Goal: Task Accomplishment & Management: Use online tool/utility

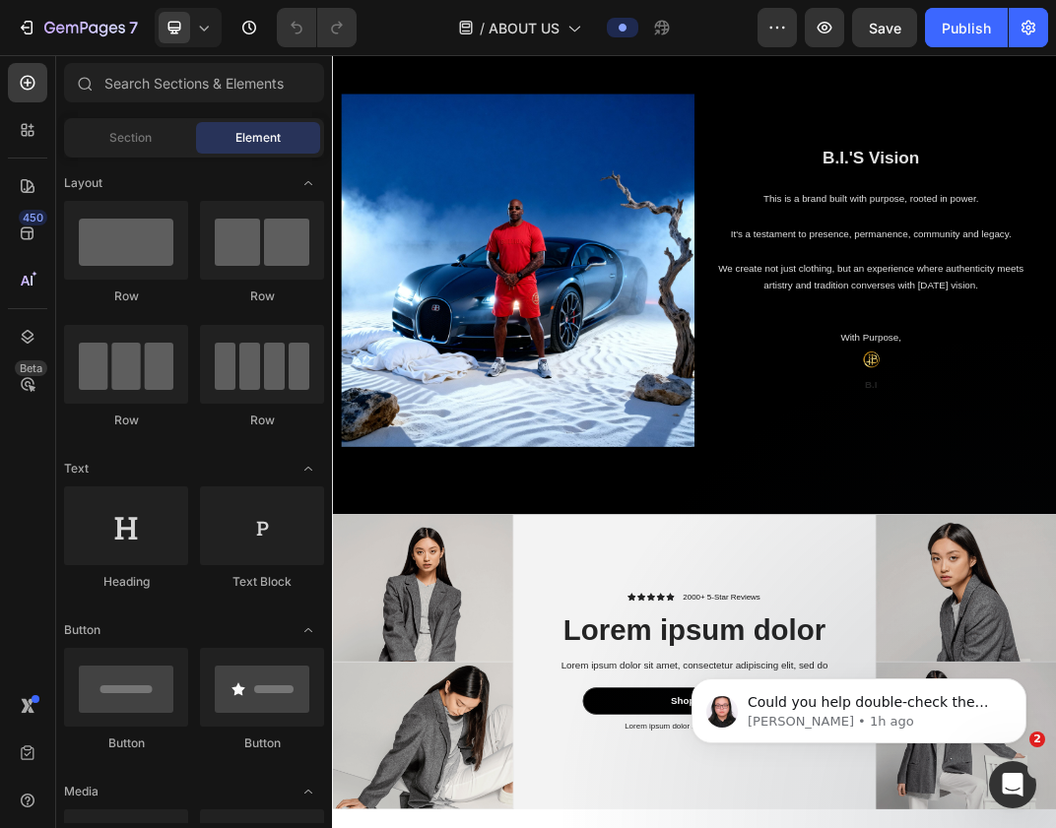
scroll to position [1940, 0]
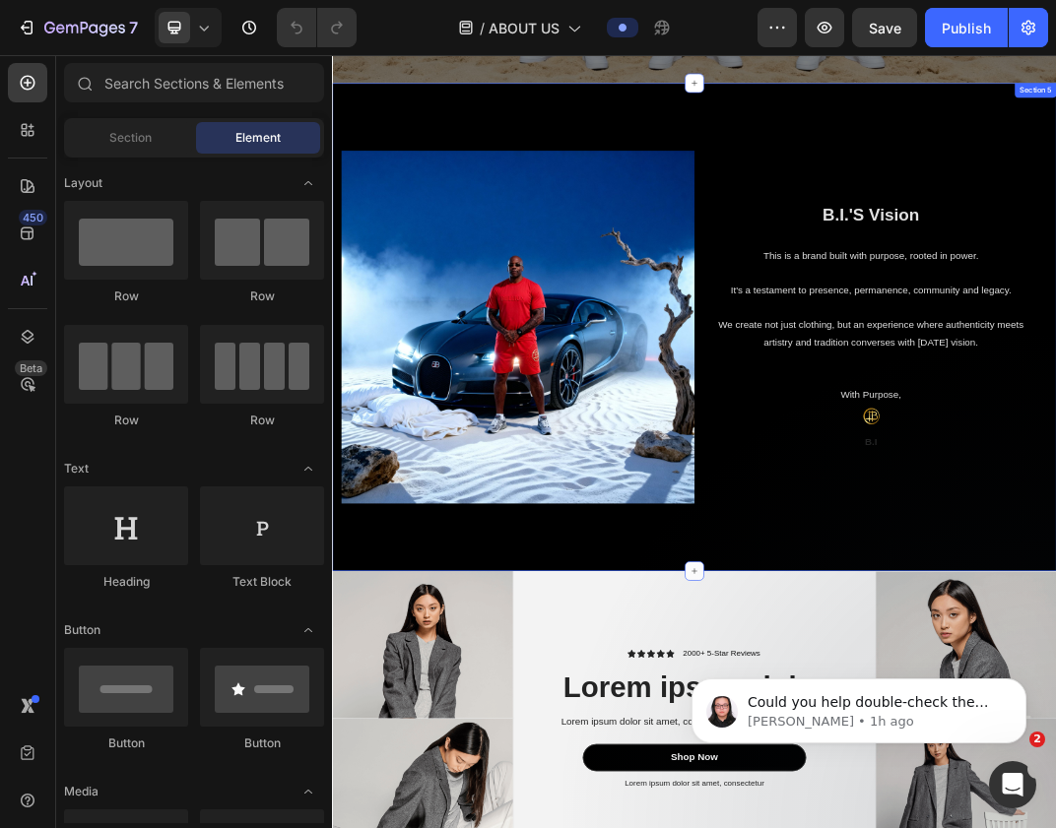
click at [580, 827] on div "Image B.I.'S Vision Heading This is a brand built with purpose, rooted in power…" at bounding box center [923, 498] width 1182 height 797
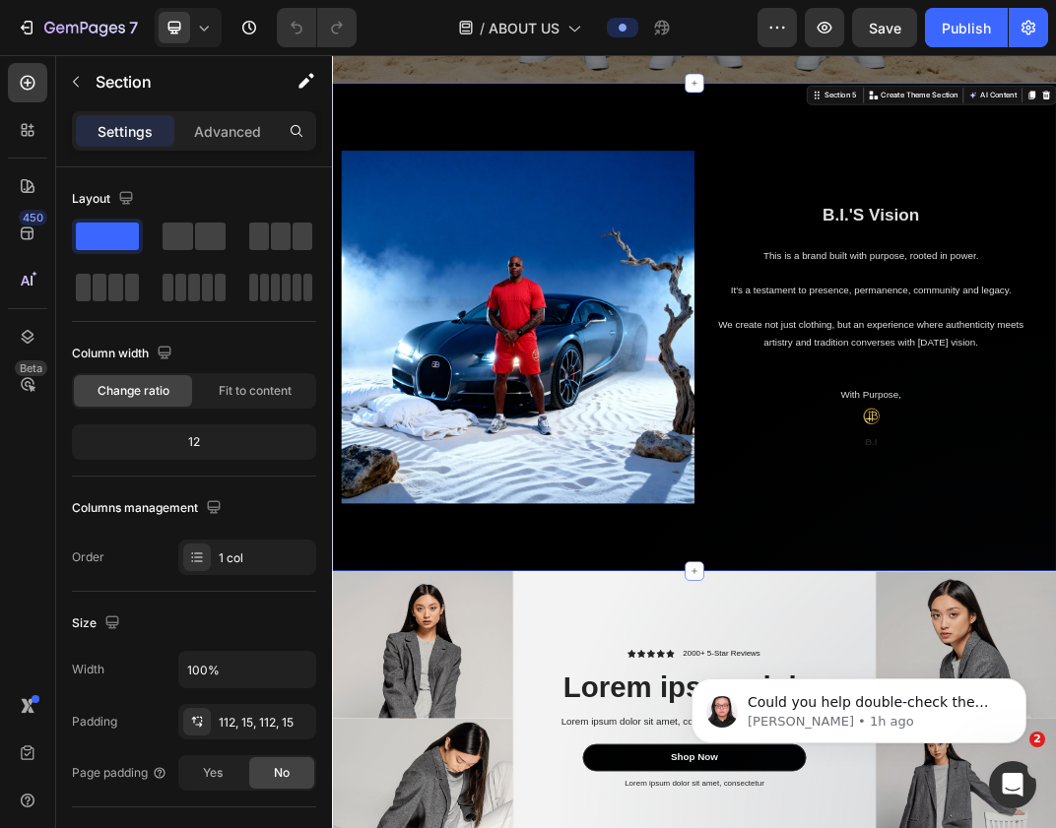
drag, startPoint x: 427, startPoint y: 289, endPoint x: 564, endPoint y: 854, distance: 581.7
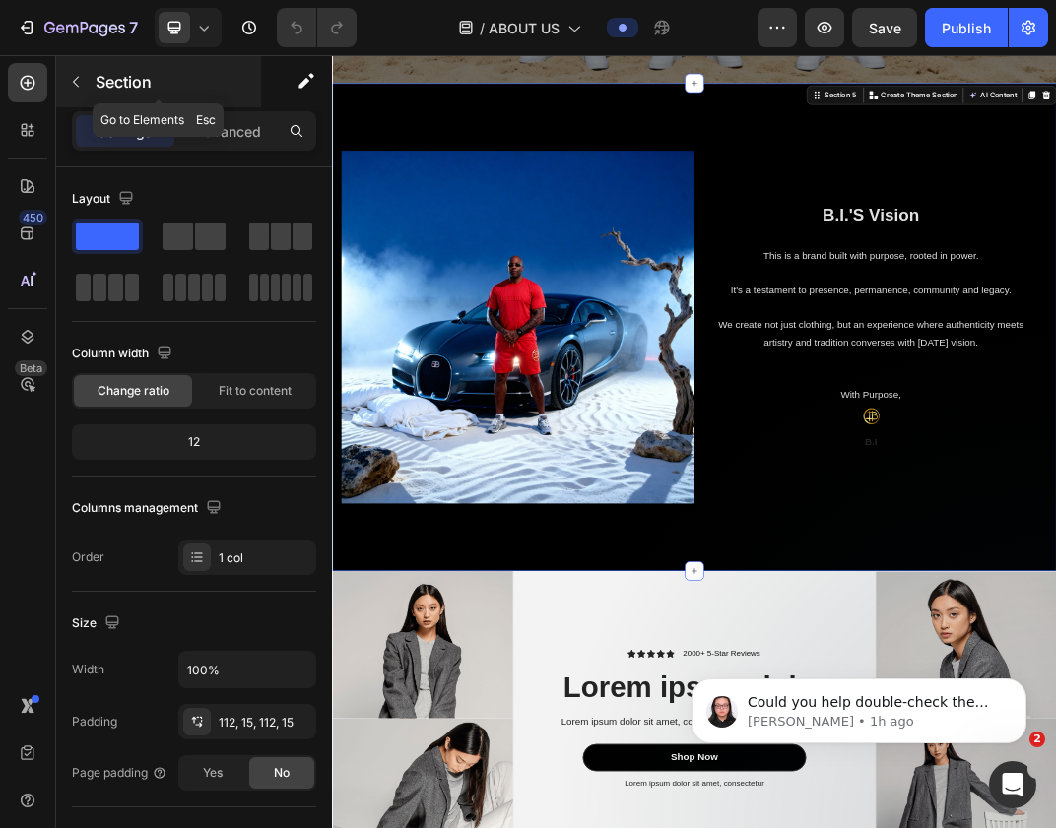
click at [90, 67] on div at bounding box center [76, 82] width 32 height 32
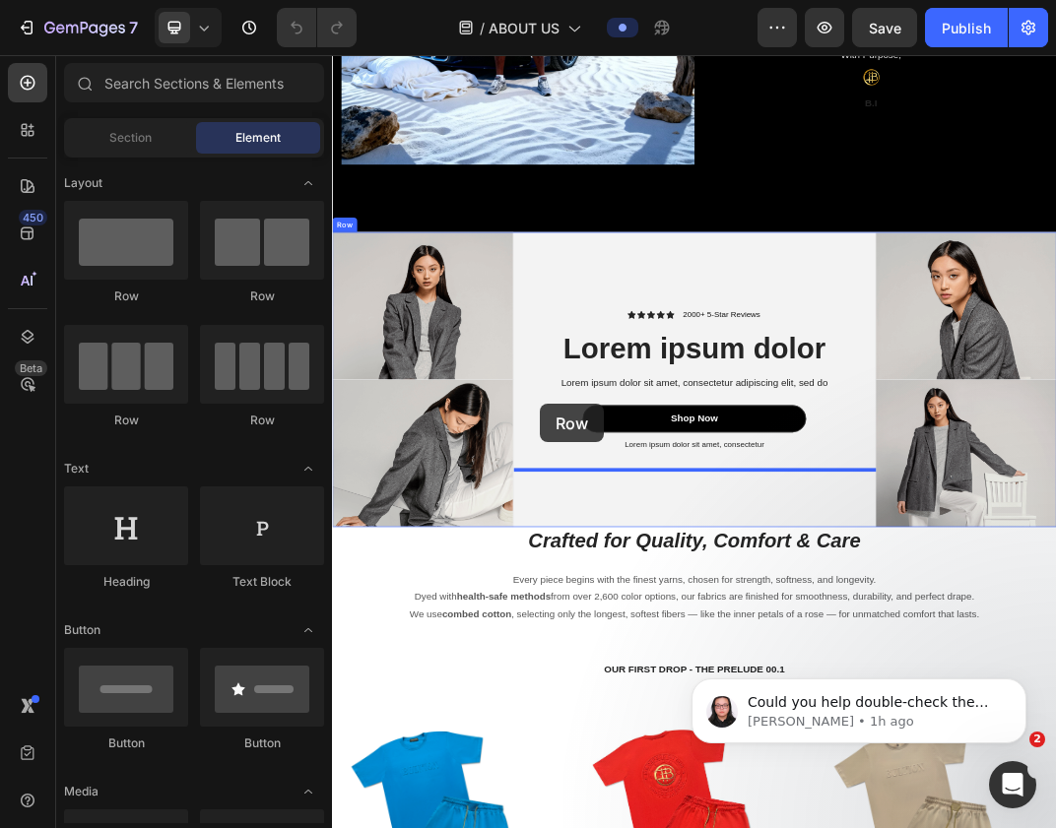
scroll to position [2545, 0]
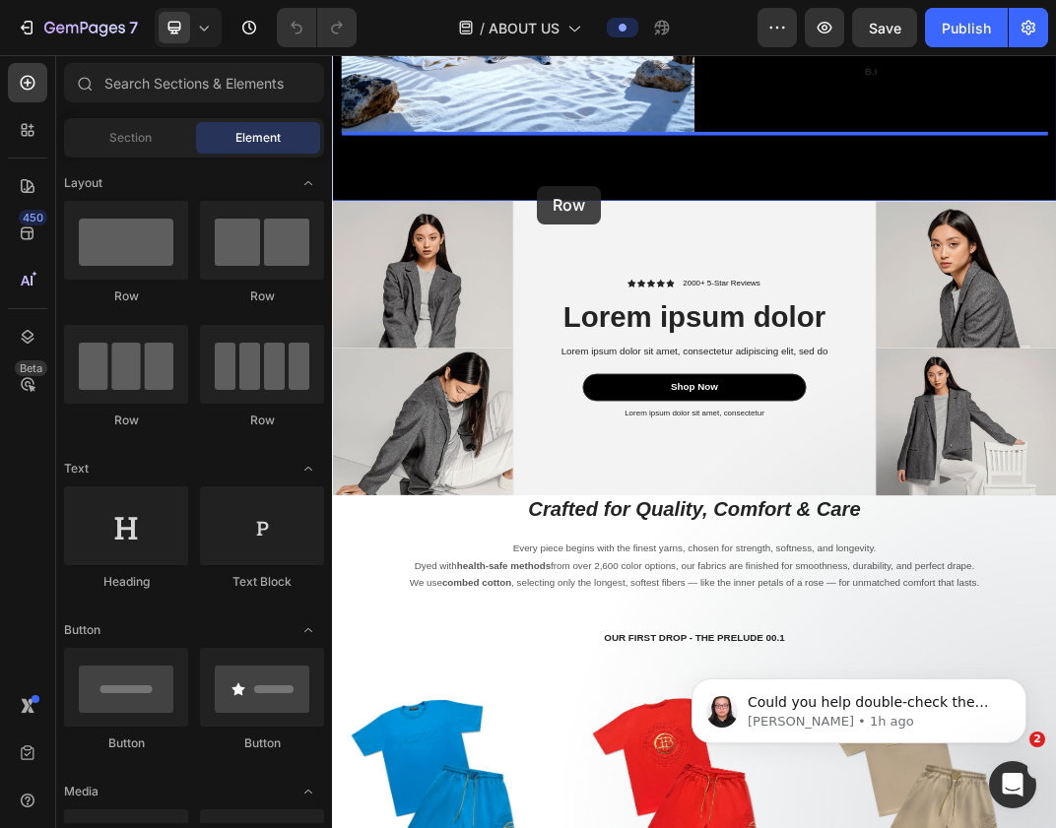
drag, startPoint x: 445, startPoint y: 295, endPoint x: 667, endPoint y: 269, distance: 223.2
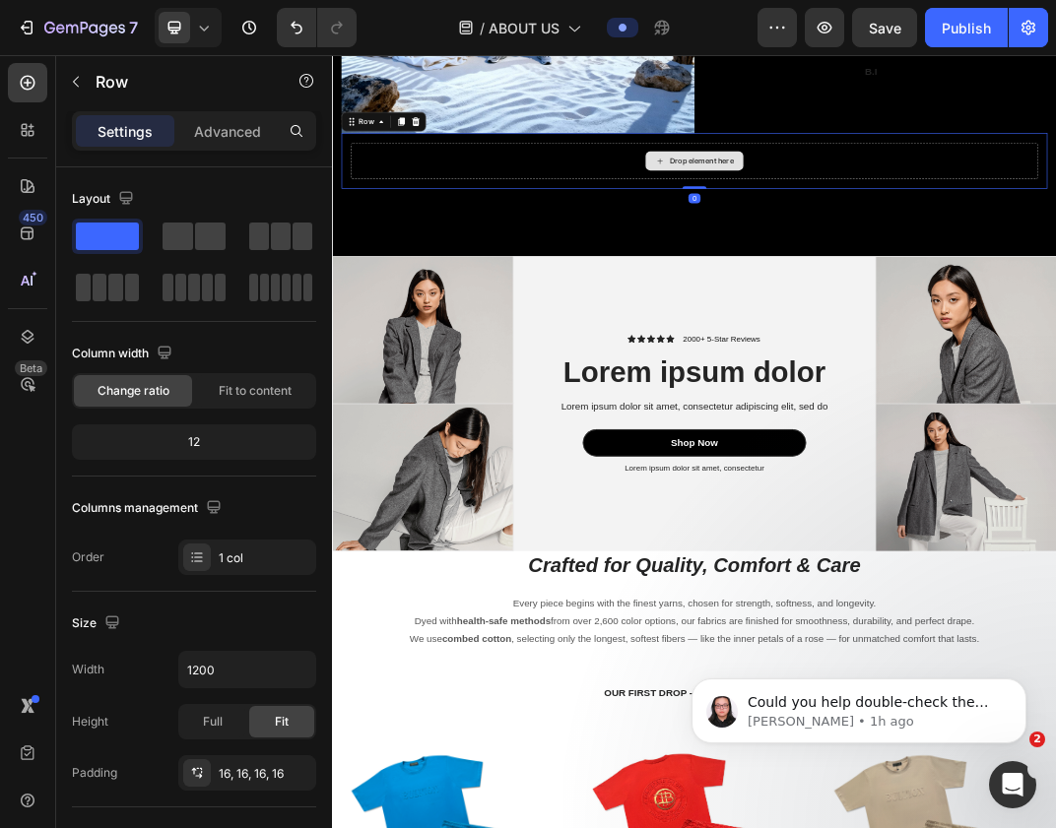
click at [659, 235] on div "Drop element here" at bounding box center [922, 227] width 1121 height 59
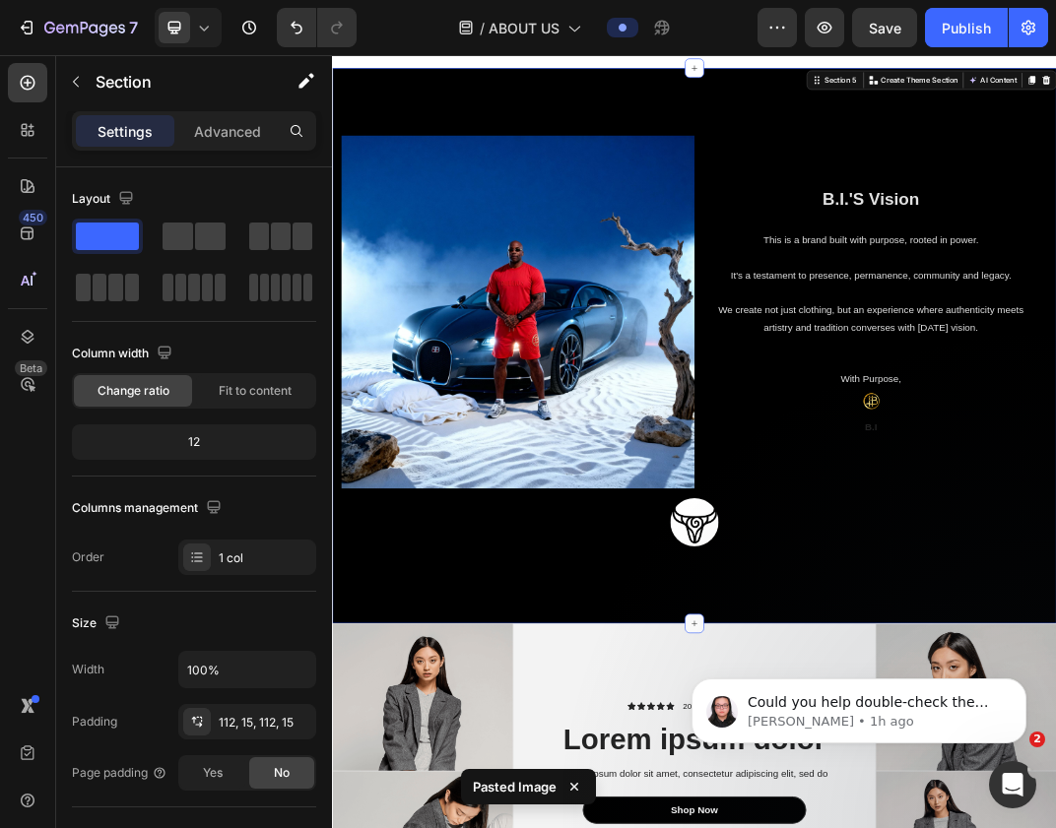
scroll to position [1932, 0]
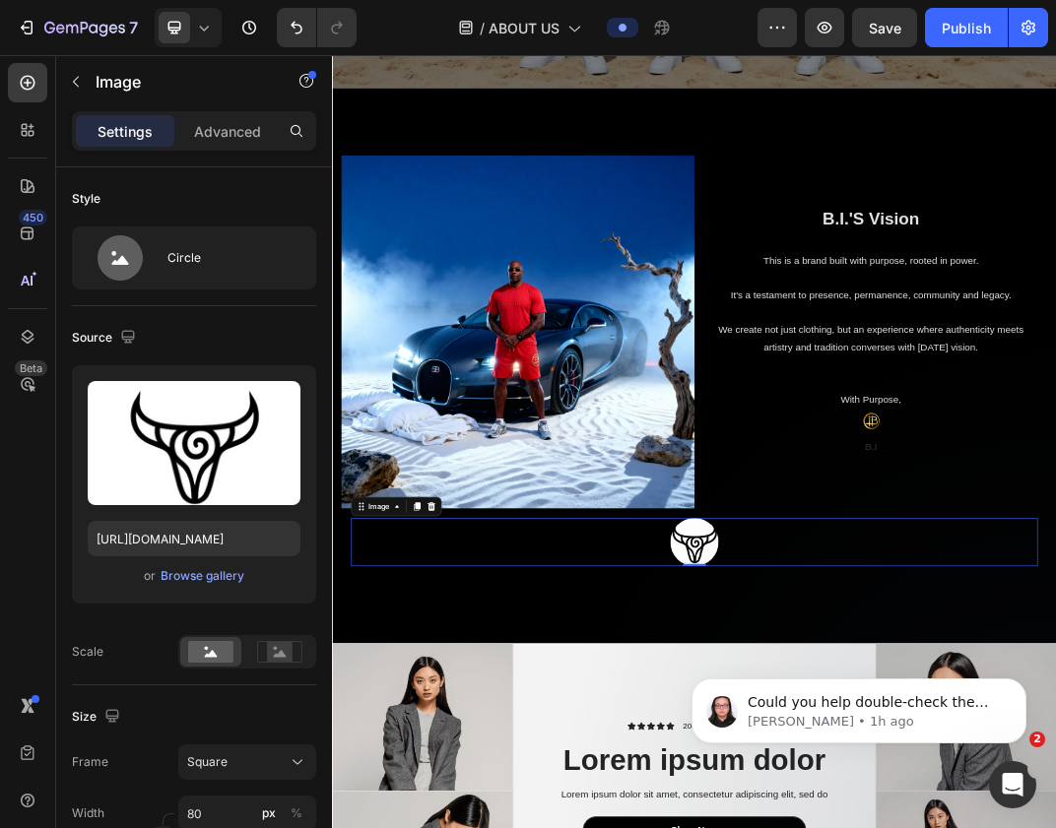
click at [487, 788] on icon at bounding box center [494, 792] width 16 height 16
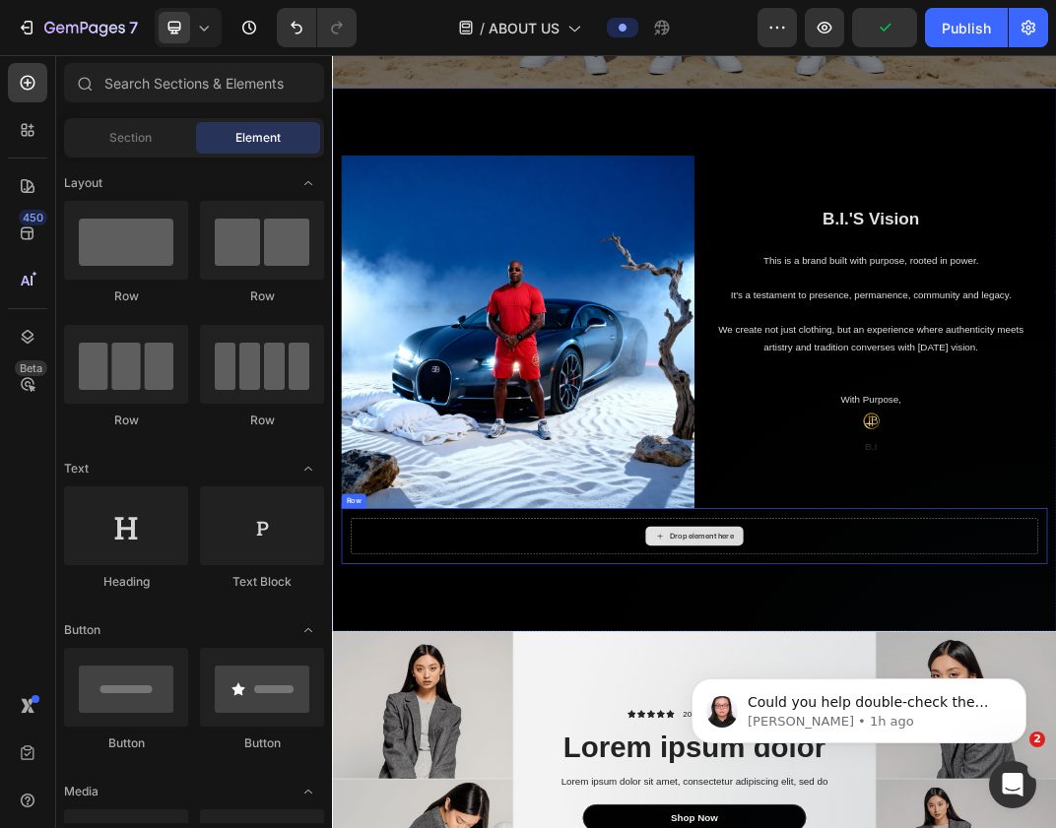
click at [483, 827] on div "Drop element here Row" at bounding box center [923, 840] width 1152 height 91
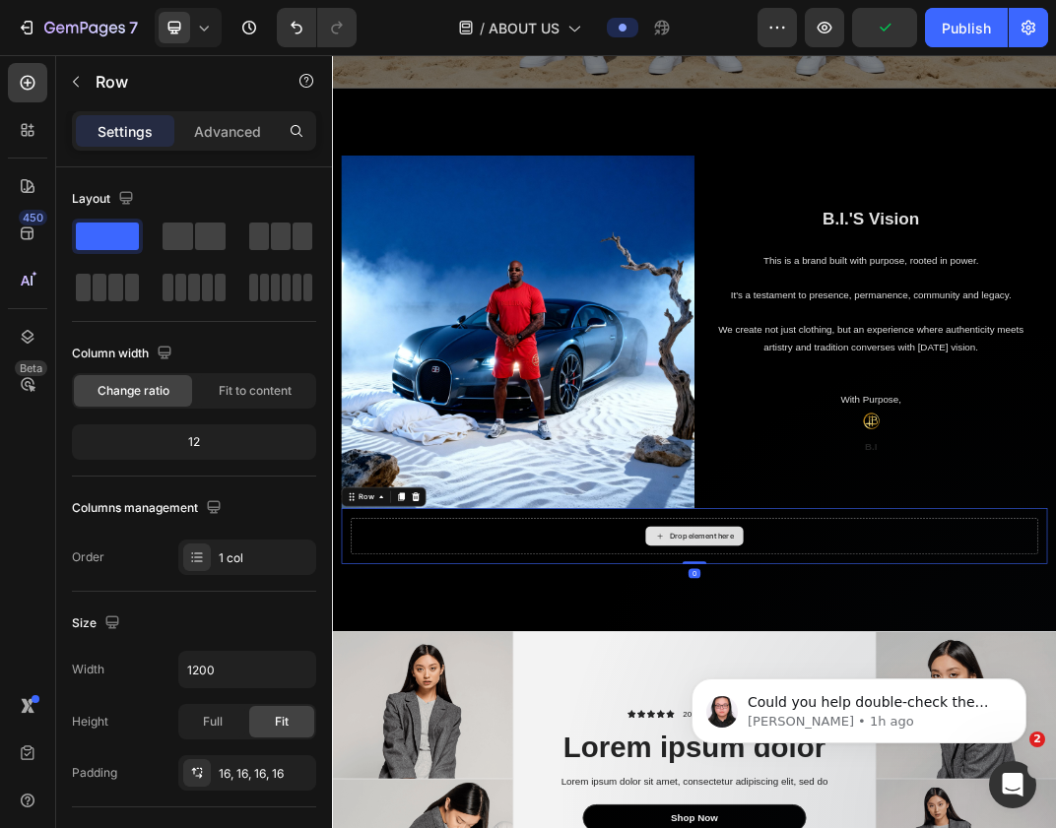
click at [478, 827] on div "Drop element here" at bounding box center [922, 840] width 1121 height 59
click at [470, 762] on div "Row" at bounding box center [416, 776] width 138 height 32
click at [468, 776] on icon at bounding box center [468, 776] width 13 height 14
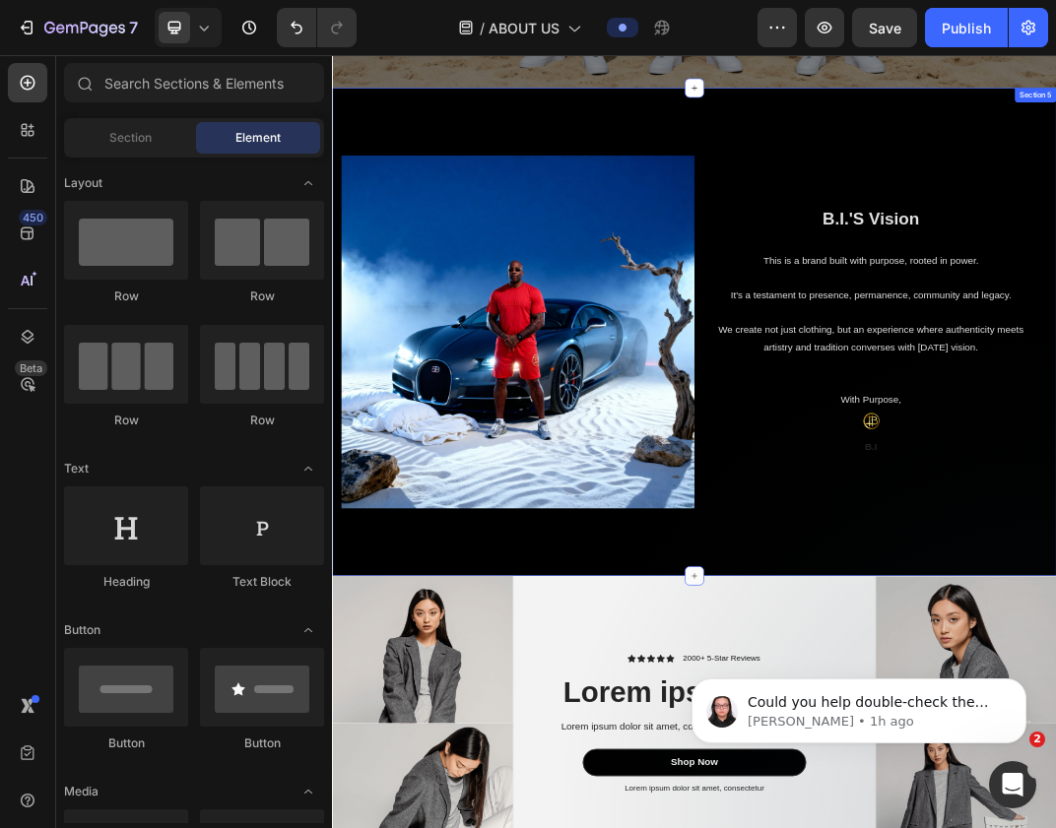
click at [478, 827] on div "Image B.I.'S Vision Heading This is a brand built with purpose, rooted in power…" at bounding box center [923, 506] width 1182 height 797
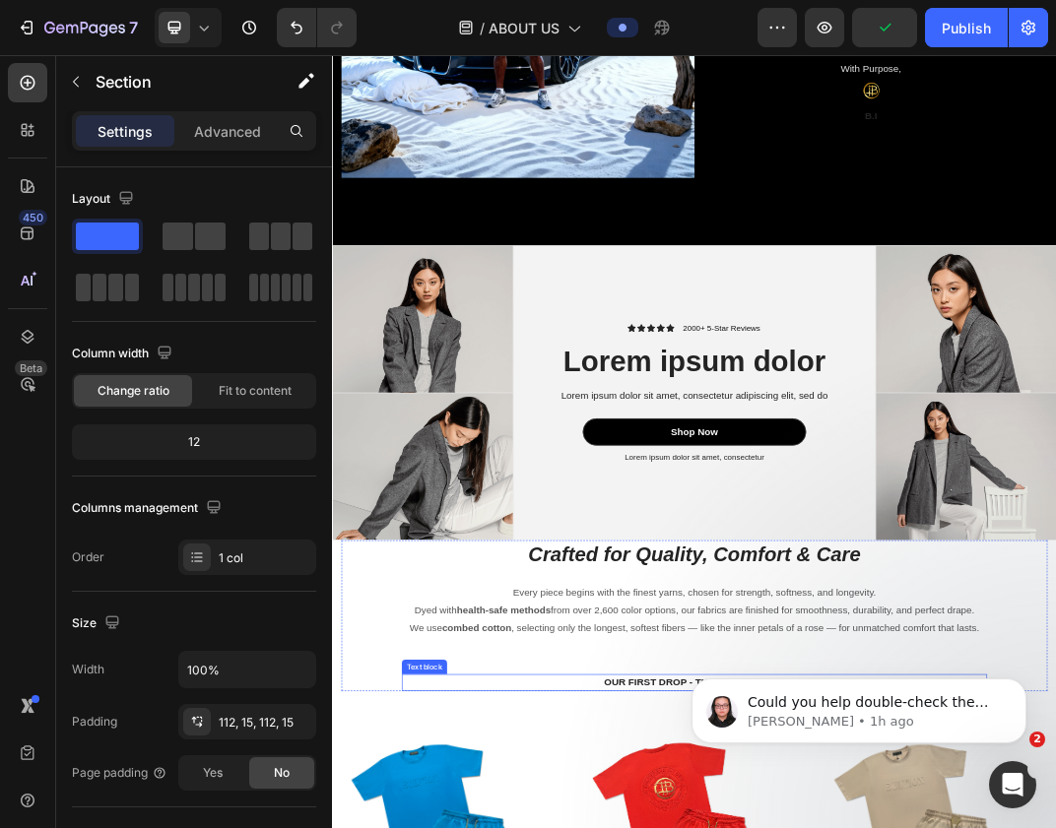
scroll to position [2455, 0]
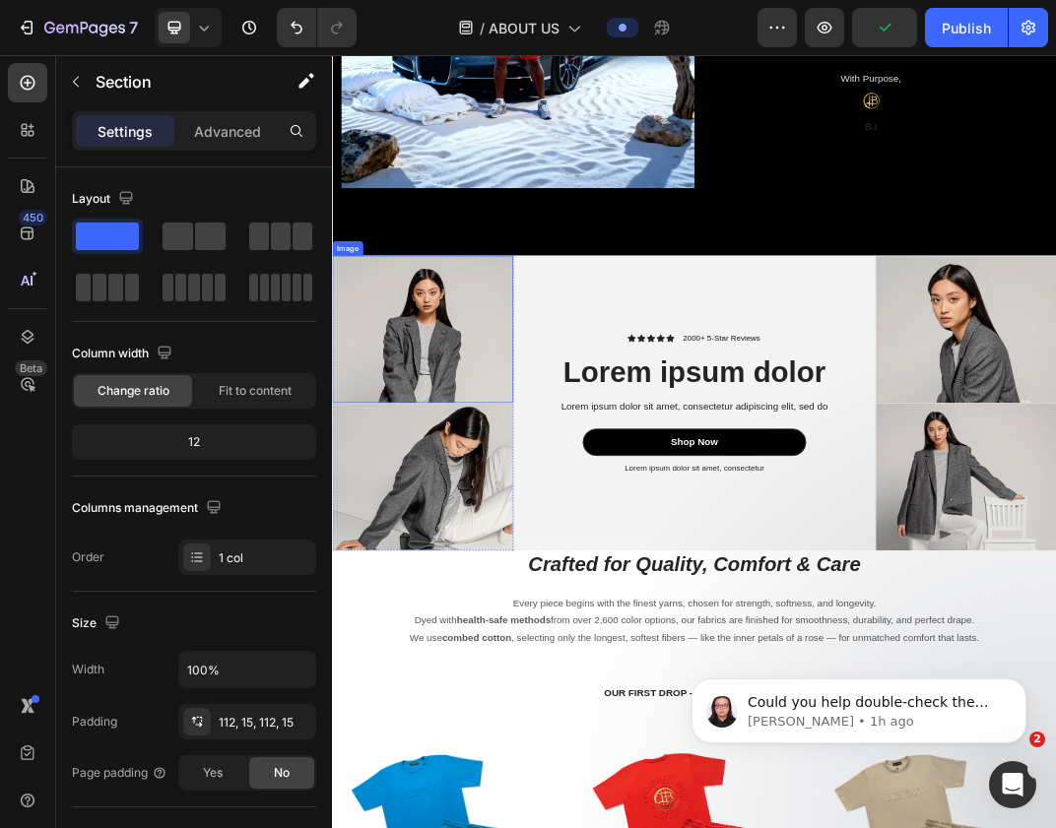
click at [593, 540] on img at bounding box center [479, 501] width 294 height 239
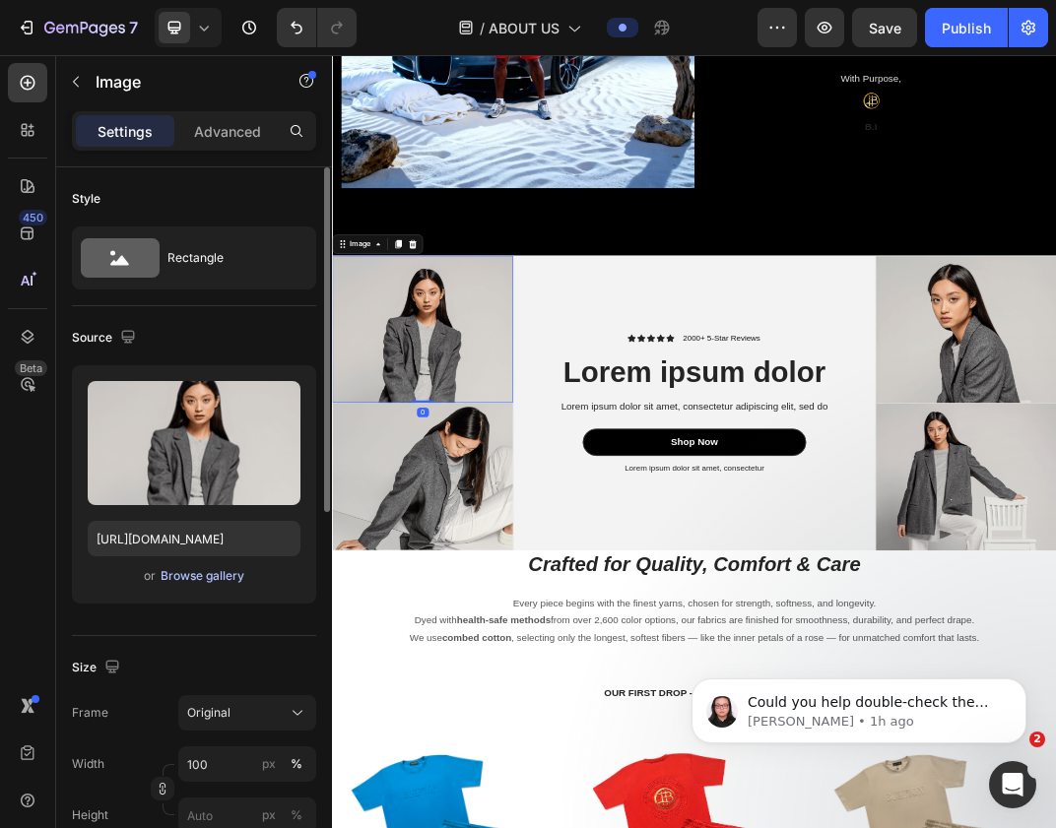
click at [209, 581] on div "Browse gallery" at bounding box center [203, 576] width 84 height 18
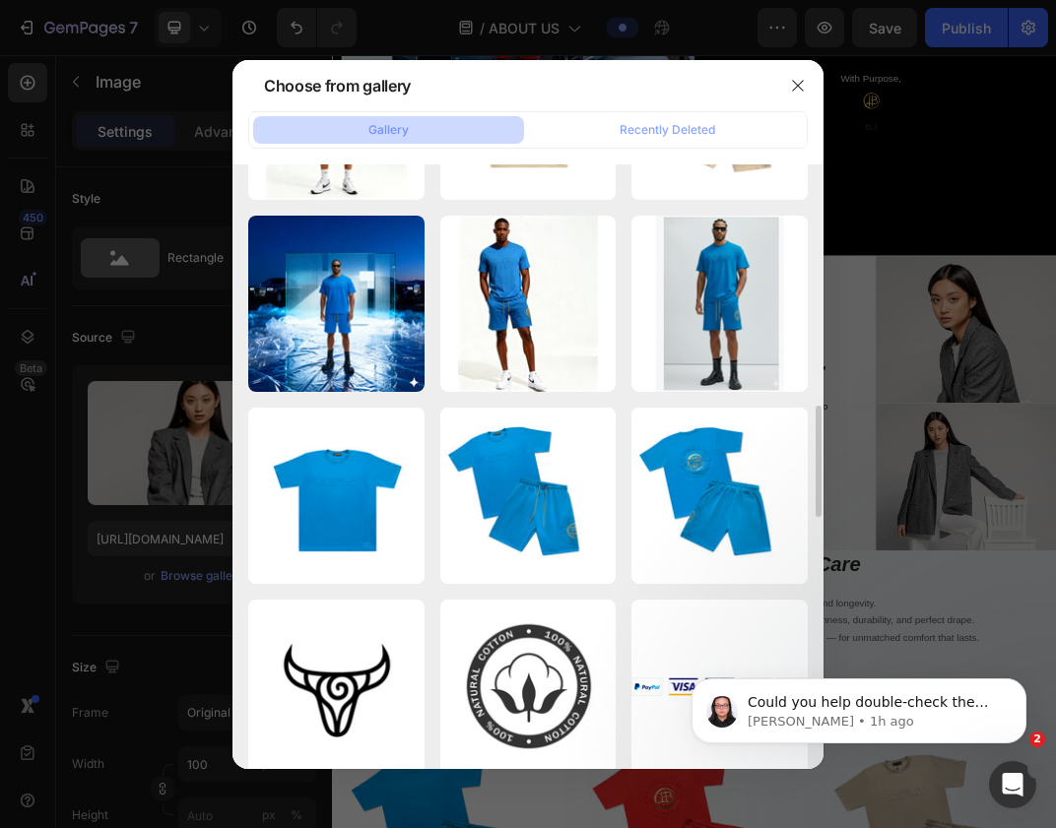
scroll to position [1285, 0]
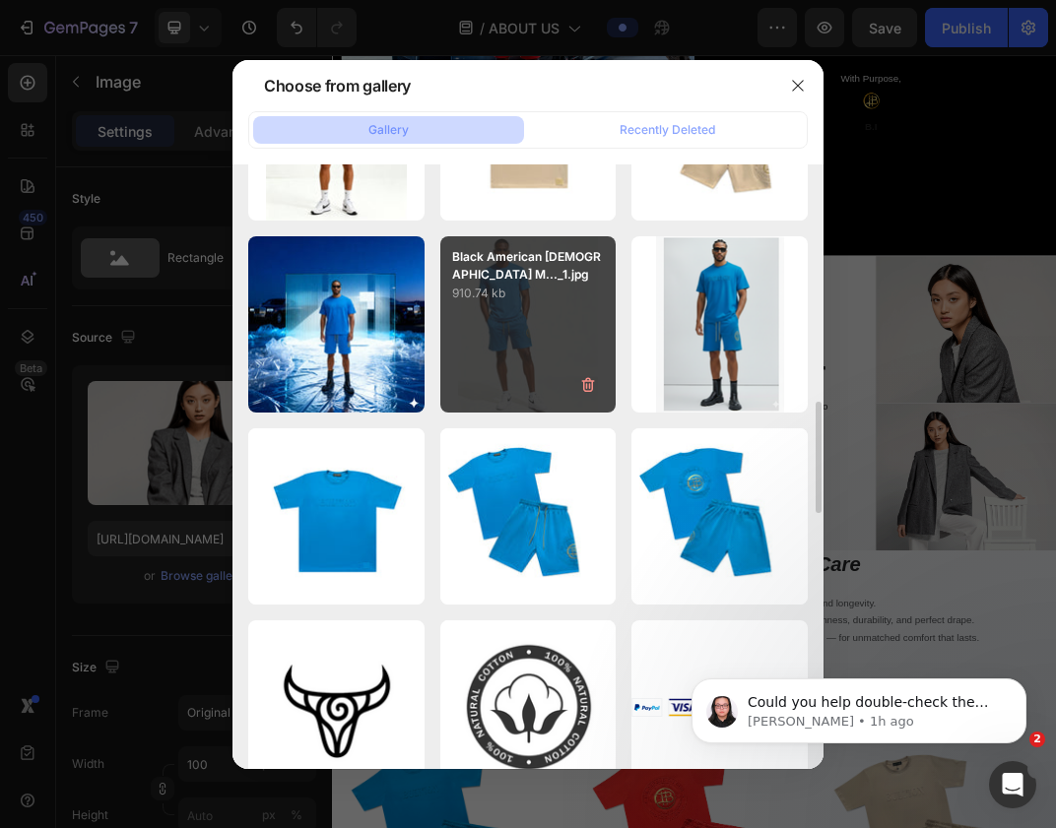
click at [503, 366] on div "Black American Male M..._1.jpg 910.74 kb" at bounding box center [528, 324] width 176 height 176
type input "https://cdn.shopify.com/s/files/1/0639/4806/2833/files/gempages_585599489646003…"
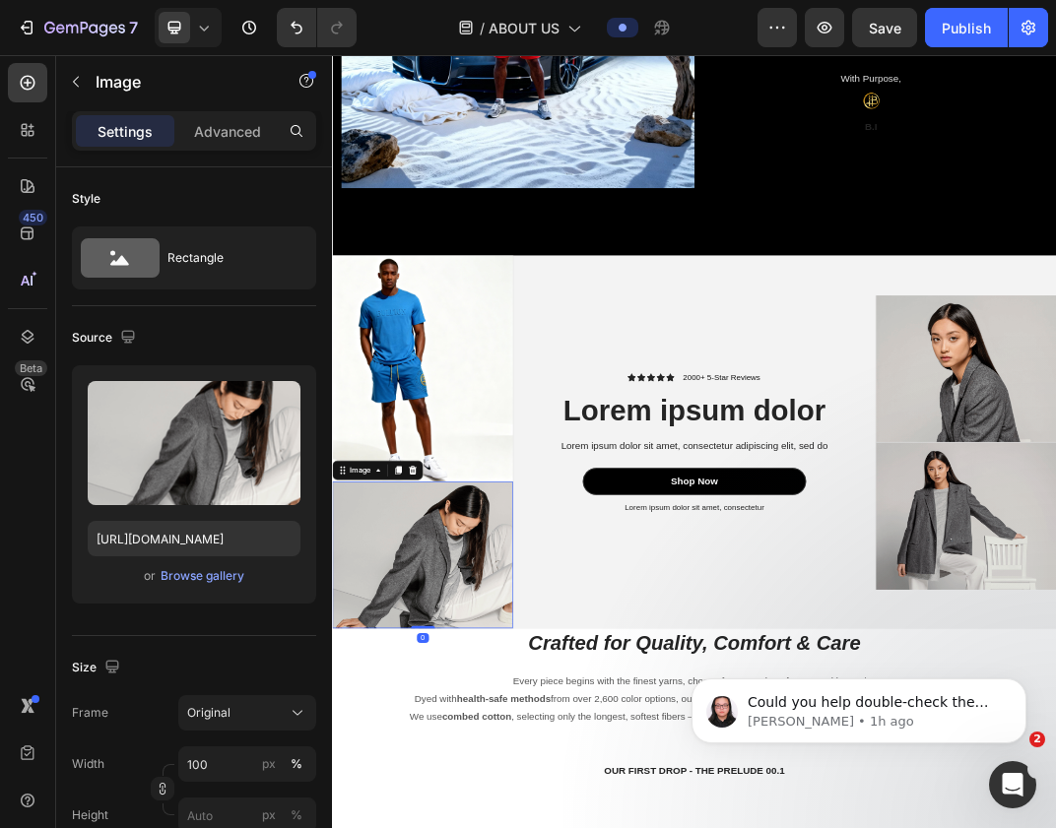
click at [212, 575] on div "Browse gallery" at bounding box center [203, 576] width 84 height 18
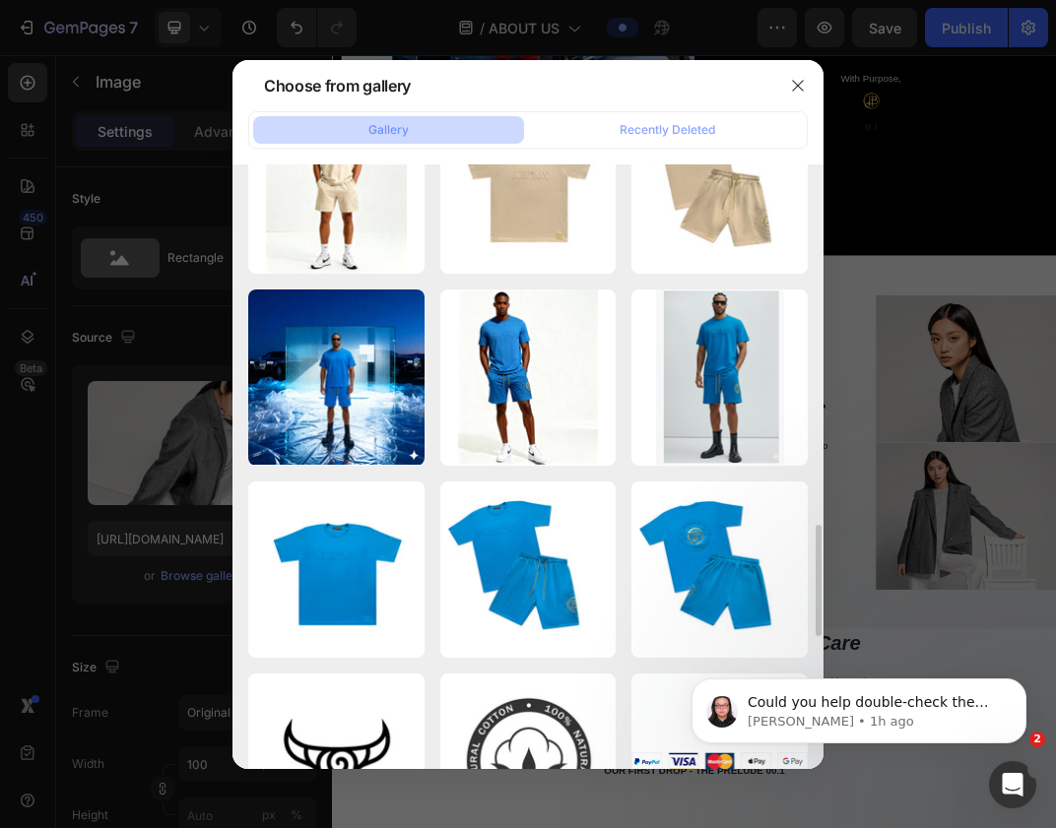
scroll to position [1116, 0]
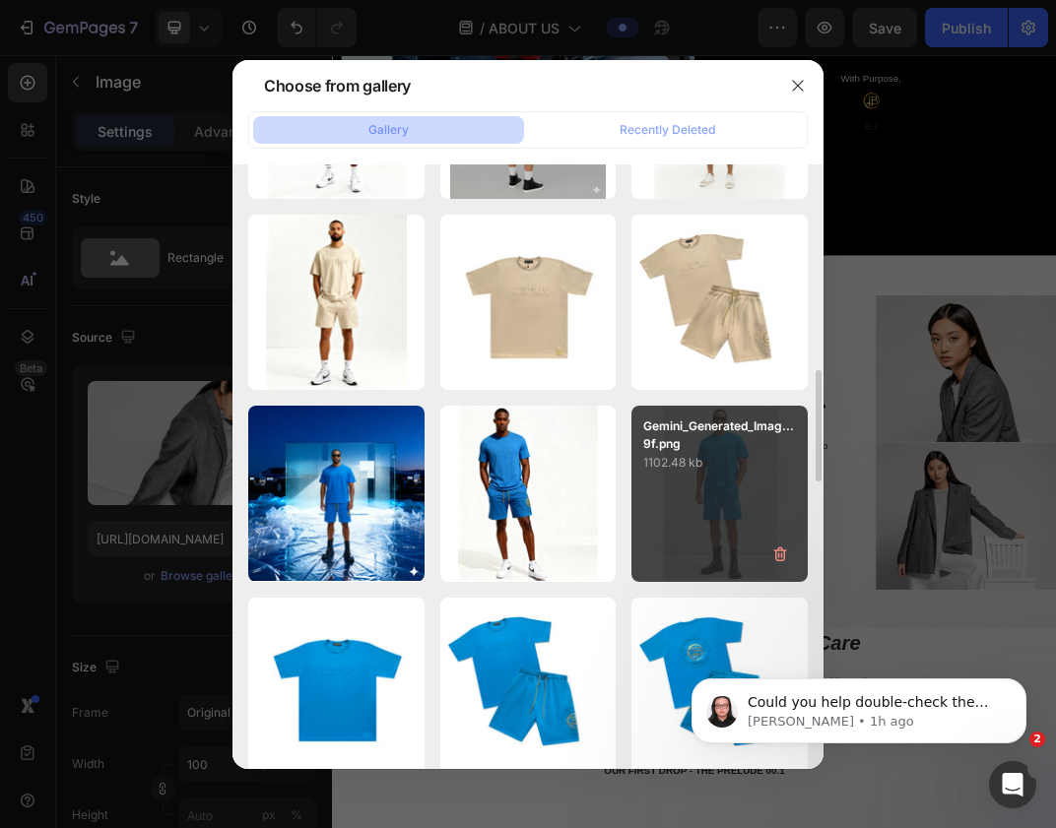
click at [708, 466] on p "1102.48 kb" at bounding box center [719, 463] width 153 height 20
type input "https://cdn.shopify.com/s/files/1/0639/4806/2833/files/gempages_585599489646003…"
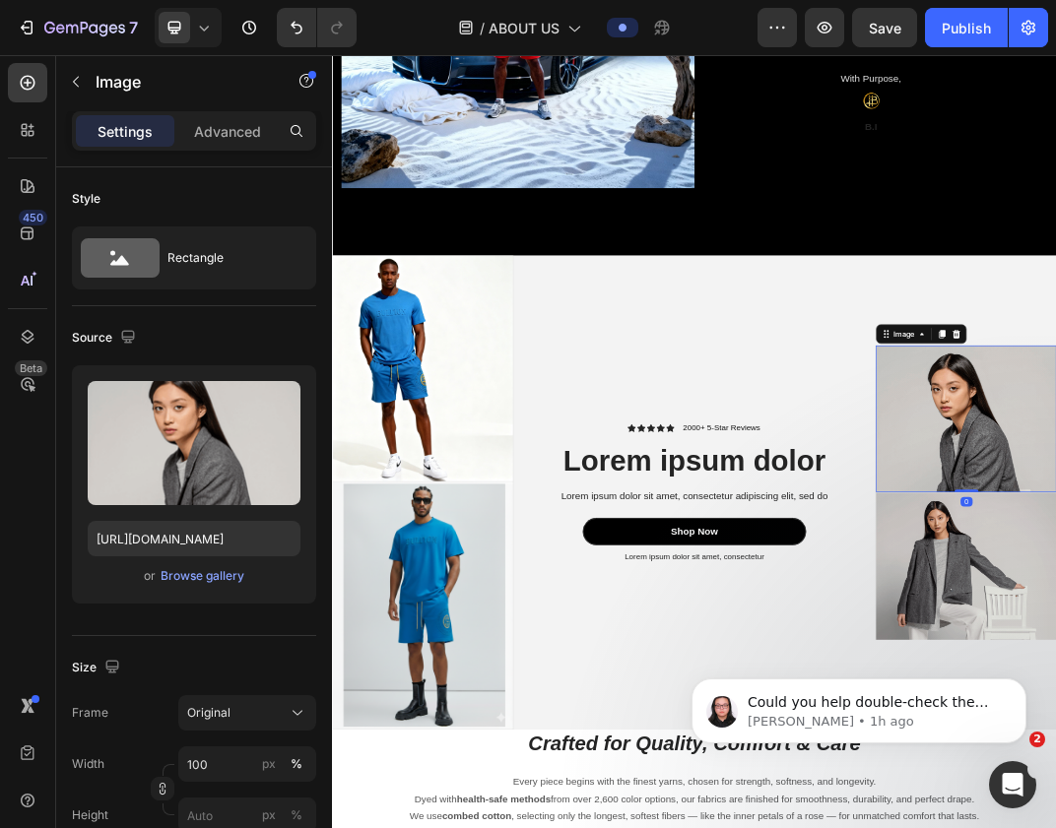
click at [212, 558] on div "Upload Image https://cdn.shopify.com/s/files/1/0639/4806/2833/files/gempages_58…" at bounding box center [194, 484] width 244 height 238
click at [212, 568] on div "Browse gallery" at bounding box center [203, 576] width 84 height 18
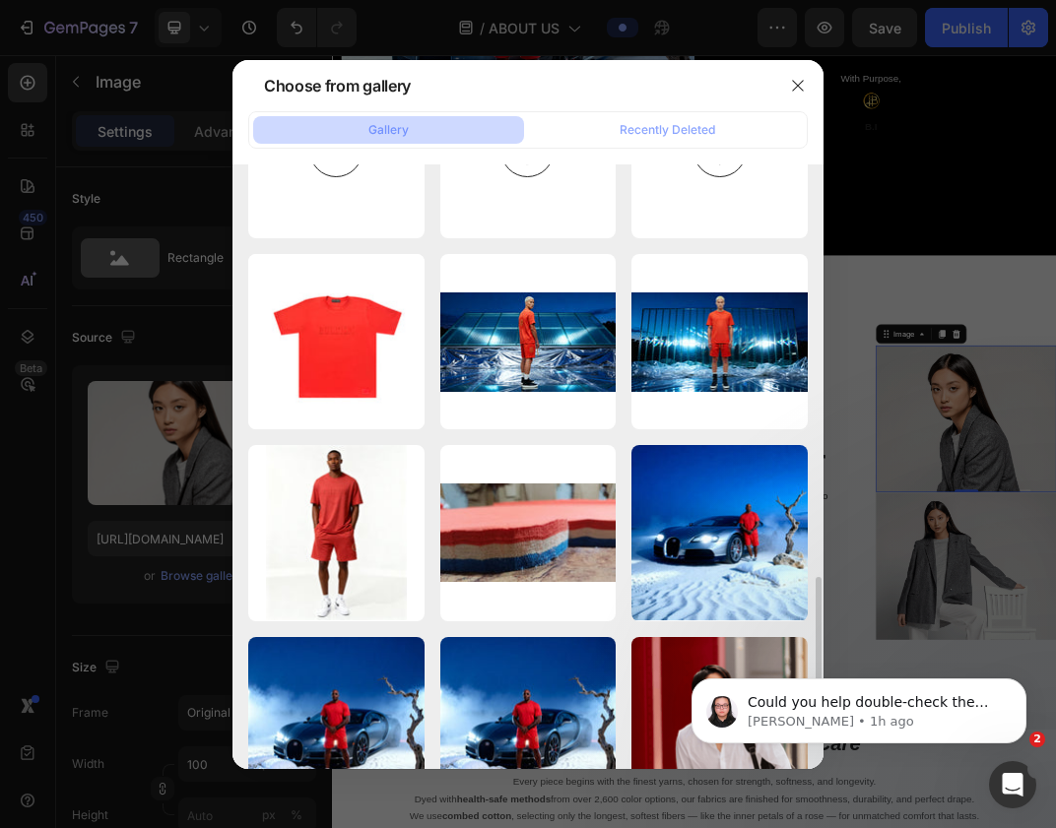
scroll to position [2229, 0]
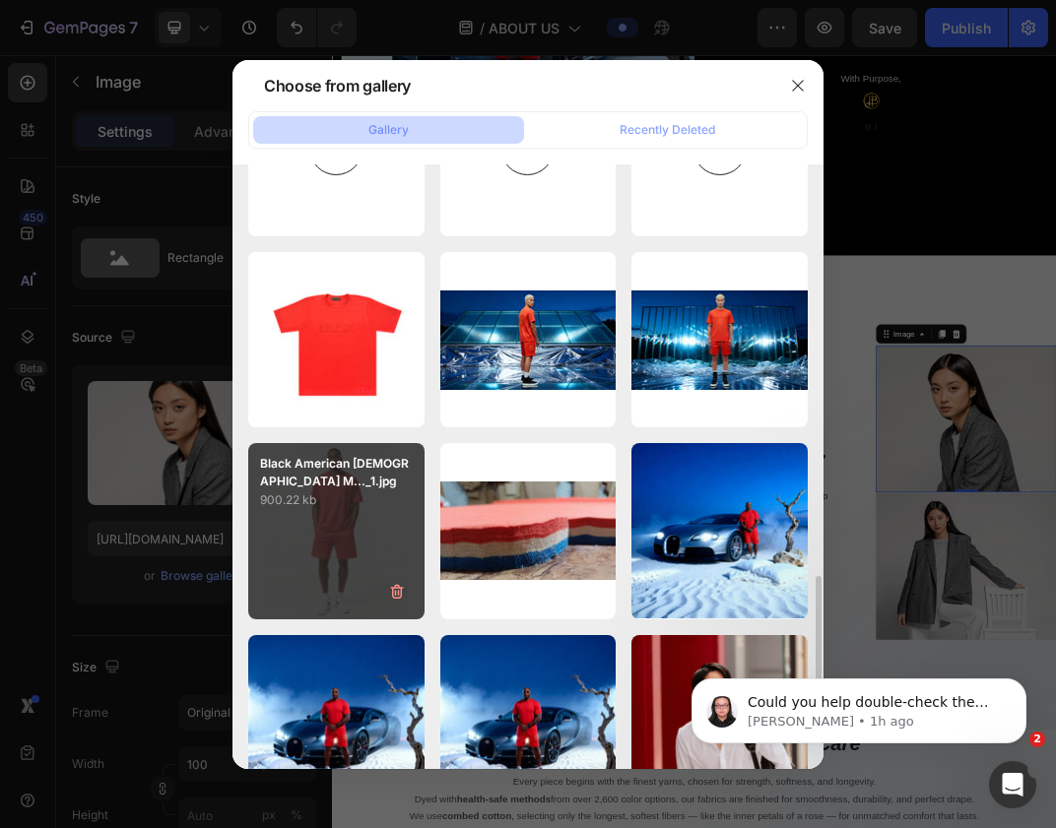
click at [361, 523] on div "Black American Male M..._1.jpg 900.22 kb" at bounding box center [336, 531] width 176 height 176
type input "https://cdn.shopify.com/s/files/1/0639/4806/2833/files/gempages_585599489646003…"
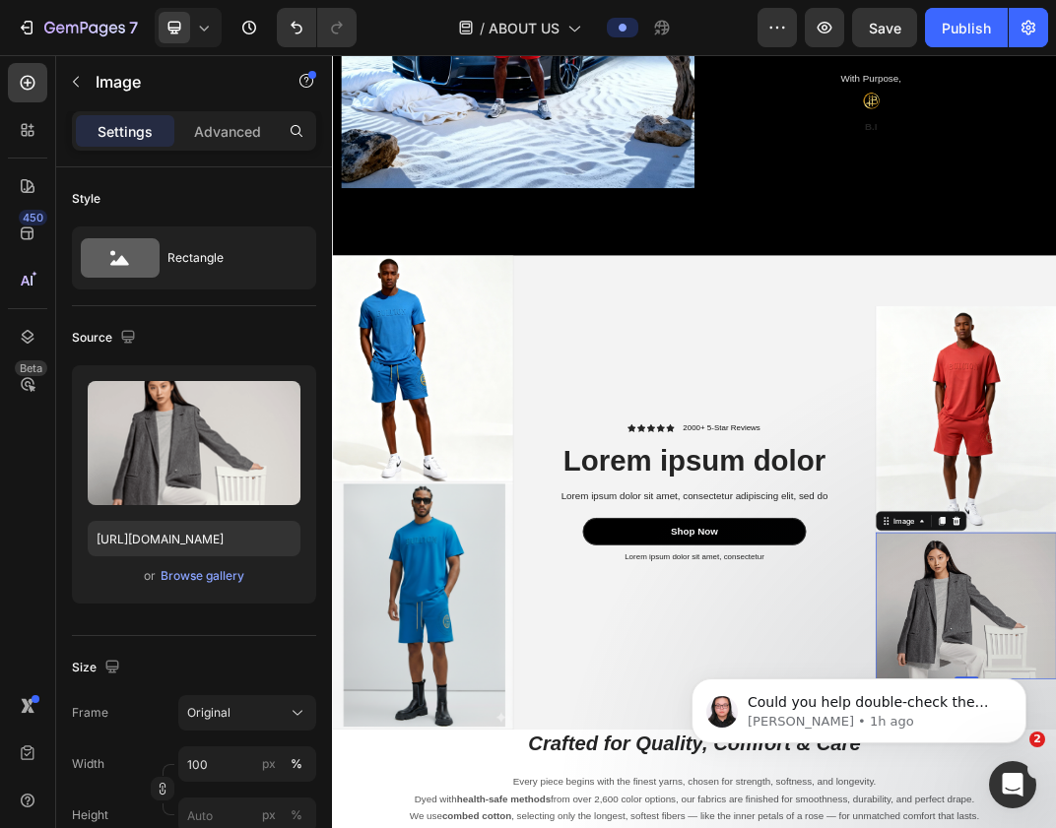
click at [228, 575] on div "Browse gallery" at bounding box center [203, 576] width 84 height 18
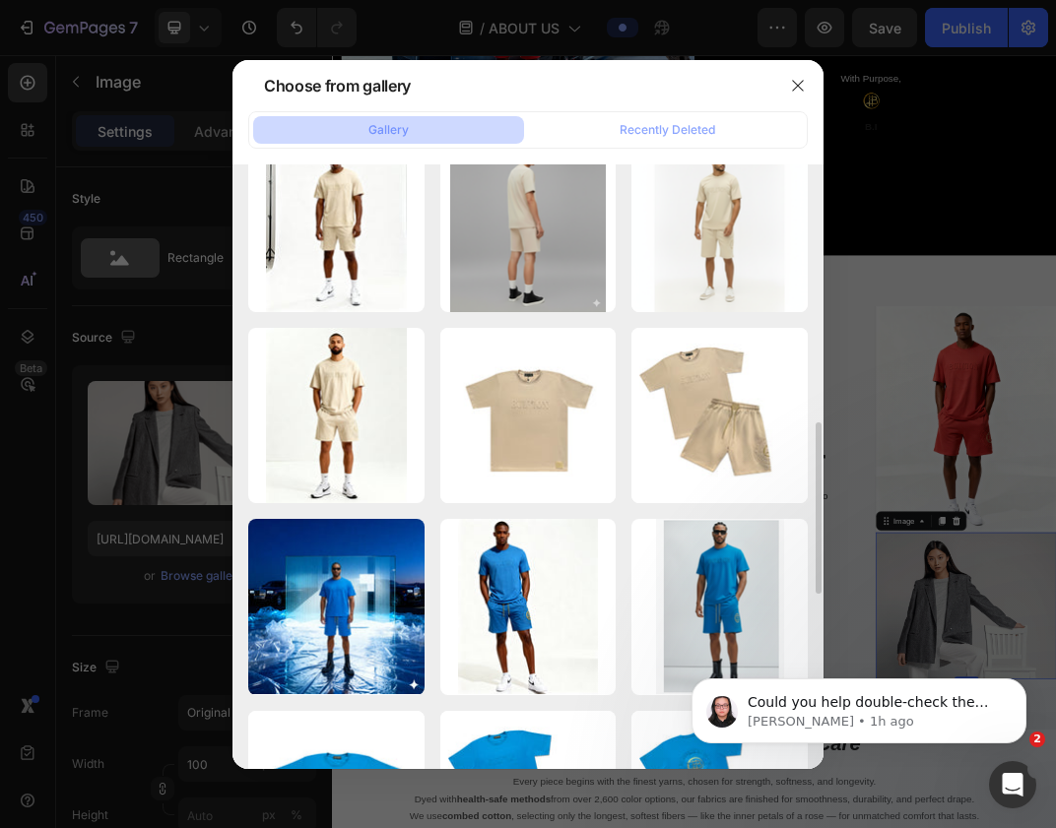
scroll to position [1170, 0]
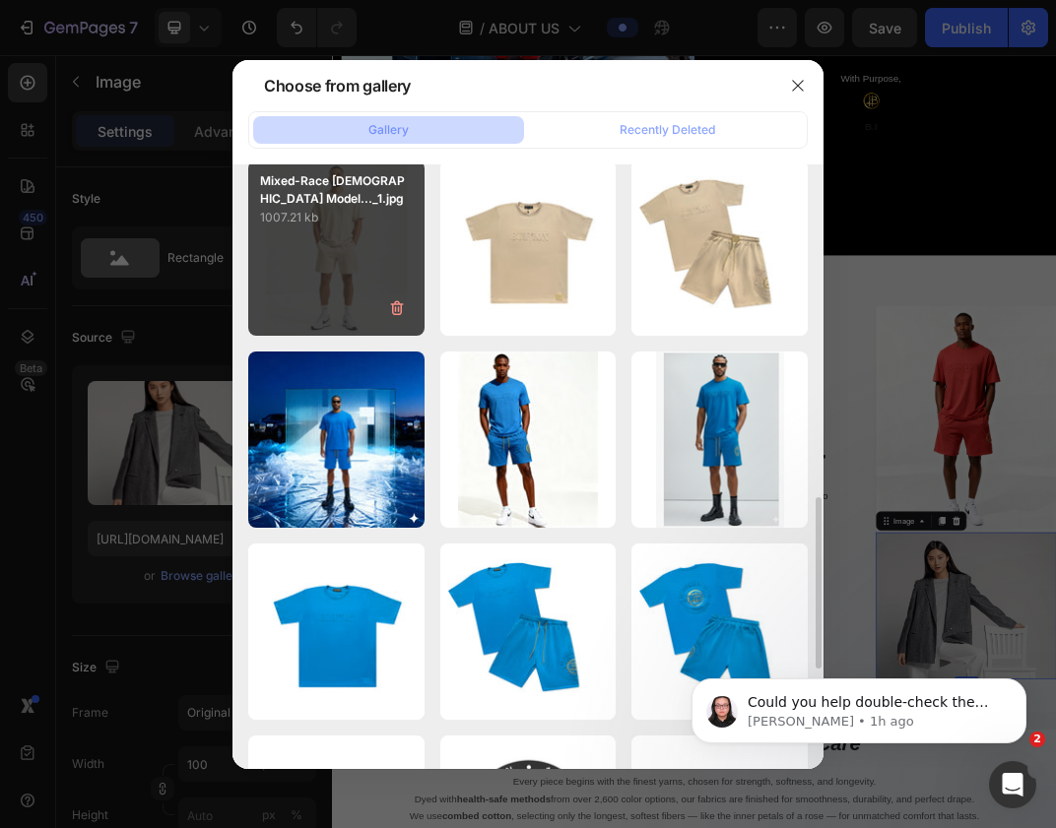
click at [304, 206] on p "Mixed-Race Male Model..._1.jpg" at bounding box center [336, 189] width 153 height 35
type input "https://cdn.shopify.com/s/files/1/0639/4806/2833/files/gempages_585599489646003…"
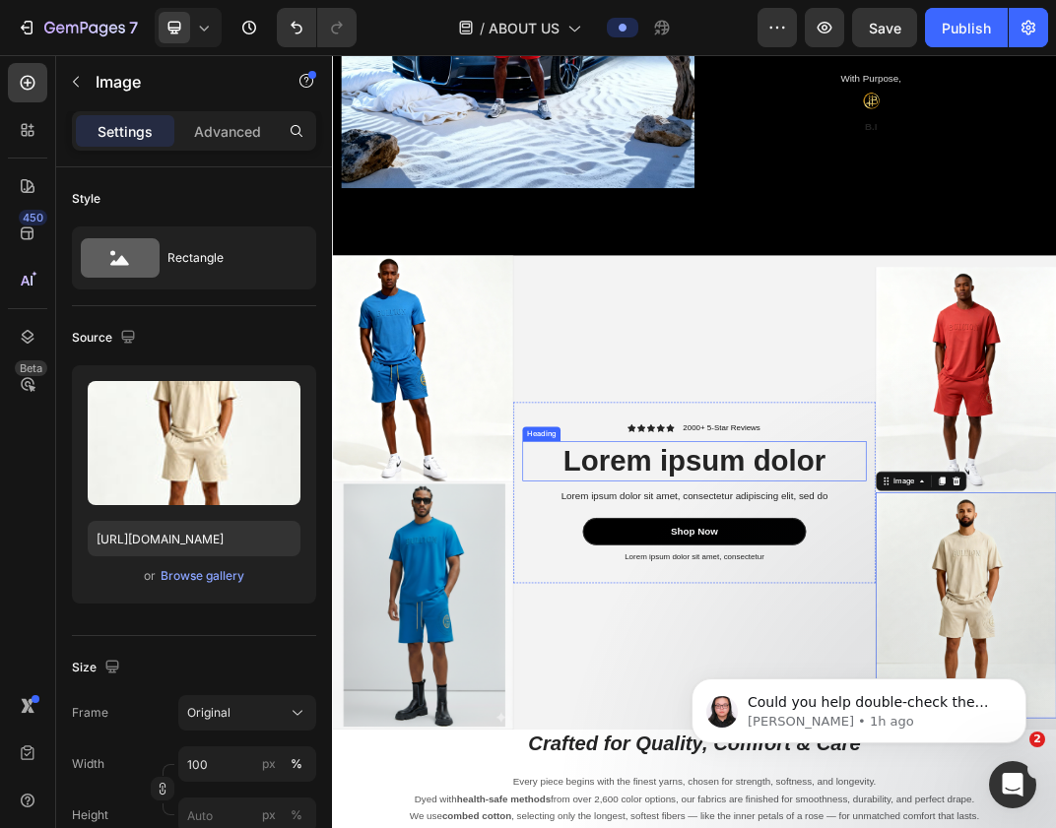
click at [870, 737] on h2 "Lorem ipsum dolor" at bounding box center [922, 717] width 561 height 65
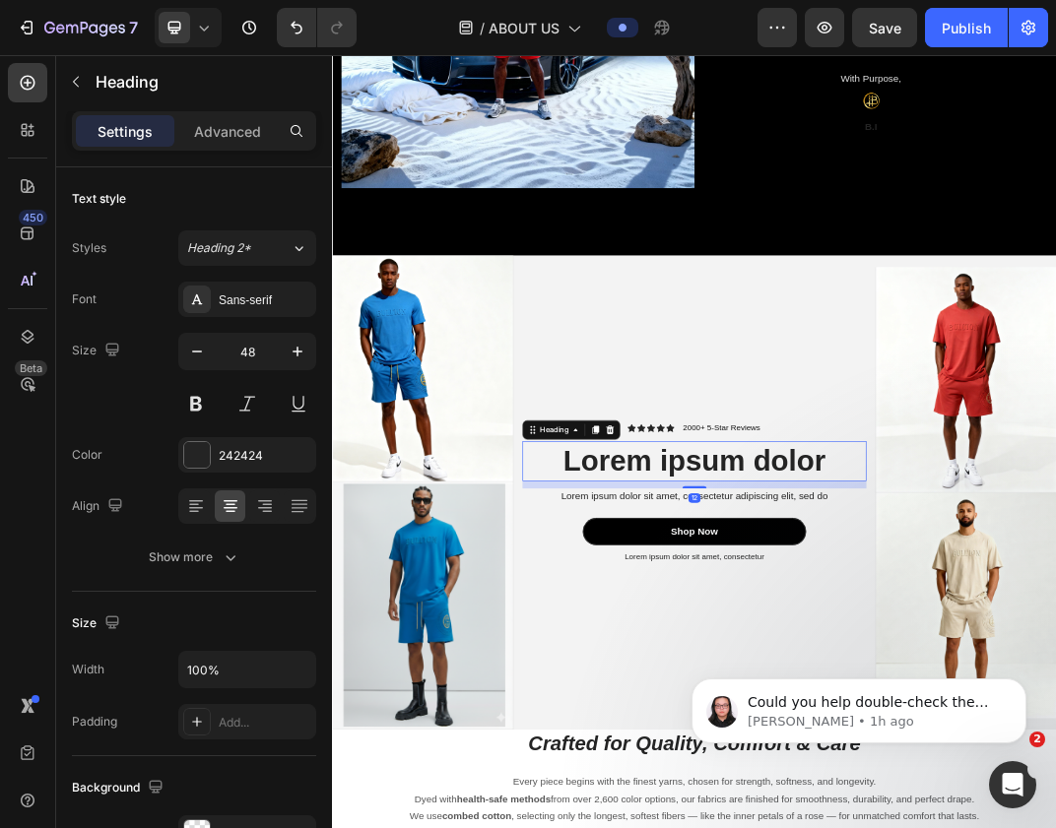
click at [870, 737] on h2 "Lorem ipsum dolor" at bounding box center [922, 717] width 561 height 65
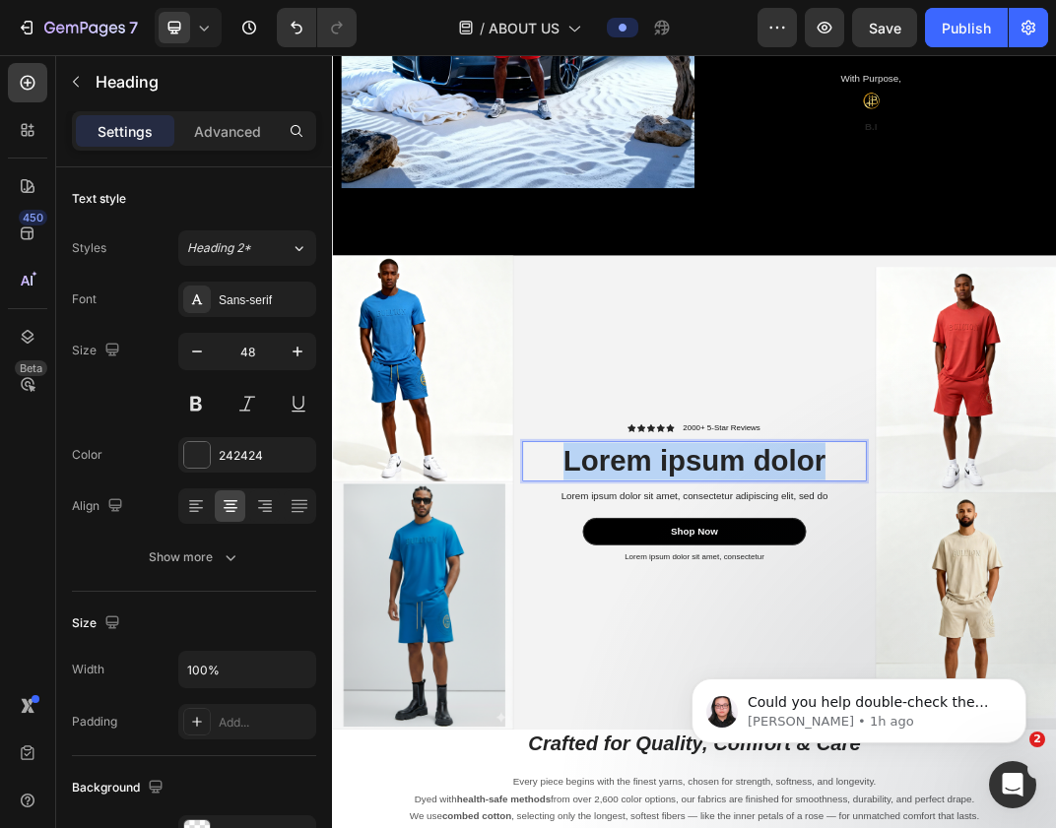
click at [870, 737] on p "Lorem ipsum dolor" at bounding box center [922, 717] width 557 height 61
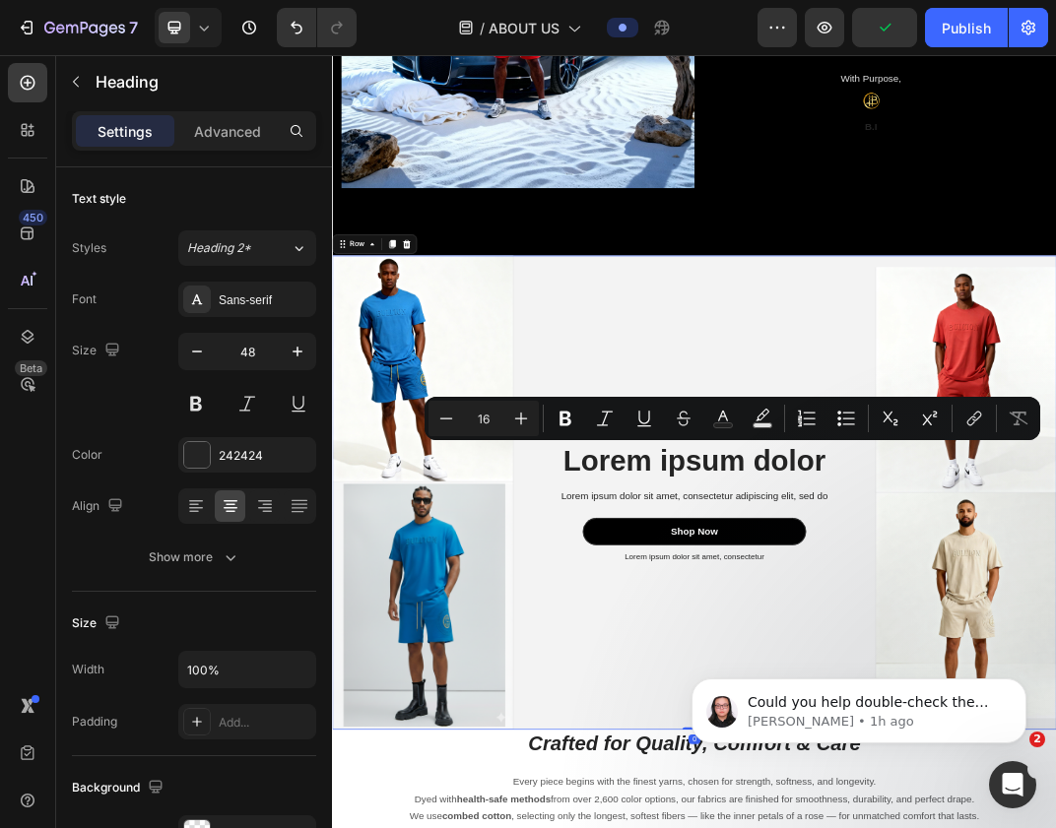
click at [898, 458] on div "Icon Icon Icon Icon Icon Icon List 2000+ 5-Star Reviews Text Block Row Lorem ip…" at bounding box center [922, 768] width 591 height 773
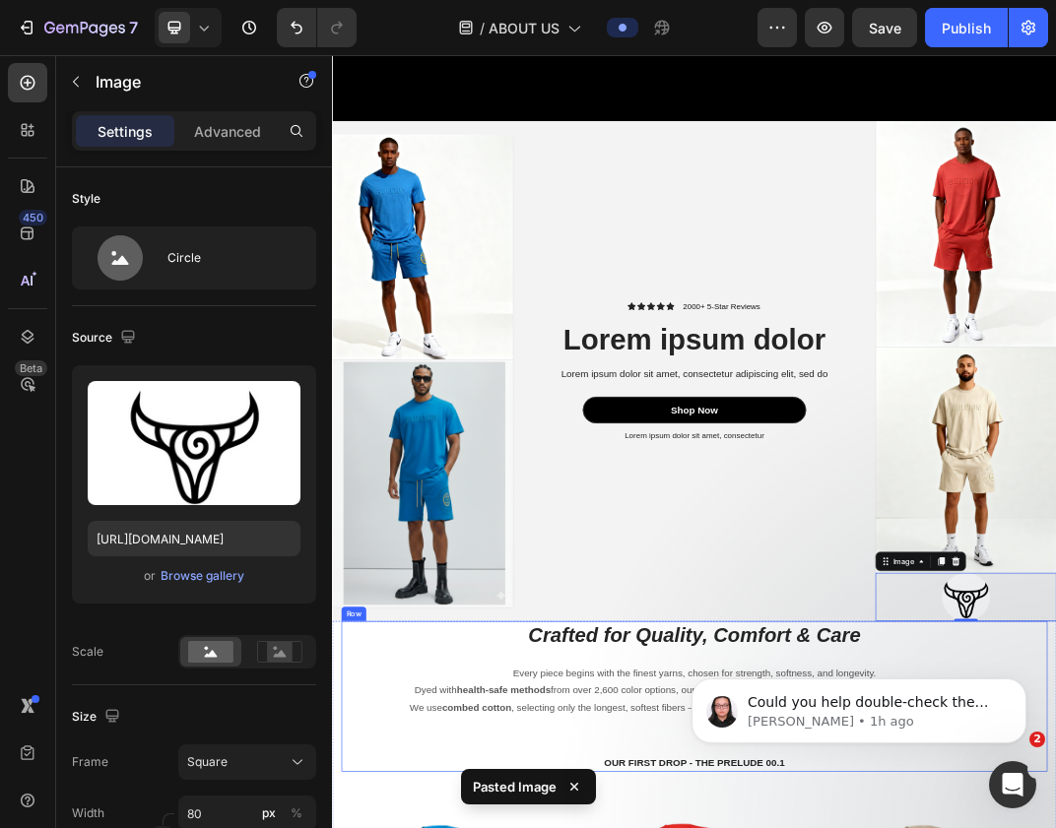
scroll to position [2674, 0]
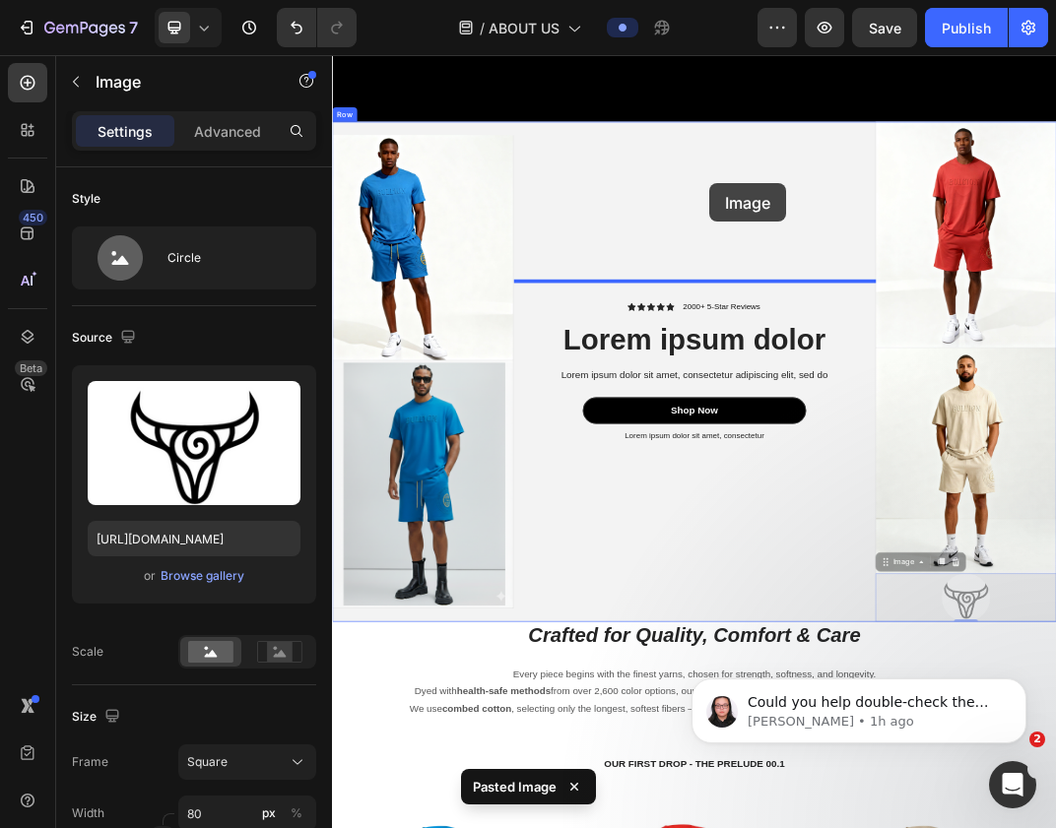
drag, startPoint x: 1361, startPoint y: 938, endPoint x: 902, endPoint y: 251, distance: 825.7
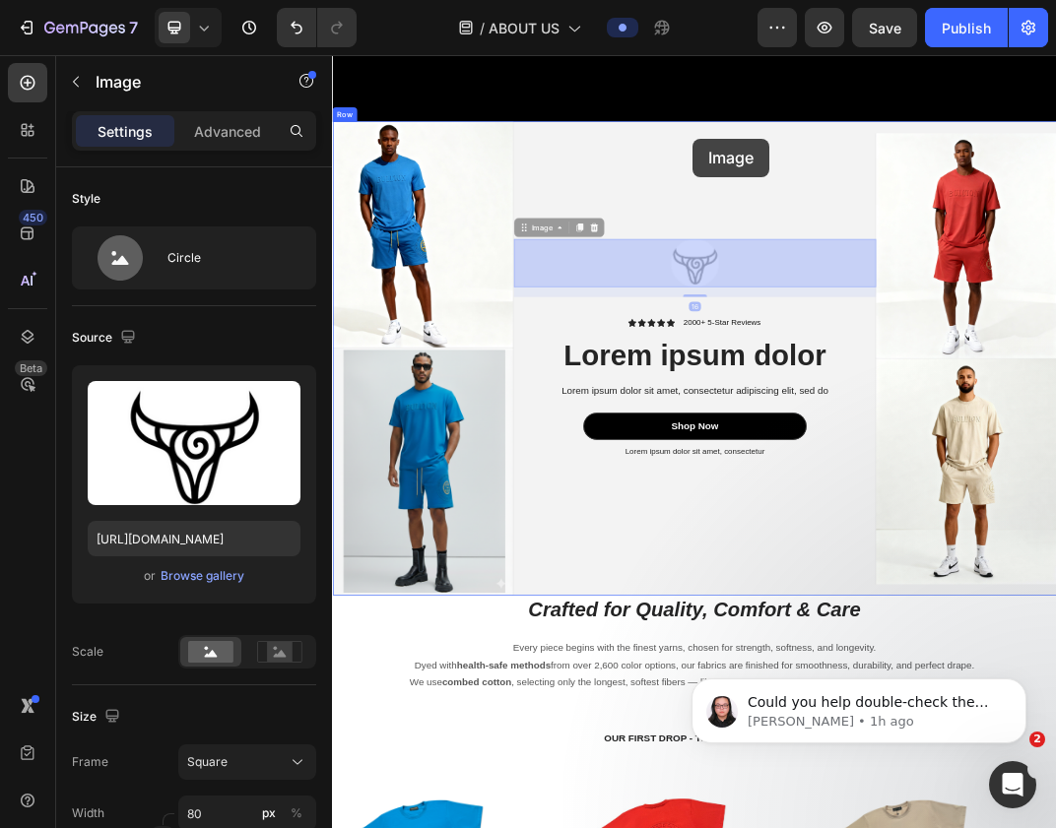
drag, startPoint x: 920, startPoint y: 381, endPoint x: 920, endPoint y: 193, distance: 188.1
click at [920, 193] on div "Header Image B.I.'S Vision Heading This is a brand built with purpose, rooted i…" at bounding box center [923, 353] width 1182 height 5945
drag, startPoint x: 904, startPoint y: 405, endPoint x: 902, endPoint y: 173, distance: 231.5
click at [902, 173] on div "Header Image B.I.'S Vision Heading This is a brand built with purpose, rooted i…" at bounding box center [923, 353] width 1182 height 5945
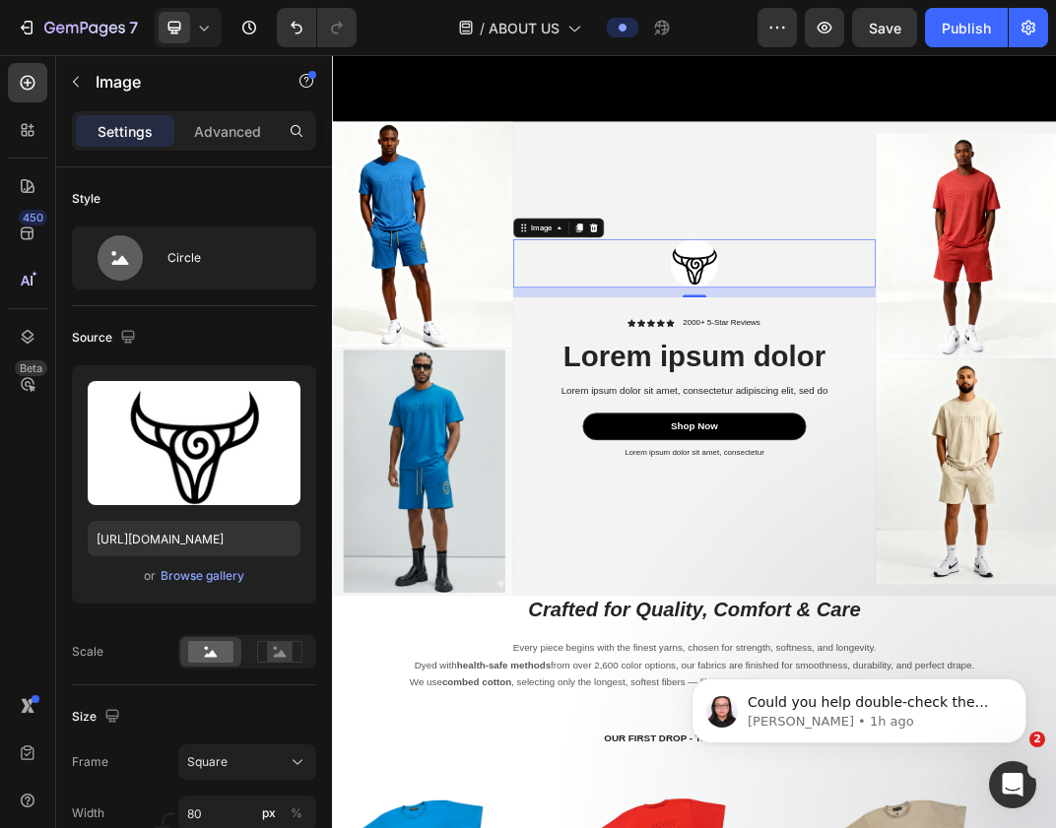
click at [902, 173] on div "Image 16 Icon Icon Icon Icon Icon Icon List 2000+ 5-Star Reviews Text Block Row…" at bounding box center [922, 549] width 591 height 773
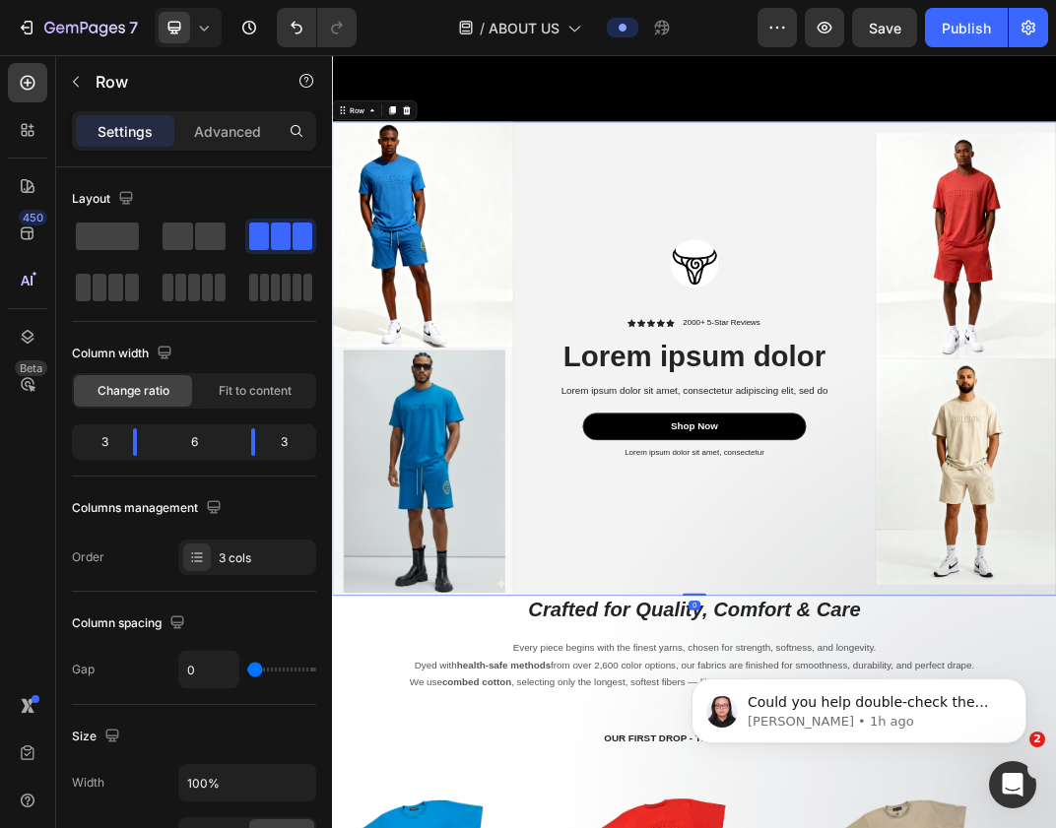
click at [902, 164] on div "Image Icon Icon Icon Icon Icon Icon List 2000+ 5-Star Reviews Text Block Row Lo…" at bounding box center [922, 549] width 591 height 773
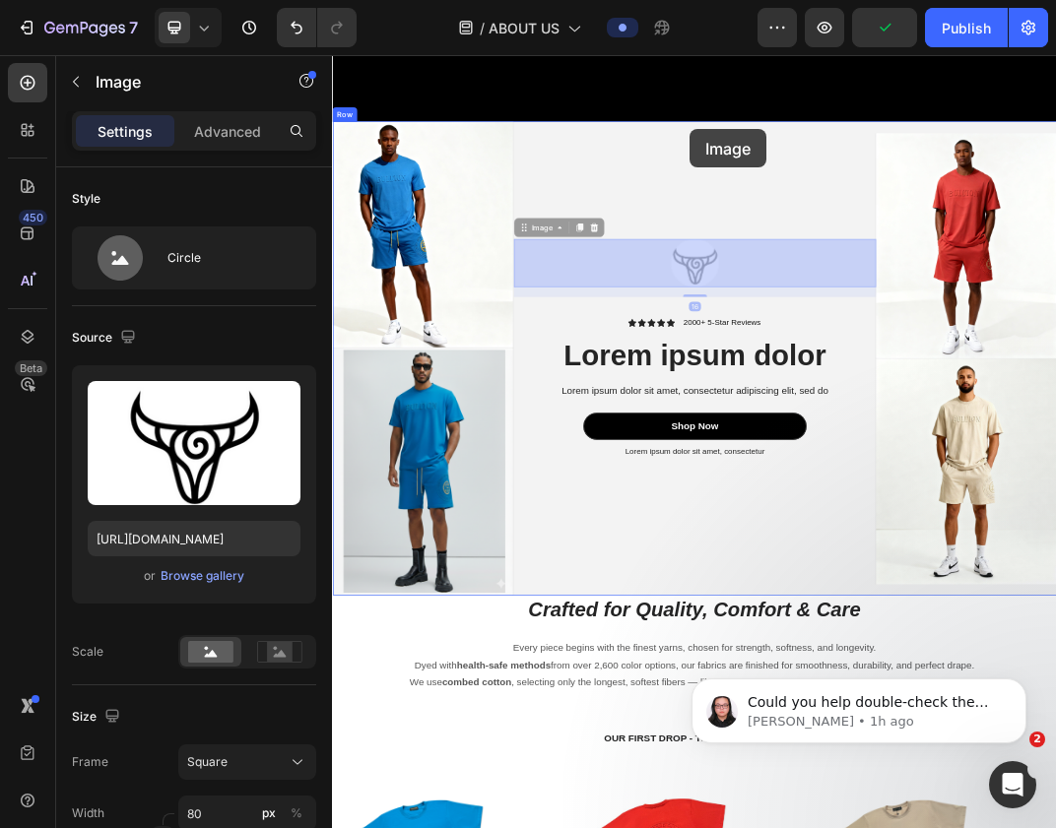
drag, startPoint x: 915, startPoint y: 396, endPoint x: 915, endPoint y: 176, distance: 219.6
click at [915, 176] on div "Header Image B.I.'S Vision Heading This is a brand built with purpose, rooted i…" at bounding box center [923, 353] width 1182 height 5945
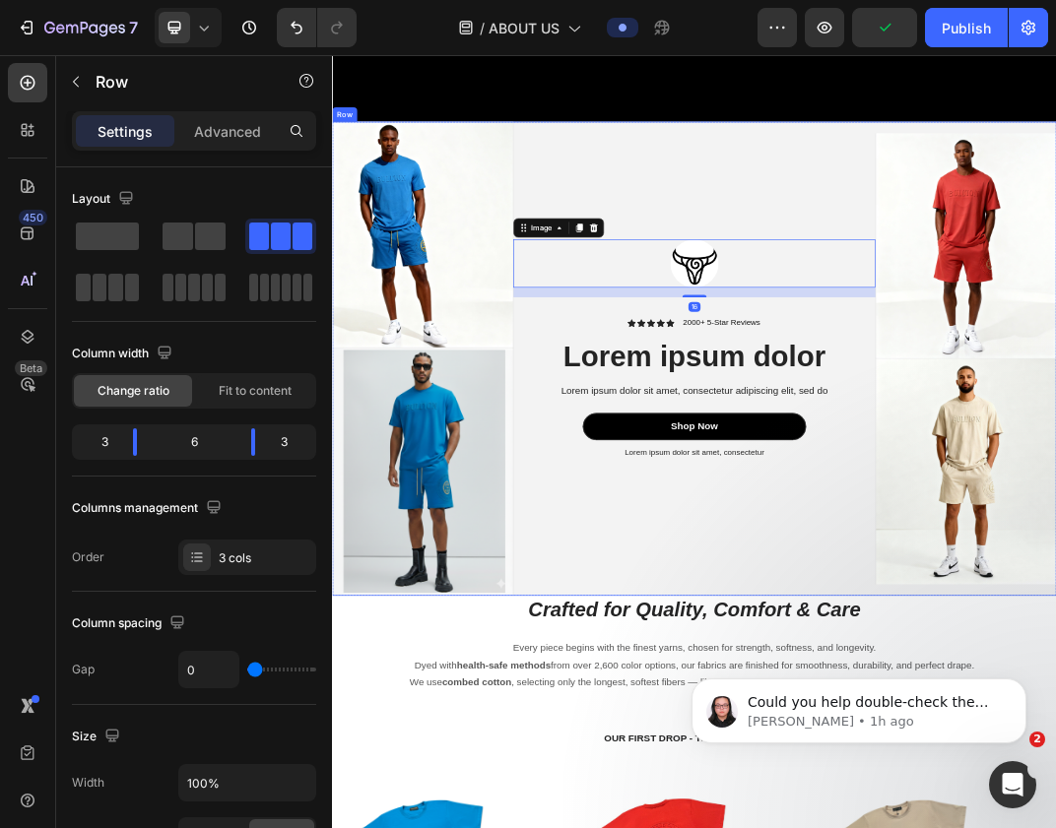
click at [918, 353] on div "Image 16 Icon Icon Icon Icon Icon Icon List 2000+ 5-Star Reviews Text Block Row…" at bounding box center [922, 549] width 591 height 773
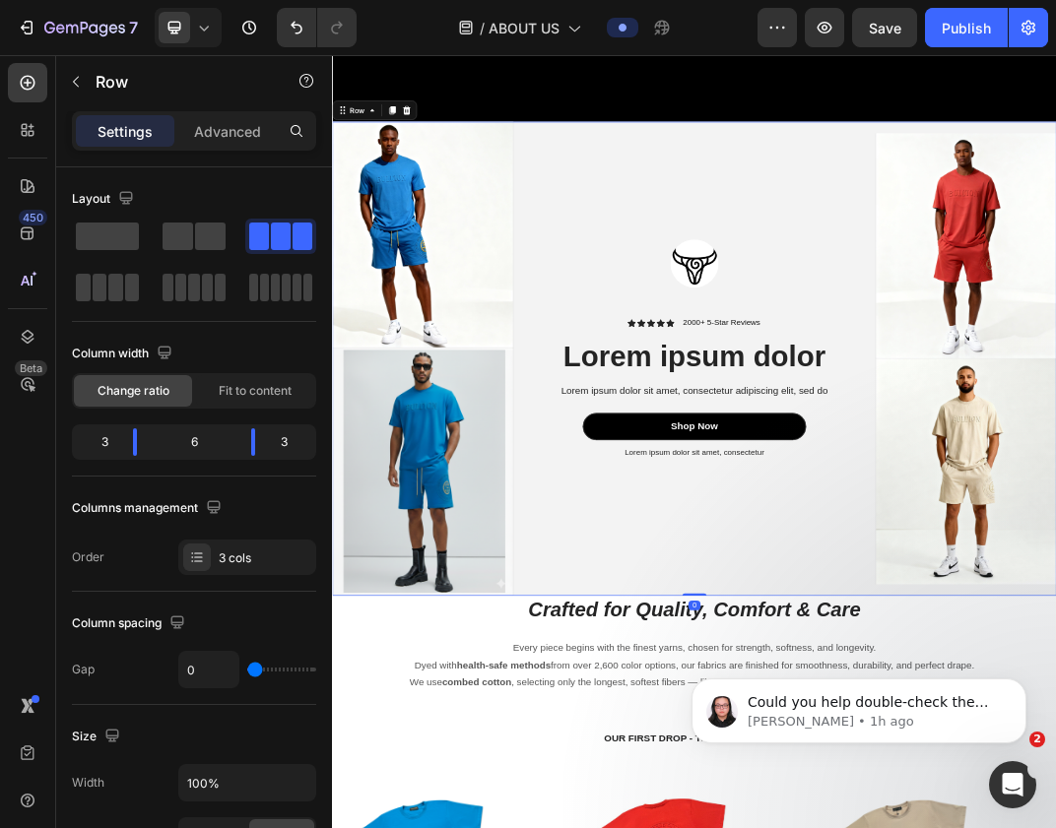
click at [930, 352] on div "Image Icon Icon Icon Icon Icon Icon List 2000+ 5-Star Reviews Text Block Row Lo…" at bounding box center [922, 549] width 591 height 773
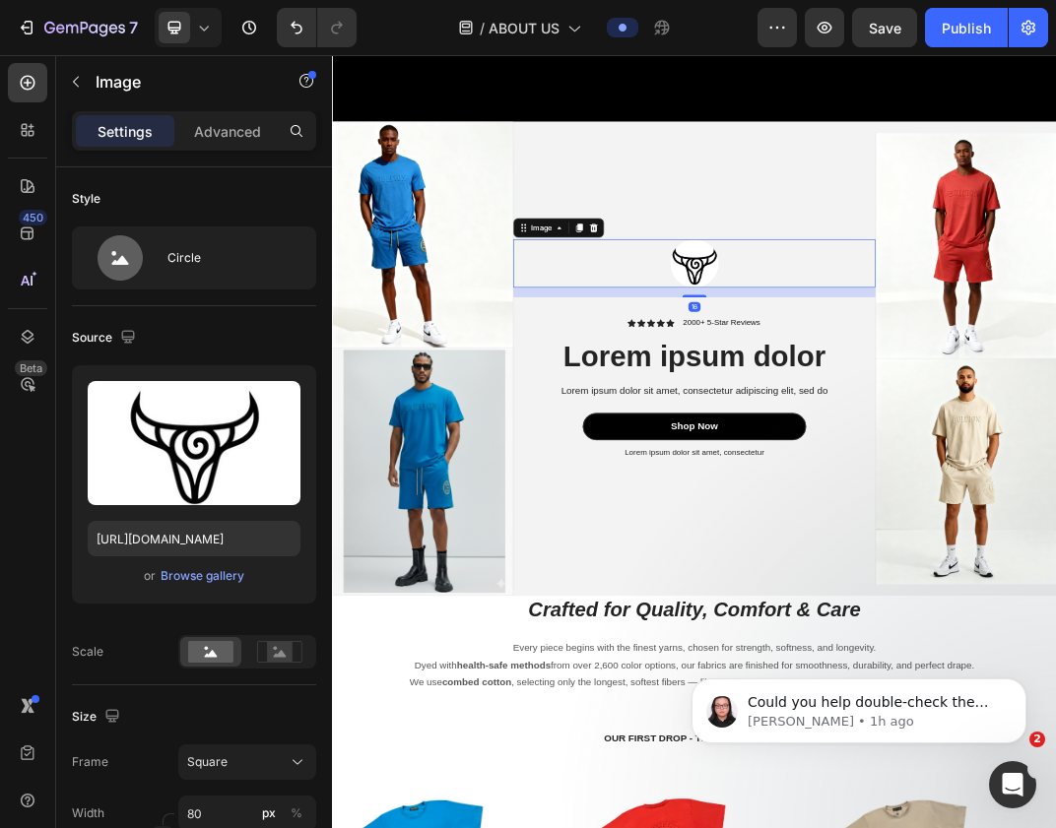
click at [930, 366] on img at bounding box center [922, 395] width 79 height 79
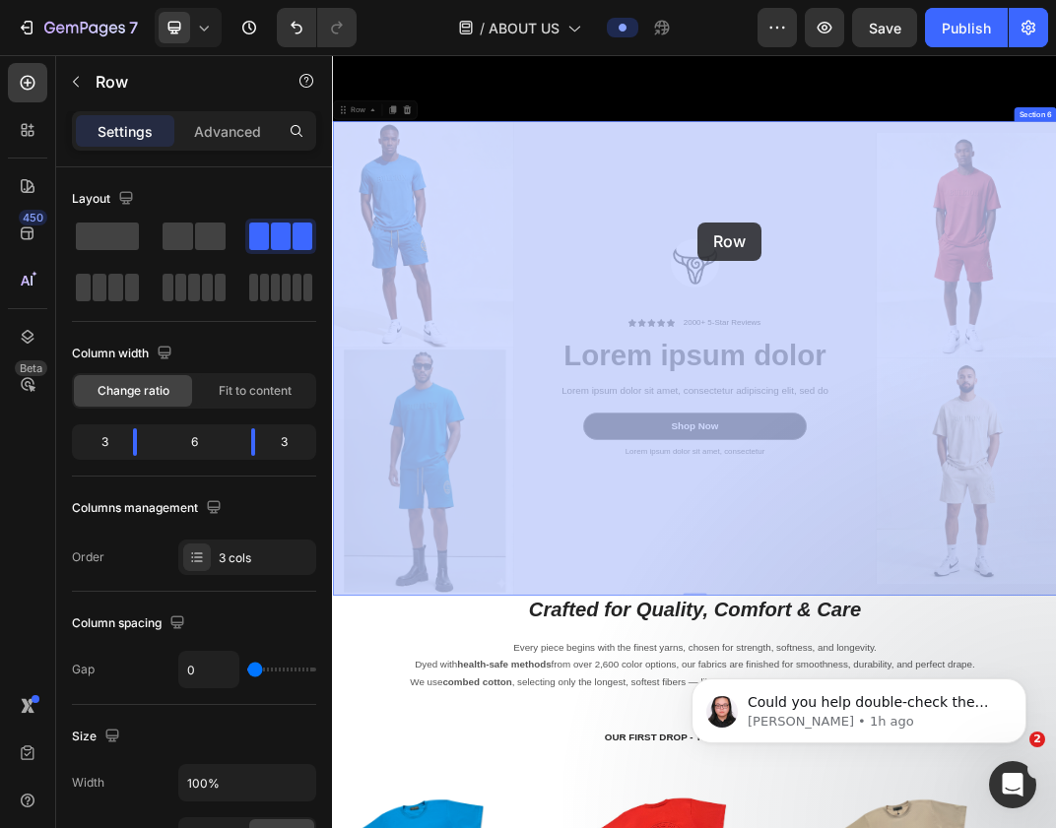
drag, startPoint x: 929, startPoint y: 354, endPoint x: 928, endPoint y: 321, distance: 32.5
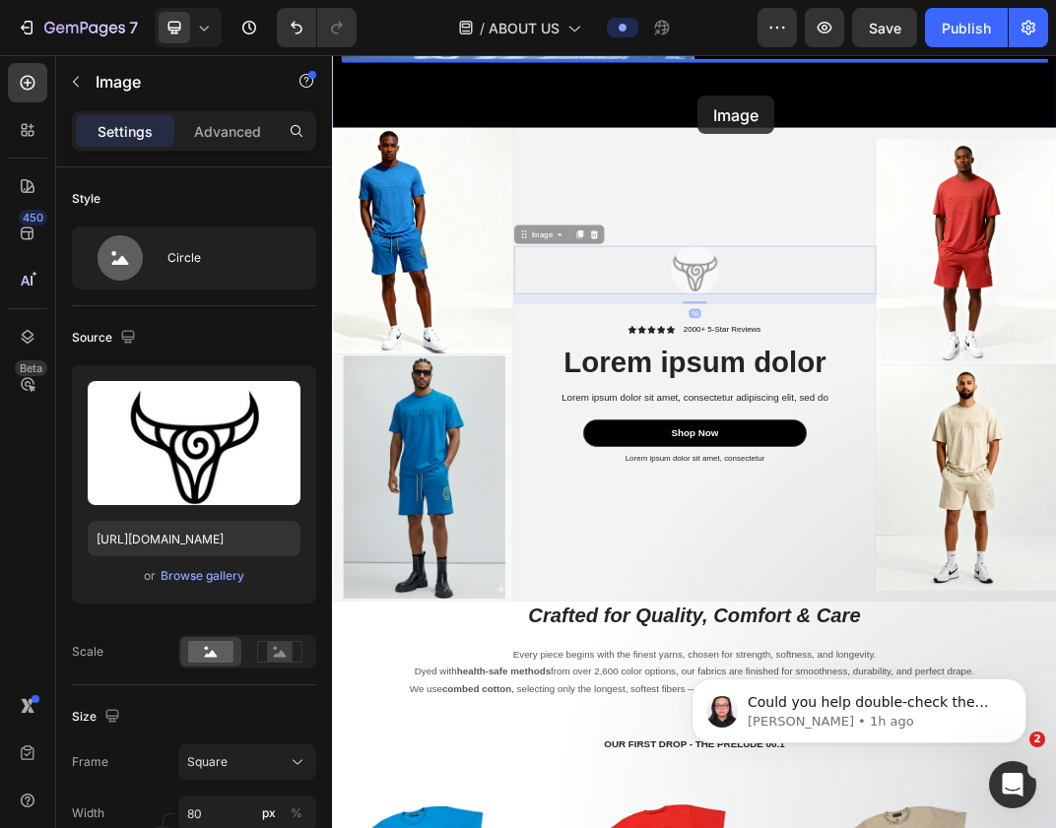
drag, startPoint x: 933, startPoint y: 380, endPoint x: 929, endPoint y: 122, distance: 258.1
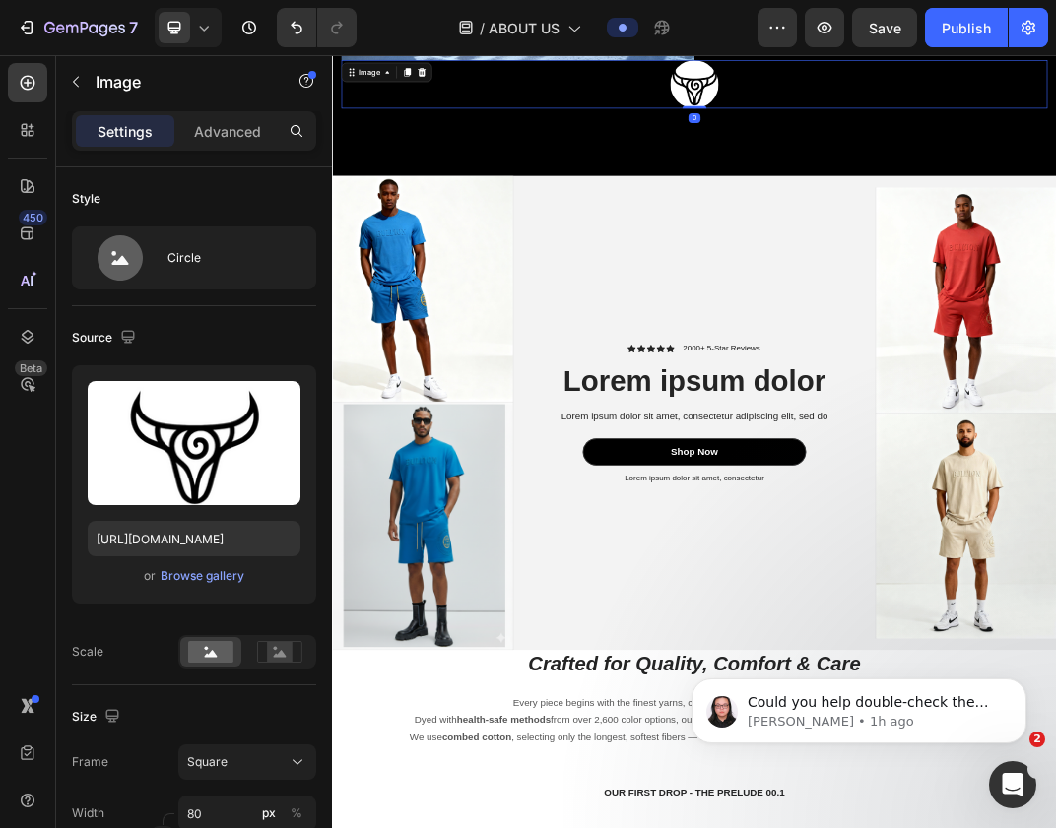
scroll to position [2654, 0]
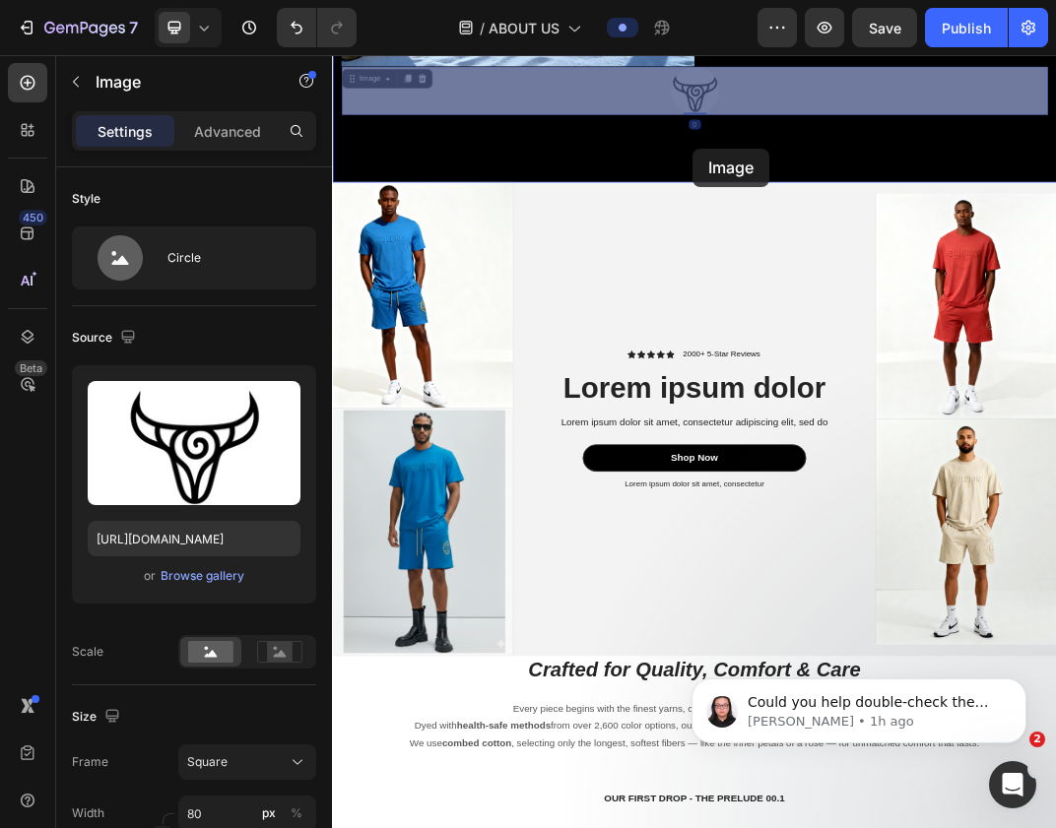
drag, startPoint x: 922, startPoint y: 124, endPoint x: 920, endPoint y: 208, distance: 83.7
click at [920, 208] on div "Header Image B.I.'S Vision Heading This is a brand built with purpose, rooted i…" at bounding box center [923, 413] width 1182 height 6024
drag, startPoint x: 912, startPoint y: 120, endPoint x: 909, endPoint y: 243, distance: 123.1
click at [909, 243] on div "Header Image B.I.'S Vision Heading This is a brand built with purpose, rooted i…" at bounding box center [923, 413] width 1182 height 6024
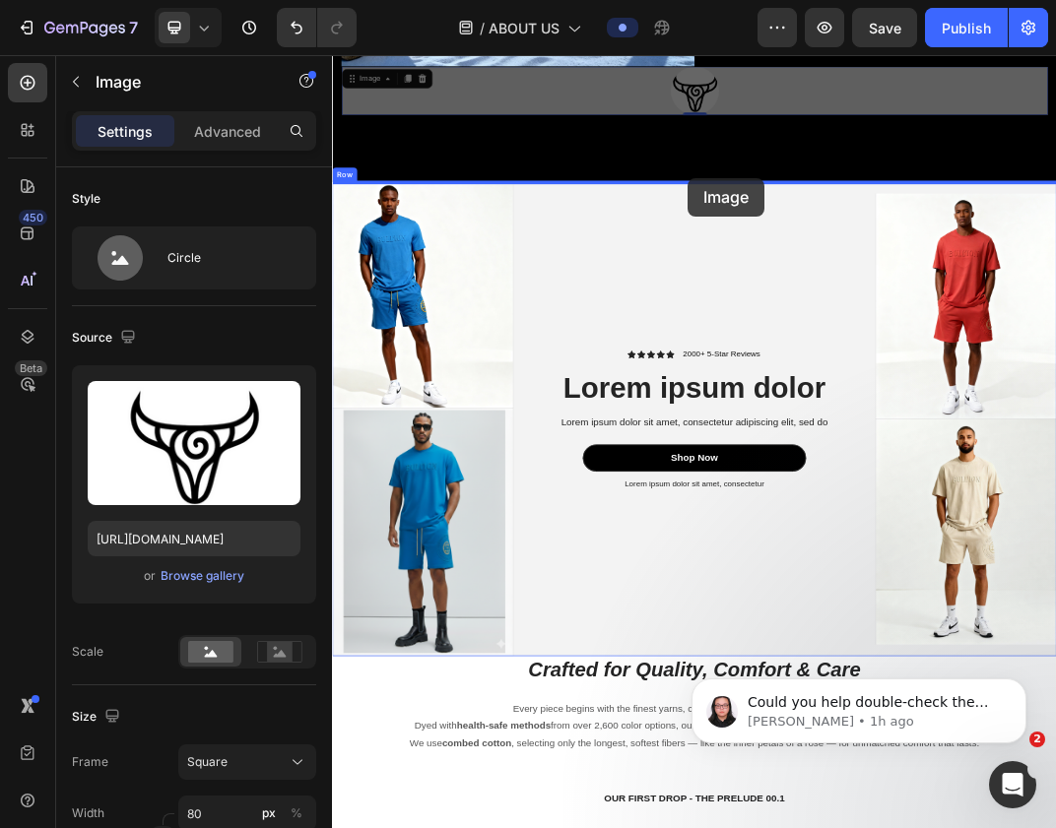
drag, startPoint x: 920, startPoint y: 120, endPoint x: 912, endPoint y: 257, distance: 137.1
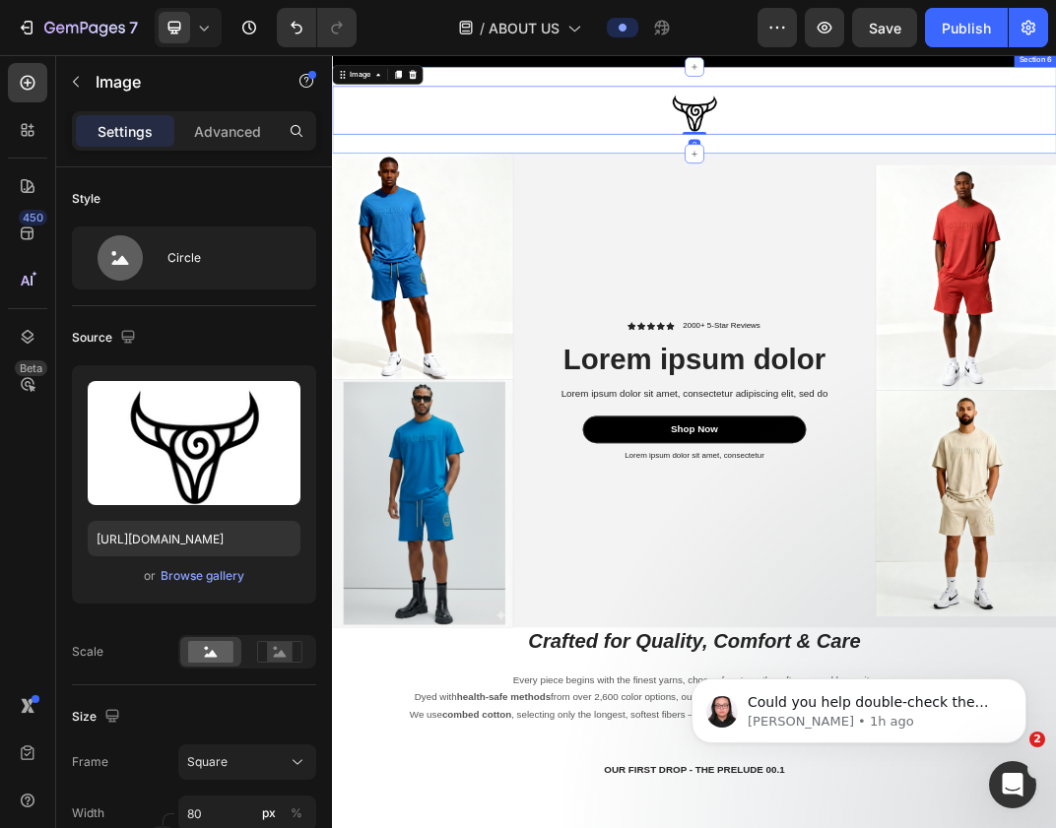
scroll to position [2770, 0]
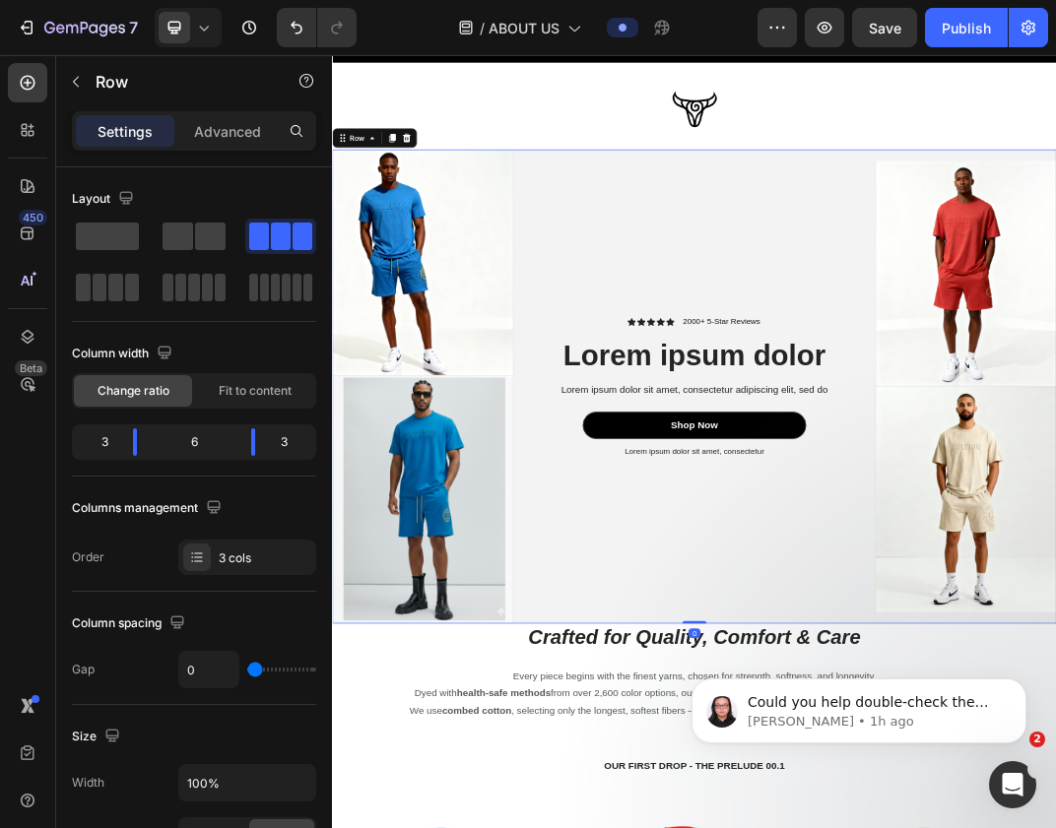
click at [913, 363] on div "Icon Icon Icon Icon Icon Icon List 2000+ 5-Star Reviews Text Block Row Lorem ip…" at bounding box center [922, 595] width 591 height 773
click at [849, 546] on p "Lorem ipsum dolor" at bounding box center [922, 544] width 557 height 61
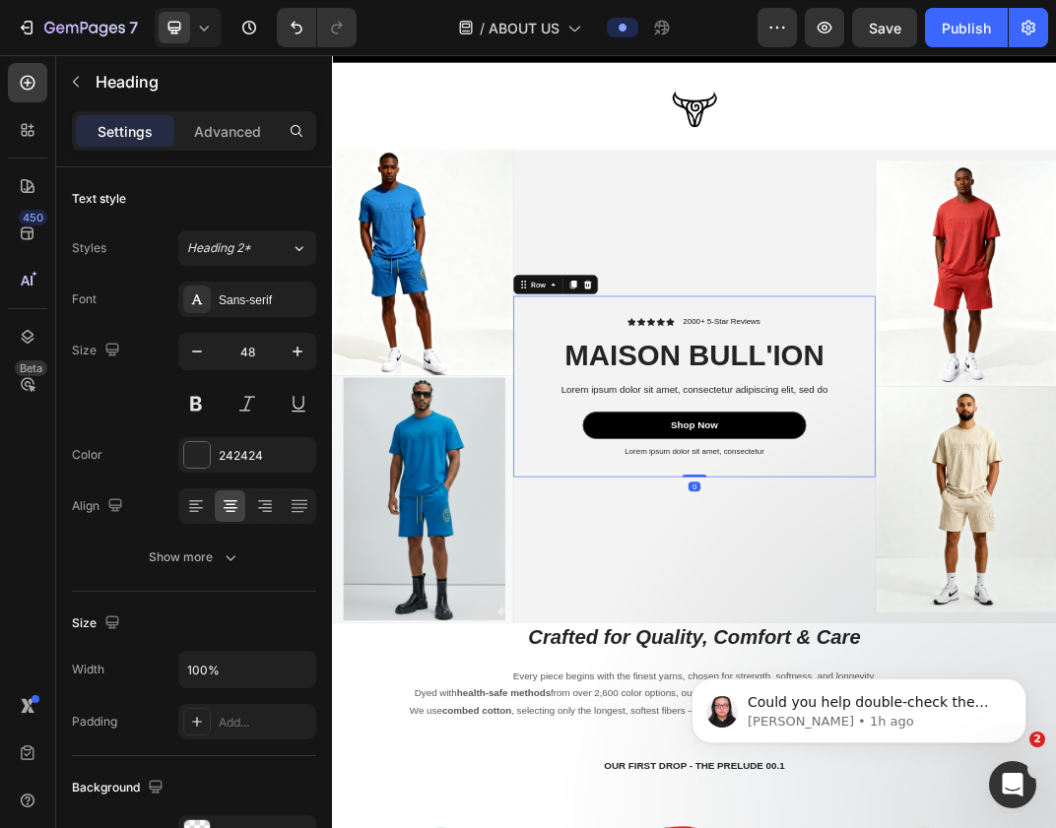
click at [848, 468] on div "Icon Icon Icon Icon Icon Icon List 2000+ 5-Star Reviews Text Block Row MAISON B…" at bounding box center [922, 595] width 591 height 295
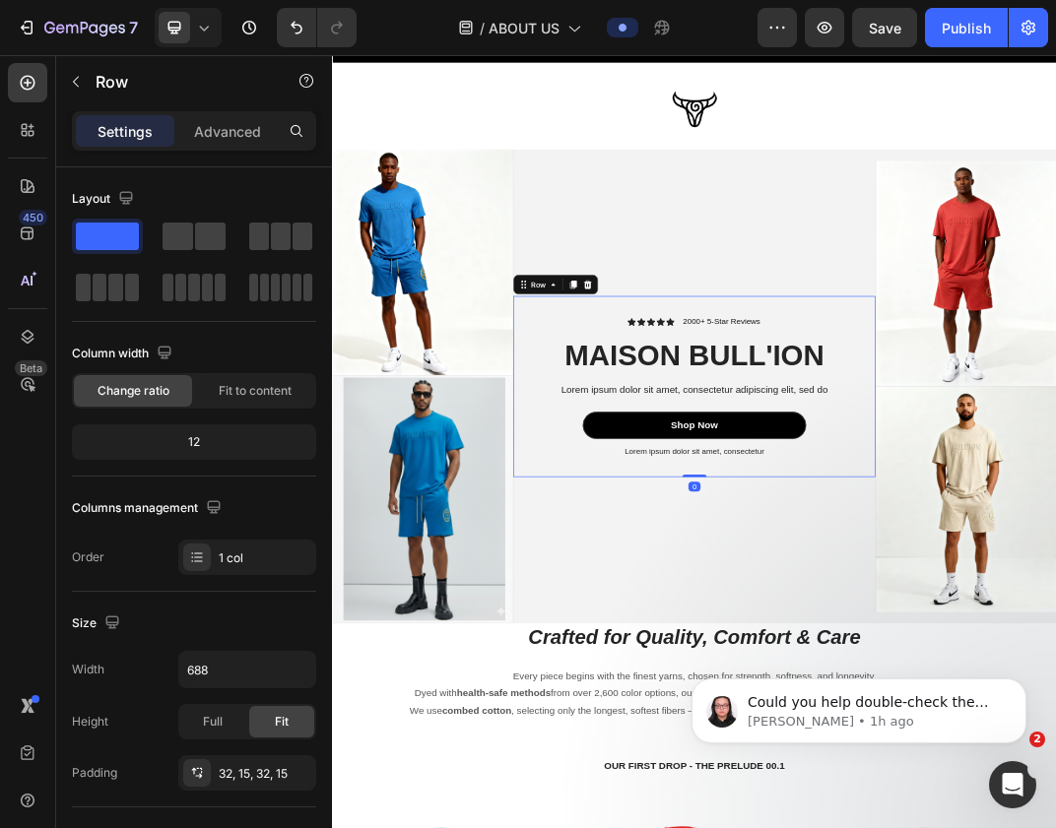
click at [848, 474] on div "Icon Icon Icon Icon Icon Icon List 2000+ 5-Star Reviews Text Block Row MAISON B…" at bounding box center [922, 595] width 591 height 295
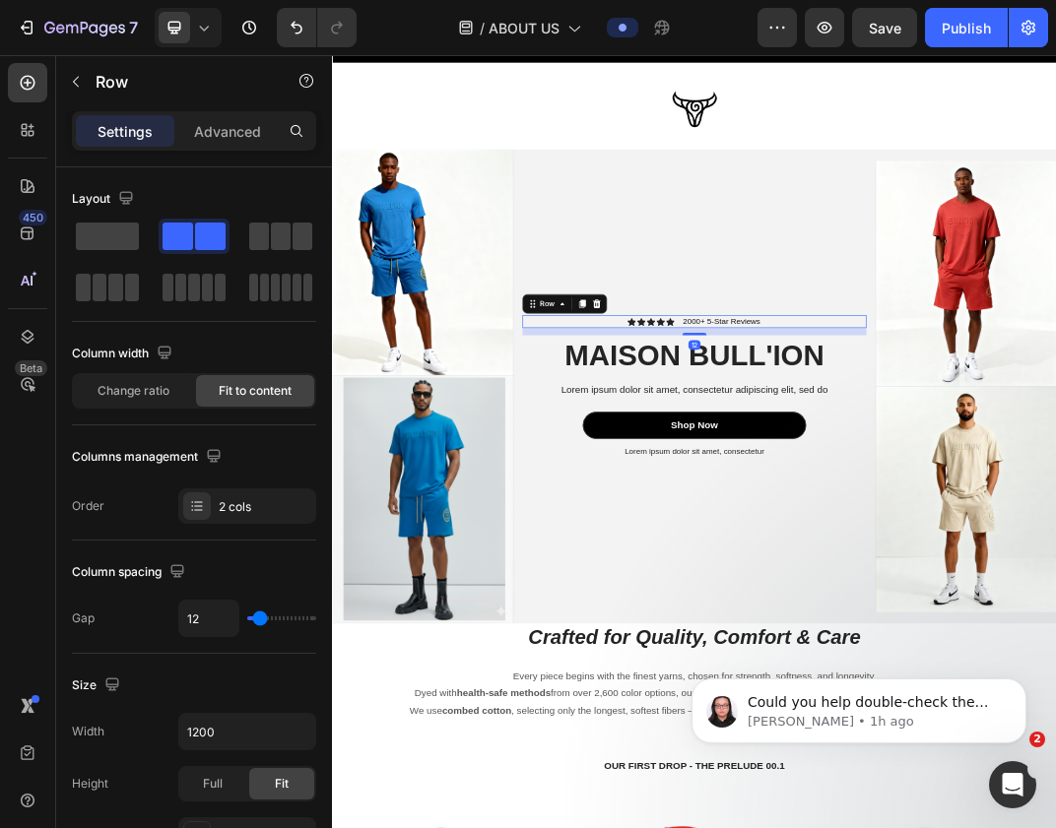
click at [848, 499] on div "Icon Icon Icon Icon Icon Icon List 2000+ 5-Star Reviews Text Block Row 12" at bounding box center [922, 490] width 561 height 21
click at [848, 487] on icon at bounding box center [852, 491] width 14 height 14
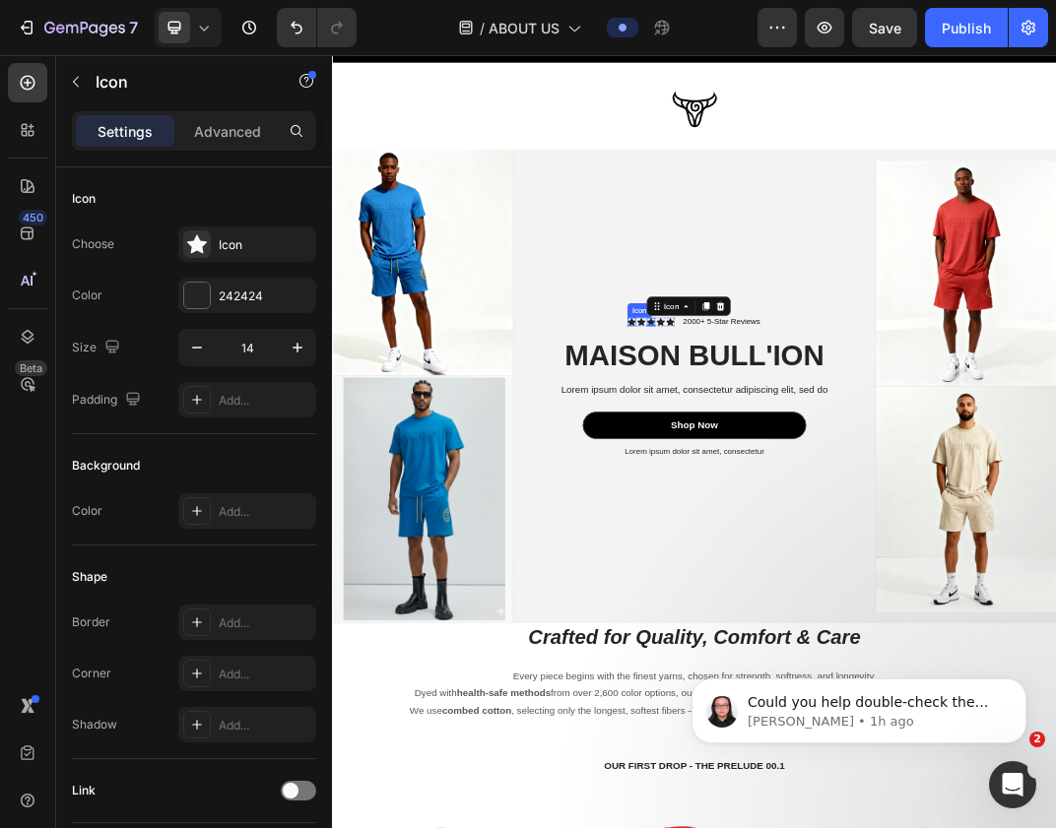
click at [815, 481] on div "Icon Icon Icon 0 Icon Icon Icon List" at bounding box center [852, 490] width 77 height 21
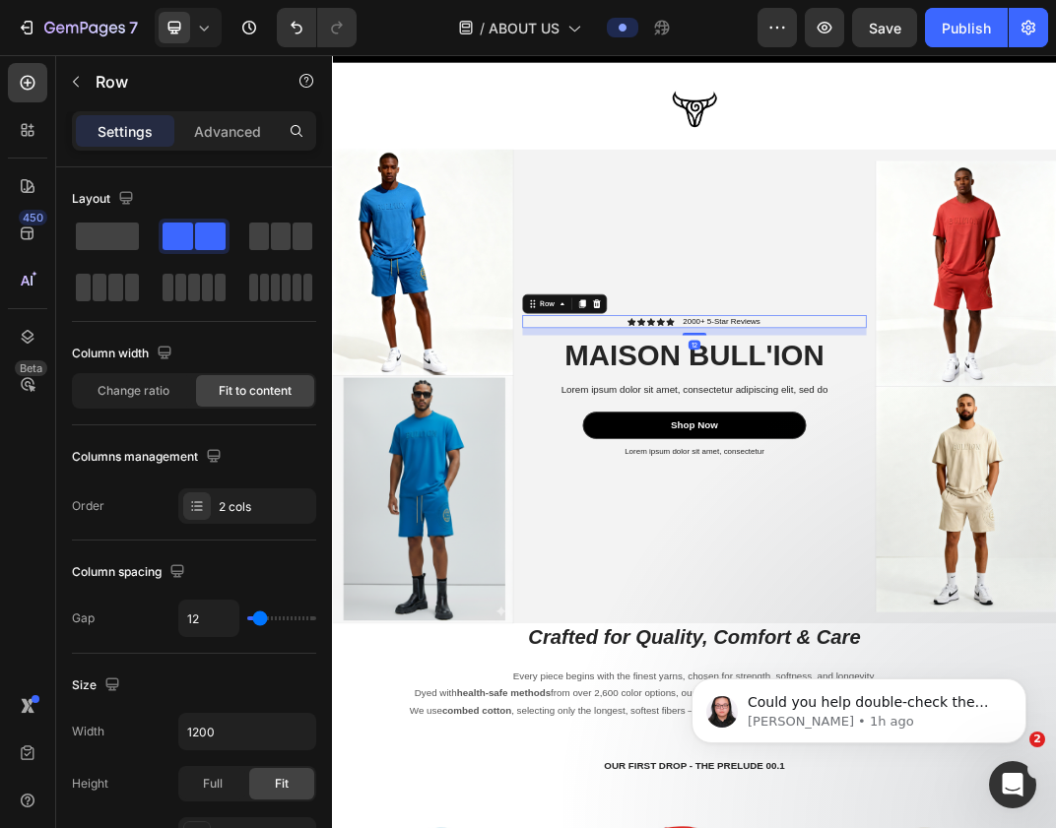
click at [815, 481] on div "Icon Icon Icon Icon Icon Icon List" at bounding box center [852, 490] width 77 height 21
click at [764, 449] on div at bounding box center [763, 461] width 24 height 24
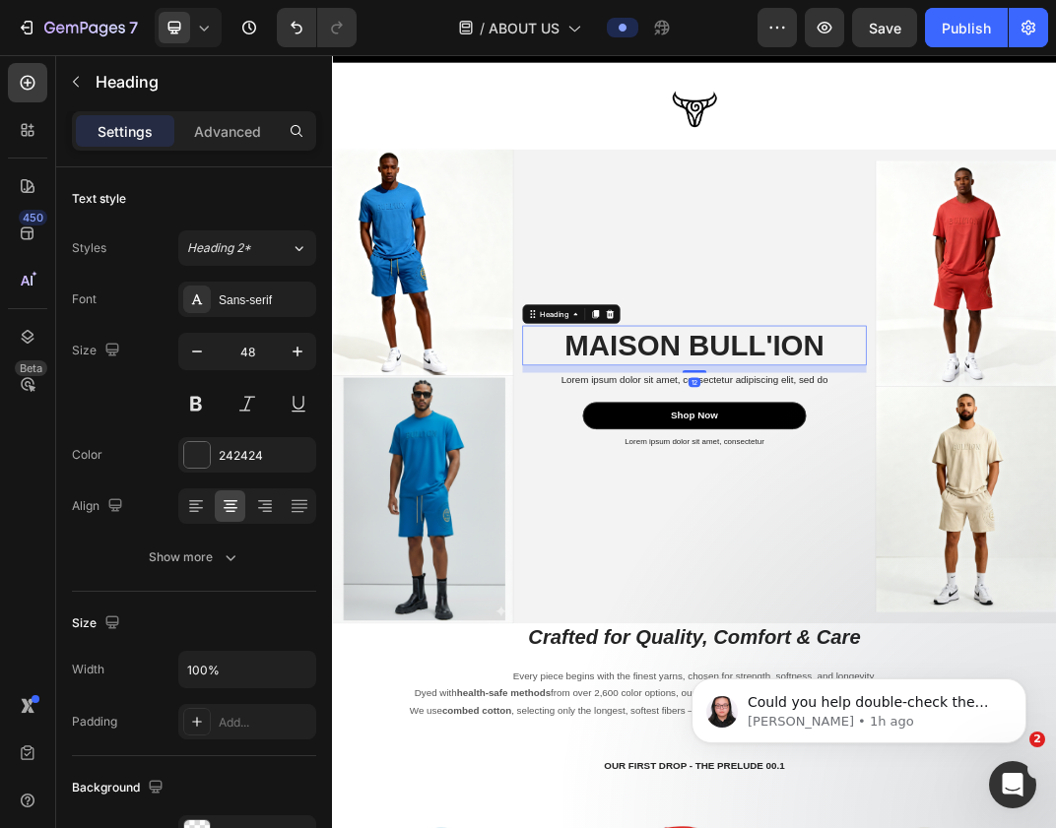
click at [771, 509] on p "MAISON BULL'ION" at bounding box center [922, 528] width 557 height 61
click at [911, 376] on div "MAISON BULL'ION Heading 12 Lorem ipsum dolor sit amet, consectetur adipiscing e…" at bounding box center [922, 595] width 591 height 773
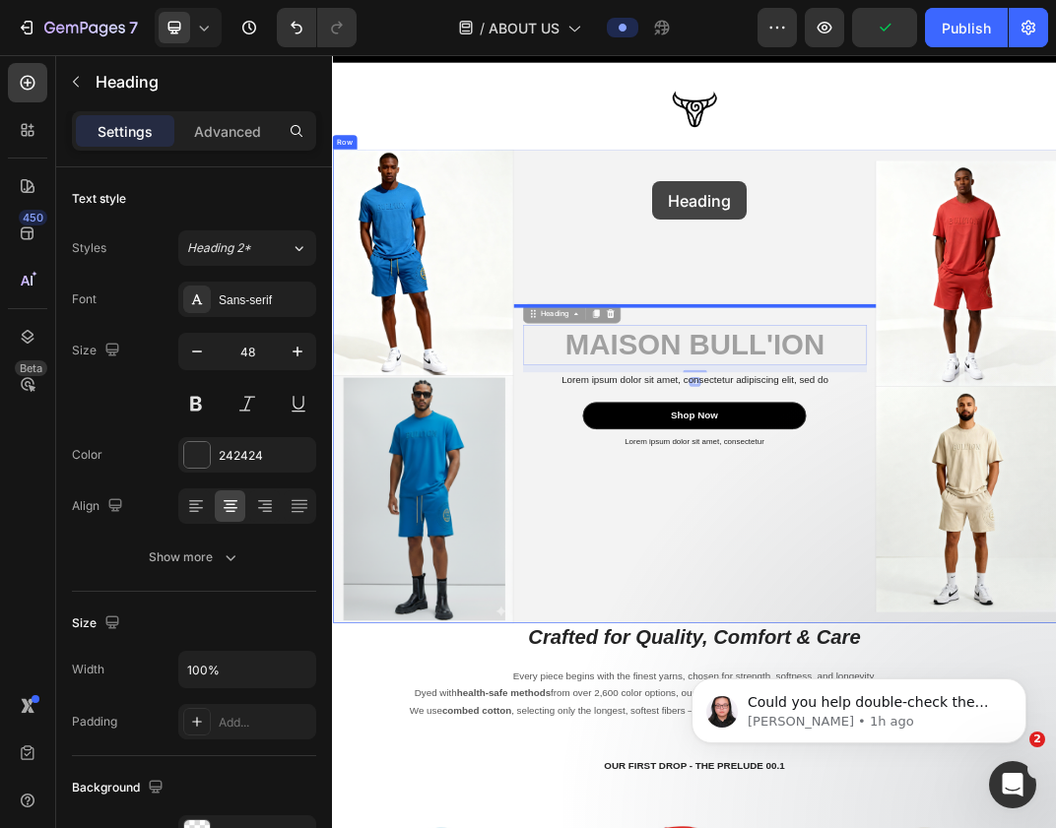
drag, startPoint x: 835, startPoint y: 518, endPoint x: 854, endPoint y: 261, distance: 257.7
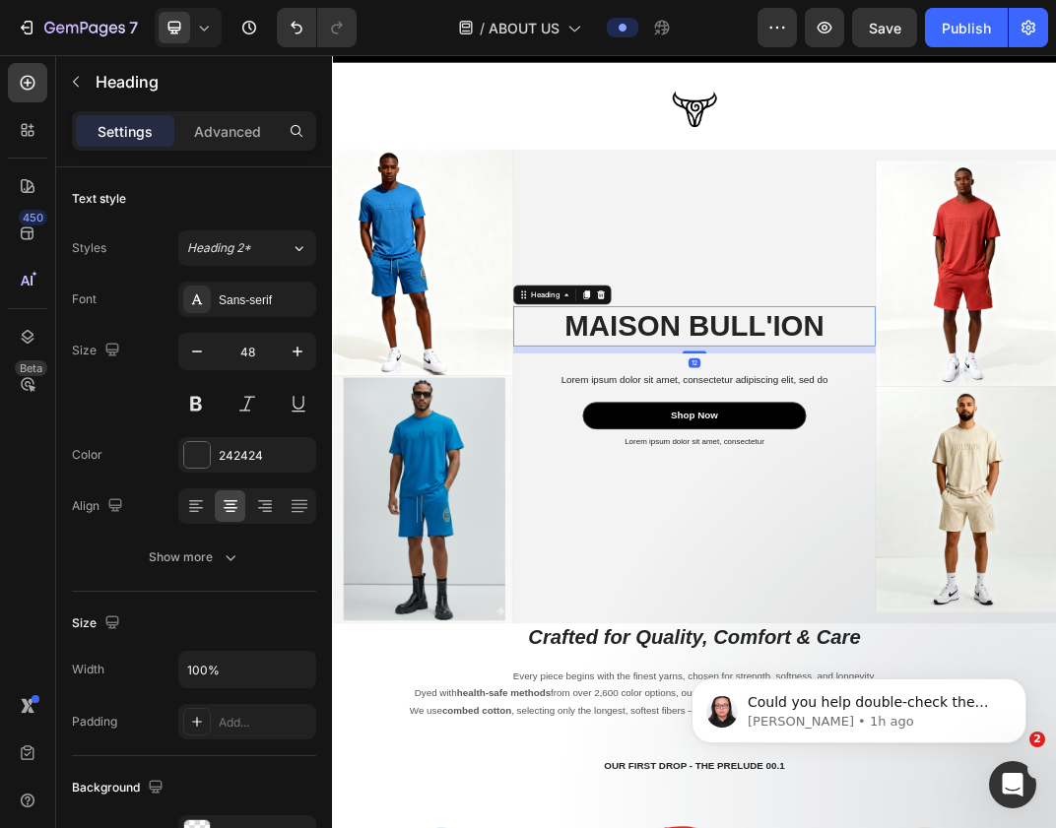
click at [683, 492] on h2 "MAISON BULL'ION" at bounding box center [922, 497] width 591 height 65
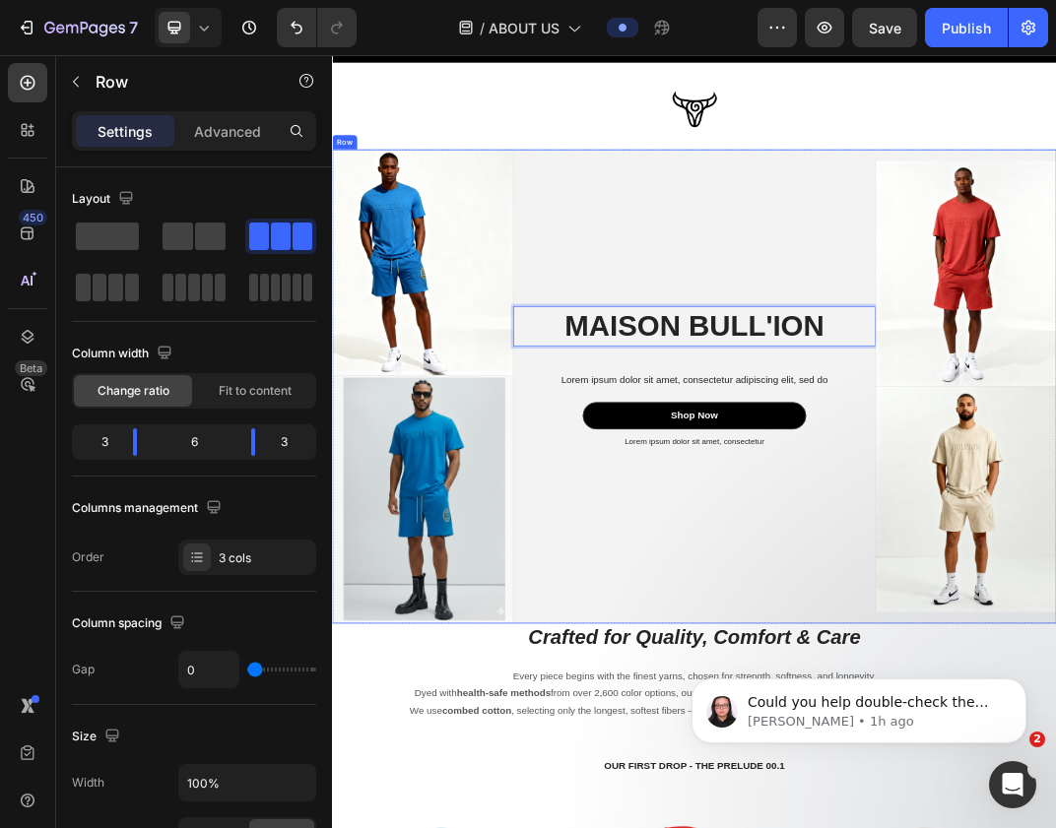
click at [875, 337] on div "MAISON BULL'ION Heading 12 Lorem ipsum dolor sit amet, consectetur adipiscing e…" at bounding box center [922, 595] width 591 height 773
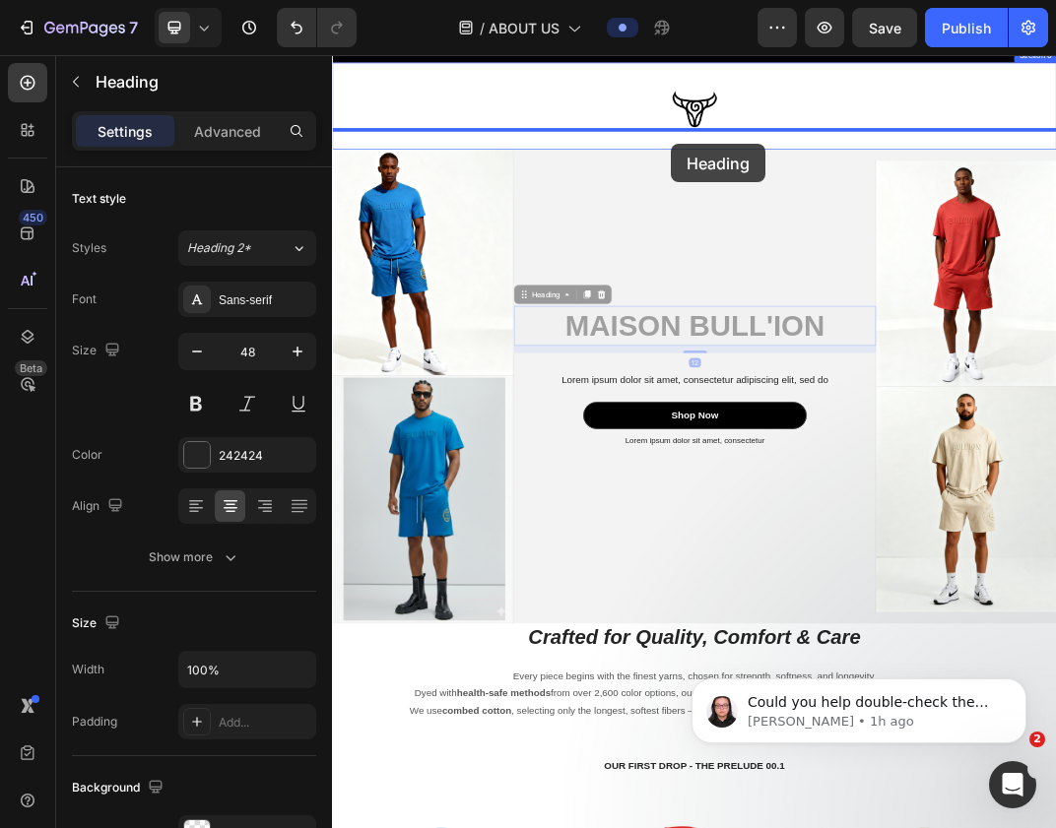
drag, startPoint x: 873, startPoint y: 492, endPoint x: 884, endPoint y: 200, distance: 292.7
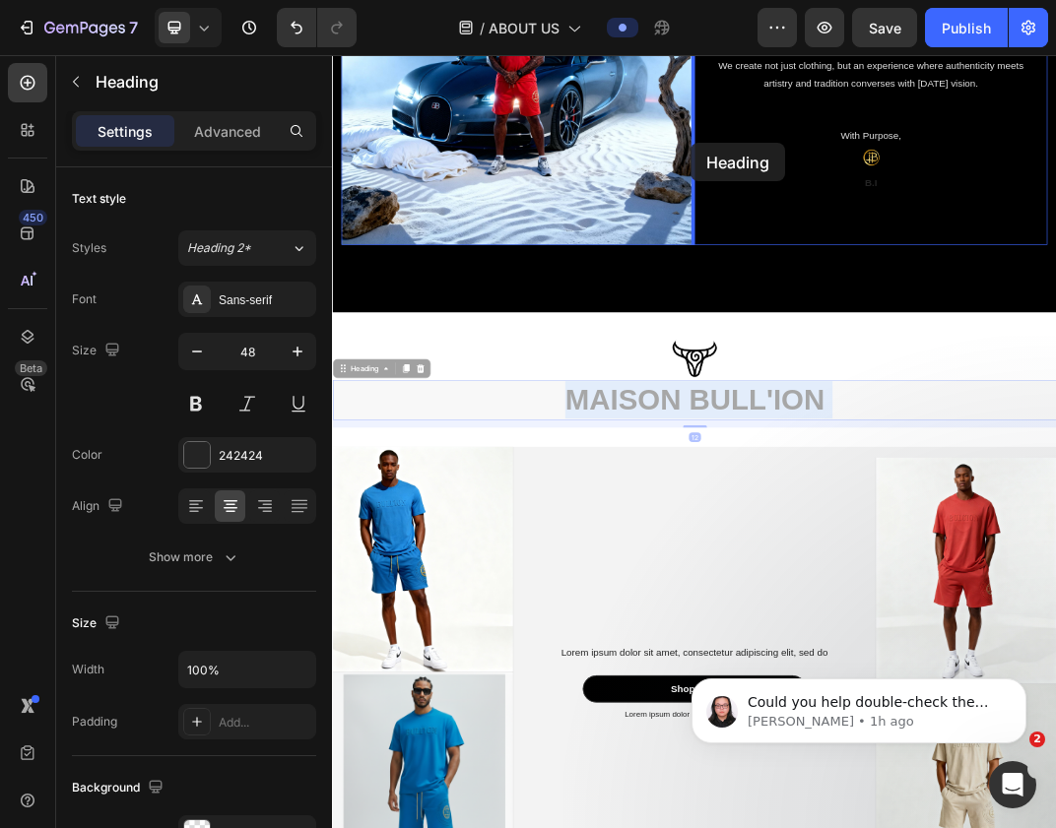
scroll to position [2300, 0]
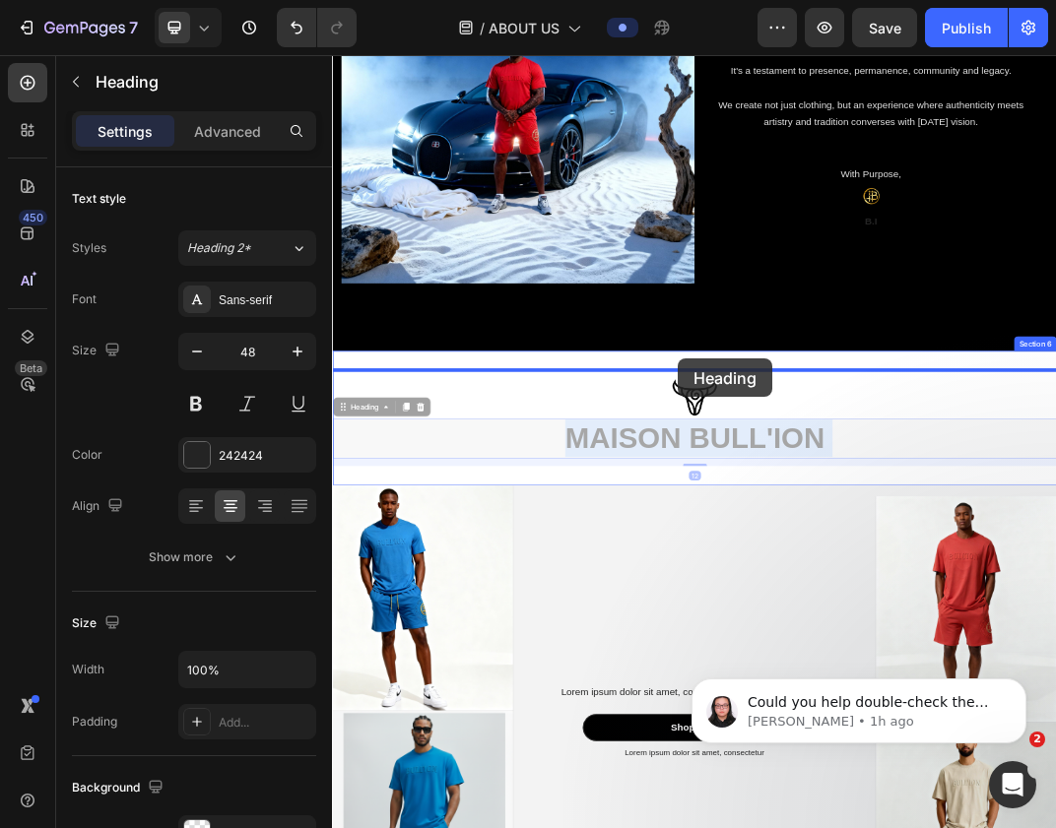
drag, startPoint x: 889, startPoint y: 205, endPoint x: 896, endPoint y: 550, distance: 344.8
click at [896, 550] on div "Header Image B.I.'S Vision Heading This is a brand built with purpose, rooted i…" at bounding box center [923, 834] width 1182 height 6158
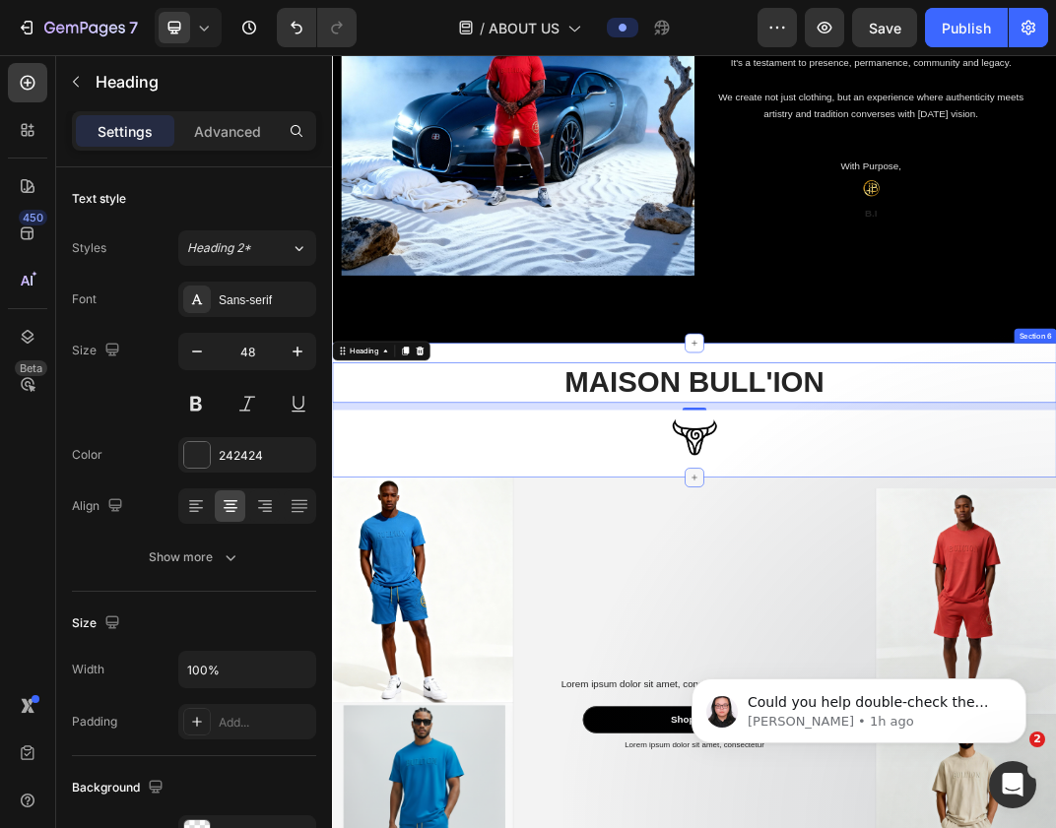
scroll to position [2316, 0]
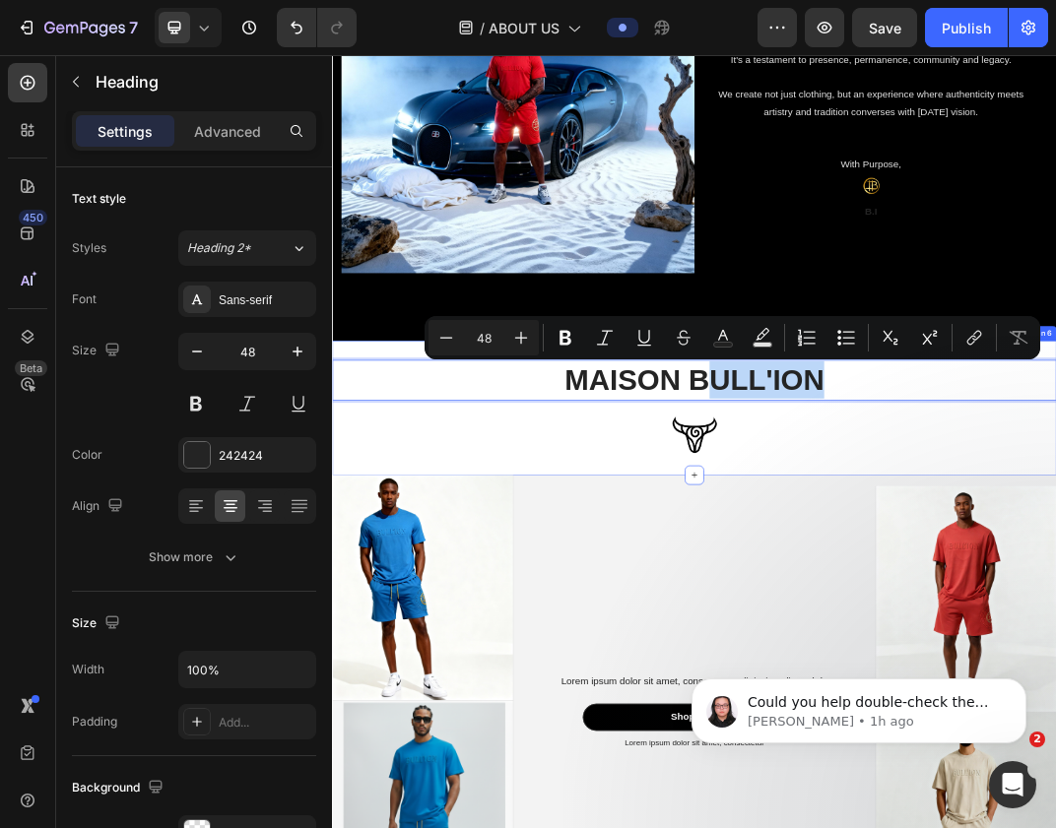
drag, startPoint x: 950, startPoint y: 572, endPoint x: 945, endPoint y: 712, distance: 139.9
click at [1055, 570] on p "MAISON BULL'ION" at bounding box center [923, 584] width 1178 height 61
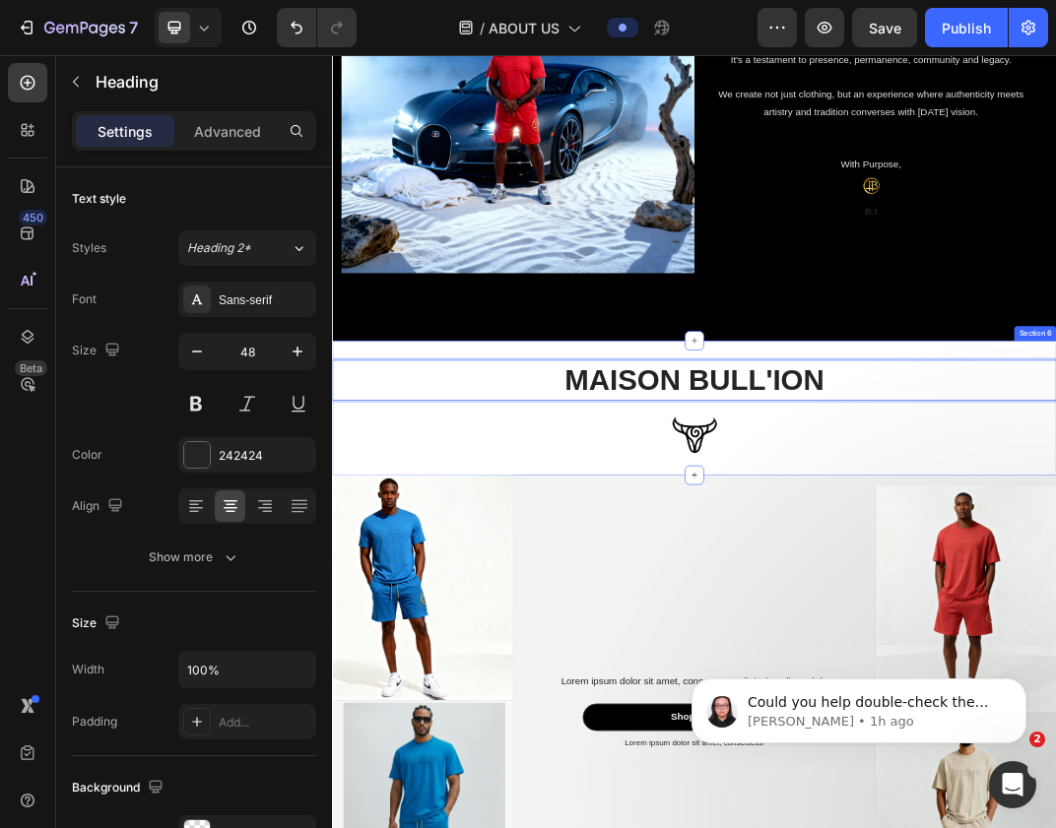
drag, startPoint x: 1193, startPoint y: 584, endPoint x: 1173, endPoint y: 727, distance: 144.2
click at [1055, 727] on div "MAISON BULL'ION Heading 12 Image Section 6" at bounding box center [923, 630] width 1182 height 219
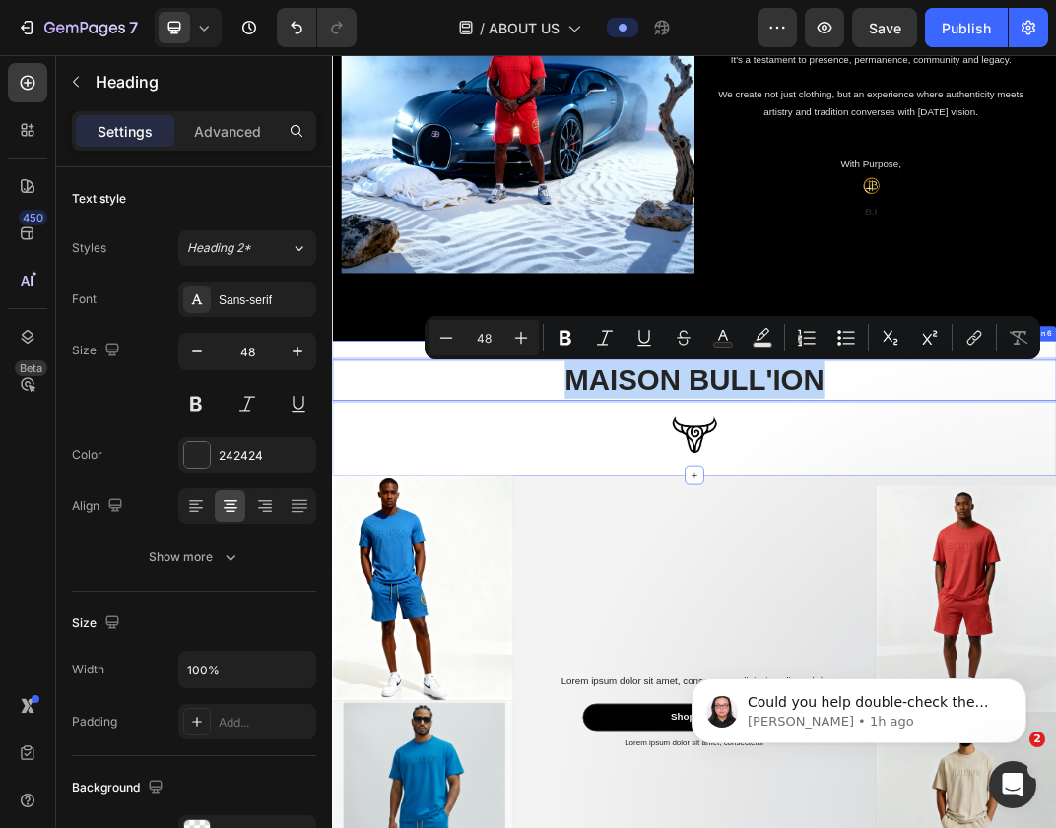
drag, startPoint x: 620, startPoint y: 575, endPoint x: 628, endPoint y: 723, distance: 147.9
click at [628, 723] on div "MAISON BULL'ION Heading 12 Image Section 6" at bounding box center [923, 630] width 1182 height 219
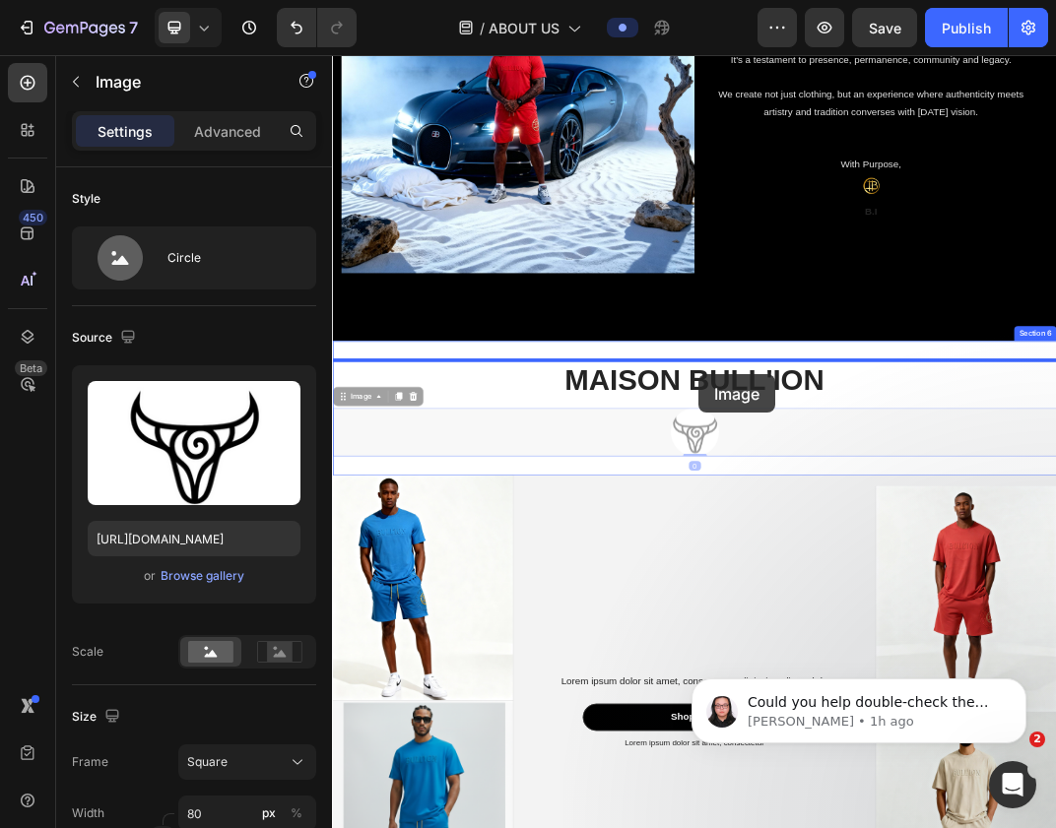
drag, startPoint x: 931, startPoint y: 673, endPoint x: 929, endPoint y: 568, distance: 104.4
click at [929, 568] on div "Header Image B.I.'S Vision Heading This is a brand built with purpose, rooted i…" at bounding box center [923, 818] width 1182 height 6158
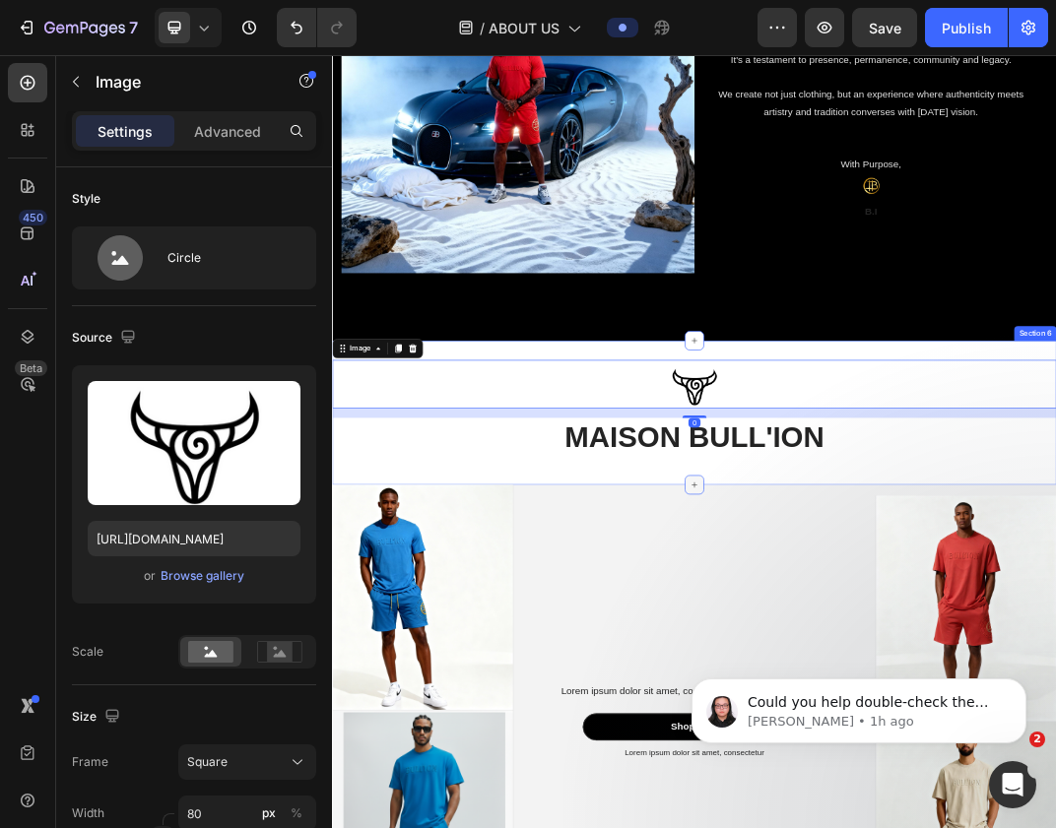
click at [925, 768] on div at bounding box center [923, 757] width 32 height 32
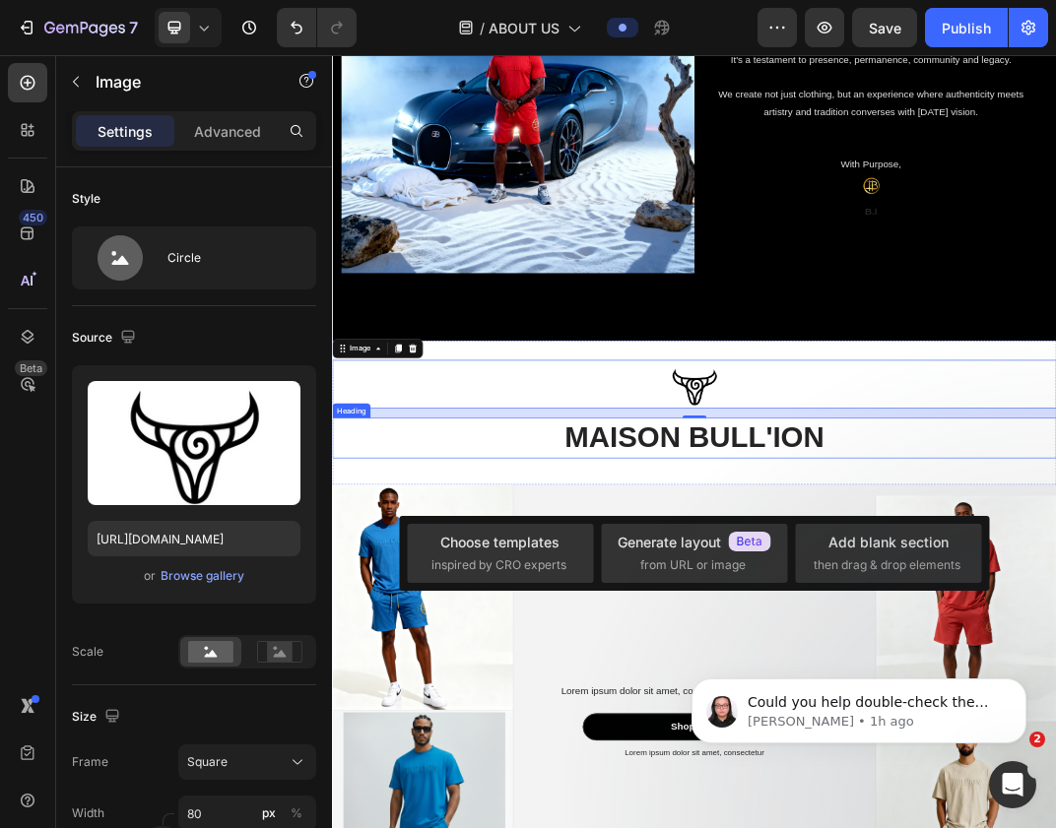
click at [972, 677] on p "MAISON BULL'ION" at bounding box center [923, 679] width 1178 height 61
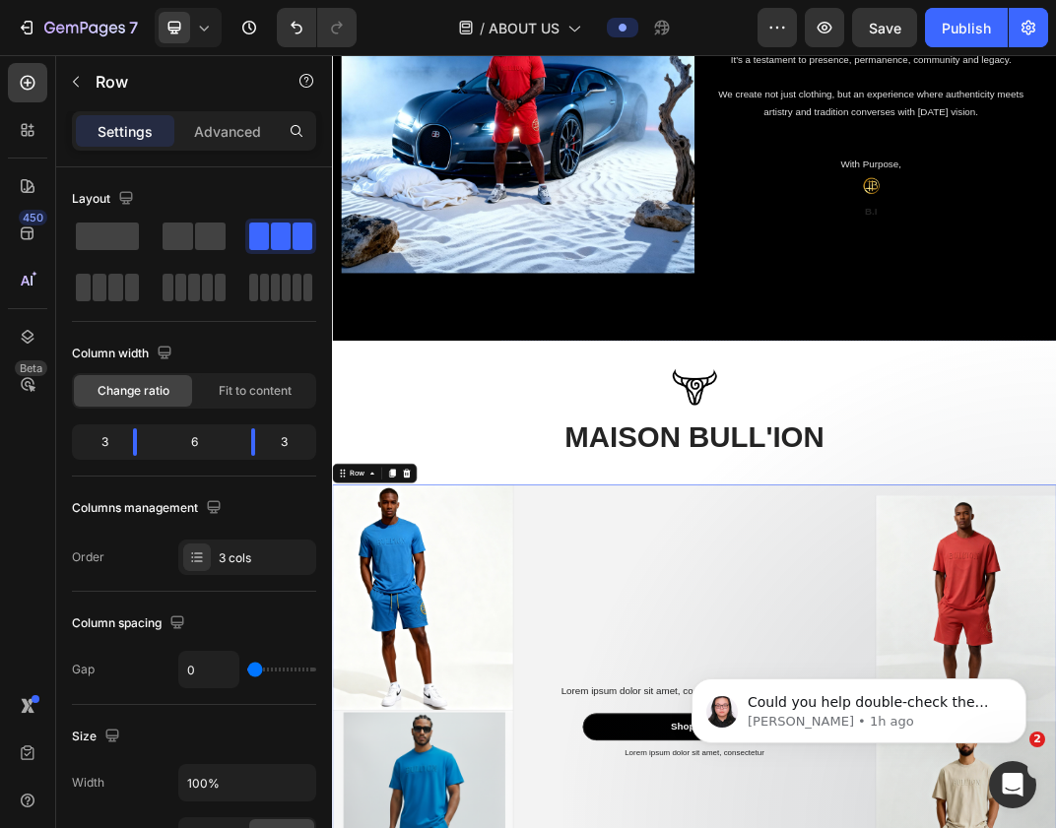
click at [926, 749] on icon at bounding box center [923, 757] width 16 height 16
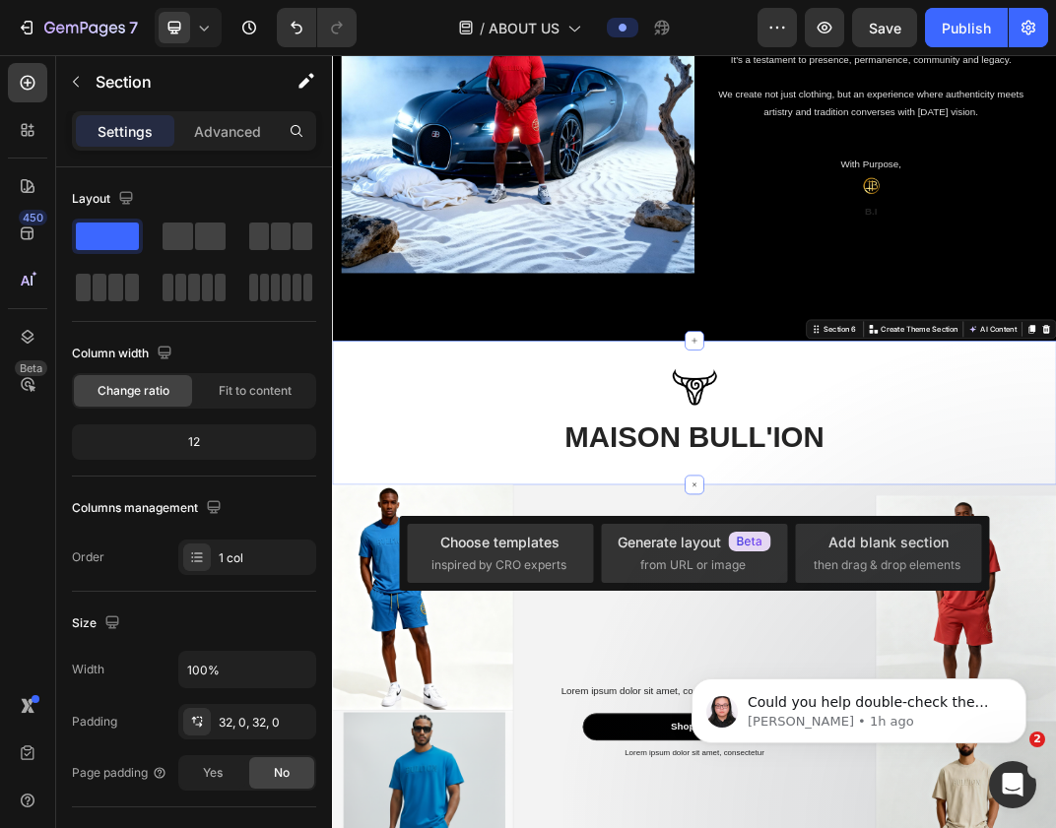
click at [892, 755] on div "Image MAISON BULL'ION Heading Section 6 Create Theme Section AI Content Write w…" at bounding box center [923, 638] width 1182 height 234
click at [892, 723] on div "Image MAISON BULL'ION Heading" at bounding box center [923, 638] width 1182 height 171
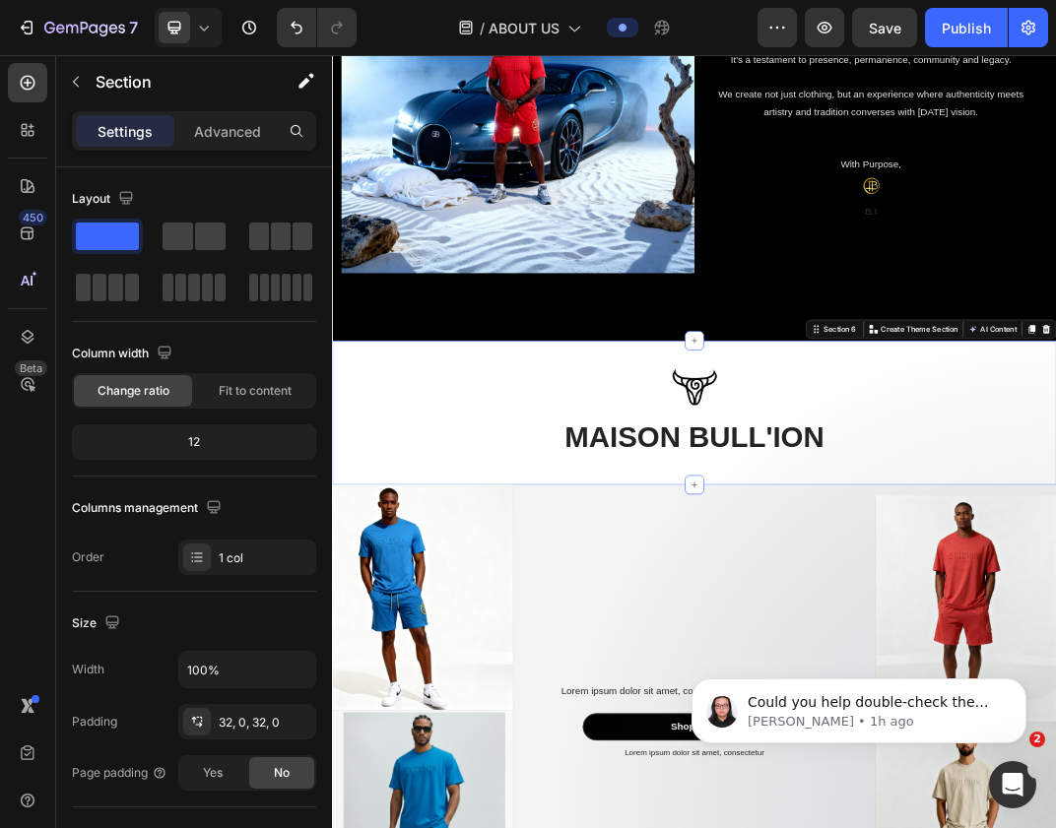
click at [892, 723] on div "Image MAISON BULL'ION Heading" at bounding box center [923, 638] width 1182 height 171
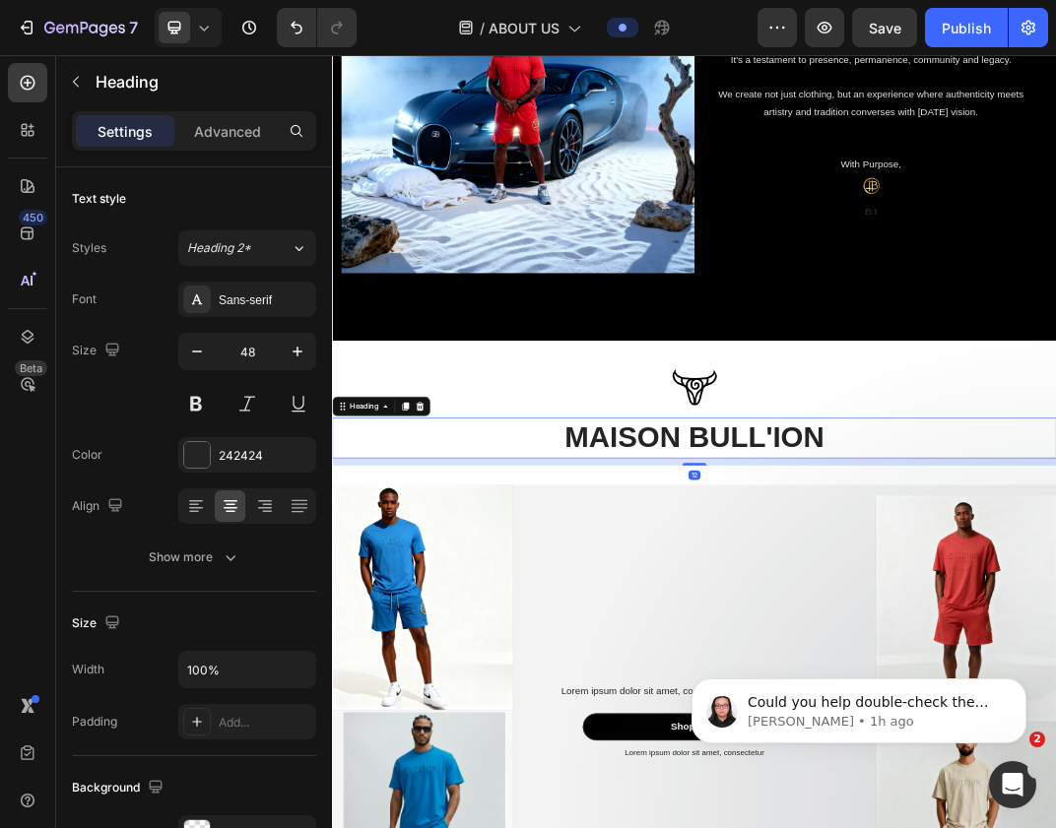
click at [936, 682] on p "MAISON BULL'ION" at bounding box center [923, 679] width 1178 height 61
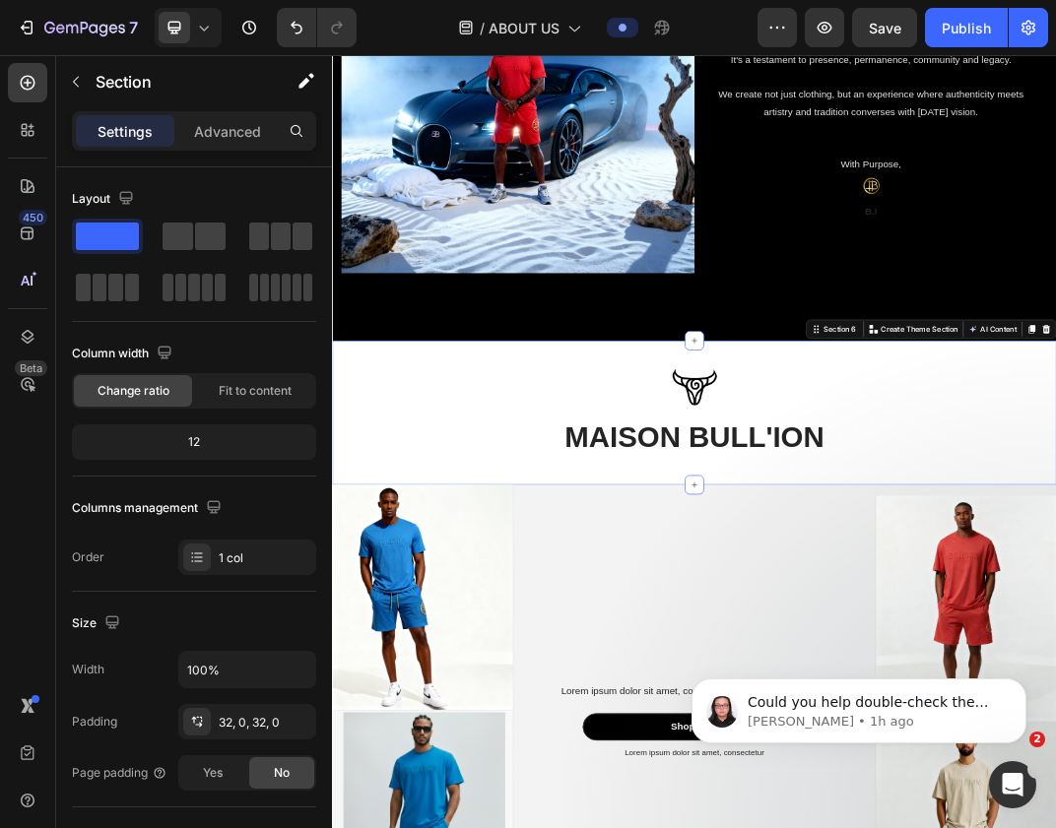
click at [882, 742] on div "Image MAISON BULL'ION Heading Section 6 Create Theme Section AI Content Write w…" at bounding box center [923, 638] width 1182 height 234
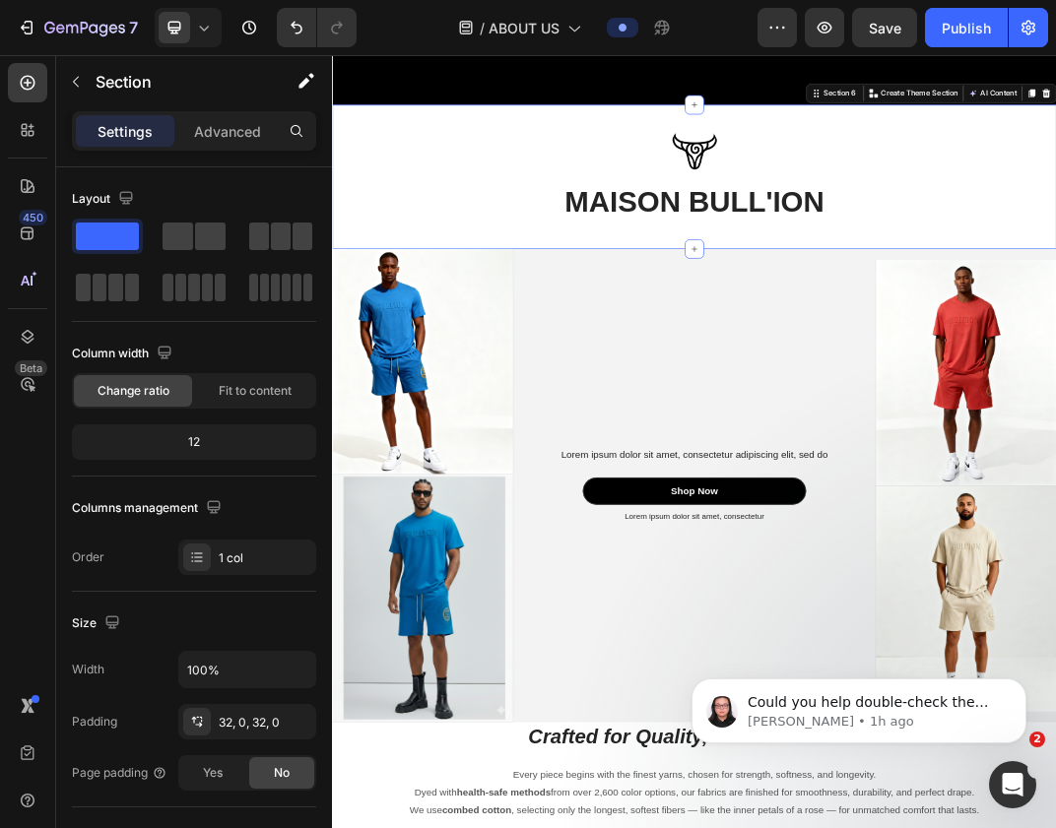
scroll to position [2710, 0]
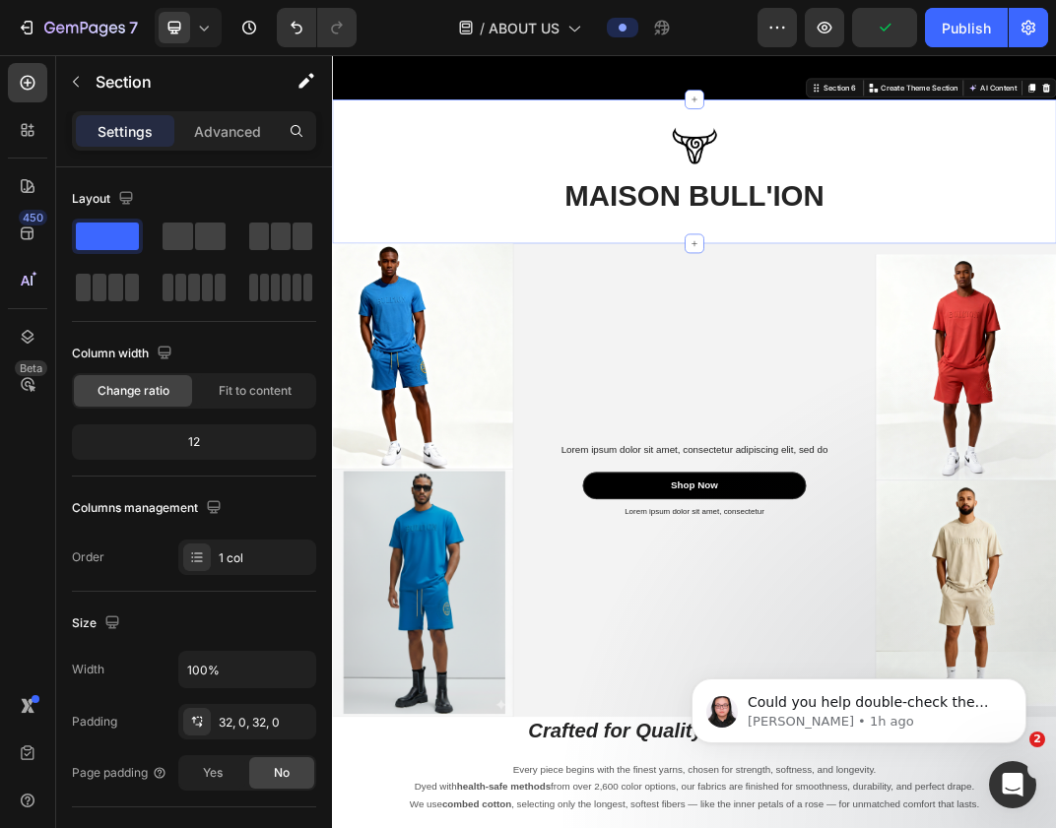
click at [963, 332] on div "Image MAISON BULL'ION Heading Section 6 Create Theme Section AI Content Write w…" at bounding box center [923, 244] width 1182 height 234
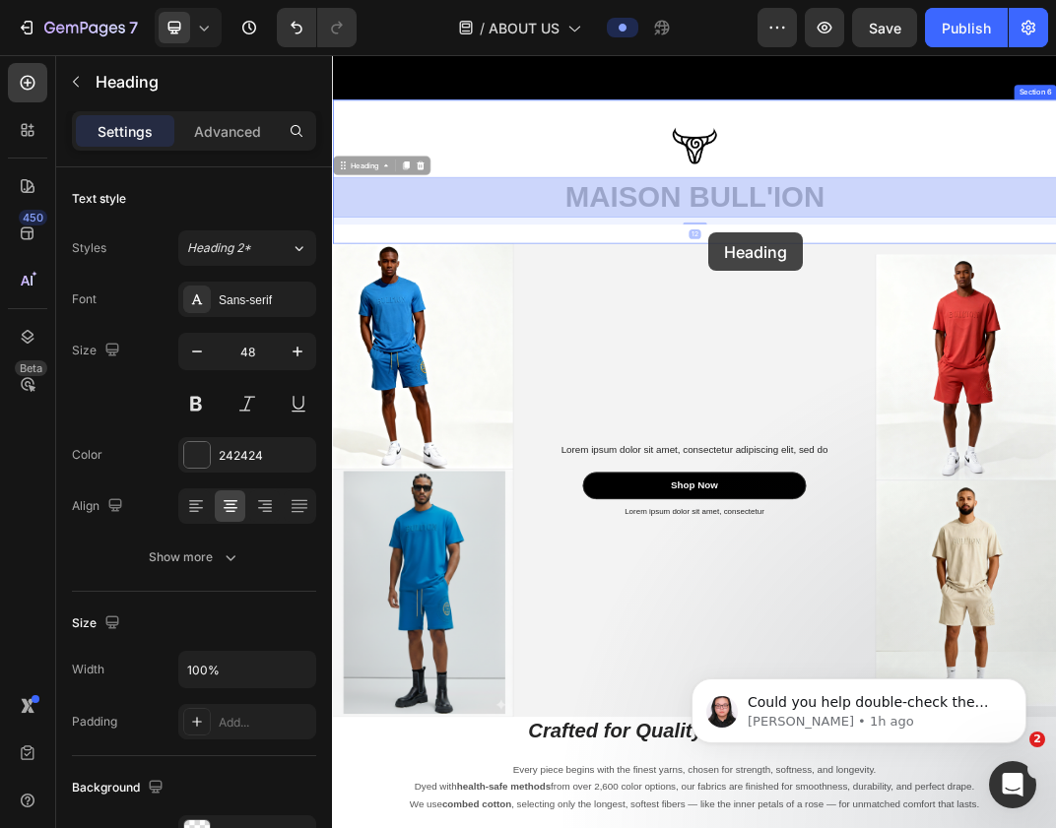
drag, startPoint x: 945, startPoint y: 275, endPoint x: 945, endPoint y: 345, distance: 69.9
click at [945, 345] on div "Header Image B.I.'S Vision Heading This is a brand built with purpose, rooted i…" at bounding box center [923, 434] width 1182 height 6179
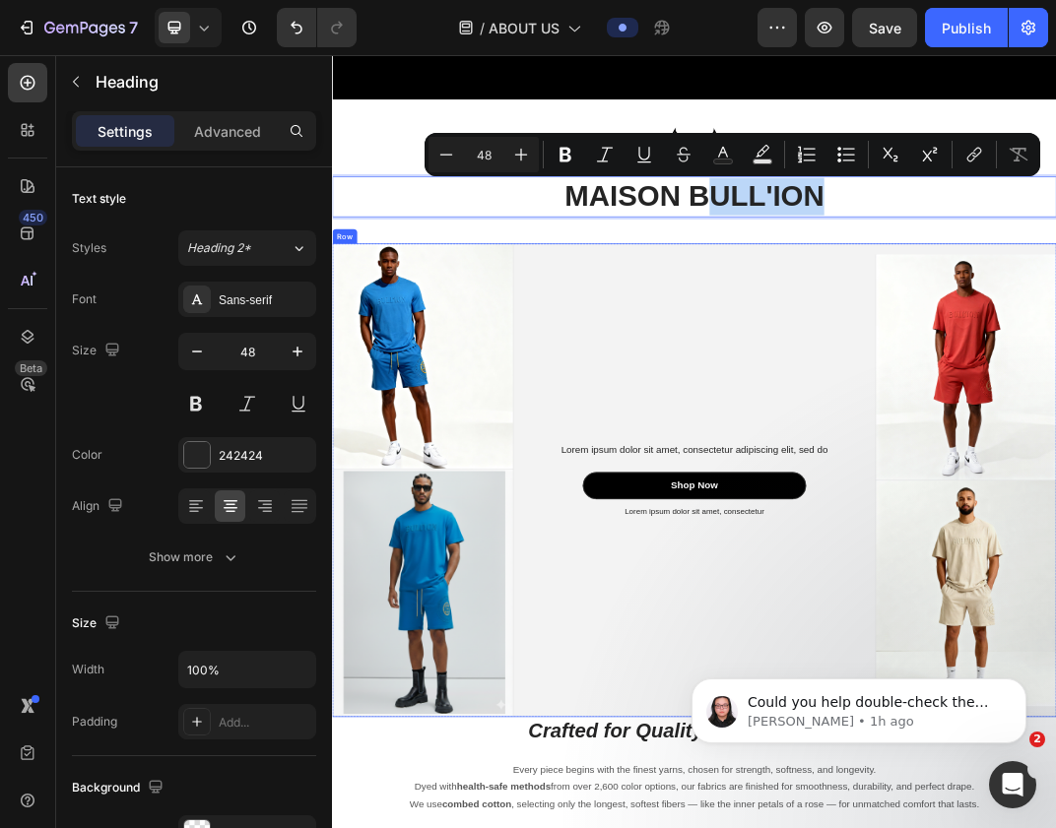
drag, startPoint x: 958, startPoint y: 292, endPoint x: 958, endPoint y: 363, distance: 71.9
click at [1009, 358] on div "Image MAISON BULL'ION Heading 12 Section 6" at bounding box center [923, 244] width 1182 height 234
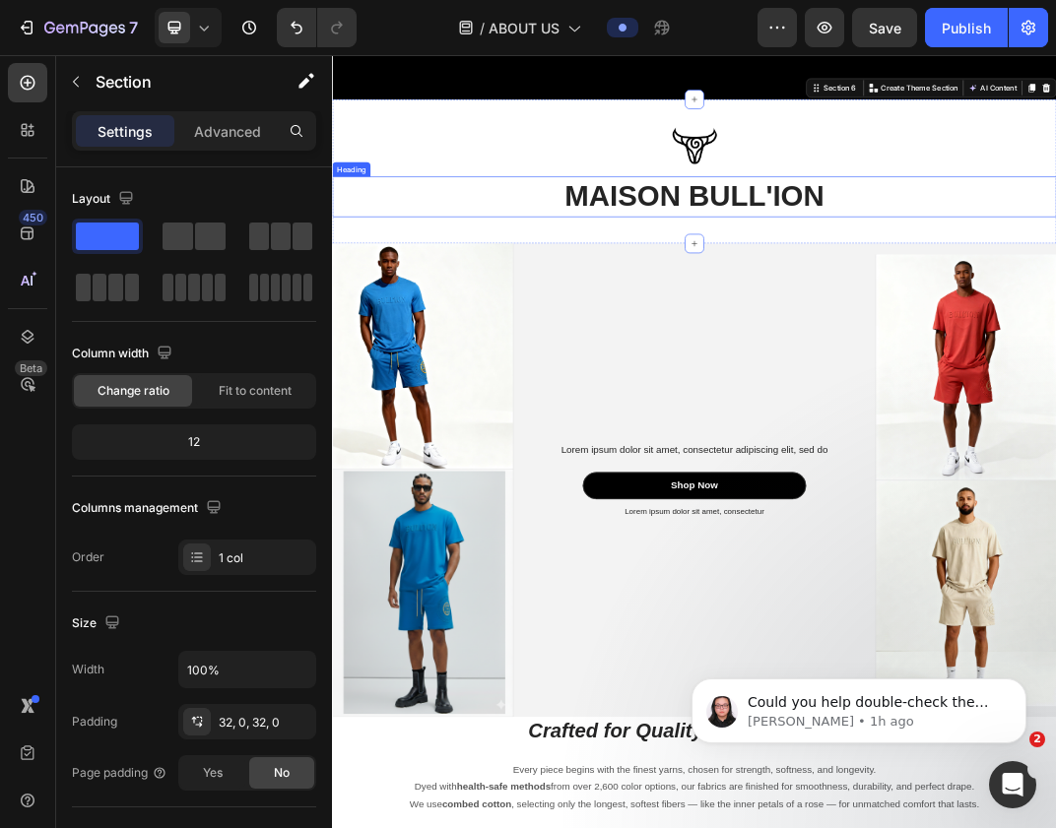
click at [1055, 279] on p "MAISON BULL'ION" at bounding box center [923, 285] width 1178 height 61
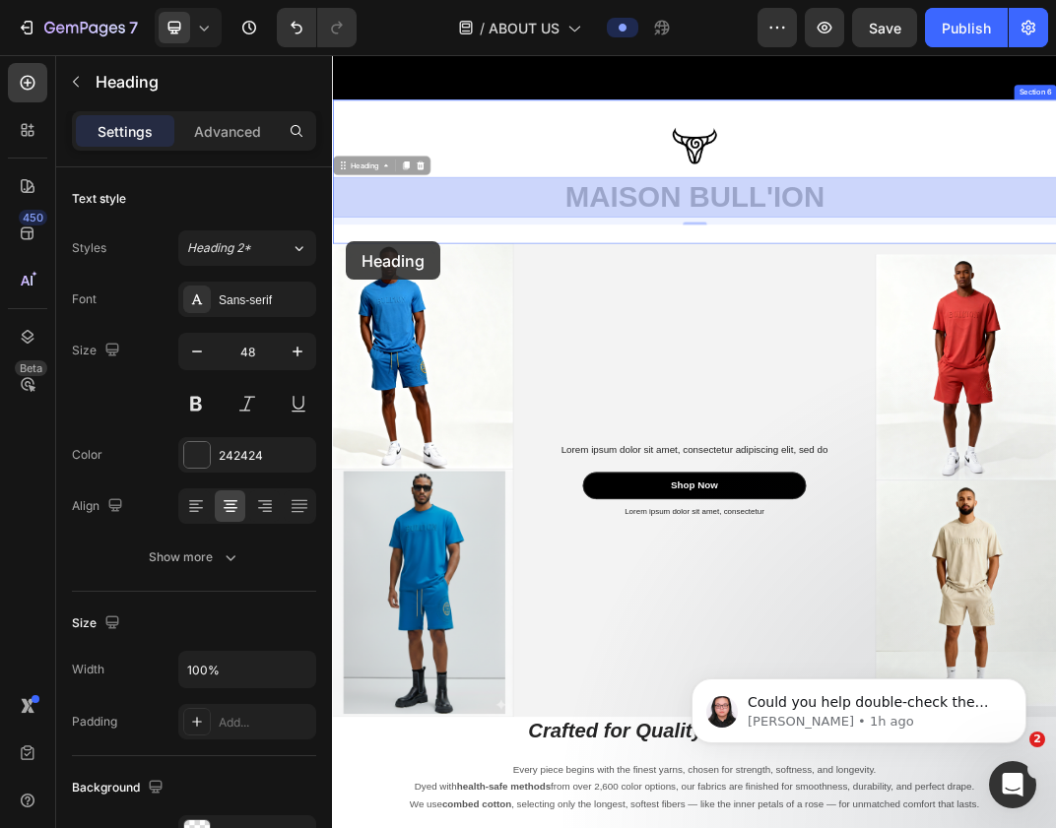
drag, startPoint x: 350, startPoint y: 234, endPoint x: 354, endPoint y: 358, distance: 123.2
click at [354, 358] on div "Header Image B.I.'S Vision Heading This is a brand built with purpose, rooted i…" at bounding box center [923, 434] width 1182 height 6179
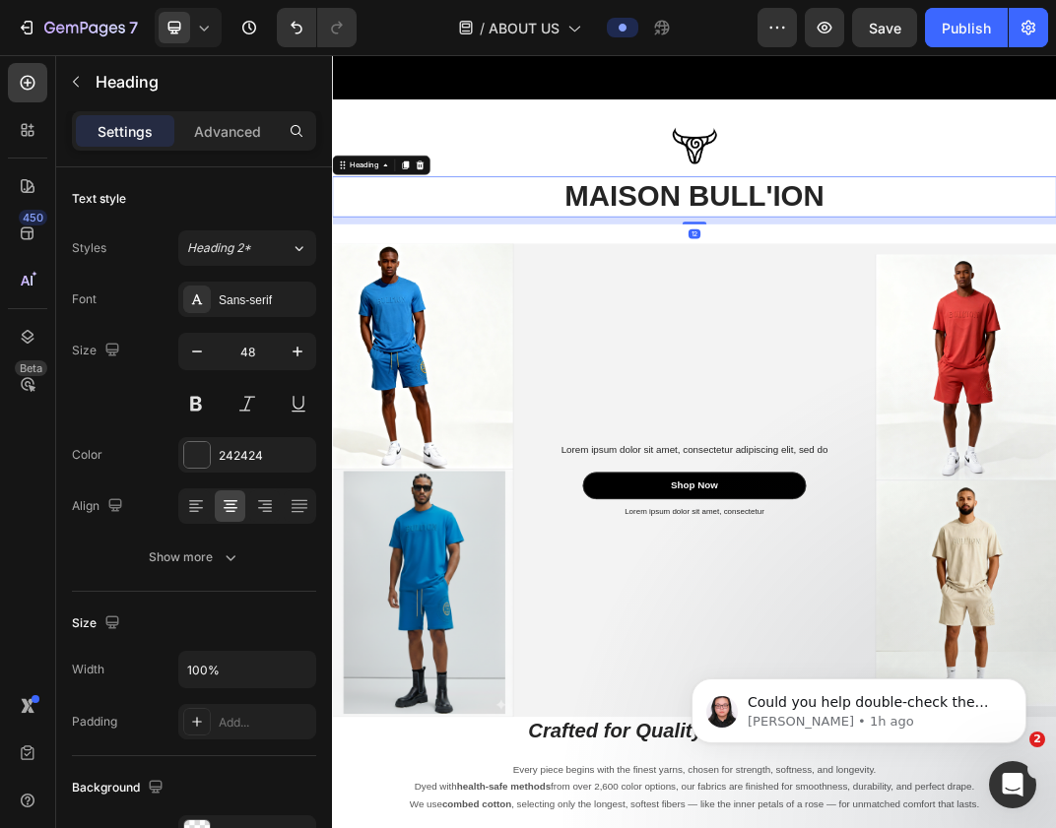
click at [915, 304] on h2 "MAISON BULL'ION" at bounding box center [923, 285] width 1182 height 65
drag, startPoint x: 915, startPoint y: 326, endPoint x: 915, endPoint y: 360, distance: 34.5
click at [915, 360] on div "Image MAISON BULL'ION Heading 12 Section 6" at bounding box center [923, 244] width 1182 height 234
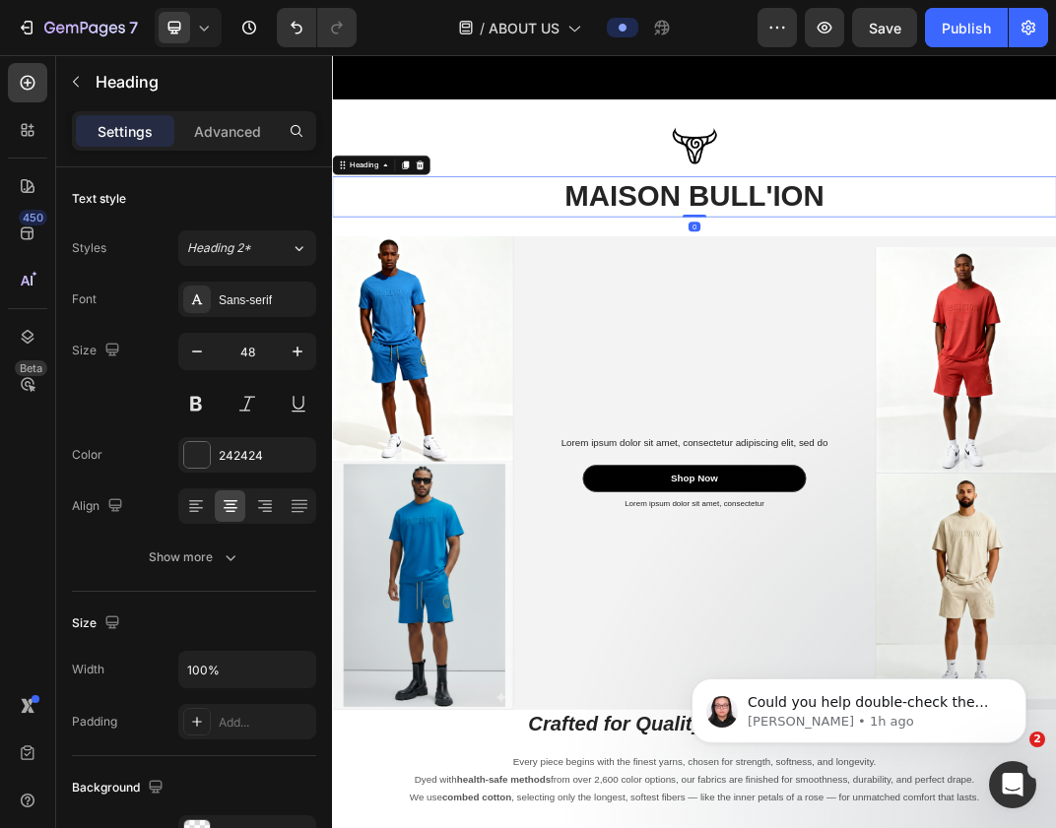
drag, startPoint x: 919, startPoint y: 329, endPoint x: 909, endPoint y: 174, distance: 154.9
click at [909, 174] on div "Image MAISON BULL'ION Heading 0" at bounding box center [923, 239] width 1182 height 160
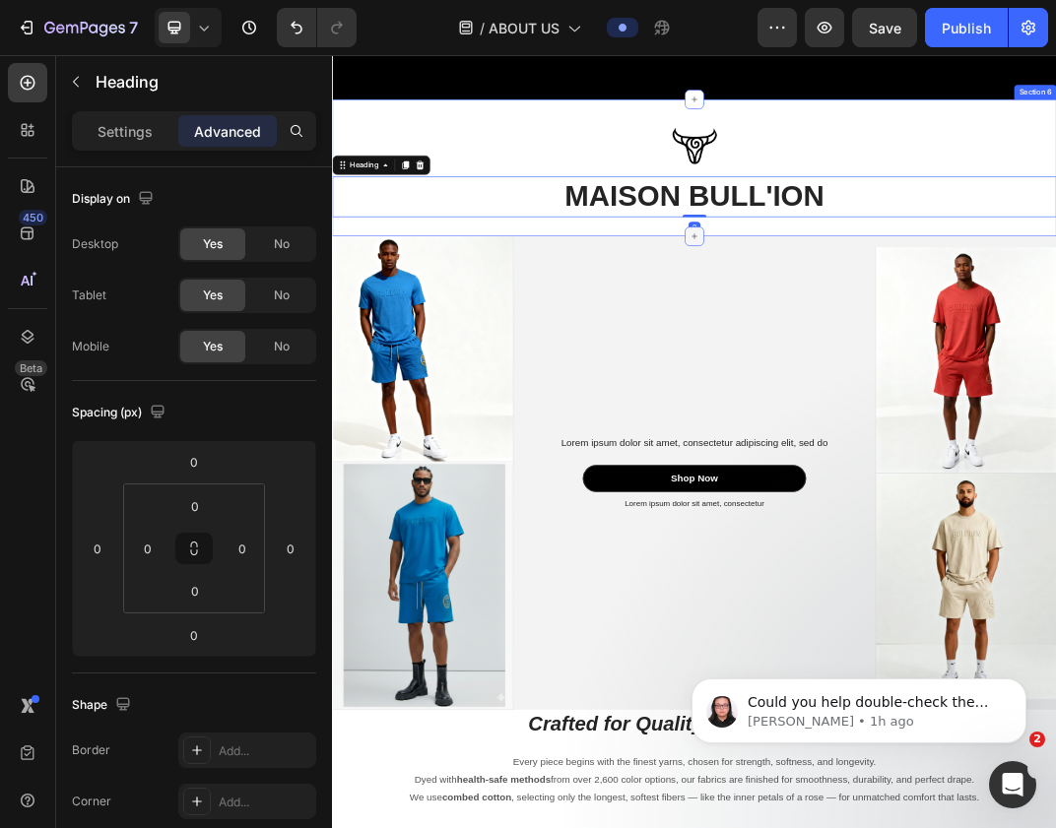
click at [907, 339] on div at bounding box center [923, 351] width 32 height 32
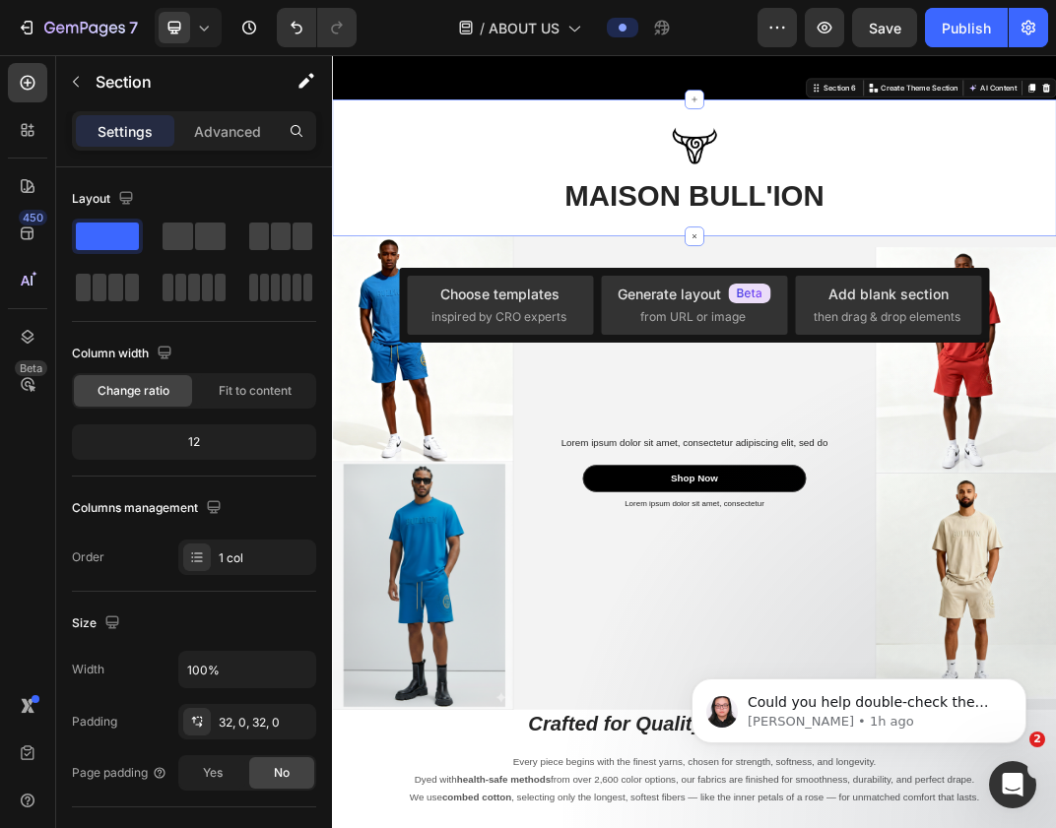
click at [882, 348] on div "Image MAISON BULL'ION Heading Section 6 Create Theme Section AI Content Write w…" at bounding box center [923, 238] width 1182 height 223
click at [994, 334] on div "Image MAISON BULL'ION Heading Section 6 Create Theme Section AI Content Write w…" at bounding box center [923, 238] width 1182 height 223
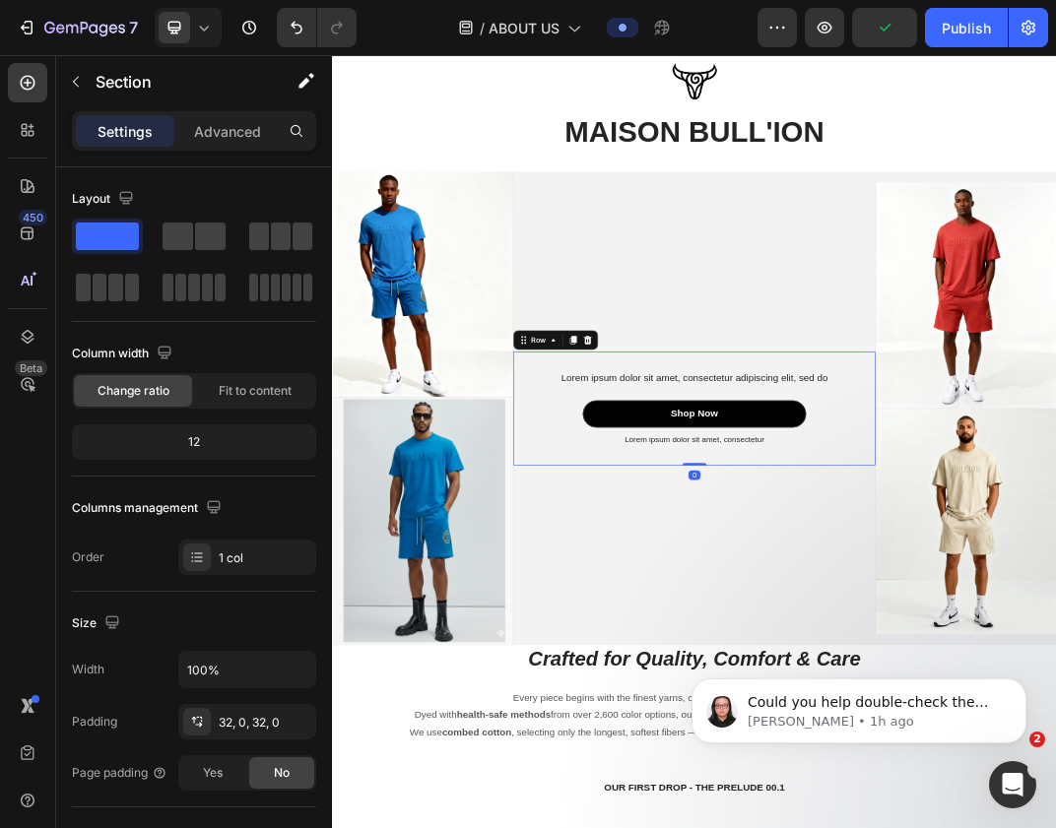
click at [1041, 565] on div "Lorem ipsum dolor sit amet, consectetur adipiscing elit, sed do Text Block Shop…" at bounding box center [922, 632] width 591 height 186
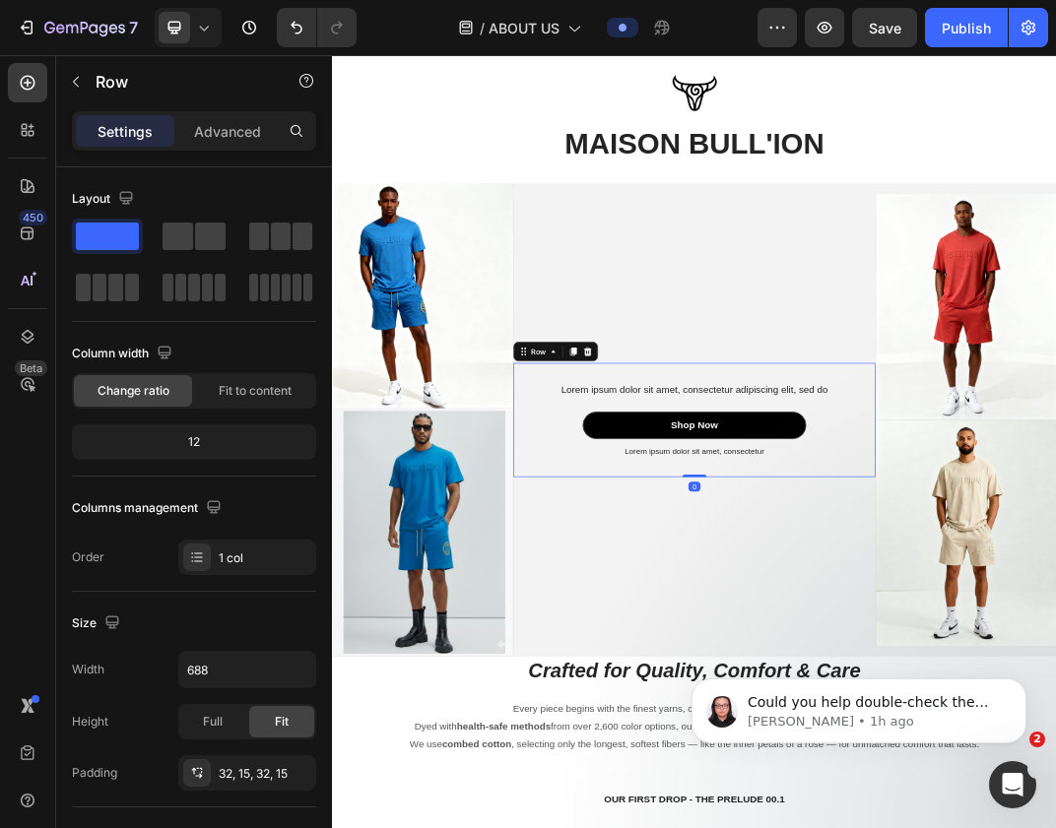
scroll to position [2816, 0]
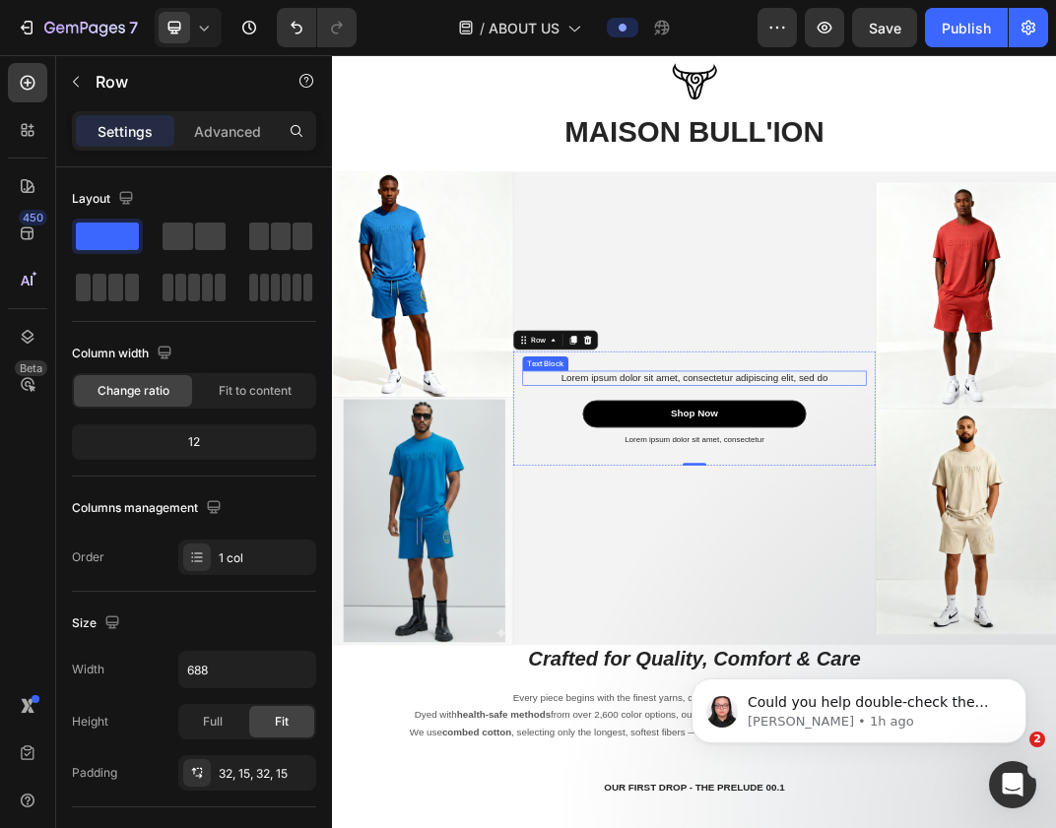
click at [966, 576] on p "Lorem ipsum dolor sit amet, consectetur adipiscing elit, sed do" at bounding box center [922, 582] width 557 height 21
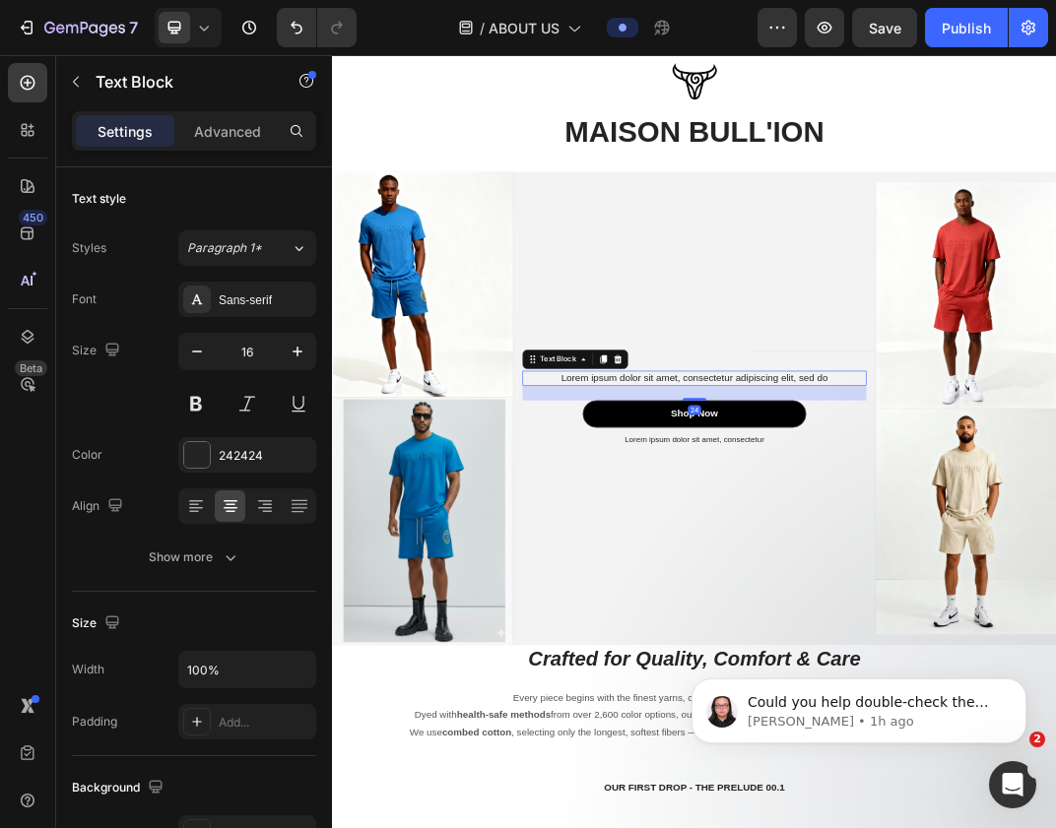
click at [966, 576] on p "Lorem ipsum dolor sit amet, consectetur adipiscing elit, sed do" at bounding box center [922, 582] width 557 height 21
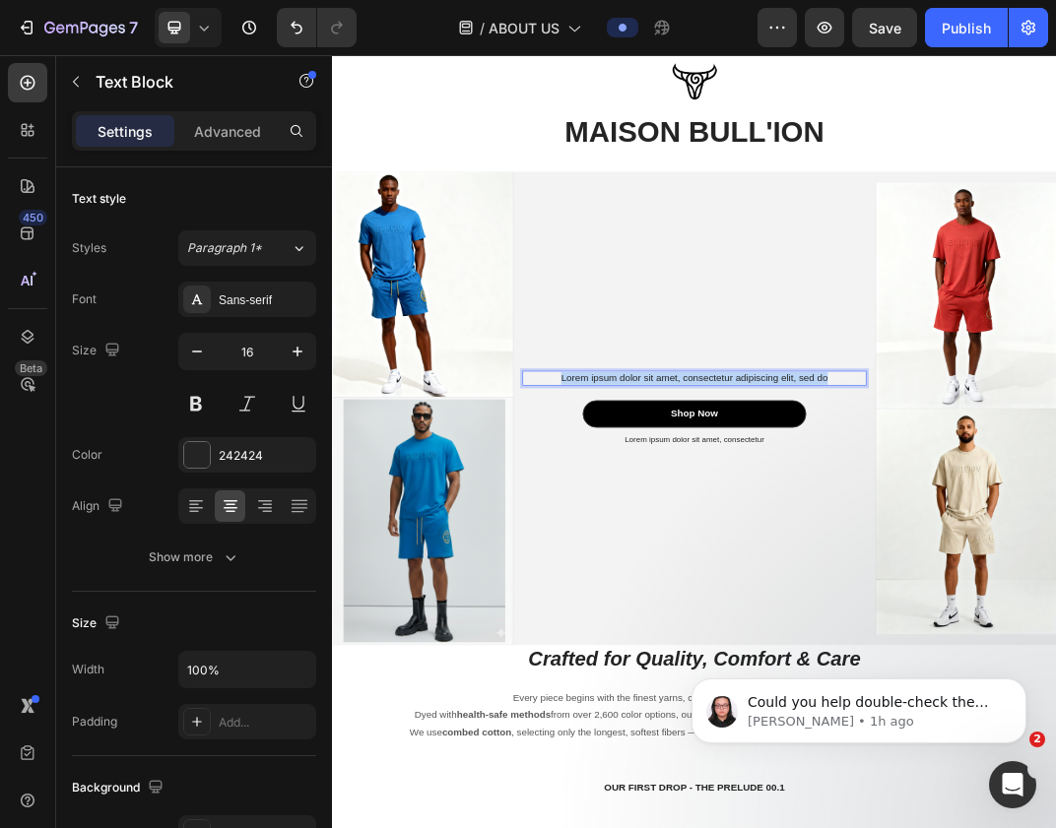
click at [966, 576] on p "Lorem ipsum dolor sit amet, consectetur adipiscing elit, sed do" at bounding box center [922, 582] width 557 height 21
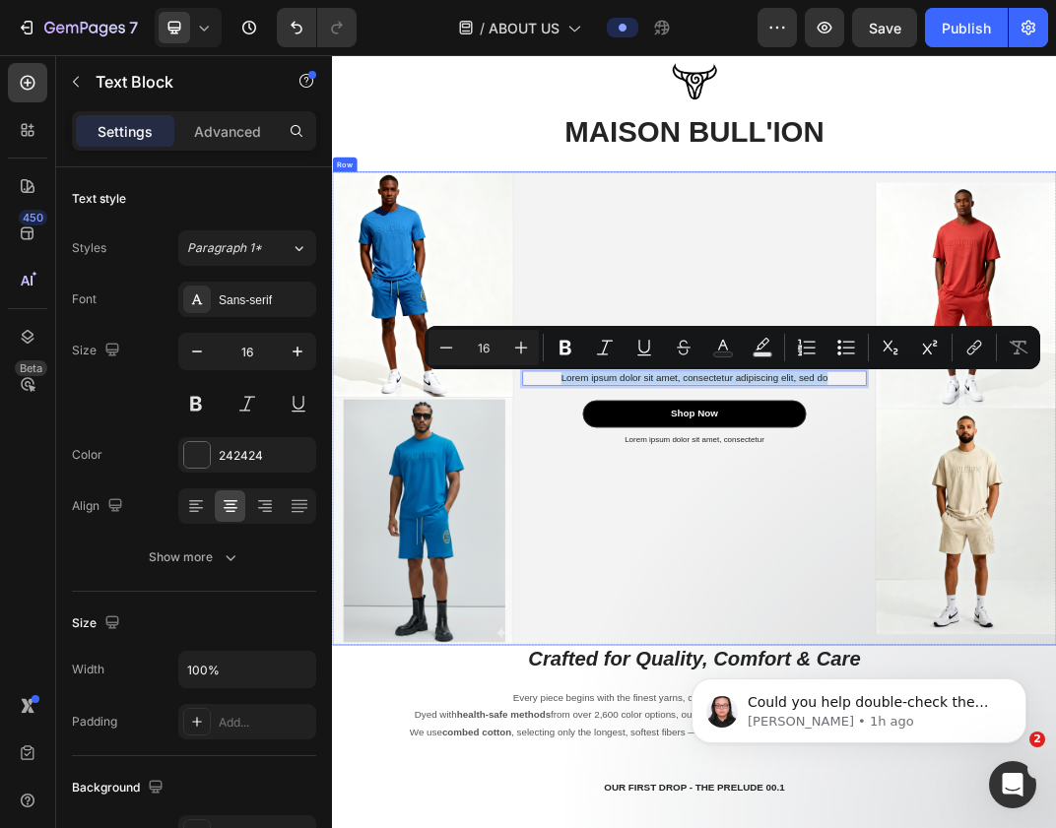
click at [1012, 392] on div "Lorem ipsum dolor sit amet, consectetur adipiscing elit, sed do Text Block 24 S…" at bounding box center [922, 631] width 591 height 773
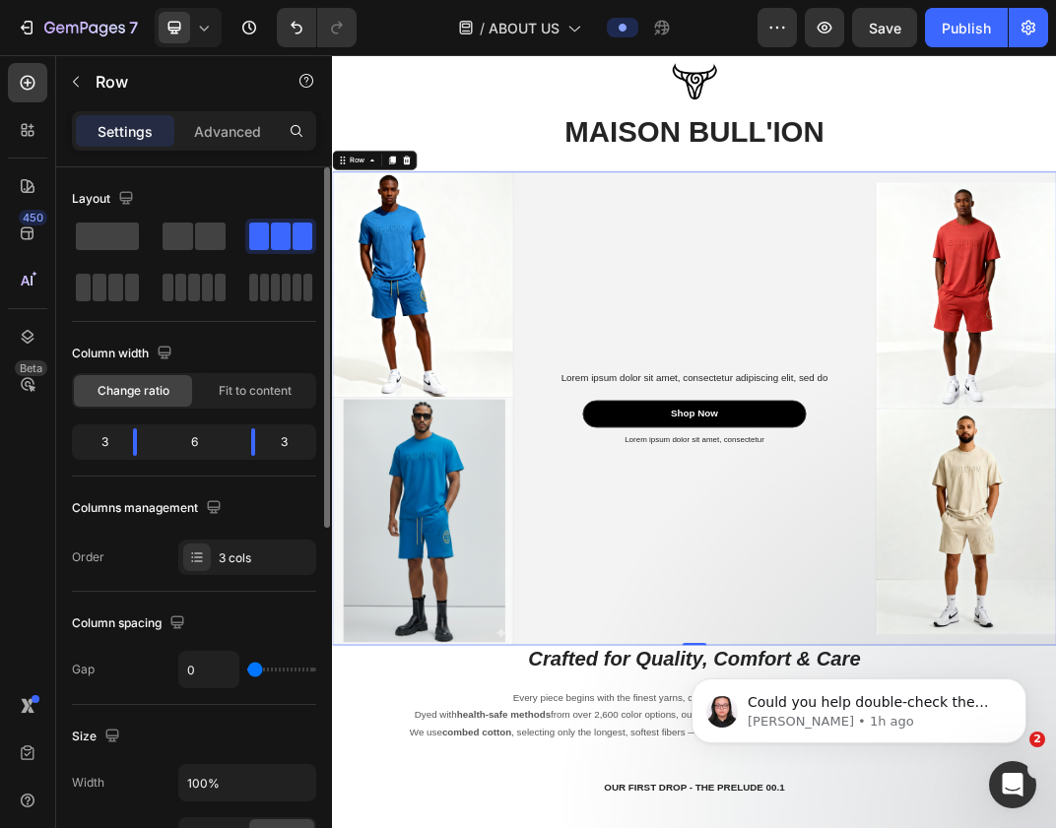
scroll to position [231, 0]
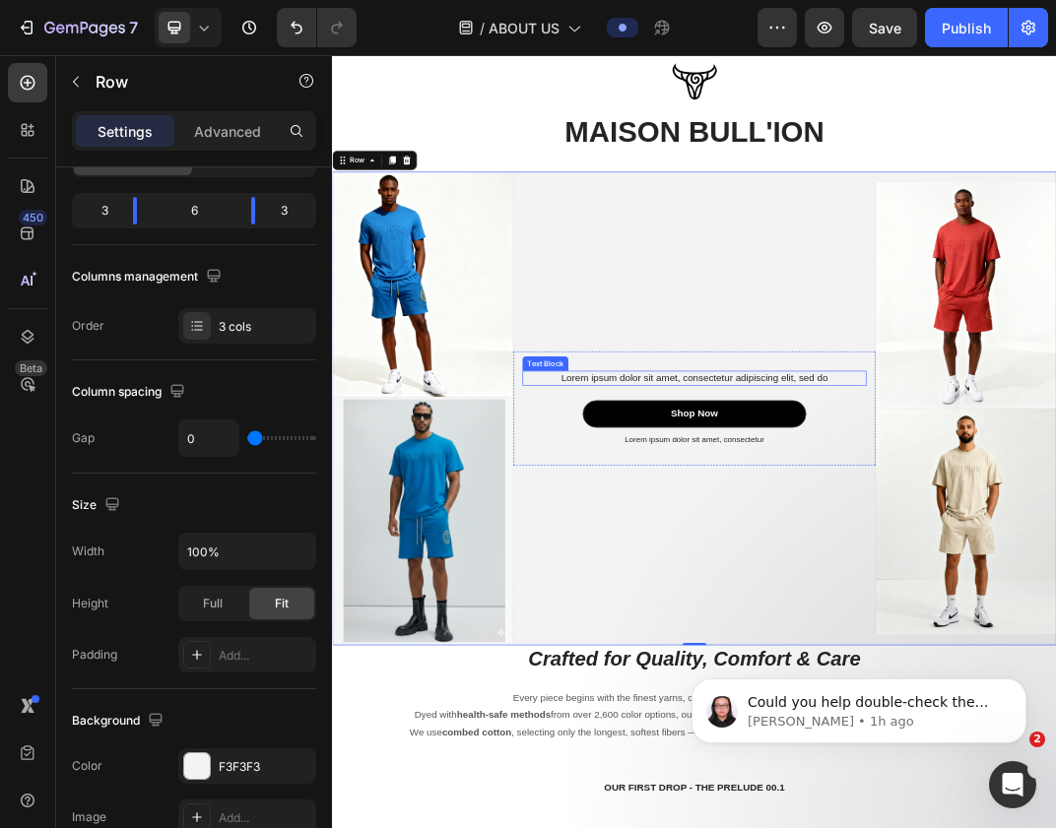
click at [868, 576] on p "Lorem ipsum dolor sit amet, consectetur adipiscing elit, sed do" at bounding box center [922, 582] width 557 height 21
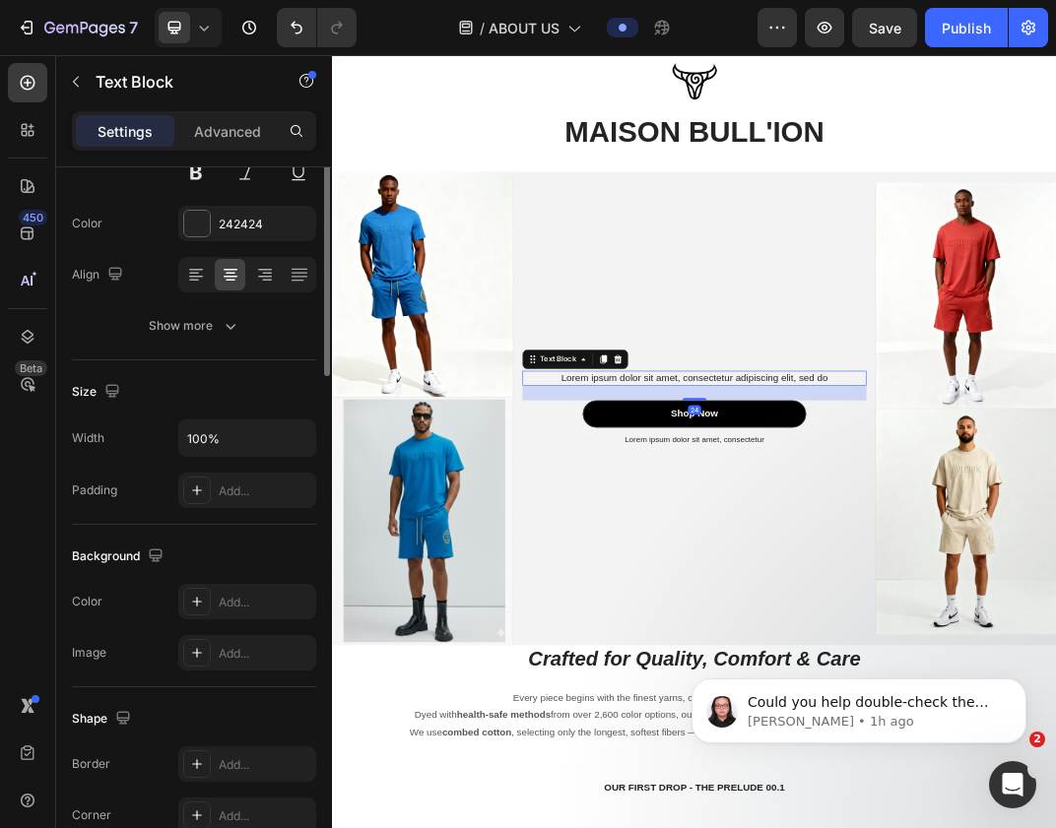
scroll to position [0, 0]
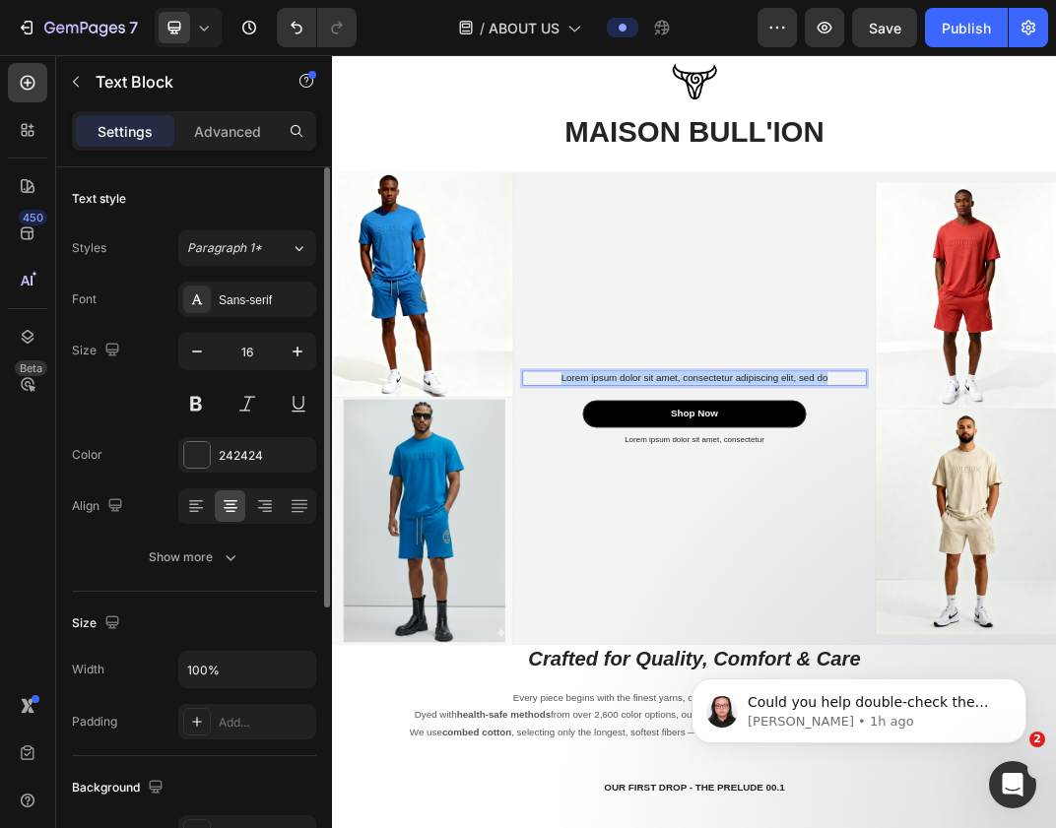
click at [868, 576] on p "Lorem ipsum dolor sit amet, consectetur adipiscing elit, sed do" at bounding box center [922, 582] width 557 height 21
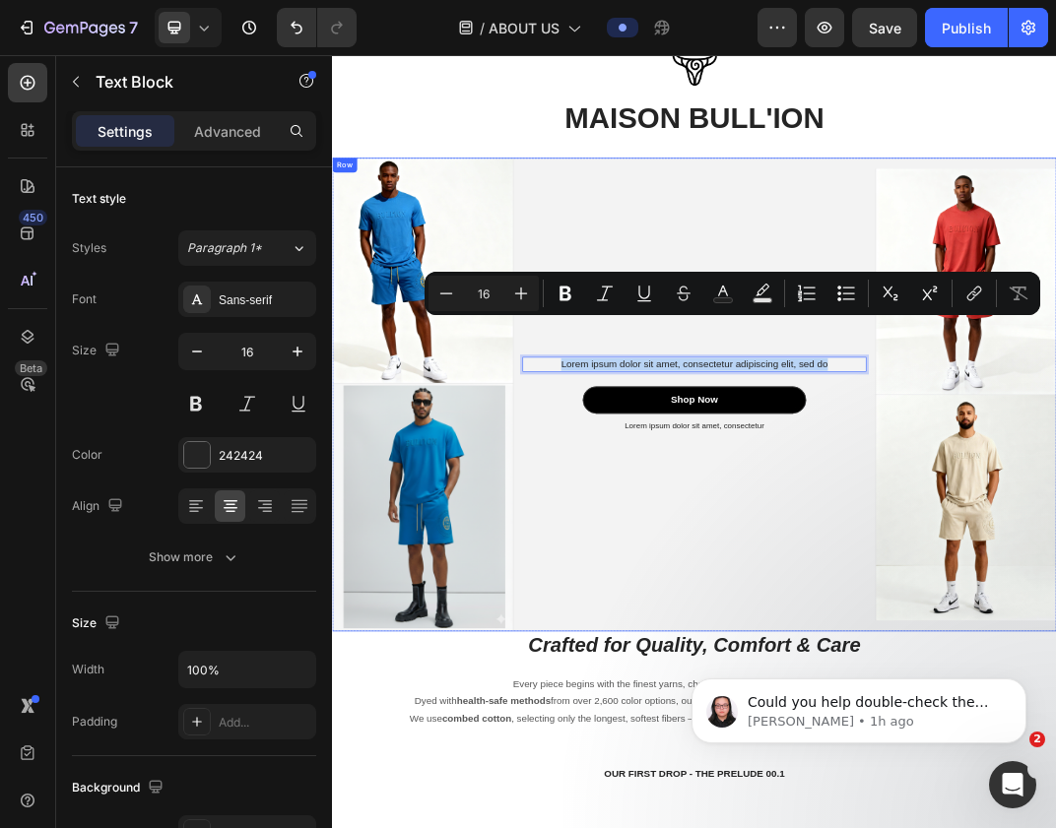
scroll to position [2823, 0]
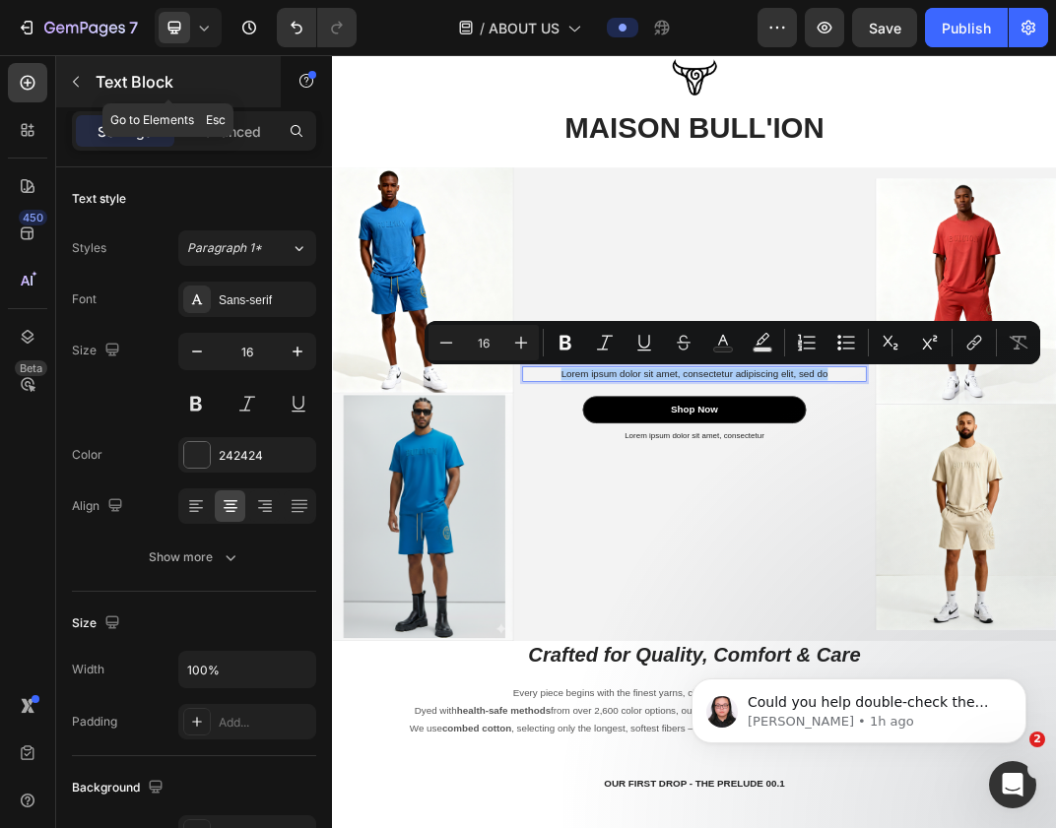
click at [73, 78] on icon "button" at bounding box center [76, 82] width 16 height 16
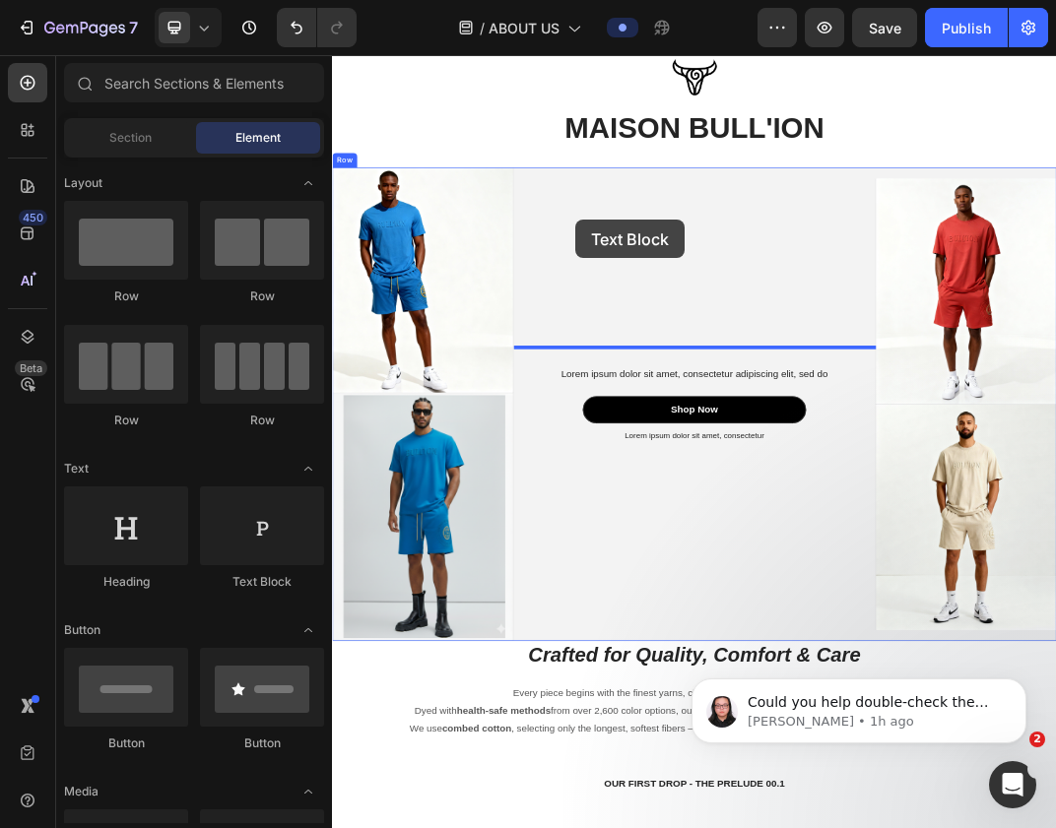
drag, startPoint x: 565, startPoint y: 614, endPoint x: 729, endPoint y: 323, distance: 333.4
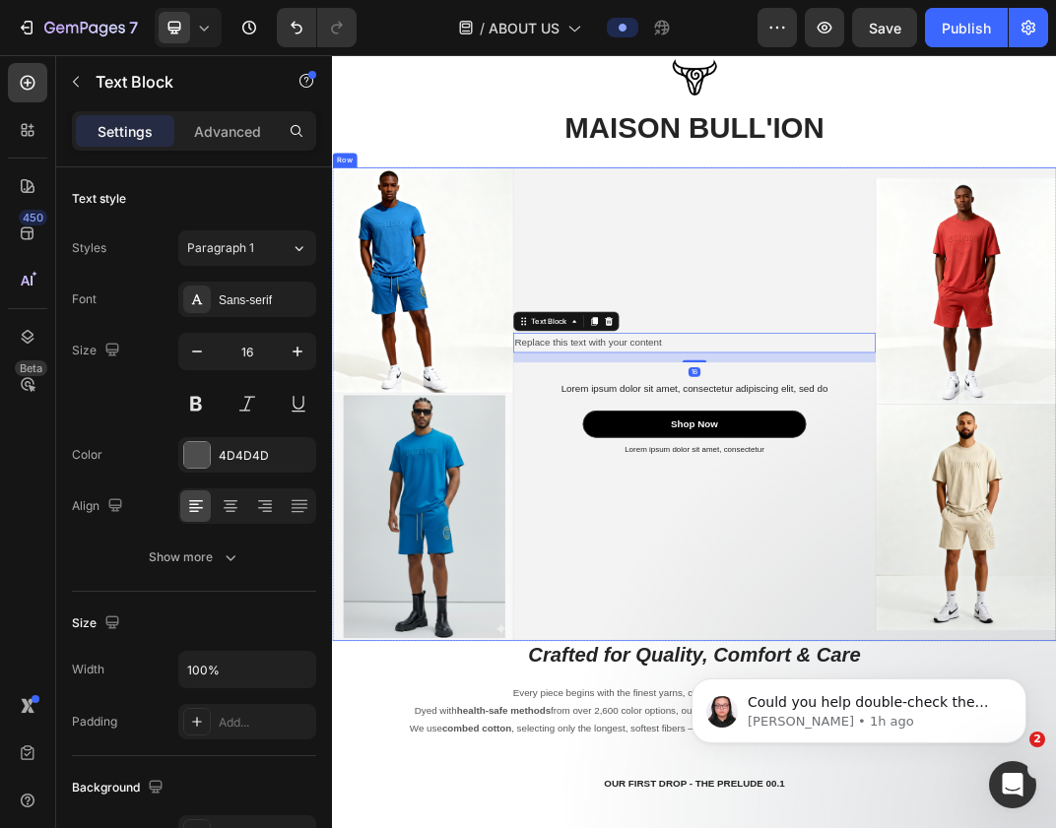
click at [846, 315] on div "Replace this text with your content Text Block 16 Lorem ipsum dolor sit amet, c…" at bounding box center [922, 624] width 591 height 773
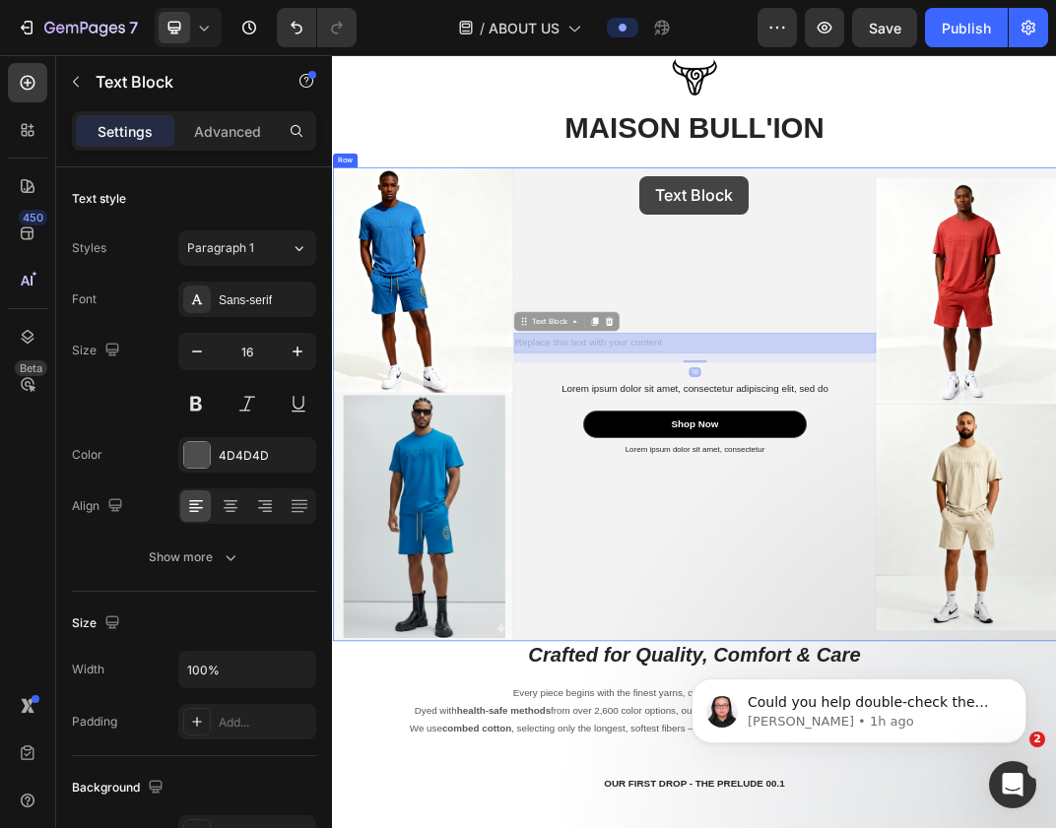
drag, startPoint x: 728, startPoint y: 521, endPoint x: 834, endPoint y: 252, distance: 289.1
click at [834, 252] on div "Header Image MAISON BULL'ION Heading Section 6 Image Image Image Image Row Repl…" at bounding box center [923, 315] width 1182 height 6167
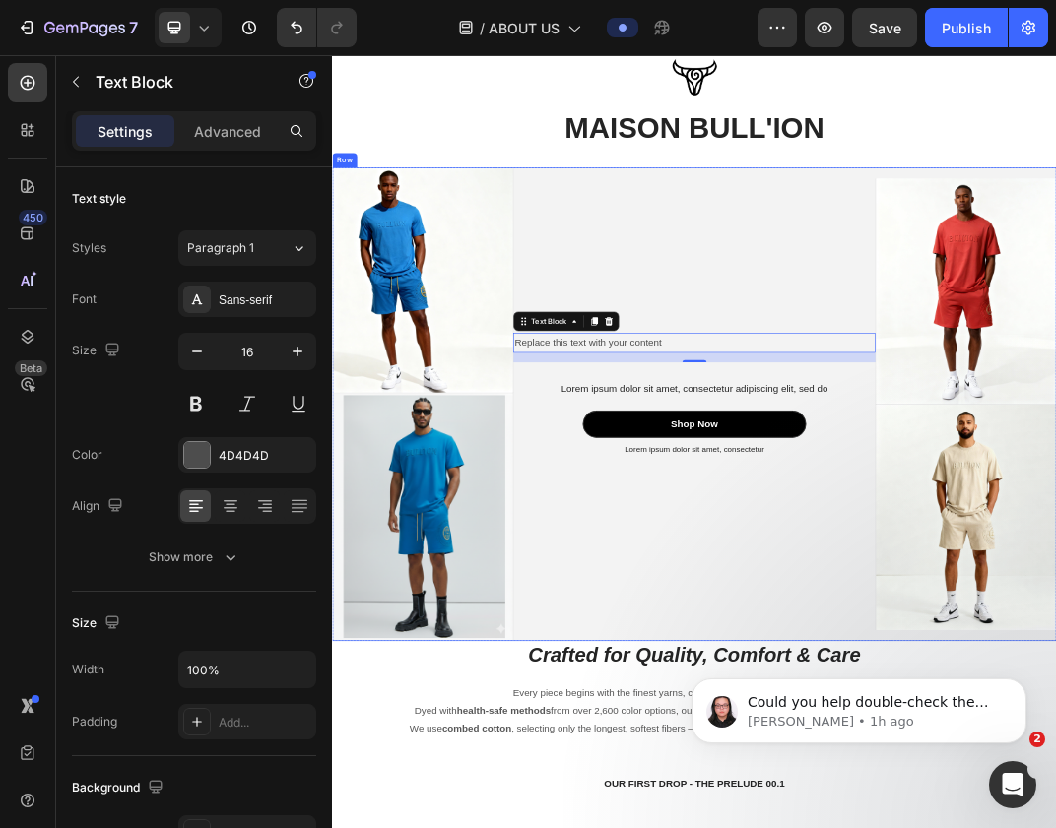
click at [793, 379] on div "Replace this text with your content Text Block 16 Lorem ipsum dolor sit amet, c…" at bounding box center [922, 624] width 591 height 773
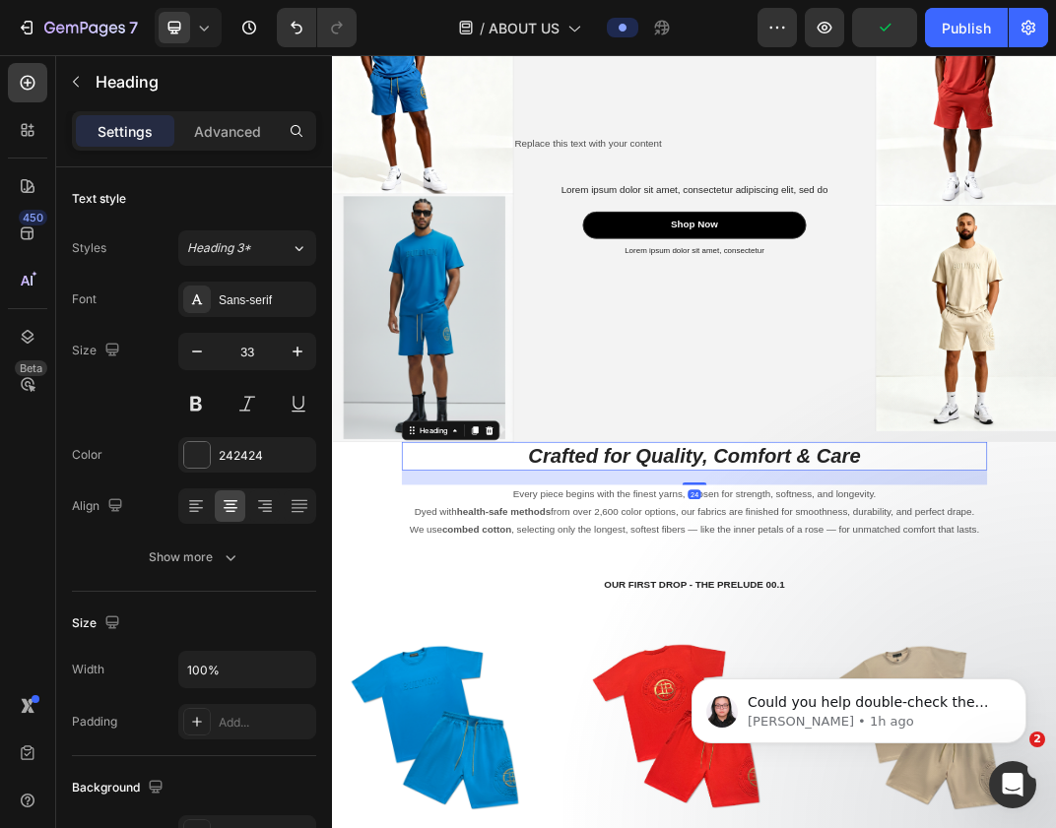
scroll to position [3218, 0]
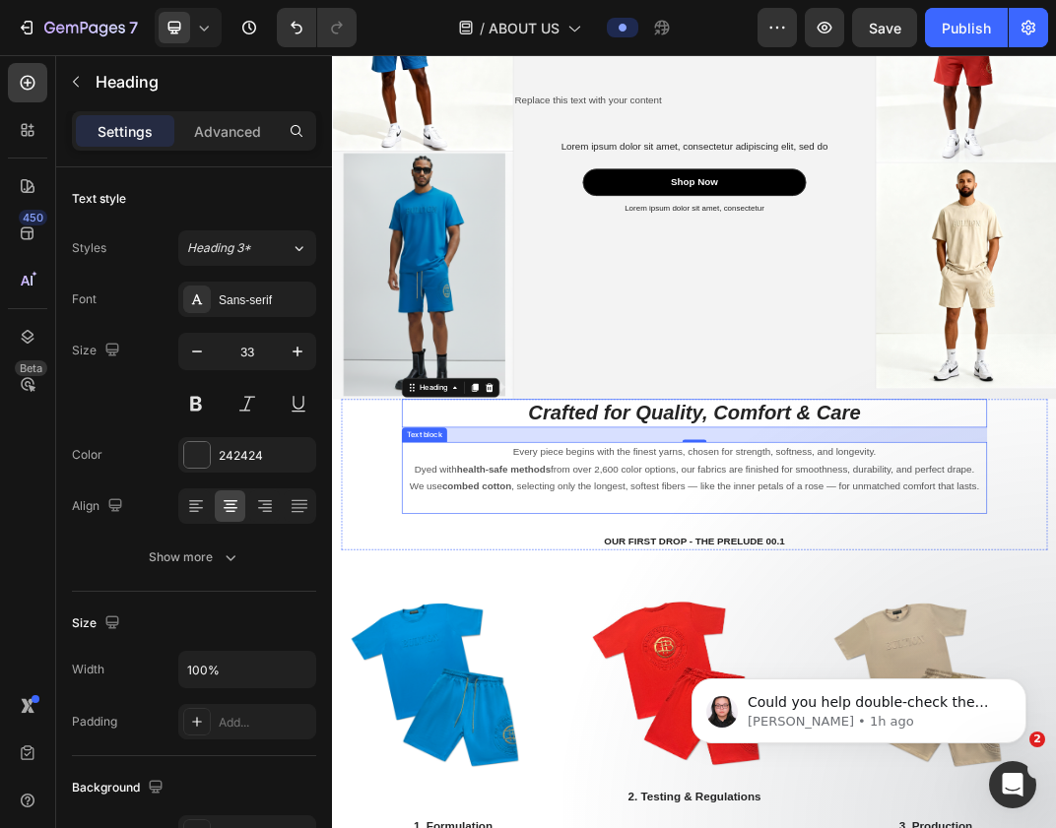
click at [830, 749] on p "We use combed cotton , selecting only the longest, softest fibers — like the in…" at bounding box center [922, 760] width 951 height 29
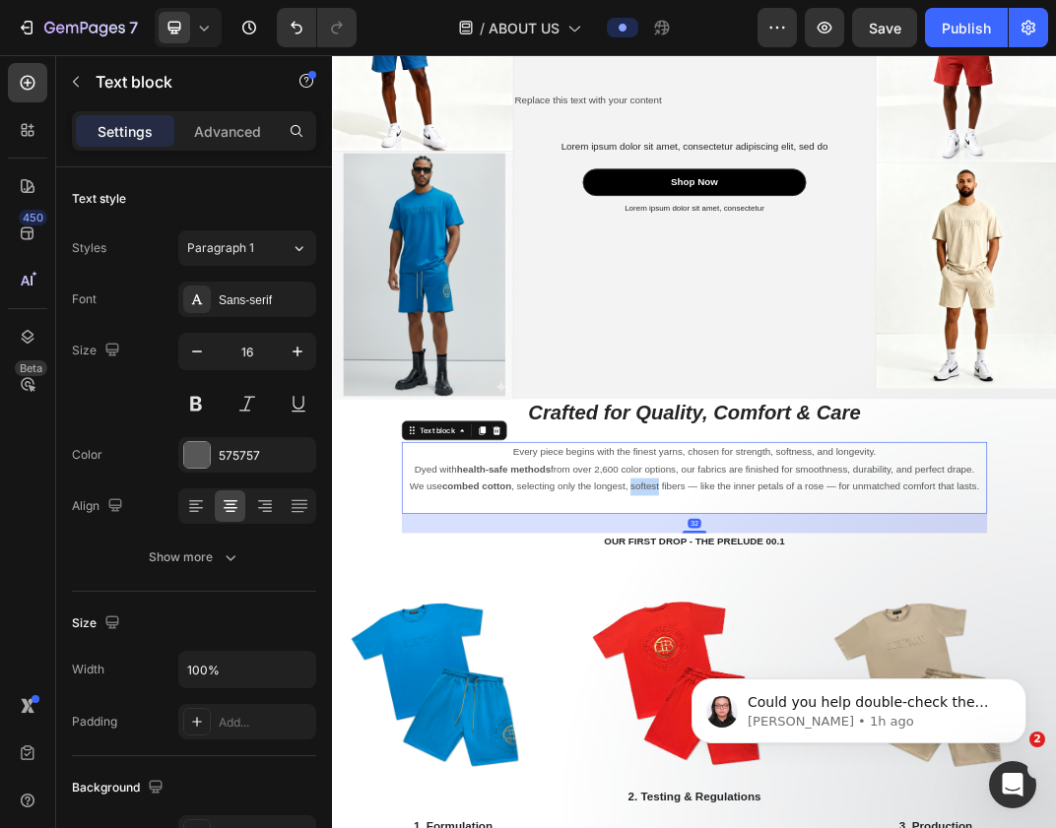
click at [830, 749] on p "We use combed cotton , selecting only the longest, softest fibers — like the in…" at bounding box center [922, 760] width 951 height 29
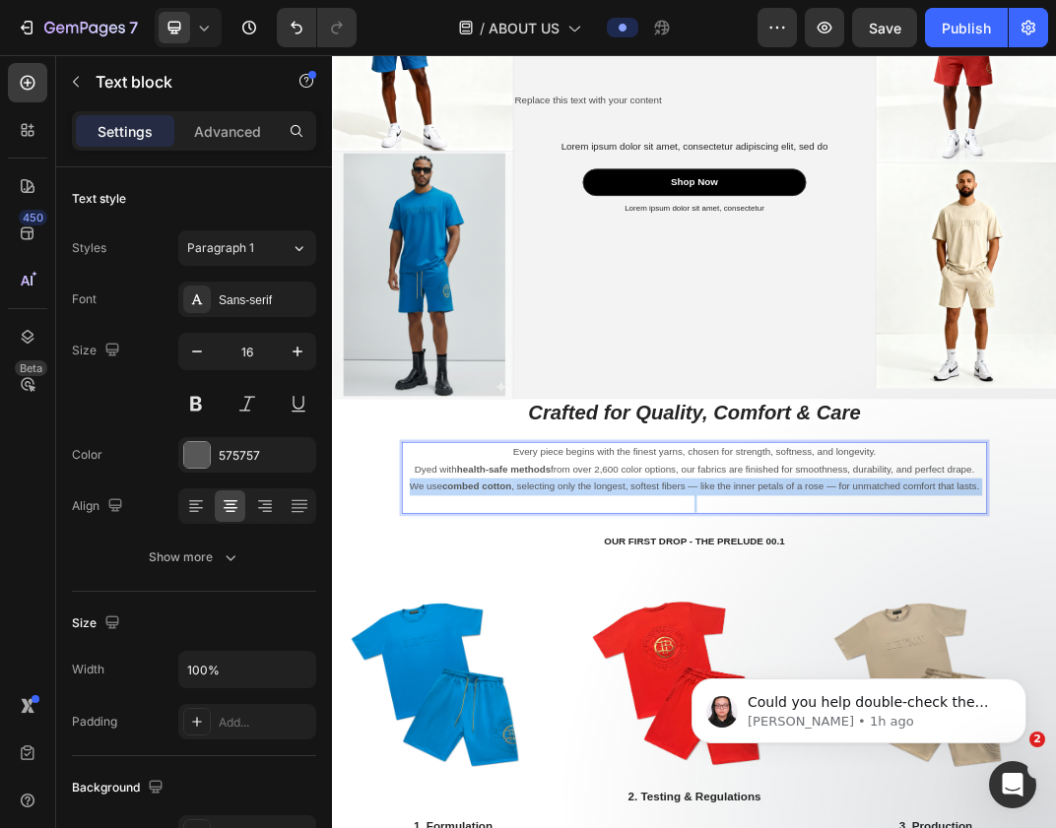
click at [830, 749] on p "We use combed cotton , selecting only the longest, softest fibers — like the in…" at bounding box center [922, 760] width 951 height 29
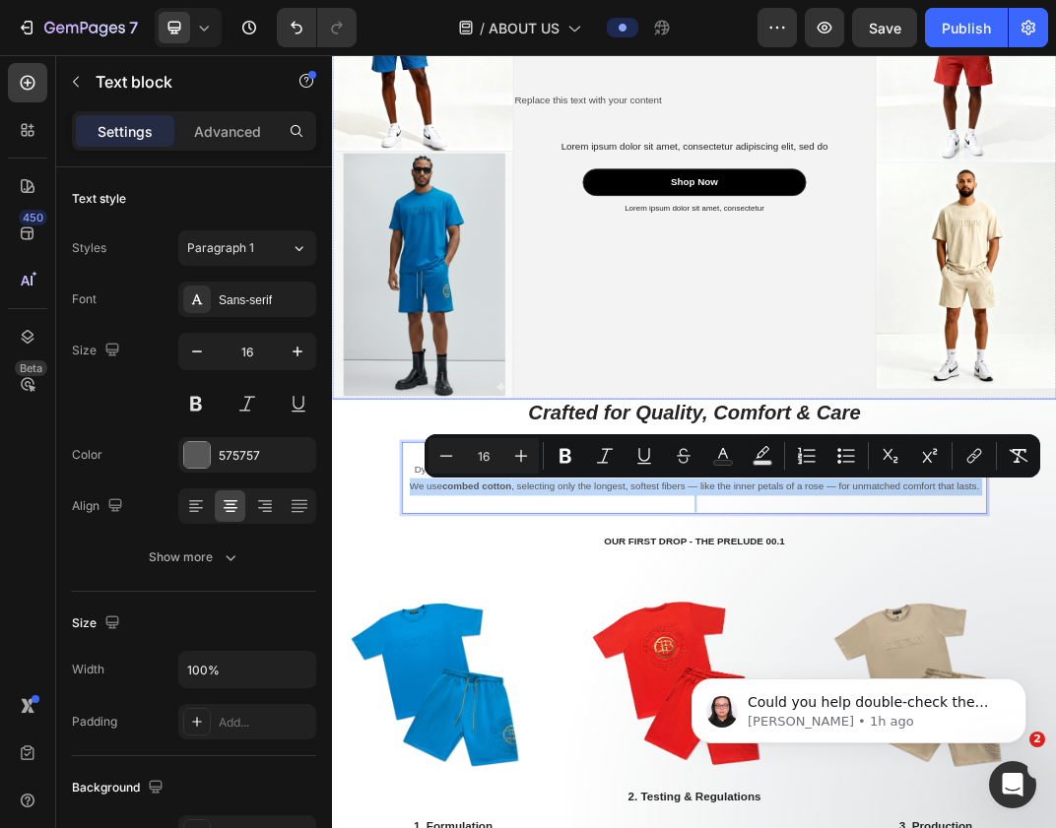
click at [1033, 368] on div "Replace this text with your content Text Block Lorem ipsum dolor sit amet, cons…" at bounding box center [922, 229] width 591 height 773
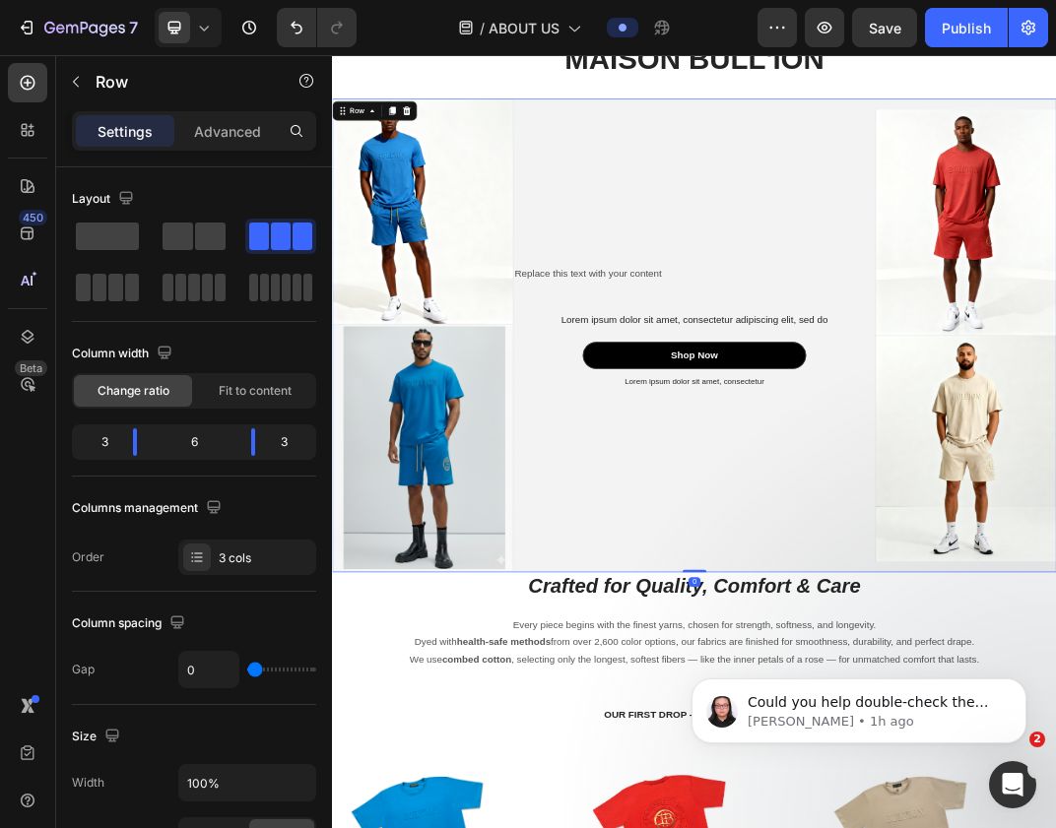
scroll to position [2870, 0]
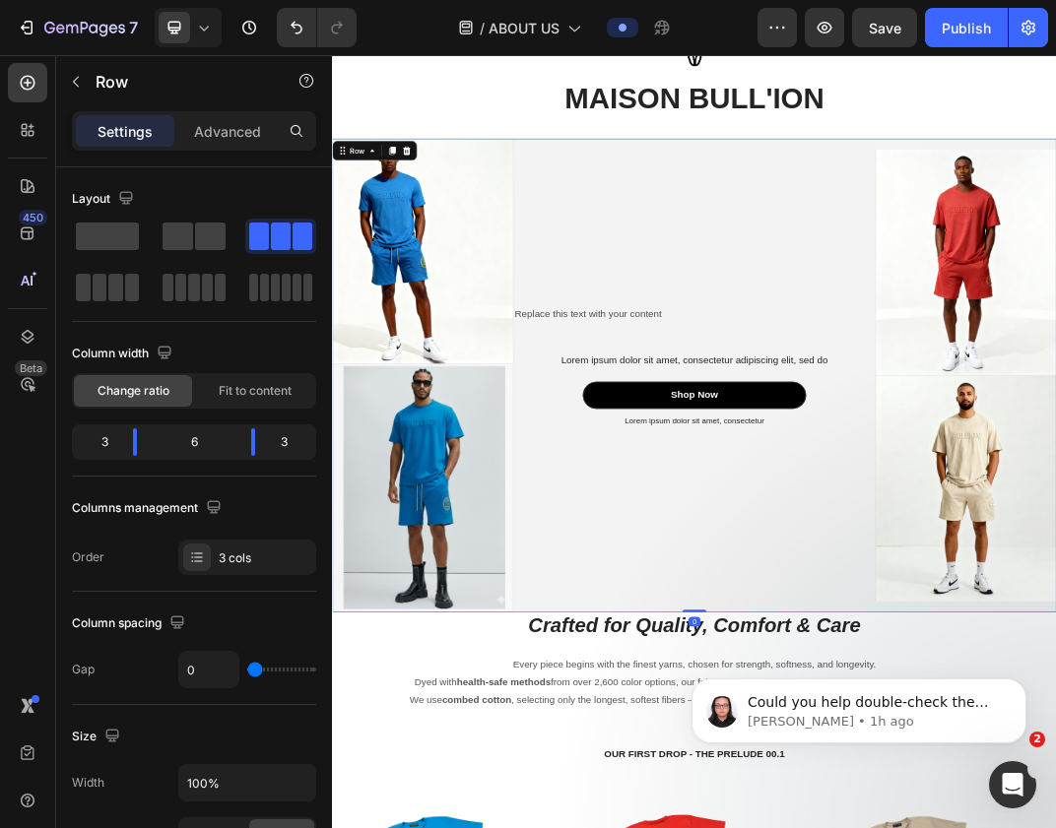
click at [1026, 338] on div "Replace this text with your content Text Block Lorem ipsum dolor sit amet, cons…" at bounding box center [922, 577] width 591 height 773
click at [987, 296] on div "Replace this text with your content Text Block Lorem ipsum dolor sit amet, cons…" at bounding box center [922, 577] width 591 height 773
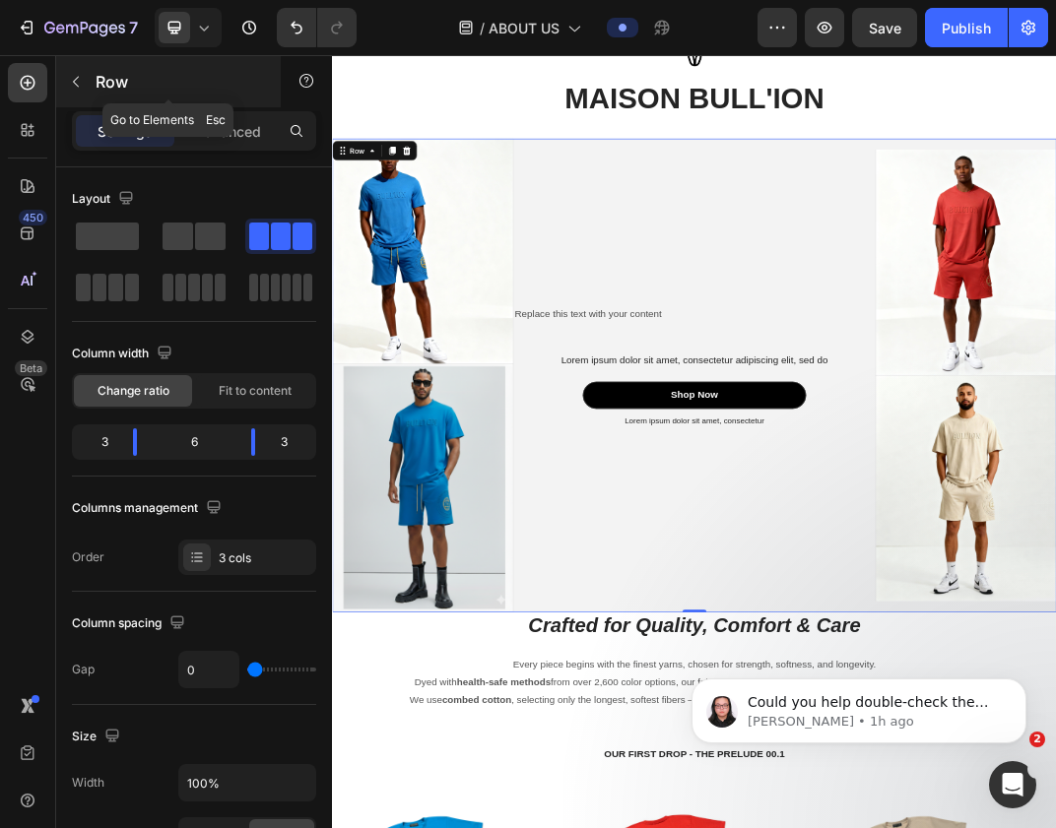
click at [80, 74] on icon "button" at bounding box center [76, 82] width 16 height 16
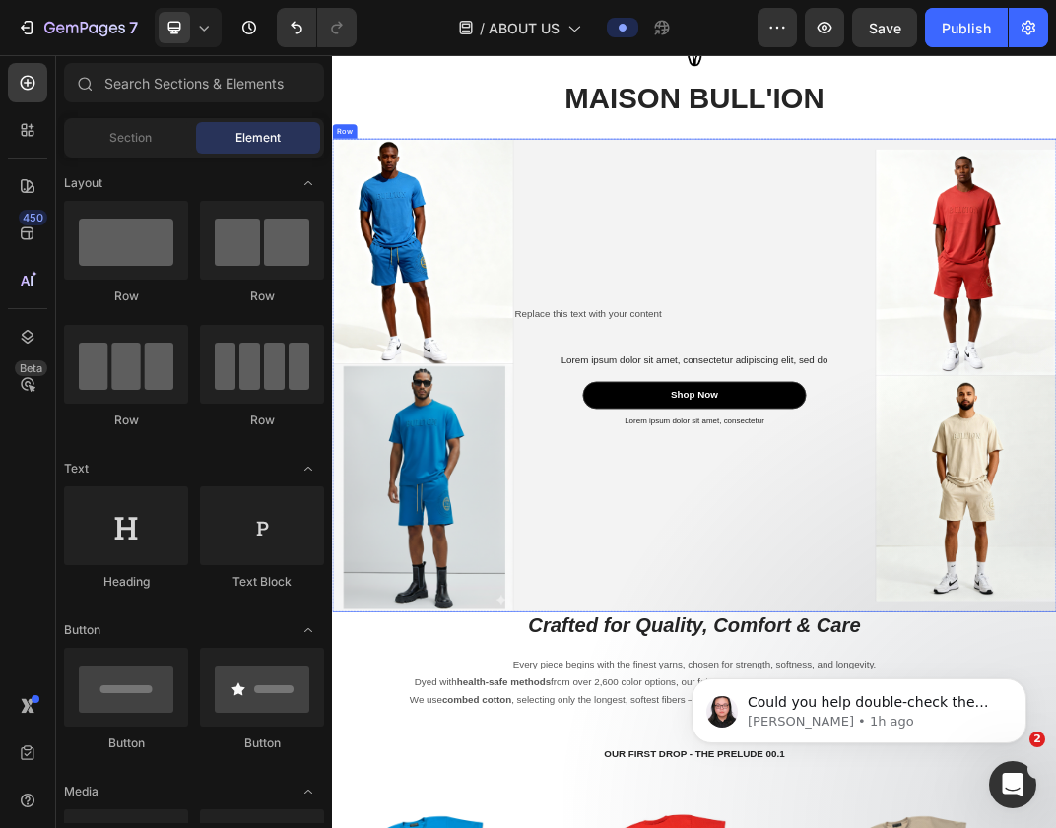
click at [749, 207] on div "Replace this text with your content Text Block Lorem ipsum dolor sit amet, cons…" at bounding box center [922, 577] width 591 height 773
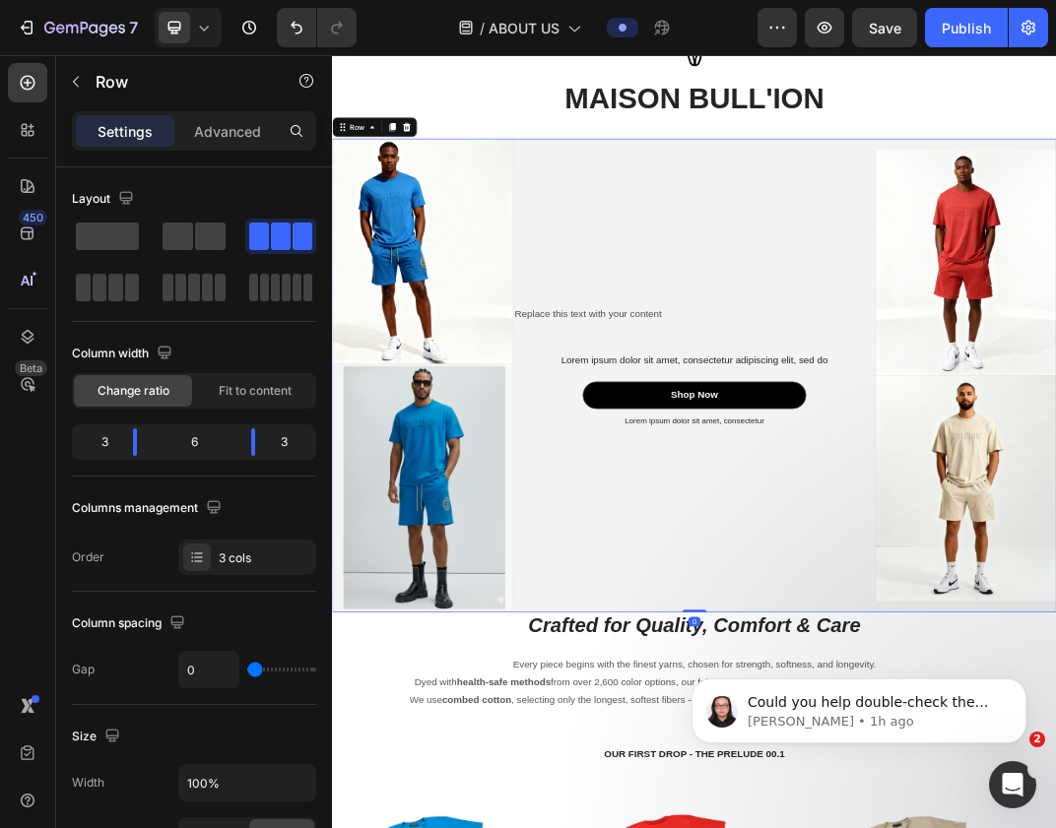
click at [754, 209] on div "Replace this text with your content Text Block Lorem ipsum dolor sit amet, cons…" at bounding box center [922, 577] width 591 height 773
click at [763, 254] on div "Replace this text with your content Text Block Lorem ipsum dolor sit amet, cons…" at bounding box center [922, 577] width 591 height 773
click at [814, 391] on div "Replace this text with your content Text Block Lorem ipsum dolor sit amet, cons…" at bounding box center [922, 577] width 591 height 773
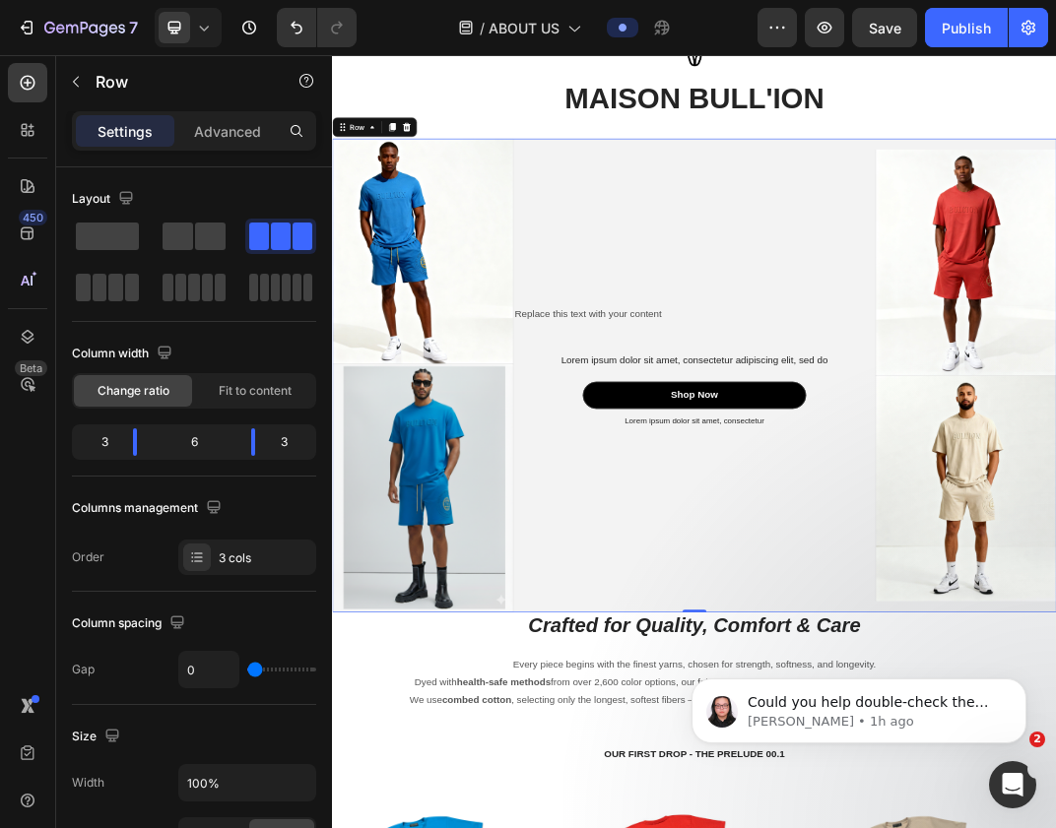
click at [823, 289] on div "Replace this text with your content Text Block Lorem ipsum dolor sit amet, cons…" at bounding box center [922, 577] width 591 height 773
click at [394, 176] on icon at bounding box center [397, 172] width 16 height 16
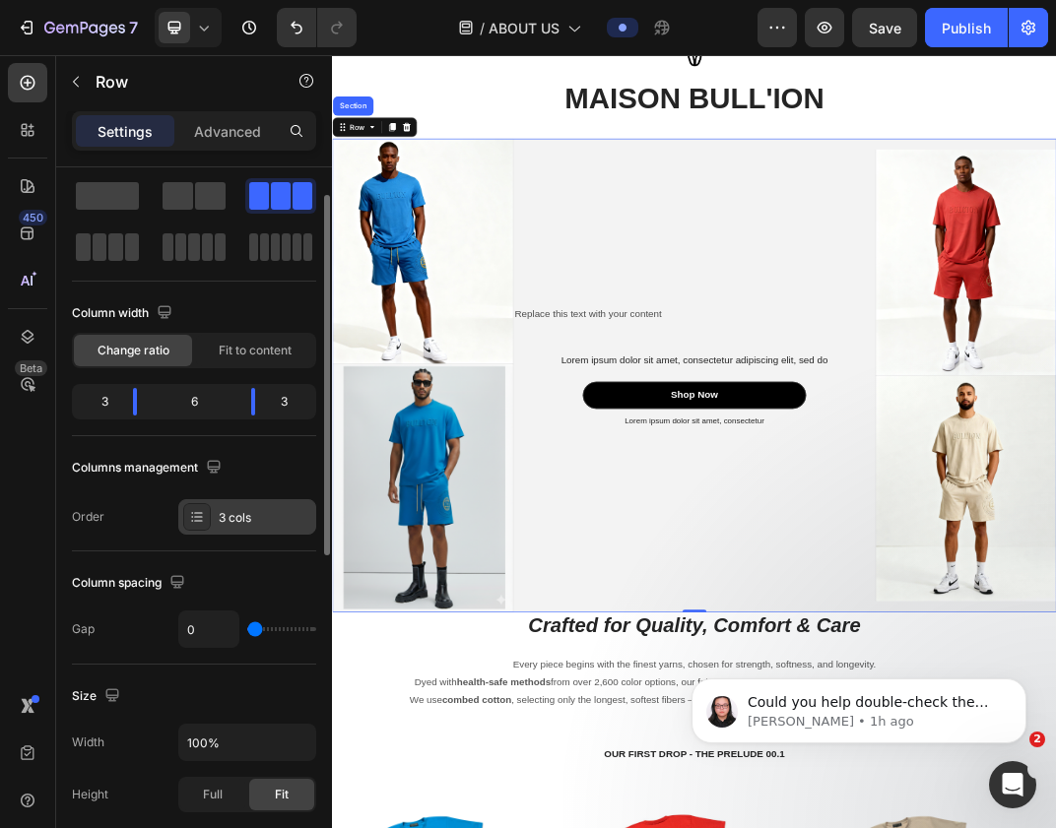
scroll to position [50, 0]
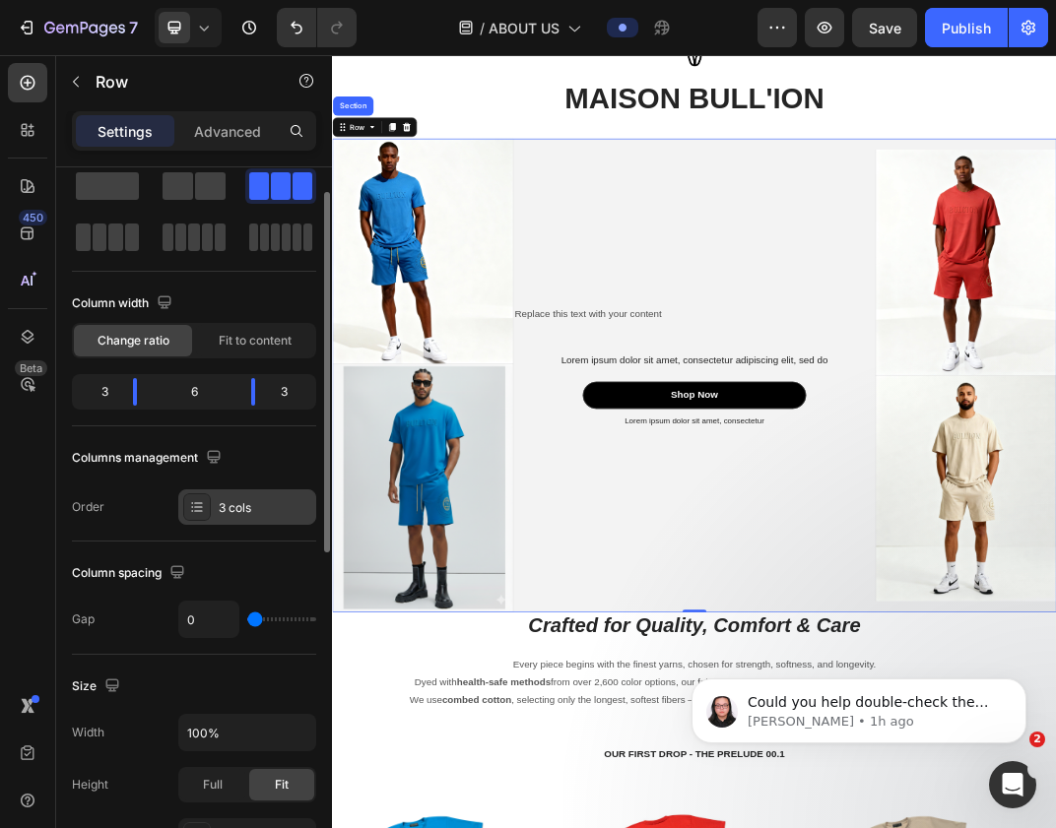
click at [246, 509] on div "3 cols" at bounding box center [265, 508] width 93 height 18
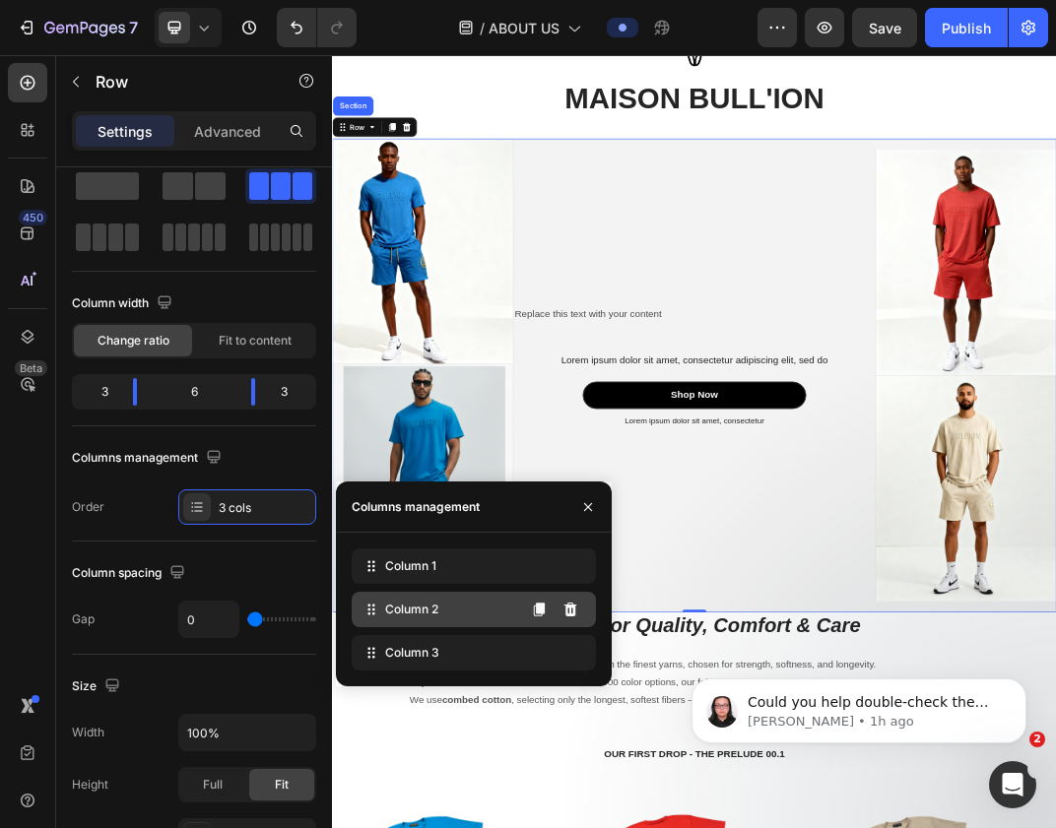
click at [426, 619] on div "Column 2" at bounding box center [474, 609] width 244 height 35
click at [572, 612] on icon at bounding box center [570, 610] width 13 height 14
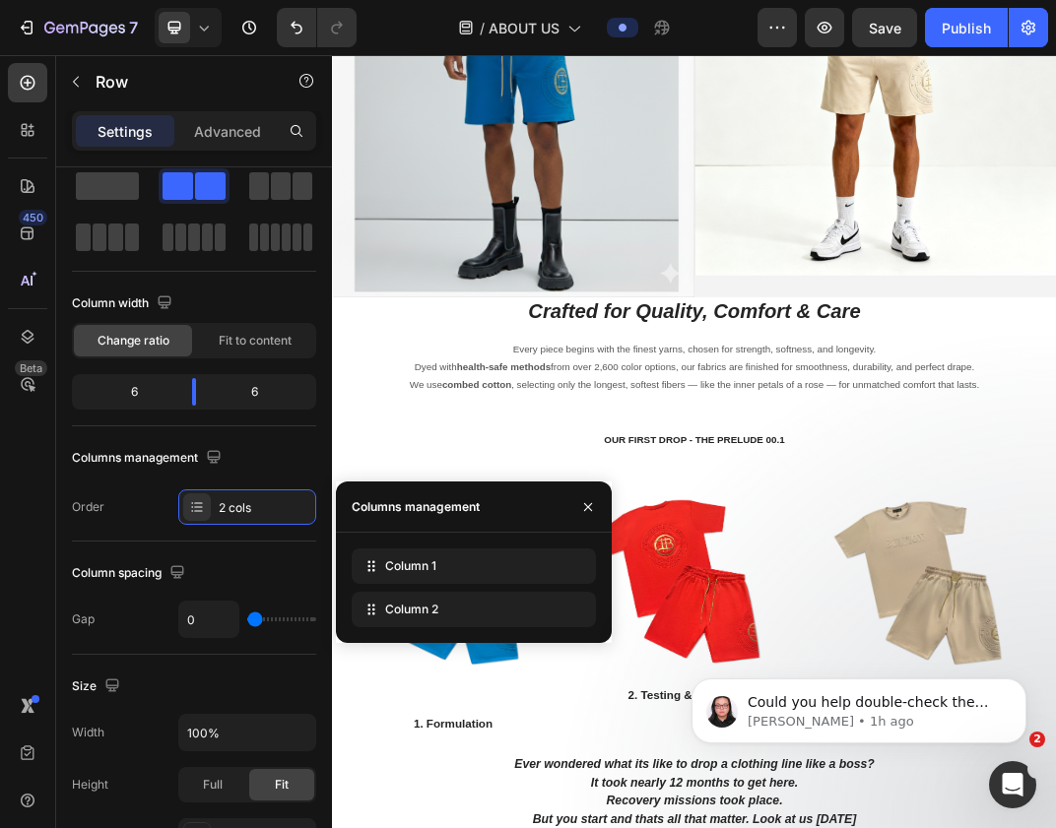
scroll to position [4258, 0]
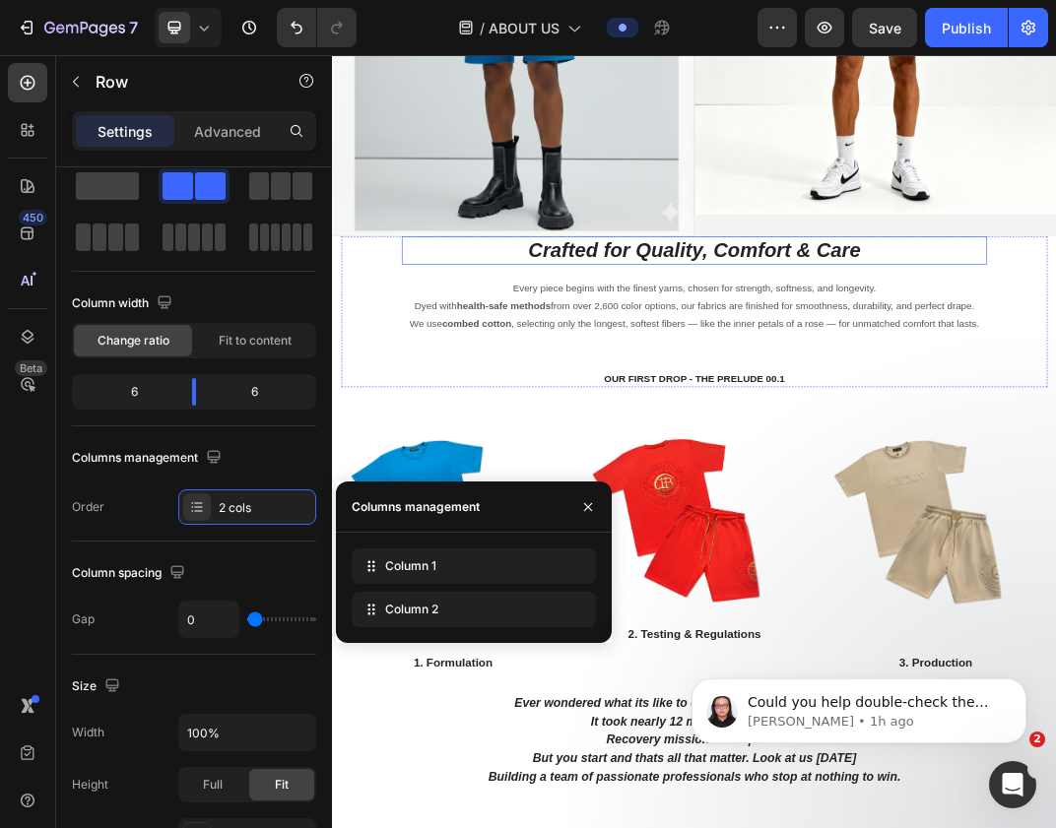
click at [856, 372] on icon "Crafted for Quality, Comfort & Care" at bounding box center [923, 373] width 543 height 36
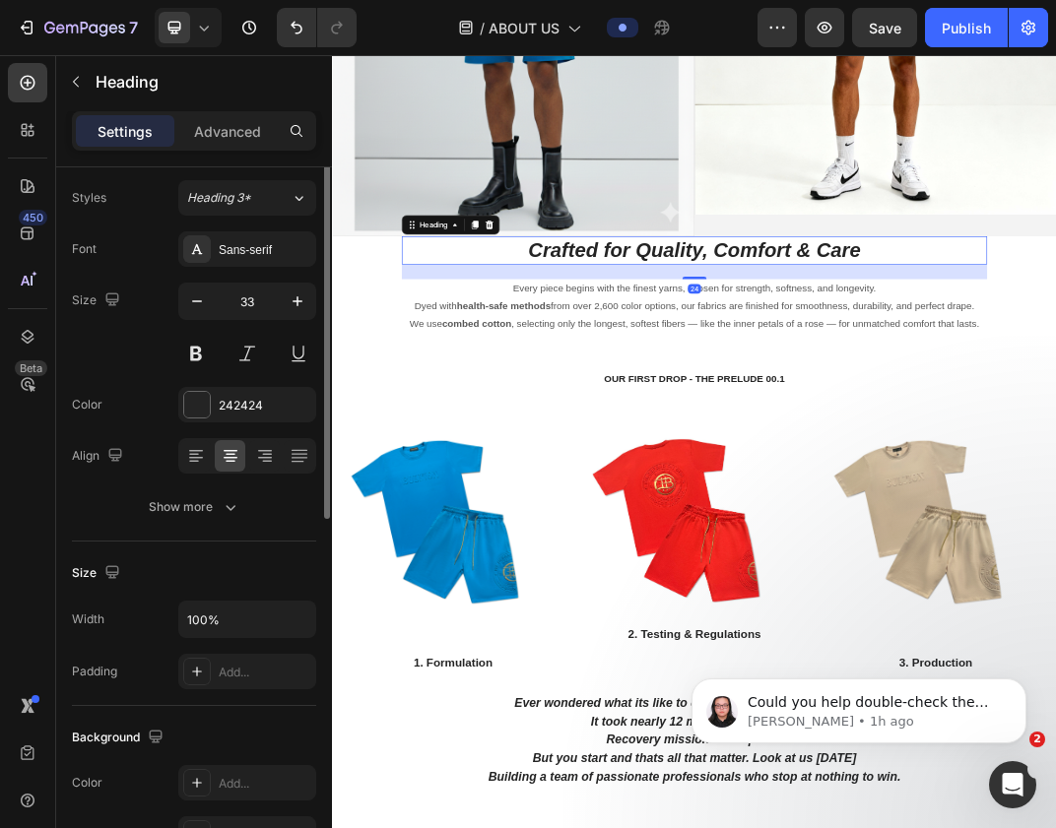
scroll to position [0, 0]
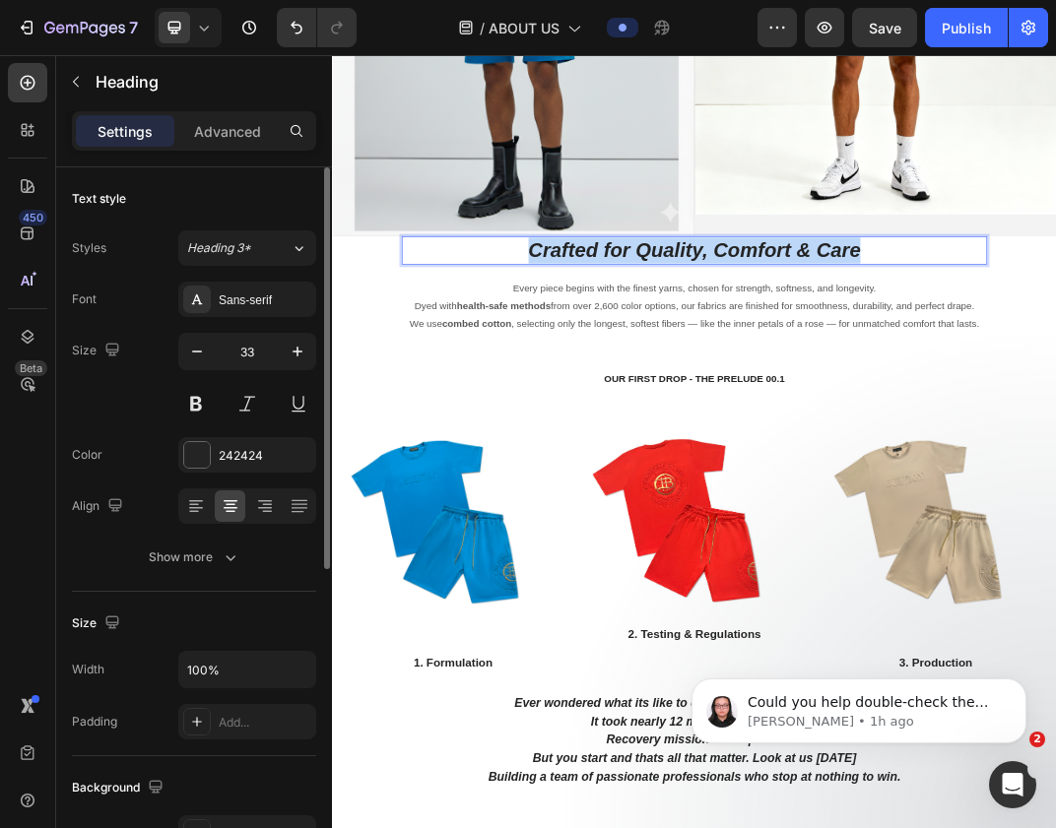
click at [856, 372] on icon "Crafted for Quality, Comfort & Care" at bounding box center [923, 373] width 543 height 36
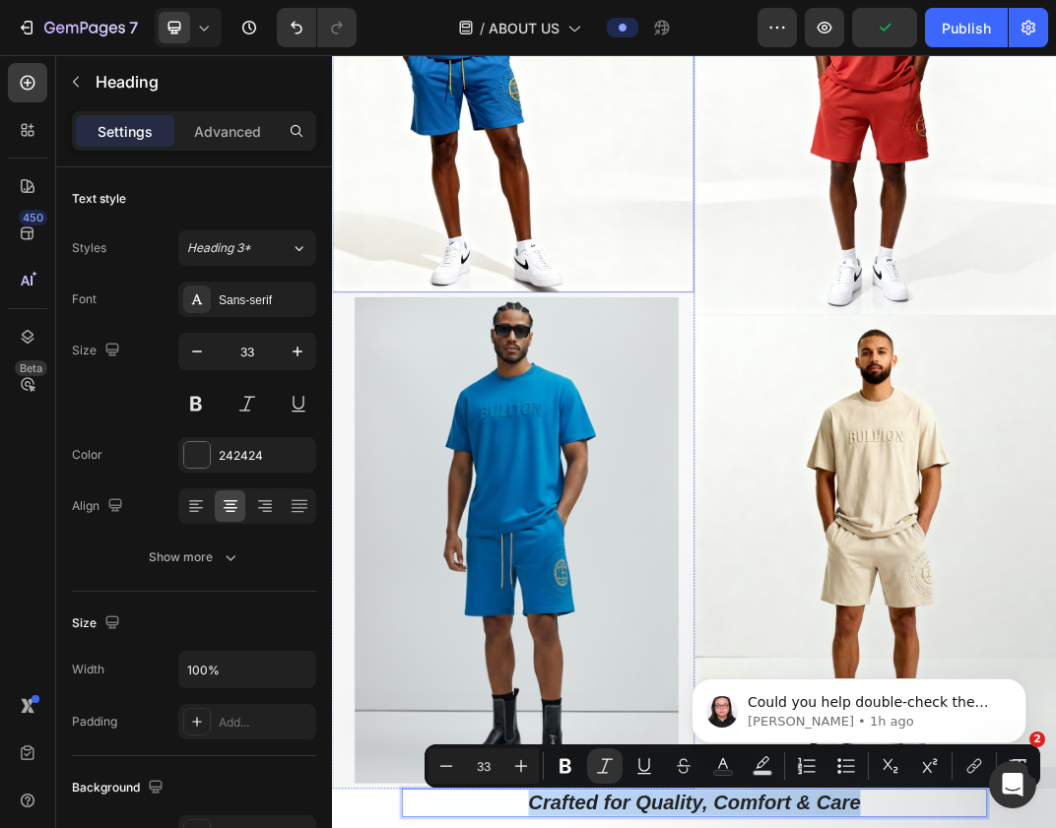
type input "16"
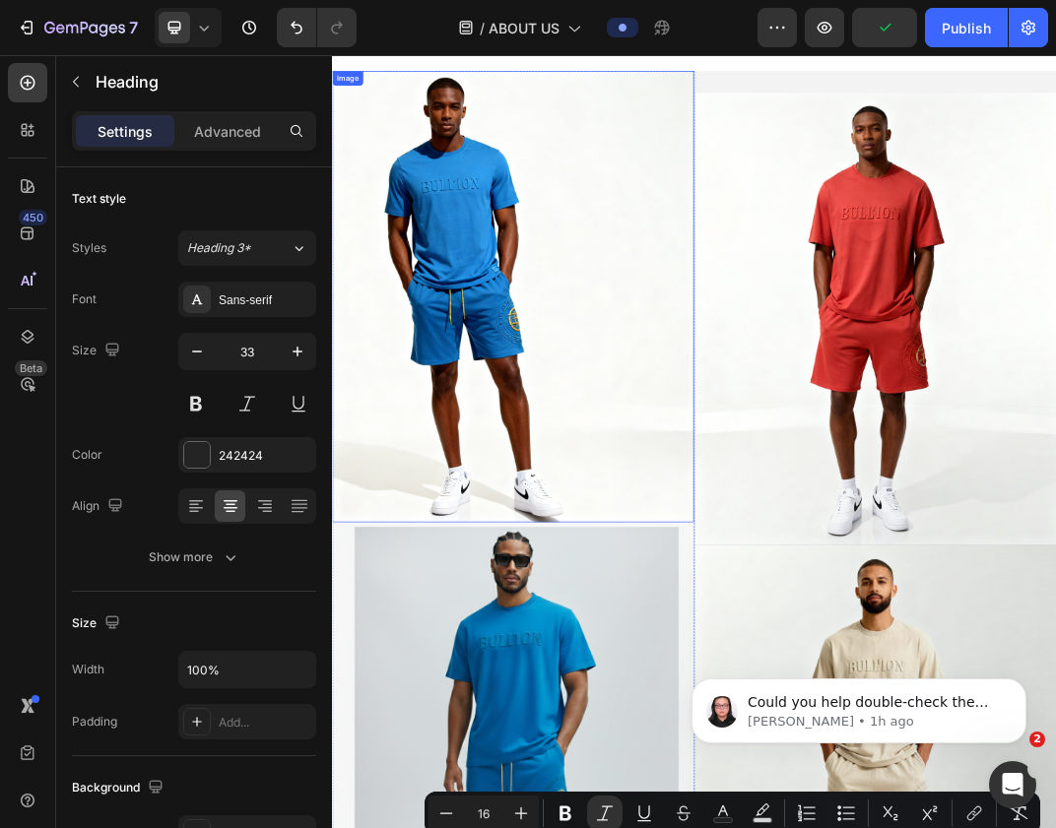
scroll to position [2849, 0]
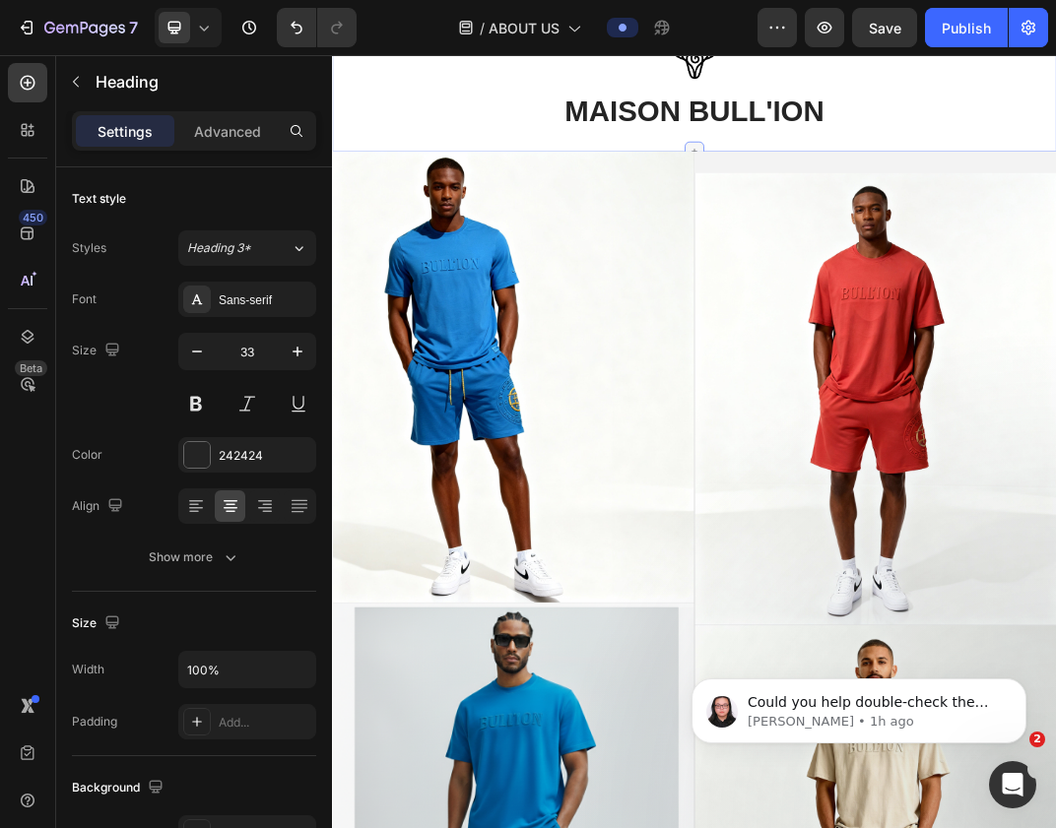
click at [914, 199] on div at bounding box center [923, 212] width 32 height 32
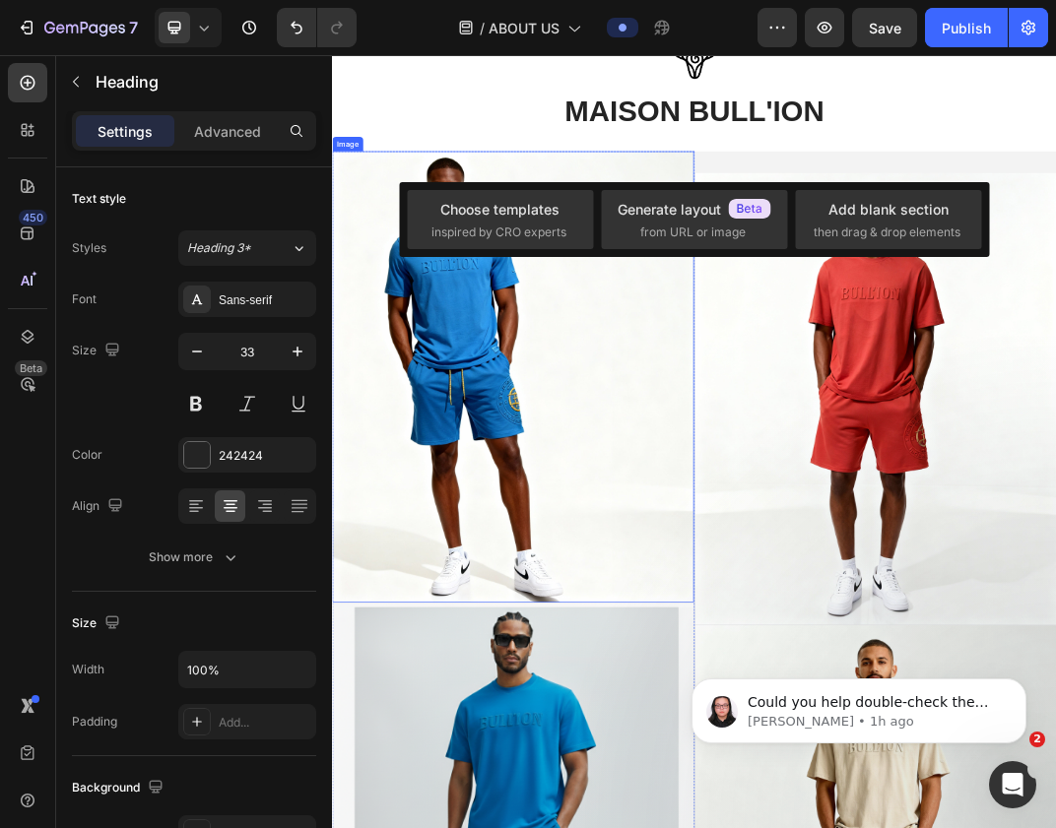
click at [768, 212] on img at bounding box center [627, 581] width 590 height 738
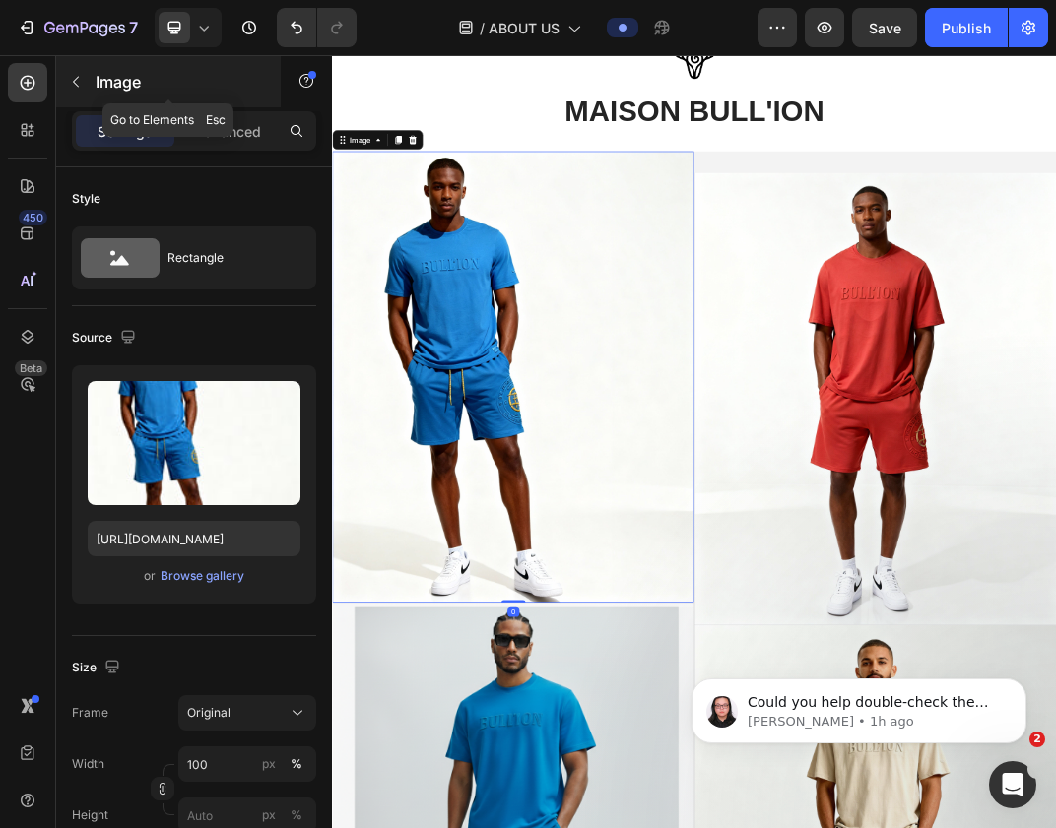
click at [78, 89] on icon "button" at bounding box center [76, 82] width 16 height 16
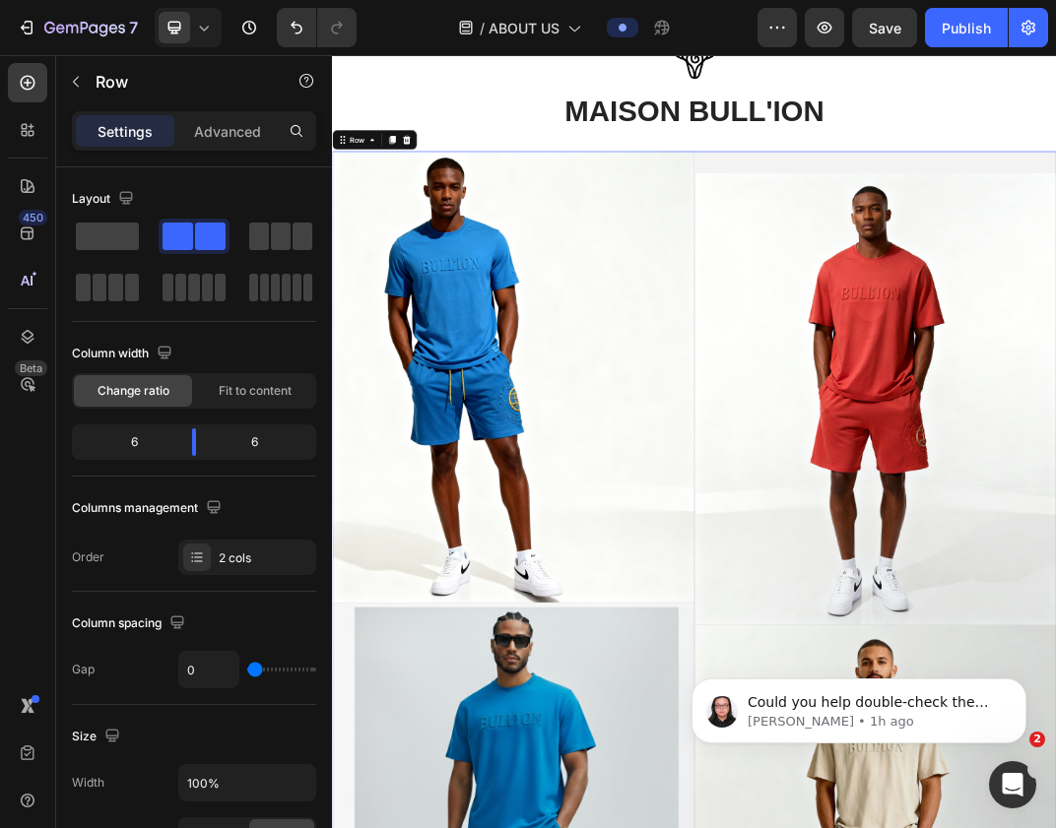
click at [275, 229] on span at bounding box center [281, 237] width 20 height 28
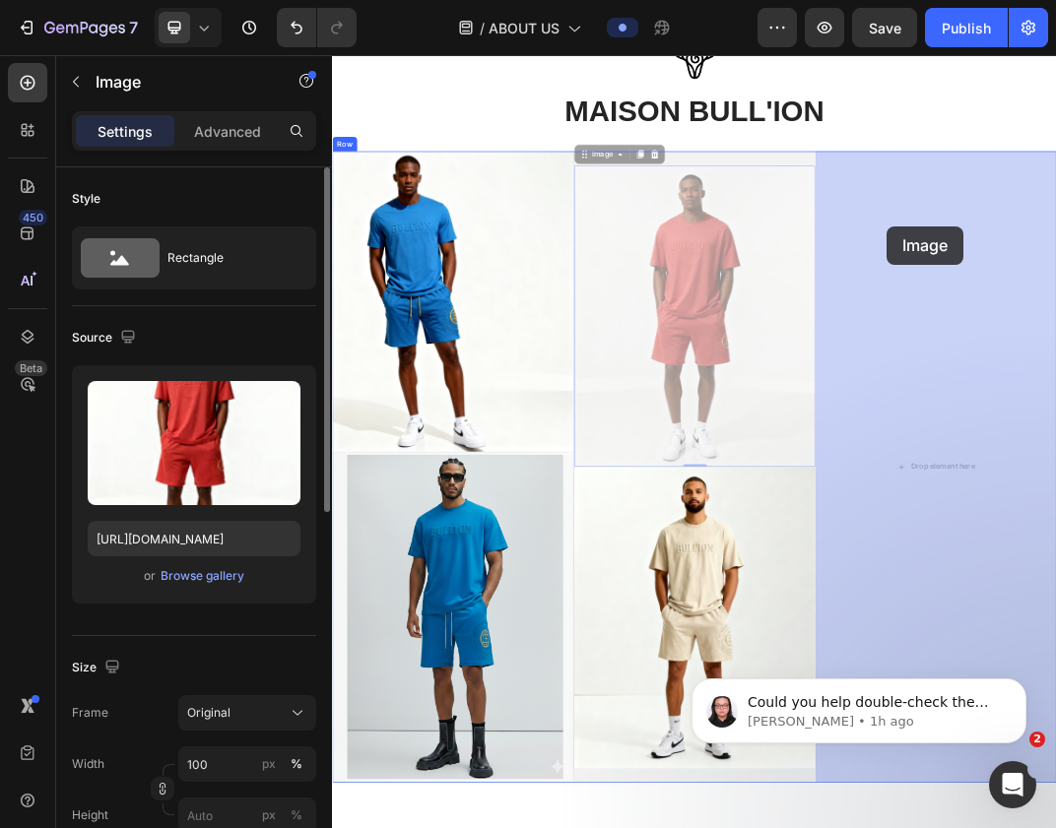
drag, startPoint x: 856, startPoint y: 335, endPoint x: 1242, endPoint y: 333, distance: 386.1
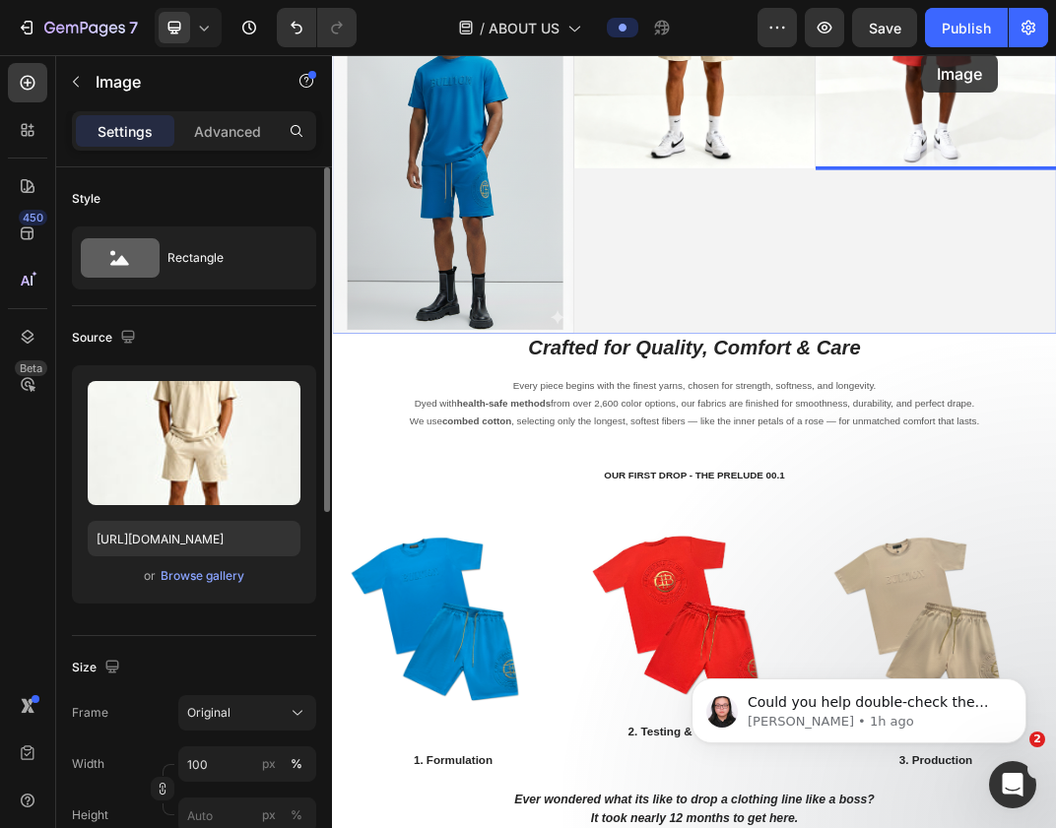
scroll to position [3507, 0]
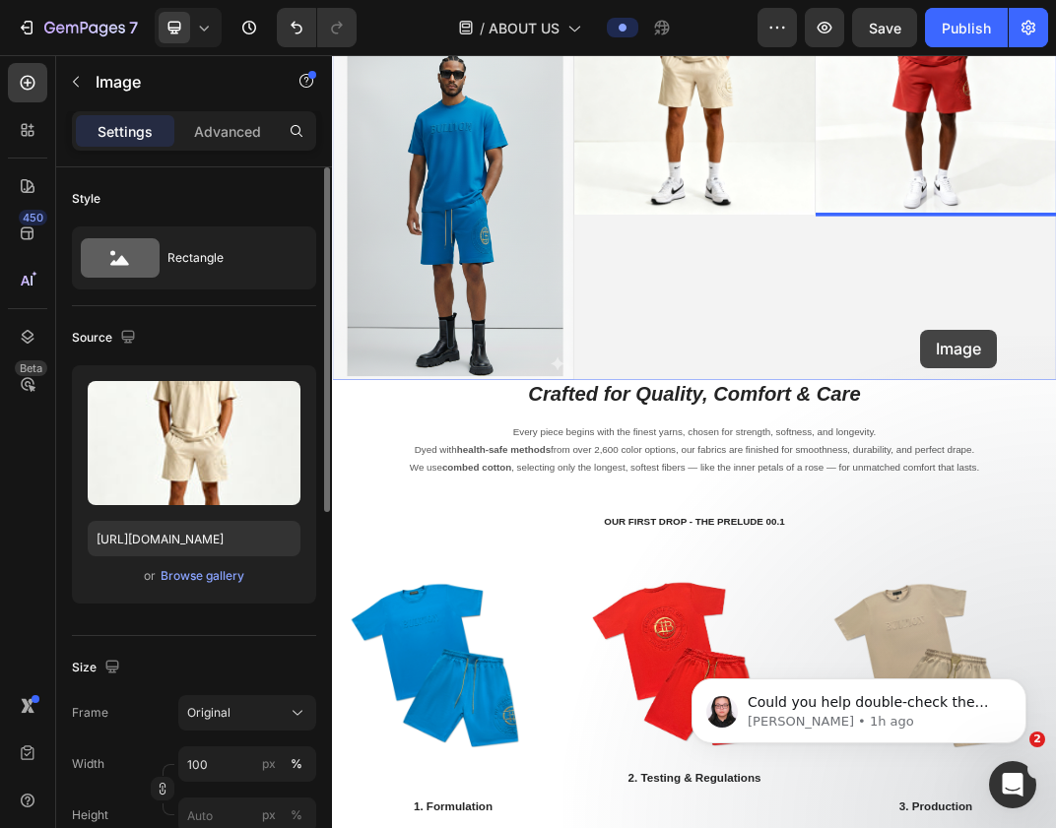
drag, startPoint x: 976, startPoint y: 640, endPoint x: 1283, endPoint y: 467, distance: 352.8
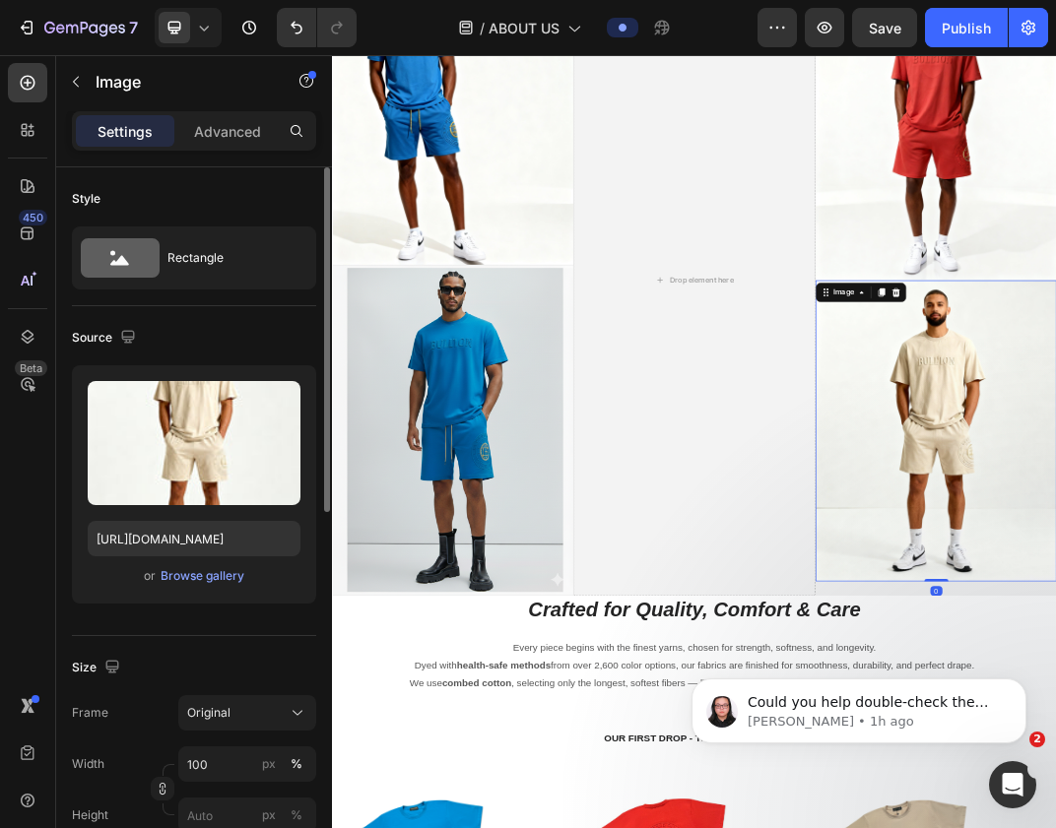
scroll to position [2969, 0]
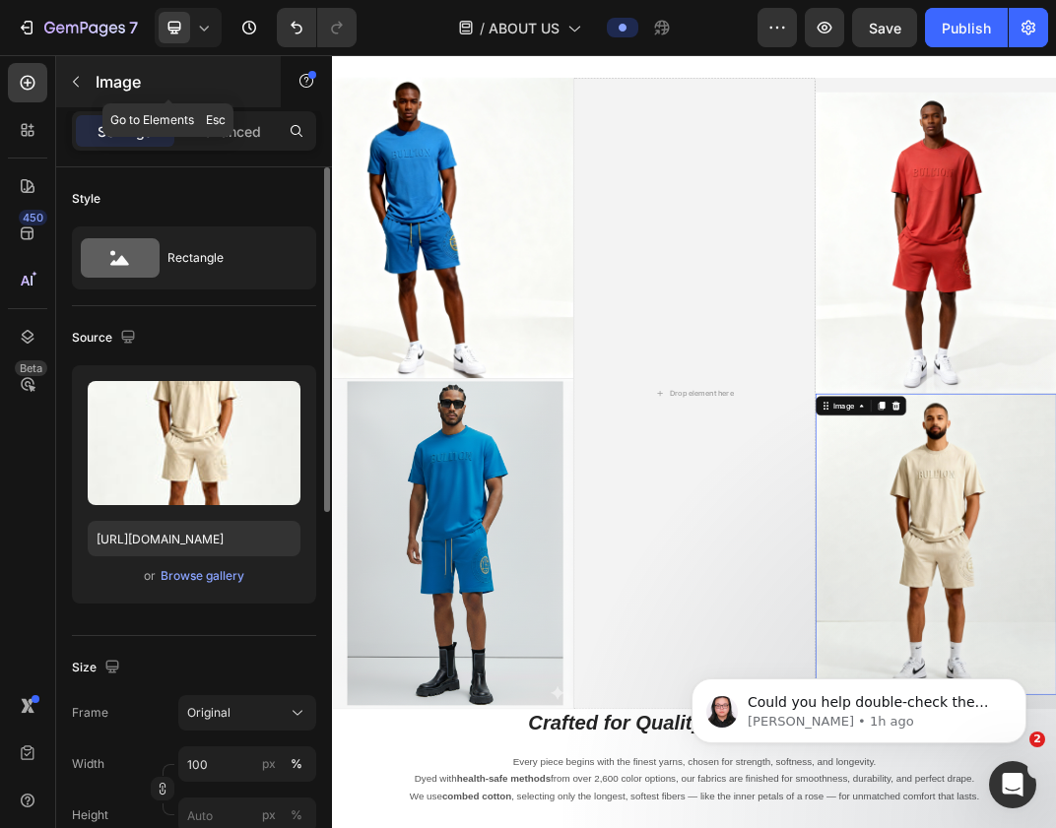
click at [86, 79] on button "button" at bounding box center [76, 82] width 32 height 32
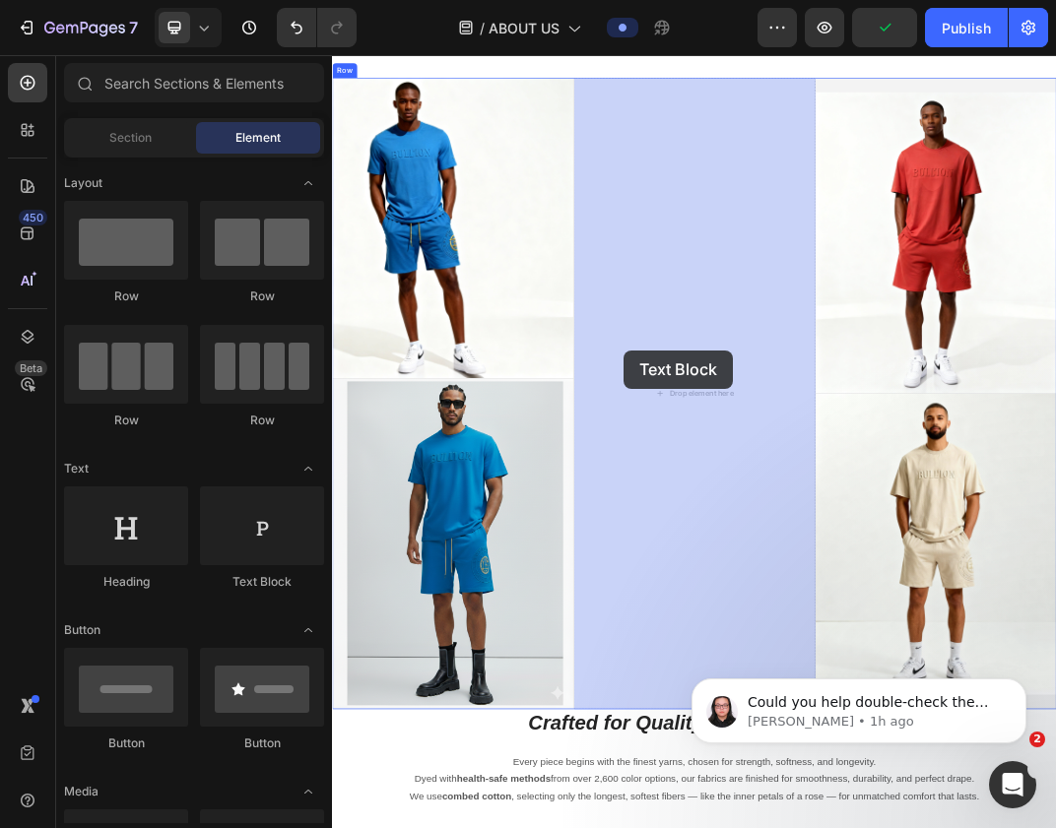
drag, startPoint x: 589, startPoint y: 586, endPoint x: 809, endPoint y: 537, distance: 225.1
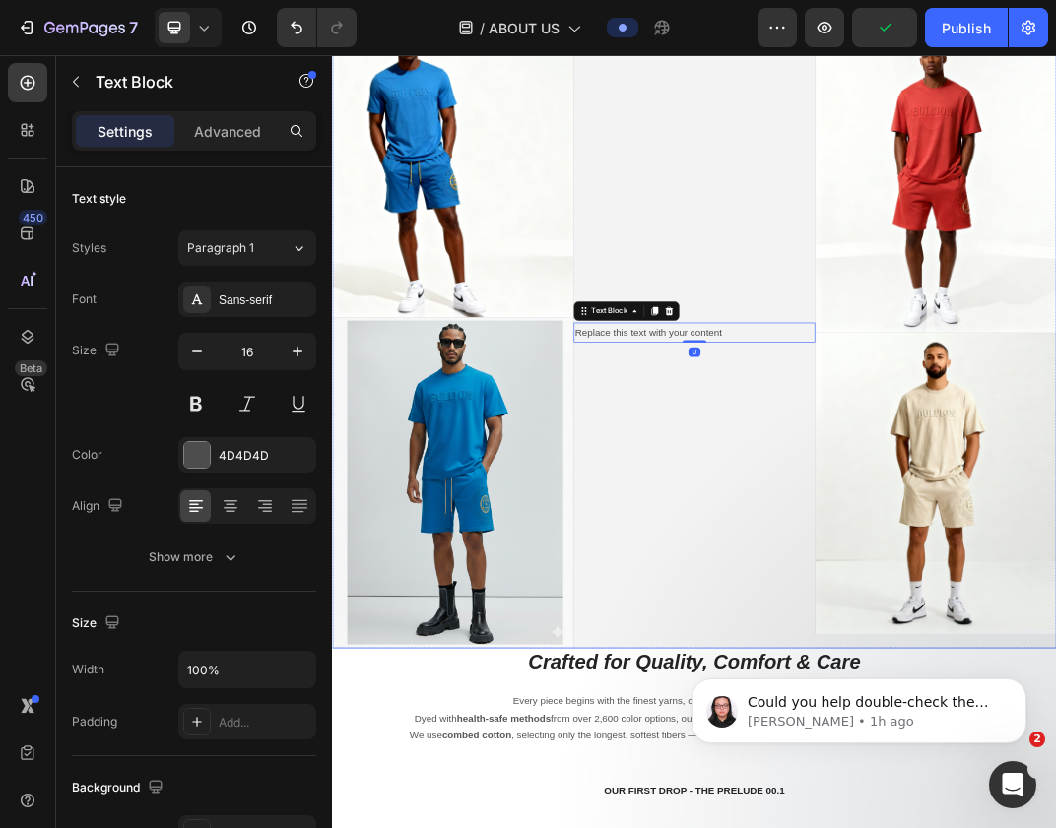
scroll to position [3132, 0]
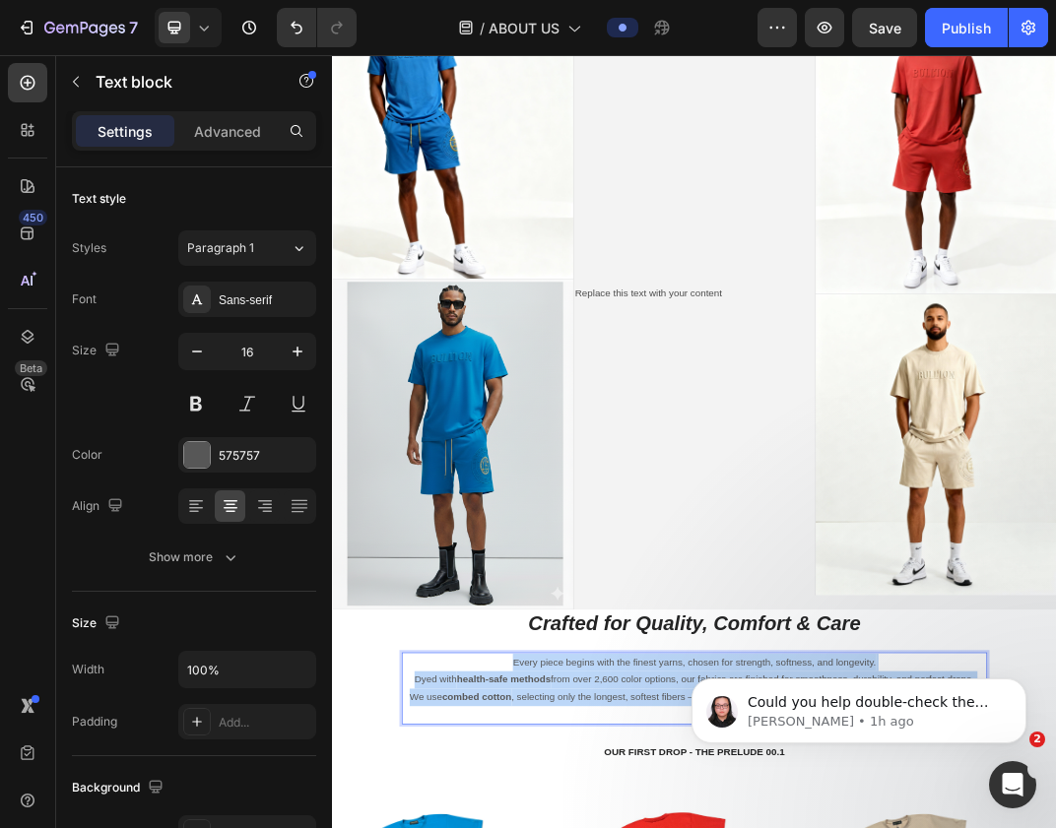
copy div "Every piece begins with the finest yarns, chosen for strength, softness, and lo…"
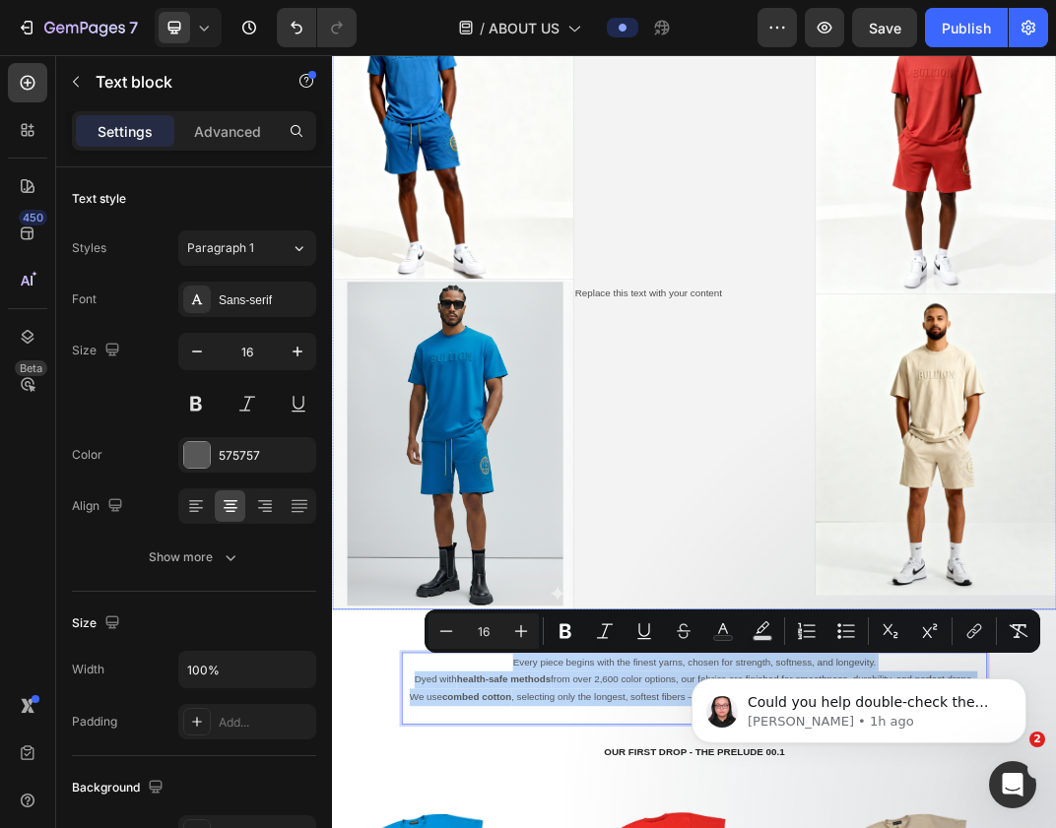
click at [865, 388] on div "Replace this text with your content Text Block" at bounding box center [923, 445] width 394 height 1032
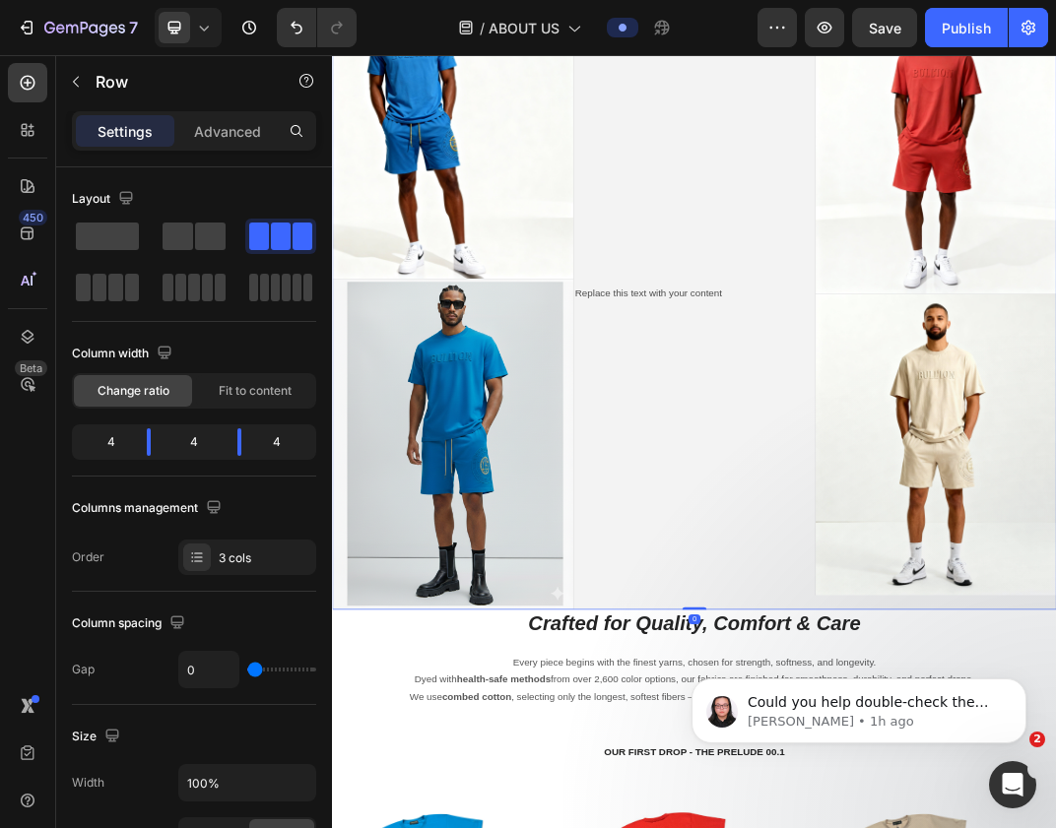
click at [861, 446] on div "Replace this text with your content" at bounding box center [923, 444] width 394 height 33
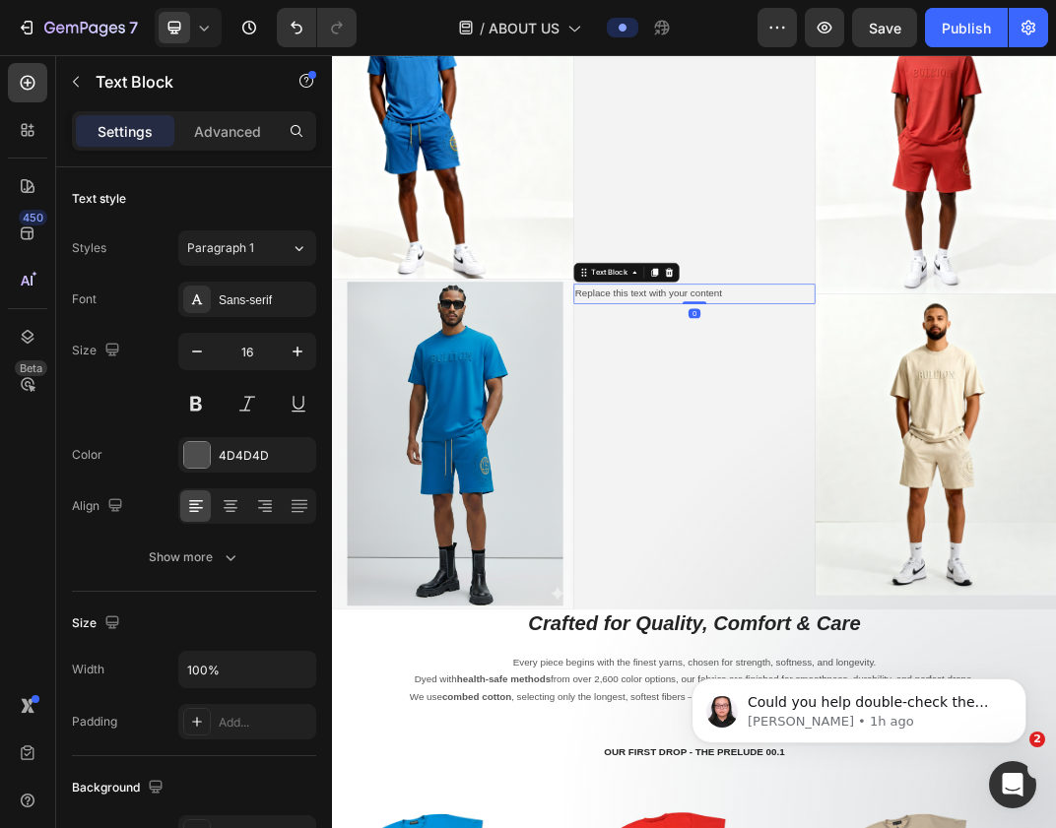
click at [861, 446] on div "Replace this text with your content" at bounding box center [923, 444] width 394 height 33
click at [861, 446] on p "Replace this text with your content" at bounding box center [923, 444] width 390 height 29
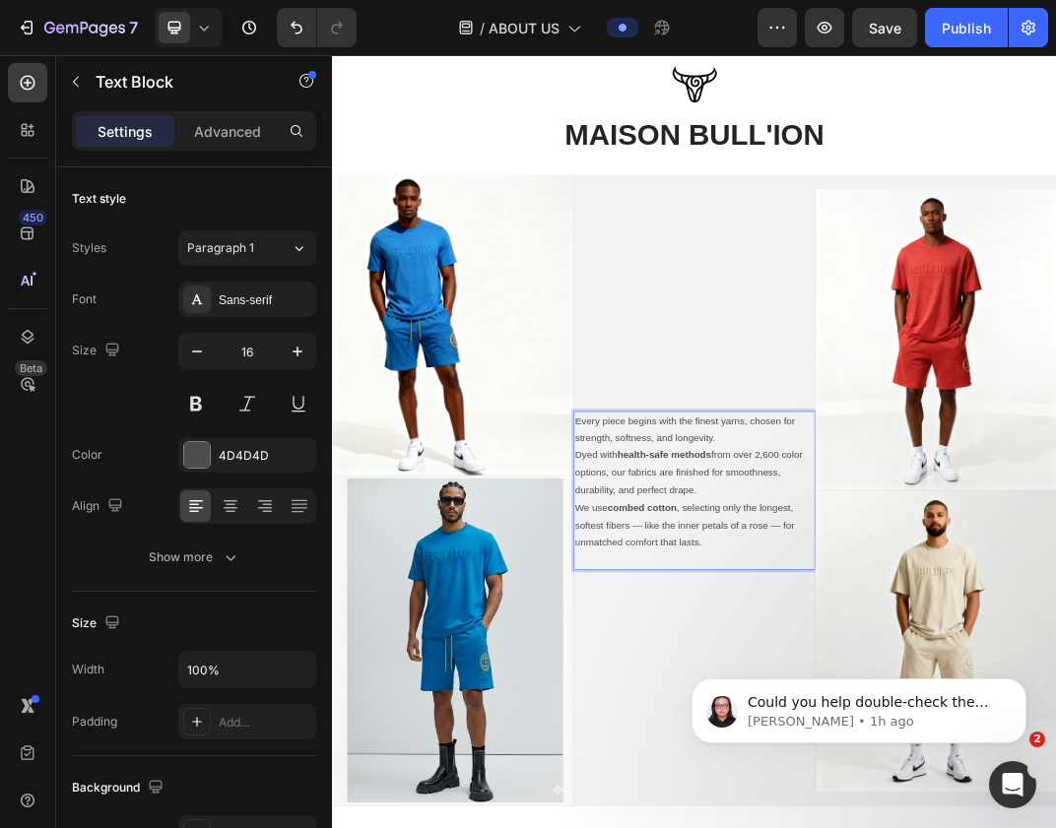
scroll to position [2740, 0]
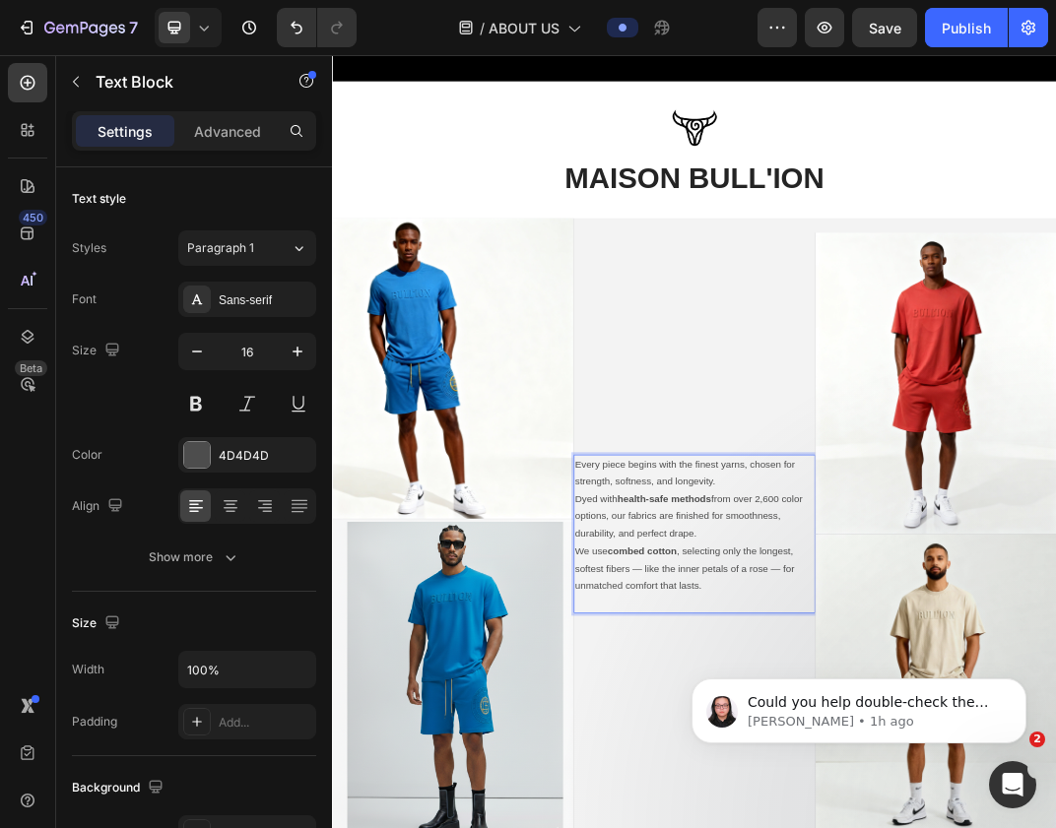
click at [861, 446] on div "Every piece begins with the finest yarns, chosen for strength, softness, and lo…" at bounding box center [923, 837] width 394 height 1032
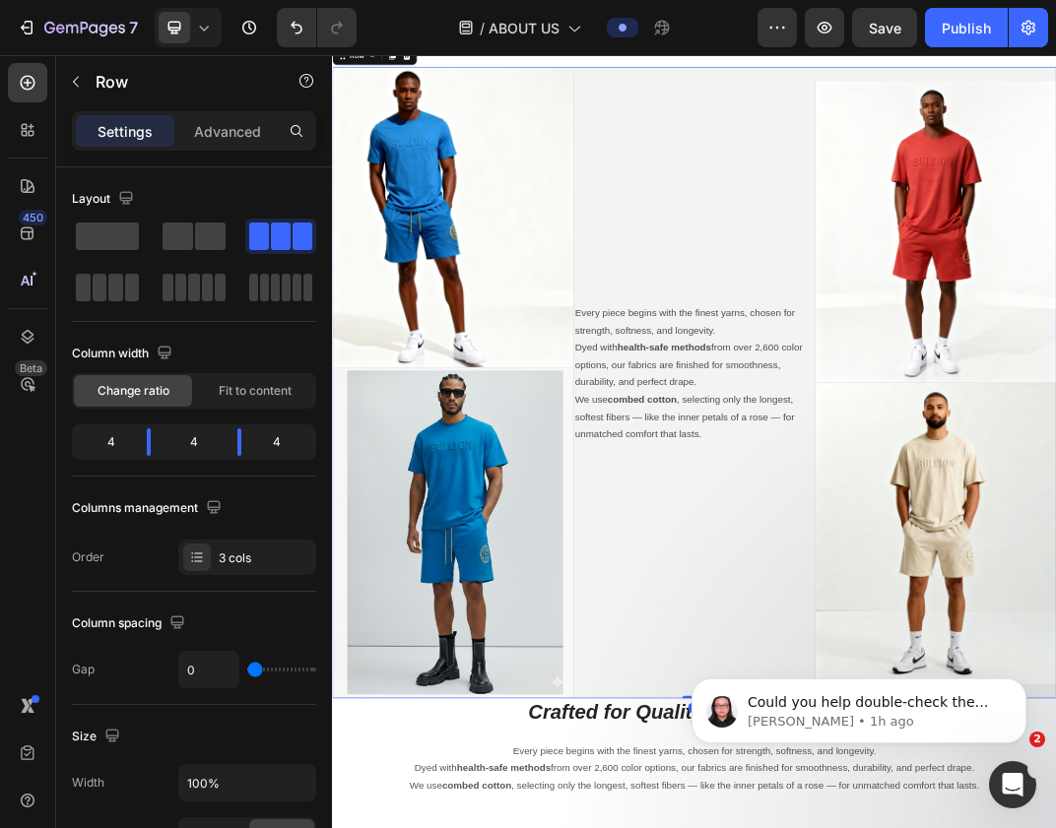
scroll to position [3305, 0]
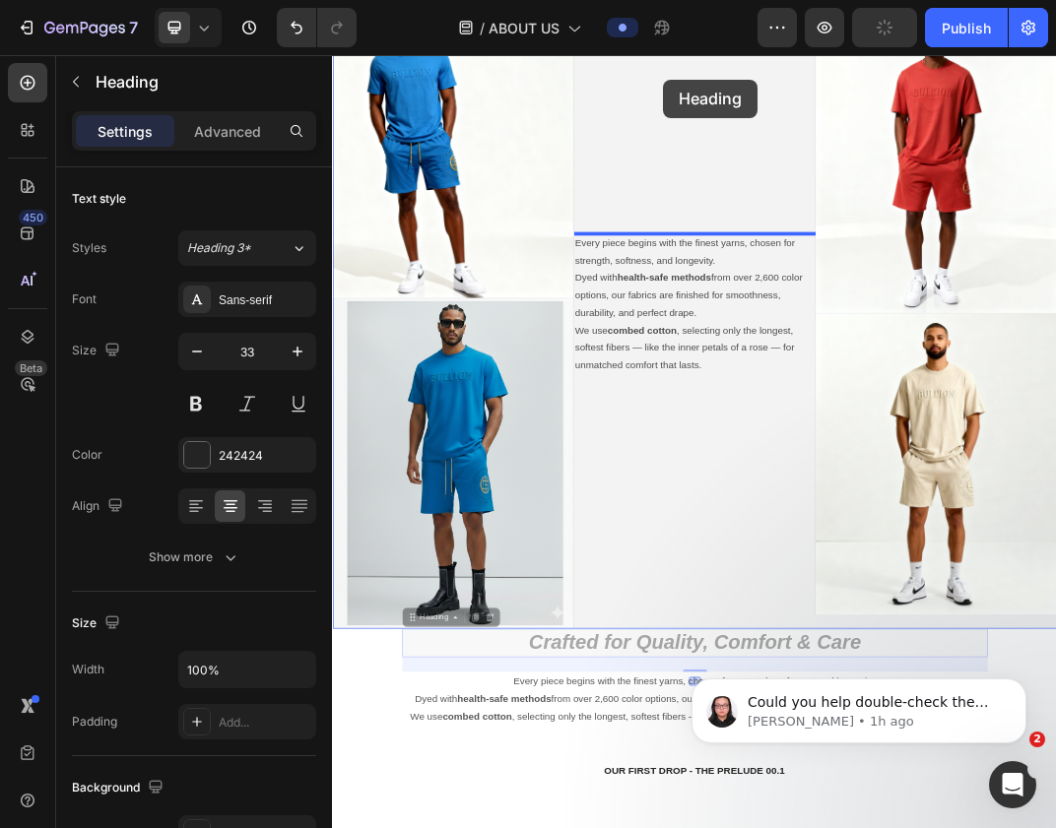
drag, startPoint x: 789, startPoint y: 808, endPoint x: 870, endPoint y: 105, distance: 706.8
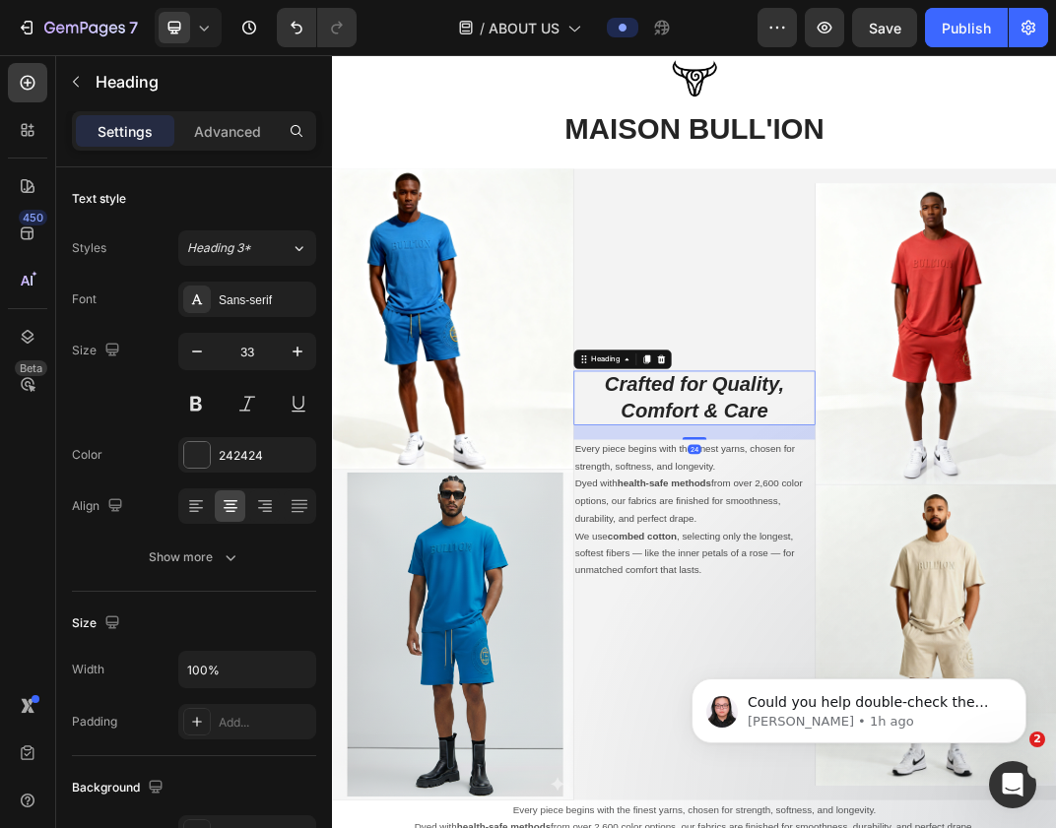
scroll to position [2769, 0]
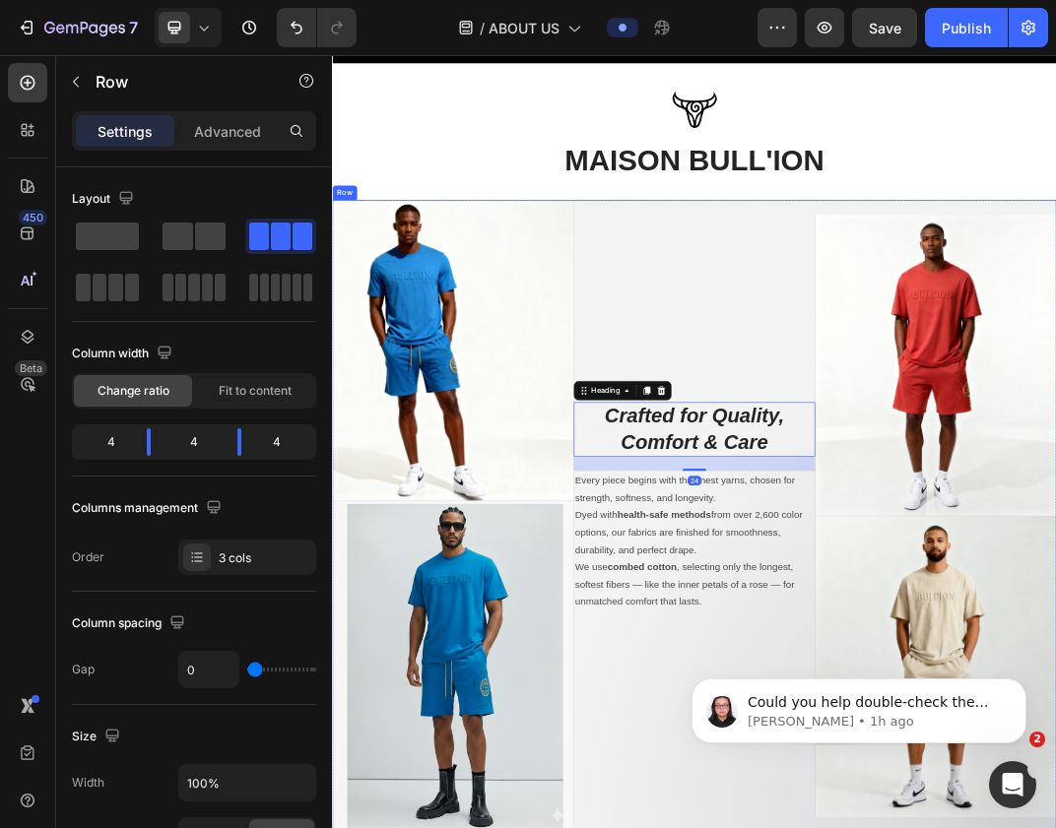
click at [890, 379] on div "Crafted for Quality, Comfort & Care Heading 24 Every piece begins with the fine…" at bounding box center [923, 808] width 394 height 1032
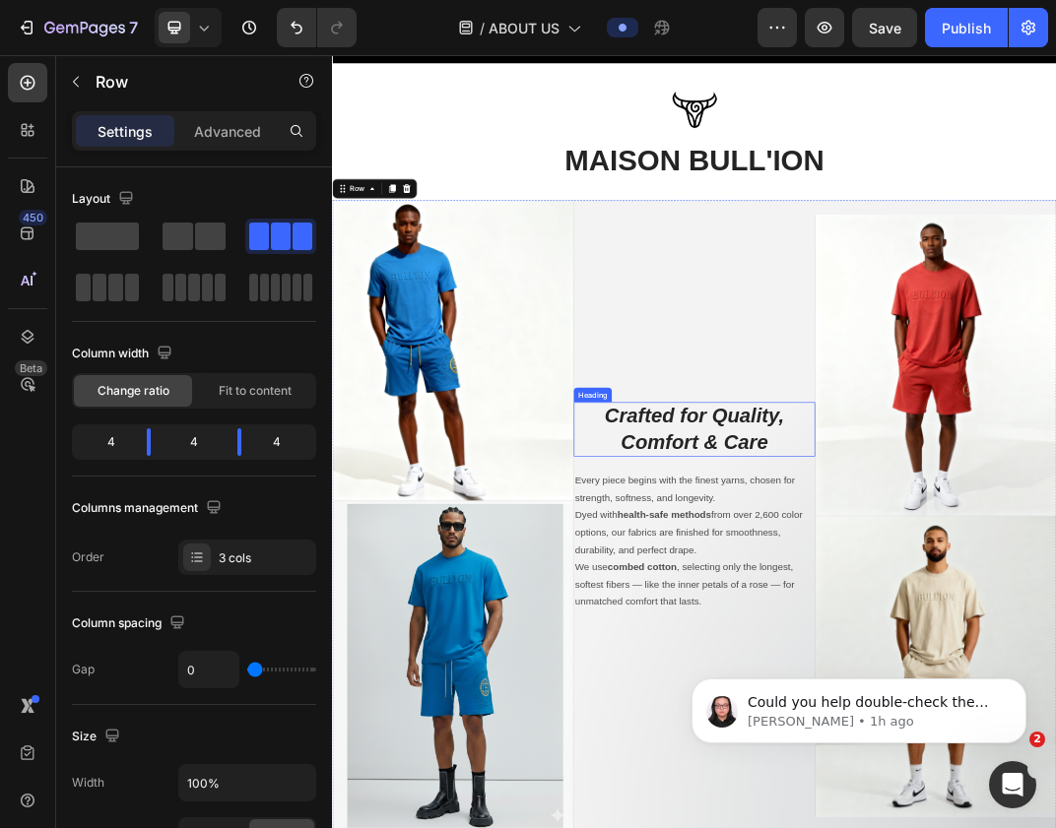
scroll to position [3046, 0]
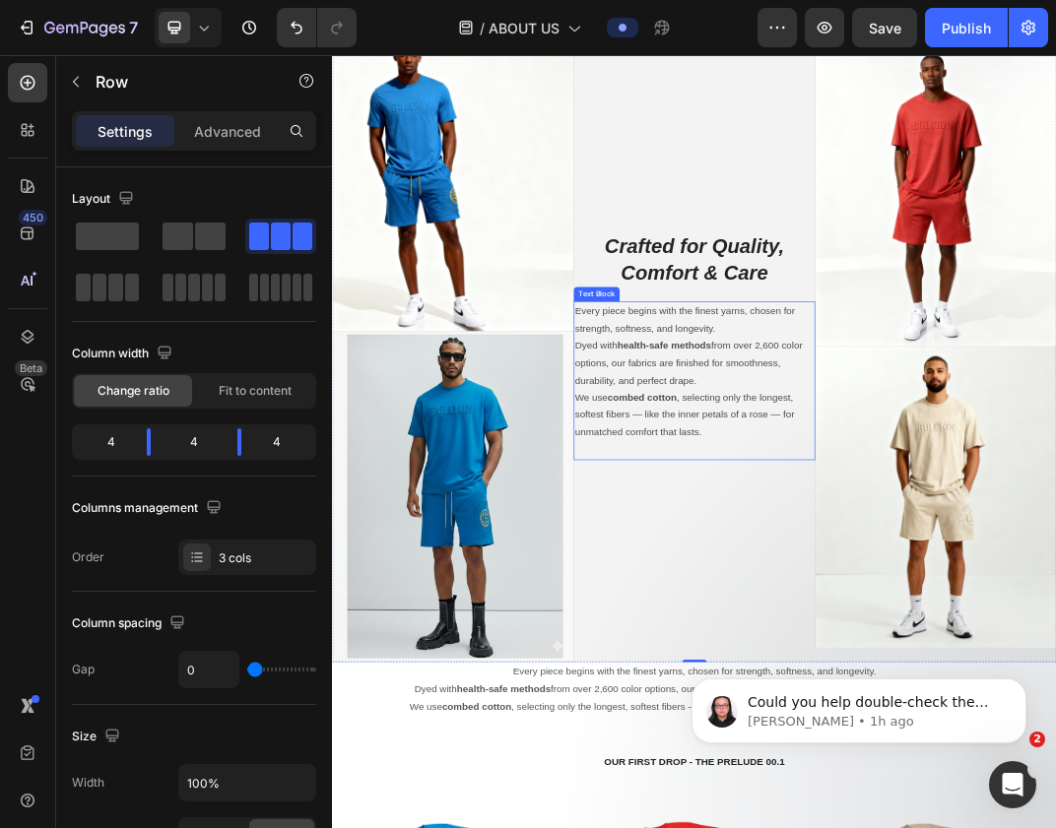
click at [876, 602] on p "We use combed cotton , selecting only the longest, softest fibers — like the in…" at bounding box center [923, 643] width 390 height 85
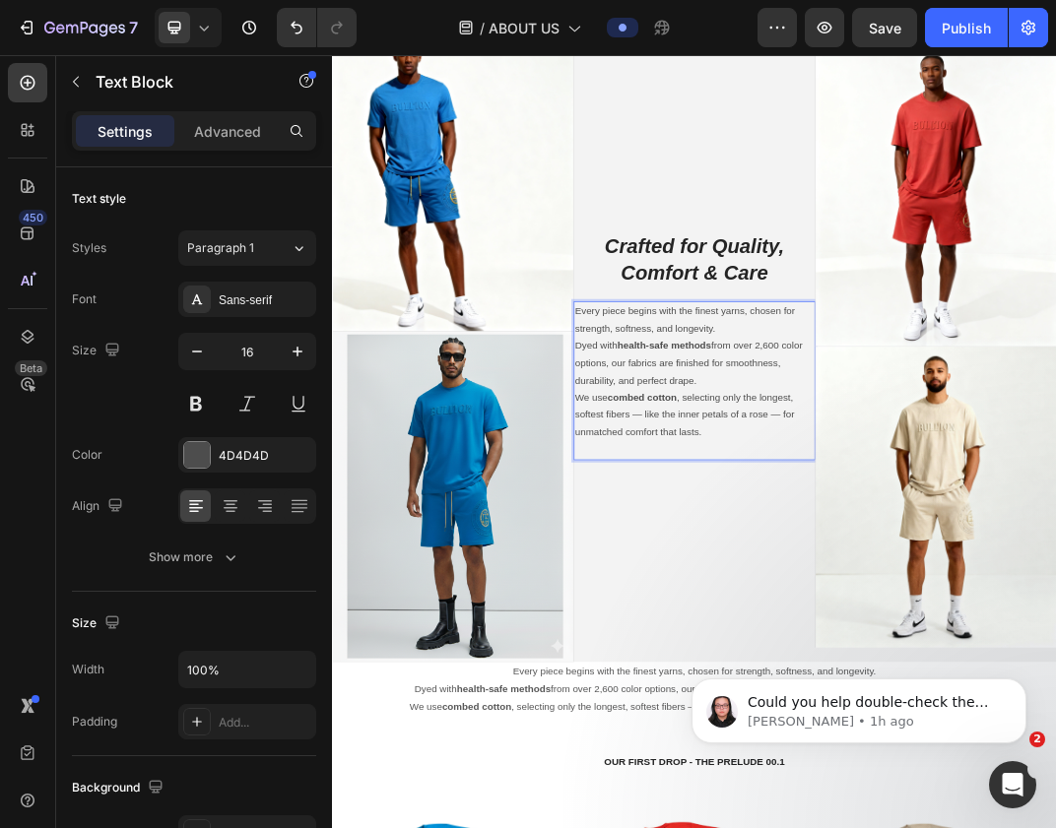
click at [958, 498] on p "Every piece begins with the finest yarns, chosen for strength, softness, and lo…" at bounding box center [923, 530] width 390 height 142
click at [923, 497] on p "Every piece begins with the finest yarns, chosen for strength, softness, and lo…" at bounding box center [923, 530] width 390 height 142
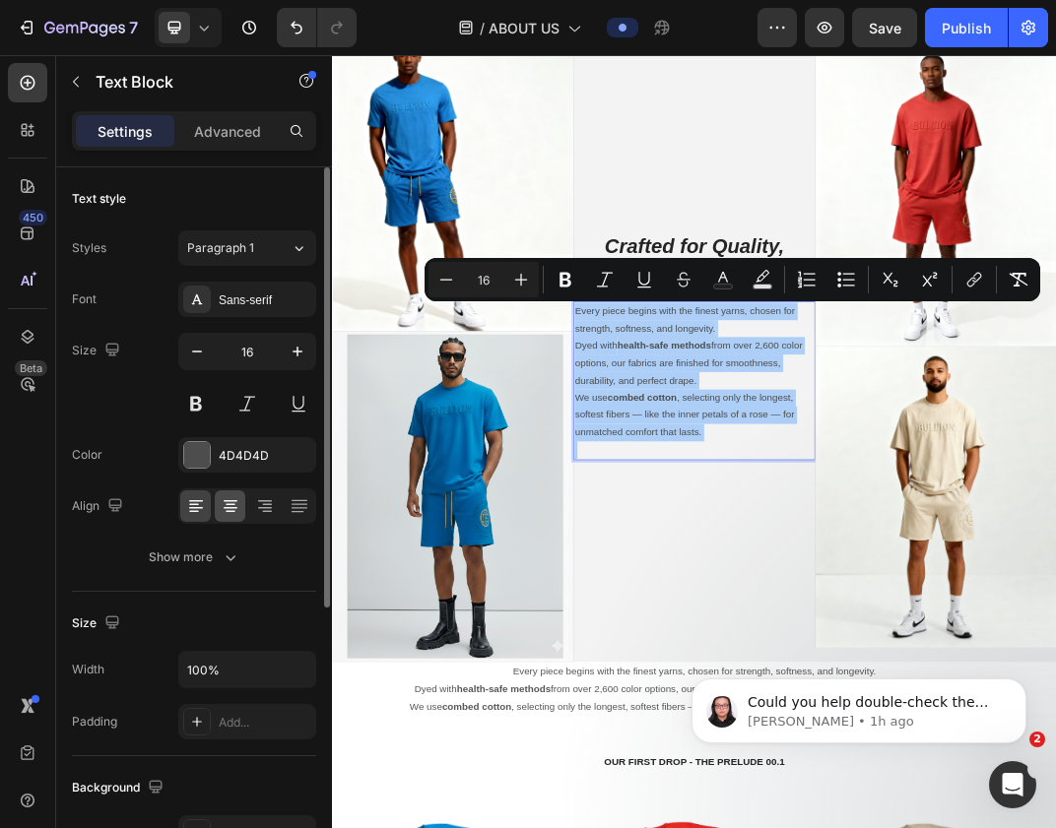
click at [234, 508] on icon at bounding box center [231, 506] width 20 height 20
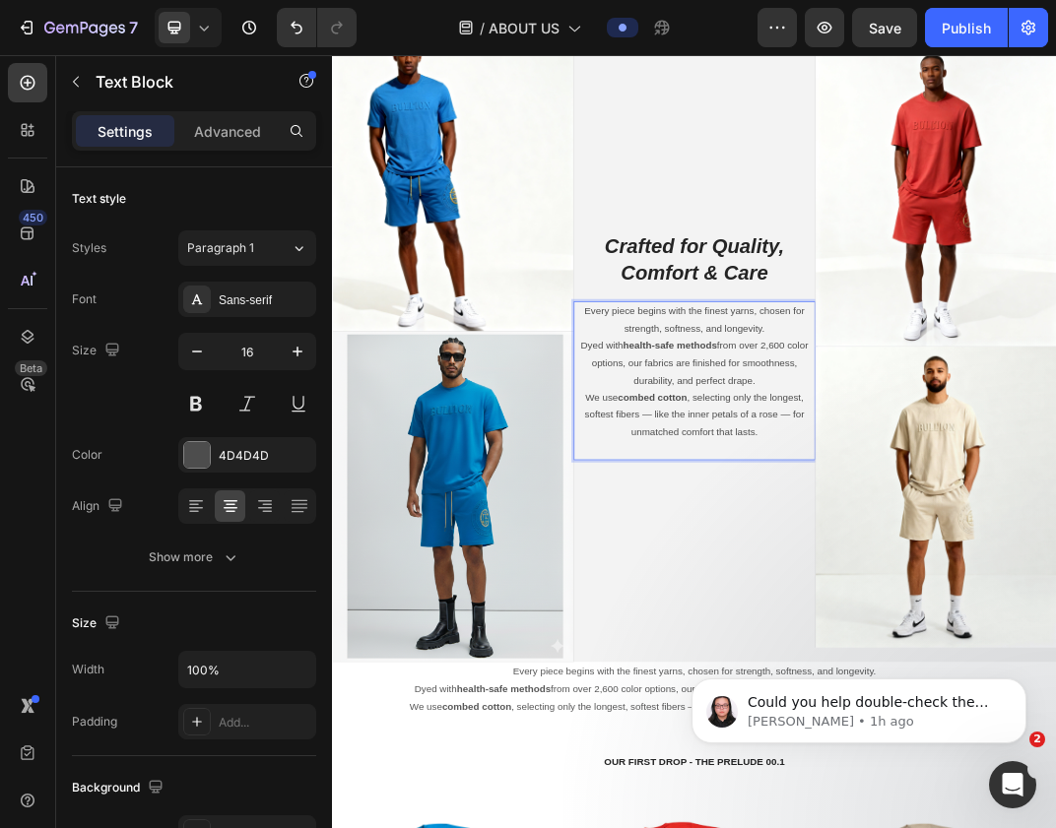
click at [995, 559] on p "Every piece begins with the finest yarns, chosen for strength, softness, and lo…" at bounding box center [923, 530] width 390 height 142
click at [1055, 491] on p "Every piece begins with the finest yarns, chosen for strength, softness, and lo…" at bounding box center [923, 530] width 390 height 142
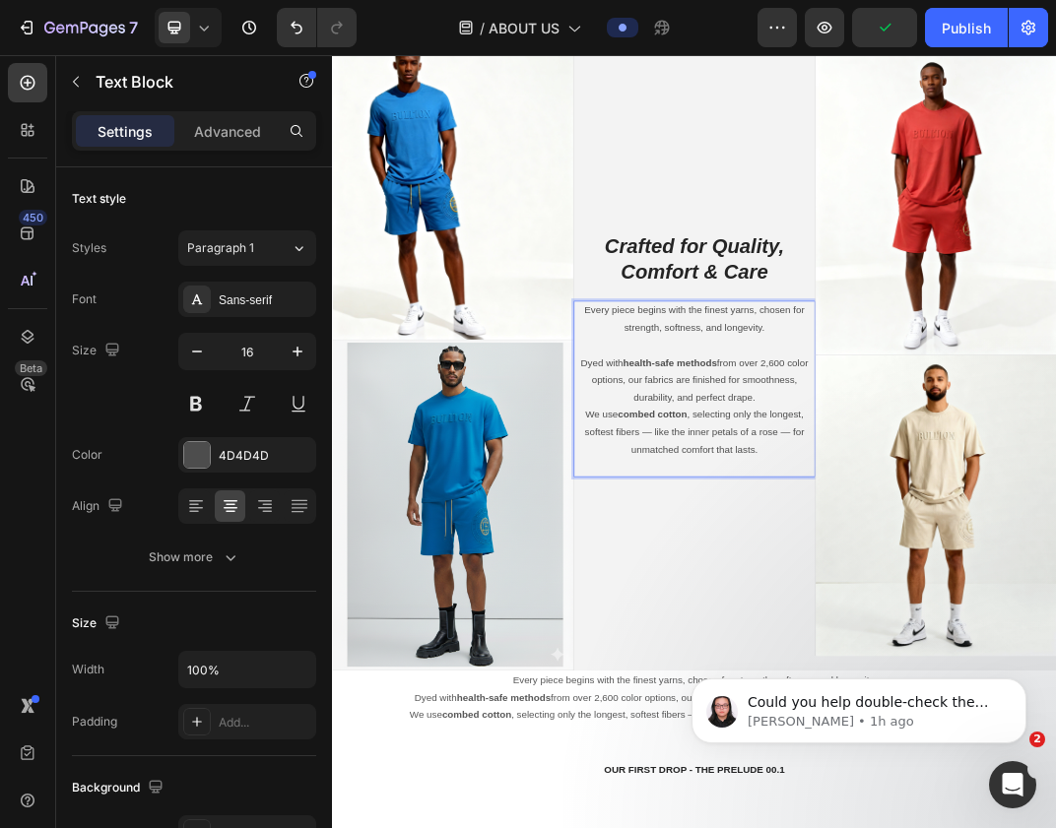
click at [1055, 603] on p "⁠⁠⁠⁠⁠⁠⁠ Dyed with health-safe methods from over 2,600 color options, our fabric…" at bounding box center [923, 571] width 390 height 113
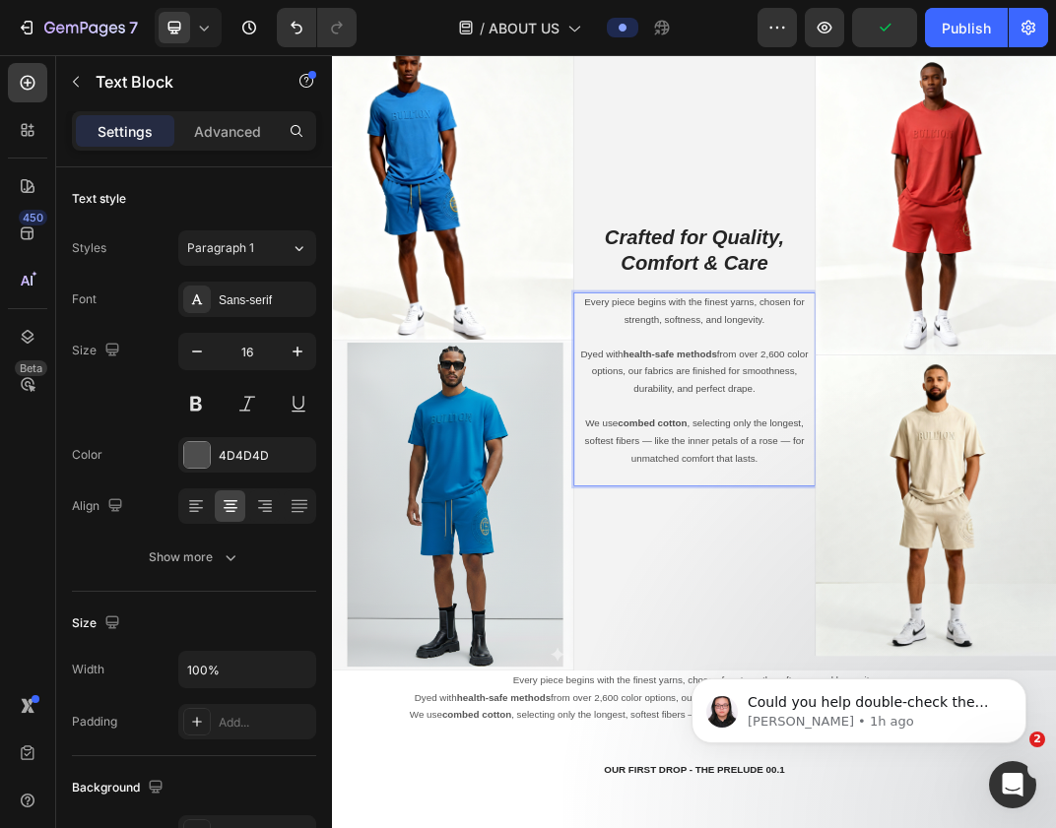
scroll to position [3018, 0]
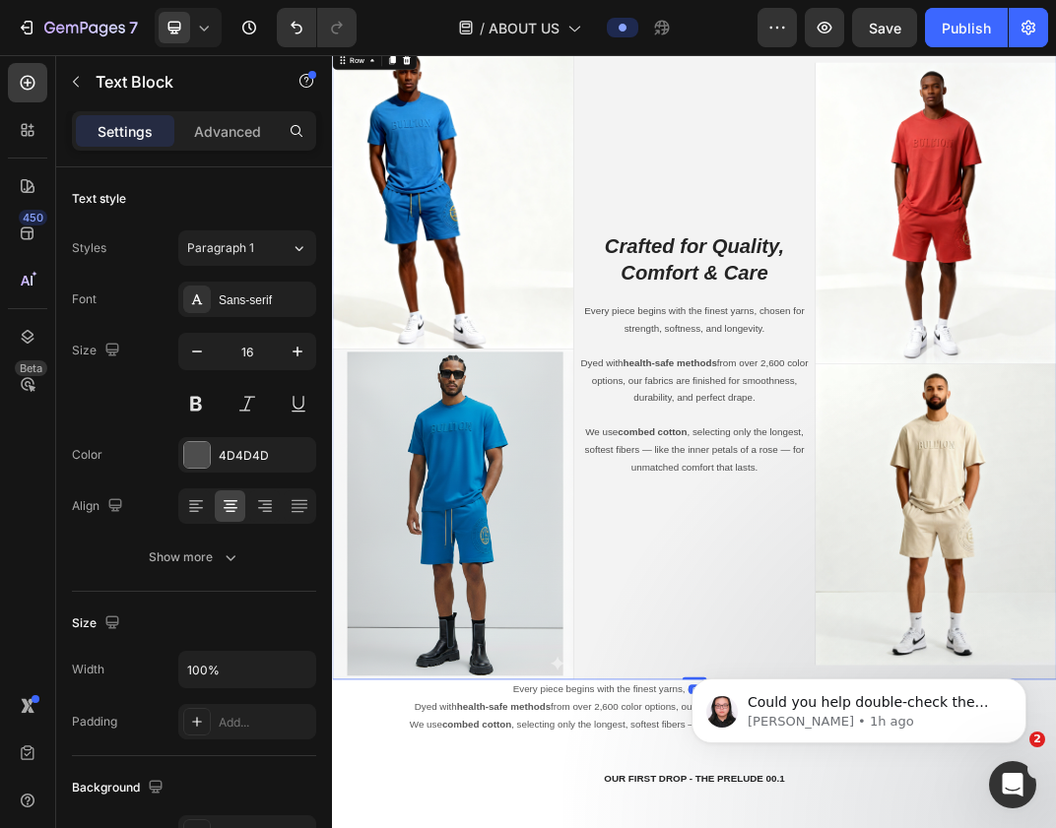
click at [1034, 261] on div "Crafted for Quality, Comfort & Care Heading Every piece begins with the finest …" at bounding box center [923, 559] width 394 height 1032
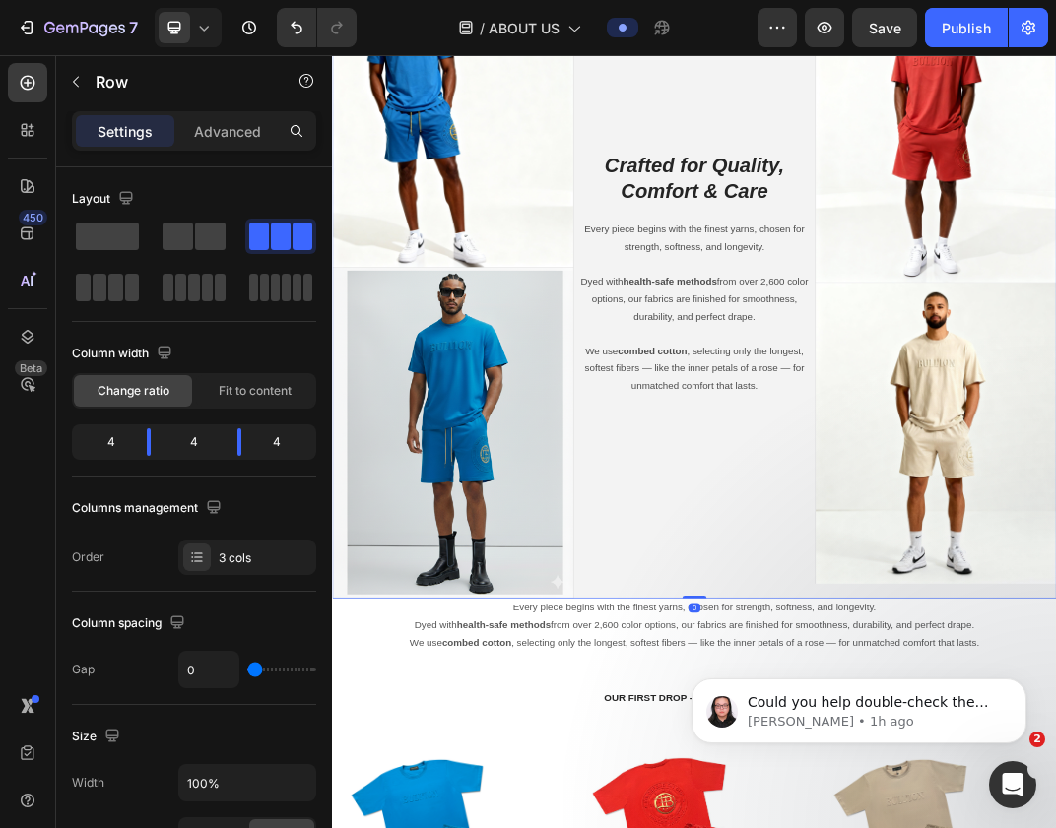
scroll to position [3630, 0]
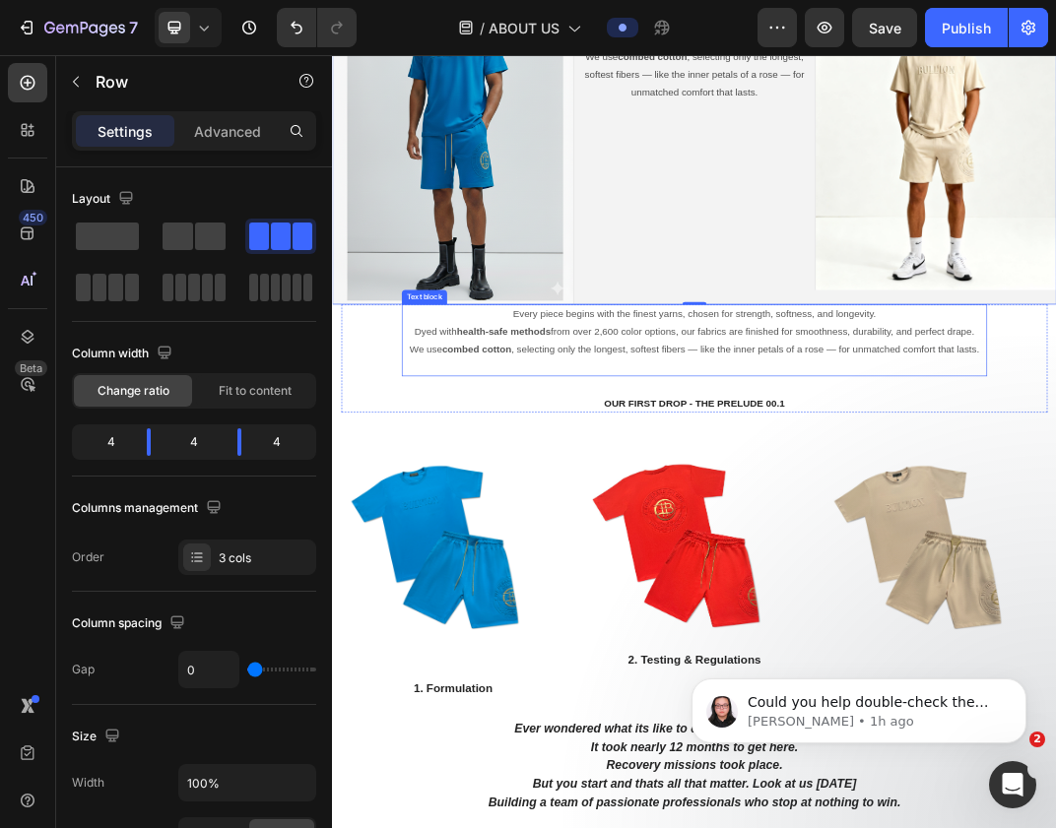
click at [857, 521] on p "We use combed cotton , selecting only the longest, softest fibers — like the in…" at bounding box center [922, 535] width 951 height 29
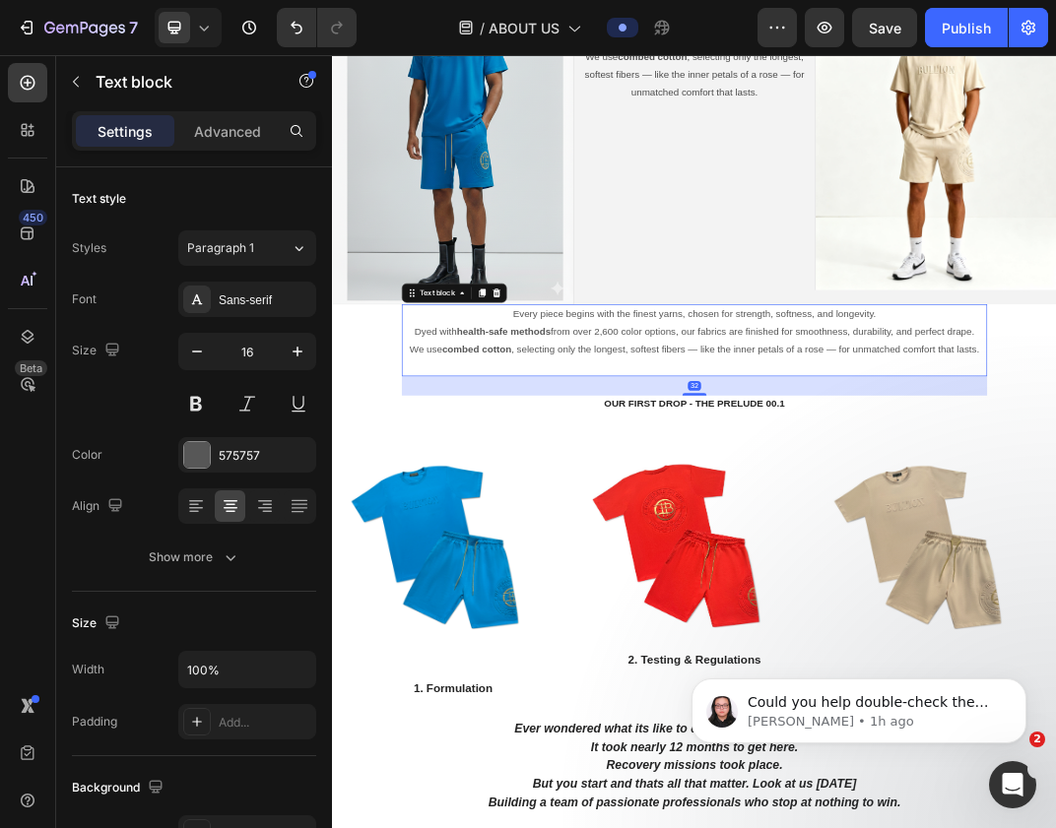
click at [857, 503] on p "Every piece begins with the finest yarns, chosen for strength, softness, and lo…" at bounding box center [922, 492] width 951 height 57
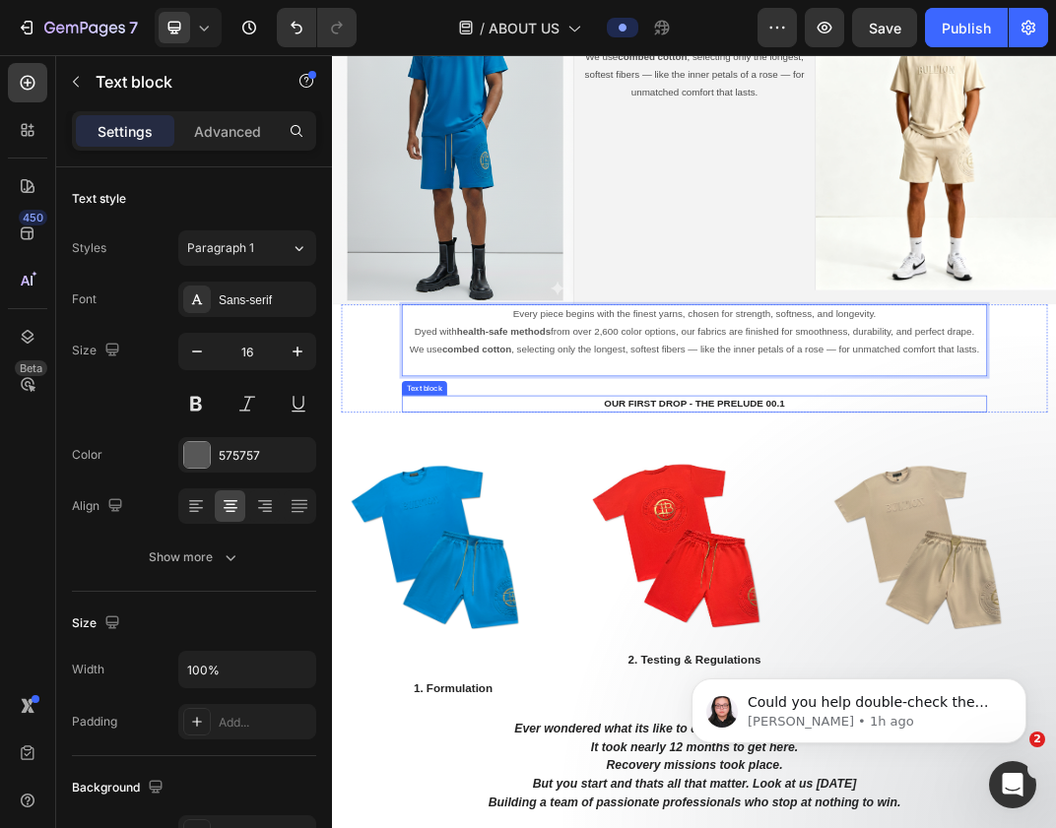
click at [567, 622] on p "OUR FIRST DROP - THE PRELUDE 00.1" at bounding box center [922, 625] width 951 height 24
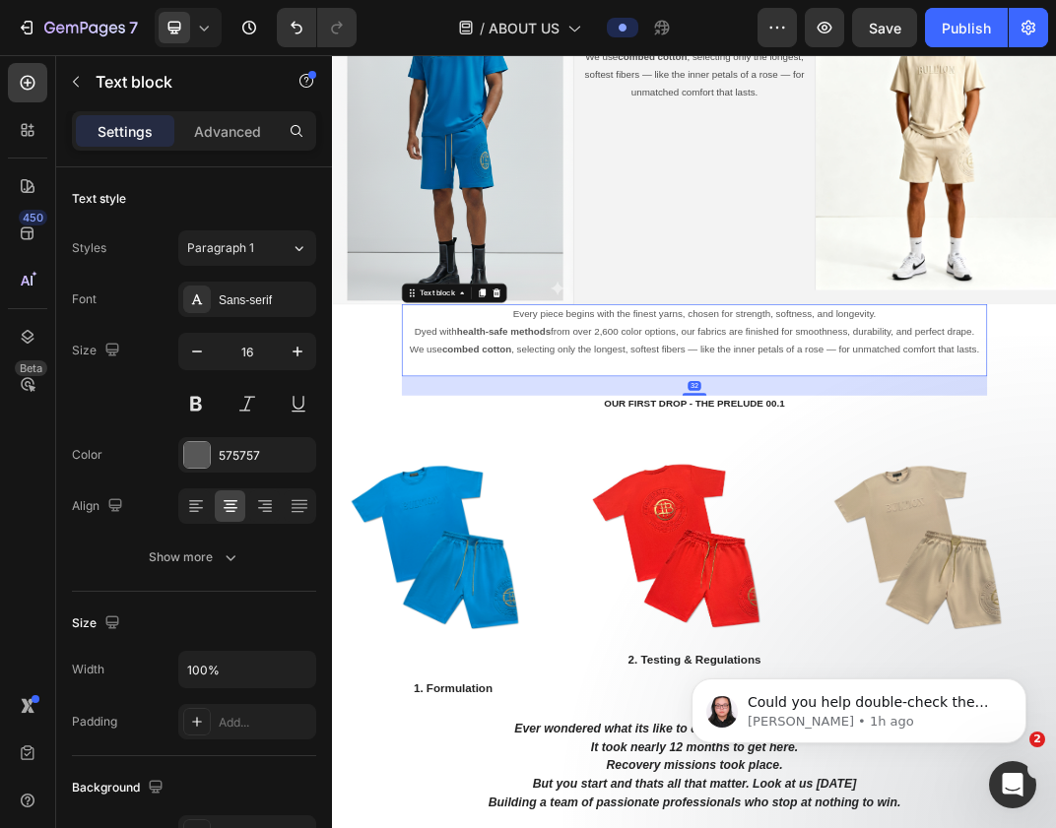
click at [631, 535] on p "We use combed cotton , selecting only the longest, softest fibers — like the in…" at bounding box center [922, 535] width 951 height 29
click at [602, 443] on icon at bounding box center [600, 443] width 13 height 14
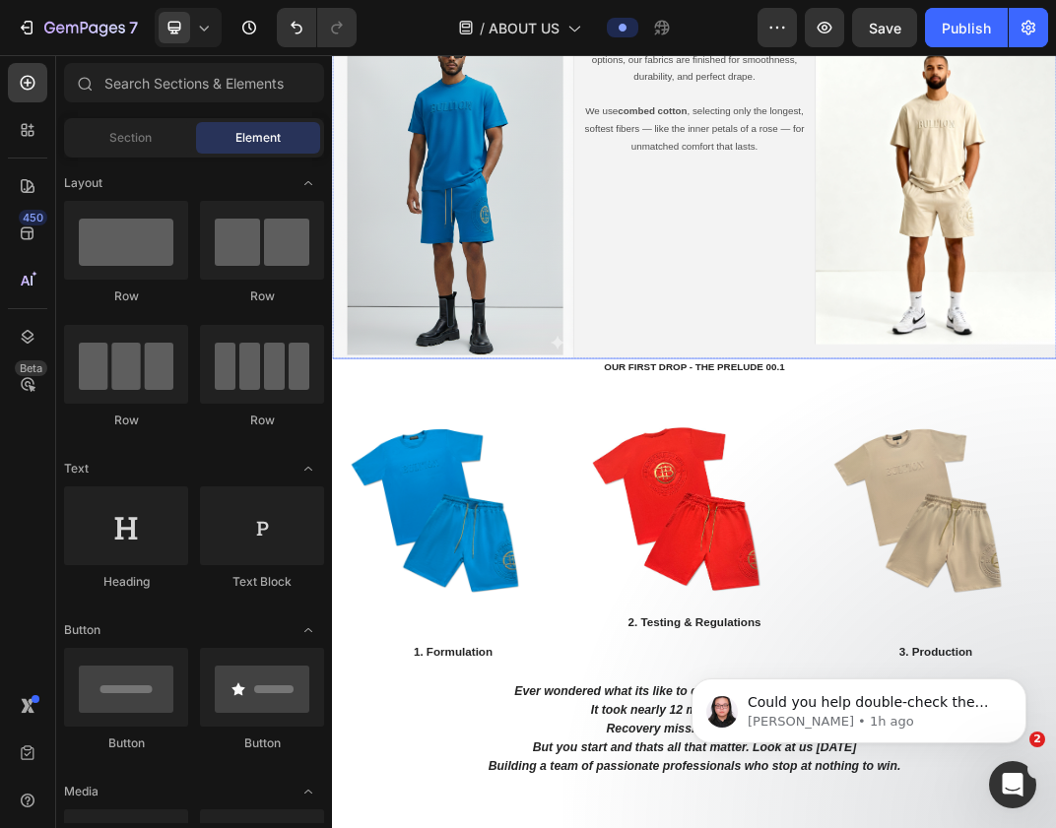
scroll to position [3382, 0]
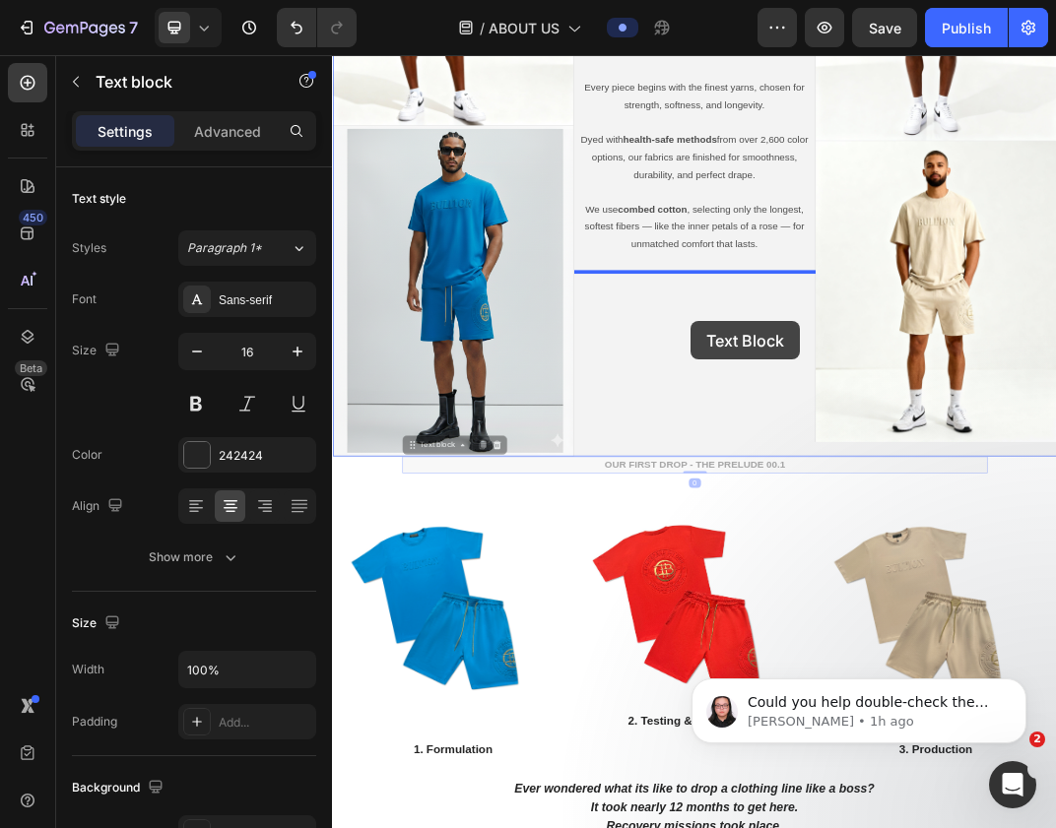
drag, startPoint x: 909, startPoint y: 725, endPoint x: 918, endPoint y: 490, distance: 234.6
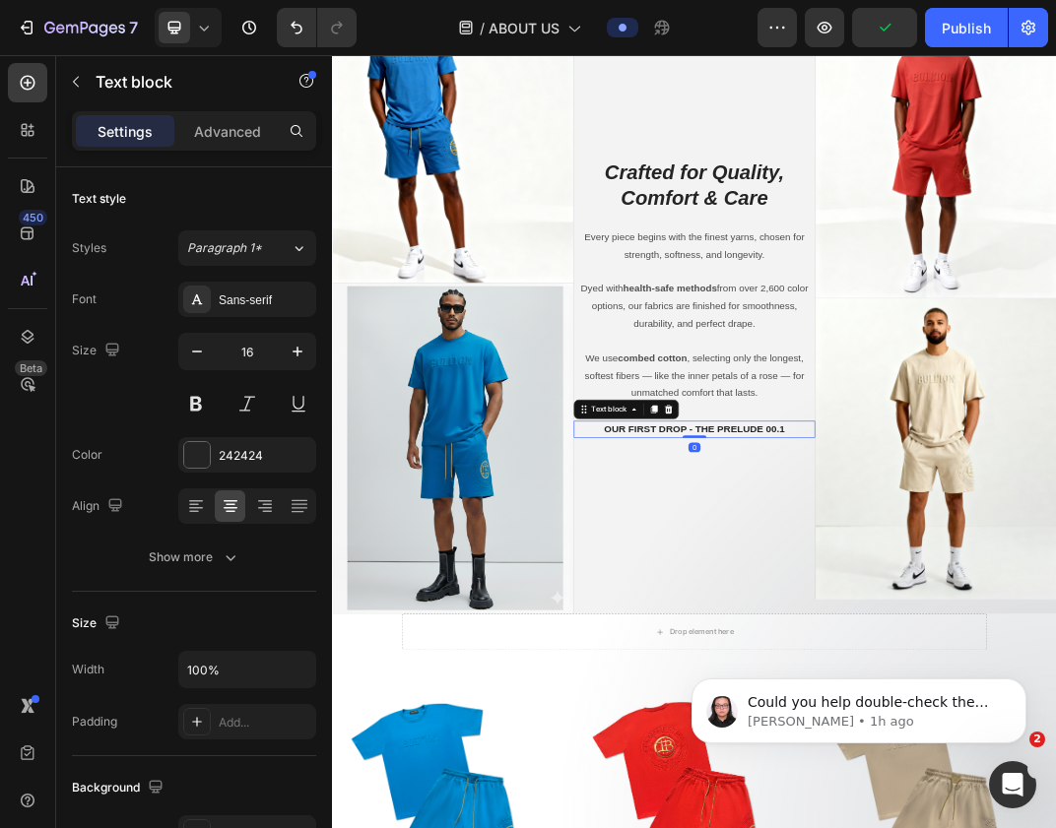
scroll to position [3101, 0]
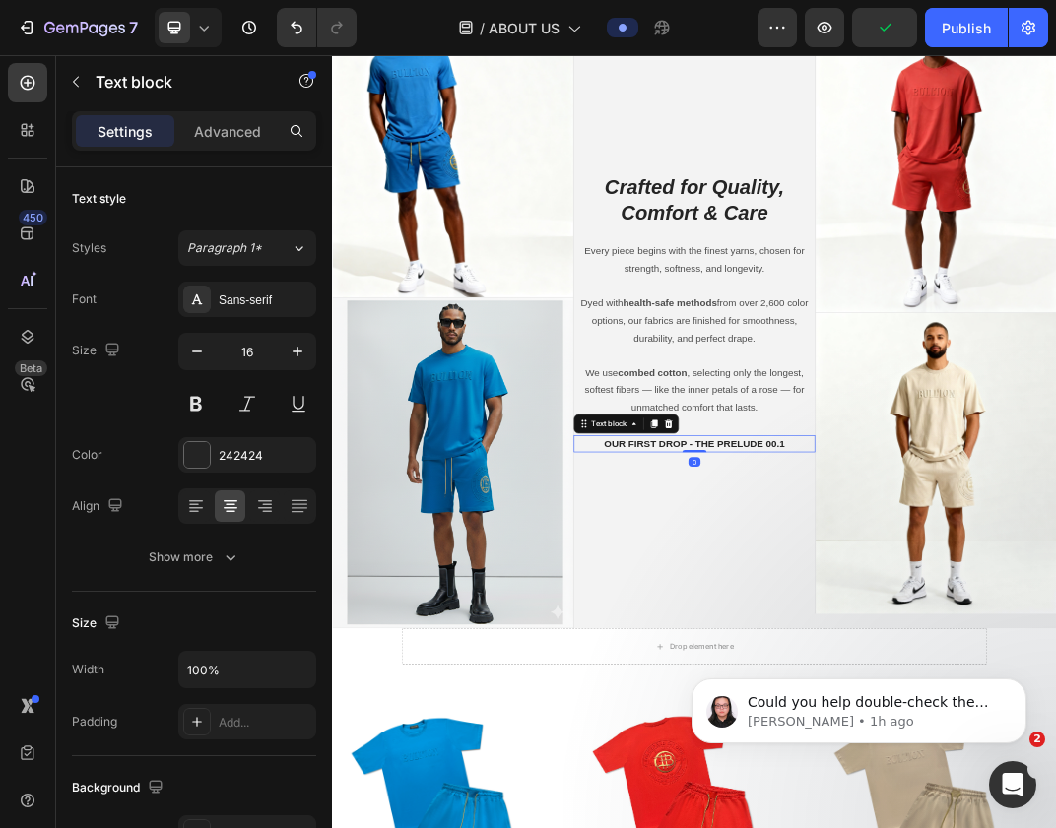
click at [918, 490] on p "Dyed with health-safe methods from over 2,600 color options, our fabrics are fi…" at bounding box center [923, 475] width 390 height 113
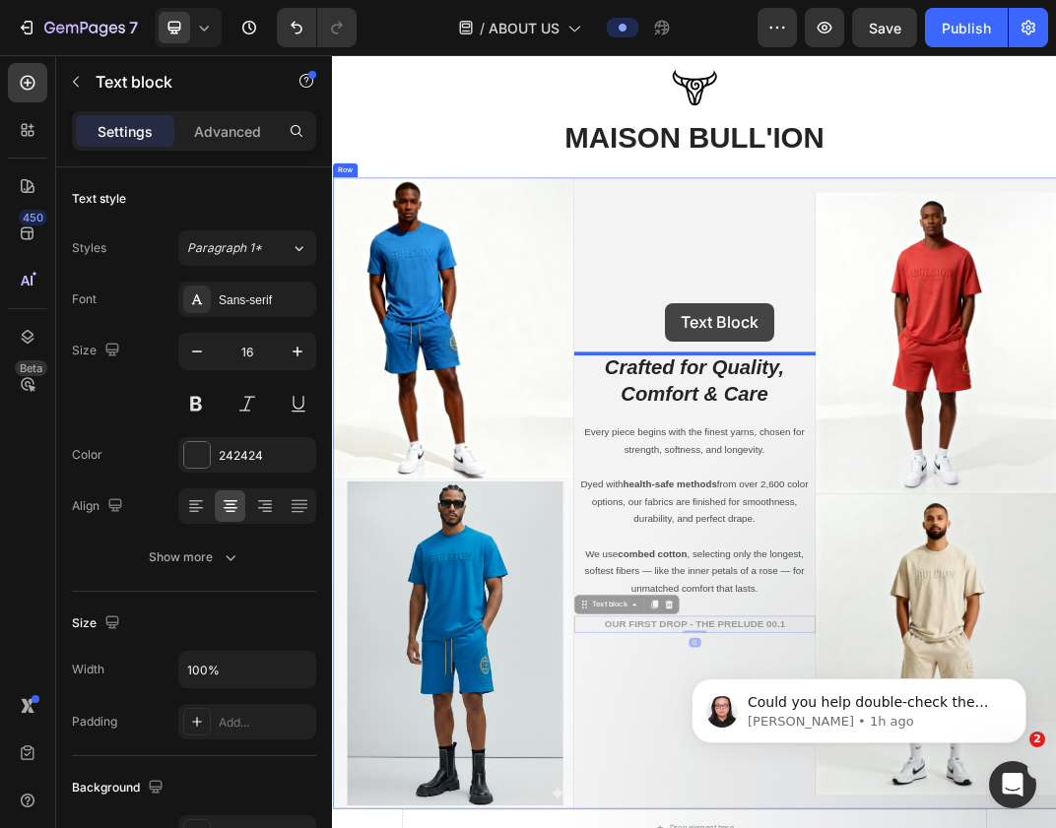
drag, startPoint x: 833, startPoint y: 981, endPoint x: 876, endPoint y: 463, distance: 519.8
click at [876, 463] on div "Header Image MAISON BULL'ION Heading Section 6 Image Image Image Image Row Craf…" at bounding box center [923, 368] width 1182 height 6238
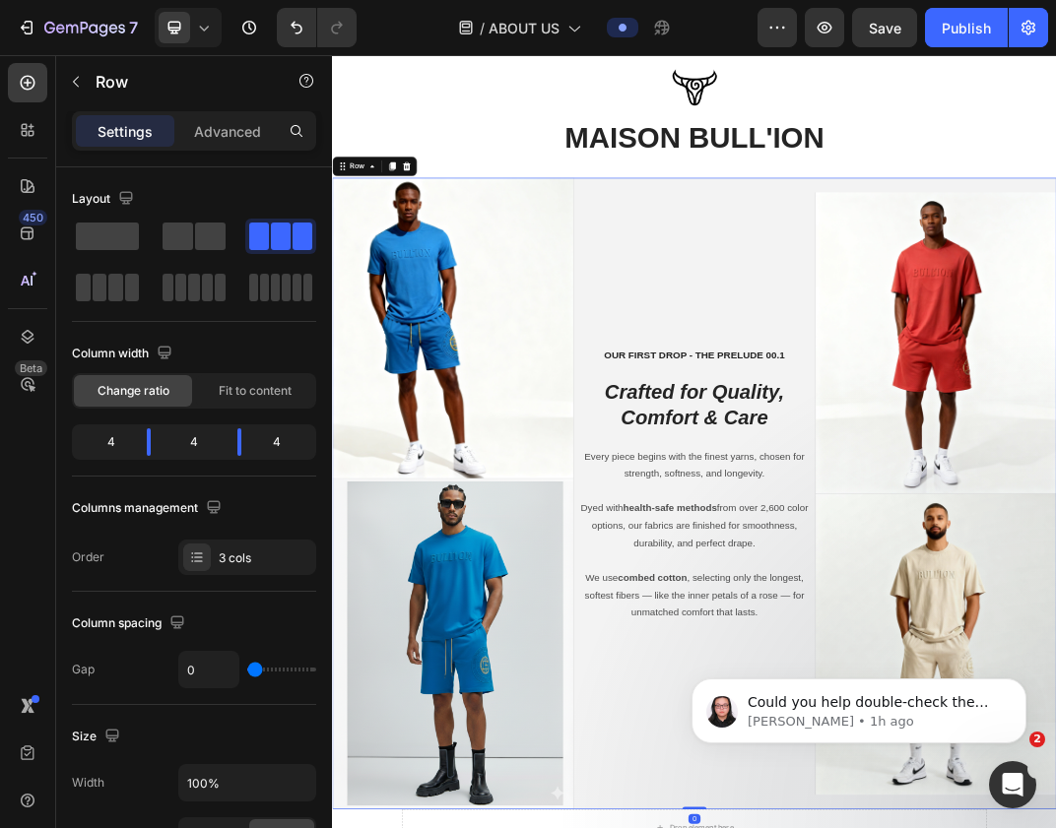
click at [926, 471] on div "OUR FIRST DROP - THE PRELUDE 00.1 Text block Crafted for Quality, Comfort & Car…" at bounding box center [923, 771] width 394 height 1032
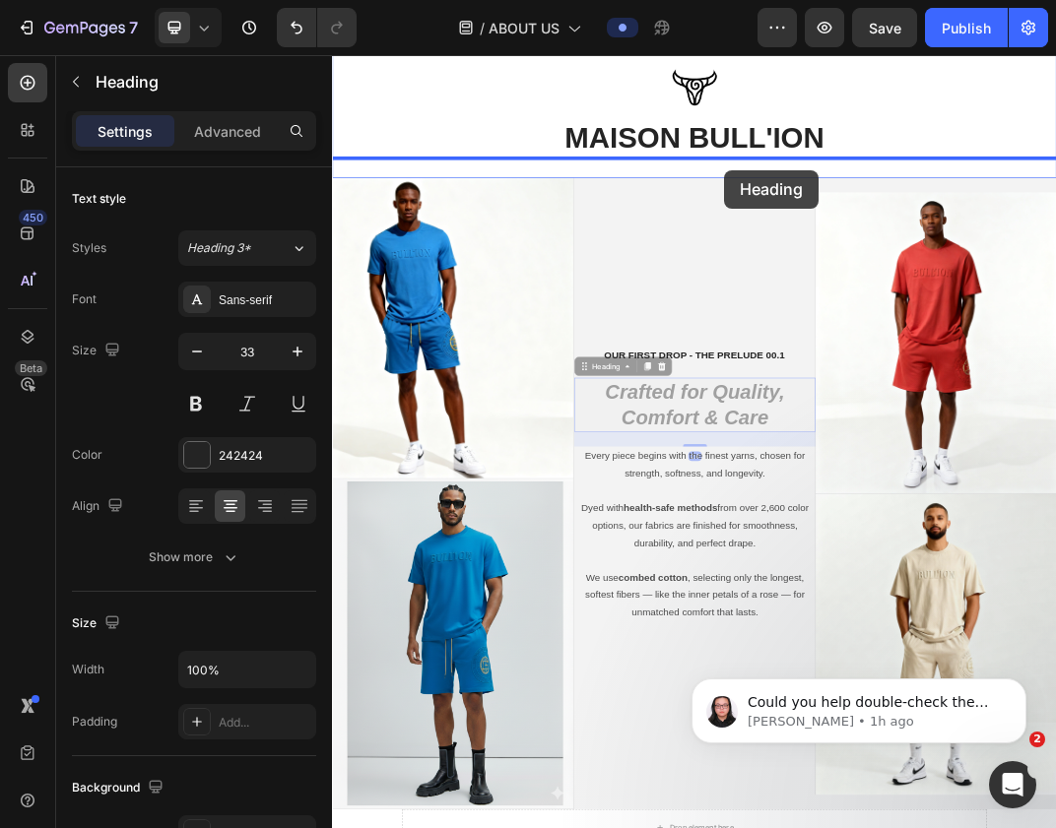
drag, startPoint x: 967, startPoint y: 634, endPoint x: 980, endPoint y: 244, distance: 390.2
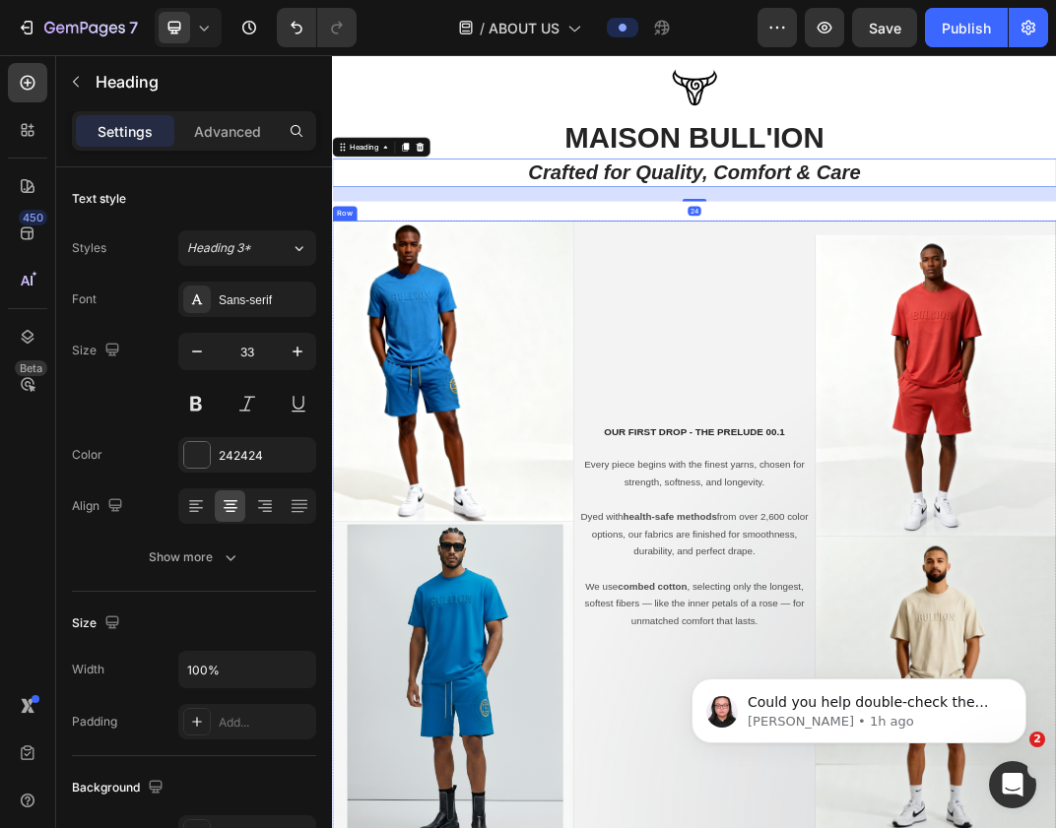
click at [1044, 328] on div "OUR FIRST DROP - THE PRELUDE 00.1 Text block Every piece begins with the finest…" at bounding box center [923, 841] width 394 height 1032
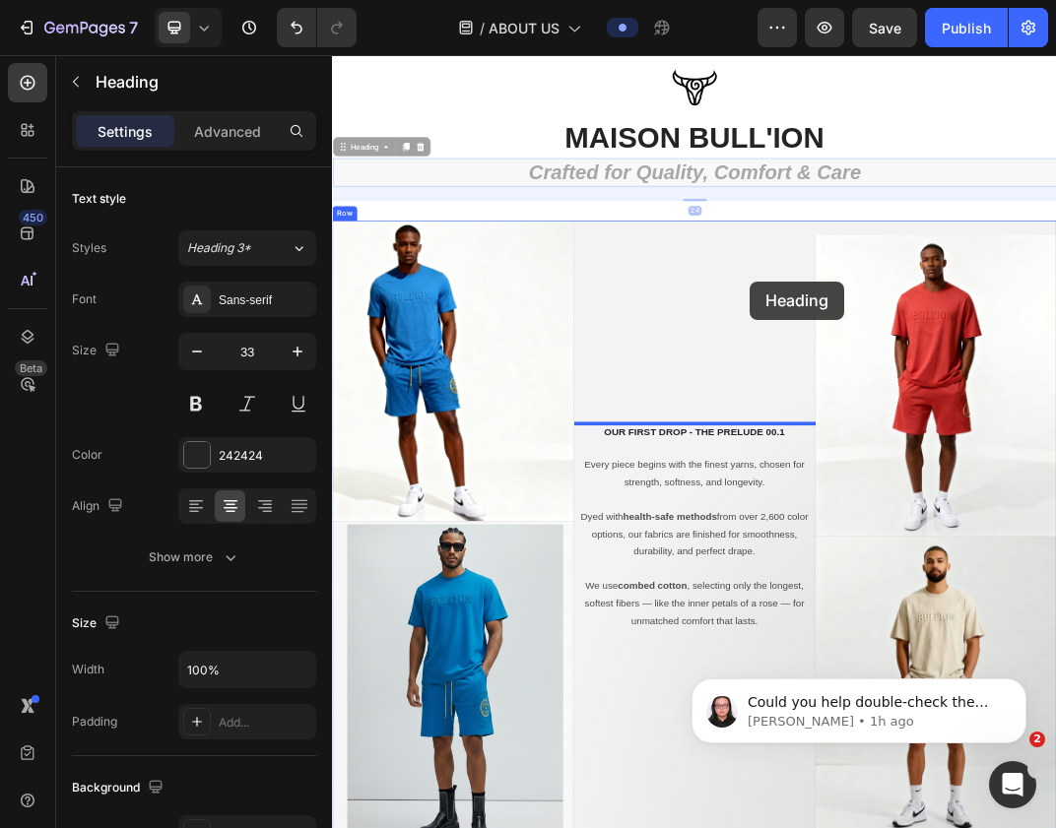
drag, startPoint x: 1031, startPoint y: 262, endPoint x: 1012, endPoint y: 423, distance: 161.6
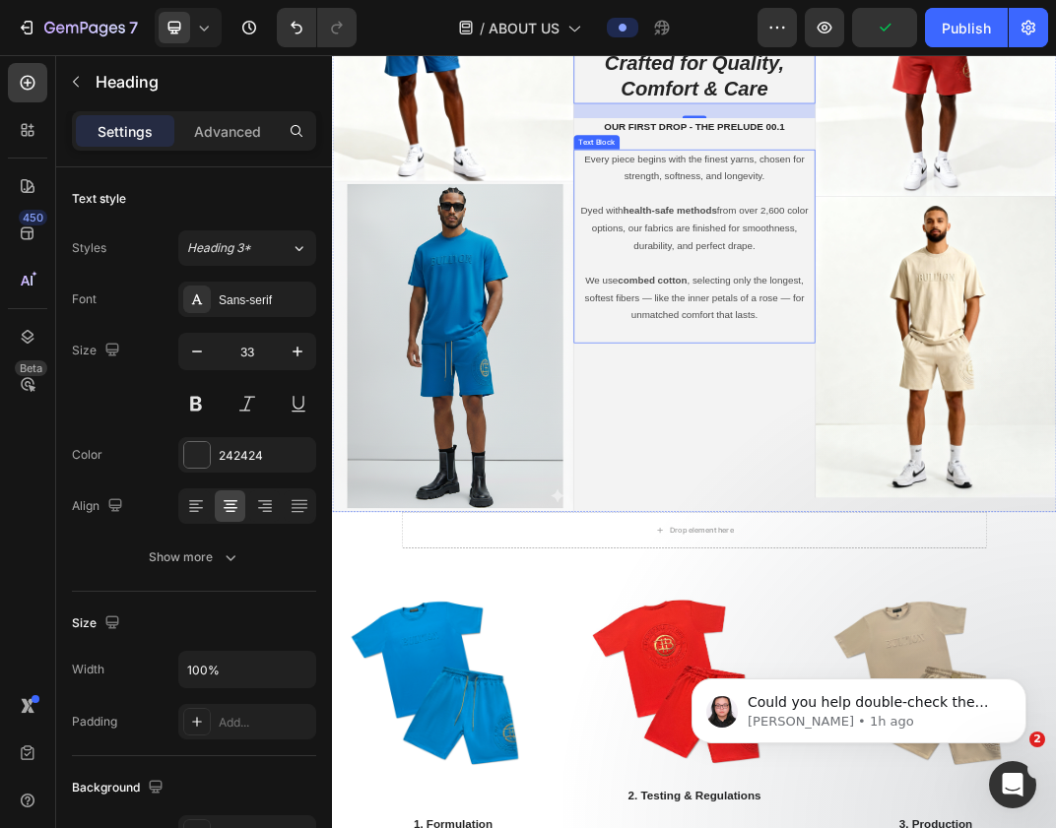
scroll to position [3115, 0]
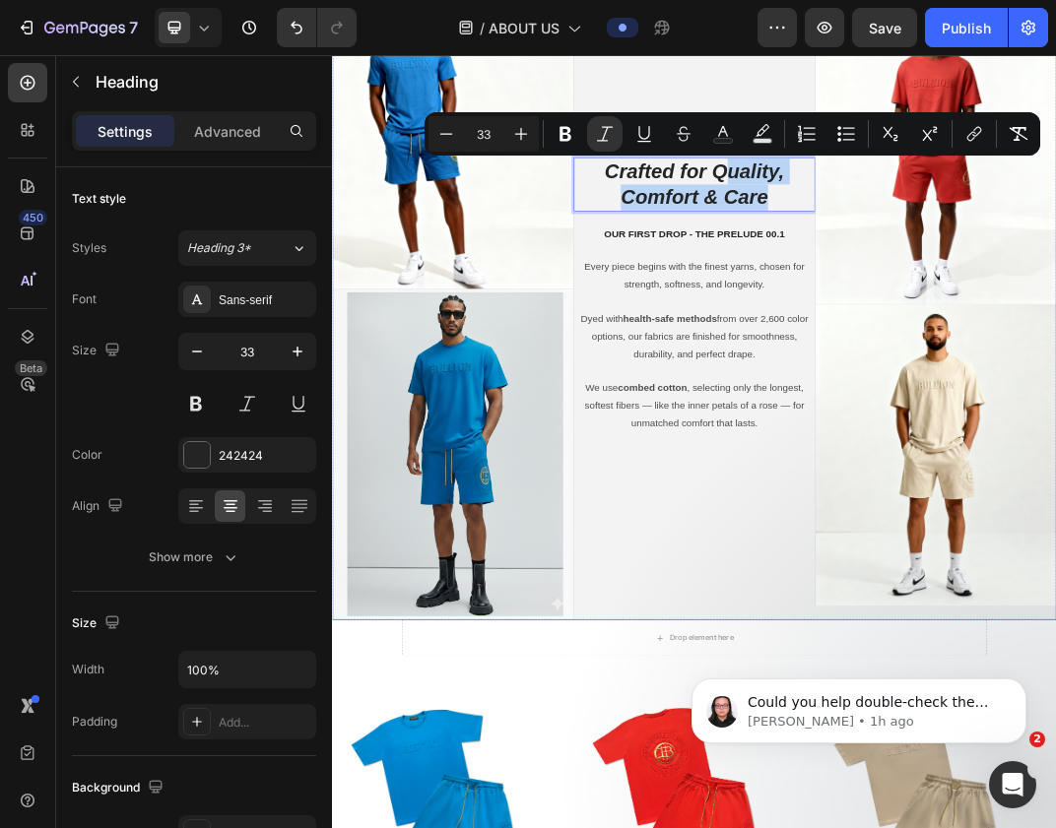
drag, startPoint x: 965, startPoint y: 248, endPoint x: 952, endPoint y: 791, distance: 542.8
click at [986, 632] on p "We use combed cotton , selecting only the longest, softest fibers — like the in…" at bounding box center [923, 627] width 390 height 85
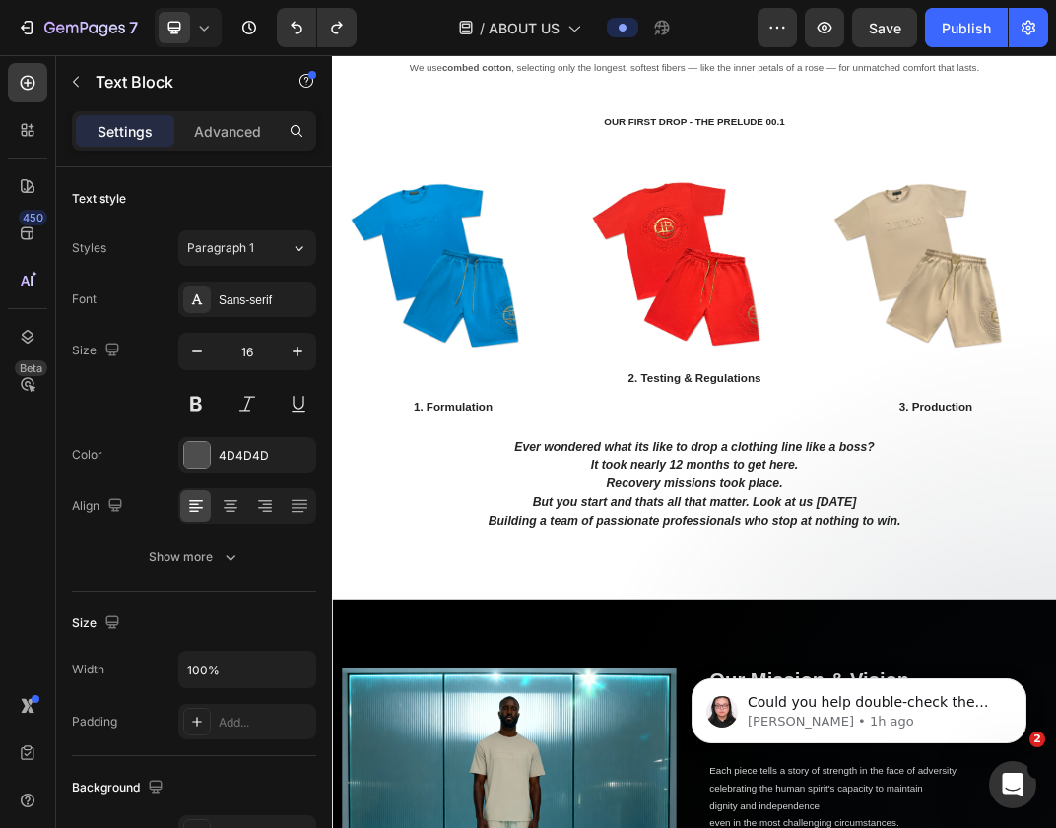
scroll to position [4219, 0]
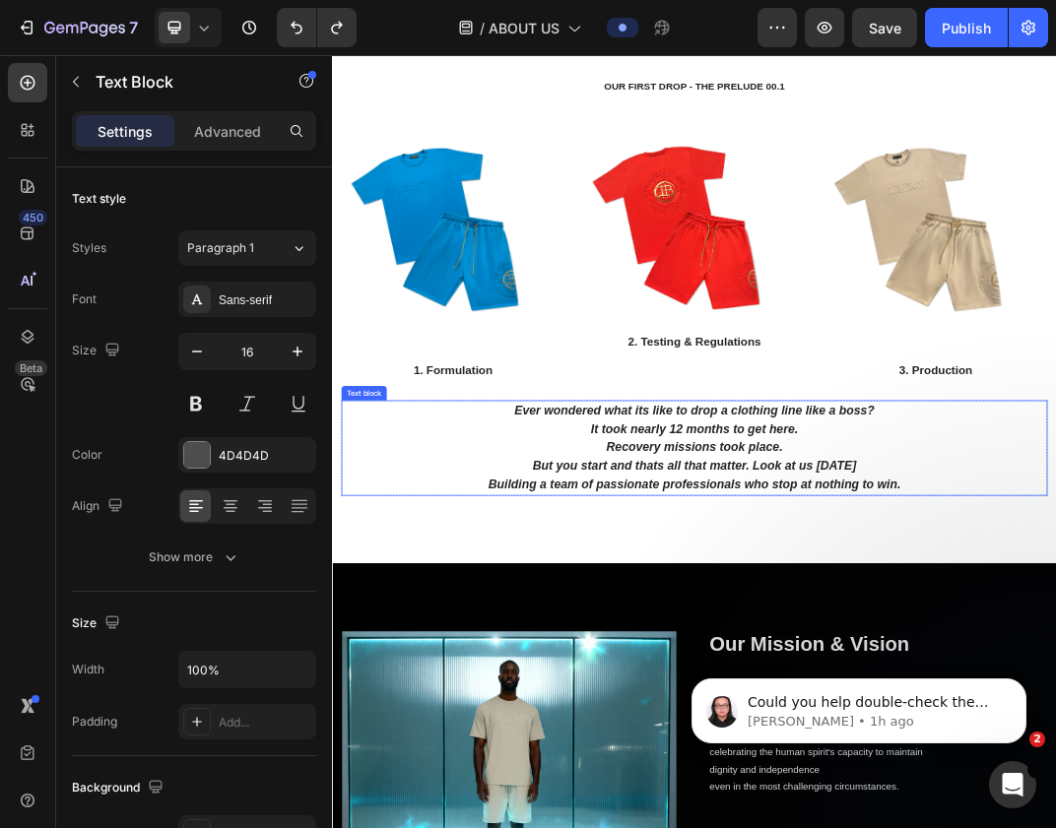
click at [975, 636] on strong "Ever wondered what its like to drop a clothing line like a boss?" at bounding box center [923, 634] width 588 height 22
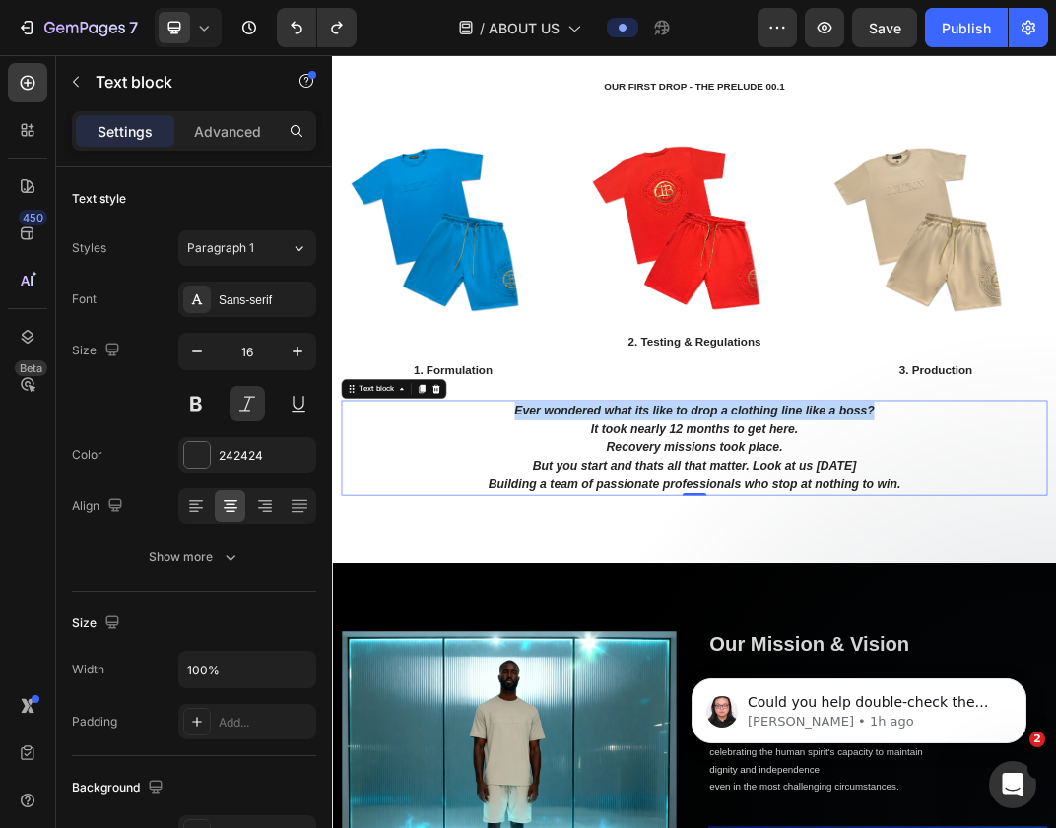
click at [975, 636] on strong "Ever wondered what its like to drop a clothing line like a boss?" at bounding box center [923, 634] width 588 height 22
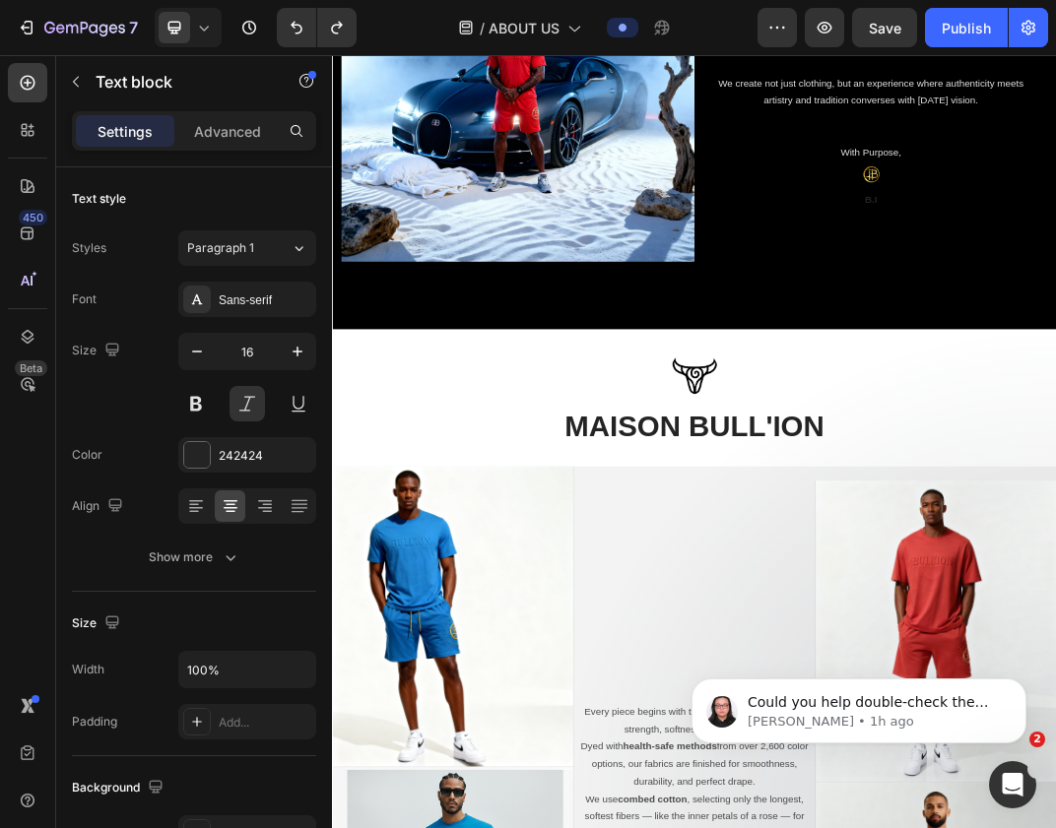
scroll to position [2969, 0]
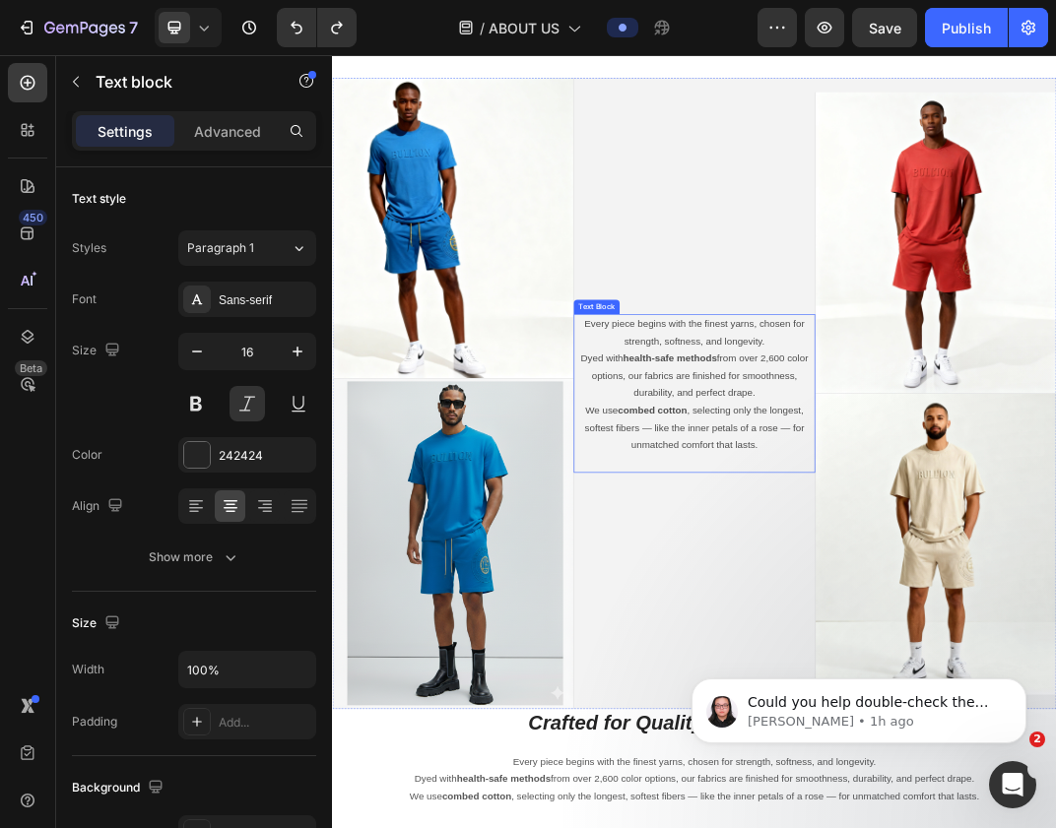
click at [946, 530] on p "Every piece begins with the finest yarns, chosen for strength, softness, and lo…" at bounding box center [923, 551] width 390 height 142
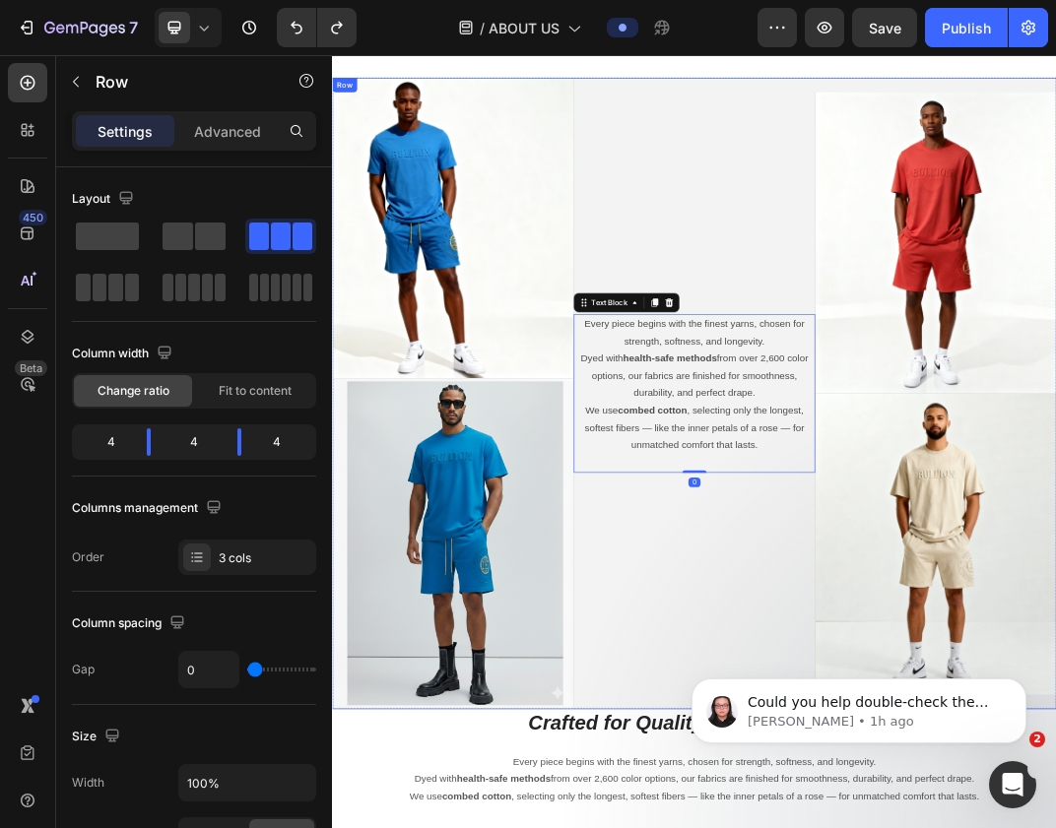
click at [861, 336] on div "Every piece begins with the finest yarns, chosen for strength, softness, and lo…" at bounding box center [923, 608] width 394 height 1032
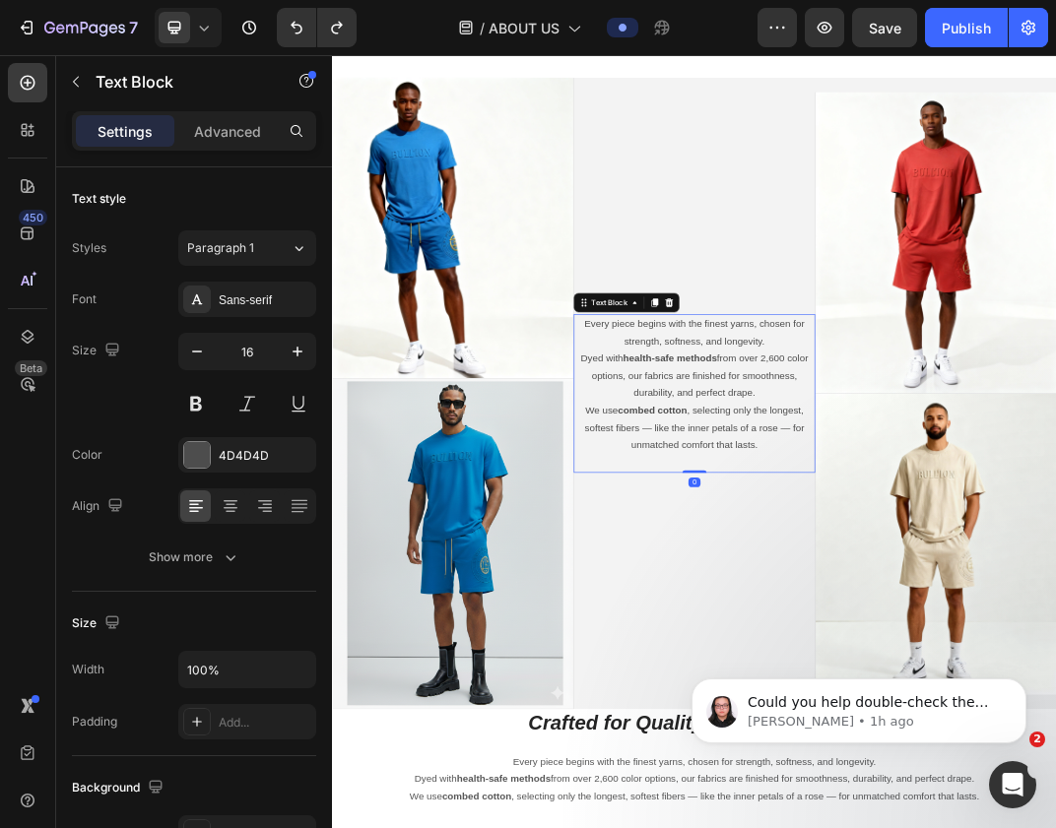
click at [854, 522] on p "Every piece begins with the finest yarns, chosen for strength, softness, and lo…" at bounding box center [923, 551] width 390 height 142
click at [879, 460] on icon at bounding box center [882, 459] width 16 height 16
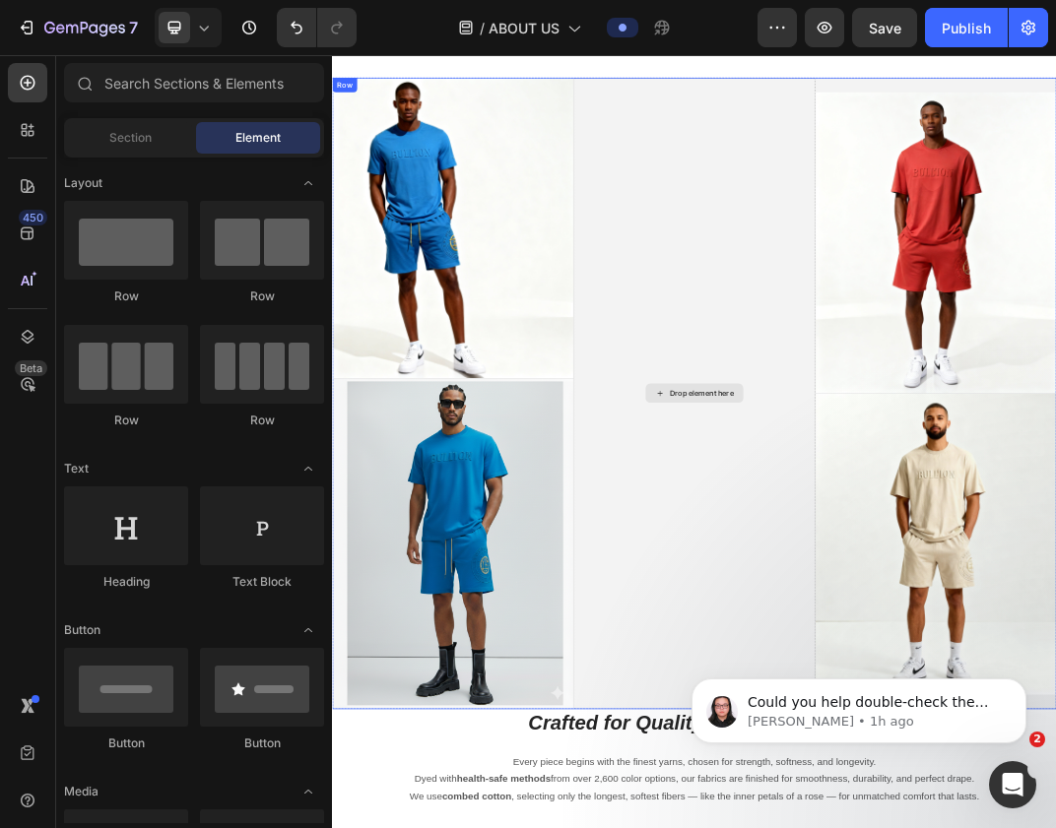
click at [875, 273] on div "Drop element here" at bounding box center [923, 608] width 394 height 1032
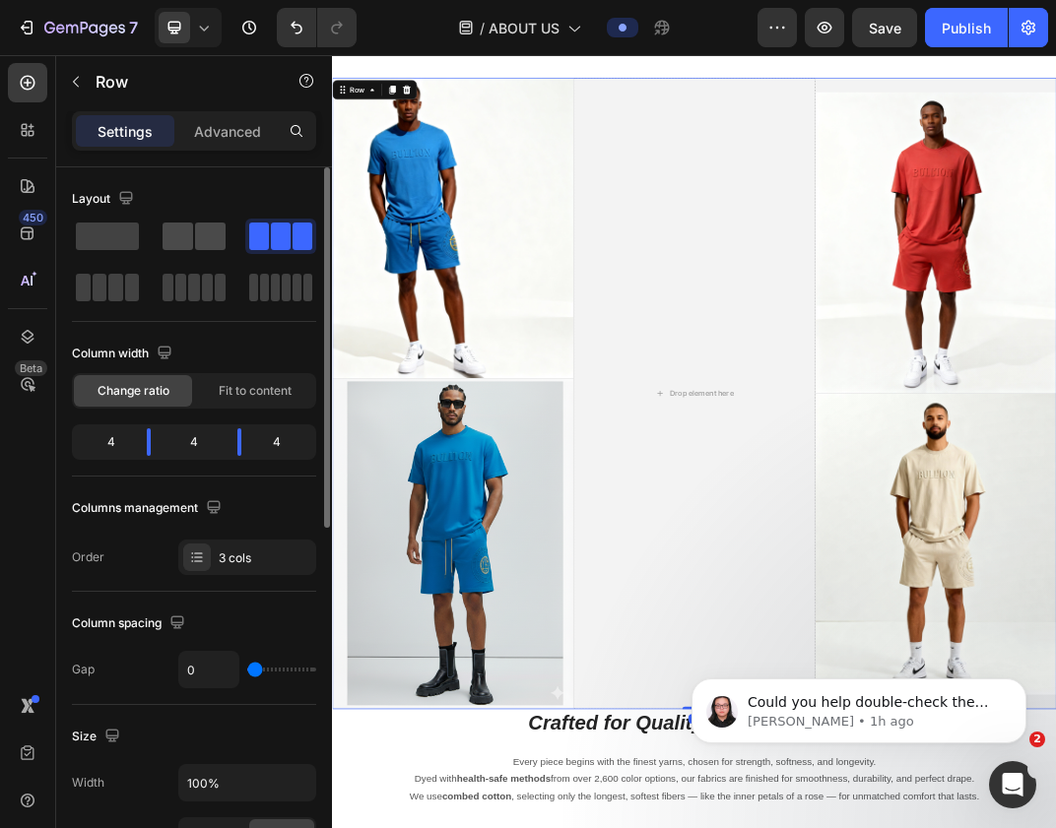
click at [181, 224] on span at bounding box center [178, 237] width 31 height 28
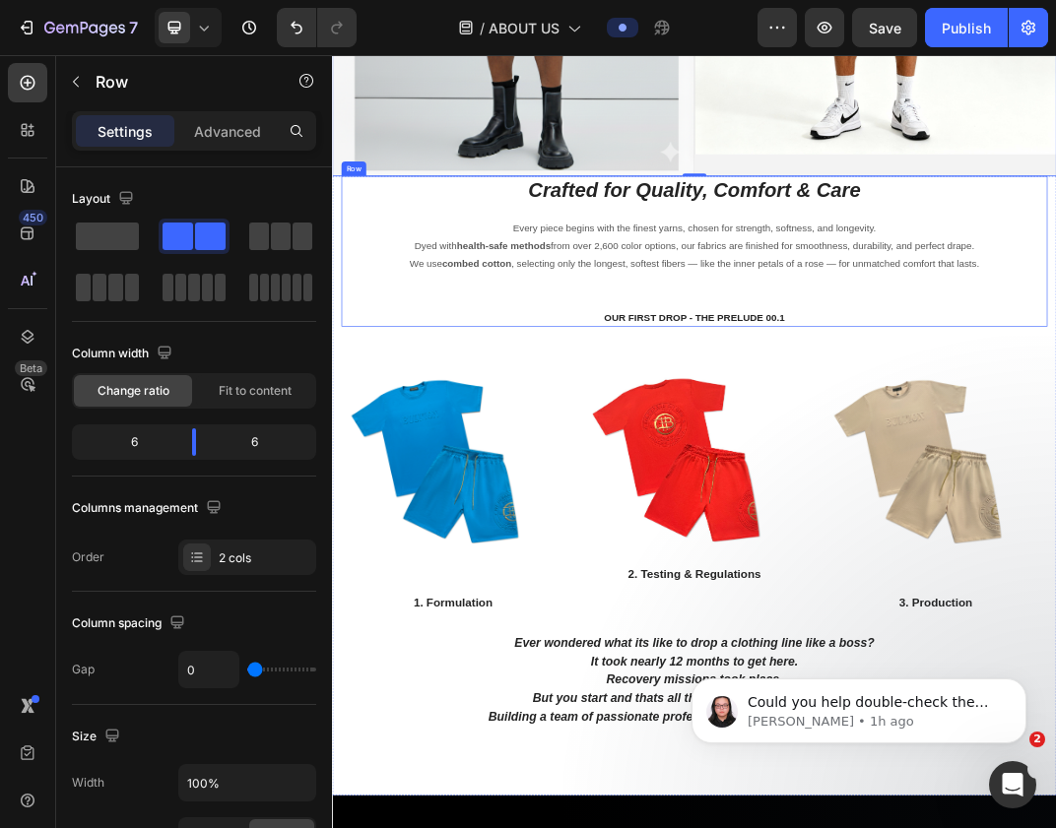
scroll to position [4378, 0]
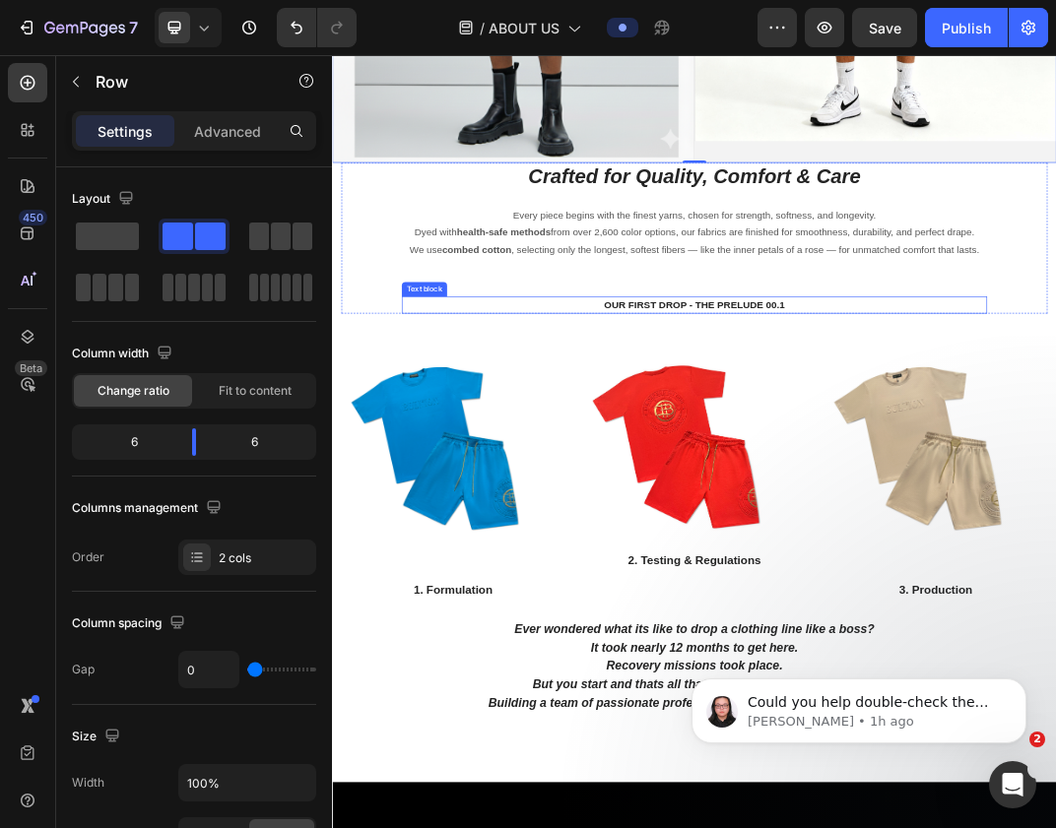
click at [871, 453] on p "OUR FIRST DROP - THE PRELUDE 00.1" at bounding box center [922, 463] width 951 height 24
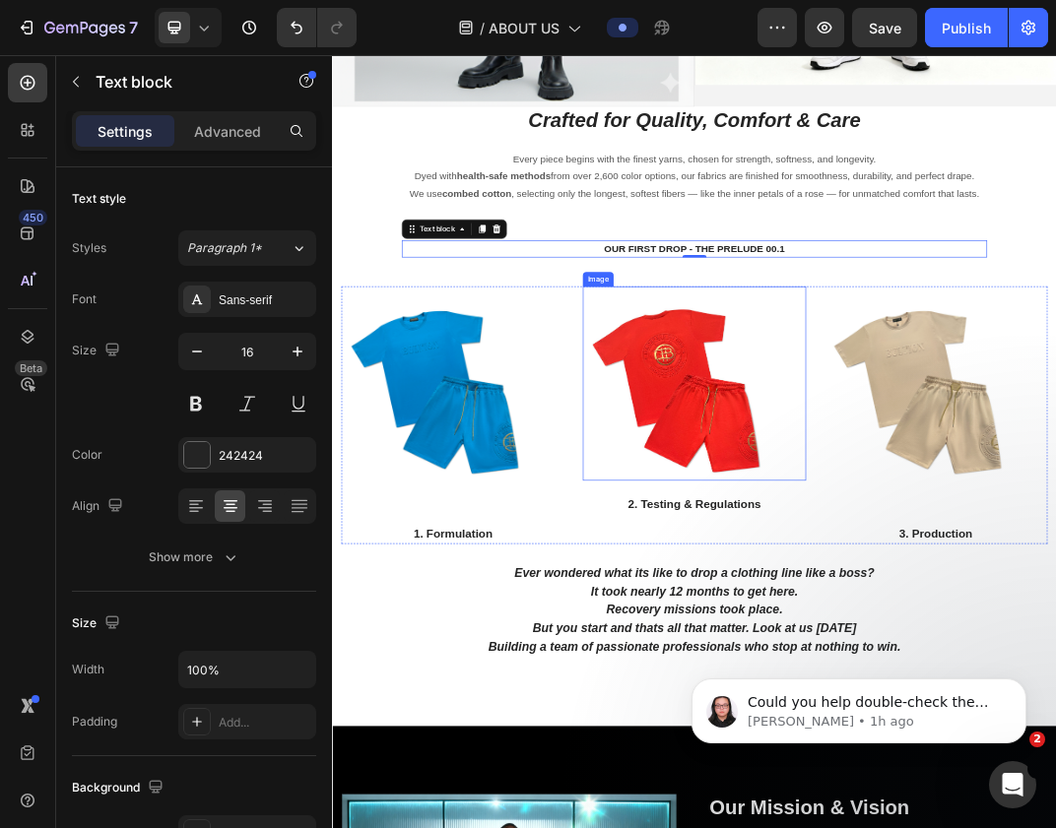
scroll to position [4473, 0]
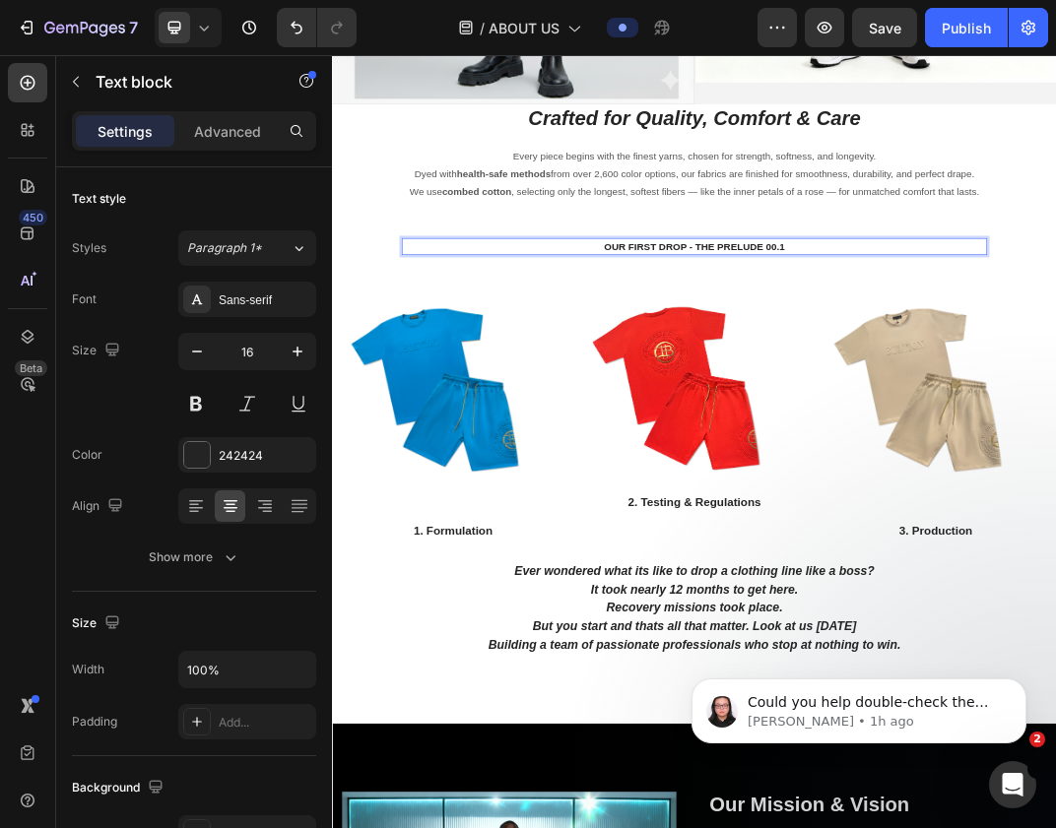
click at [1055, 359] on p "OUR FIRST DROP - THE PRELUDE 00.1" at bounding box center [922, 368] width 951 height 24
click at [1020, 367] on p "OUR FIRST DROP - THE PRELUDE 00.1 -THE ONE SET" at bounding box center [922, 368] width 951 height 24
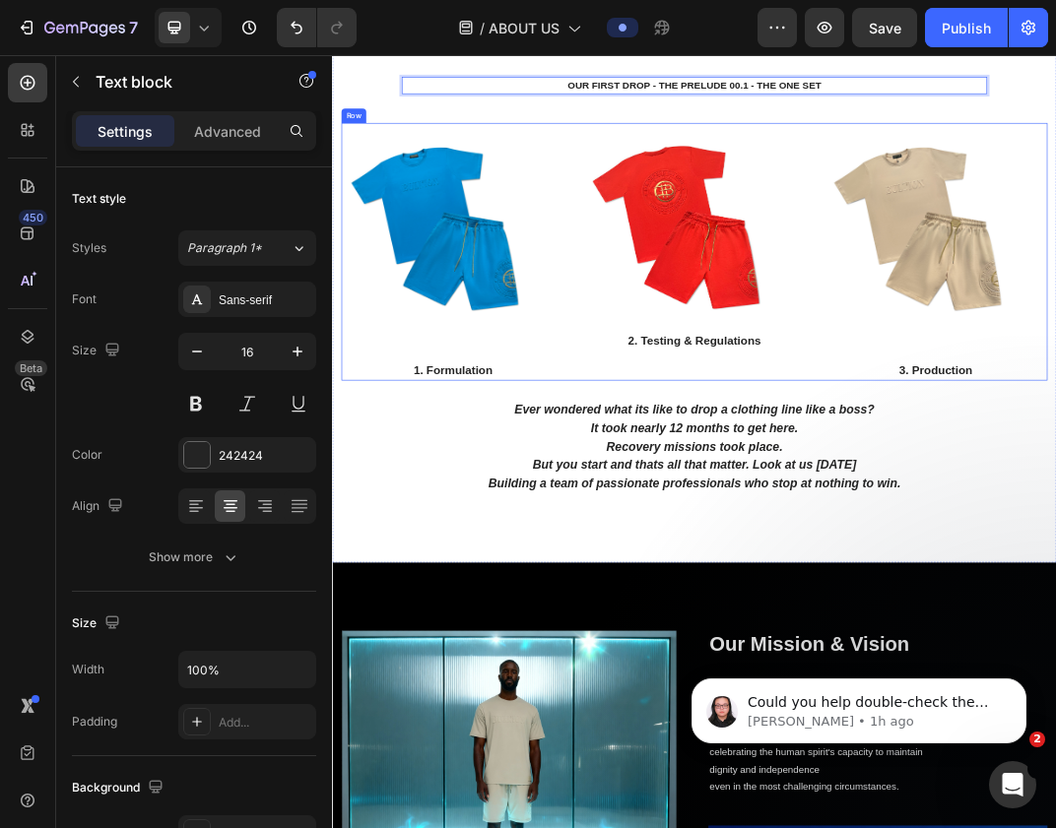
scroll to position [4768, 0]
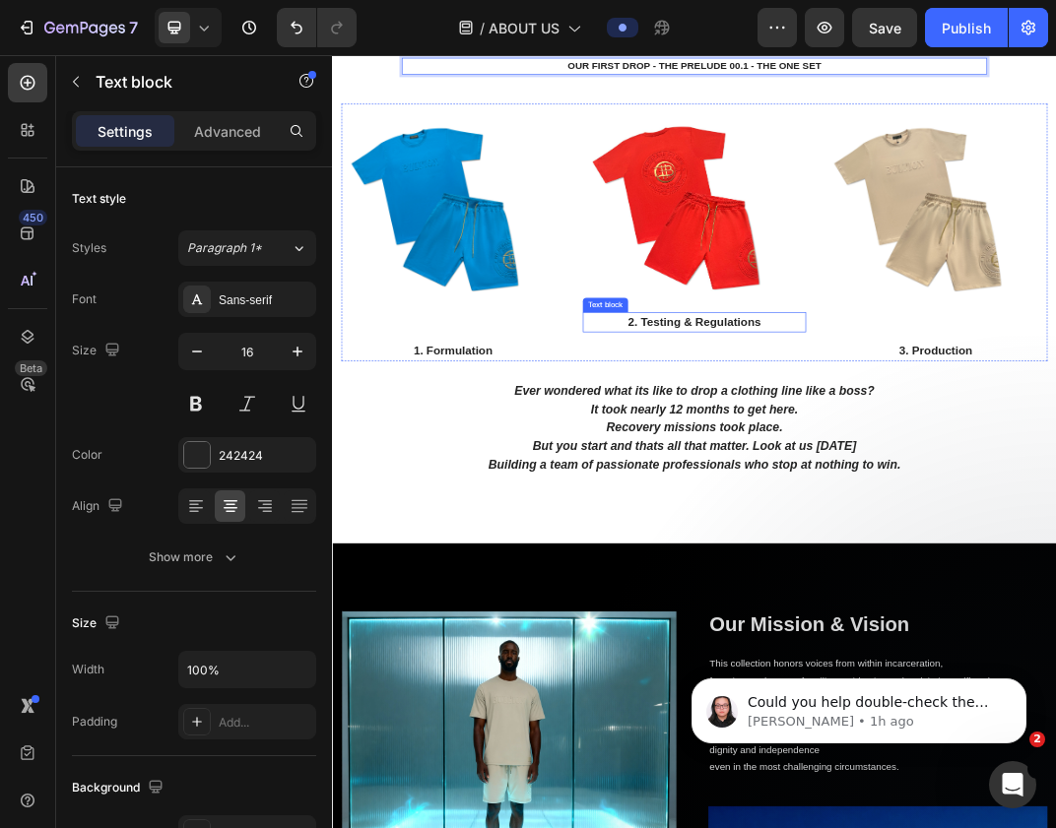
click at [913, 486] on p "2. Testing & Regulations" at bounding box center [923, 491] width 360 height 29
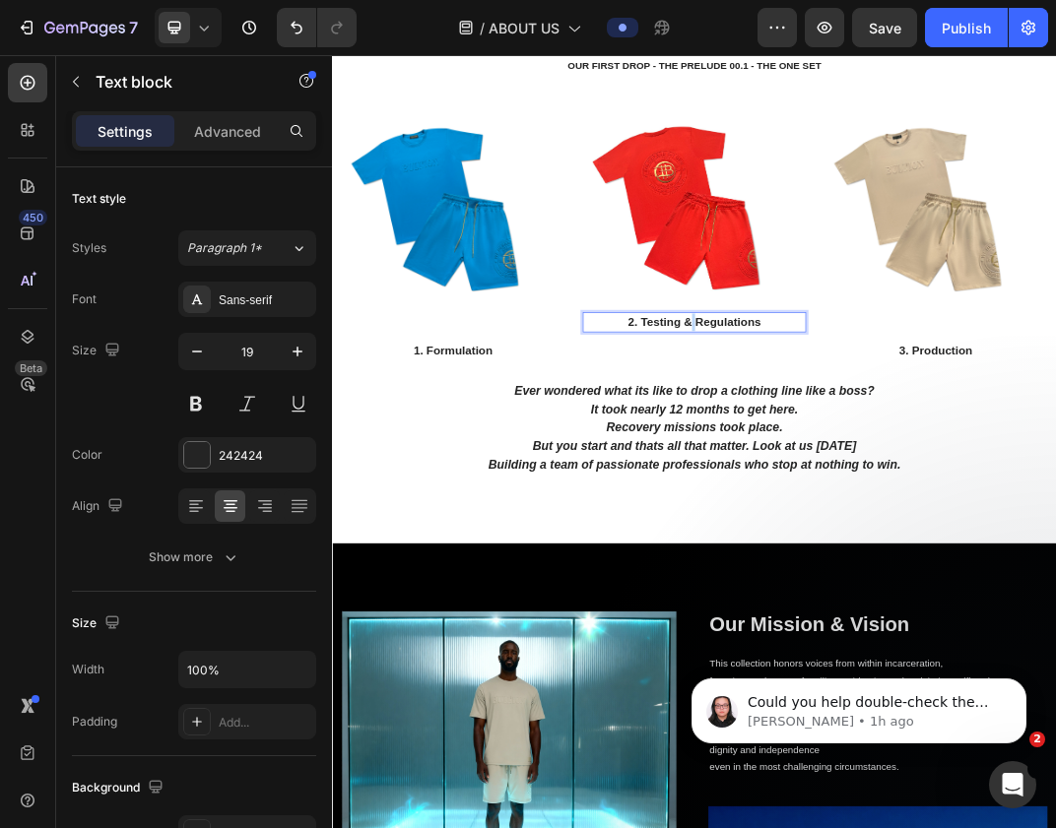
click at [913, 486] on p "2. Testing & Regulations" at bounding box center [923, 491] width 360 height 29
click at [543, 530] on p "1. Formulation" at bounding box center [529, 538] width 360 height 29
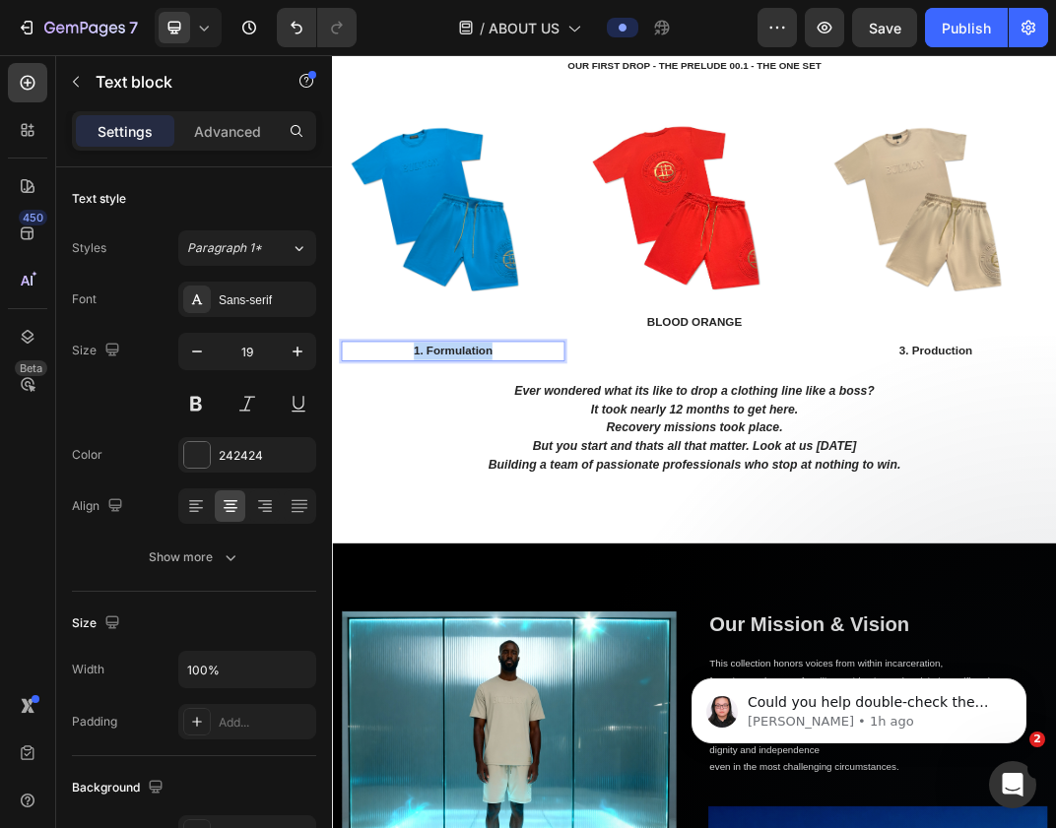
click at [543, 530] on p "1. Formulation" at bounding box center [529, 538] width 360 height 29
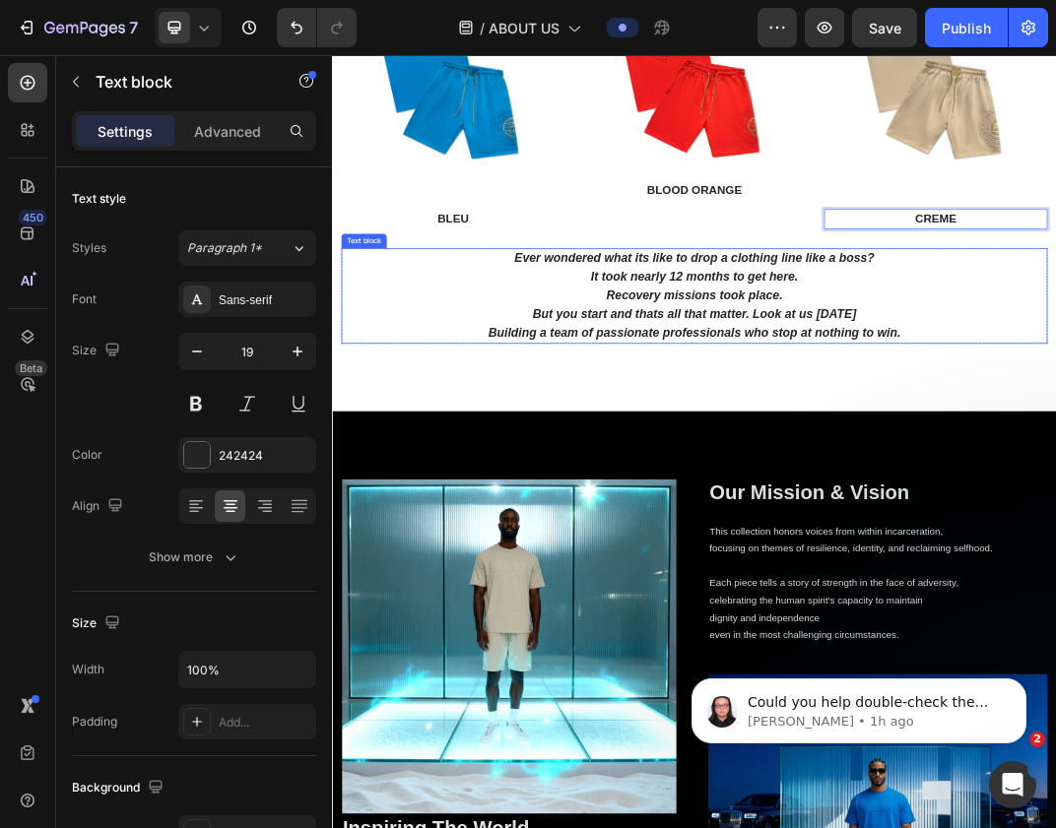
scroll to position [4985, 0]
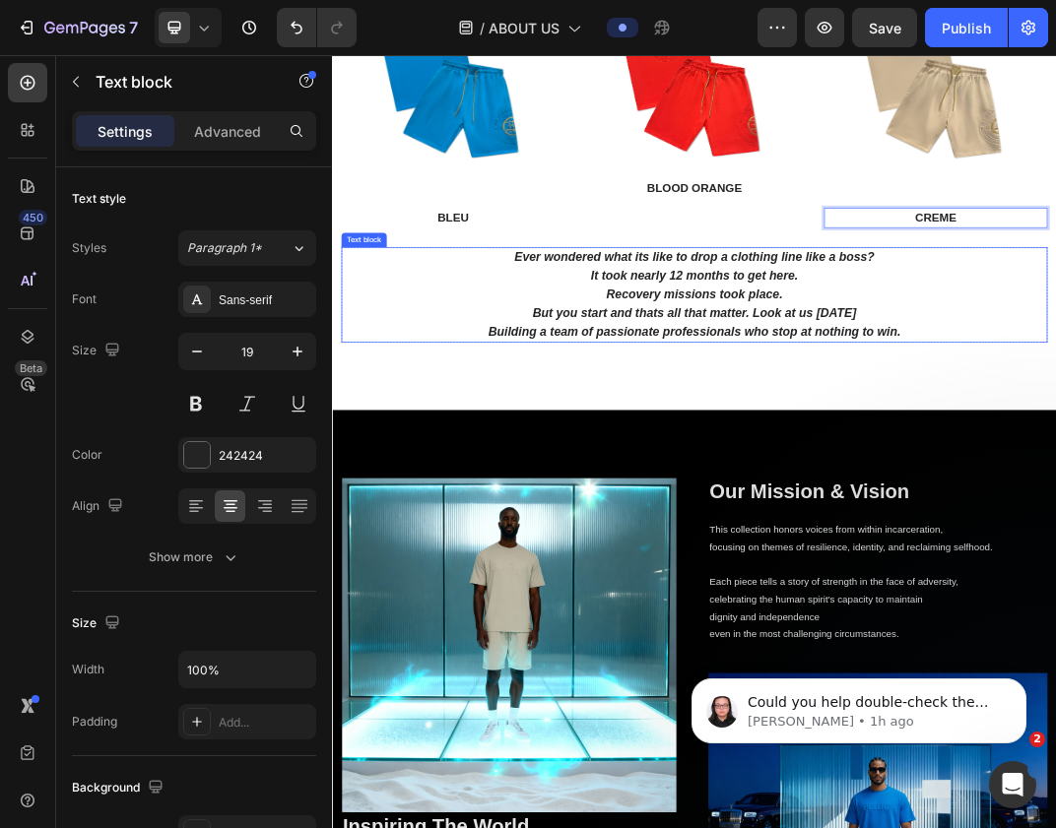
click at [893, 406] on strong "It took nearly 12 months to get here." at bounding box center [922, 415] width 338 height 22
click at [904, 414] on strong "It took nearly 12 months to get here." at bounding box center [922, 415] width 338 height 22
click at [1055, 452] on p "Recovery missions took place." at bounding box center [923, 445] width 1148 height 31
click at [977, 444] on strong "Recovery missions took place." at bounding box center [923, 444] width 288 height 22
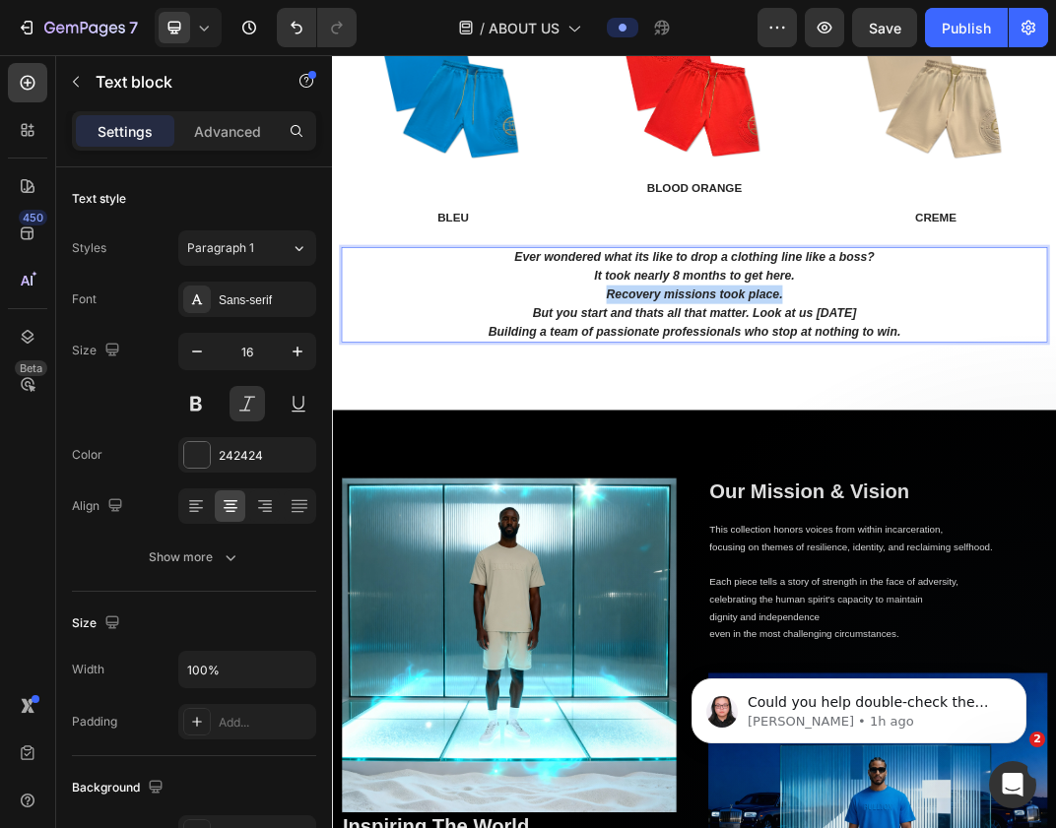
click at [977, 444] on strong "Recovery missions took place." at bounding box center [923, 444] width 288 height 22
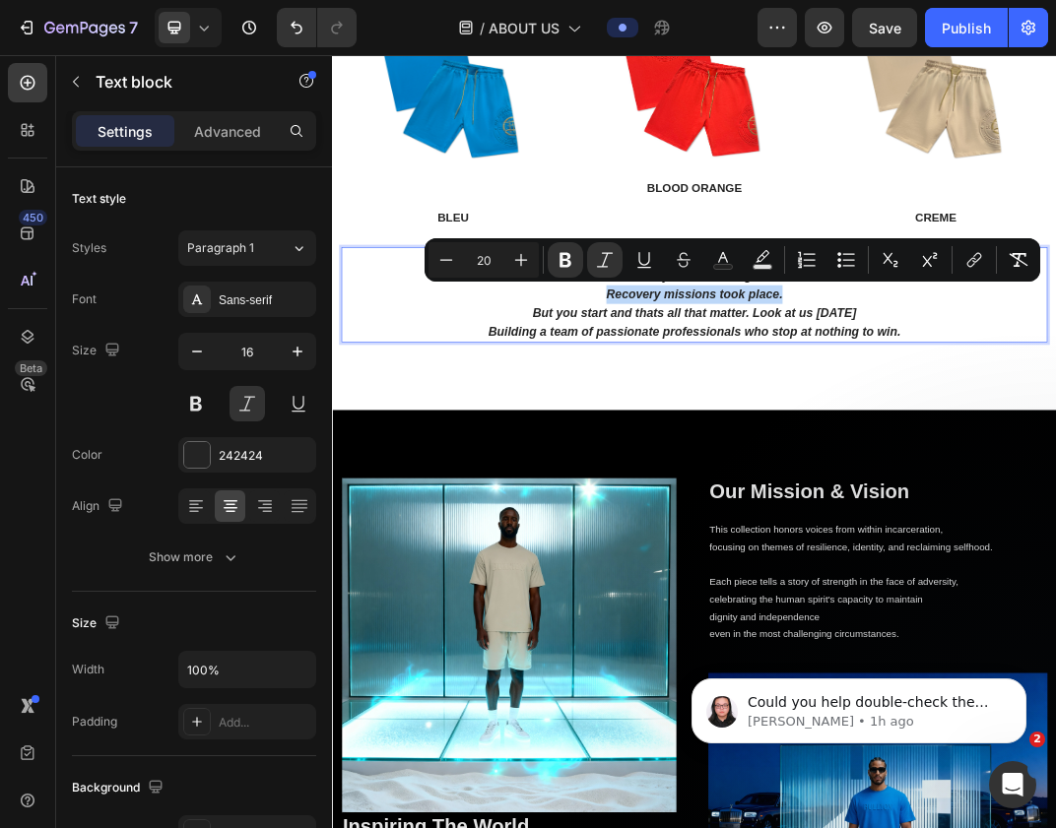
click at [977, 444] on strong "Recovery missions took place." at bounding box center [923, 444] width 288 height 22
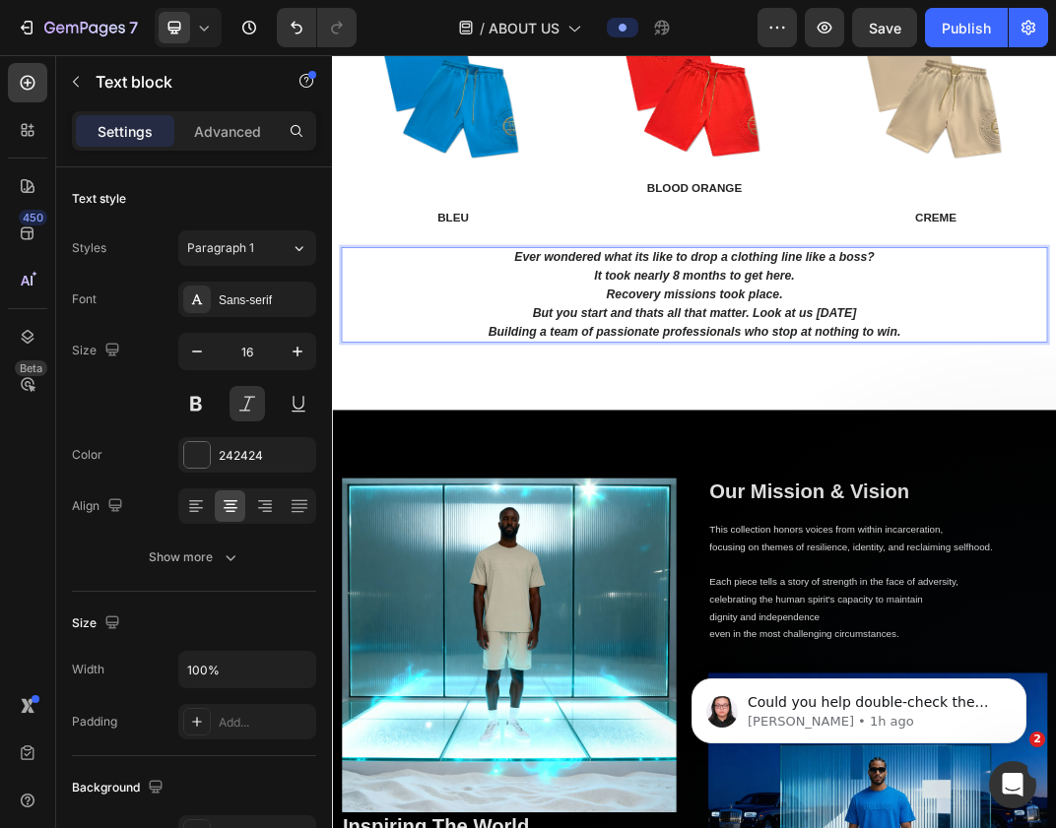
click at [977, 414] on strong "It took nearly 8 months to get here." at bounding box center [922, 415] width 327 height 22
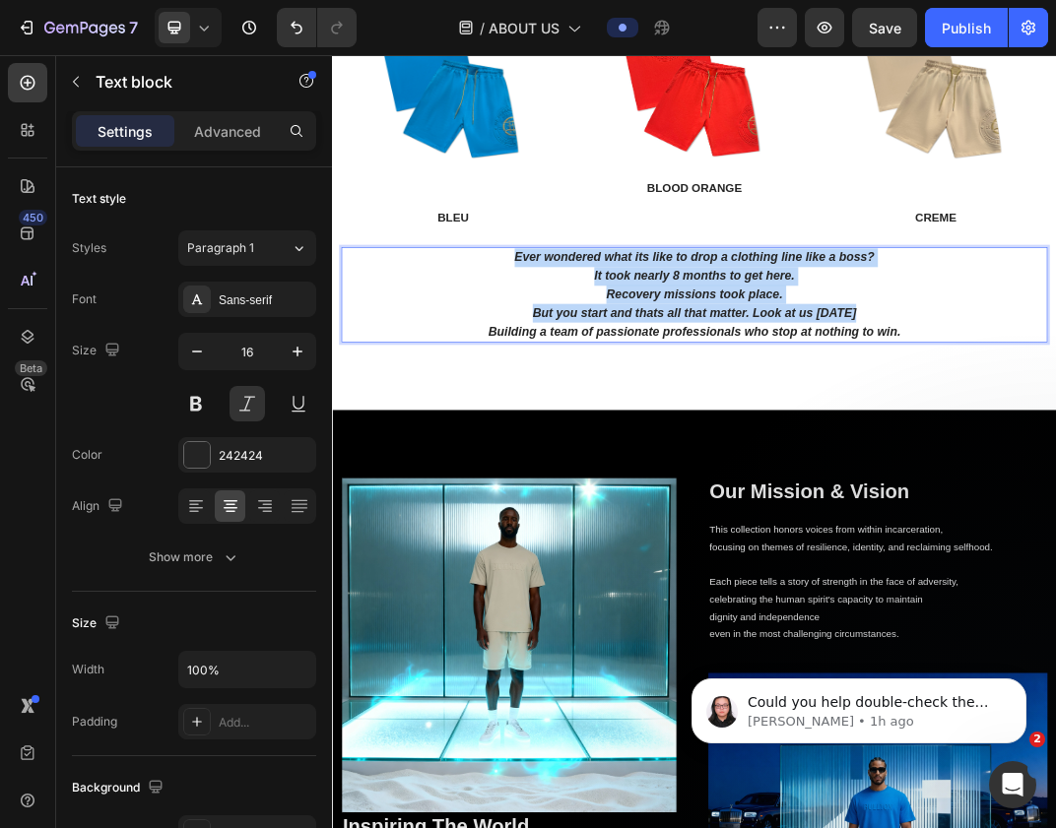
copy div "Ever wondered what its like to drop a clothing line like a boss? It took nearly…"
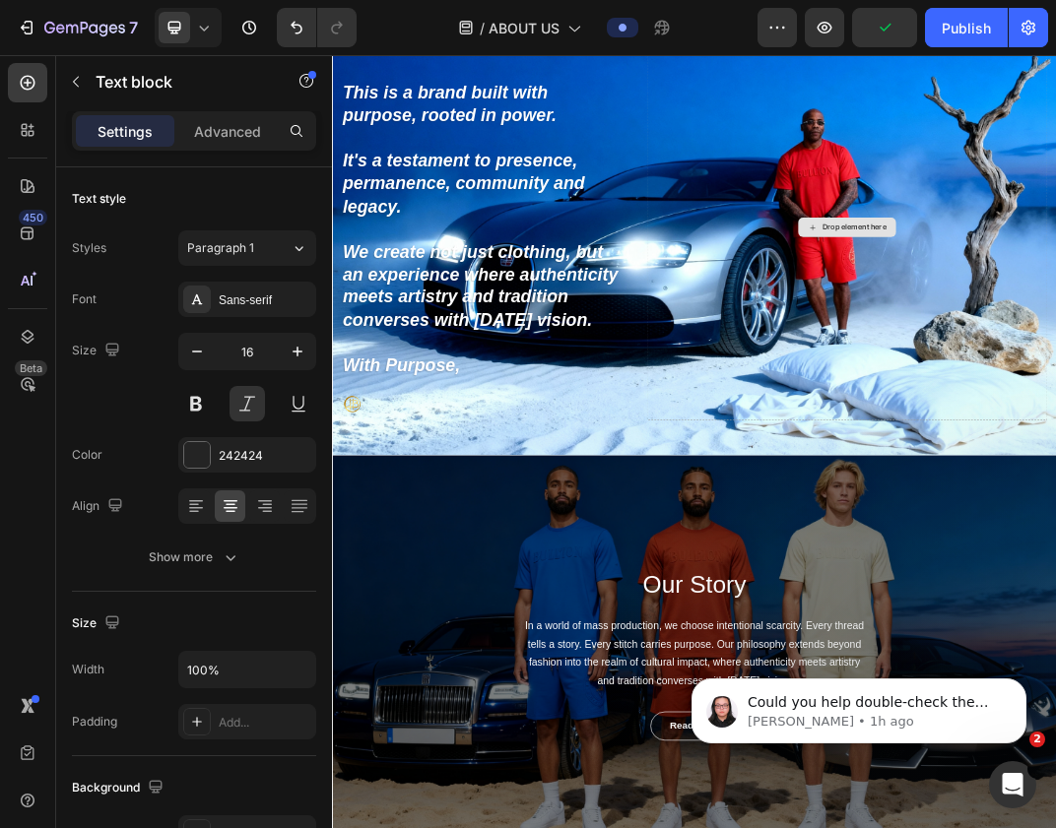
scroll to position [1508, 0]
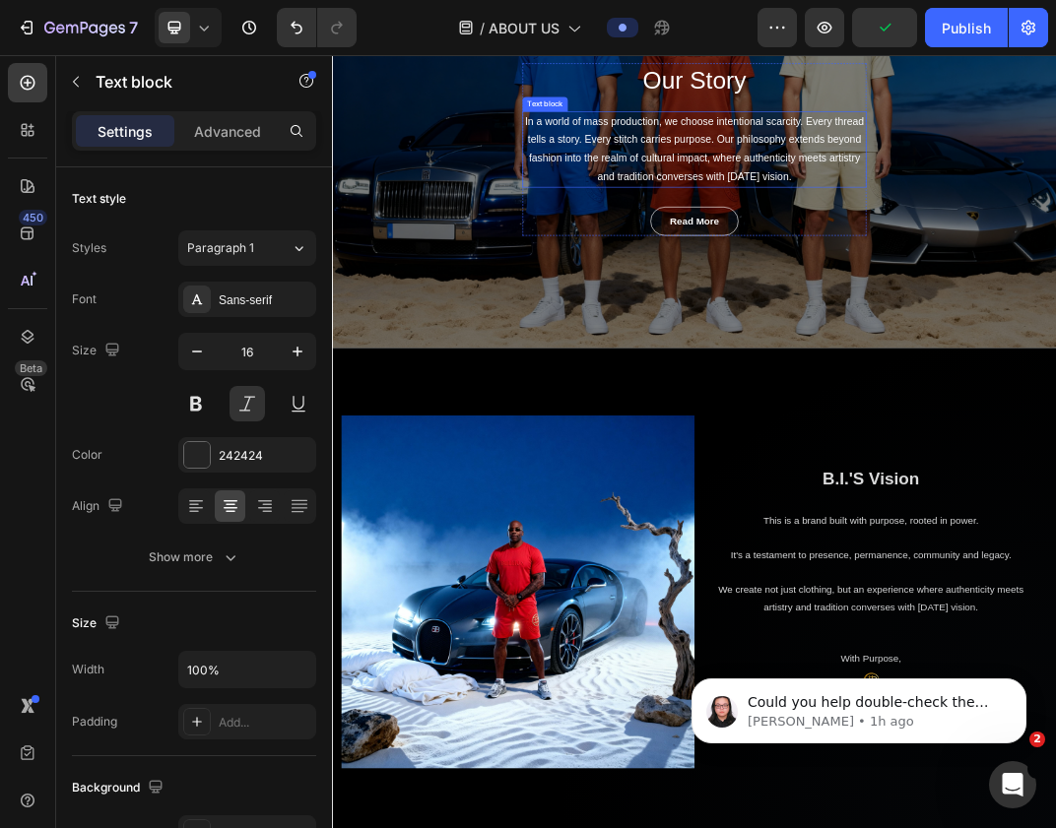
click at [886, 180] on p "In a world of mass production, we choose intentional scarcity. Every thread tel…" at bounding box center [922, 209] width 557 height 120
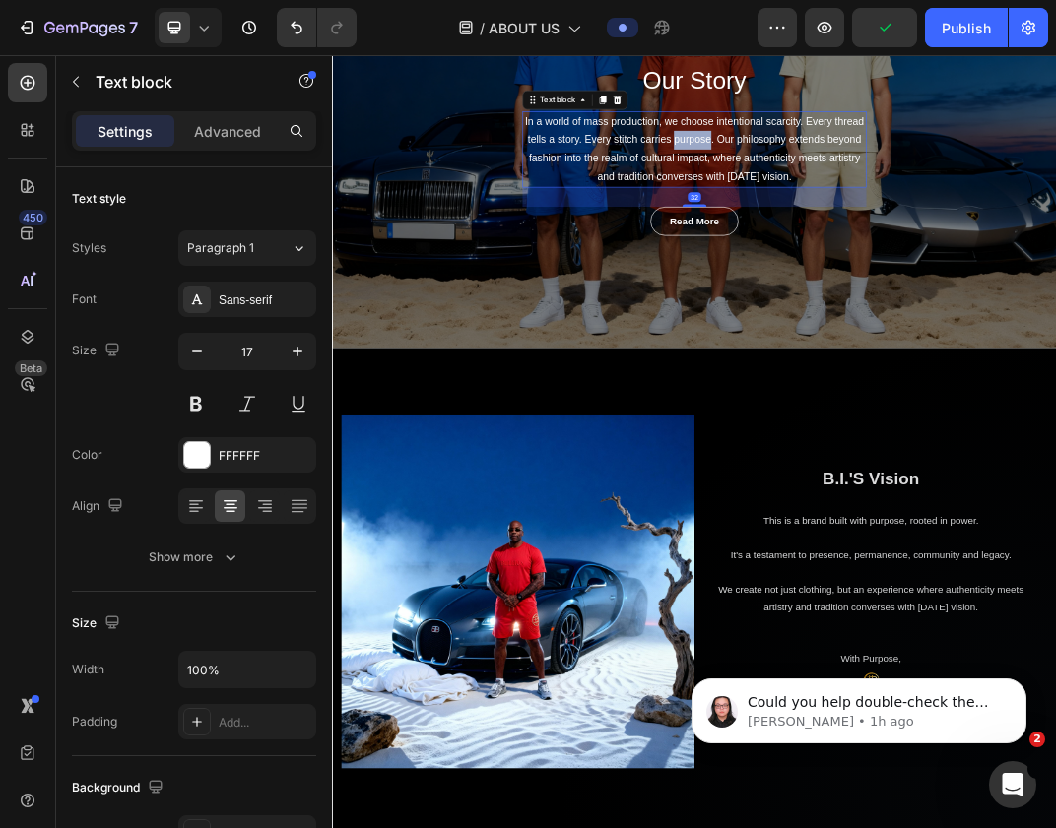
click at [886, 180] on p "In a world of mass production, we choose intentional scarcity. Every thread tel…" at bounding box center [922, 209] width 557 height 120
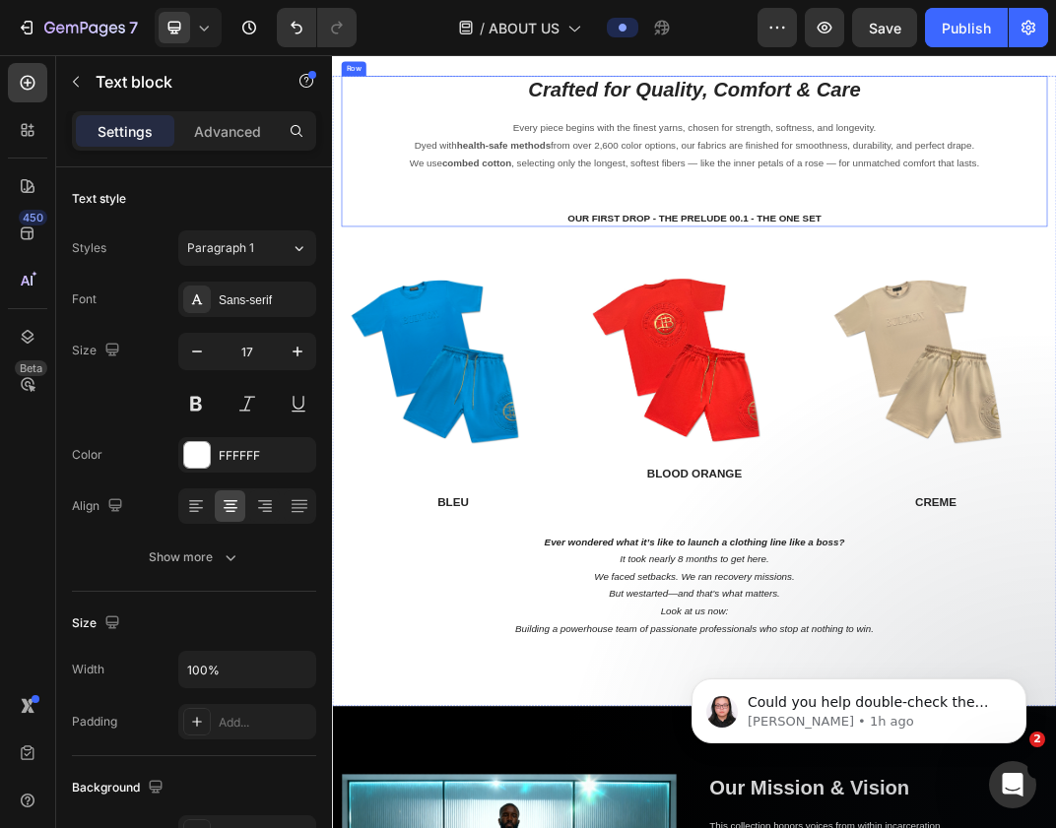
scroll to position [4737, 0]
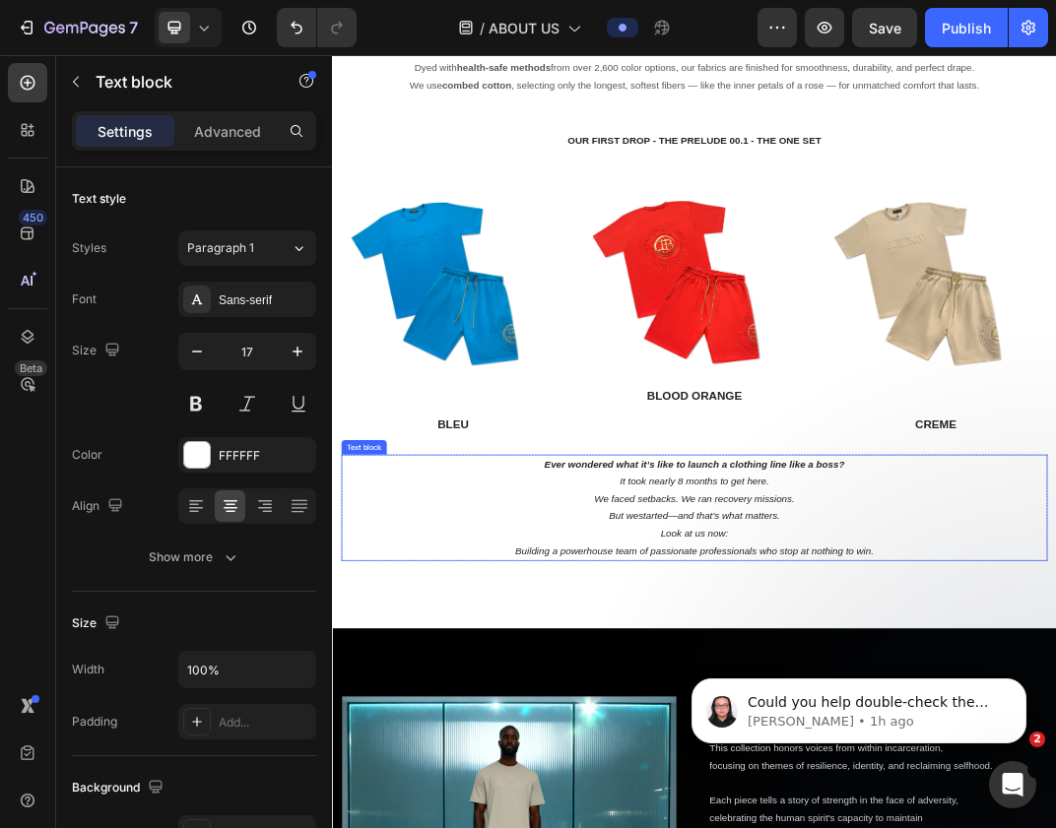
click at [862, 783] on p "It took nearly 8 months to get here. We faced setbacks. We ran recovery mission…" at bounding box center [923, 779] width 1148 height 85
click at [506, 695] on div at bounding box center [501, 689] width 24 height 24
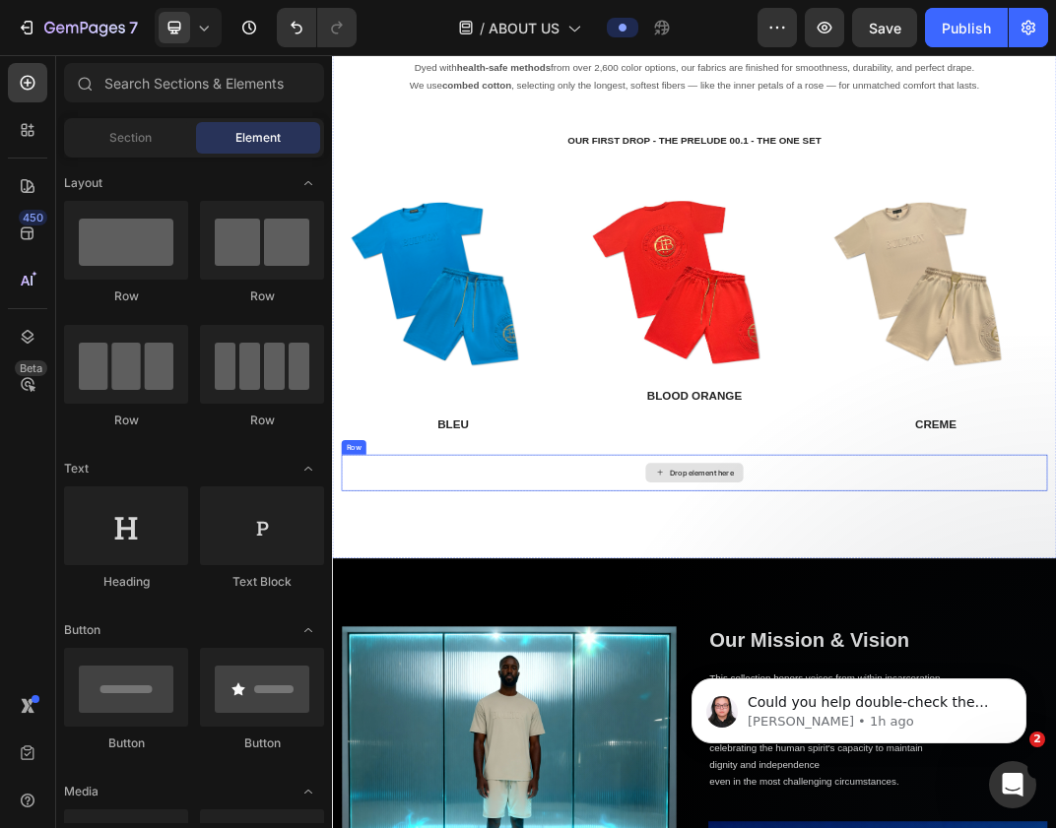
click at [680, 768] on div "Crafted for Quality, Comfort & Care Heading Every piece begins with the finest …" at bounding box center [923, 419] width 1182 height 915
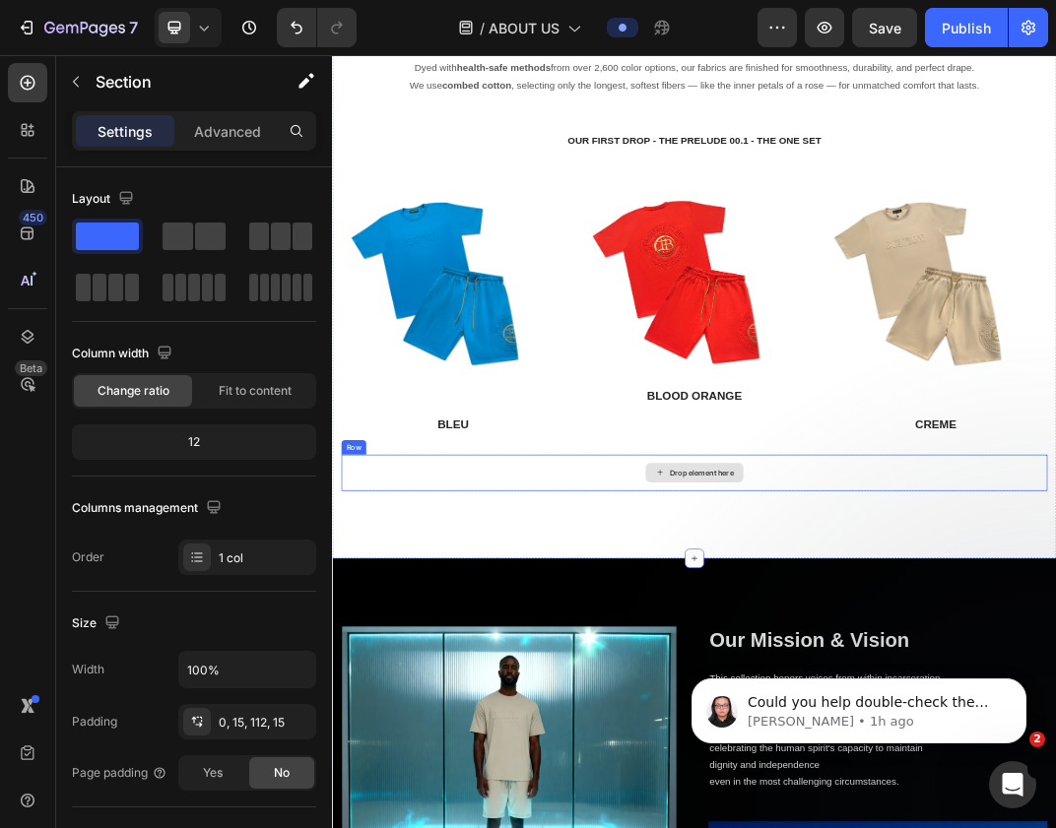
click at [667, 725] on div "Drop element here" at bounding box center [923, 736] width 1152 height 59
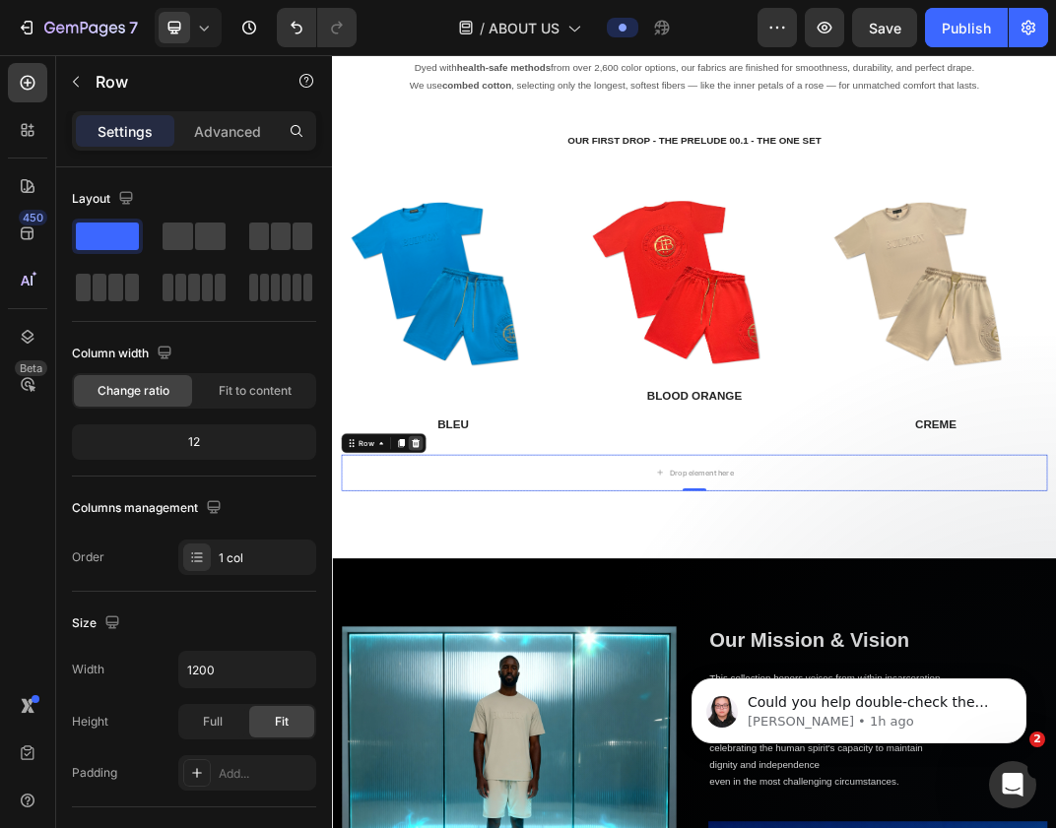
click at [467, 687] on icon at bounding box center [468, 689] width 13 height 14
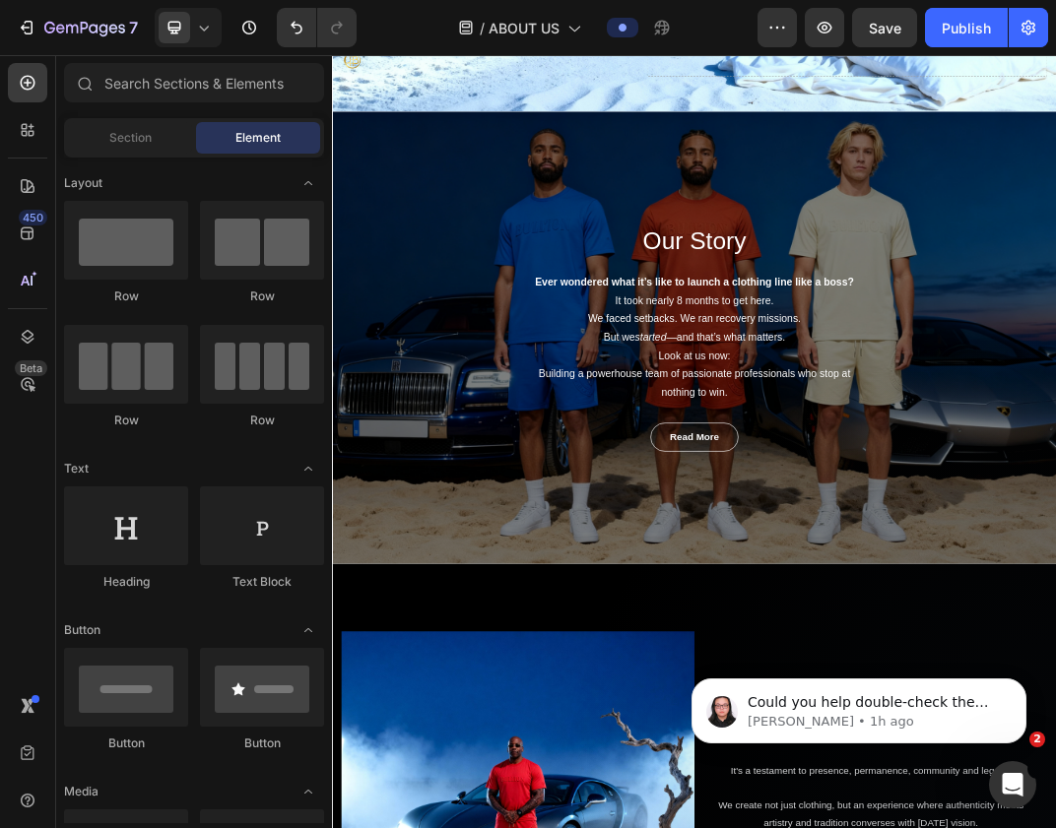
scroll to position [1260, 0]
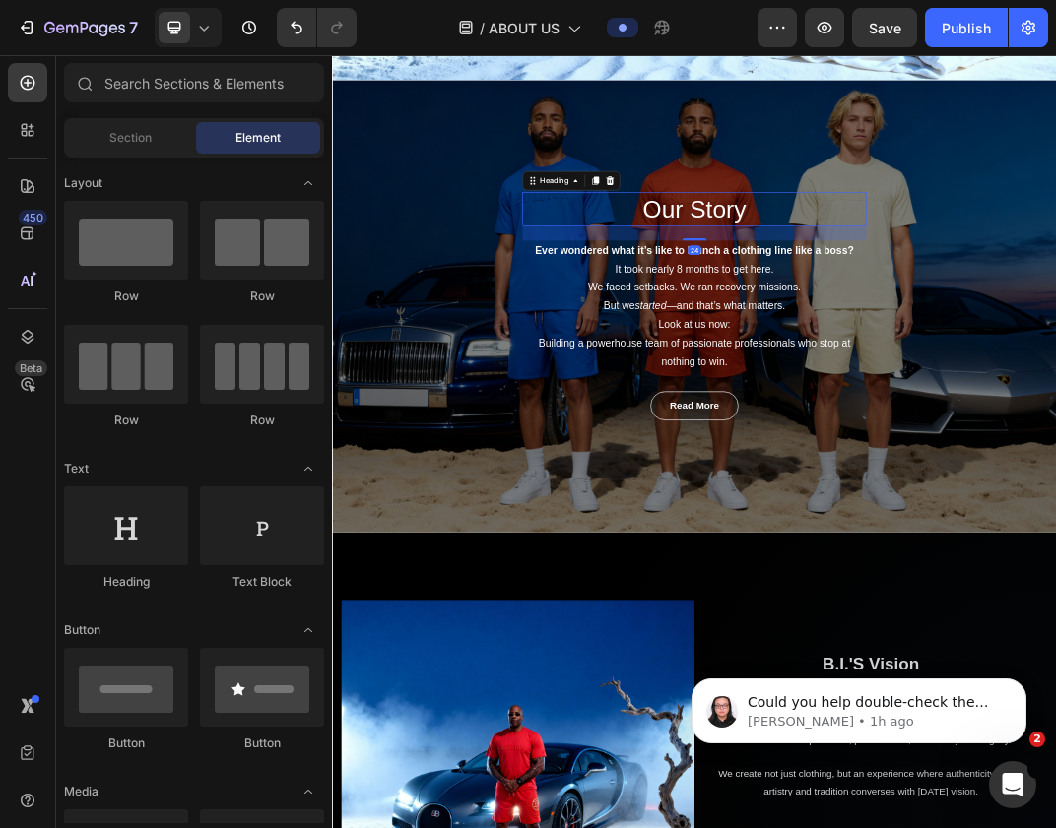
click at [879, 332] on p "Our Story" at bounding box center [922, 306] width 557 height 51
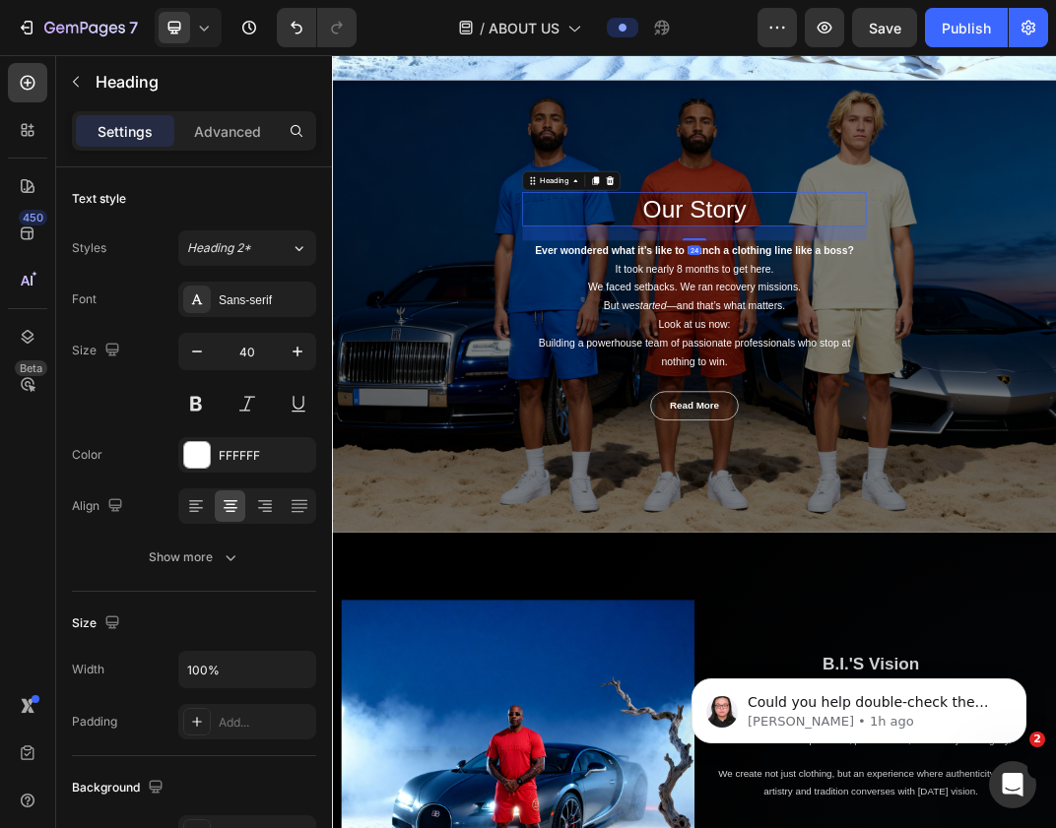
click at [879, 332] on p "Our Story" at bounding box center [922, 306] width 557 height 51
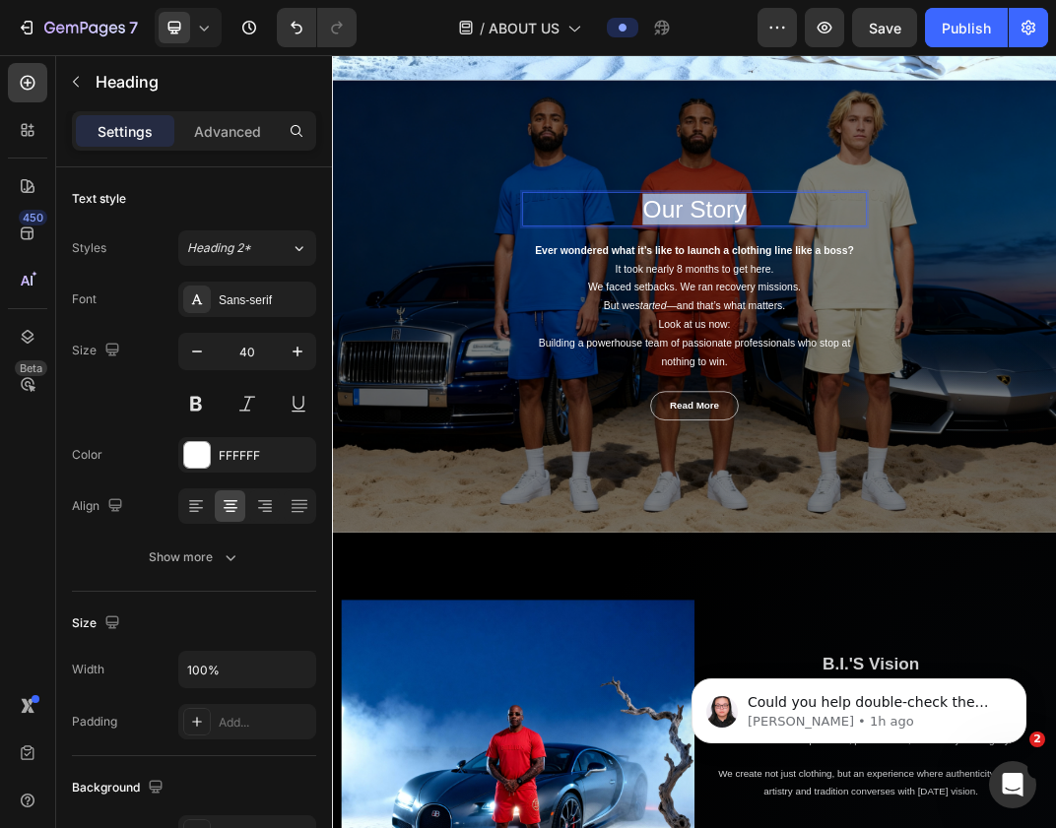
click at [879, 332] on p "Our Story" at bounding box center [922, 306] width 557 height 51
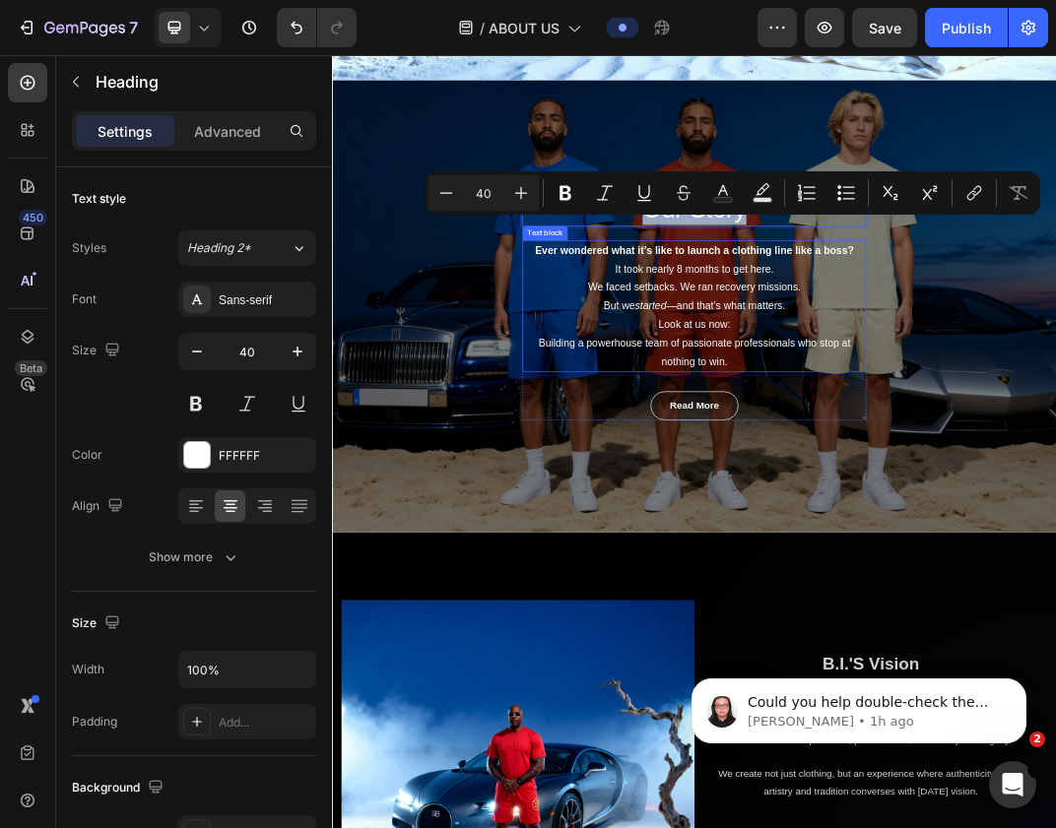
click at [859, 460] on p "It took nearly 8 months to get here. We faced setbacks. We ran recovery mission…" at bounding box center [922, 435] width 557 height 91
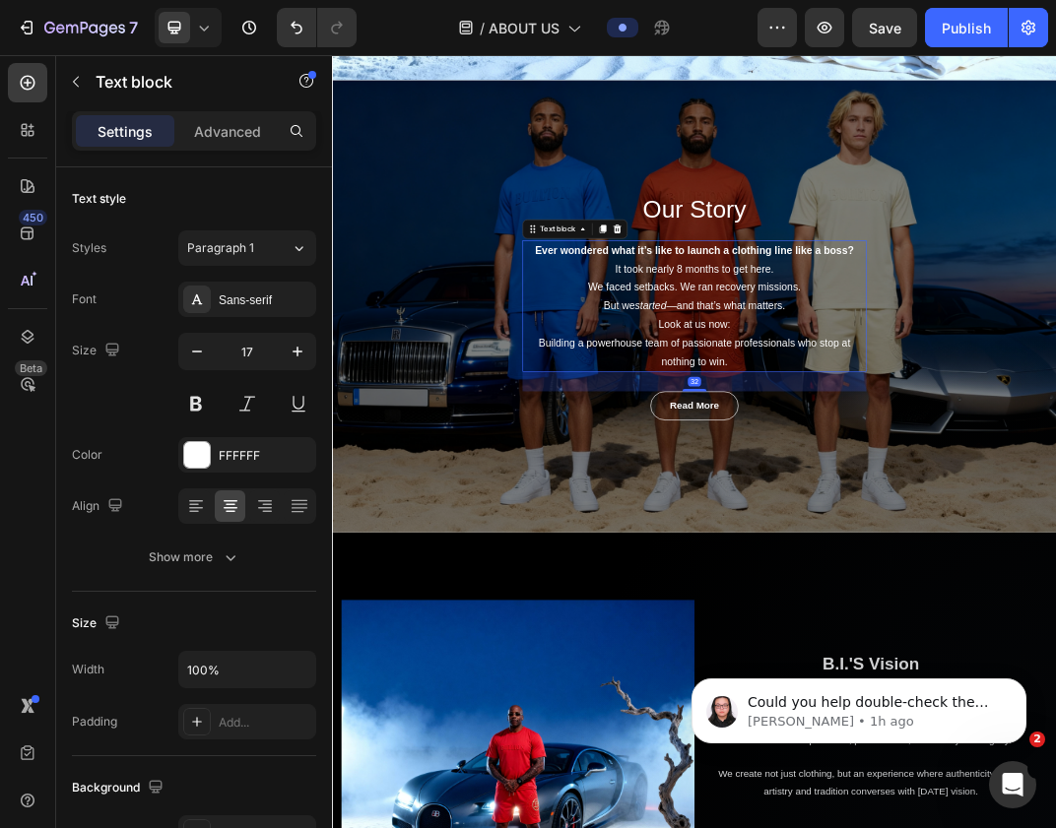
click at [859, 460] on p "It took nearly 8 months to get here. We faced setbacks. We ran recovery mission…" at bounding box center [922, 435] width 557 height 91
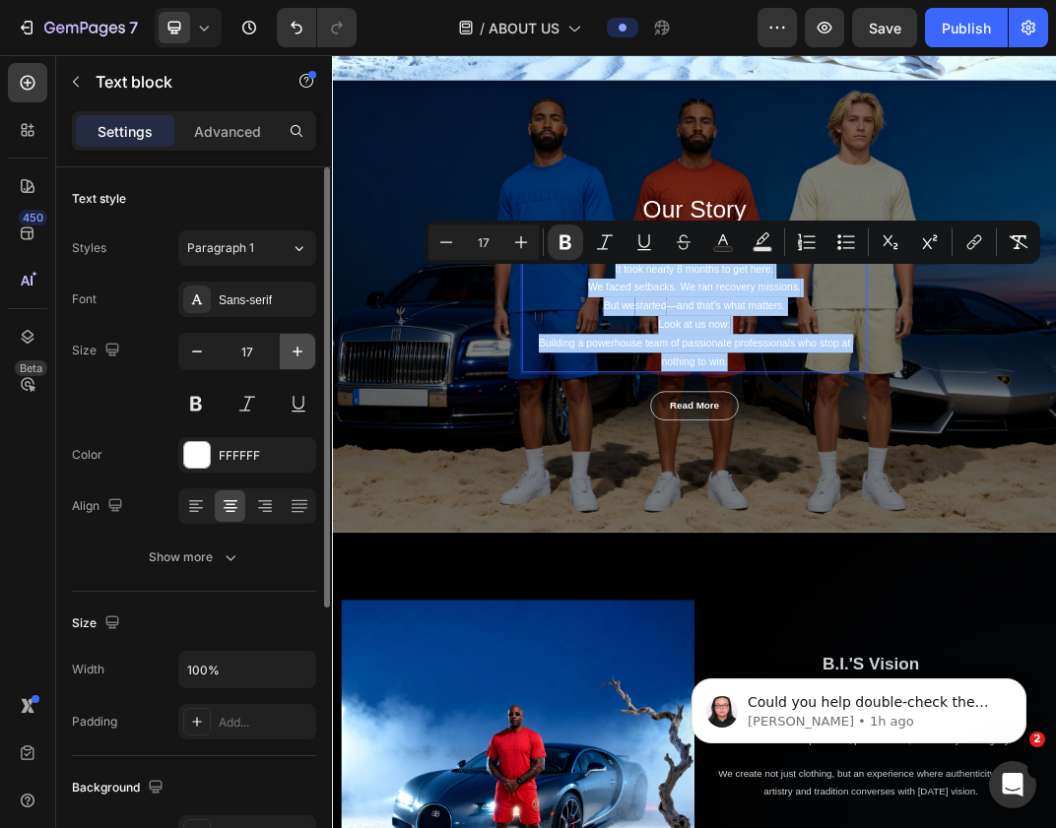
click at [290, 356] on icon "button" at bounding box center [298, 352] width 20 height 20
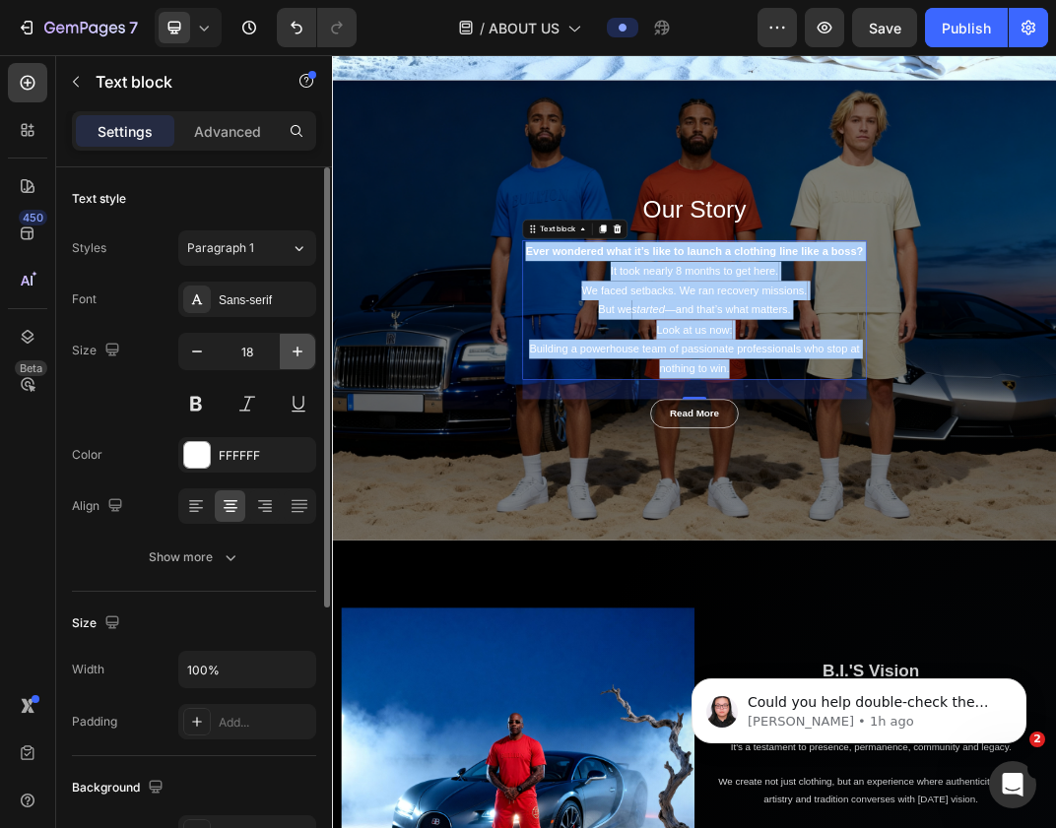
click at [290, 356] on icon "button" at bounding box center [298, 352] width 20 height 20
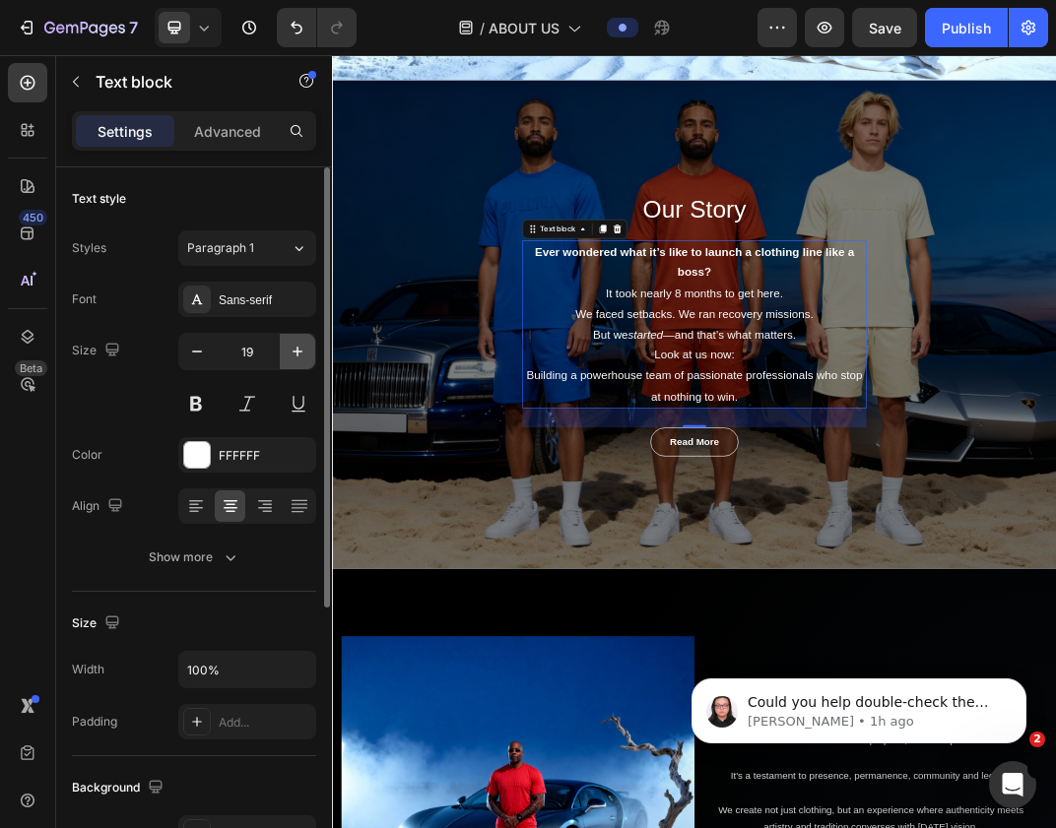
click at [290, 356] on icon "button" at bounding box center [298, 352] width 20 height 20
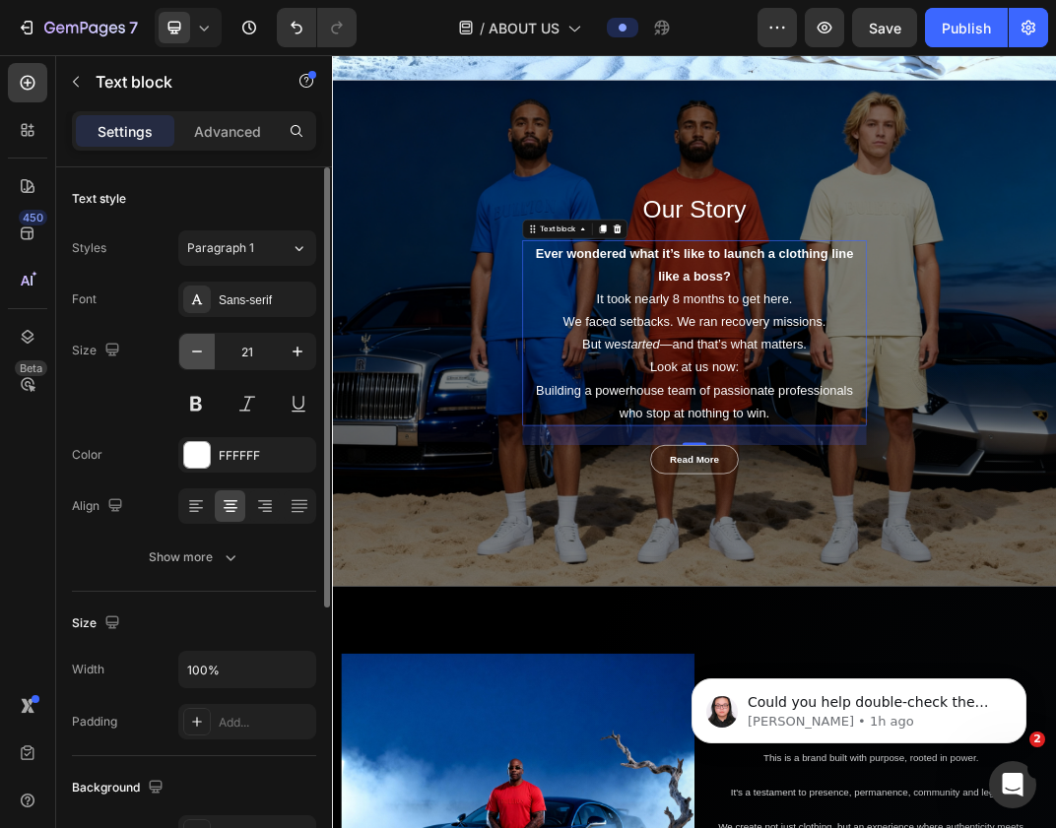
click at [191, 355] on icon "button" at bounding box center [197, 352] width 20 height 20
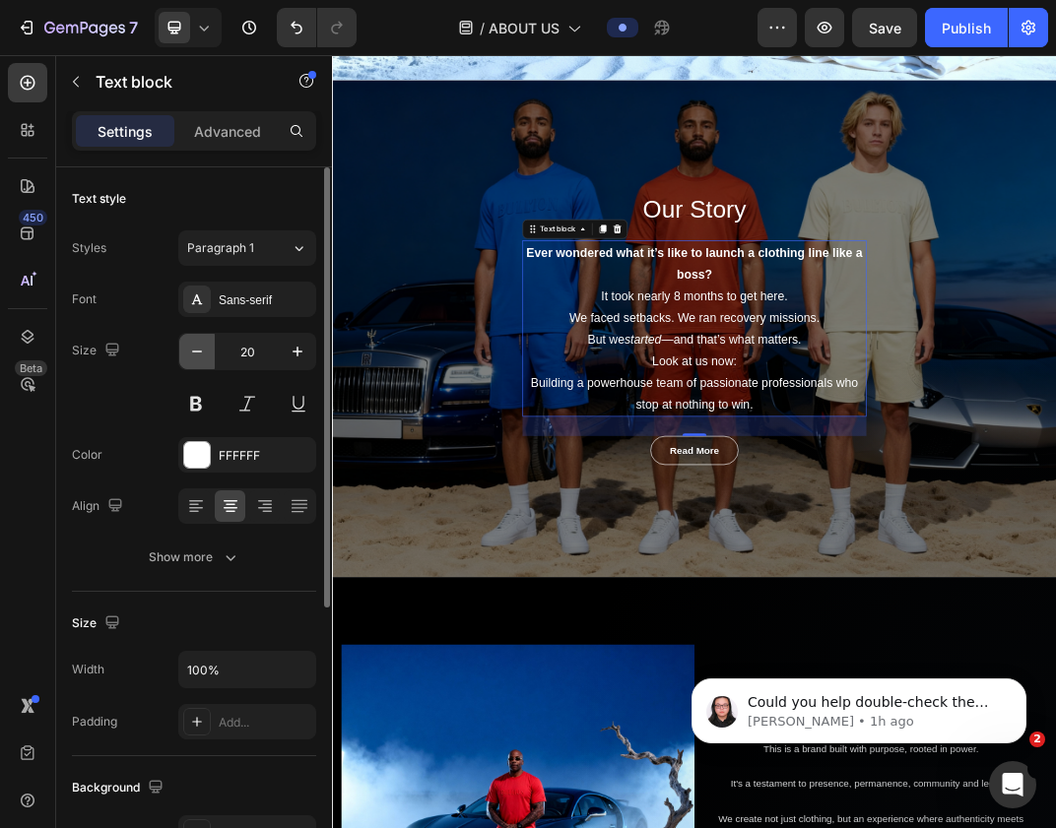
click at [191, 355] on icon "button" at bounding box center [197, 352] width 20 height 20
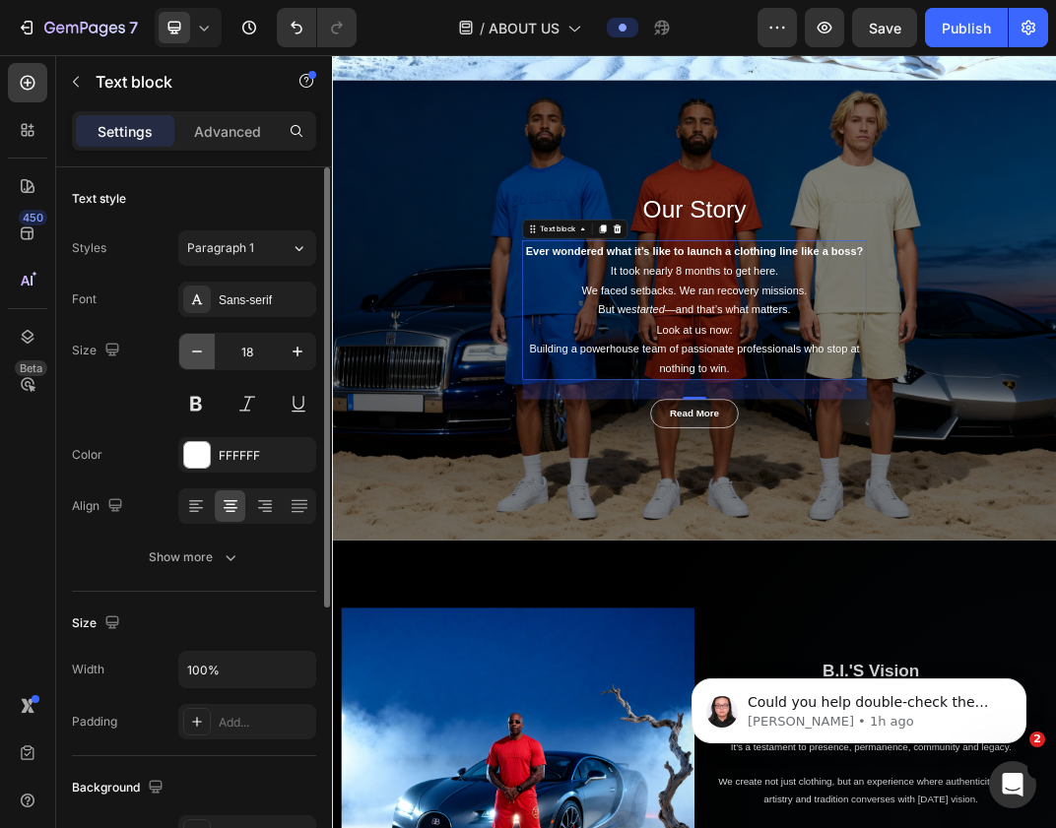
click at [191, 355] on icon "button" at bounding box center [197, 352] width 20 height 20
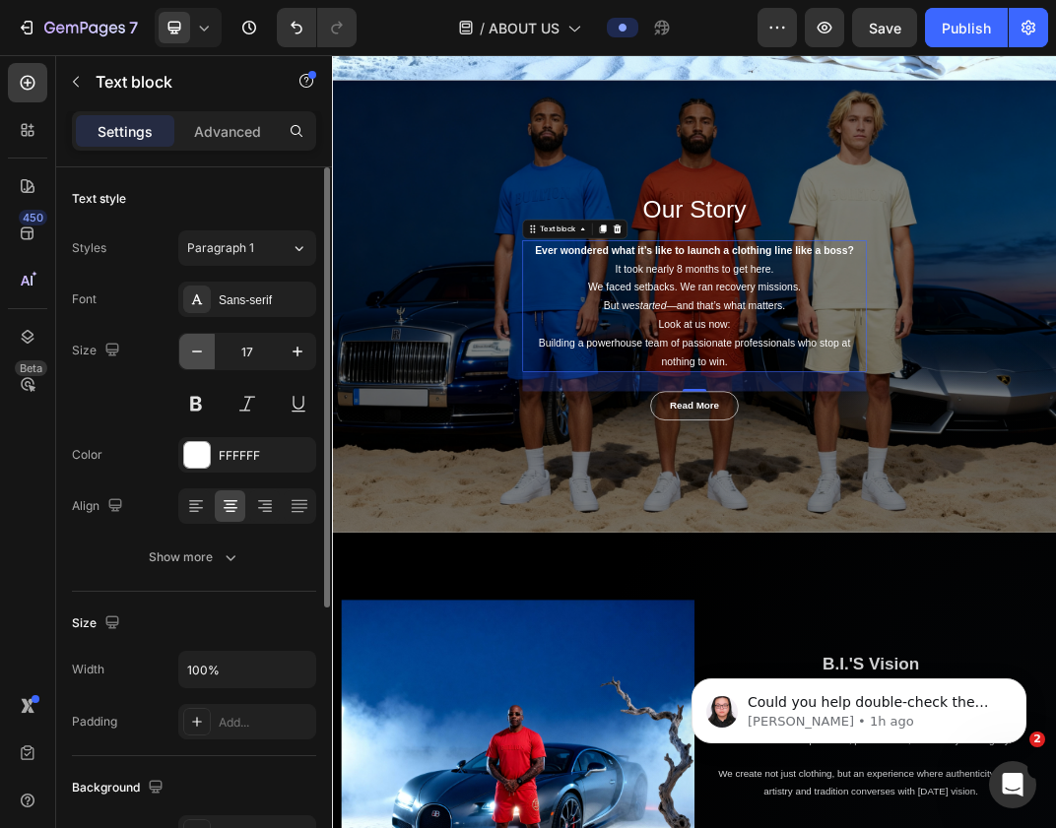
click at [191, 355] on icon "button" at bounding box center [197, 352] width 20 height 20
type input "15"
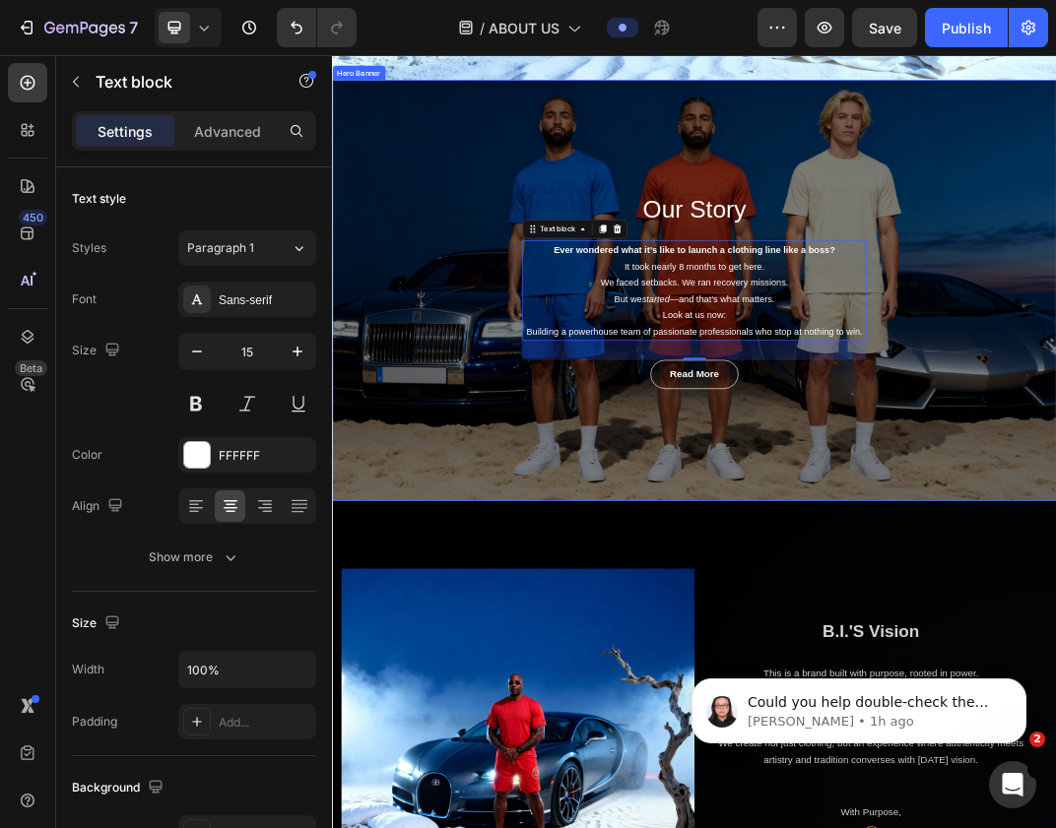
click at [844, 686] on div "Our Story Heading Ever wondered what it’s like to launch a clothing line like a…" at bounding box center [923, 439] width 1182 height 687
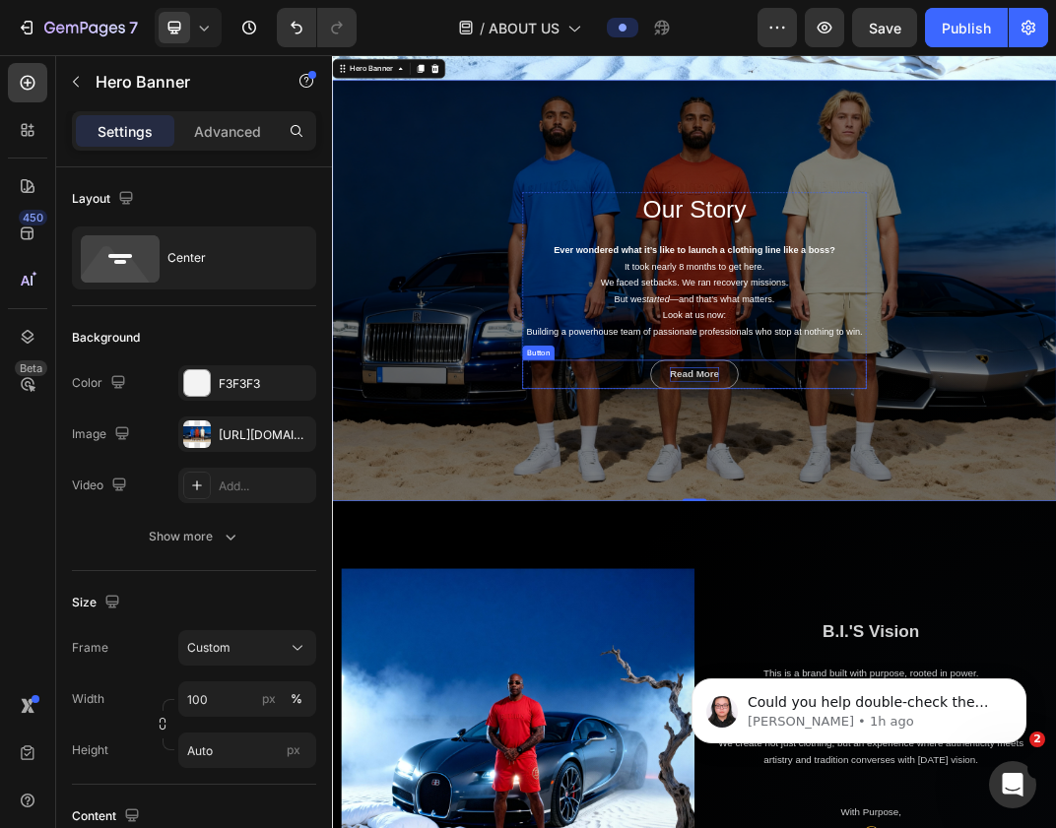
click at [930, 588] on div "Read More" at bounding box center [922, 576] width 81 height 24
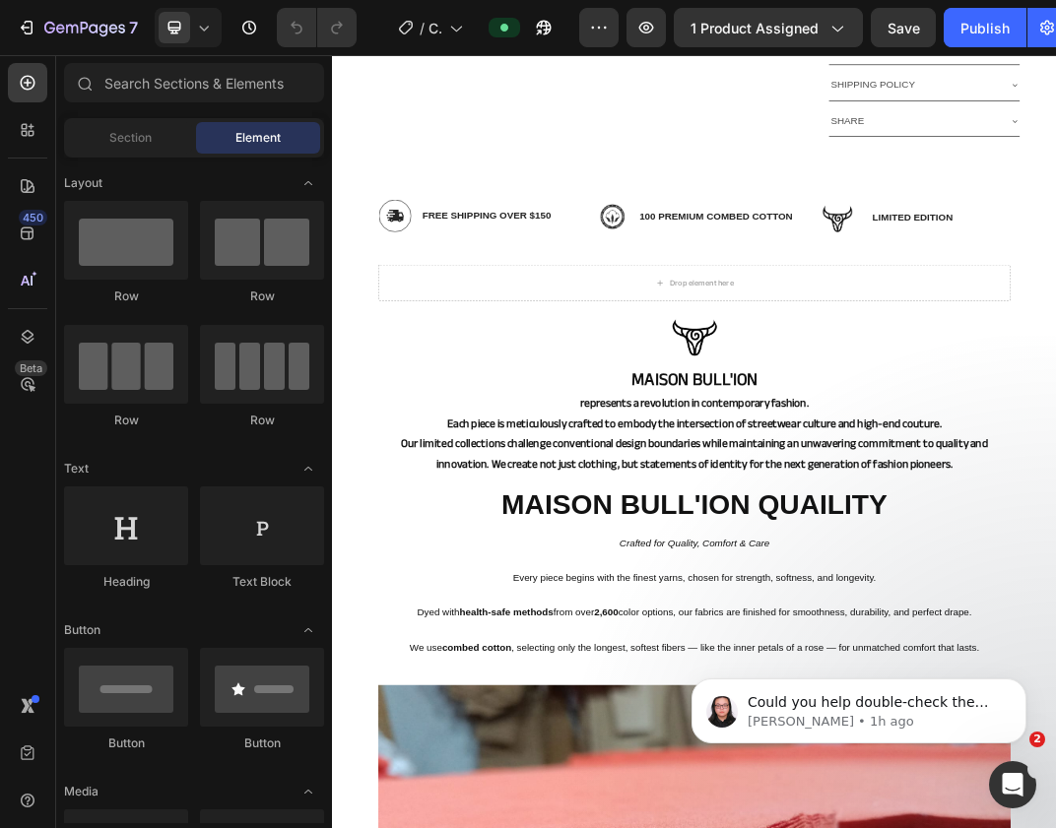
scroll to position [1099, 0]
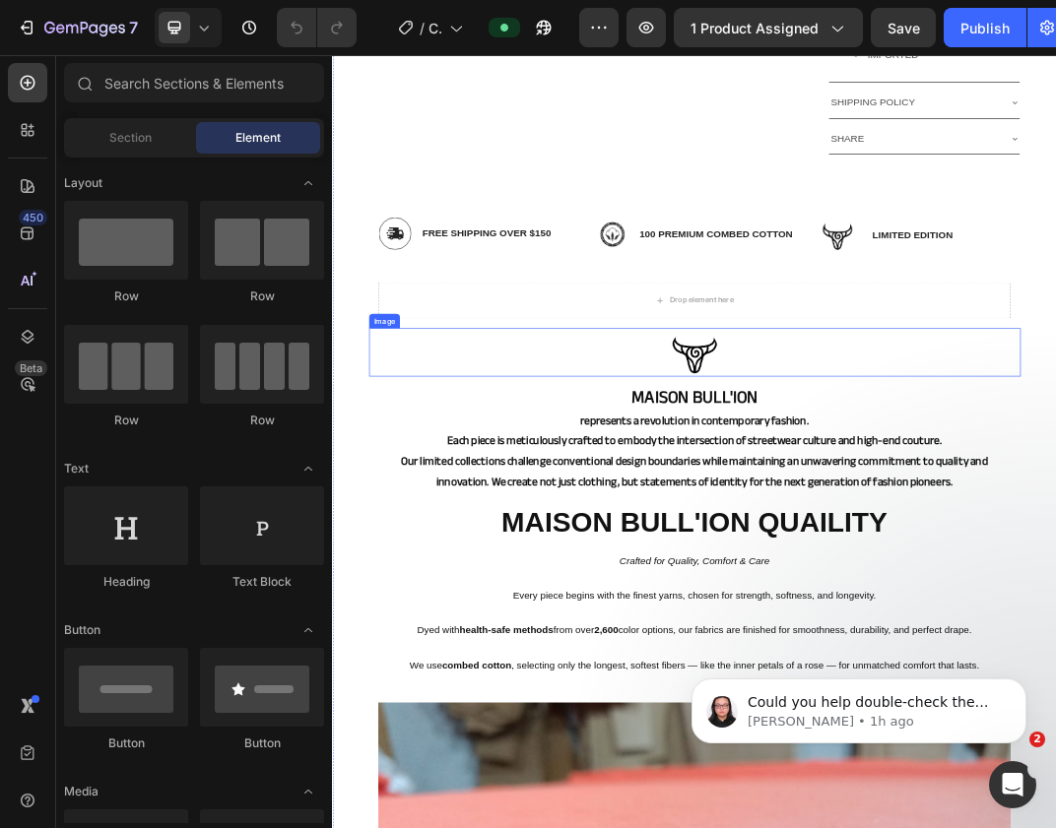
click at [900, 552] on img at bounding box center [922, 539] width 79 height 79
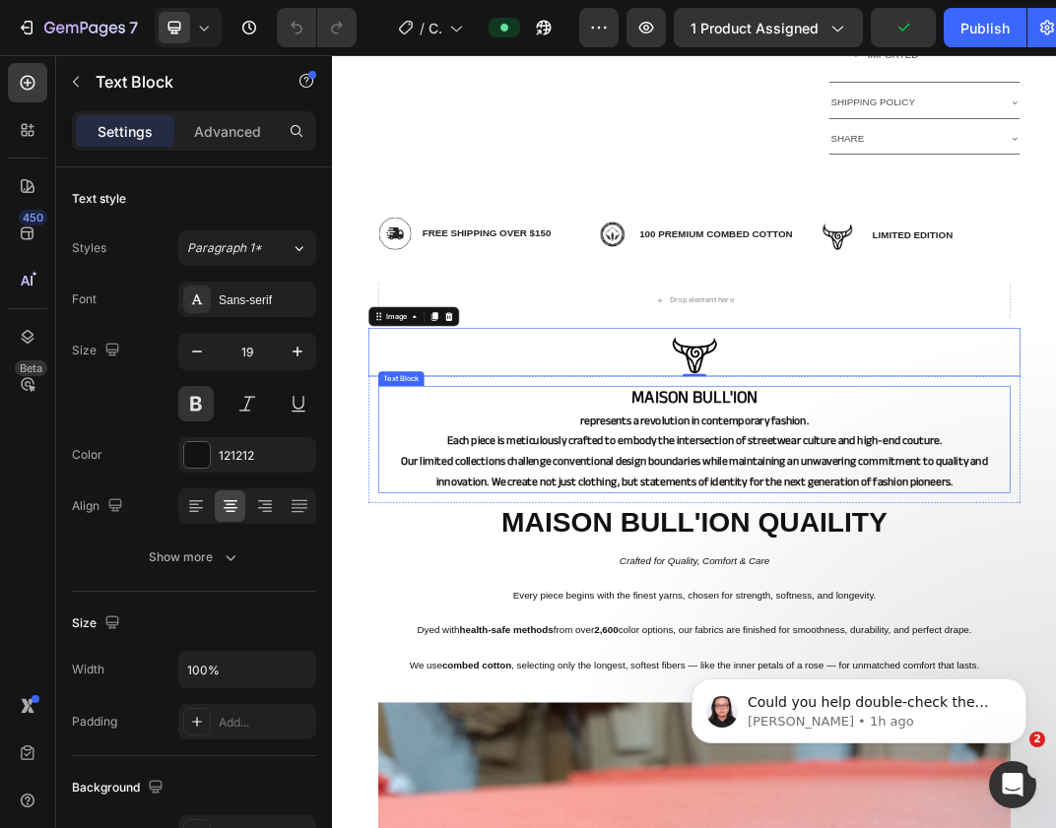
click at [900, 614] on span "MAISON BULL'ION" at bounding box center [922, 613] width 207 height 53
click at [932, 500] on div at bounding box center [923, 539] width 1064 height 79
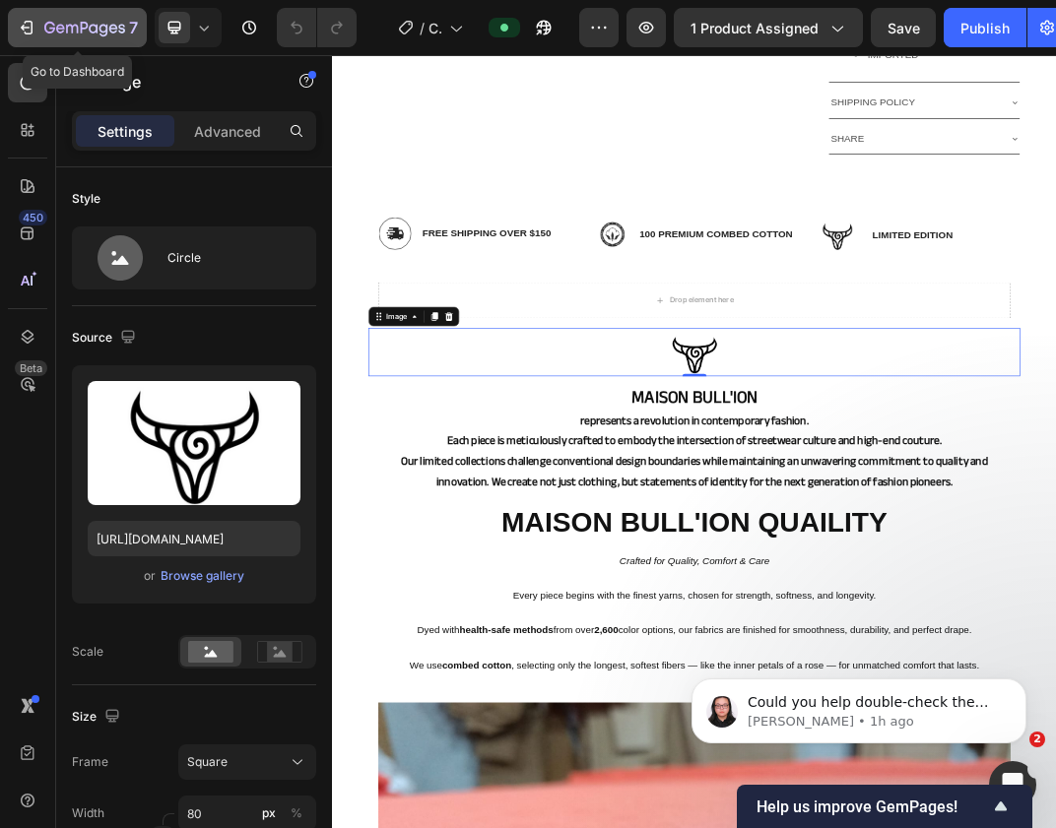
click at [23, 24] on icon "button" at bounding box center [27, 28] width 20 height 20
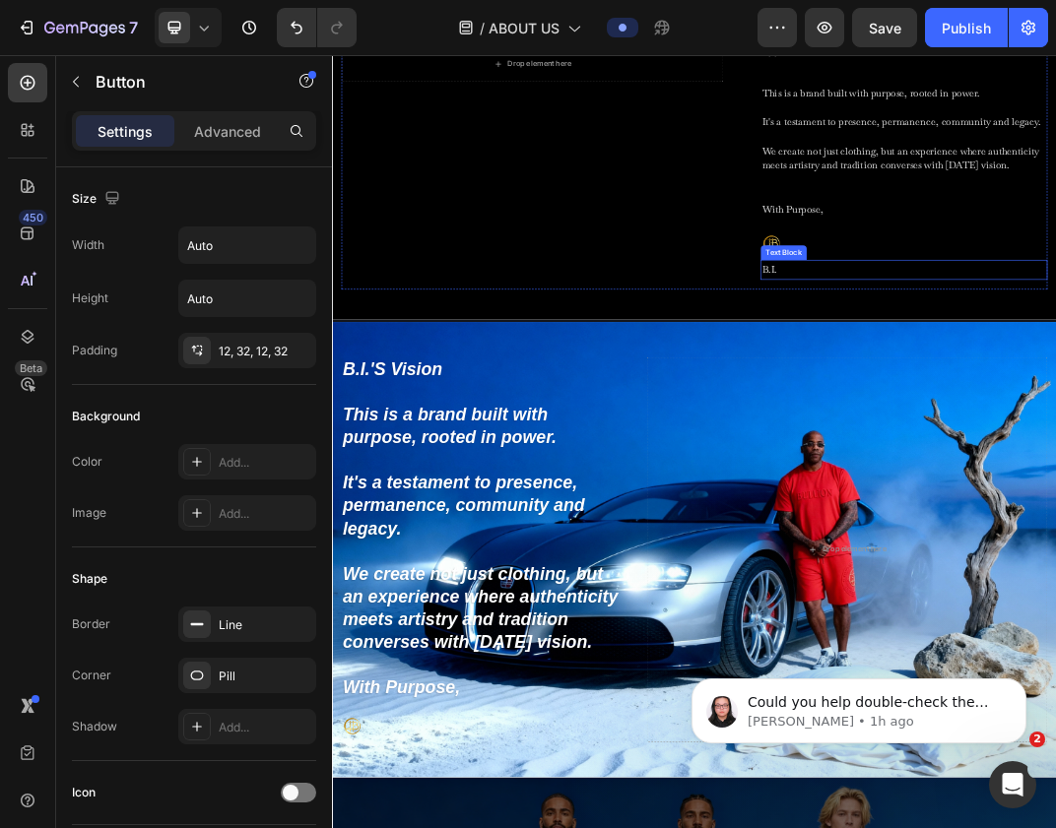
scroll to position [318, 0]
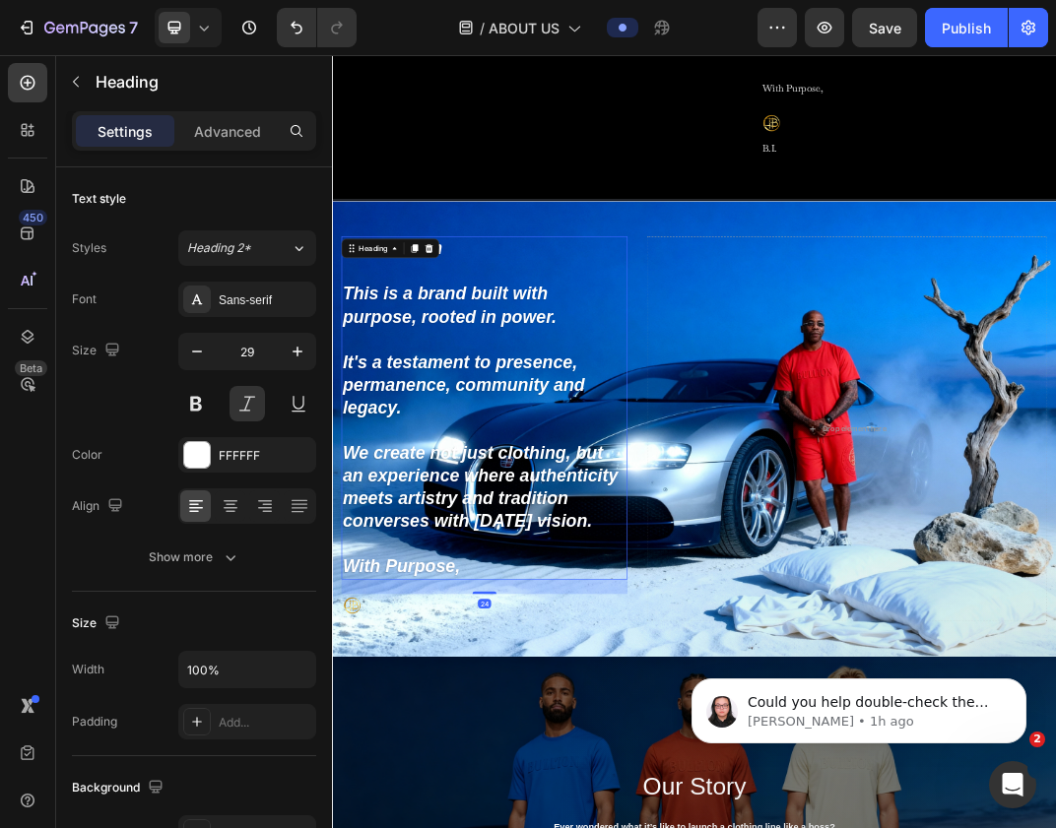
click at [413, 390] on h2 "B.I.'S Vision This is a brand built with purpose, rooted in power. It's a testa…" at bounding box center [580, 631] width 467 height 561
click at [412, 424] on h2 "B.I.'S Vision This is a brand built with purpose, rooted in power. It's a testa…" at bounding box center [580, 631] width 467 height 561
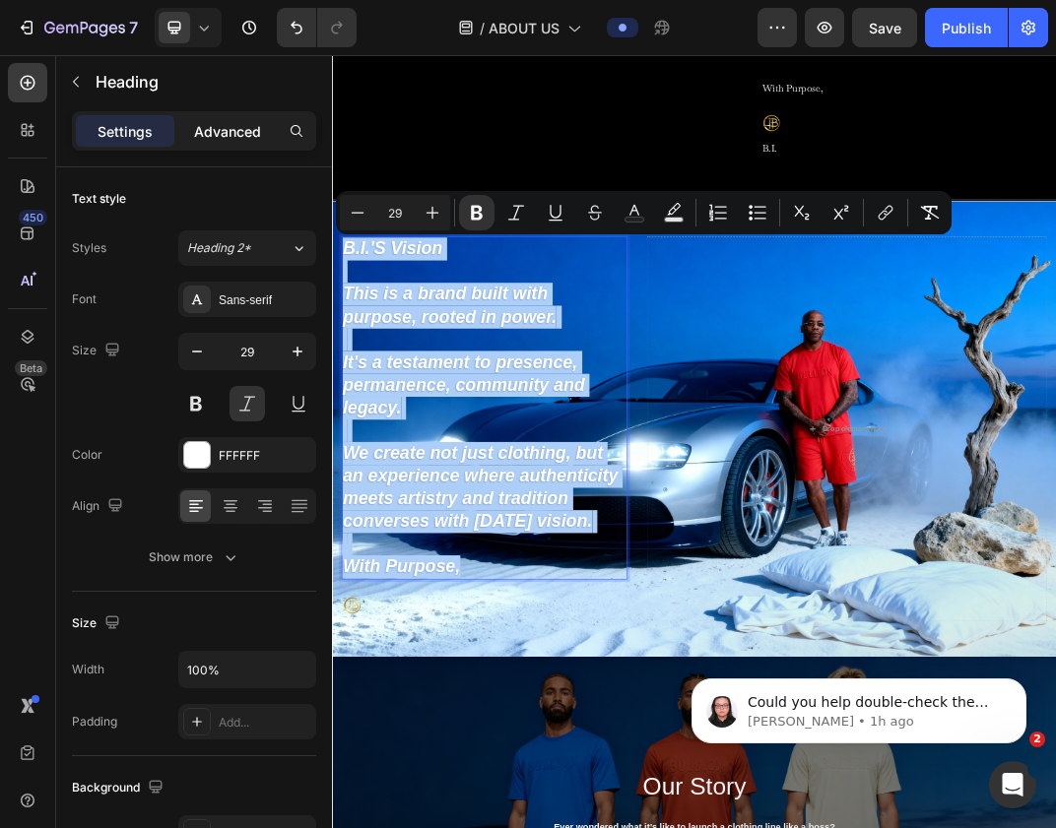
click at [210, 126] on p "Advanced" at bounding box center [227, 131] width 67 height 21
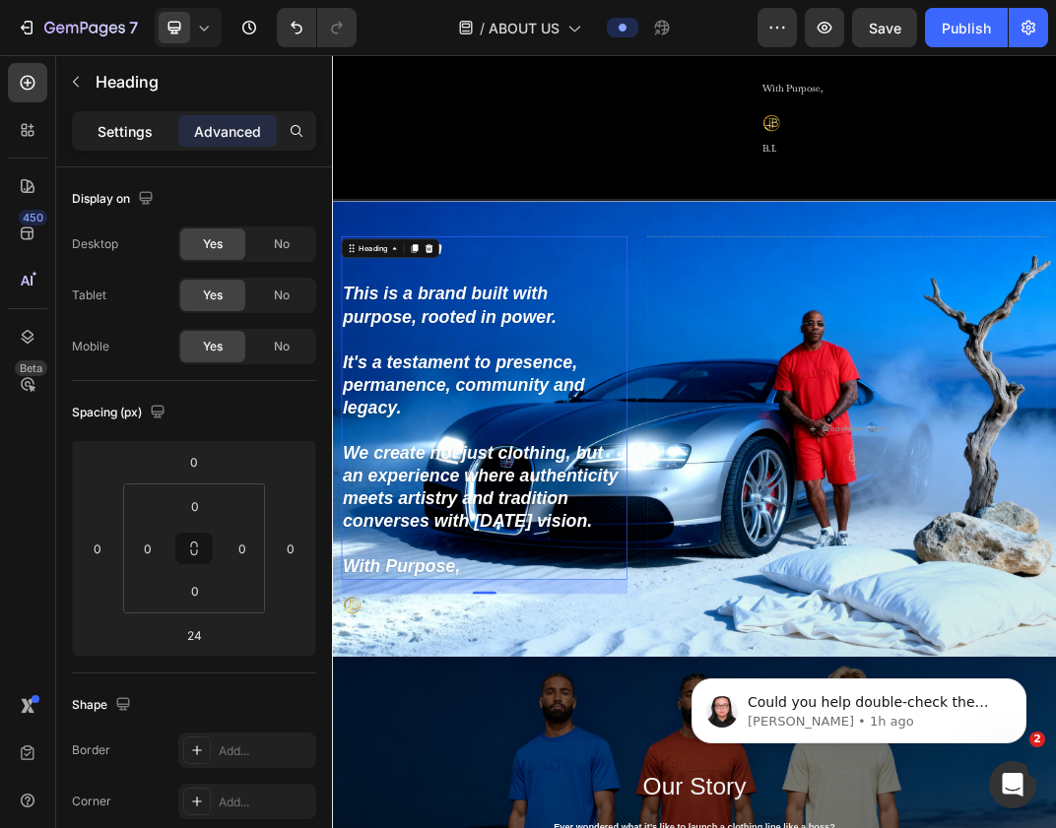
click at [117, 126] on p "Settings" at bounding box center [125, 131] width 55 height 21
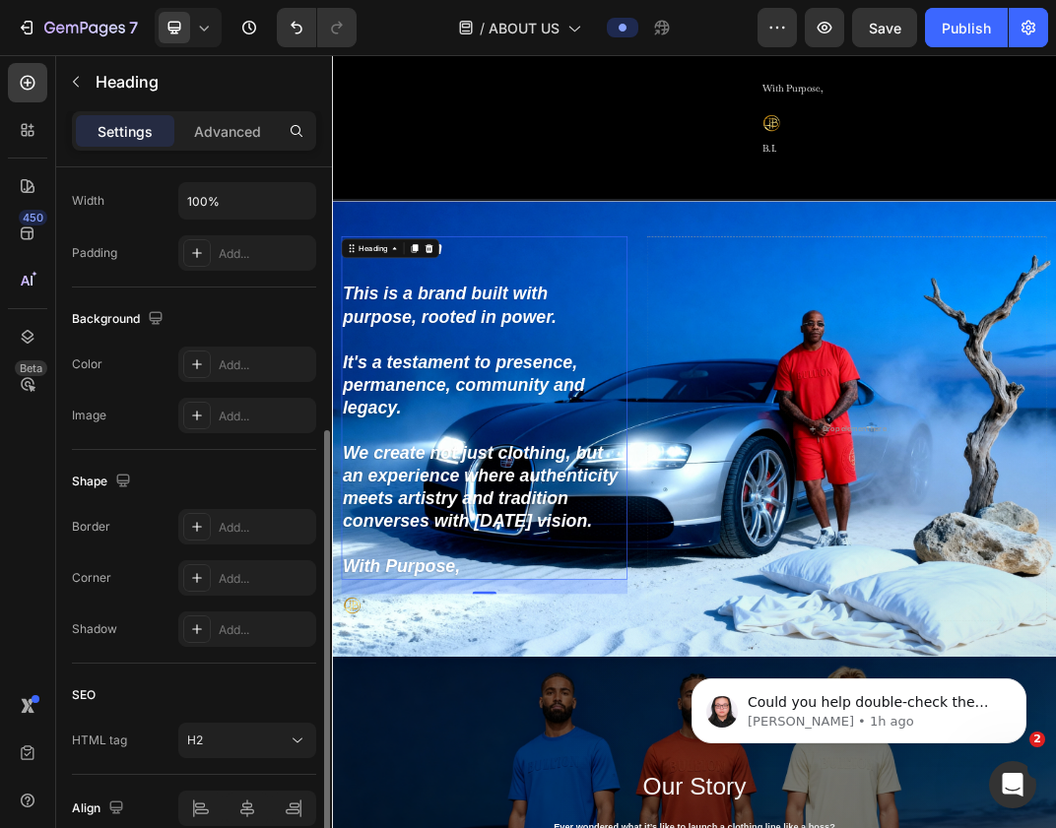
scroll to position [561, 0]
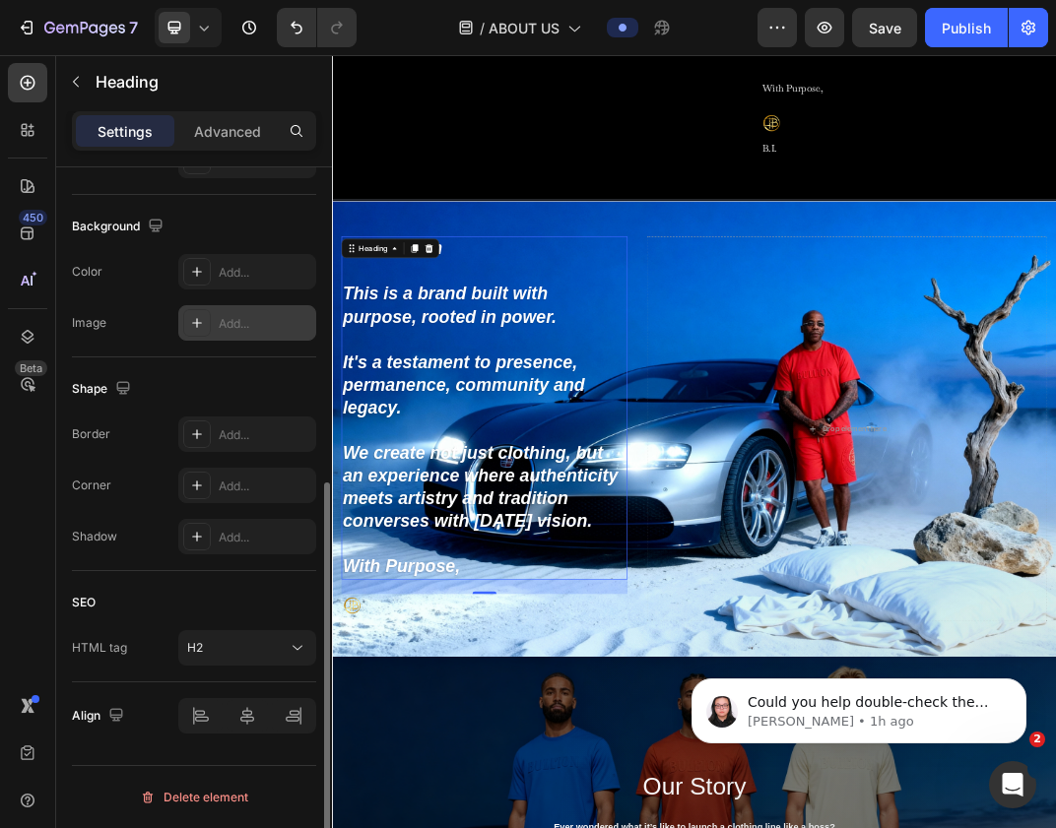
click at [203, 323] on icon at bounding box center [197, 323] width 16 height 16
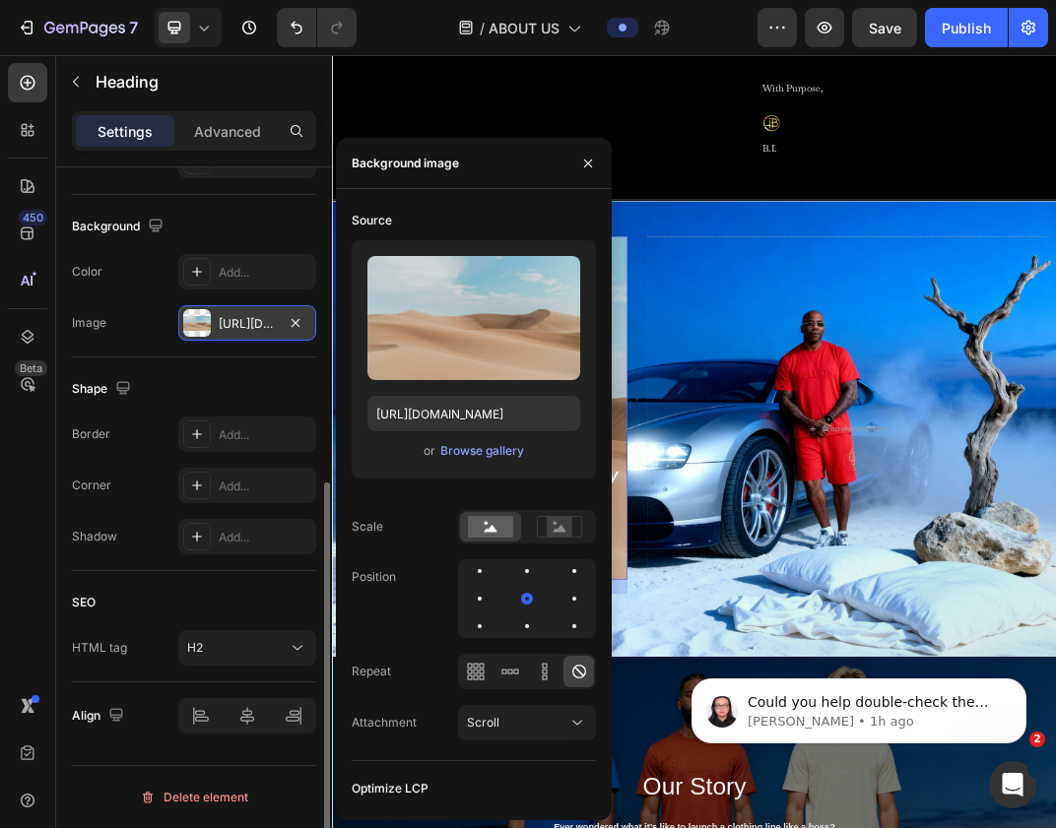
click at [141, 370] on div "Shape Border Add... Corner Add... Shadow Add..." at bounding box center [194, 465] width 244 height 214
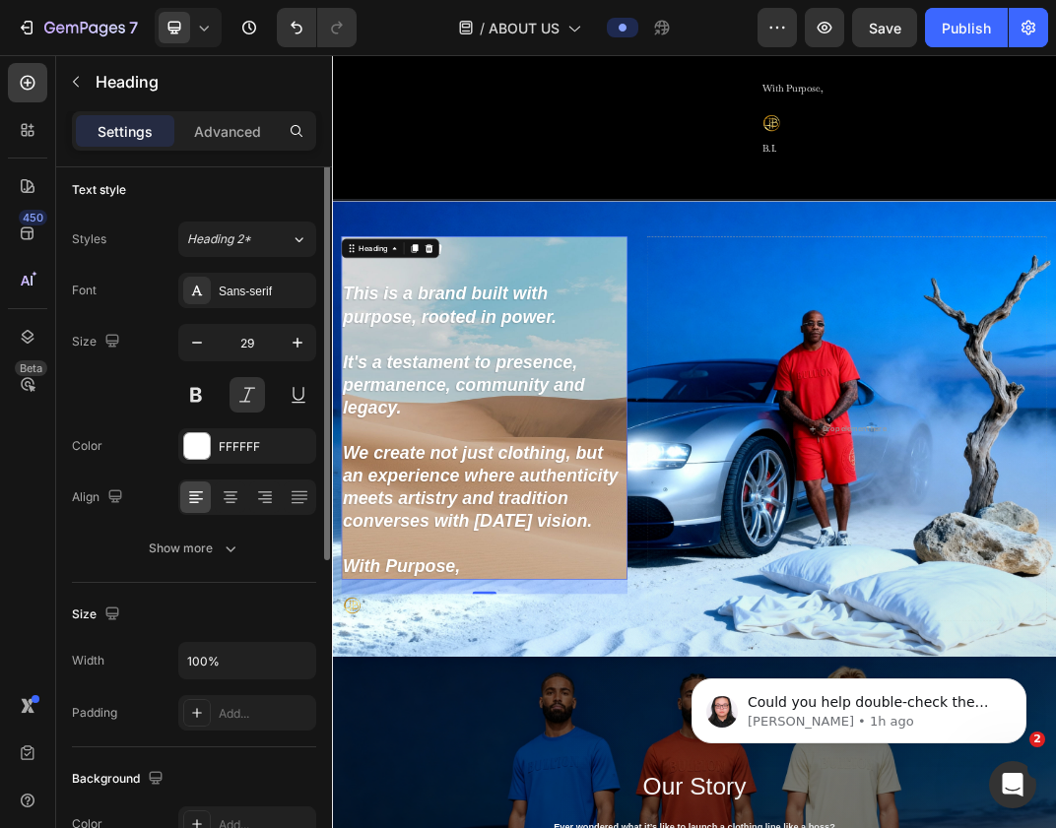
scroll to position [0, 0]
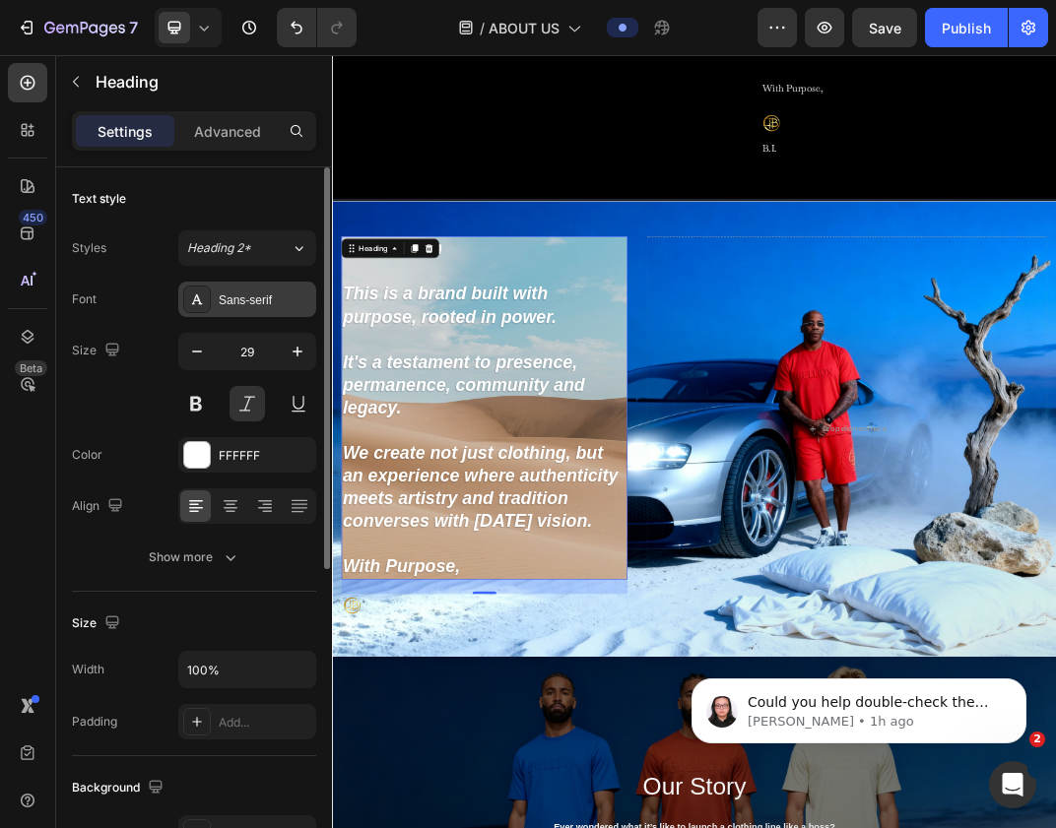
click at [224, 292] on div "Sans-serif" at bounding box center [265, 301] width 93 height 18
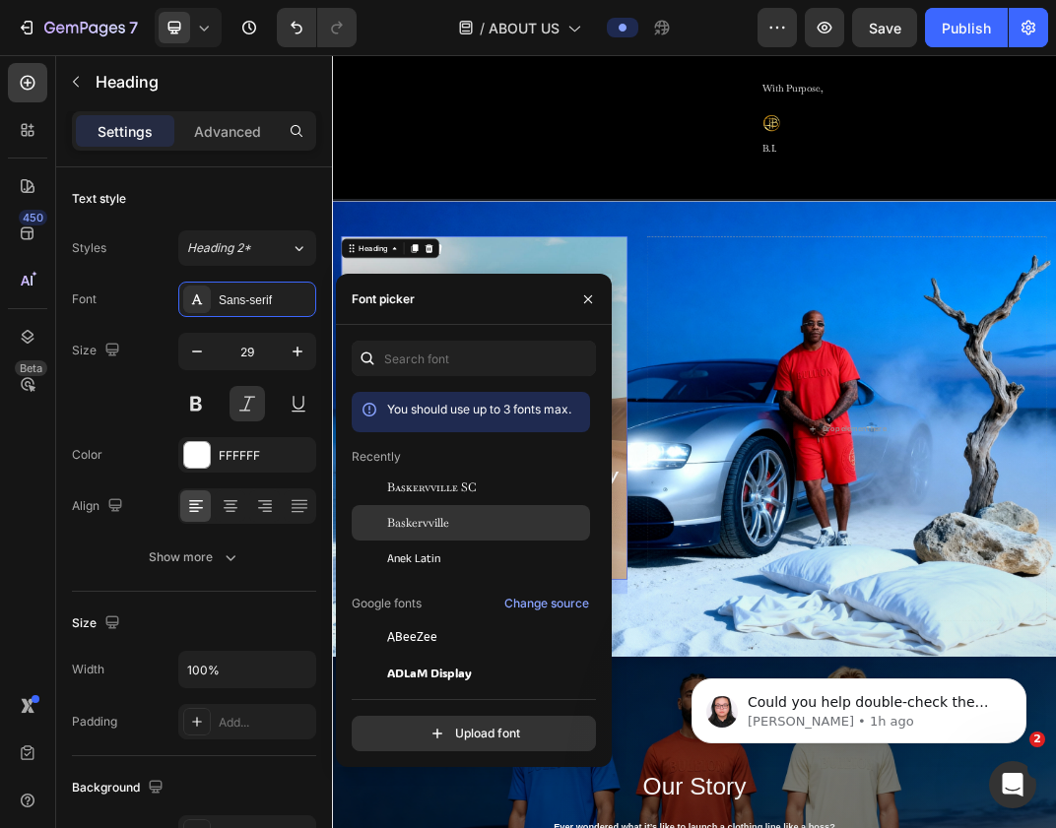
click at [416, 514] on span "Baskervville" at bounding box center [418, 523] width 62 height 18
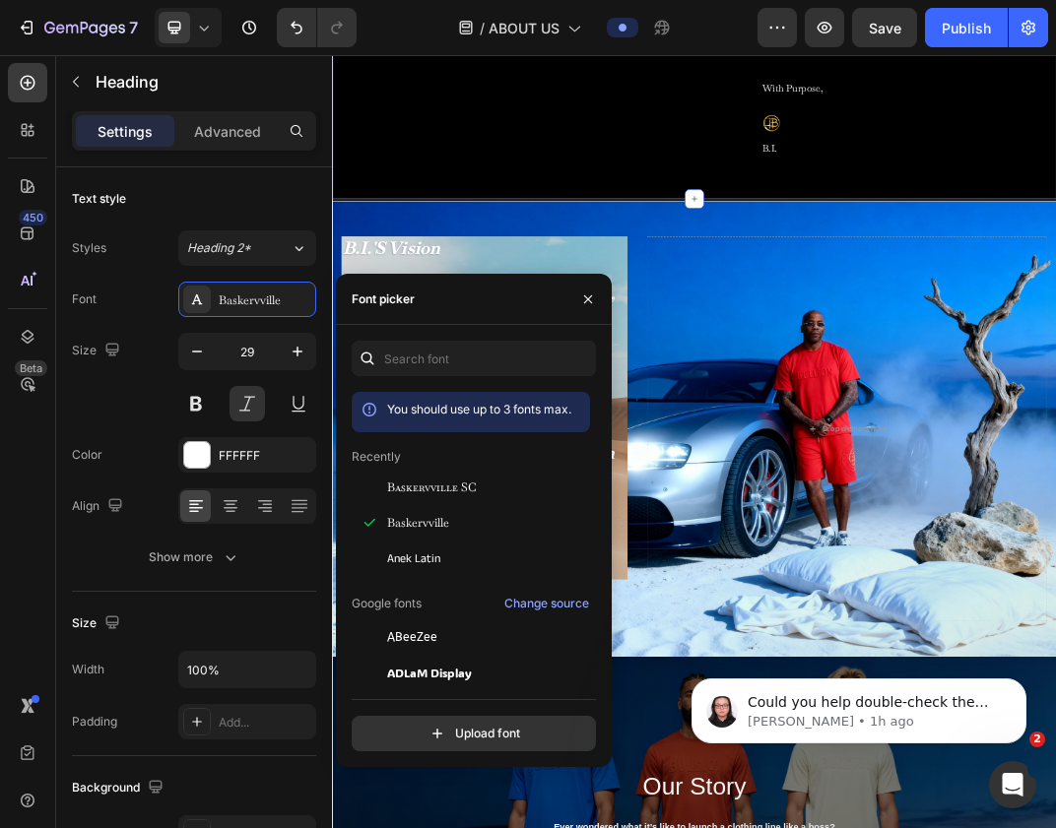
click at [659, 286] on div "Drop element here Row B.I.'S Vision Text Block Heading This is a brand built wi…" at bounding box center [923, 33] width 1182 height 512
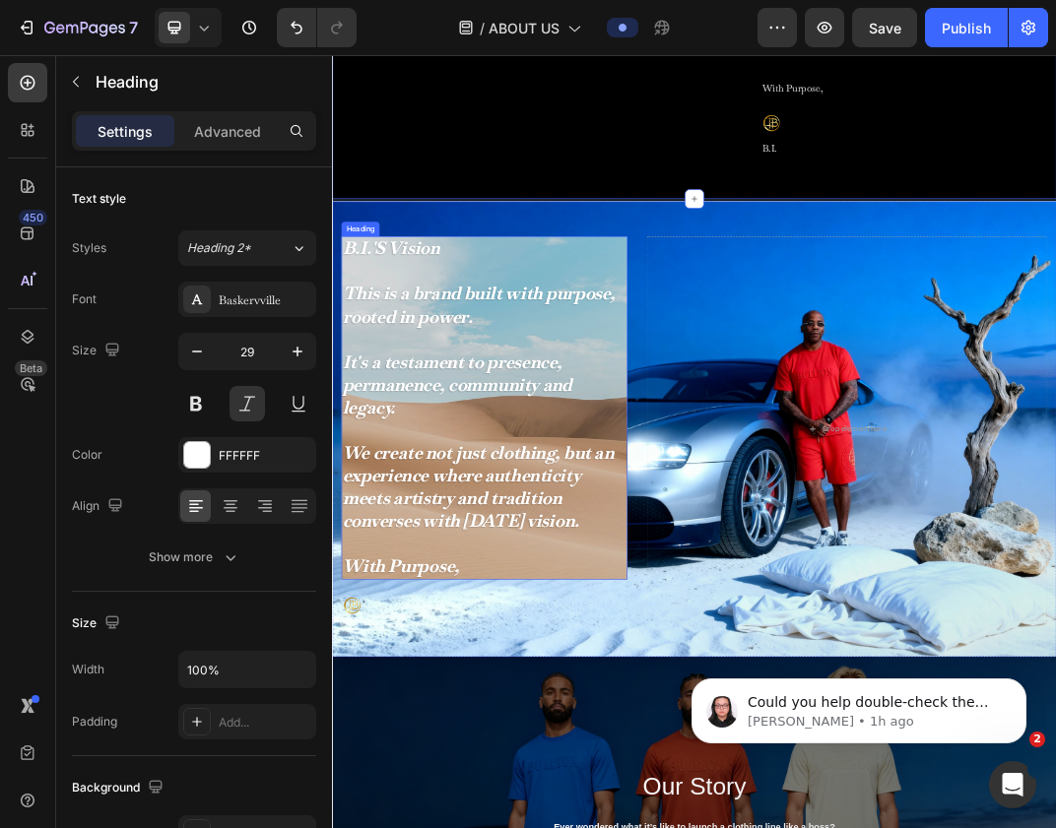
click at [586, 411] on p "⁠⁠⁠⁠⁠⁠⁠ B.I.'S Vision This is a brand built with purpose, rooted in power. It's…" at bounding box center [580, 631] width 463 height 557
click at [701, 382] on p "B.I.'S Vision This is a brand built with purpose, rooted in power. It's a testa…" at bounding box center [580, 631] width 463 height 557
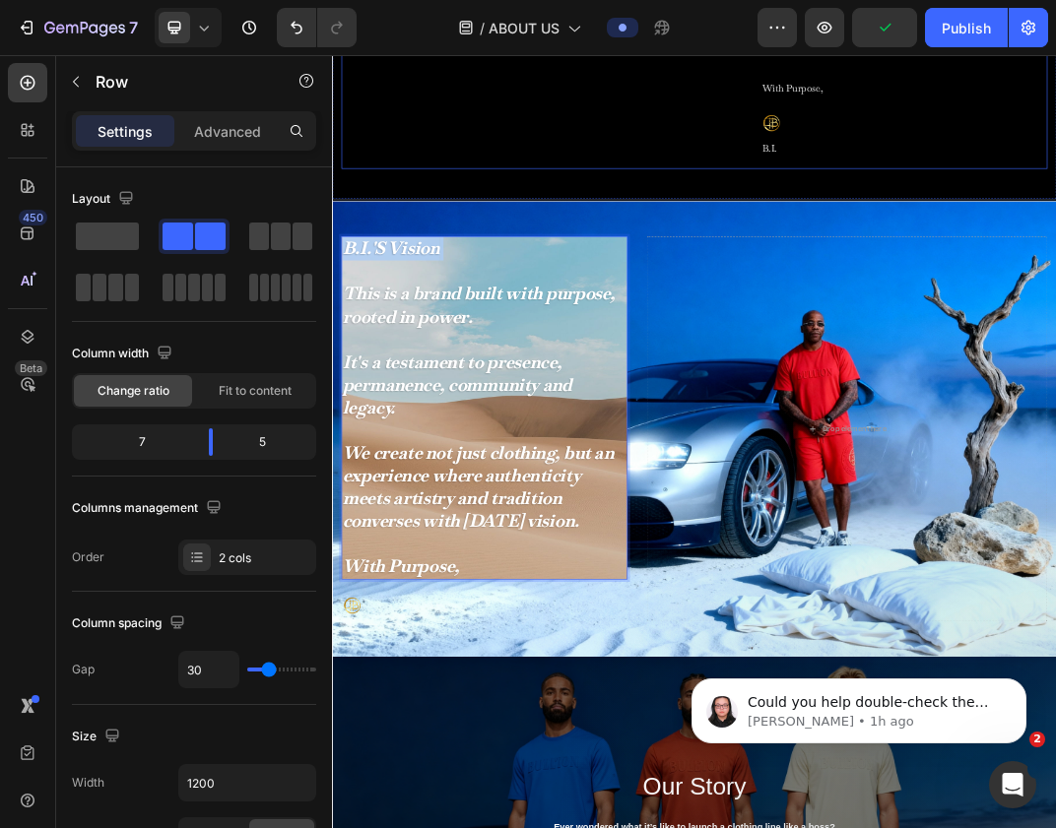
click at [632, 205] on div "Drop element here Row" at bounding box center [674, 41] width 655 height 398
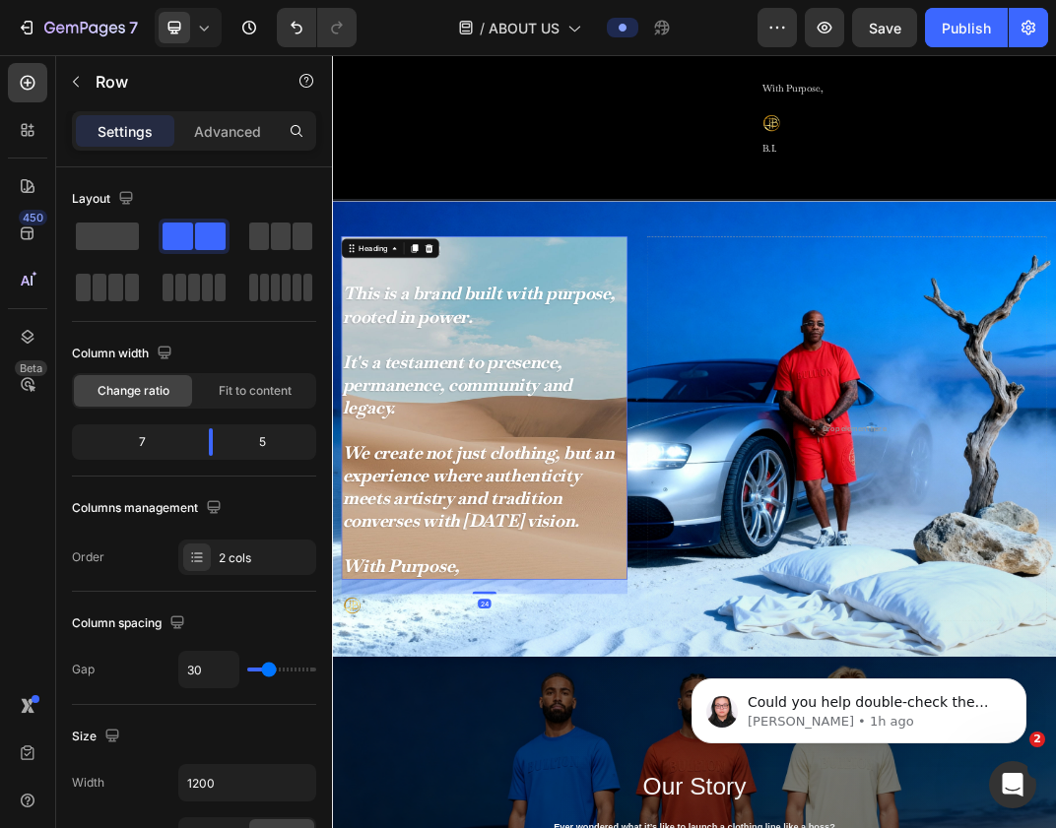
click at [631, 363] on p "⁠⁠⁠⁠⁠⁠⁠ B.I.'S Vision This is a brand built with purpose, rooted in power. It's…" at bounding box center [580, 631] width 463 height 557
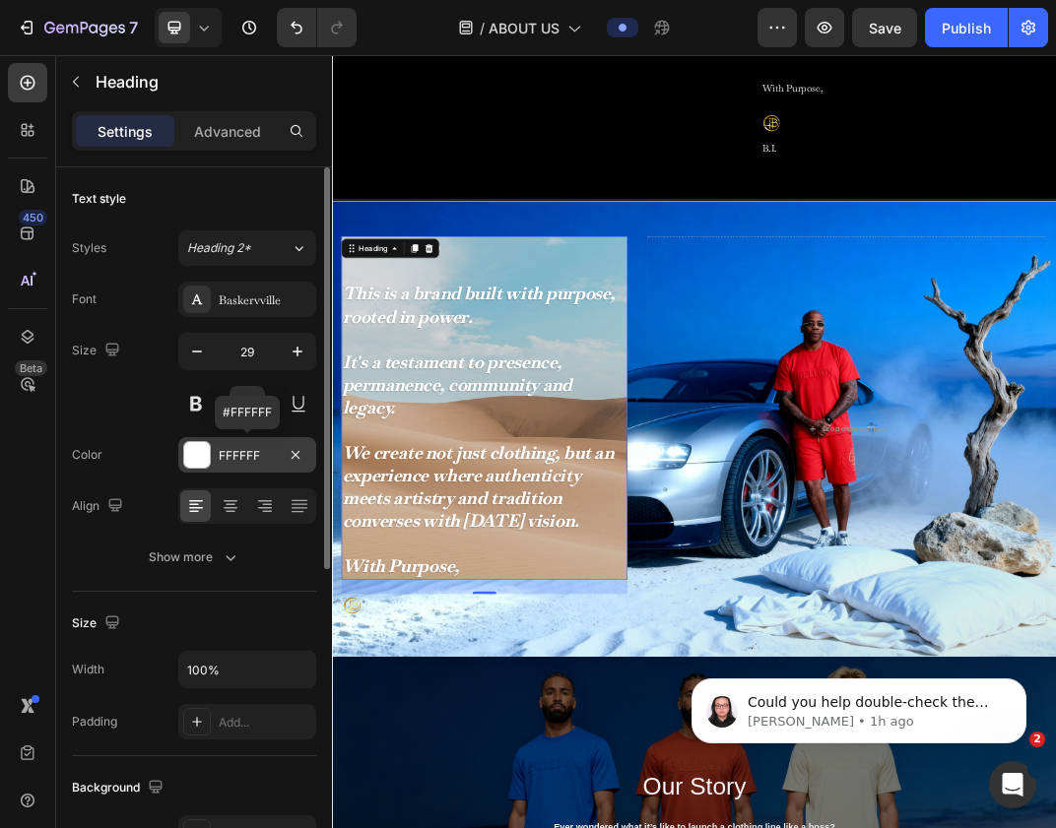
click at [220, 458] on div "FFFFFF" at bounding box center [247, 456] width 57 height 18
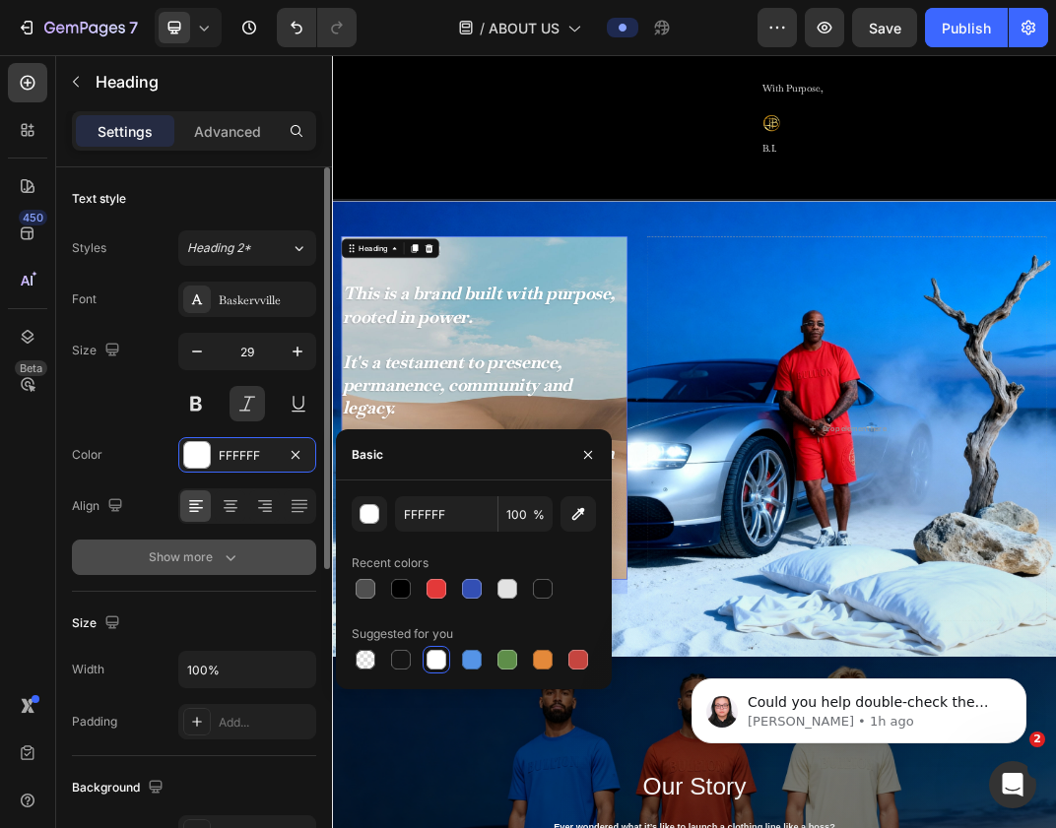
click at [159, 557] on div "Show more" at bounding box center [195, 558] width 92 height 20
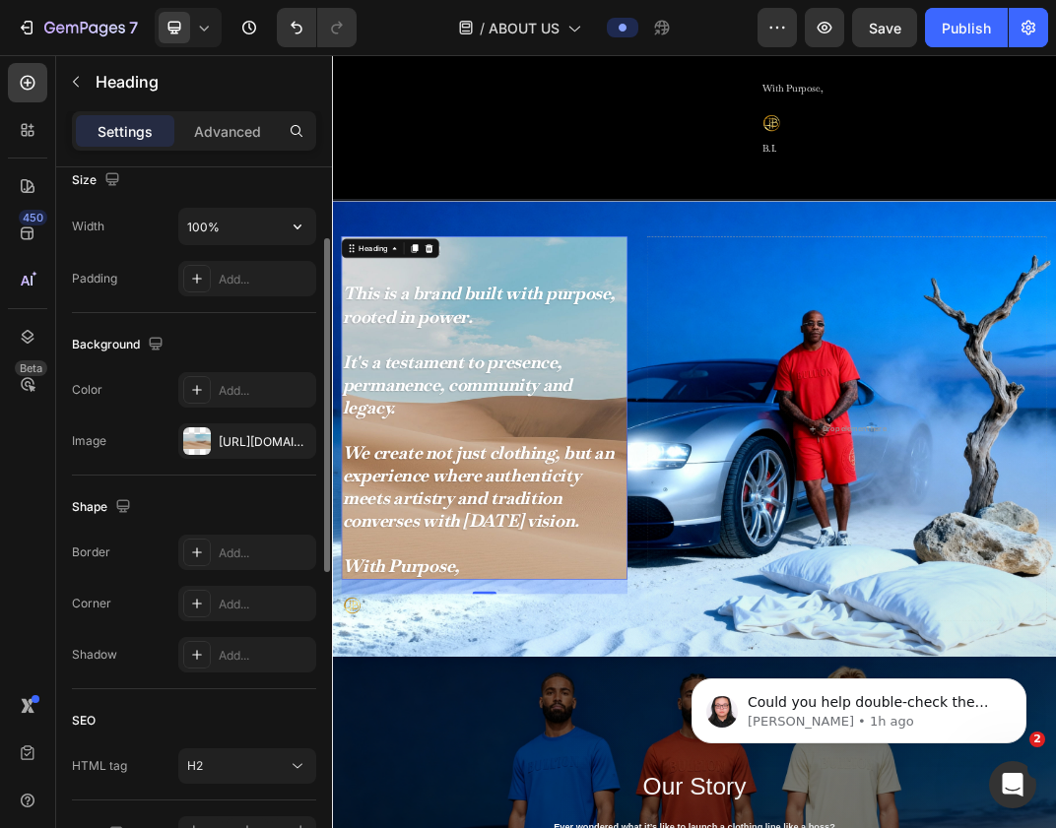
scroll to position [789, 0]
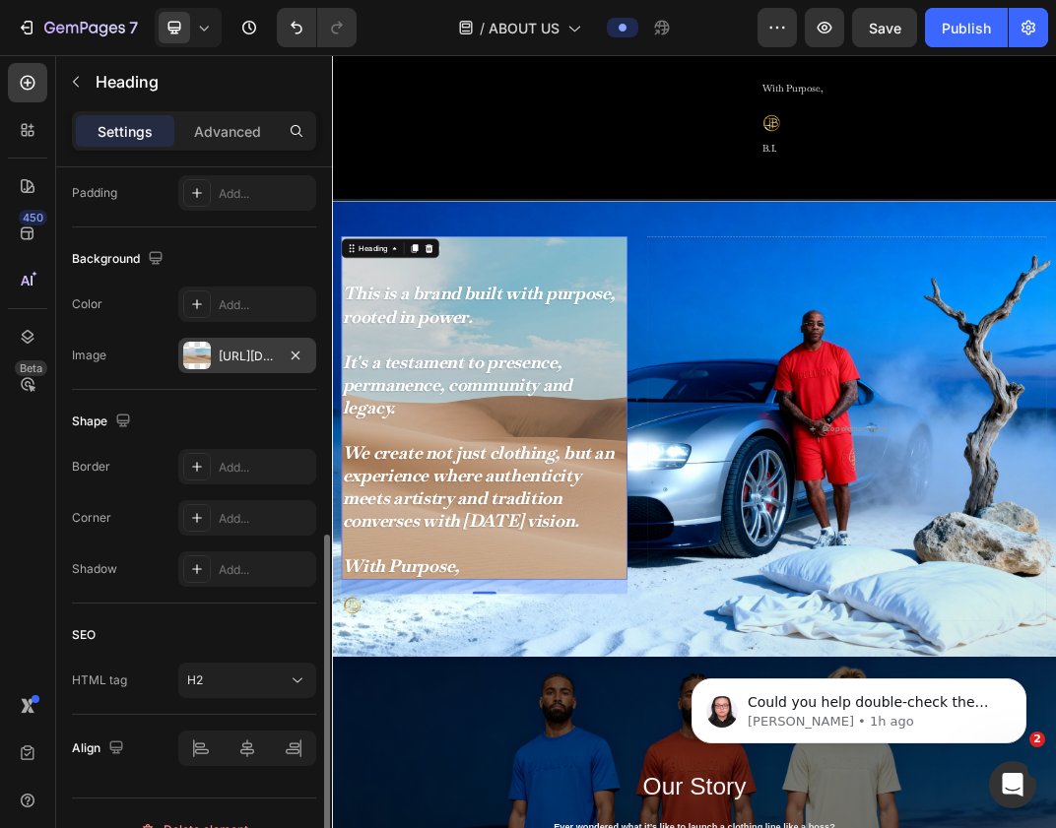
click at [222, 350] on div "https://cdn.shopify.com/s/files/1/2005/9307/files/background_settings.jpg" at bounding box center [247, 357] width 57 height 18
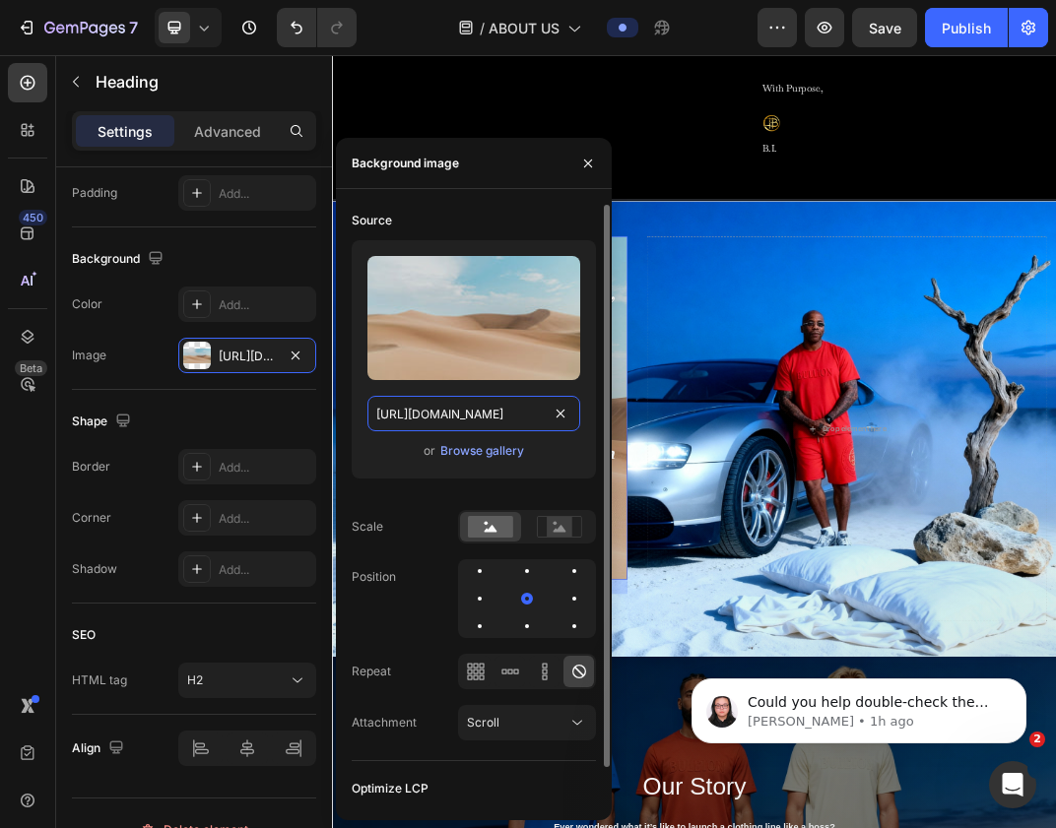
click at [455, 430] on input "https://cdn.shopify.com/s/files/1/2005/9307/files/background_settings.jpg" at bounding box center [473, 413] width 213 height 35
click at [456, 459] on div "Browse gallery" at bounding box center [482, 451] width 84 height 18
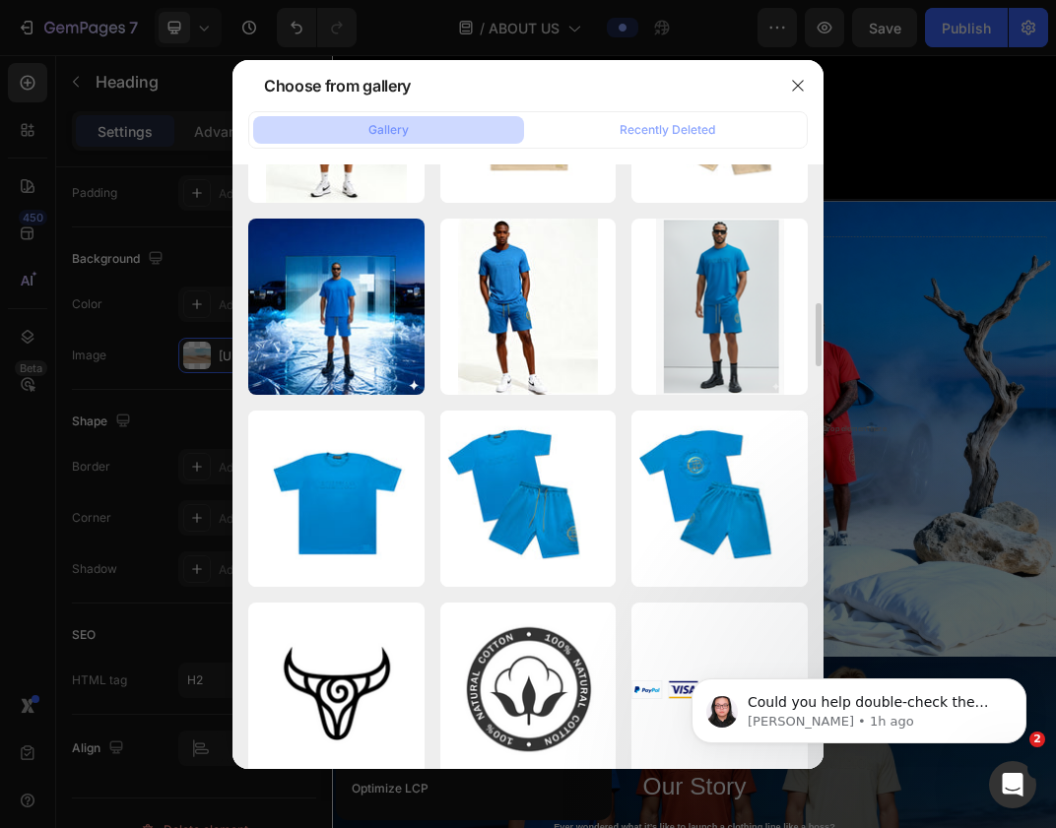
scroll to position [1305, 0]
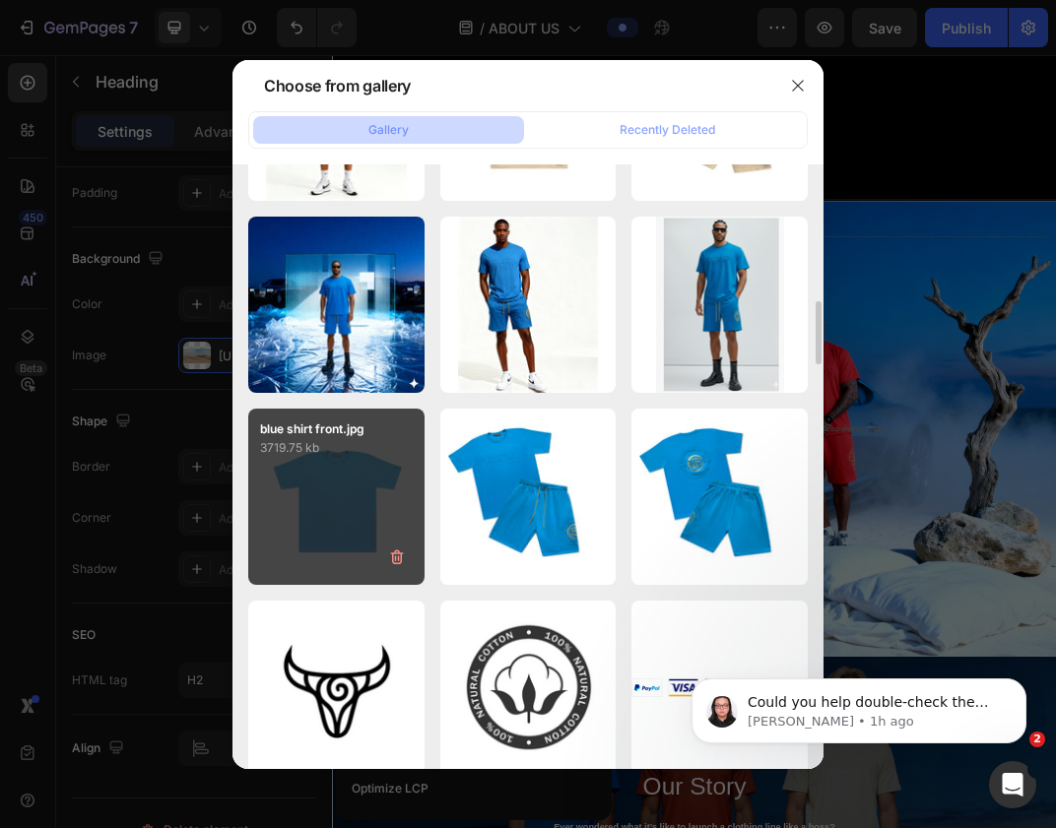
click at [300, 504] on div "blue shirt front.jpg 3719.75 kb" at bounding box center [336, 497] width 176 height 176
type input "https://cdn.shopify.com/s/files/1/0639/4806/2833/files/gempages_585599489646003…"
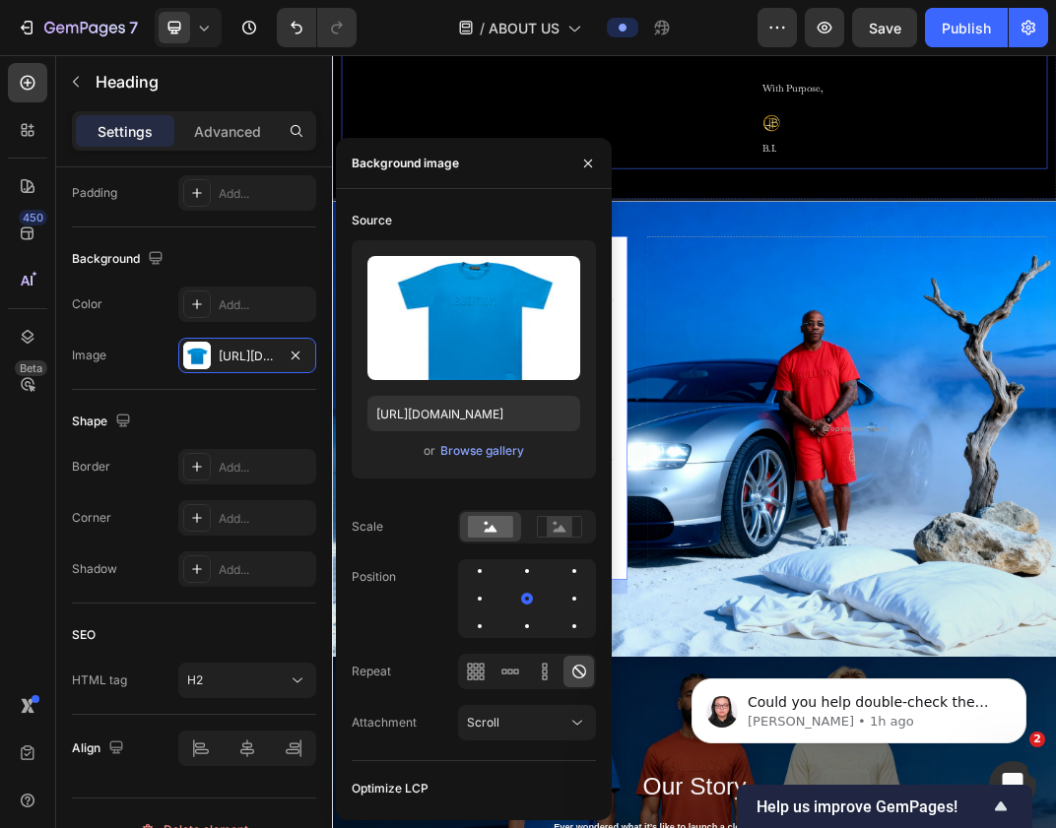
click at [865, 77] on div "Drop element here Row" at bounding box center [674, 41] width 655 height 398
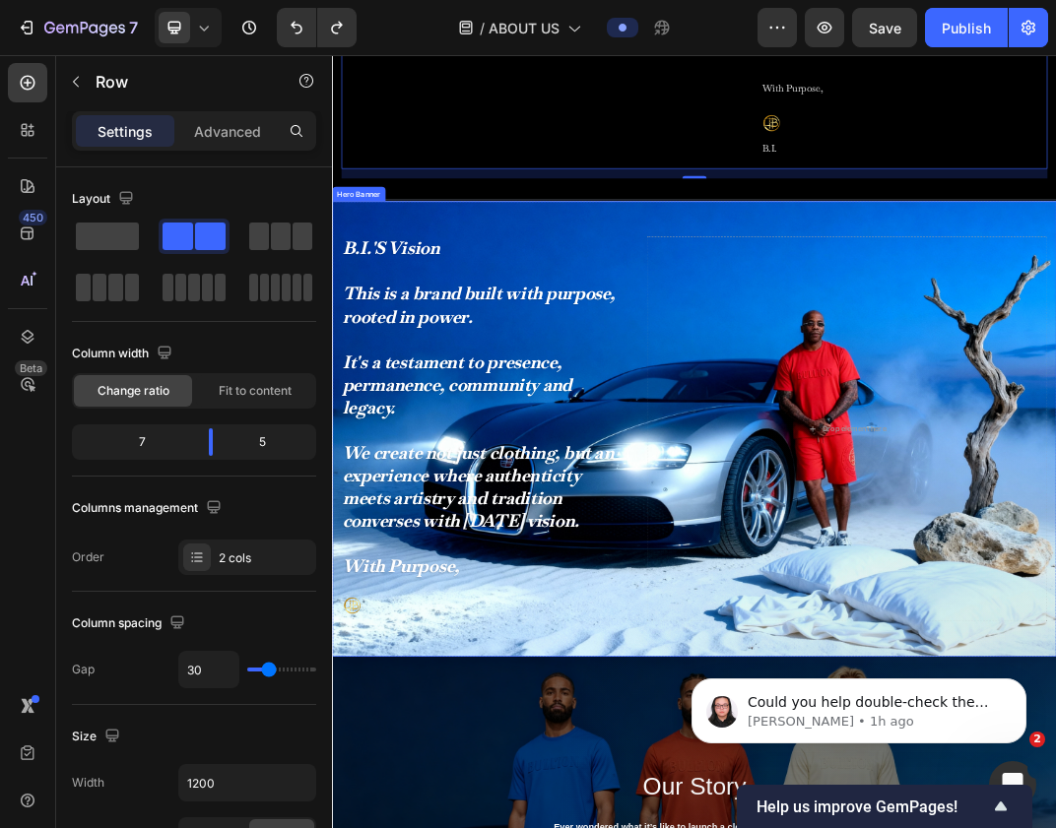
click at [715, 294] on div "⁠⁠⁠⁠⁠⁠⁠ B.I.'S Vision This is a brand built with purpose, rooted in power. It's…" at bounding box center [923, 665] width 1182 height 745
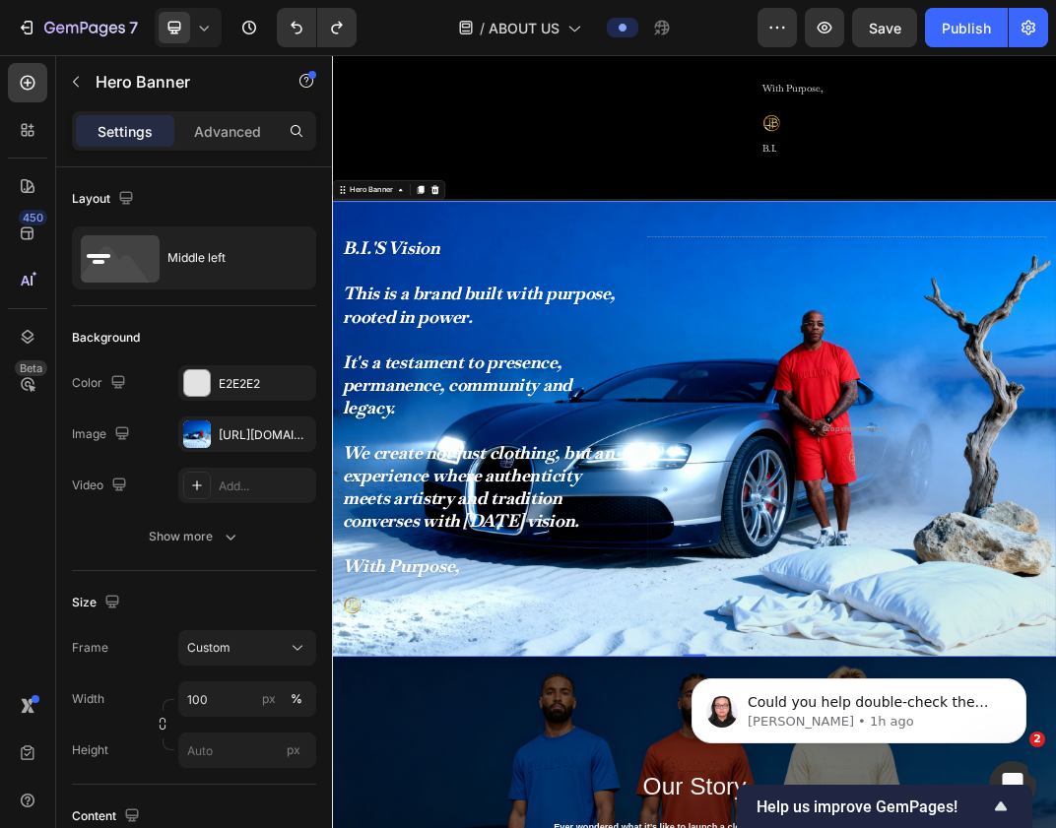
click at [715, 321] on div "⁠⁠⁠⁠⁠⁠⁠ B.I.'S Vision This is a brand built with purpose, rooted in power. It's…" at bounding box center [923, 665] width 1182 height 745
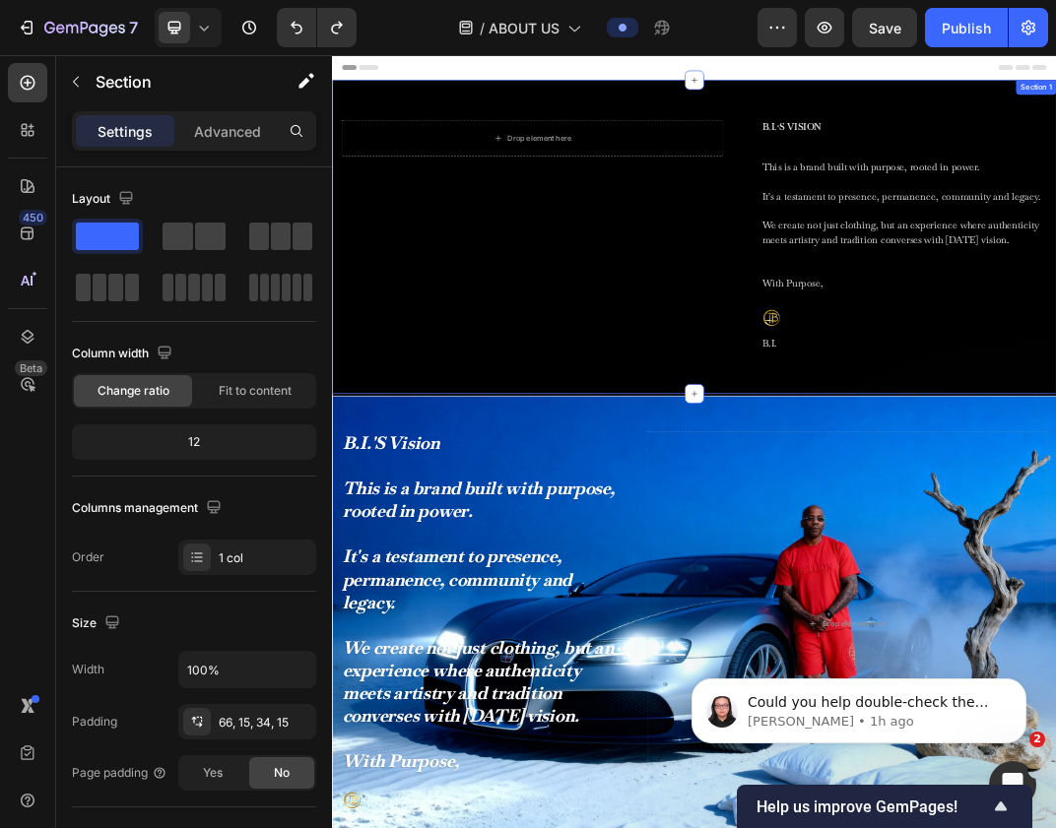
click at [1055, 111] on div "Drop element here Row B.I.'S Vision Text Block Heading This is a brand built wi…" at bounding box center [923, 352] width 1182 height 512
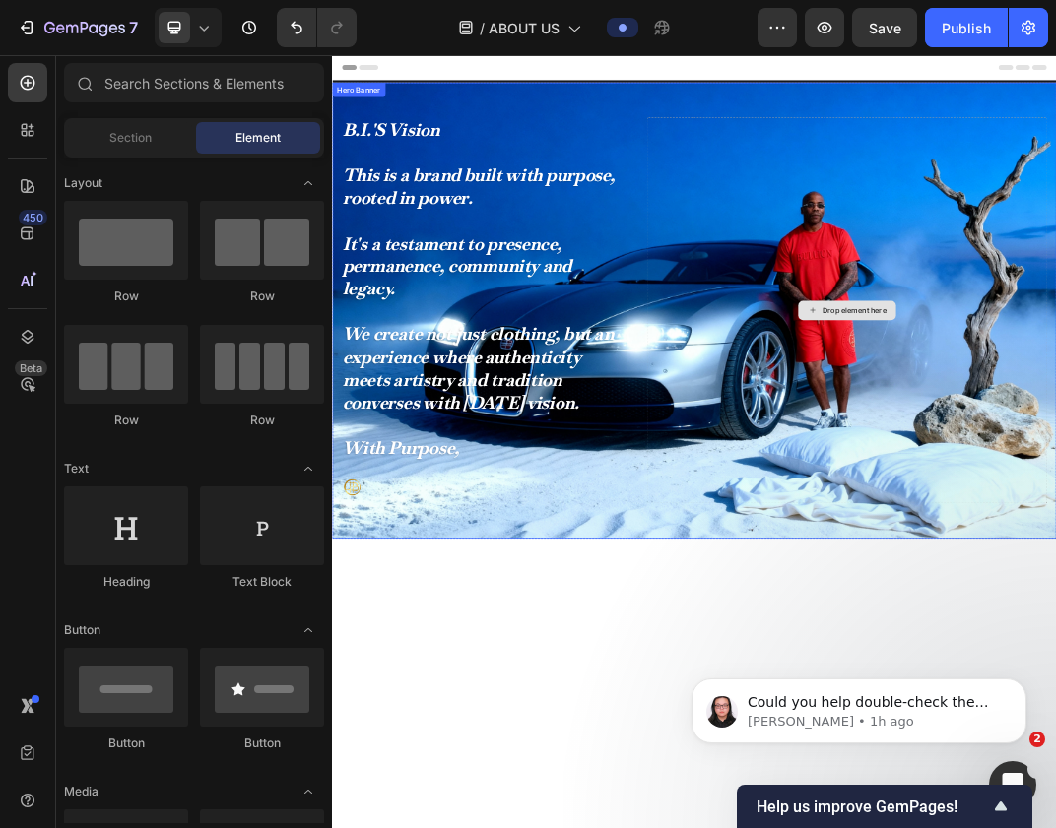
click at [1055, 134] on div "B.I.'S Vision This is a brand built with purpose, rooted in power. It's a testa…" at bounding box center [923, 471] width 1182 height 745
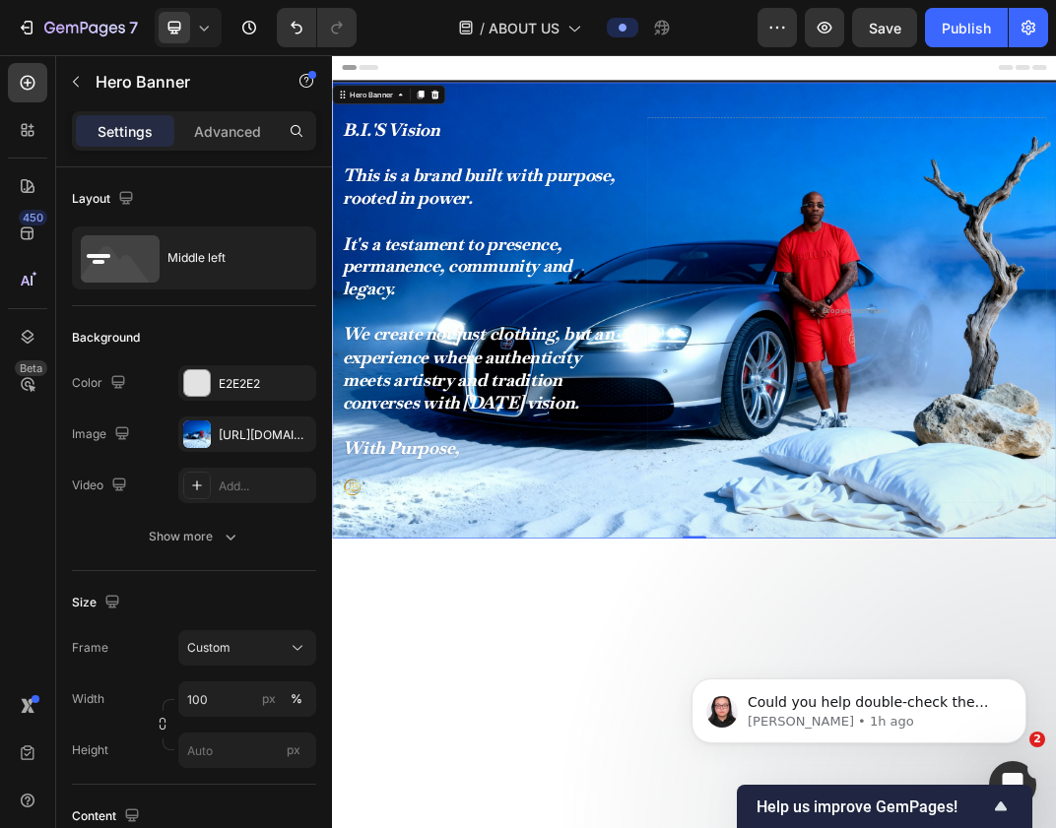
click at [504, 104] on div "Hero Banner" at bounding box center [424, 119] width 184 height 32
click at [504, 122] on icon at bounding box center [499, 119] width 16 height 16
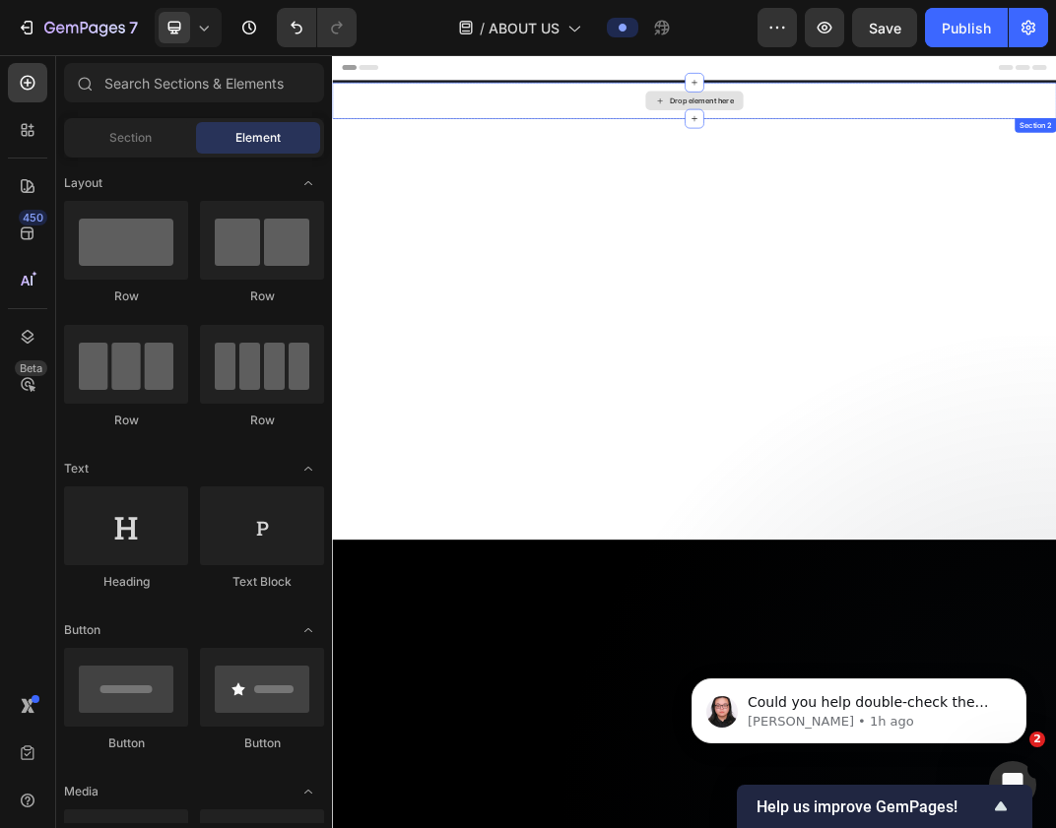
click at [1055, 124] on div "Drop element here" at bounding box center [923, 128] width 1182 height 59
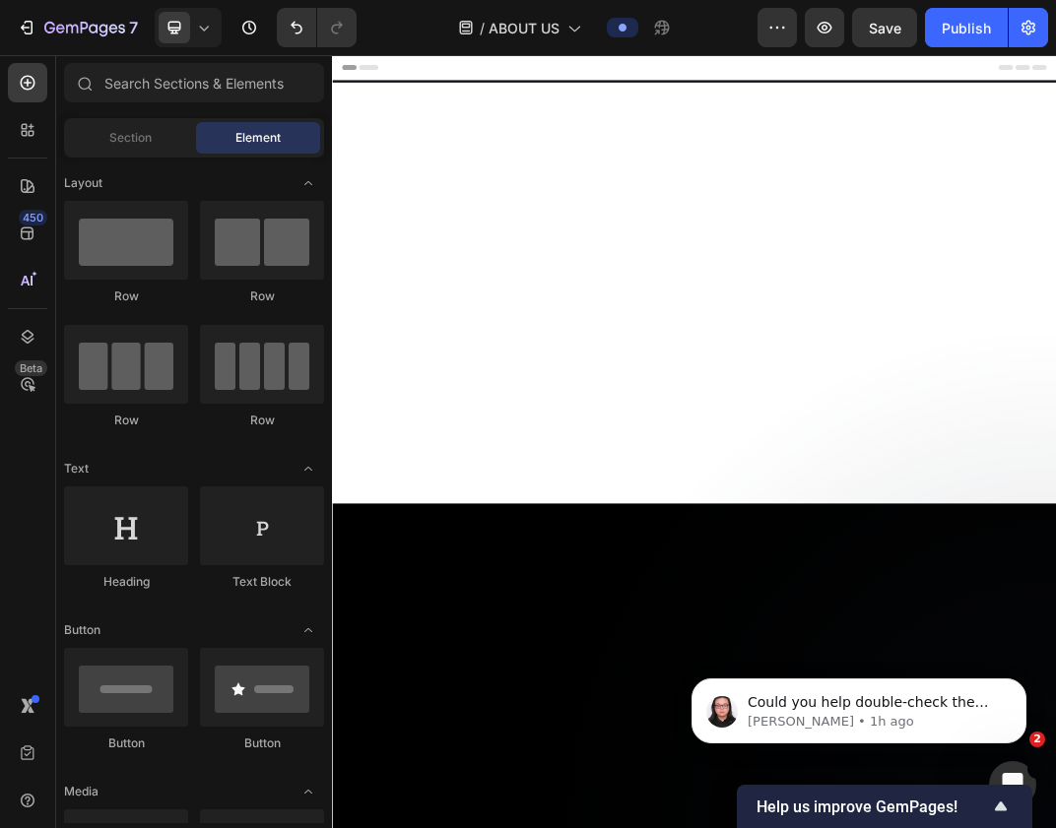
click at [978, 221] on div at bounding box center [923, 442] width 1182 height 687
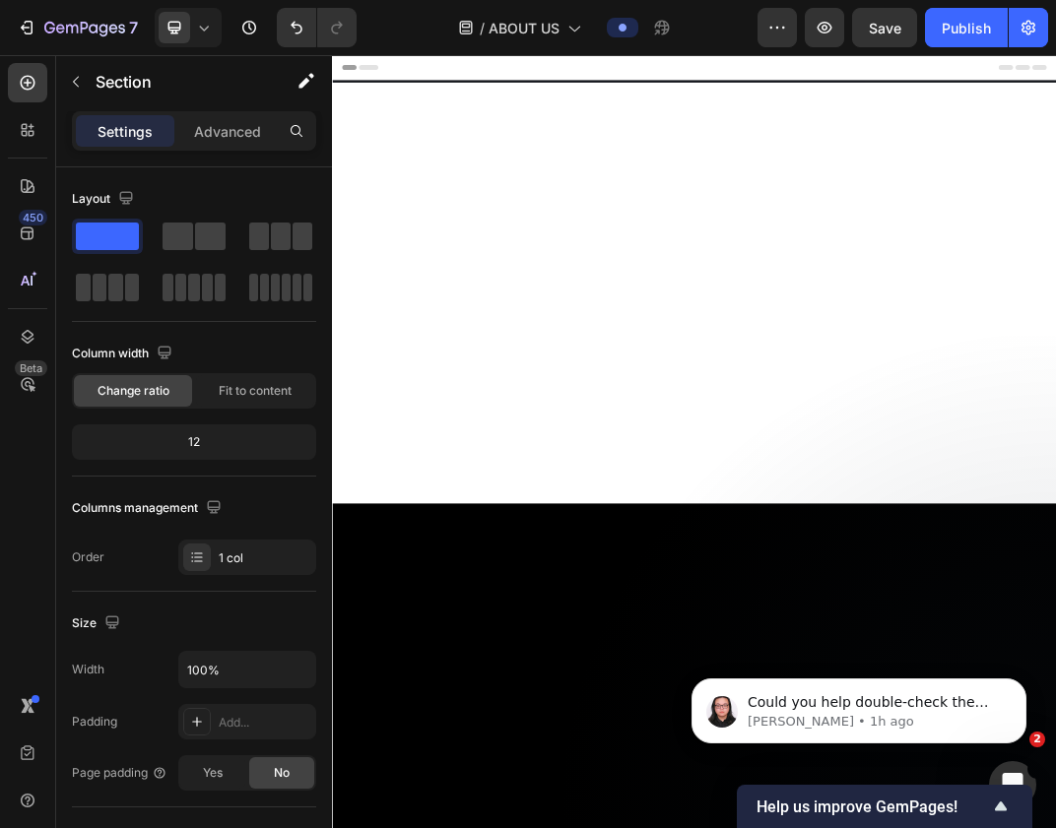
click at [1055, 768] on div at bounding box center [923, 442] width 1182 height 687
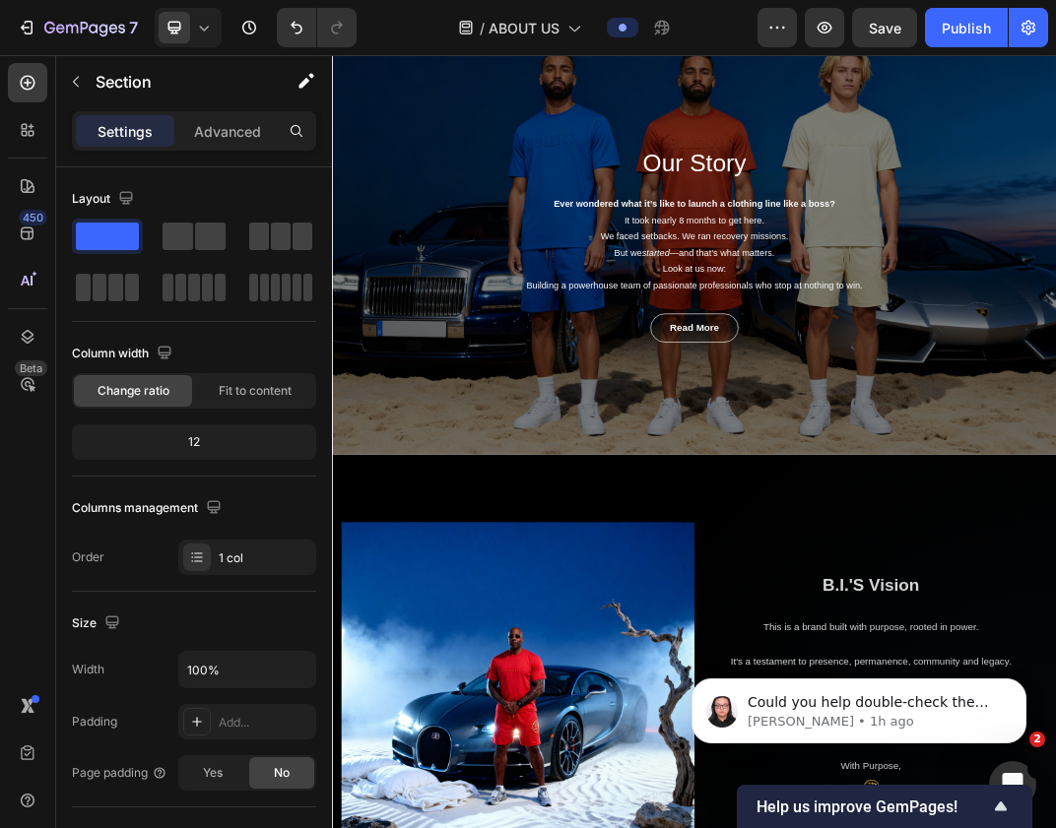
scroll to position [141, 0]
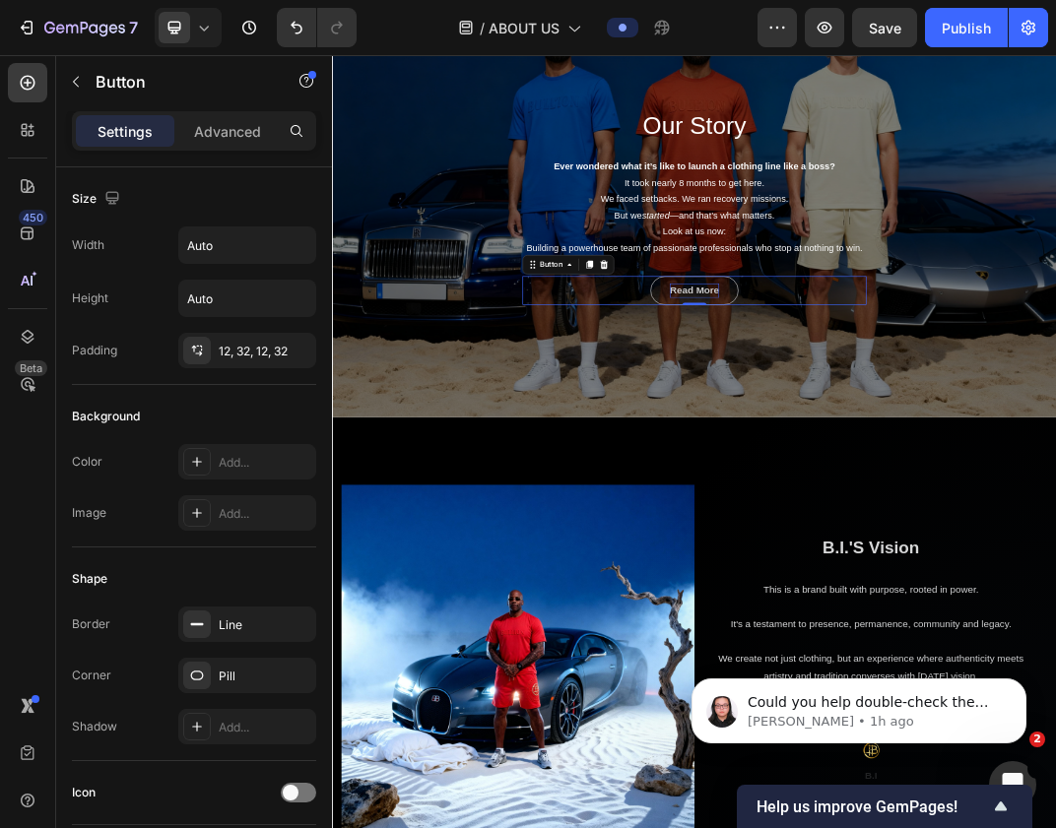
click at [921, 433] on div "Read More" at bounding box center [922, 439] width 81 height 24
click at [778, 400] on icon at bounding box center [775, 397] width 13 height 14
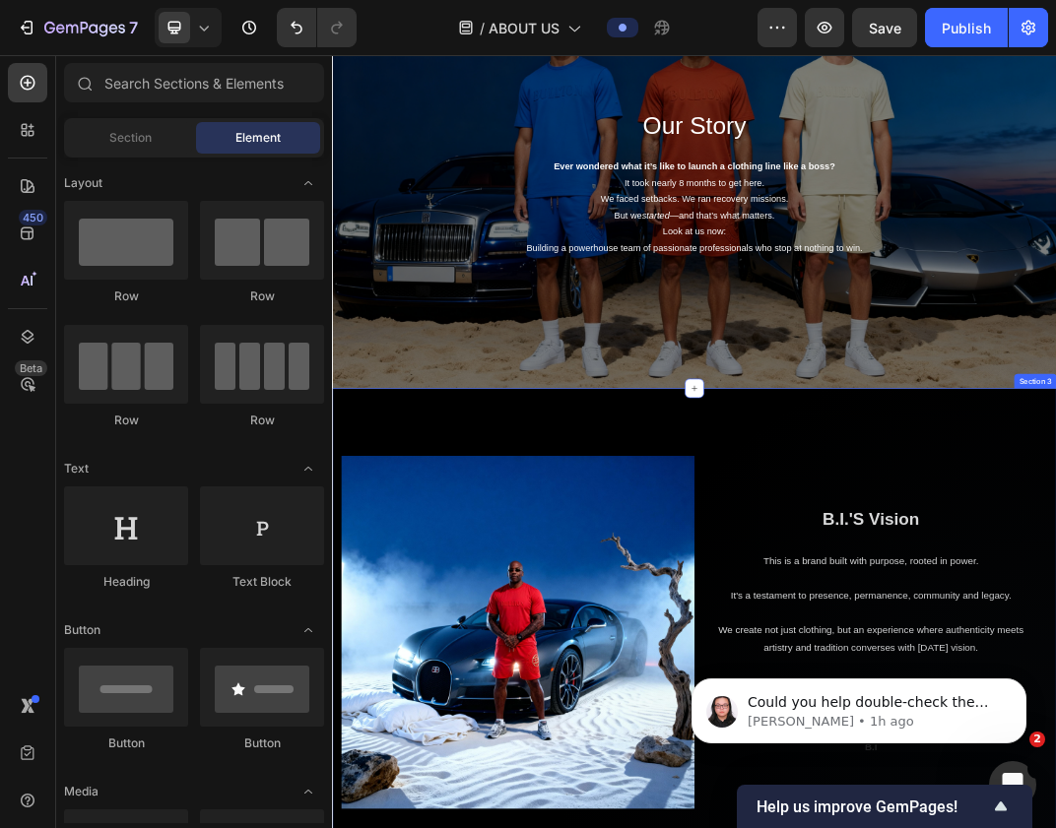
click at [983, 575] on div "Our Story Heading Ever wondered what it’s like to launch a clothing line like a…" at bounding box center [923, 279] width 1182 height 640
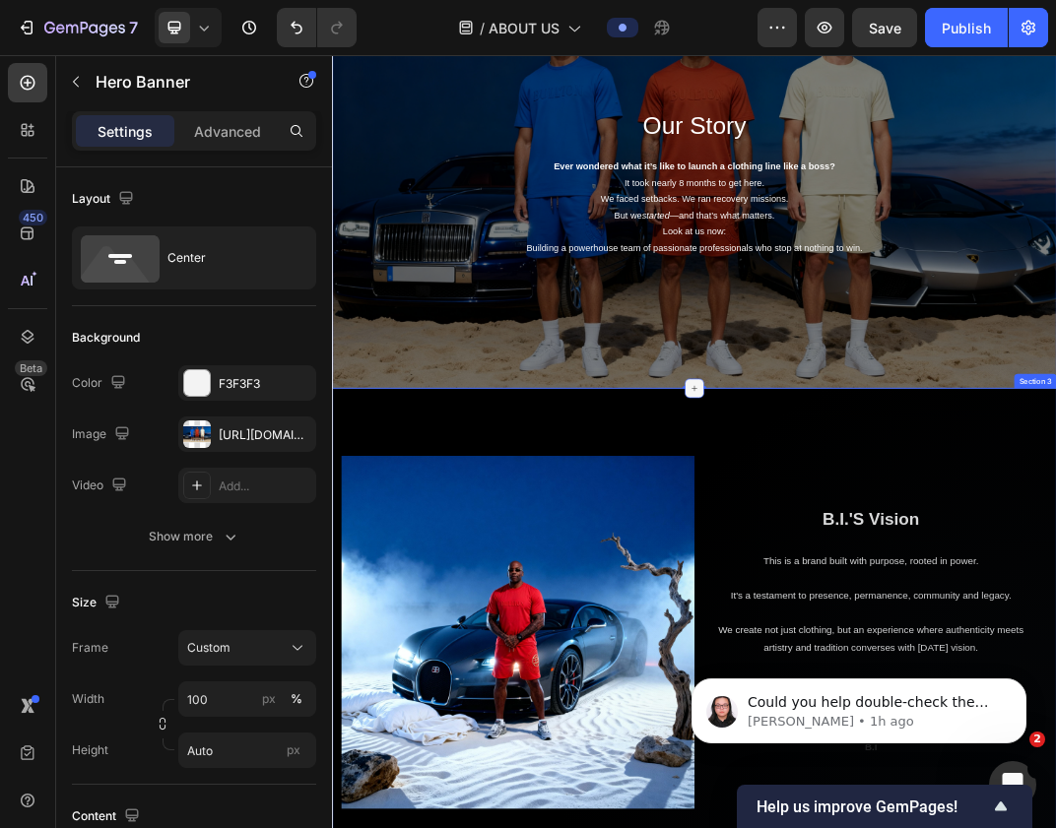
click at [922, 597] on icon at bounding box center [923, 599] width 9 height 9
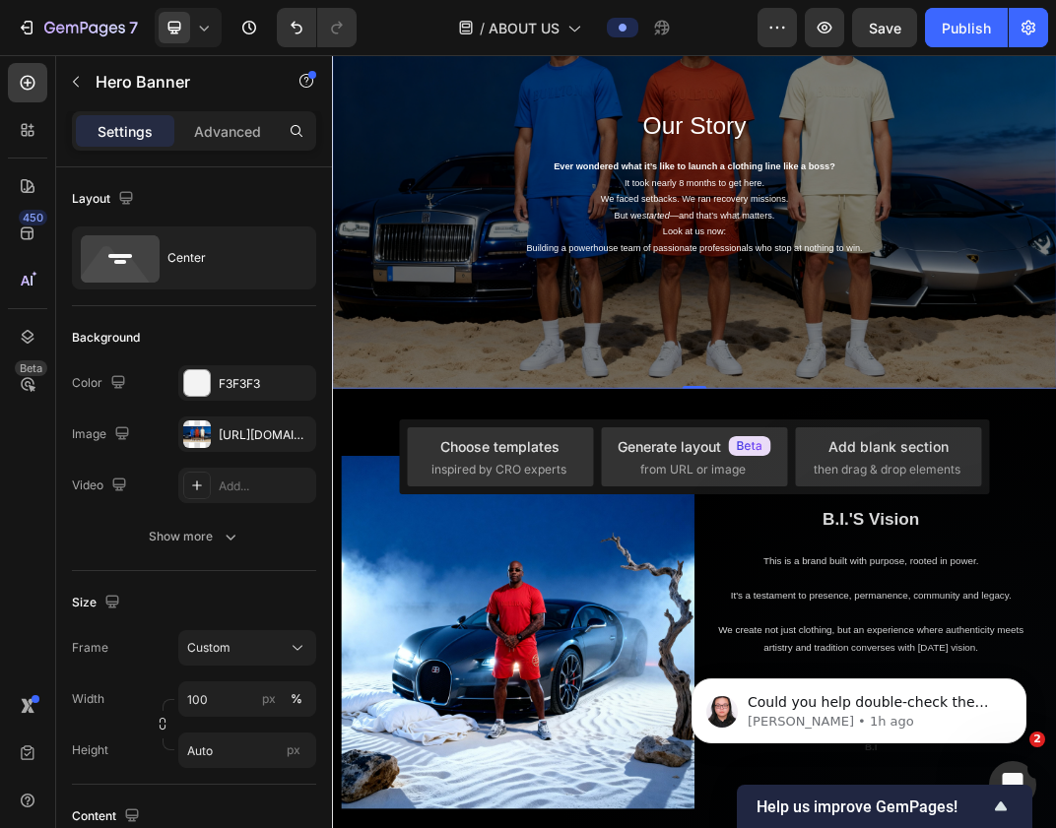
click at [1004, 595] on div "Our Story Heading Ever wondered what it’s like to launch a clothing line like a…" at bounding box center [923, 279] width 1182 height 640
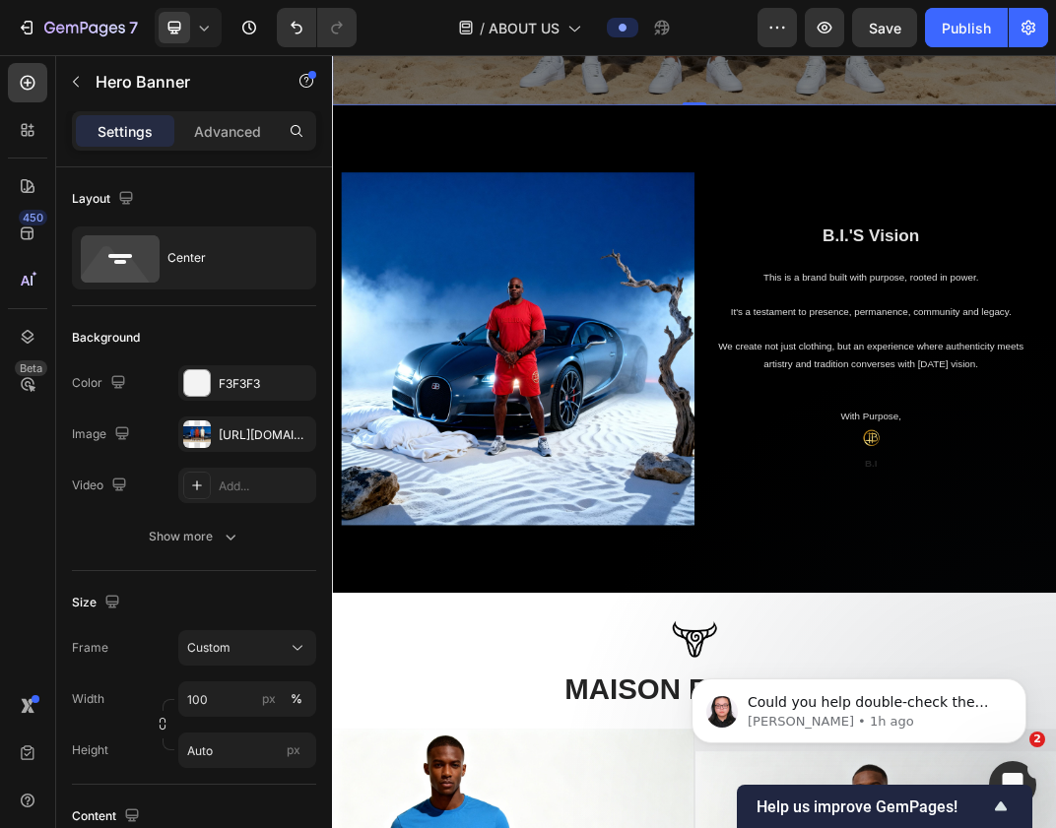
scroll to position [608, 0]
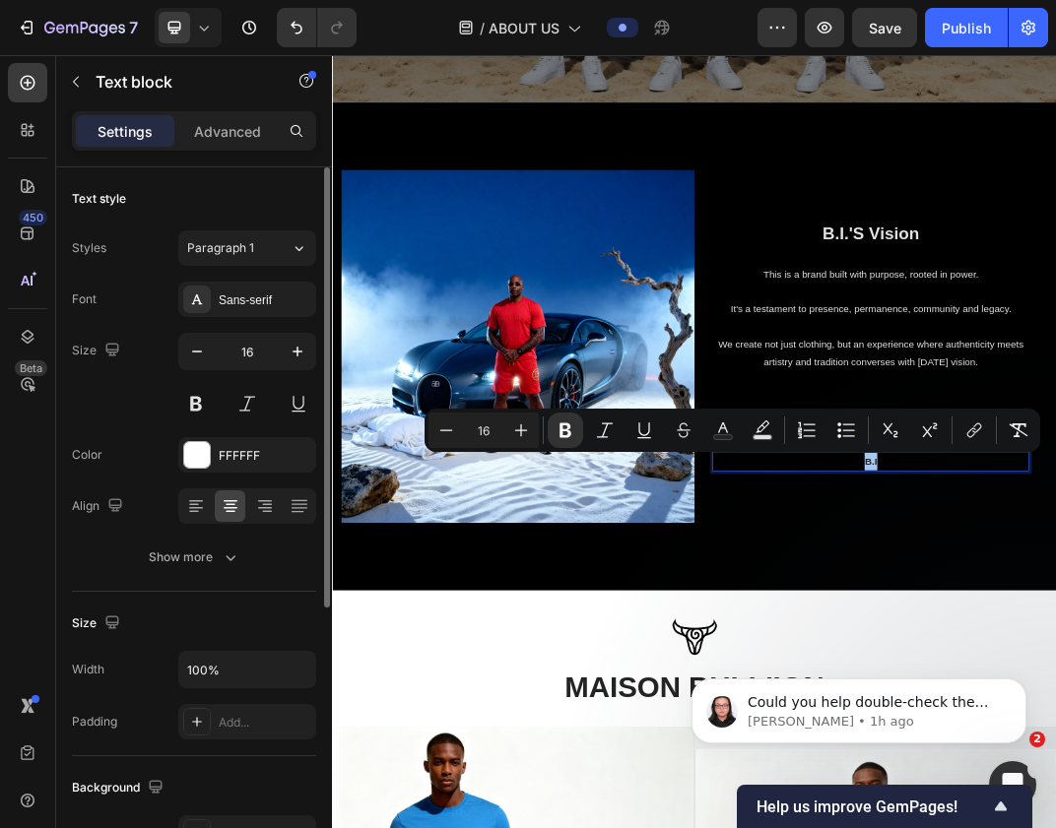
click at [171, 457] on div "Color FFFFFF" at bounding box center [194, 454] width 244 height 35
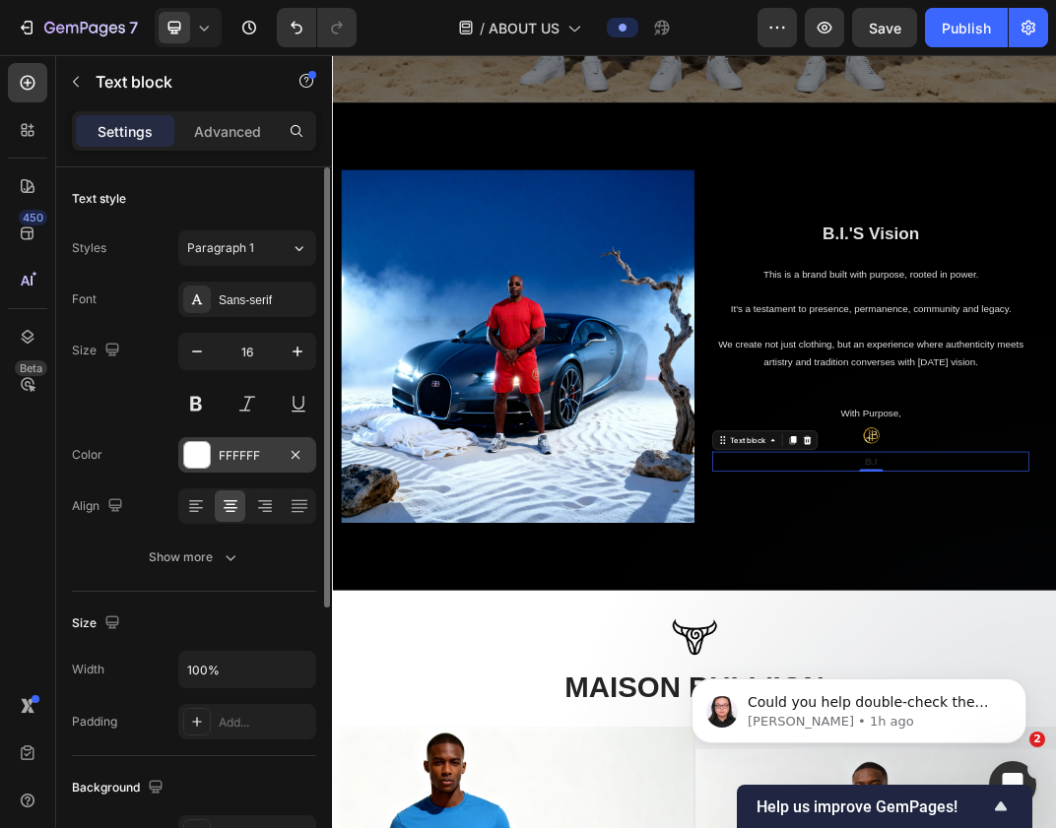
click at [192, 458] on div at bounding box center [197, 455] width 26 height 26
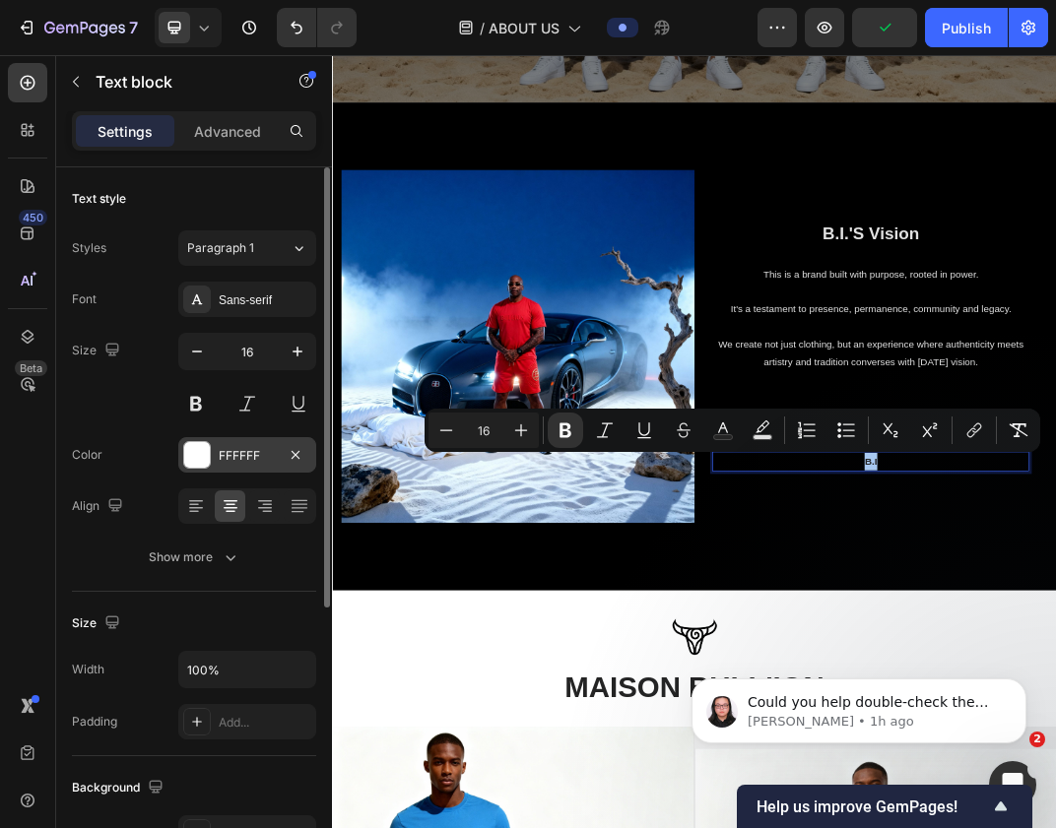
click at [215, 443] on div "FFFFFF" at bounding box center [247, 454] width 138 height 35
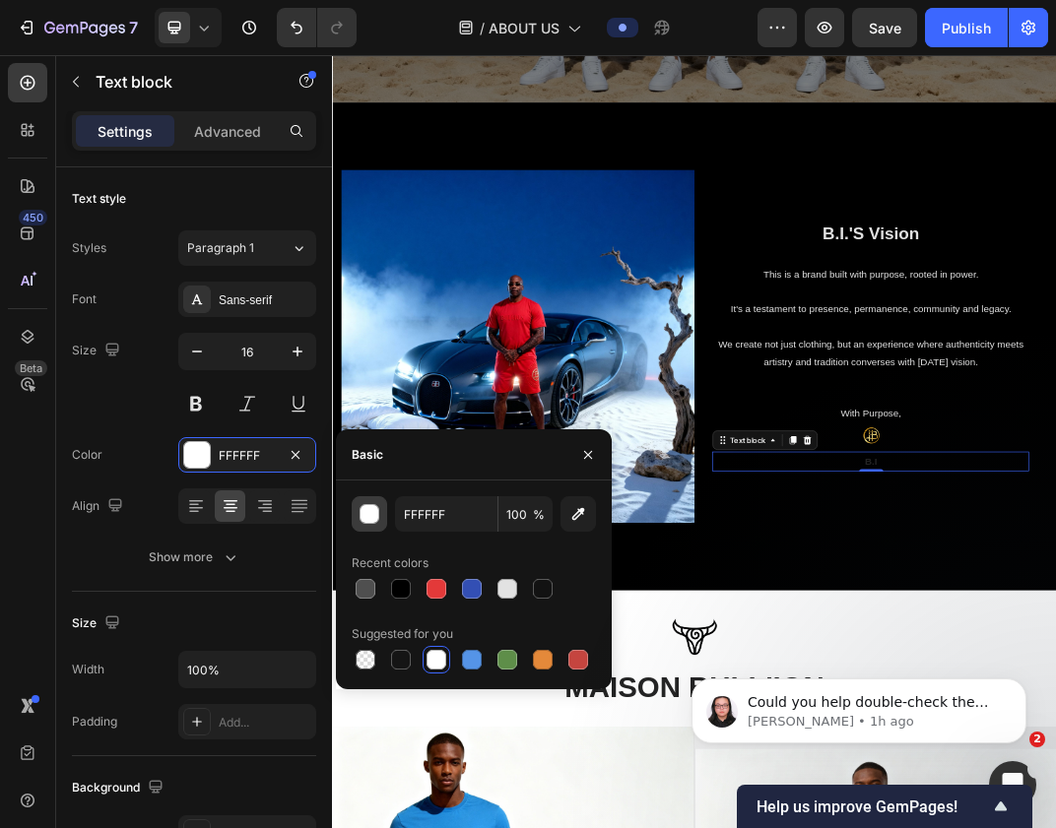
click at [367, 515] on div "button" at bounding box center [370, 515] width 20 height 20
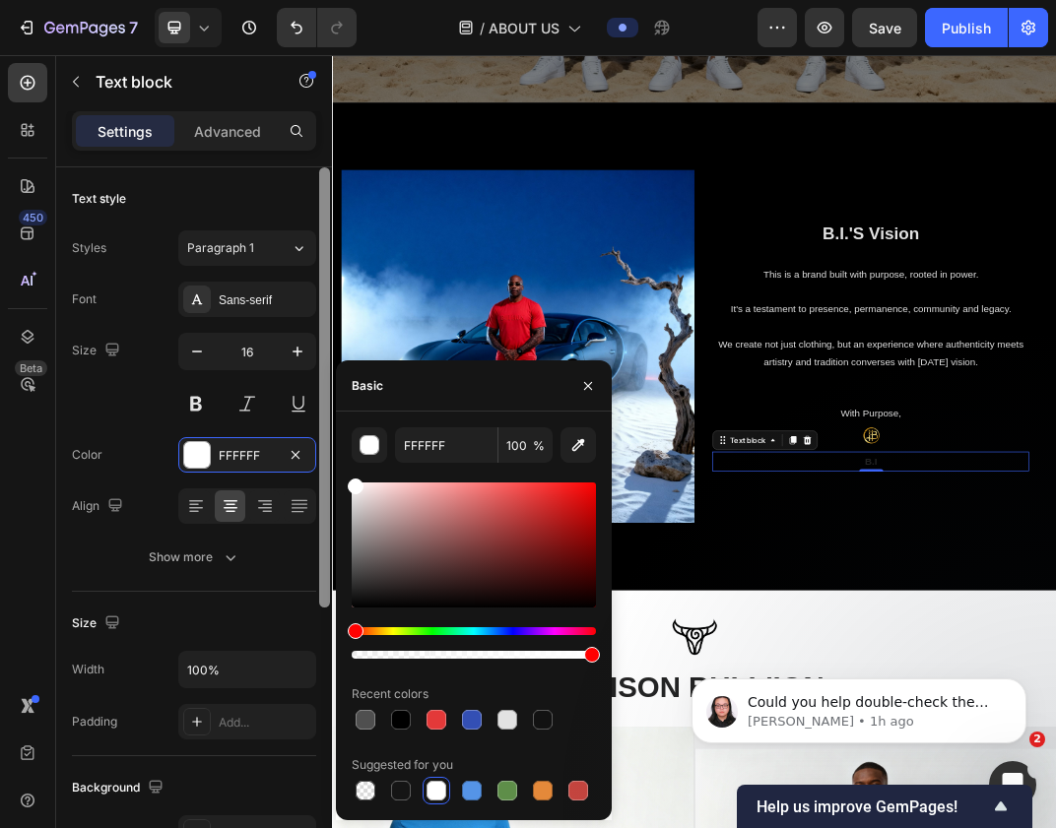
drag, startPoint x: 403, startPoint y: 519, endPoint x: 320, endPoint y: 470, distance: 96.3
click at [320, 470] on div "450 Beta Sections(18) Elements(83) Section Element Hero Section Product Detail …" at bounding box center [166, 441] width 332 height 773
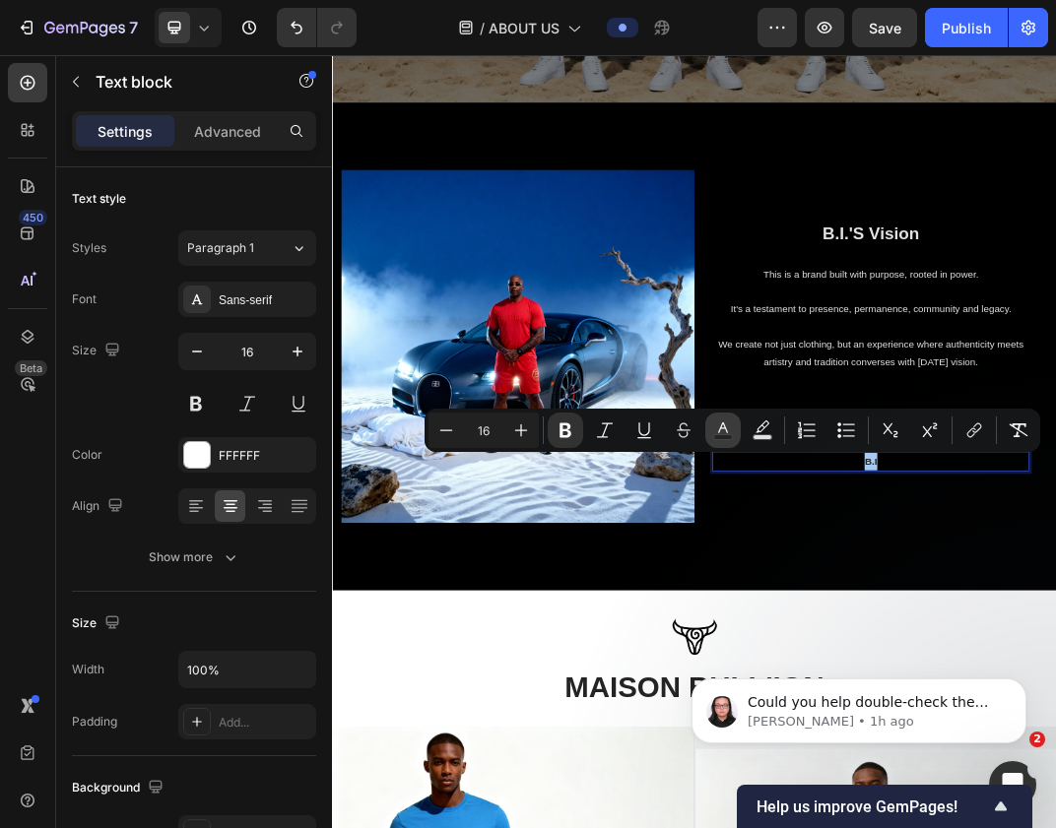
click at [730, 415] on button "color" at bounding box center [722, 430] width 35 height 35
type input "242424"
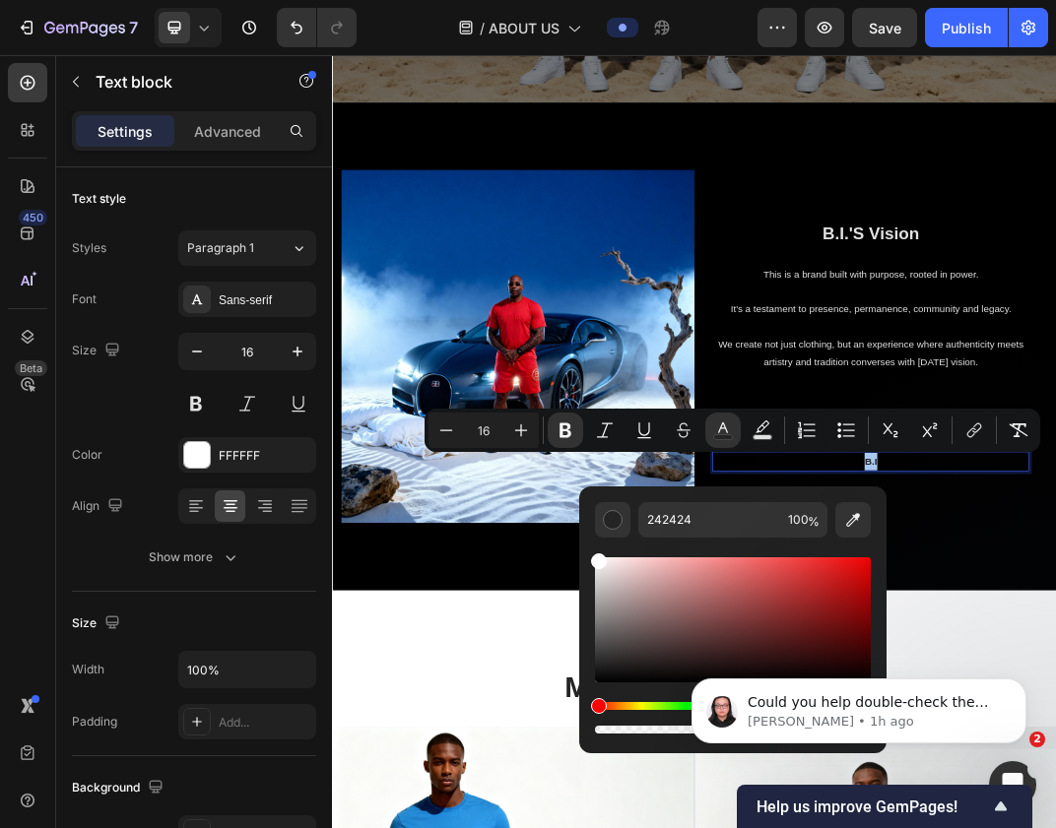
drag, startPoint x: 627, startPoint y: 605, endPoint x: 580, endPoint y: 514, distance: 102.2
click at [580, 514] on div "242424 100 %" at bounding box center [732, 612] width 307 height 251
type input "FFFFFF"
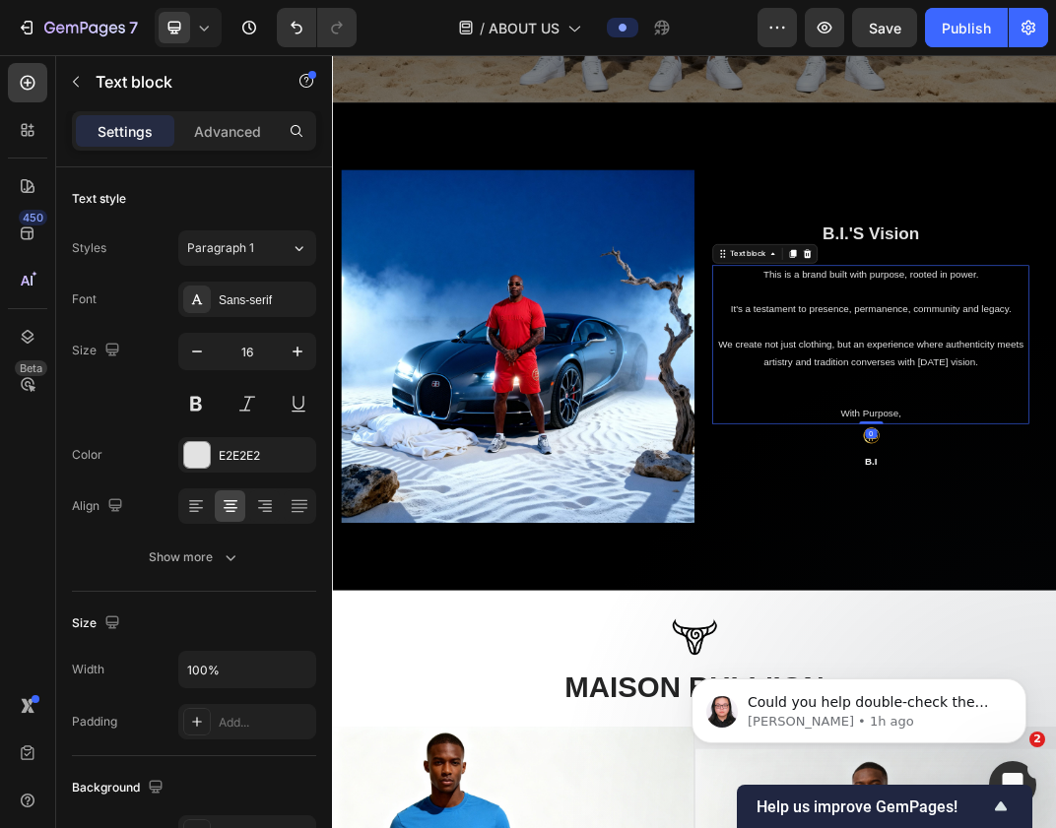
click at [1055, 827] on div "Image B.I.'S Vision Heading This is a brand built with purpose, rooted in power…" at bounding box center [923, 530] width 1182 height 797
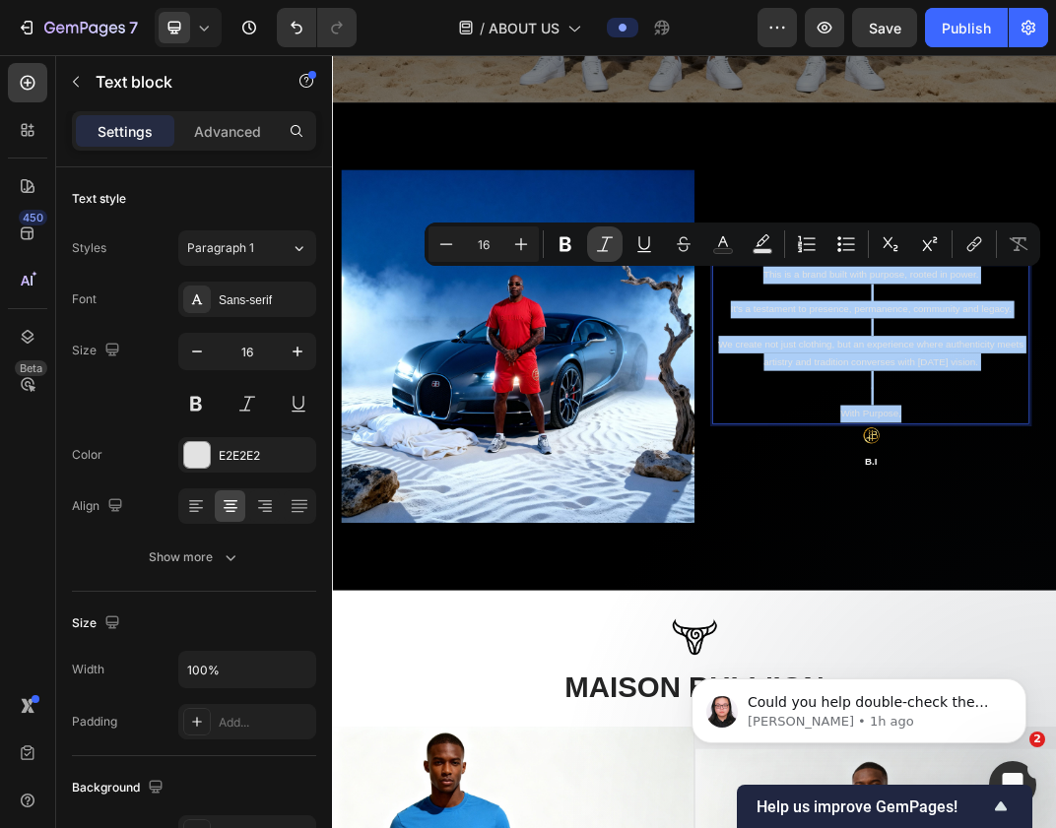
click at [608, 250] on icon "Editor contextual toolbar" at bounding box center [605, 244] width 20 height 20
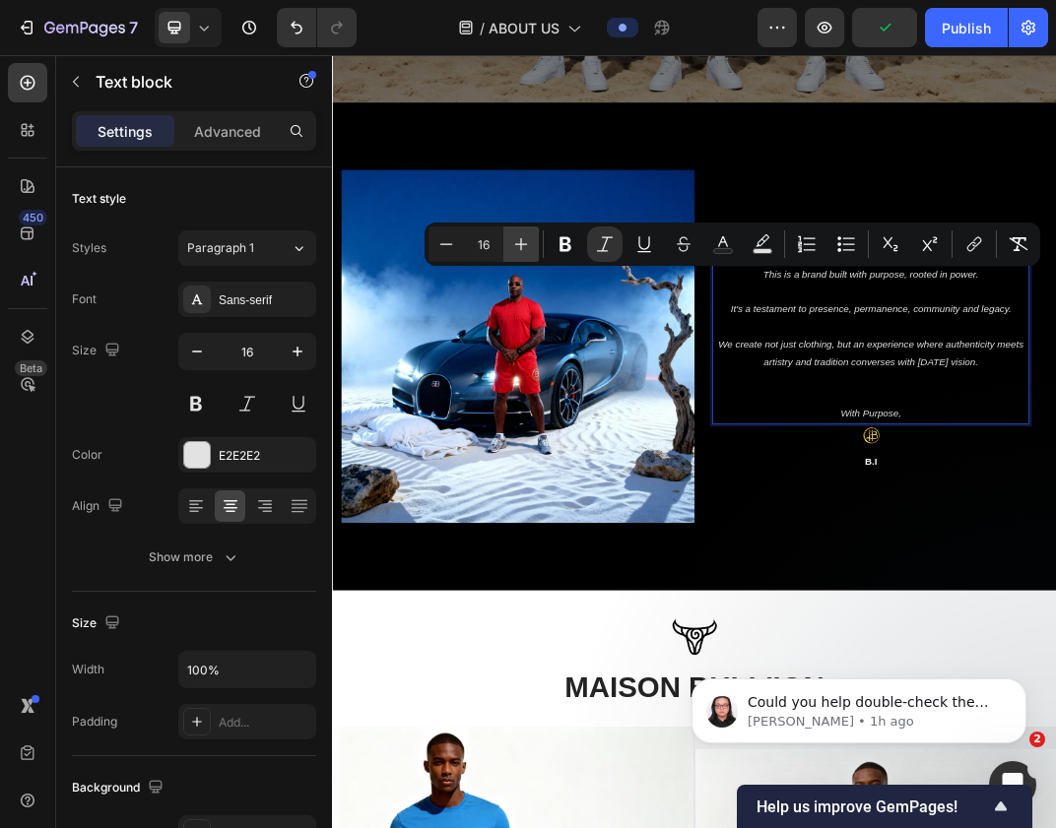
click at [534, 233] on button "Plus" at bounding box center [520, 244] width 35 height 35
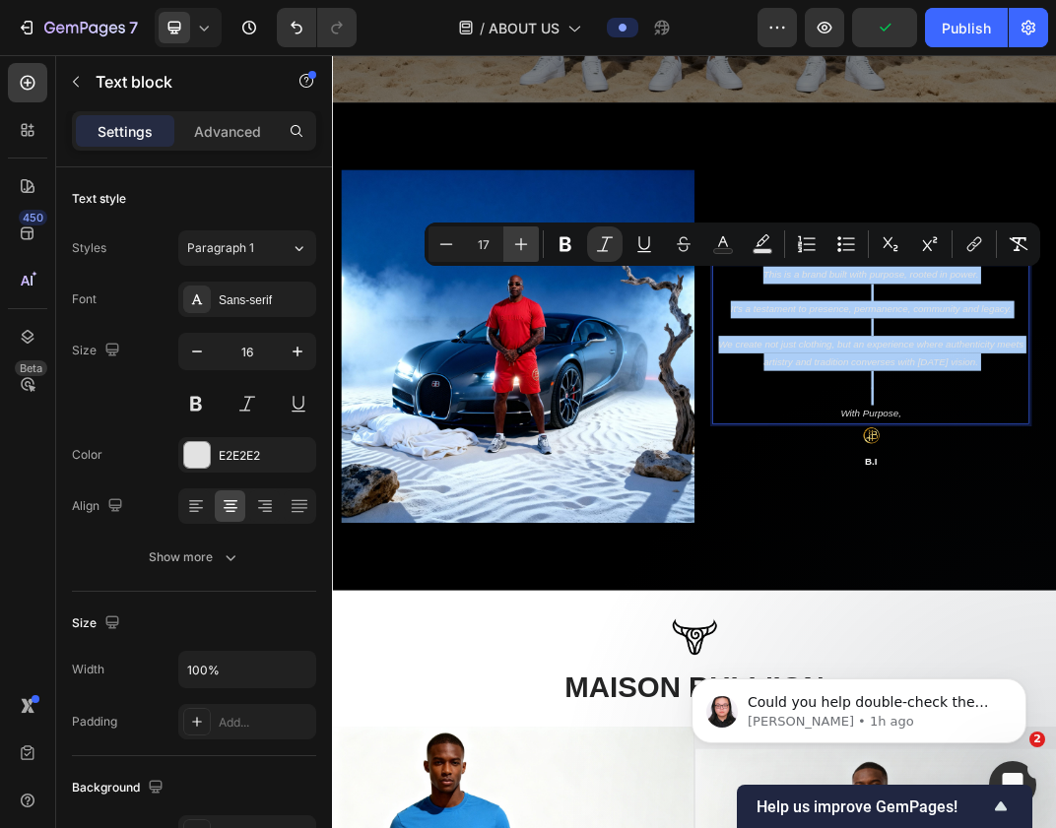
click at [534, 233] on button "Plus" at bounding box center [520, 244] width 35 height 35
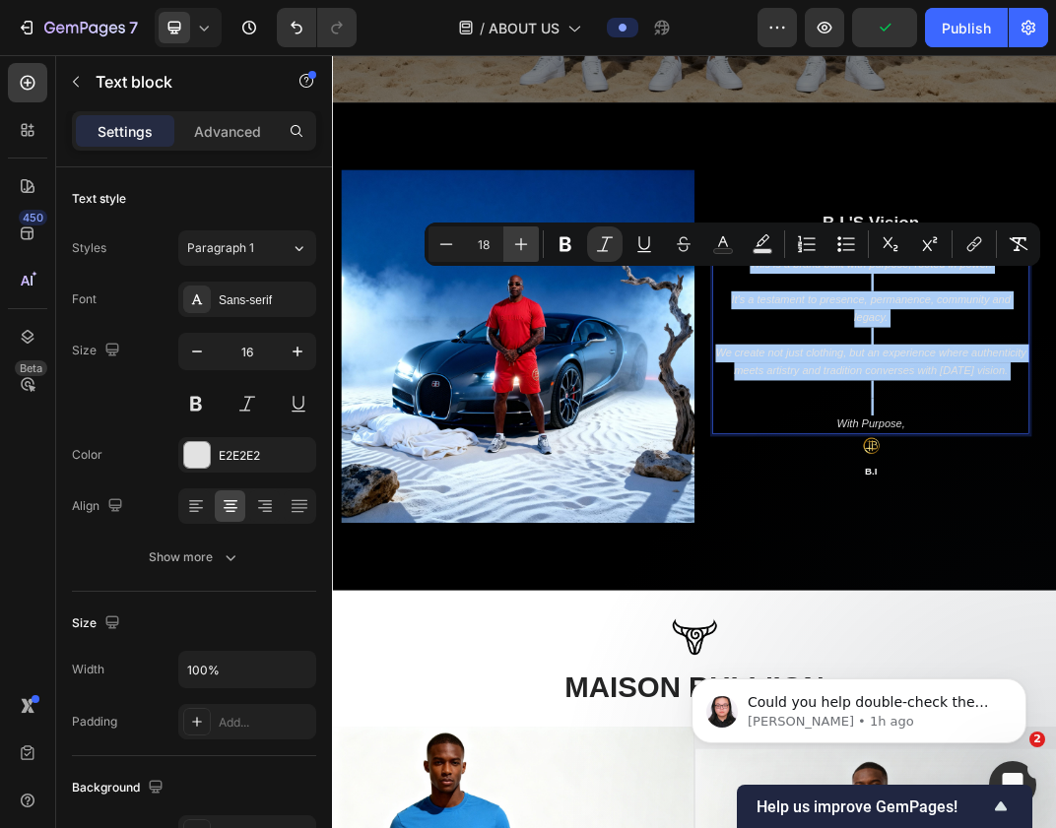
click at [534, 233] on button "Plus" at bounding box center [520, 244] width 35 height 35
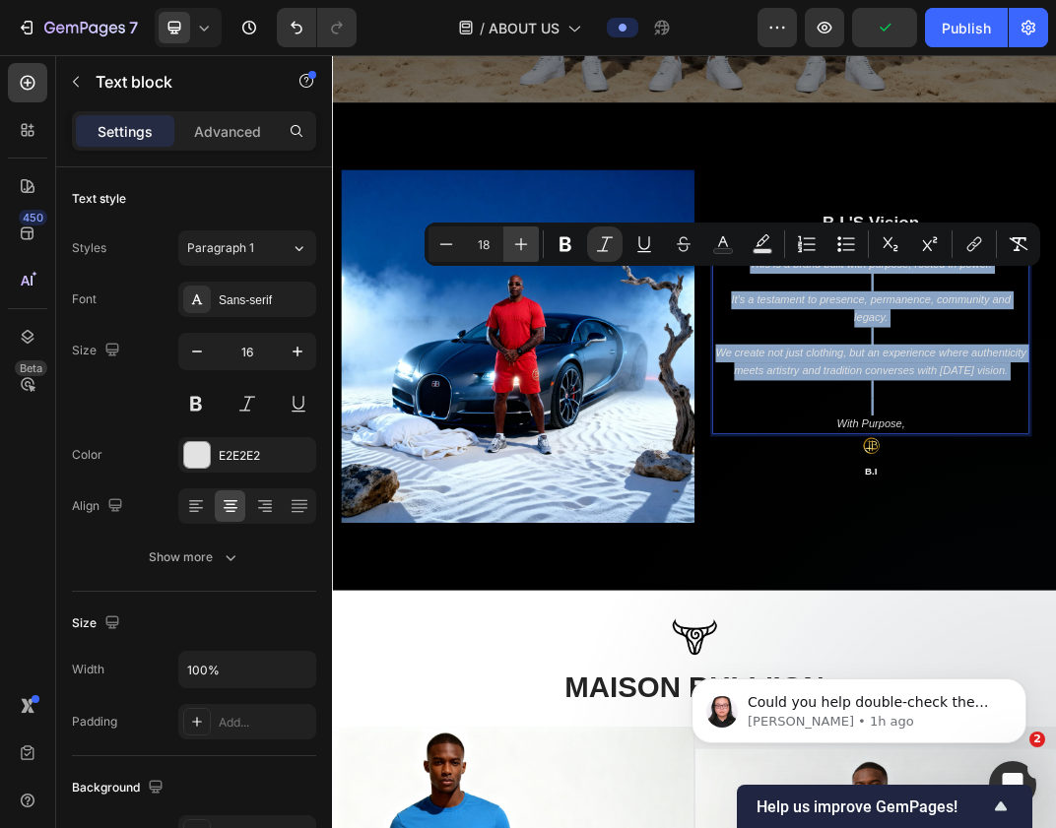
type input "19"
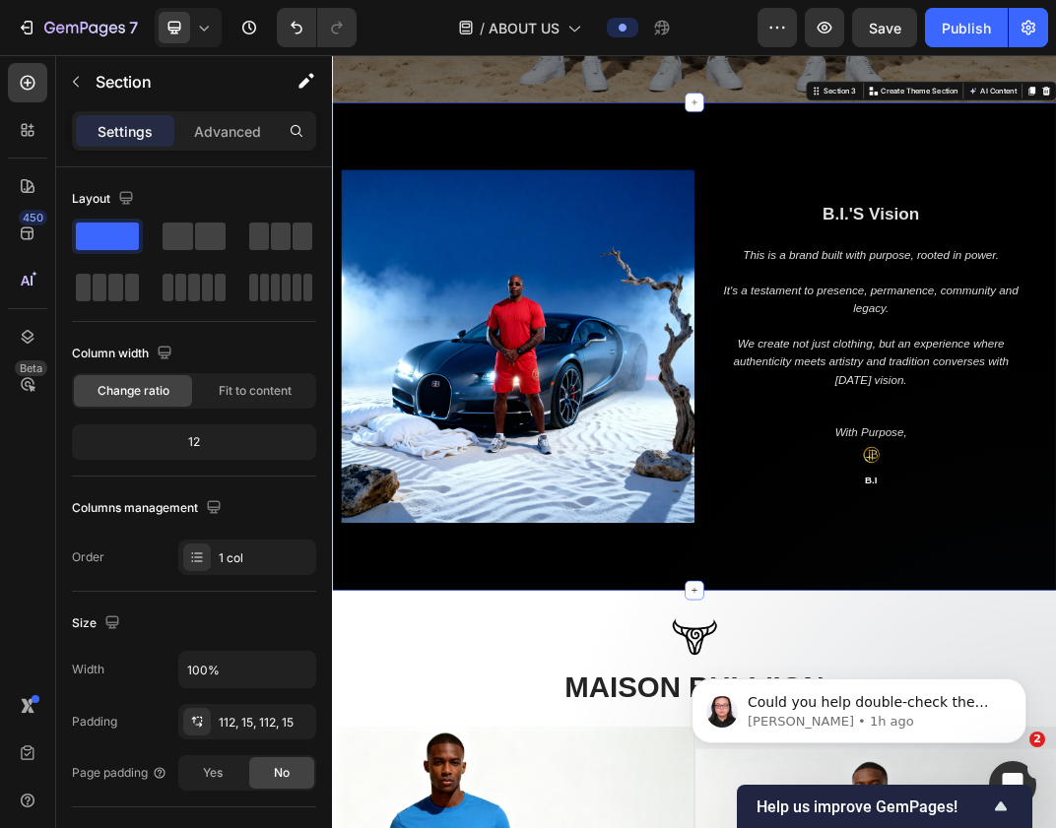
click at [1055, 827] on div "Image B.I.'S Vision Heading This is a brand built with purpose, rooted in power…" at bounding box center [923, 530] width 1182 height 797
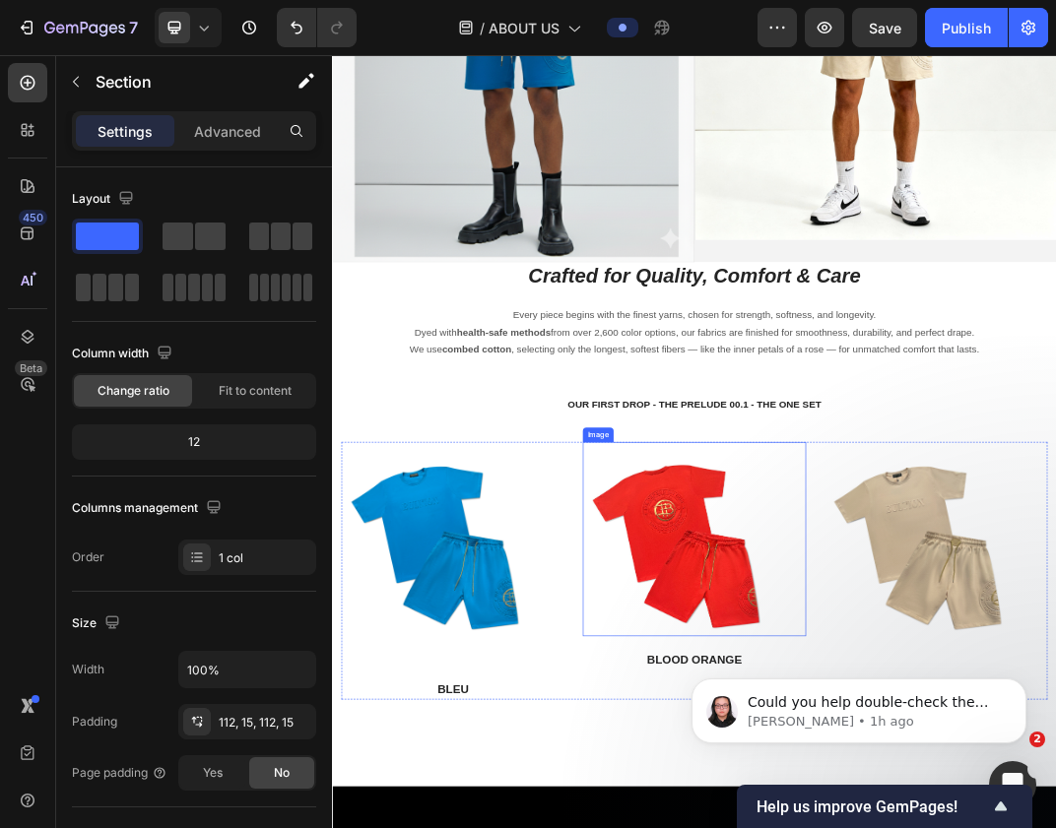
scroll to position [2916, 0]
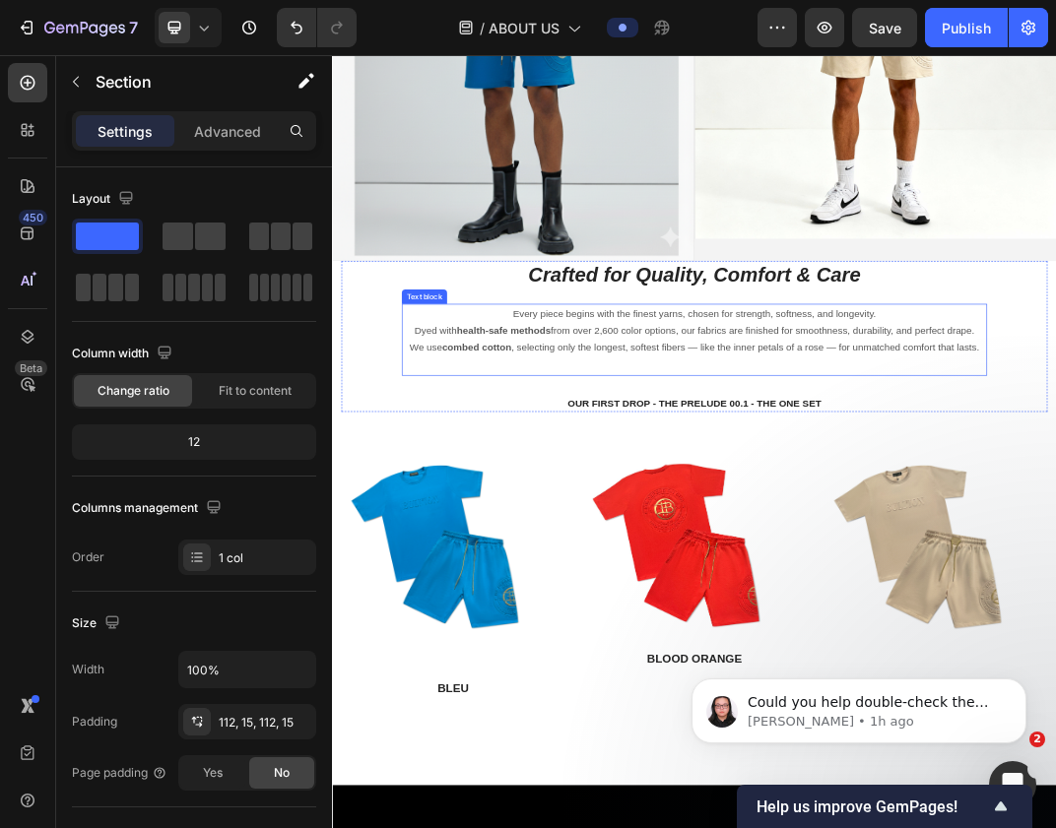
click at [973, 478] on p "Every piece begins with the finest yarns, chosen for strength, softness, and lo…" at bounding box center [922, 491] width 951 height 57
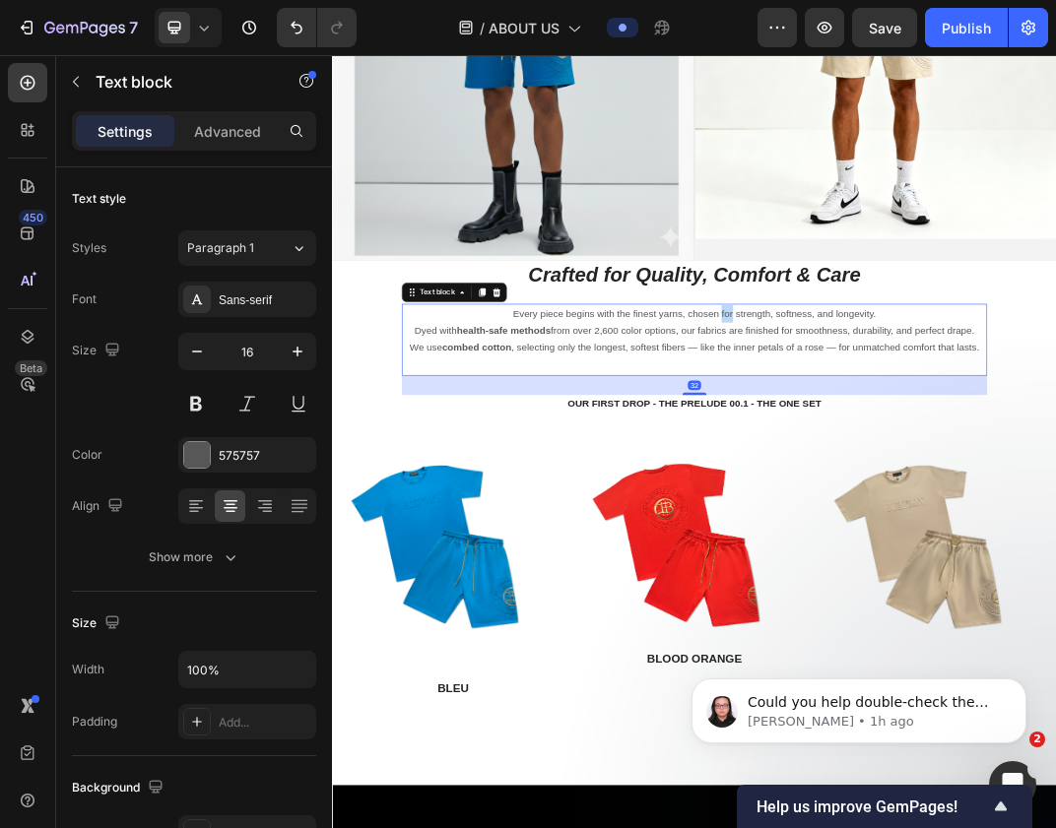
click at [973, 478] on p "Every piece begins with the finest yarns, chosen for strength, softness, and lo…" at bounding box center [922, 491] width 951 height 57
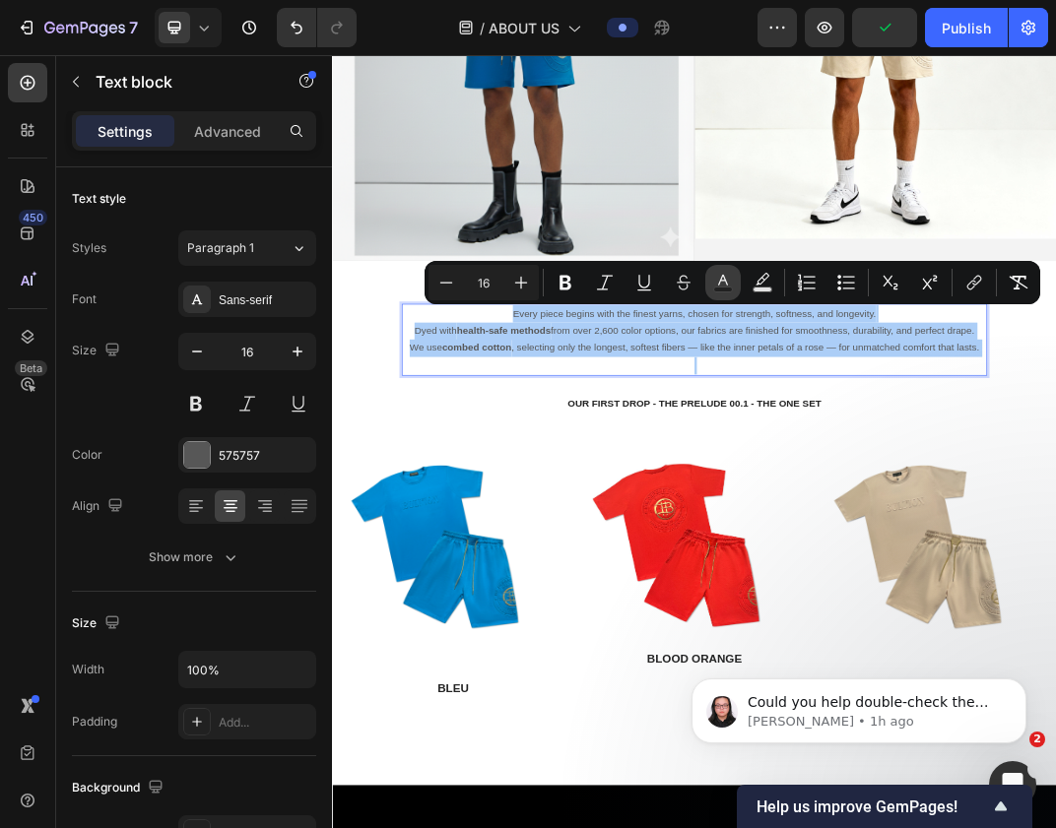
click at [711, 289] on button "Text Color" at bounding box center [722, 282] width 35 height 35
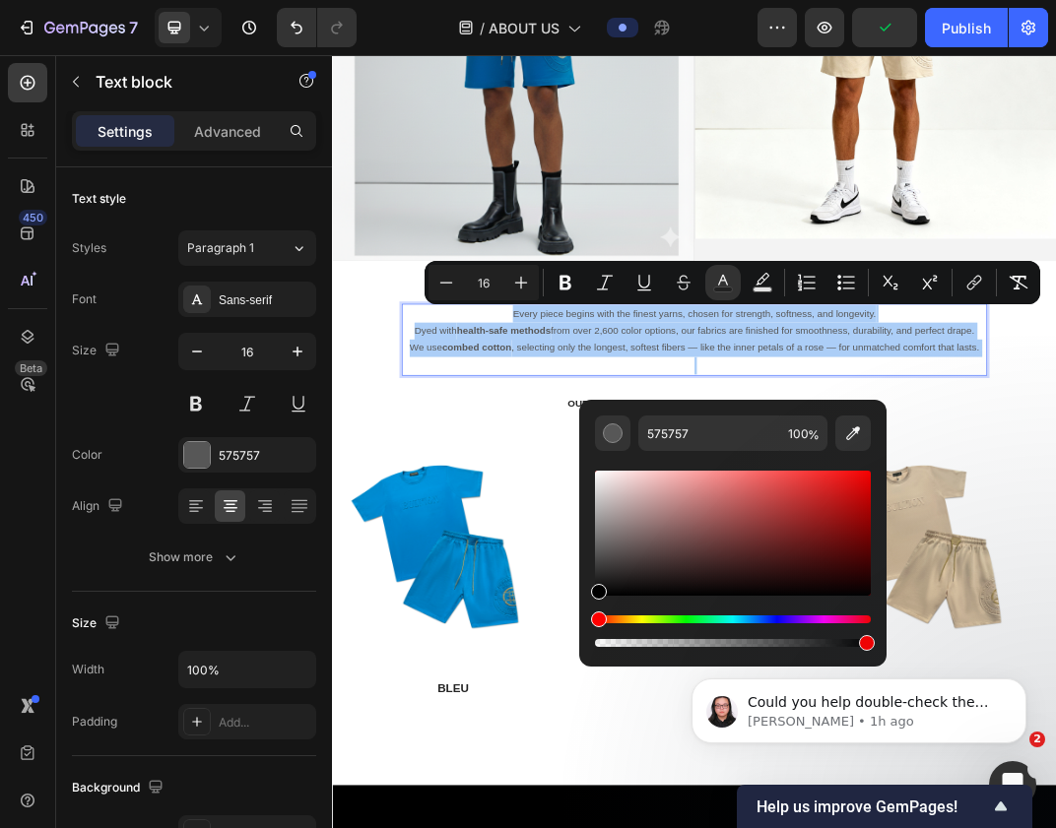
drag, startPoint x: 619, startPoint y: 571, endPoint x: 578, endPoint y: 617, distance: 60.7
click at [579, 617] on div "575757 100 %" at bounding box center [732, 525] width 307 height 251
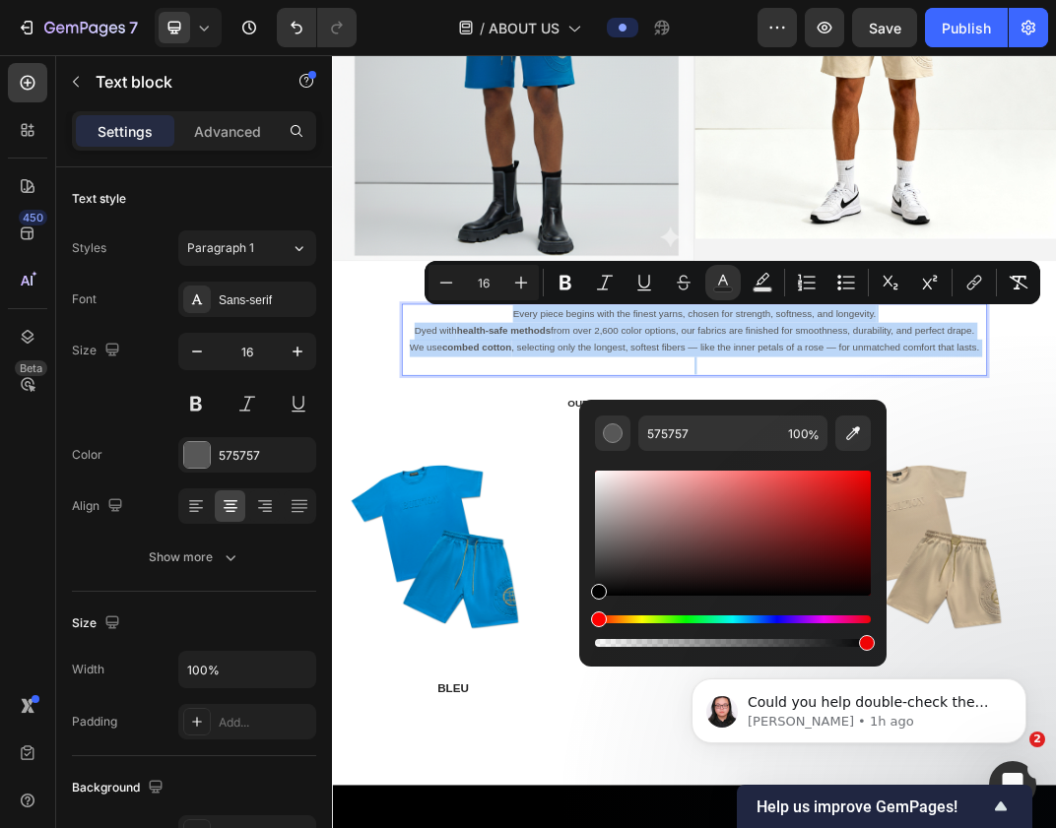
type input "000000"
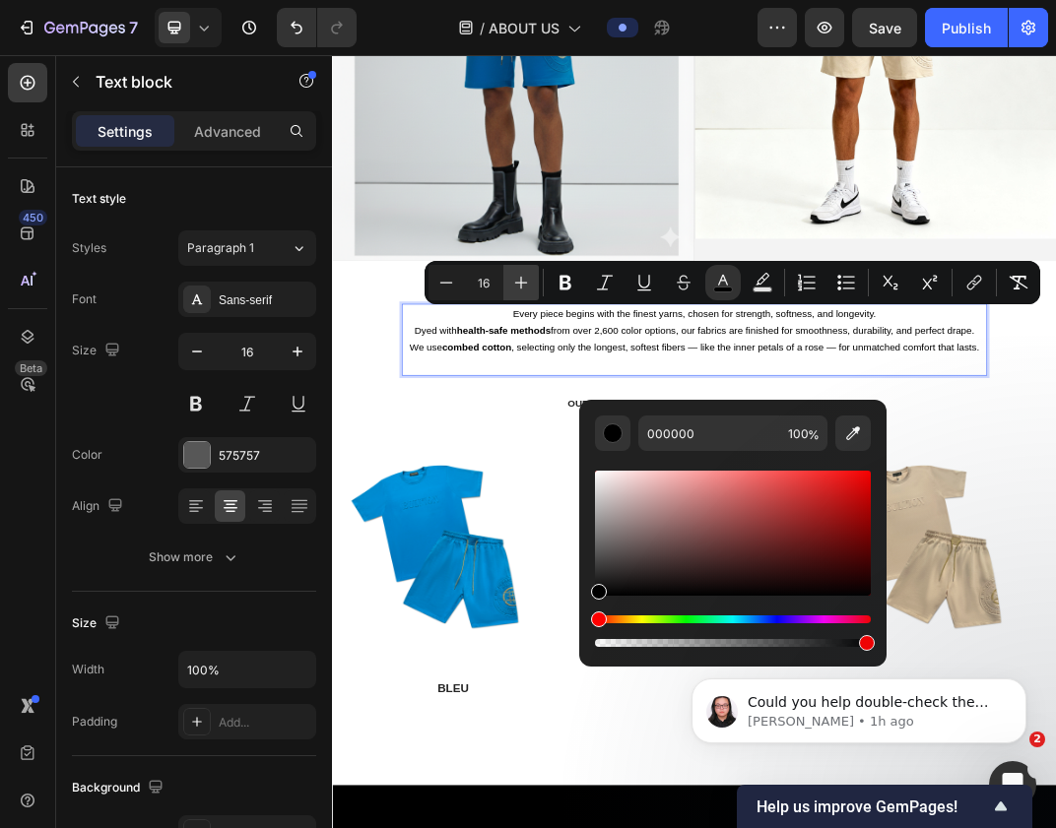
click at [522, 282] on icon "Editor contextual toolbar" at bounding box center [521, 283] width 13 height 13
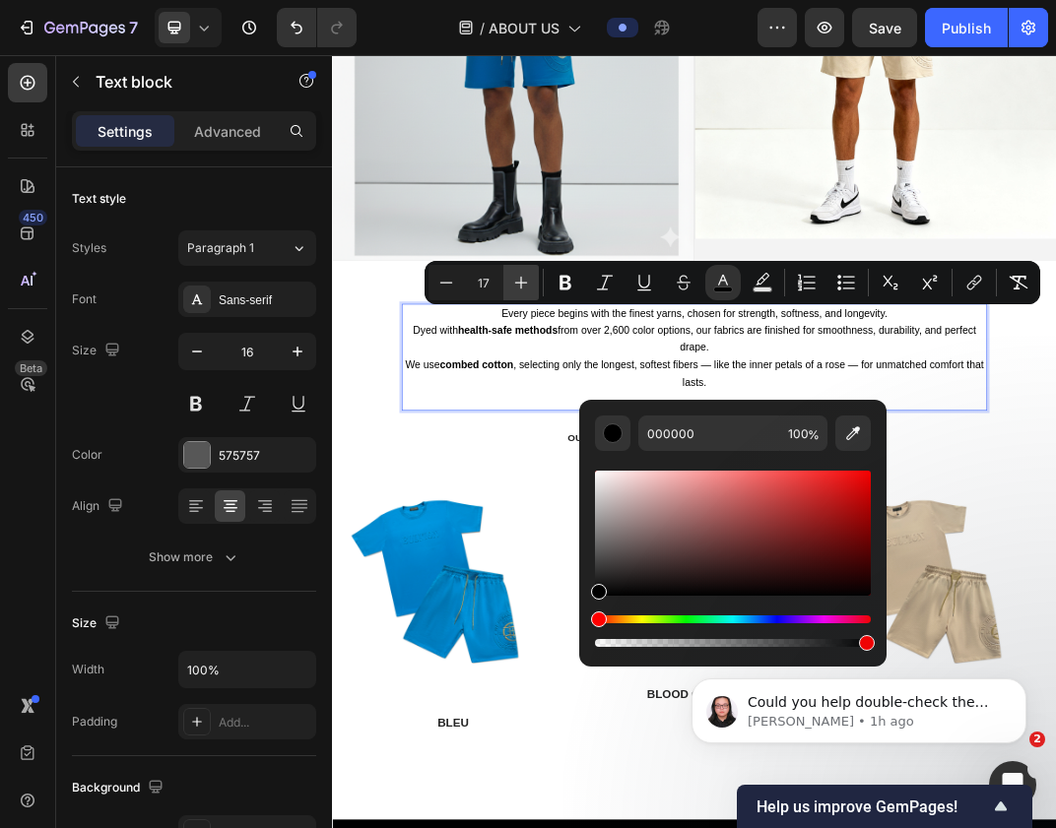
click at [522, 282] on icon "Editor contextual toolbar" at bounding box center [521, 283] width 13 height 13
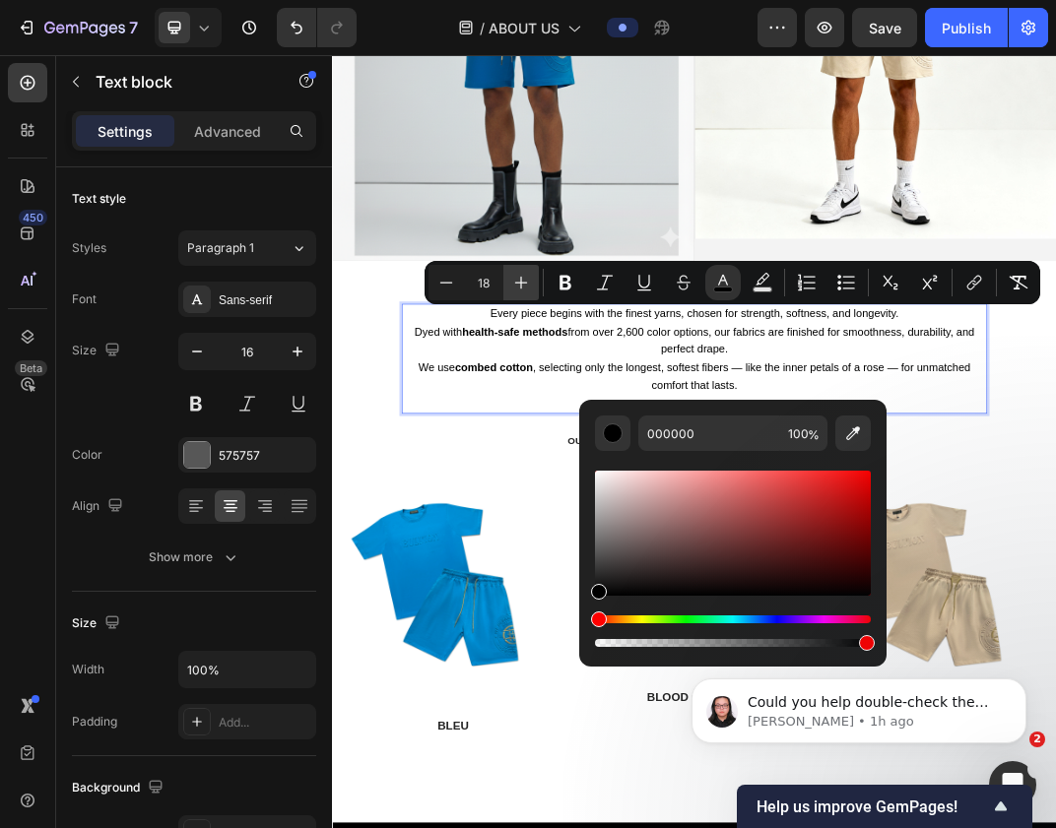
click at [522, 282] on icon "Editor contextual toolbar" at bounding box center [521, 283] width 13 height 13
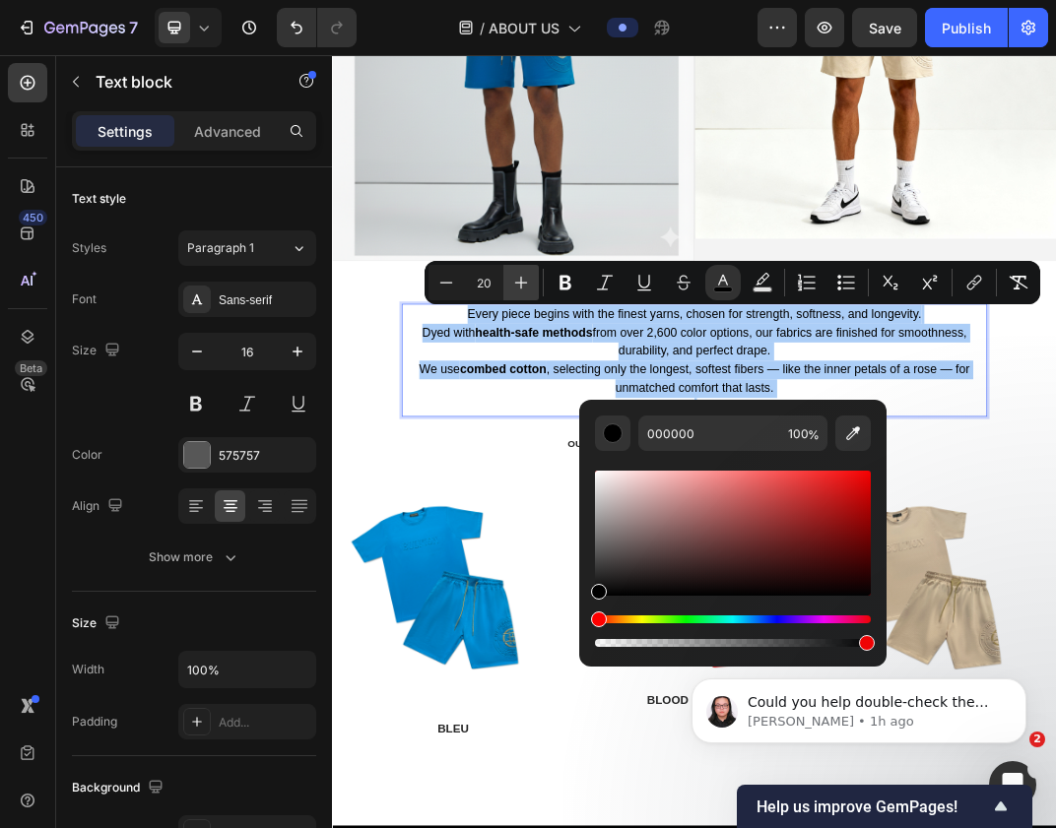
click at [522, 282] on icon "Editor contextual toolbar" at bounding box center [521, 283] width 13 height 13
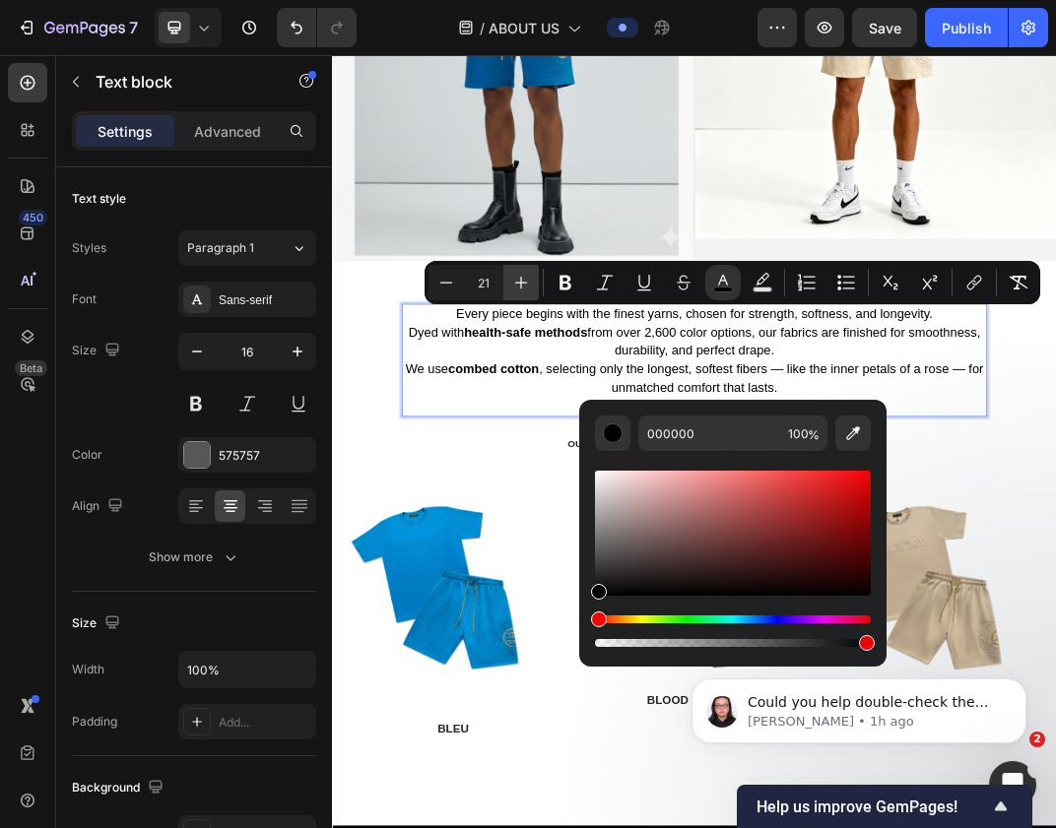
click at [522, 282] on icon "Editor contextual toolbar" at bounding box center [521, 283] width 13 height 13
type input "23"
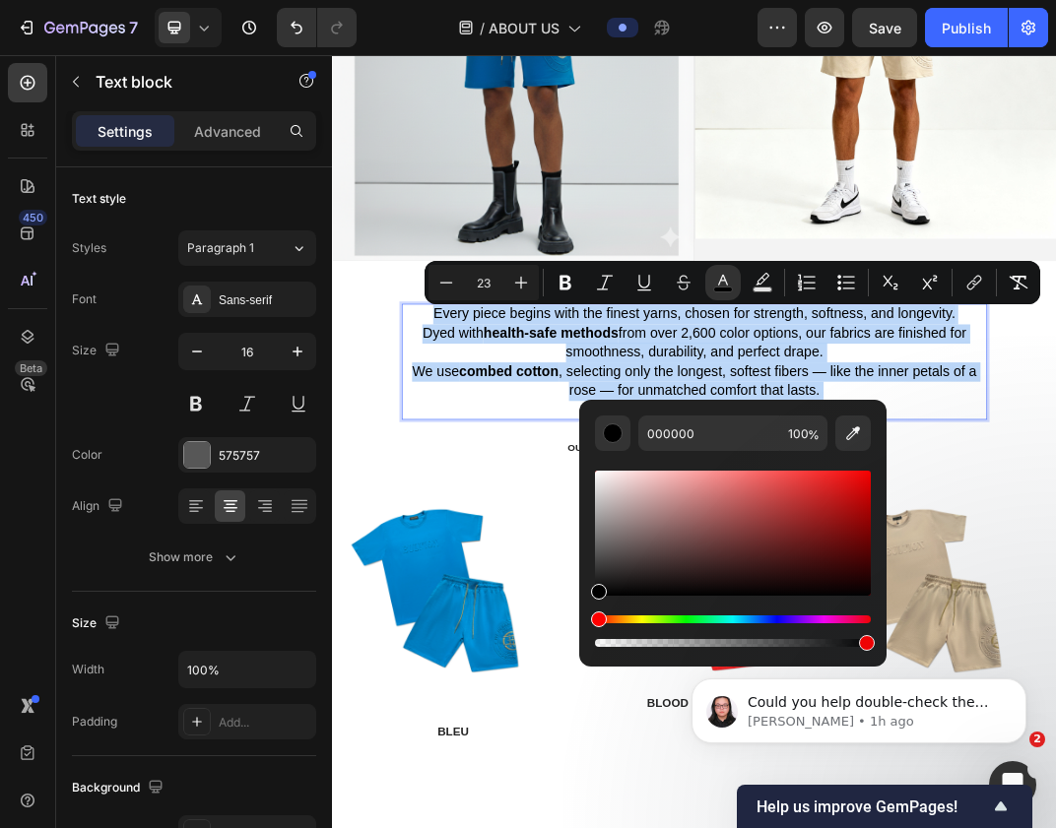
click at [604, 577] on strong "combed cotton" at bounding box center [620, 570] width 163 height 26
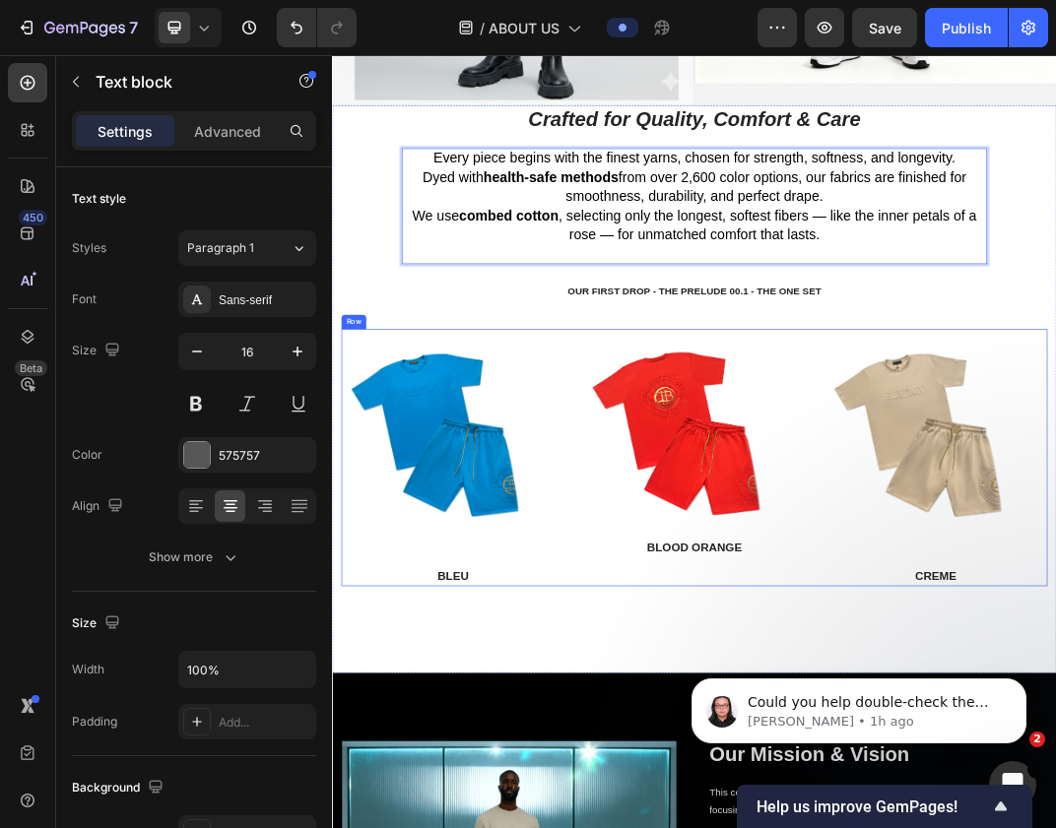
scroll to position [3262, 0]
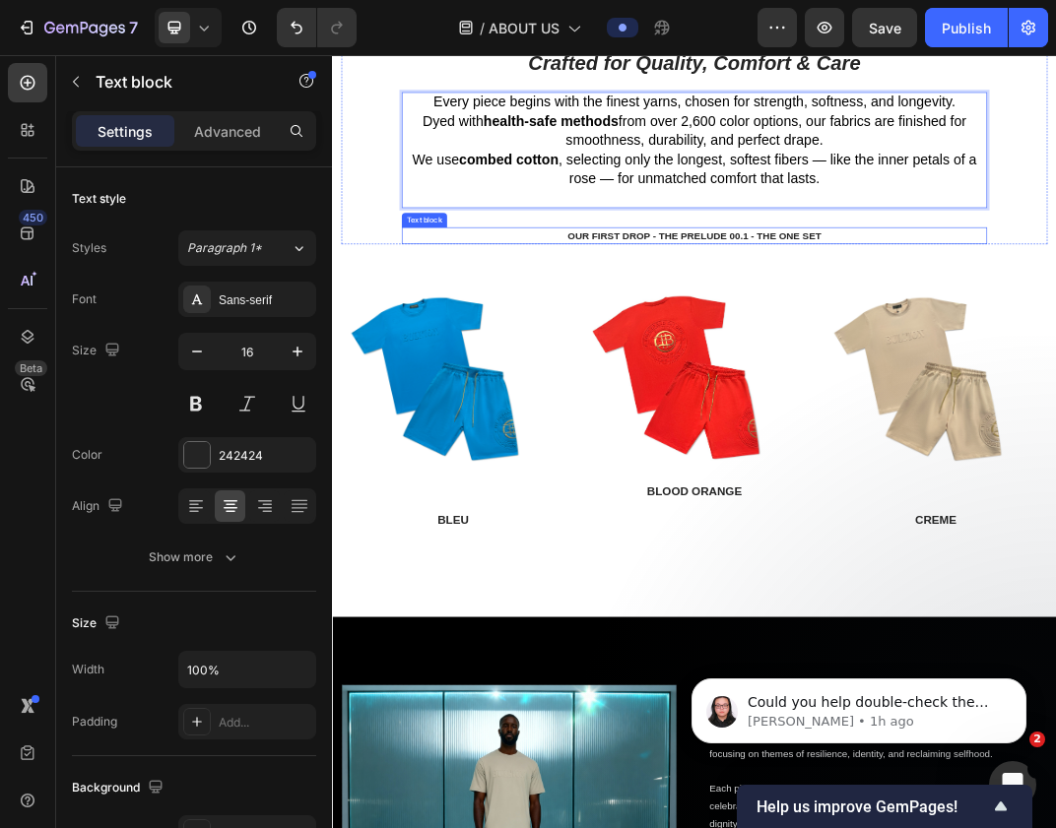
click at [932, 340] on p "OUR FIRST DROP - THE PRELUDE 00.1 - THE ONE SET" at bounding box center [922, 350] width 951 height 24
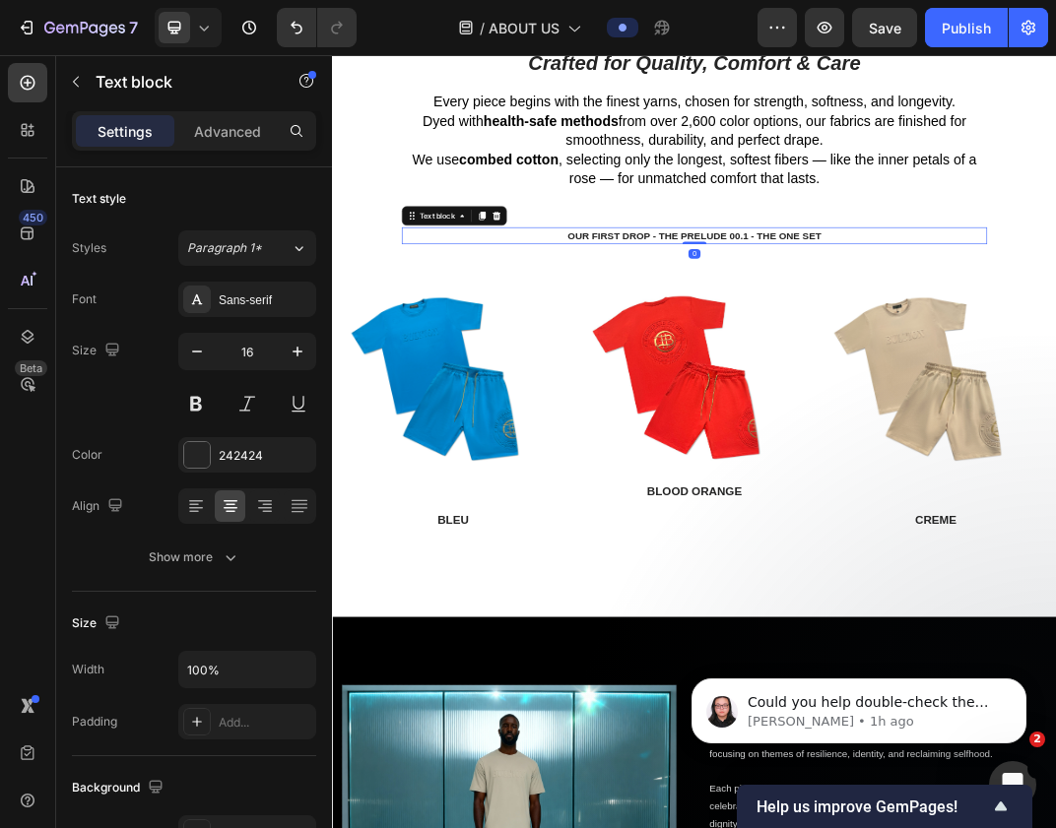
click at [932, 340] on p "OUR FIRST DROP - THE PRELUDE 00.1 - THE ONE SET" at bounding box center [922, 350] width 951 height 24
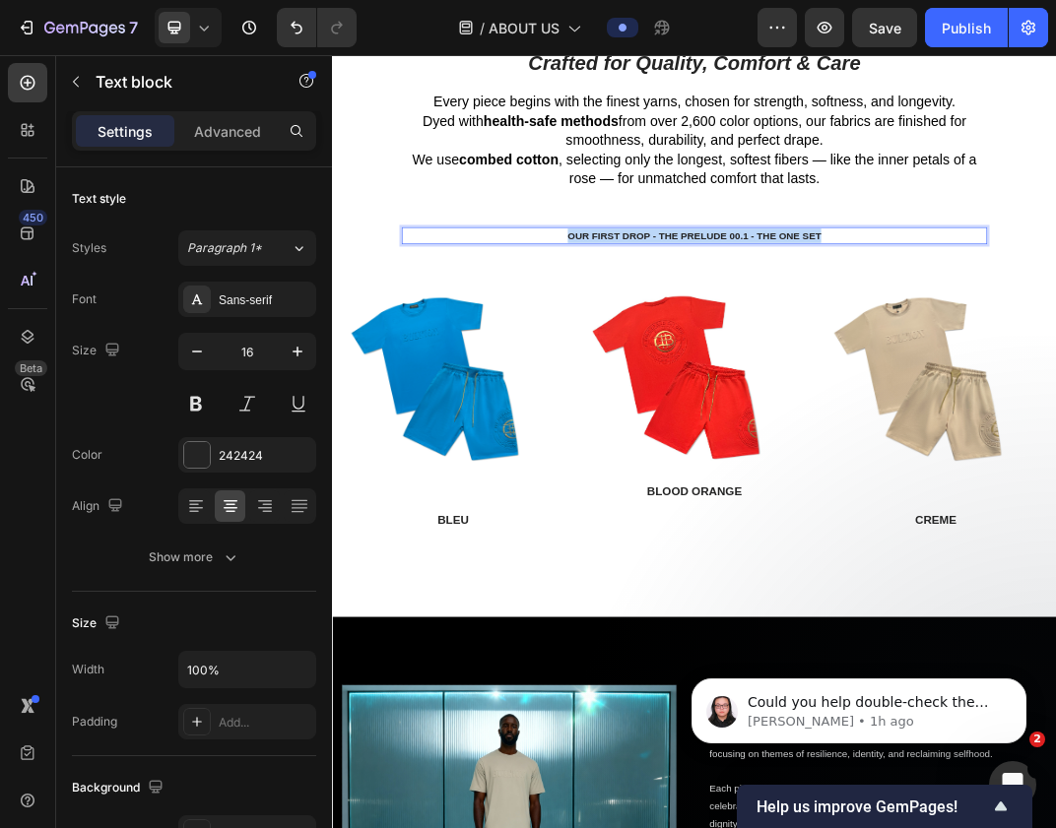
click at [932, 340] on p "OUR FIRST DROP - THE PRELUDE 00.1 - THE ONE SET" at bounding box center [922, 350] width 951 height 24
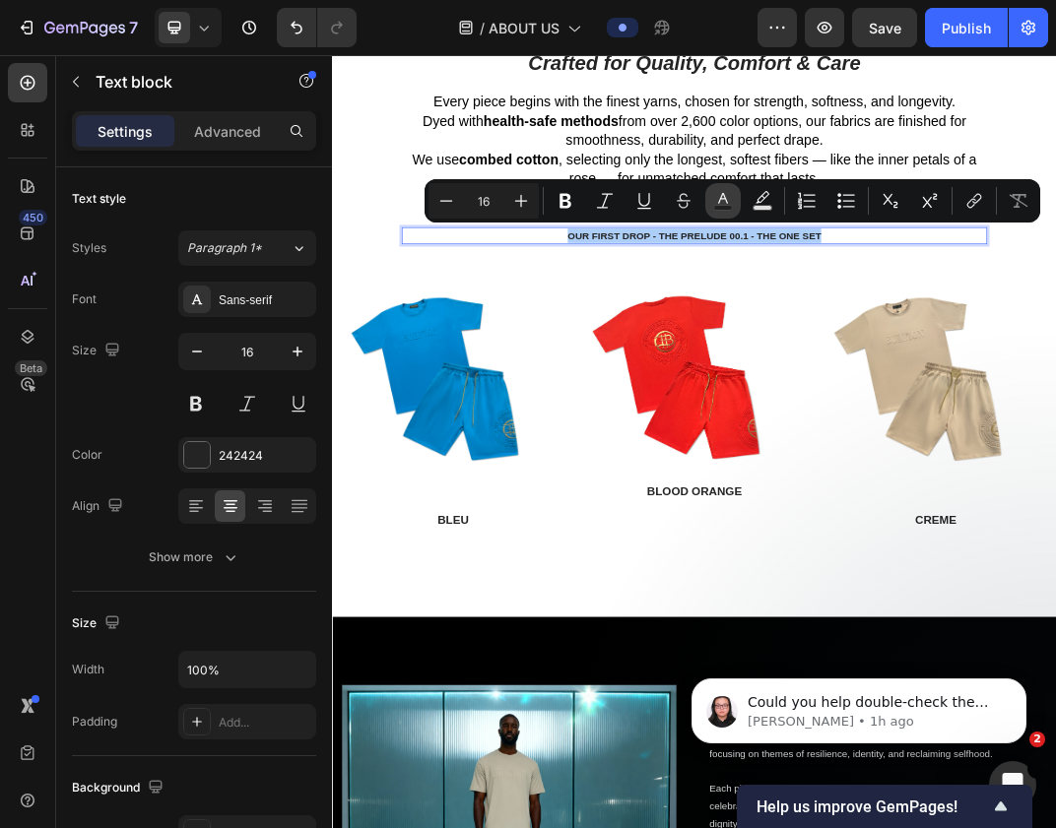
click at [716, 197] on icon "Editor contextual toolbar" at bounding box center [723, 201] width 20 height 20
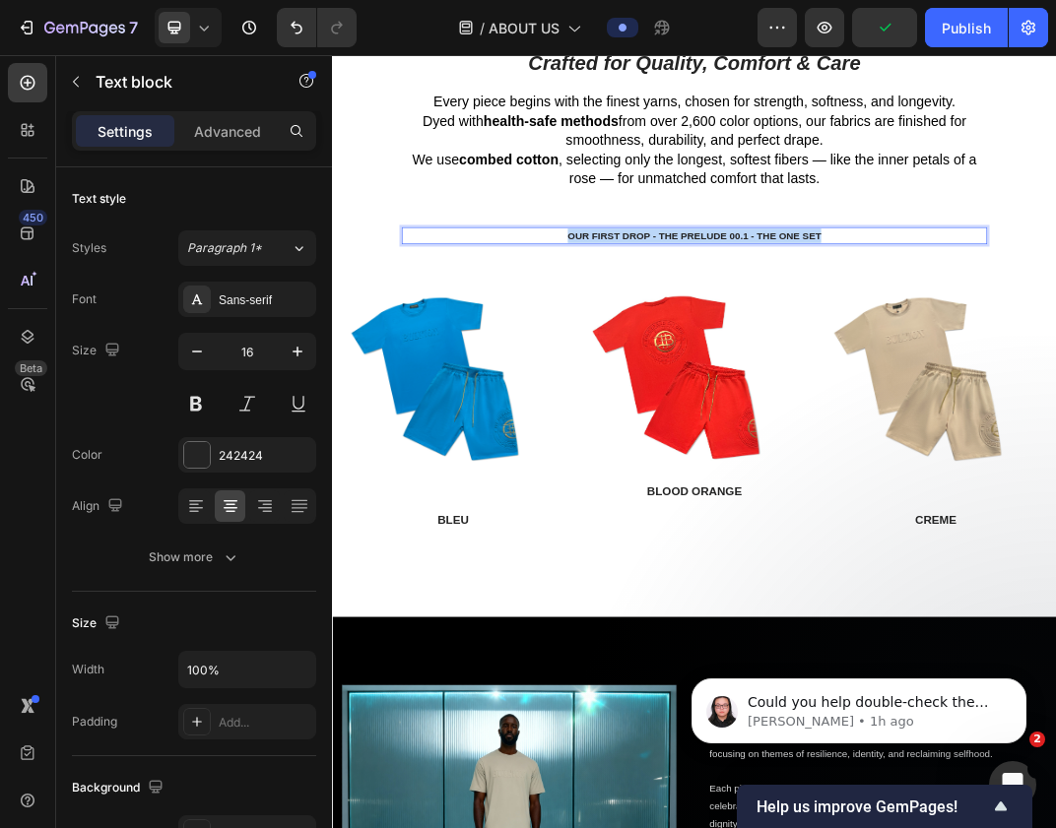
click at [933, 340] on p "OUR FIRST DROP - THE PRELUDE 00.1 - THE ONE SET" at bounding box center [922, 350] width 951 height 24
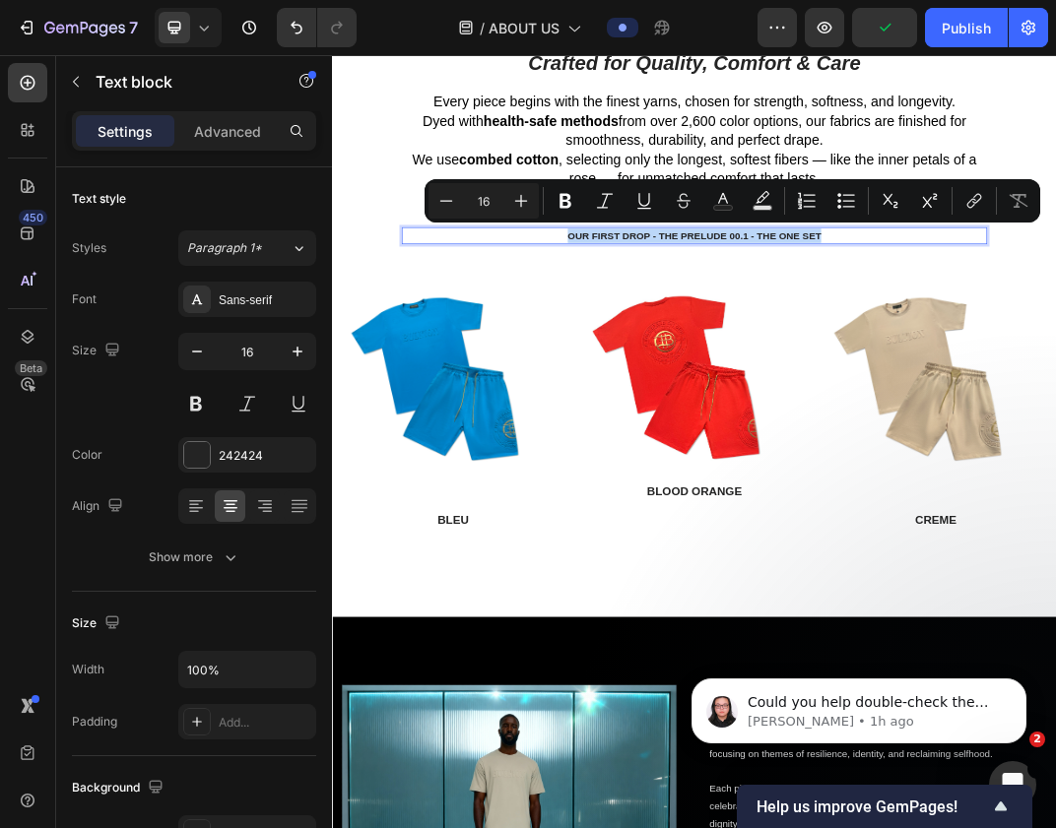
click at [933, 340] on p "OUR FIRST DROP - THE PRELUDE 00.1 - THE ONE SET" at bounding box center [922, 350] width 951 height 24
click at [717, 209] on rect "Editor contextual toolbar" at bounding box center [723, 208] width 19 height 5
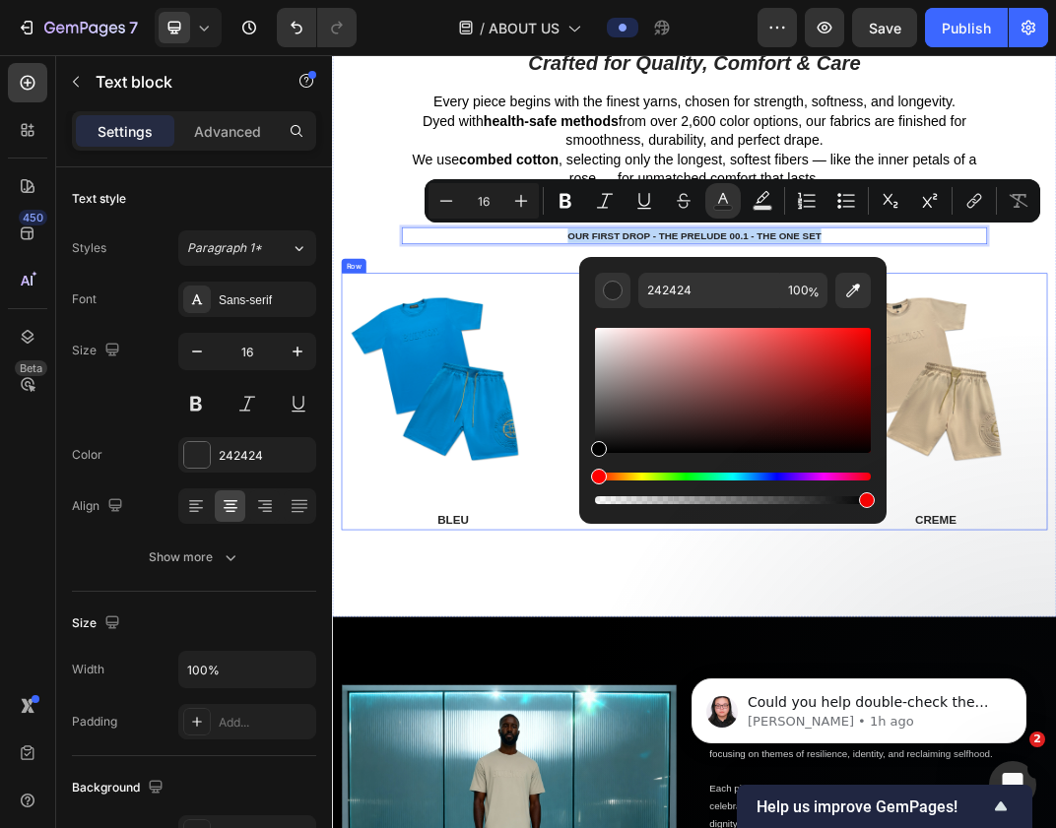
drag, startPoint x: 995, startPoint y: 417, endPoint x: 699, endPoint y: 777, distance: 466.1
type input "000000"
click at [534, 198] on button "Plus" at bounding box center [520, 200] width 35 height 35
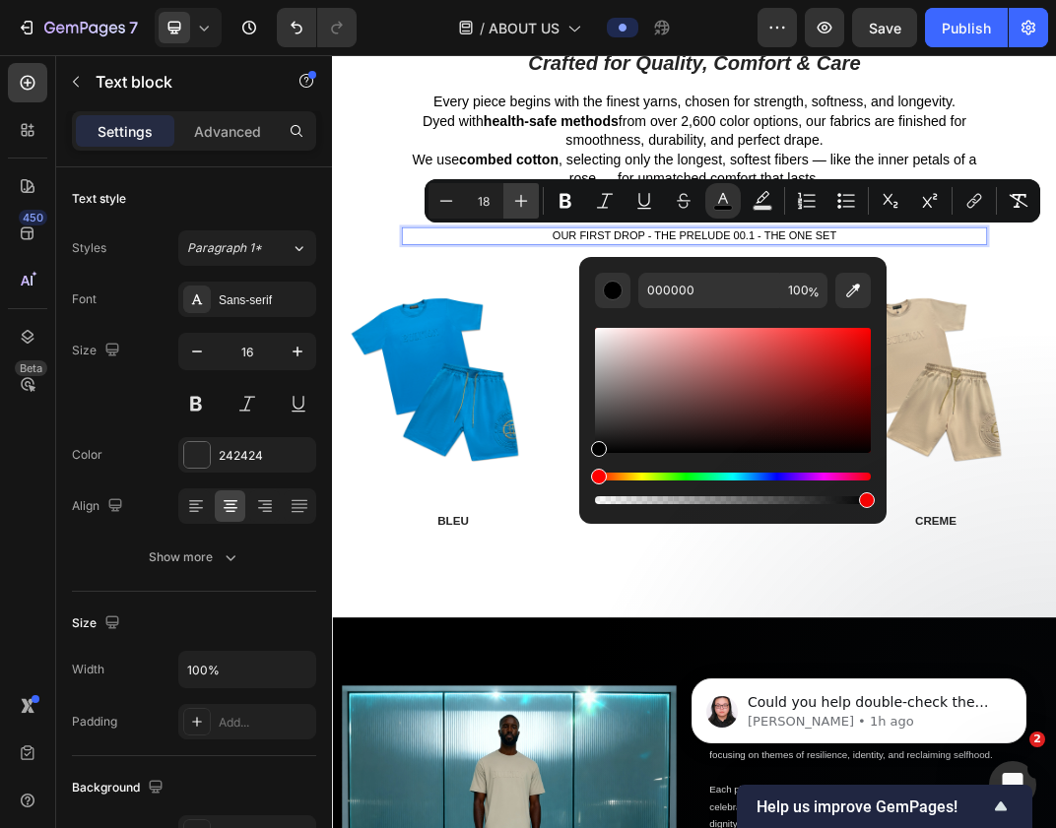
click at [534, 198] on button "Plus" at bounding box center [520, 200] width 35 height 35
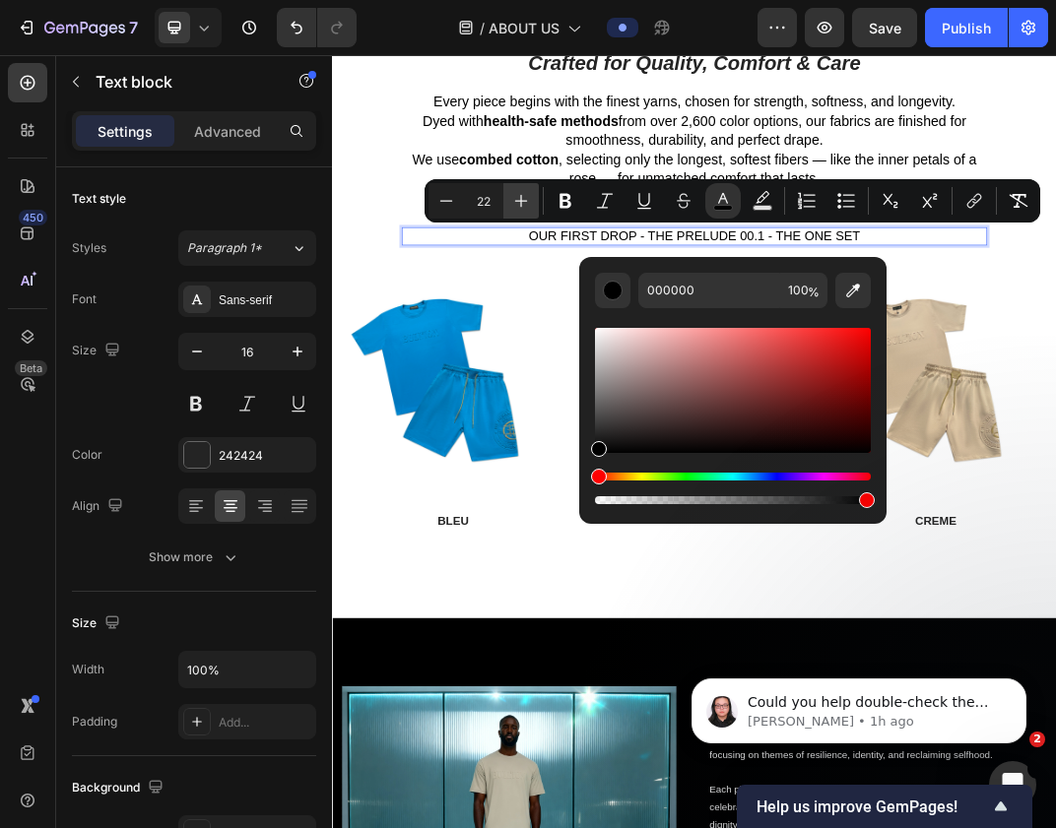
type input "23"
click at [564, 193] on icon "Editor contextual toolbar" at bounding box center [565, 201] width 20 height 20
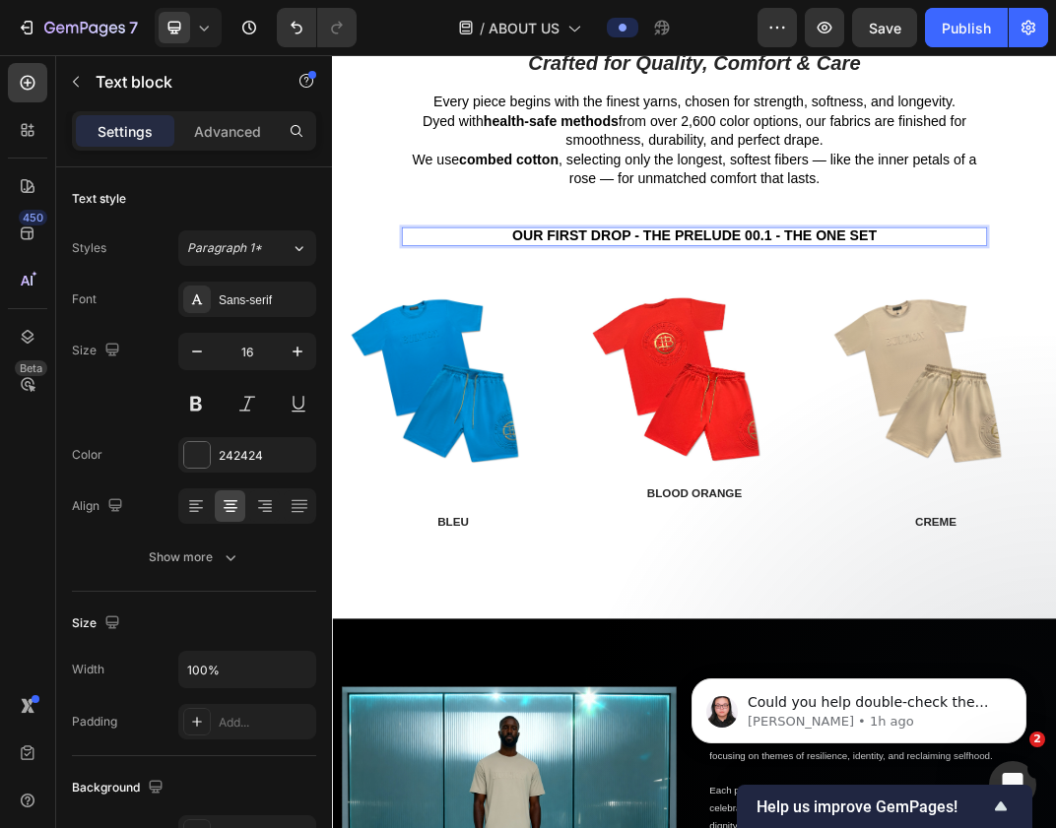
click at [715, 358] on div "OUR FIRST DROP - THE PRELUDE 00.1 - THE ONE SET" at bounding box center [922, 351] width 599 height 31
click at [869, 827] on div "Crafted for Quality, Comfort & Care Heading Every piece begins with the finest …" at bounding box center [923, 510] width 1182 height 930
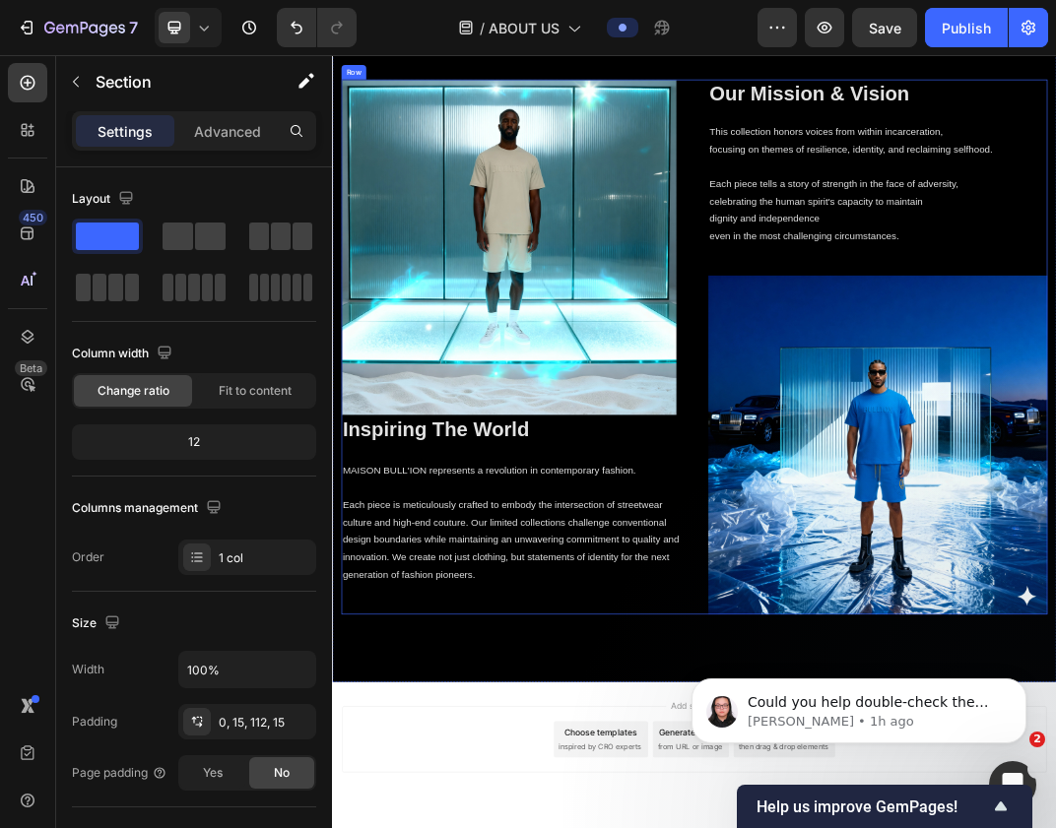
scroll to position [4240, 0]
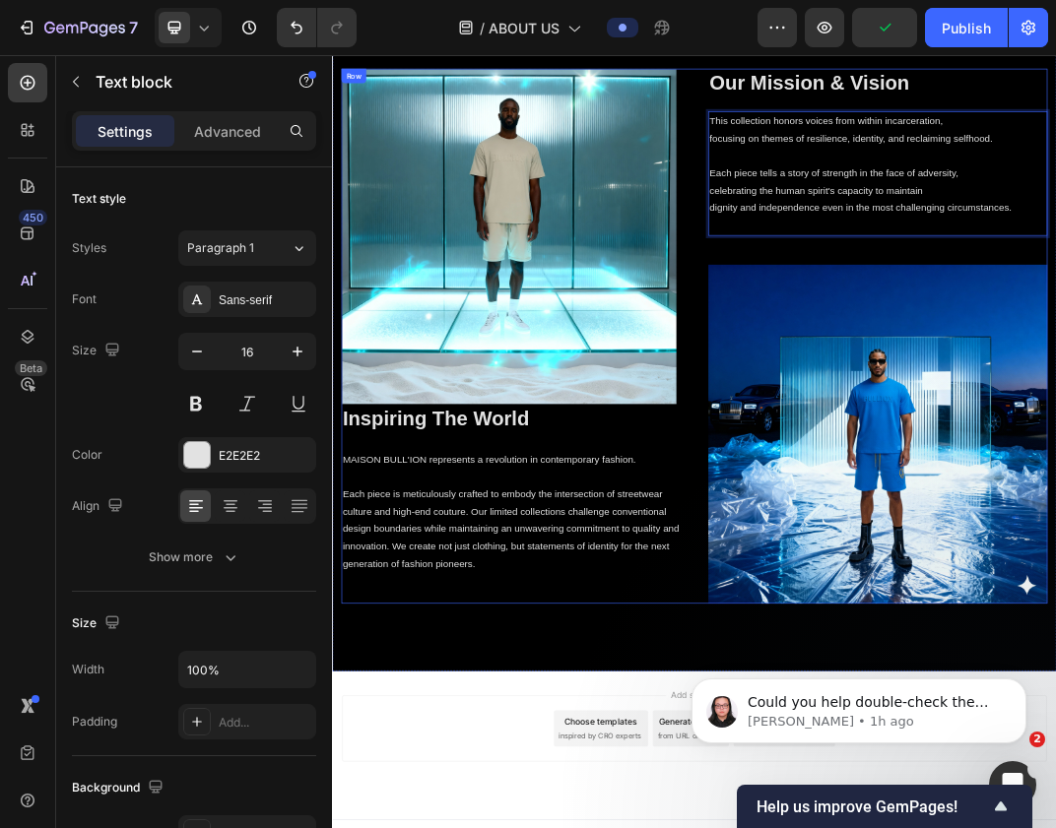
scroll to position [4291, 0]
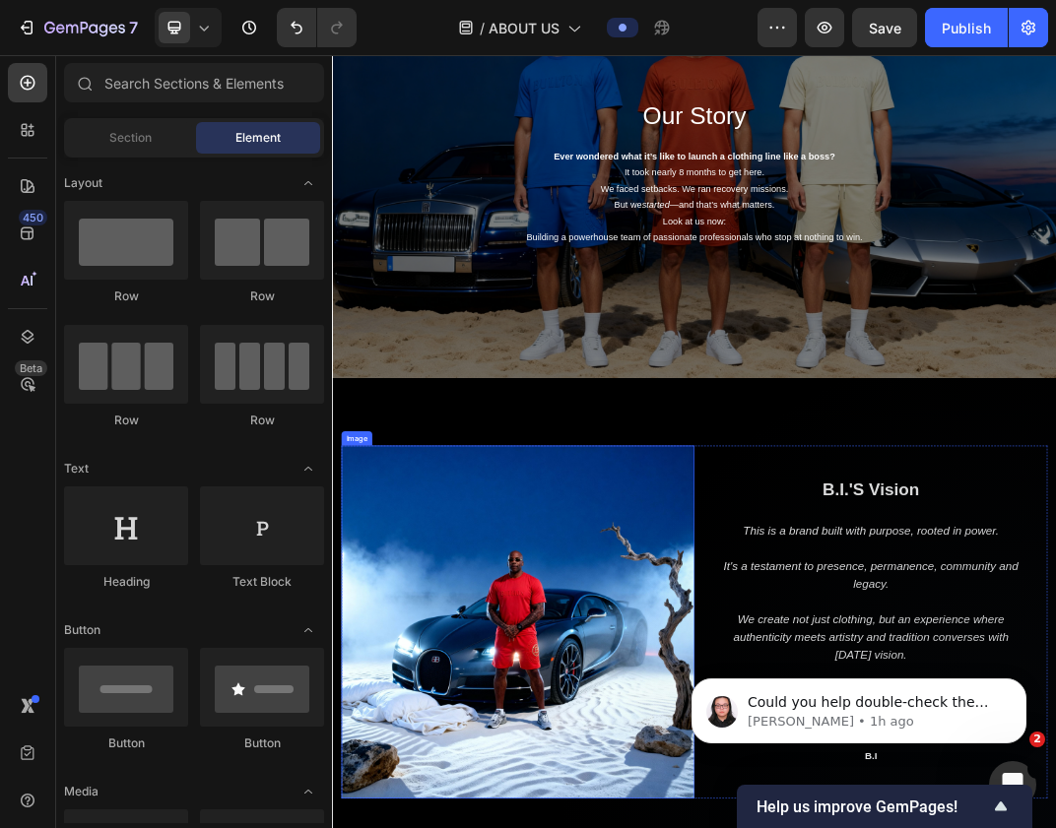
scroll to position [0, 0]
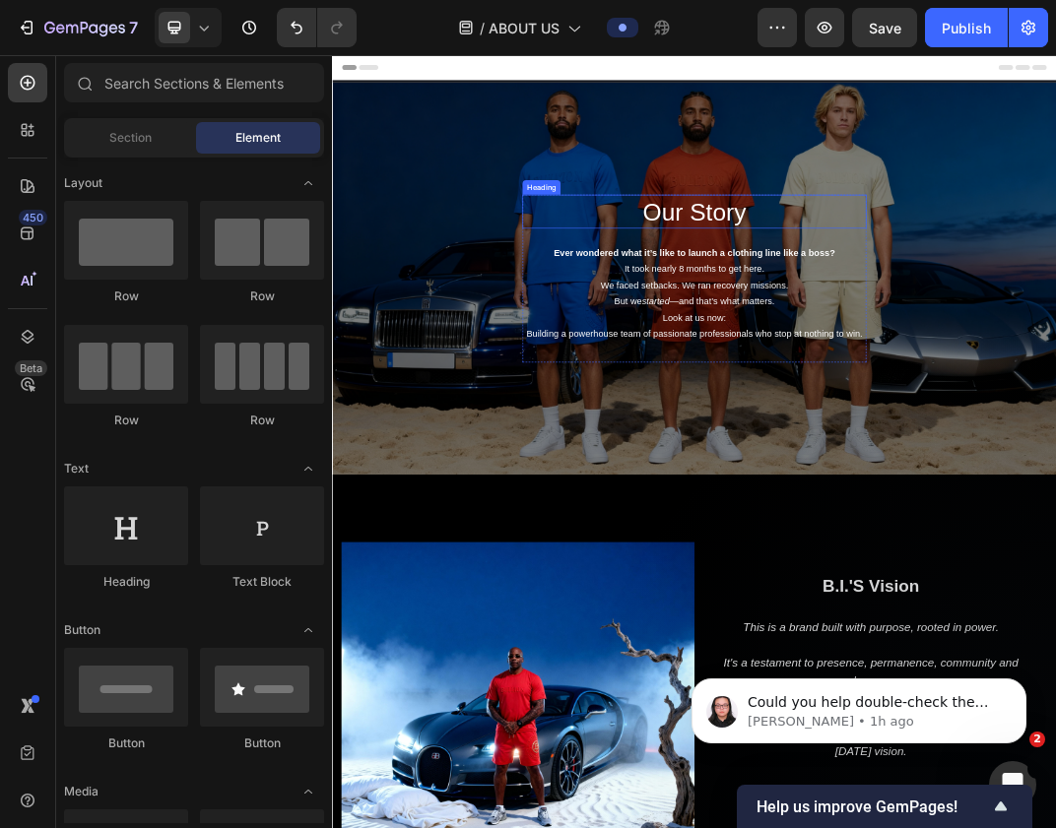
click at [953, 310] on p "Our Story" at bounding box center [922, 310] width 557 height 51
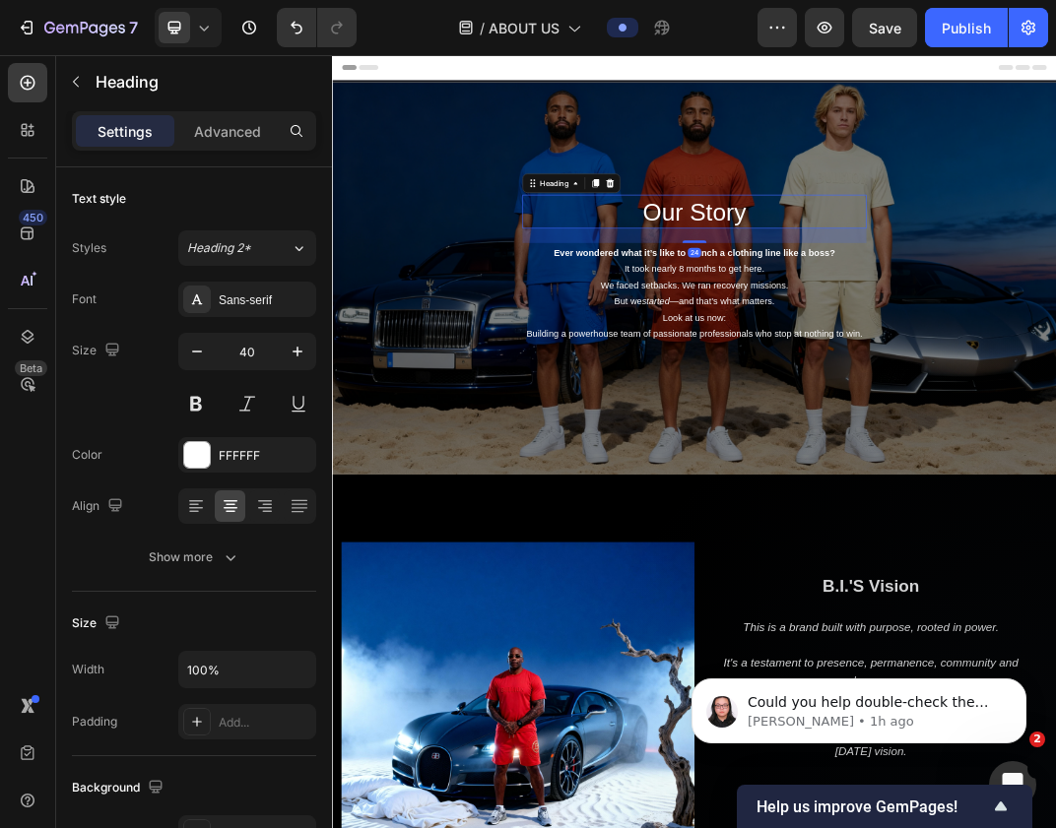
click at [953, 310] on p "Our Story" at bounding box center [922, 310] width 557 height 51
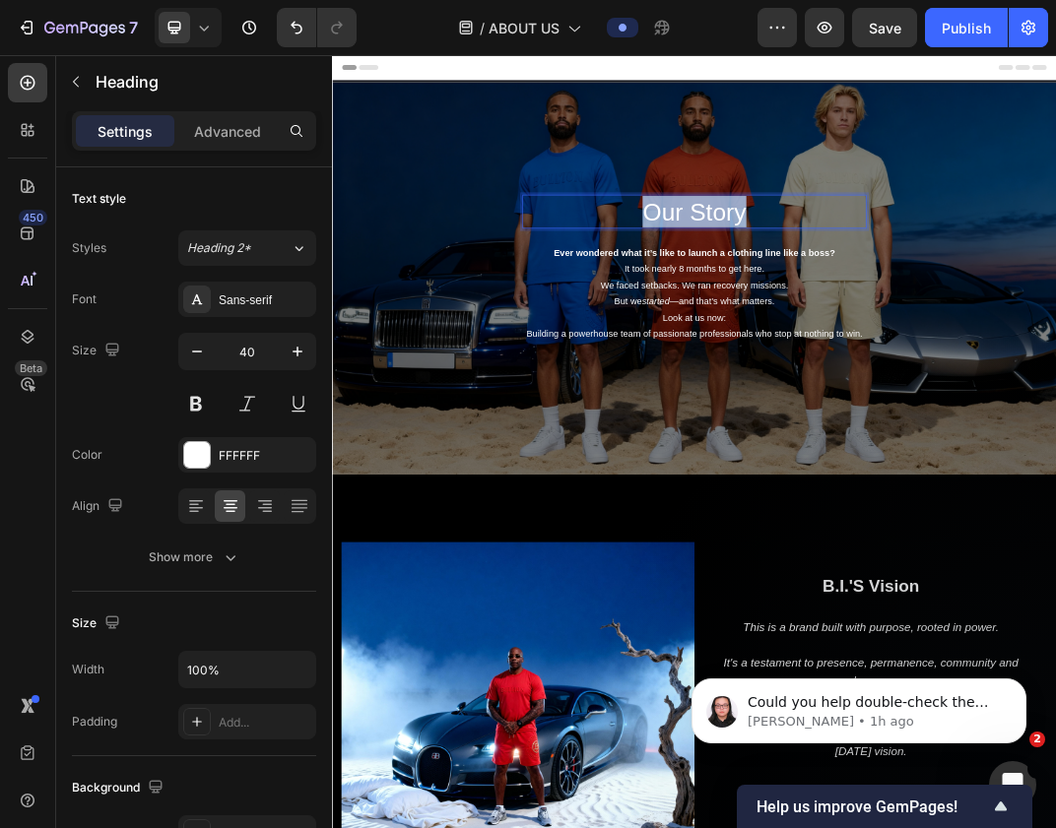
click at [953, 310] on p "Our Story" at bounding box center [922, 310] width 557 height 51
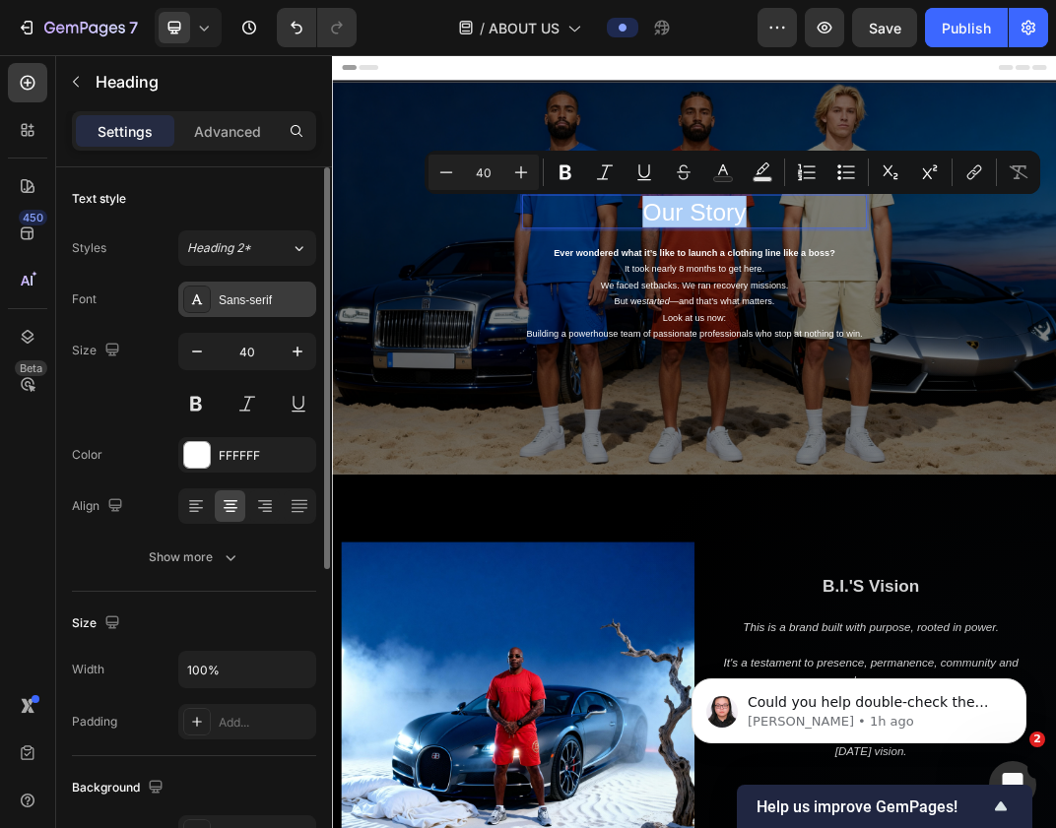
click at [228, 307] on div "Sans-serif" at bounding box center [265, 301] width 93 height 18
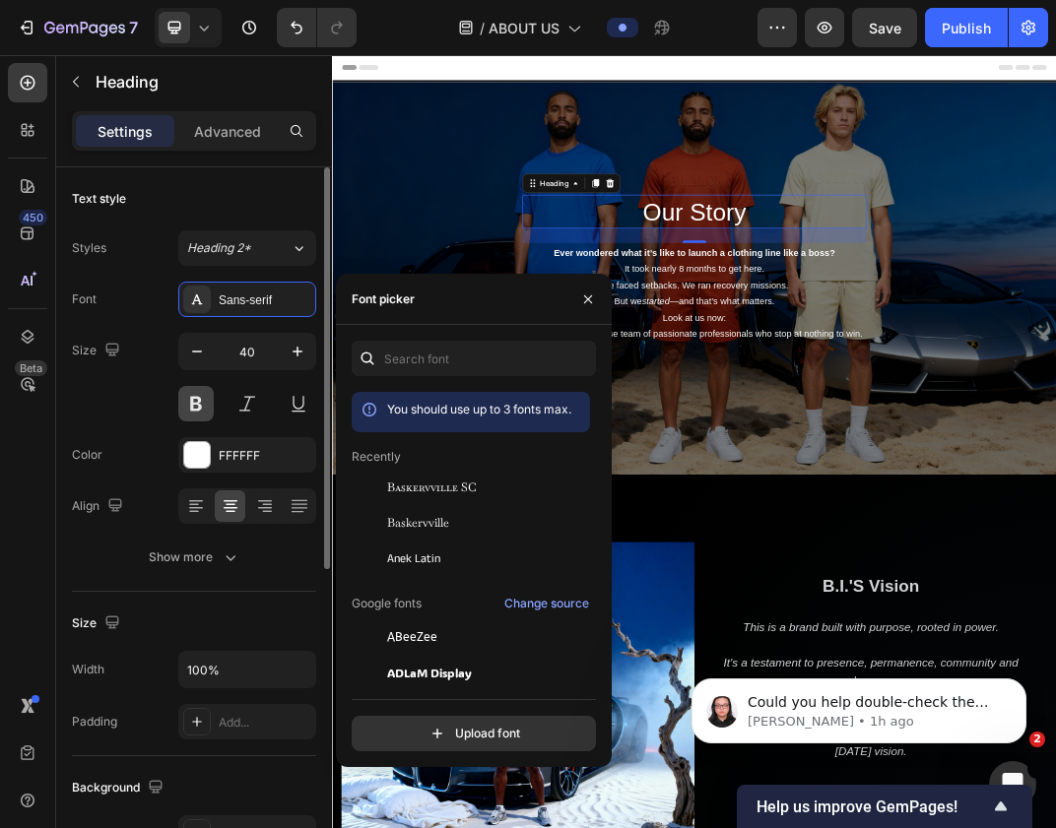
click at [197, 408] on button at bounding box center [195, 403] width 35 height 35
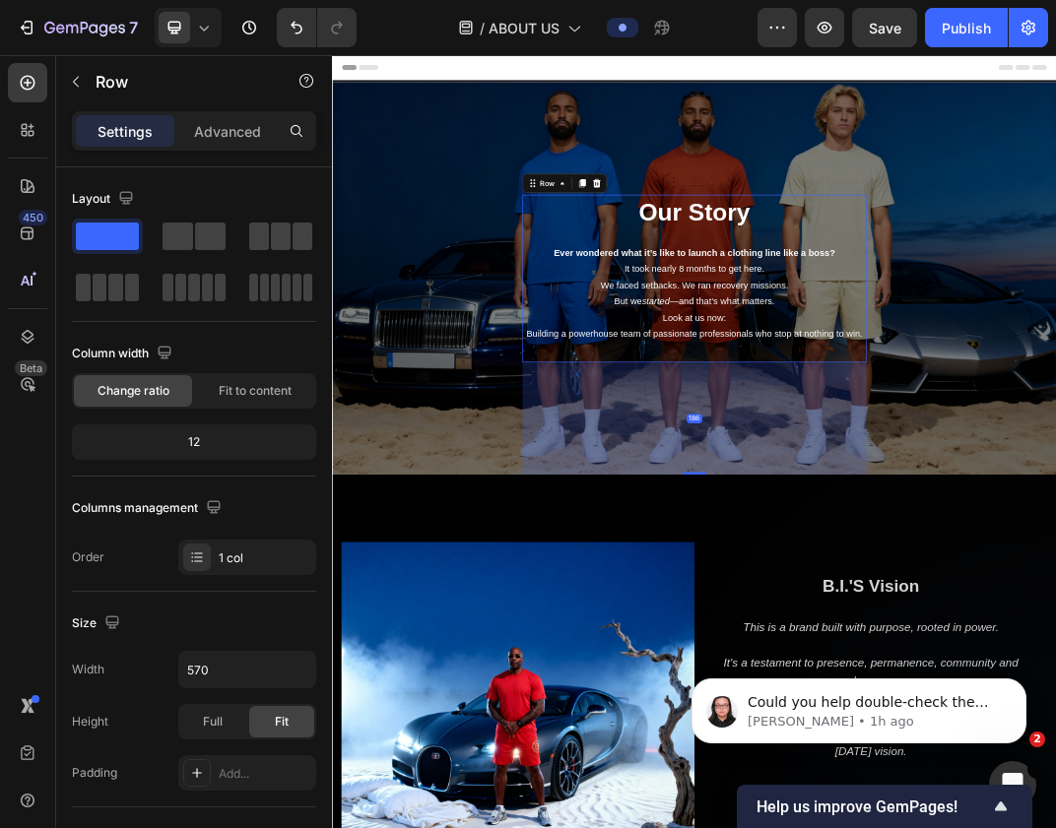
click at [794, 555] on div "Our Story Heading Ever wondered what it’s like to launch a clothing line like a…" at bounding box center [922, 420] width 561 height 274
click at [977, 13] on button "Publish" at bounding box center [966, 27] width 83 height 39
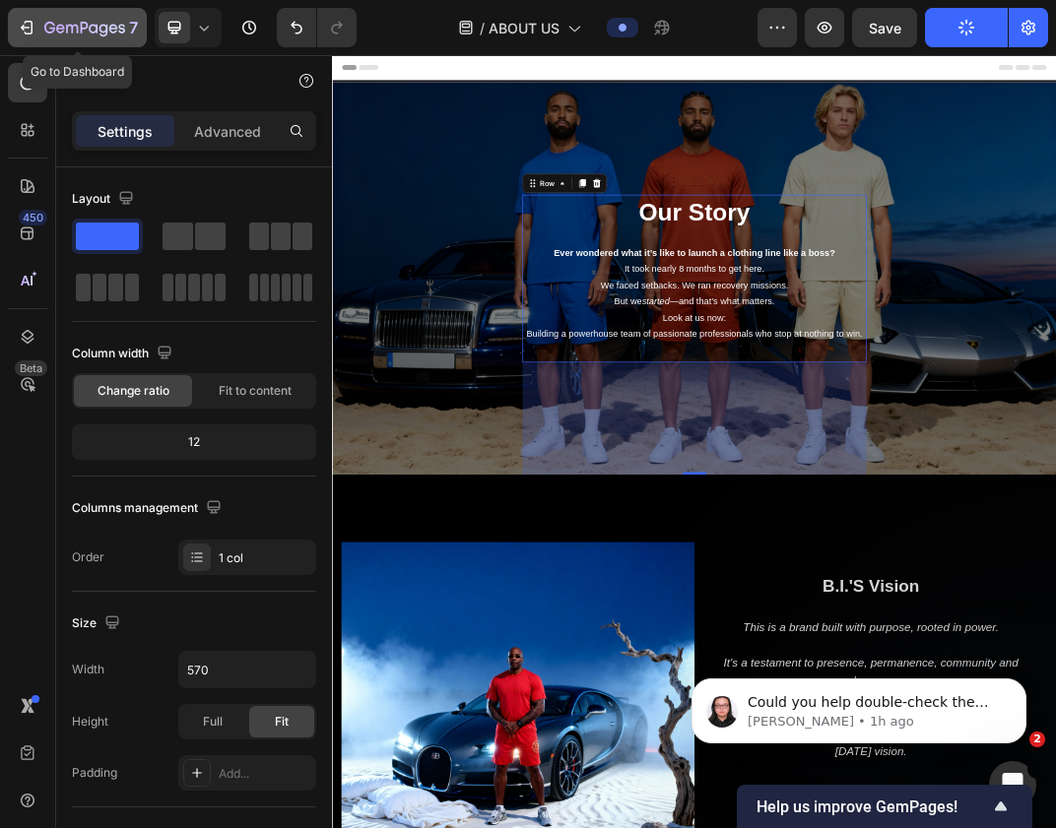
click at [29, 21] on icon "button" at bounding box center [29, 28] width 9 height 14
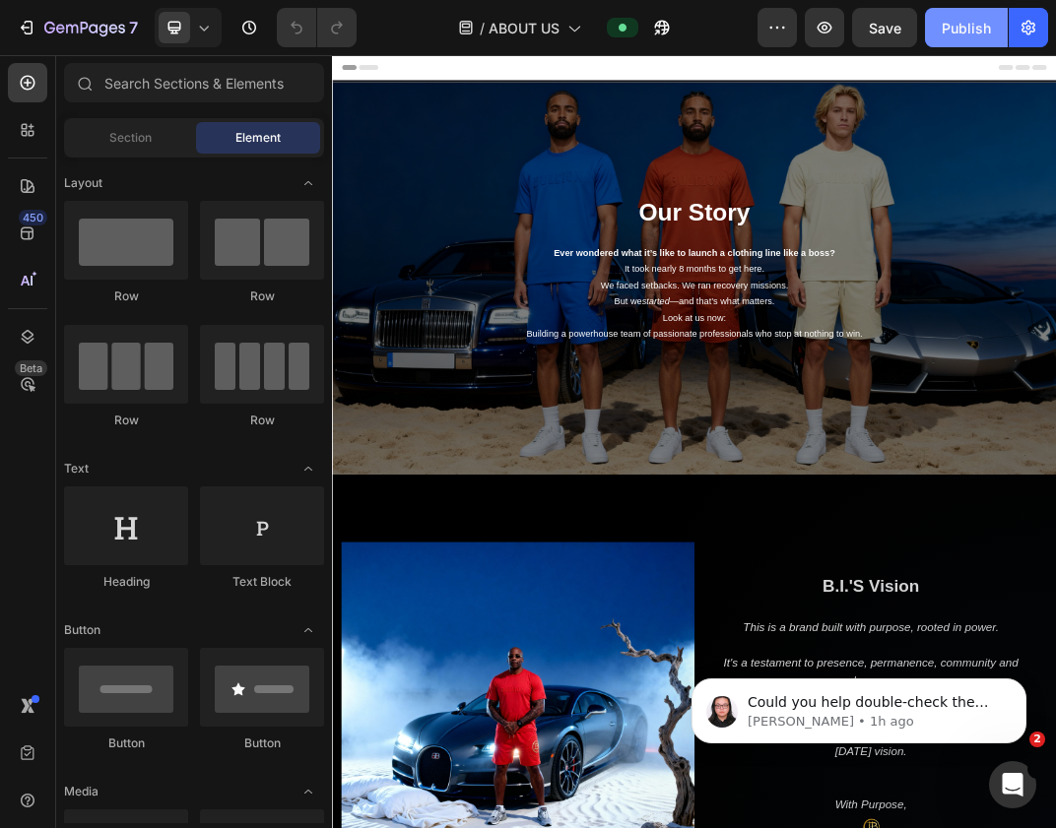
click at [957, 21] on div "Publish" at bounding box center [966, 28] width 49 height 21
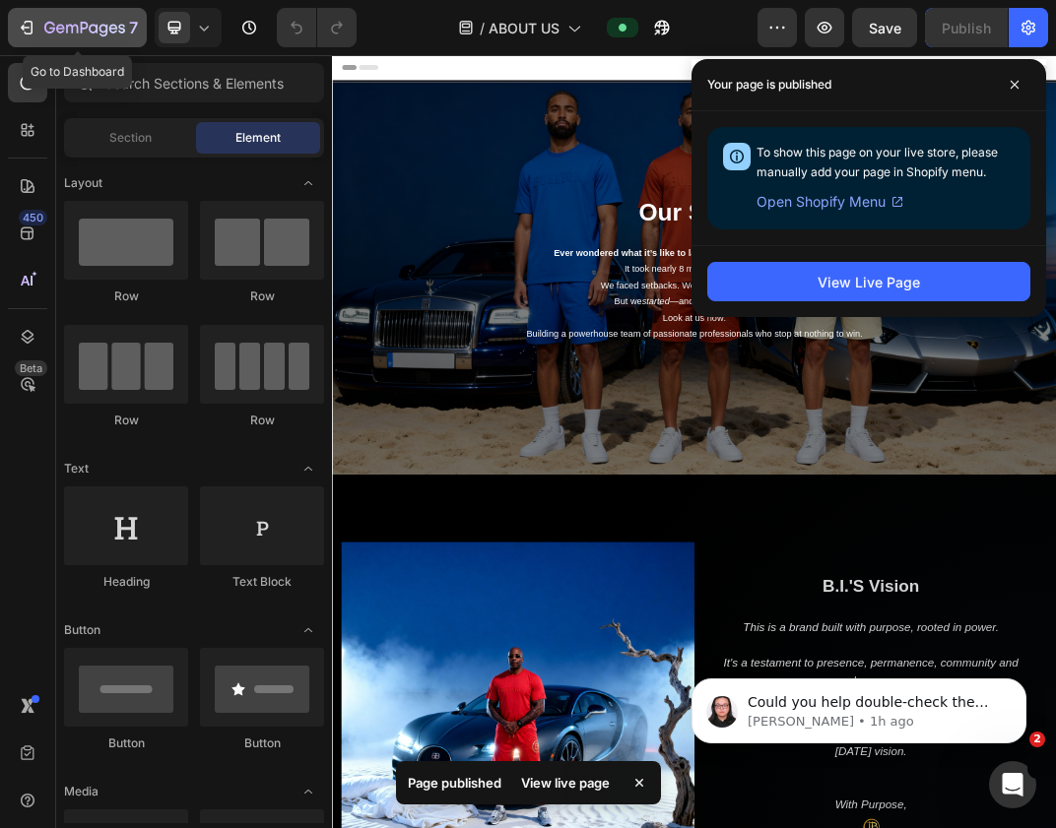
click at [22, 16] on div "7" at bounding box center [77, 28] width 121 height 24
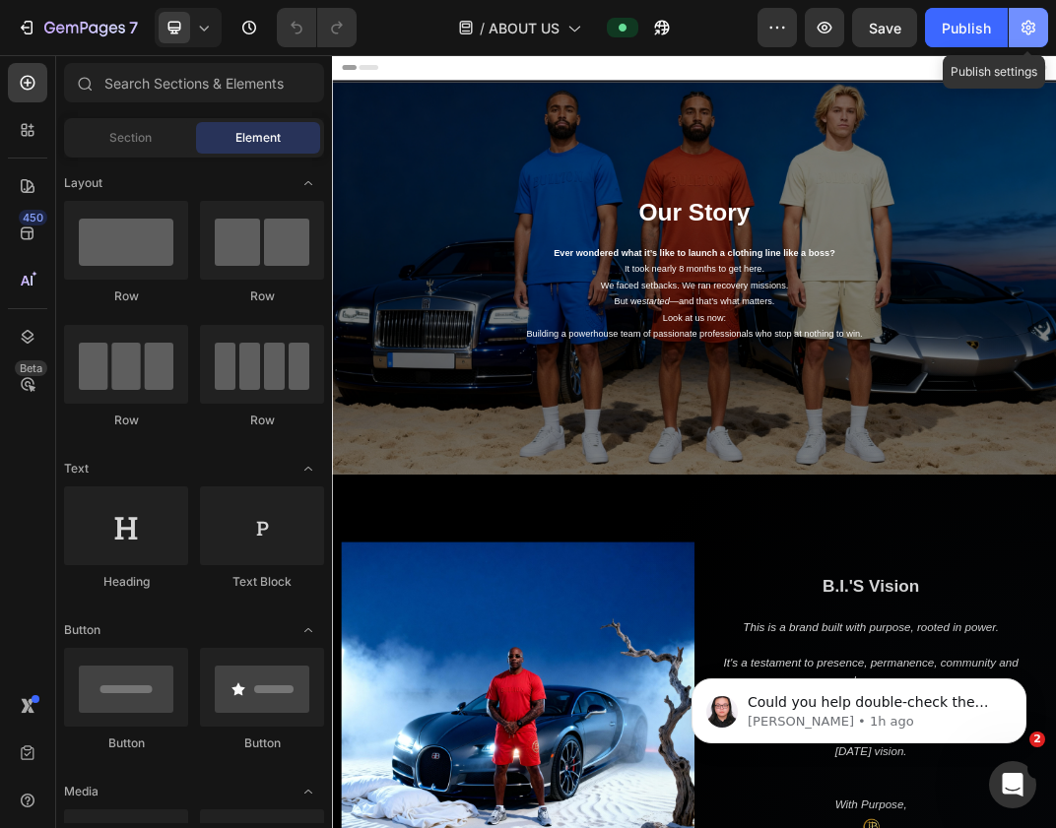
click at [1027, 30] on icon "button" at bounding box center [1028, 28] width 20 height 20
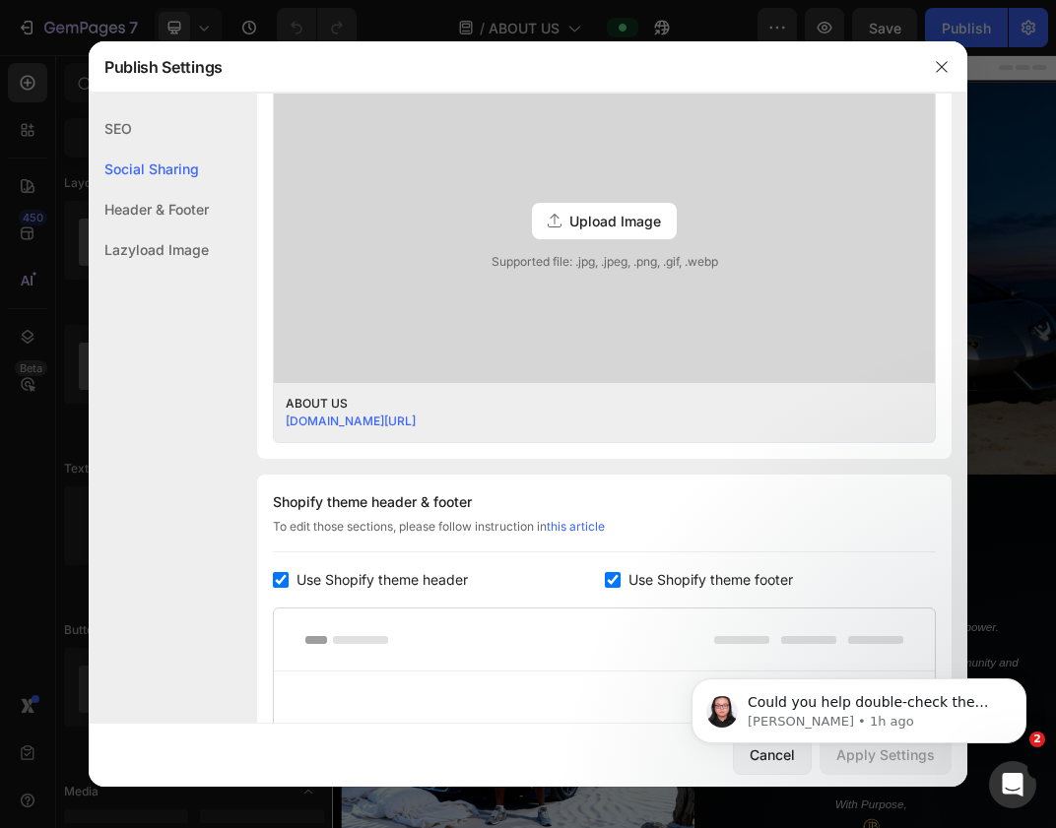
scroll to position [244, 0]
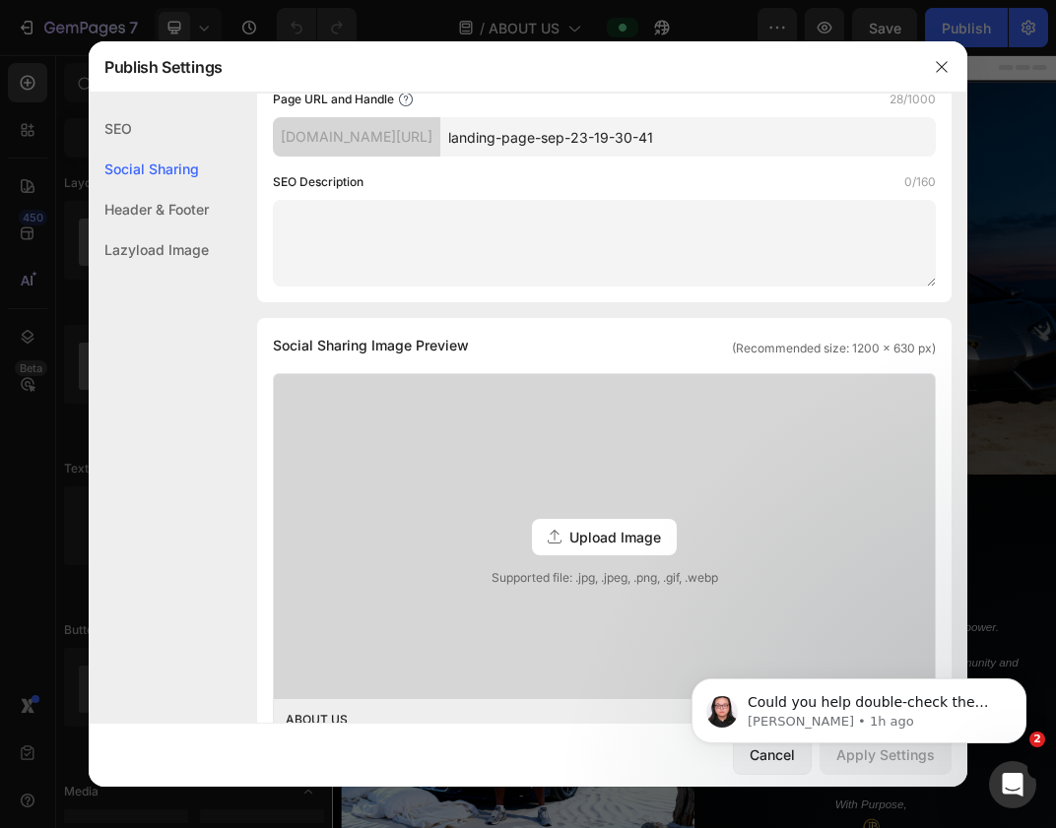
click at [567, 538] on div "Upload Image" at bounding box center [604, 537] width 145 height 36
click at [0, 0] on input "Upload Image Supported file: .jpg, .jpeg, .png, .gif, .webp" at bounding box center [0, 0] width 0 height 0
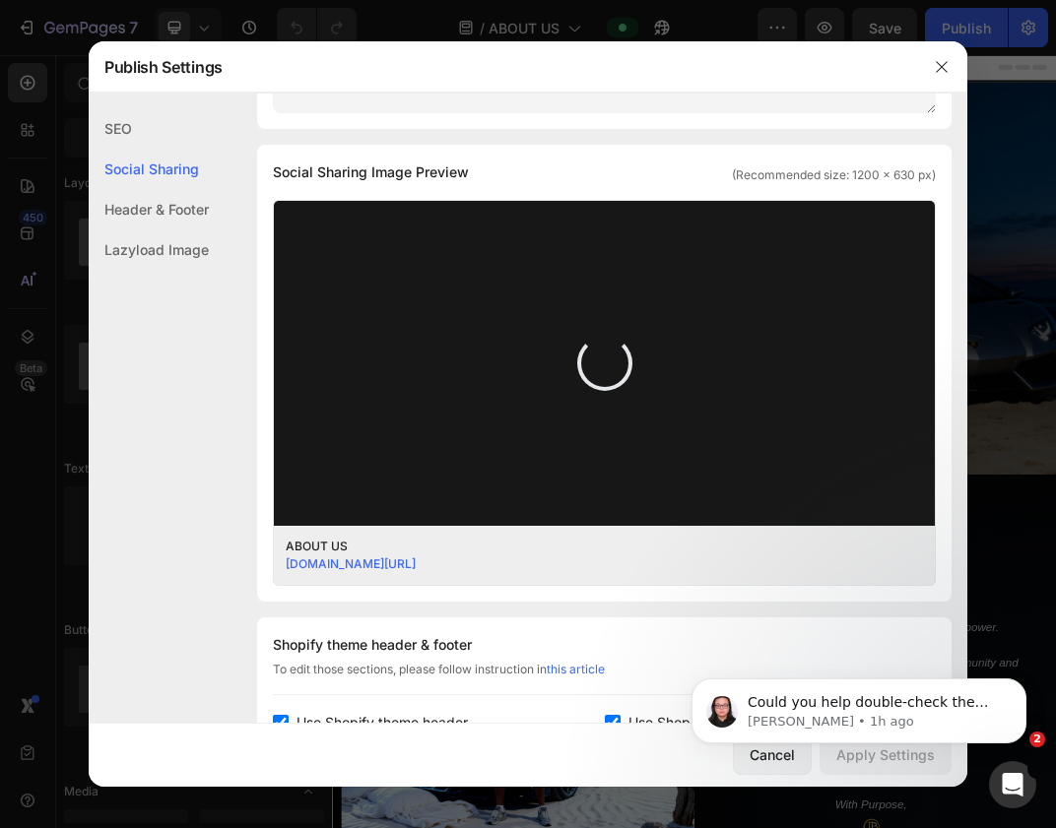
scroll to position [420, 0]
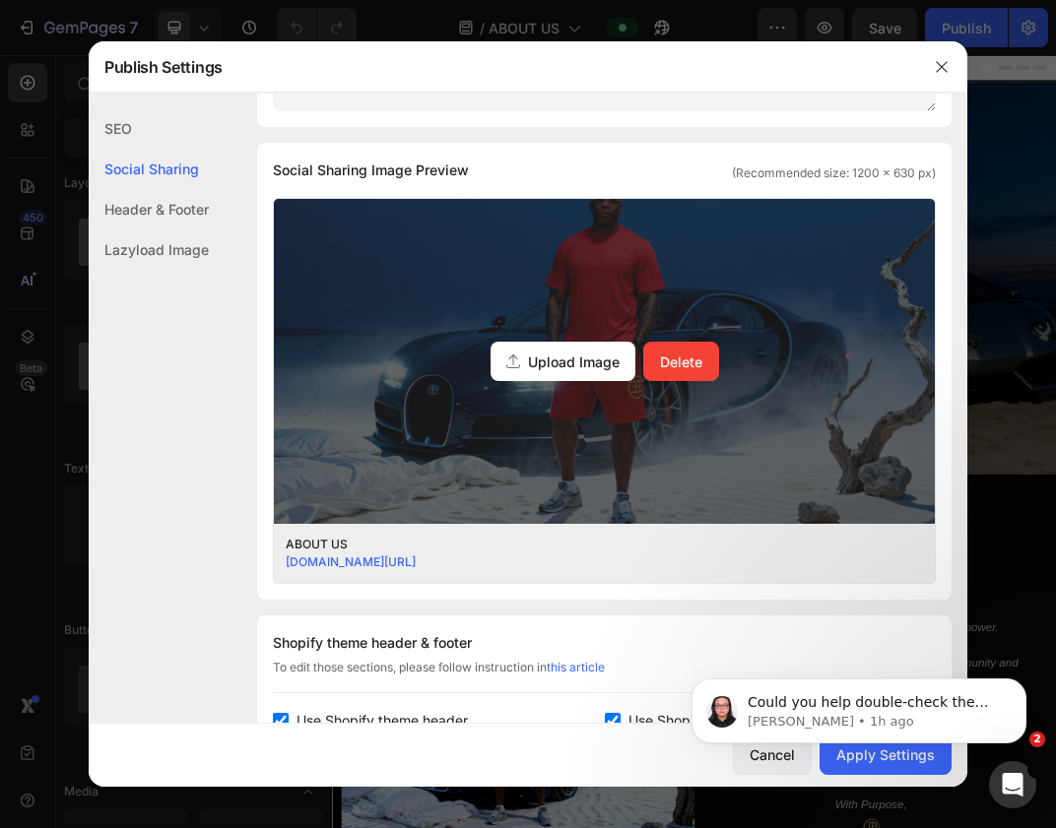
click at [622, 243] on div "Upload Image Delete" at bounding box center [604, 361] width 661 height 325
click at [0, 0] on input "Upload Image Delete" at bounding box center [0, 0] width 0 height 0
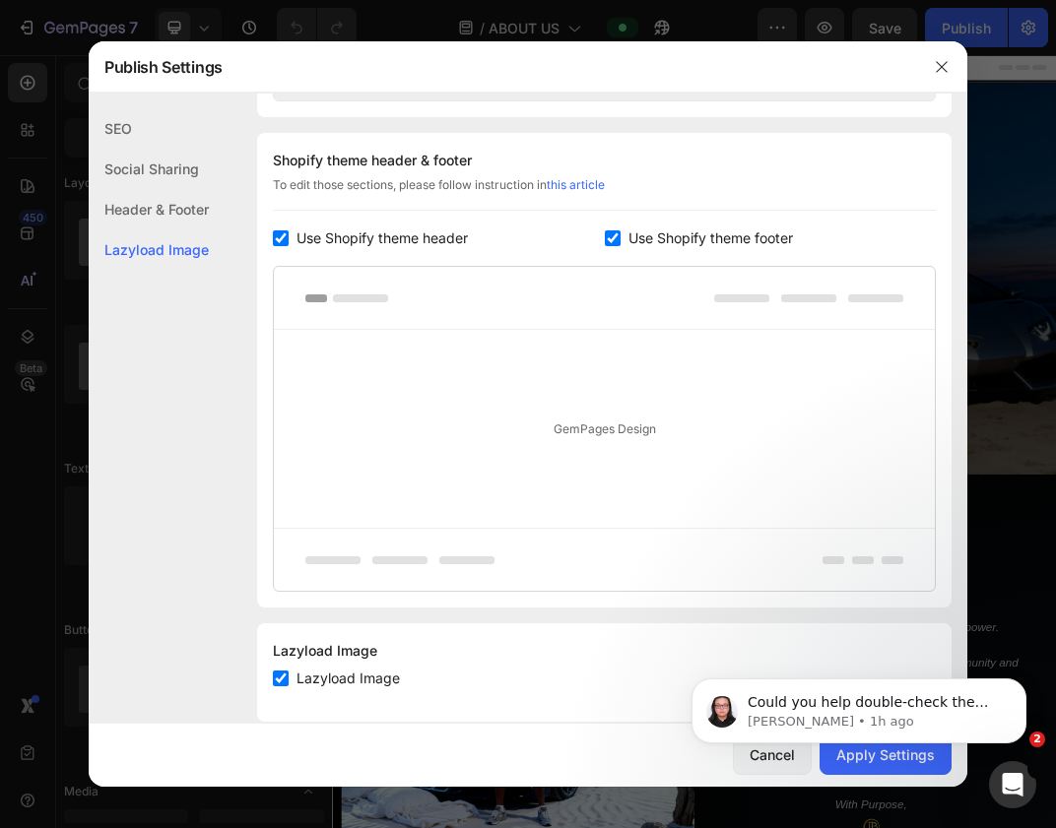
scroll to position [932, 0]
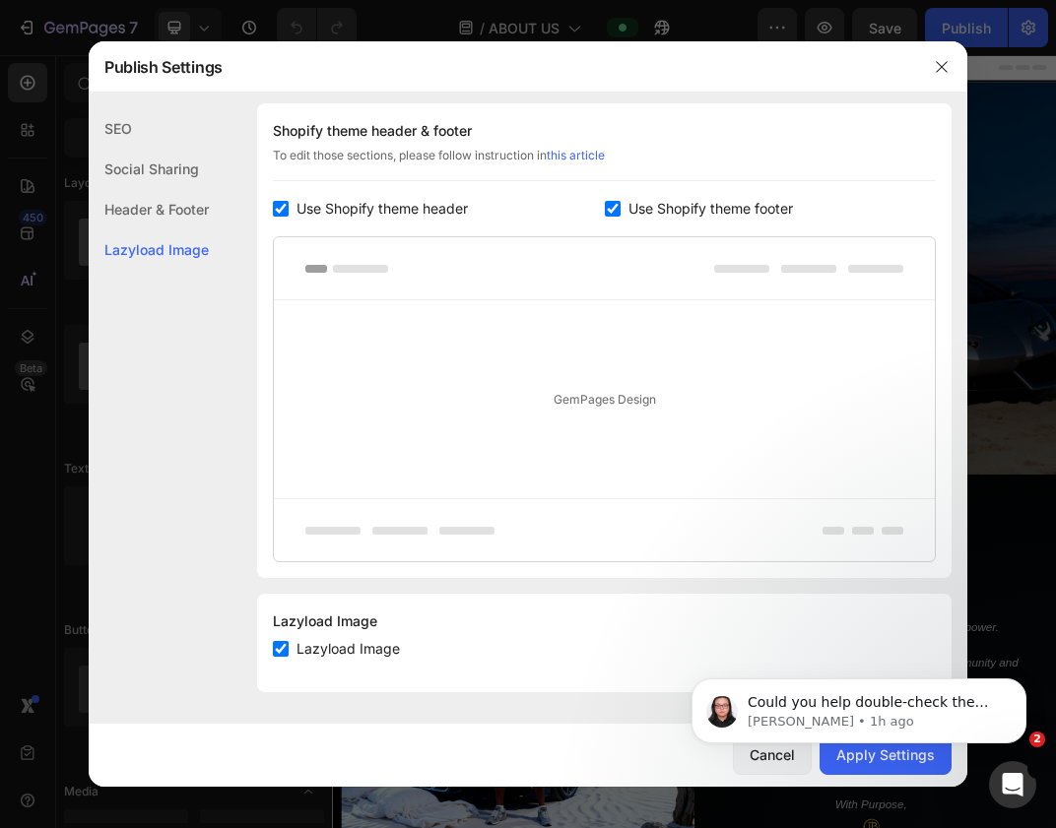
click at [855, 759] on body "Could you help double-check the page on your end and let us know if the display…" at bounding box center [859, 706] width 378 height 122
click at [855, 756] on body "Could you help double-check the page on your end and let us know if the display…" at bounding box center [859, 706] width 378 height 122
click at [1021, 684] on icon "Dismiss notification" at bounding box center [1020, 684] width 11 height 11
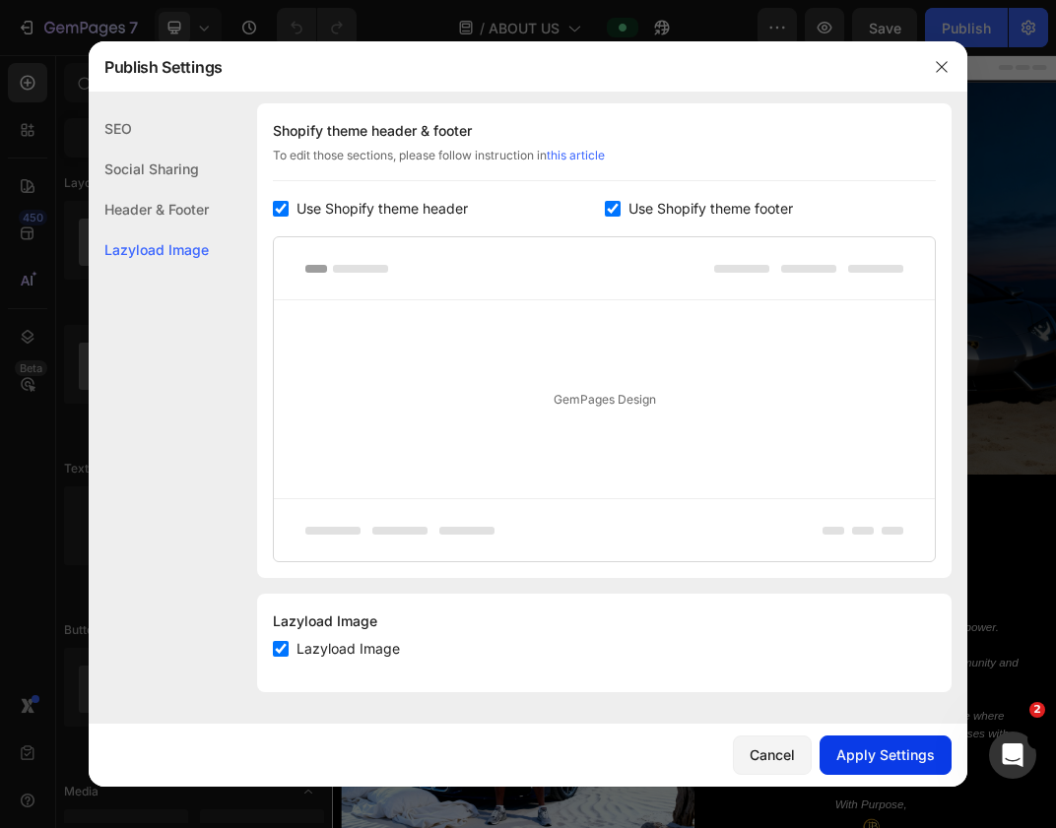
click at [881, 749] on div "Apply Settings" at bounding box center [885, 755] width 98 height 21
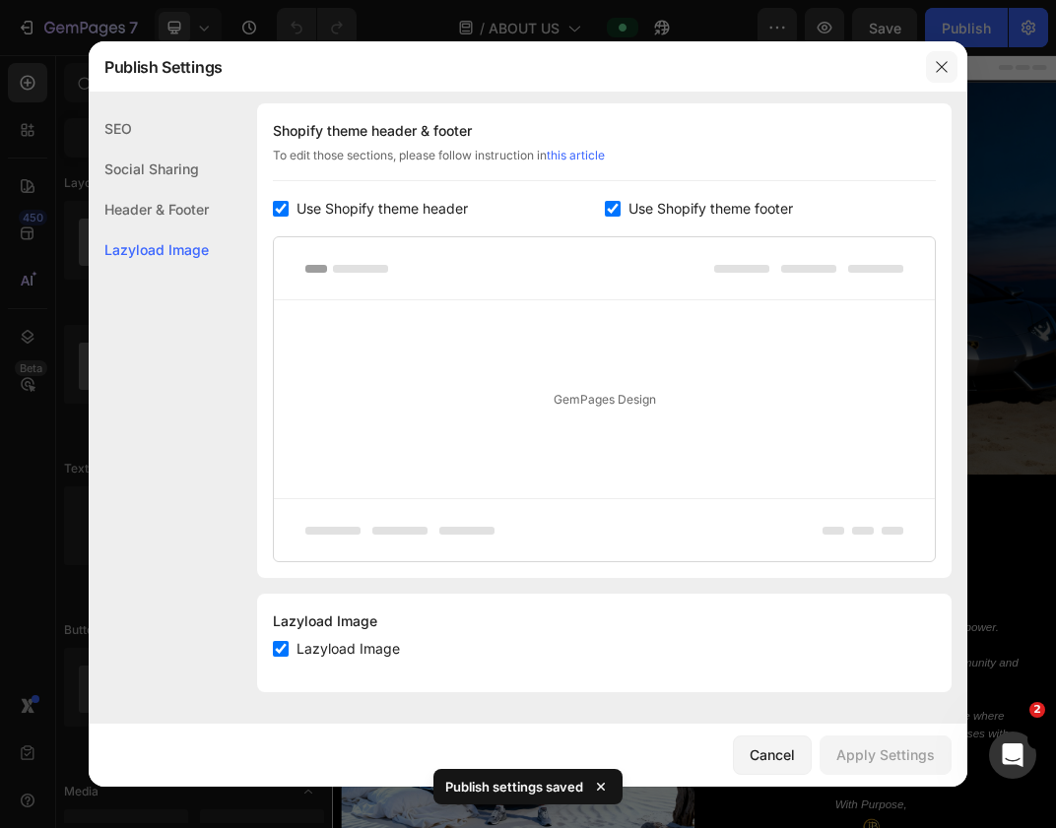
click at [941, 64] on icon "button" at bounding box center [942, 67] width 16 height 16
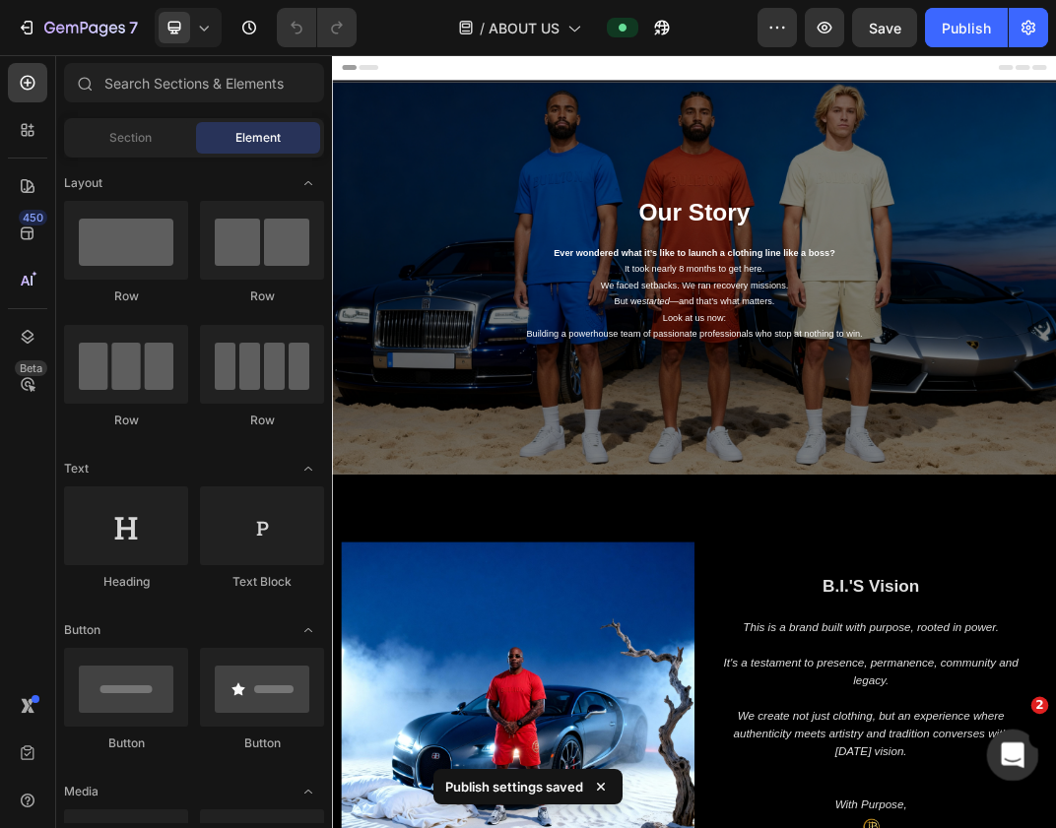
click at [991, 757] on div "Open Intercom Messenger" at bounding box center [1009, 752] width 65 height 65
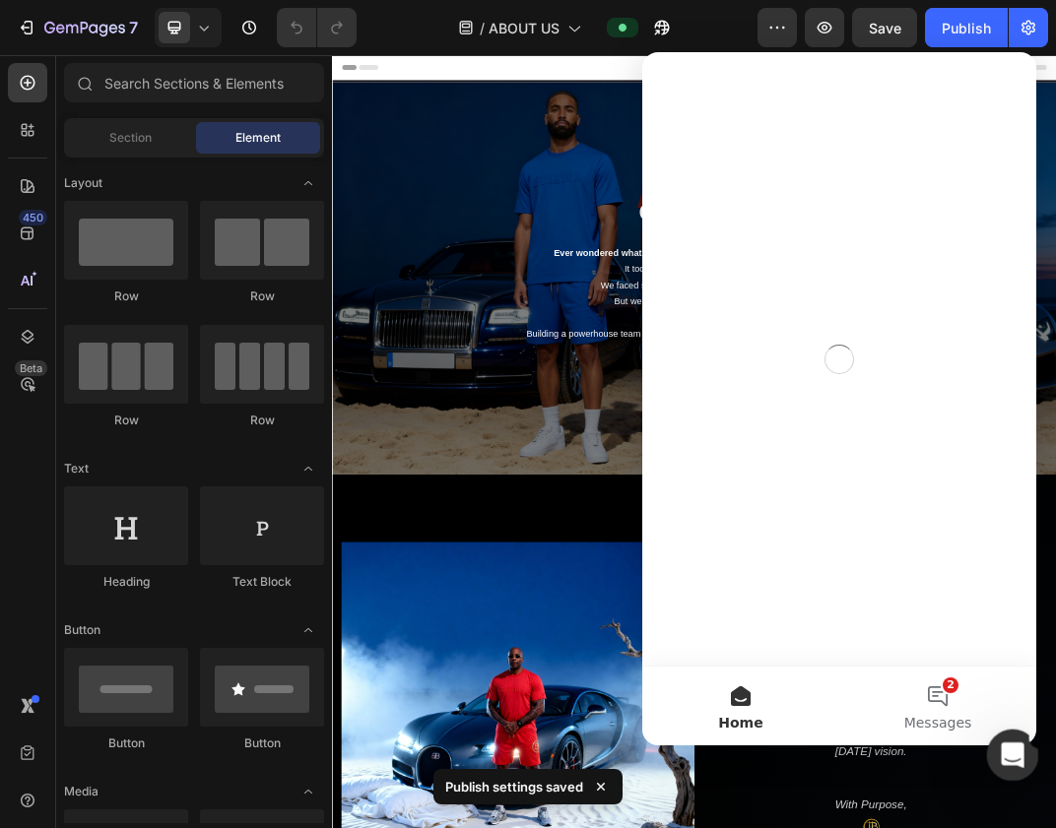
scroll to position [0, 0]
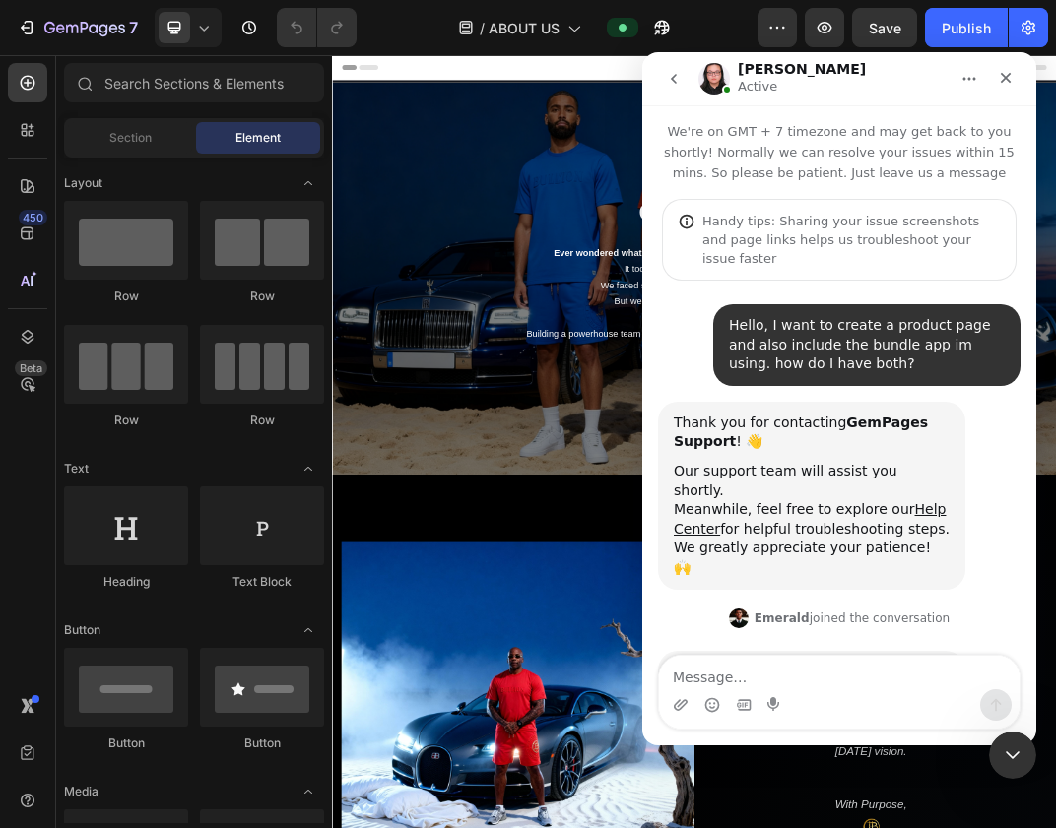
scroll to position [179, 0]
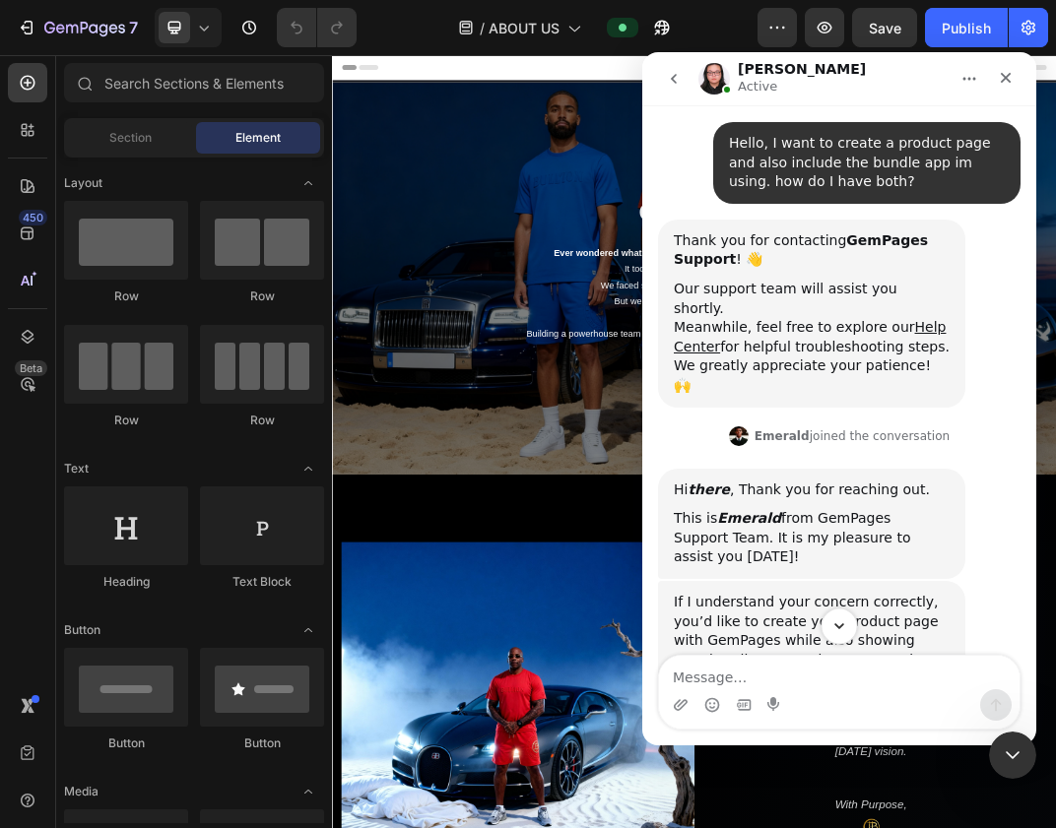
click at [829, 634] on button "Scroll to bottom" at bounding box center [838, 626] width 36 height 36
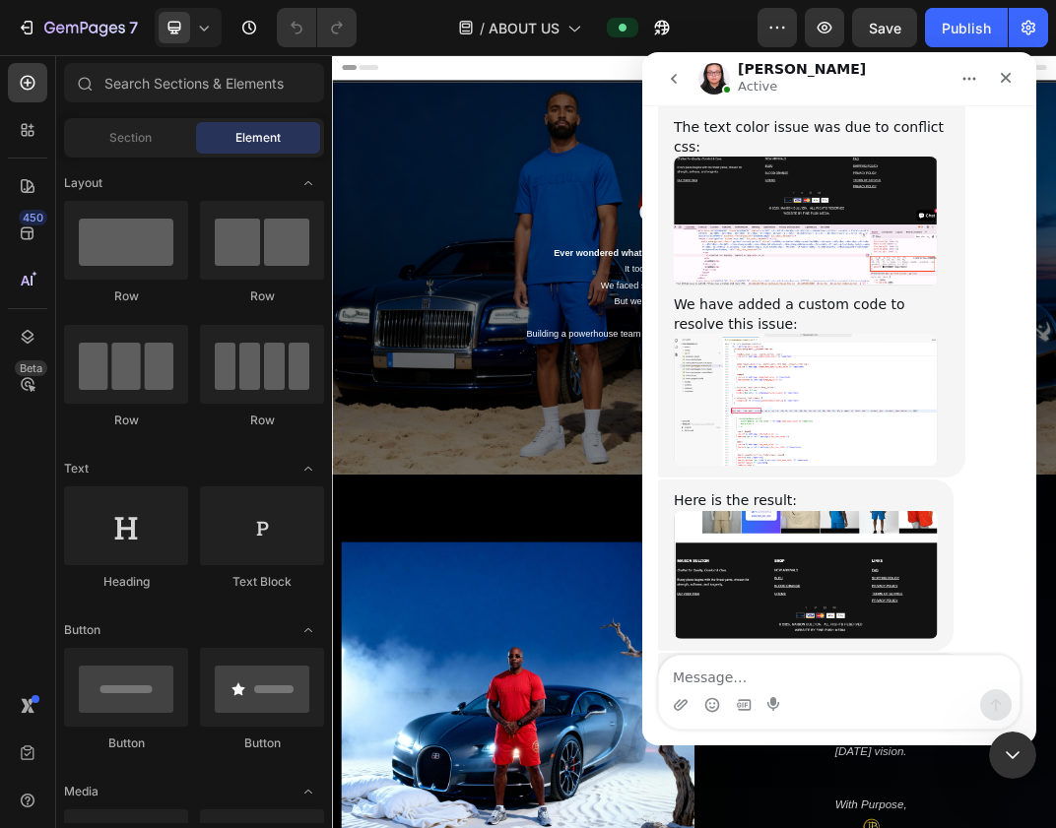
scroll to position [7671, 0]
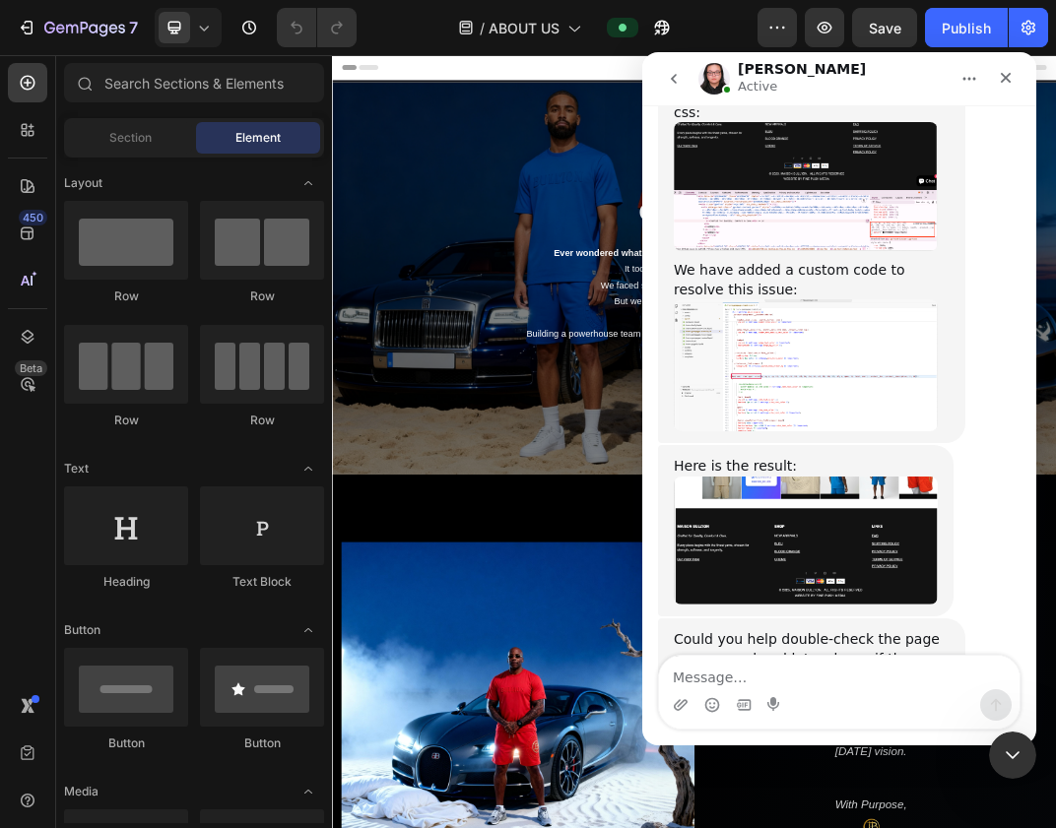
click at [766, 719] on link "[URL][DOMAIN_NAME]" at bounding box center [751, 727] width 154 height 16
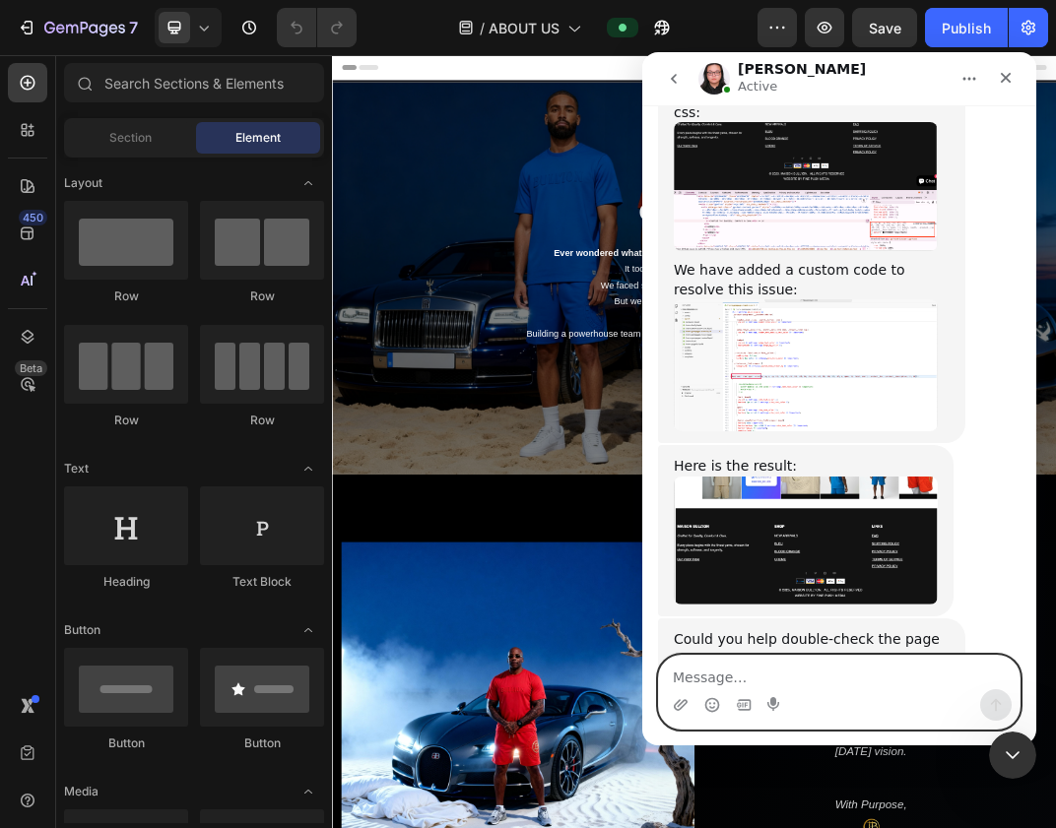
click at [825, 681] on textarea "Message…" at bounding box center [839, 672] width 360 height 33
type textarea "itworks now"
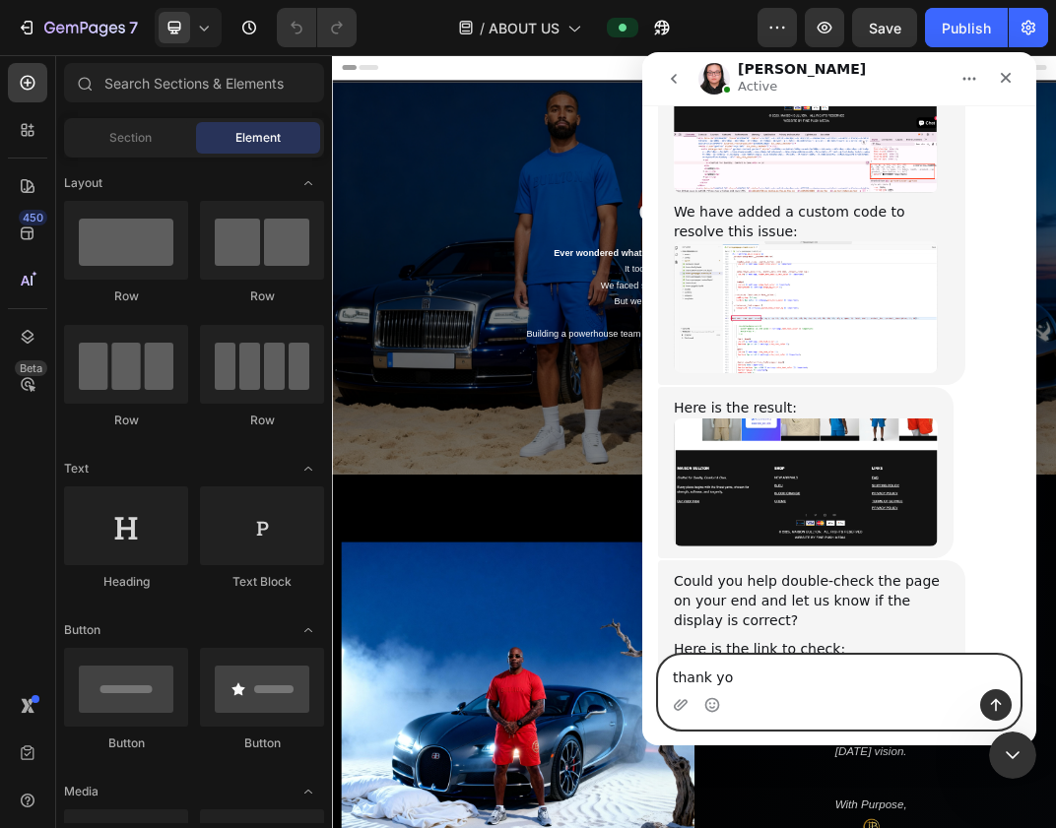
type textarea "thank you"
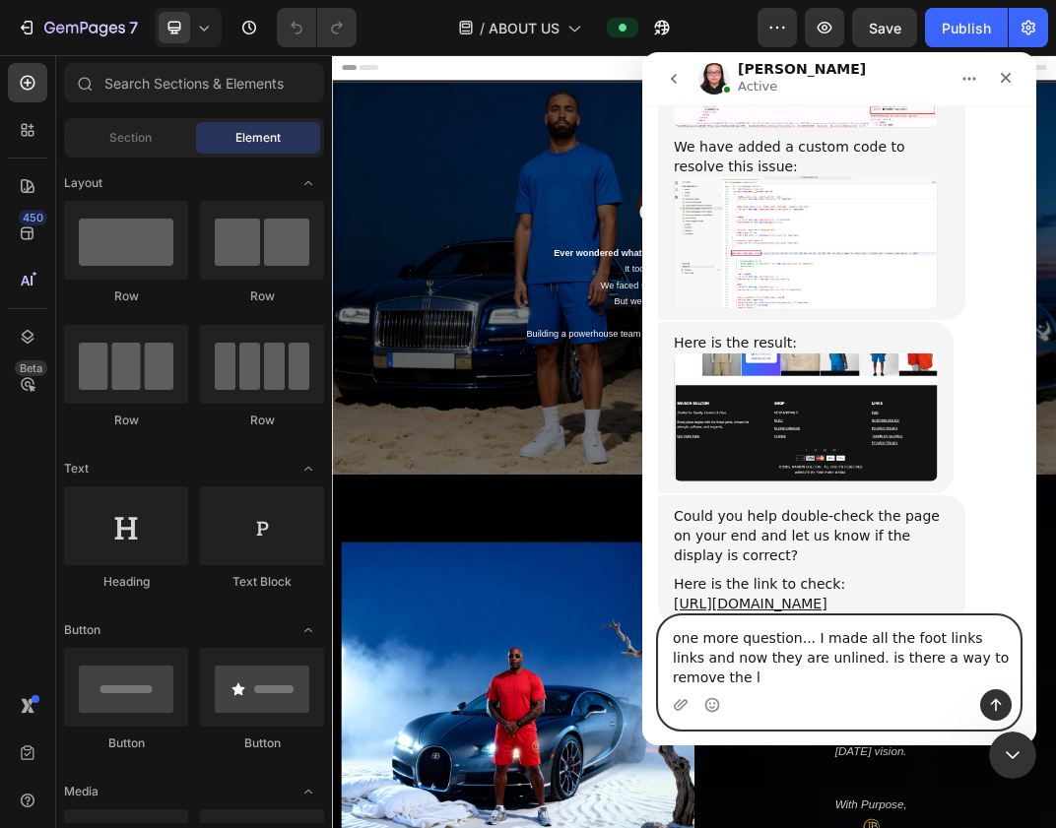
scroll to position [7814, 0]
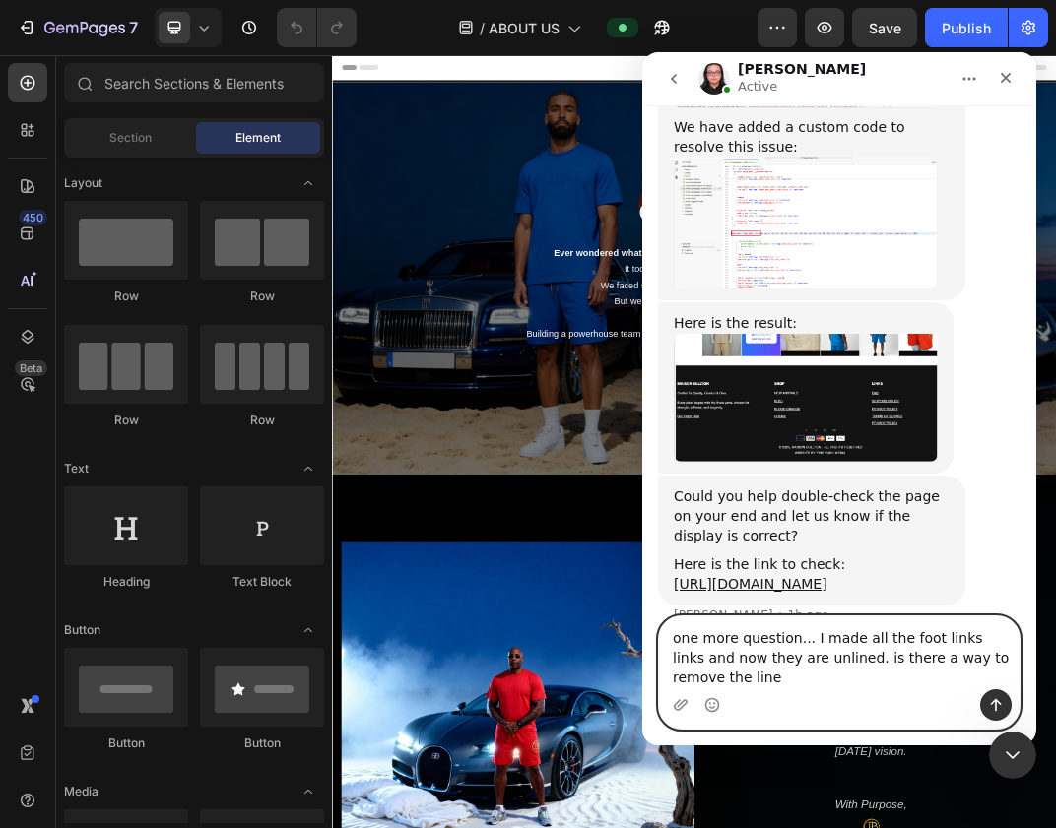
type textarea "one more question... I made all the foot links links and now they are unlined. …"
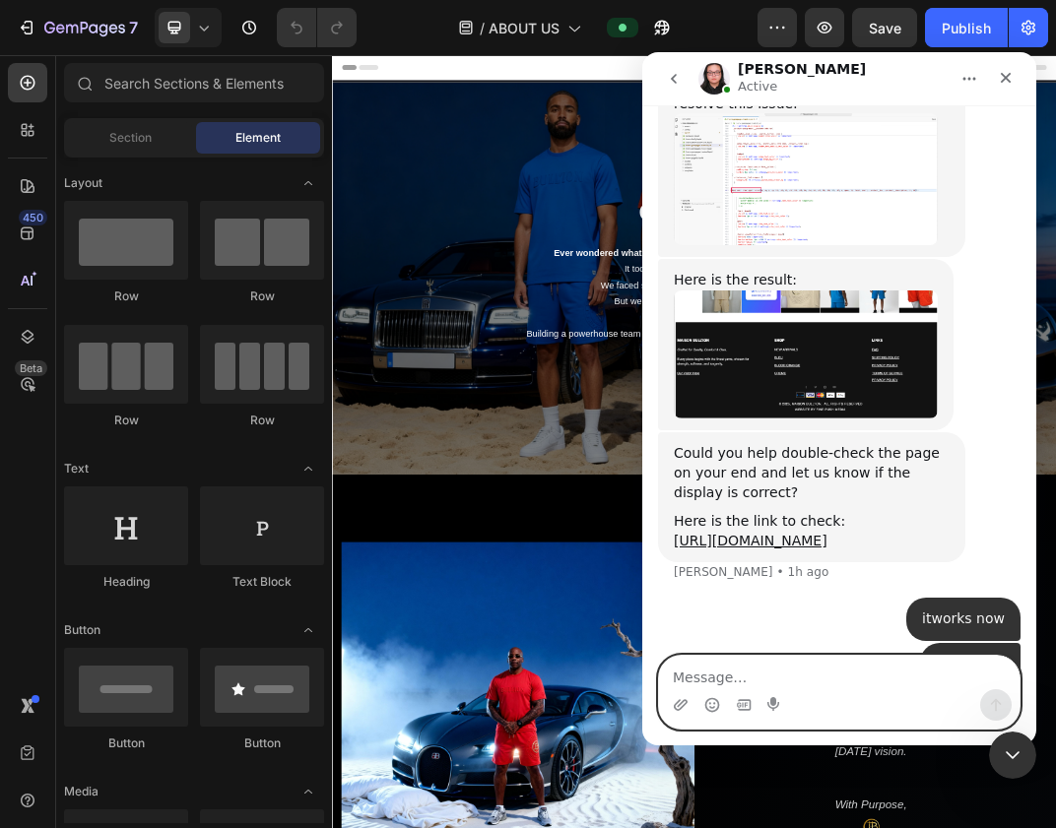
scroll to position [7858, 0]
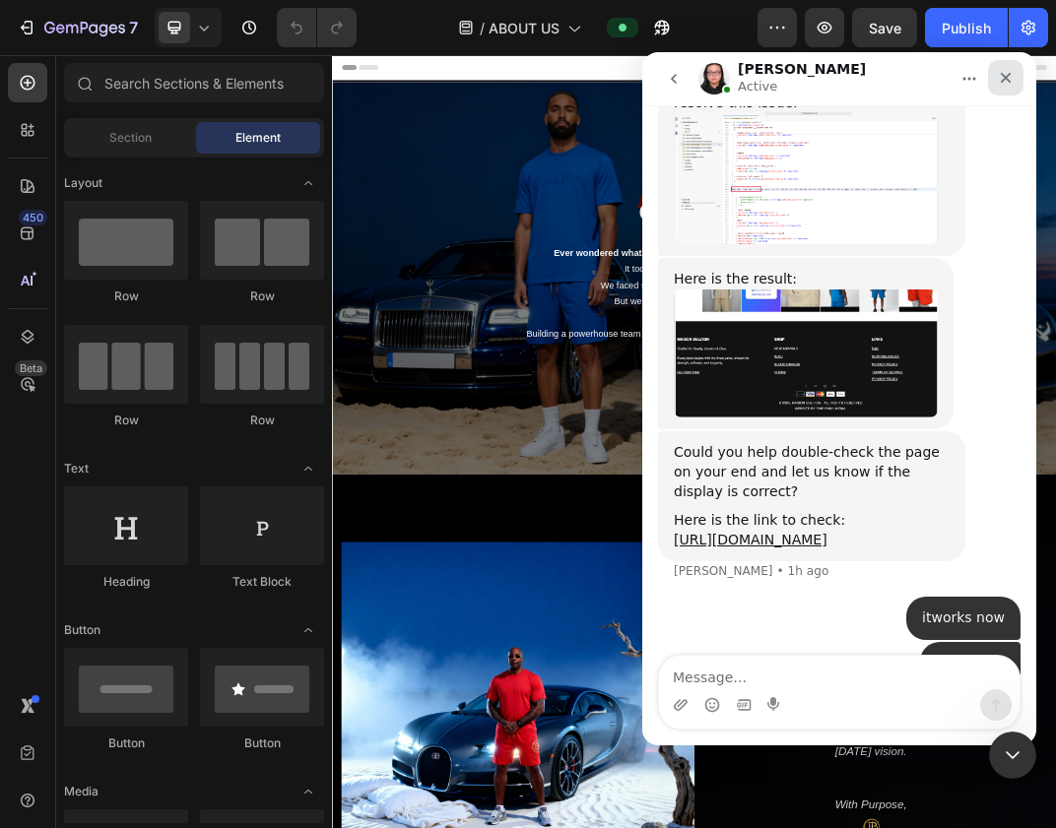
click at [1009, 79] on icon "Close" at bounding box center [1006, 78] width 16 height 16
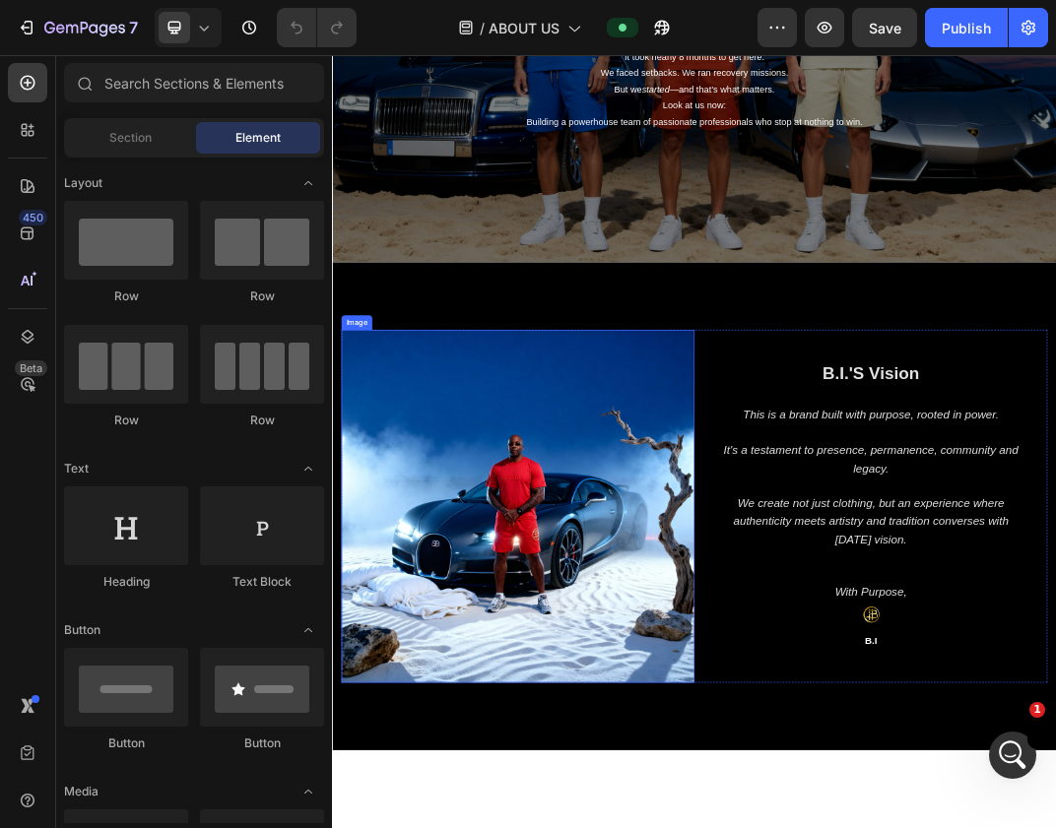
scroll to position [0, 0]
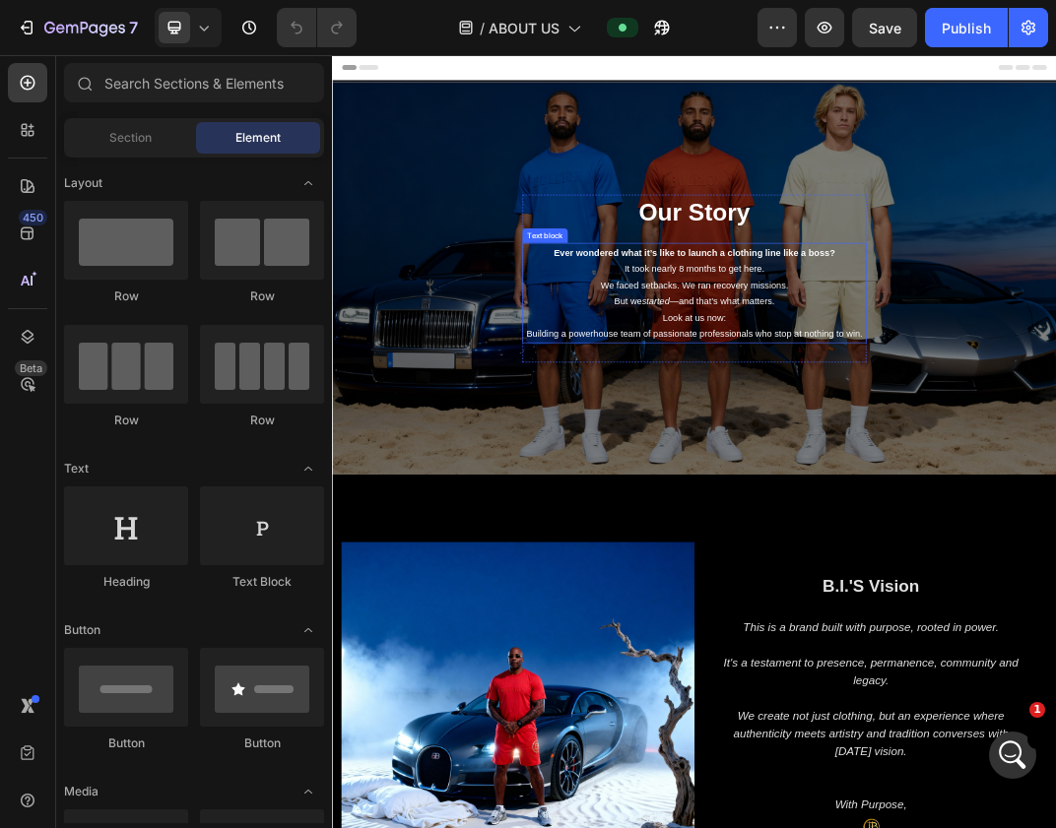
click at [1038, 383] on strong "Ever wondered what it’s like to launch a clothing line like a boss?" at bounding box center [922, 376] width 459 height 17
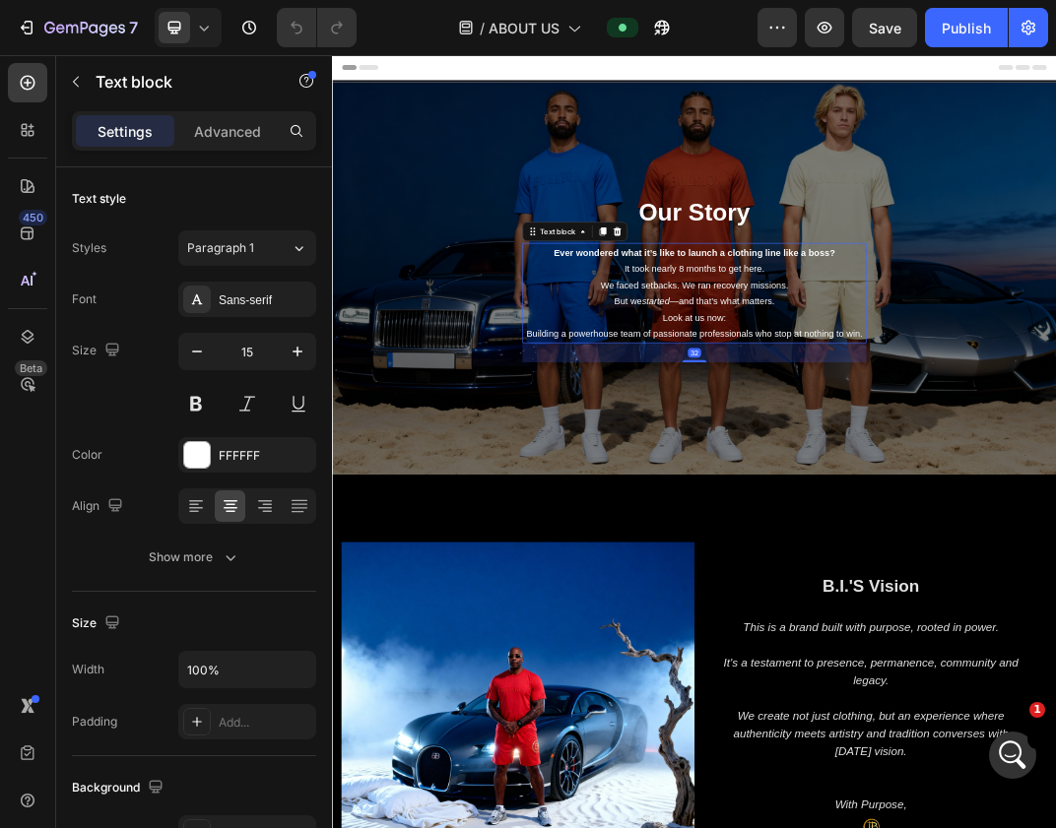
click at [978, 385] on p "Ever wondered what it’s like to launch a clothing line like a boss?" at bounding box center [922, 376] width 557 height 27
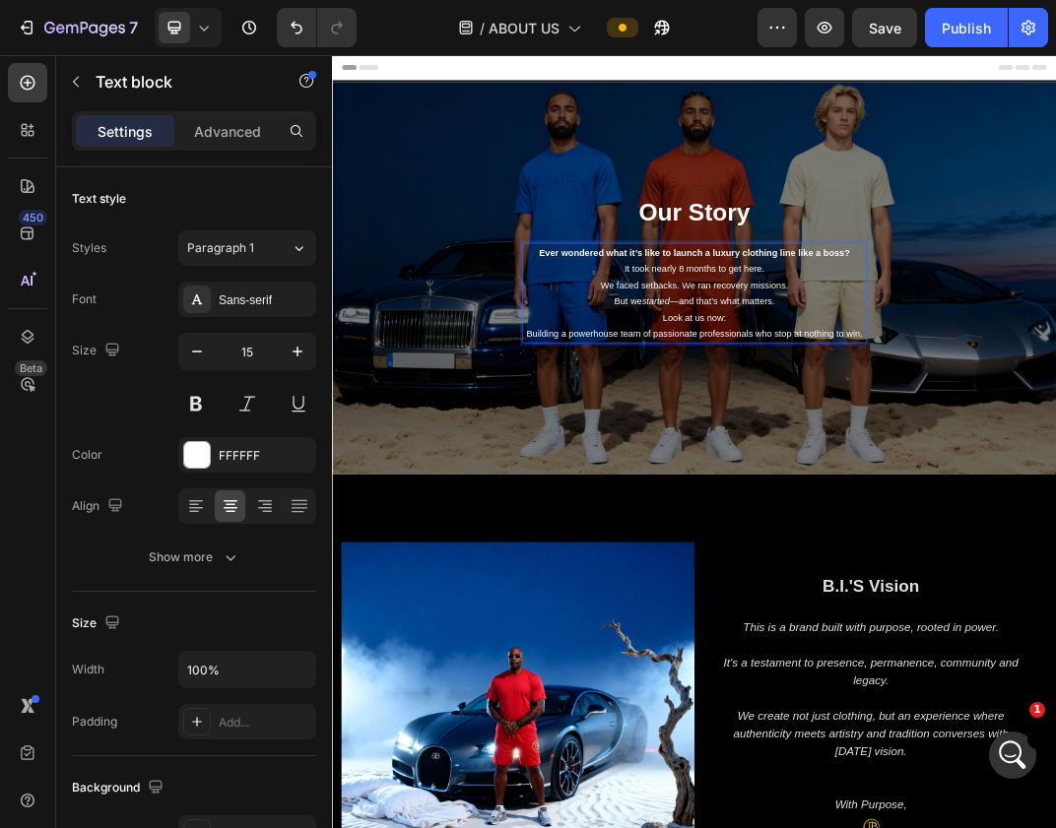
click at [1055, 511] on p "Look at us now: Building a powerhouse team of passionate professionals who stop…" at bounding box center [922, 496] width 557 height 53
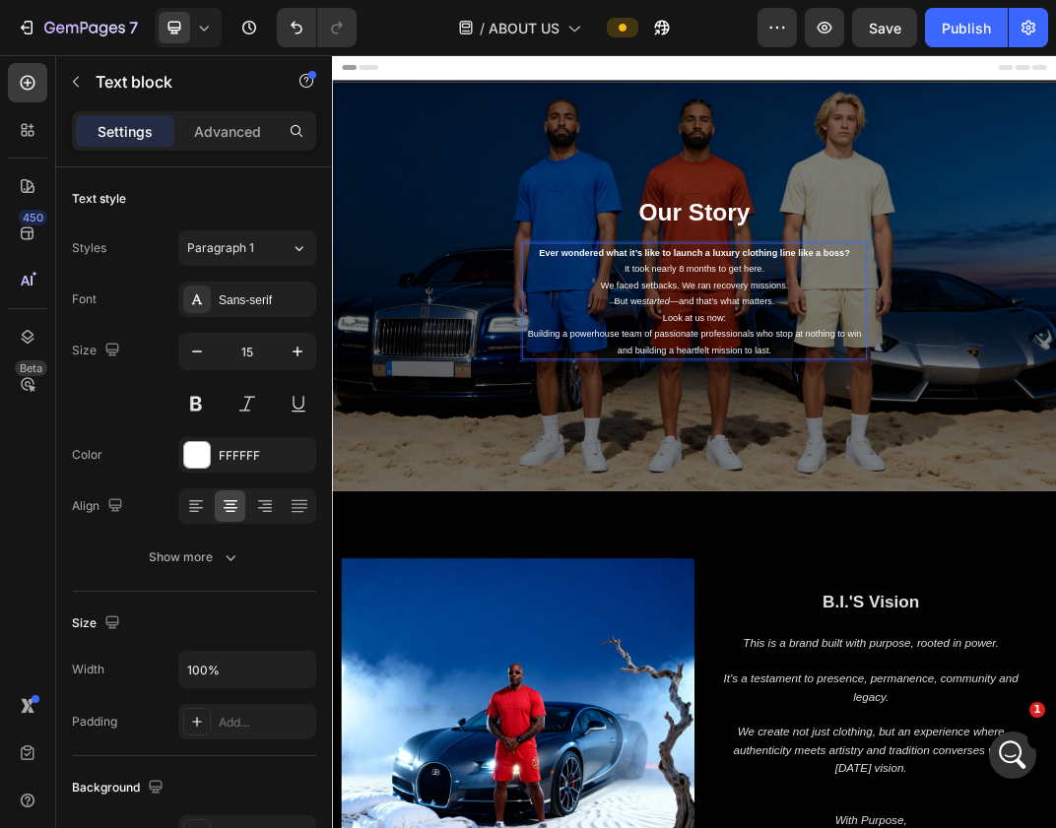
click at [813, 542] on p "Look at us now: Building a powerhouse team of passionate professionals who stop…" at bounding box center [922, 510] width 557 height 80
click at [1009, 535] on p "Look at us now: Building a powerhouse team of passionate professionals who stop…" at bounding box center [922, 510] width 557 height 80
click at [978, 535] on p "Look at us now: Building a powerhouse team of passionate professionals who stop…" at bounding box center [922, 510] width 557 height 80
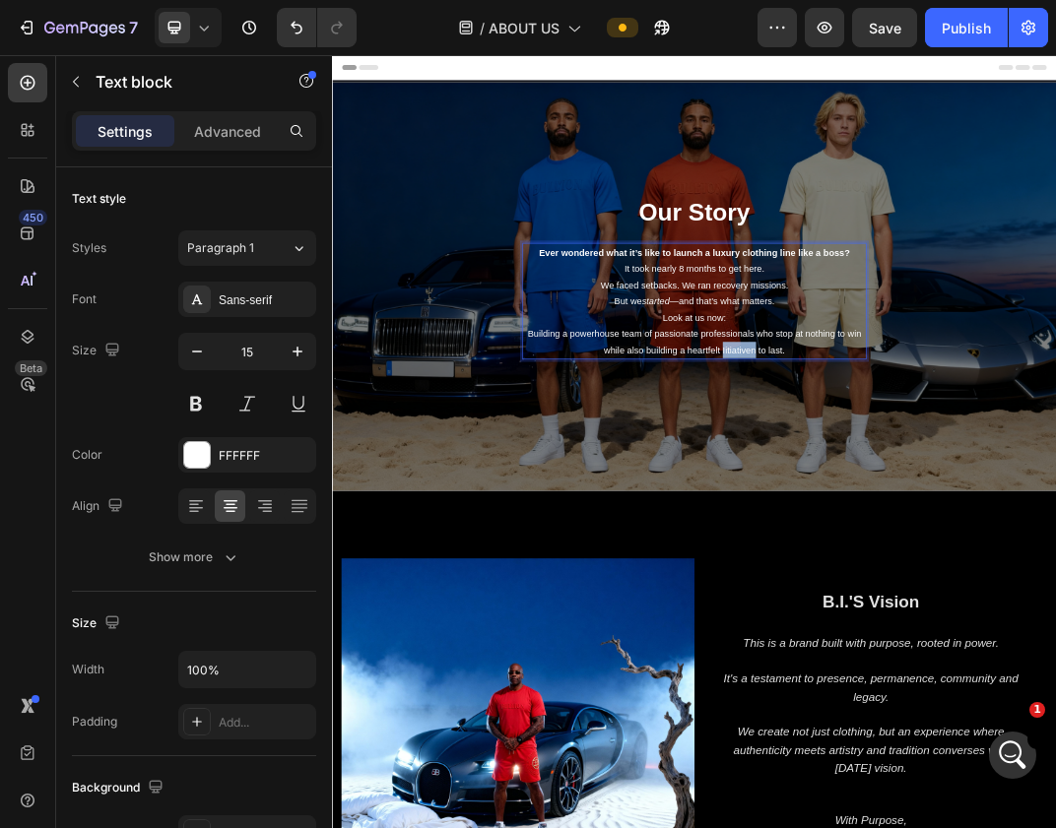
click at [978, 535] on p "Look at us now: Building a powerhouse team of passionate professionals who stop…" at bounding box center [922, 510] width 557 height 80
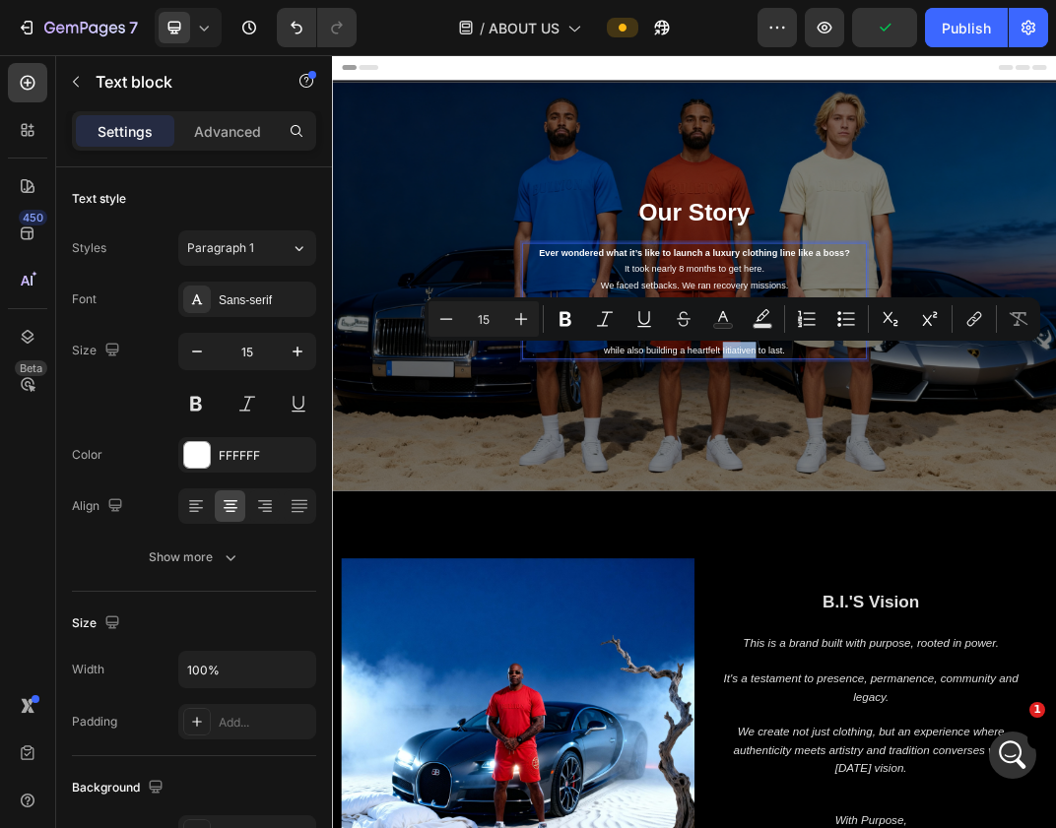
click at [979, 535] on p "Look at us now: Building a powerhouse team of passionate professionals who stop…" at bounding box center [922, 510] width 557 height 80
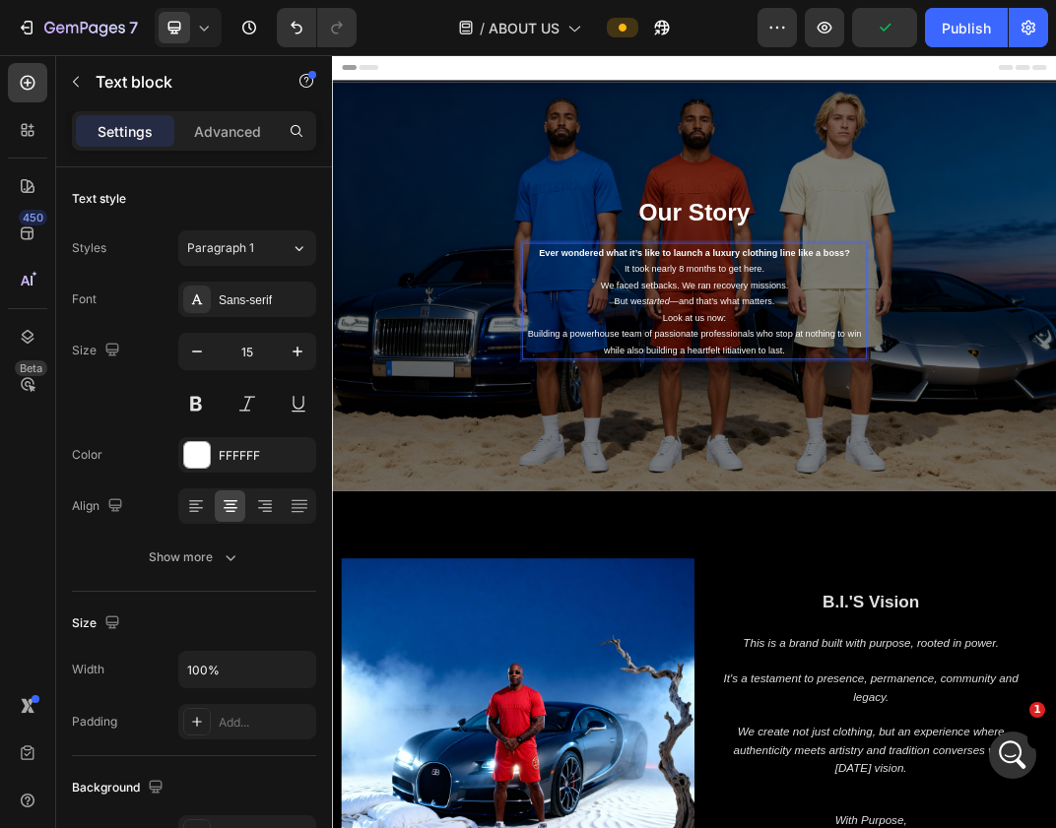
click at [981, 538] on p "Look at us now: Building a powerhouse team of passionate professionals who stop…" at bounding box center [922, 510] width 557 height 80
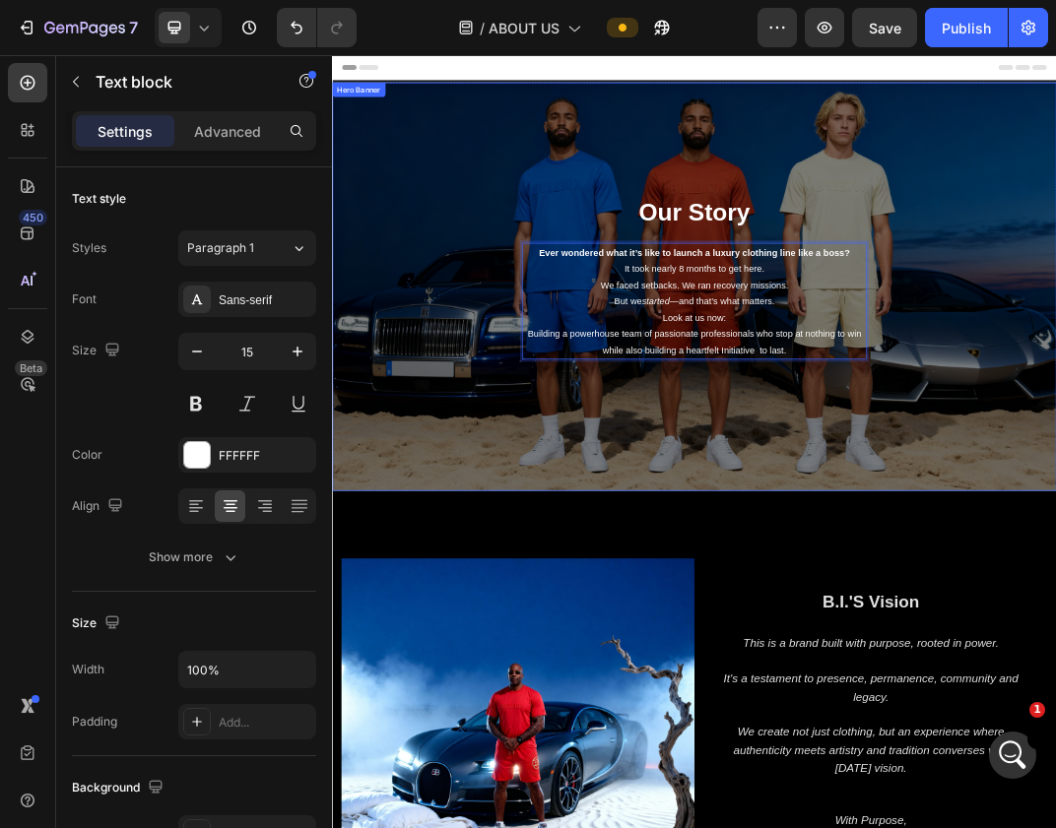
click at [1055, 249] on div "Our Story Heading Ever wondered what it’s like to launch a luxury clothing line…" at bounding box center [923, 432] width 1182 height 667
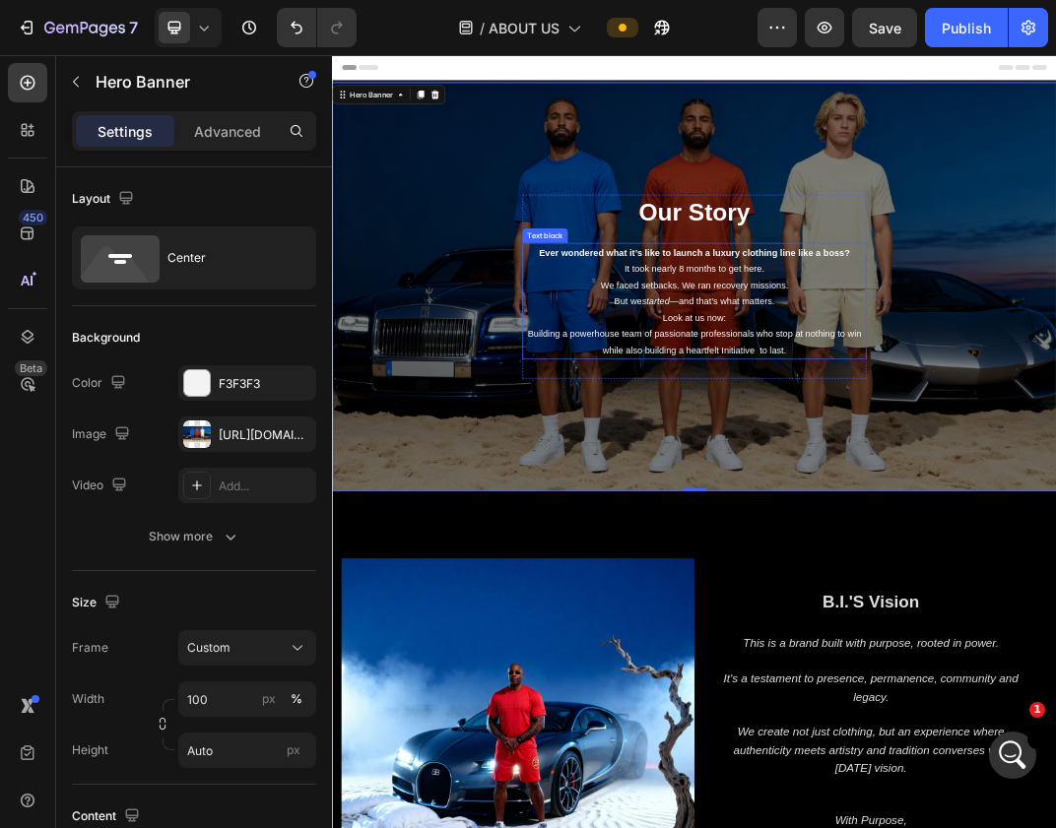
click at [1024, 540] on p "Look at us now: Building a powerhouse team of passionate professionals who stop…" at bounding box center [922, 510] width 557 height 80
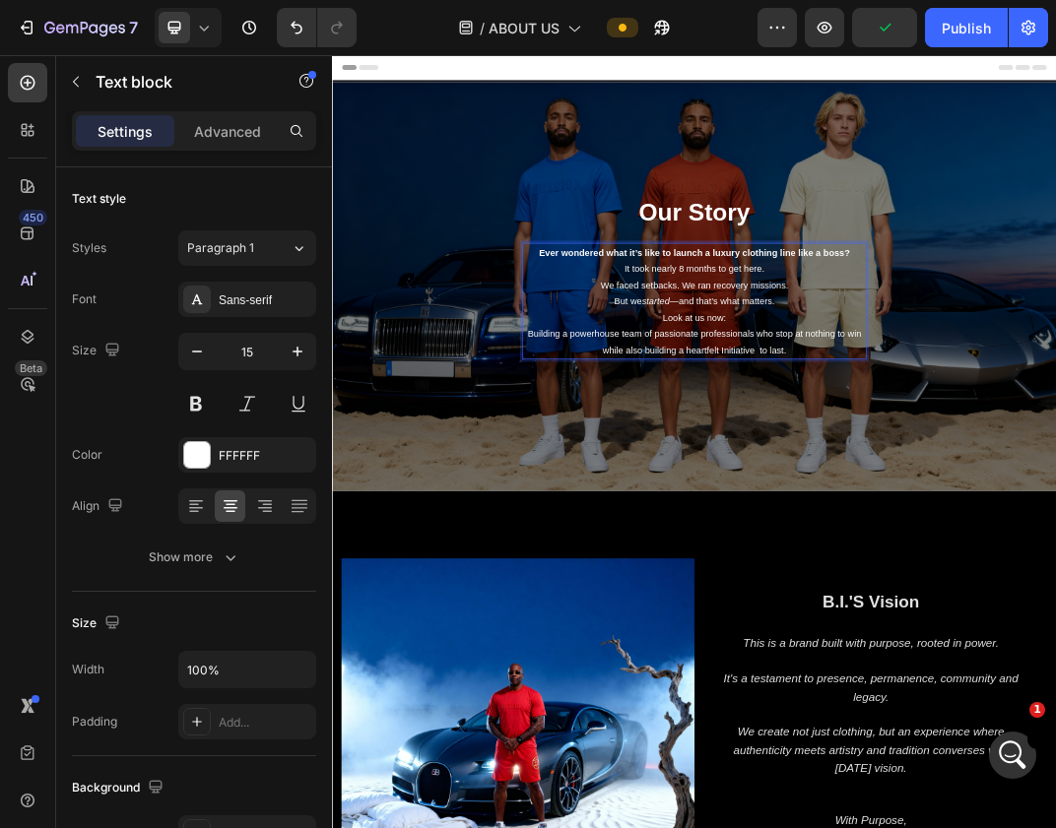
click at [1027, 539] on p "Look at us now: Building a powerhouse team of passionate professionals who stop…" at bounding box center [922, 510] width 557 height 80
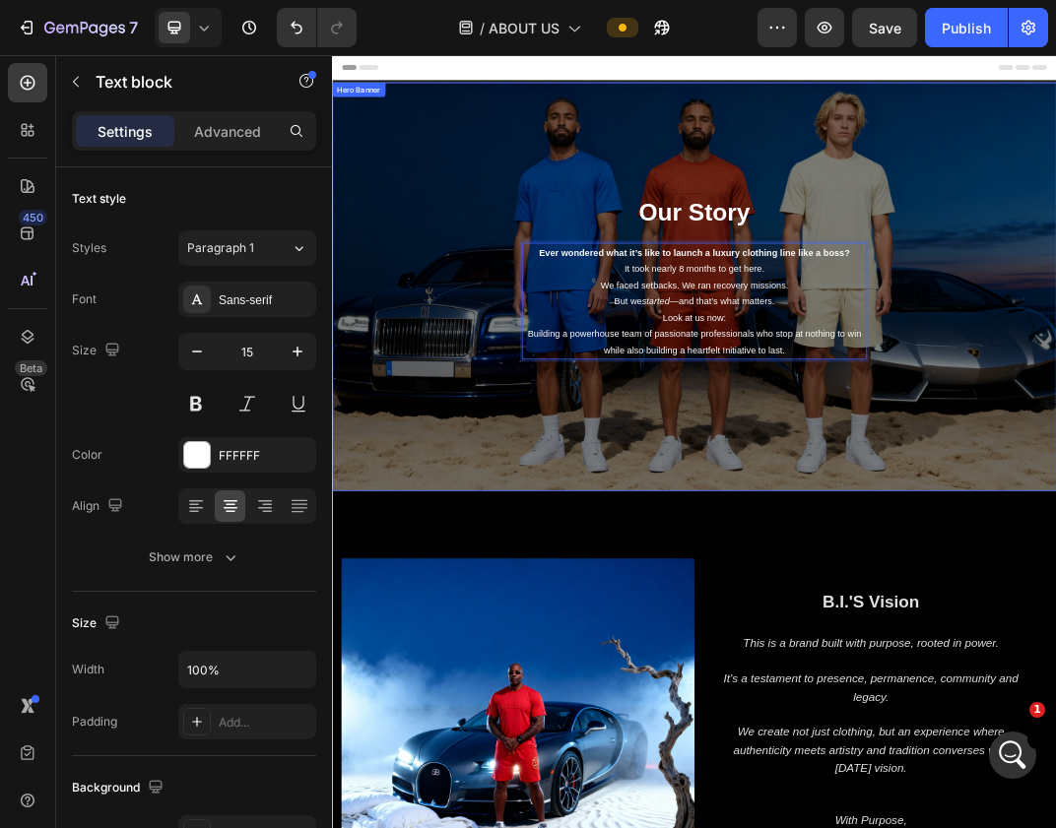
click at [997, 178] on div "Our Story Heading Ever wondered what it’s like to launch a luxury clothing line…" at bounding box center [923, 432] width 1182 height 667
click at [1035, 540] on p "Look at us now: Building a powerhouse team of passionate professionals who stop…" at bounding box center [922, 510] width 557 height 80
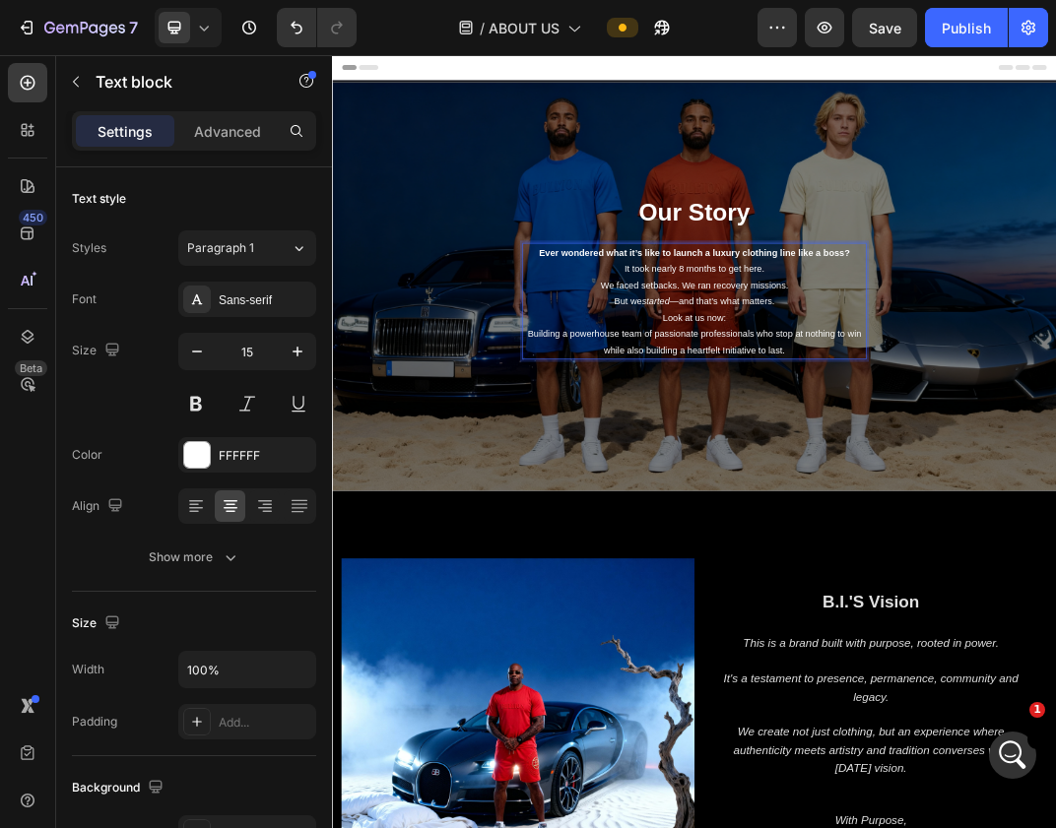
click at [1035, 534] on p "Look at us now: Building a powerhouse team of passionate professionals who stop…" at bounding box center [922, 510] width 557 height 80
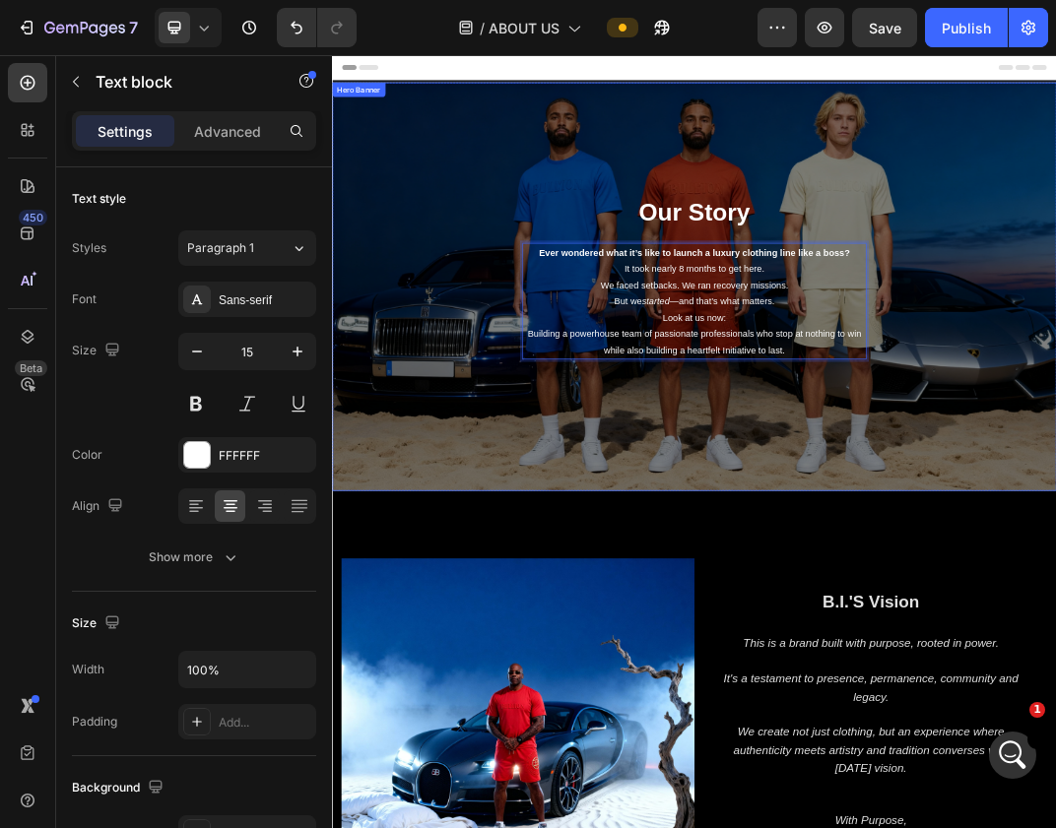
click at [686, 247] on div "Our Story Heading Ever wondered what it’s like to launch a luxury clothing line…" at bounding box center [923, 432] width 1182 height 667
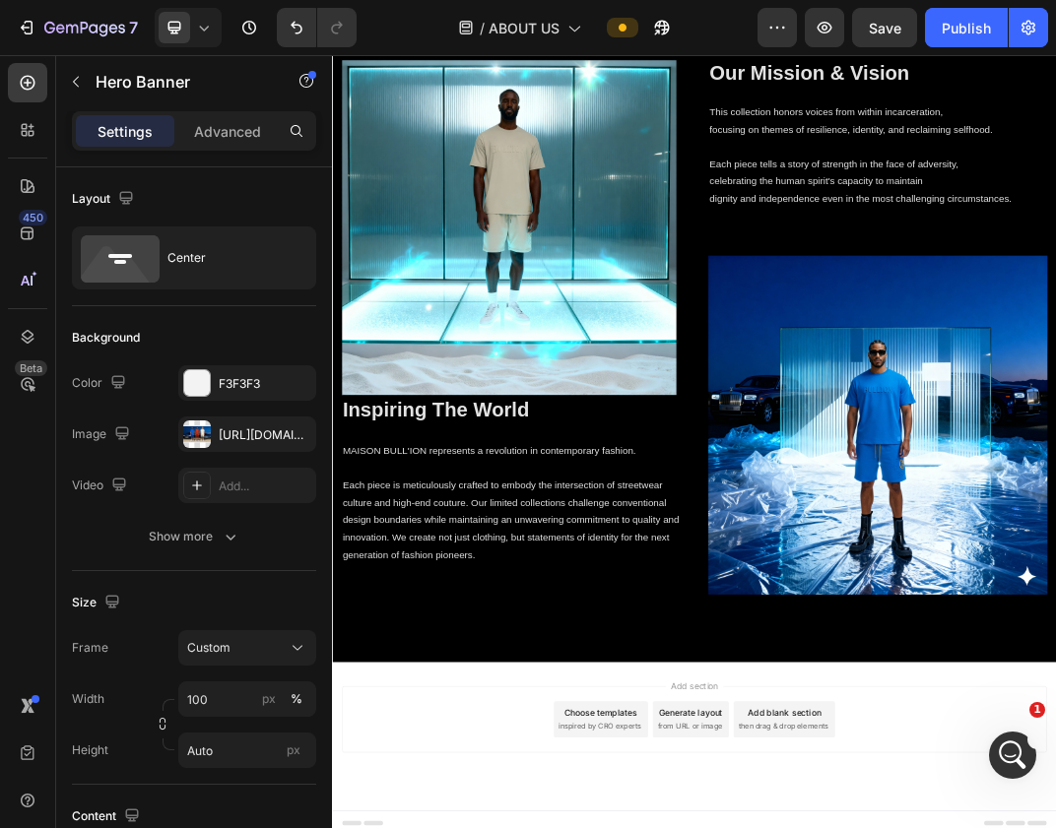
scroll to position [4318, 0]
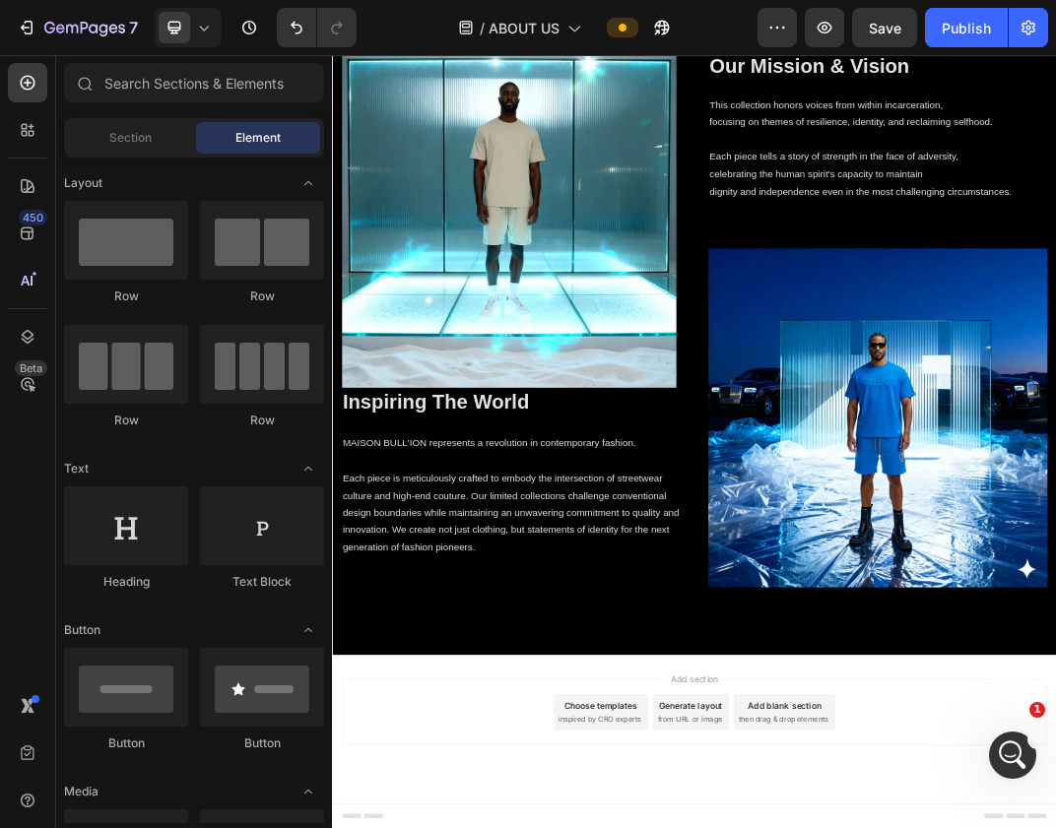
drag, startPoint x: 475, startPoint y: 301, endPoint x: 537, endPoint y: 1088, distance: 789.4
drag, startPoint x: 448, startPoint y: 285, endPoint x: 796, endPoint y: 1082, distance: 870.2
drag, startPoint x: 439, startPoint y: 284, endPoint x: 491, endPoint y: 1181, distance: 898.7
click at [36, 126] on icon at bounding box center [28, 130] width 20 height 20
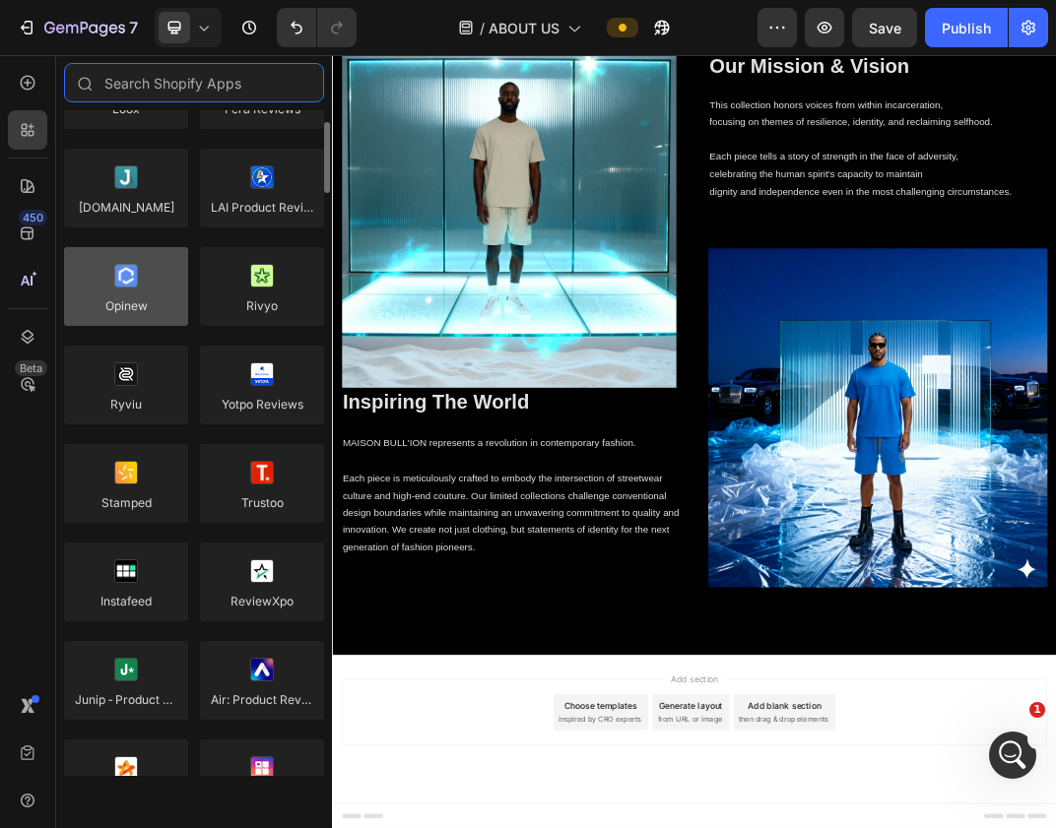
scroll to position [107, 0]
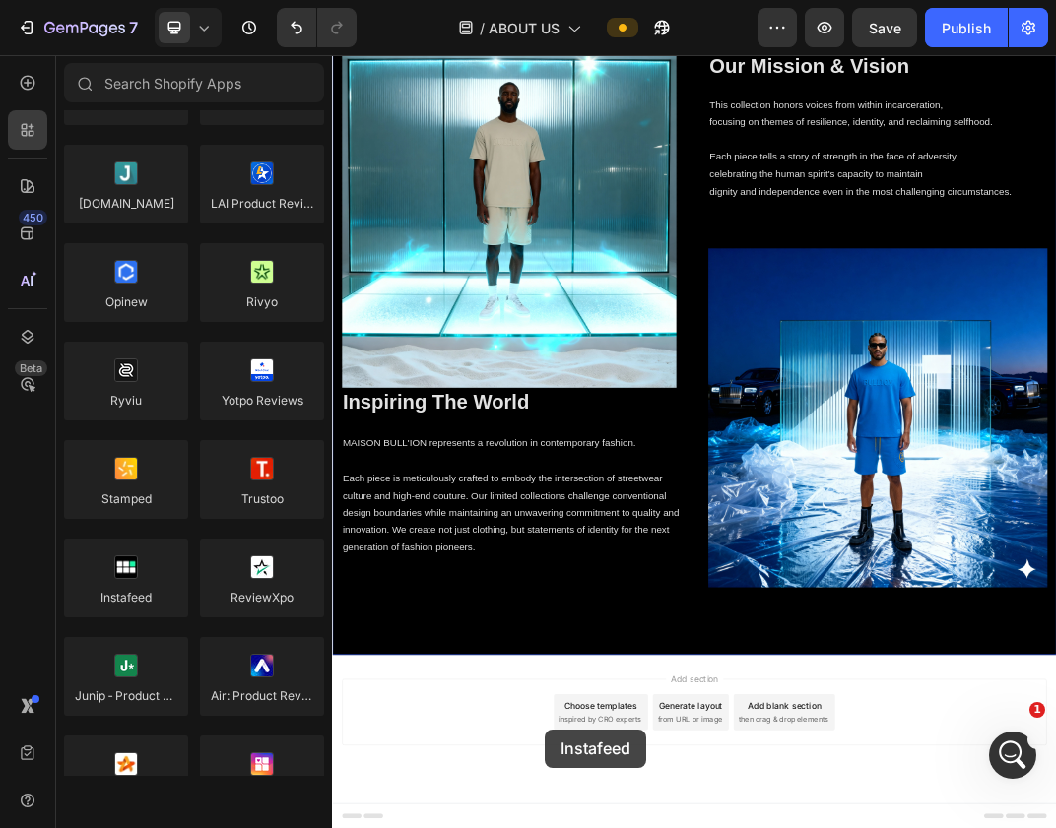
drag, startPoint x: 448, startPoint y: 624, endPoint x: 677, endPoint y: 1150, distance: 573.4
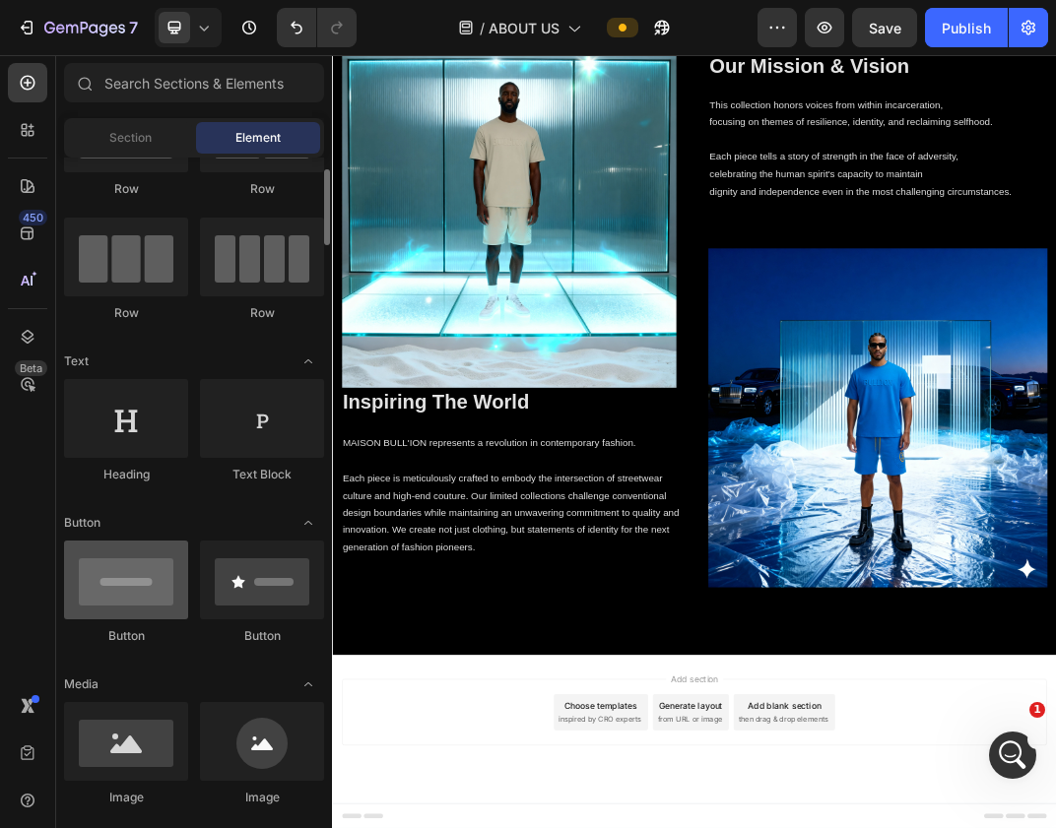
scroll to position [0, 0]
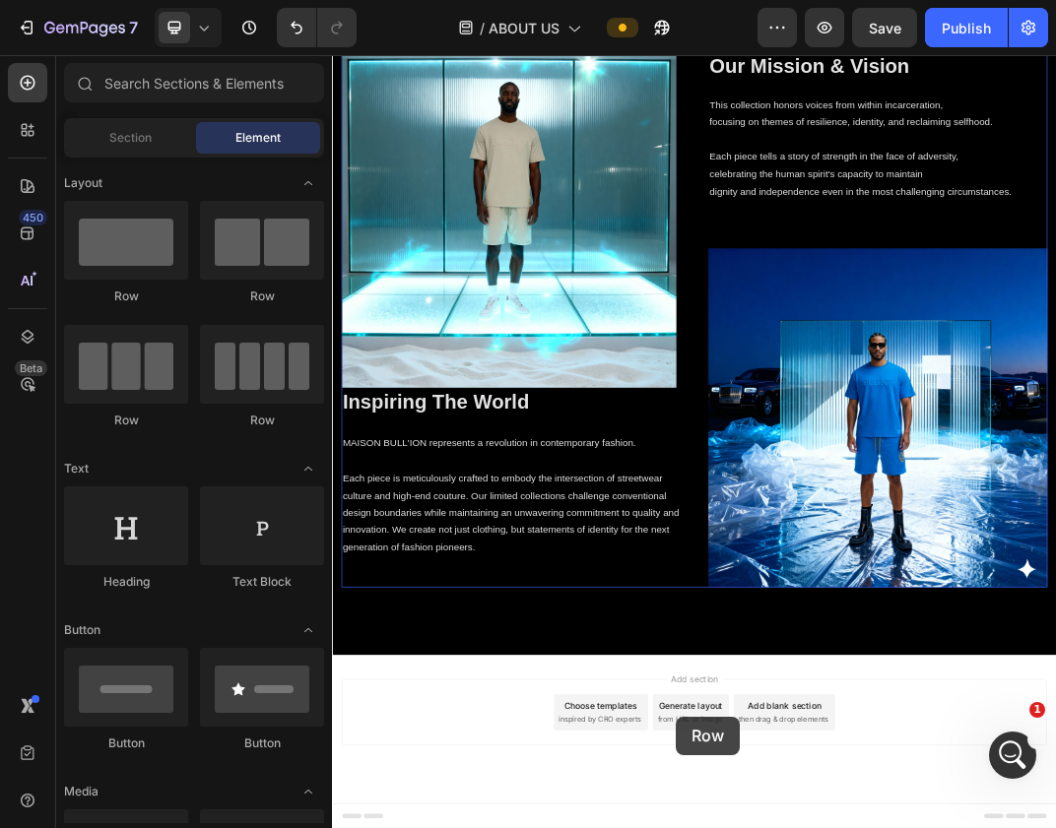
drag, startPoint x: 469, startPoint y: 275, endPoint x: 892, endPoint y: 1136, distance: 959.3
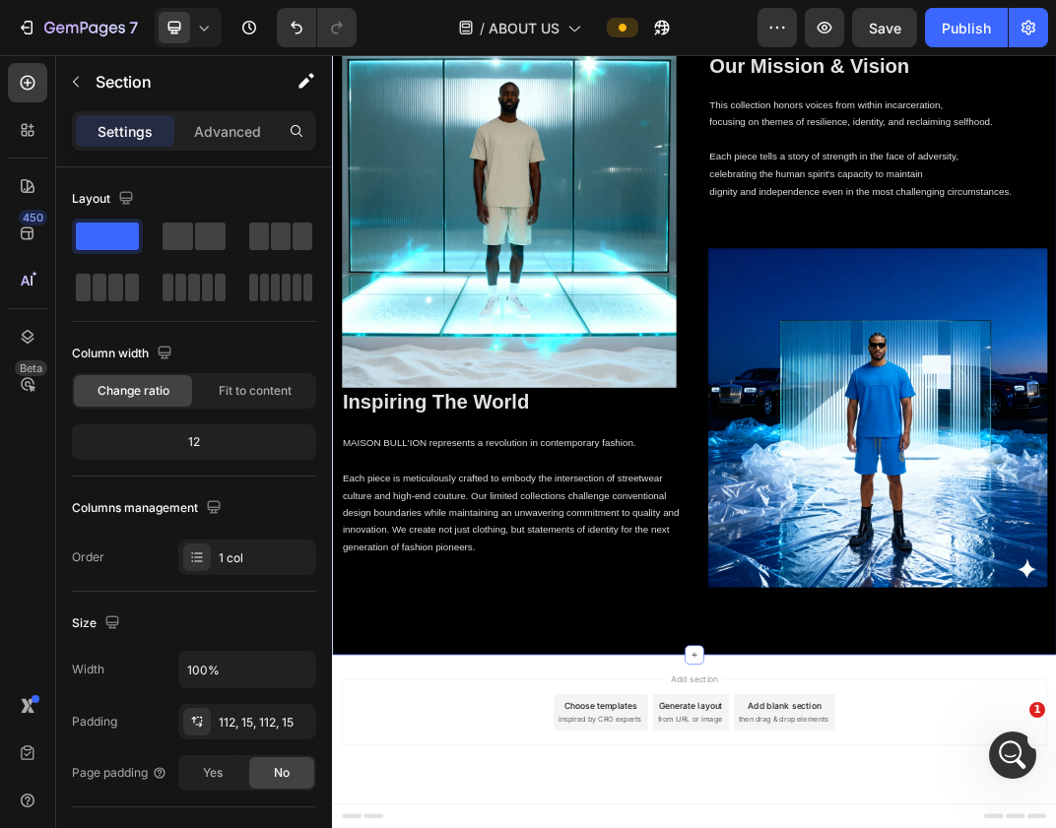
click at [913, 827] on div "Image Inspiring The World Heading MAISON BULL'ION represents a revolution in co…" at bounding box center [923, 486] width 1182 height 1093
drag, startPoint x: 420, startPoint y: 286, endPoint x: 862, endPoint y: 978, distance: 821.5
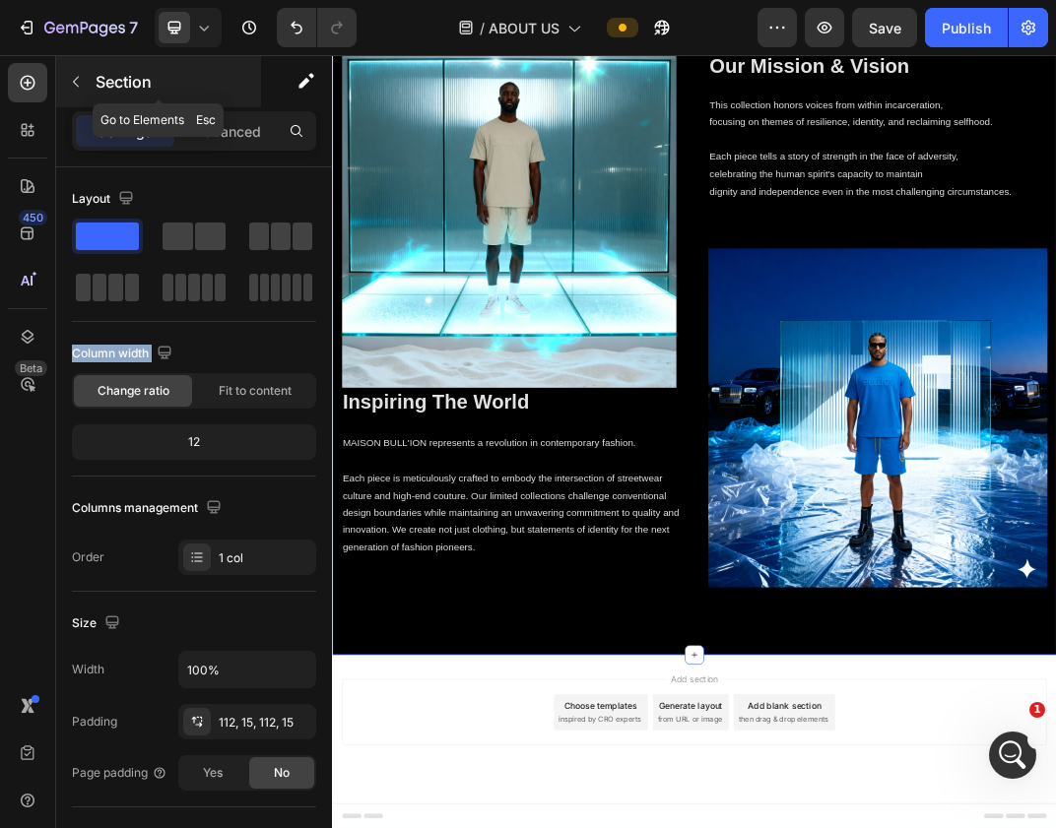
click at [82, 89] on icon "button" at bounding box center [76, 82] width 16 height 16
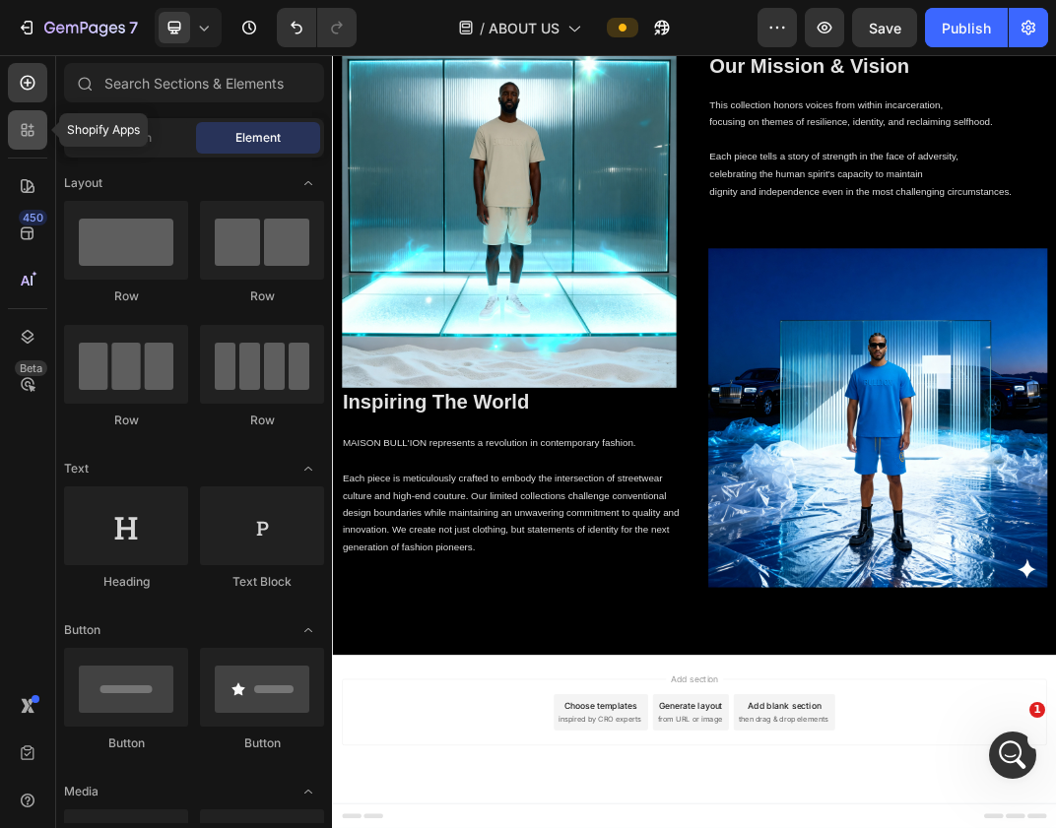
click at [32, 135] on icon at bounding box center [32, 134] width 6 height 6
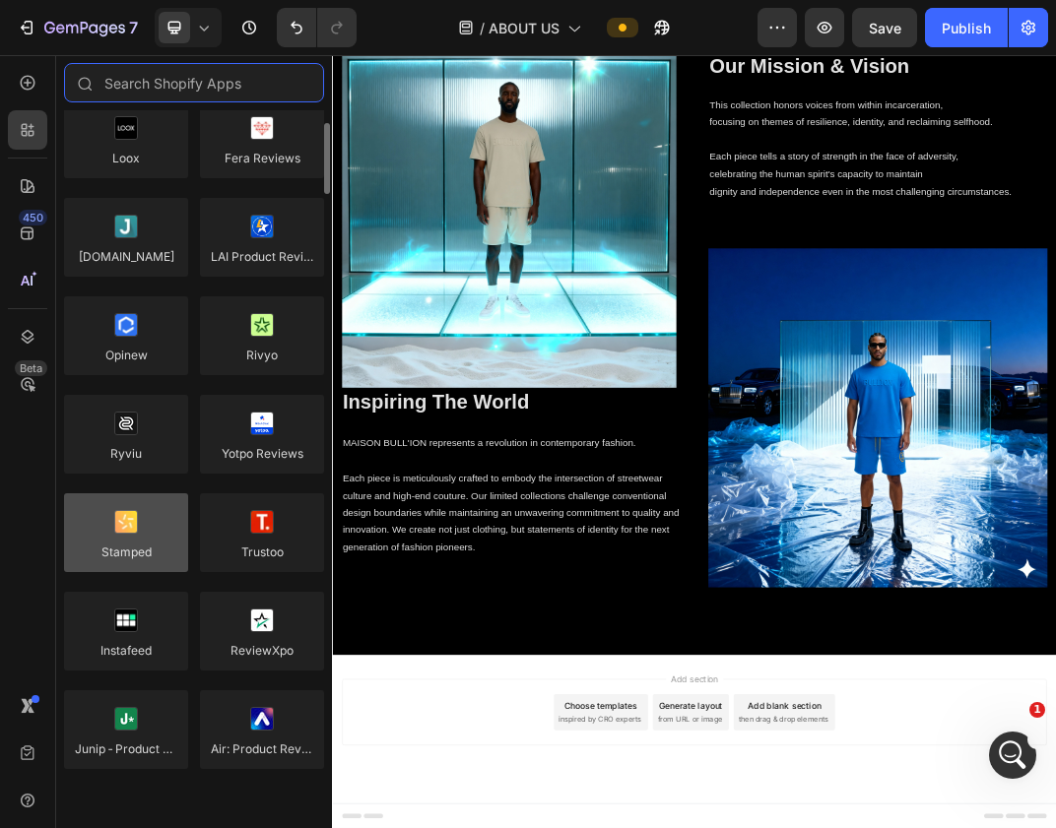
scroll to position [61, 0]
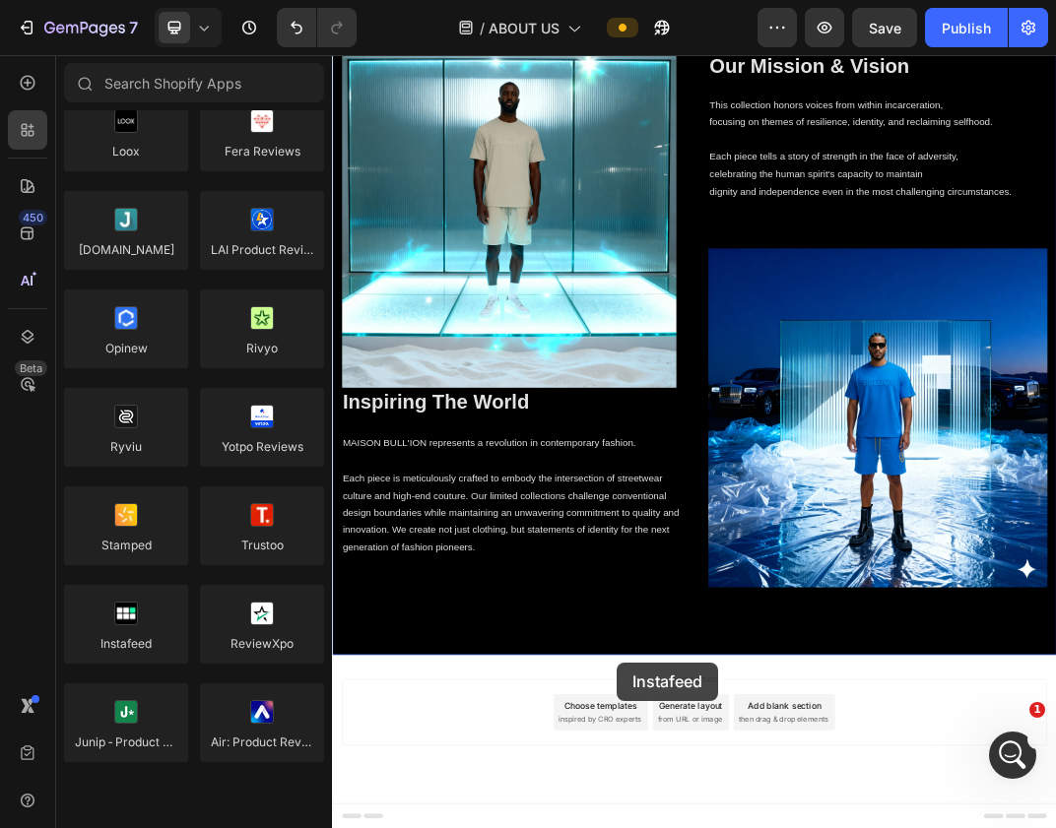
drag, startPoint x: 461, startPoint y: 663, endPoint x: 795, endPoint y: 1044, distance: 506.7
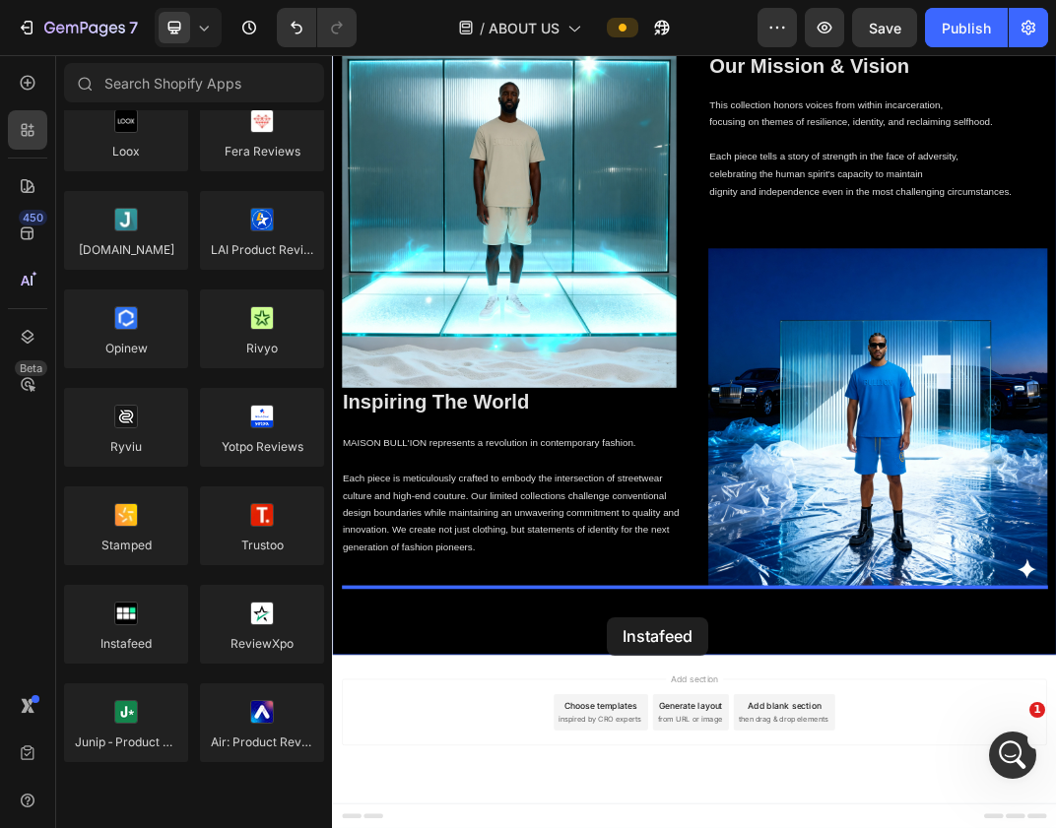
drag, startPoint x: 452, startPoint y: 681, endPoint x: 781, endPoint y: 967, distance: 436.3
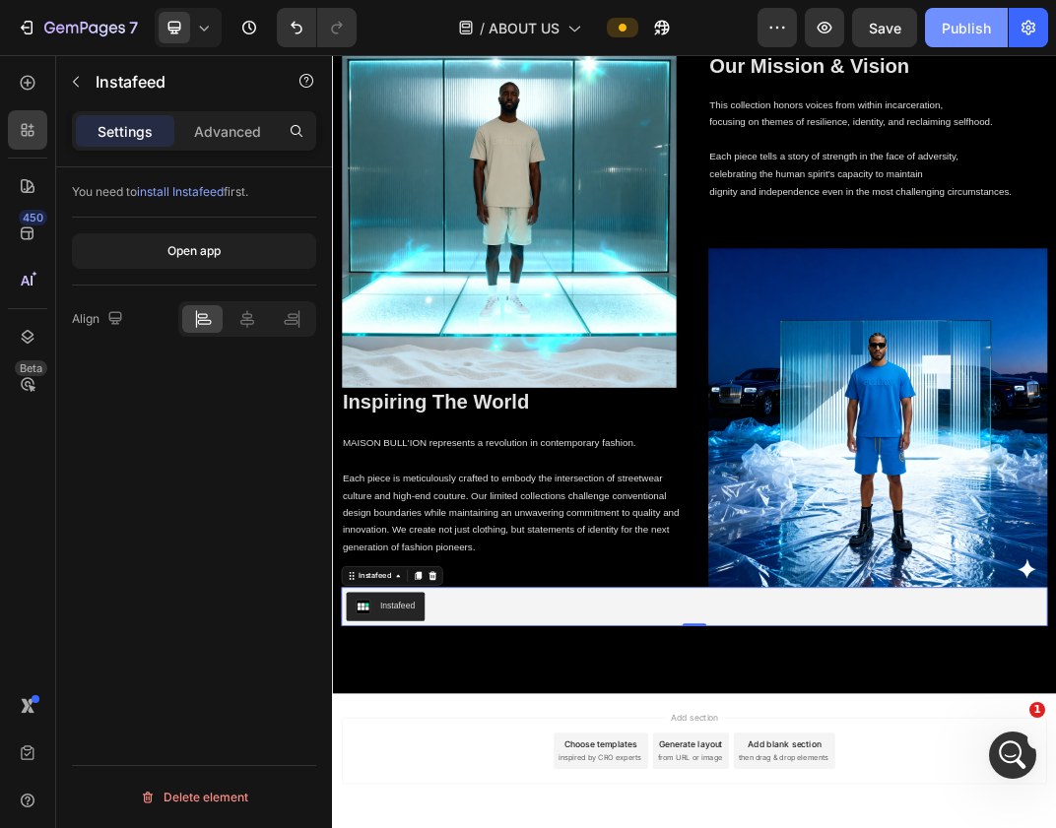
click at [953, 25] on div "Publish" at bounding box center [966, 28] width 49 height 21
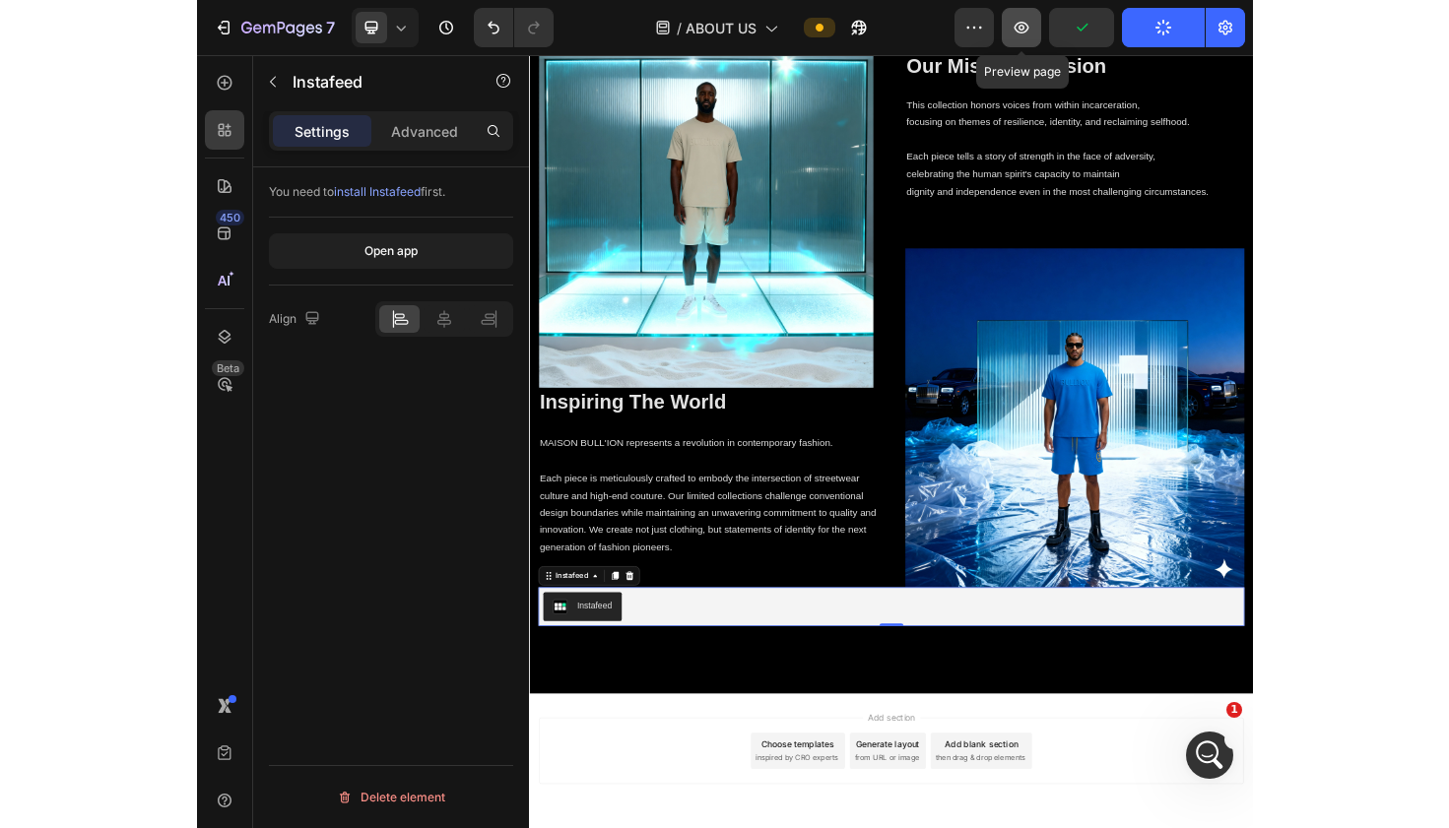
scroll to position [7934, 0]
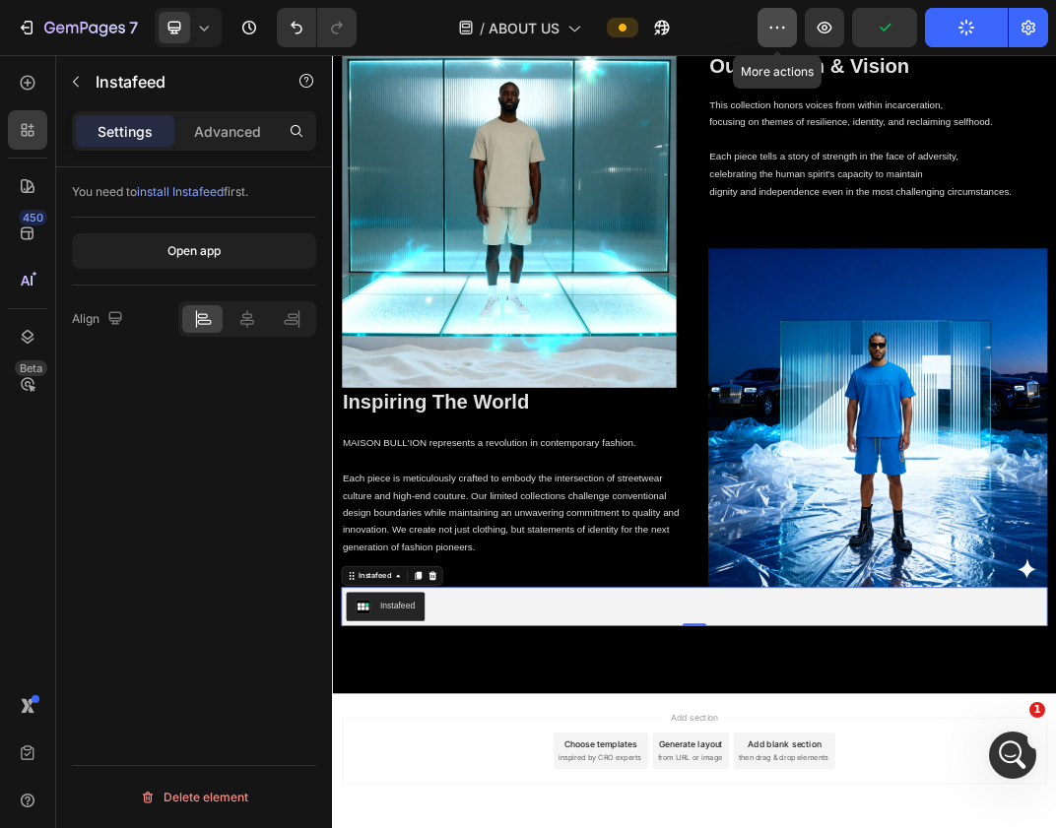
click at [784, 29] on icon "button" at bounding box center [783, 28] width 3 height 2
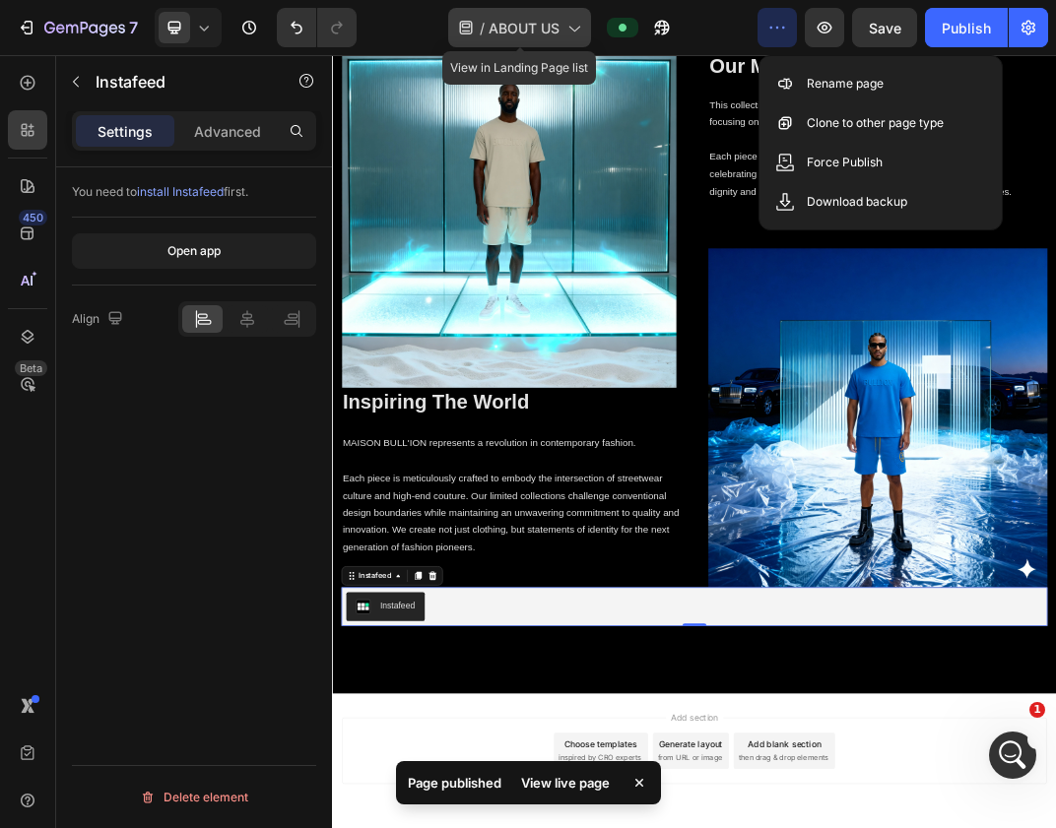
click at [506, 22] on span "ABOUT US" at bounding box center [523, 28] width 71 height 21
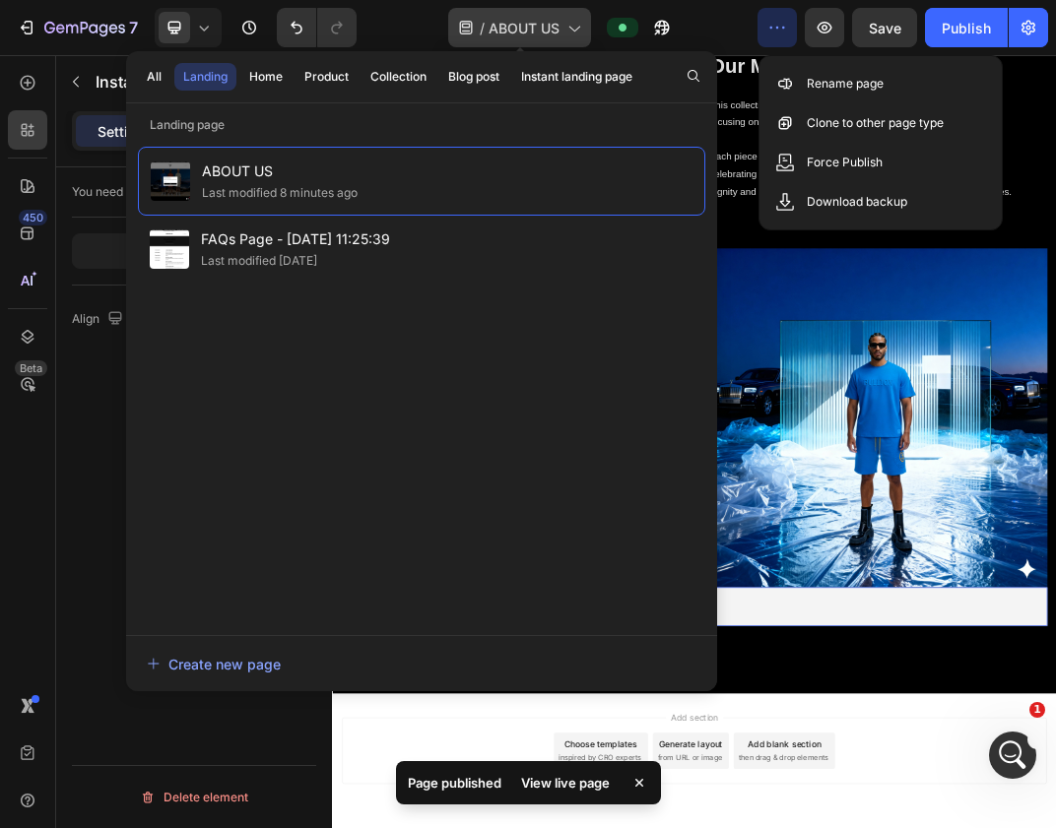
click at [506, 23] on span "ABOUT US" at bounding box center [523, 28] width 71 height 21
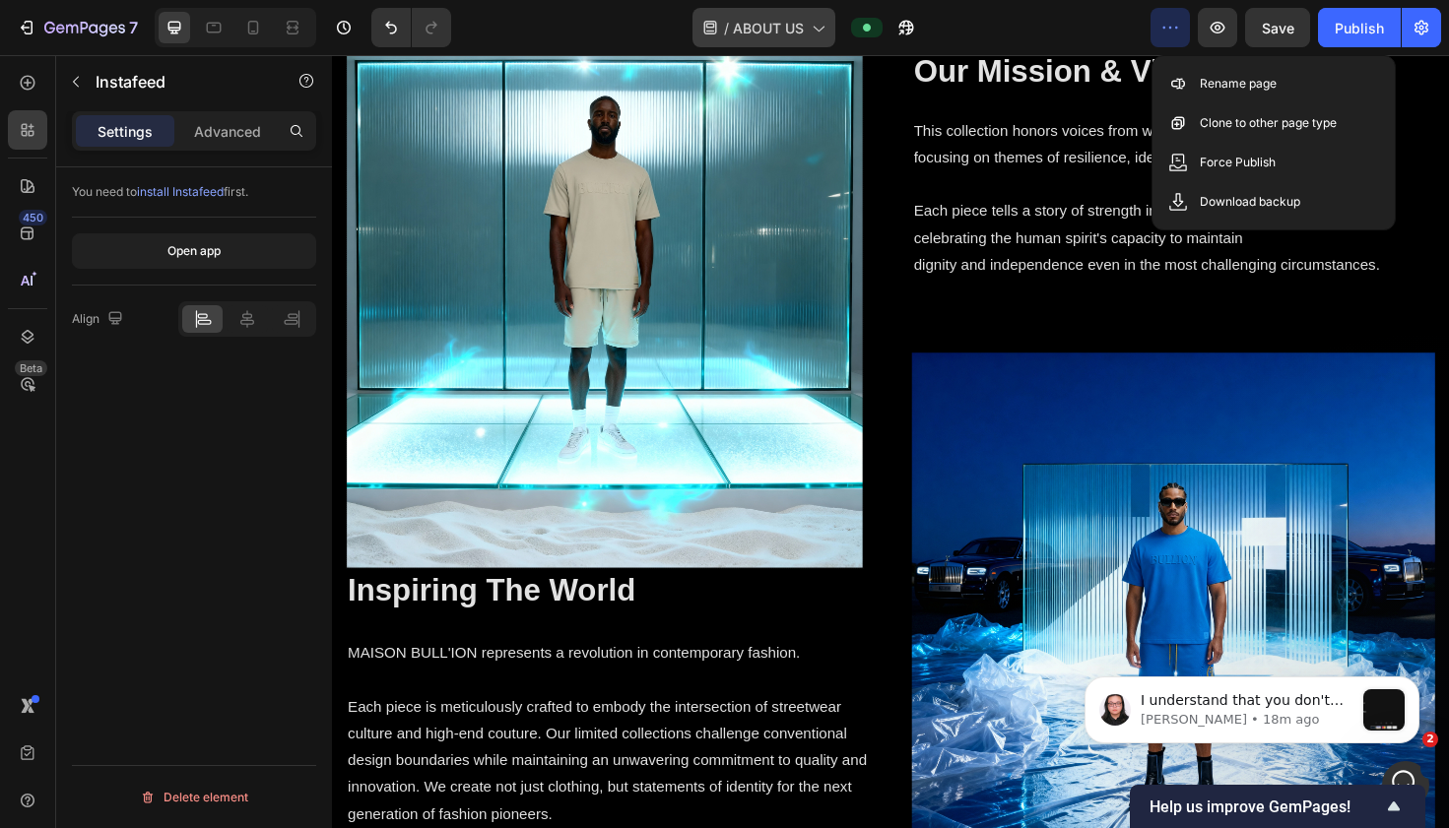
scroll to position [7991, 0]
click at [1055, 705] on span "I understand that you don't want these texts to be underlined, is that correct?" at bounding box center [1241, 719] width 203 height 55
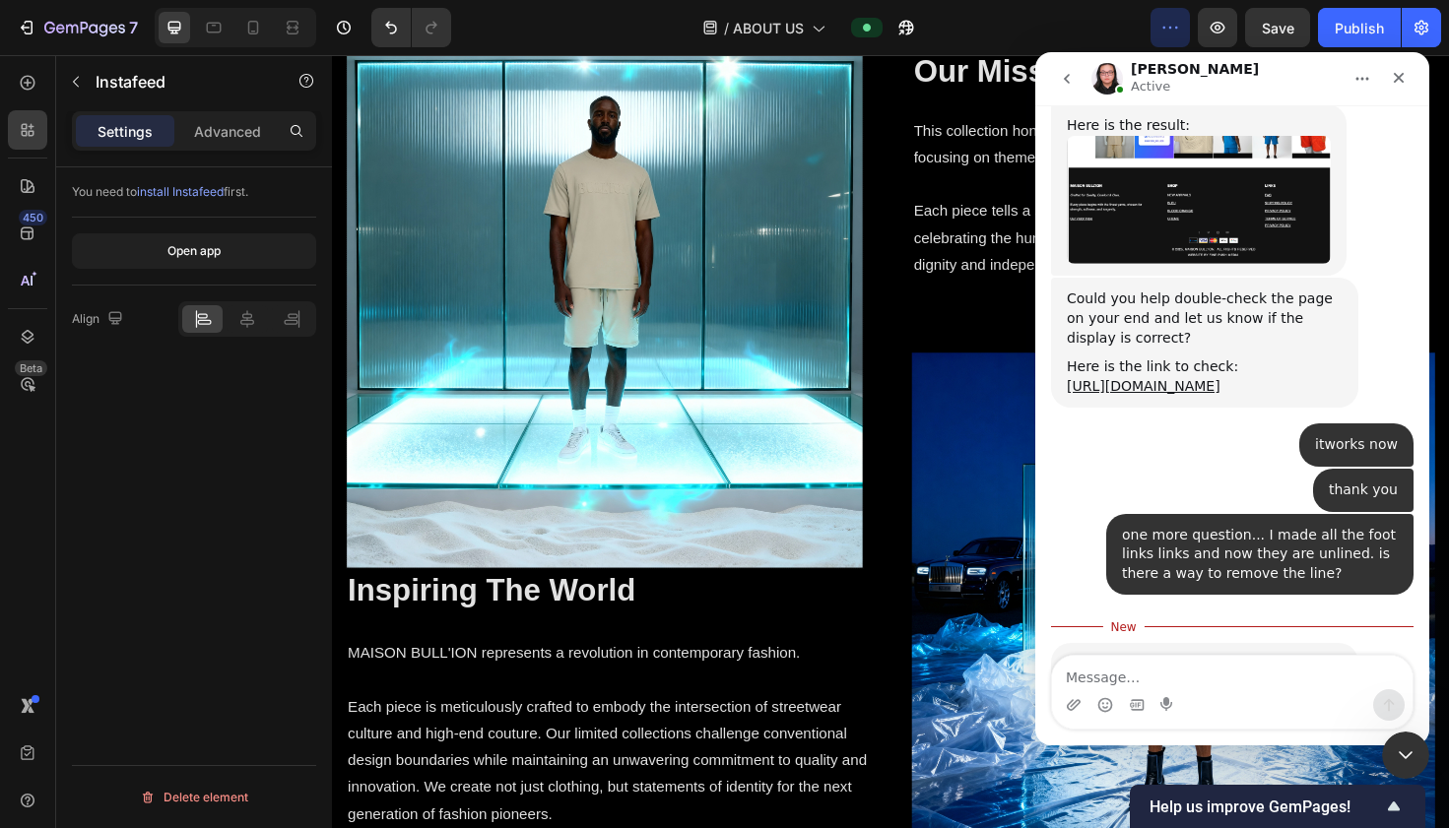
scroll to position [8024, 0]
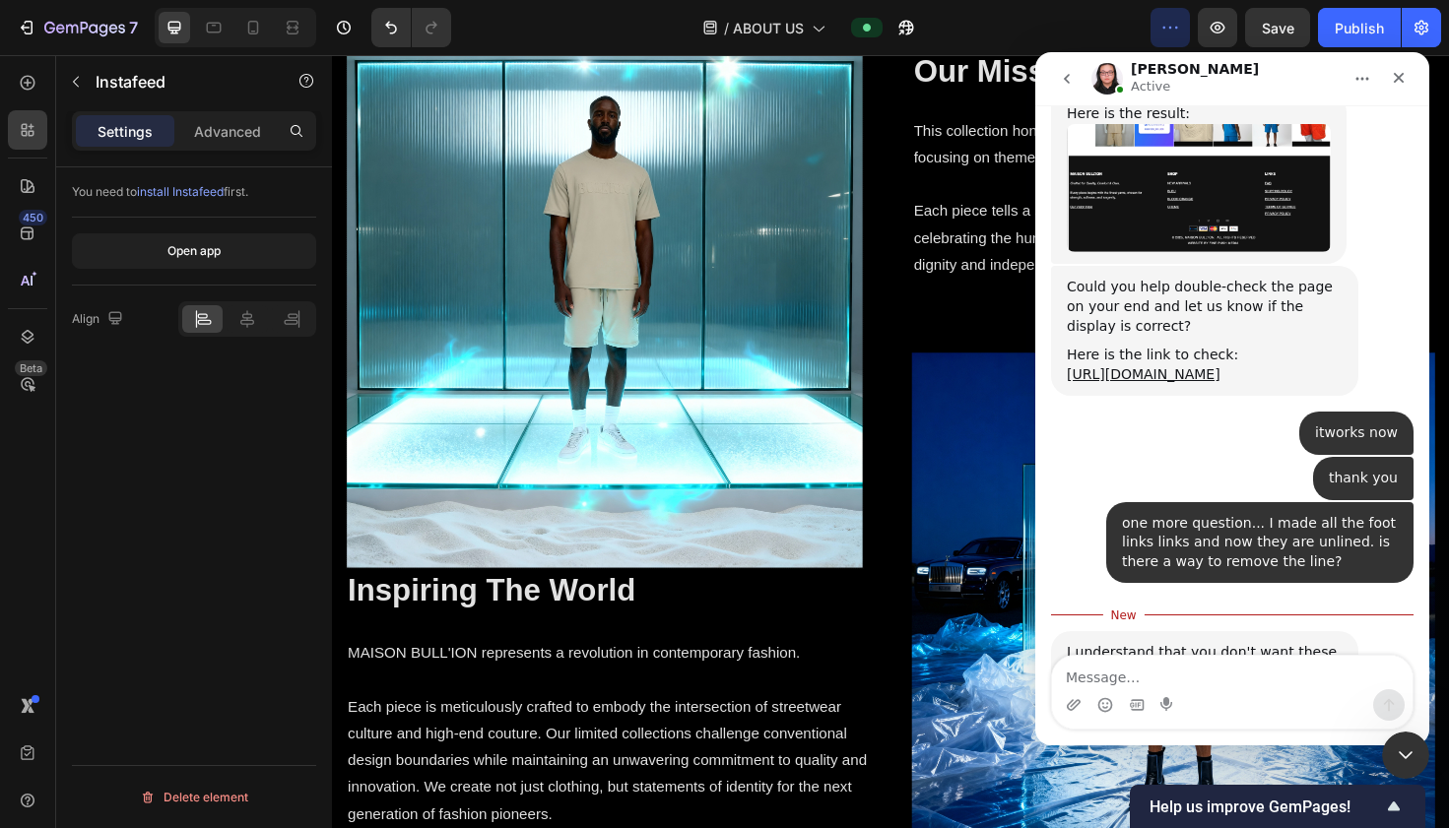
click at [1055, 682] on img "Nathan says…" at bounding box center [1199, 709] width 264 height 55
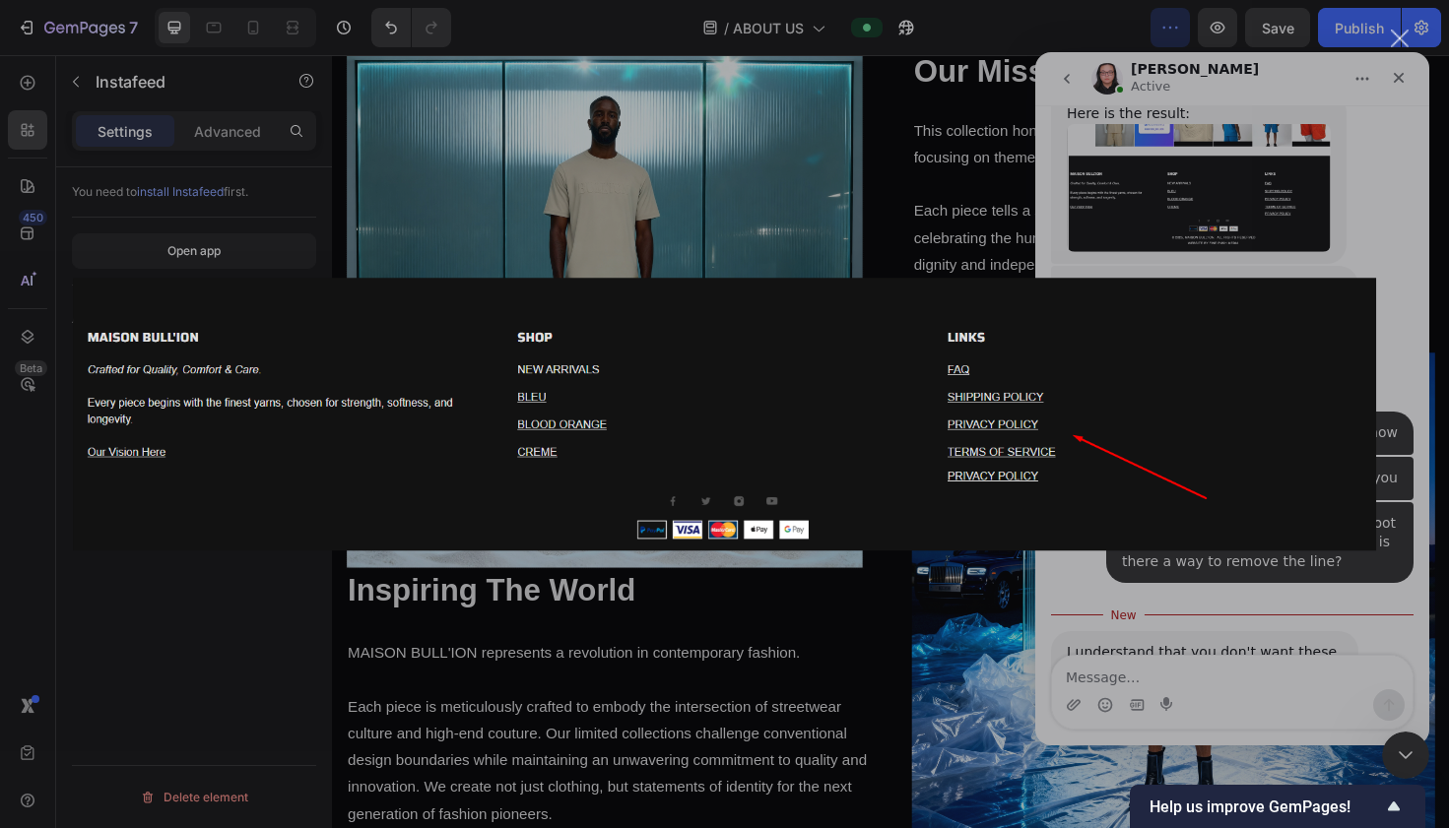
click at [1055, 574] on div "Intercom messenger" at bounding box center [724, 414] width 1449 height 828
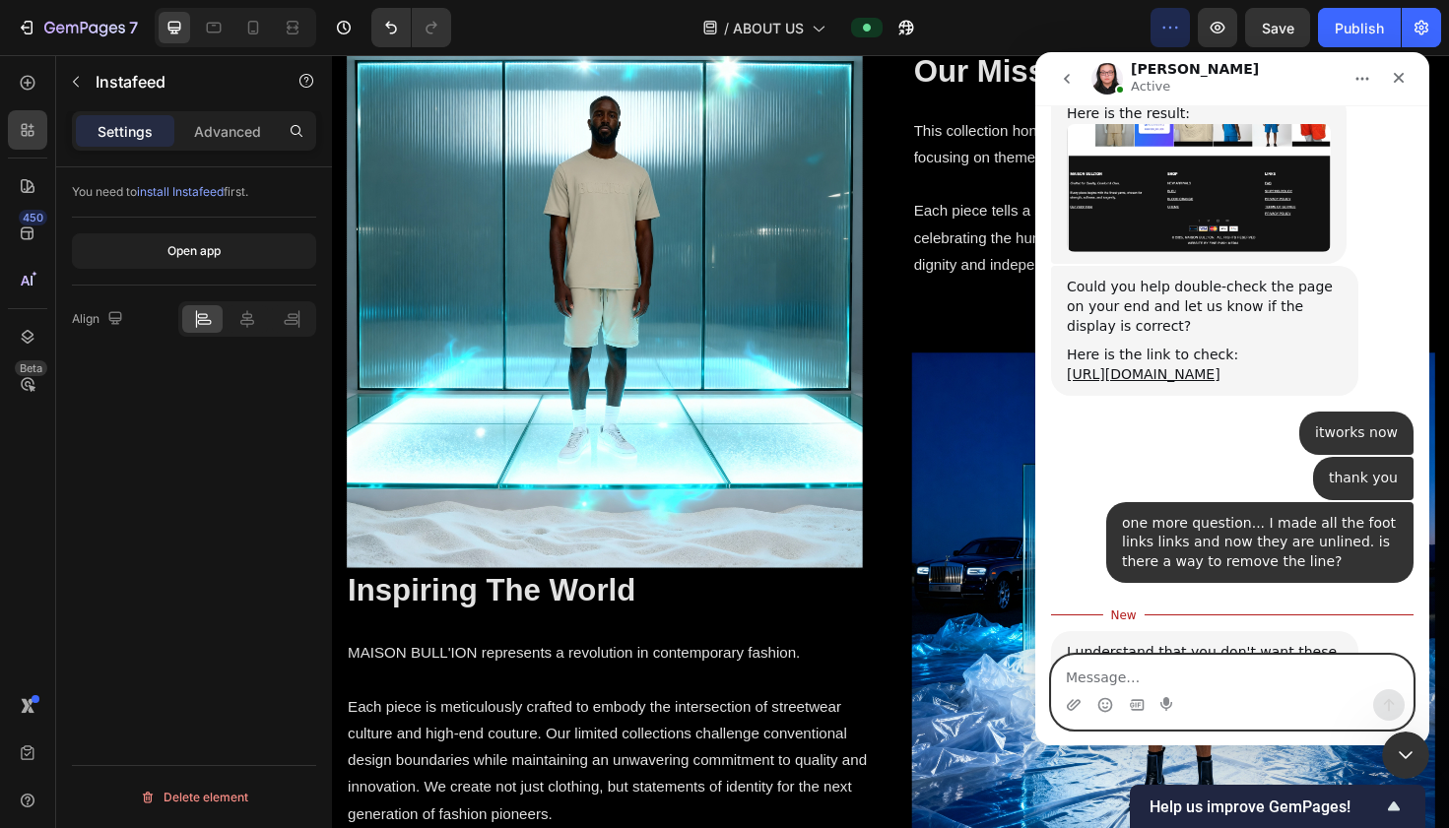
click at [1055, 671] on textarea "Message…" at bounding box center [1232, 672] width 360 height 33
type textarea "yes"
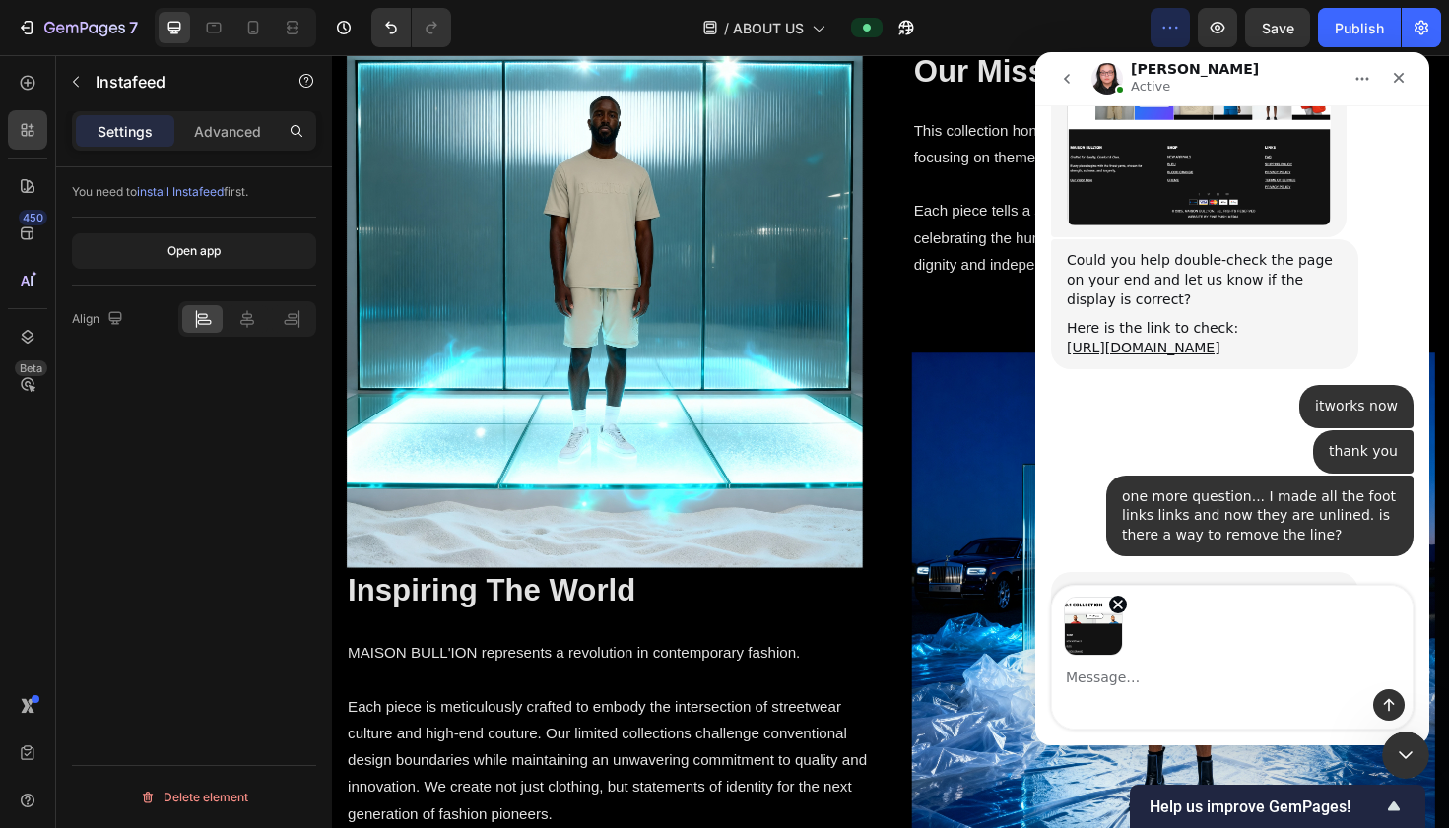
scroll to position [8120, 0]
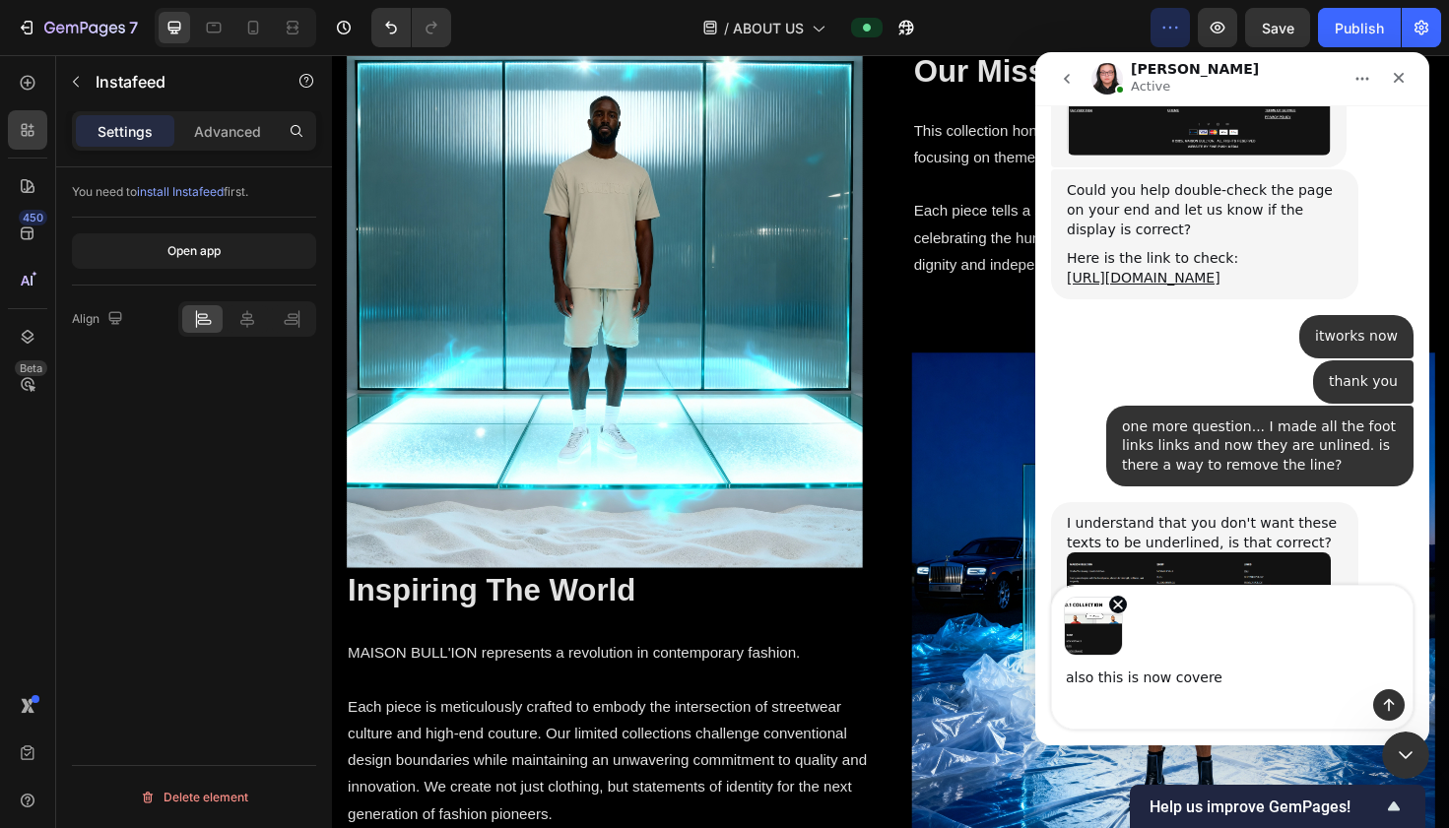
type textarea "also this is now covered"
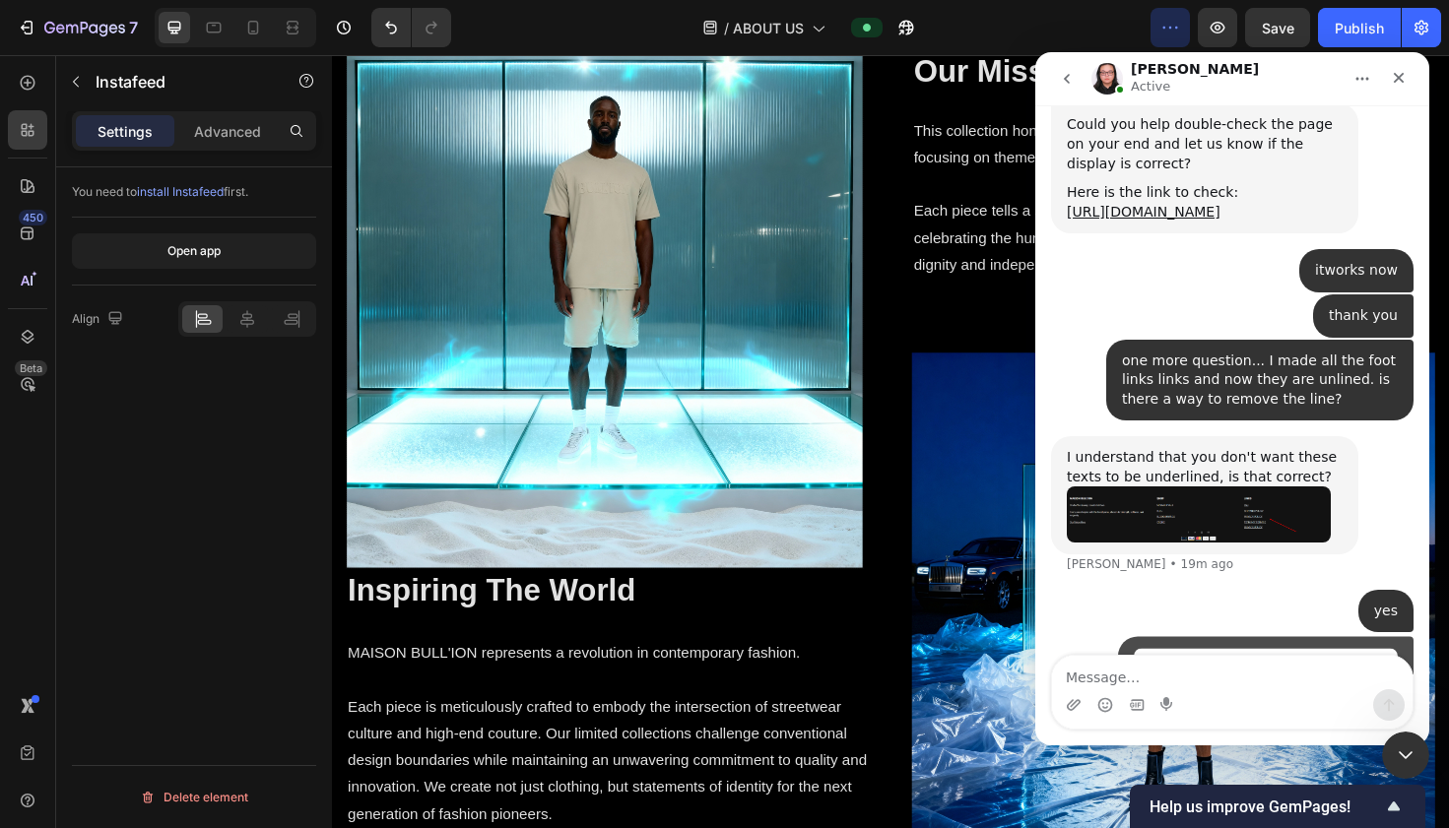
scroll to position [8192, 0]
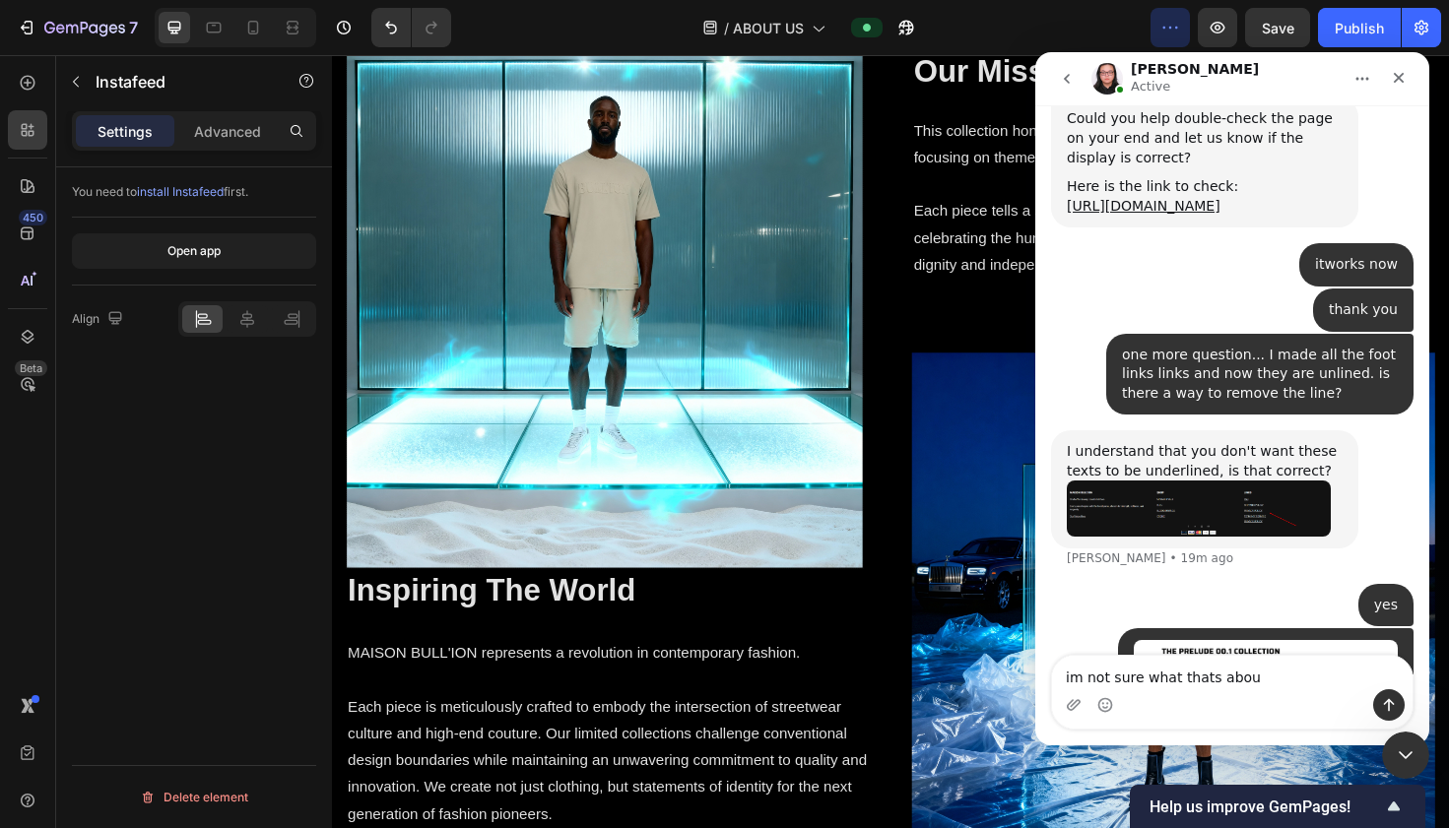
type textarea "im not sure what thats about"
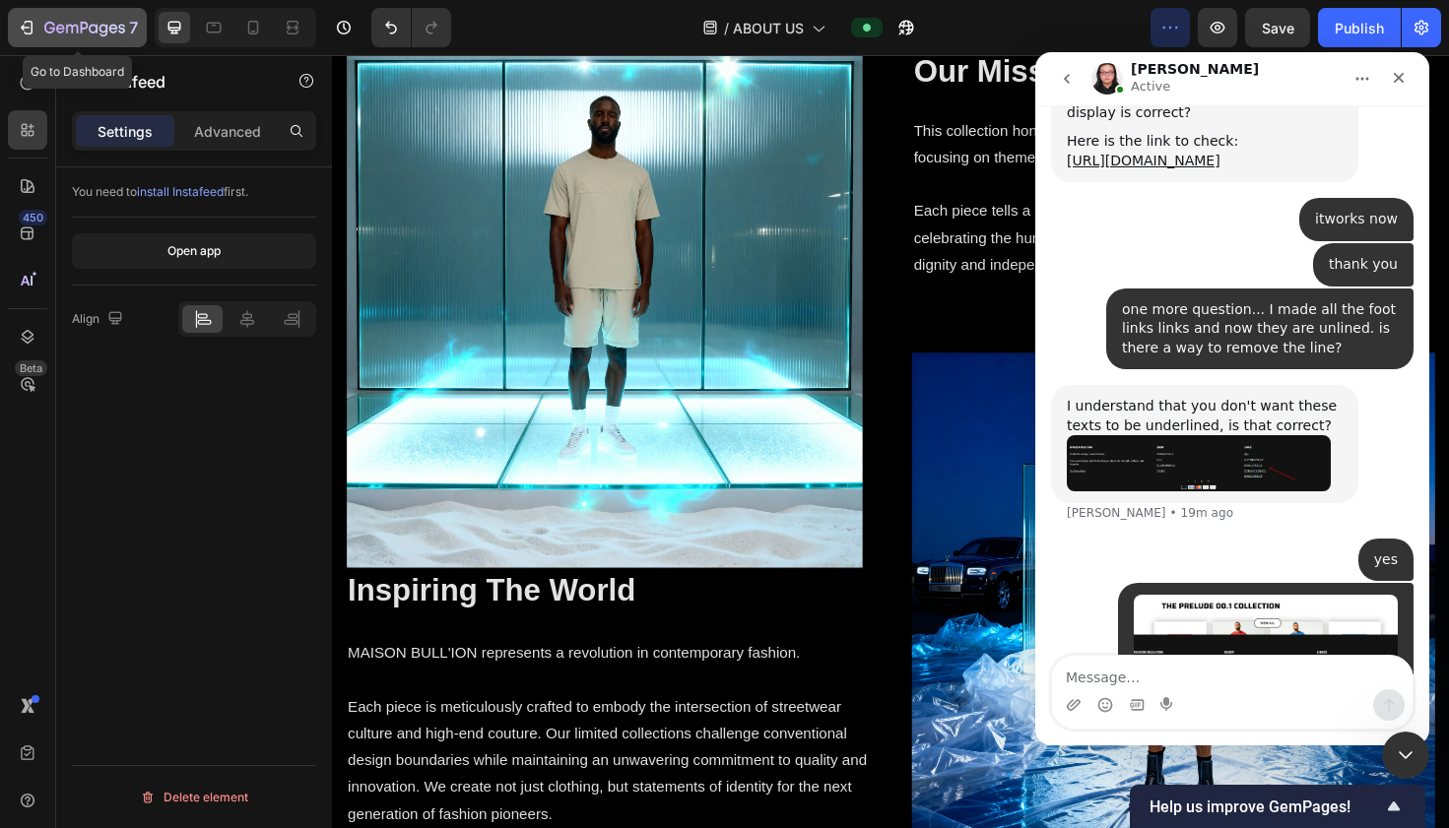
click at [26, 27] on icon "button" at bounding box center [25, 28] width 9 height 6
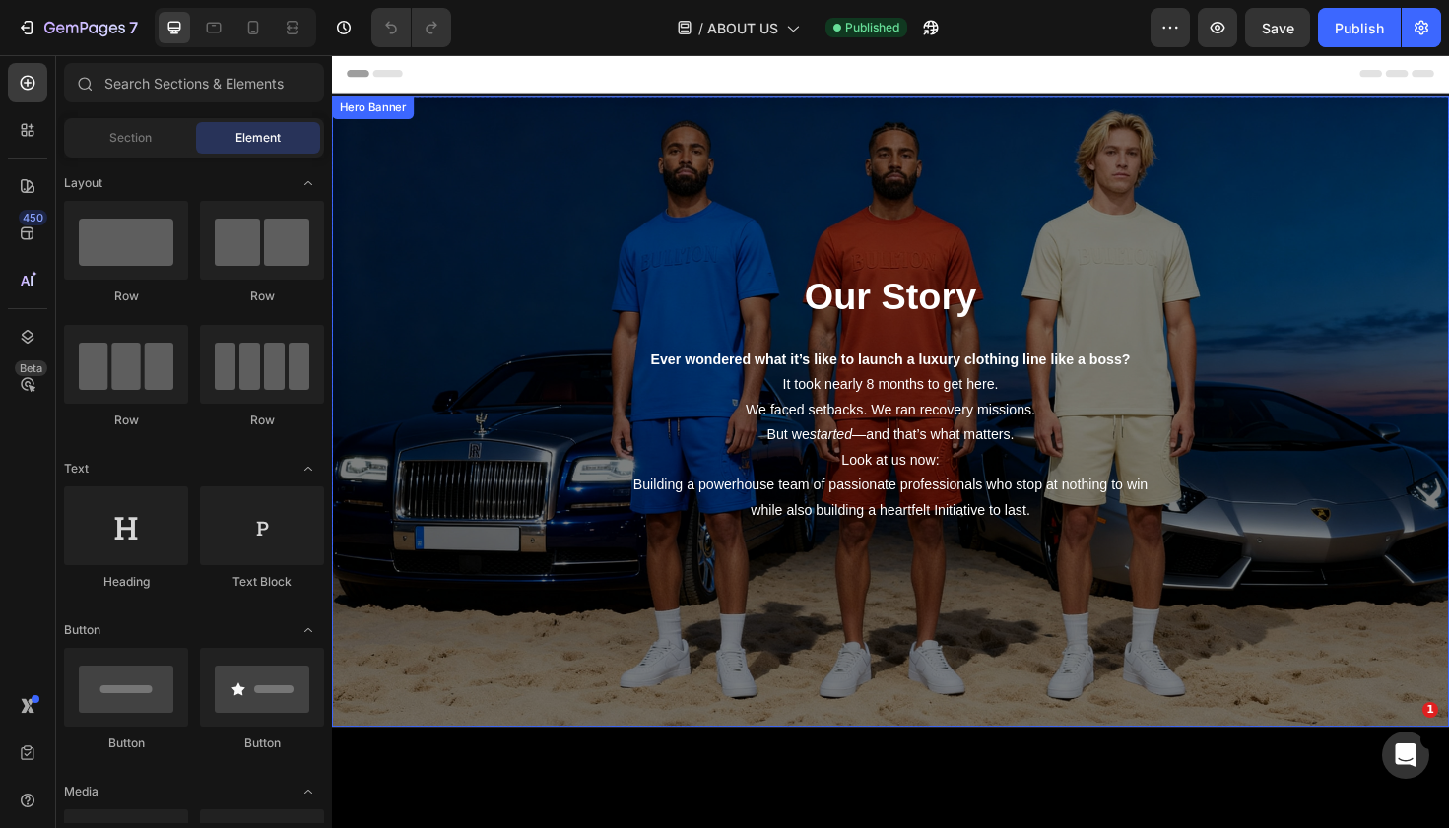
click at [958, 176] on div "Our Story Heading Ever wondered what it’s like to launch a luxury clothing line…" at bounding box center [923, 432] width 1182 height 667
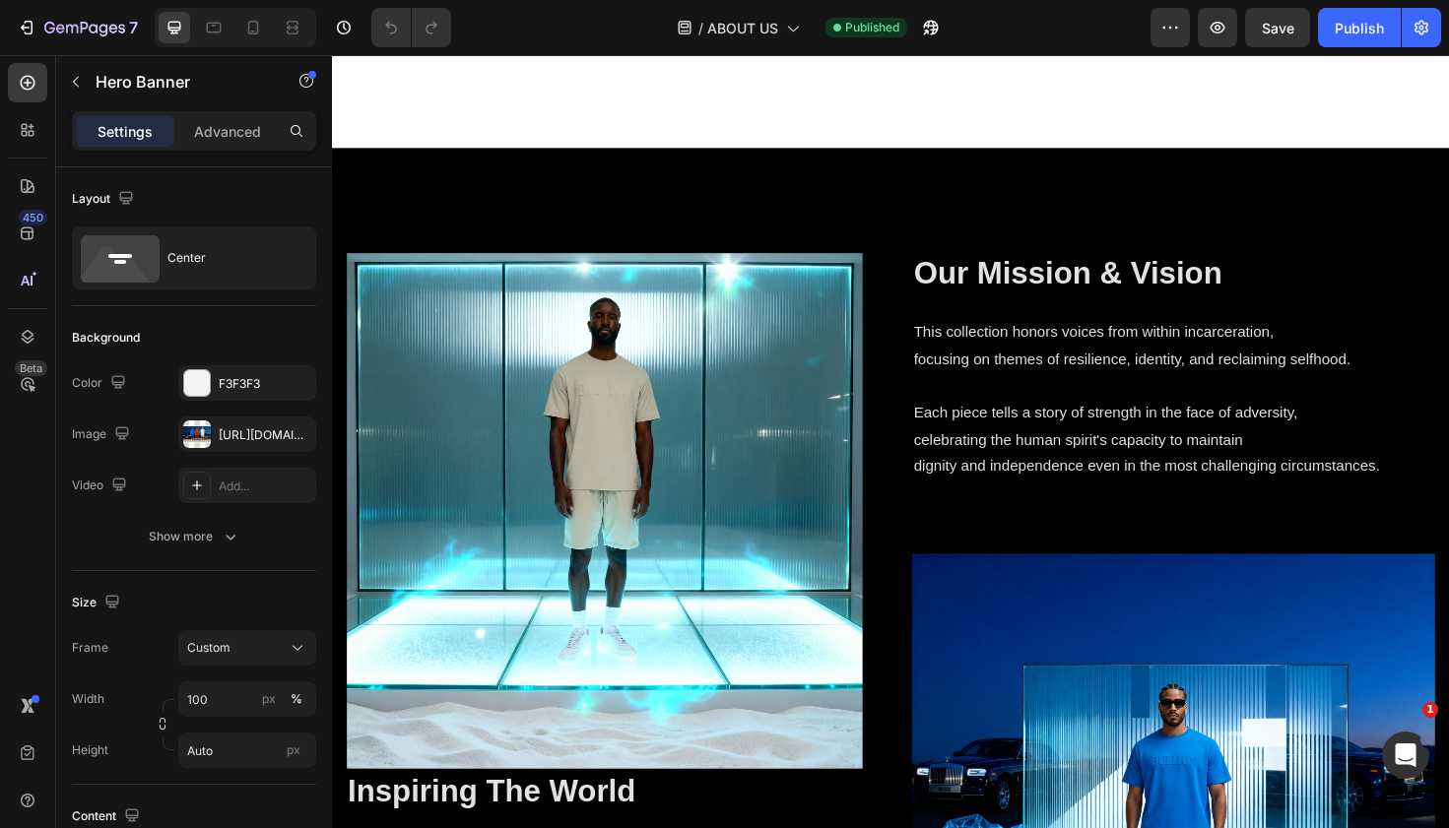
scroll to position [2113, 0]
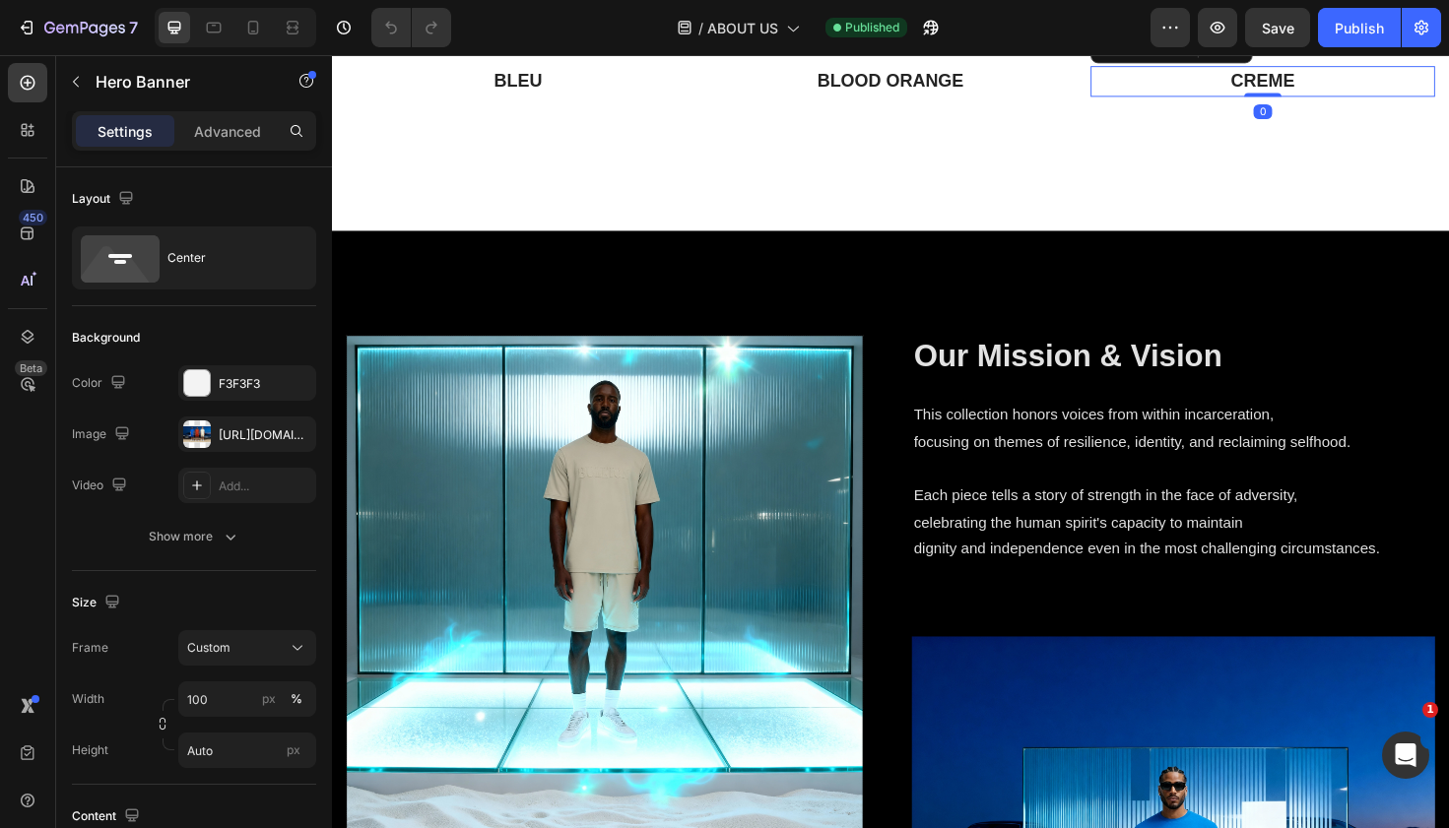
click at [1308, 98] on p "CREME" at bounding box center [1317, 83] width 360 height 29
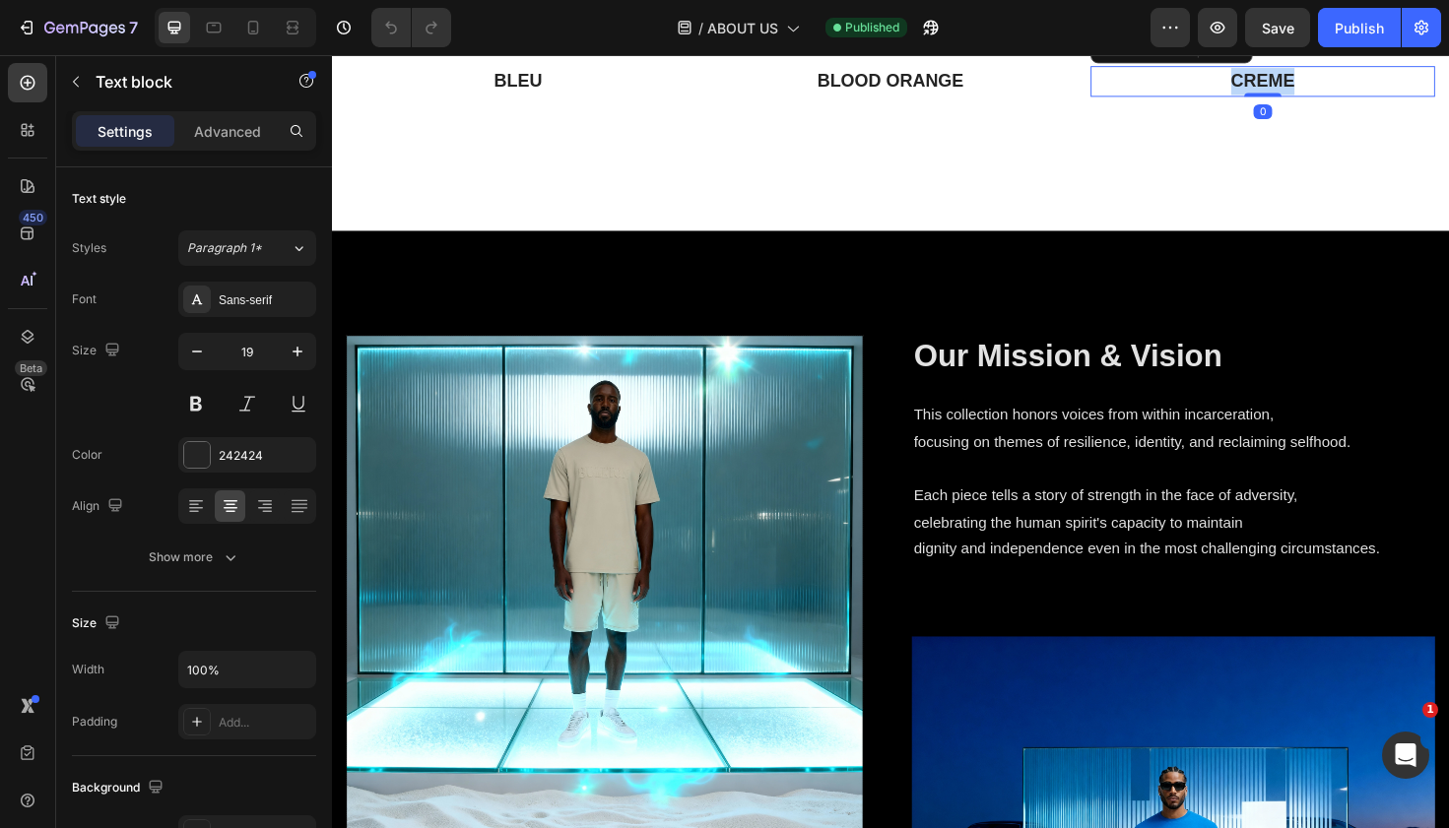
click at [1308, 98] on p "CREME" at bounding box center [1317, 83] width 360 height 29
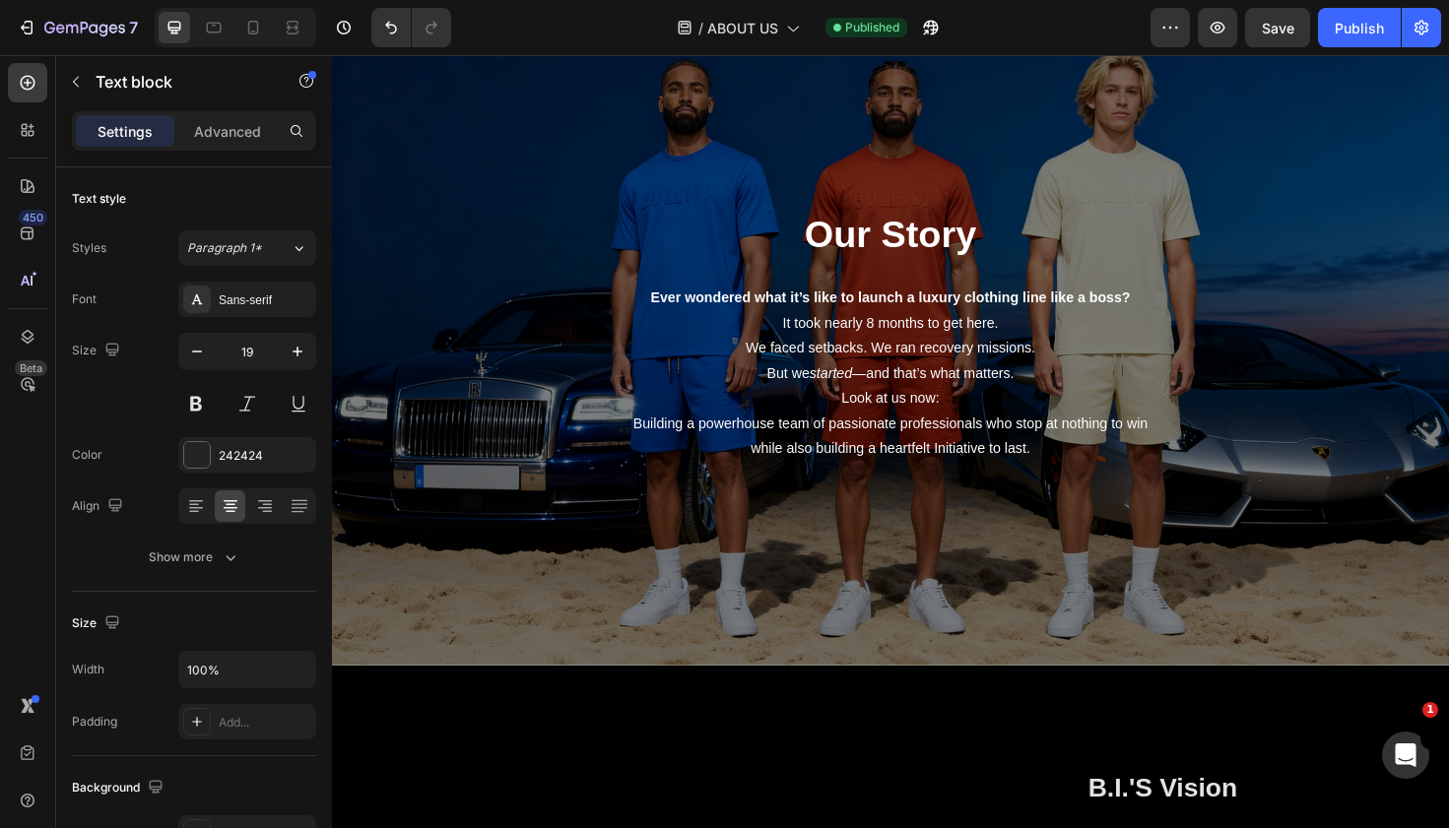
scroll to position [0, 0]
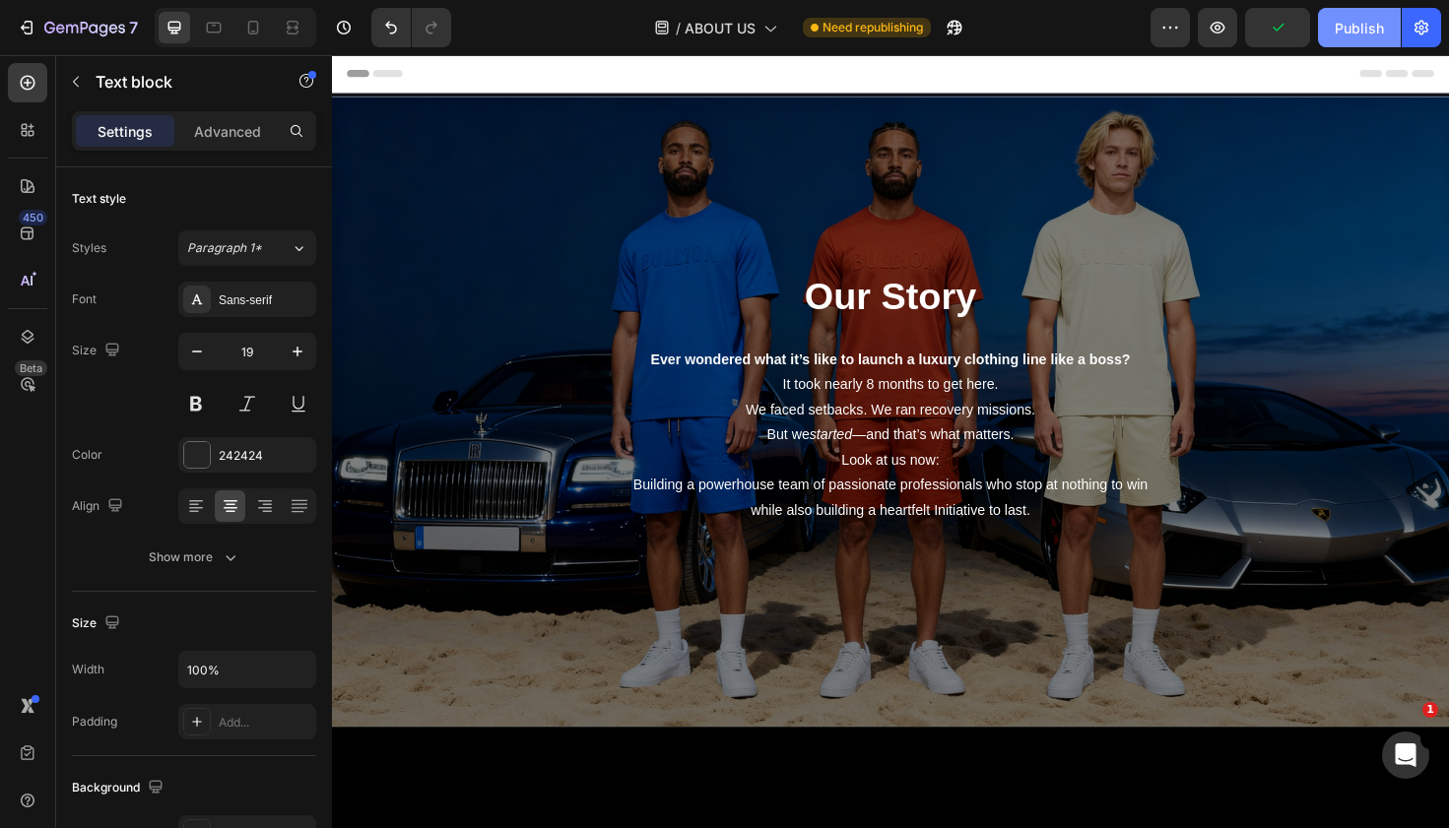
click at [1356, 36] on div "Publish" at bounding box center [1359, 28] width 49 height 21
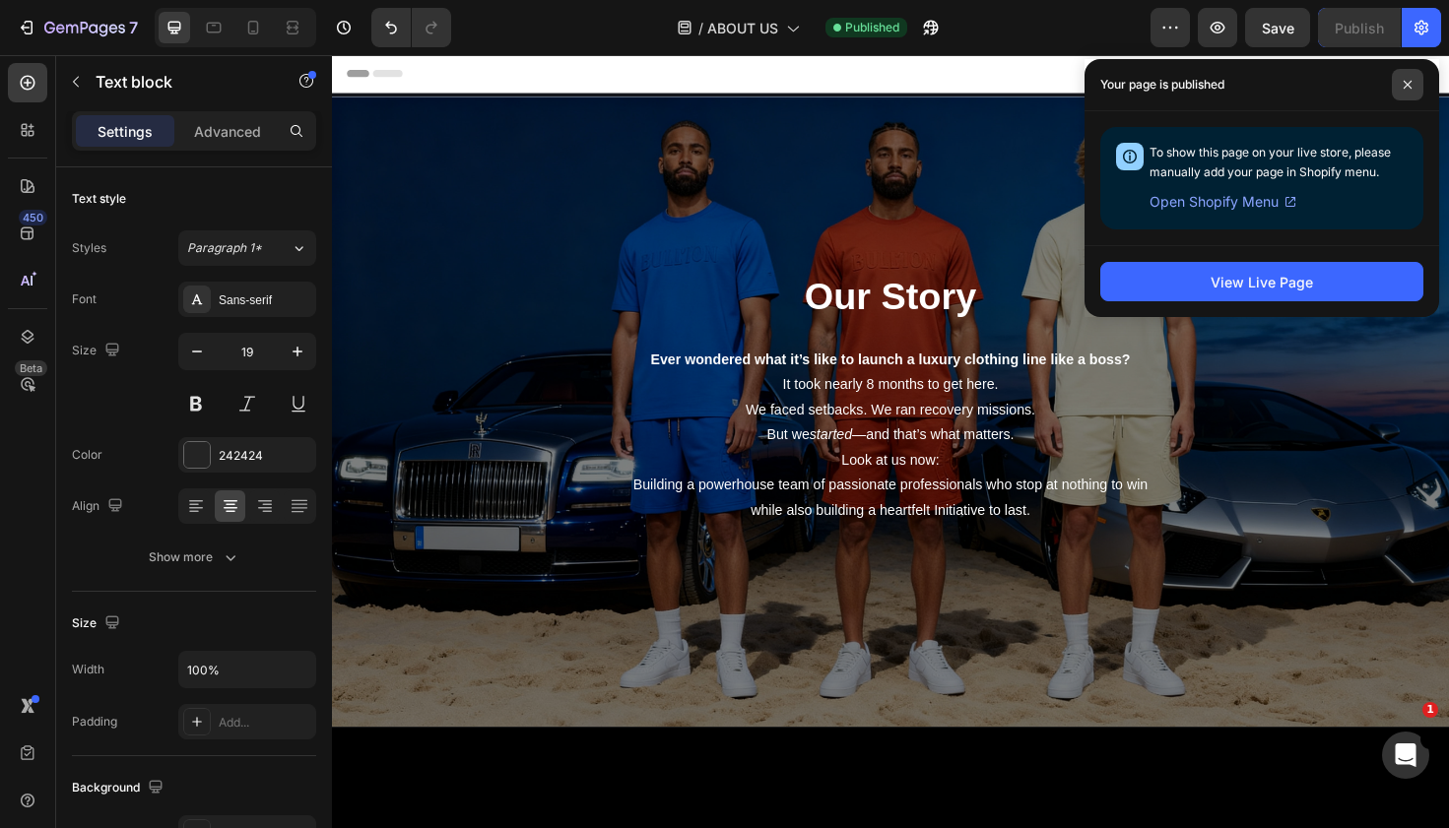
click at [1411, 88] on icon at bounding box center [1407, 85] width 10 height 10
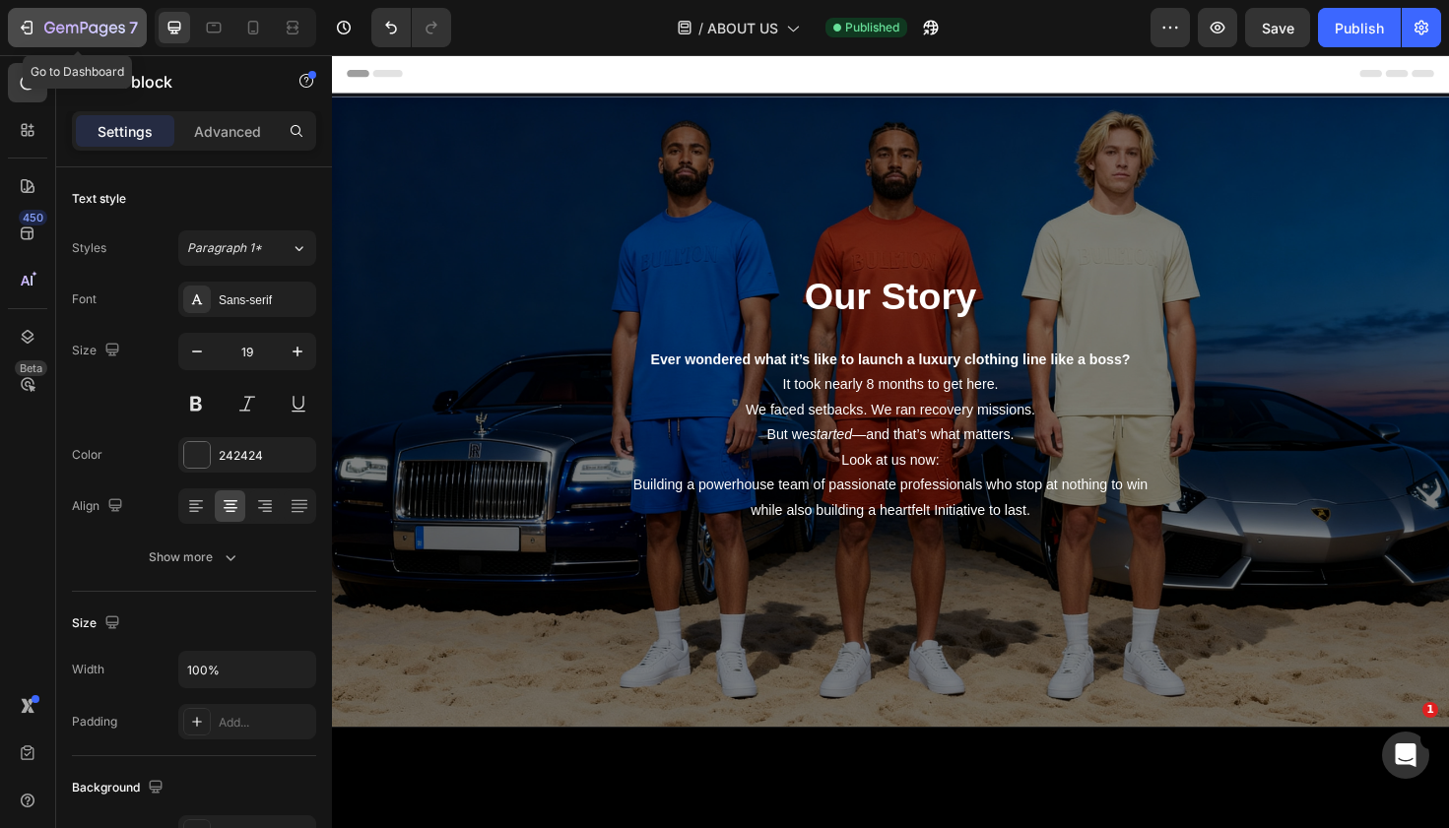
click at [12, 20] on button "7" at bounding box center [77, 27] width 139 height 39
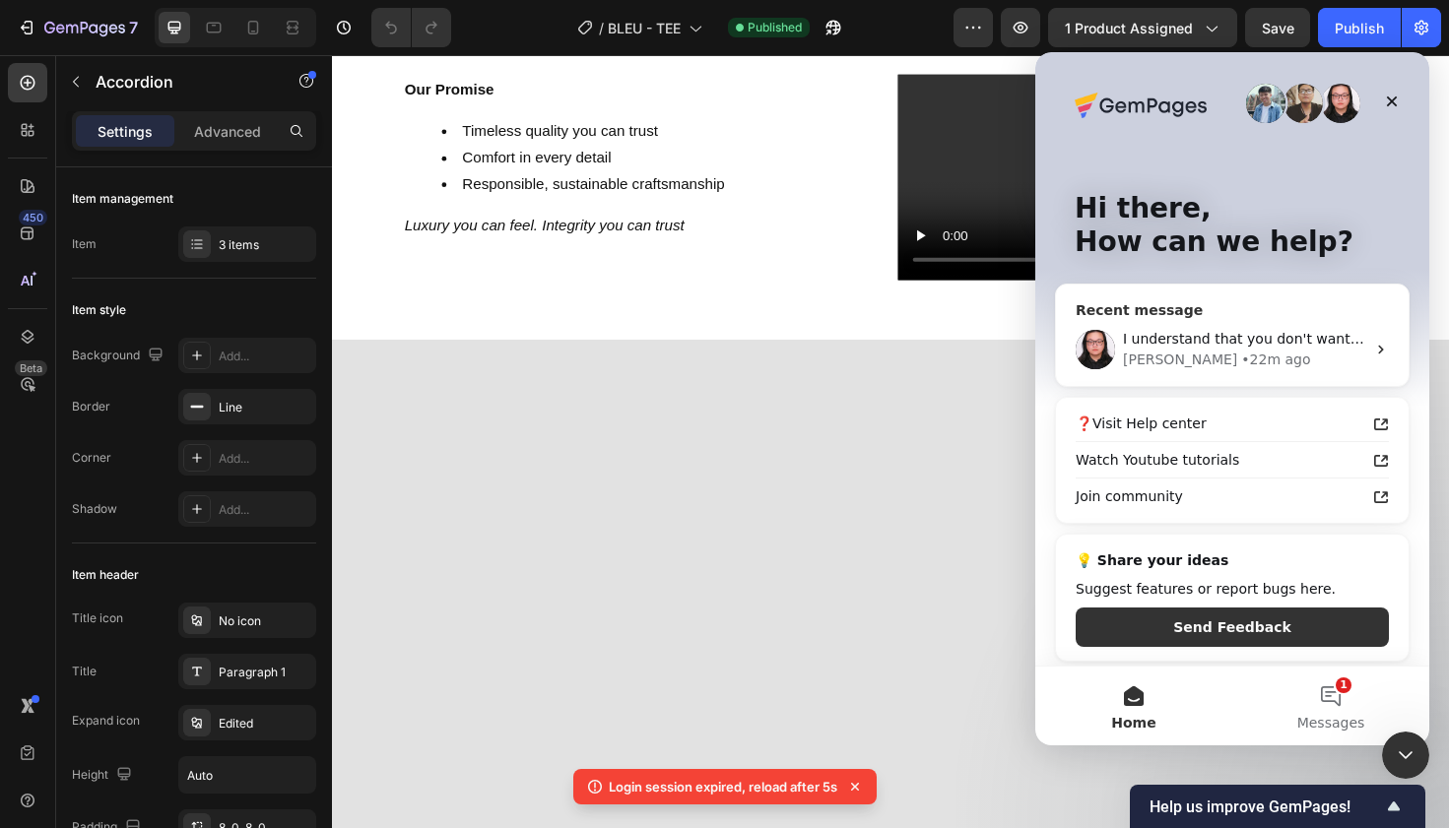
click at [1281, 346] on span "I understand that you don't want these texts to be underlined, is that correct?" at bounding box center [1392, 339] width 539 height 16
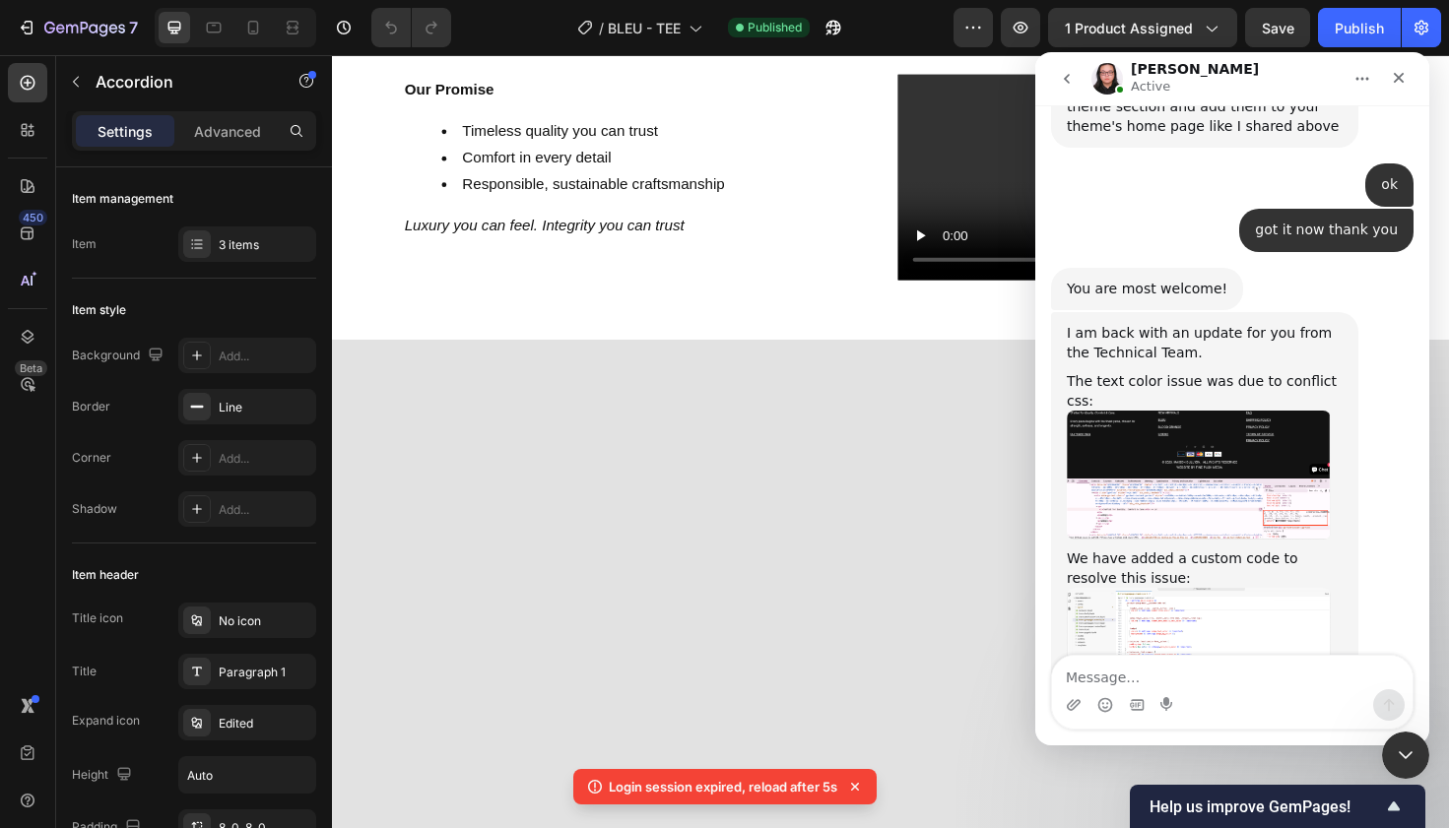
scroll to position [7972, 0]
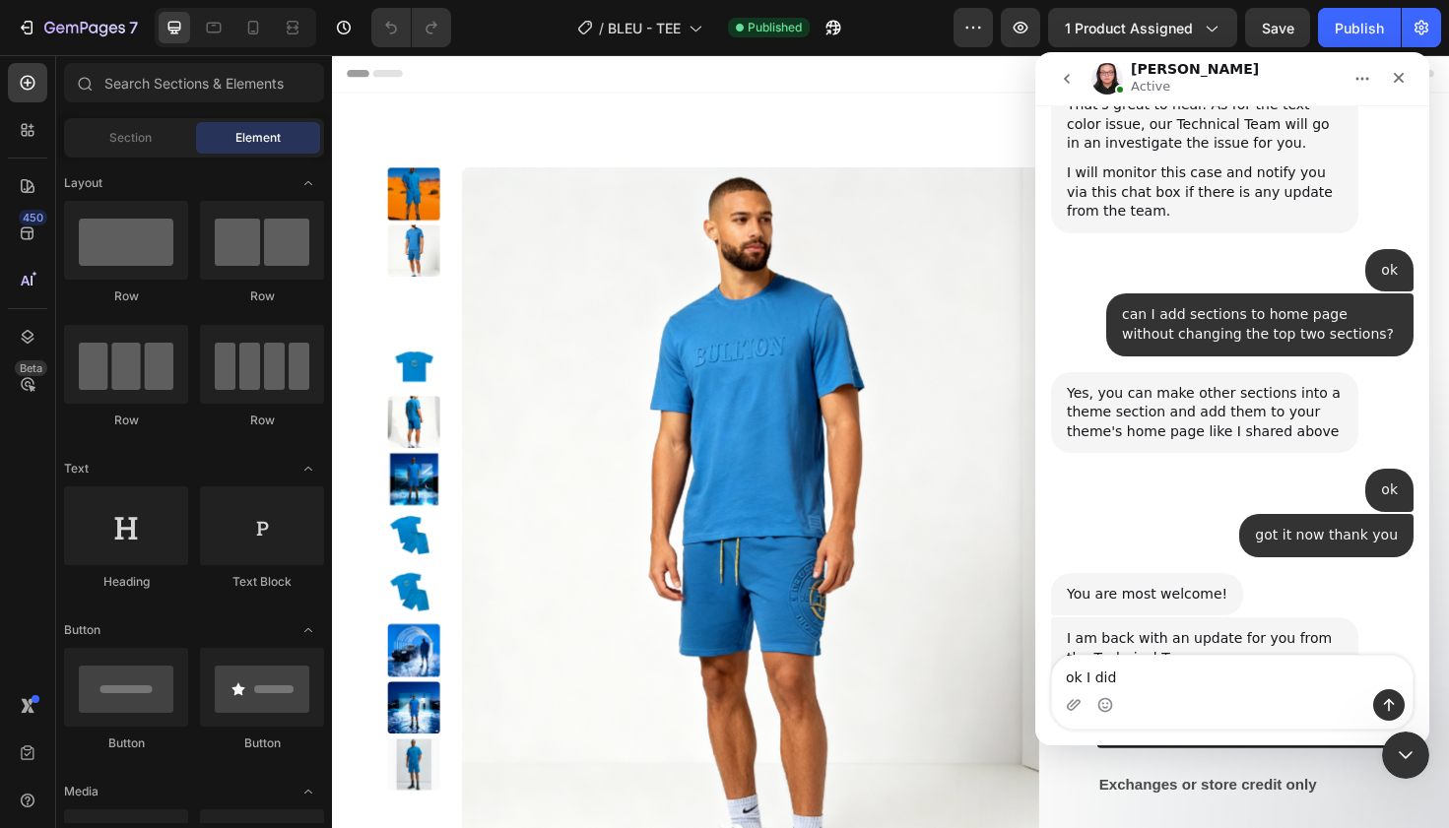
scroll to position [8315, 0]
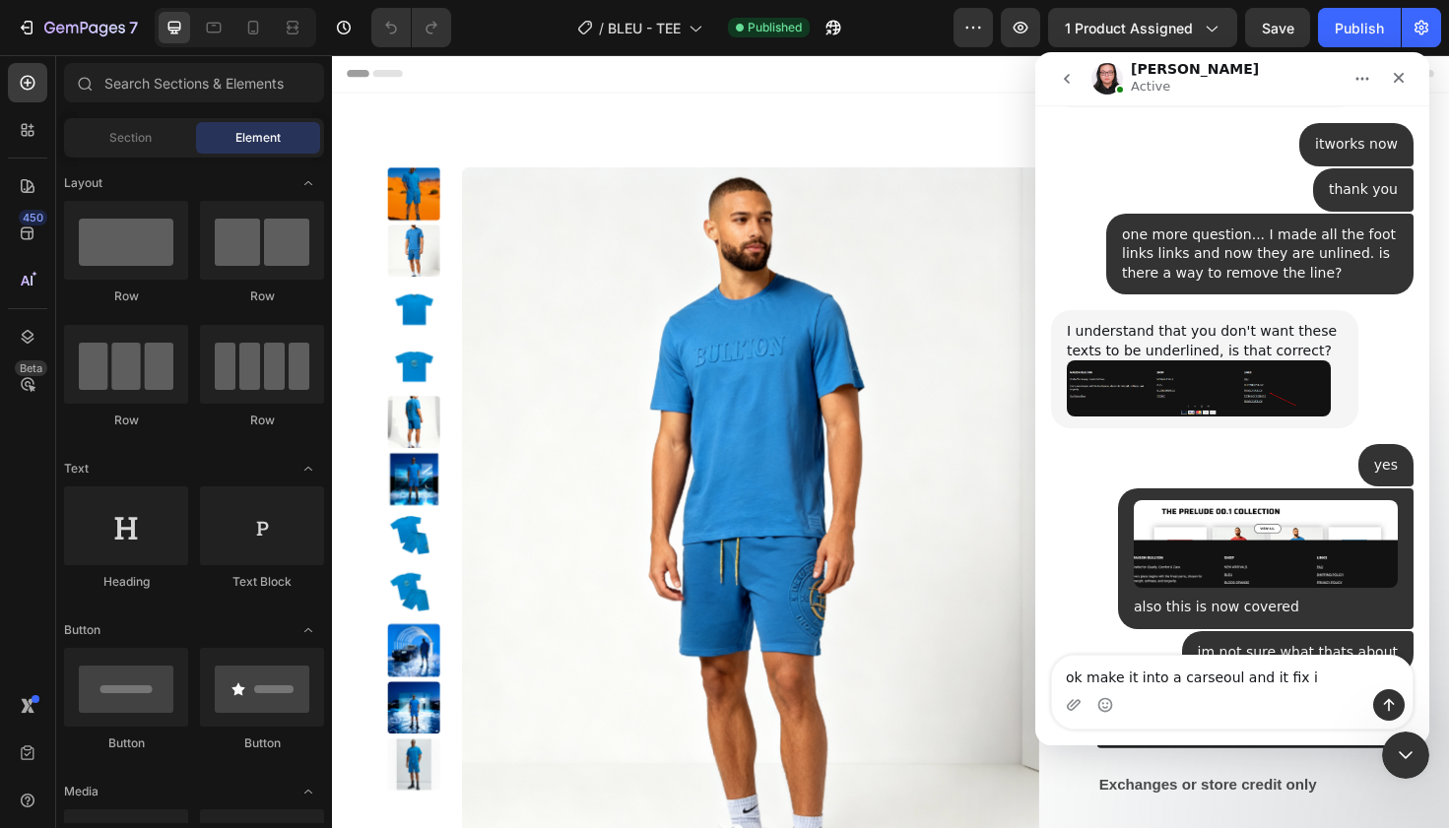
type textarea "ok make it into a carseoul and it fix it"
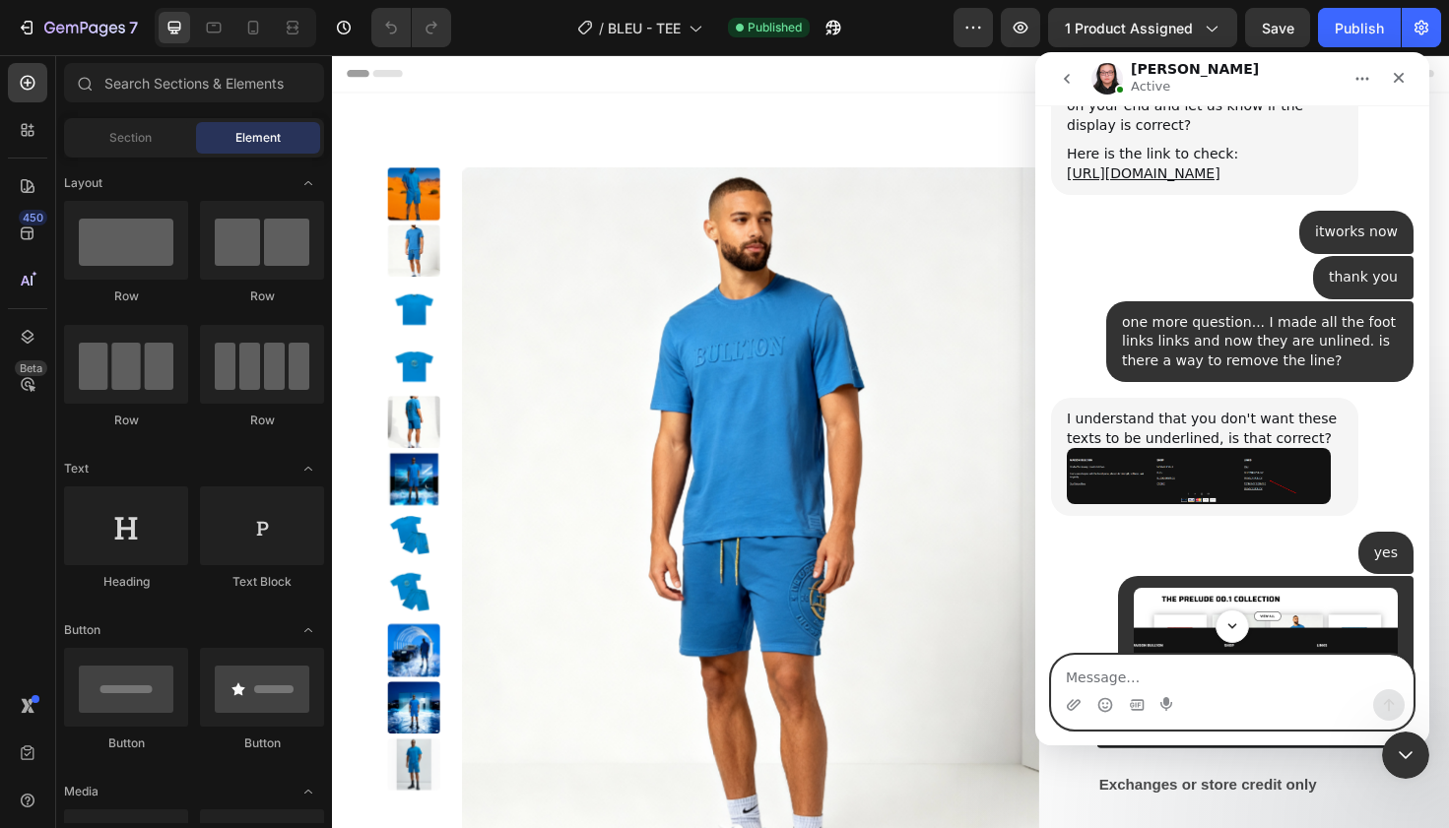
scroll to position [8173, 0]
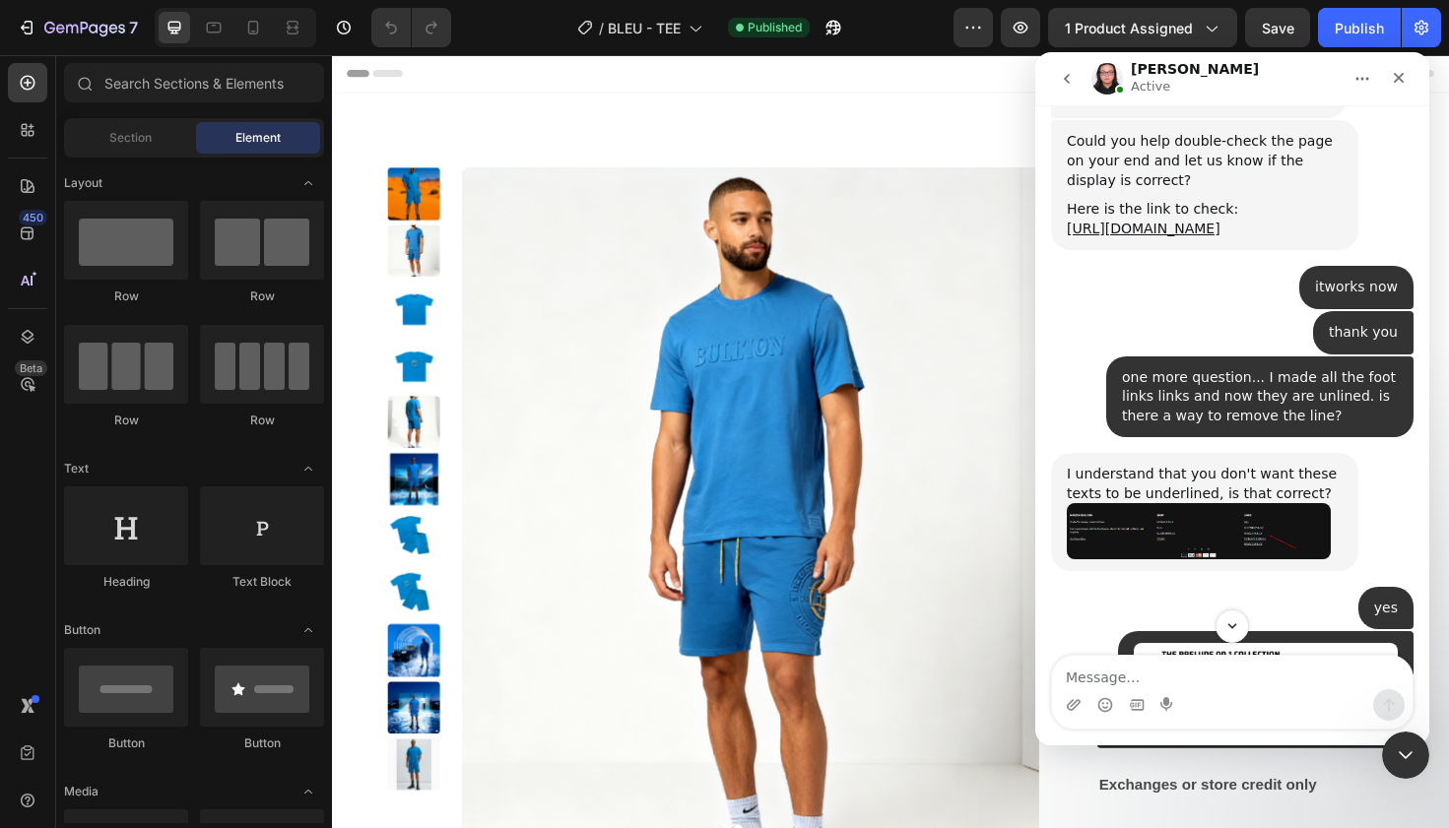
click at [1263, 503] on img "Nathan says…" at bounding box center [1199, 530] width 264 height 55
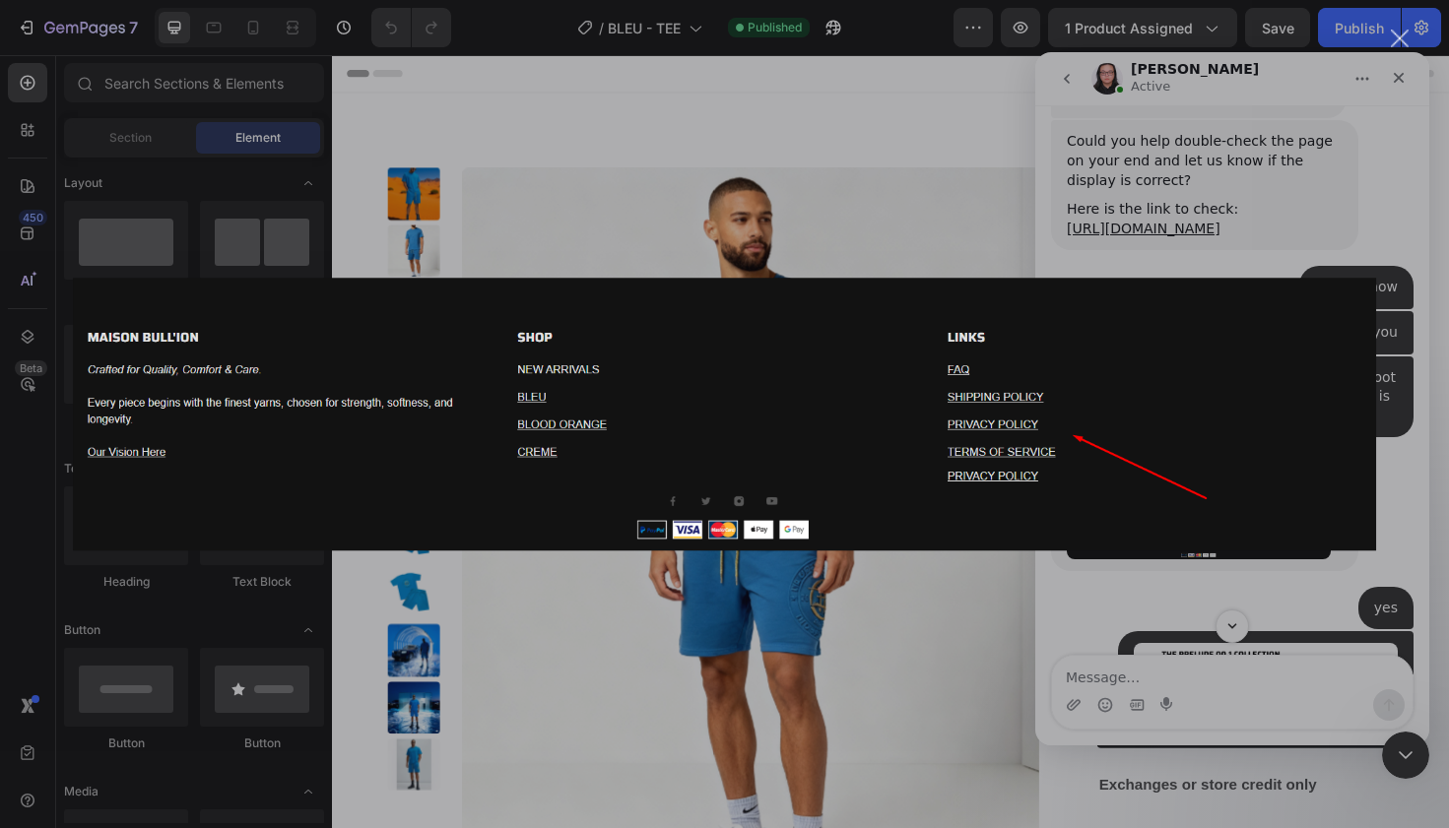
click at [1388, 379] on div "Intercom messenger" at bounding box center [724, 414] width 1449 height 828
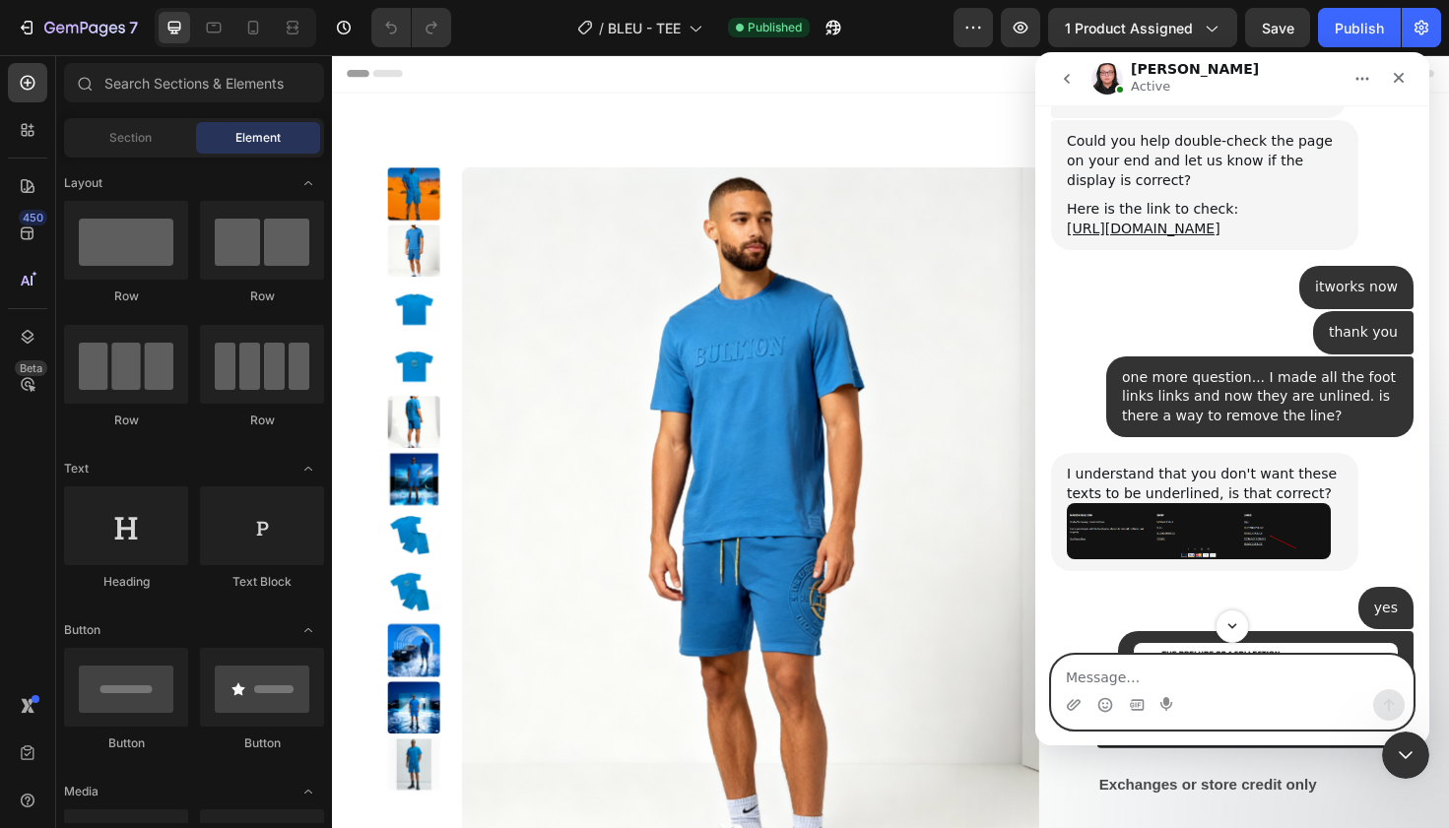
click at [1145, 670] on textarea "Message…" at bounding box center [1232, 672] width 360 height 33
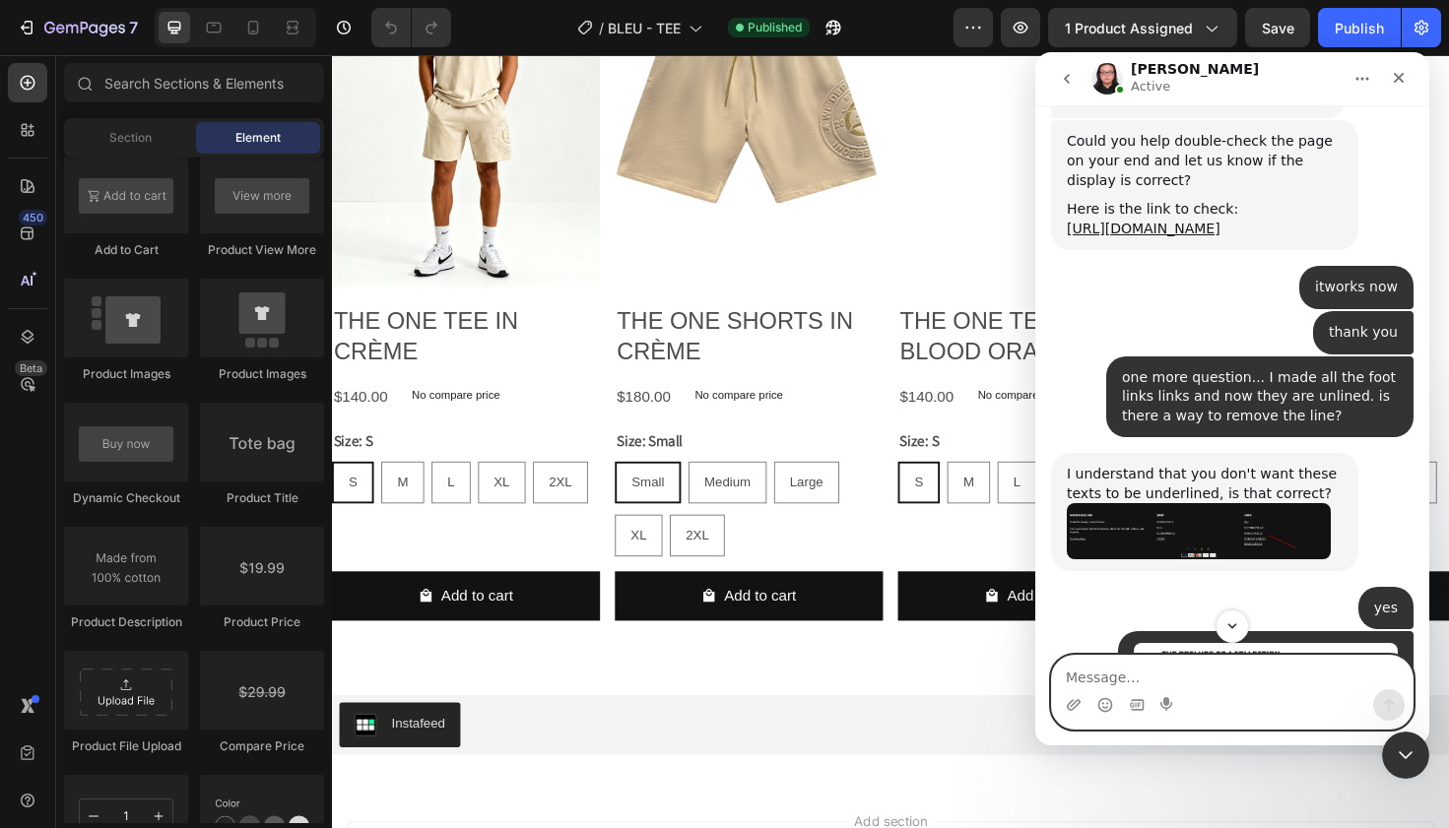
scroll to position [4265, 0]
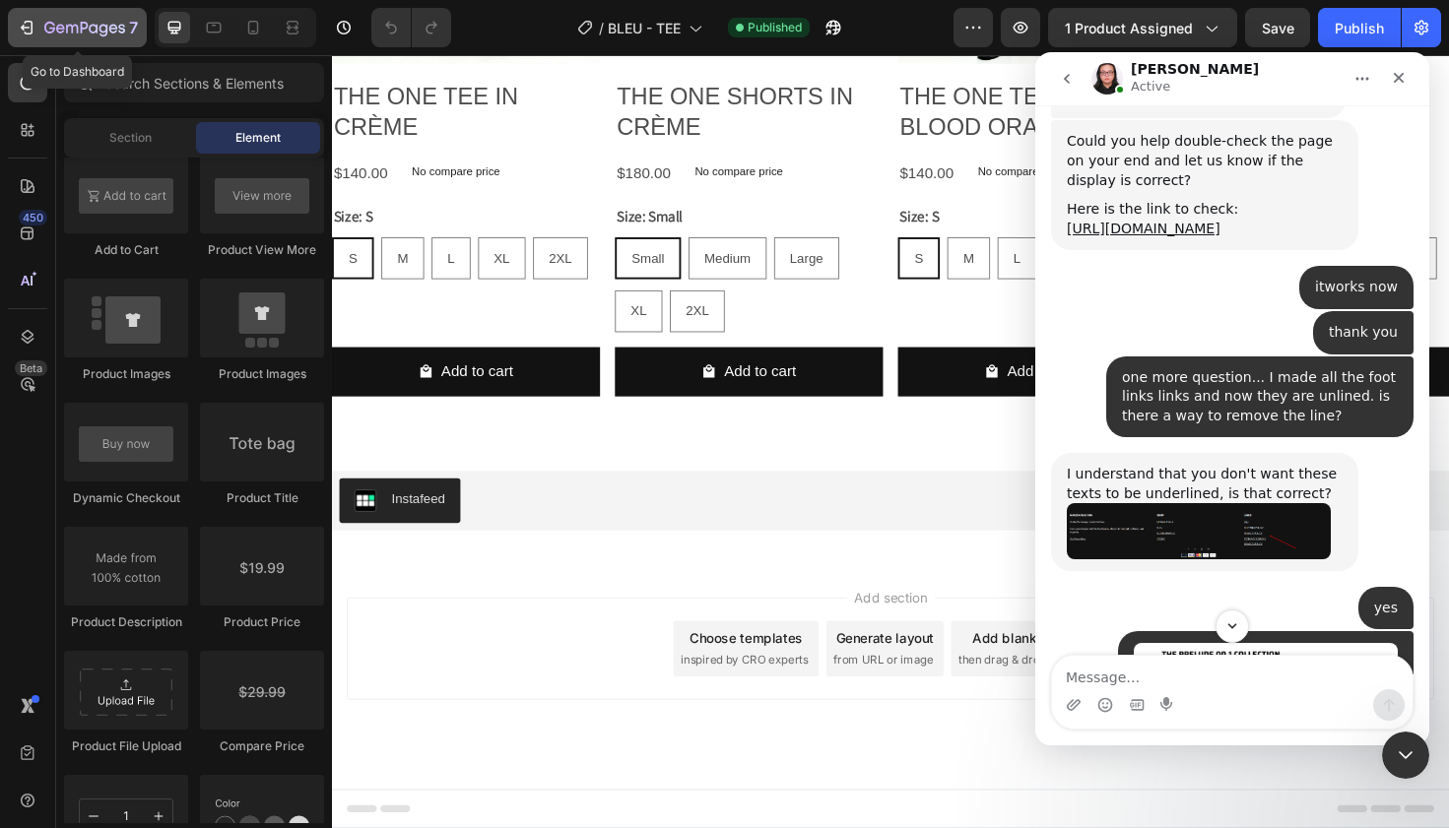
click at [28, 26] on icon "button" at bounding box center [27, 28] width 20 height 20
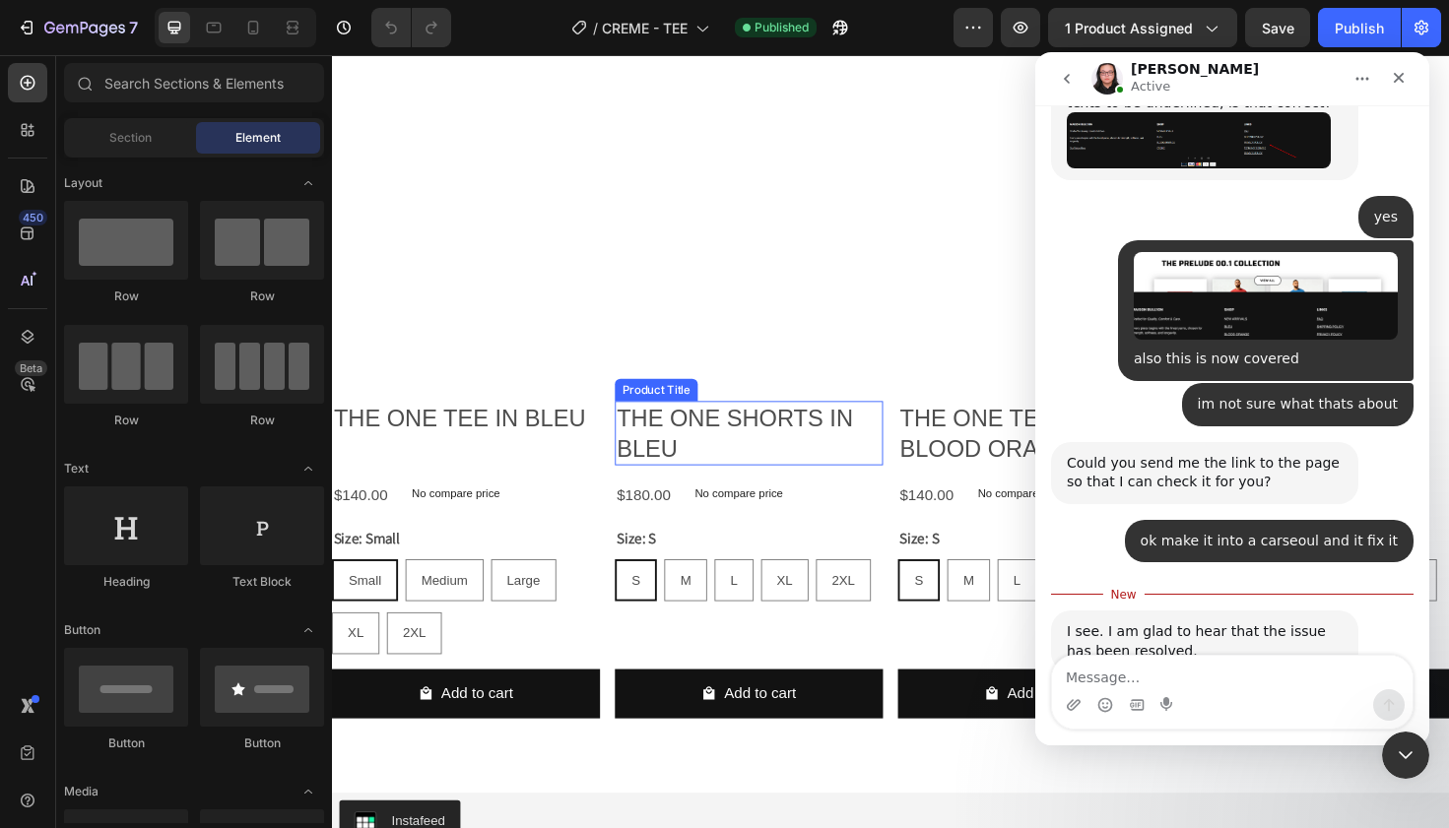
scroll to position [6062, 0]
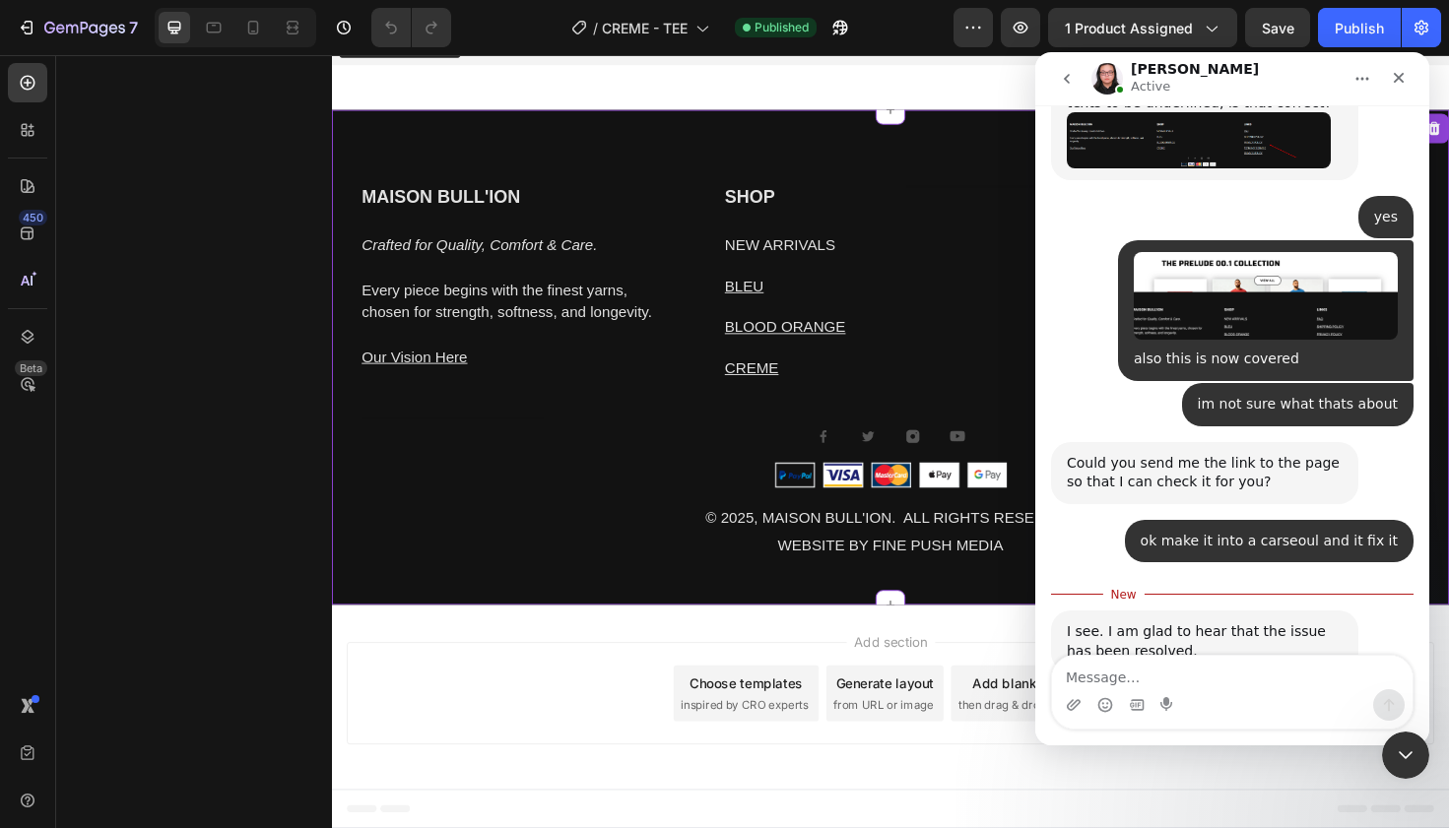
click at [823, 342] on u "BLOOD ORANGE" at bounding box center [812, 343] width 128 height 17
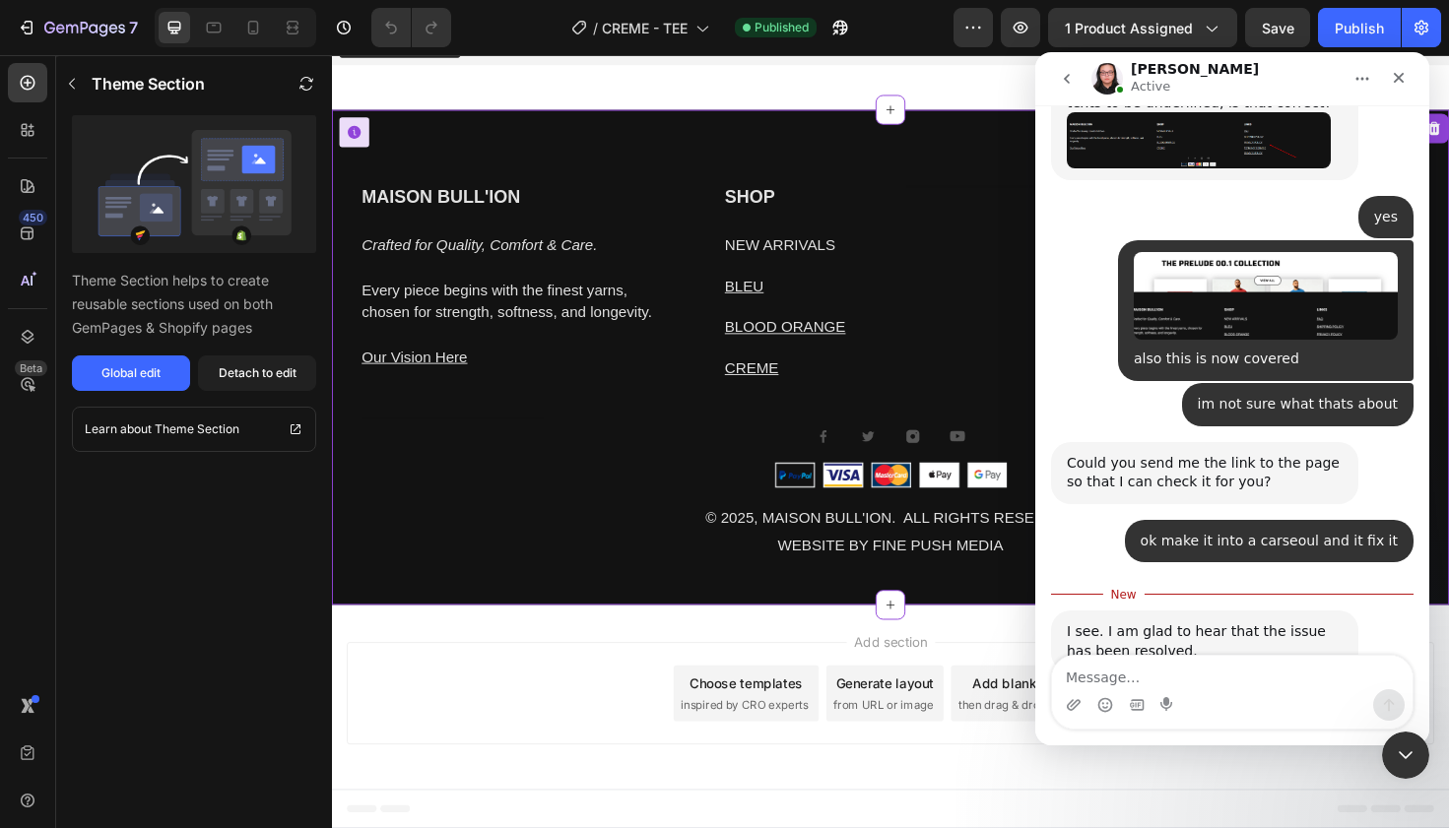
click at [905, 341] on p "BLOOD ORANGE" at bounding box center [827, 344] width 159 height 24
click at [117, 386] on button "Global edit" at bounding box center [131, 373] width 118 height 35
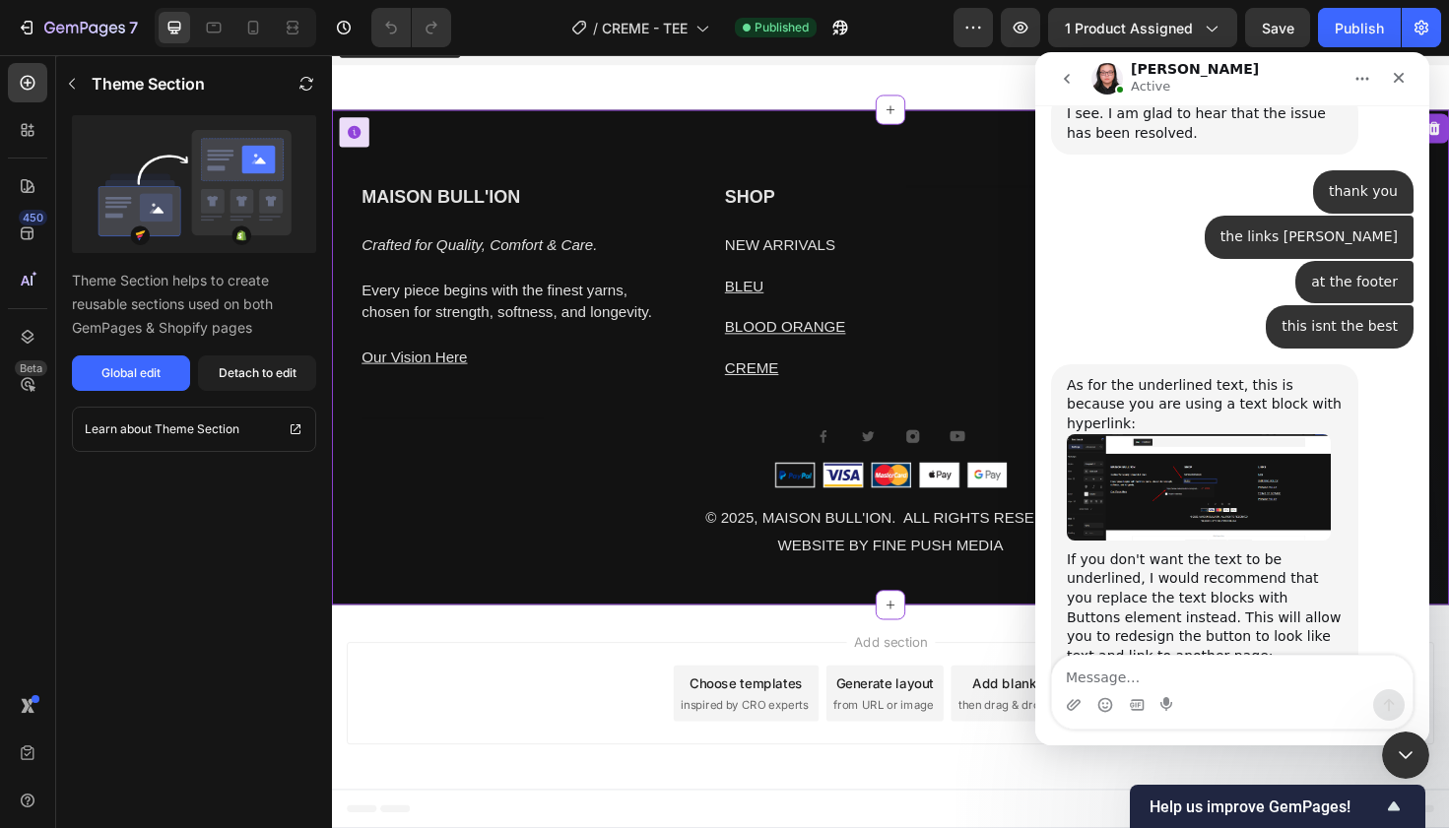
scroll to position [9067, 0]
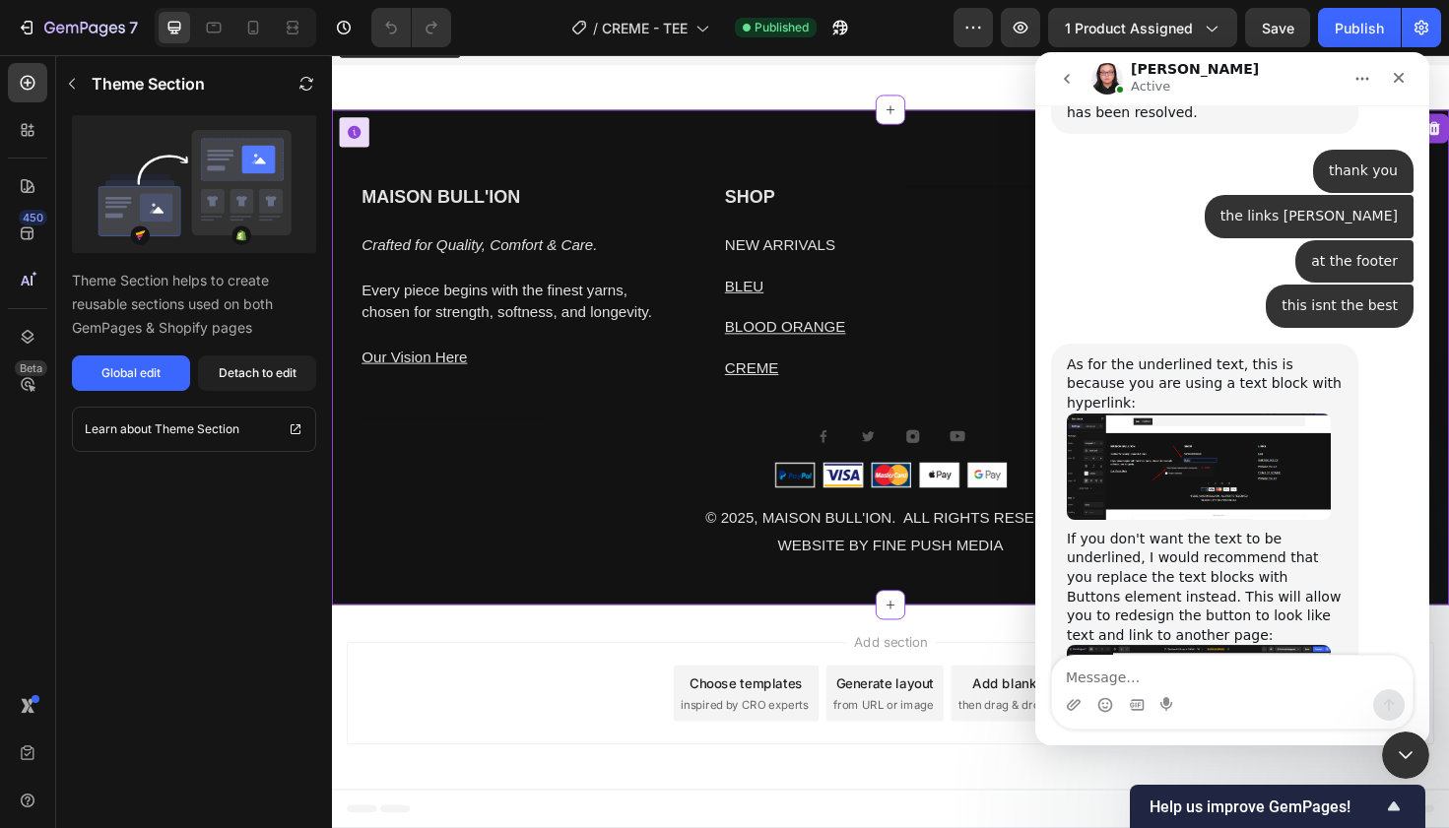
click at [604, 154] on div "MAISON BULL'ION Heading Crafted for Quality, Comfort & Care. Every piece begins…" at bounding box center [923, 375] width 1182 height 525
click at [1405, 75] on div "Close" at bounding box center [1398, 77] width 35 height 35
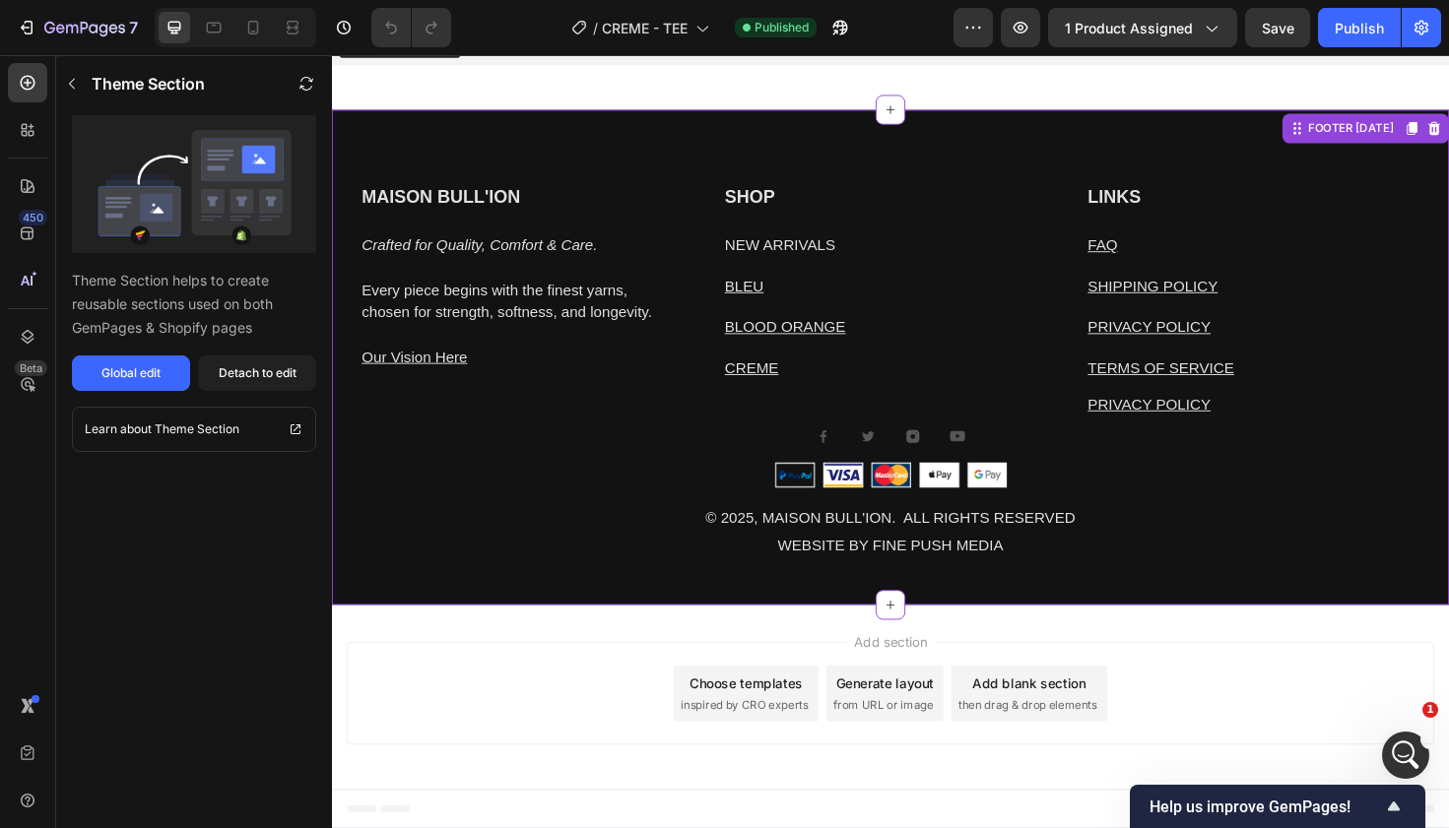
scroll to position [0, 0]
click at [958, 188] on div "MAISON BULL'ION Heading Crafted for Quality, Comfort & Care. Every piece begins…" at bounding box center [923, 375] width 1182 height 525
click at [763, 206] on h2 "SHOP" at bounding box center [827, 206] width 163 height 29
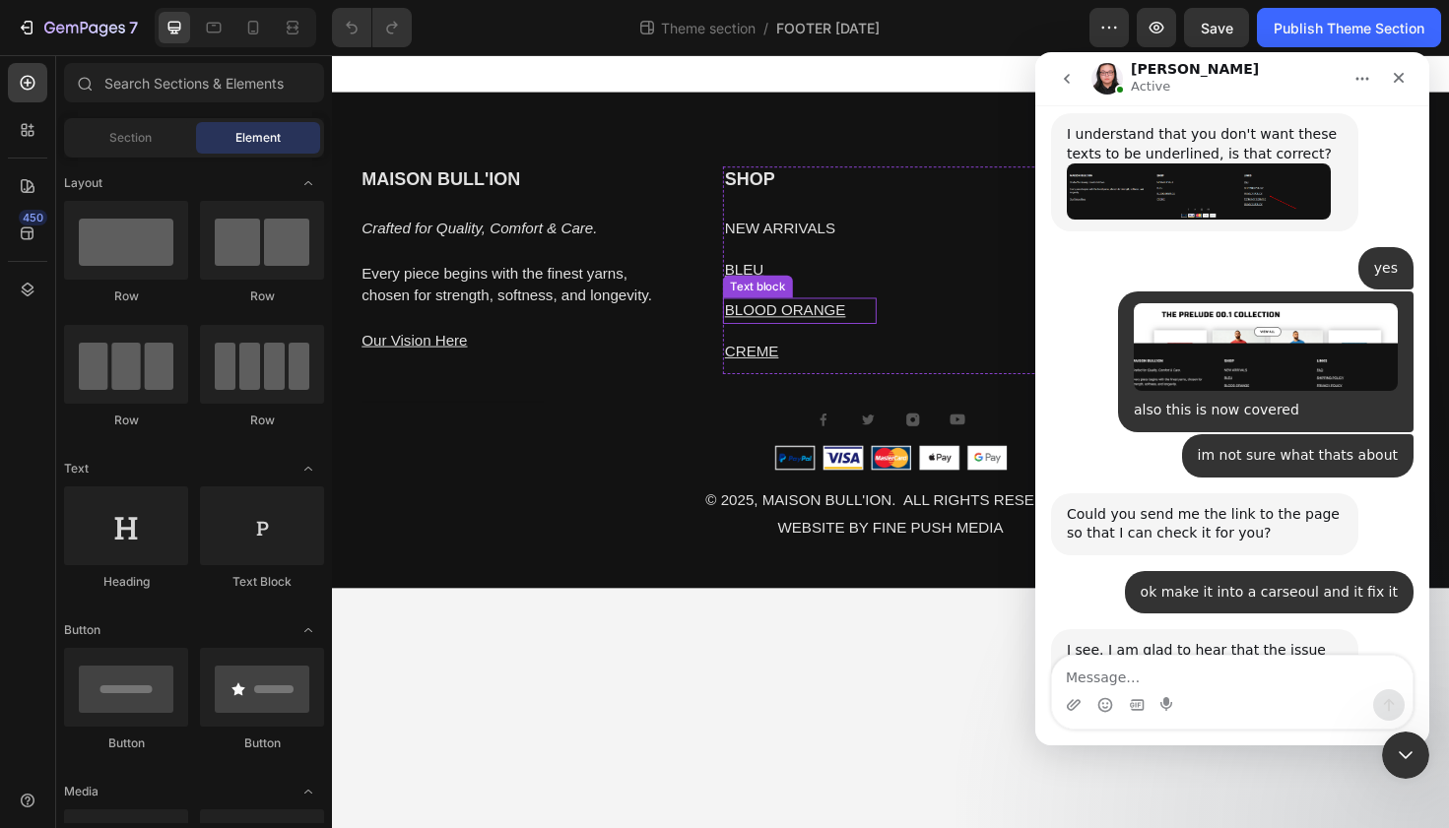
click at [823, 334] on u "BLOOD ORANGE" at bounding box center [812, 325] width 128 height 17
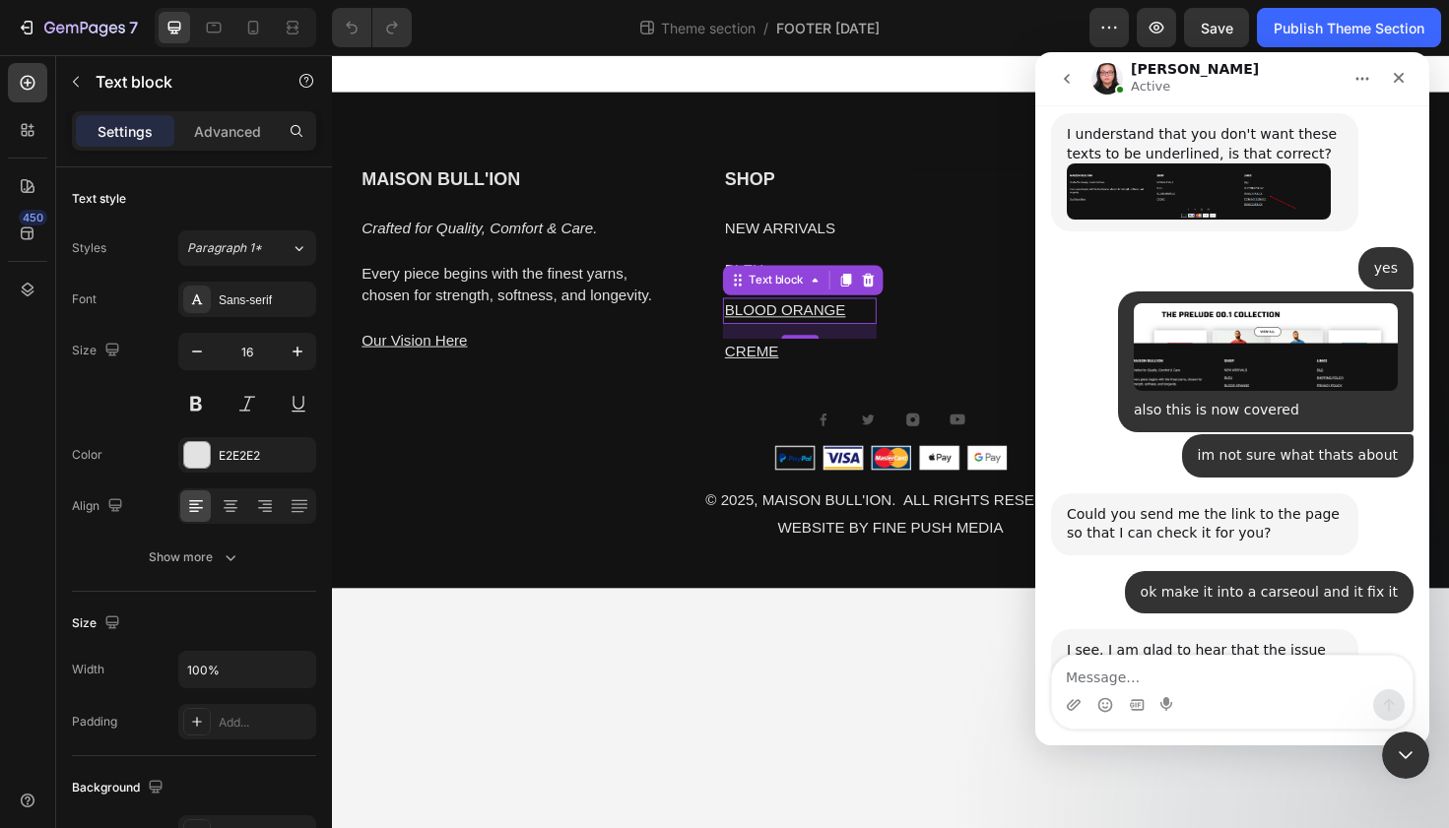
scroll to position [8528, 0]
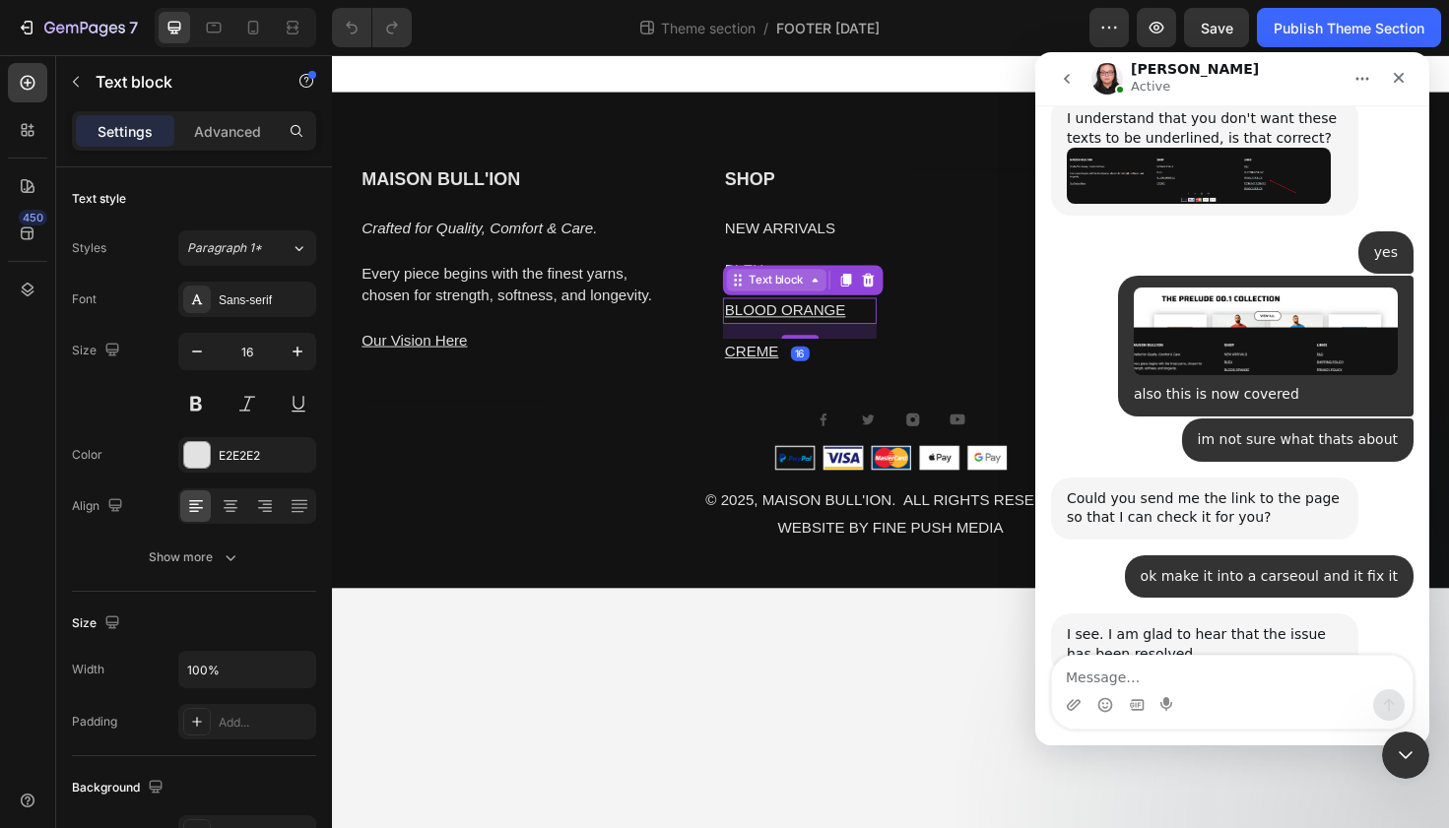
click at [841, 291] on icon at bounding box center [843, 294] width 16 height 16
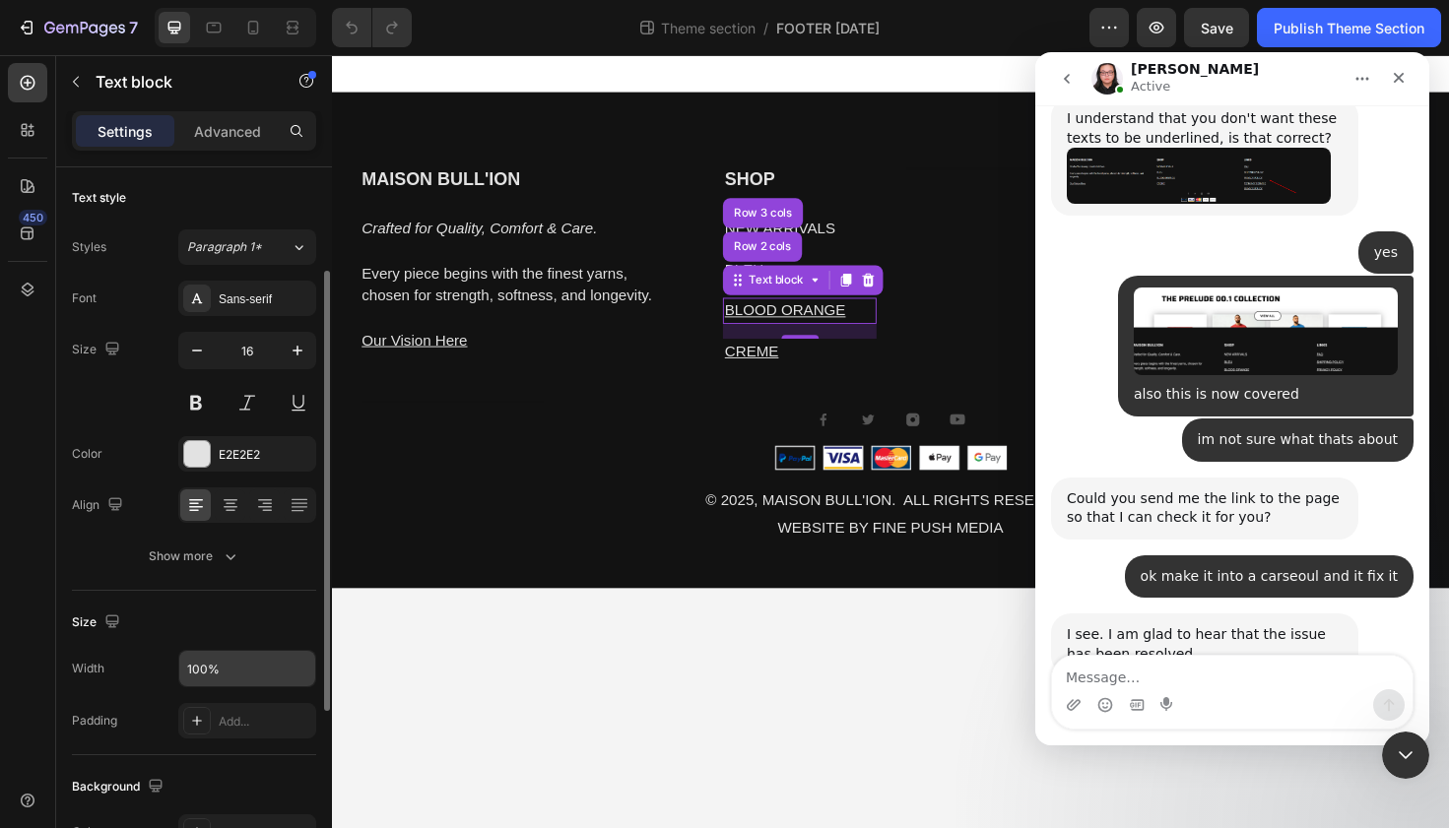
scroll to position [0, 0]
click at [239, 236] on button "Paragraph 1*" at bounding box center [247, 247] width 138 height 35
click at [245, 207] on div "Text style" at bounding box center [194, 199] width 244 height 32
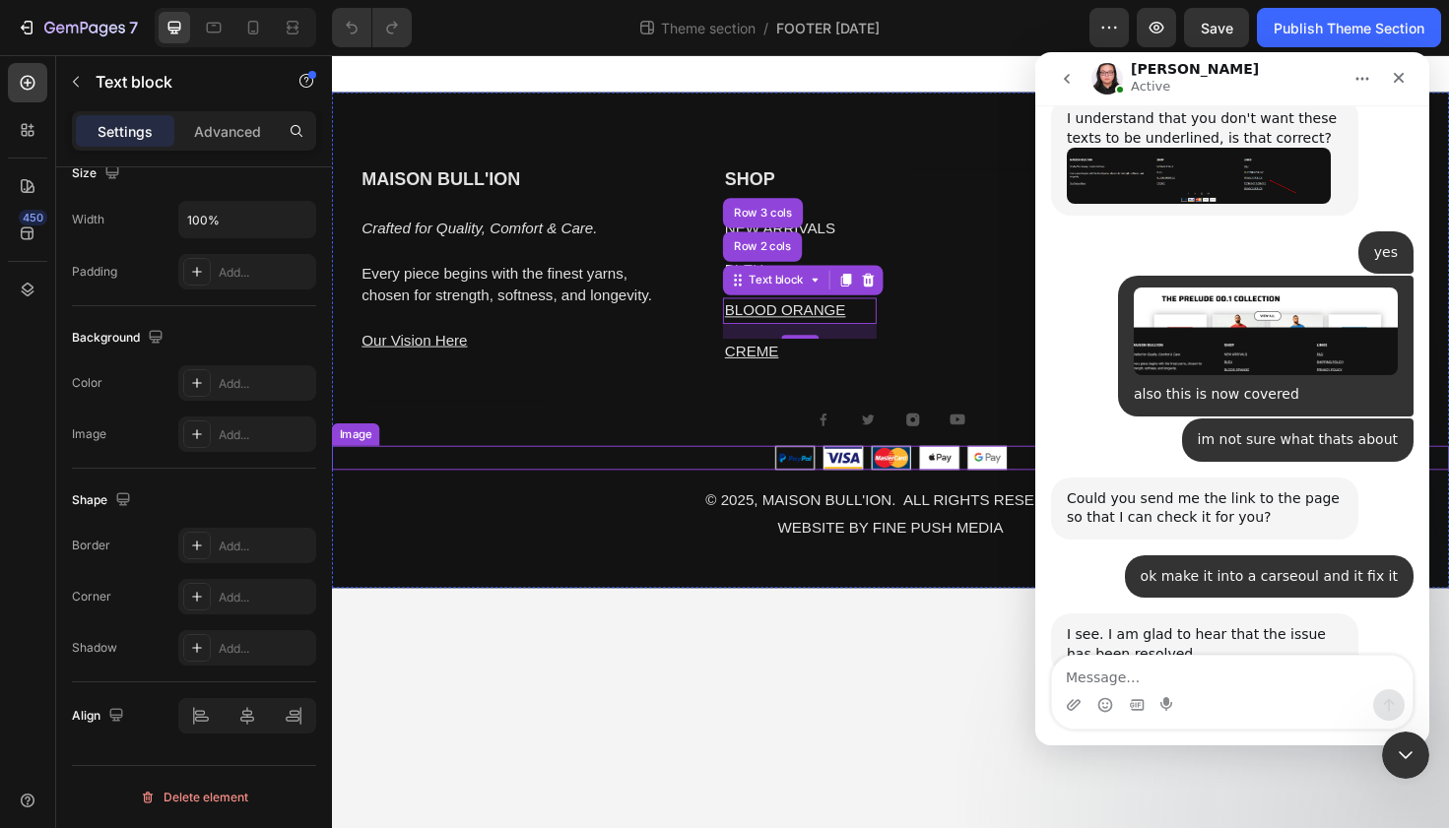
scroll to position [8452, 0]
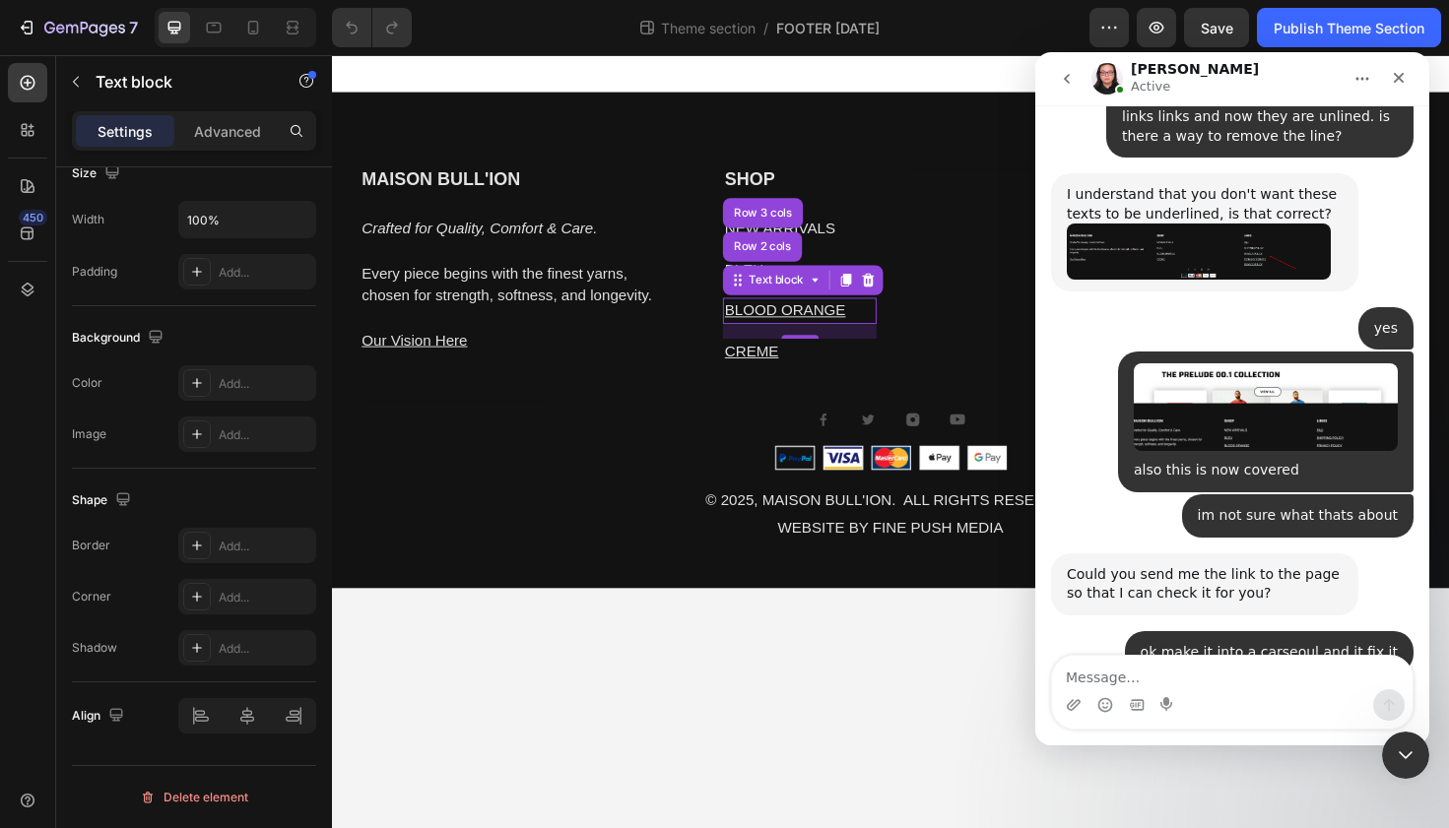
click at [1120, 689] on div "I see. I am glad to hear that the issue has been resolved. [PERSON_NAME] • Just…" at bounding box center [1232, 741] width 362 height 105
click at [1120, 676] on textarea "Message…" at bounding box center [1232, 672] width 360 height 33
click at [959, 389] on div "Heading" at bounding box center [1019, 283] width 163 height 220
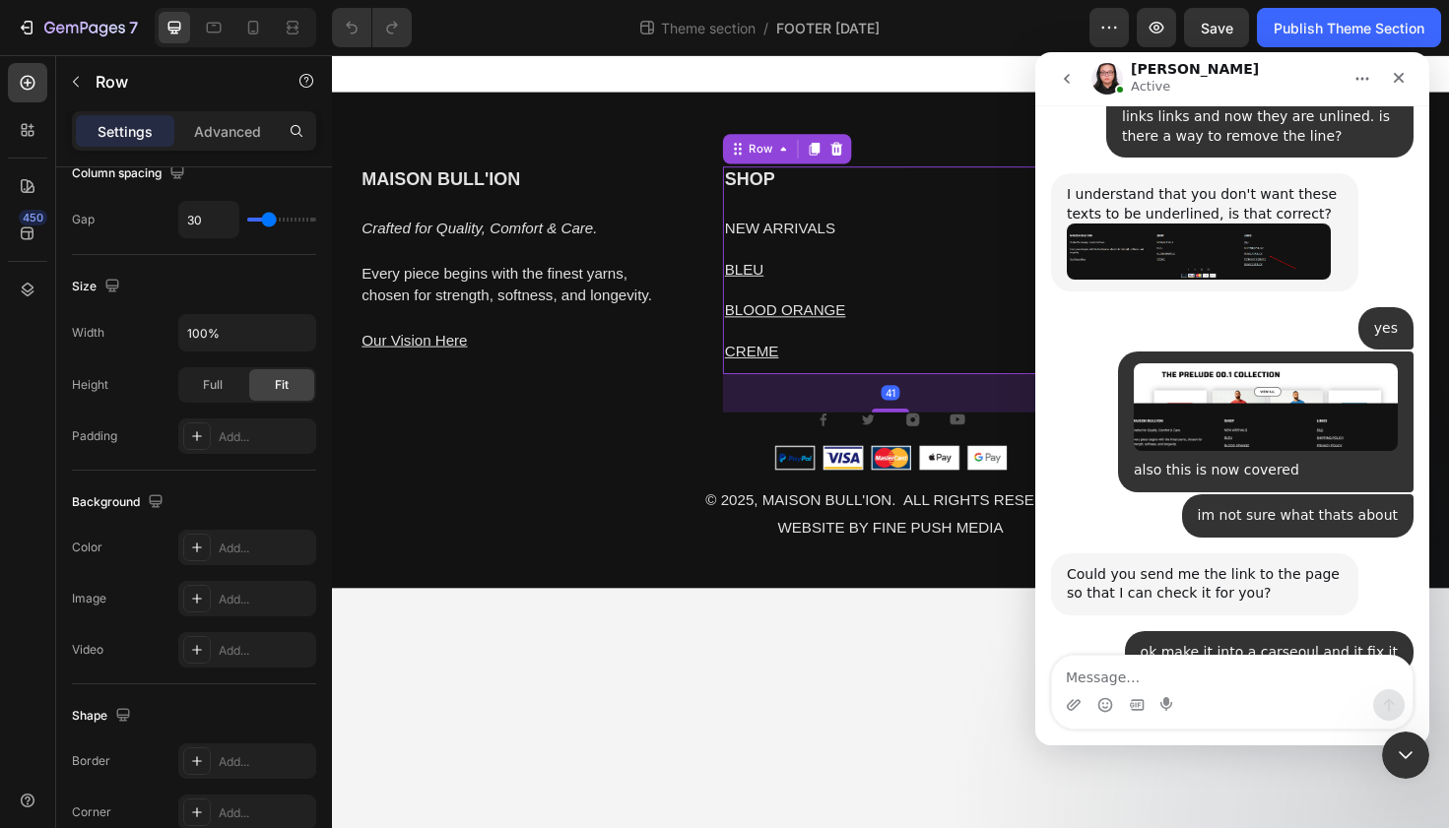
scroll to position [0, 0]
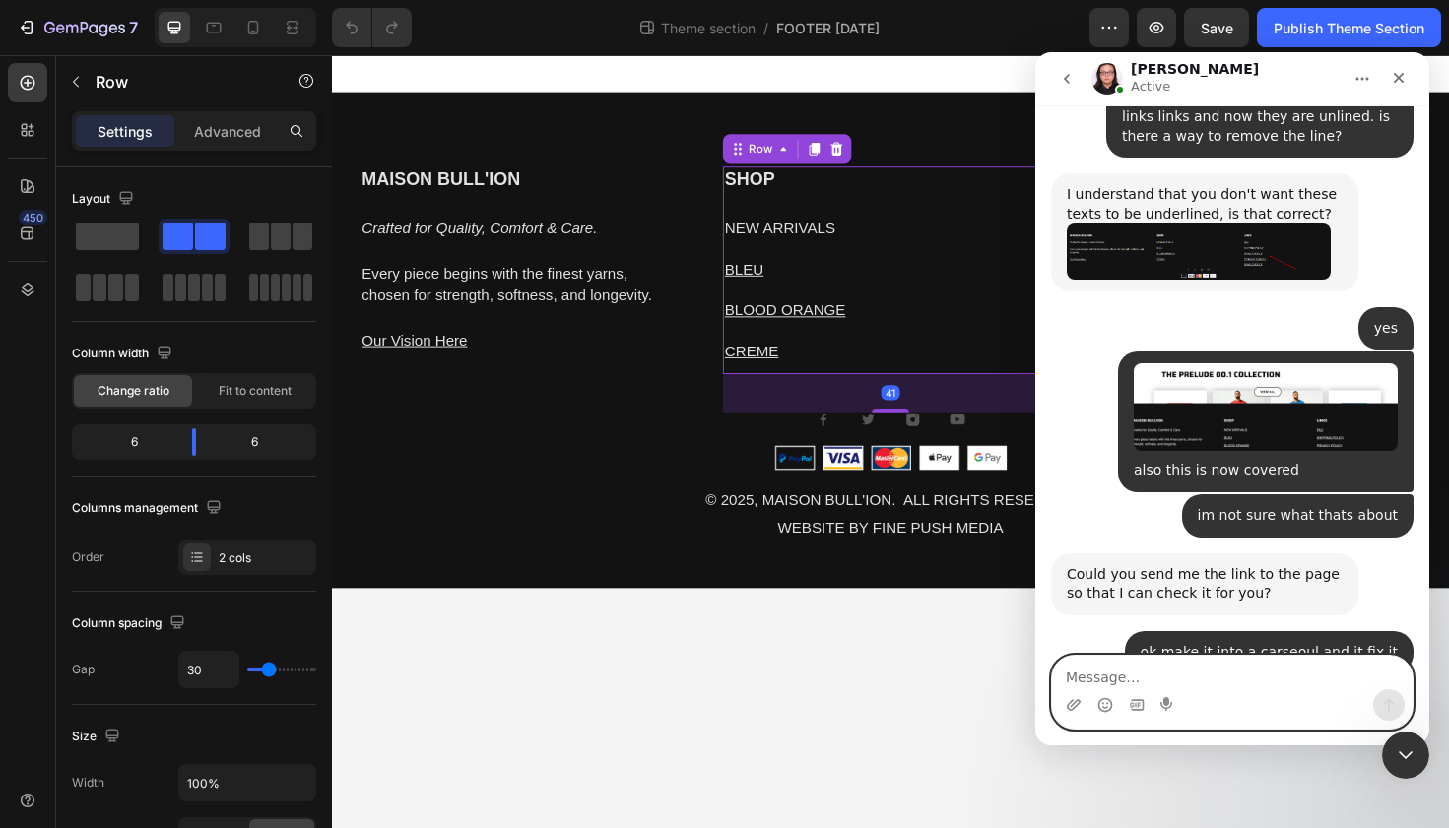
click at [1097, 680] on textarea "Message…" at bounding box center [1232, 672] width 360 height 33
type textarea "t"
type textarea "thank you"
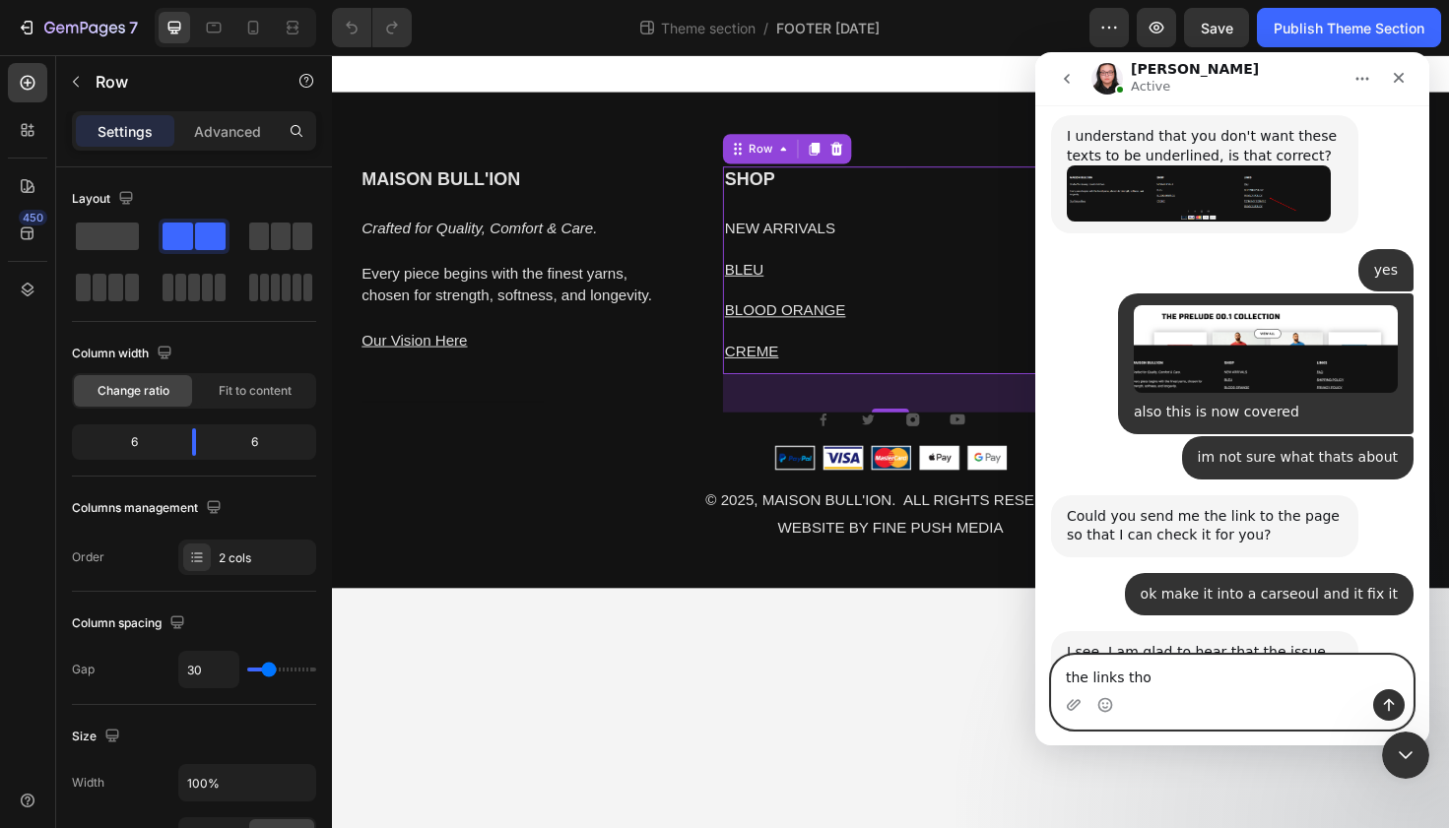
type textarea "the links [PERSON_NAME]"
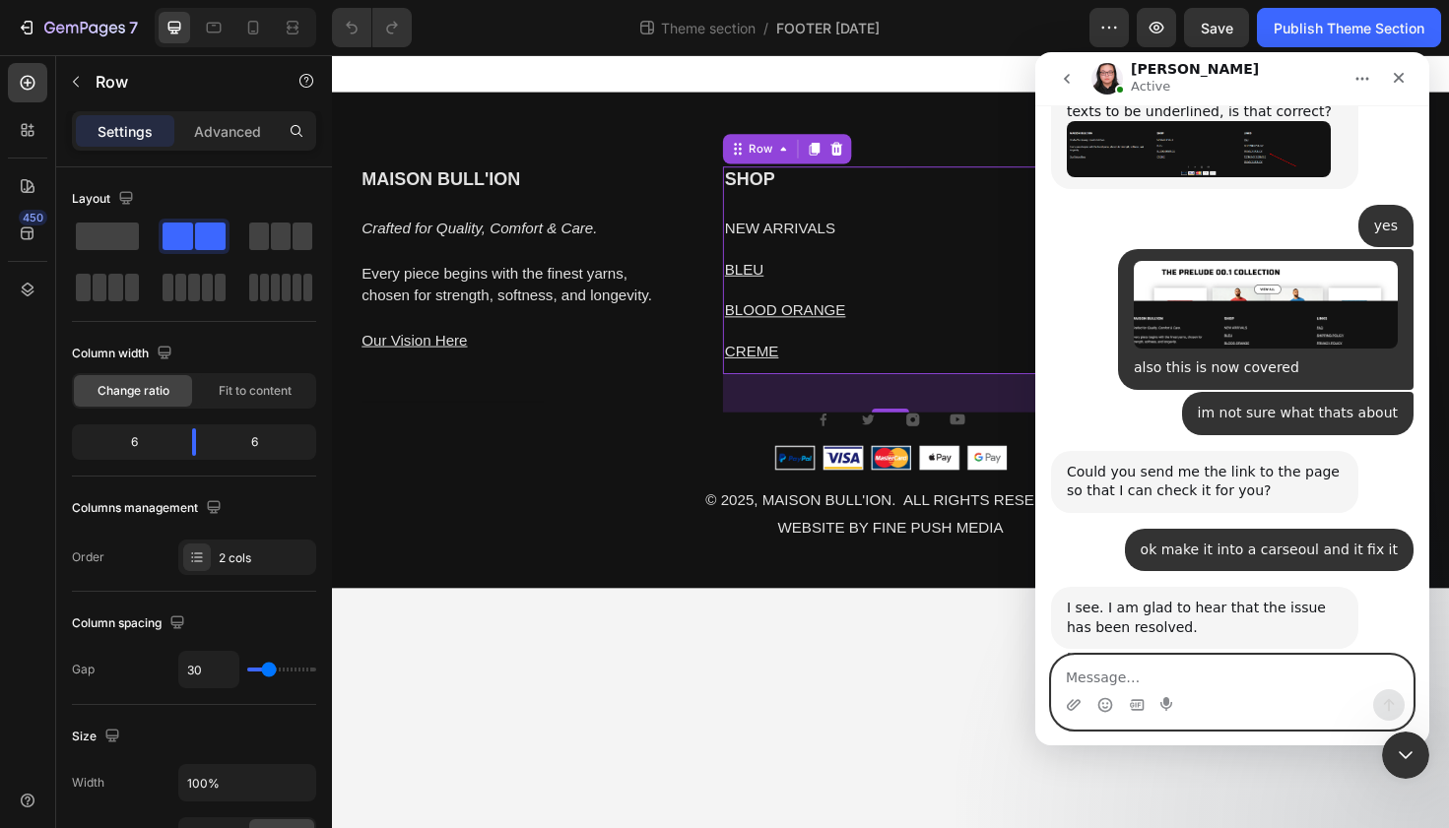
scroll to position [8556, 0]
type textarea "t"
type textarea "at the footer"
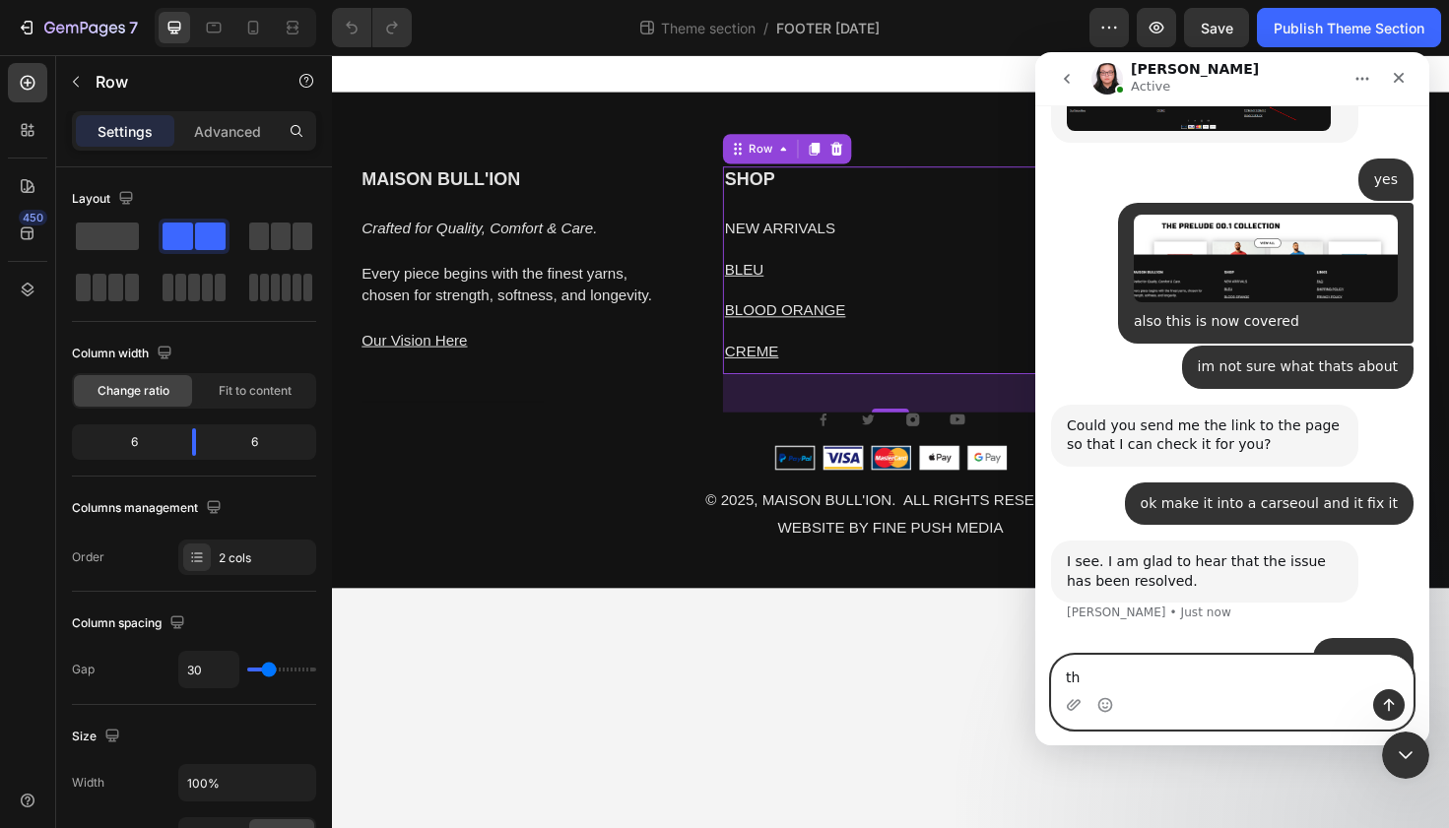
type textarea "t"
type textarea "this isnt the best"
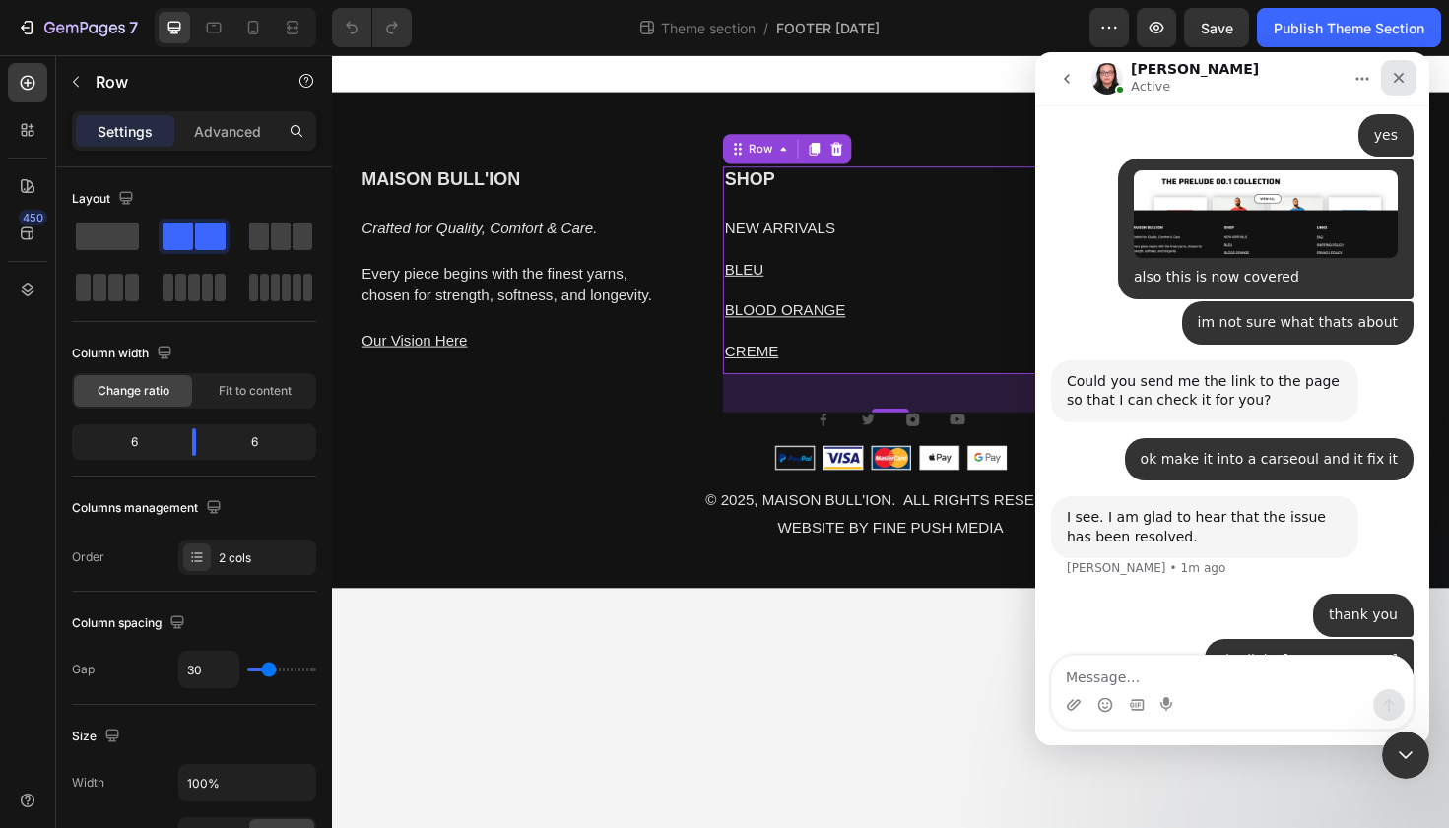
click at [1408, 77] on div "Close" at bounding box center [1398, 77] width 35 height 35
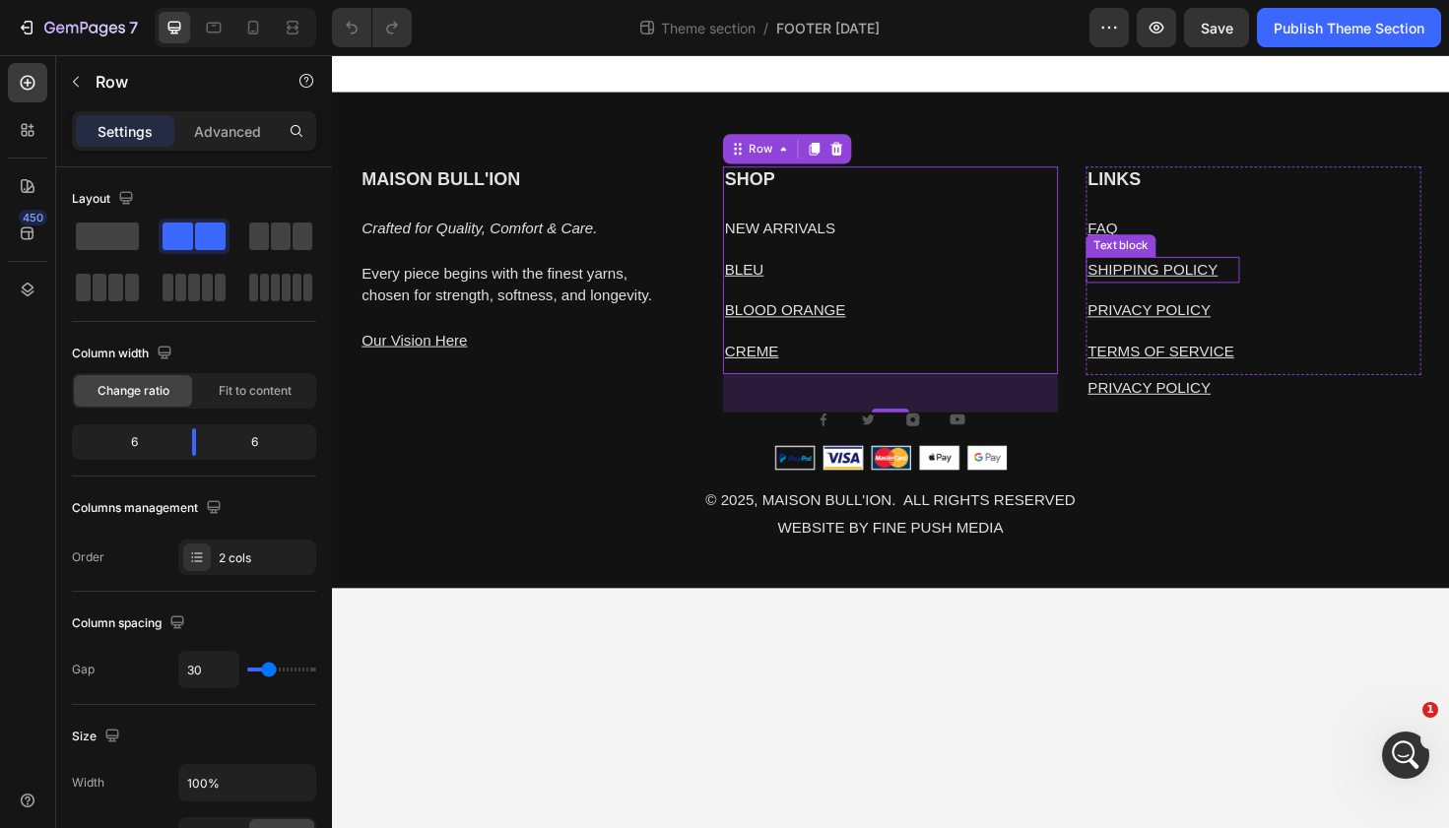
click at [1171, 281] on u "SHIPPING POLICY" at bounding box center [1201, 282] width 138 height 17
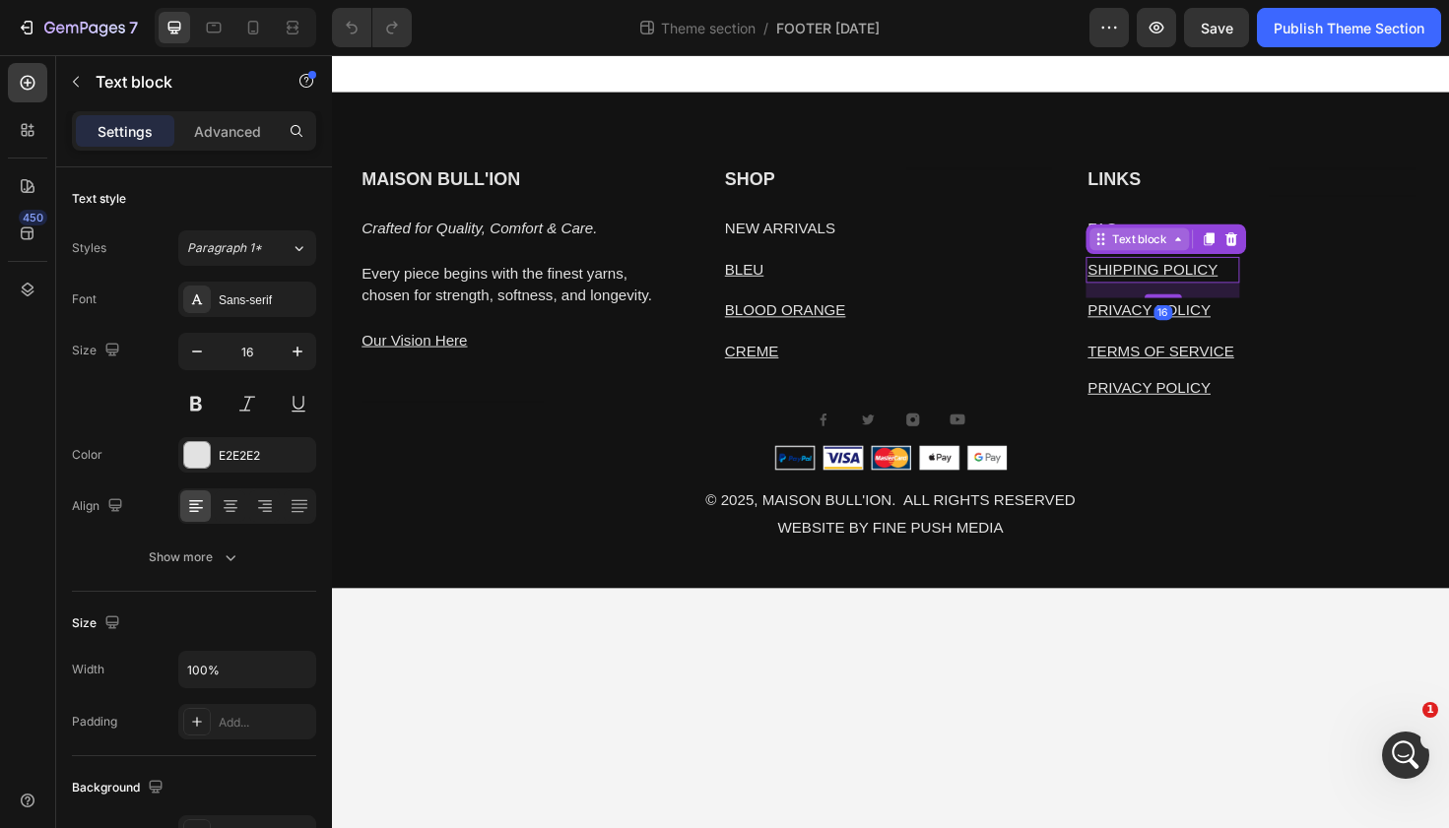
click at [1199, 255] on div "Text block" at bounding box center [1186, 250] width 66 height 18
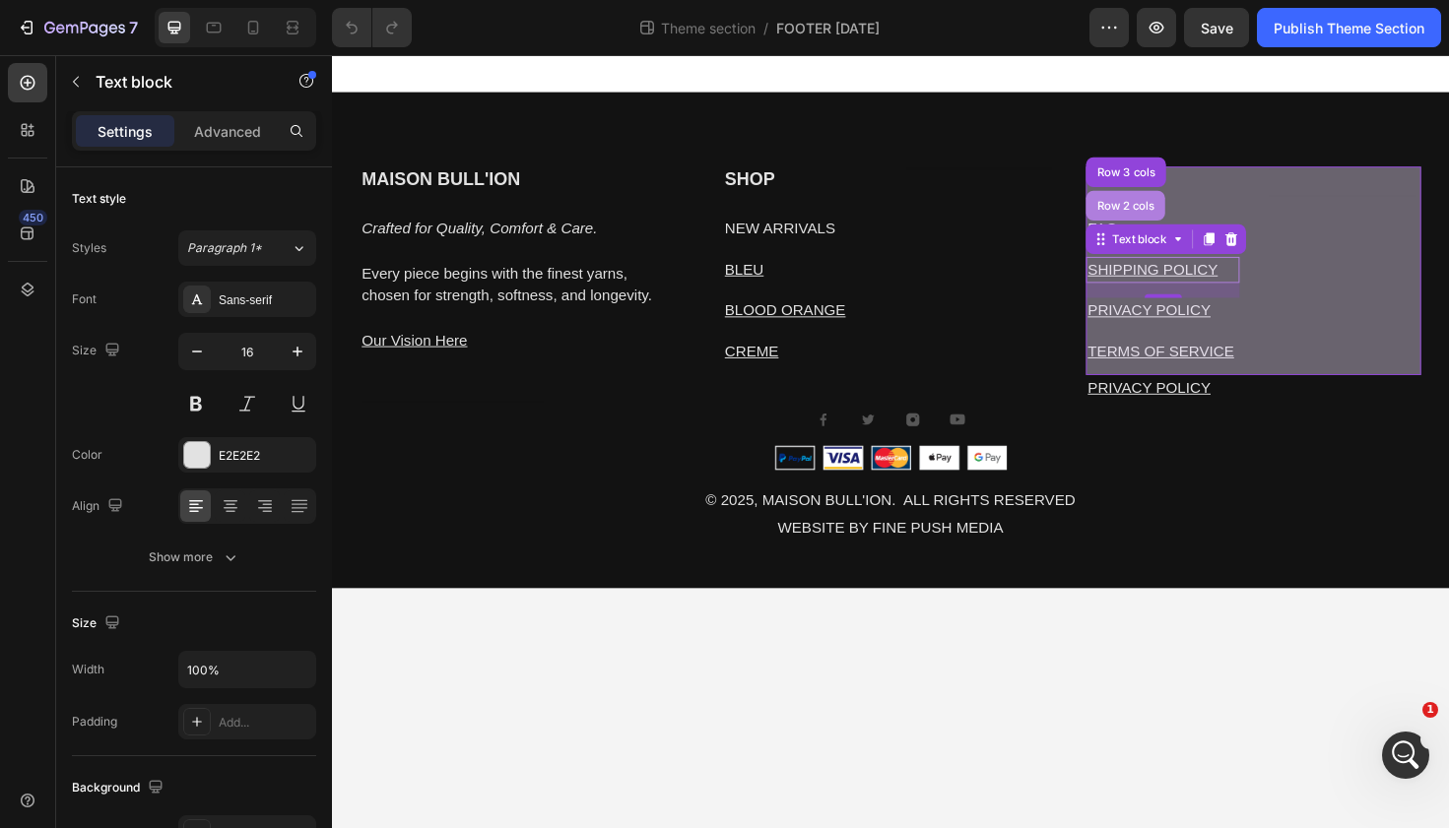
click at [1183, 207] on div "Row 2 cols" at bounding box center [1172, 215] width 84 height 32
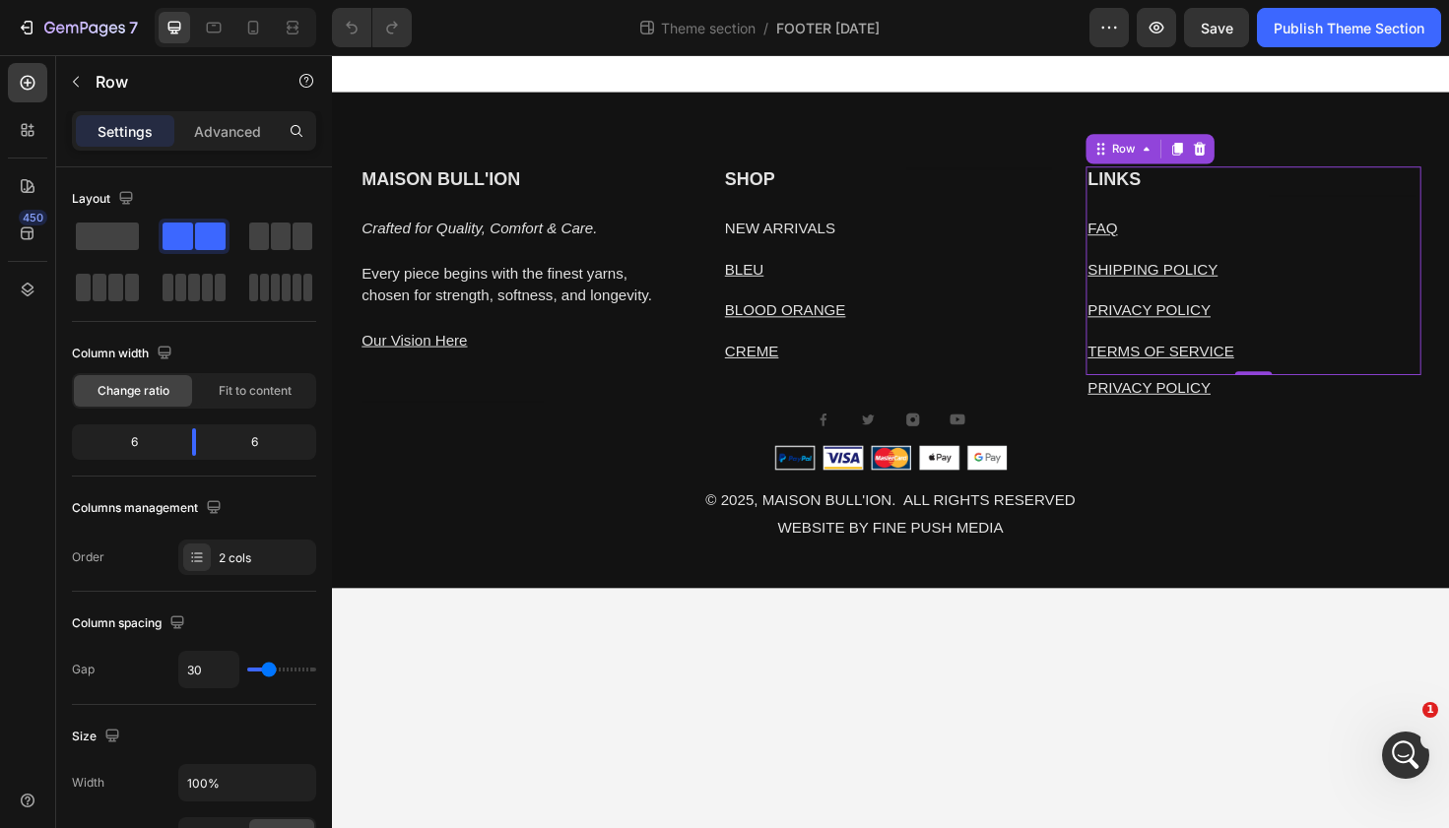
click at [199, 149] on div "Settings Advanced" at bounding box center [194, 130] width 244 height 39
click at [209, 132] on p "Advanced" at bounding box center [227, 131] width 67 height 21
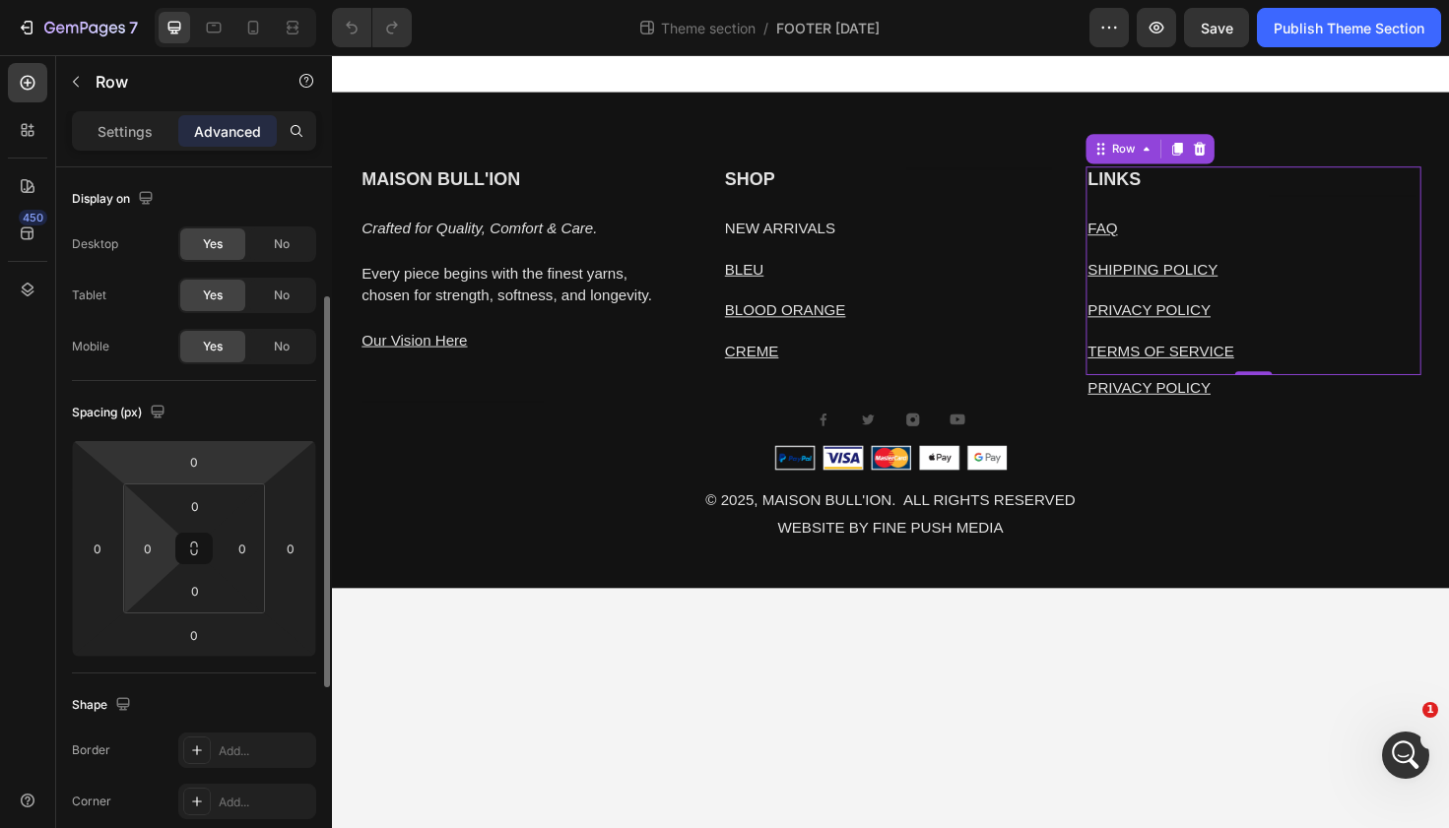
scroll to position [597, 0]
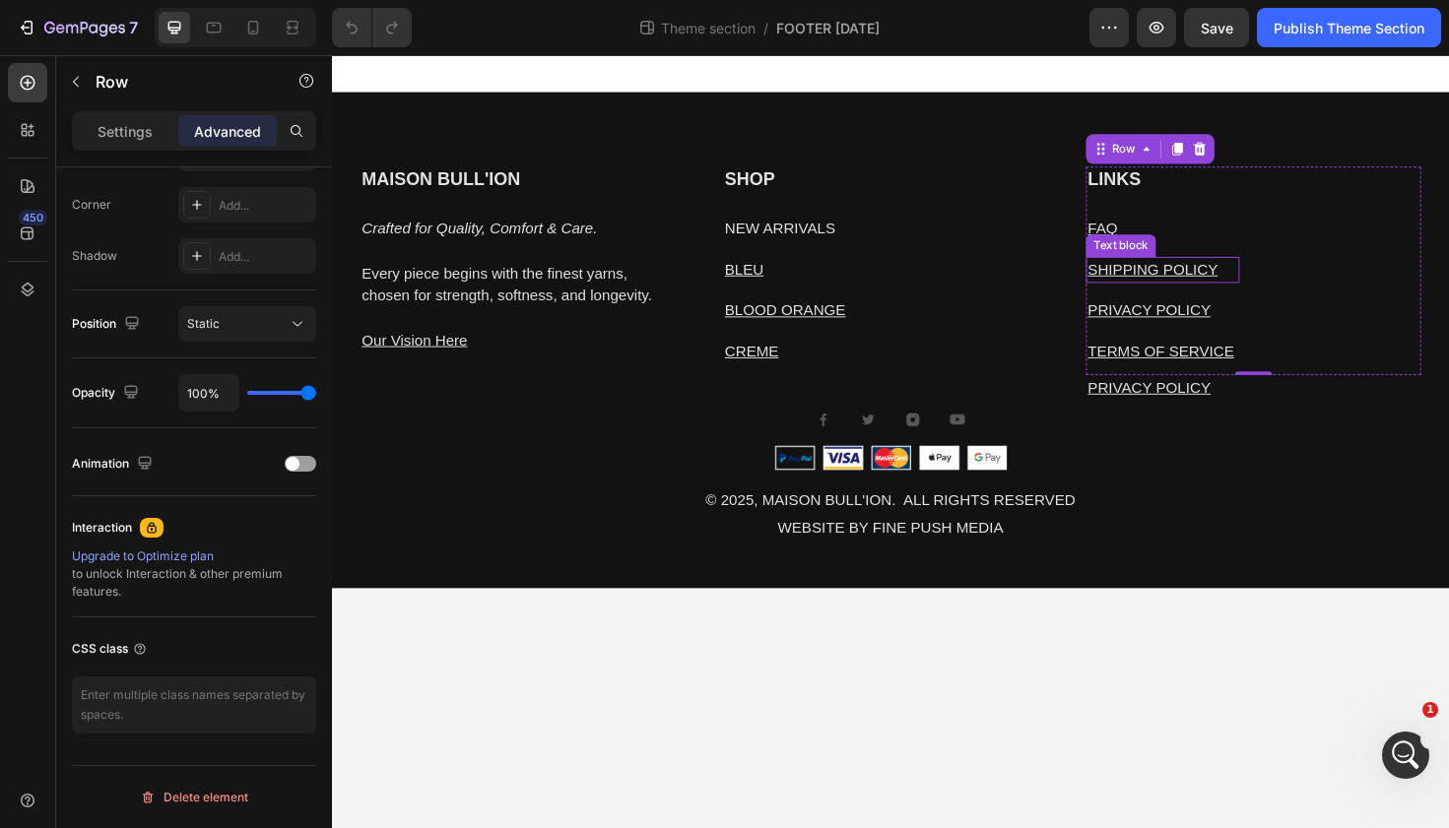
click at [1193, 293] on p "SHIPPING POLICY" at bounding box center [1211, 283] width 159 height 24
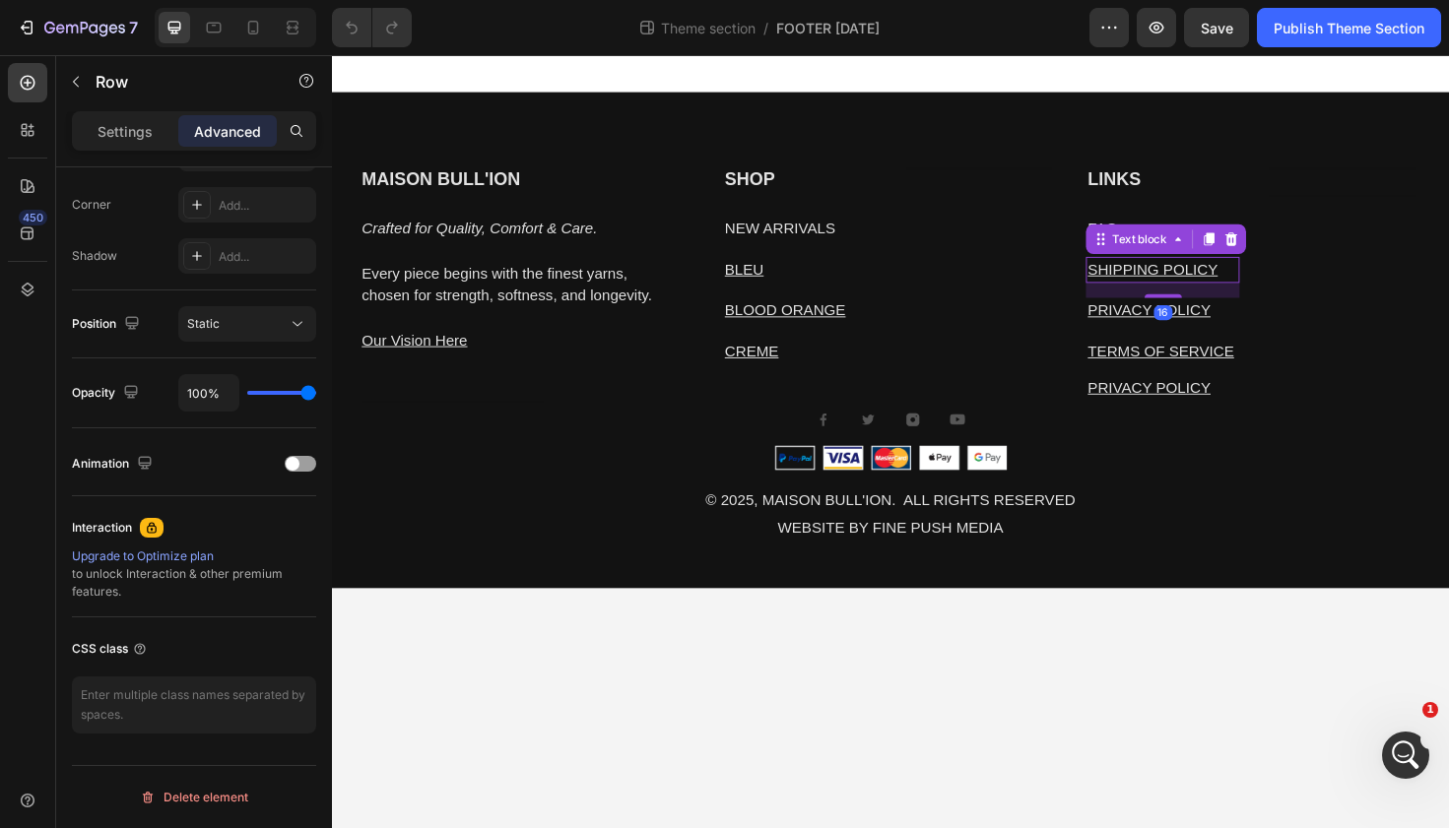
scroll to position [0, 0]
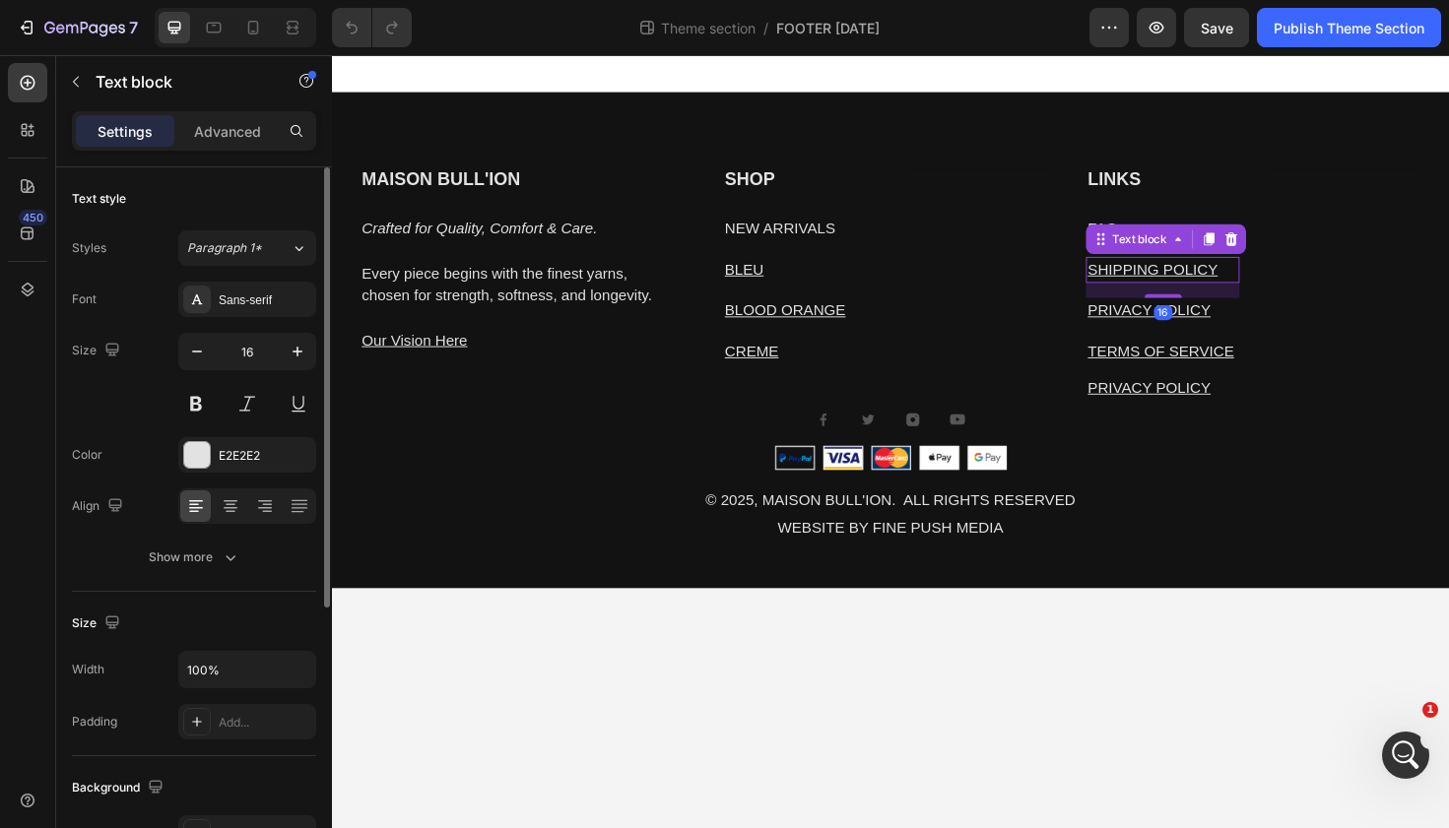
click at [1193, 275] on u "SHIPPING POLICY" at bounding box center [1201, 282] width 138 height 17
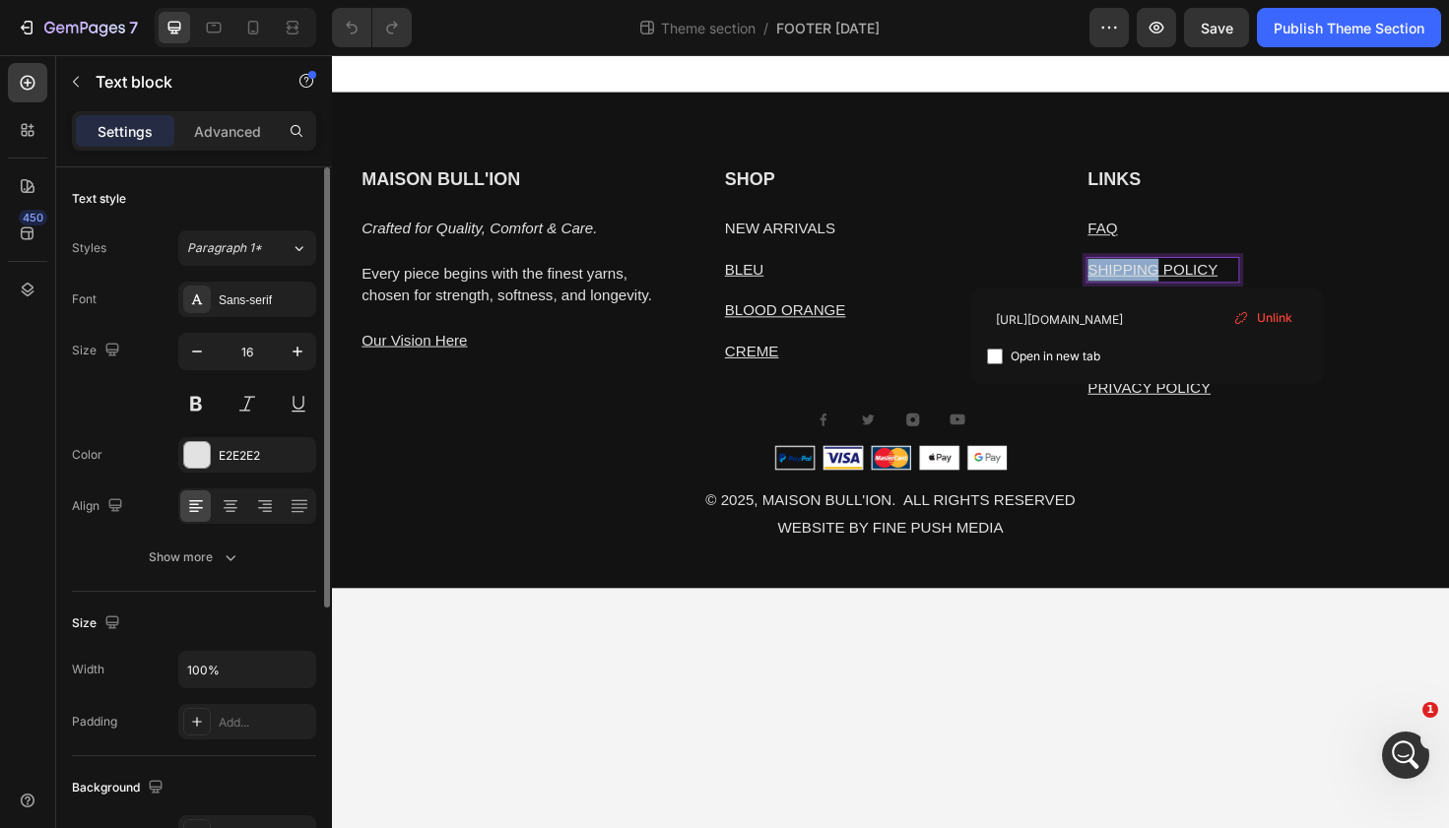
click at [1193, 275] on u "SHIPPING POLICY" at bounding box center [1201, 282] width 138 height 17
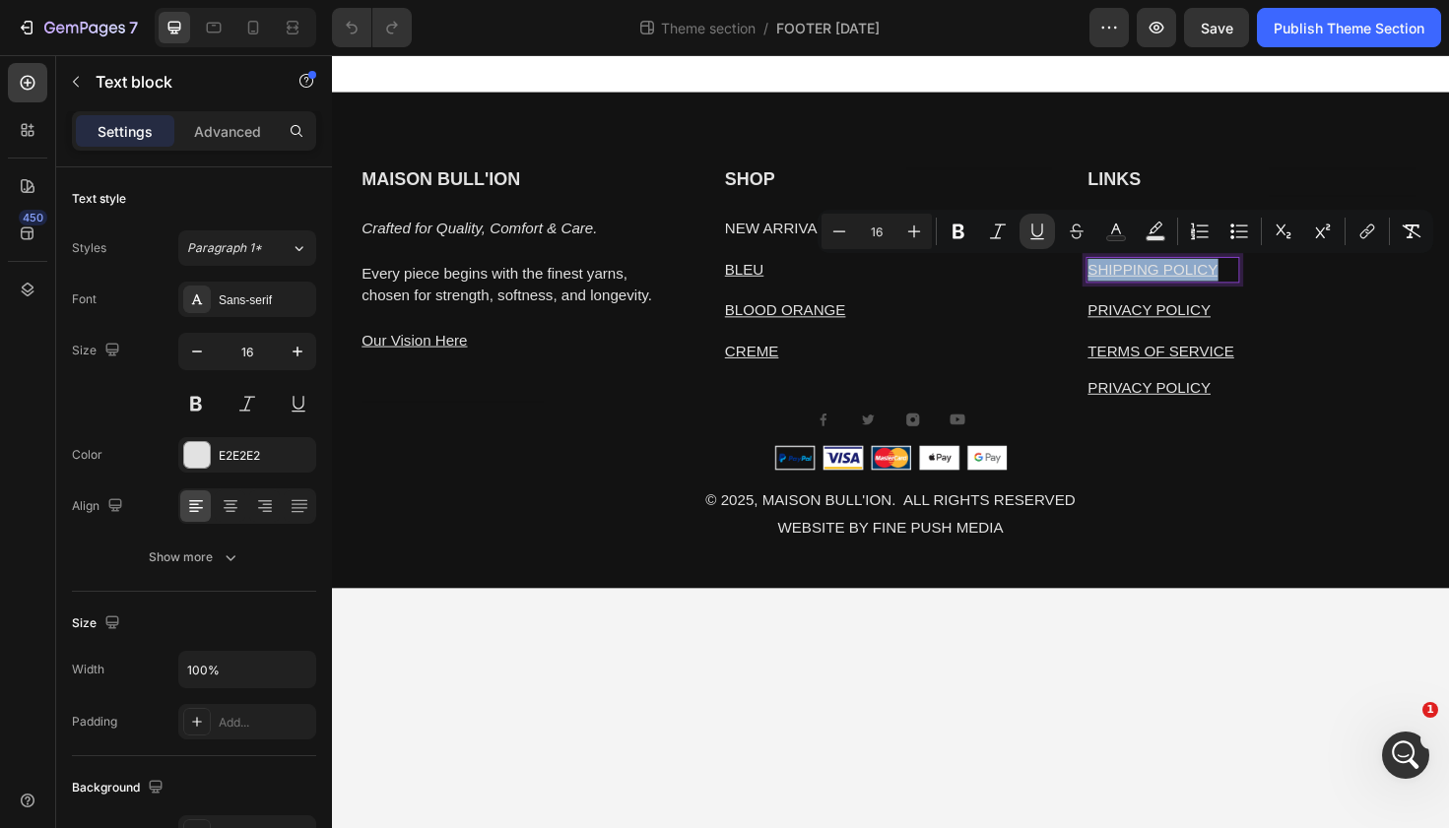
click at [1193, 275] on u "SHIPPING POLICY" at bounding box center [1201, 282] width 138 height 17
click at [1366, 229] on icon "Editor contextual toolbar" at bounding box center [1364, 234] width 9 height 10
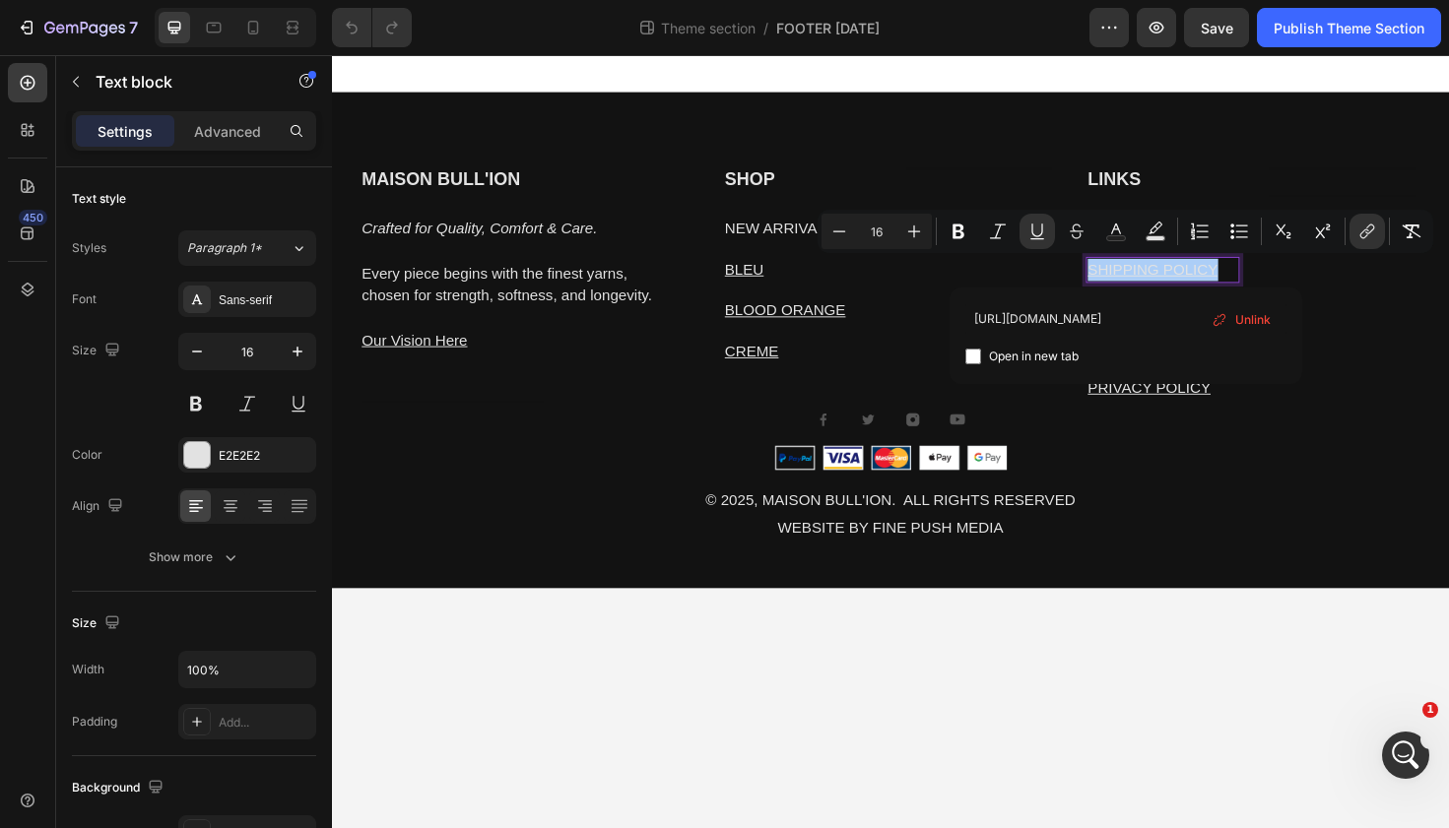
scroll to position [8721, 0]
click at [1038, 354] on span "Open in new tab" at bounding box center [1034, 357] width 90 height 24
checkbox input "true"
click at [1223, 376] on div "https://www.maisonbullion.com/pages/shipping-policy Open in new tab Unlink" at bounding box center [1125, 336] width 353 height 97
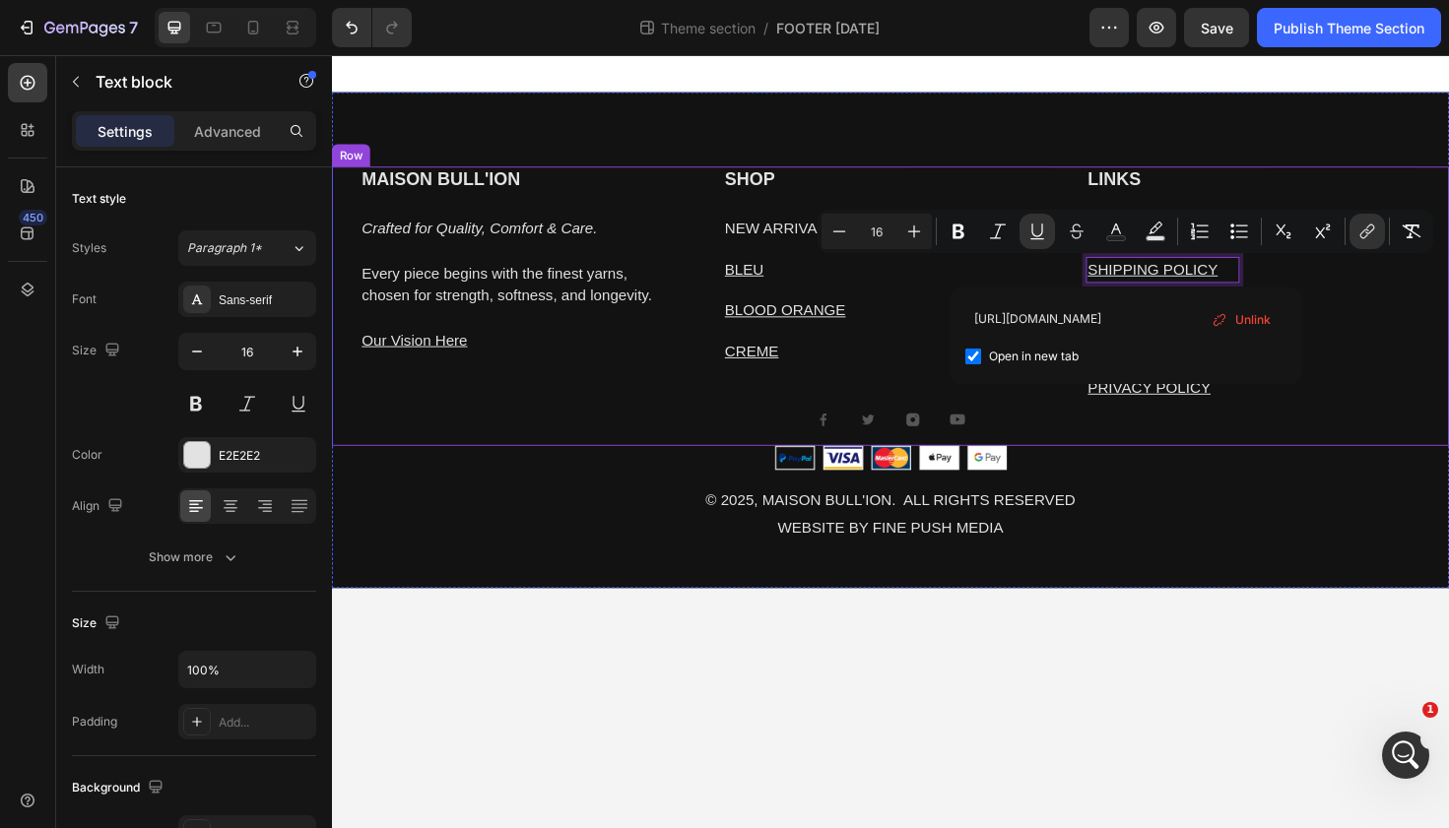
click at [1358, 439] on div "LINKS Heading FAQ Text block SHIPPING POLICY Text block 16 PRIVACY POLICY Text …" at bounding box center [1307, 320] width 355 height 295
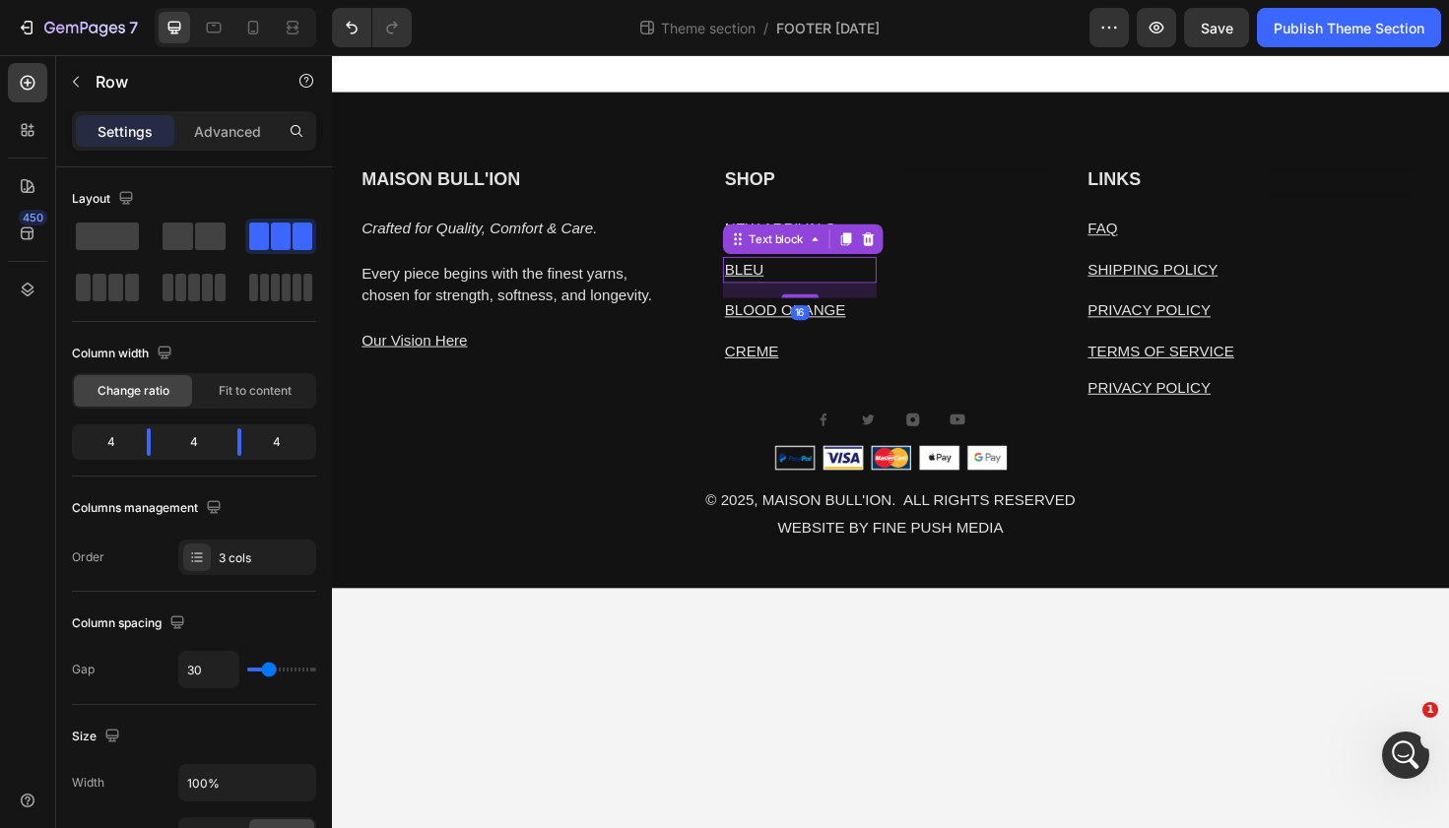
click at [757, 290] on u "BLEU" at bounding box center [768, 282] width 41 height 17
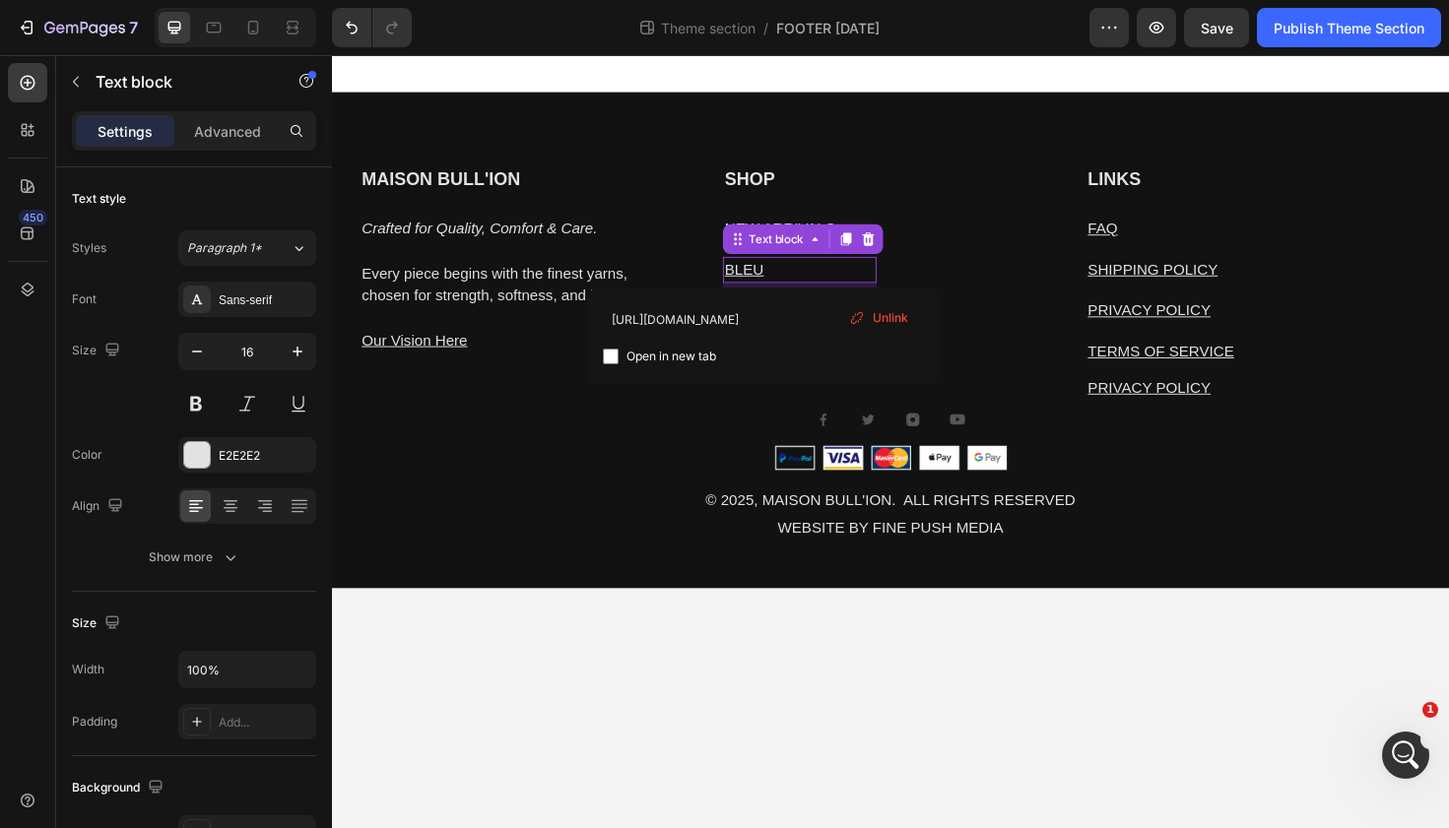
click at [802, 287] on p "BLEU" at bounding box center [827, 283] width 159 height 24
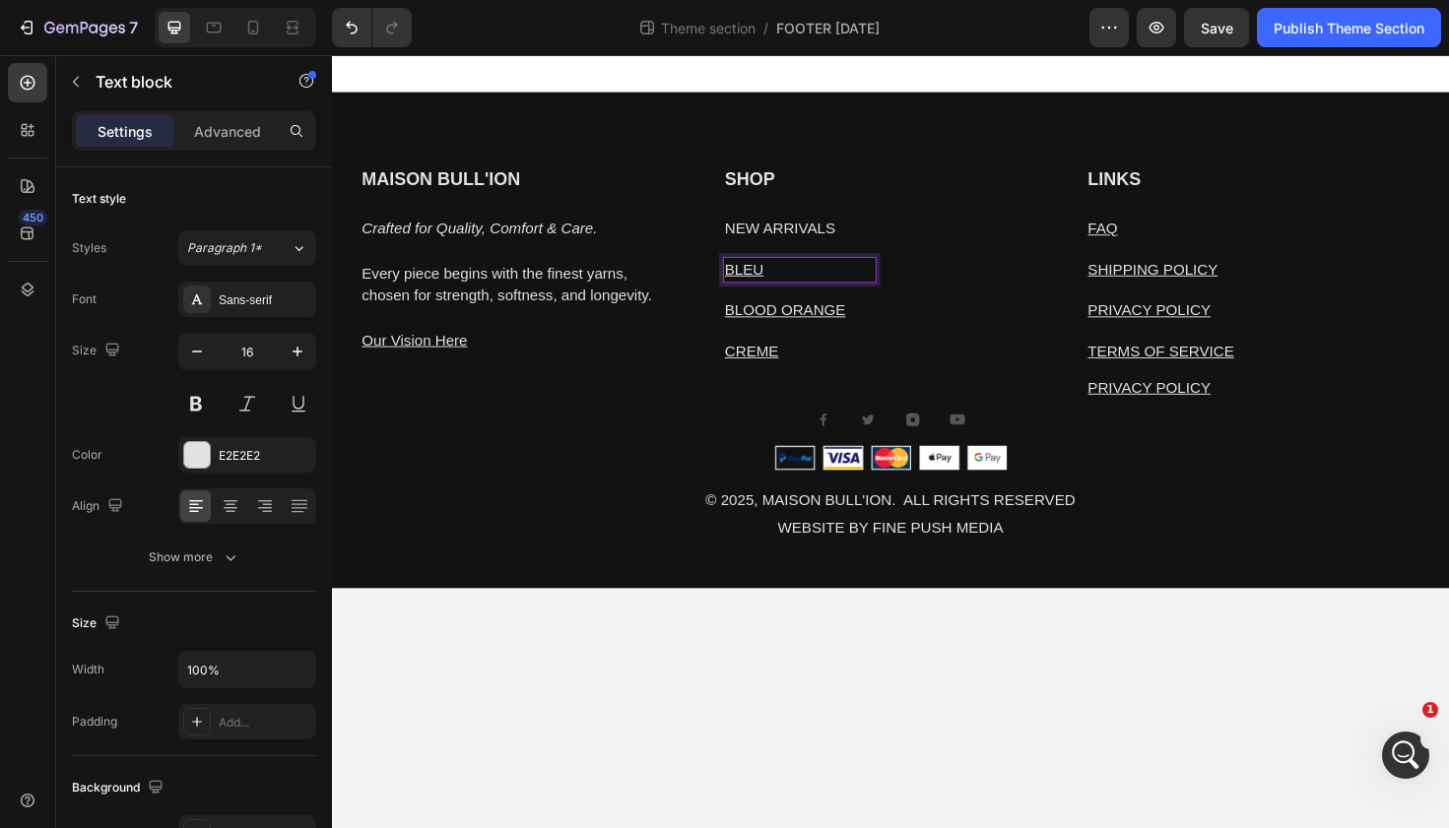
click at [802, 287] on p "BLEU" at bounding box center [827, 283] width 159 height 24
click at [1005, 229] on icon "Editor contextual toolbar" at bounding box center [1003, 232] width 20 height 20
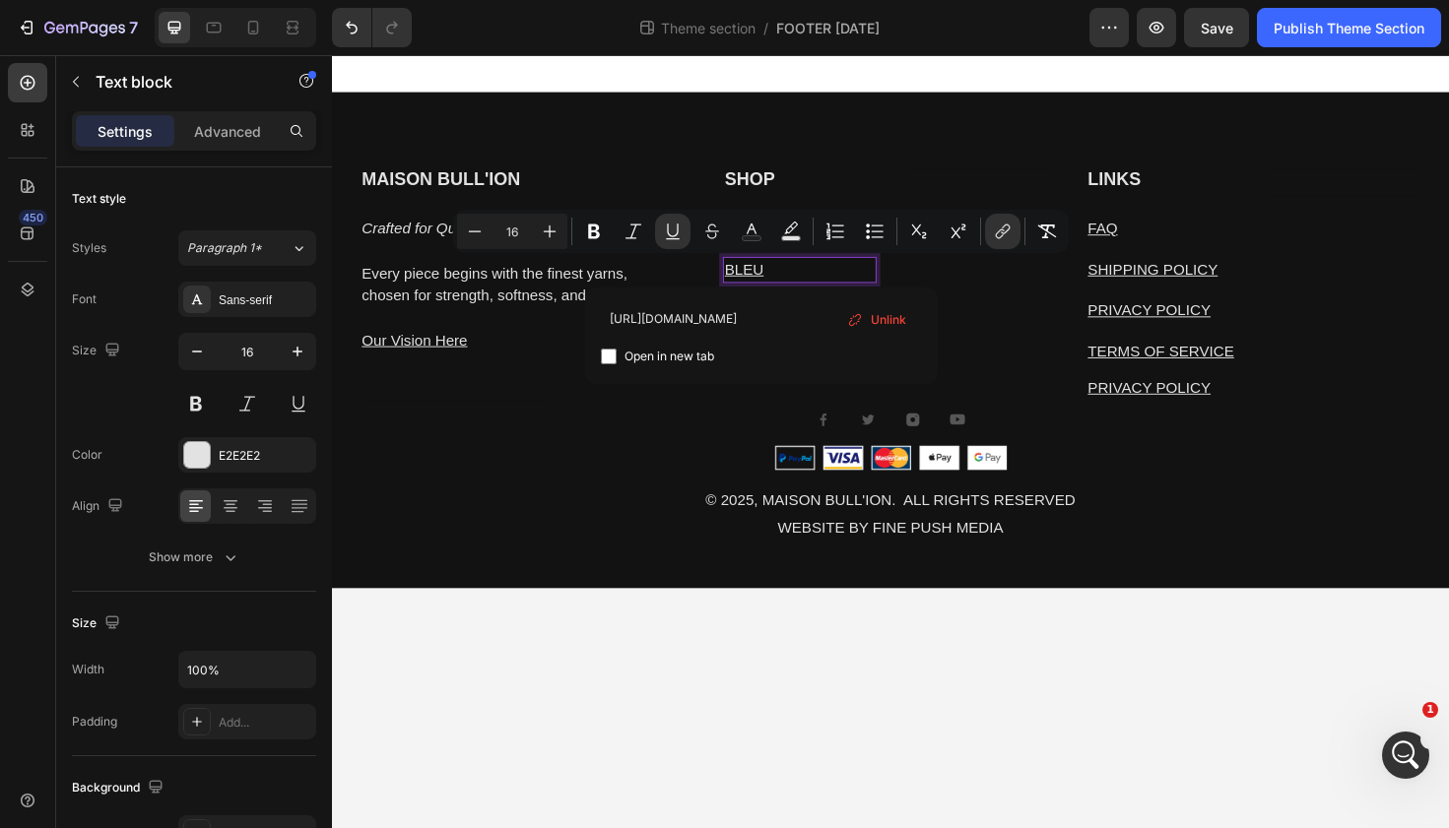
click at [609, 360] on input "Editor contextual toolbar" at bounding box center [609, 357] width 16 height 16
checkbox input "true"
click at [1008, 328] on div "Heading" at bounding box center [1019, 283] width 163 height 220
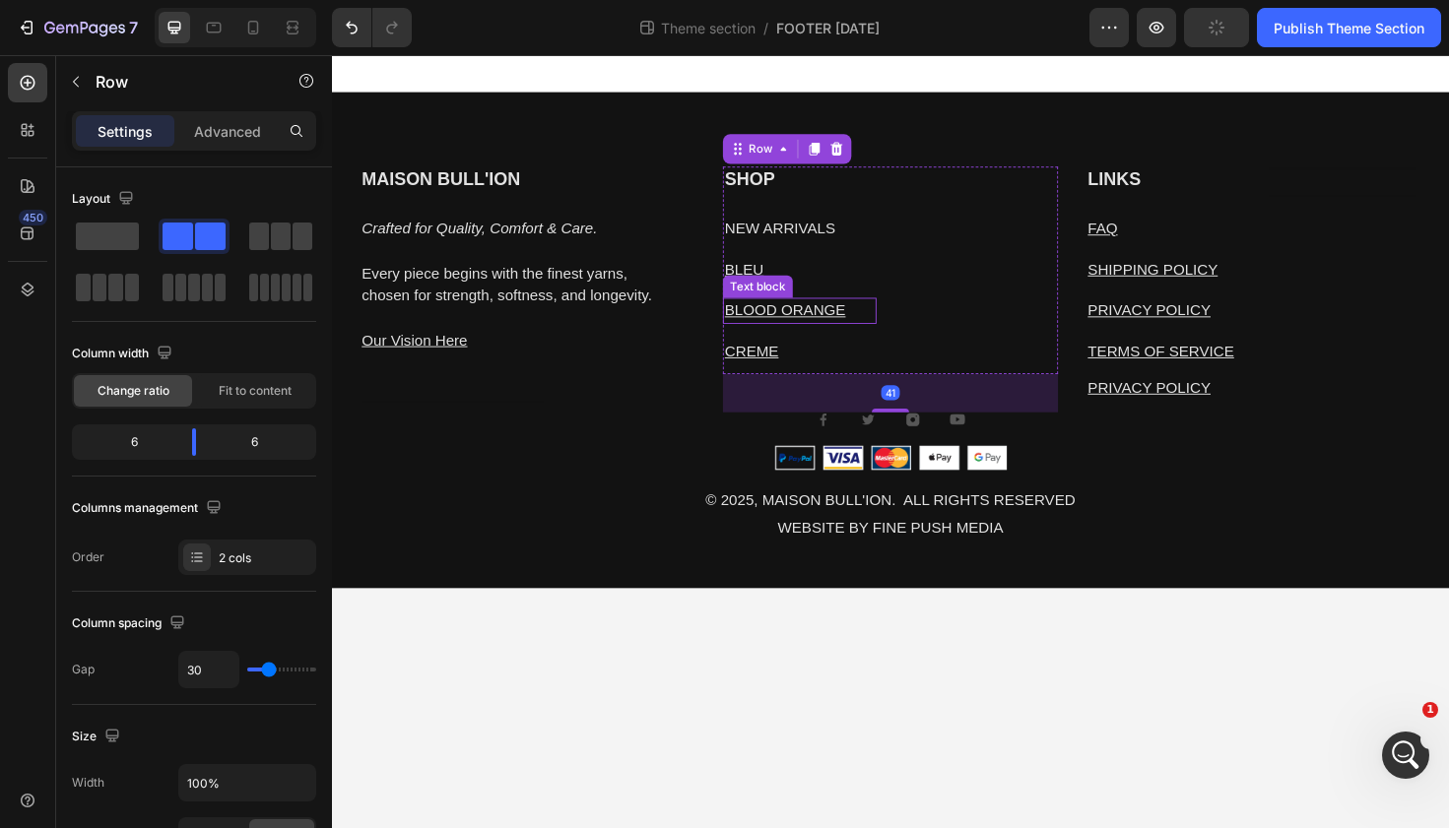
click at [798, 319] on u "BLOOD ORANGE" at bounding box center [812, 325] width 128 height 17
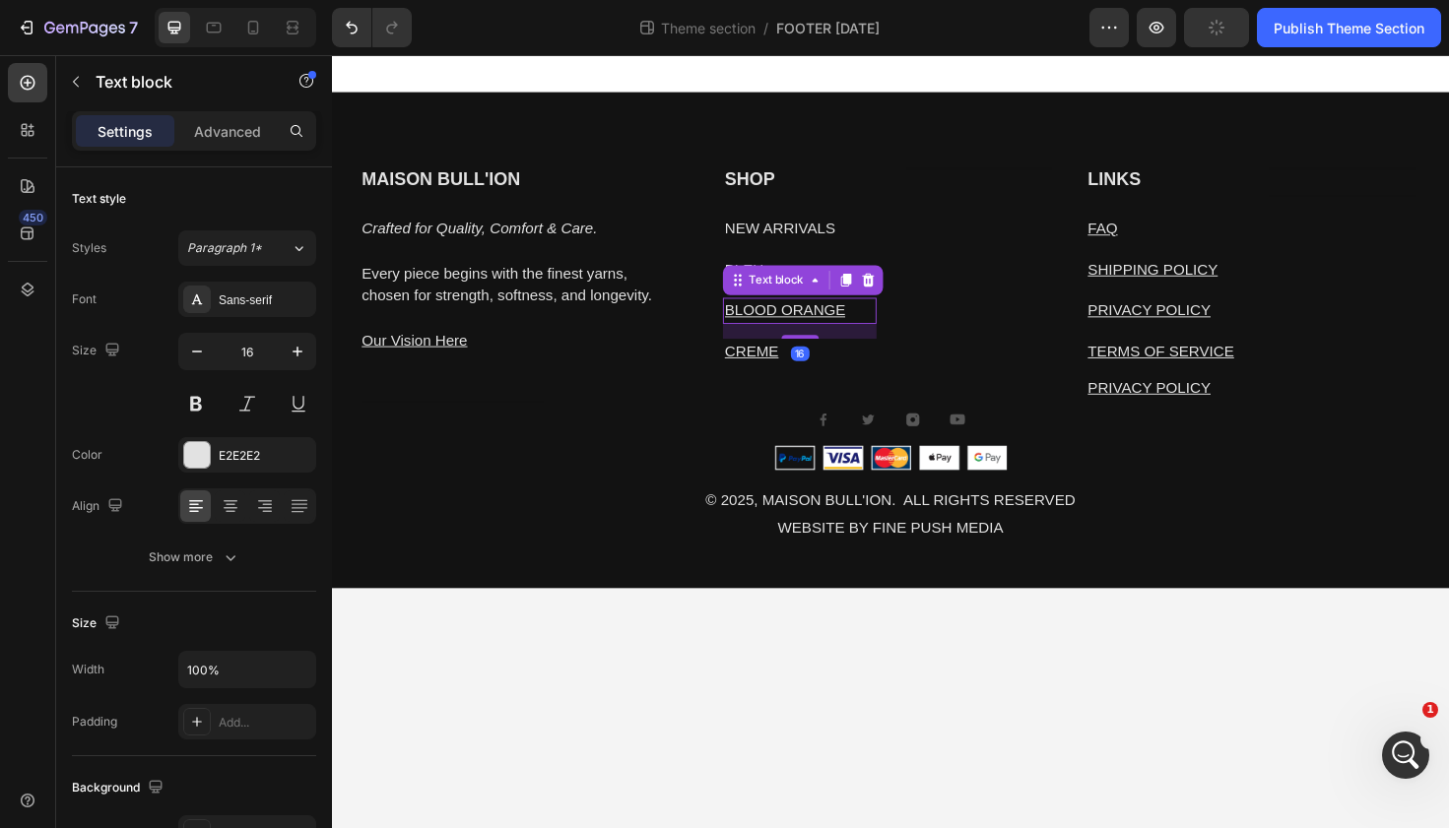
click at [798, 319] on u "BLOOD ORANGE" at bounding box center [812, 325] width 128 height 17
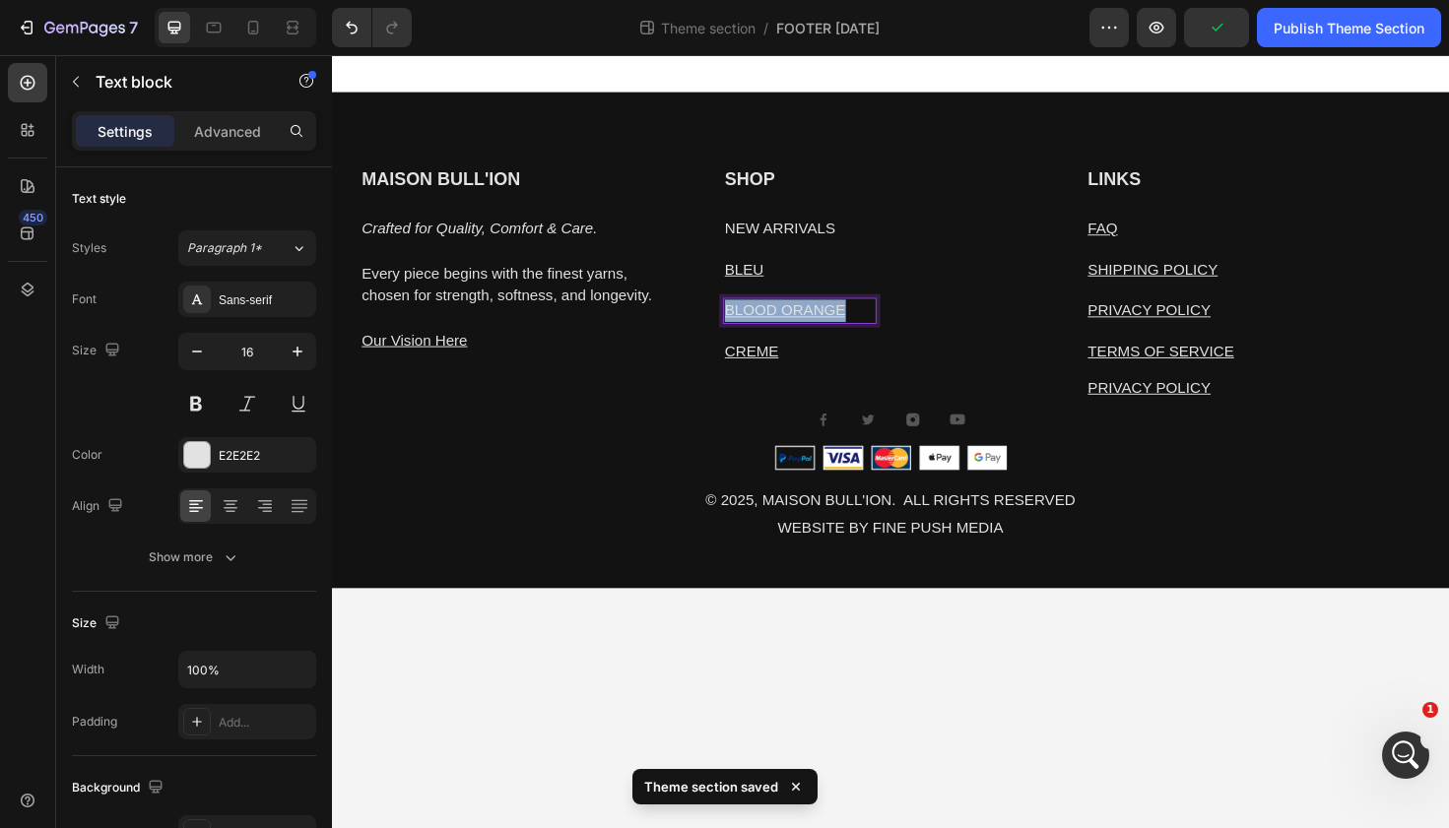
click at [798, 319] on u "BLOOD ORANGE" at bounding box center [812, 325] width 128 height 17
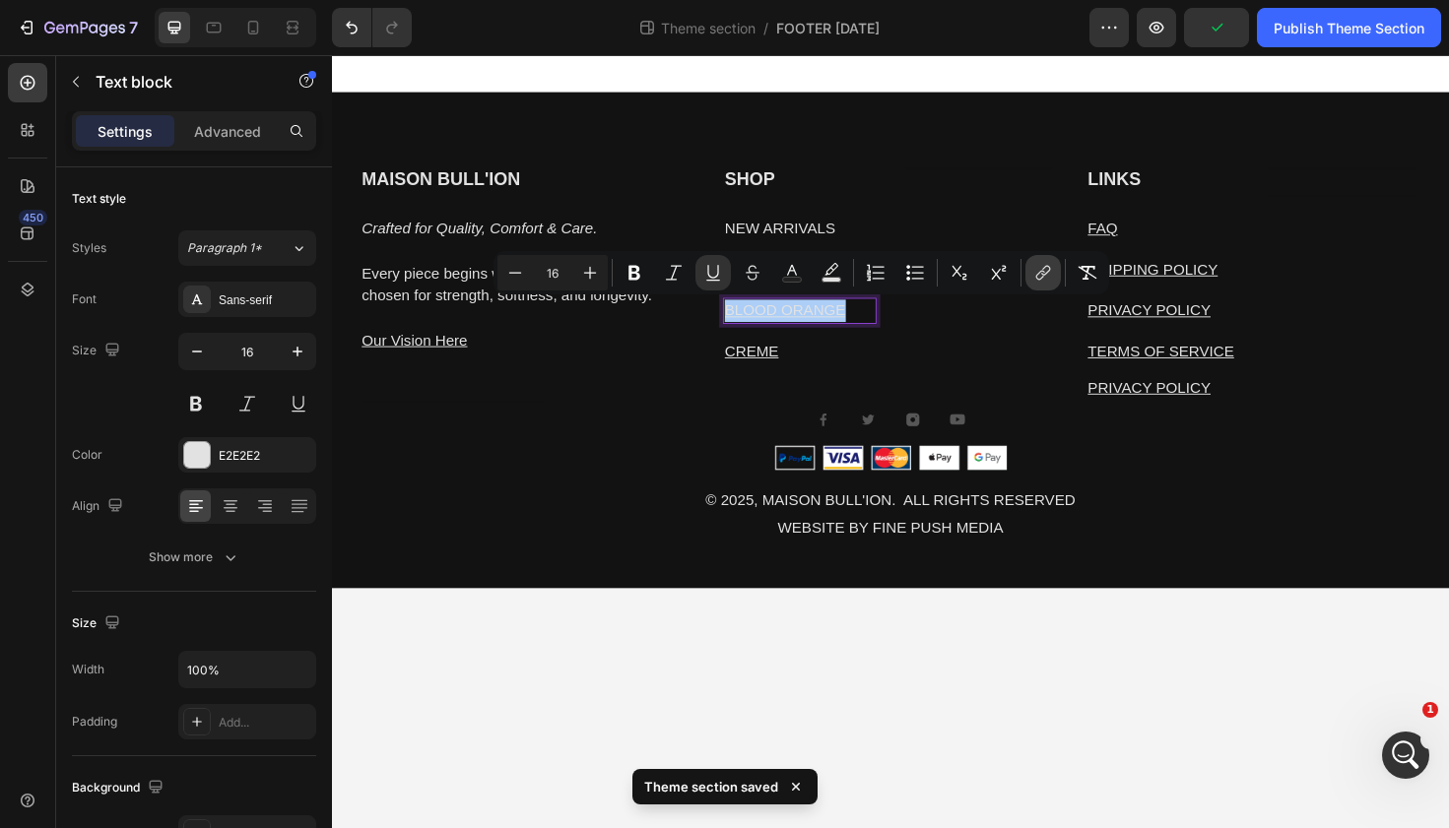
click at [1035, 274] on icon "Editor contextual toolbar" at bounding box center [1043, 273] width 20 height 20
click at [694, 389] on span "Open in new tab" at bounding box center [710, 398] width 90 height 24
checkbox input "true"
click at [999, 340] on div "Heading" at bounding box center [1019, 283] width 163 height 220
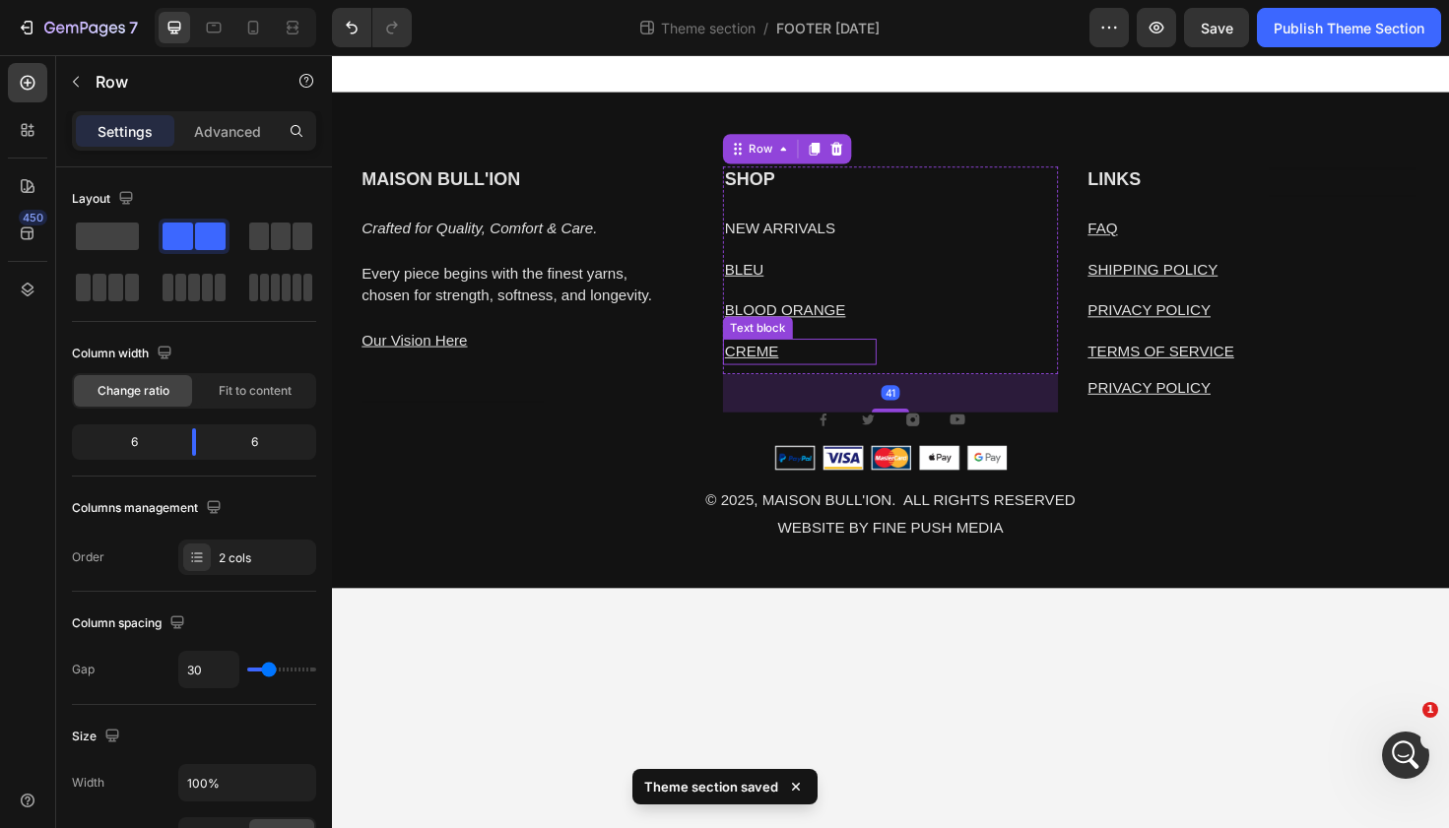
click at [766, 358] on p "CREME" at bounding box center [827, 370] width 159 height 24
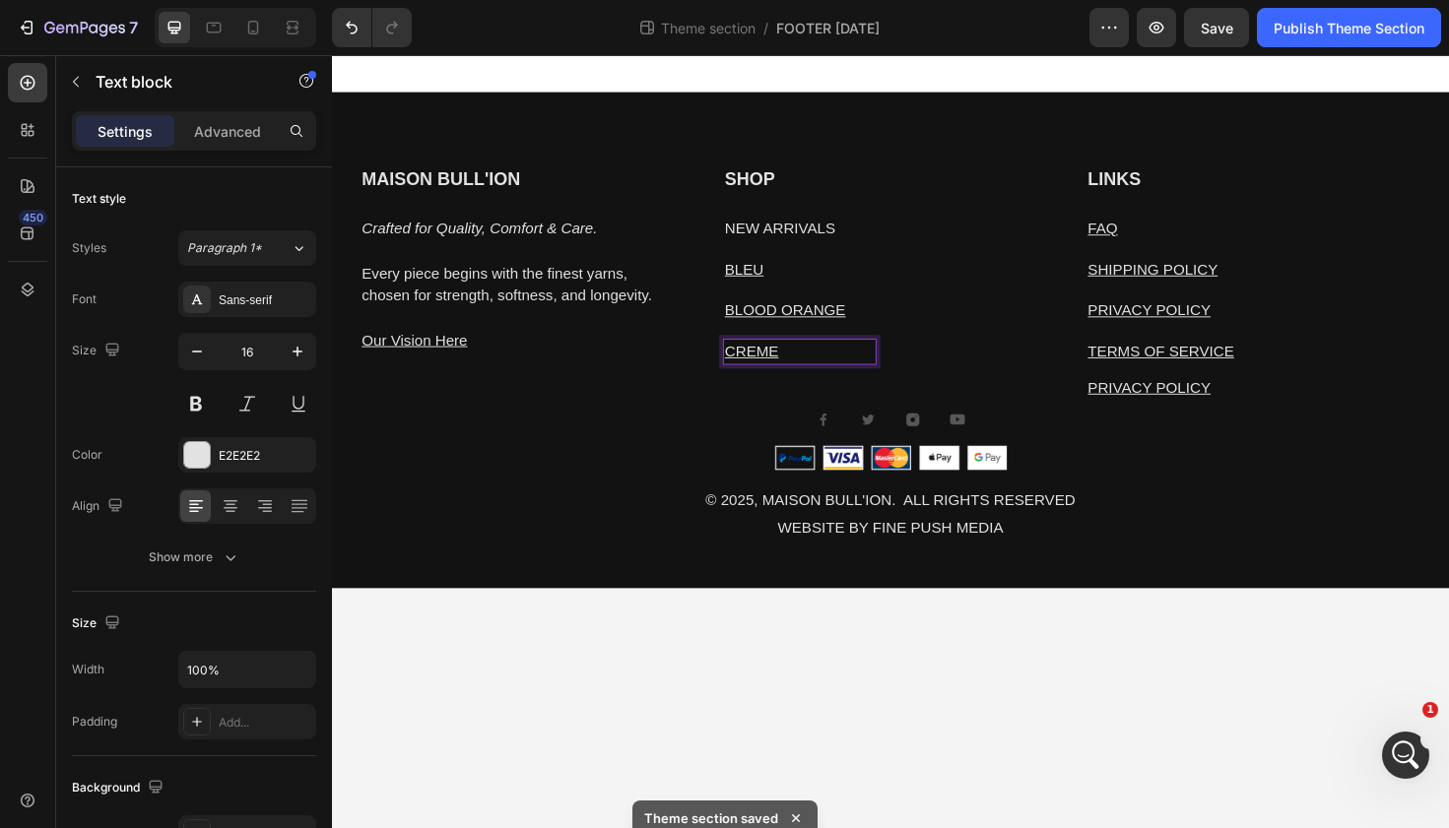
click at [766, 364] on u "CREME" at bounding box center [776, 368] width 57 height 17
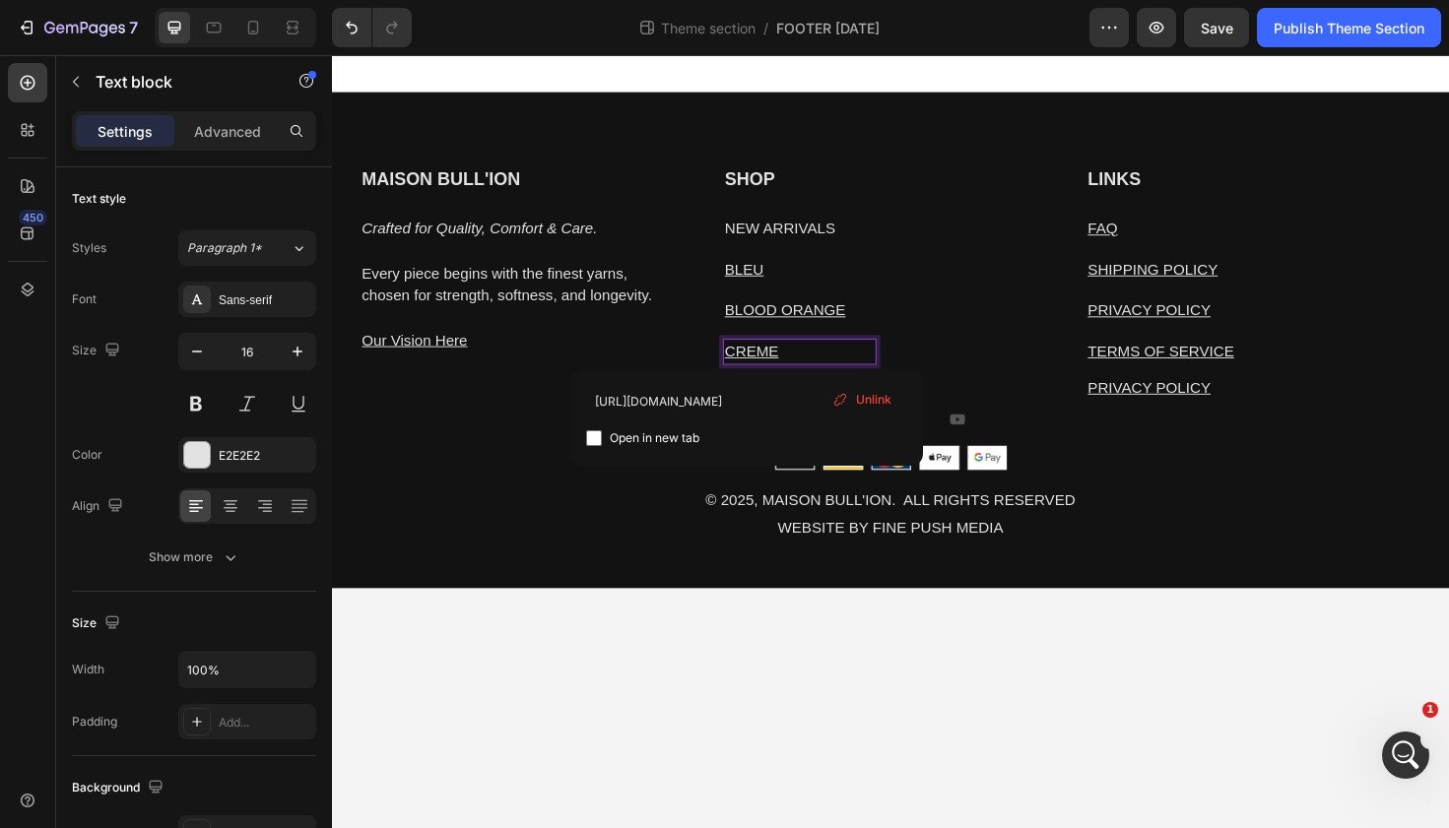
click at [766, 364] on u "CREME" at bounding box center [776, 368] width 57 height 17
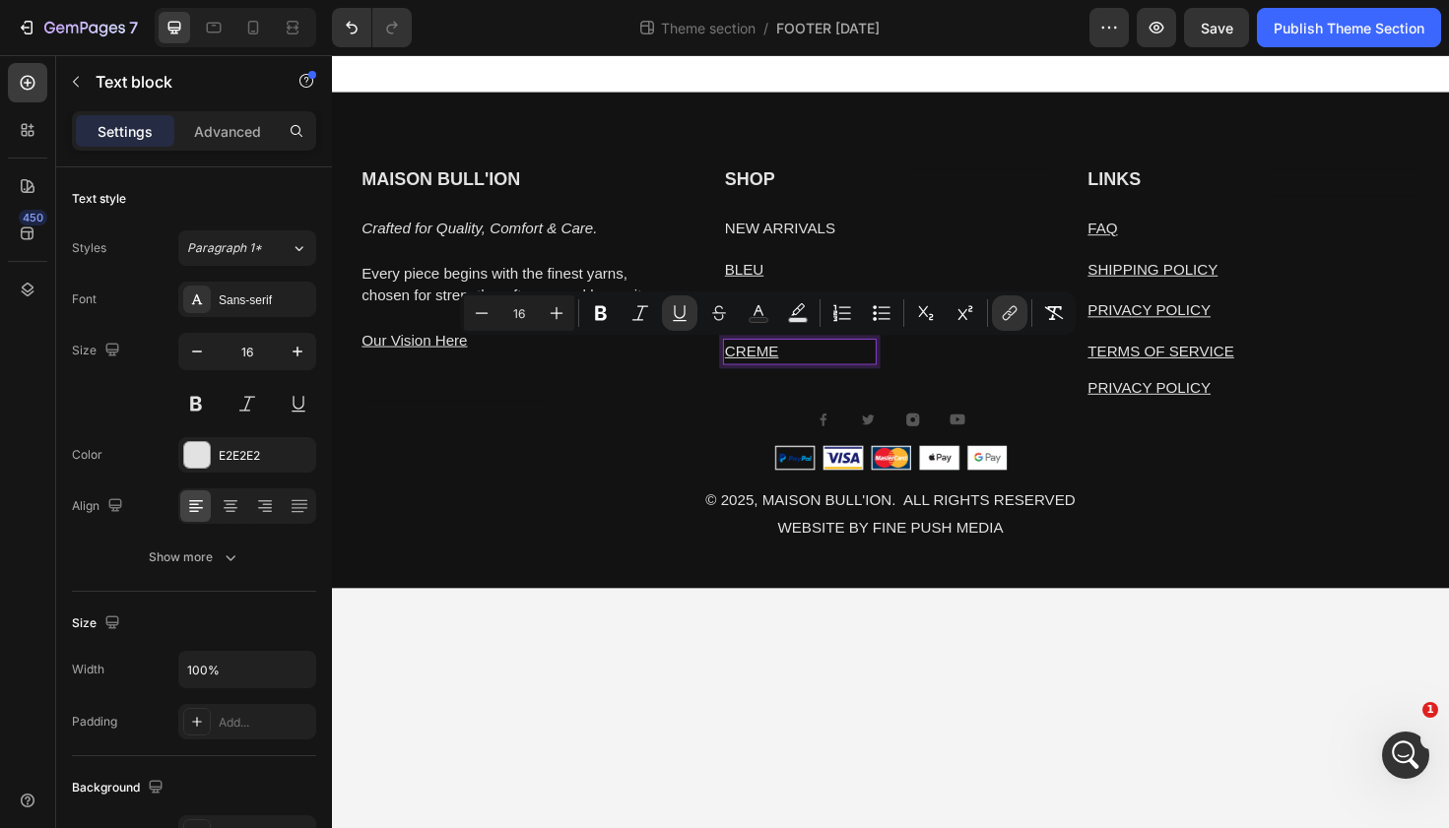
click at [766, 364] on u "CREME" at bounding box center [776, 368] width 57 height 17
click at [1008, 306] on icon "Editor contextual toolbar" at bounding box center [1010, 313] width 20 height 20
click at [634, 430] on span "Open in new tab" at bounding box center [676, 438] width 90 height 24
checkbox input "true"
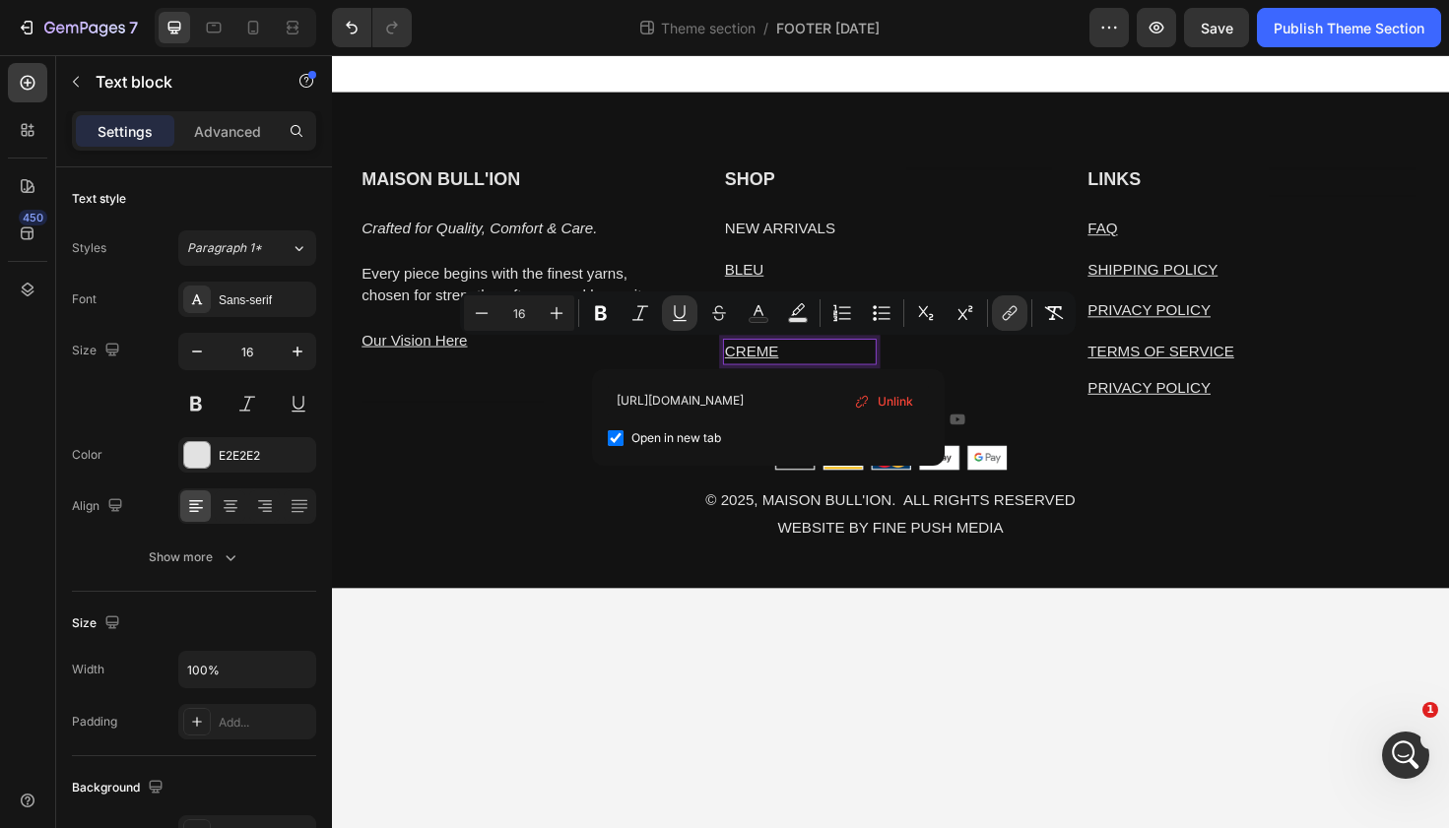
scroll to position [0, 0]
click at [1354, 396] on p "PRIVACY POLICY" at bounding box center [1307, 408] width 351 height 24
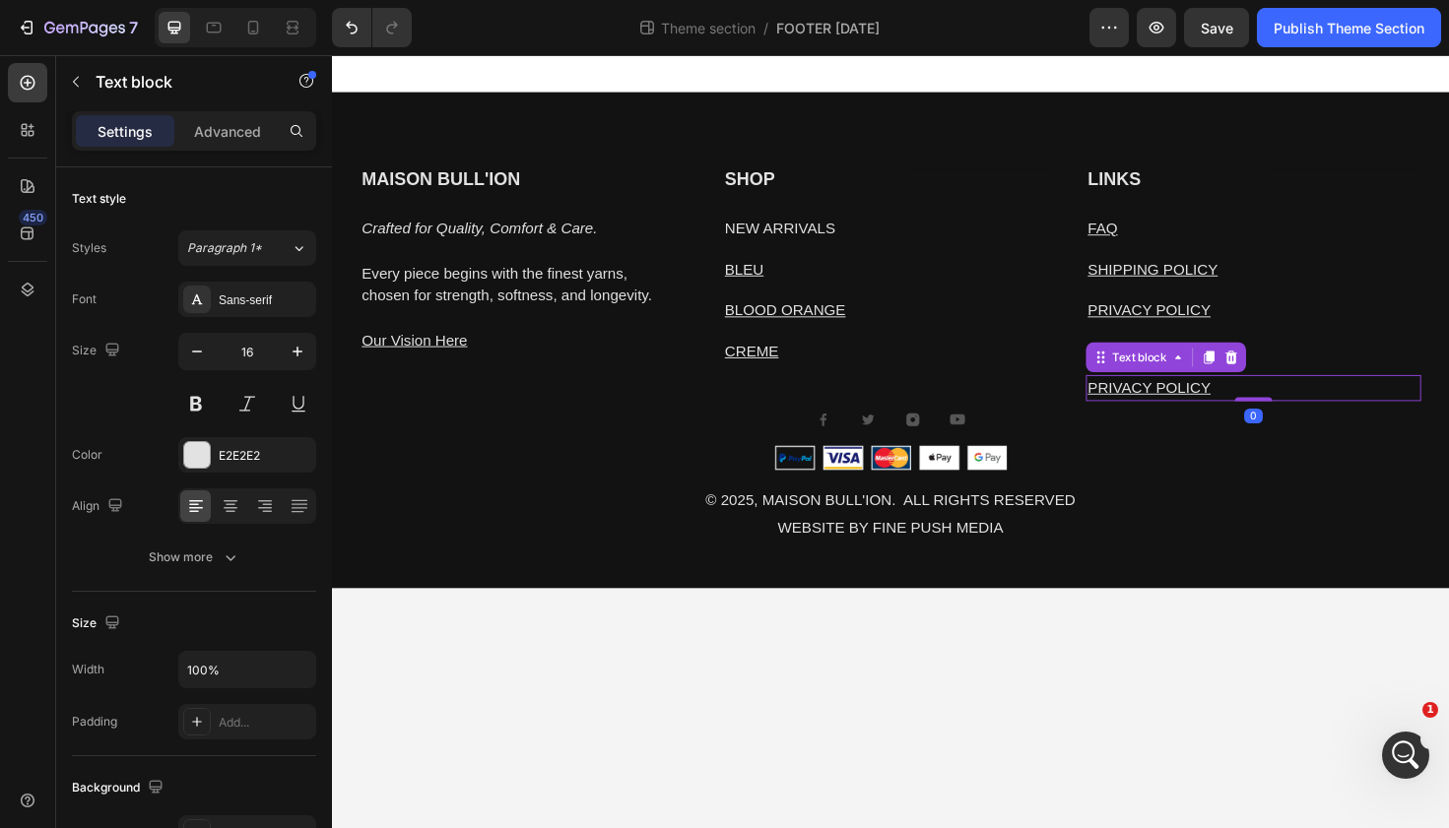
click at [1204, 397] on p "PRIVACY POLICY" at bounding box center [1307, 408] width 351 height 24
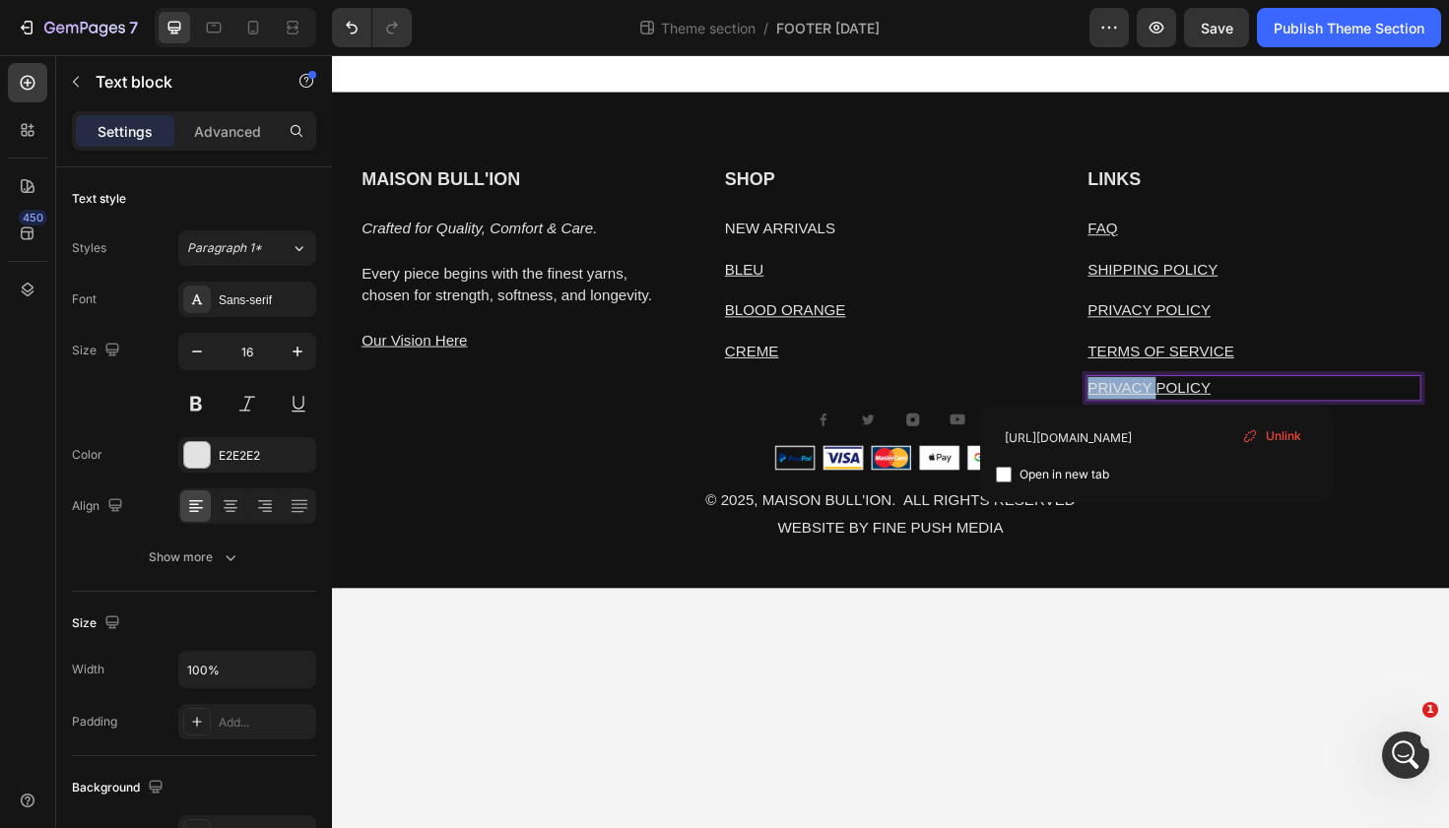
click at [1204, 397] on p "PRIVACY POLICY" at bounding box center [1307, 408] width 351 height 24
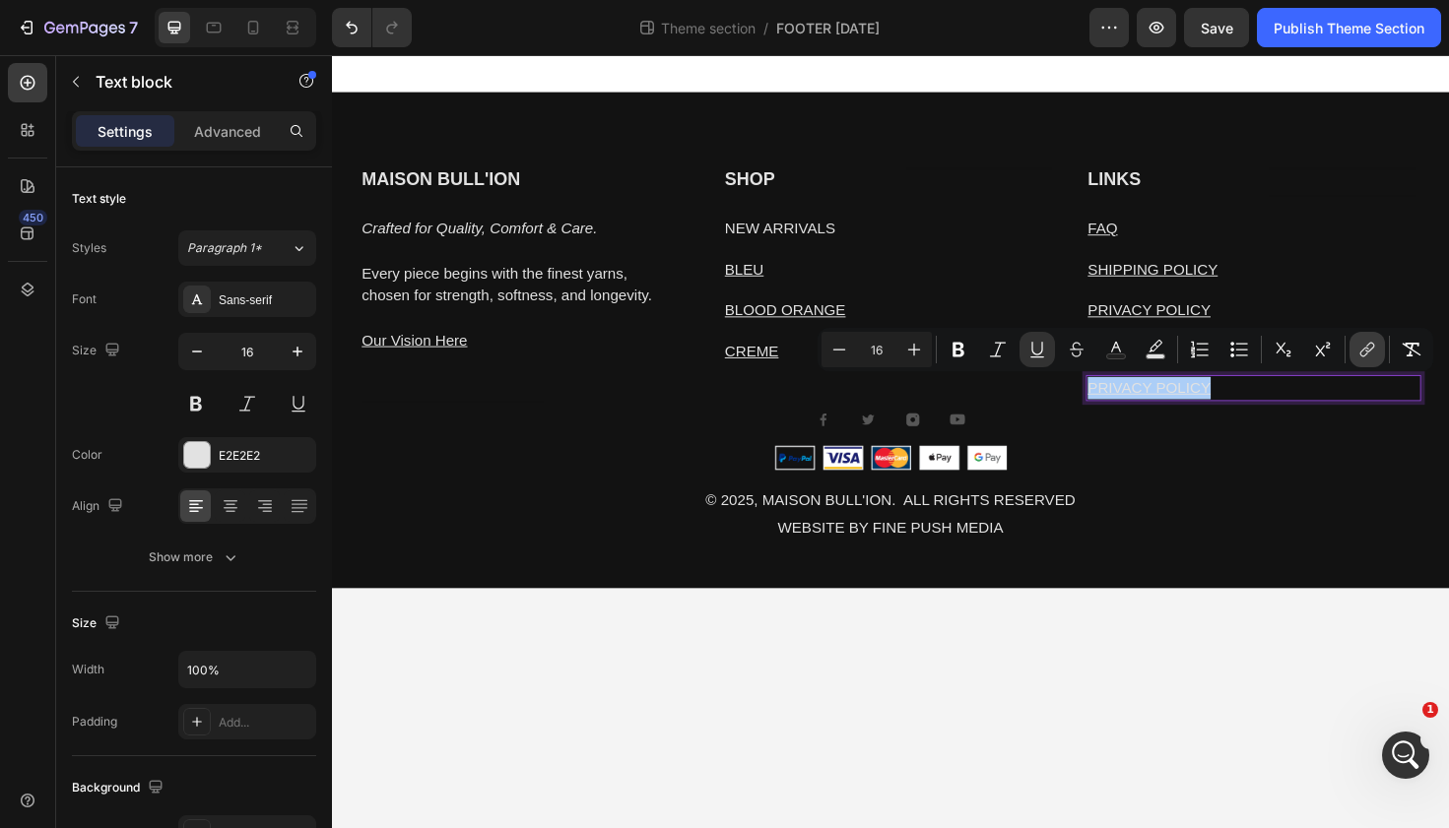
click at [1370, 357] on icon "Editor contextual toolbar" at bounding box center [1367, 350] width 20 height 20
click at [992, 473] on span "Open in new tab" at bounding box center [1034, 475] width 90 height 24
checkbox input "true"
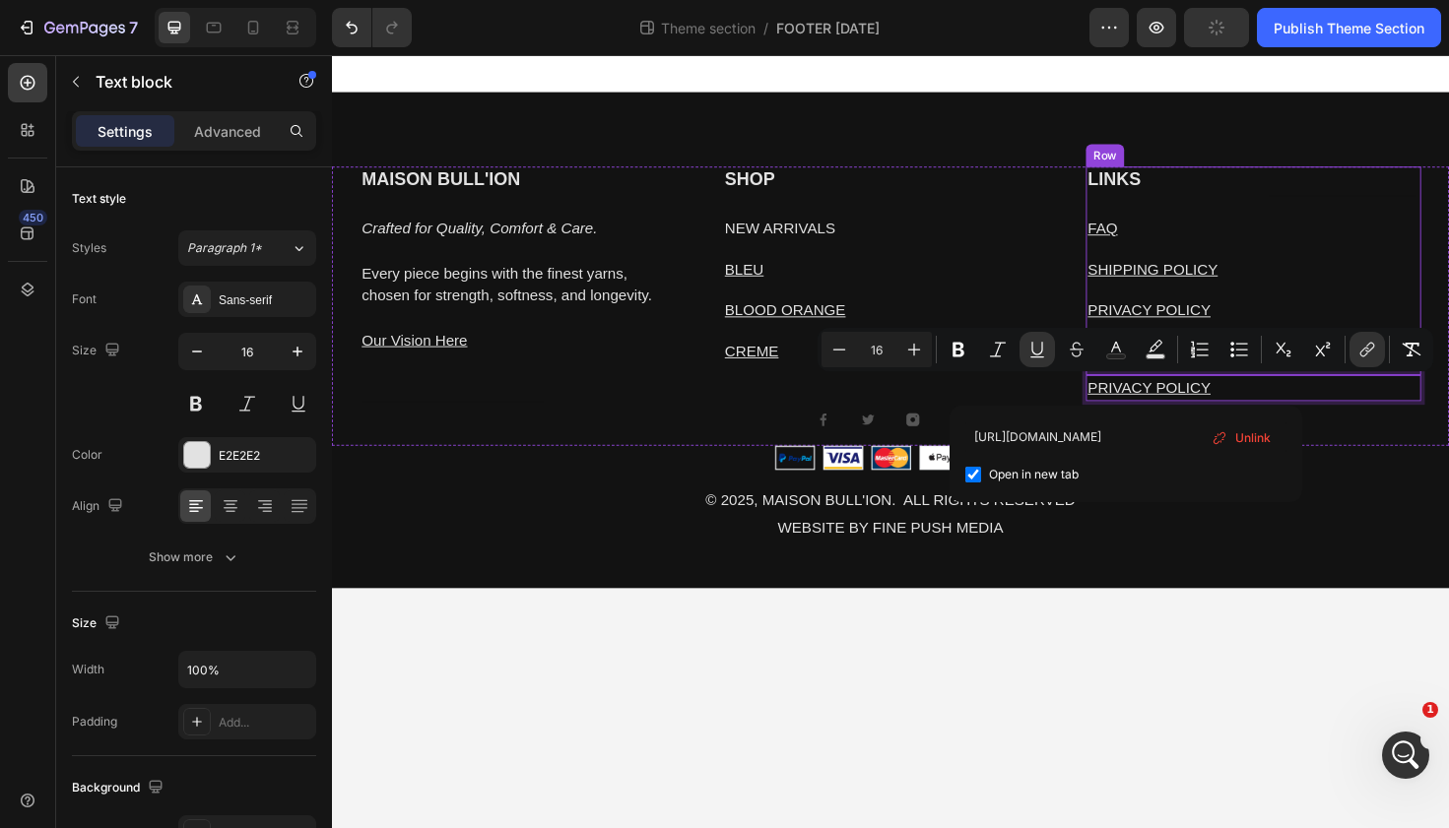
click at [1346, 277] on div "Heading Text block" at bounding box center [1403, 283] width 163 height 221
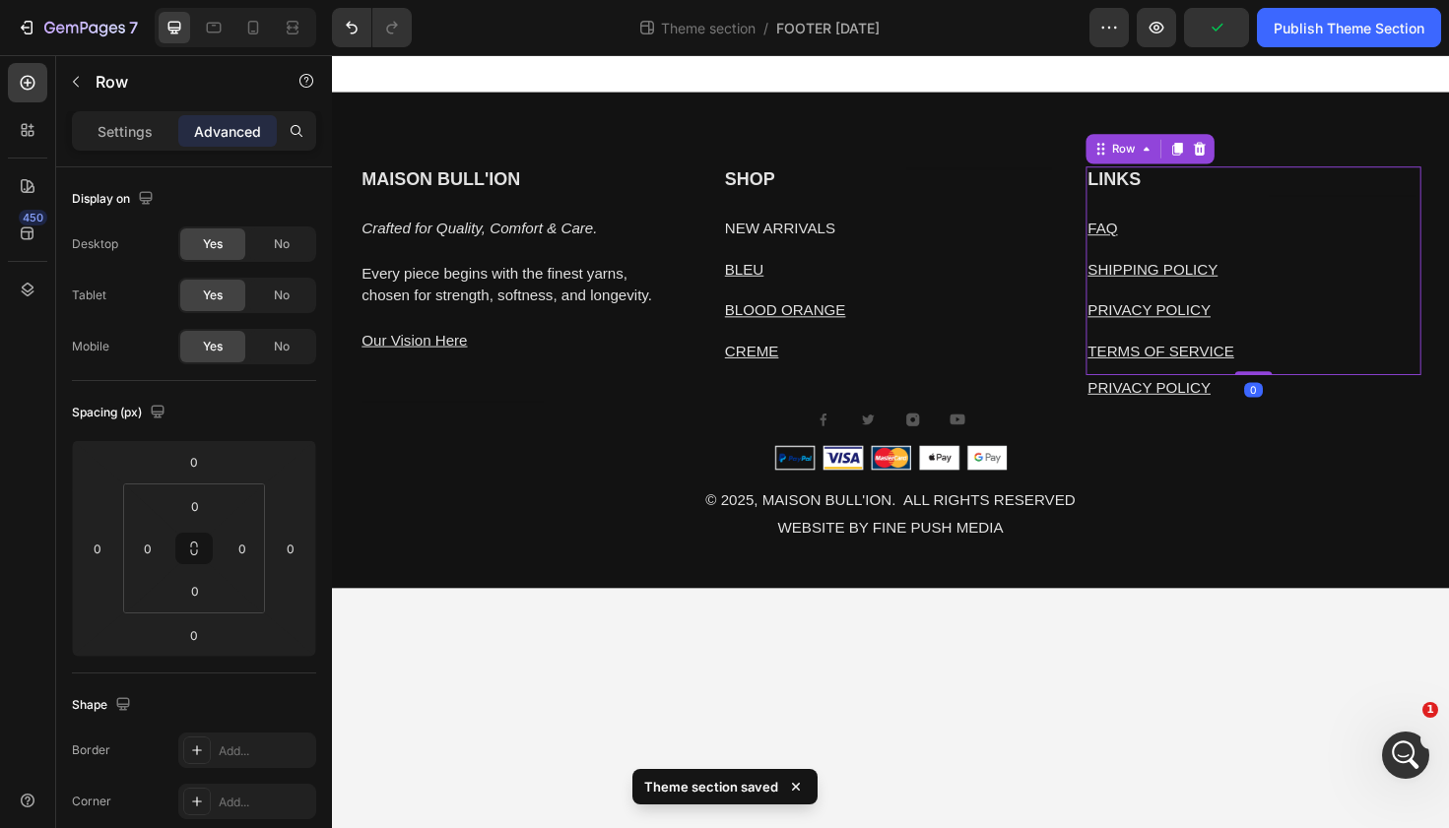
click at [1180, 363] on u "TERMS OF SERVICE" at bounding box center [1209, 368] width 155 height 17
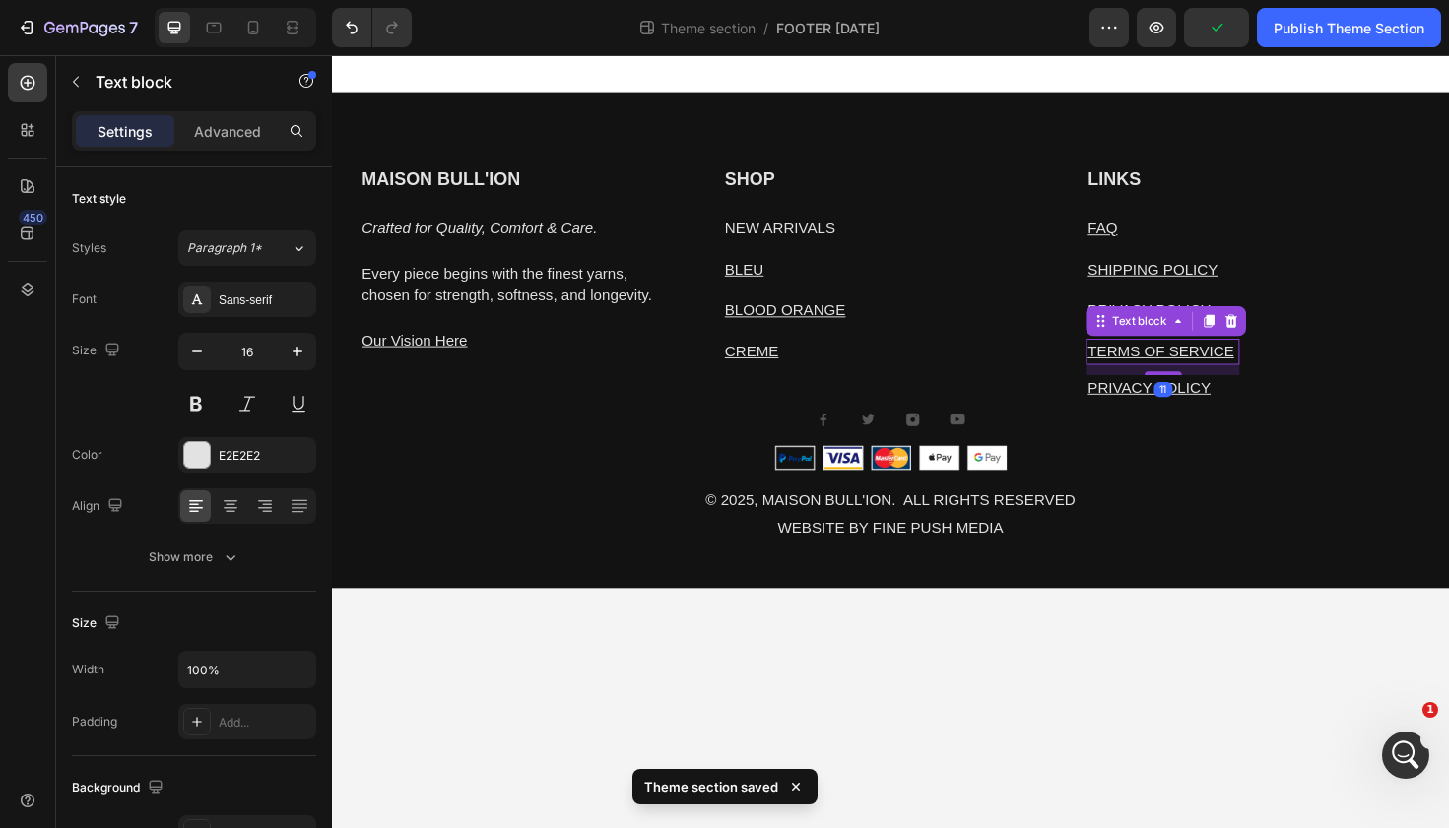
click at [1180, 363] on u "TERMS OF SERVICE" at bounding box center [1209, 368] width 155 height 17
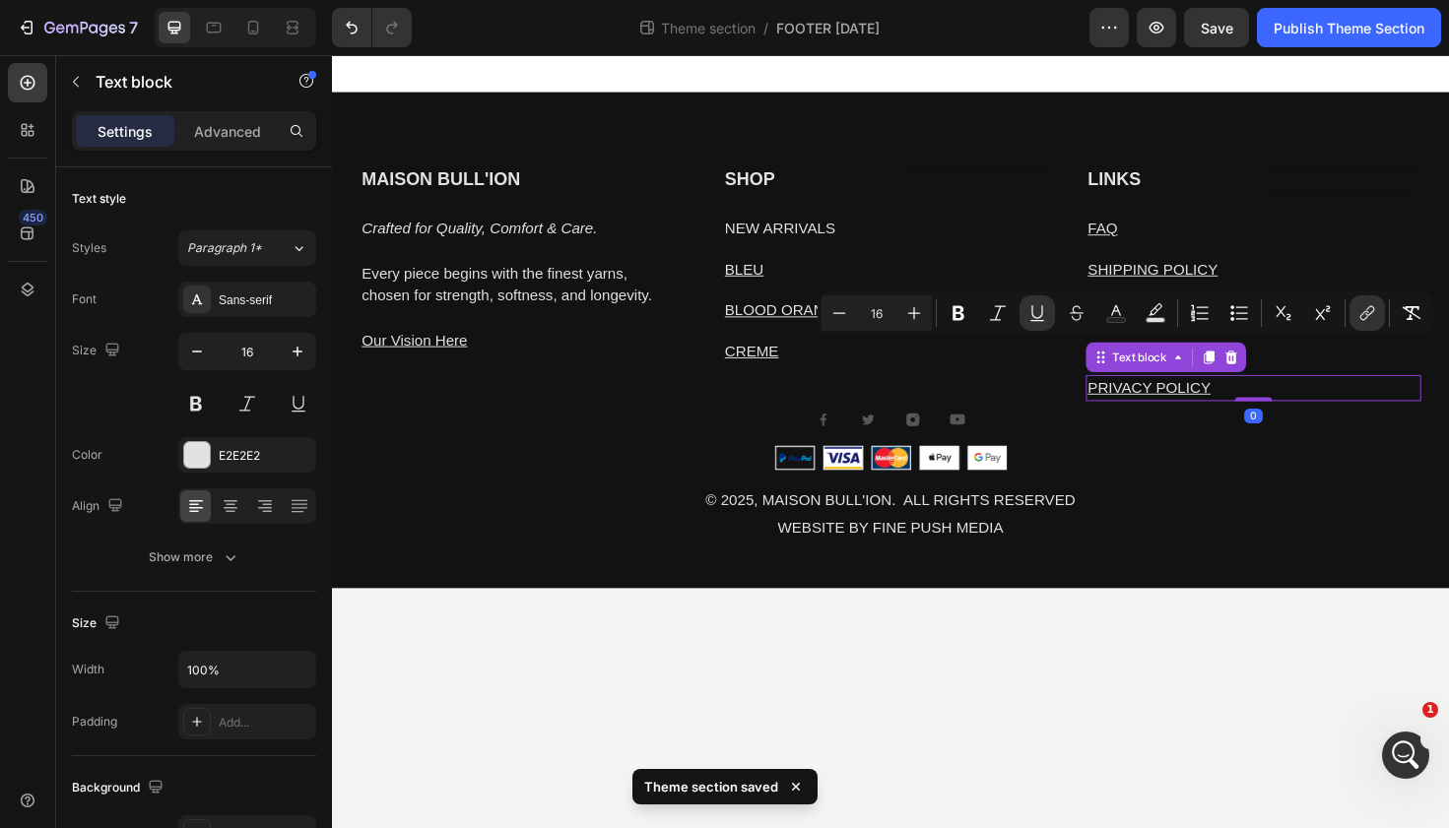
click at [1325, 405] on p "PRIVACY POLICY" at bounding box center [1307, 408] width 351 height 24
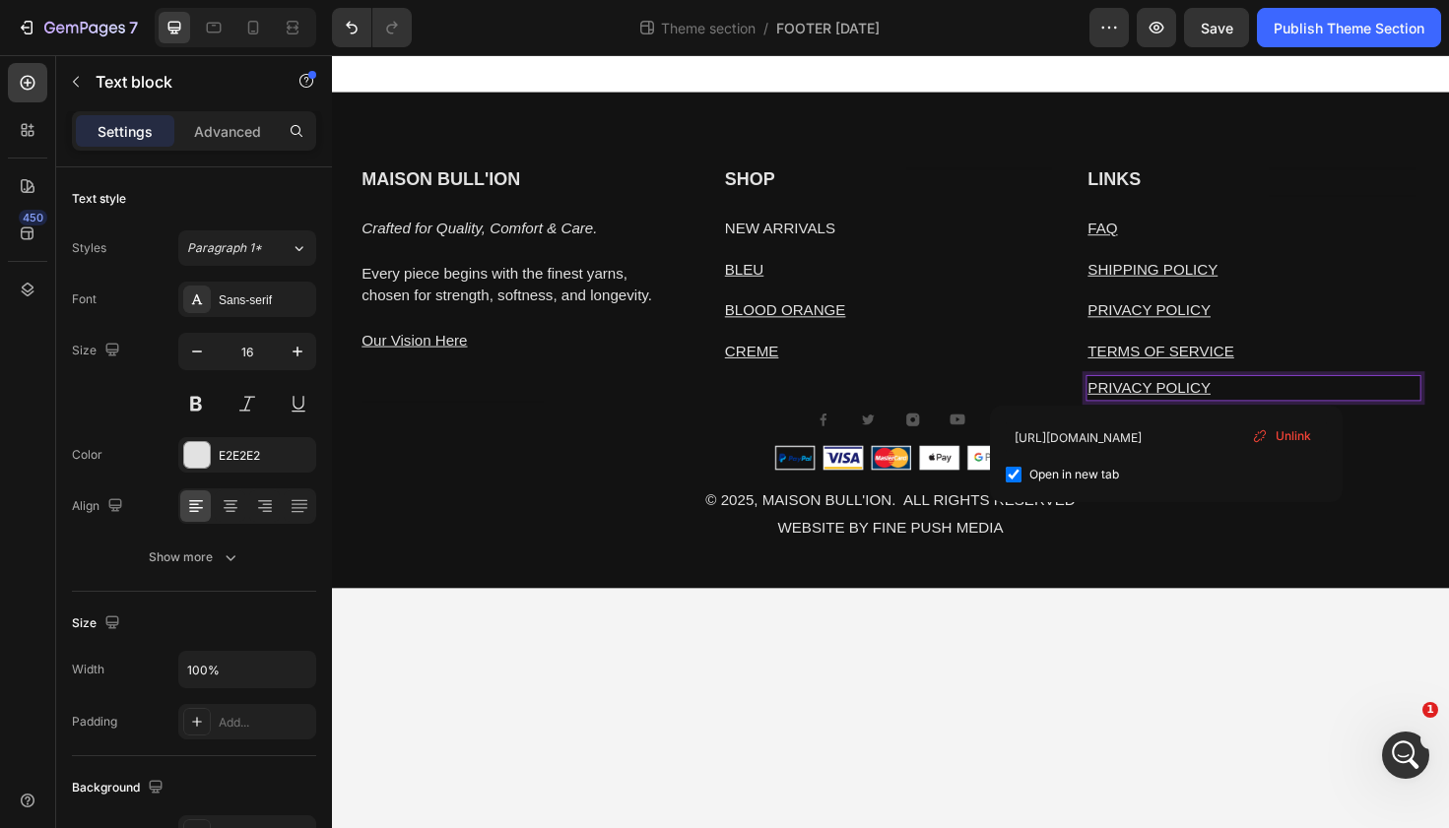
click at [1289, 413] on p "PRIVACY POLICY" at bounding box center [1307, 408] width 351 height 24
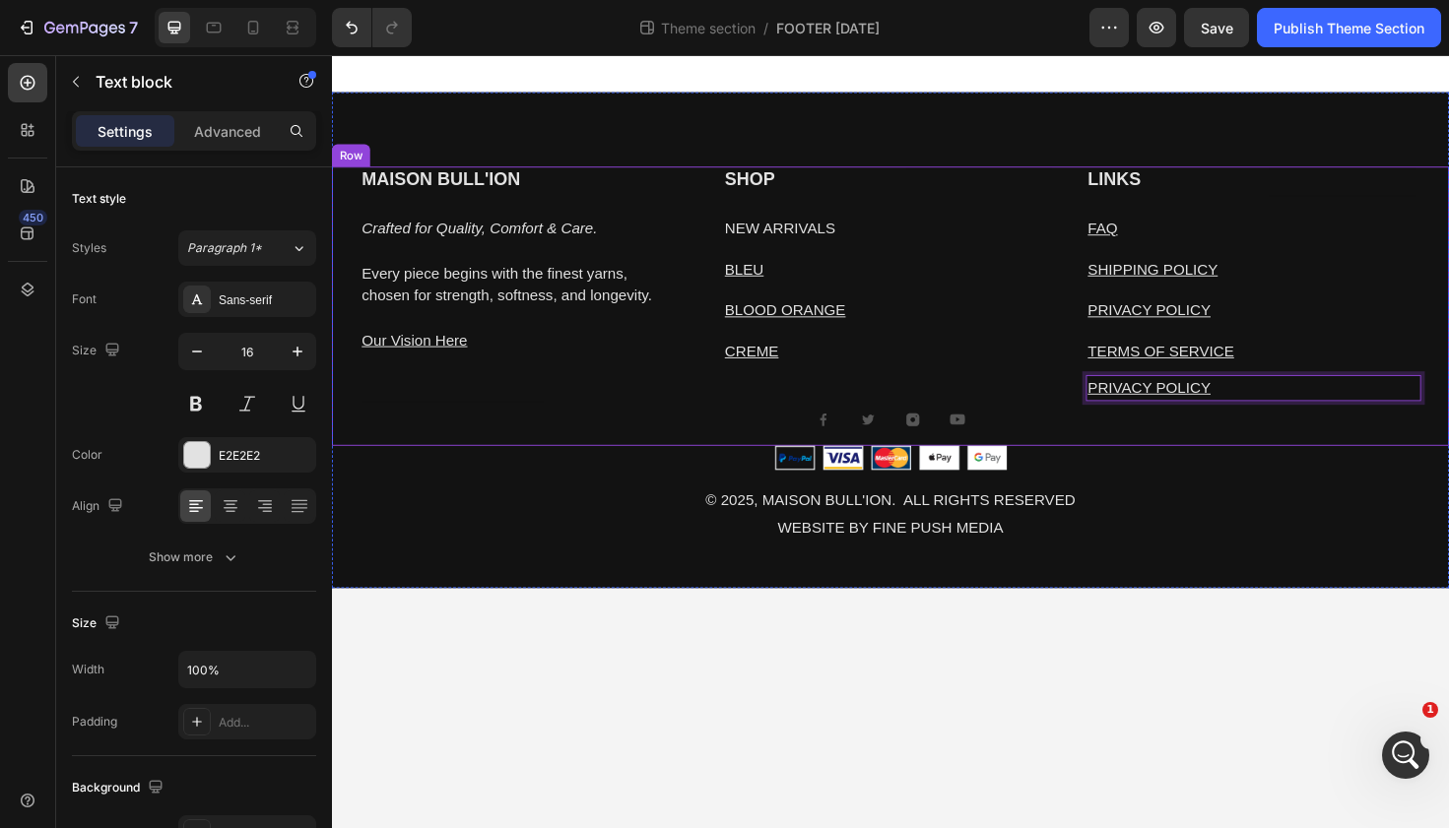
click at [1185, 464] on div "LINKS Heading FAQ Text block SHIPPING POLICY Text block PRIVACY POLICY Text blo…" at bounding box center [1307, 320] width 355 height 295
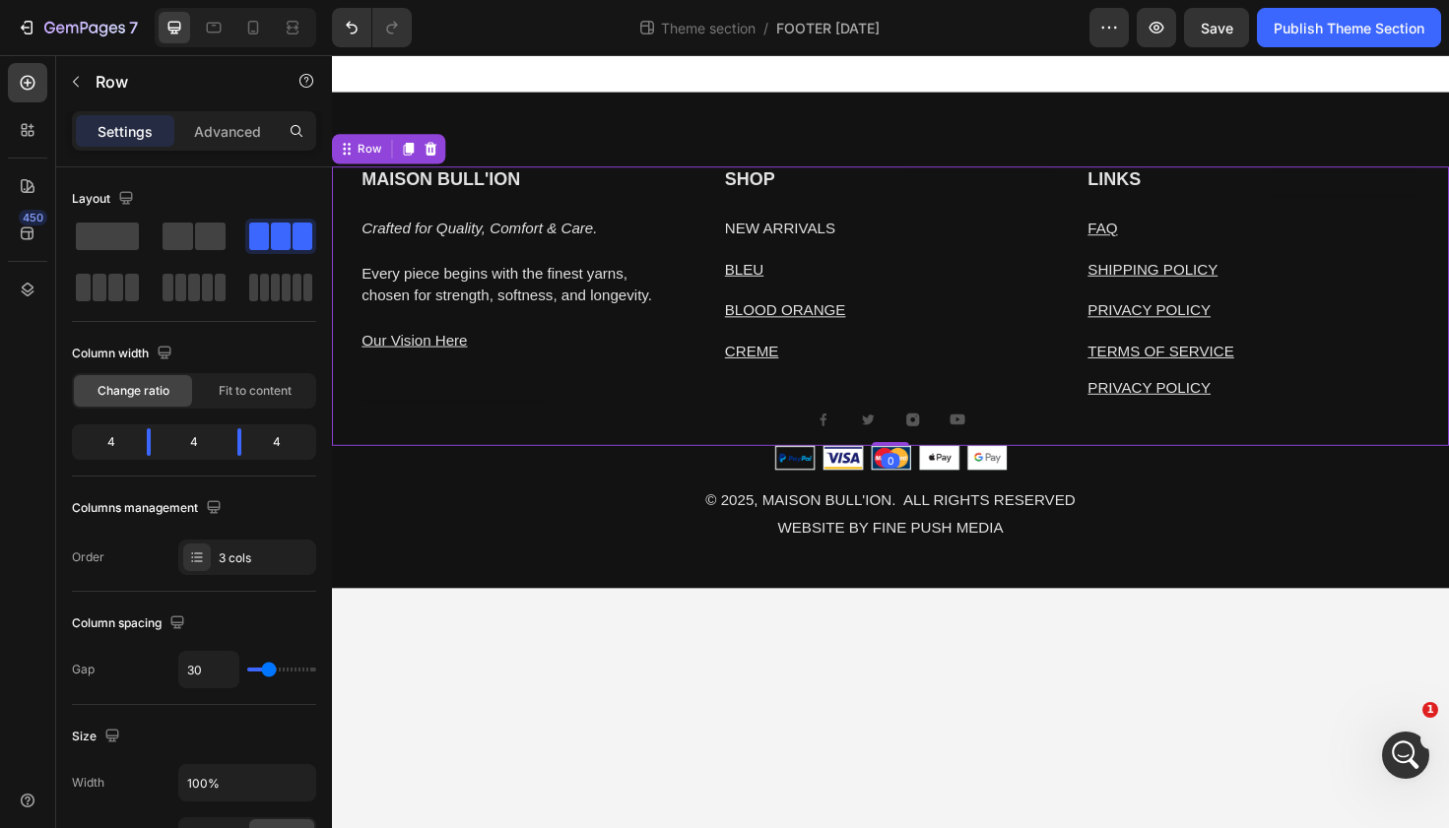
click at [1184, 409] on u "PRIVACY POLICY" at bounding box center [1197, 407] width 130 height 17
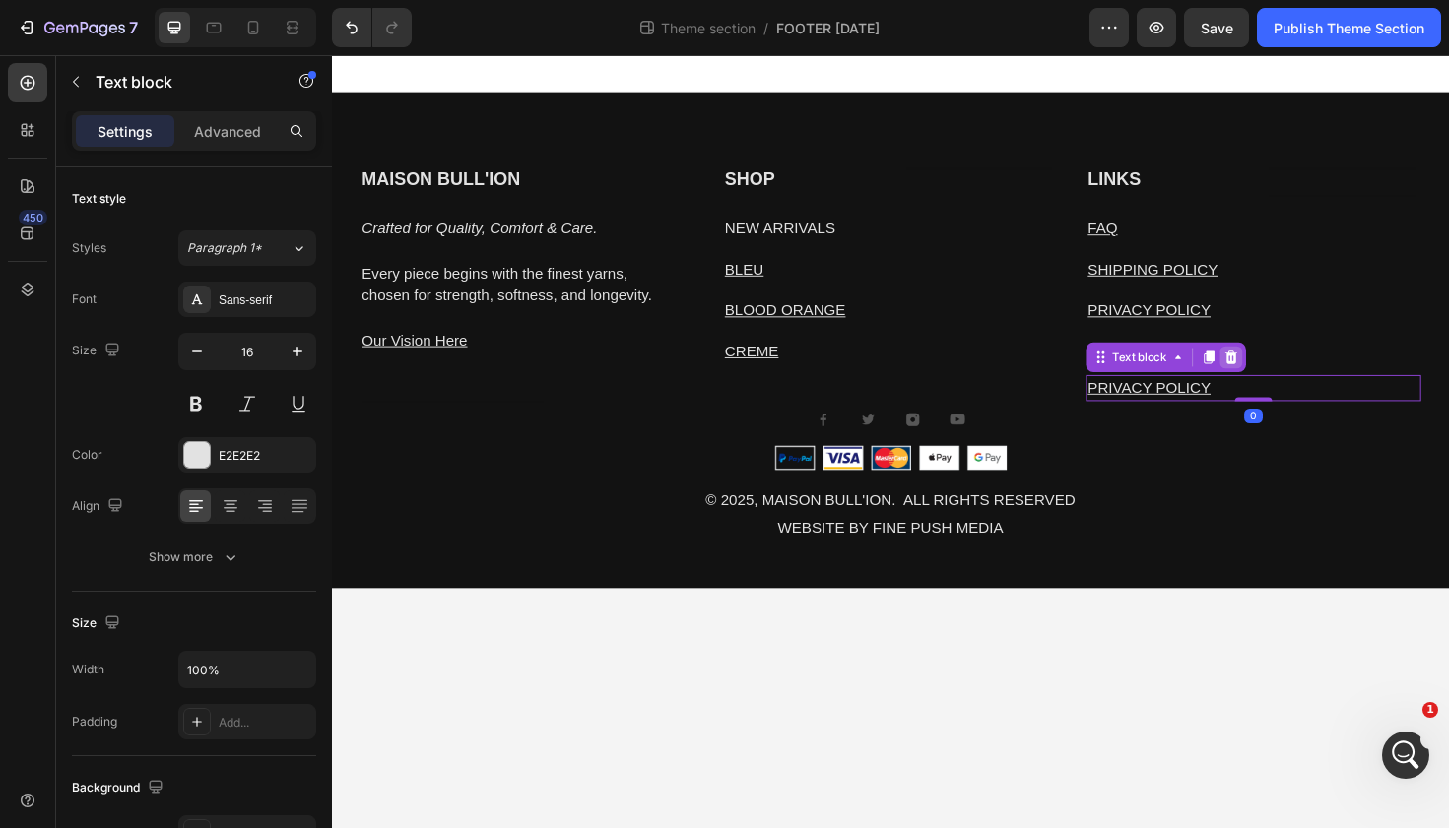
click at [1283, 372] on icon at bounding box center [1283, 375] width 13 height 14
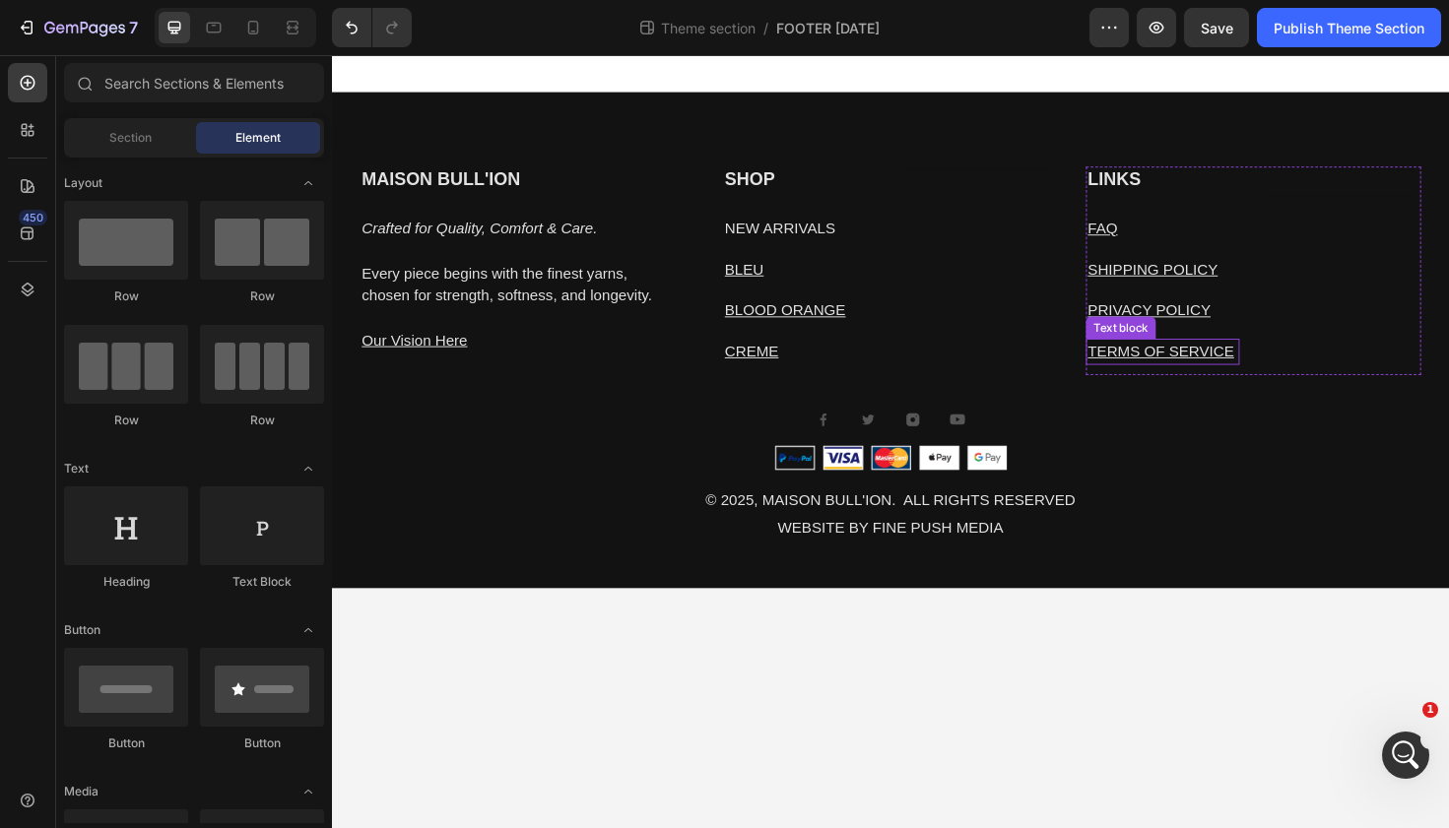
click at [1271, 361] on u "TERMS OF SERVICE" at bounding box center [1209, 368] width 155 height 17
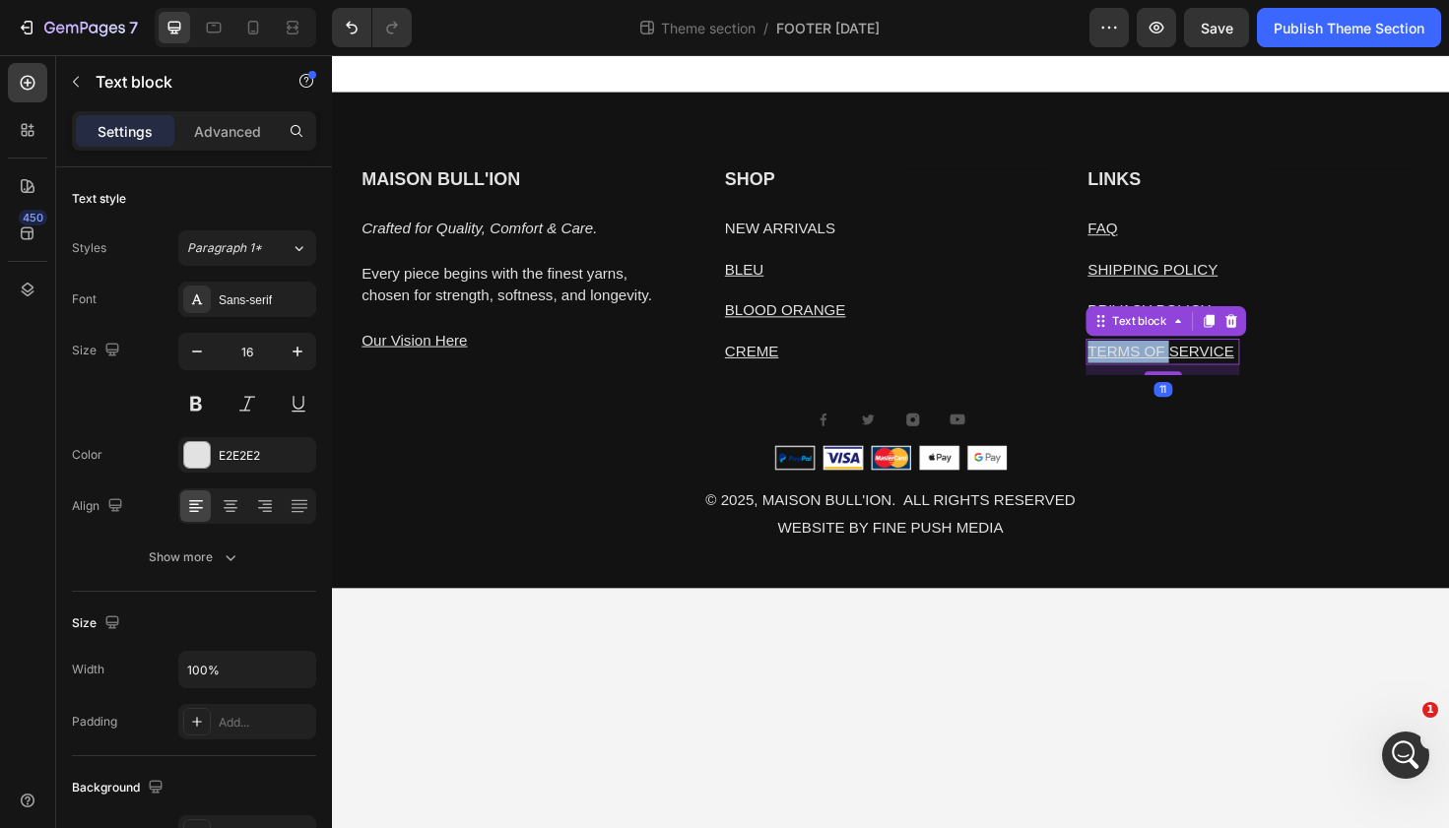
click at [1234, 369] on u "TERMS OF SERVICE" at bounding box center [1209, 368] width 155 height 17
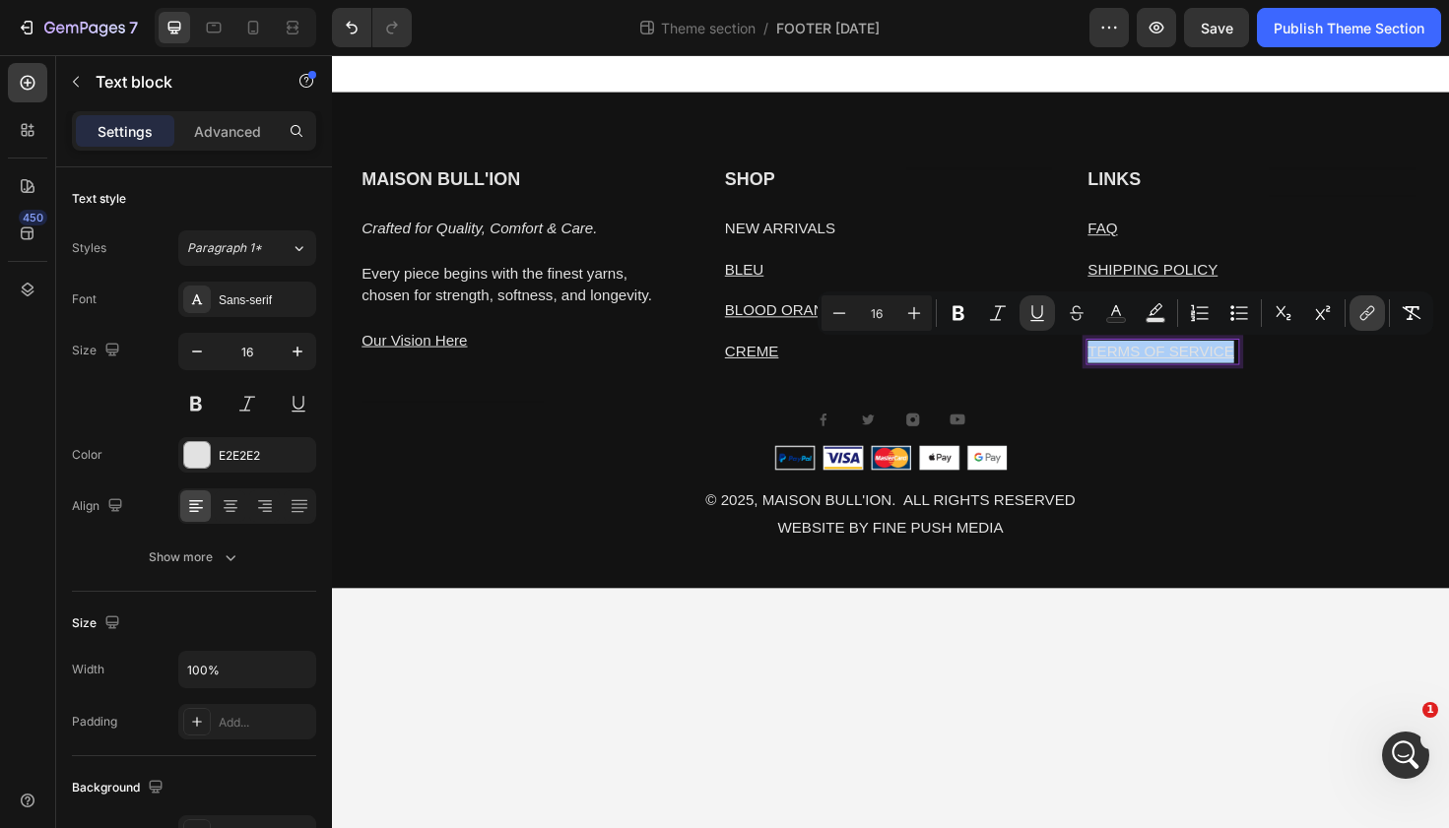
click at [1378, 307] on button "link" at bounding box center [1366, 312] width 35 height 35
click at [1030, 435] on span "Open in new tab" at bounding box center [1034, 438] width 90 height 24
checkbox input "true"
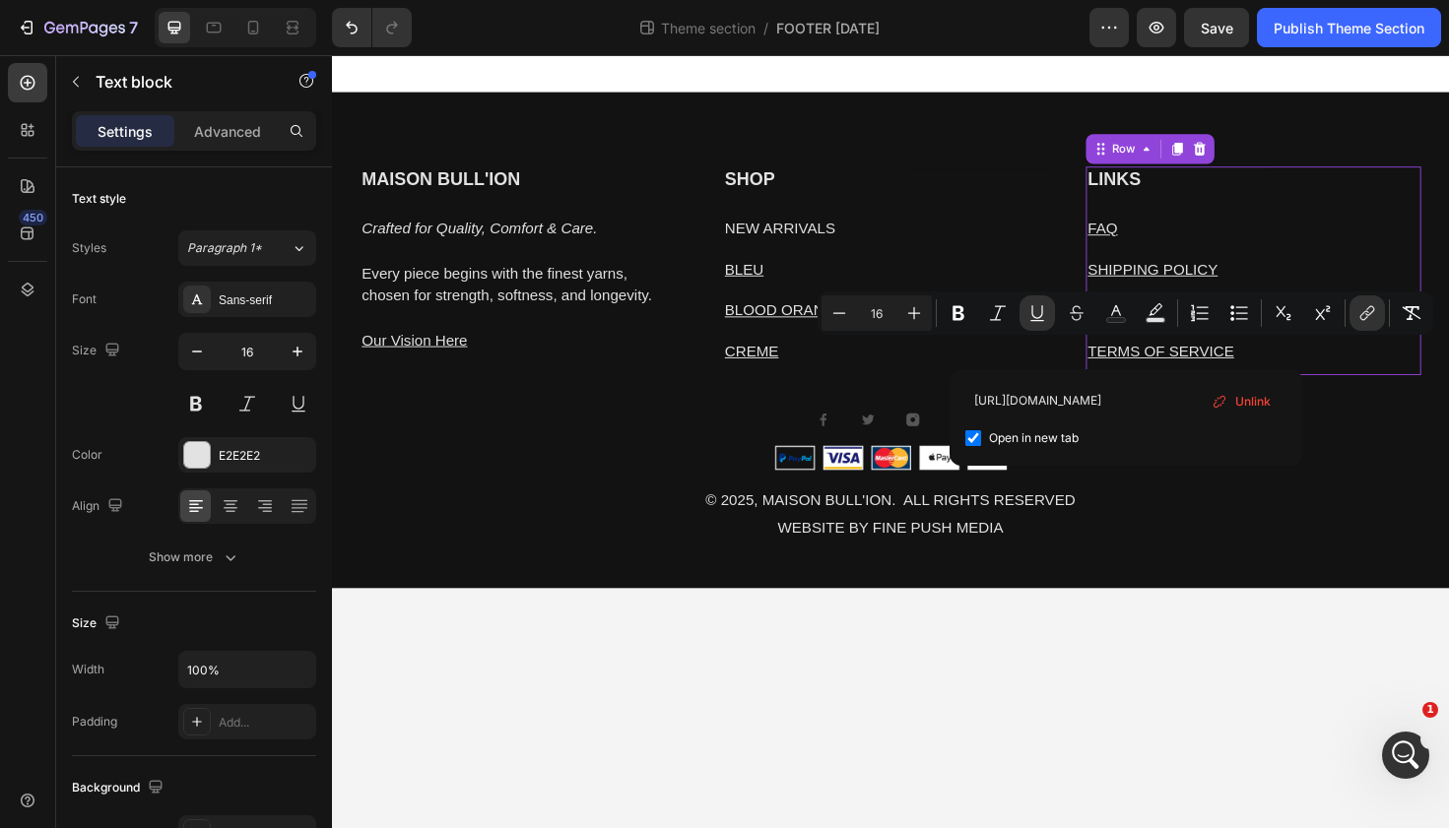
click at [1308, 240] on div "LINKS Heading FAQ Text block SHIPPING POLICY Text block PRIVACY POLICY Text blo…" at bounding box center [1307, 283] width 355 height 221
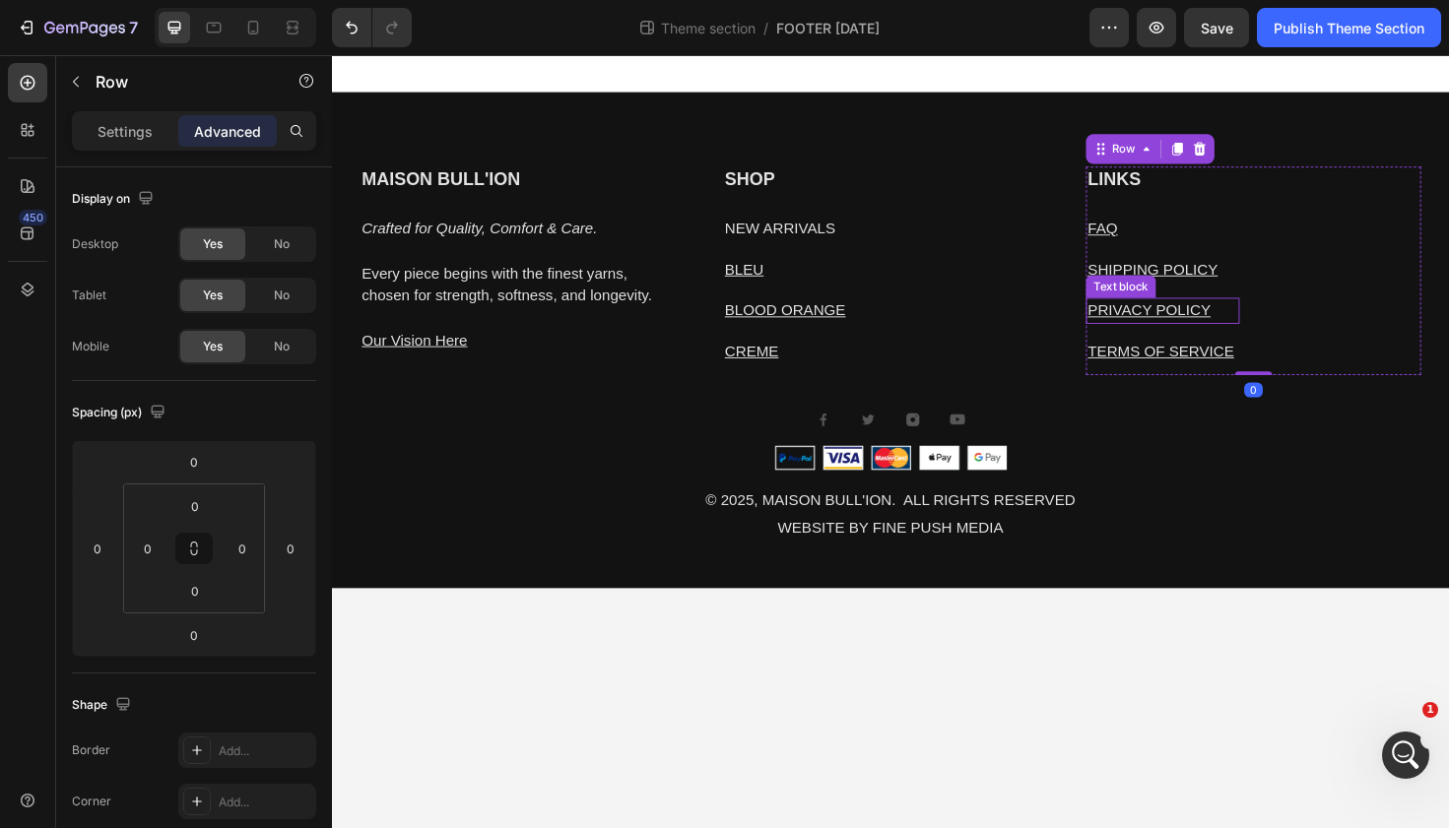
click at [1229, 323] on u "PRIVACY POLICY" at bounding box center [1197, 325] width 130 height 17
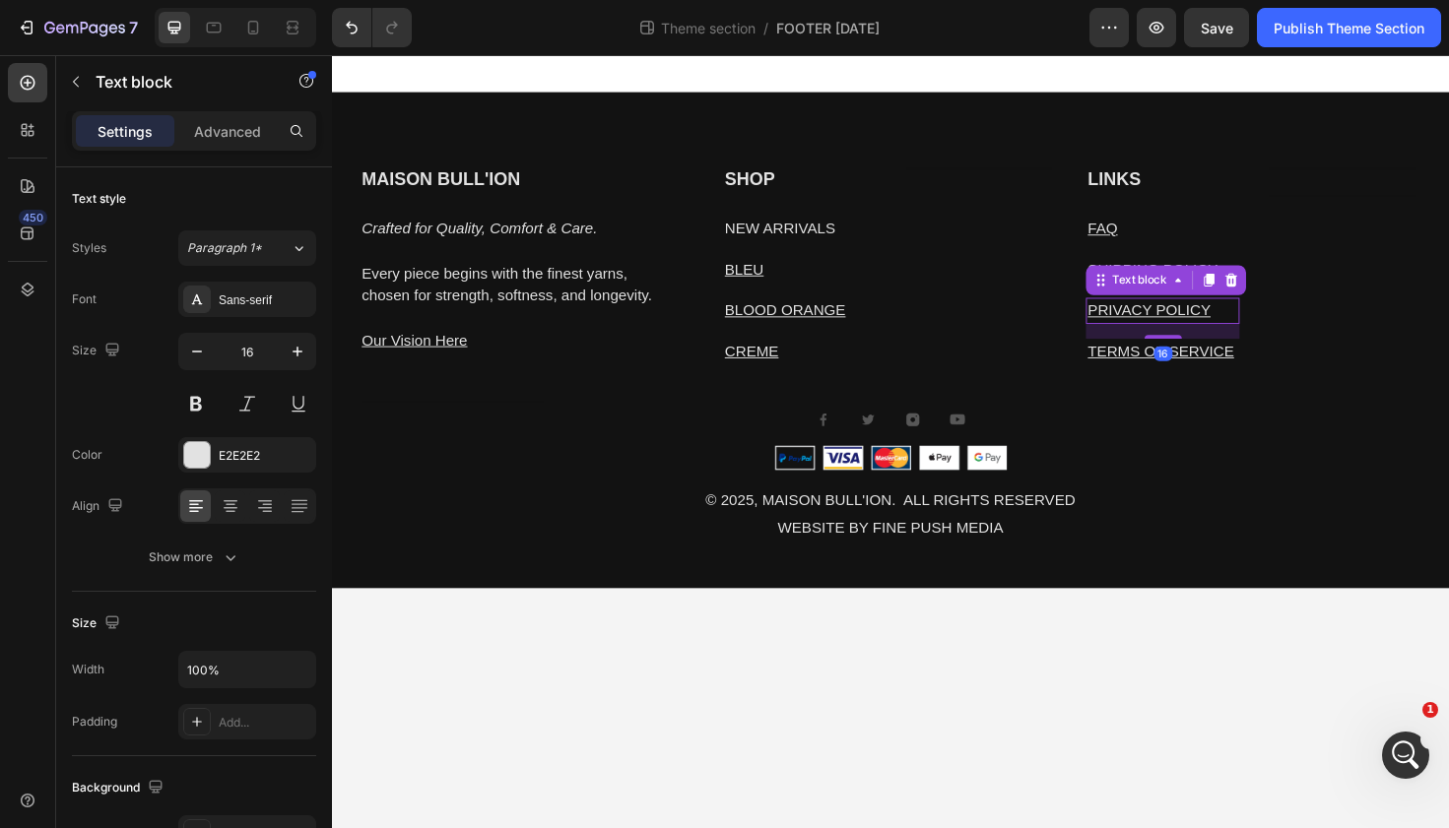
click at [1229, 323] on u "PRIVACY POLICY" at bounding box center [1197, 325] width 130 height 17
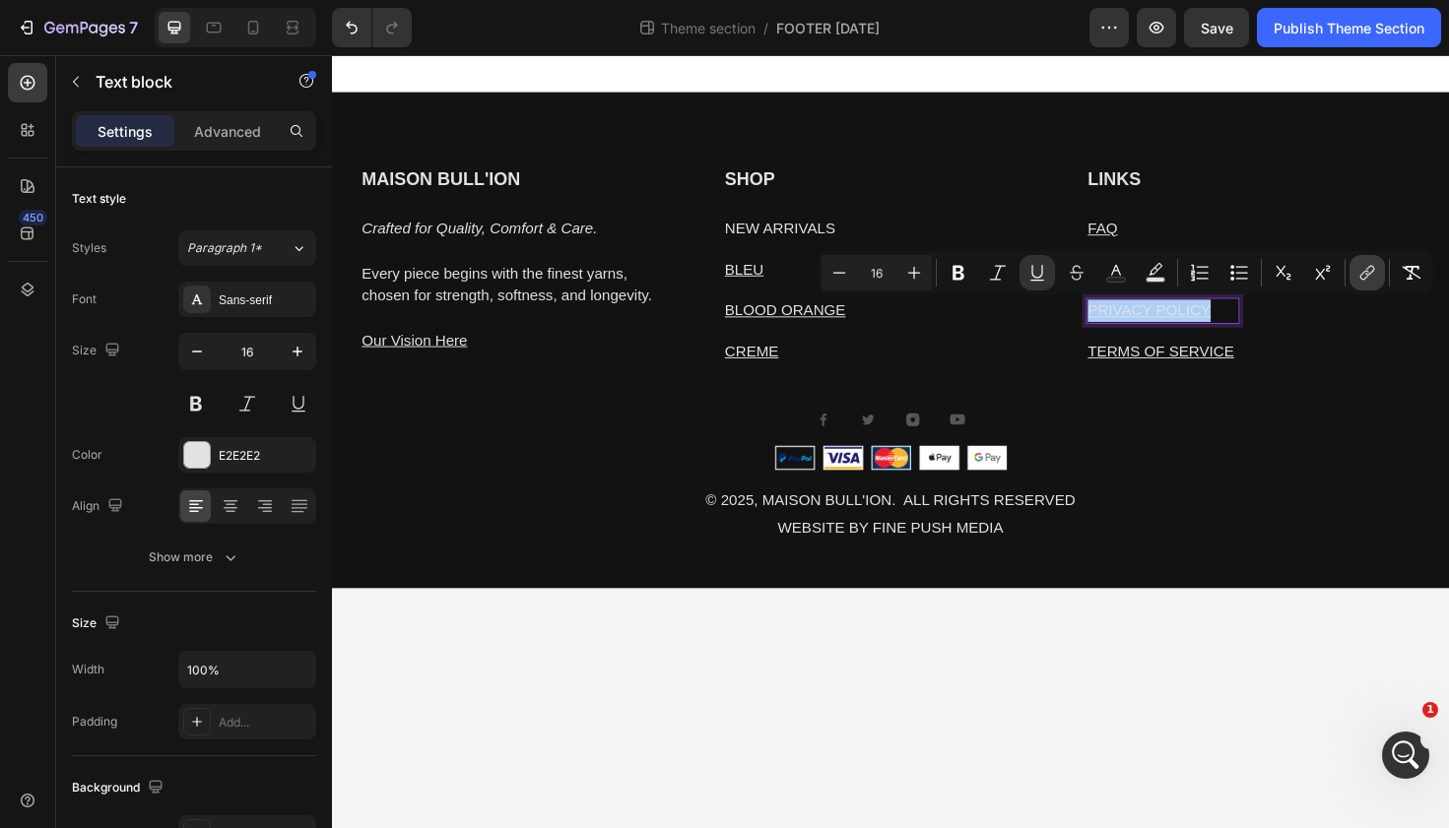
click at [1355, 270] on button "link" at bounding box center [1366, 272] width 35 height 35
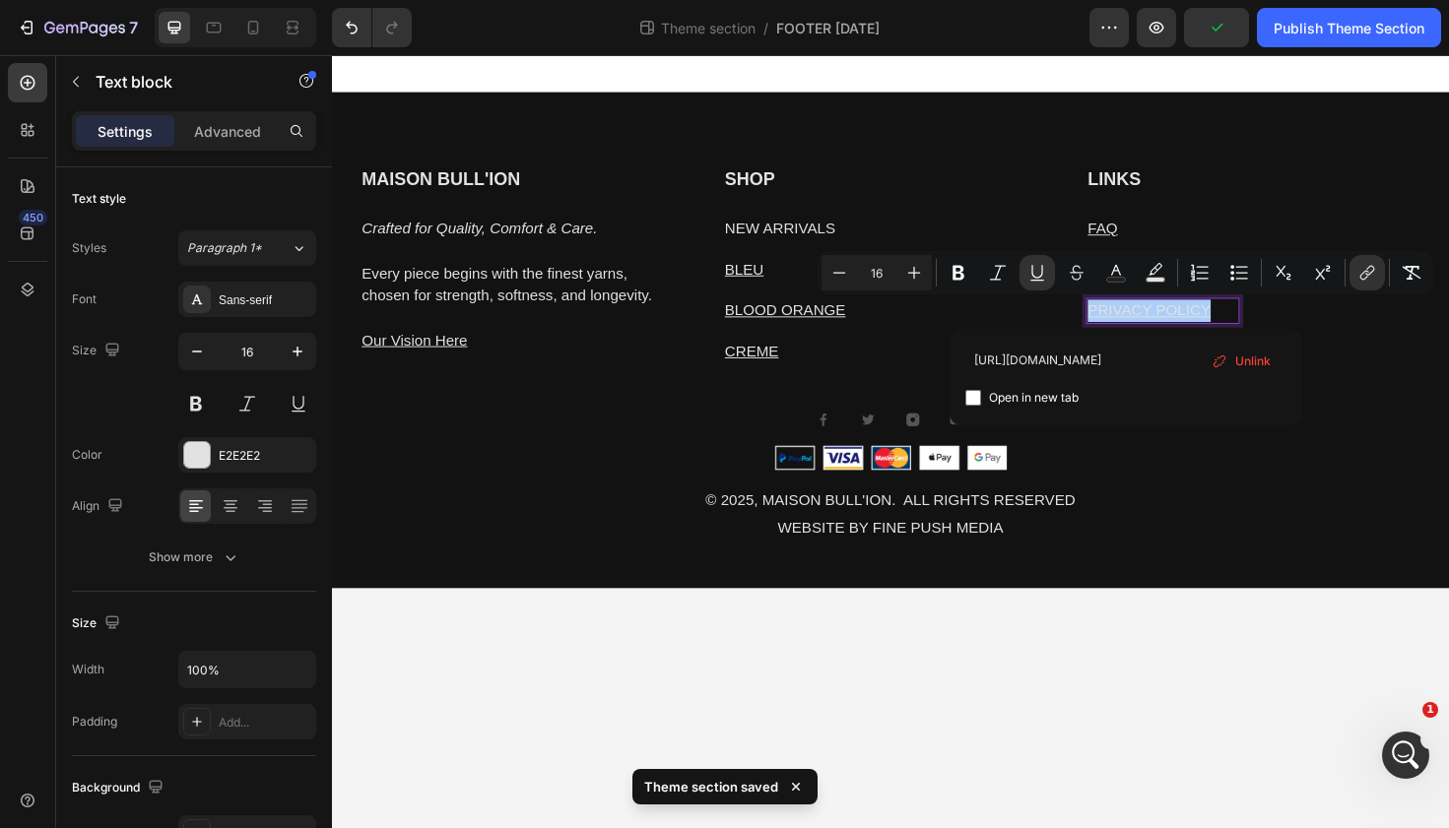
click at [1065, 392] on span "Open in new tab" at bounding box center [1034, 398] width 90 height 24
checkbox input "true"
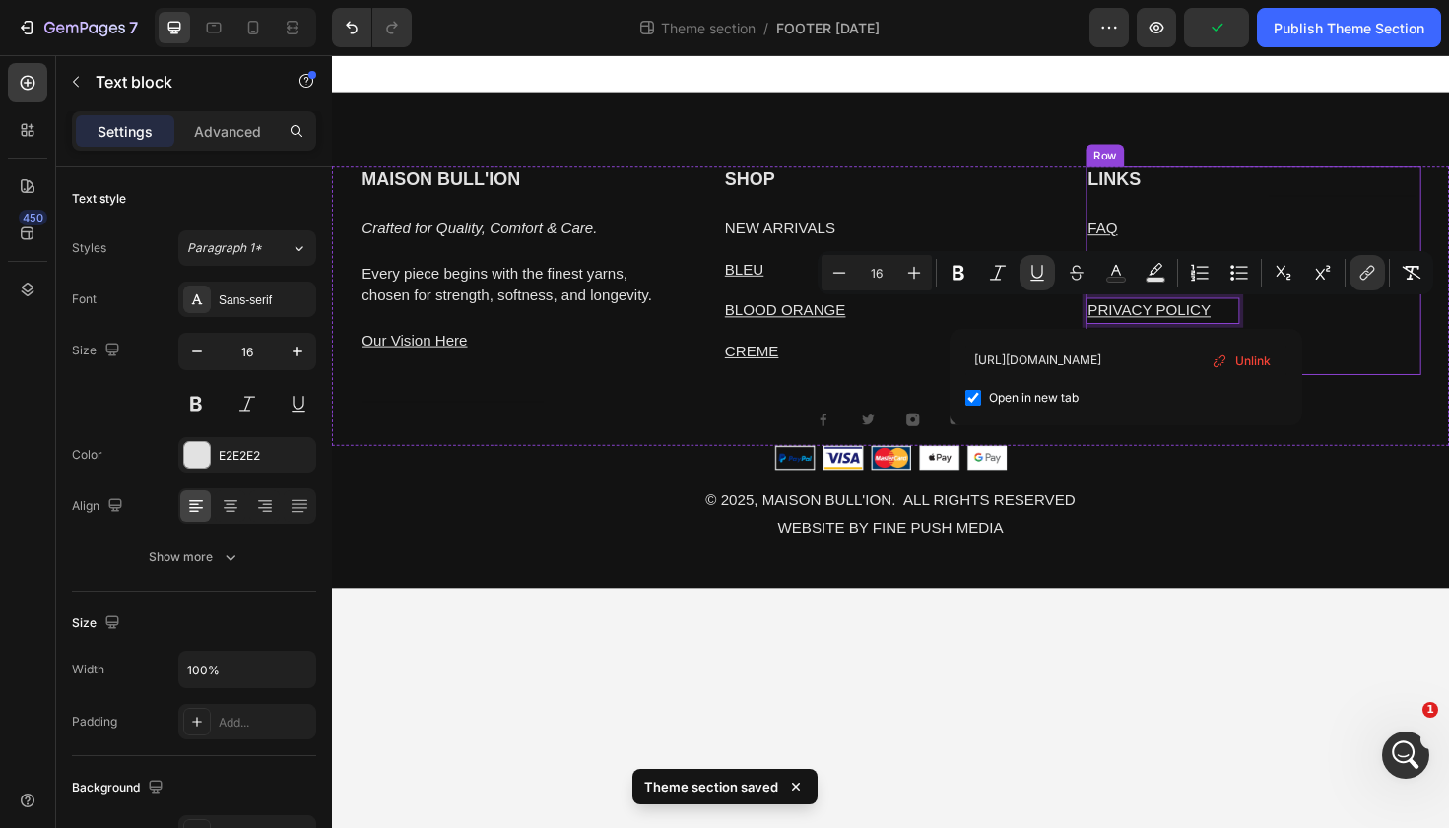
click at [1284, 220] on div "LINKS Heading FAQ Text block SHIPPING POLICY Text block PRIVACY POLICY Text blo…" at bounding box center [1211, 283] width 163 height 221
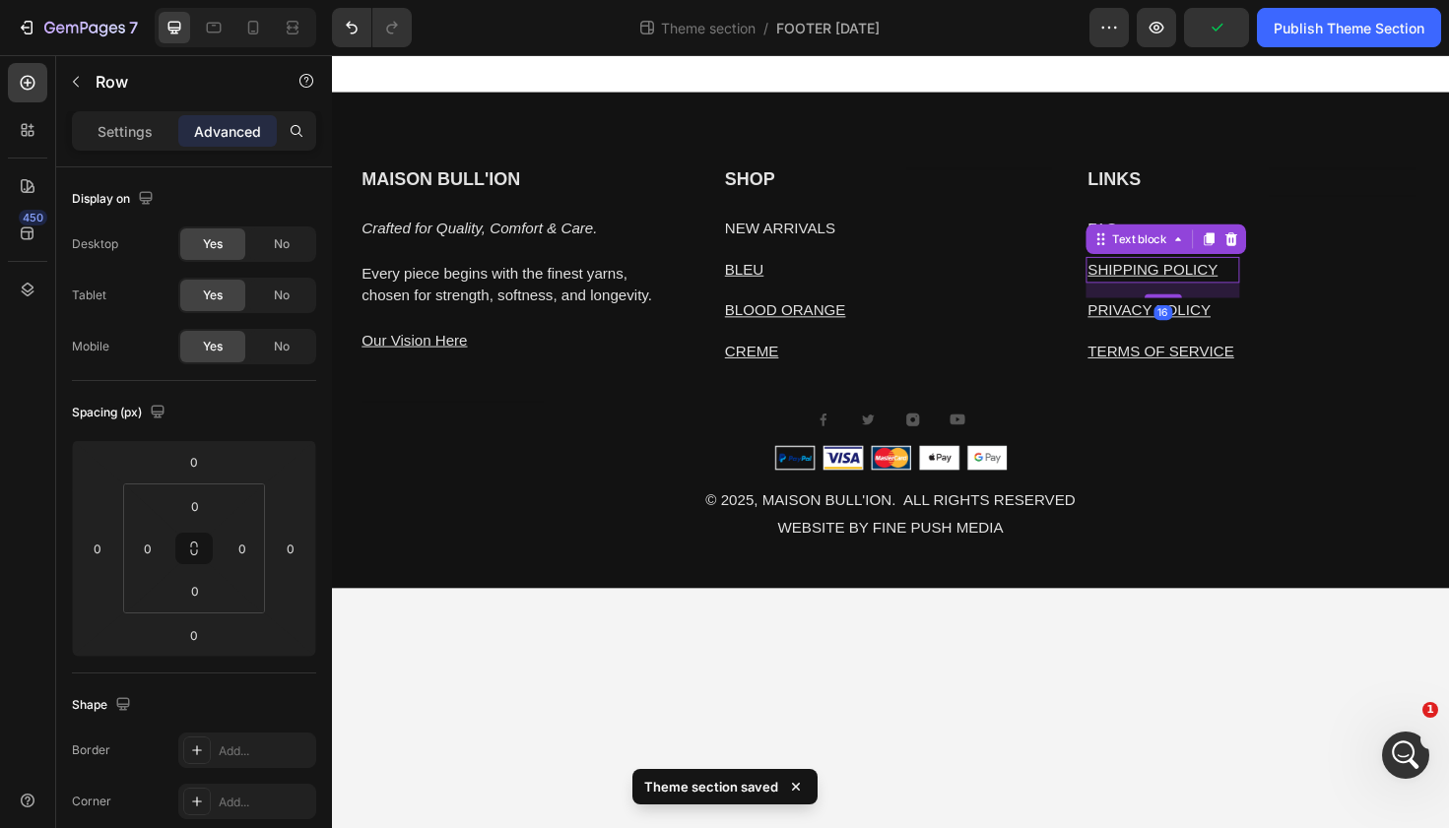
click at [1202, 278] on u "SHIPPING POLICY" at bounding box center [1201, 282] width 138 height 17
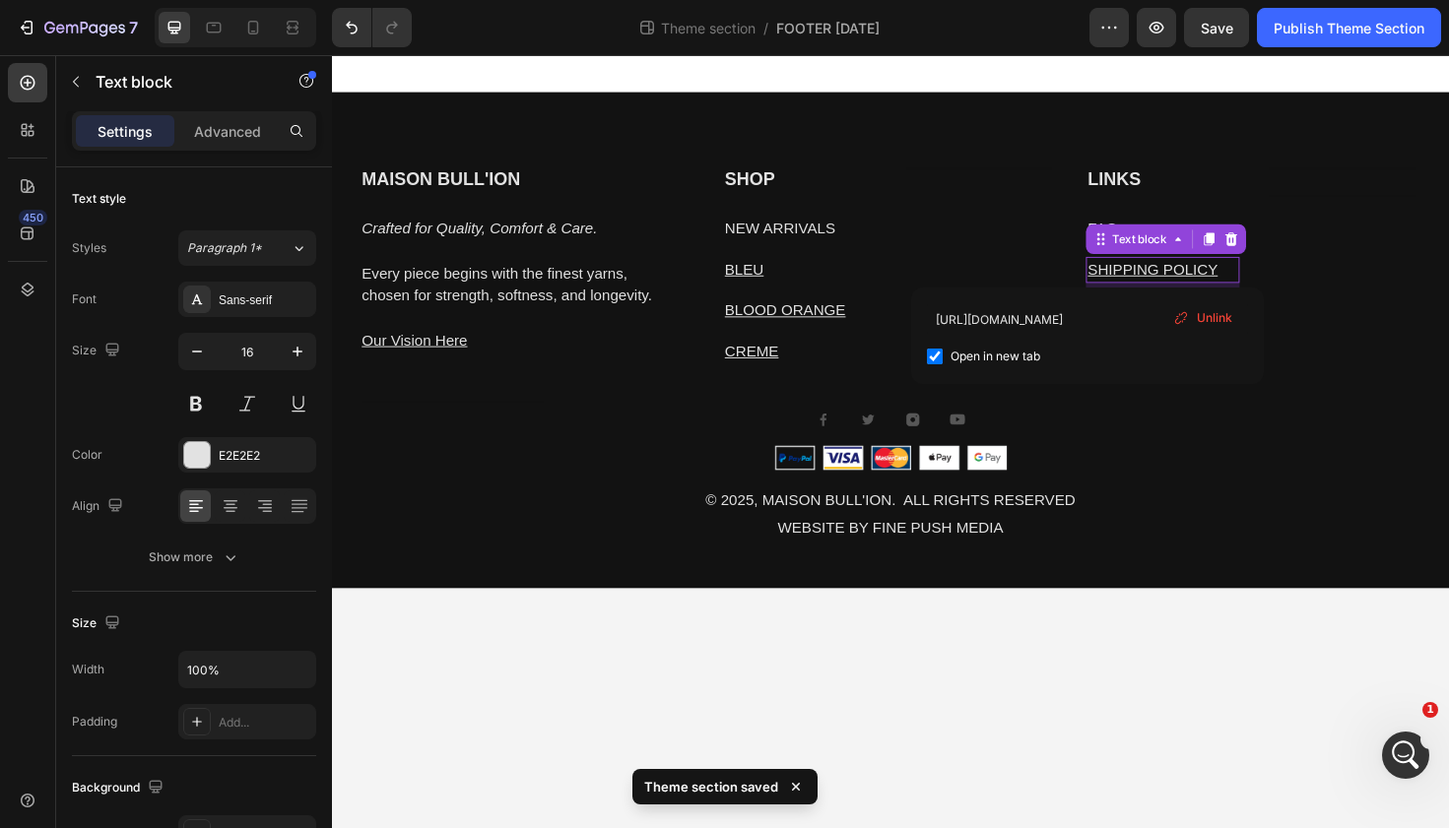
click at [1202, 278] on u "SHIPPING POLICY" at bounding box center [1201, 282] width 138 height 17
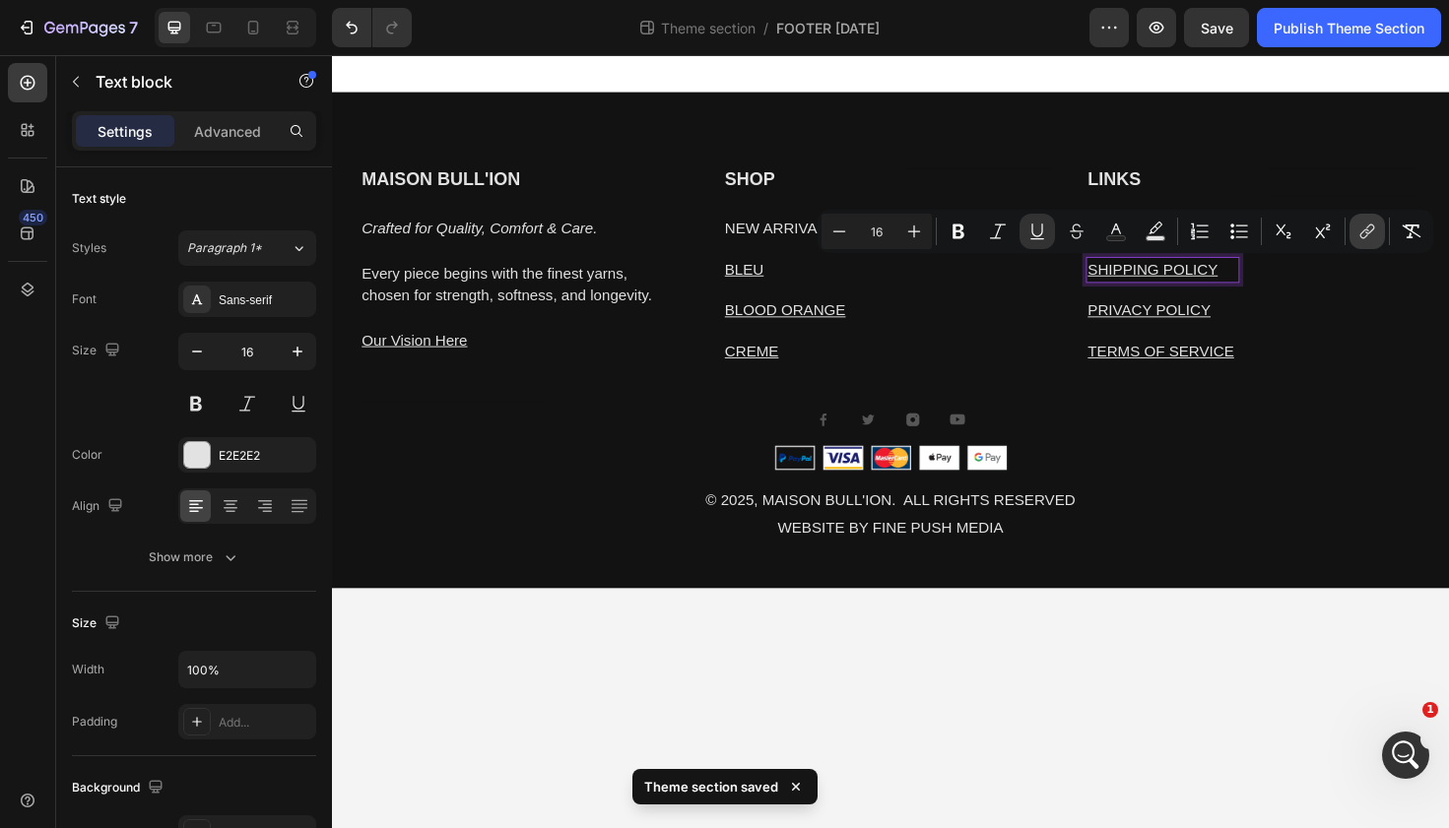
click at [1364, 231] on icon "Editor contextual toolbar" at bounding box center [1367, 232] width 20 height 20
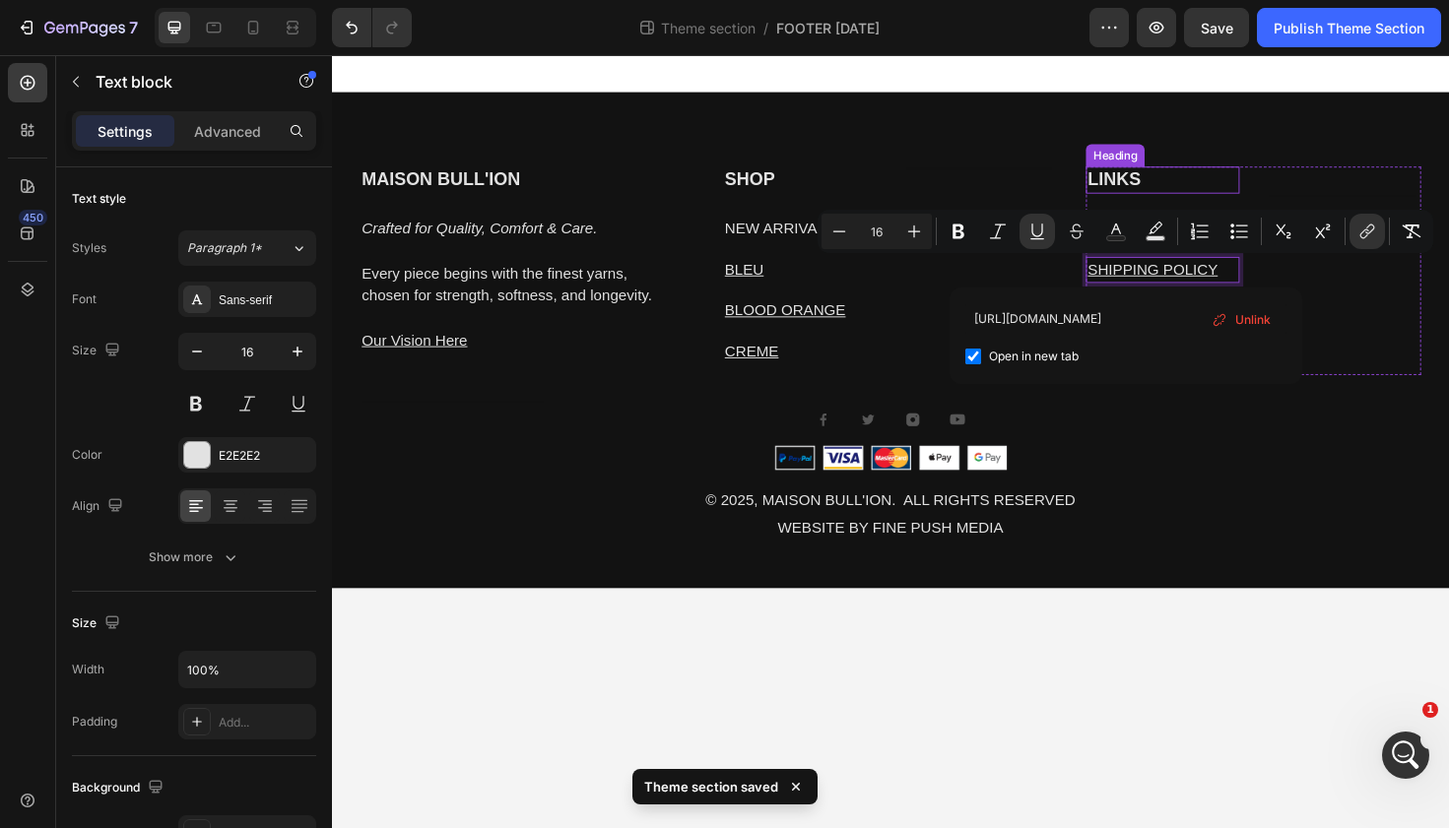
click at [1270, 182] on h2 "LINKS" at bounding box center [1211, 187] width 163 height 29
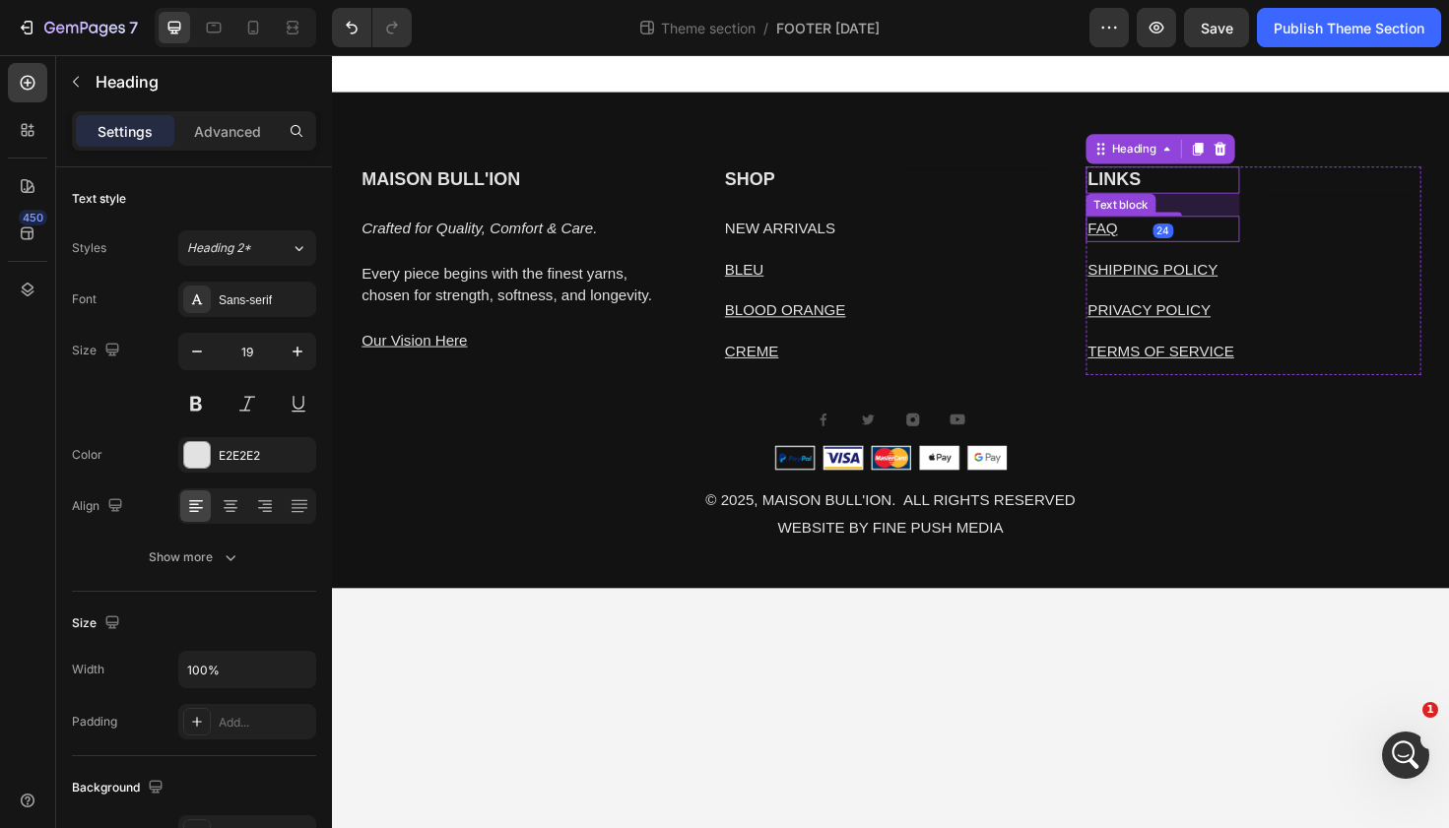
click at [1153, 246] on u "FAQ" at bounding box center [1148, 238] width 32 height 17
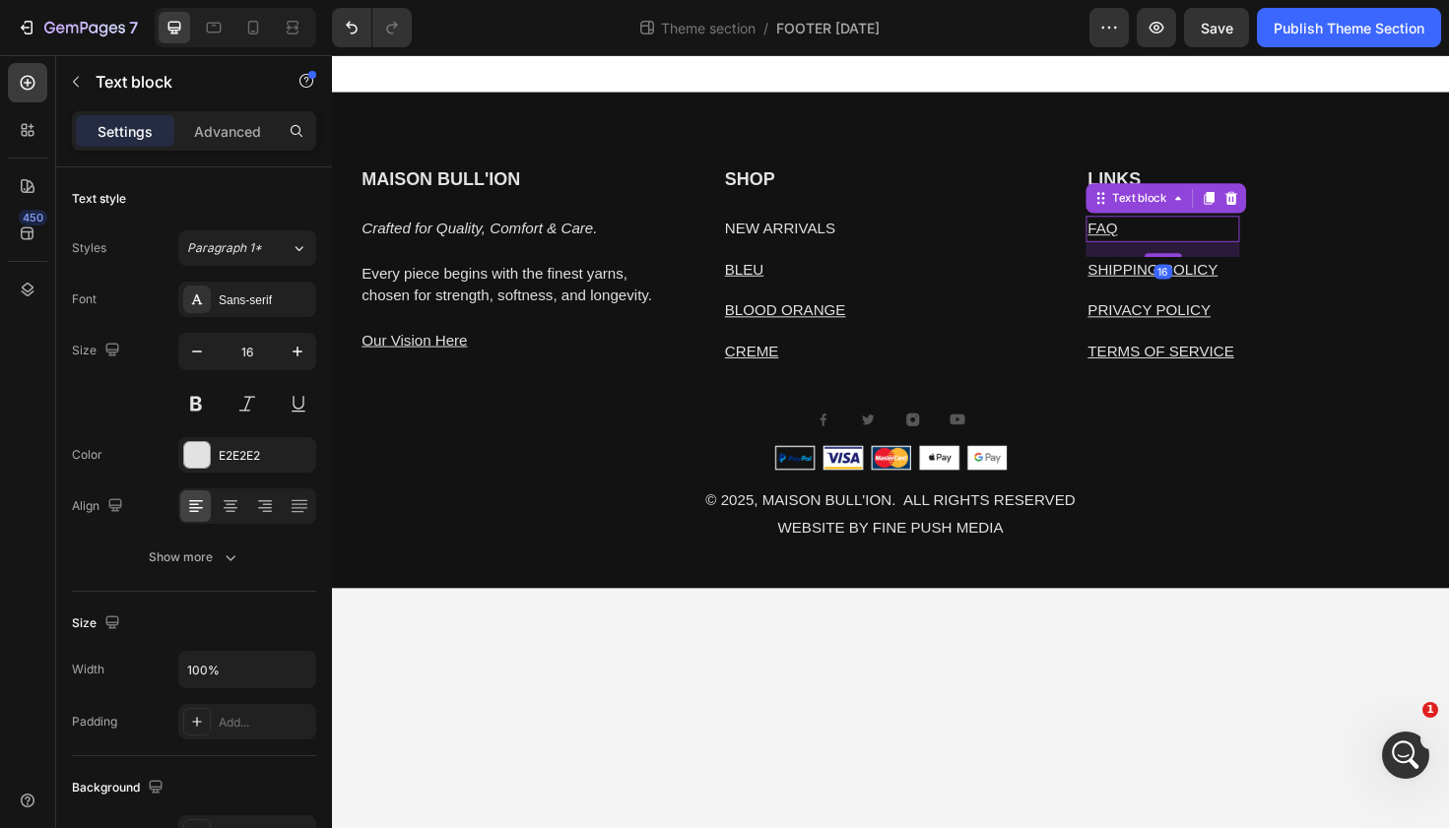
click at [1153, 246] on u "FAQ" at bounding box center [1148, 238] width 32 height 17
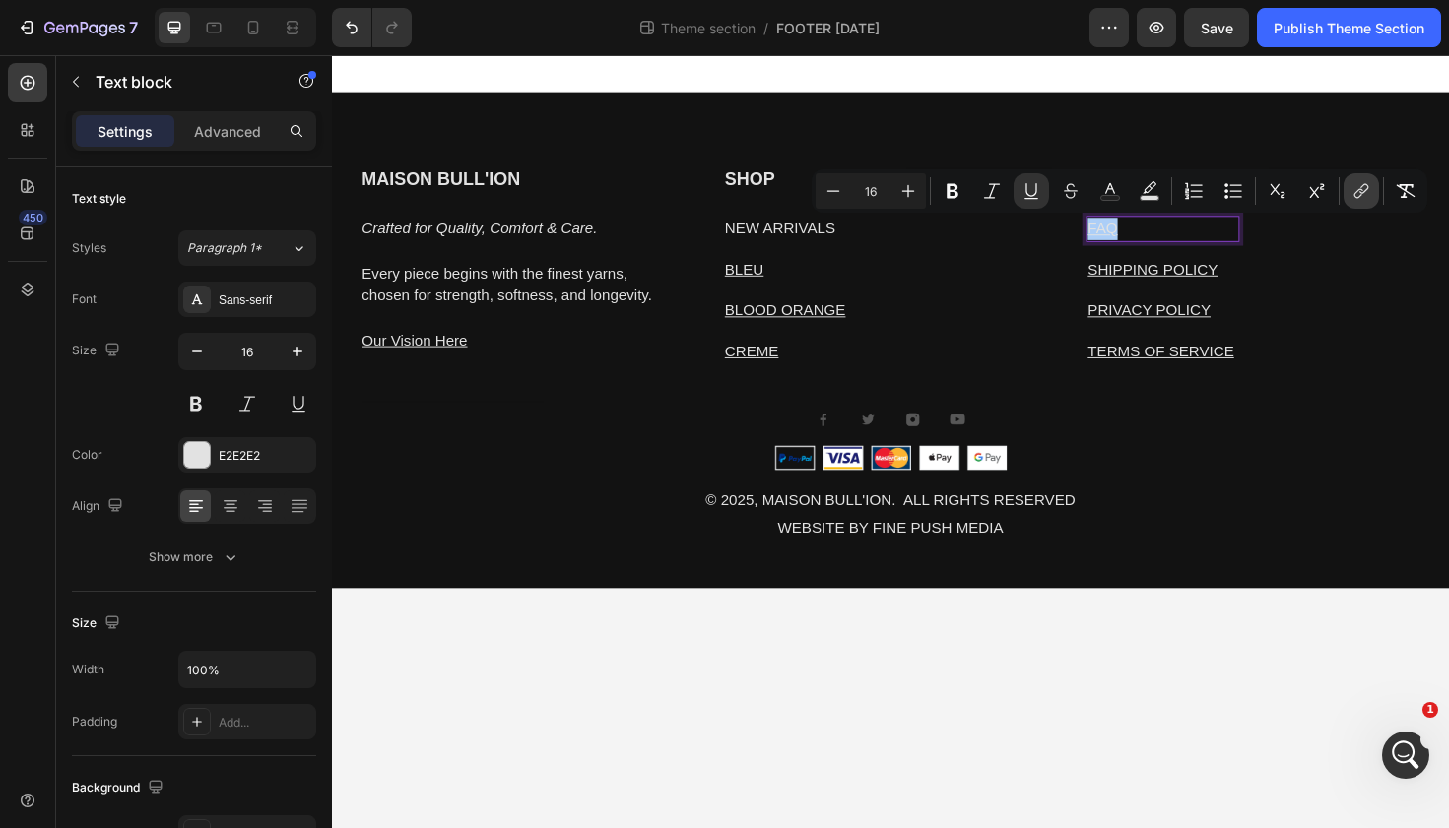
click at [1355, 188] on icon "Editor contextual toolbar" at bounding box center [1361, 191] width 20 height 20
click at [1038, 310] on span "Open in new tab" at bounding box center [1028, 316] width 90 height 24
checkbox input "true"
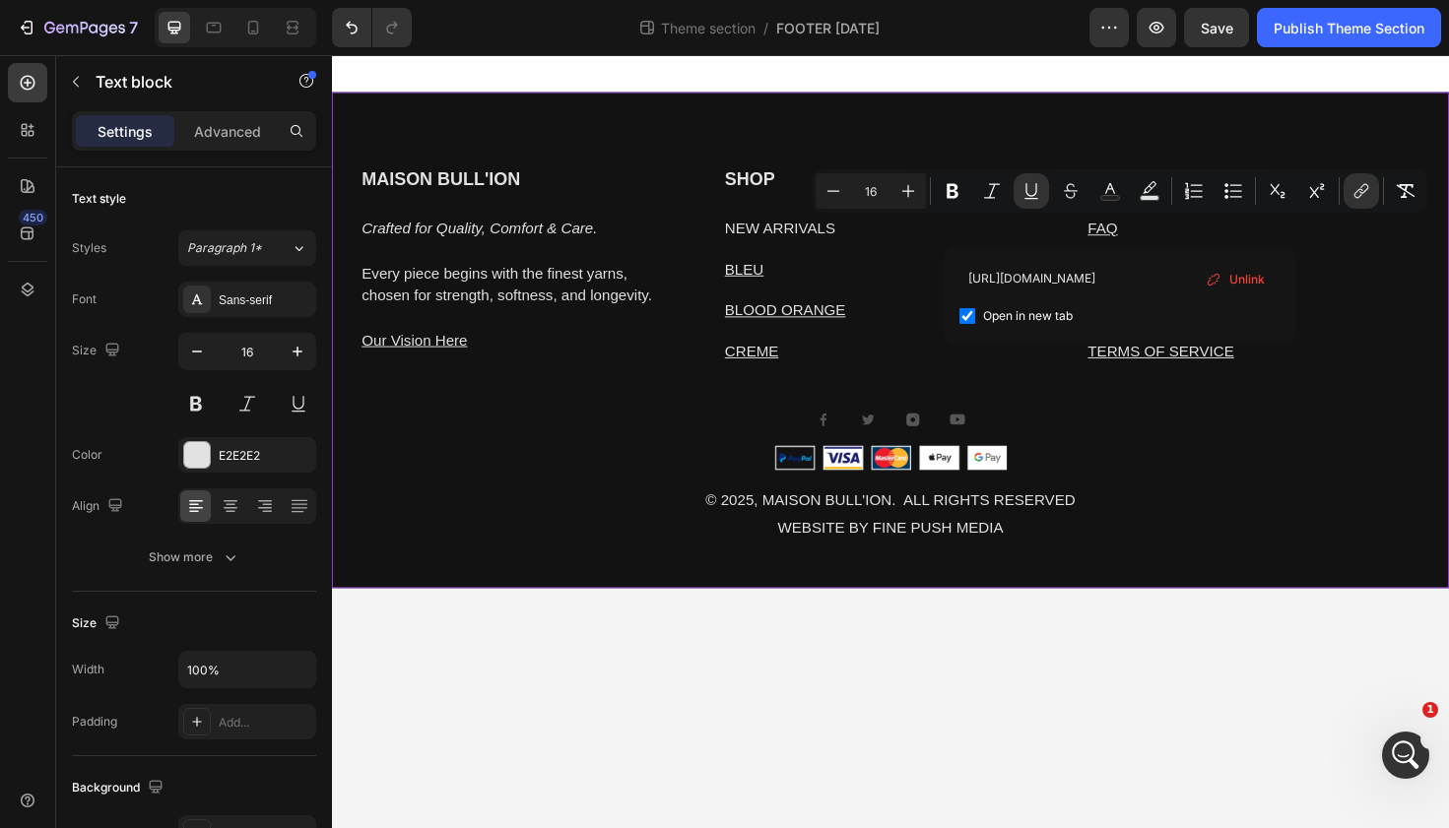
click at [1246, 128] on div "MAISON BULL'ION Heading Crafted for Quality, Comfort & Care. Every piece begins…" at bounding box center [923, 357] width 1182 height 525
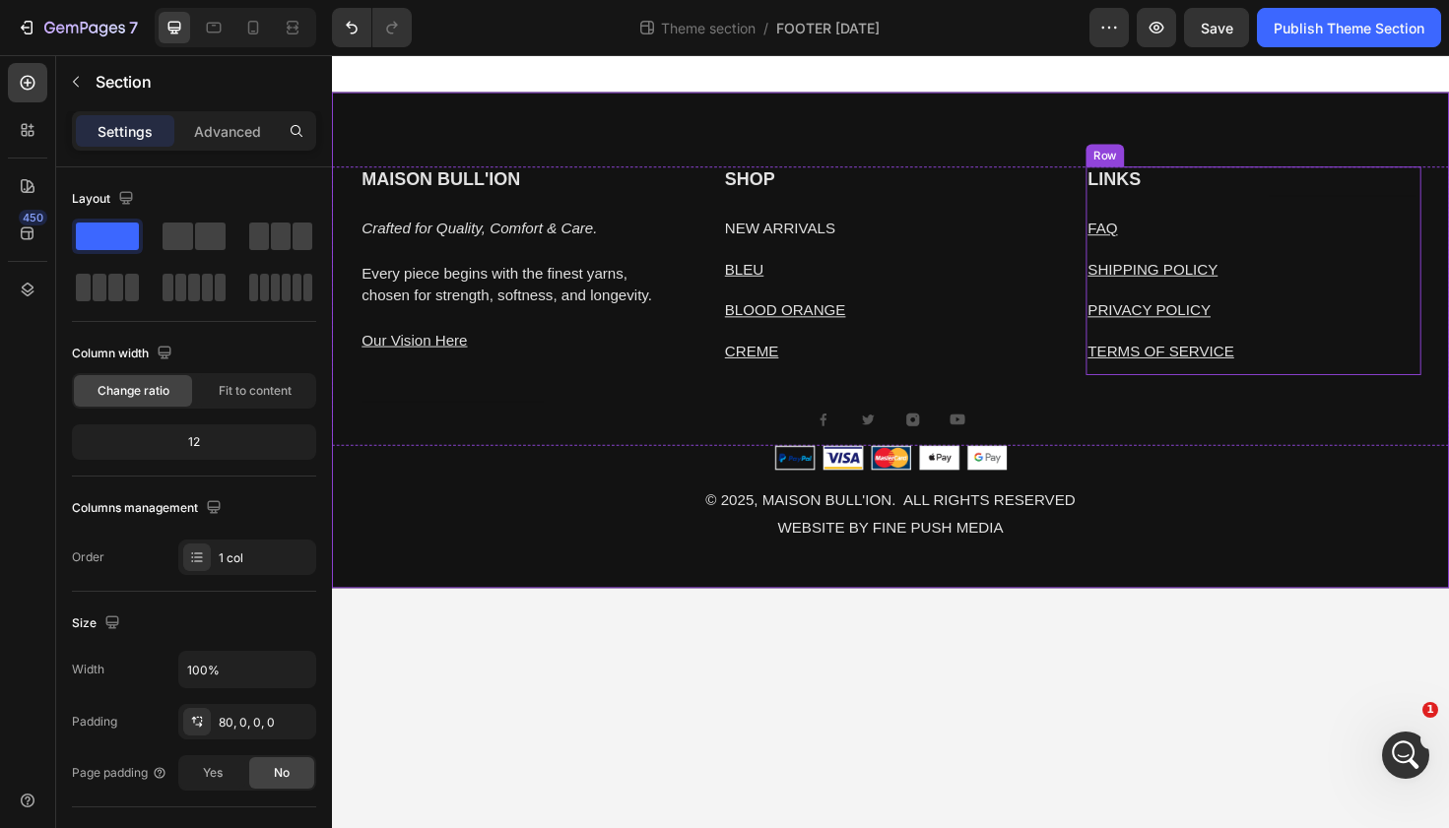
click at [1159, 232] on u "FAQ" at bounding box center [1148, 238] width 32 height 17
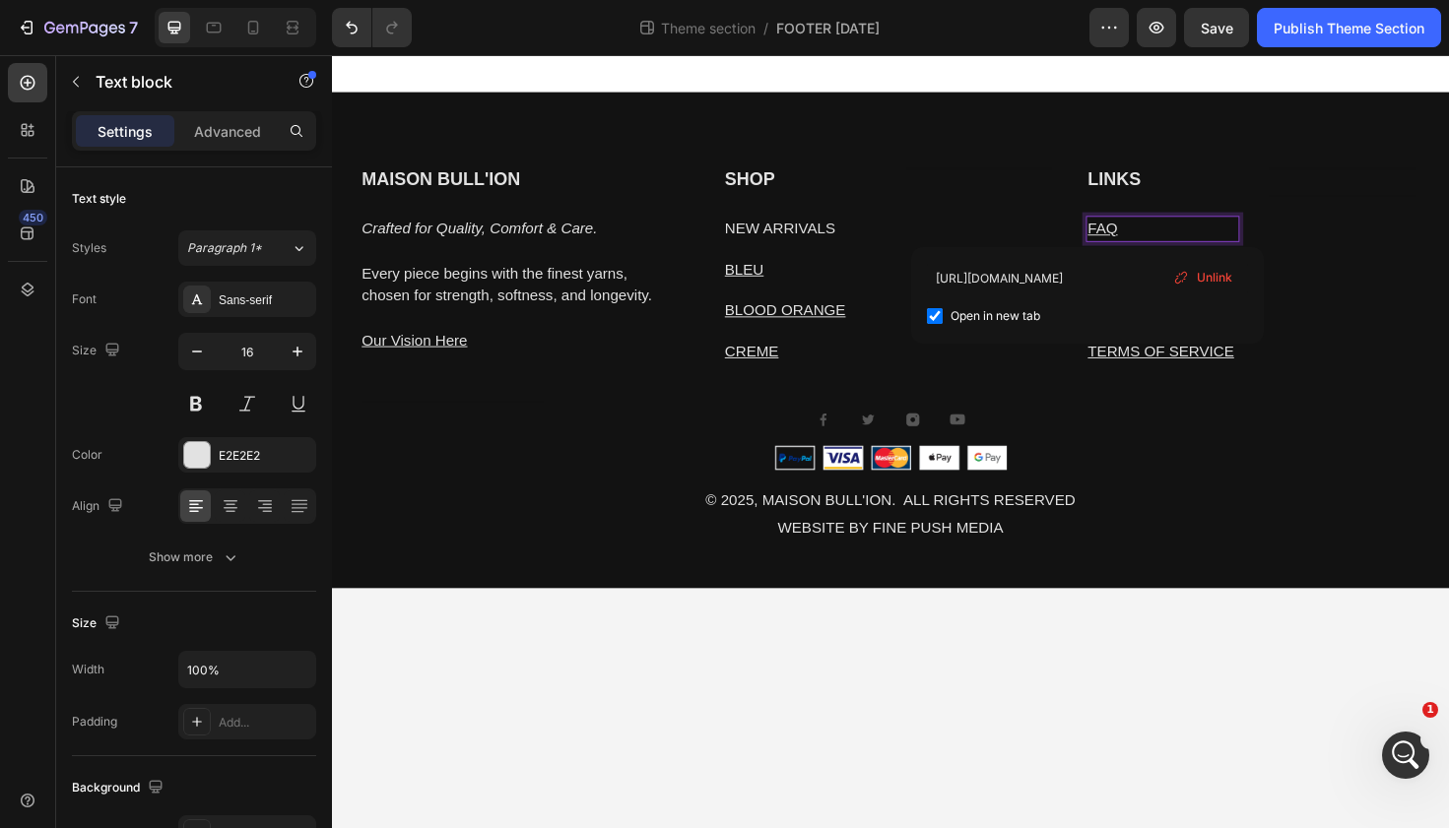
click at [1191, 228] on p "FAQ ⁠⁠⁠⁠⁠⁠⁠" at bounding box center [1211, 240] width 159 height 24
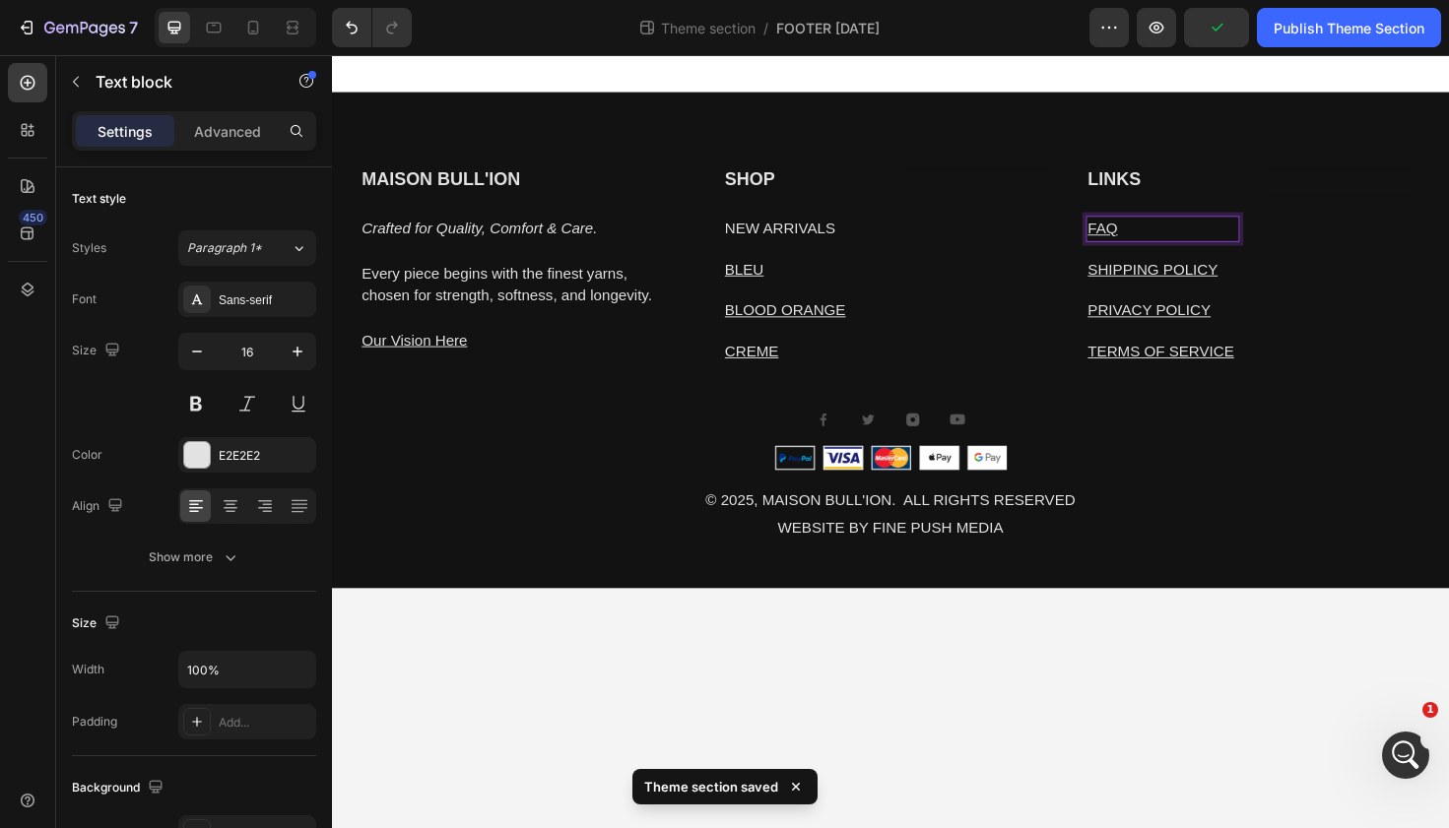
click at [1191, 228] on p "FAQ" at bounding box center [1211, 240] width 159 height 24
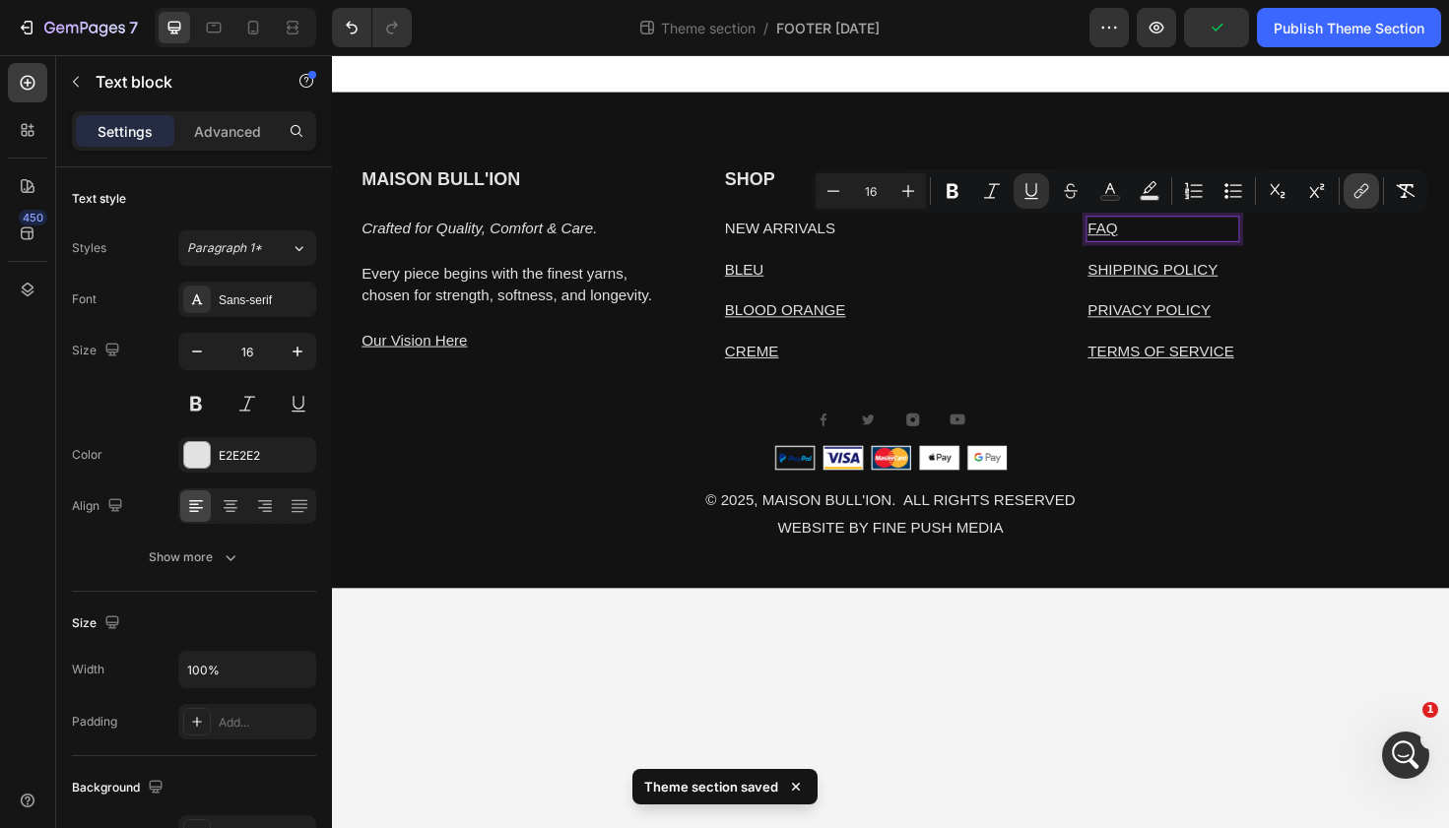
scroll to position [8645, 0]
click at [1368, 176] on button "link" at bounding box center [1360, 190] width 35 height 35
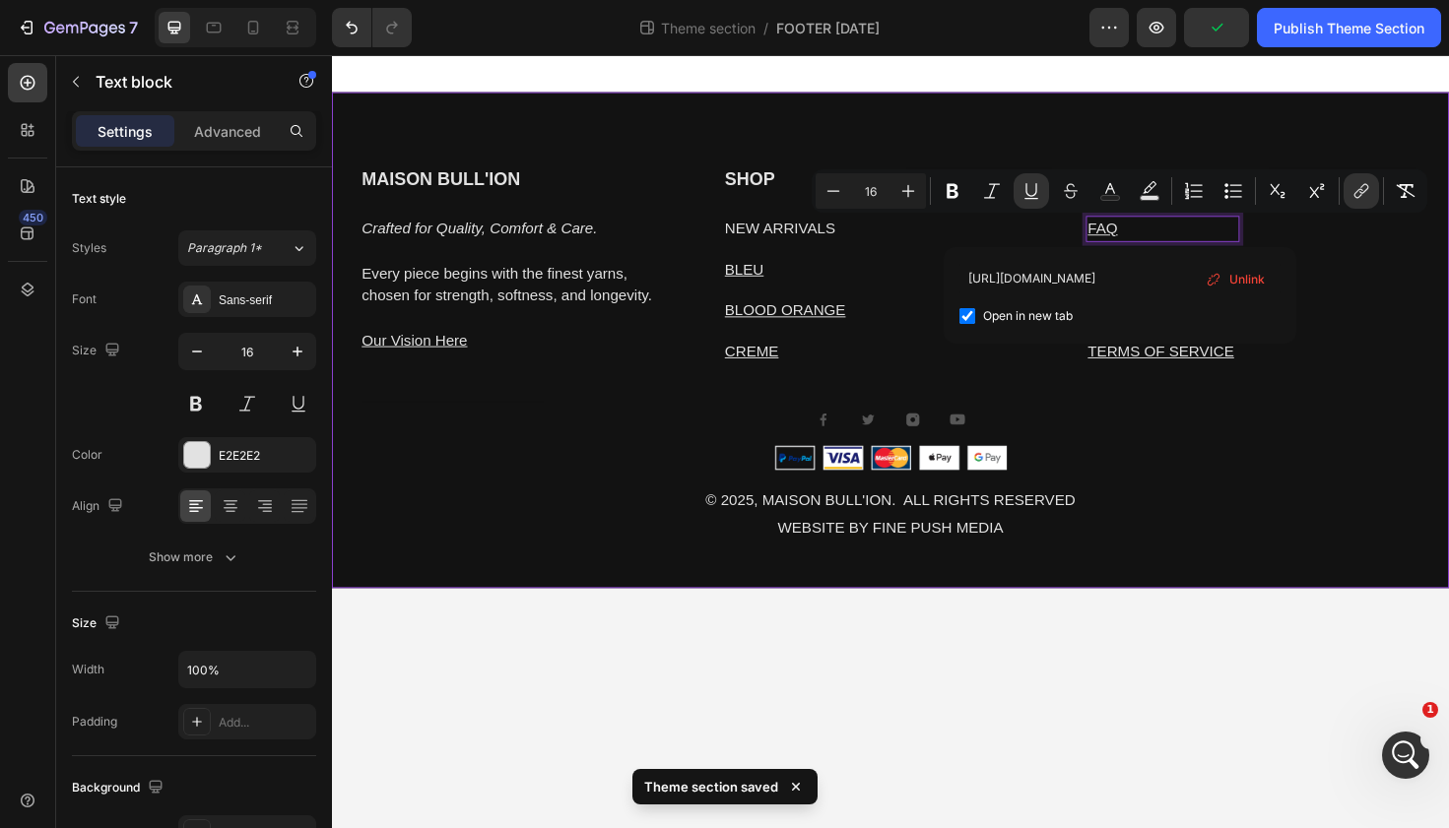
click at [1298, 146] on div "MAISON BULL'ION Heading Crafted for Quality, Comfort & Care. Every piece begins…" at bounding box center [923, 357] width 1182 height 525
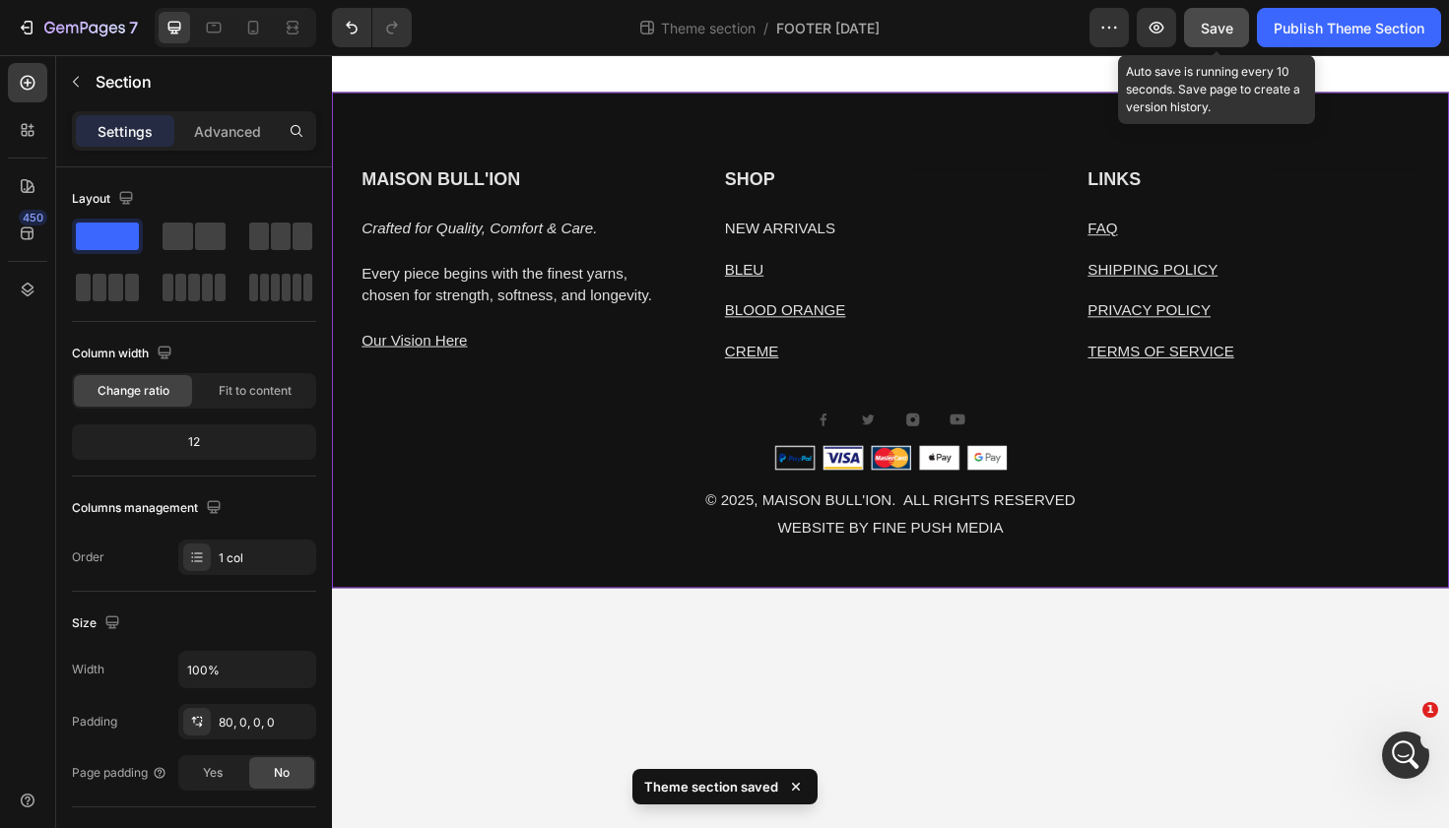
click at [1225, 18] on div "Save" at bounding box center [1217, 28] width 33 height 21
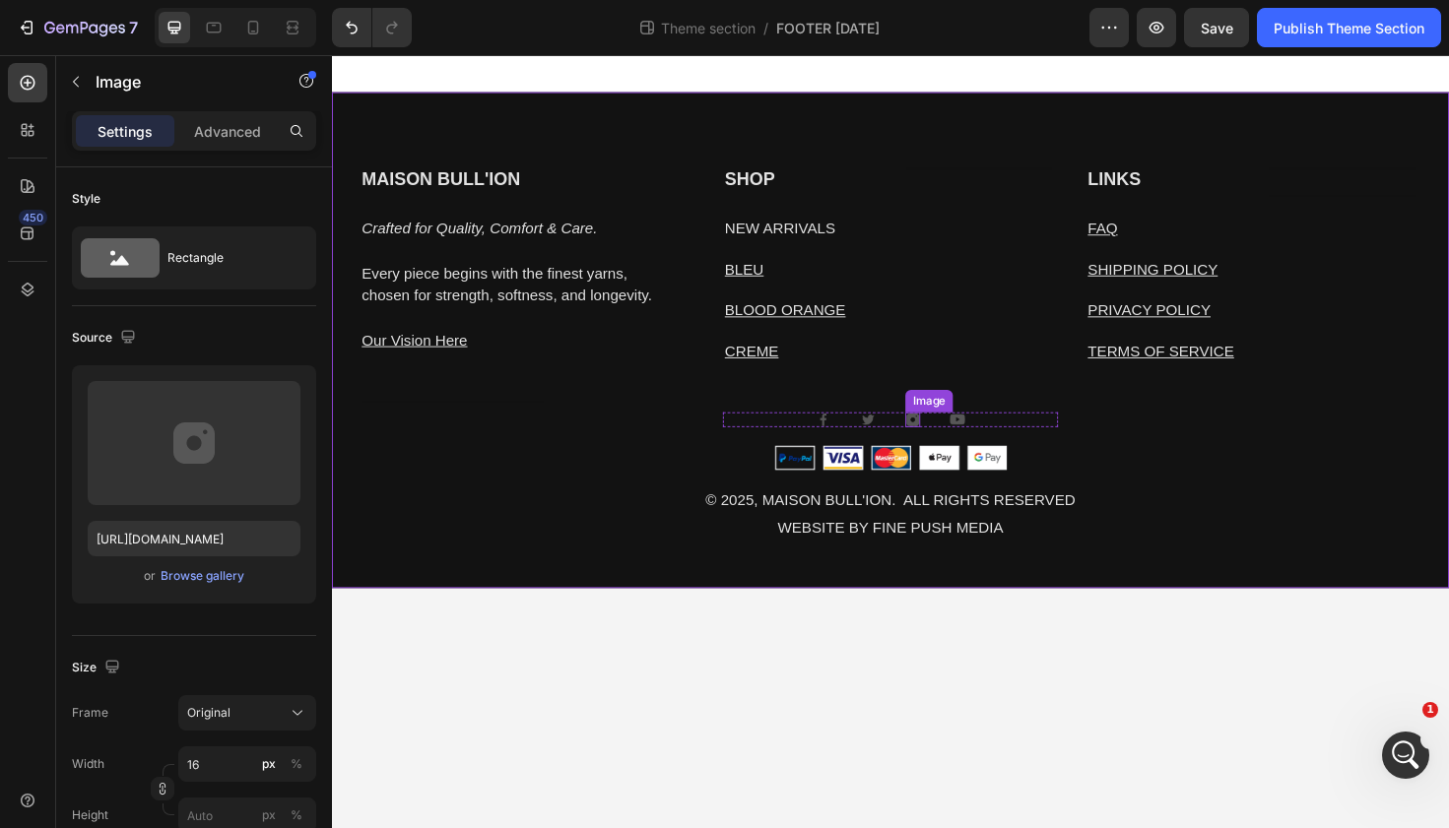
click at [944, 440] on img at bounding box center [947, 441] width 16 height 16
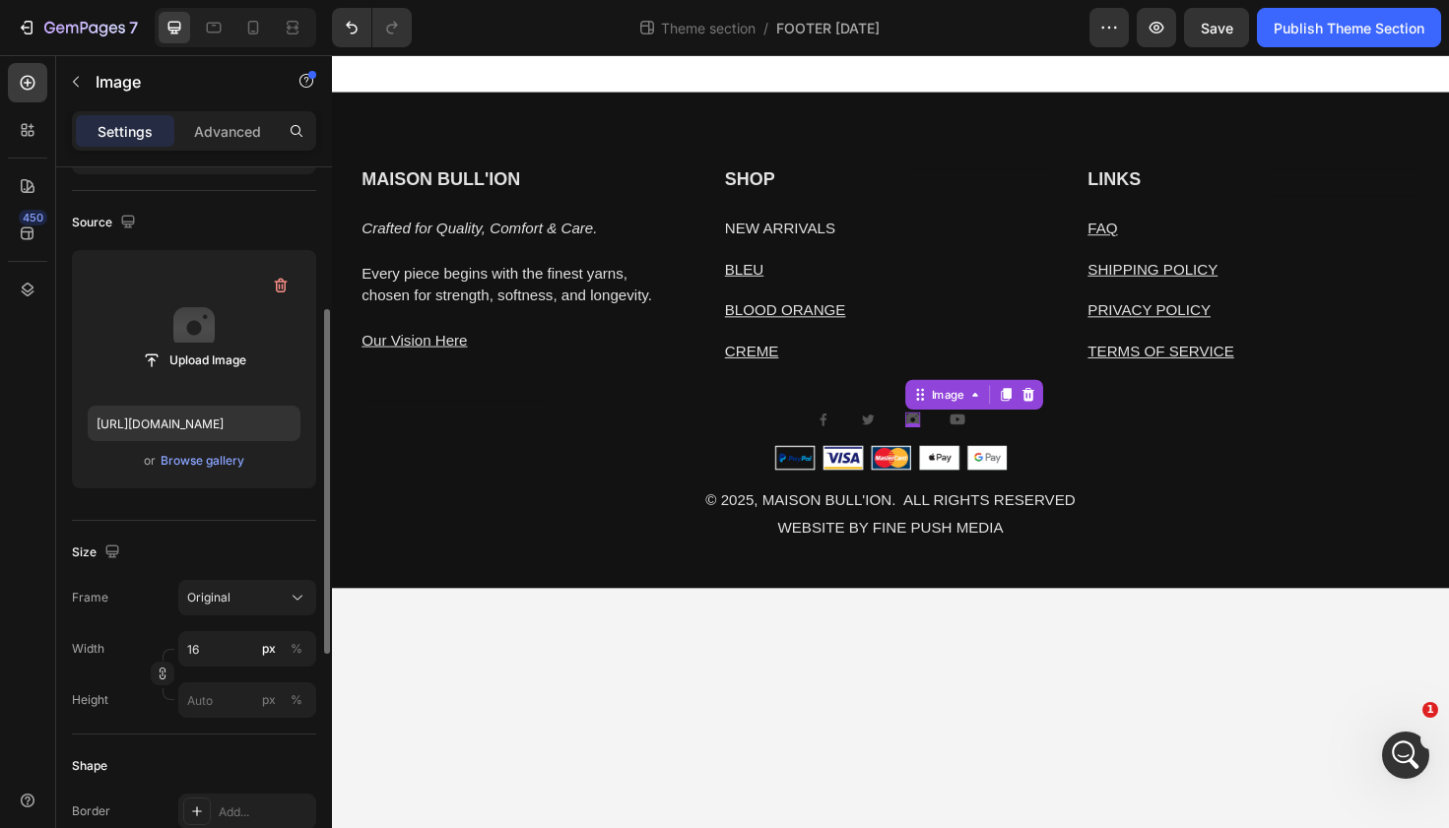
scroll to position [95, 0]
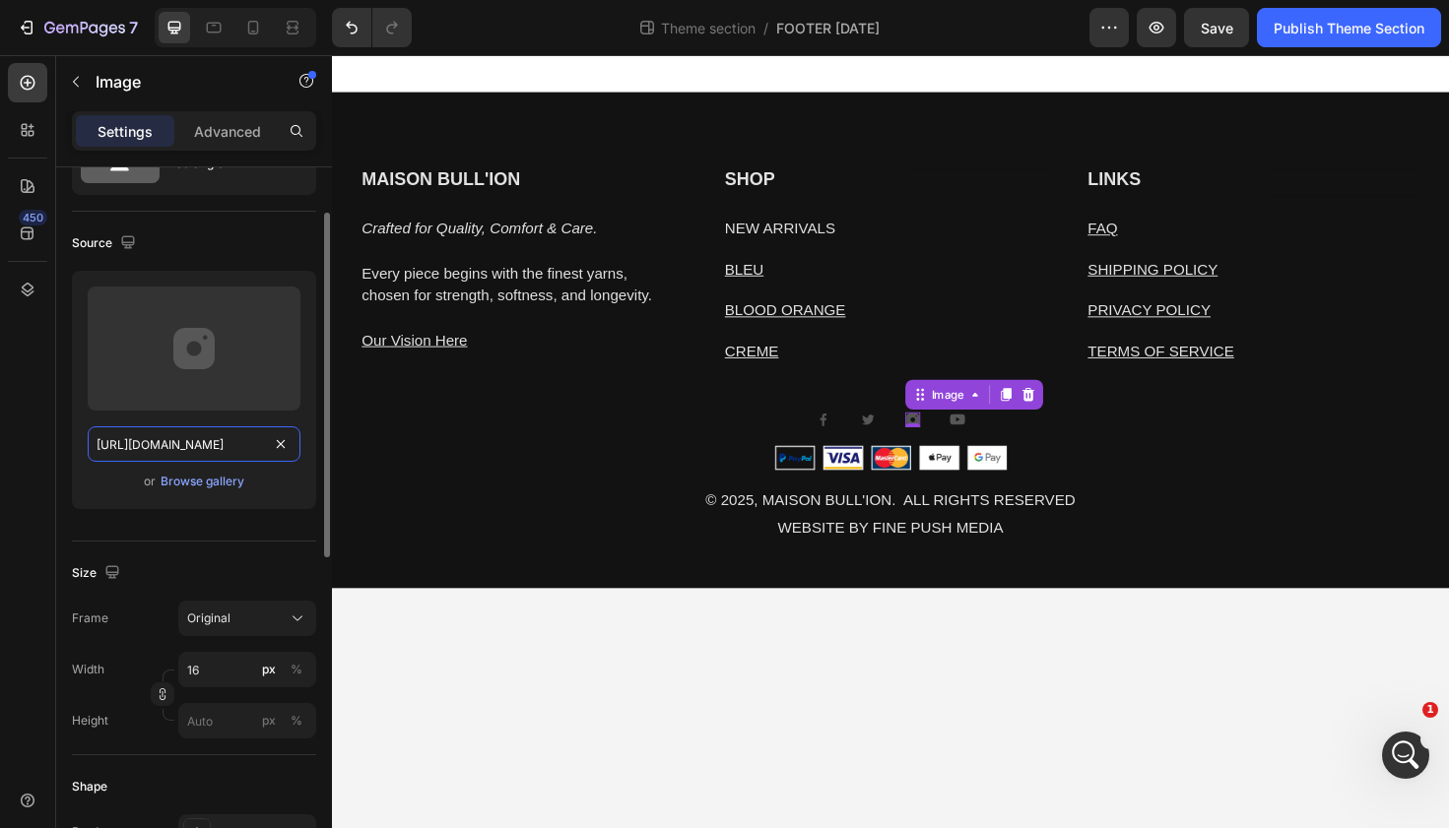
click at [181, 450] on input "https://ucarecdn.com/a74eccd4-345e-4b03-87e3-751d4e1c3a08/-/format/auto/" at bounding box center [194, 443] width 213 height 35
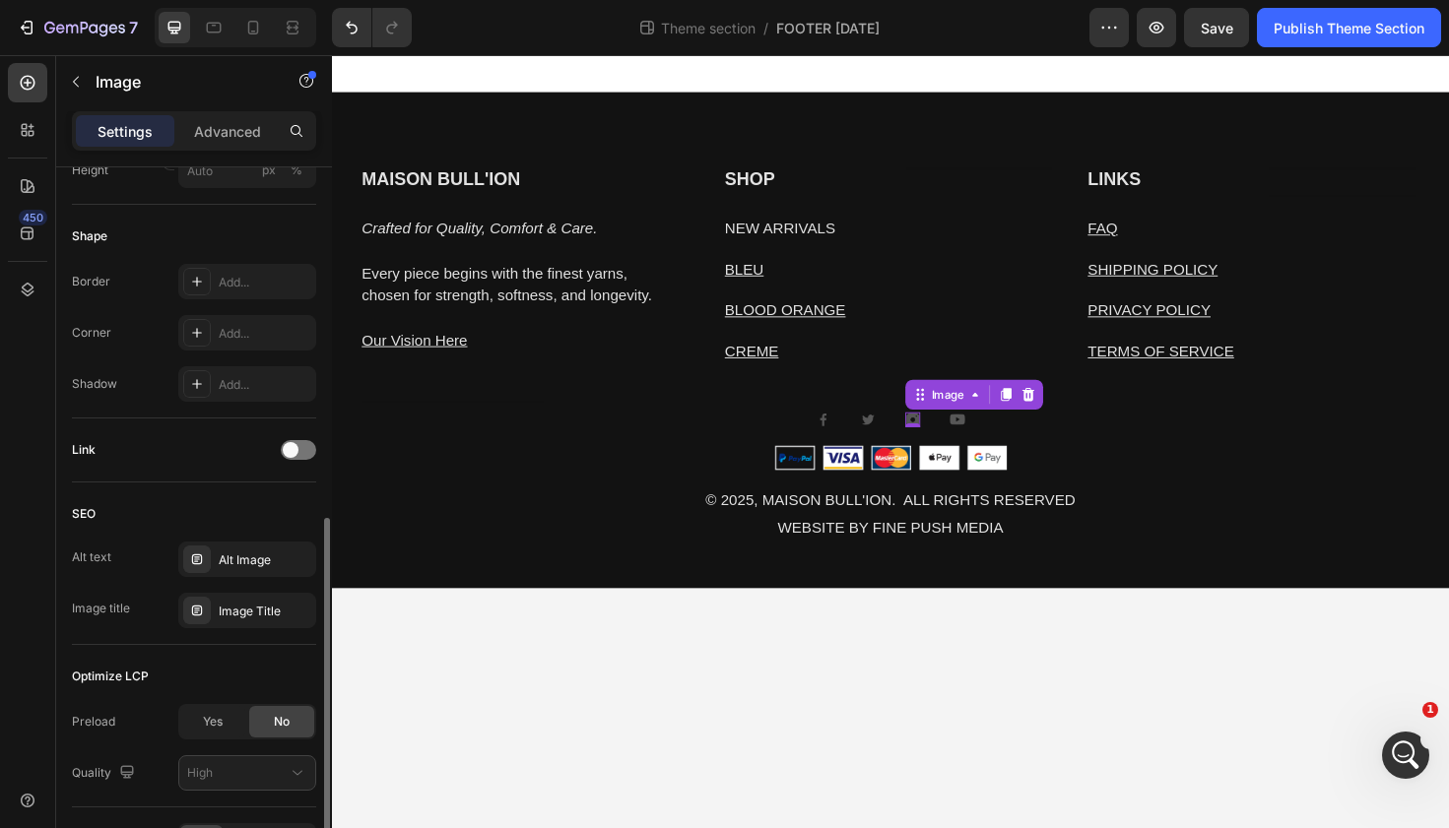
scroll to position [672, 0]
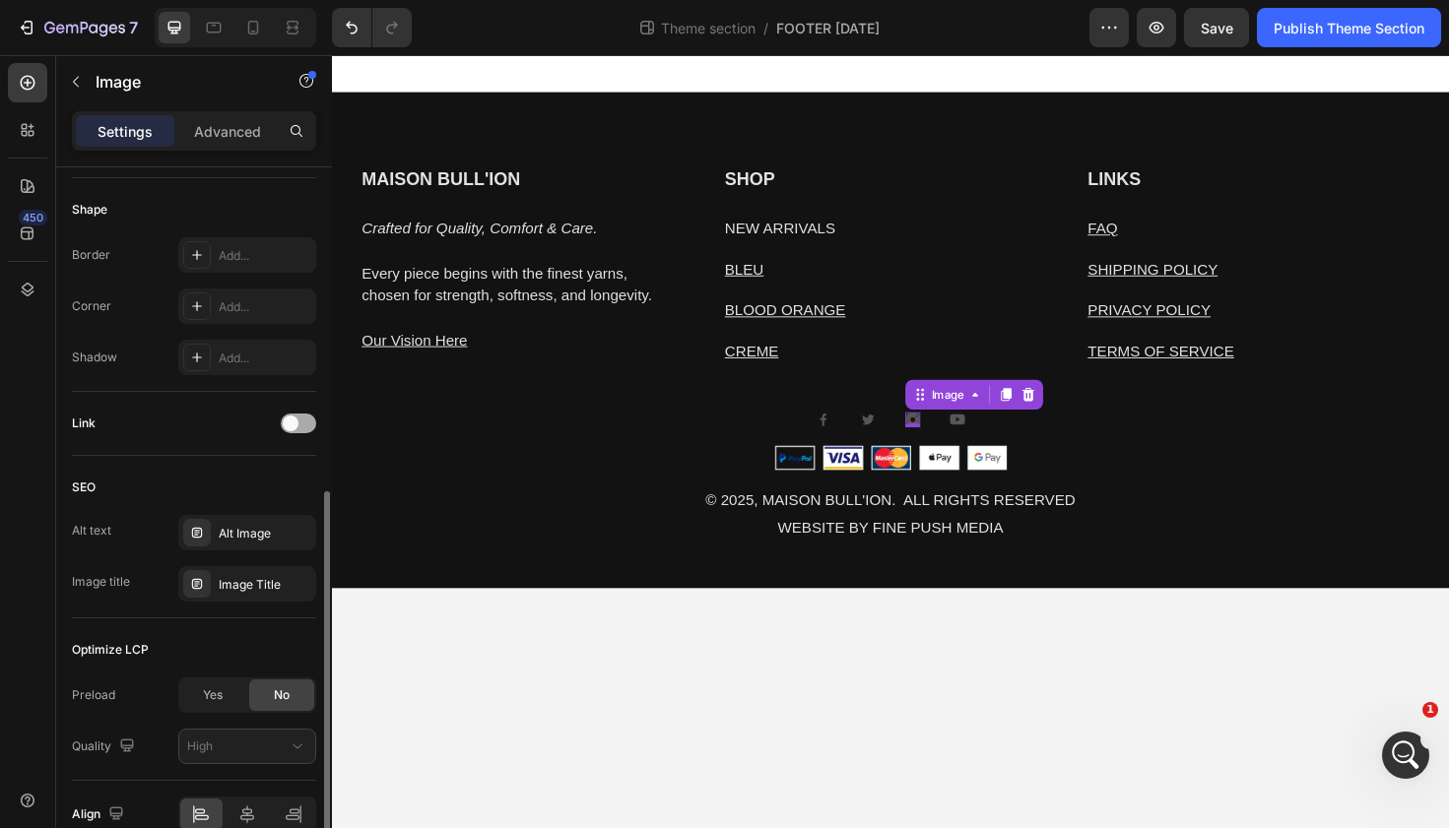
click at [304, 430] on div at bounding box center [298, 424] width 35 height 20
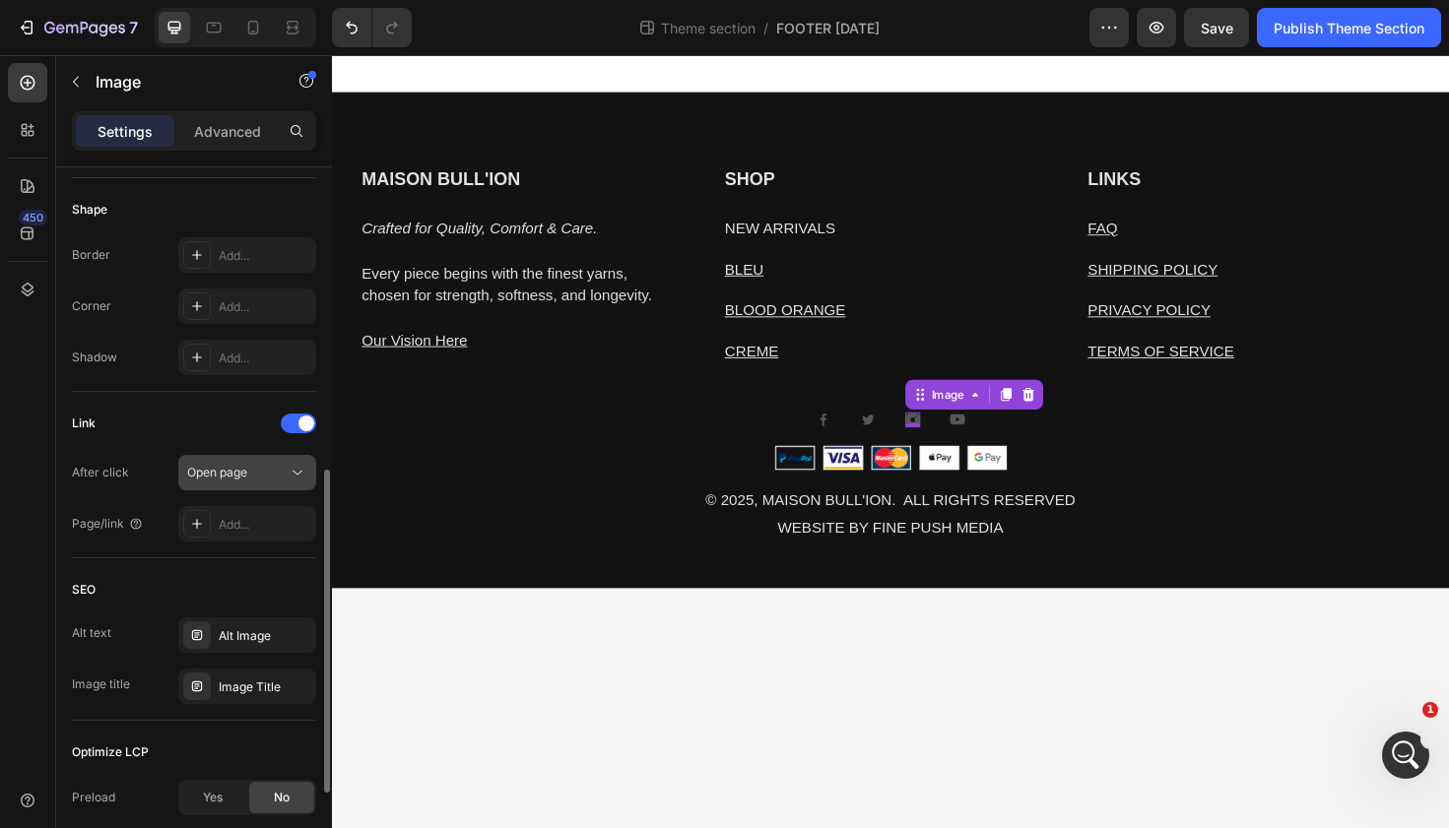
click at [254, 476] on div "Open page" at bounding box center [237, 473] width 100 height 18
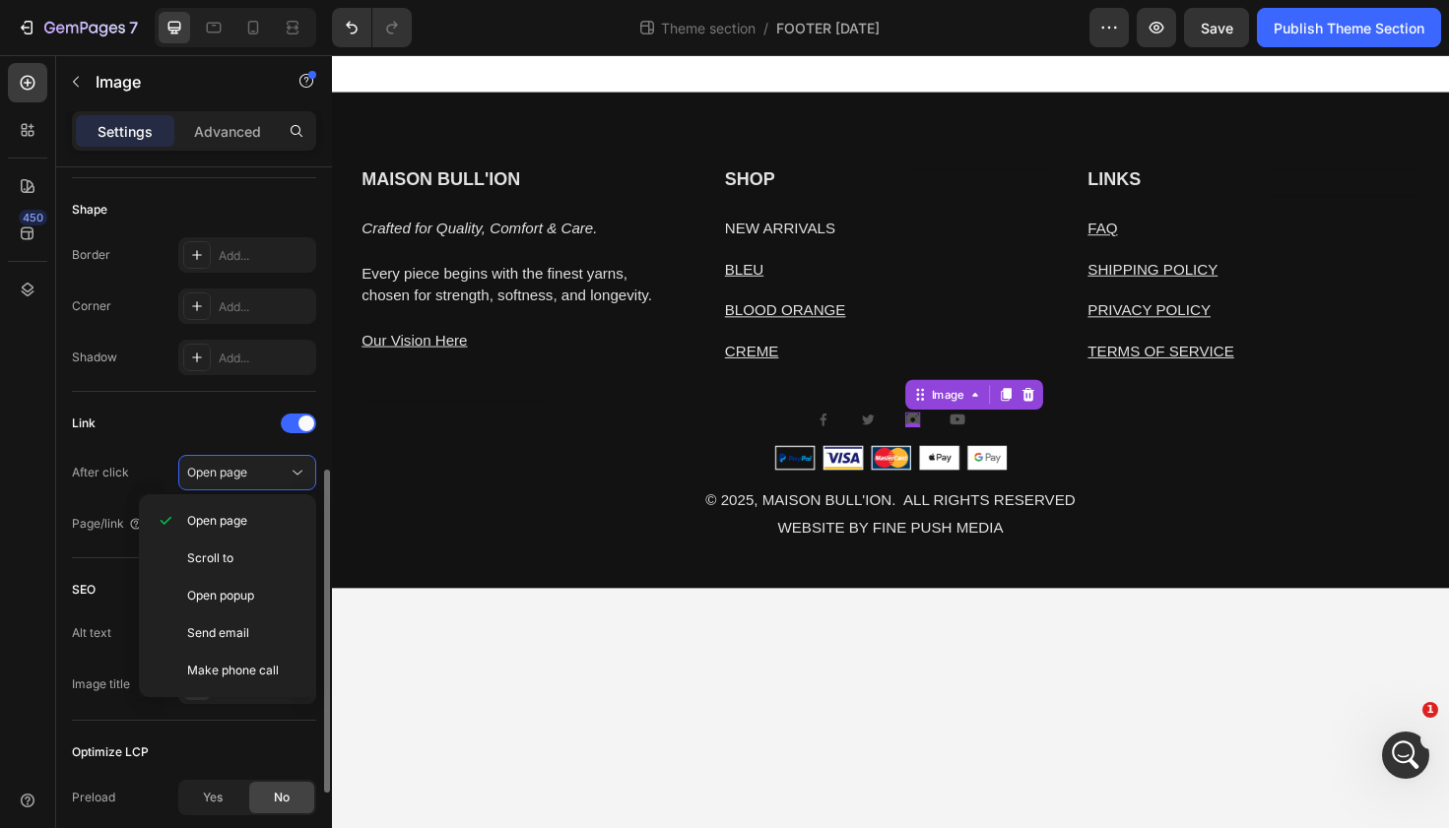
click at [217, 435] on div "Link" at bounding box center [194, 424] width 244 height 32
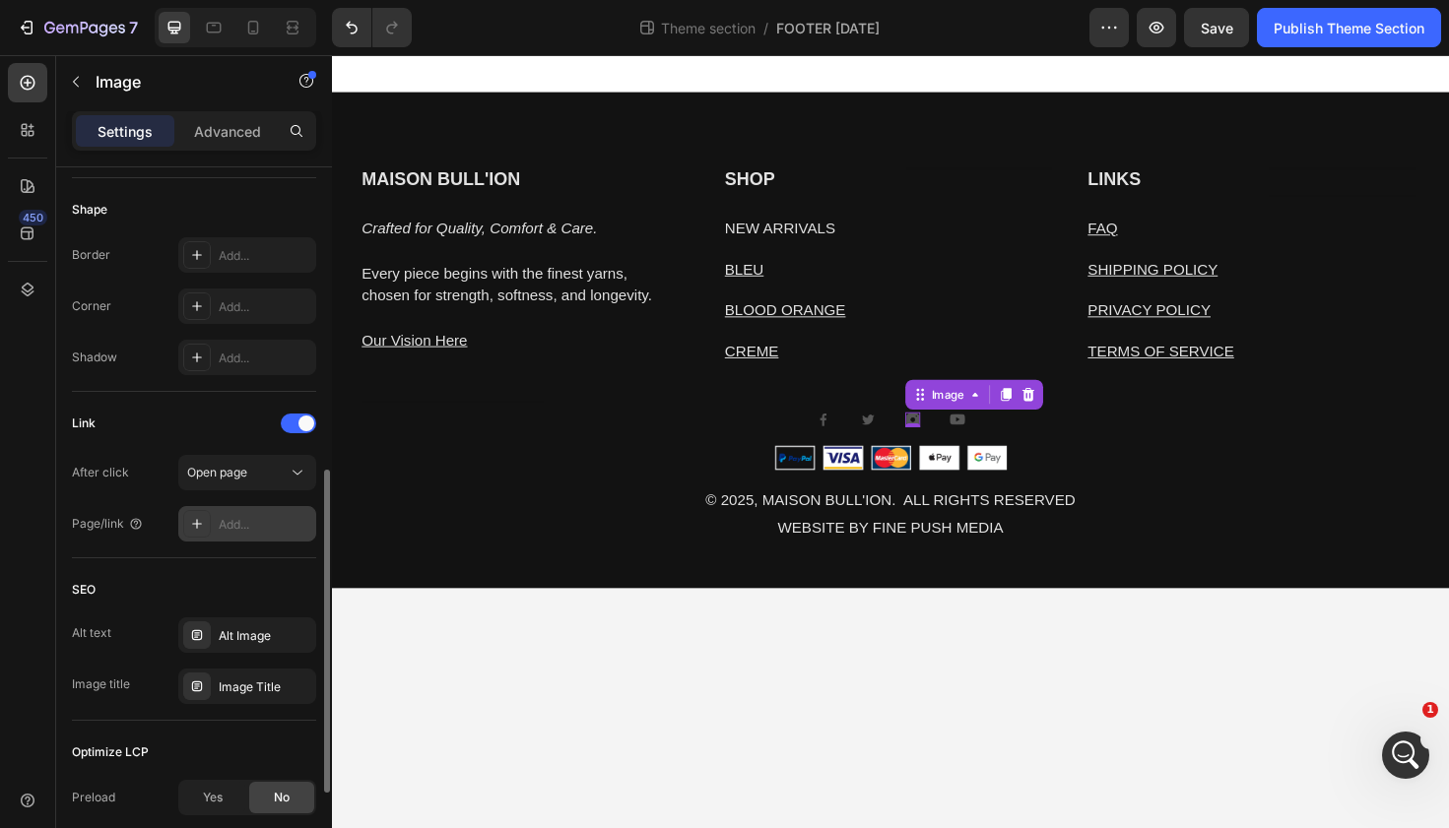
click at [228, 531] on div "Add..." at bounding box center [265, 525] width 93 height 18
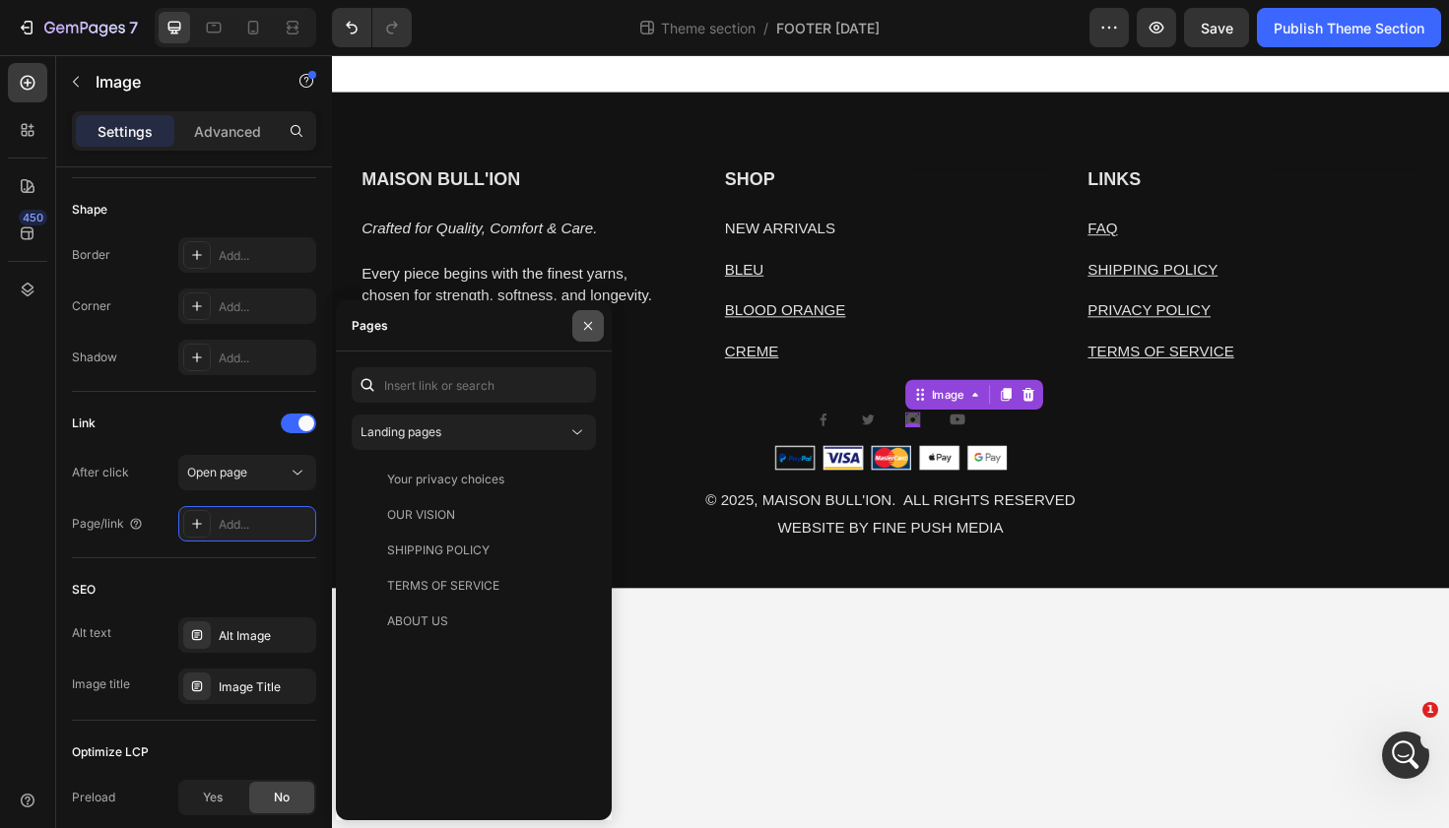
click at [589, 326] on icon "button" at bounding box center [588, 325] width 8 height 8
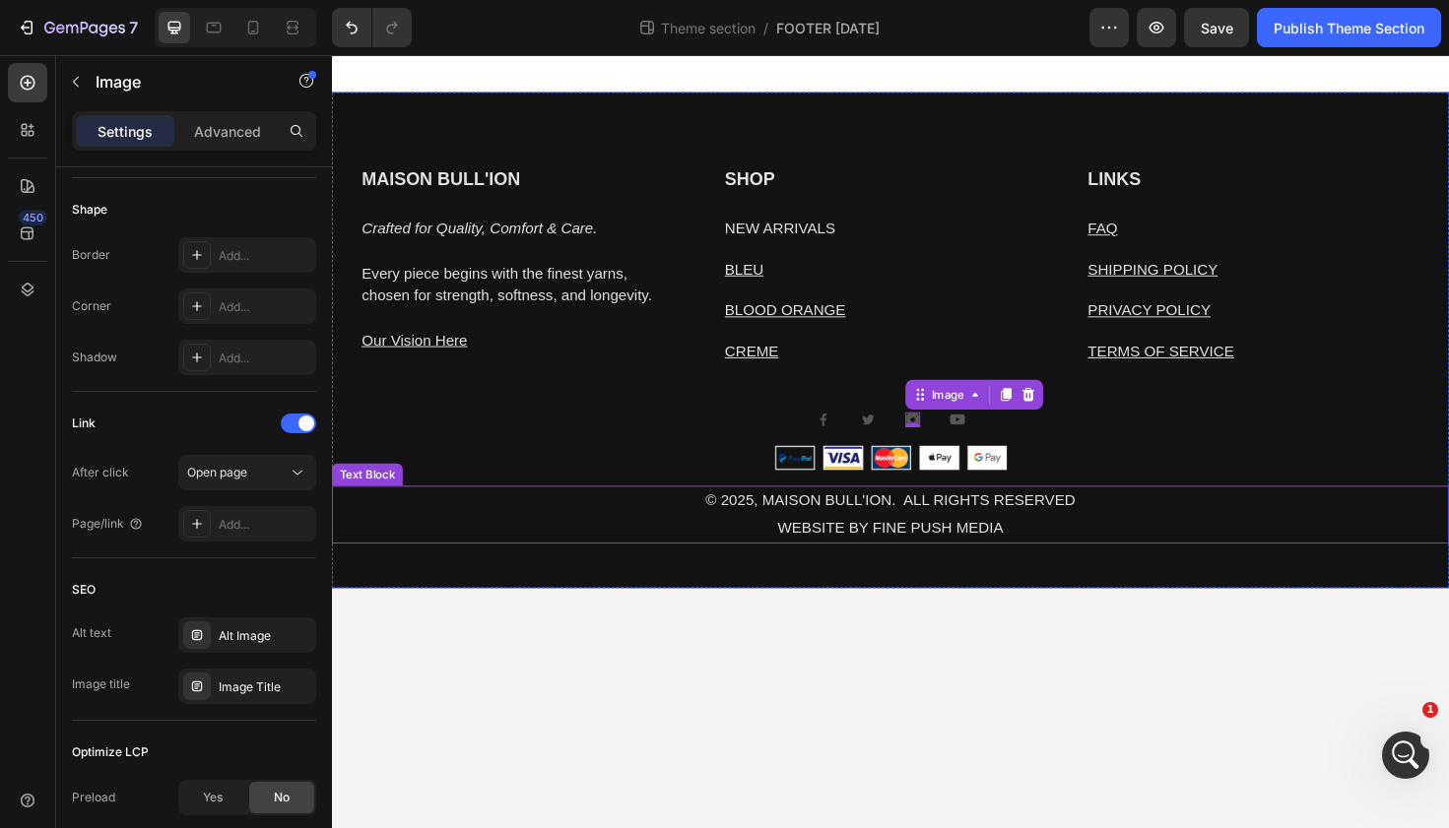
click at [570, 554] on p "WEBSITE BY FINE PUSH MEDIA" at bounding box center [923, 556] width 1178 height 29
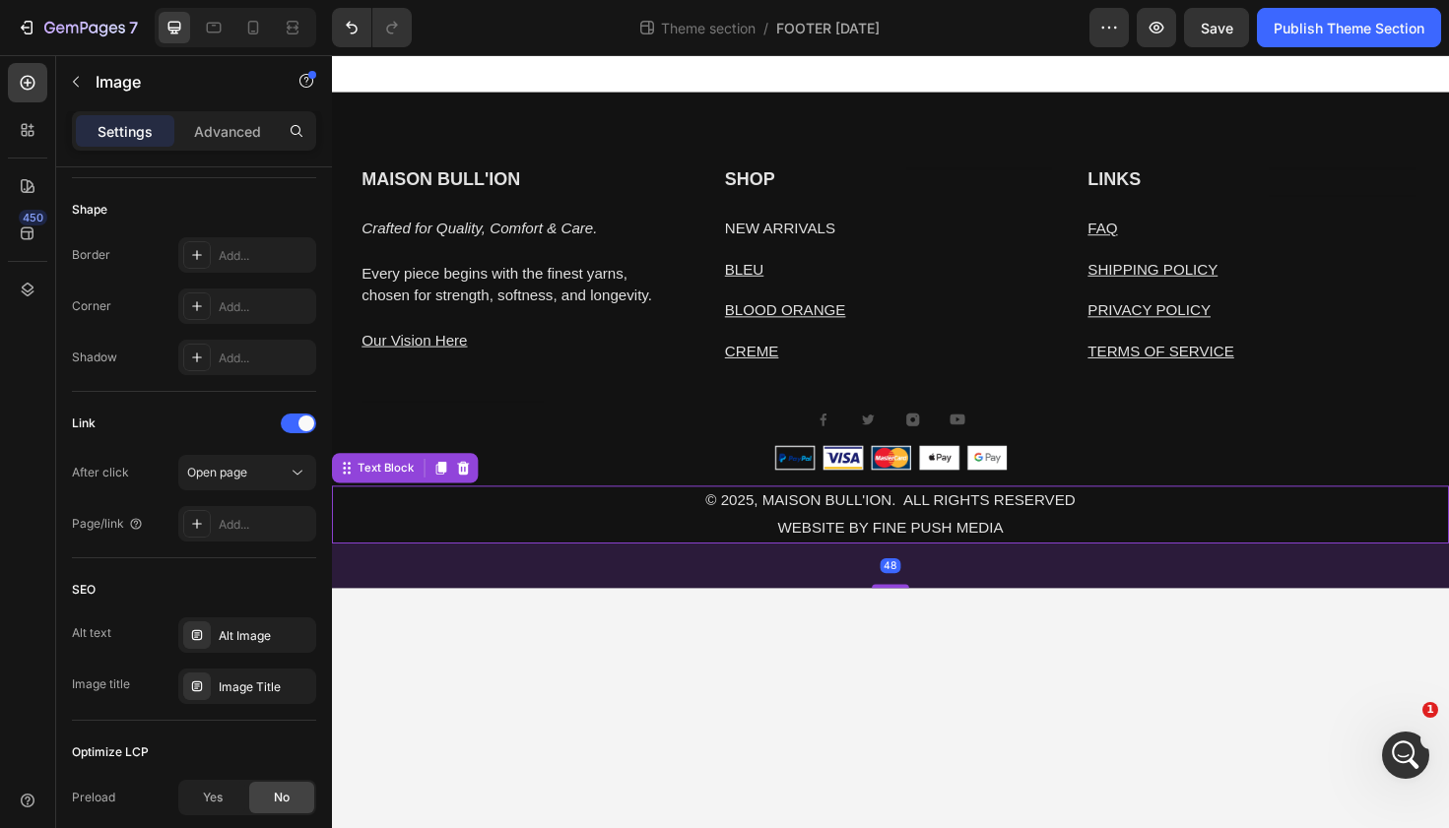
scroll to position [0, 0]
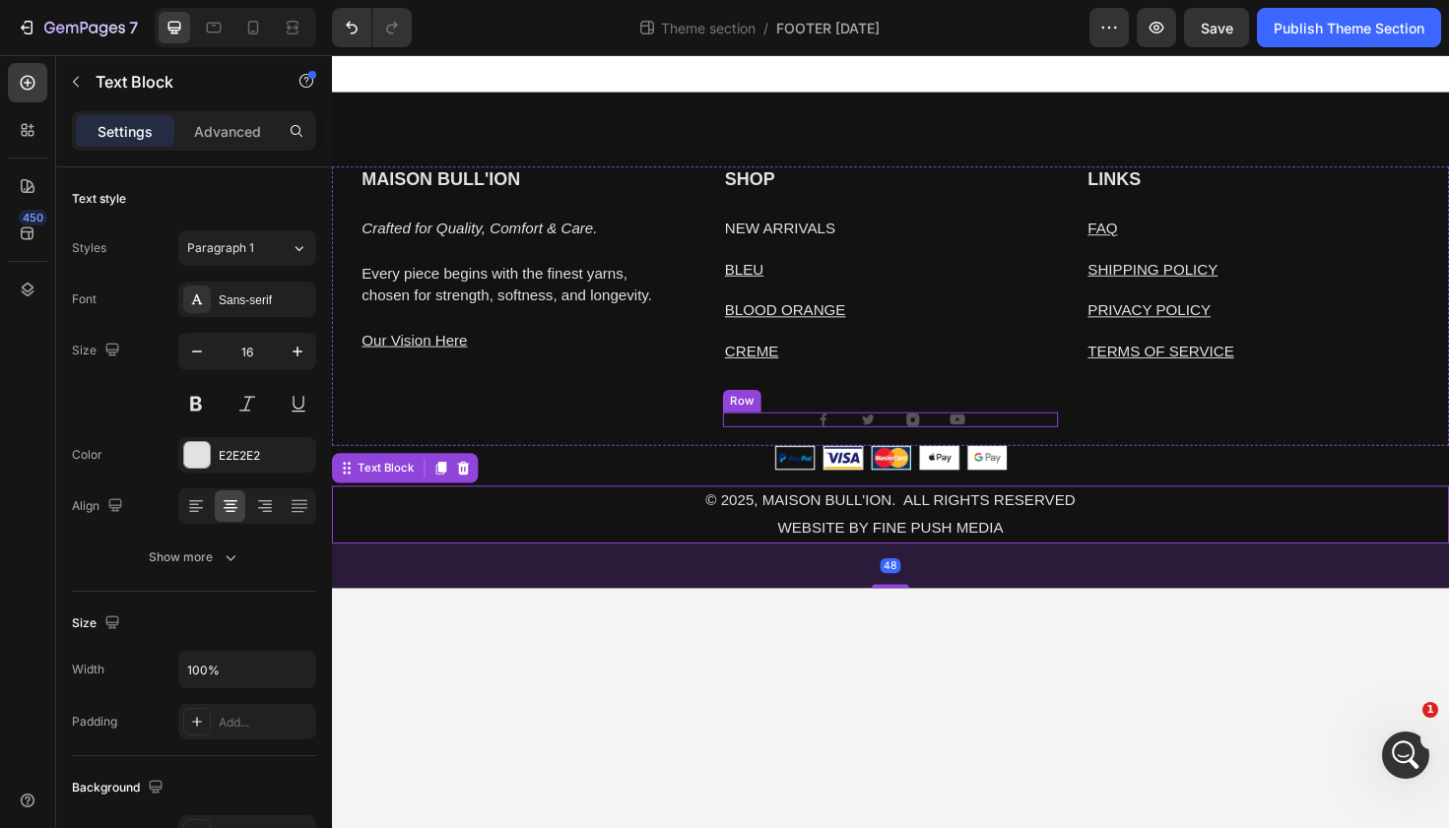
click at [844, 444] on img at bounding box center [852, 441] width 16 height 16
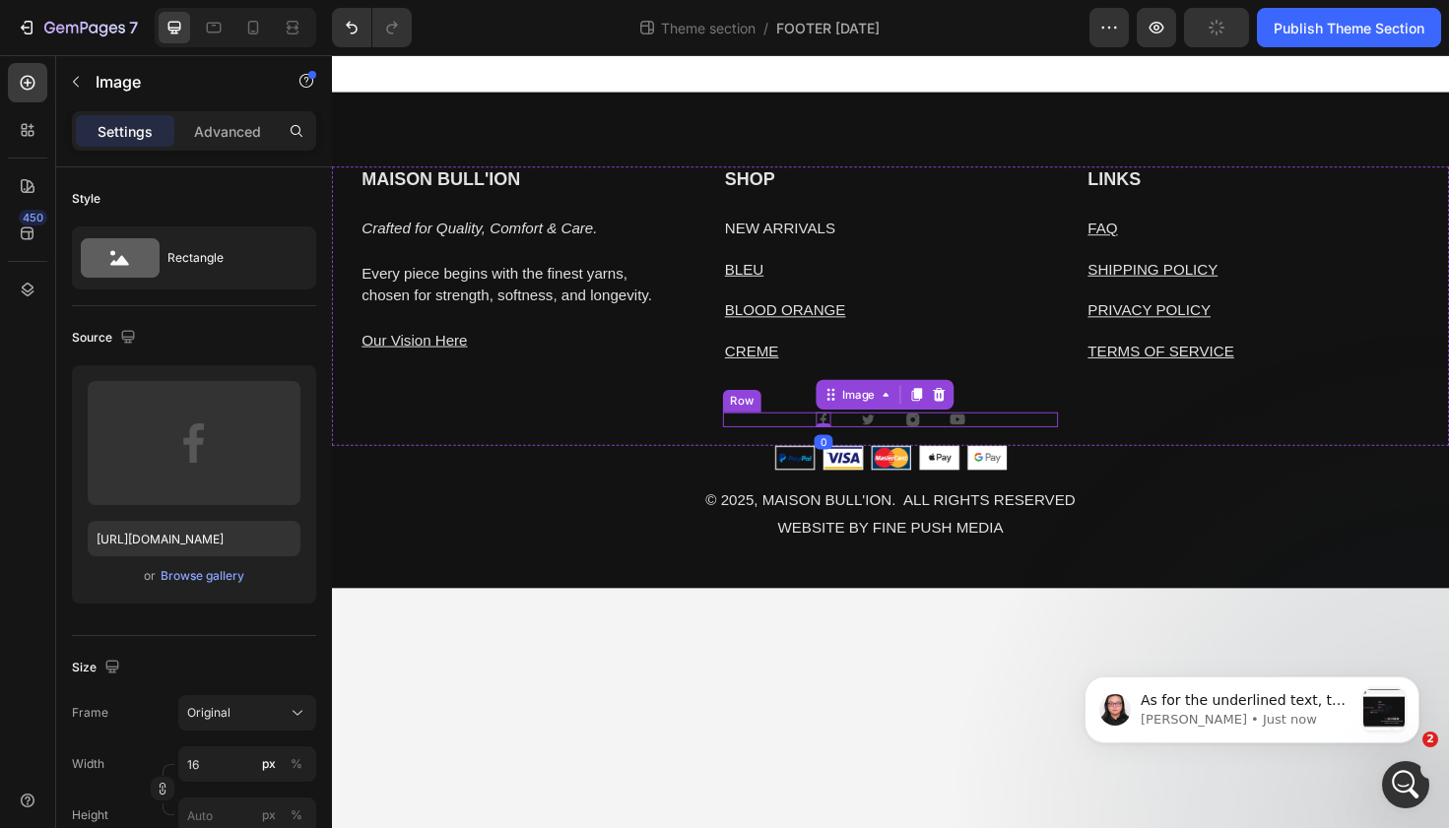
scroll to position [9067, 0]
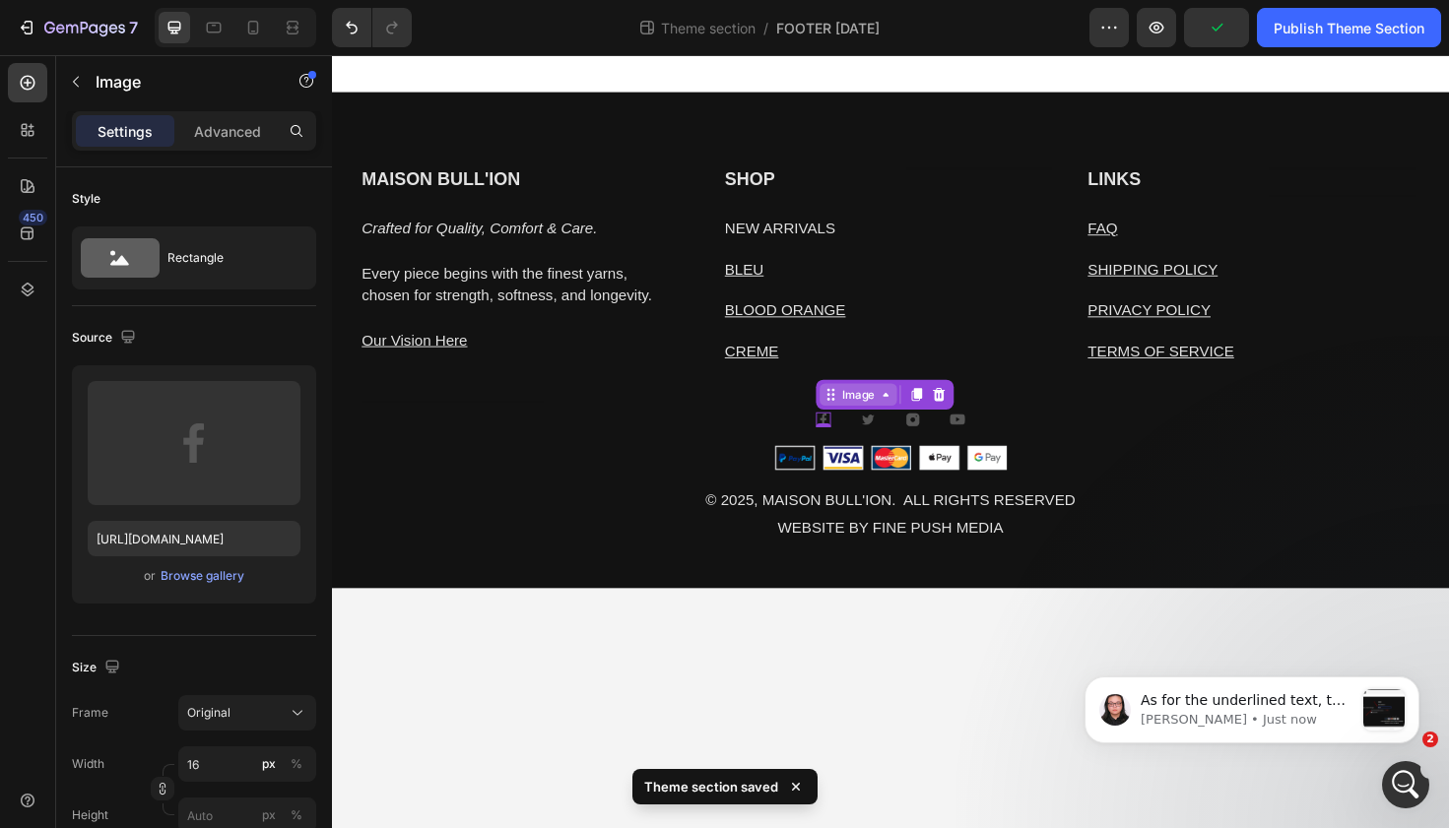
click at [884, 415] on div "Image" at bounding box center [889, 415] width 42 height 18
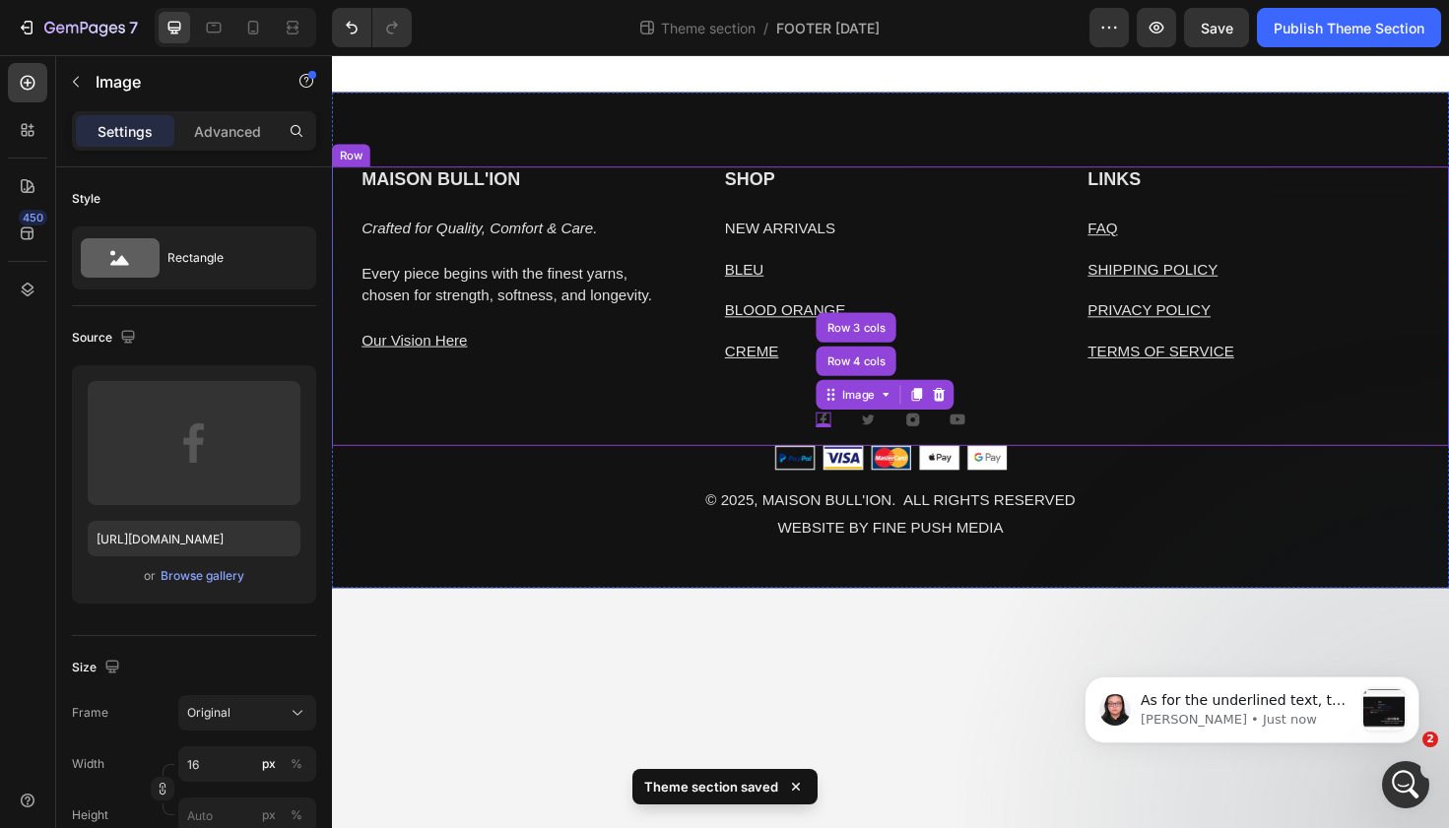
click at [1065, 459] on div "SHOP Heading NEW ARRIVALS Text block BLEU Text block BLOOD ORANGE Text block CR…" at bounding box center [923, 320] width 355 height 295
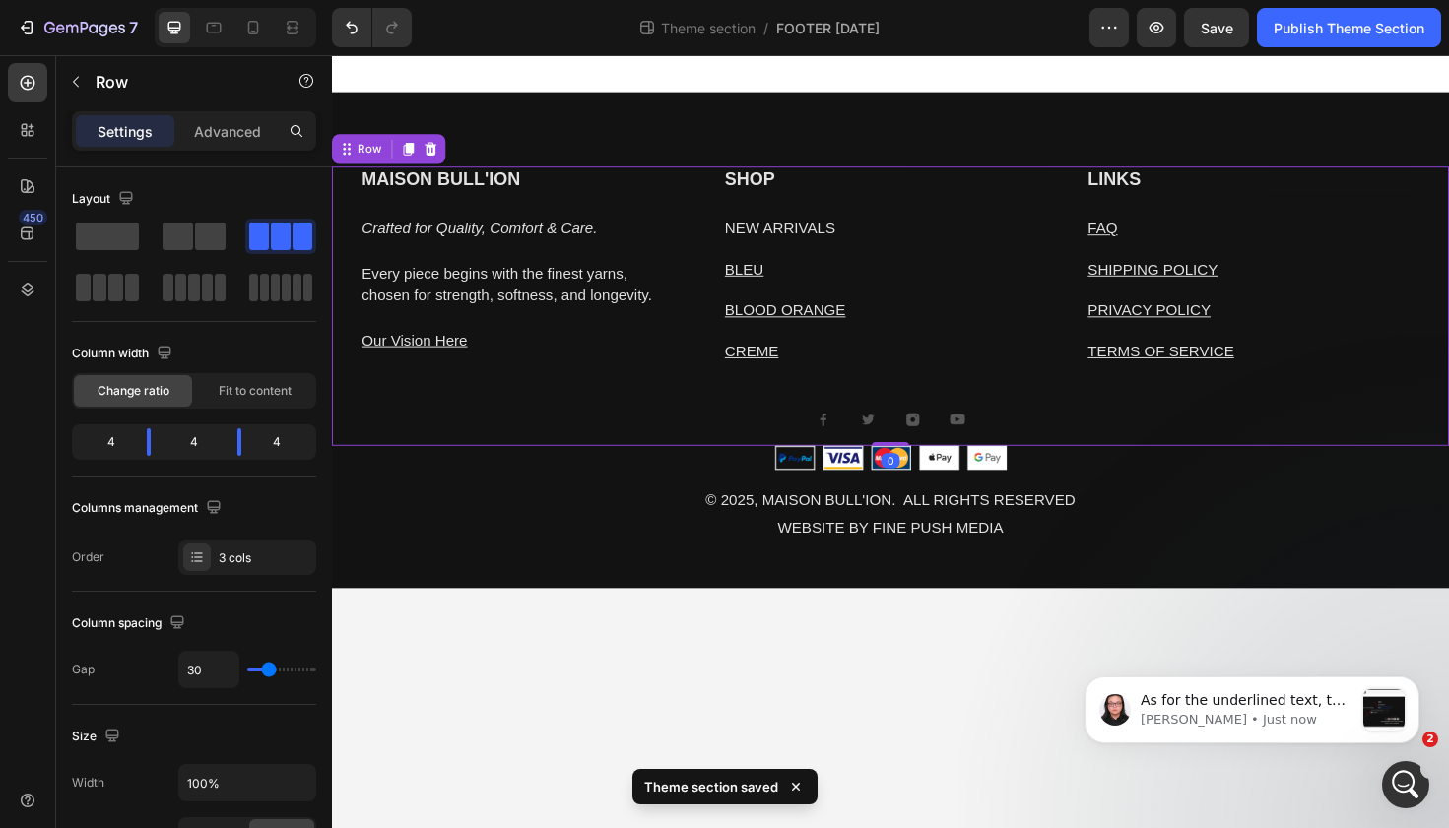
click at [1008, 445] on div "Image Image Image Image Row" at bounding box center [923, 441] width 355 height 16
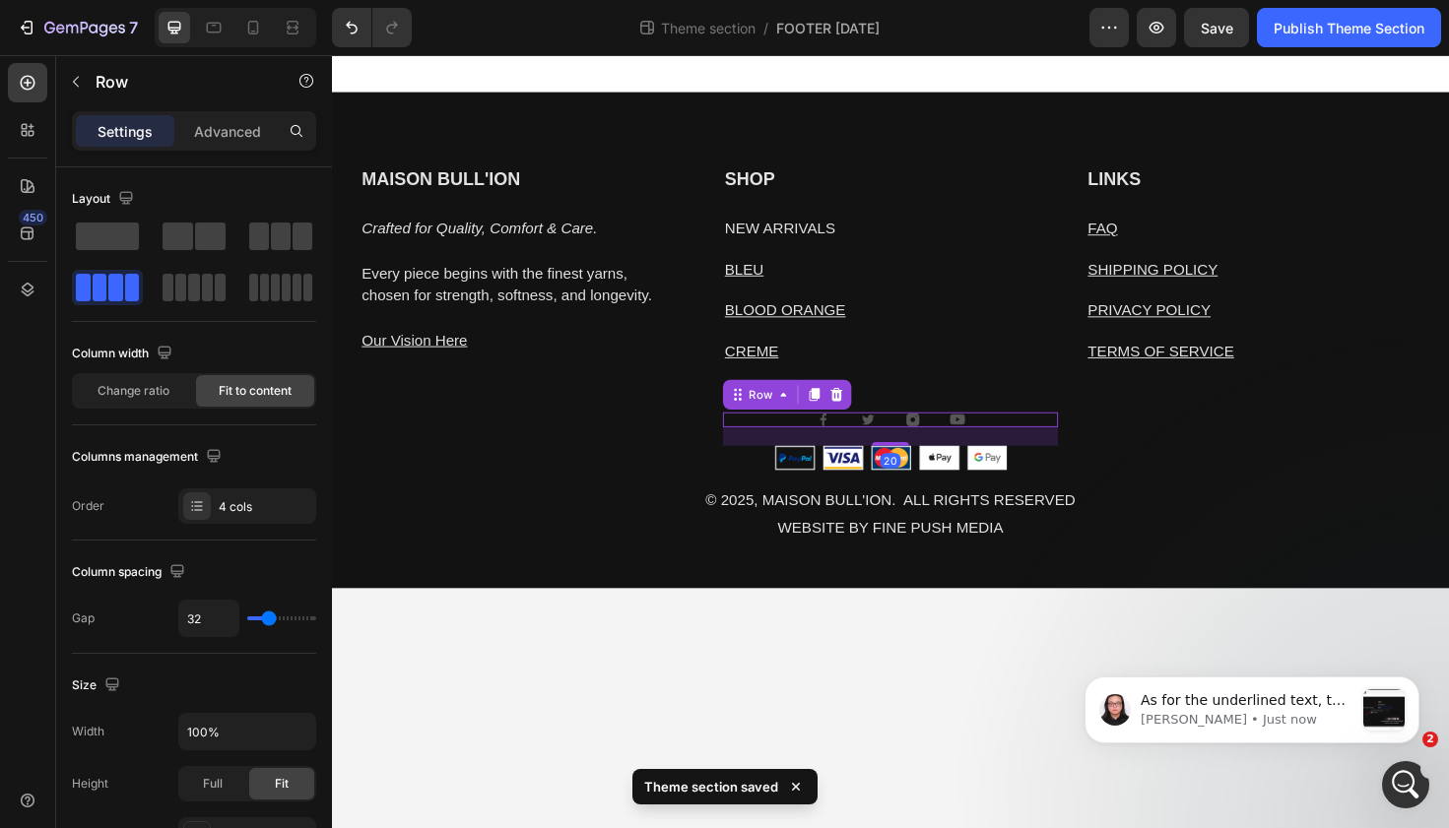
click at [1002, 445] on div "Image Image Image Image Row 20" at bounding box center [923, 441] width 355 height 16
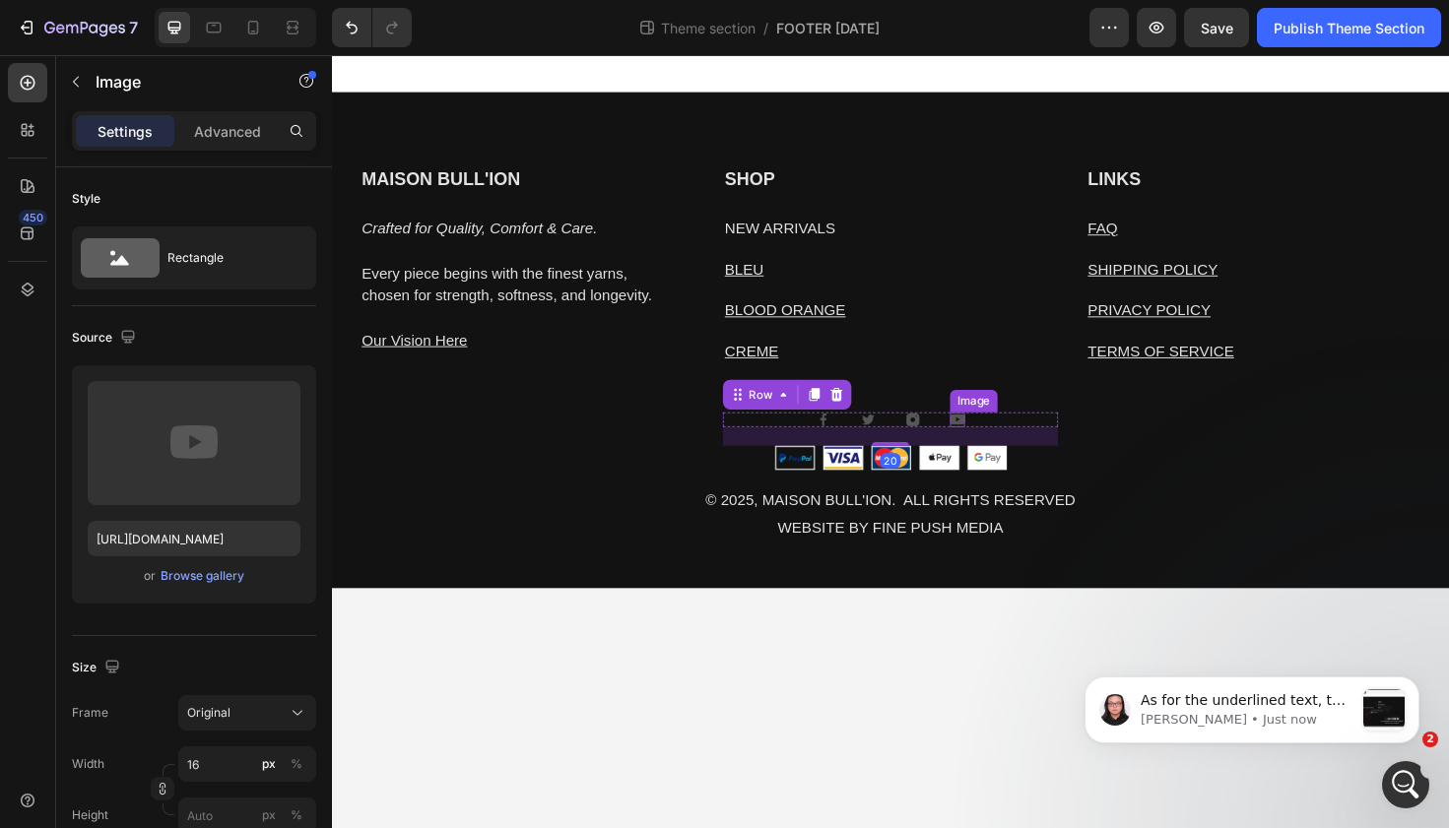
click at [991, 442] on div "Image" at bounding box center [994, 441] width 16 height 16
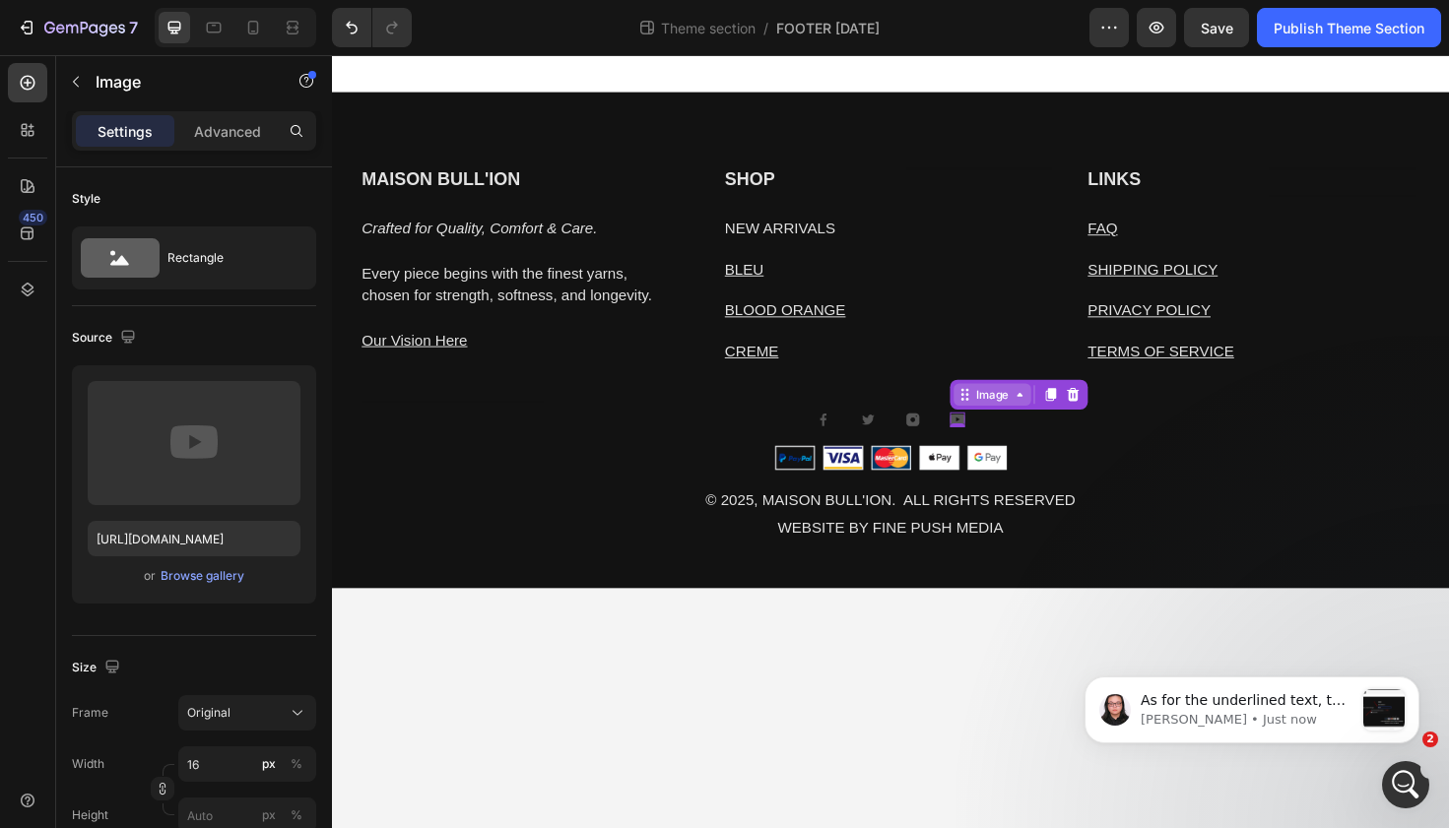
click at [1062, 421] on icon at bounding box center [1060, 415] width 16 height 16
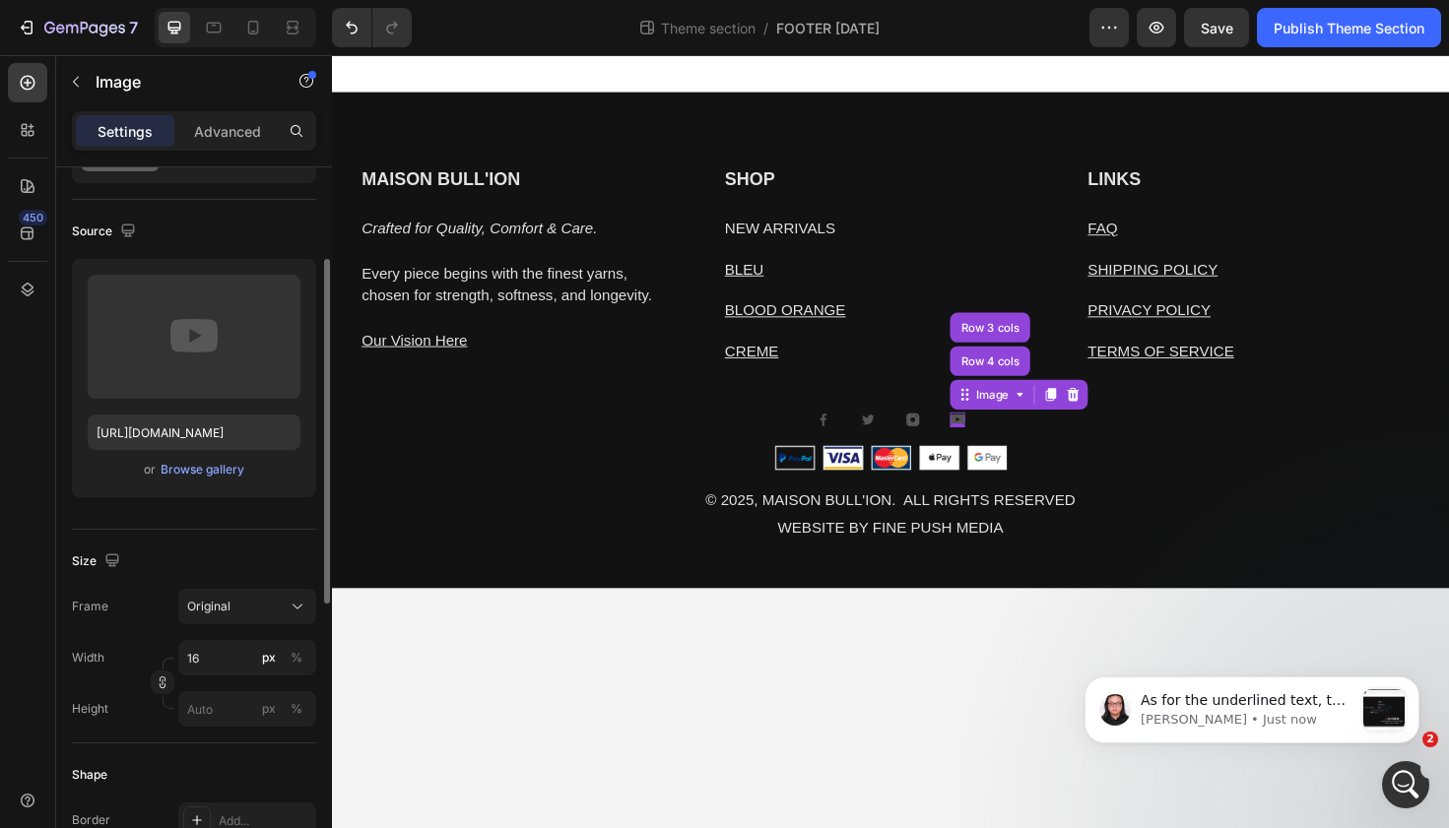
scroll to position [770, 0]
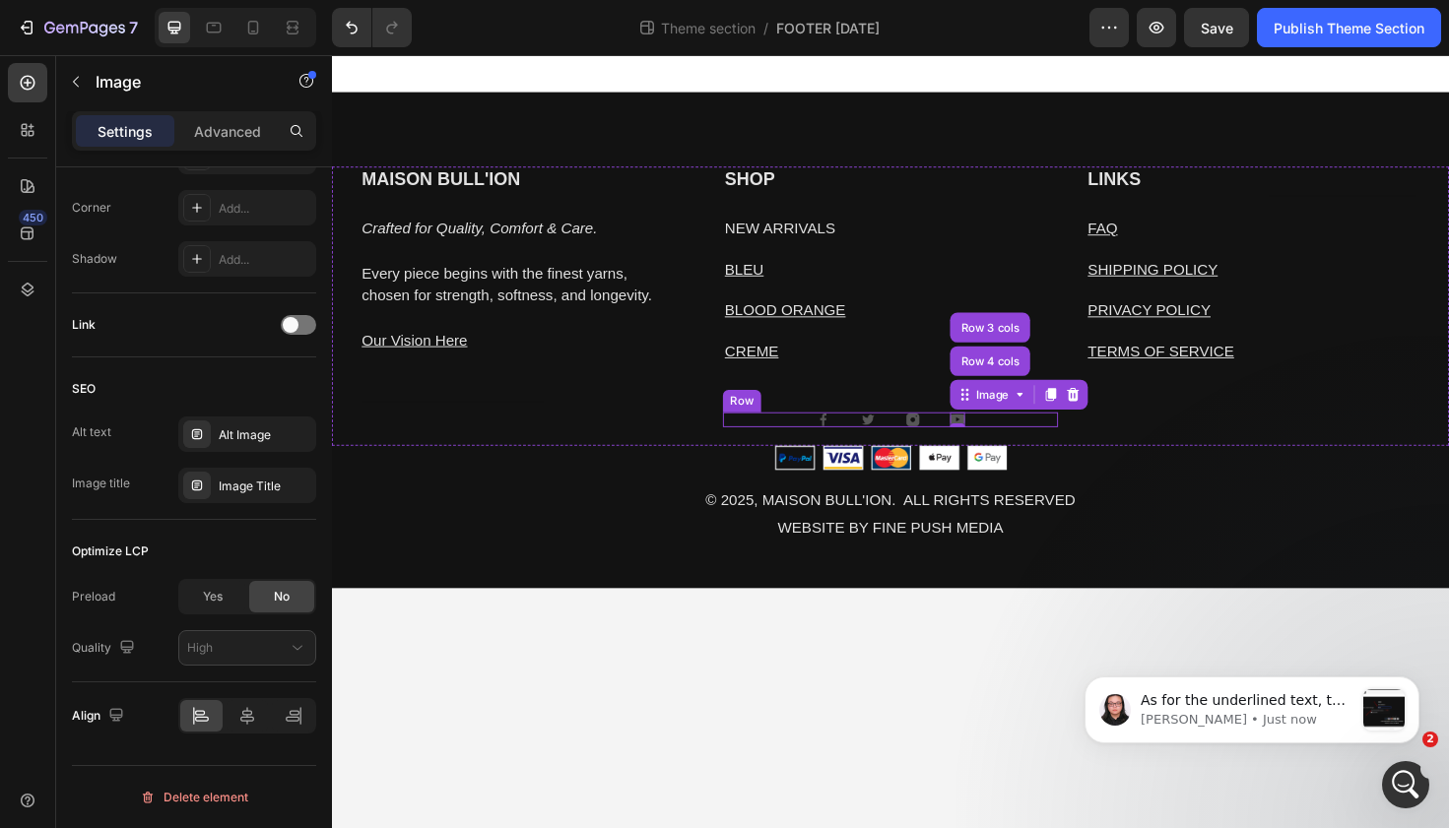
click at [760, 444] on div "Image Image Image Image Row 4 cols Row 3 cols 0 Row" at bounding box center [923, 441] width 355 height 16
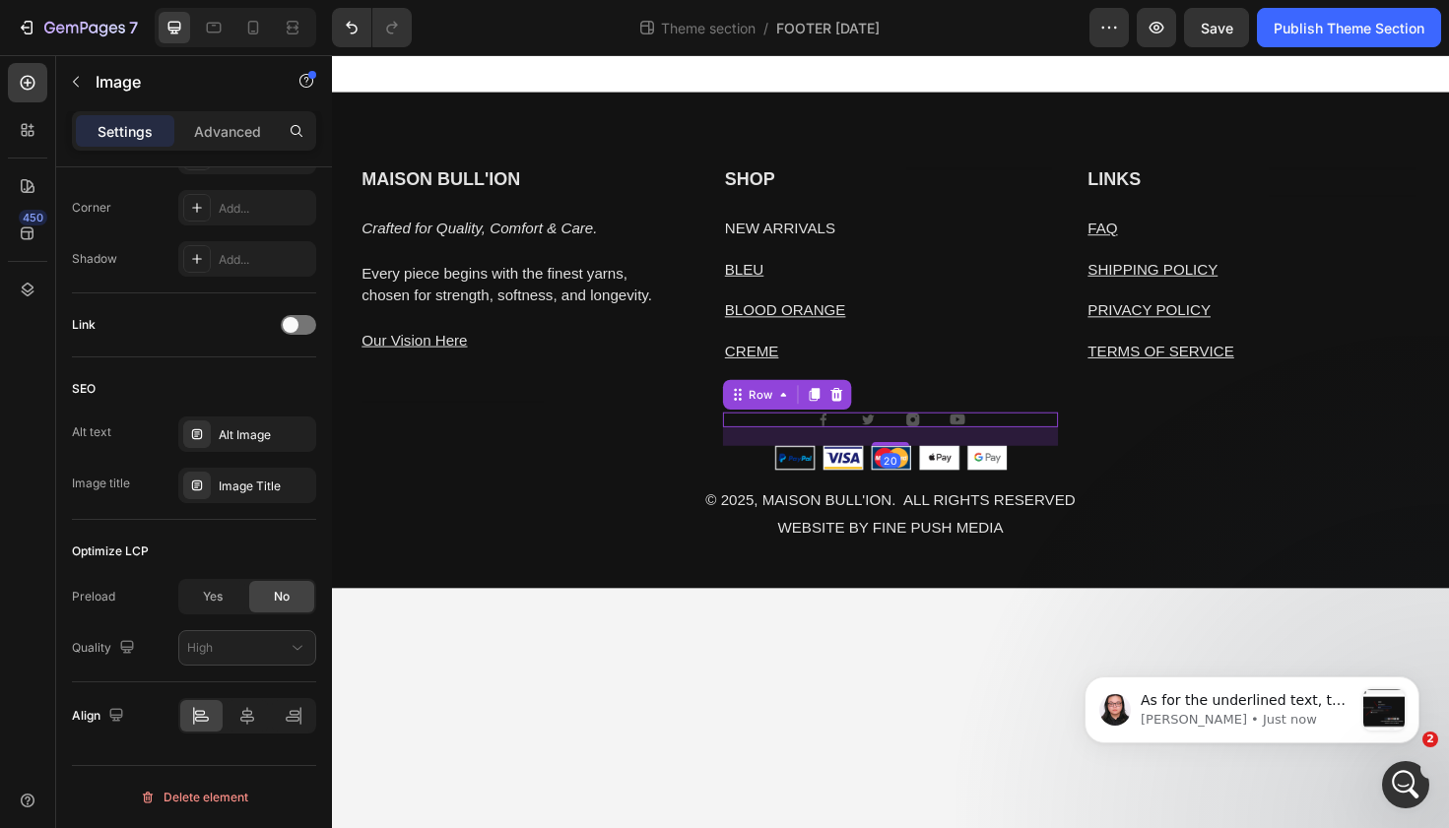
scroll to position [0, 0]
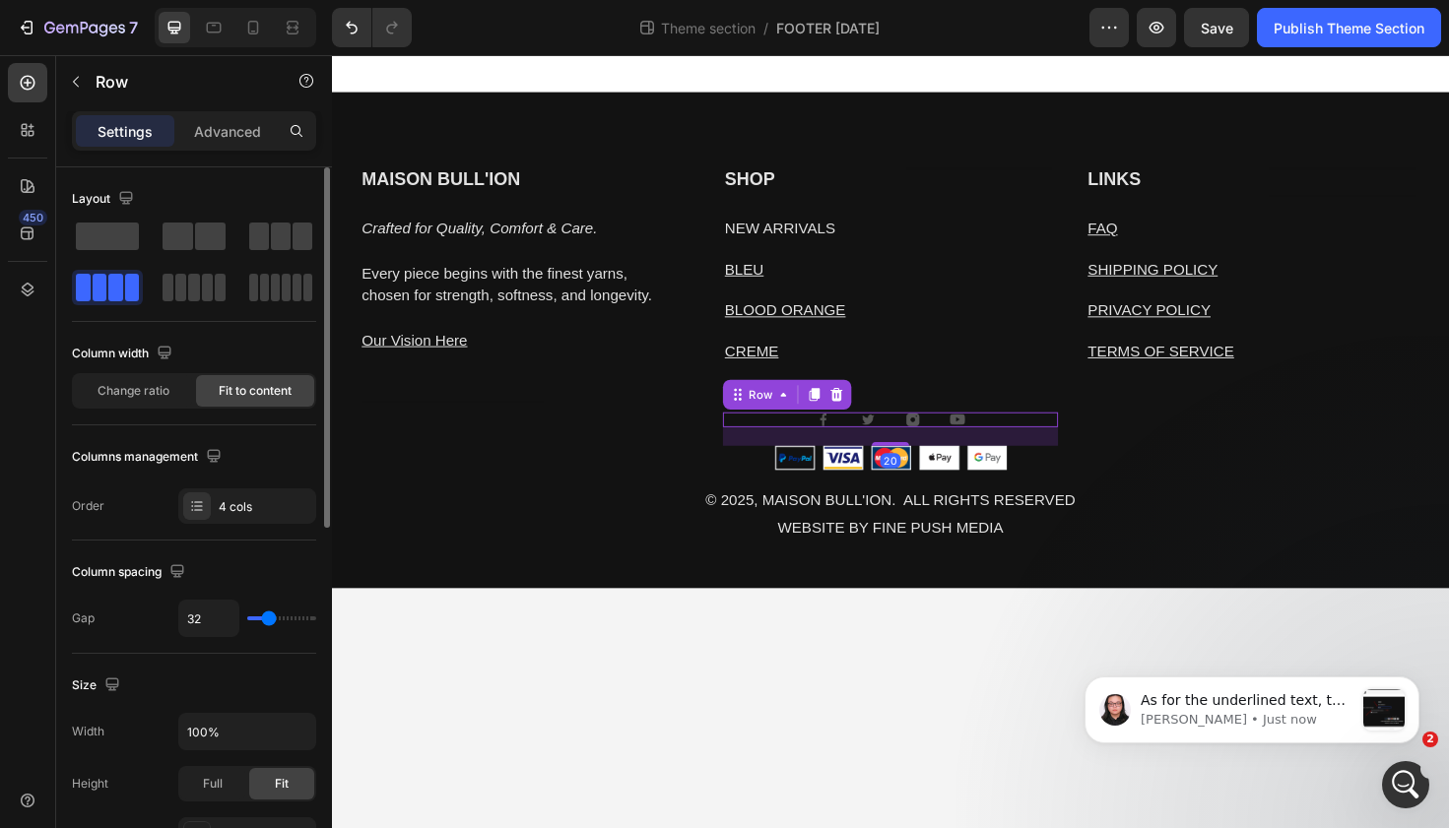
click at [867, 439] on div "Image Image Image Image Row 20" at bounding box center [923, 441] width 355 height 16
click at [863, 413] on icon at bounding box center [866, 415] width 16 height 16
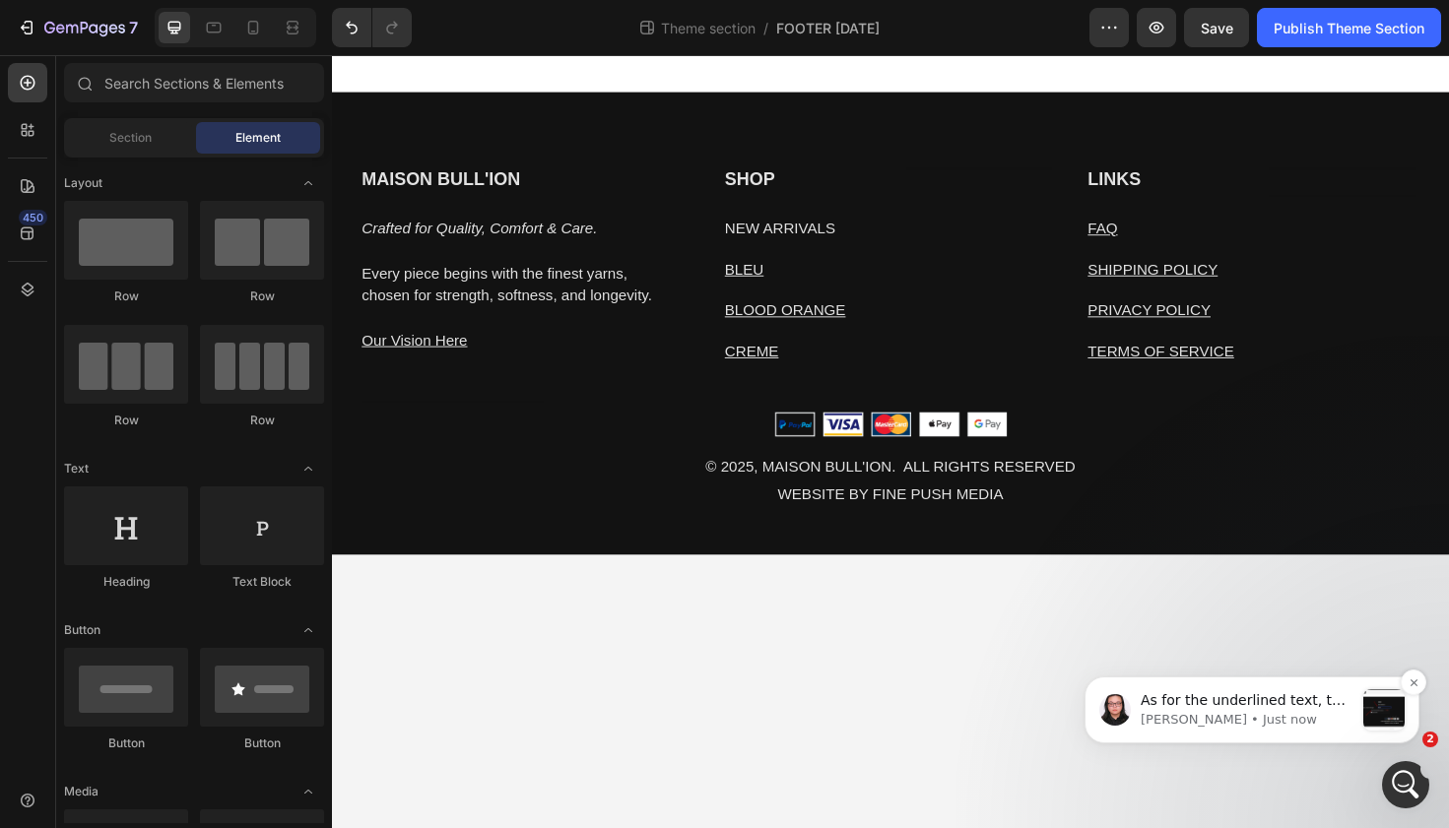
click at [1295, 700] on span "As for the underlined text, this is because you are using a text block with hyp…" at bounding box center [1245, 798] width 211 height 212
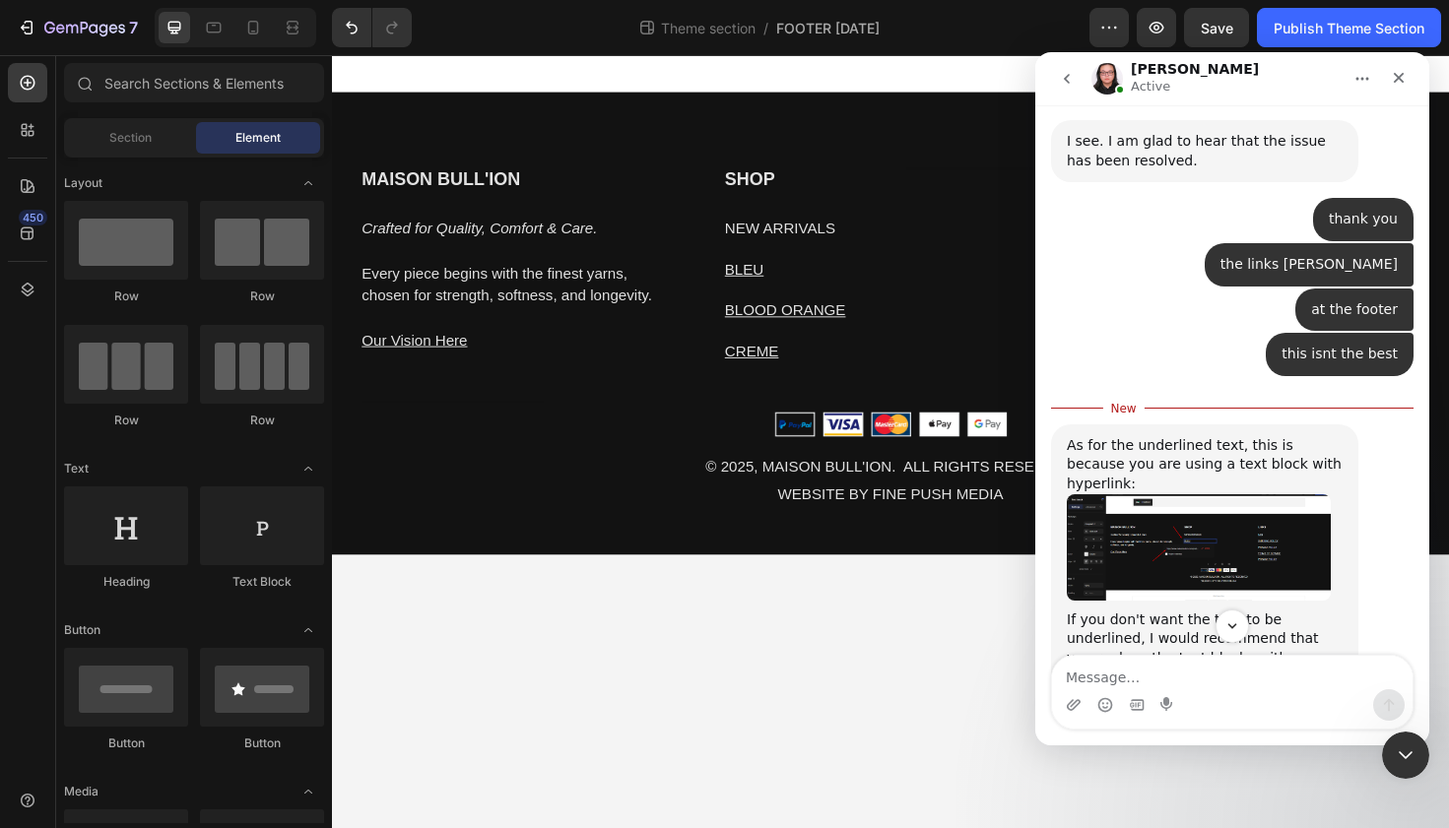
scroll to position [9099, 0]
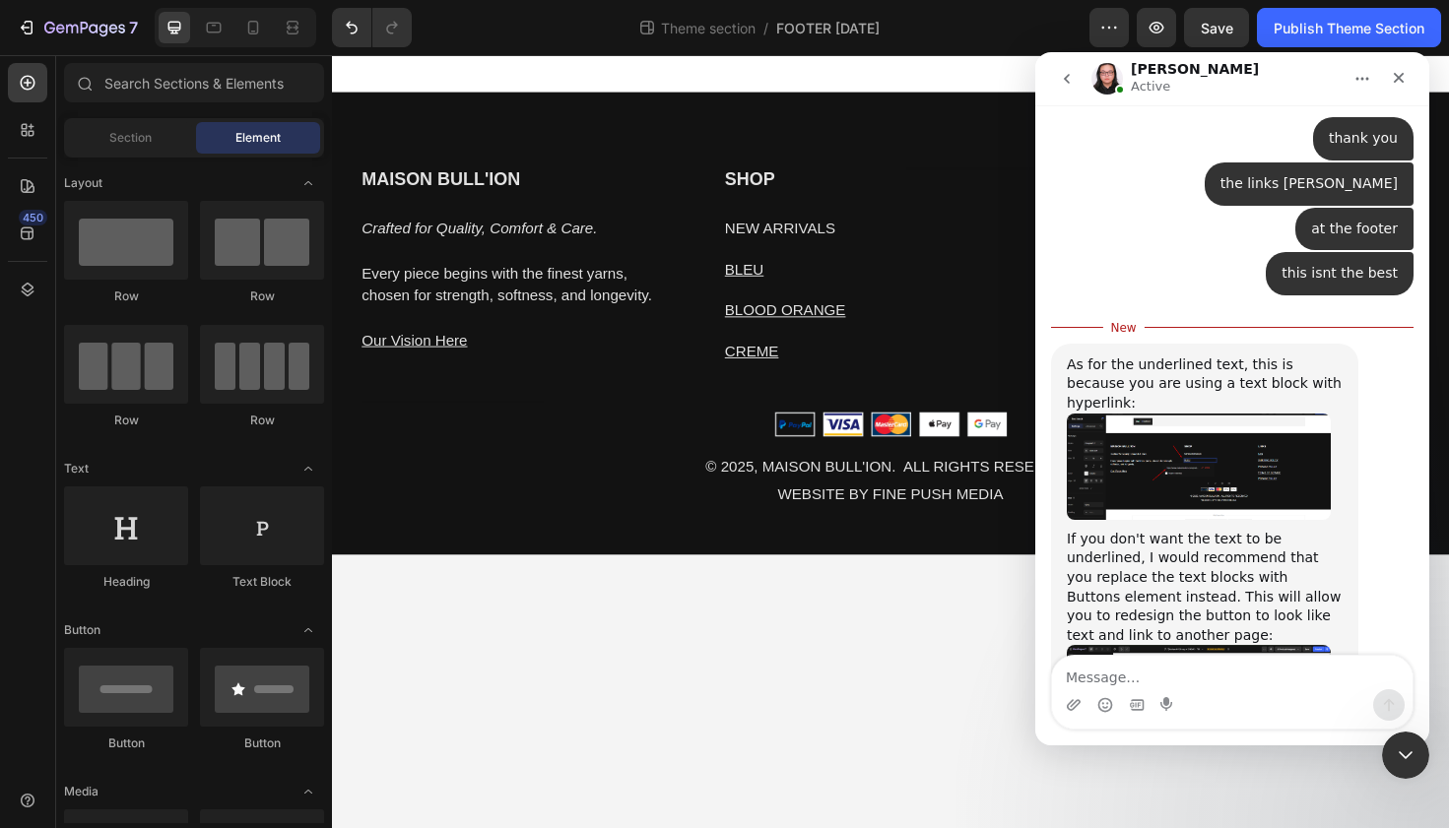
click at [1209, 414] on img "Nathan says…" at bounding box center [1199, 467] width 264 height 106
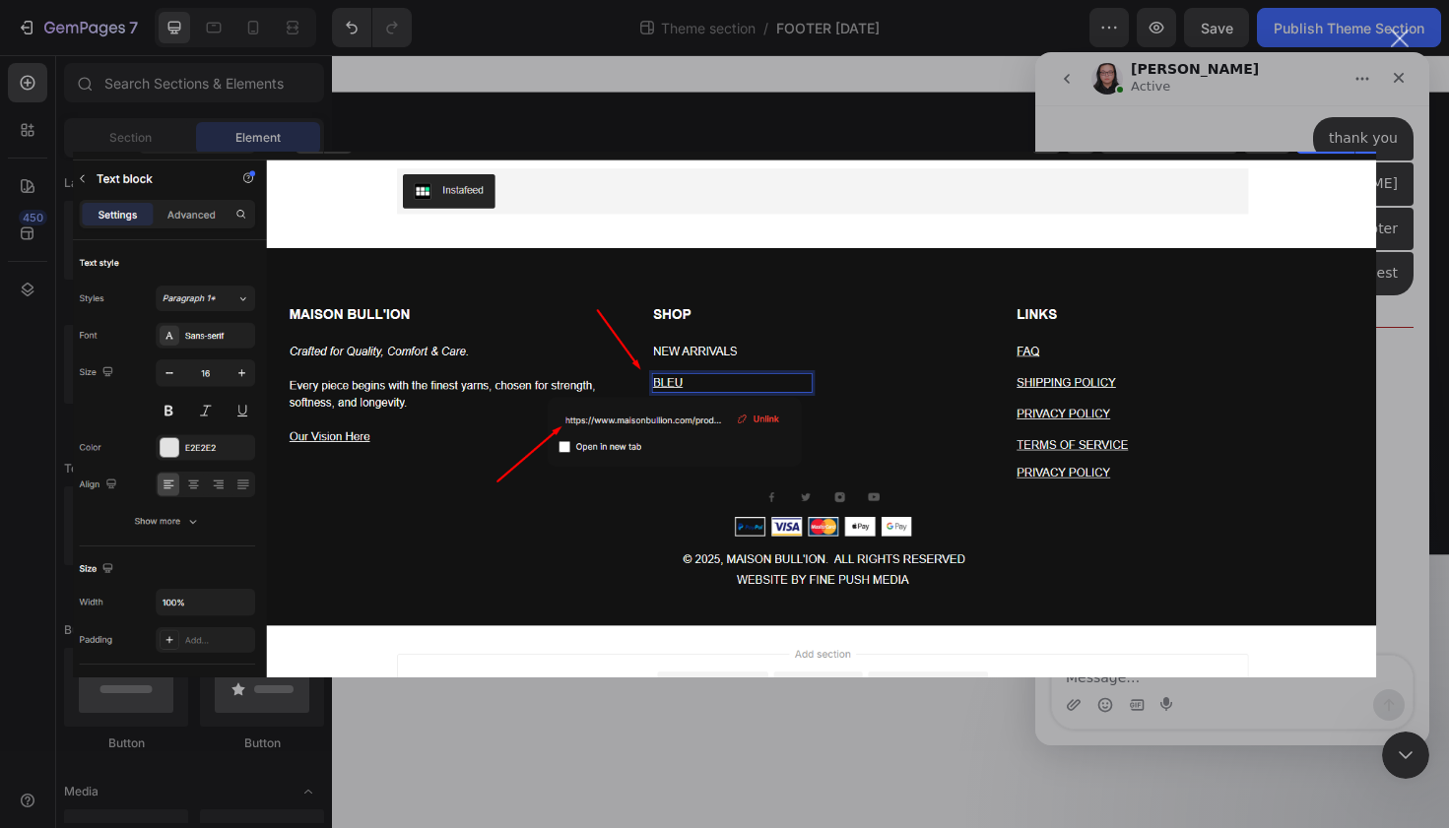
click at [1386, 306] on div "Intercom messenger" at bounding box center [724, 414] width 1449 height 828
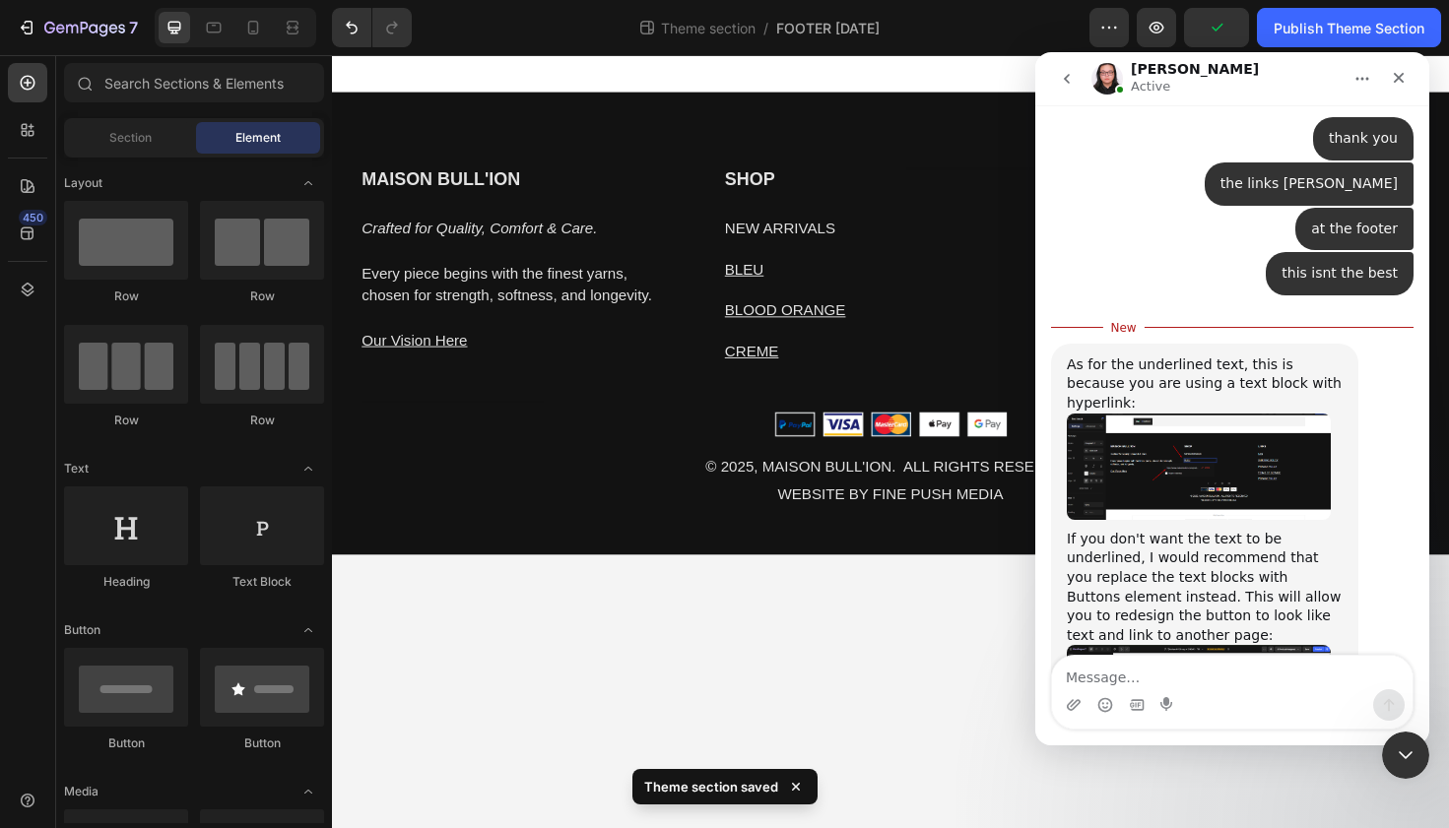
click at [1147, 645] on img "Nathan says…" at bounding box center [1199, 710] width 264 height 131
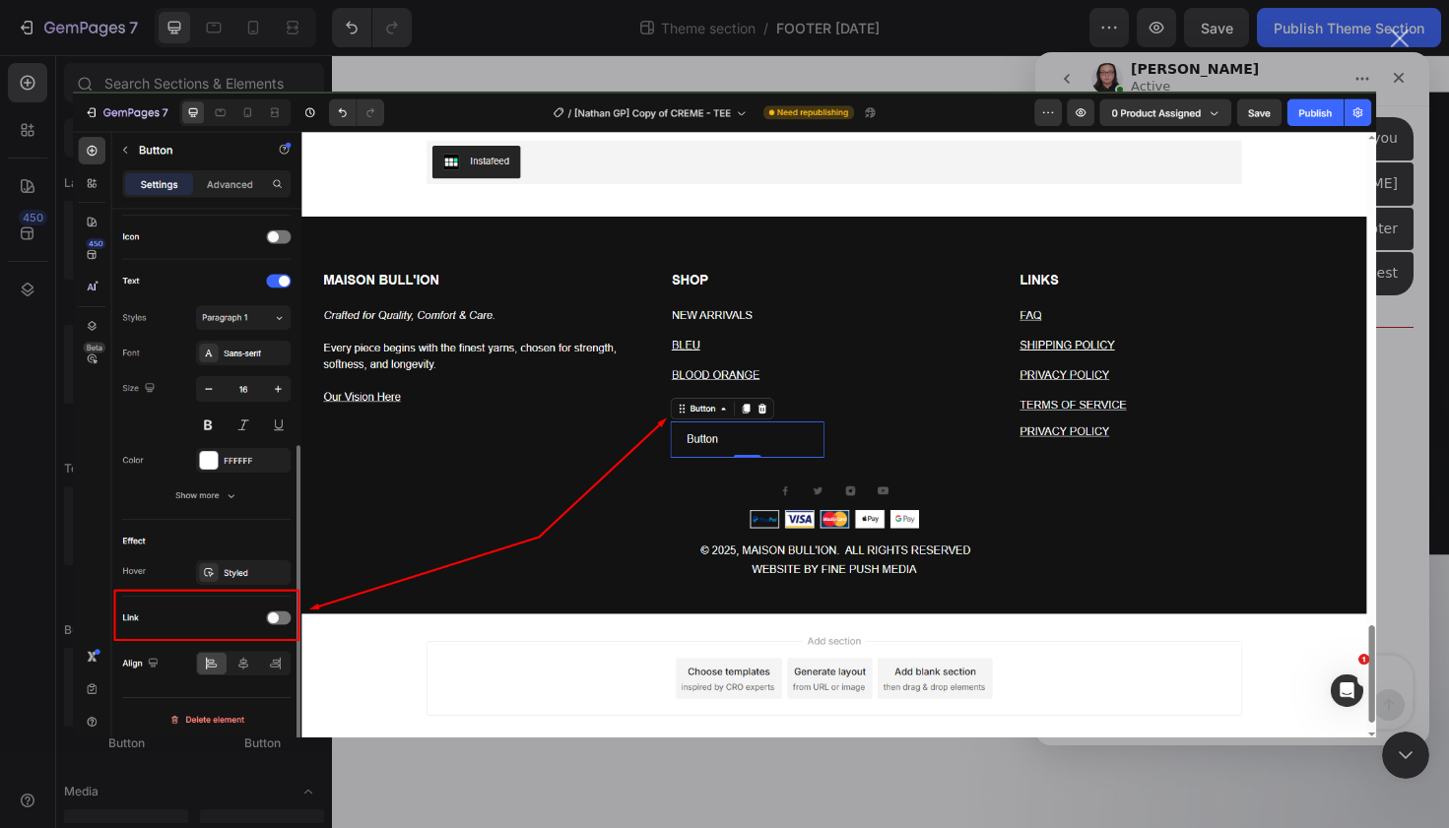
click at [756, 808] on div "Intercom messenger" at bounding box center [724, 414] width 1449 height 828
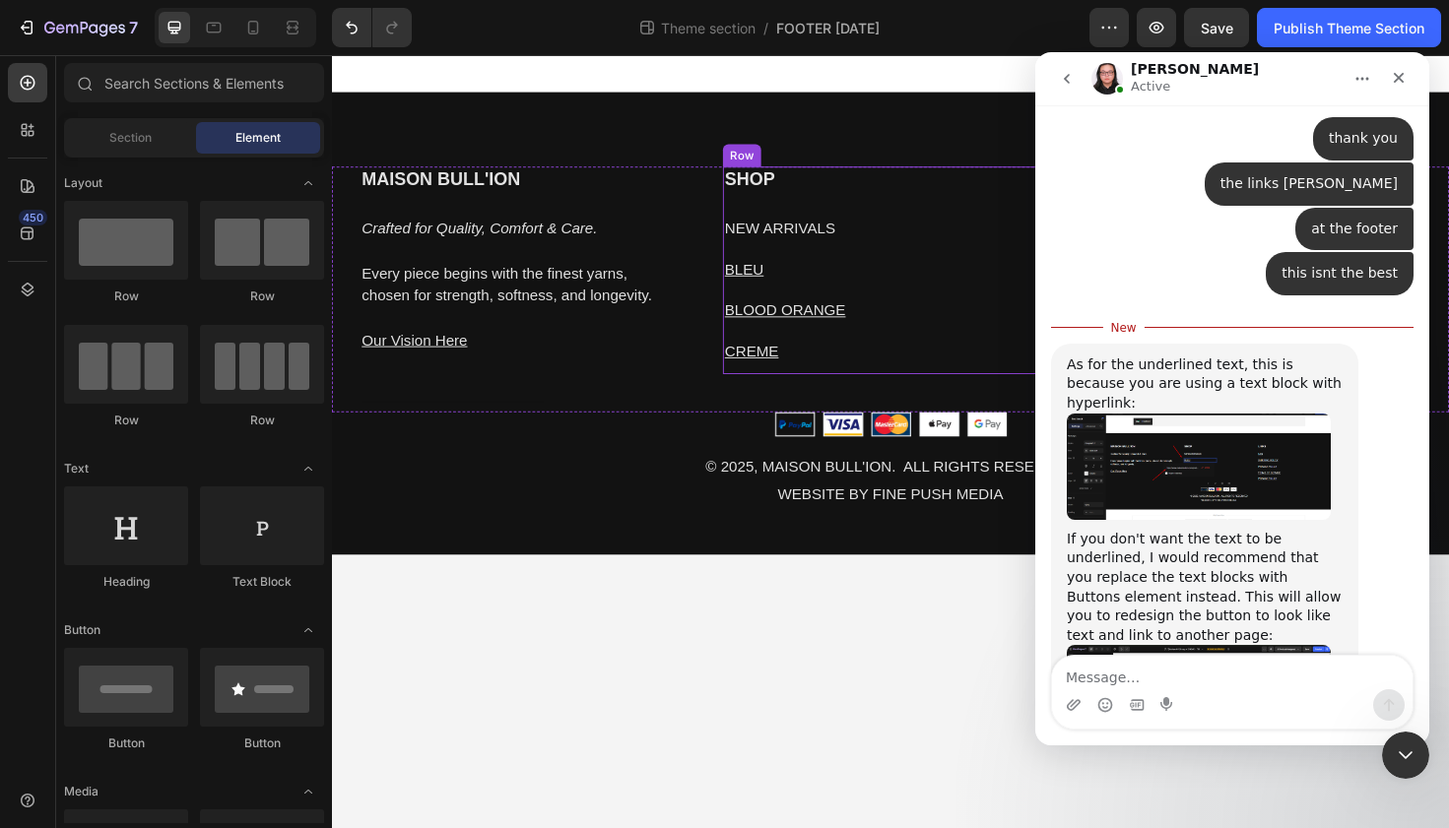
click at [813, 327] on u "BLOOD ORANGE" at bounding box center [812, 325] width 128 height 17
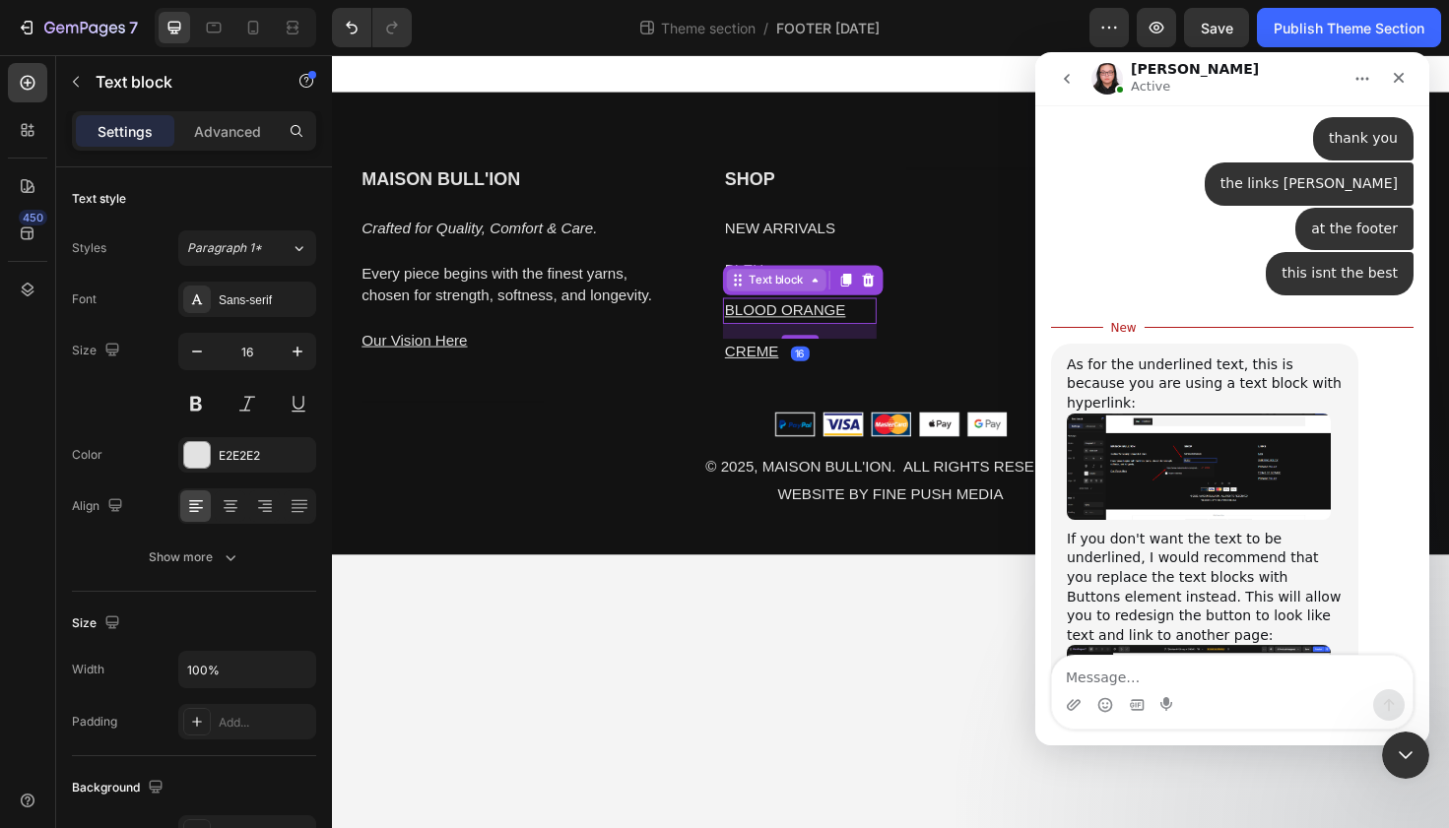
click at [837, 297] on icon at bounding box center [843, 294] width 16 height 16
click at [808, 293] on div "Text block" at bounding box center [802, 294] width 66 height 18
click at [765, 293] on icon at bounding box center [761, 294] width 16 height 16
click at [1222, 645] on img "Nathan says…" at bounding box center [1199, 710] width 264 height 131
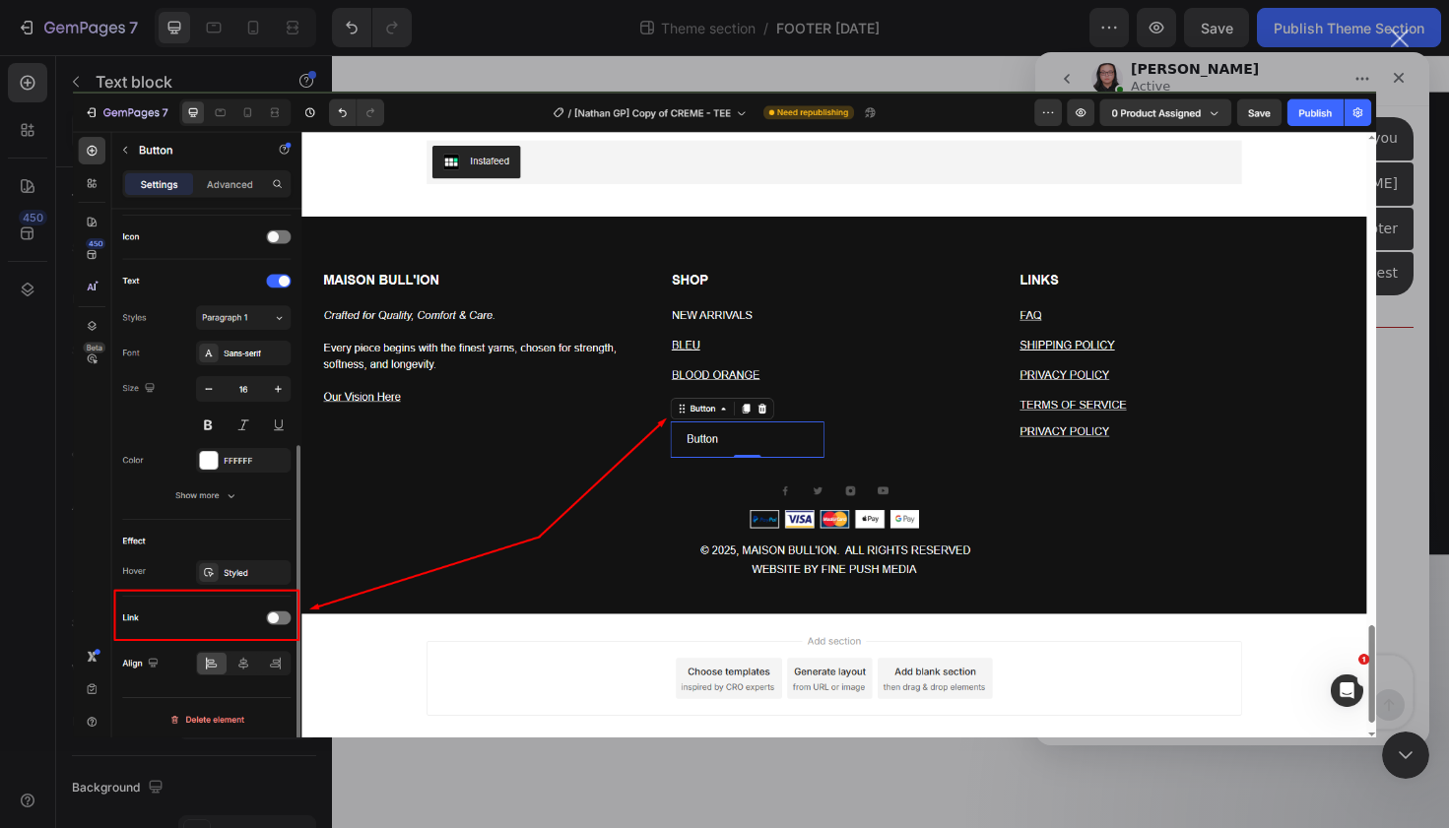
click at [783, 792] on div "Intercom messenger" at bounding box center [724, 414] width 1449 height 828
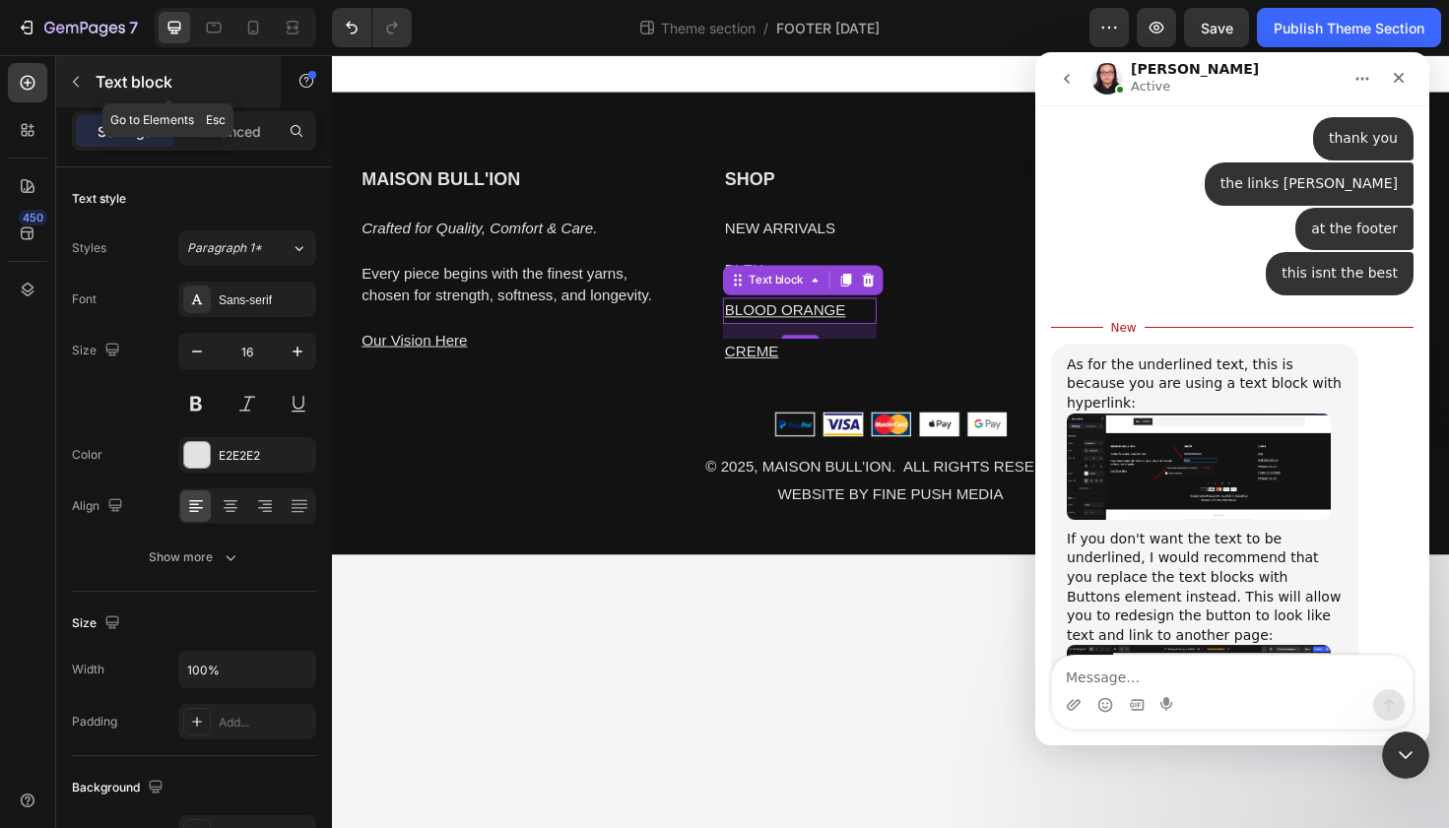
click at [87, 82] on button "button" at bounding box center [76, 82] width 32 height 32
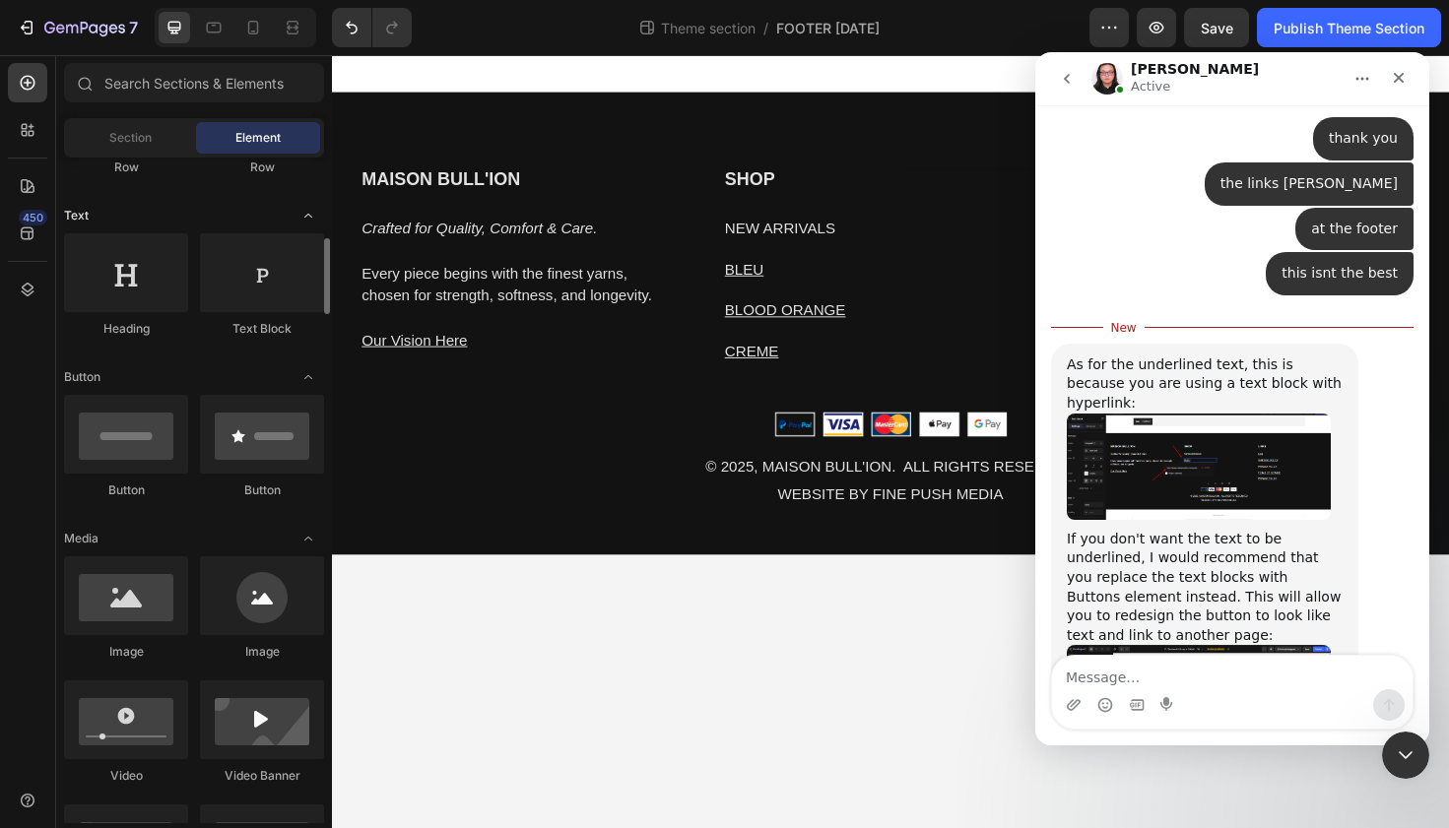
scroll to position [300, 0]
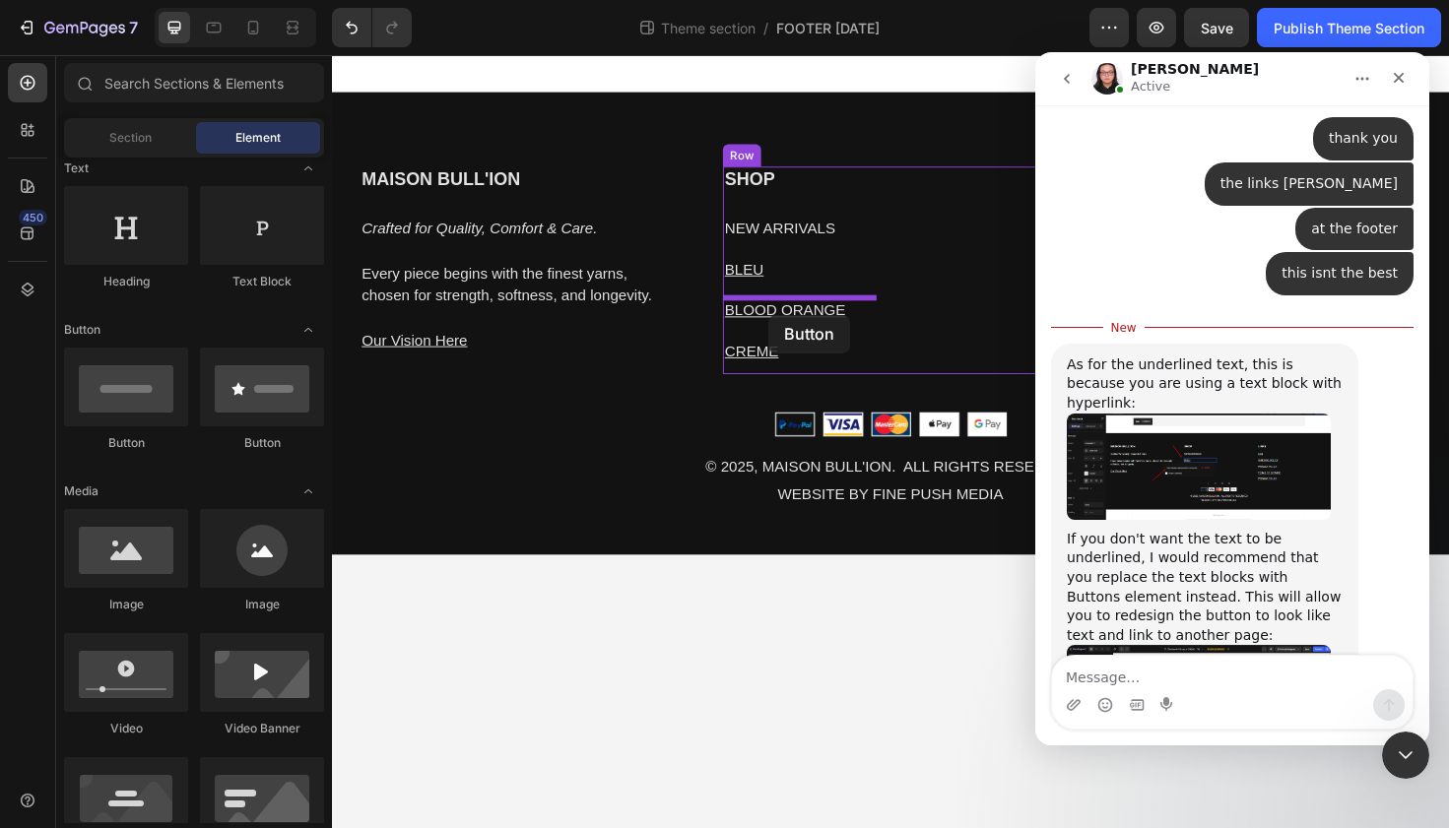
drag, startPoint x: 459, startPoint y: 449, endPoint x: 794, endPoint y: 329, distance: 355.8
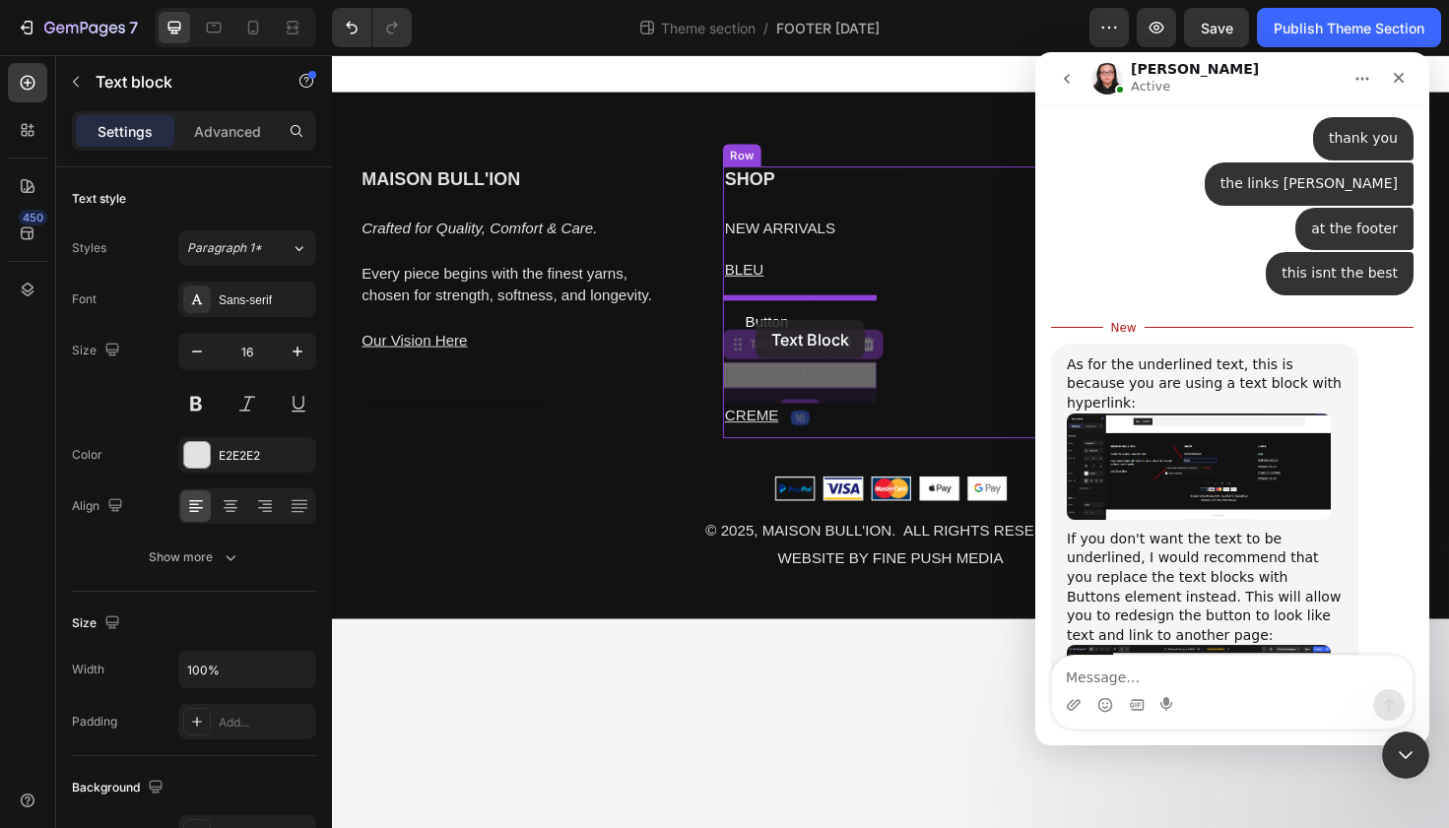
drag, startPoint x: 780, startPoint y: 390, endPoint x: 780, endPoint y: 339, distance: 51.2
click at [780, 339] on div "MAISON BULL'ION Heading Crafted for Quality, Comfort & Care. Every piece begins…" at bounding box center [923, 353] width 1182 height 597
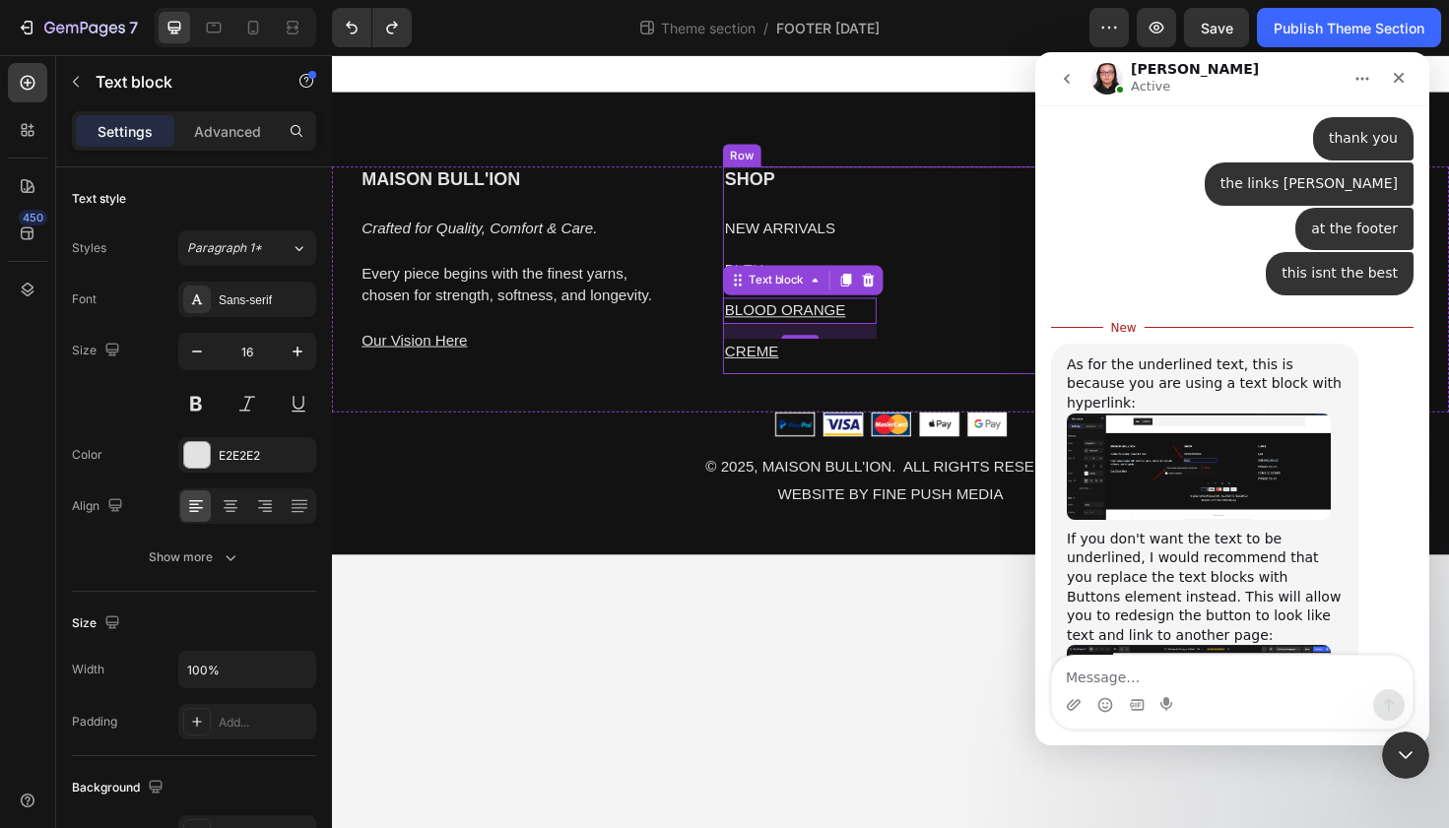
click at [982, 364] on div "Heading" at bounding box center [1019, 283] width 163 height 220
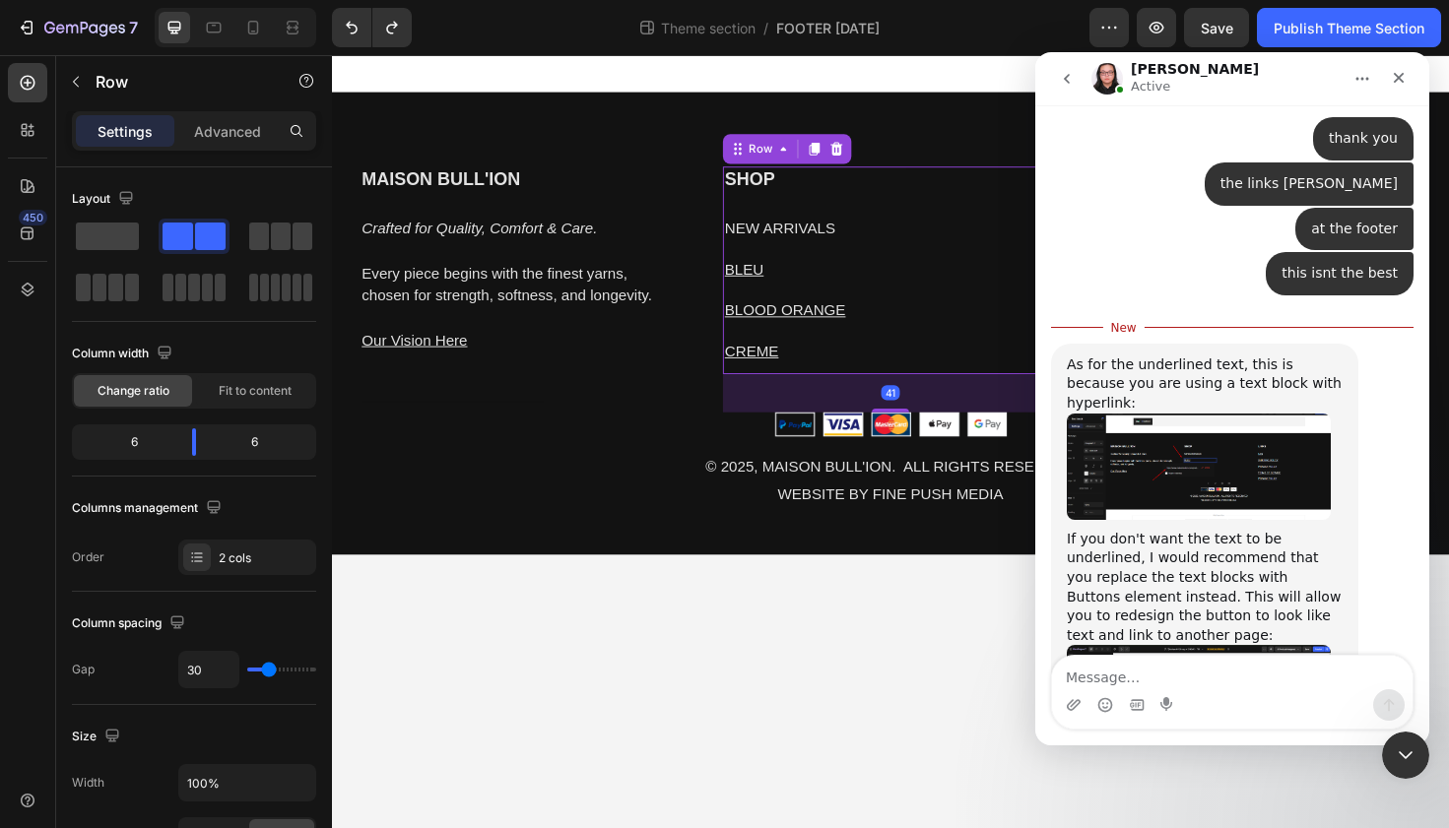
click at [1185, 645] on img "Nathan says…" at bounding box center [1199, 710] width 264 height 131
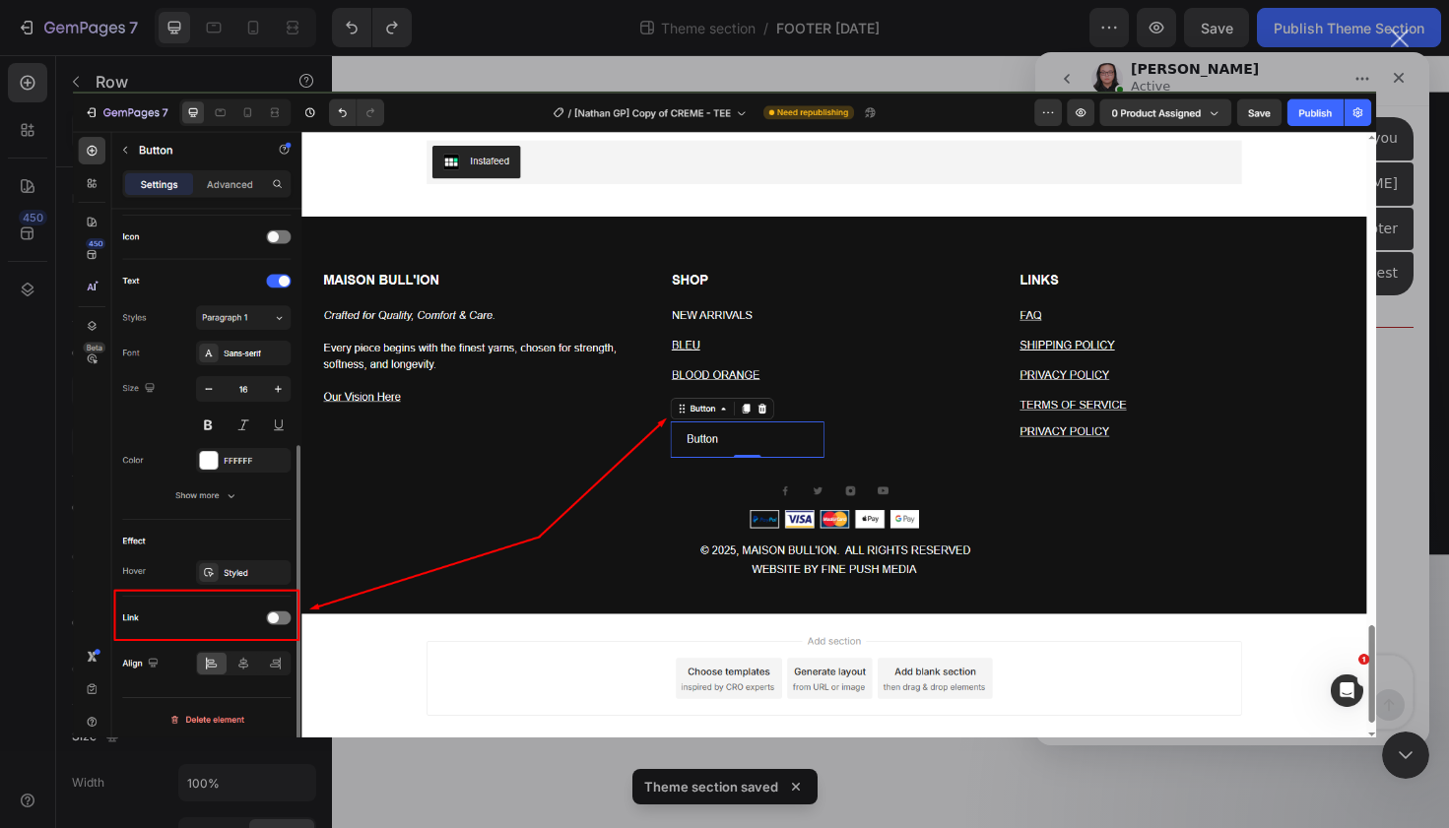
click at [1402, 227] on div "Intercom messenger" at bounding box center [724, 414] width 1449 height 828
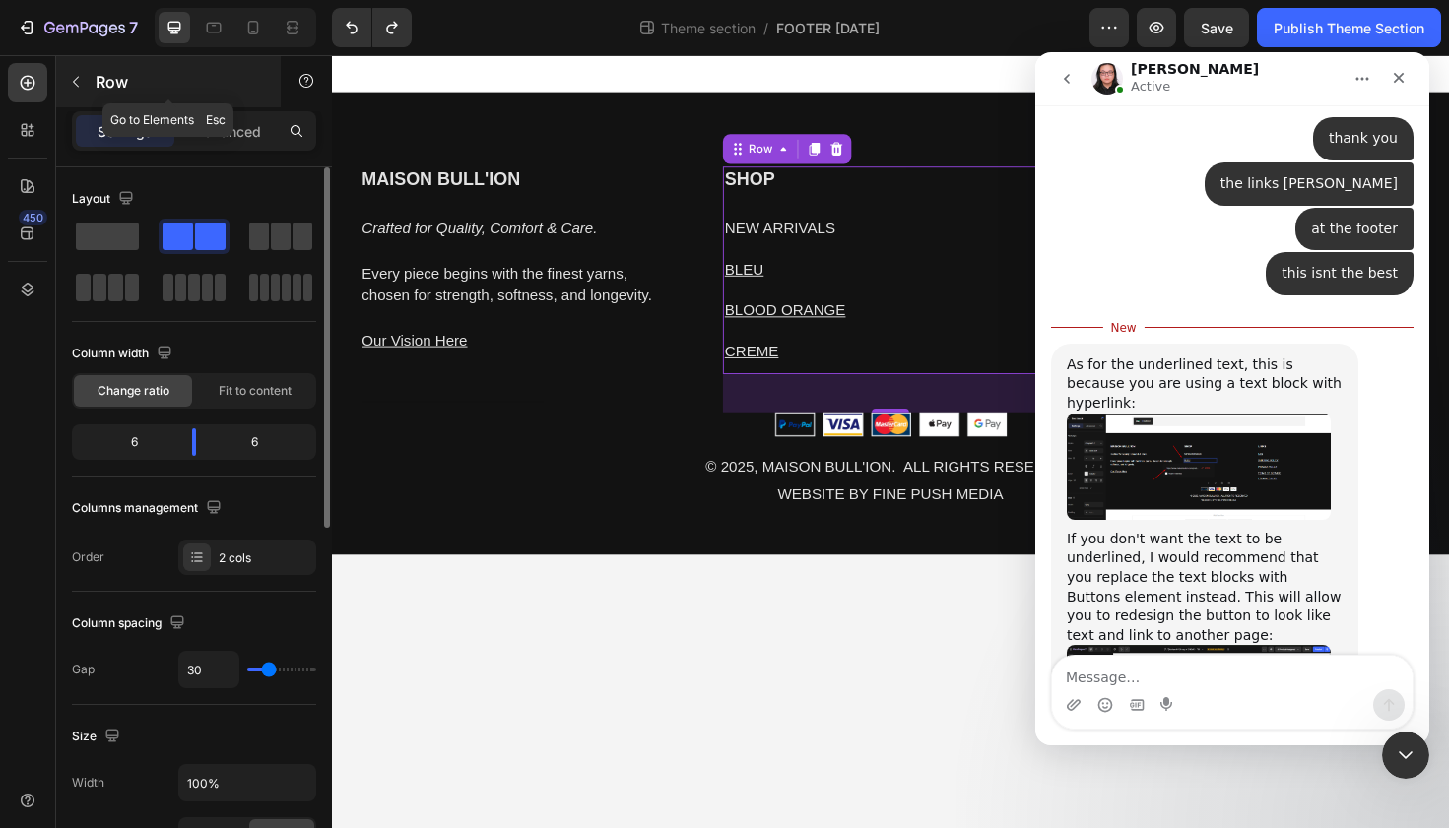
click at [68, 82] on icon "button" at bounding box center [76, 82] width 16 height 16
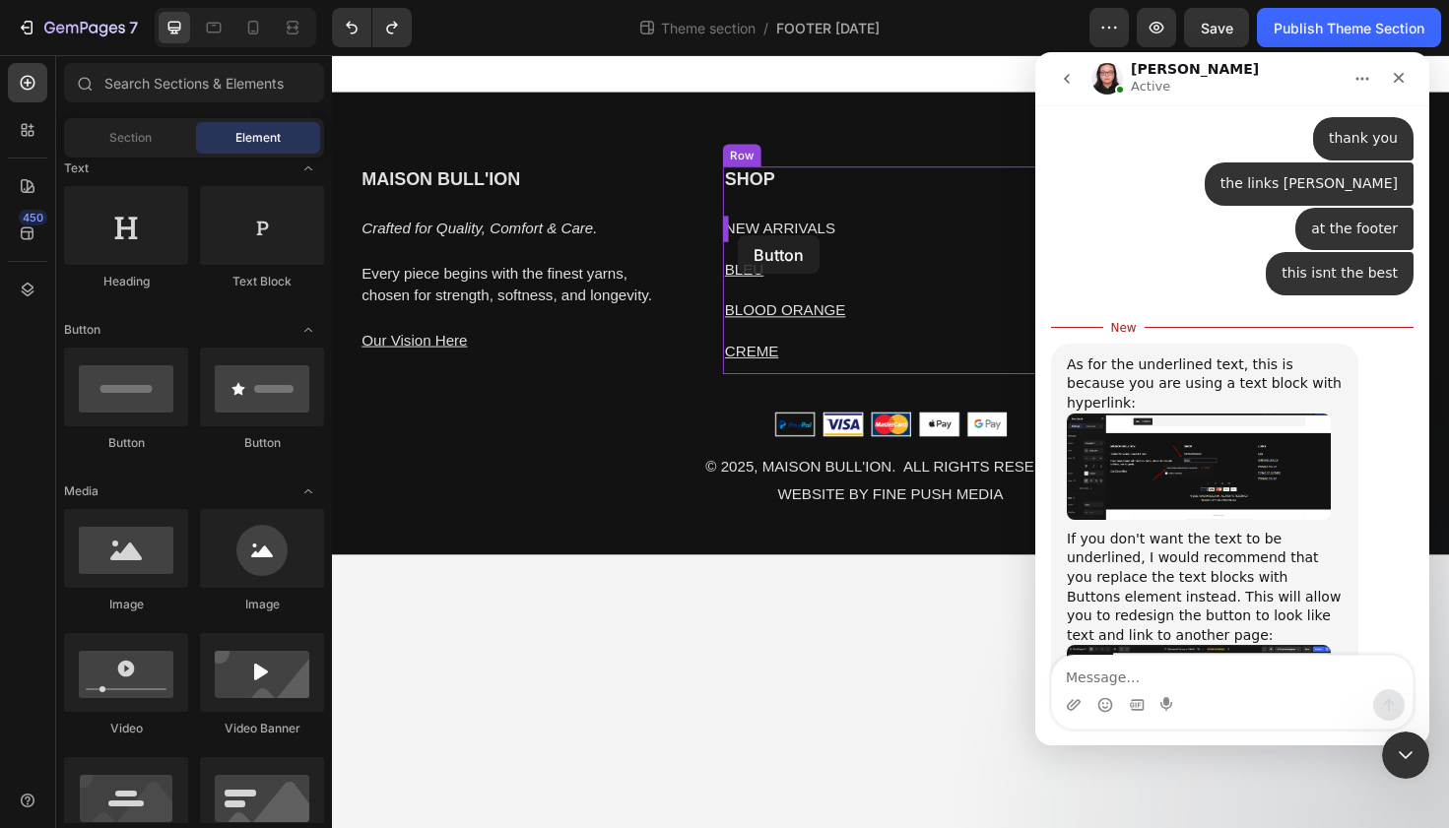
drag, startPoint x: 463, startPoint y: 444, endPoint x: 761, endPoint y: 245, distance: 358.7
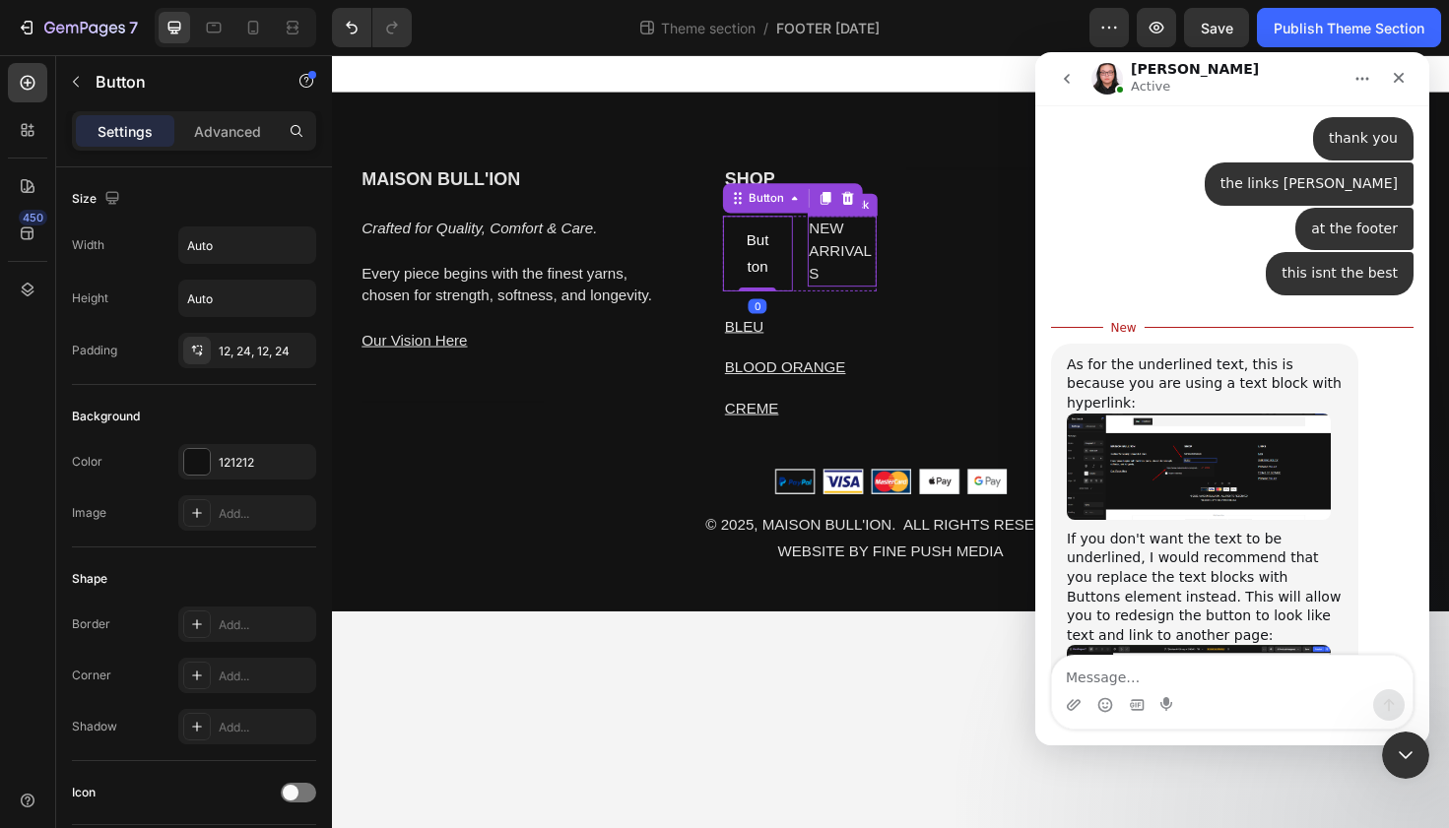
click at [870, 243] on p "NEW ARRIVALS" at bounding box center [872, 263] width 70 height 71
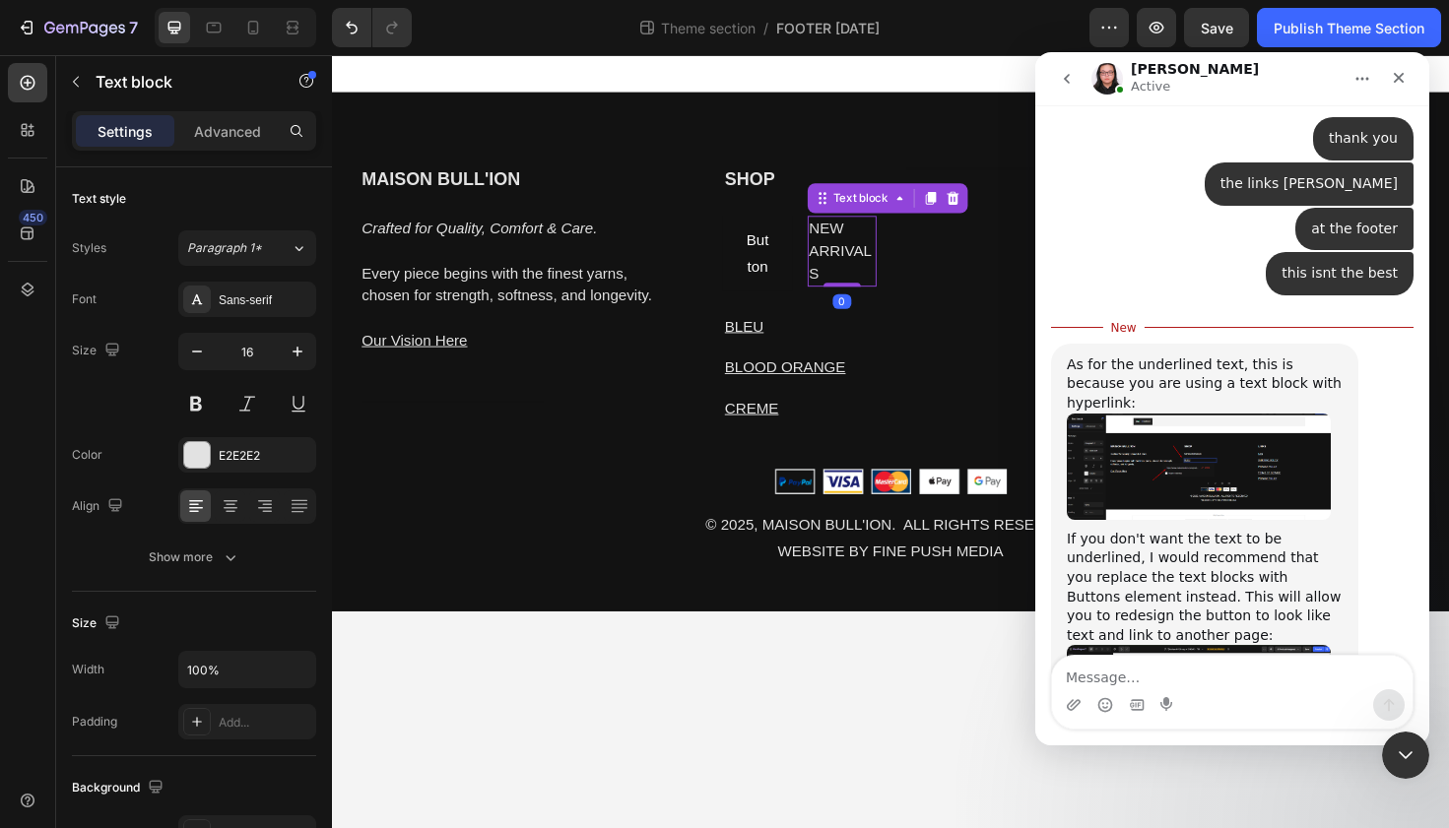
click at [870, 243] on p "NEW ARRIVALS" at bounding box center [872, 263] width 70 height 71
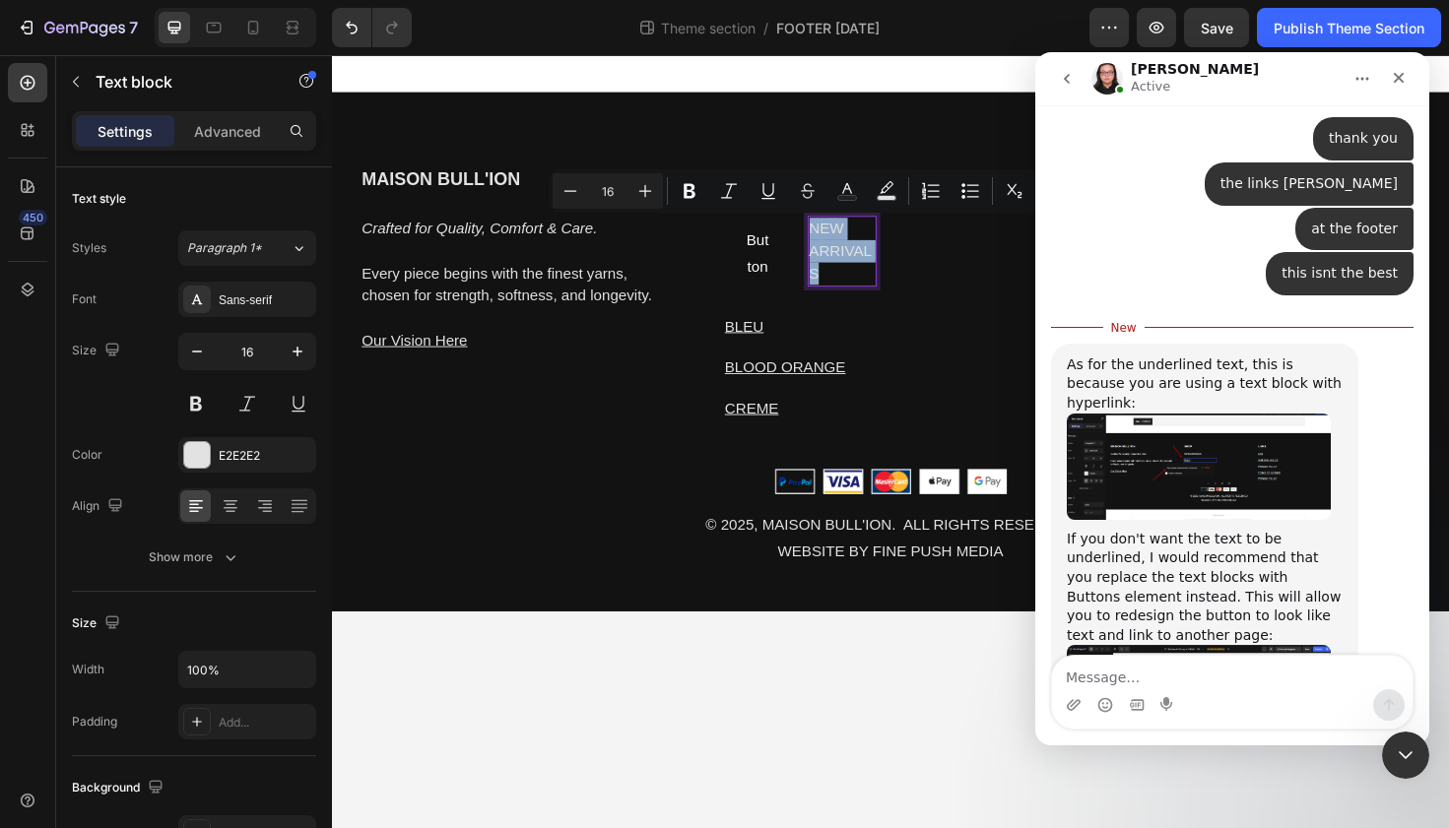
copy p "NEW ARRIVALS"
click at [781, 260] on p "Button" at bounding box center [782, 265] width 27 height 57
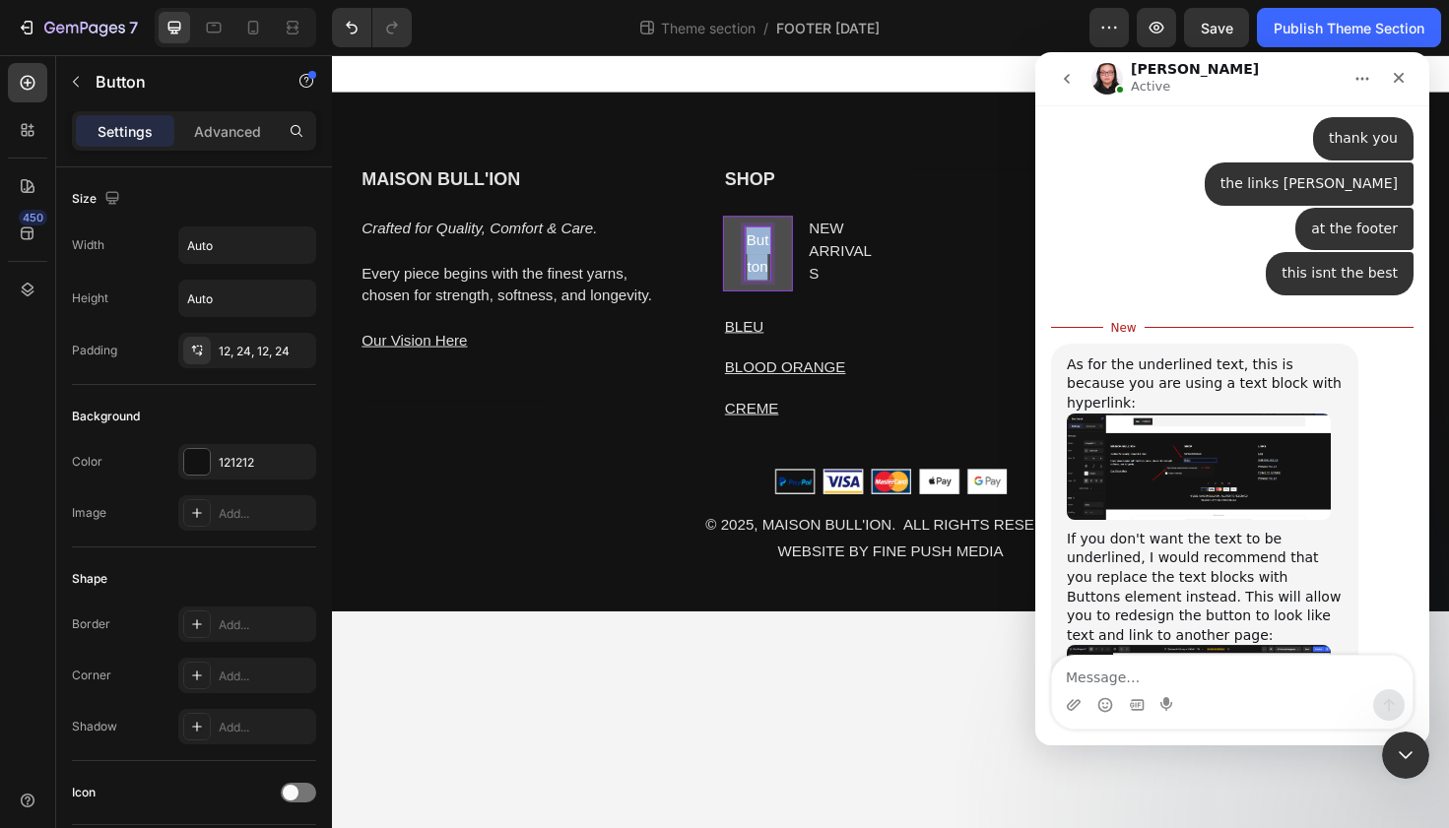
click at [781, 260] on p "Button" at bounding box center [782, 265] width 27 height 57
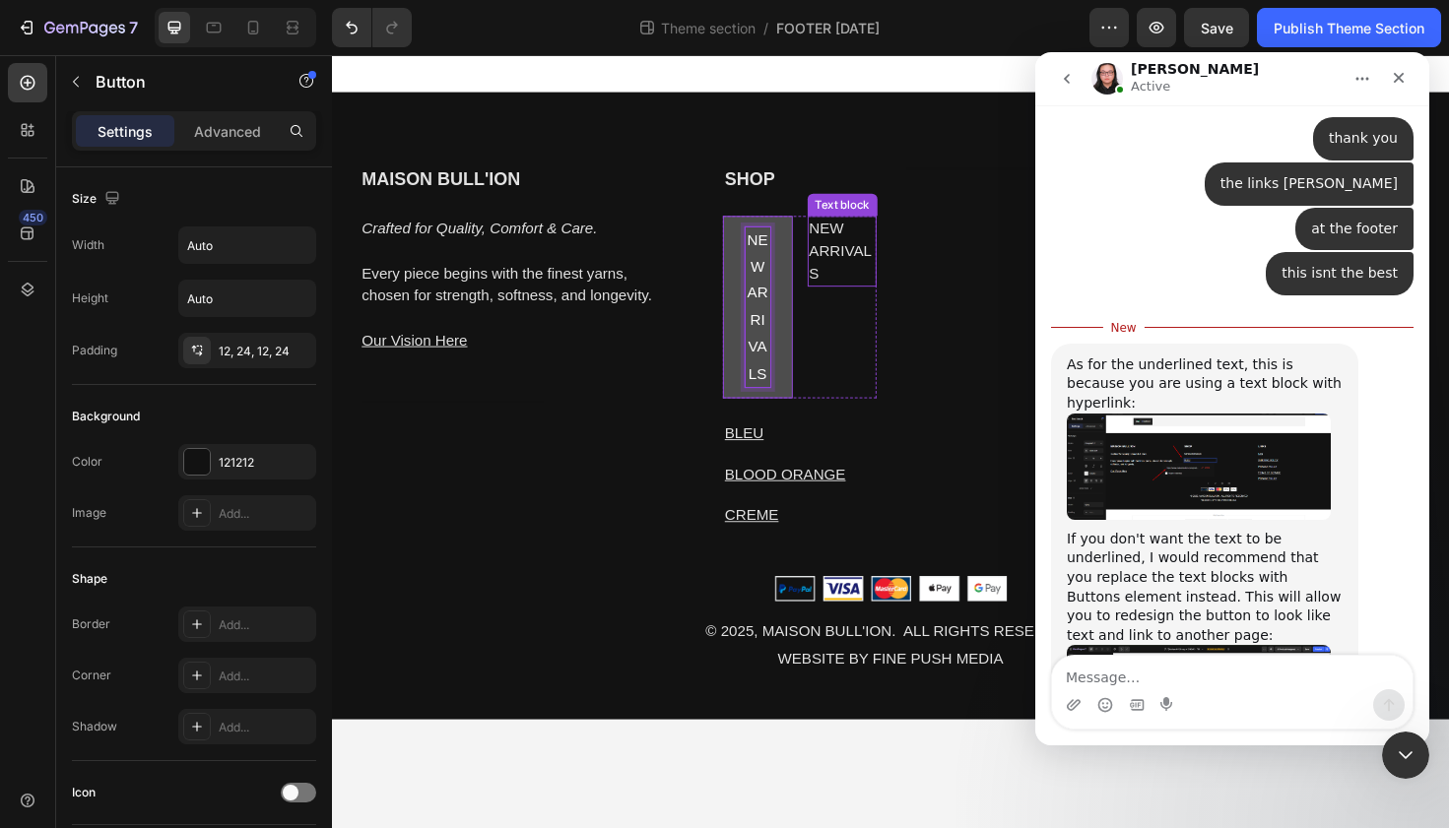
click at [880, 259] on p "NEW ARRIVALS" at bounding box center [872, 263] width 70 height 71
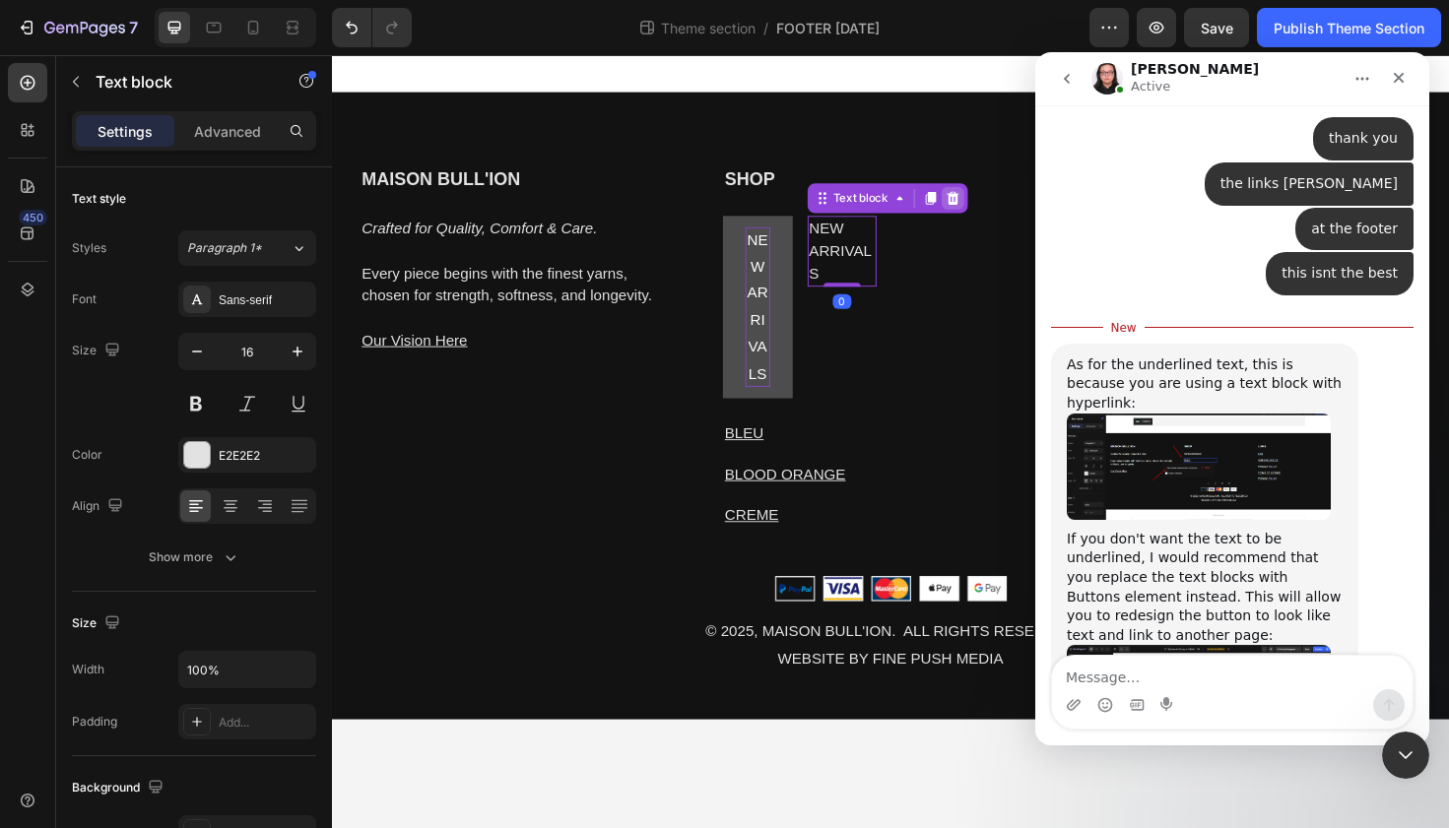
click at [996, 197] on div at bounding box center [989, 207] width 24 height 24
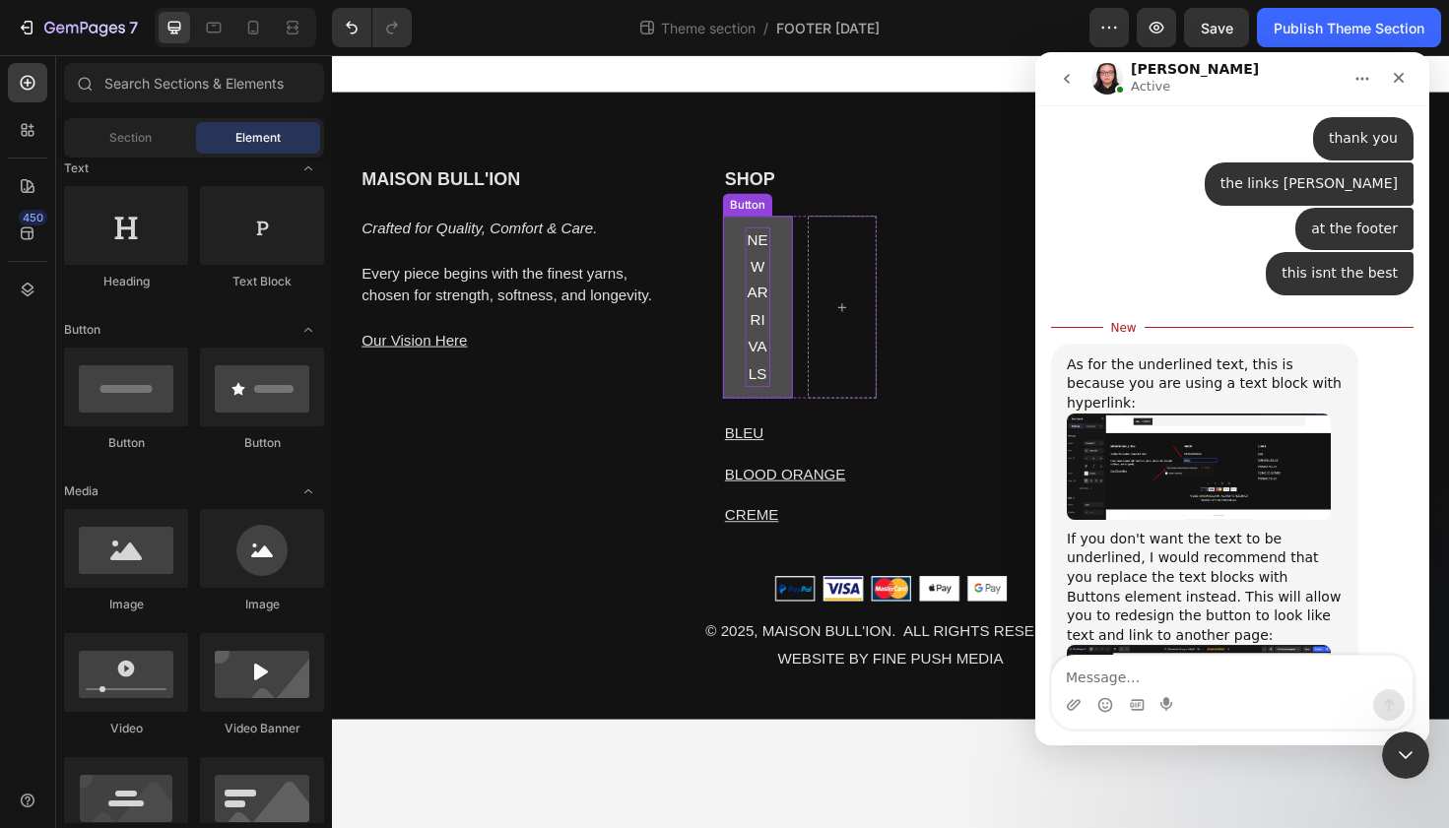
click at [776, 304] on p "NEW ARRIVALS" at bounding box center [782, 322] width 27 height 170
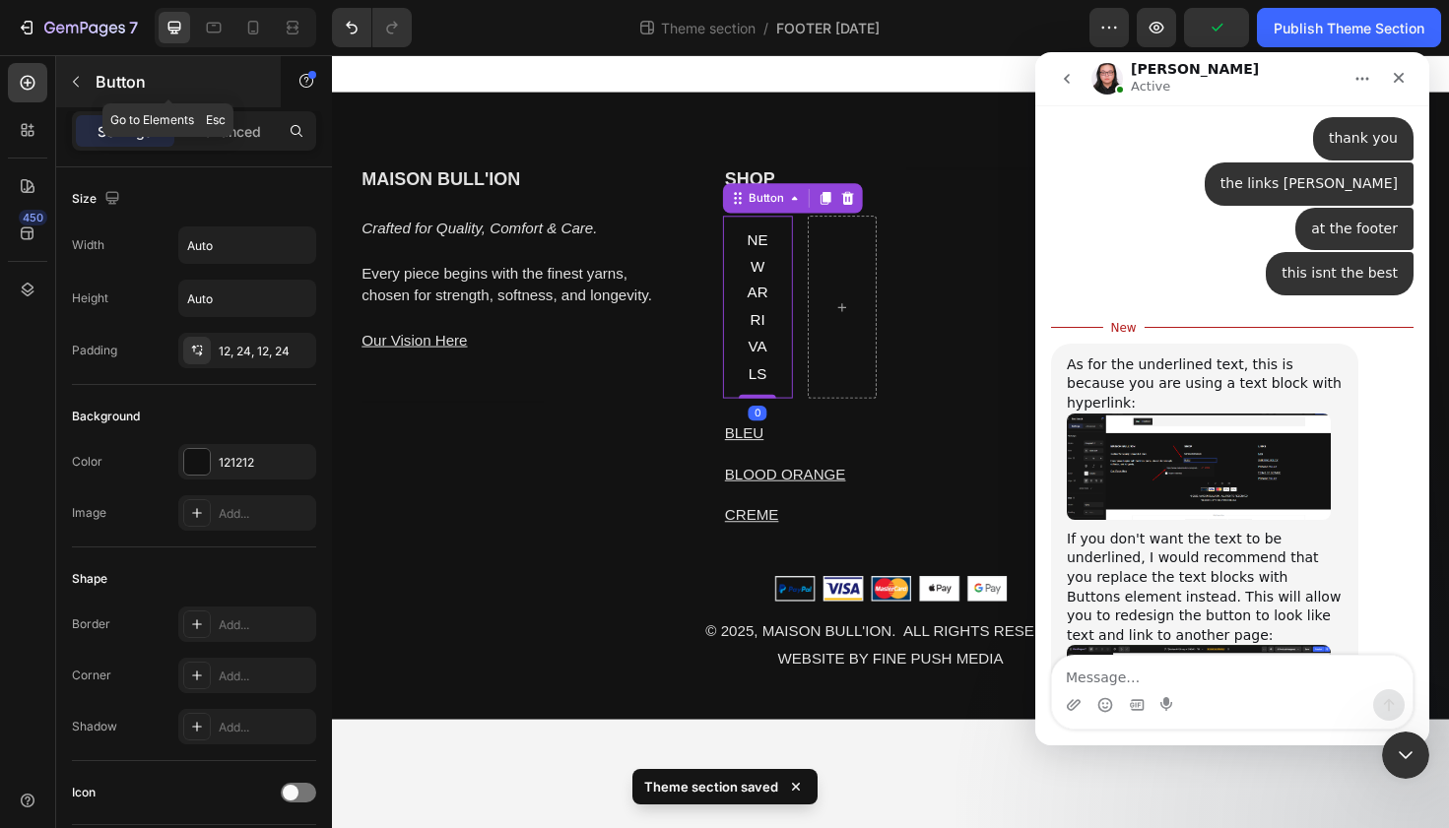
click at [87, 85] on button "button" at bounding box center [76, 82] width 32 height 32
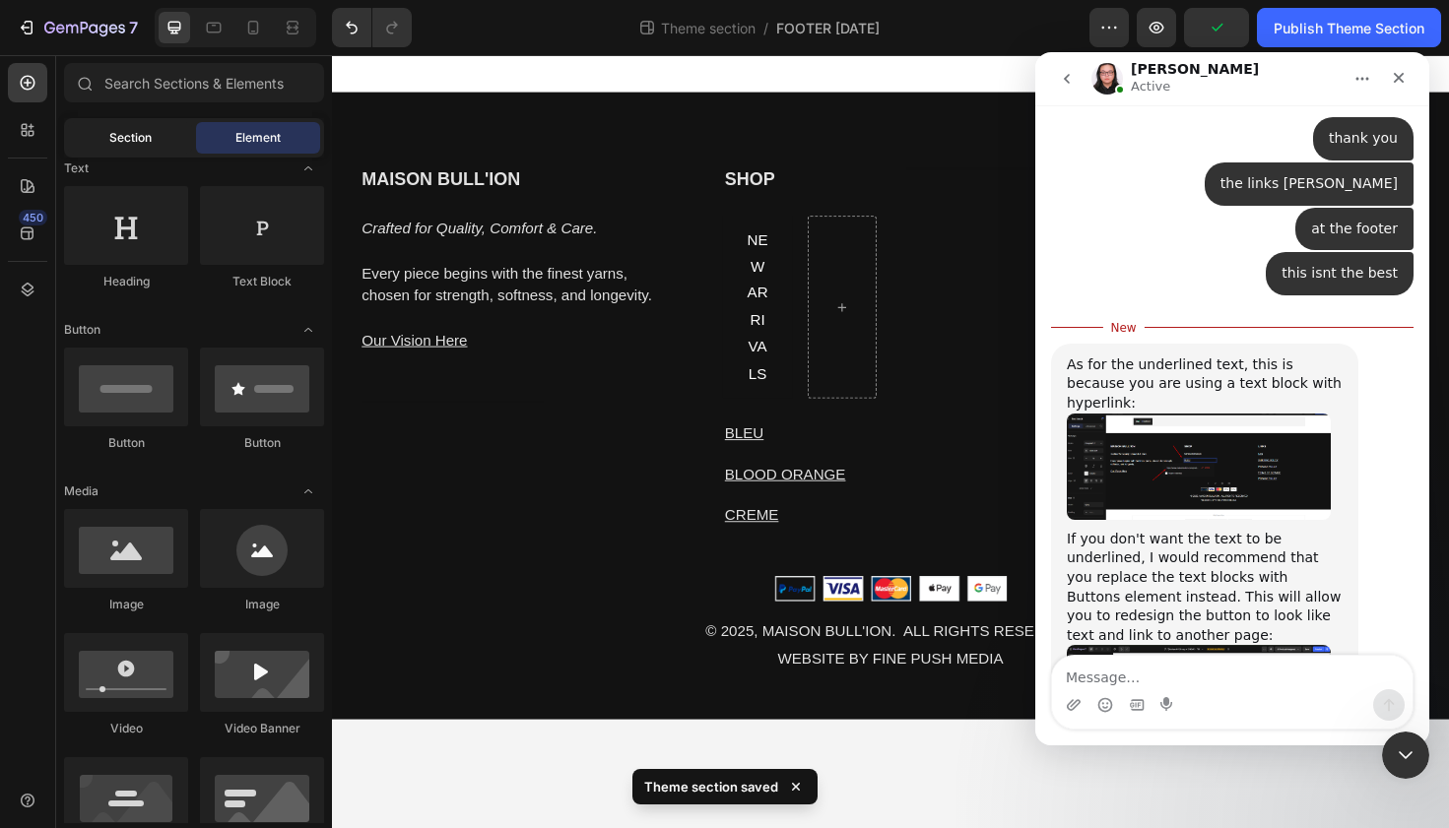
click at [116, 129] on span "Section" at bounding box center [130, 138] width 42 height 18
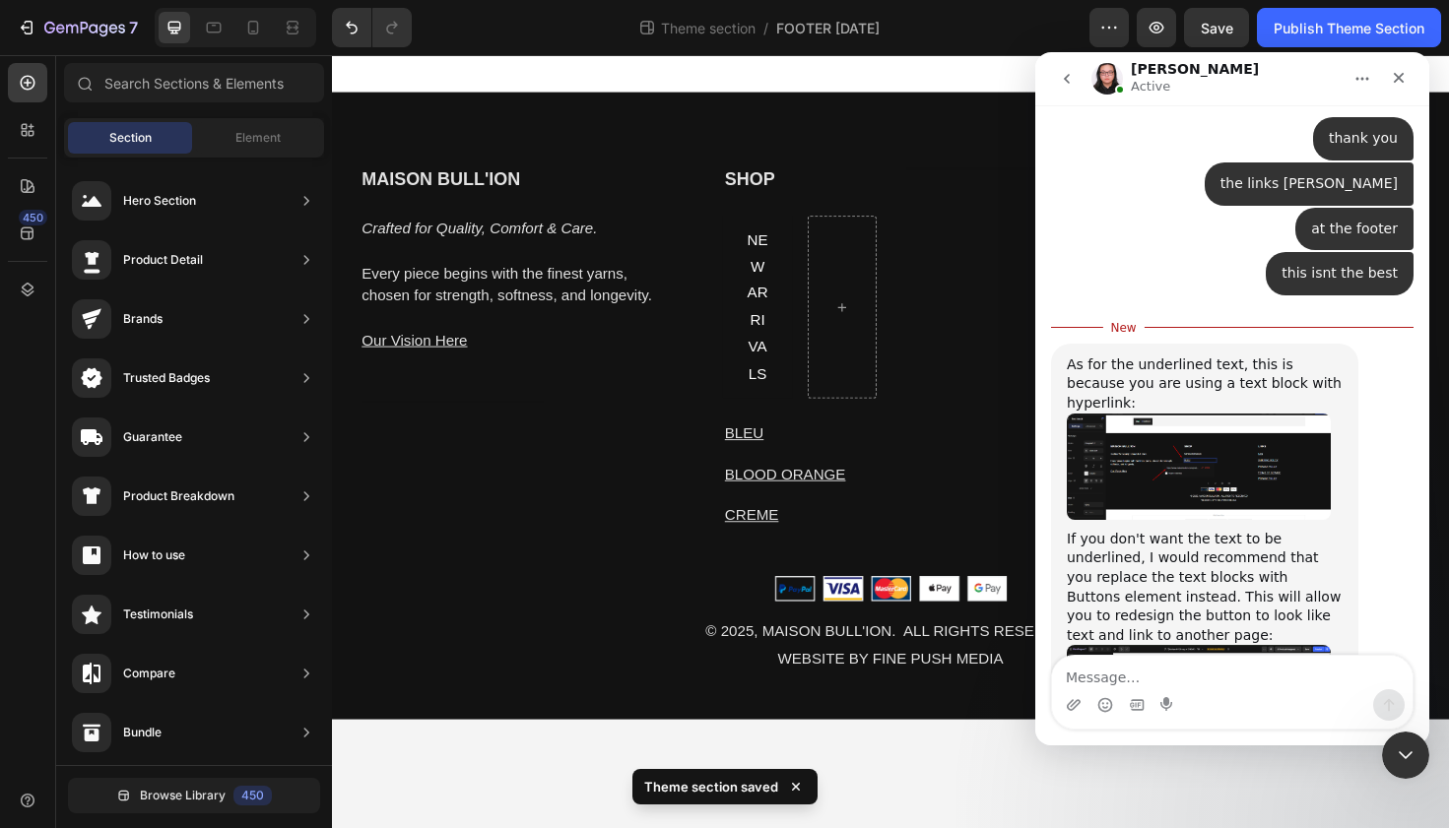
click at [111, 131] on span "Section" at bounding box center [130, 138] width 42 height 18
click at [204, 131] on div "Element" at bounding box center [258, 138] width 124 height 32
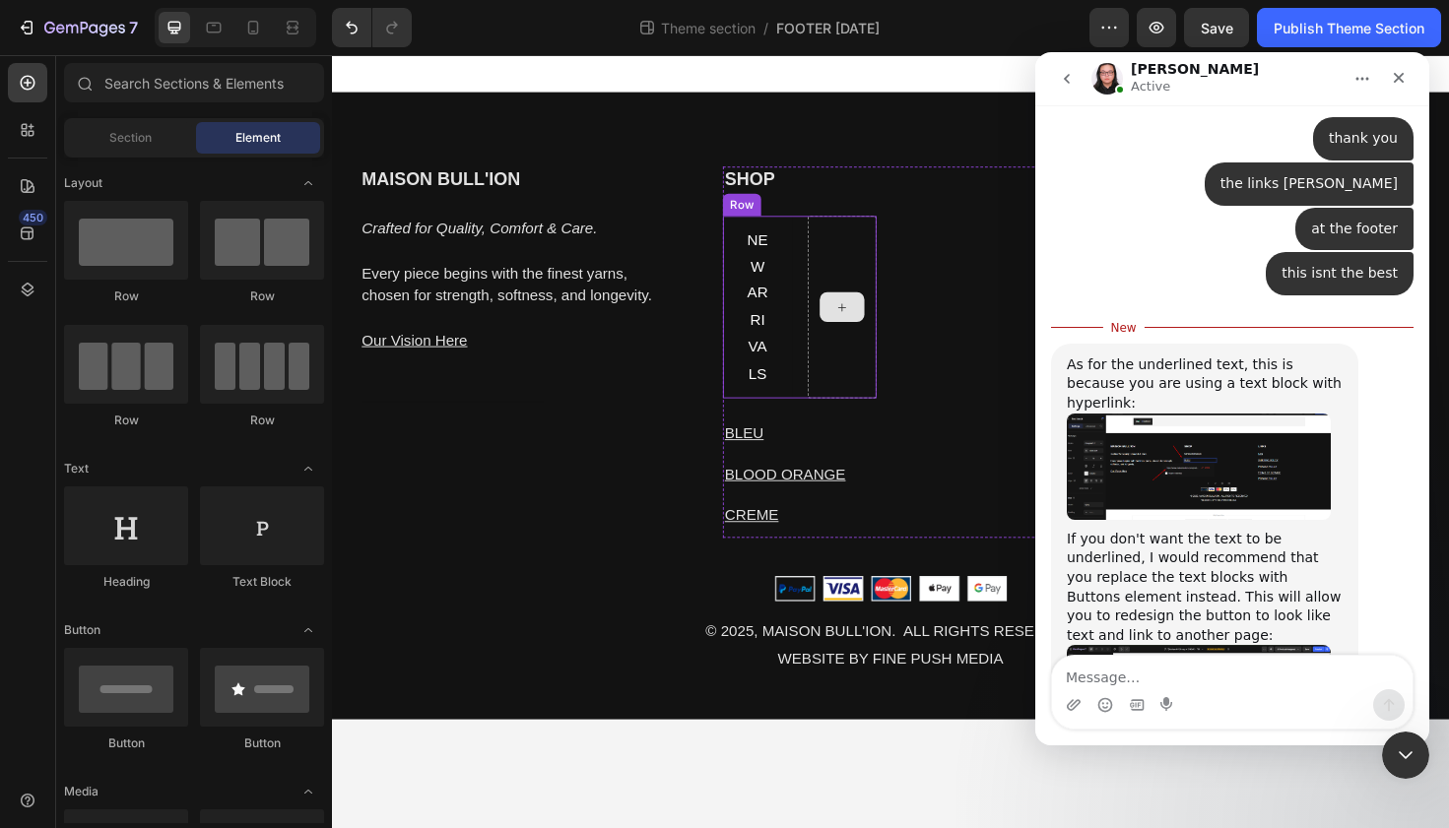
click at [877, 261] on div at bounding box center [872, 323] width 74 height 194
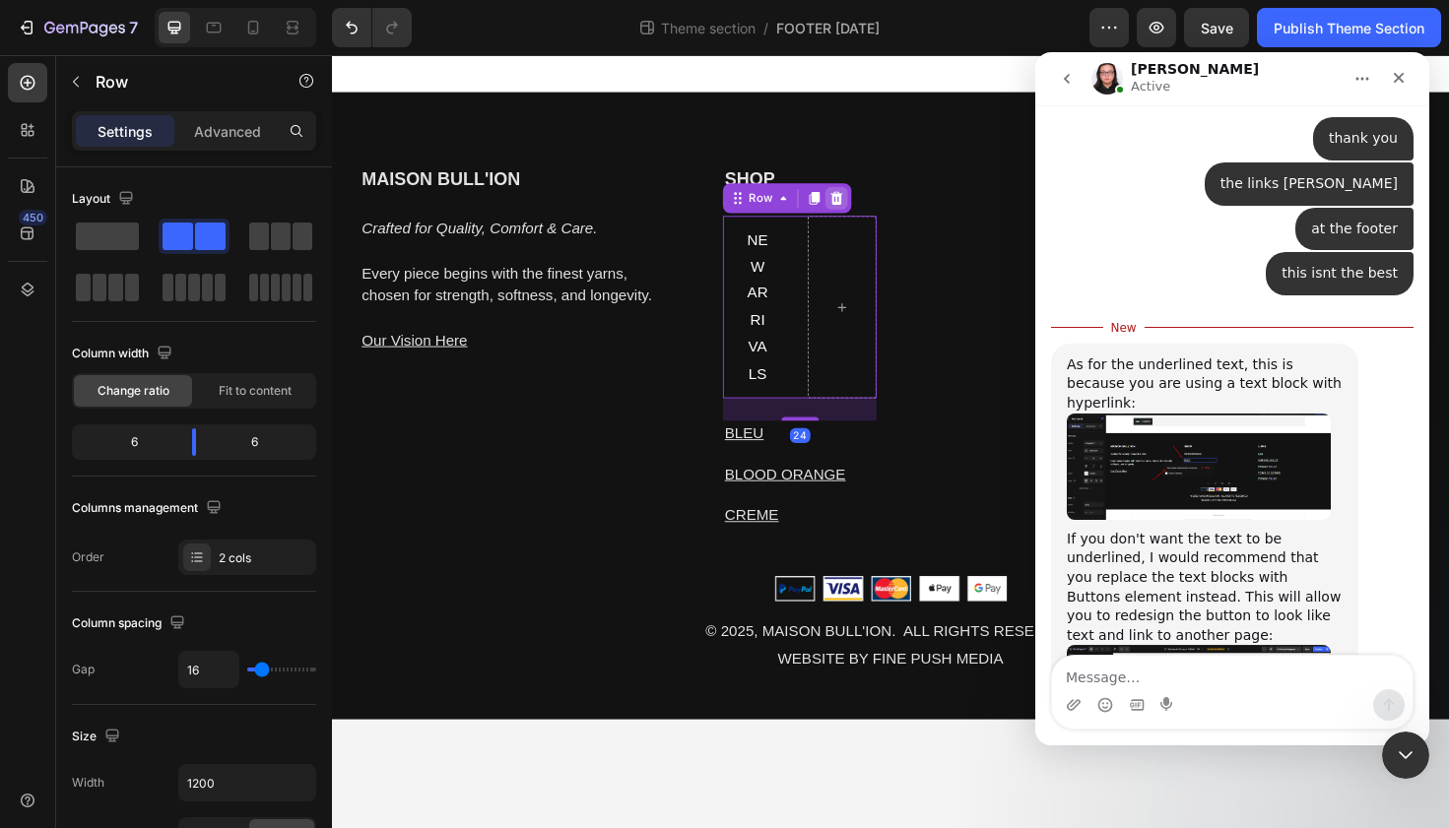
click at [871, 204] on icon at bounding box center [866, 207] width 16 height 16
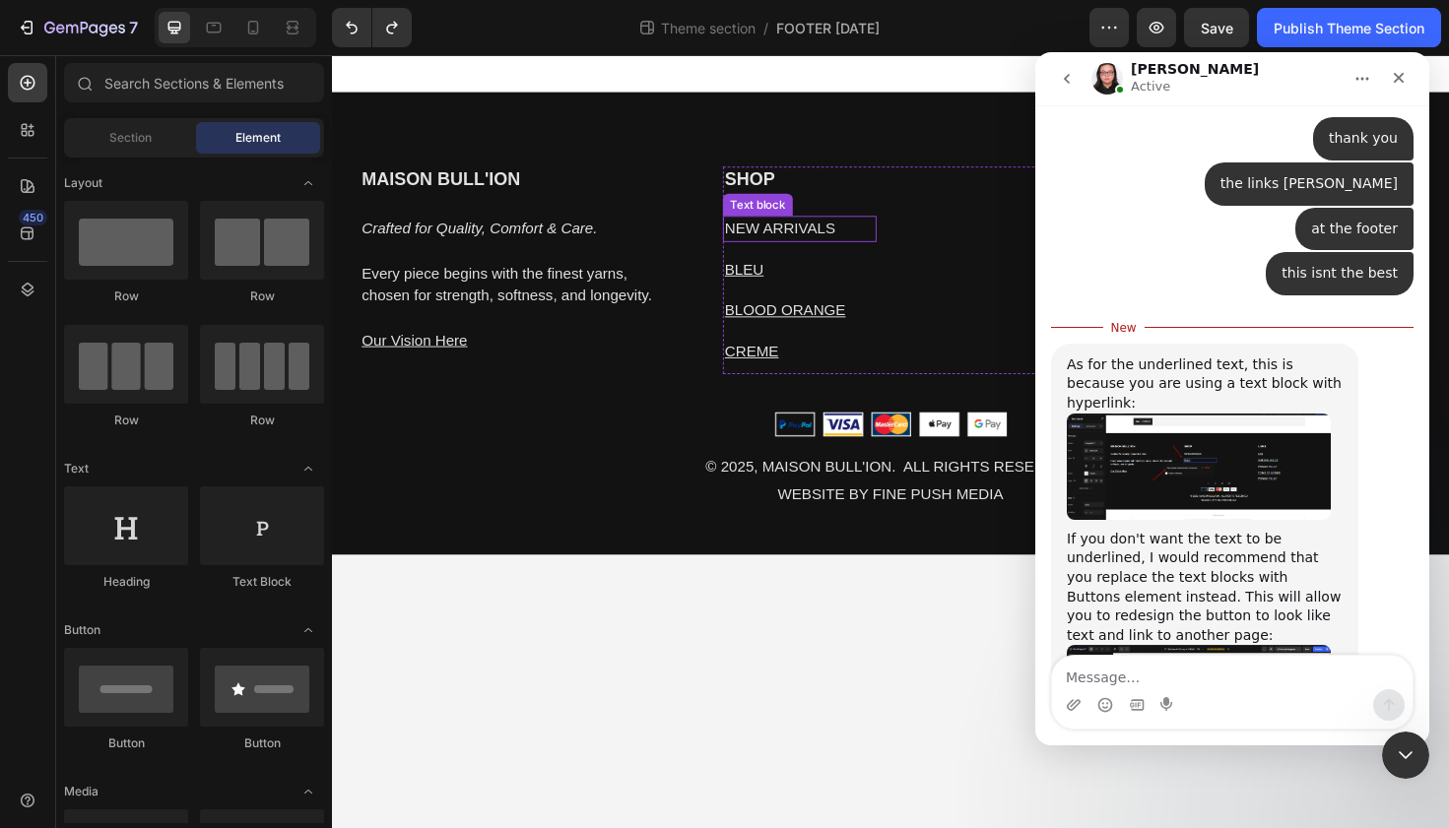
click at [778, 255] on div "SHOP Heading NEW ARRIVALS Text block BLEU Text block BLOOD ORANGE Text block CR…" at bounding box center [827, 283] width 163 height 220
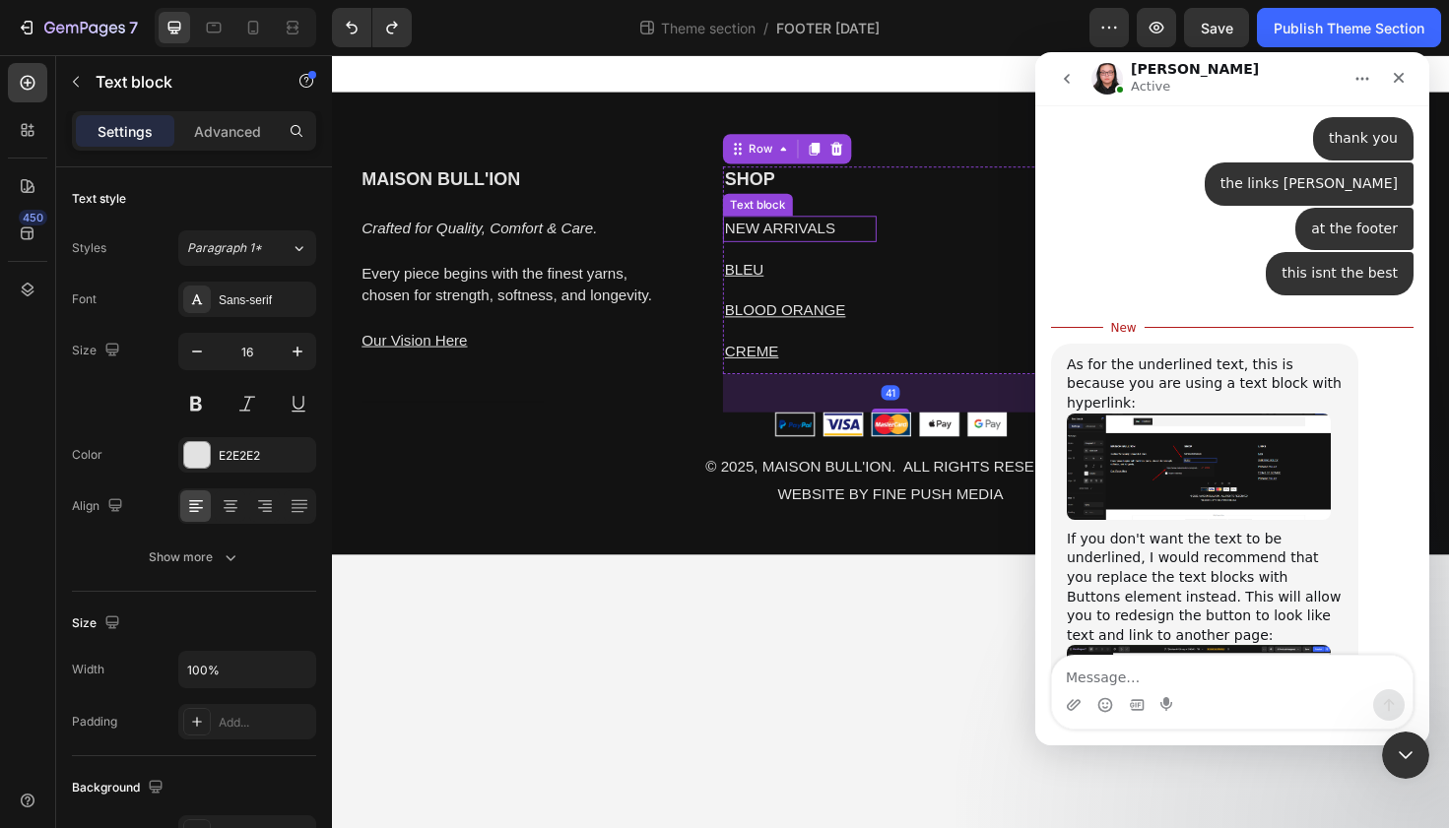
click at [777, 244] on p "NEW ARRIVALS" at bounding box center [827, 240] width 159 height 24
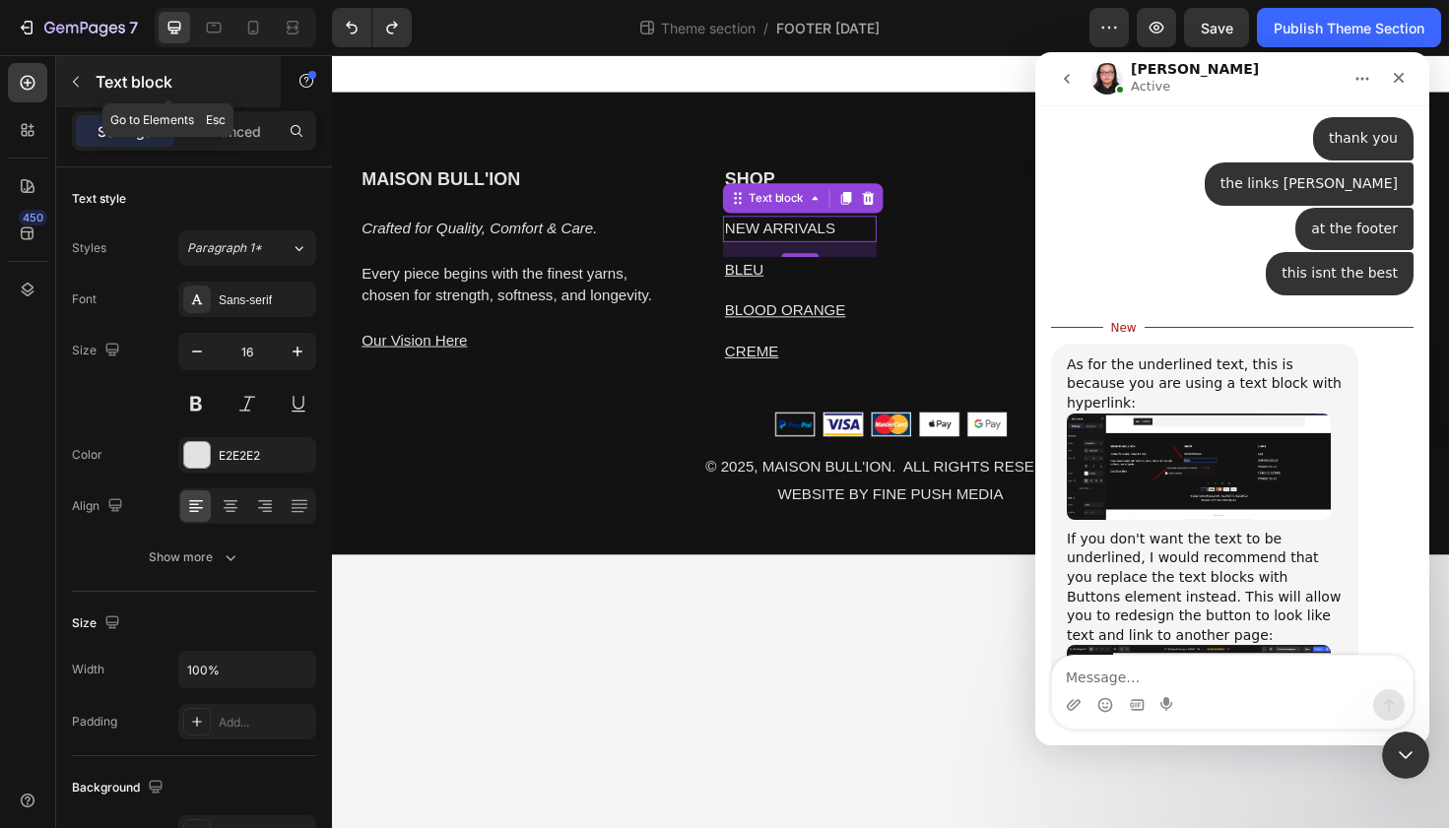
click at [80, 77] on icon "button" at bounding box center [76, 82] width 16 height 16
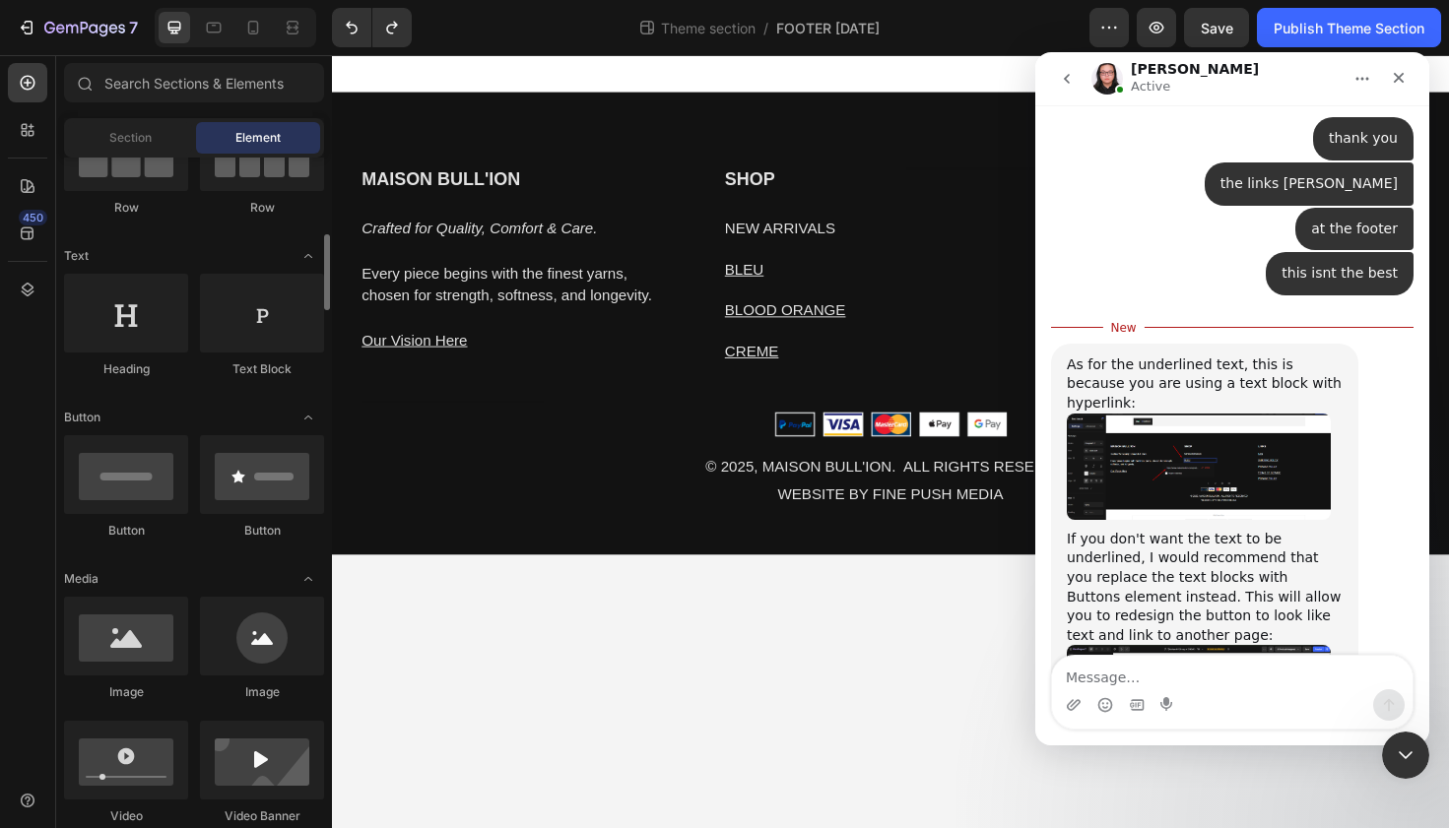
scroll to position [293, 0]
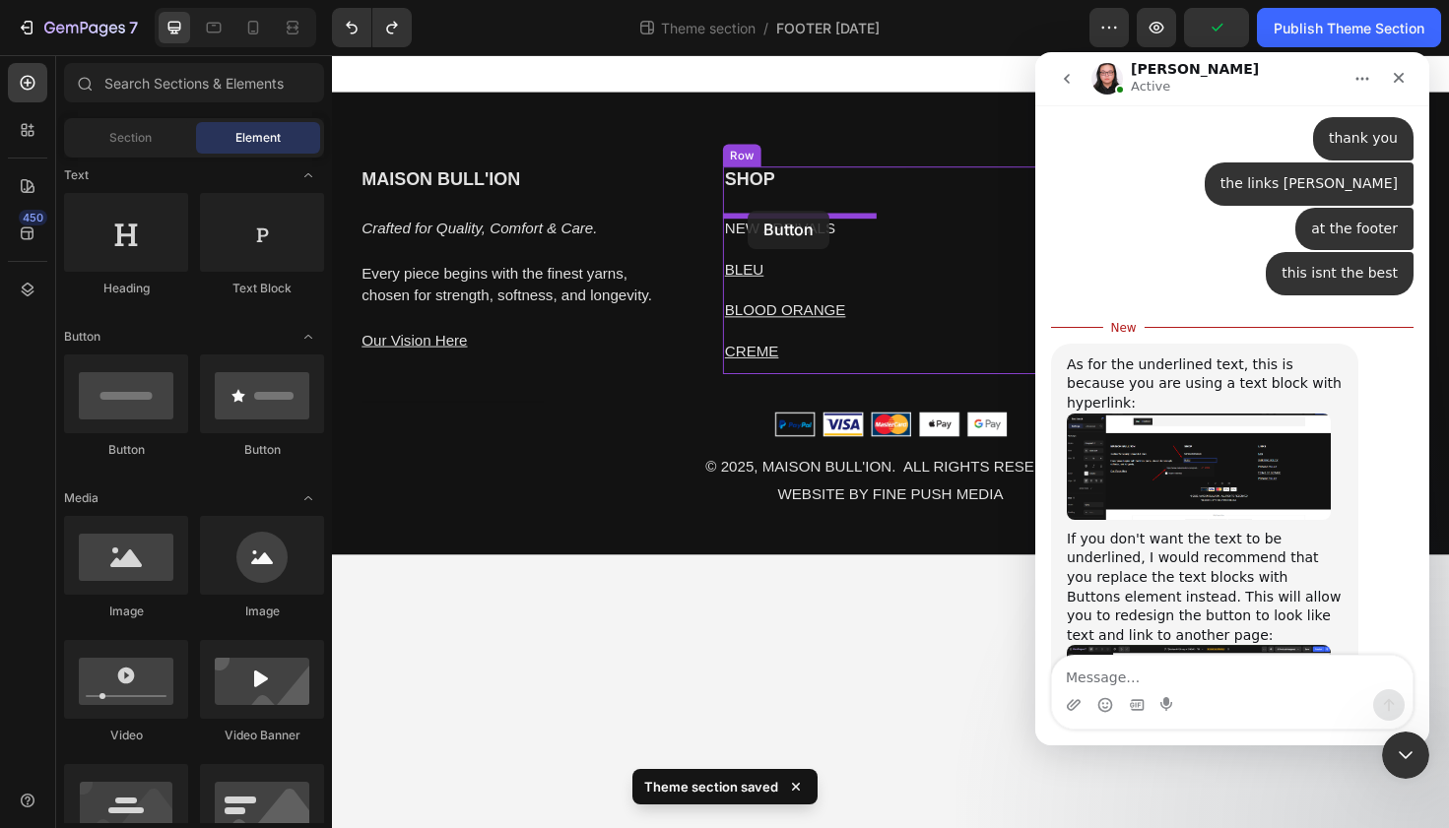
drag, startPoint x: 476, startPoint y: 454, endPoint x: 772, endPoint y: 221, distance: 377.3
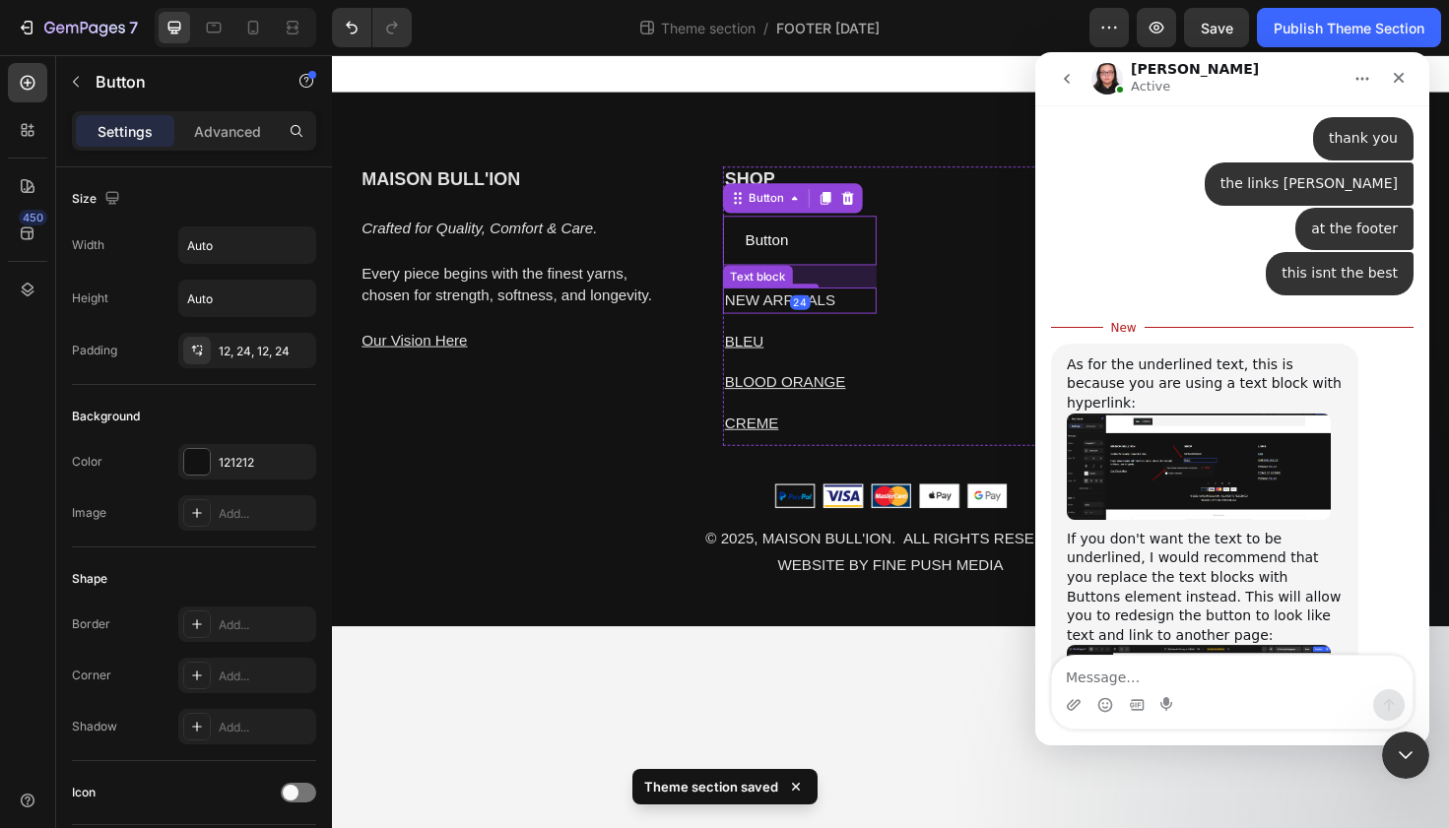
click at [781, 314] on p "NEW ARRIVALS" at bounding box center [827, 315] width 159 height 24
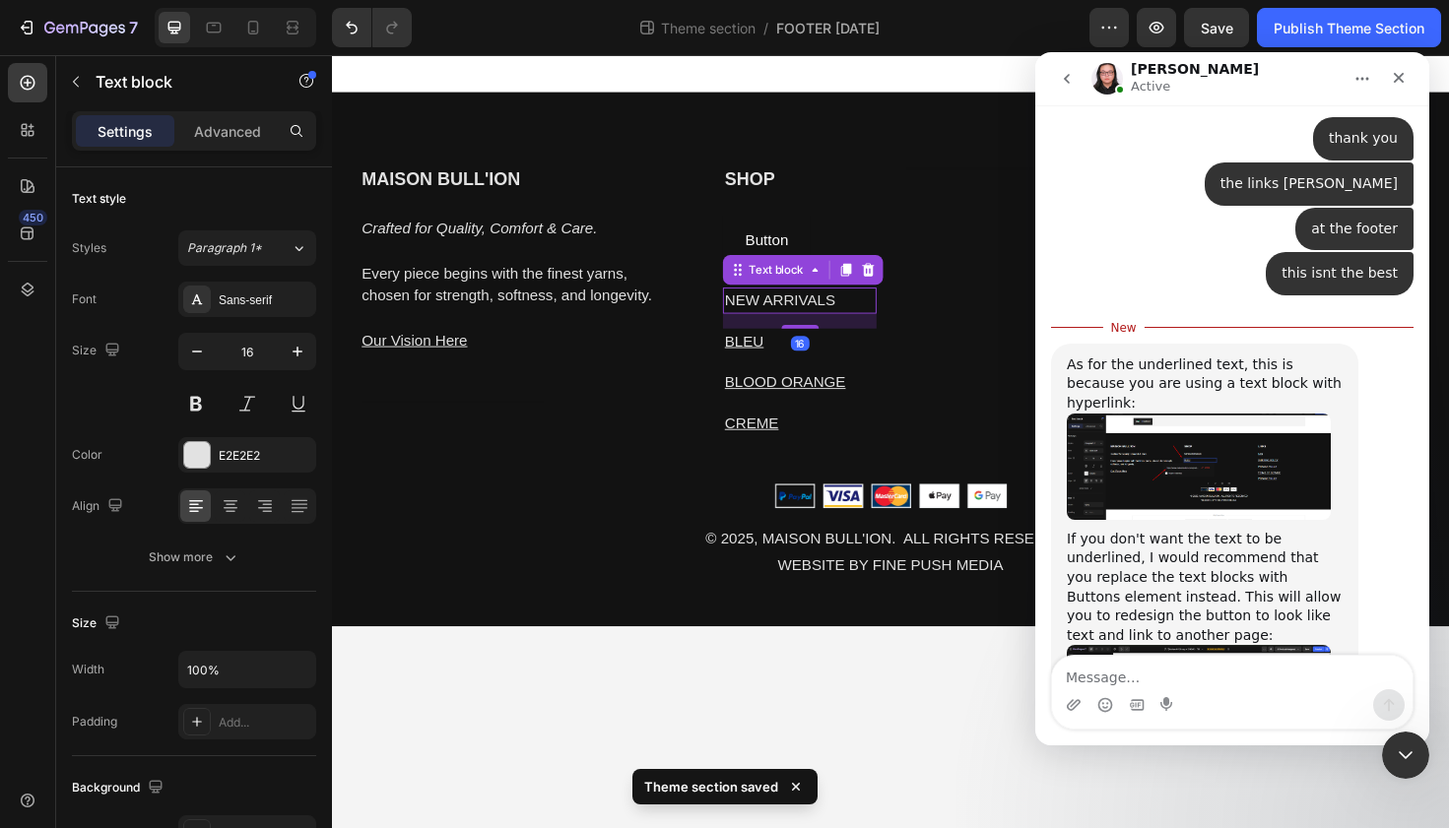
click at [781, 314] on p "NEW ARRIVALS" at bounding box center [827, 315] width 159 height 24
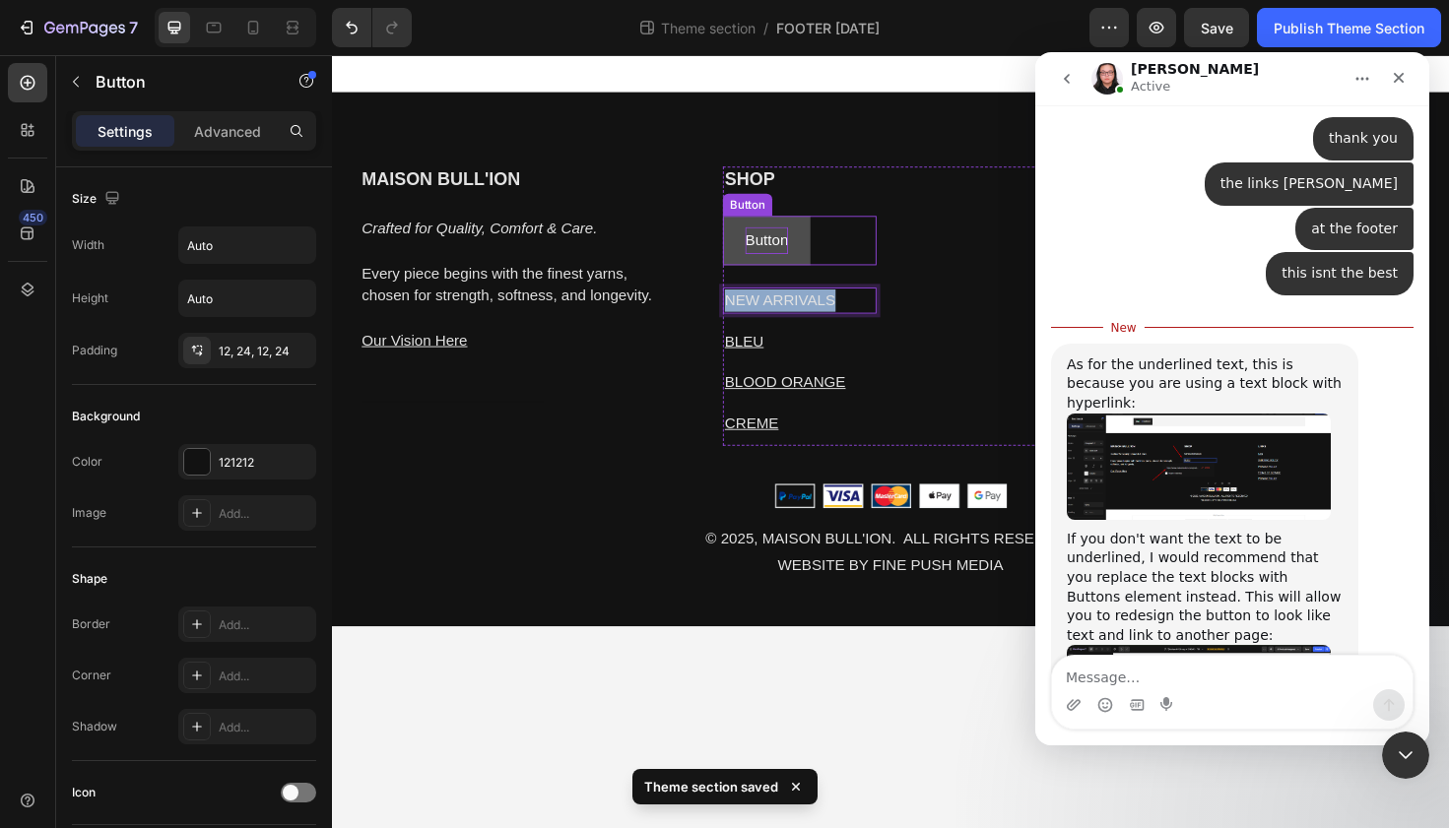
click at [786, 239] on p "Button" at bounding box center [791, 251] width 45 height 29
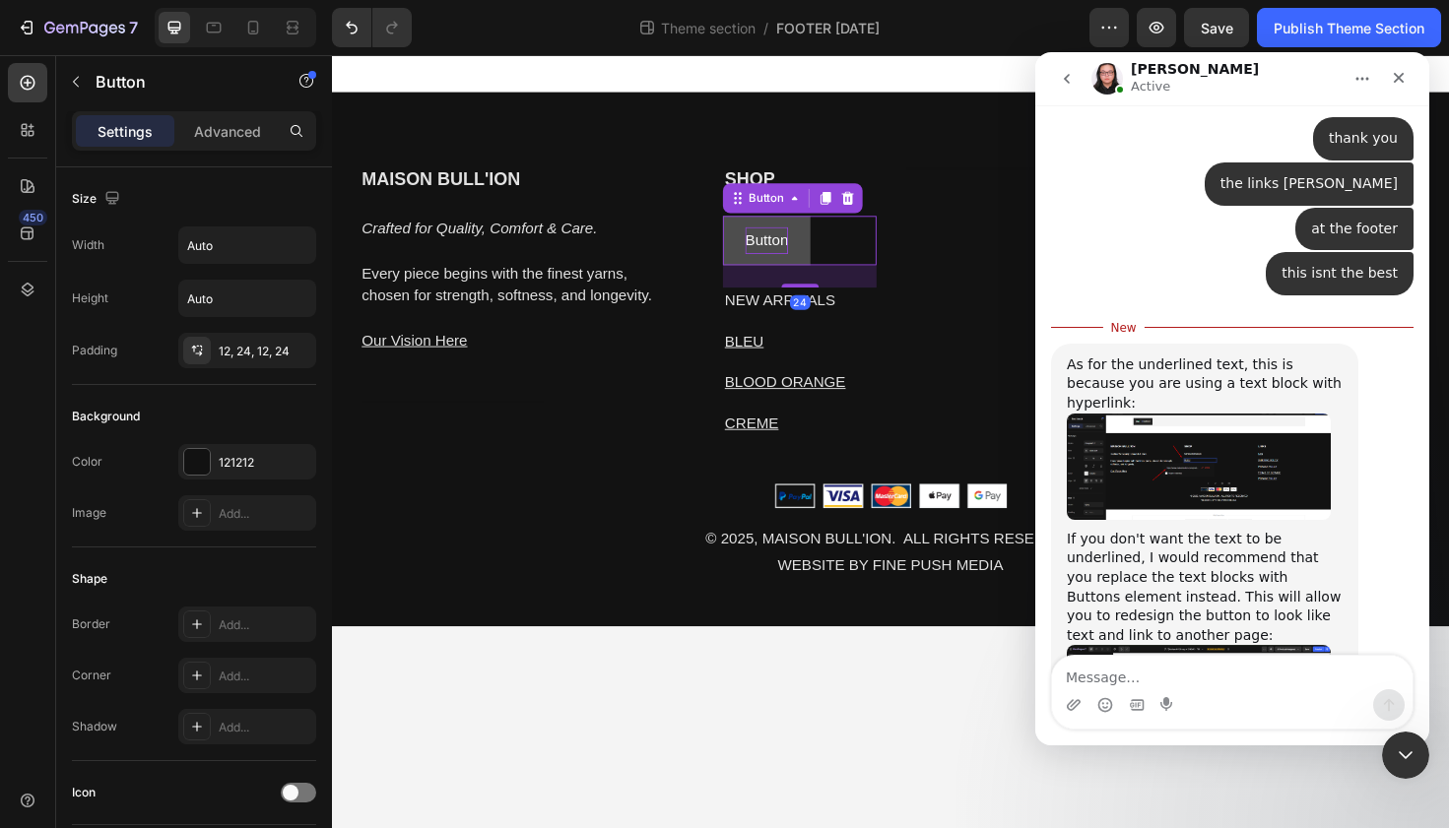
click at [786, 244] on p "Button" at bounding box center [791, 251] width 45 height 29
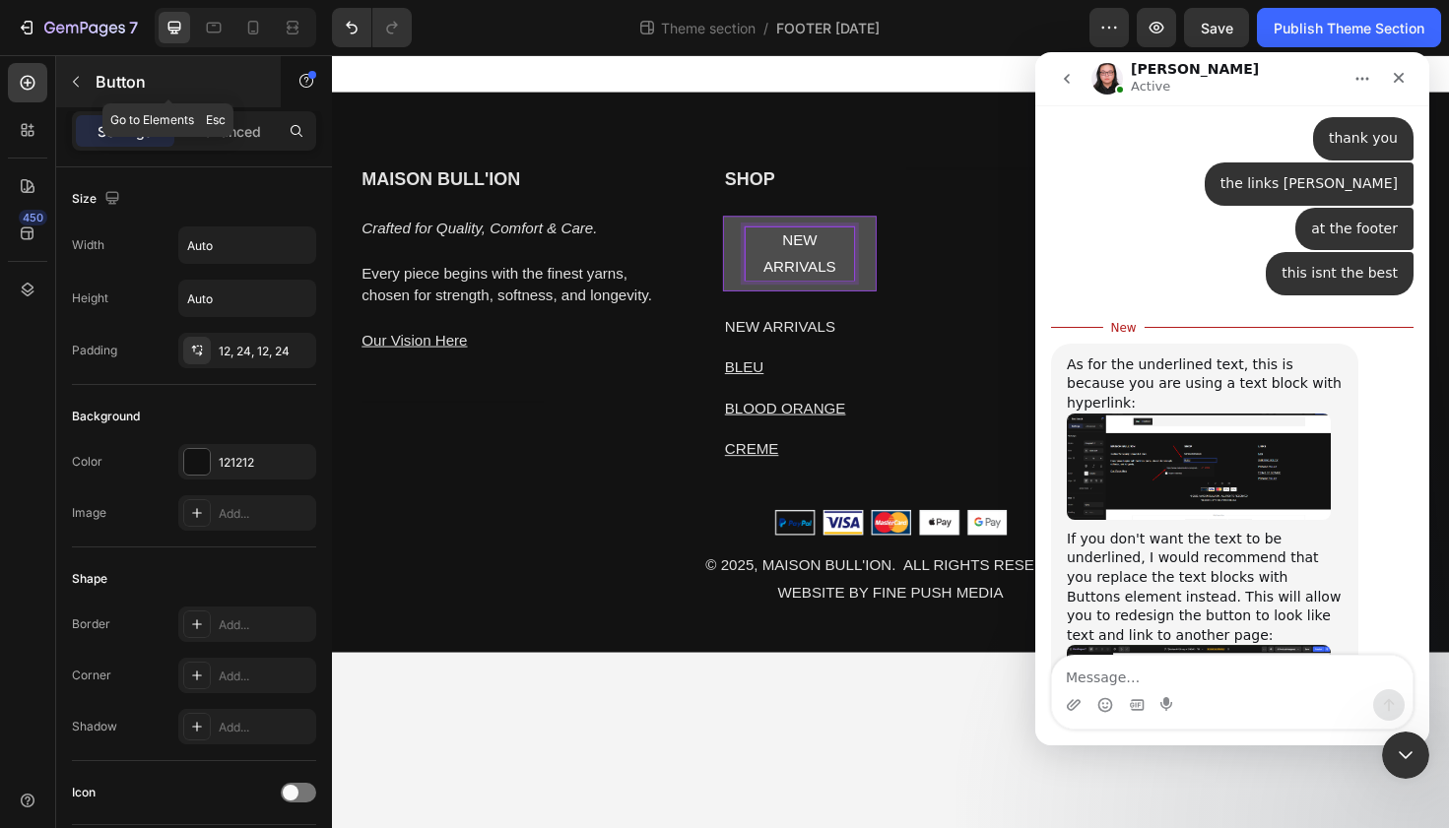
click at [74, 88] on icon "button" at bounding box center [76, 82] width 16 height 16
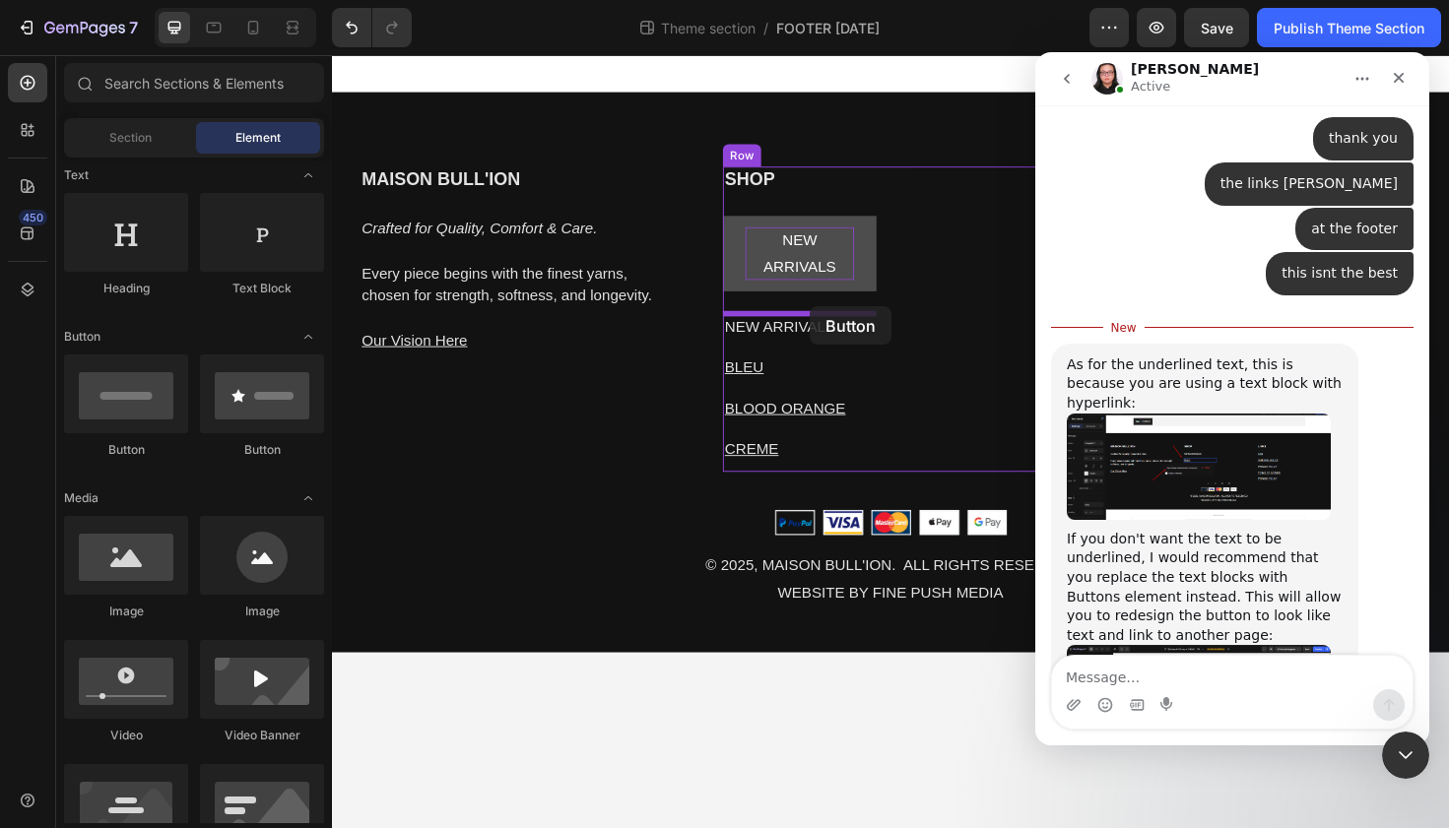
drag, startPoint x: 458, startPoint y: 471, endPoint x: 836, endPoint y: 320, distance: 407.1
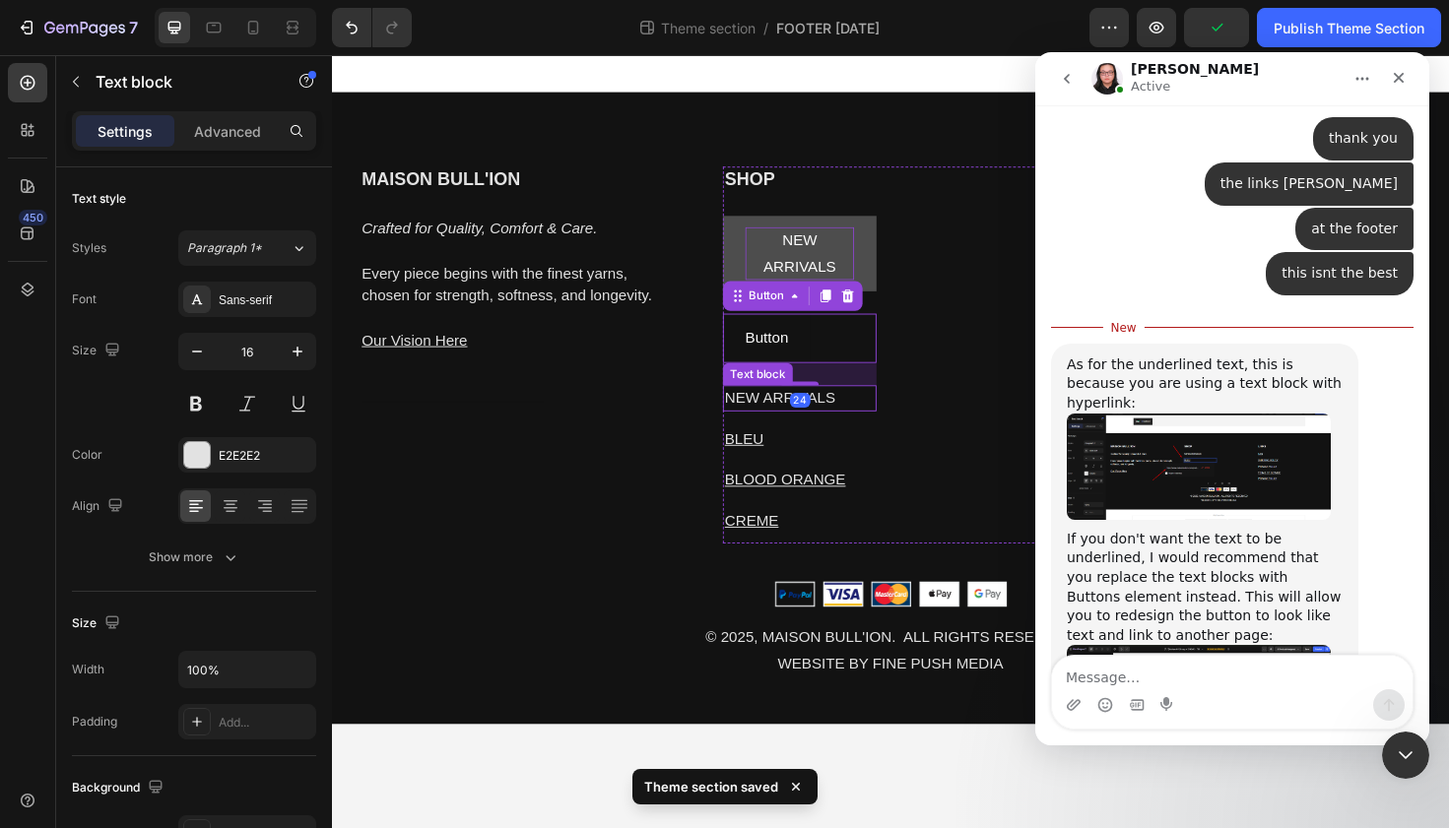
click at [788, 414] on p "NEW ARRIVALS" at bounding box center [827, 419] width 159 height 24
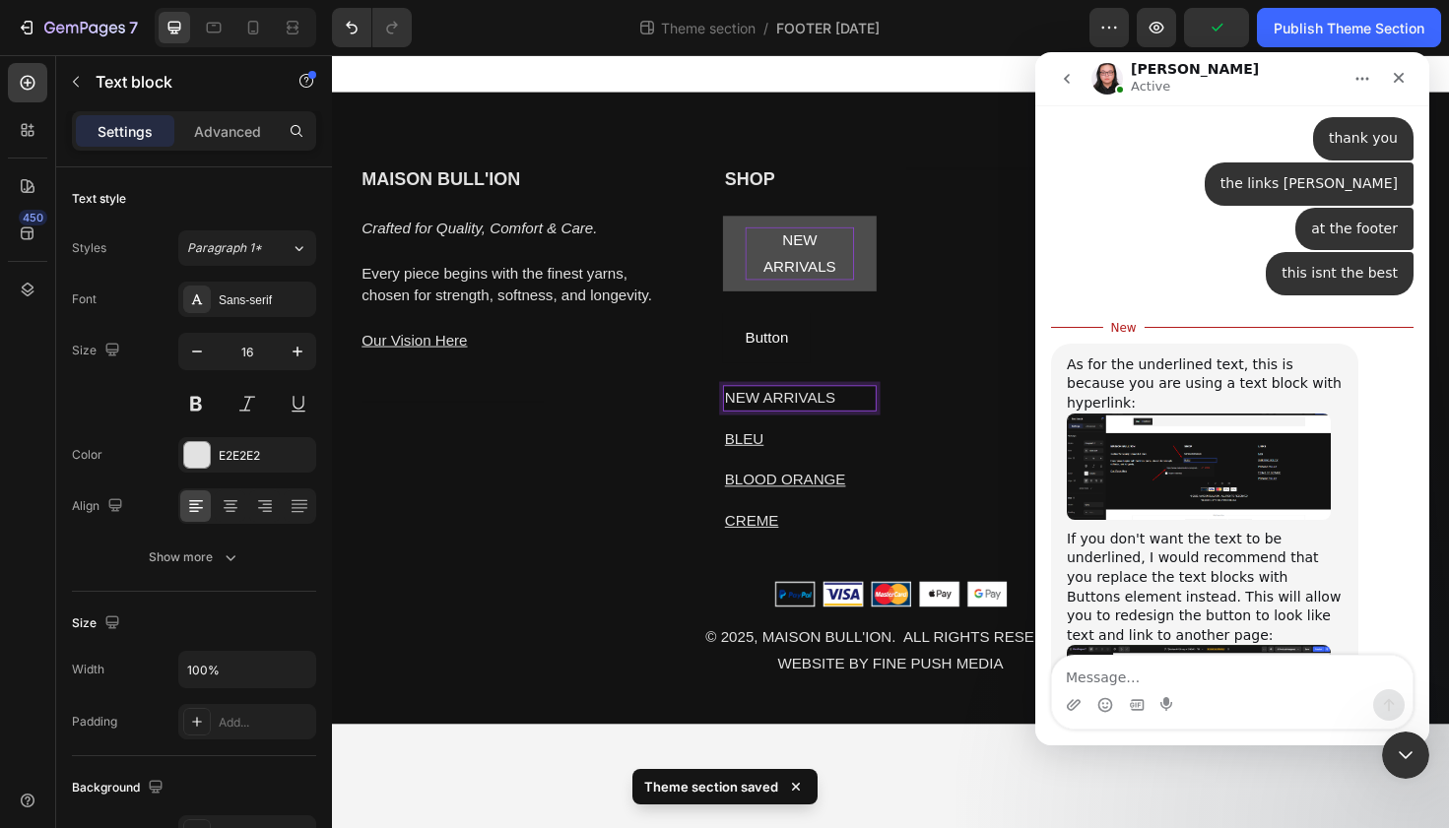
click at [788, 414] on p "NEW ARRIVALS" at bounding box center [827, 419] width 159 height 24
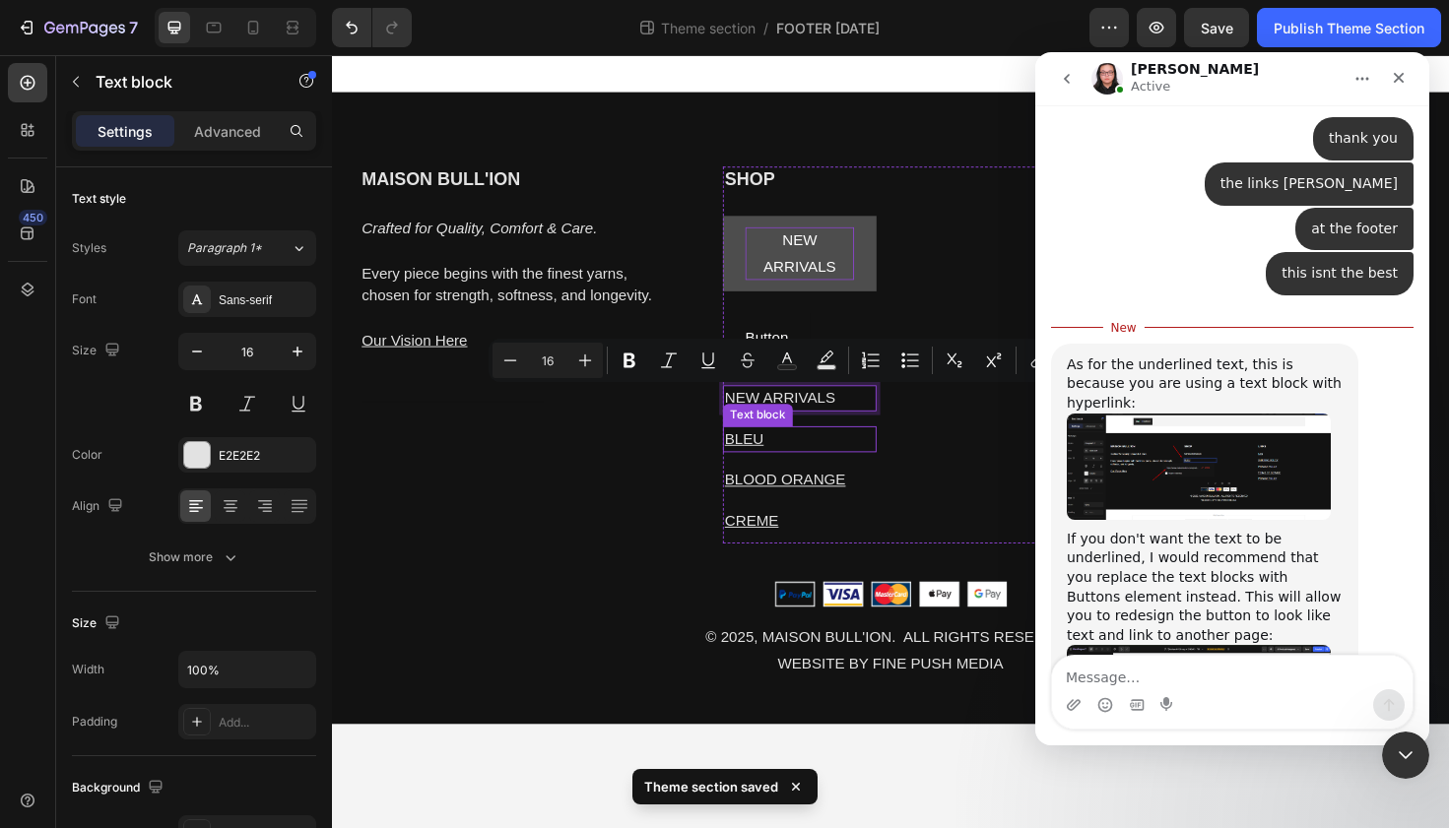
click at [772, 468] on u "BLEU" at bounding box center [768, 461] width 41 height 17
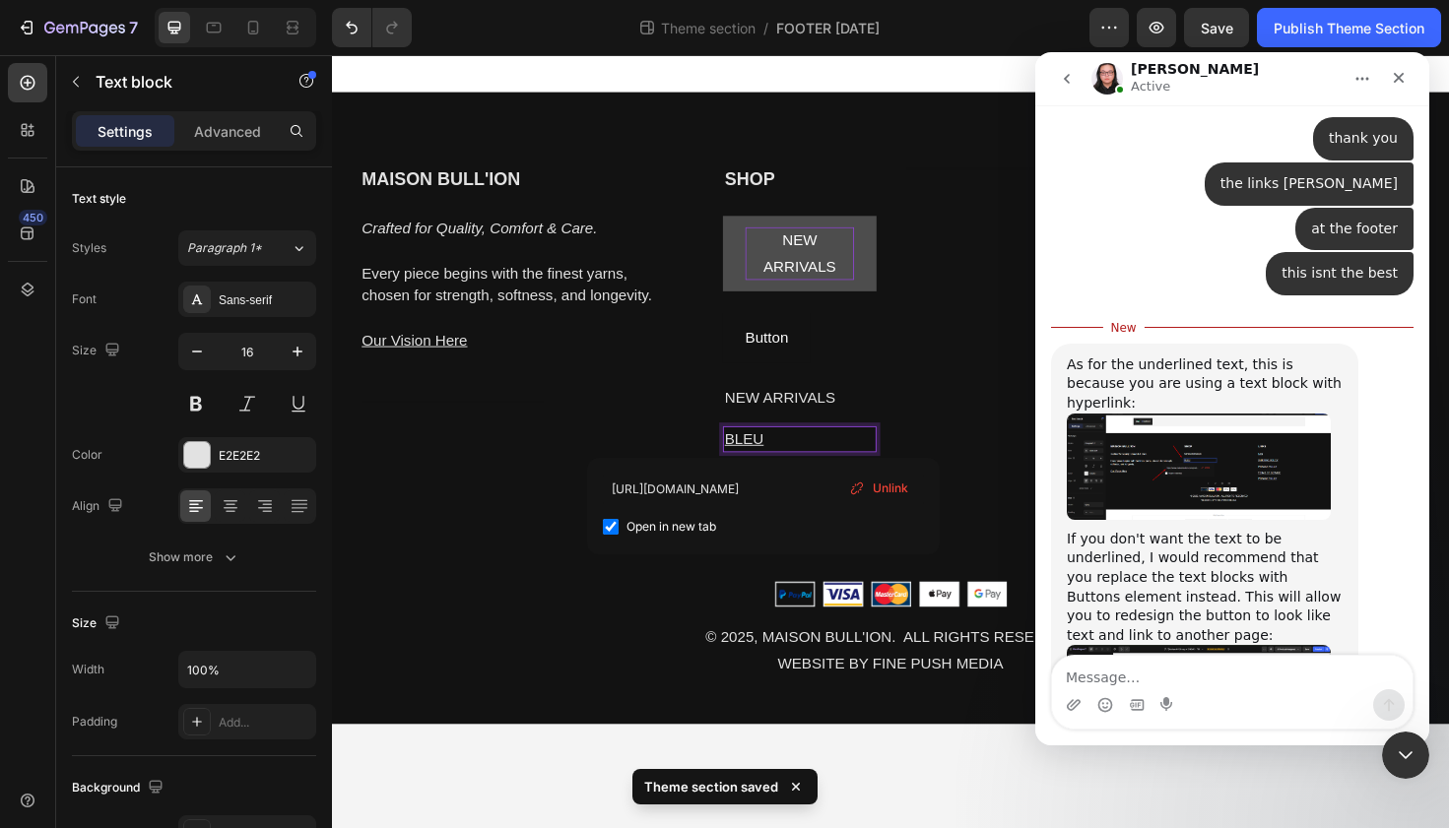
click at [814, 459] on p "BLEU" at bounding box center [827, 462] width 159 height 24
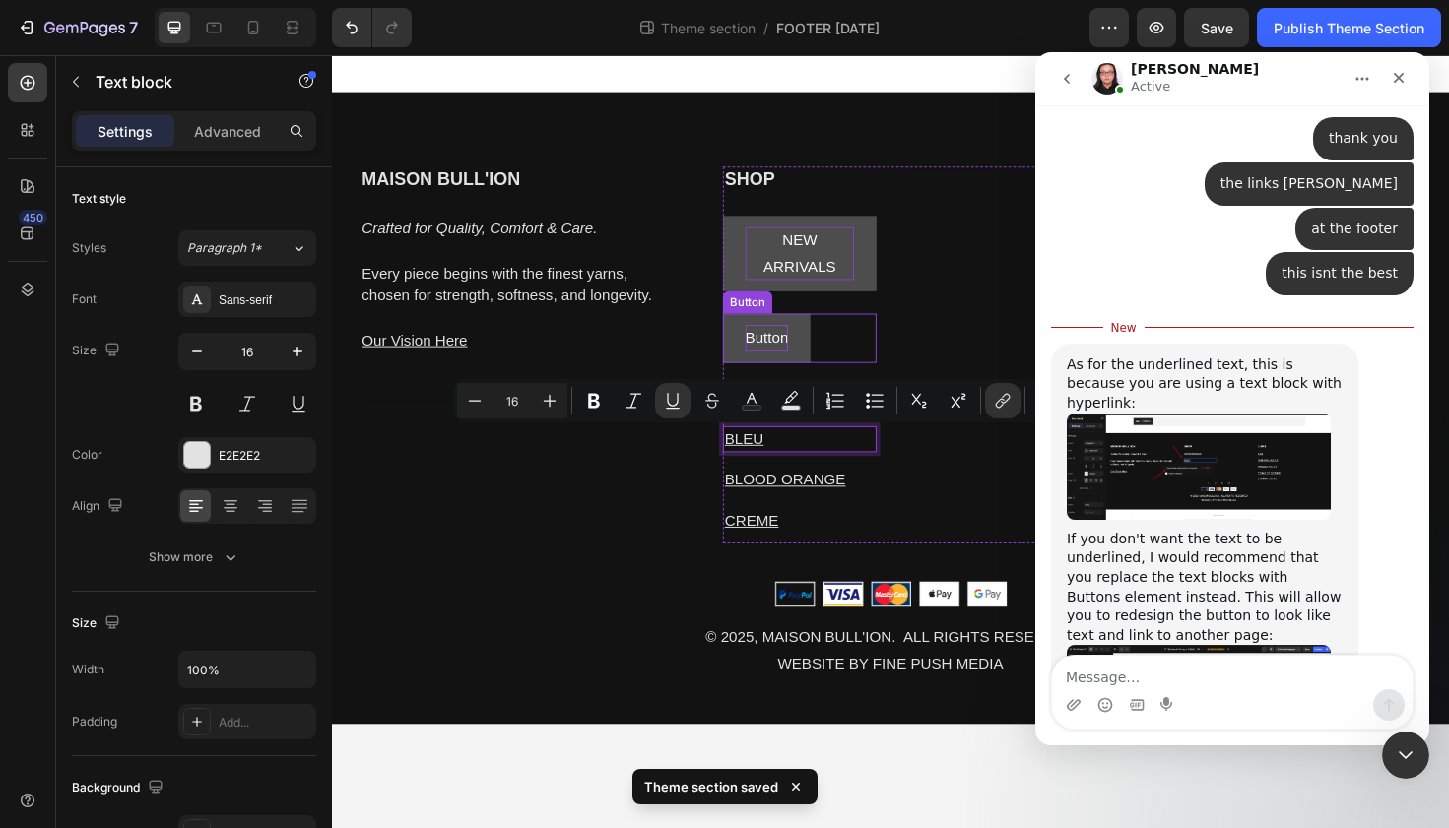
click at [790, 353] on p "Button" at bounding box center [791, 355] width 45 height 29
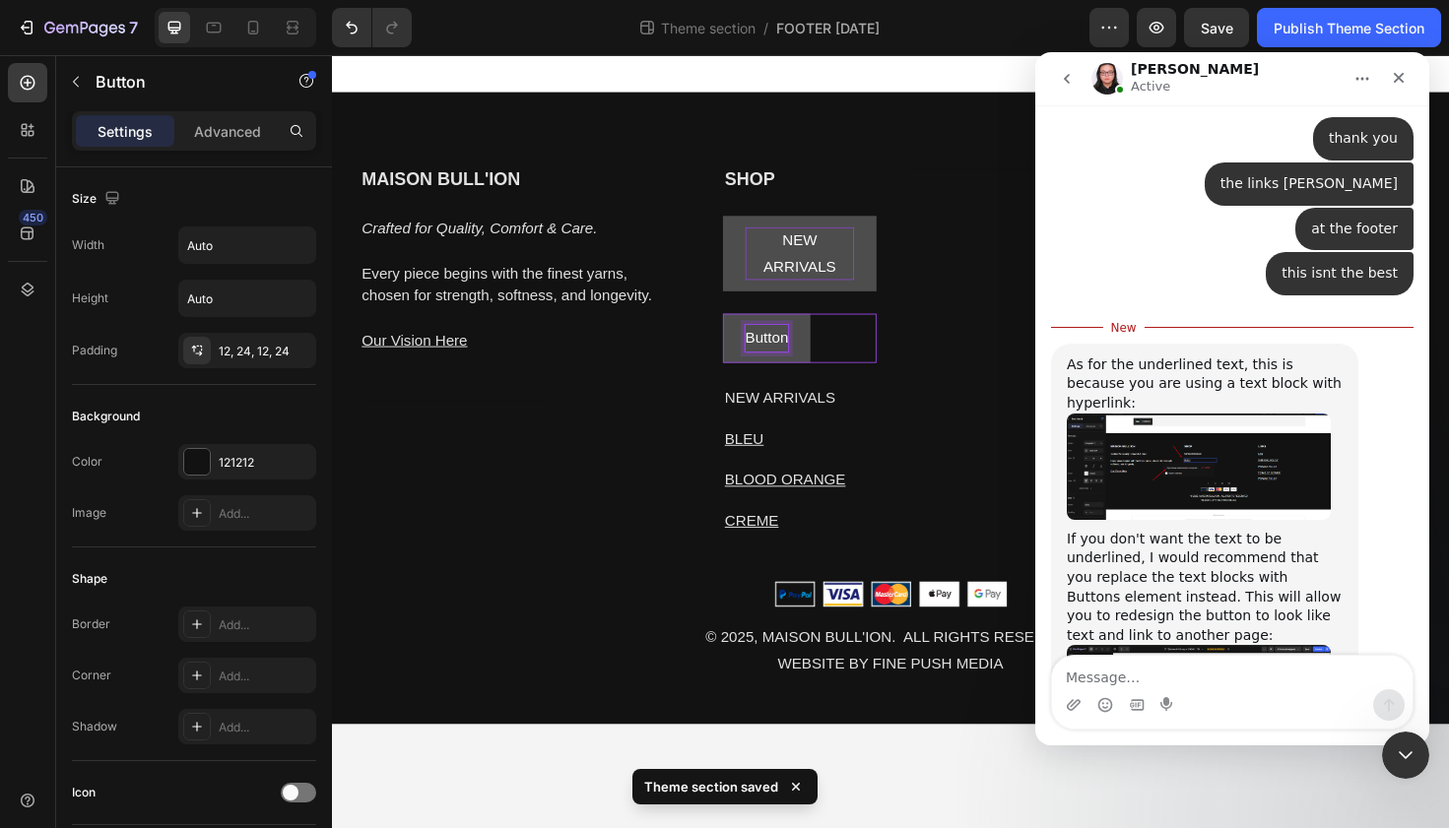
click at [790, 353] on p "Button" at bounding box center [791, 355] width 45 height 29
click at [798, 348] on u "BLEU" at bounding box center [789, 354] width 41 height 17
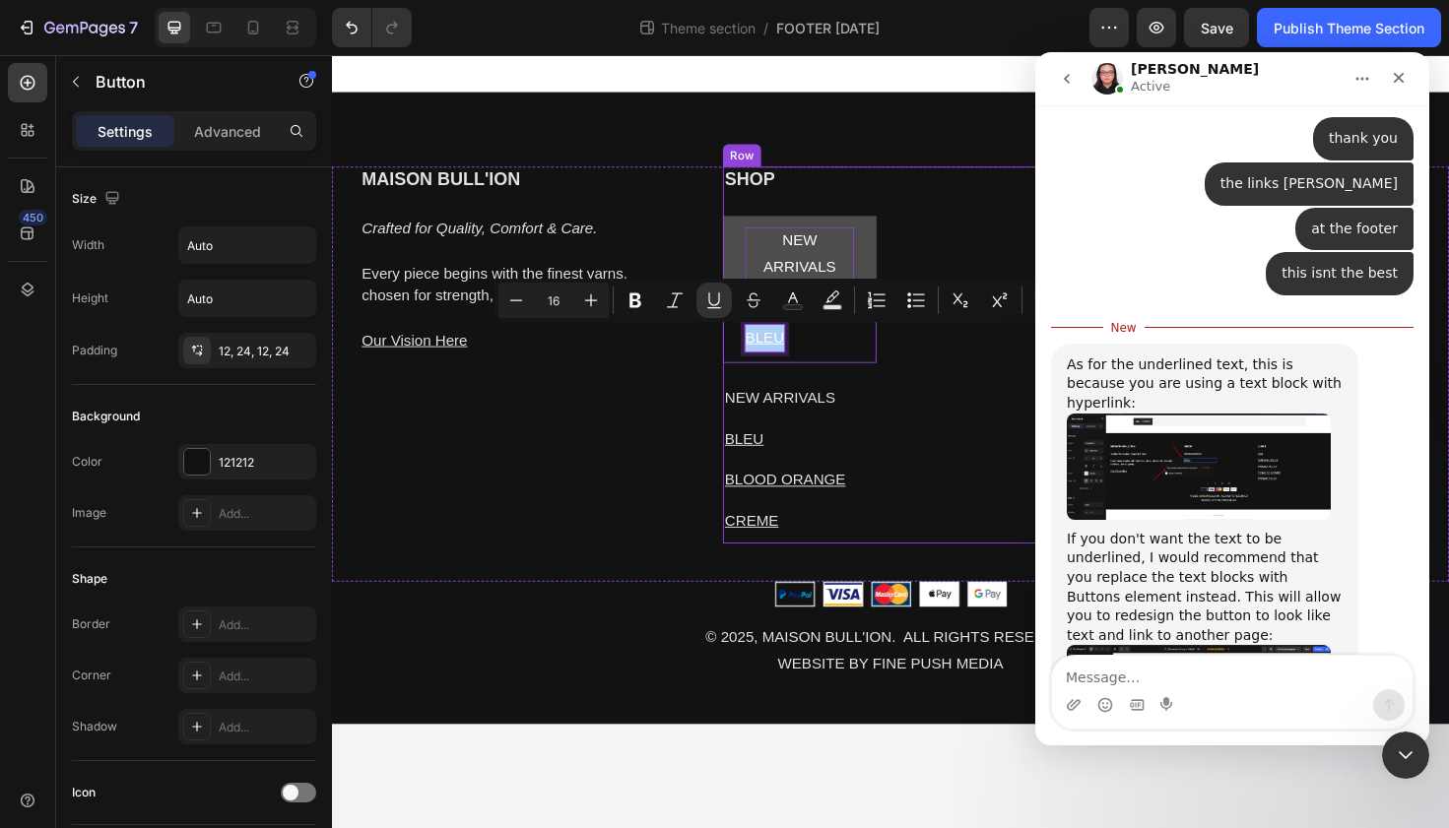
click at [918, 249] on div "SHOP Heading NEW ARRIVALS Button BLEU Button 24 NEW ARRIVALS Text block BLEU Te…" at bounding box center [923, 372] width 355 height 399
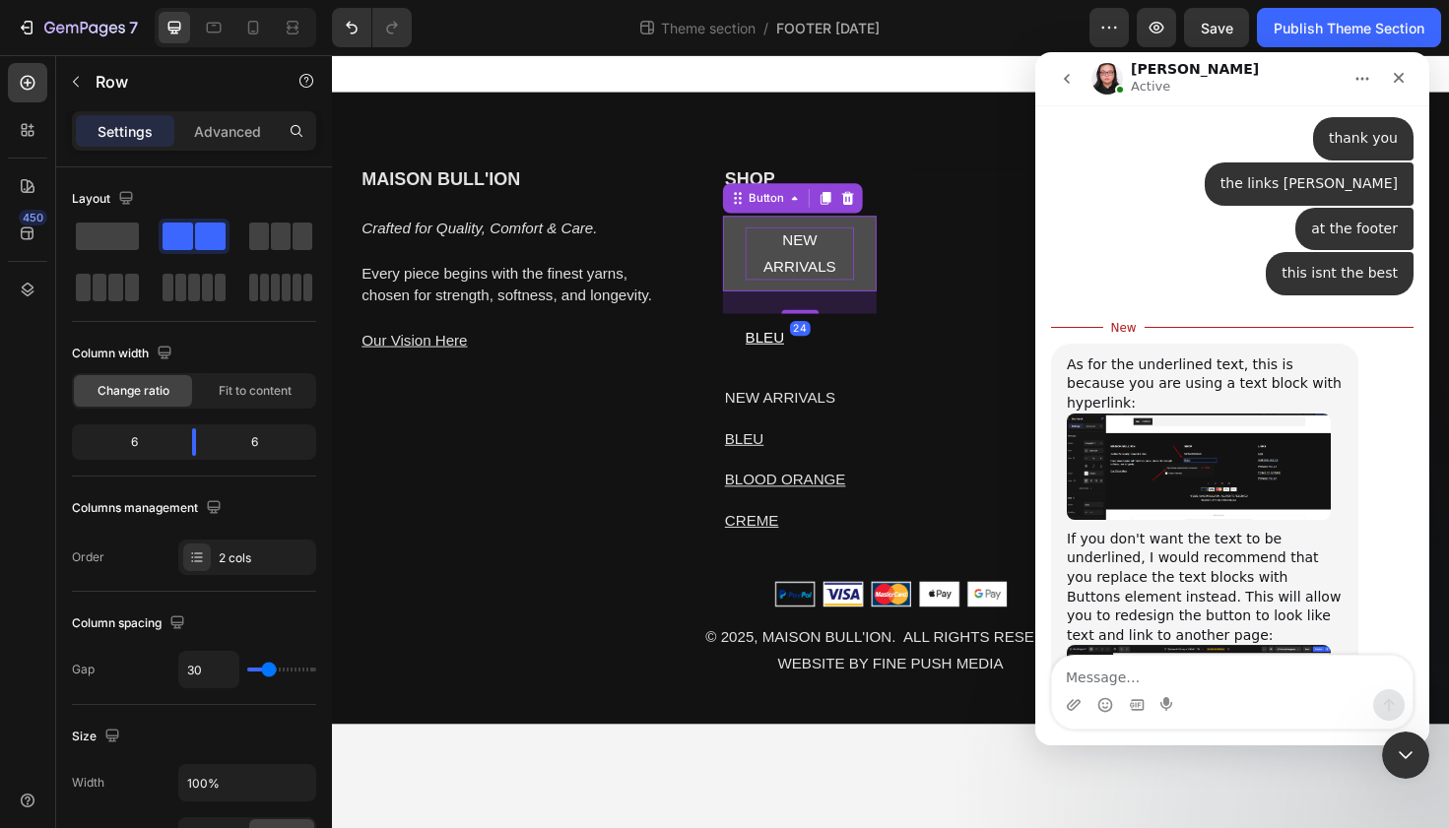
click at [810, 267] on p "NEW ARRIVALS" at bounding box center [826, 265] width 115 height 57
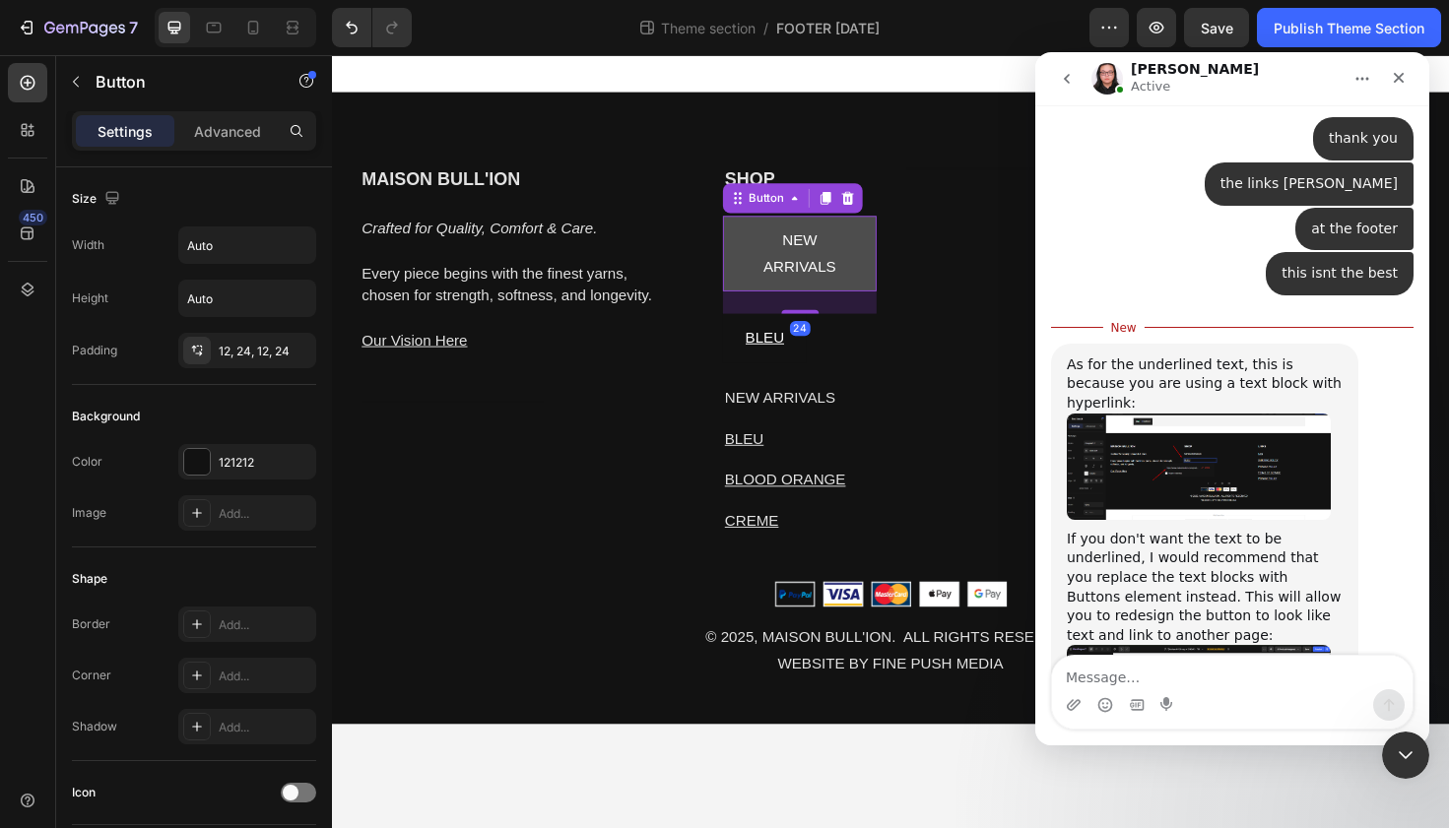
click at [905, 260] on button "NEW ARRIVALS" at bounding box center [827, 266] width 163 height 81
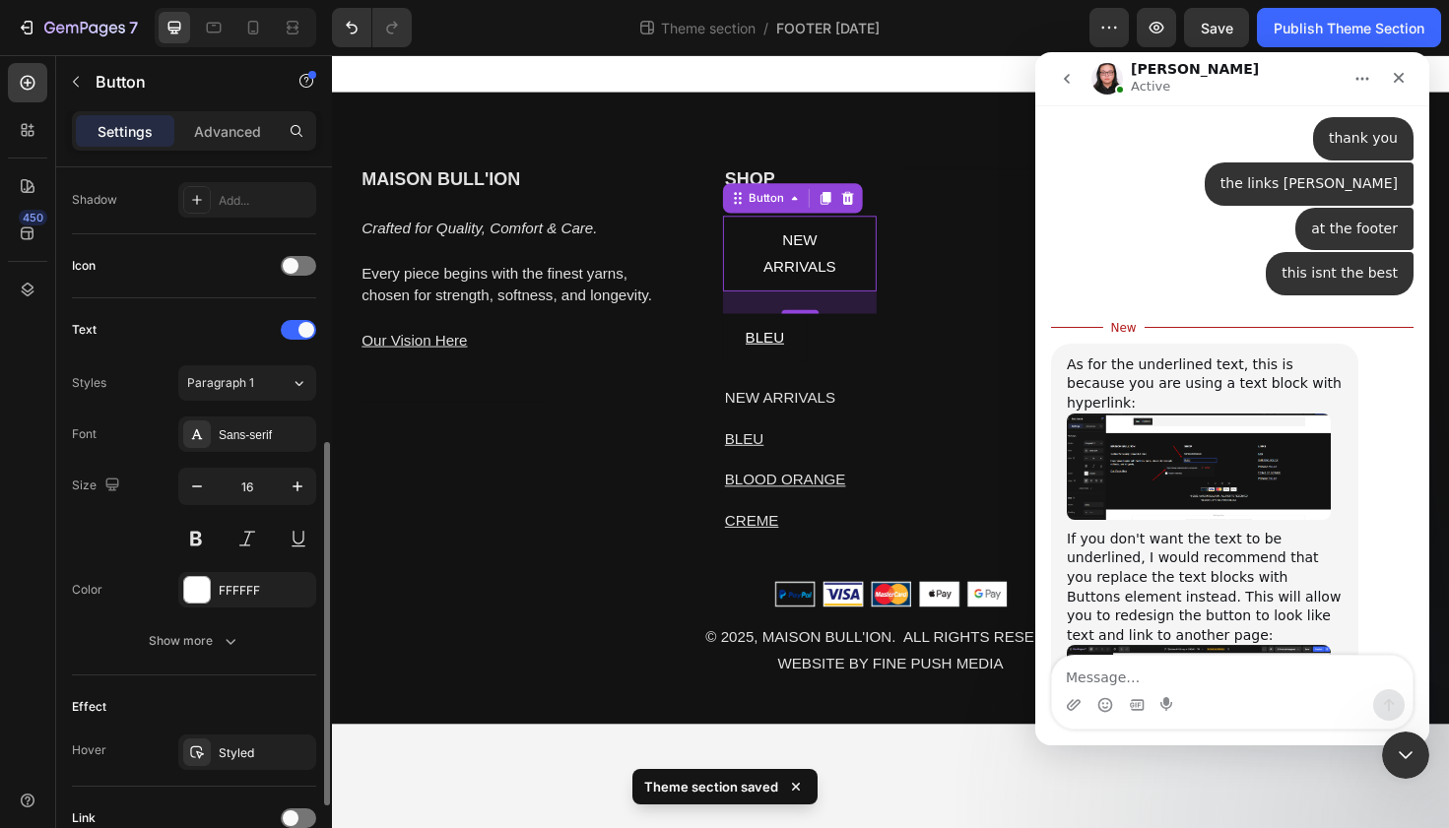
scroll to position [532, 0]
click at [191, 479] on icon "button" at bounding box center [197, 482] width 20 height 20
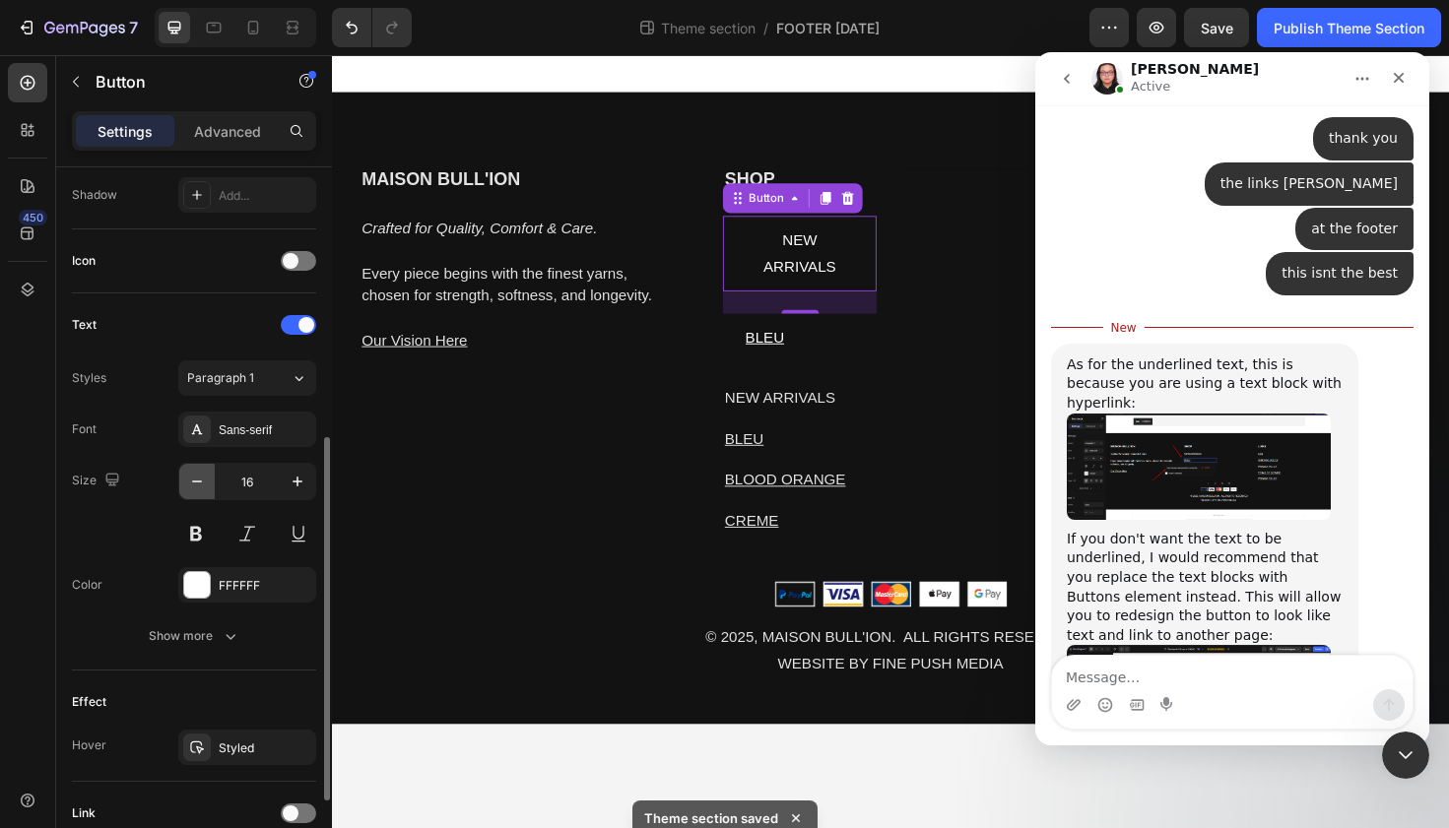
click at [191, 479] on icon "button" at bounding box center [197, 482] width 20 height 20
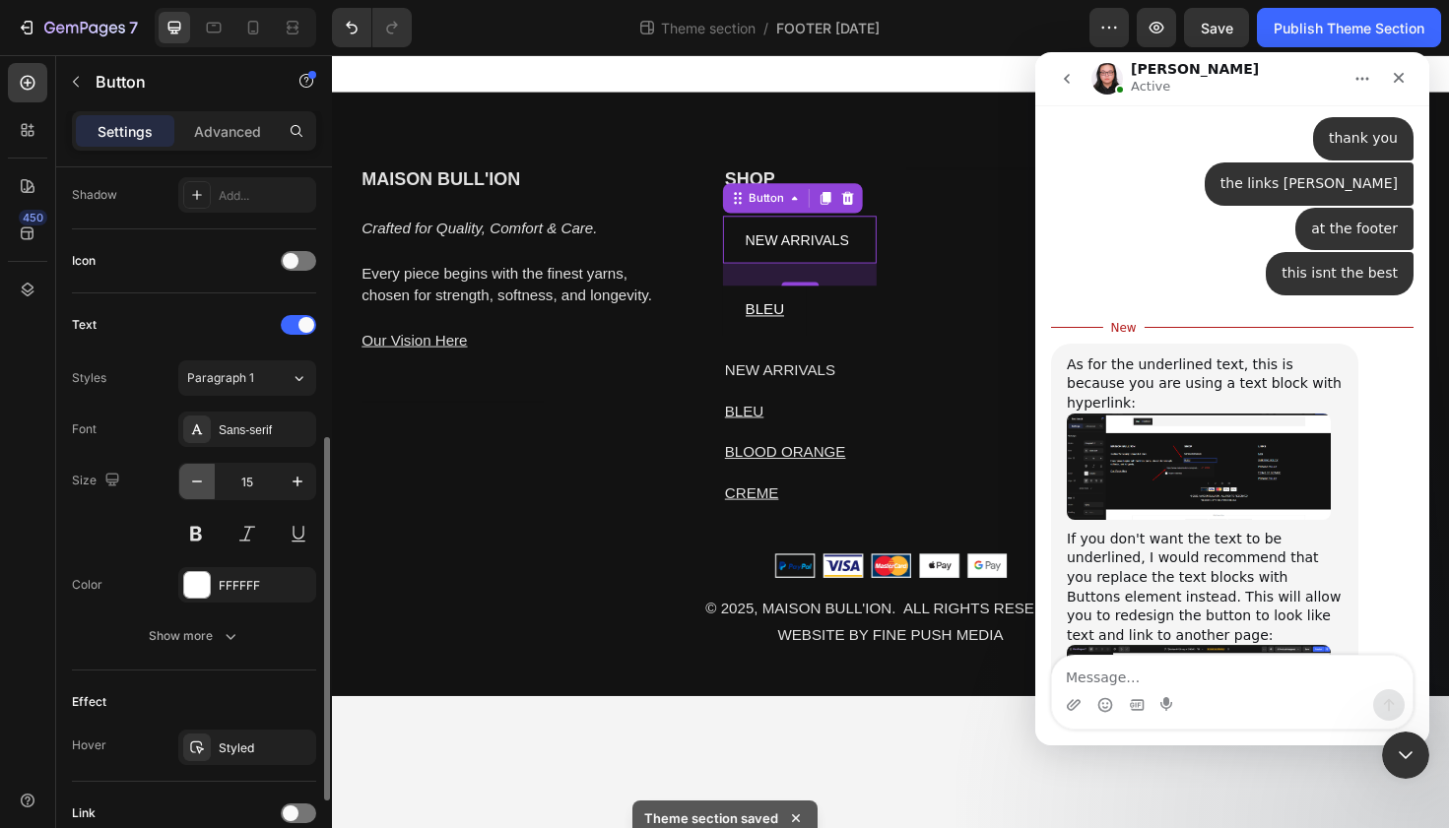
click at [191, 479] on icon "button" at bounding box center [197, 482] width 20 height 20
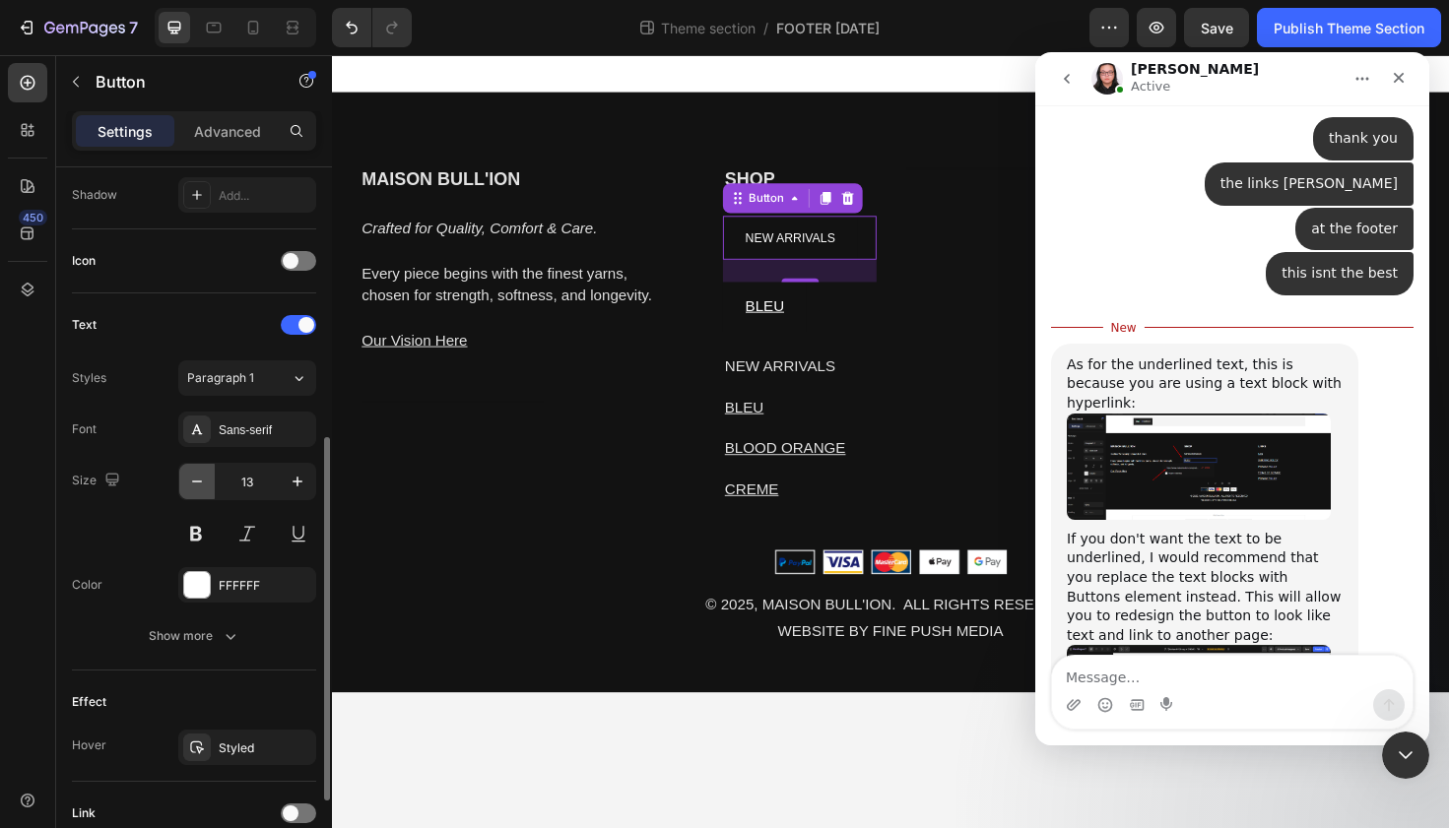
click at [191, 479] on icon "button" at bounding box center [197, 482] width 20 height 20
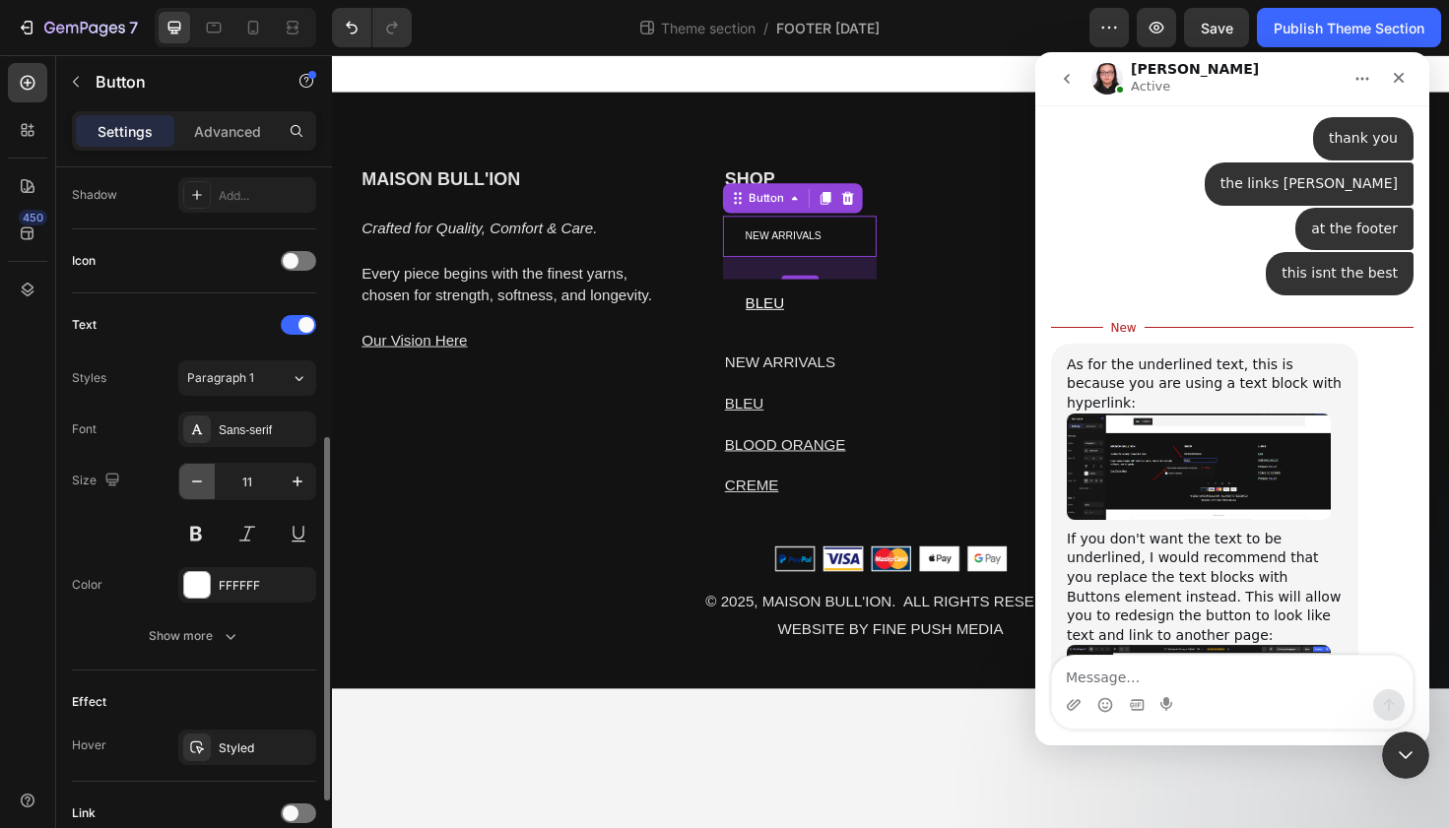
click at [191, 479] on icon "button" at bounding box center [197, 482] width 20 height 20
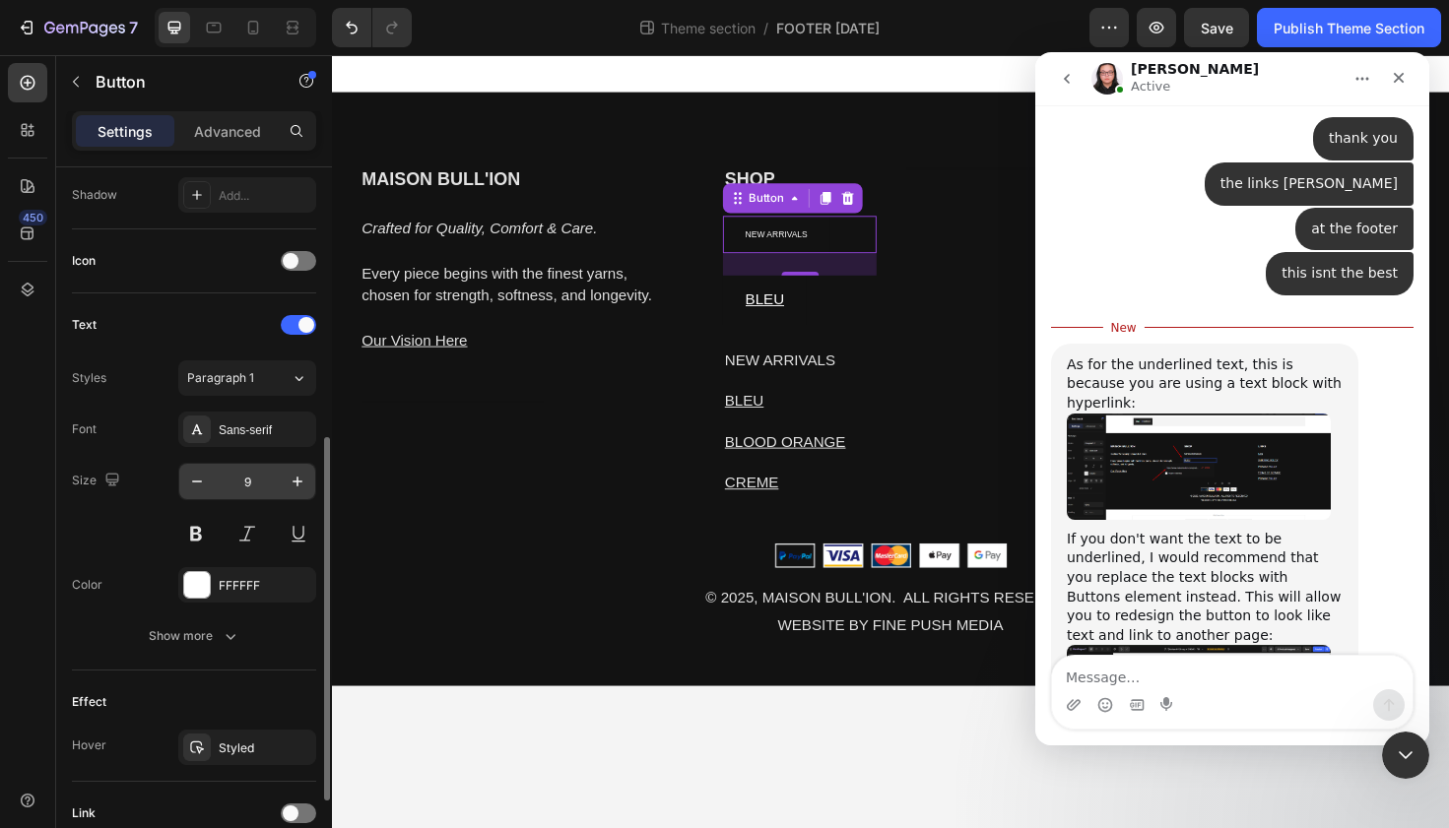
click at [276, 483] on input "9" at bounding box center [247, 481] width 65 height 35
click at [289, 483] on icon "button" at bounding box center [298, 482] width 20 height 20
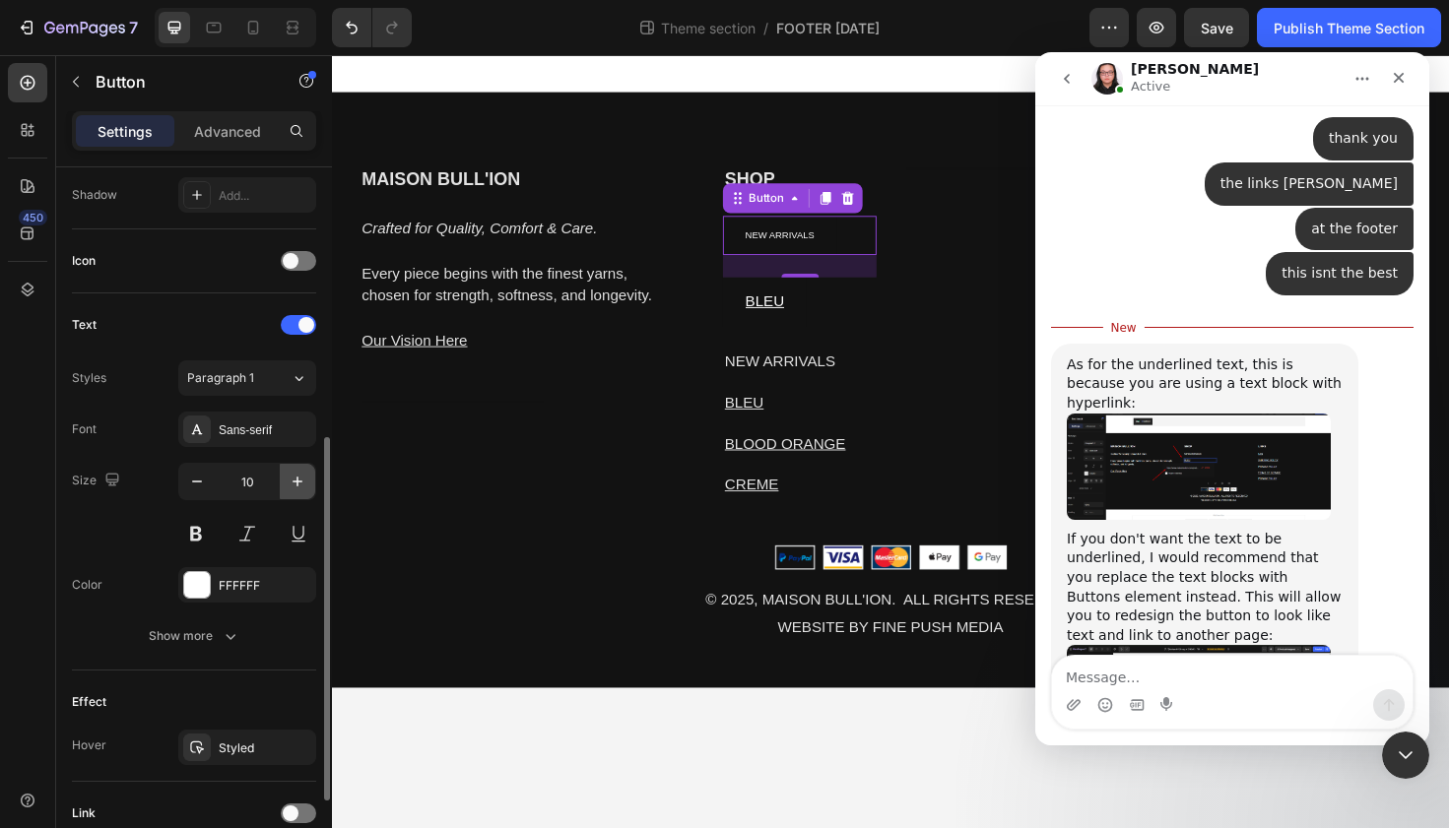
click at [290, 483] on icon "button" at bounding box center [298, 482] width 20 height 20
type input "12"
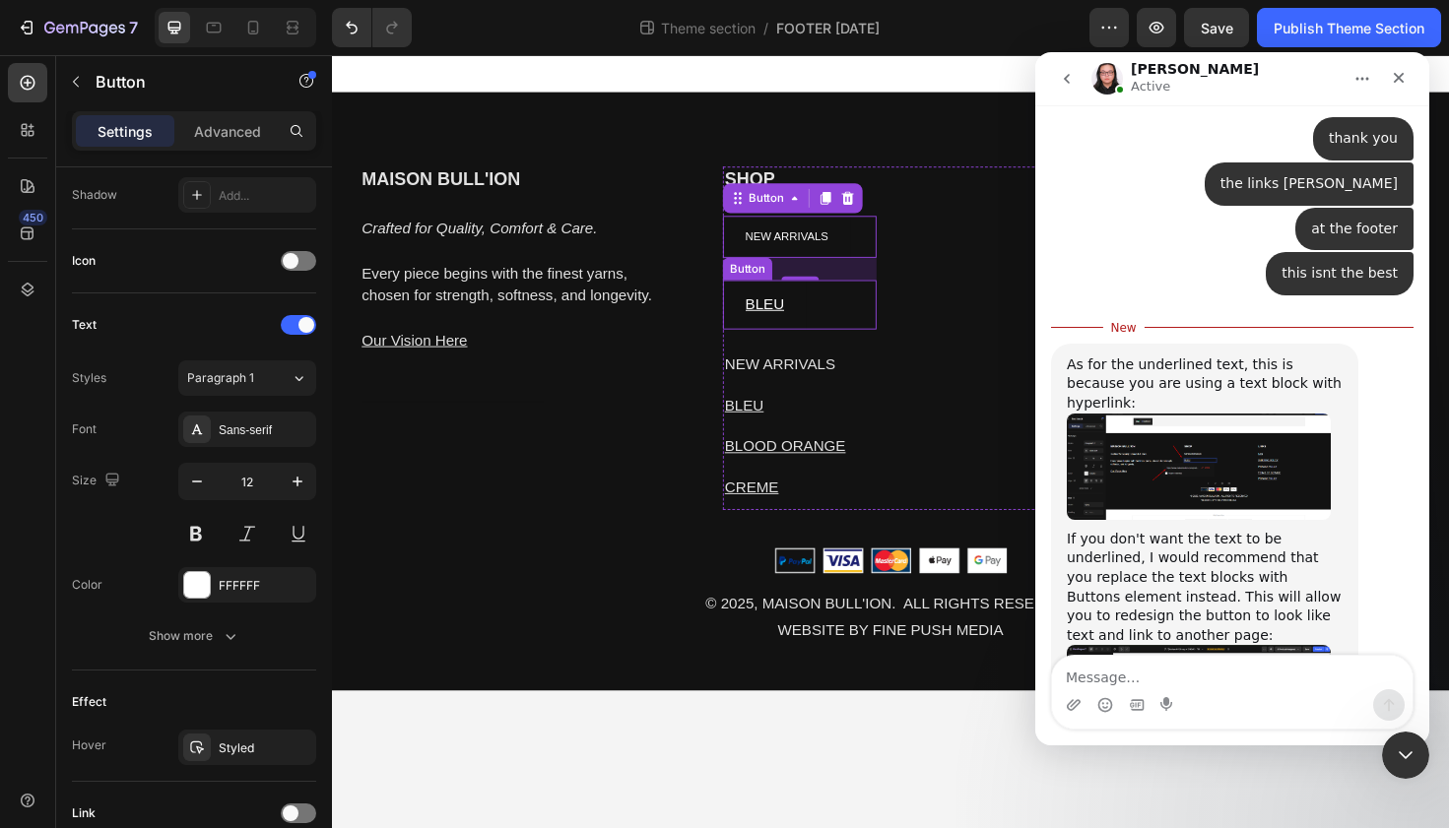
click at [871, 300] on div "BLEU Button" at bounding box center [827, 319] width 163 height 52
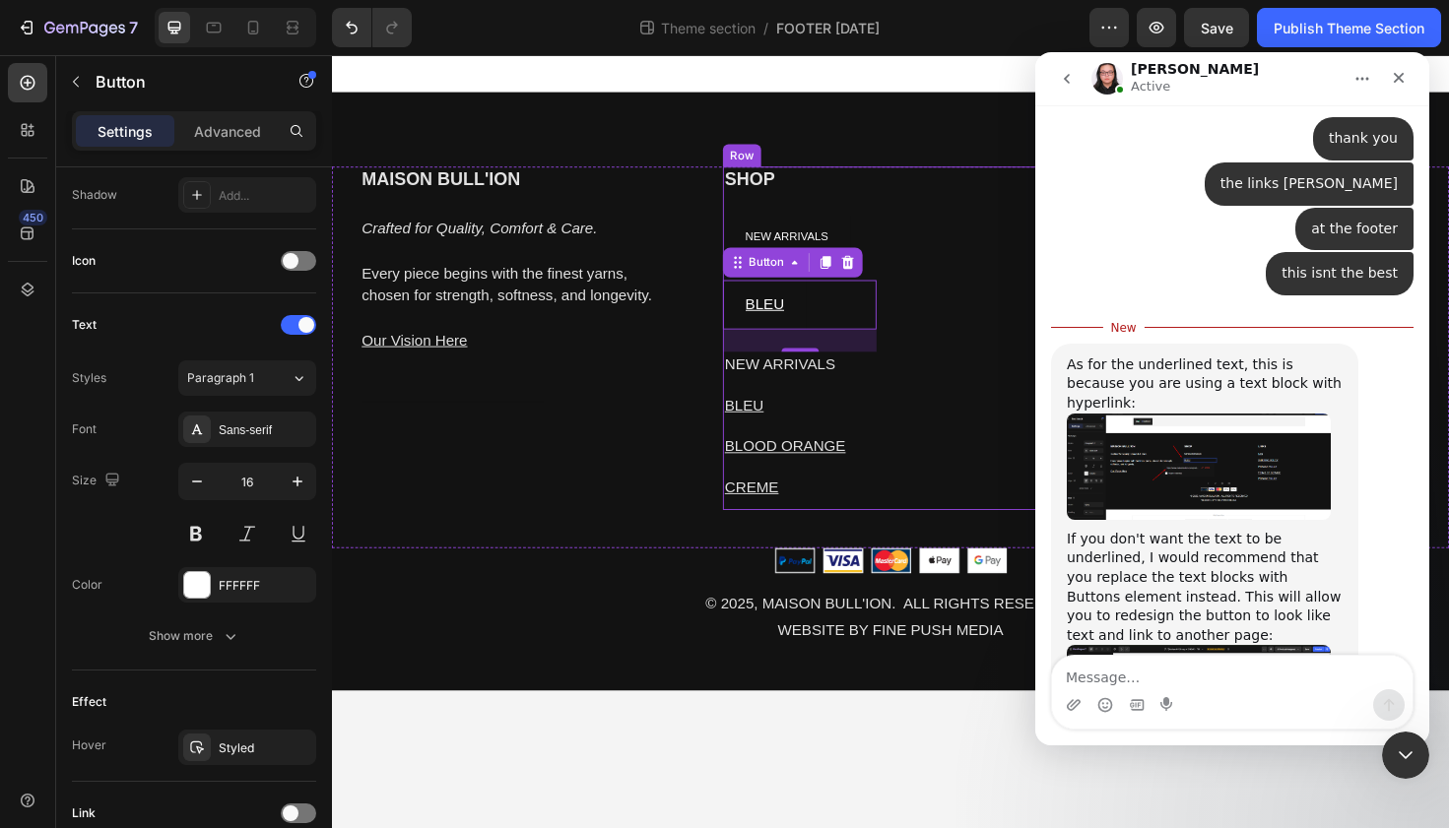
click at [915, 197] on div "SHOP Heading NEW ARRIVALS Button BLEU Button 24 NEW ARRIVALS Text block BLEU Te…" at bounding box center [923, 354] width 355 height 363
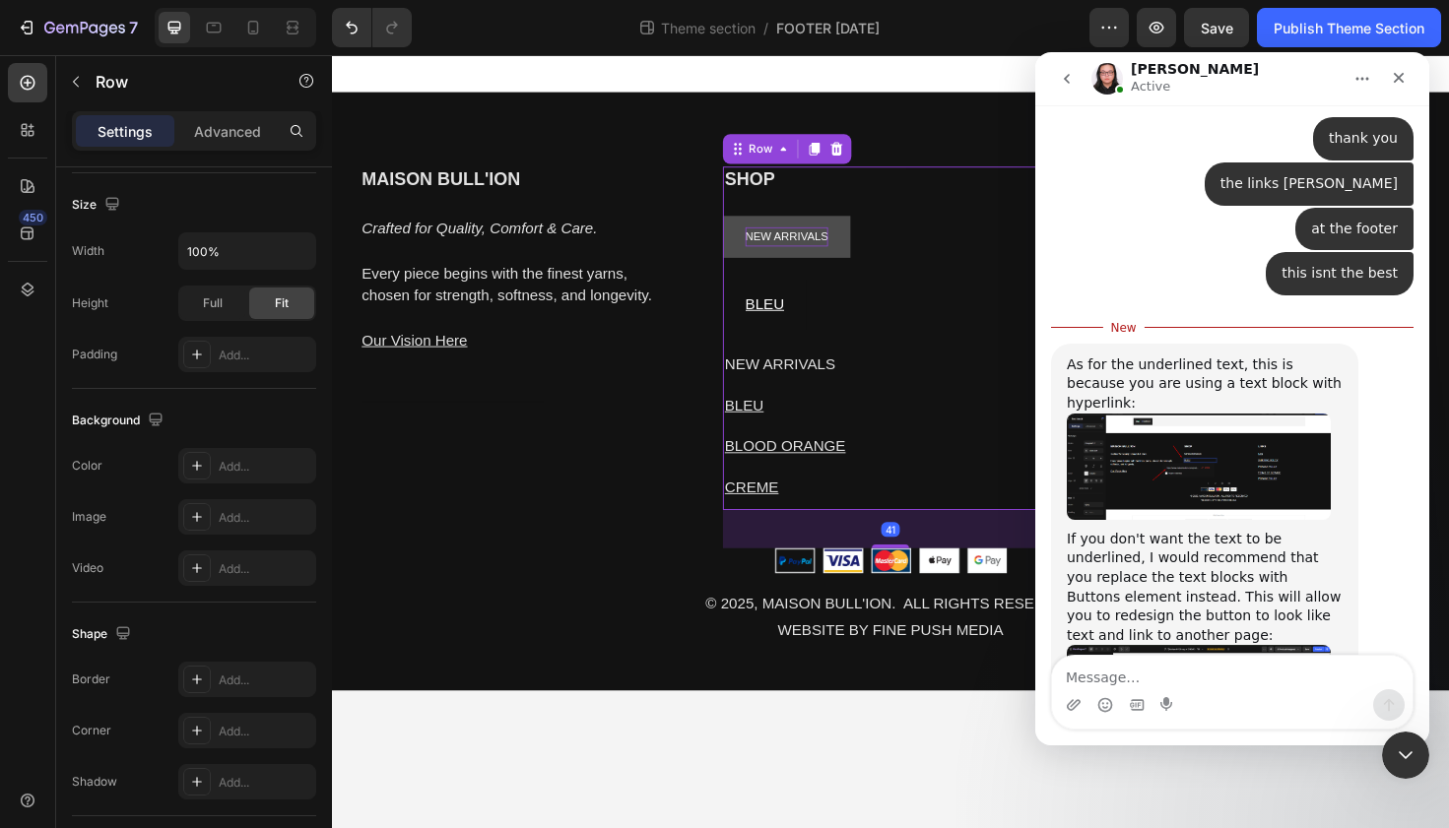
scroll to position [0, 0]
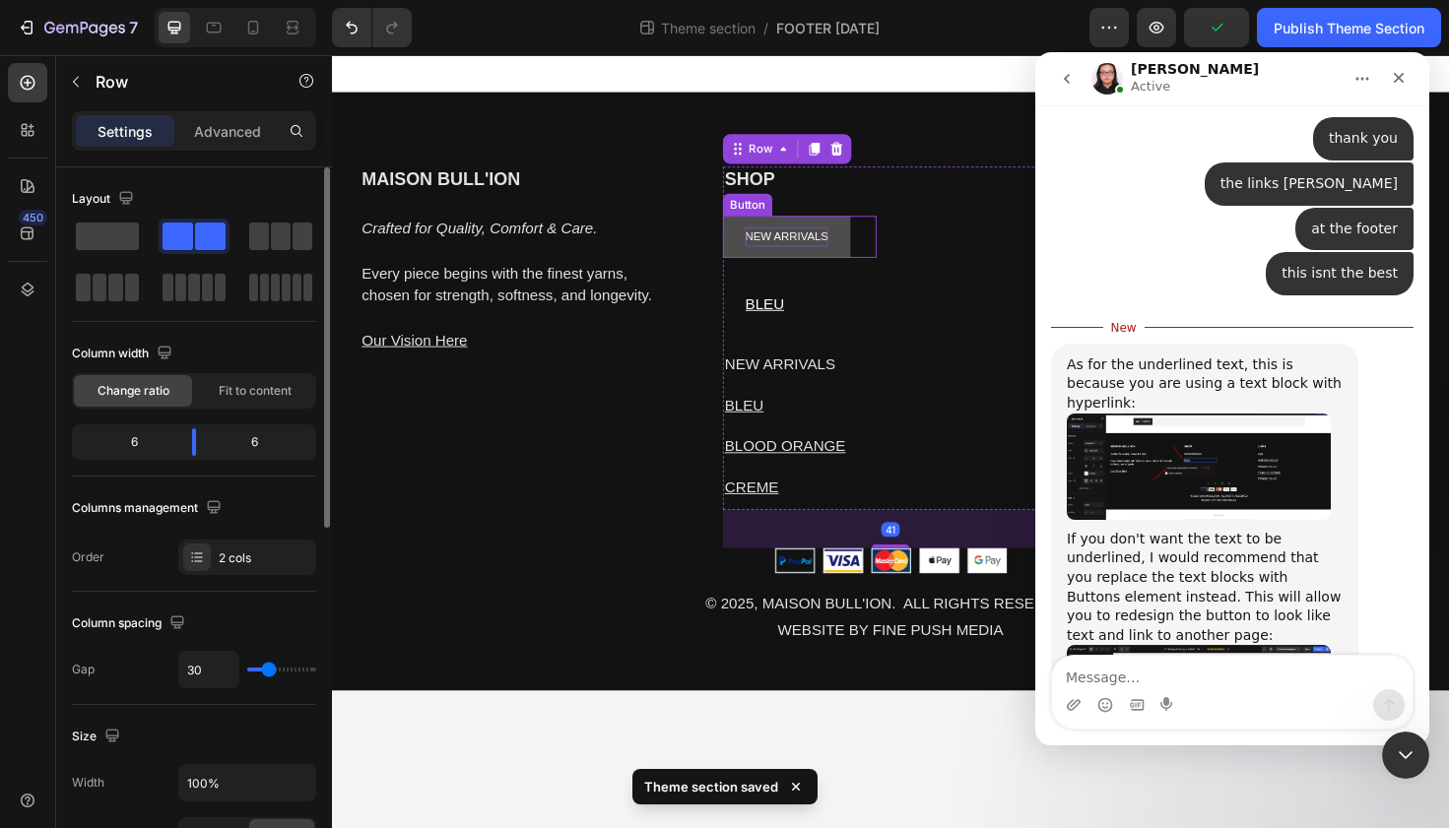
click at [827, 244] on p "NEW ARRIVALS" at bounding box center [813, 248] width 88 height 22
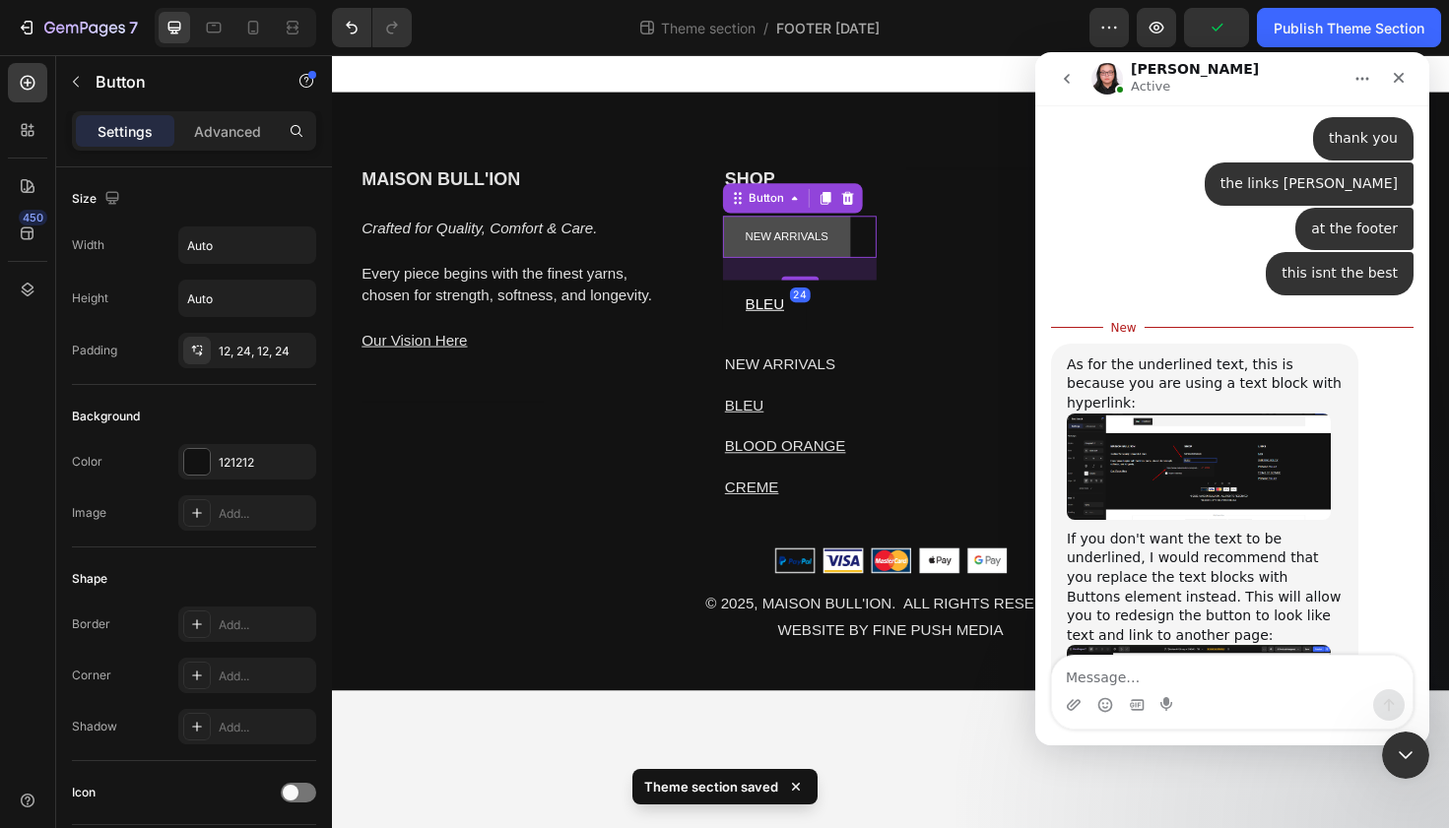
click at [872, 267] on button "NEW ARRIVALS" at bounding box center [813, 248] width 135 height 45
click at [850, 204] on icon at bounding box center [854, 207] width 16 height 16
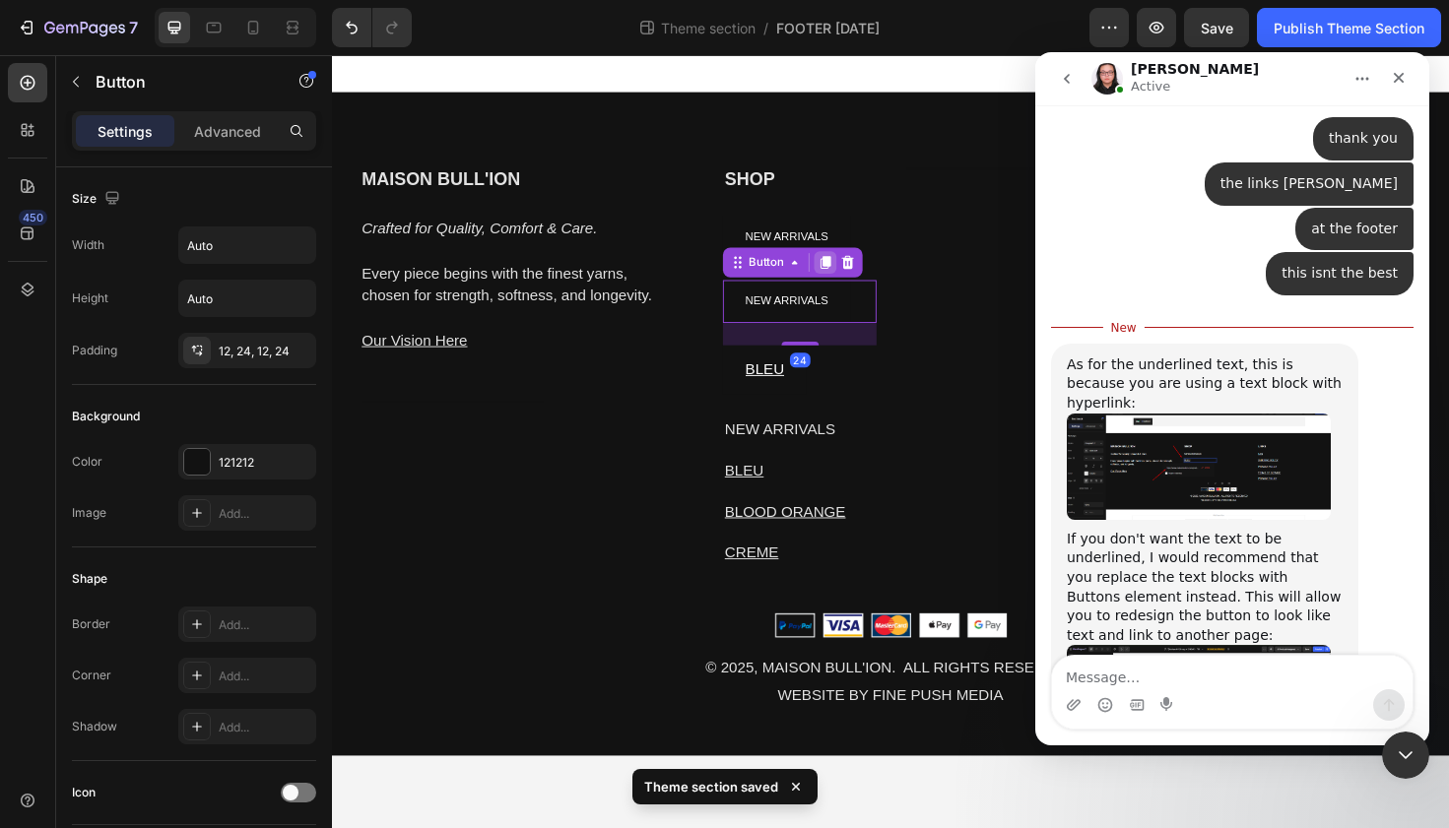
click at [857, 269] on icon at bounding box center [854, 276] width 11 height 14
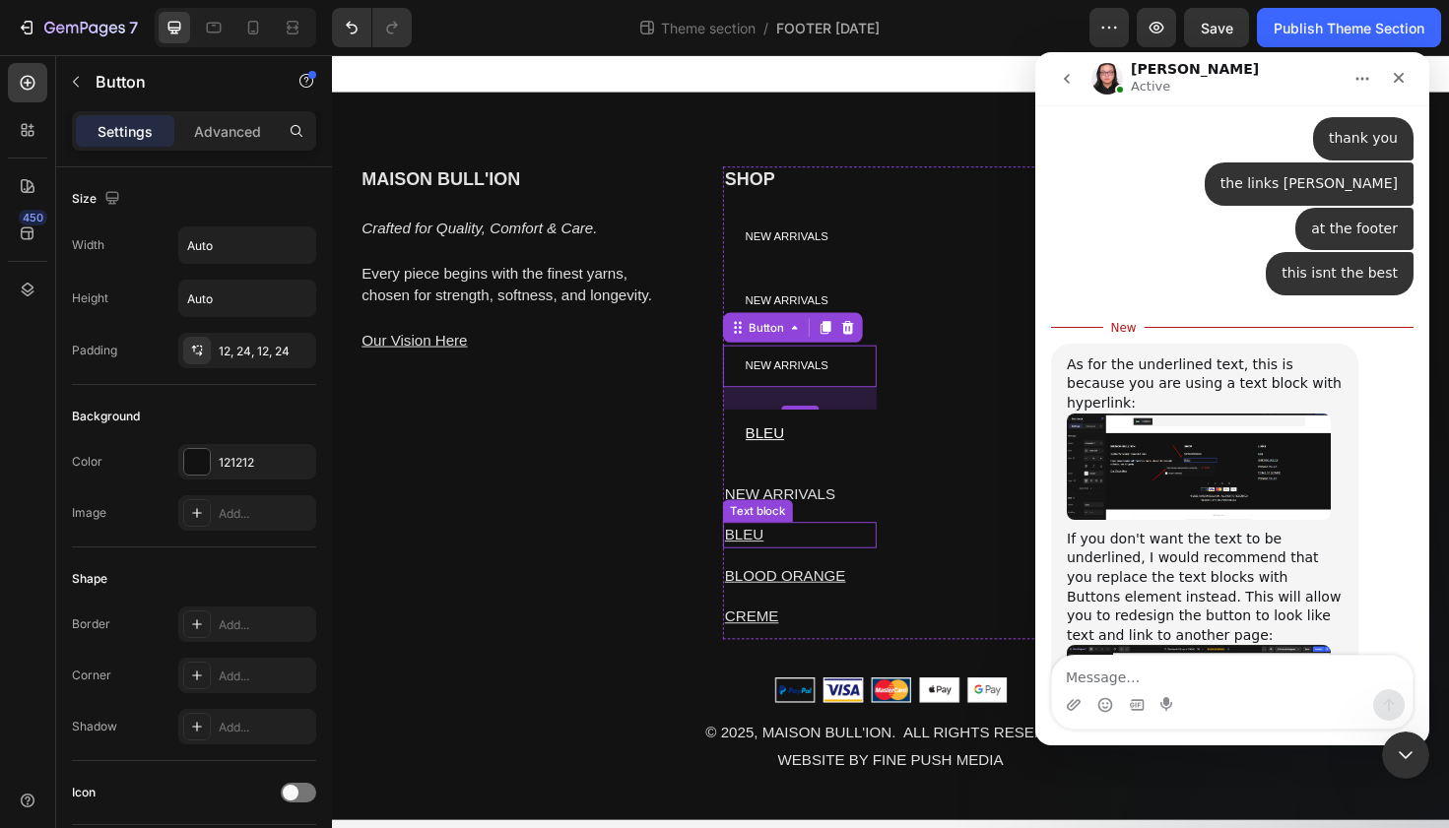
click at [795, 562] on p "BLEU" at bounding box center [827, 564] width 159 height 24
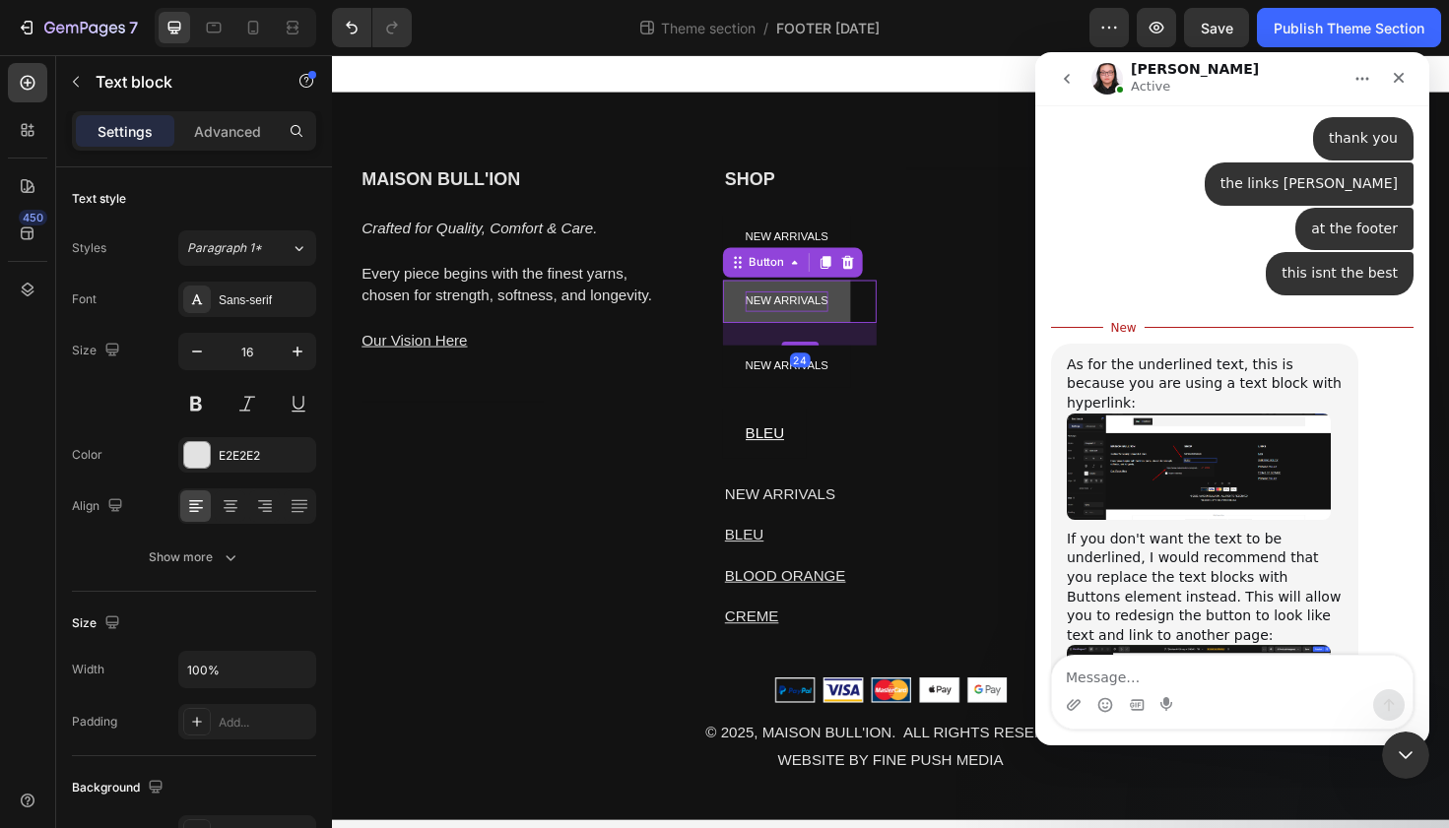
click at [828, 321] on p "NEW ARRIVALS" at bounding box center [813, 316] width 88 height 22
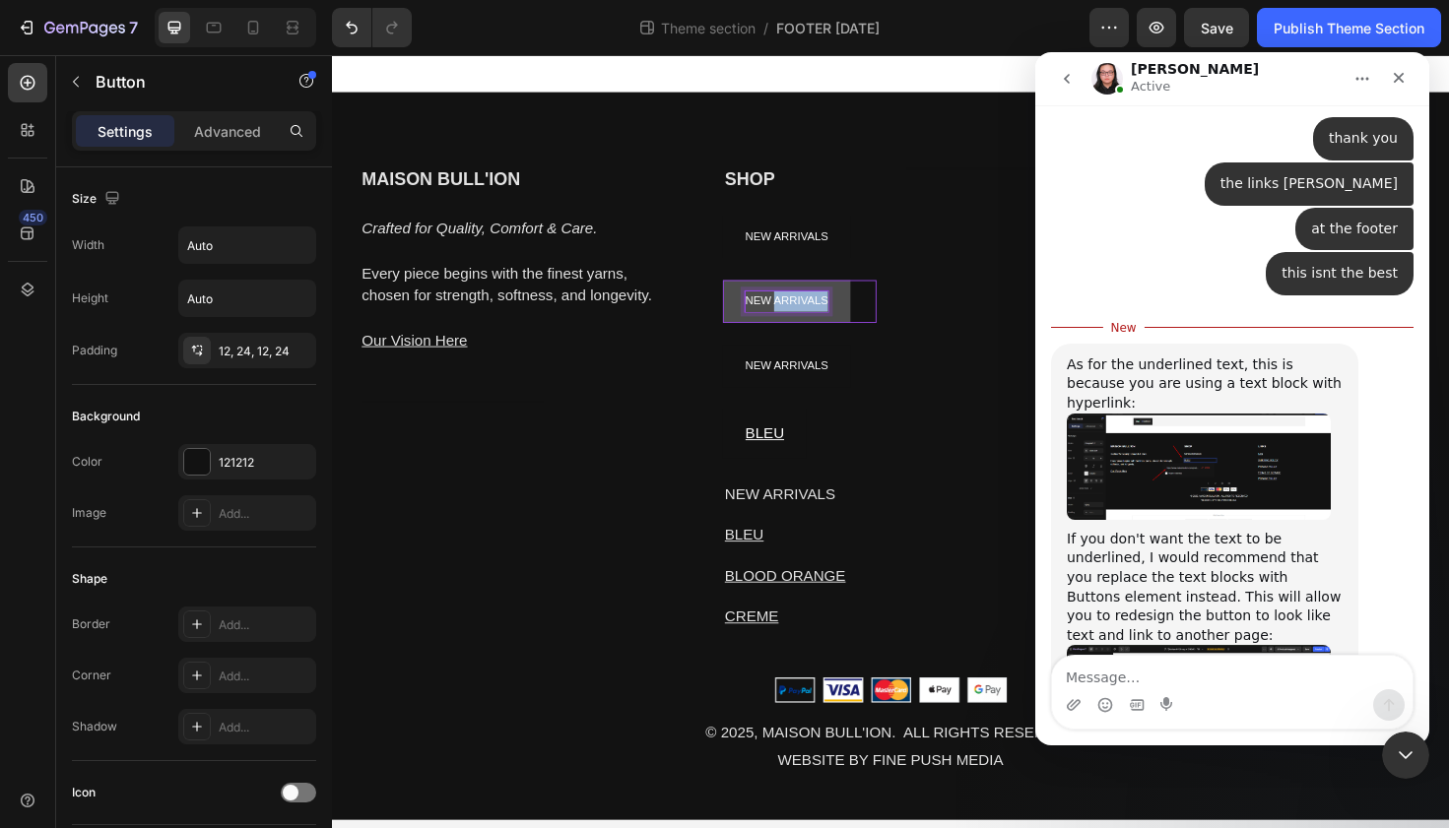
click at [828, 321] on p "NEW ARRIVALS" at bounding box center [813, 316] width 88 height 22
click at [809, 390] on p "NEW ARRIVALS" at bounding box center [813, 385] width 88 height 22
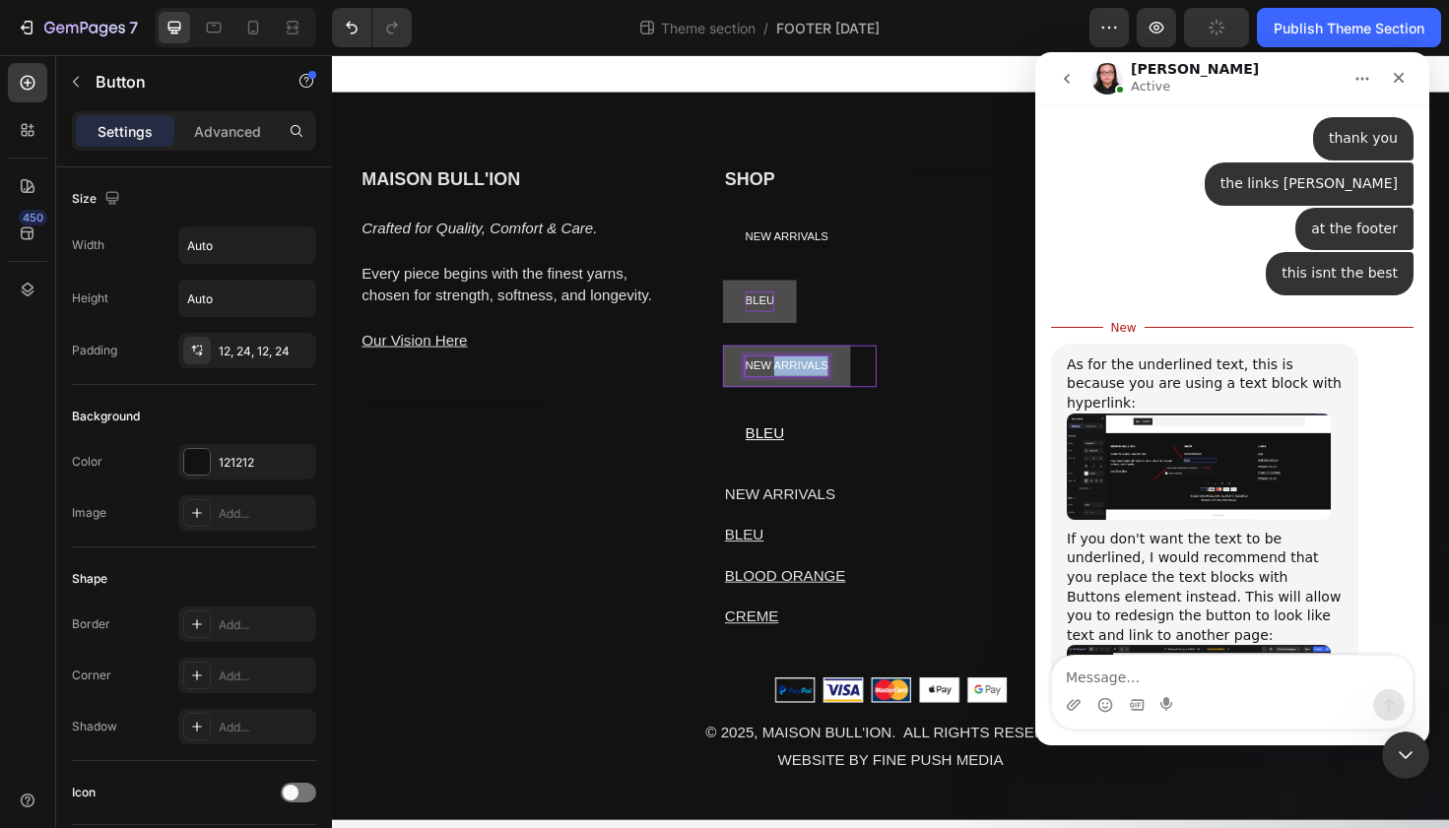
click at [809, 390] on p "NEW ARRIVALS" at bounding box center [813, 385] width 88 height 22
click at [746, 362] on button "BLOO" at bounding box center [786, 384] width 80 height 45
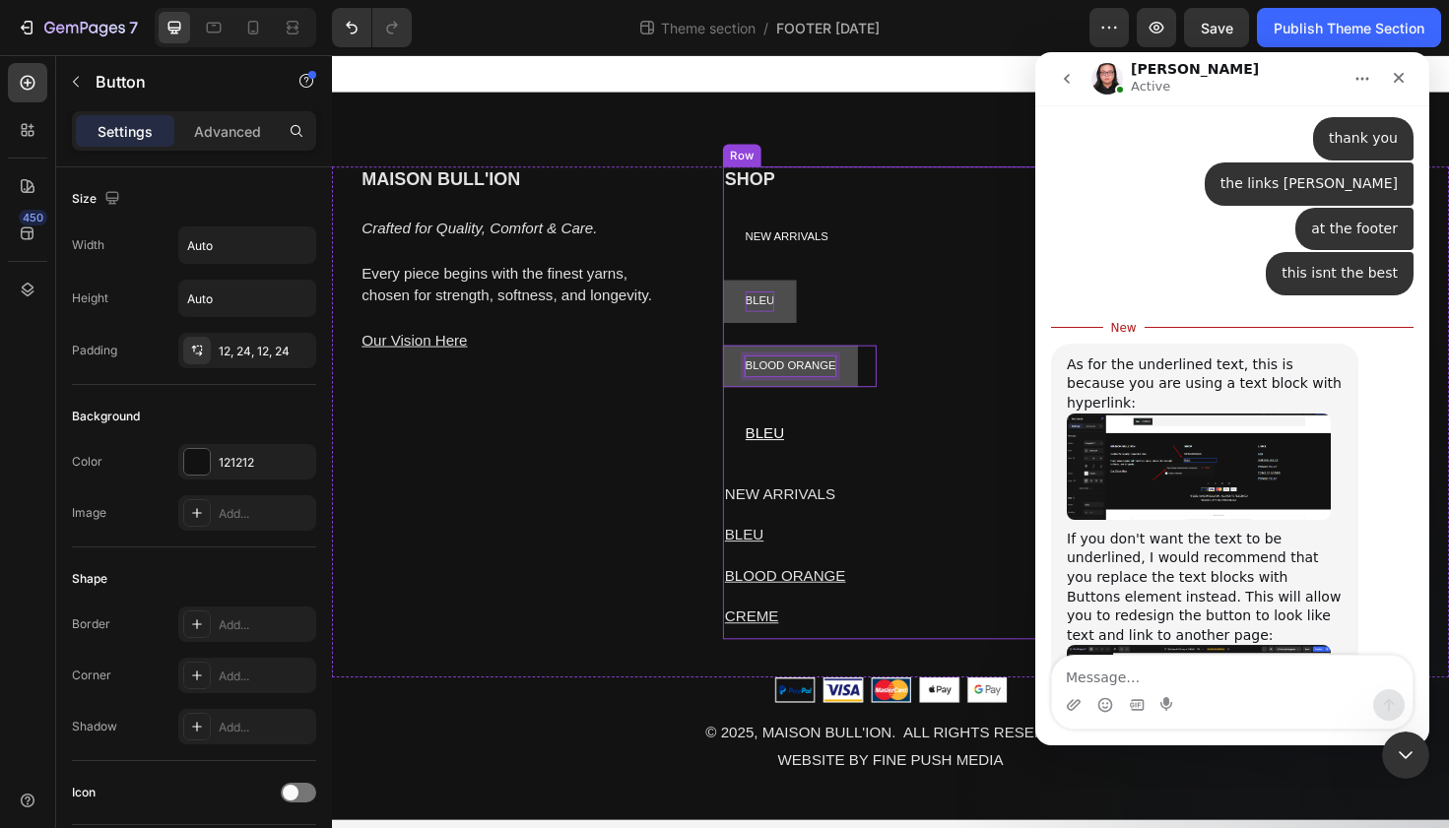
click at [937, 402] on div "SHOP Heading NEW ARRIVALS Button BLEU Button BLOOD ORANGE Button 24 BLEU Button…" at bounding box center [923, 423] width 355 height 500
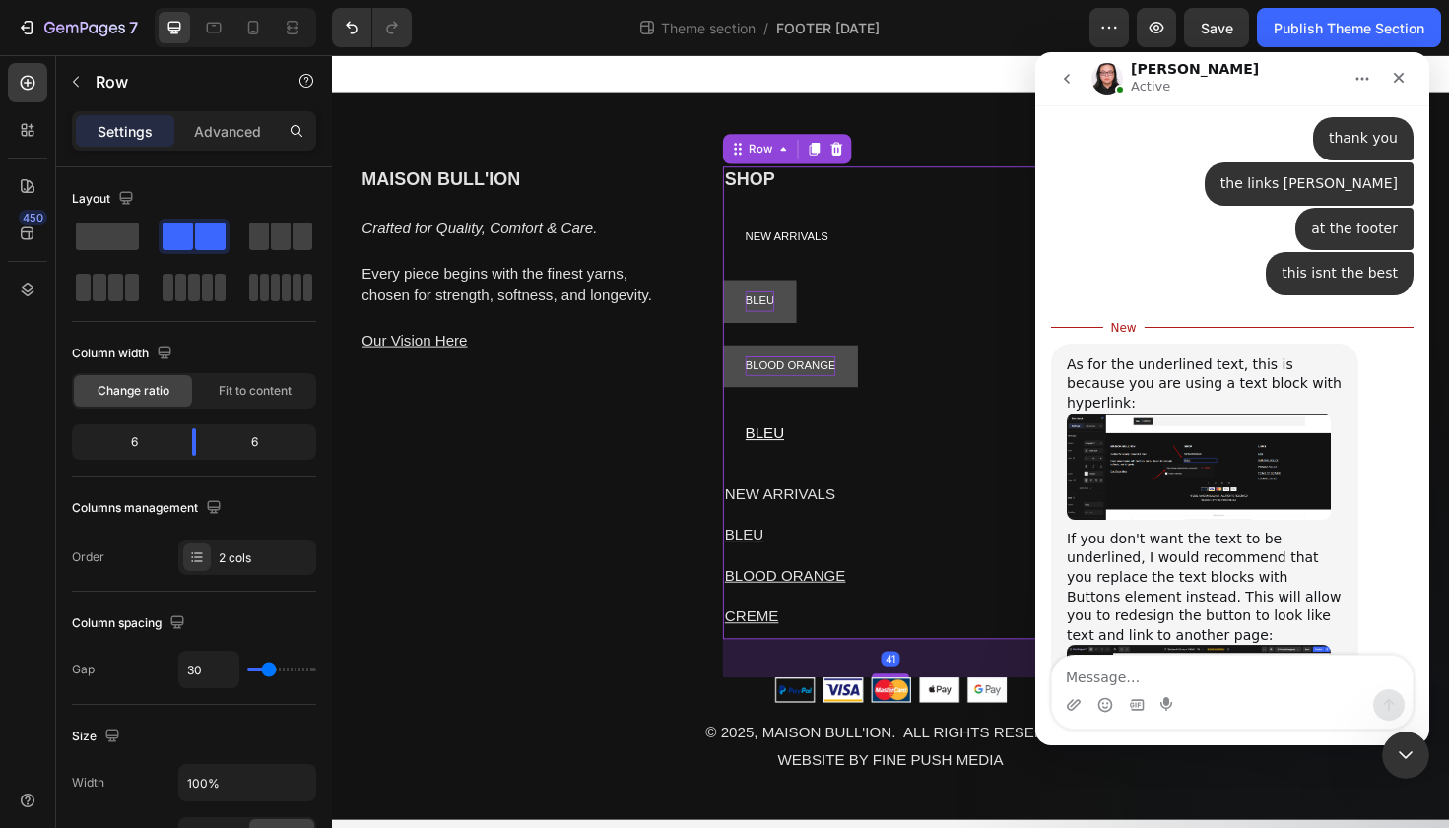
click at [885, 279] on div "NEW ARRIVALS Button" at bounding box center [827, 260] width 163 height 69
click at [777, 255] on p "NEW ARRIVALS" at bounding box center [813, 248] width 88 height 22
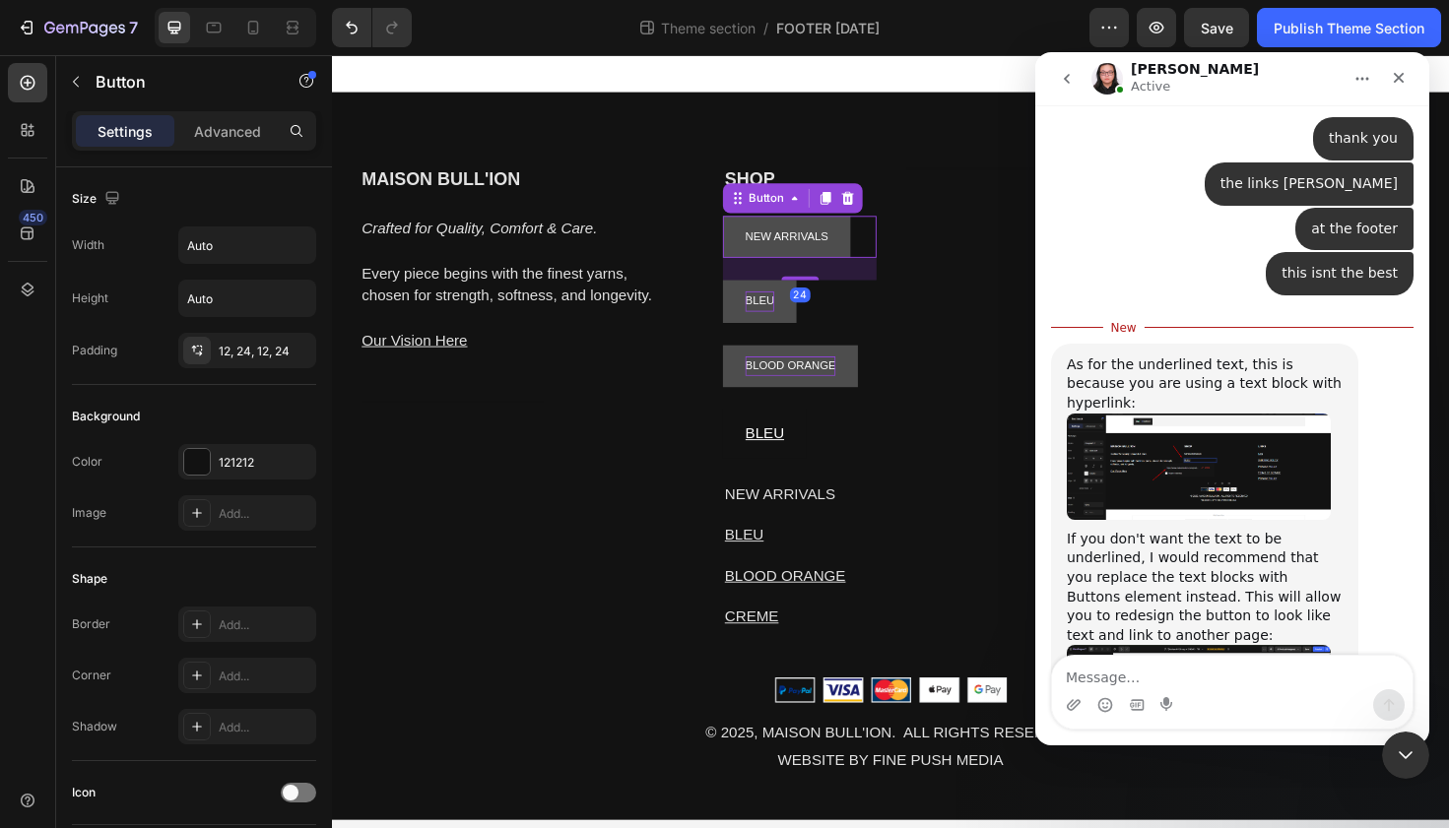
click at [761, 246] on button "NEW ARRIVALS" at bounding box center [813, 248] width 135 height 45
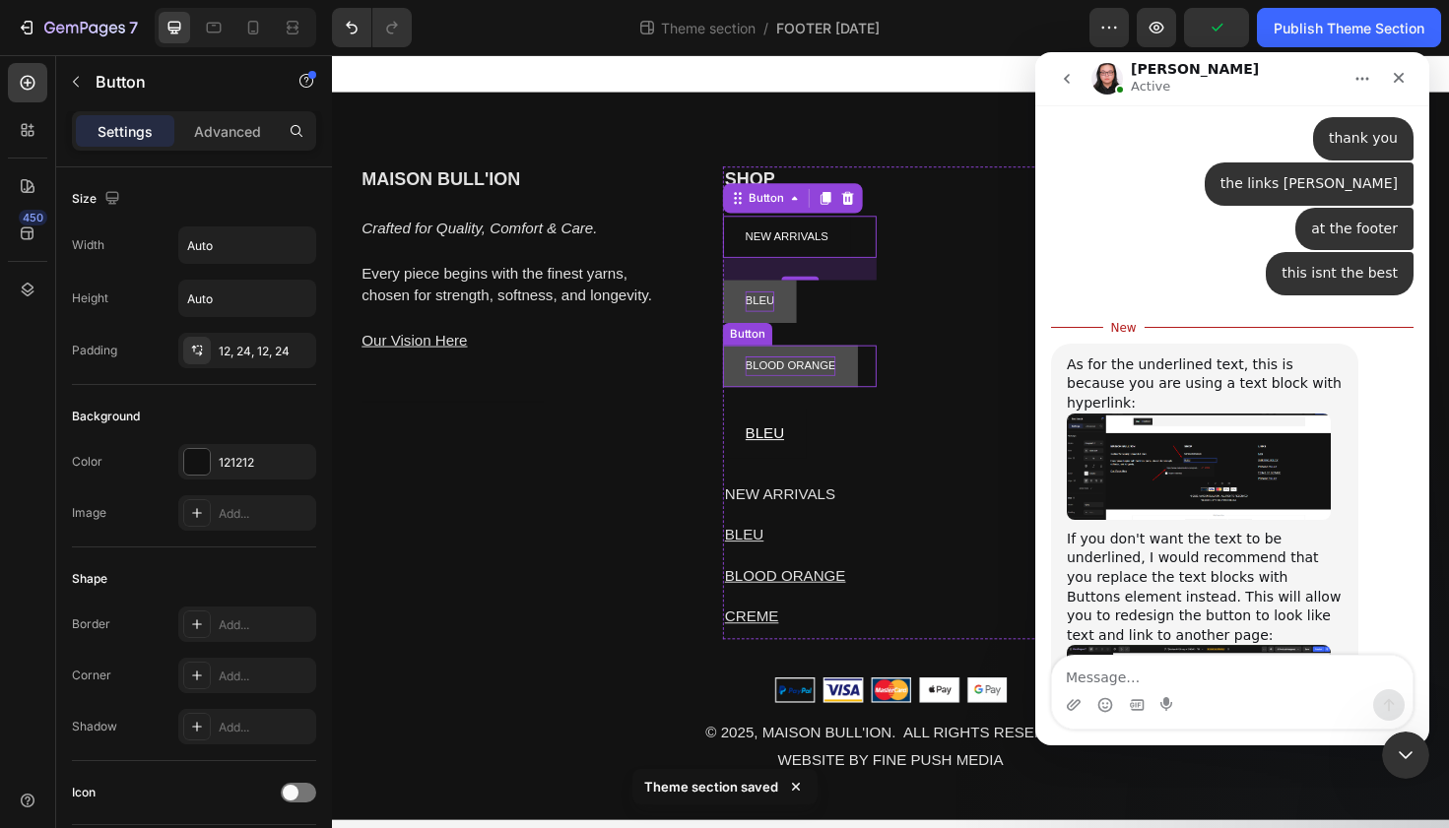
click at [851, 395] on button "BLOOD ORANGE" at bounding box center [817, 384] width 143 height 45
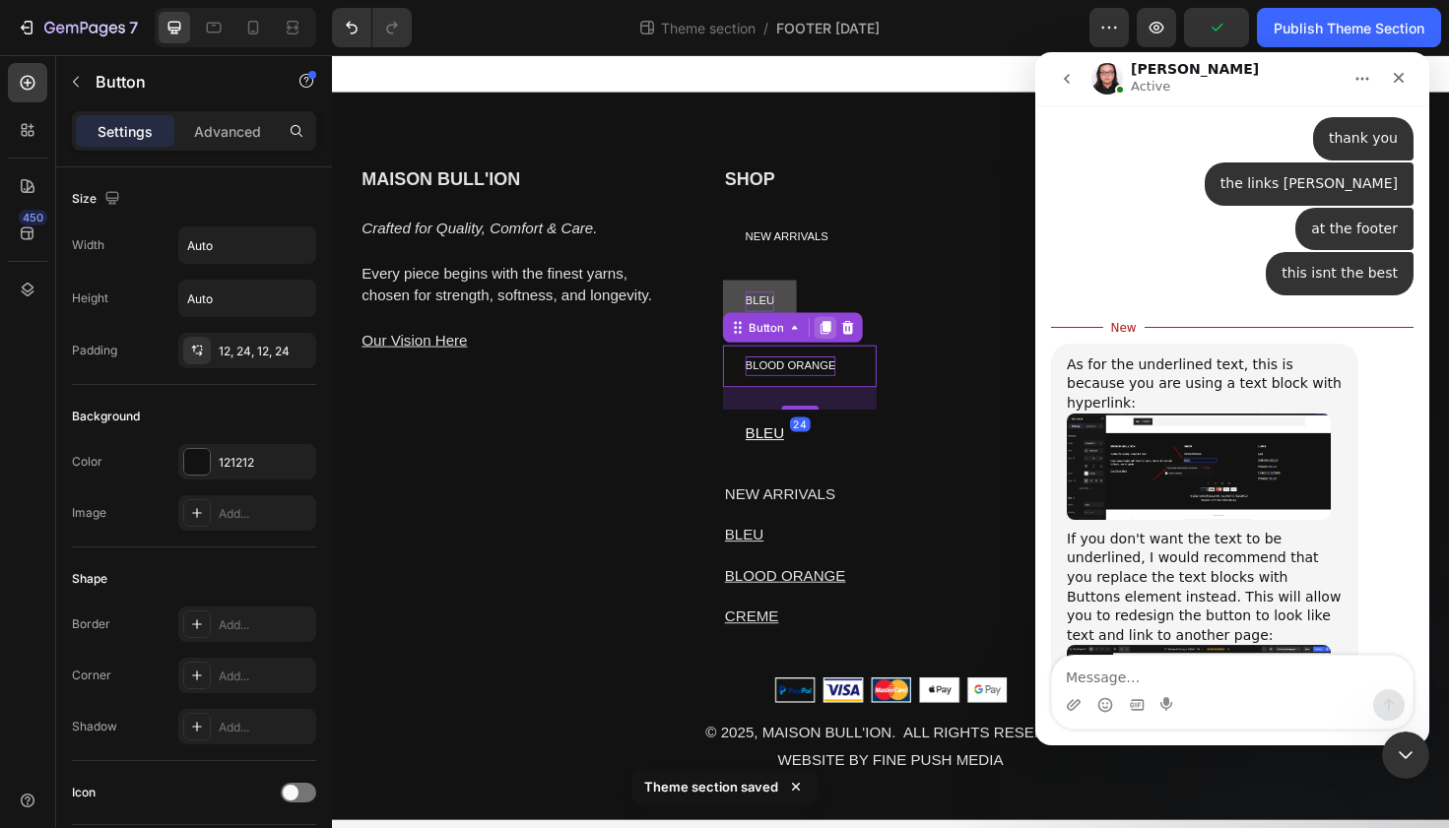
click at [851, 347] on icon at bounding box center [854, 344] width 16 height 16
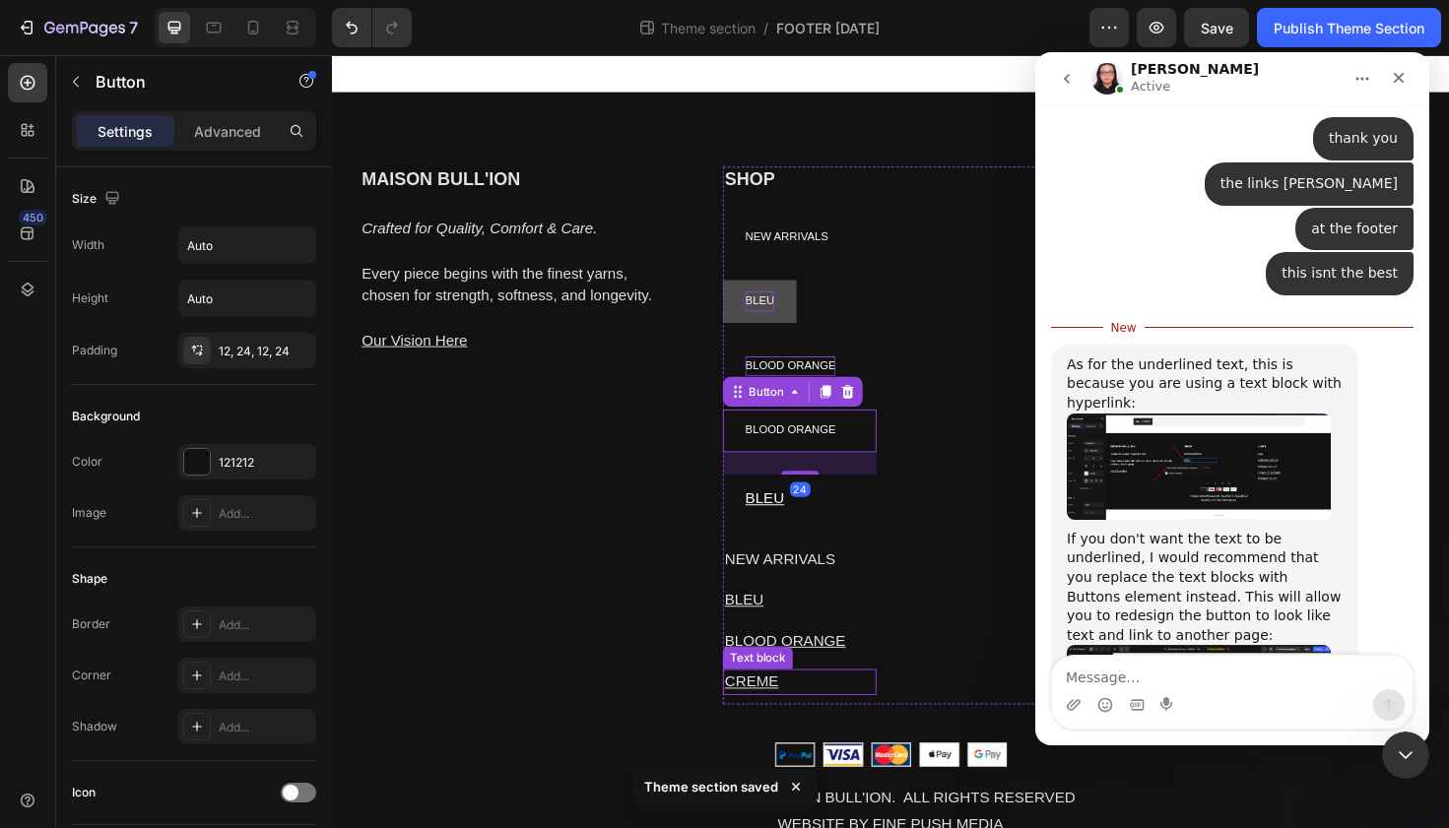
click at [813, 718] on p "CREME" at bounding box center [827, 719] width 159 height 24
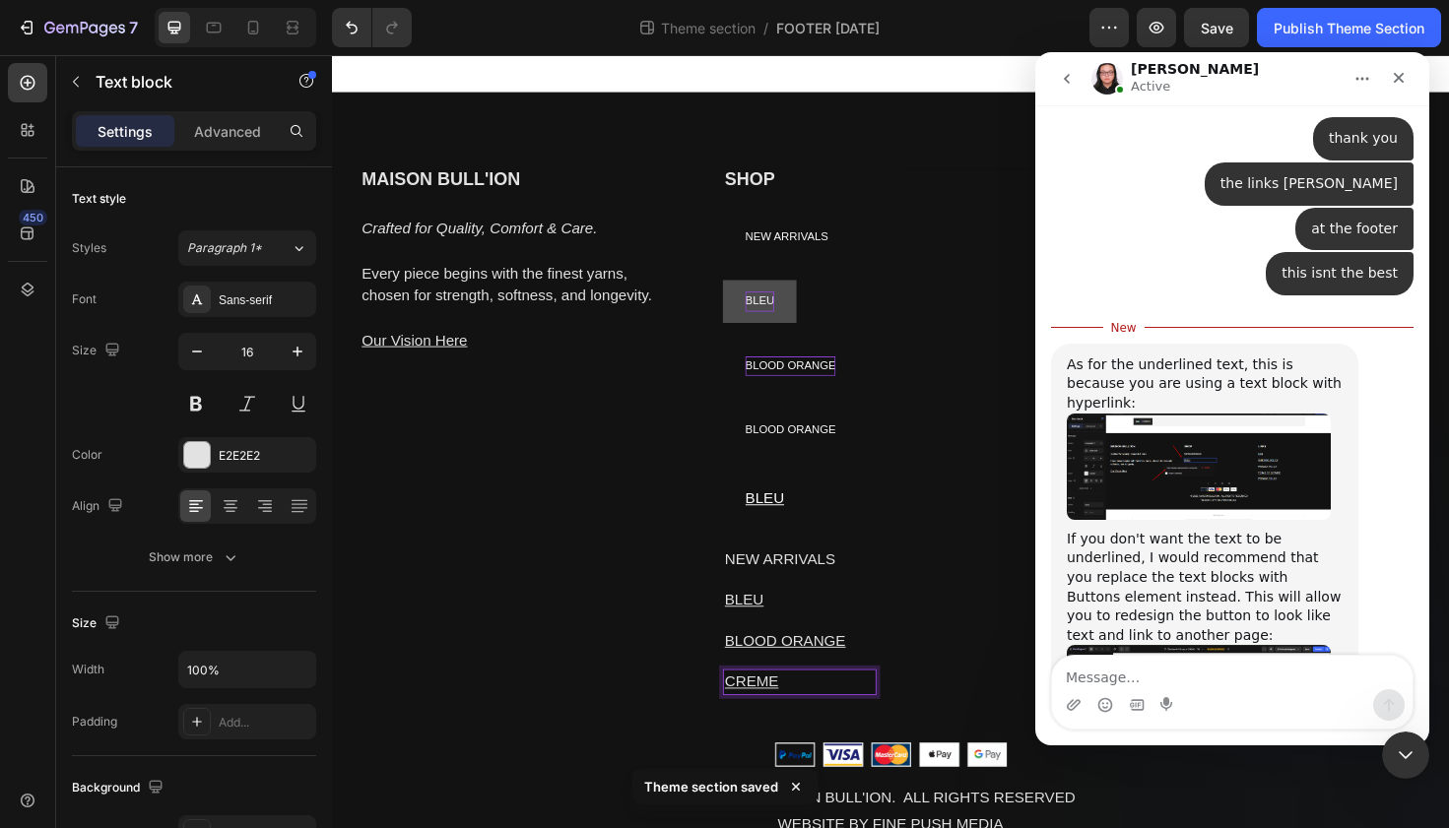
click at [813, 718] on p "CREME" at bounding box center [827, 719] width 159 height 24
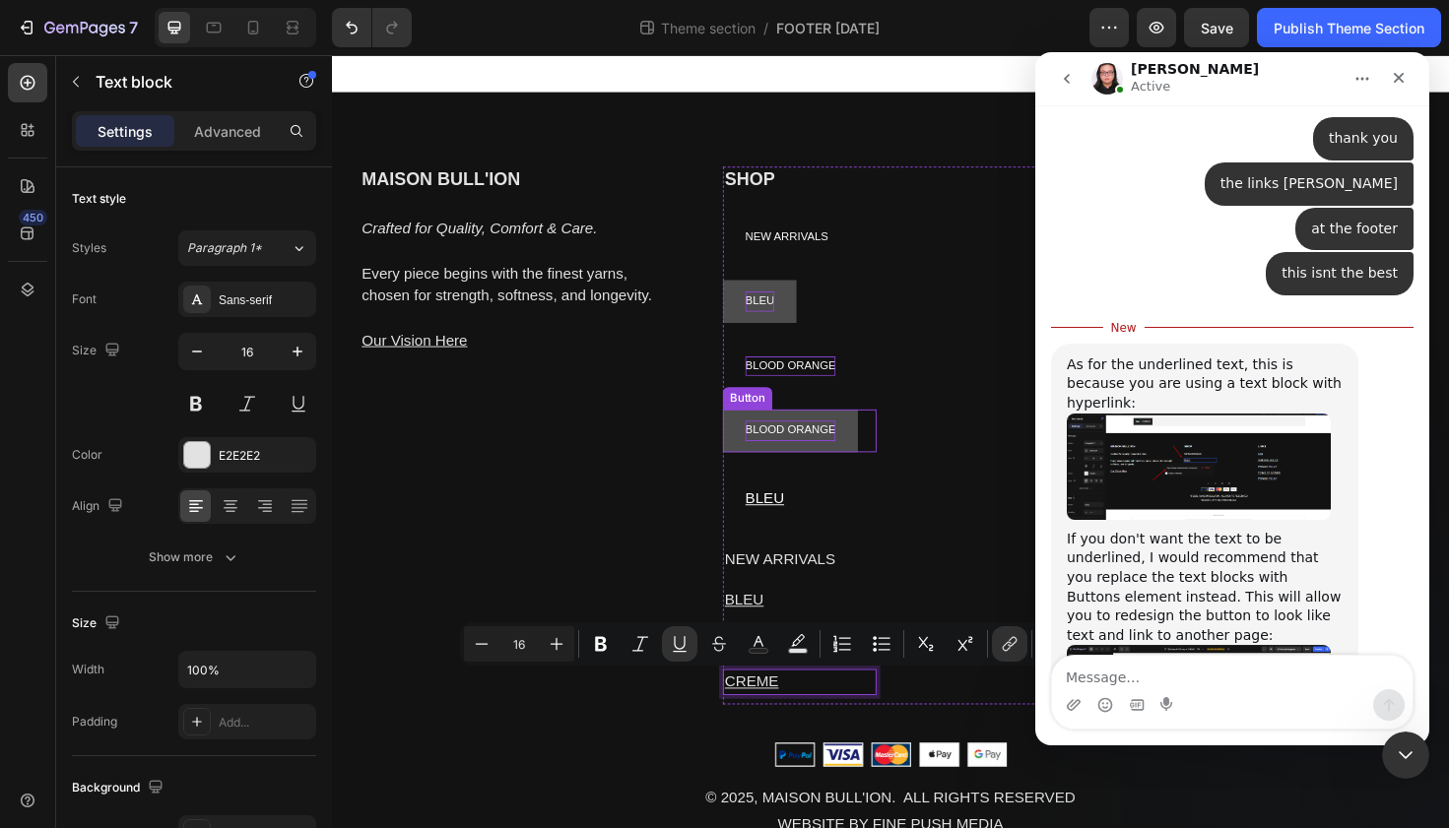
click at [802, 461] on p "BLOOD ORANGE" at bounding box center [817, 453] width 96 height 22
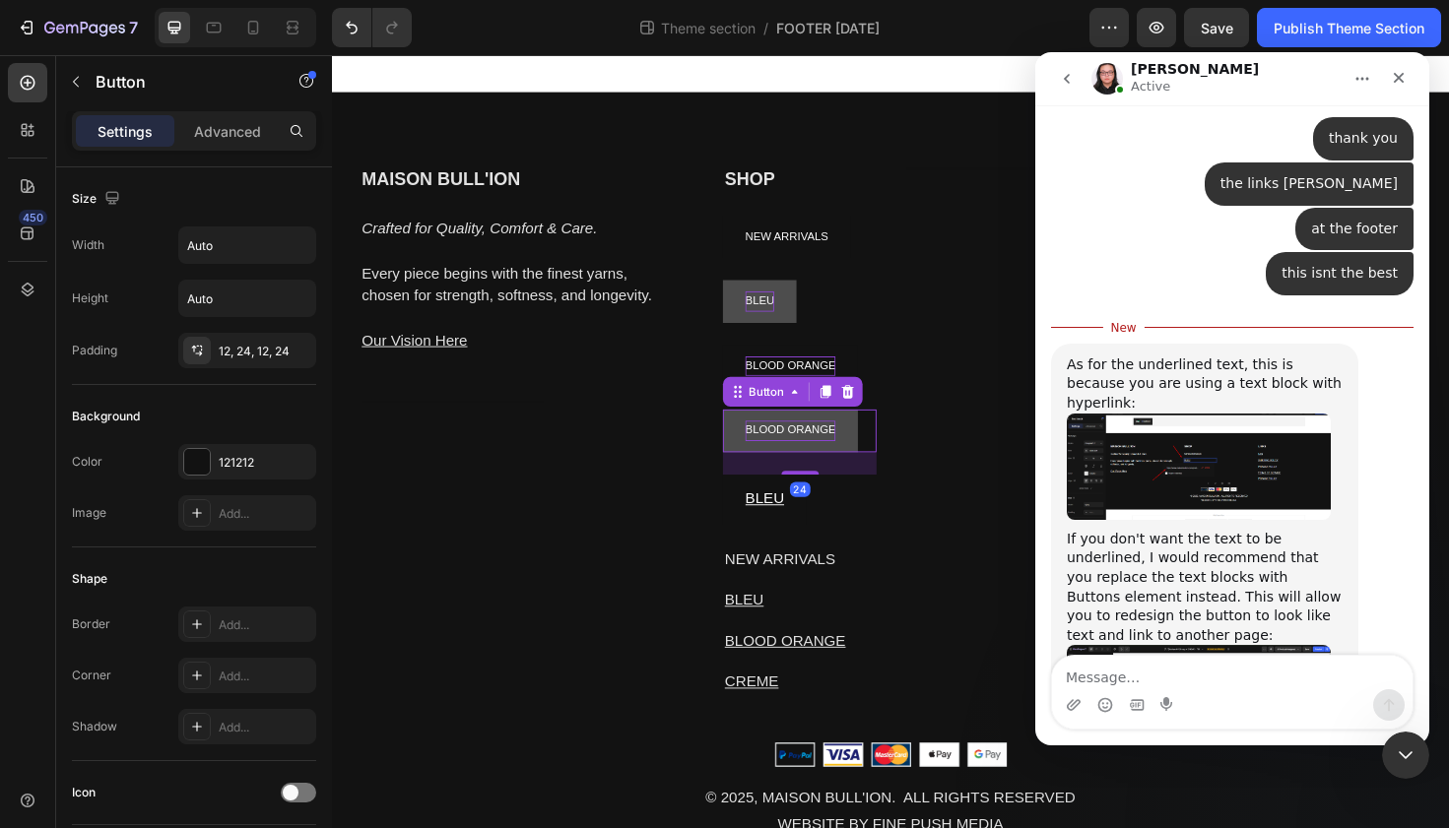
click at [802, 461] on p "BLOOD ORANGE" at bounding box center [817, 453] width 96 height 22
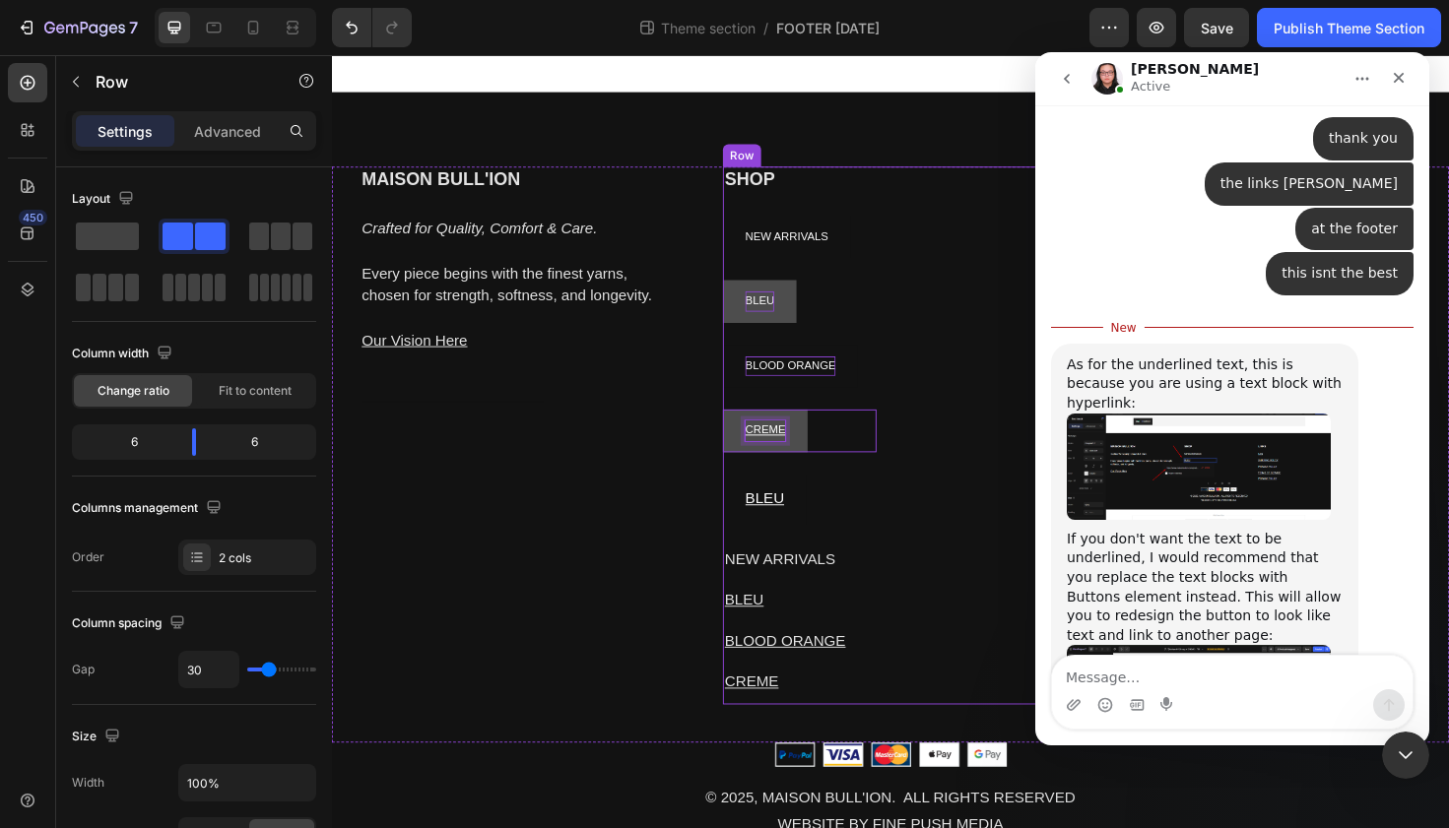
click at [954, 482] on div "Heading" at bounding box center [1019, 457] width 163 height 569
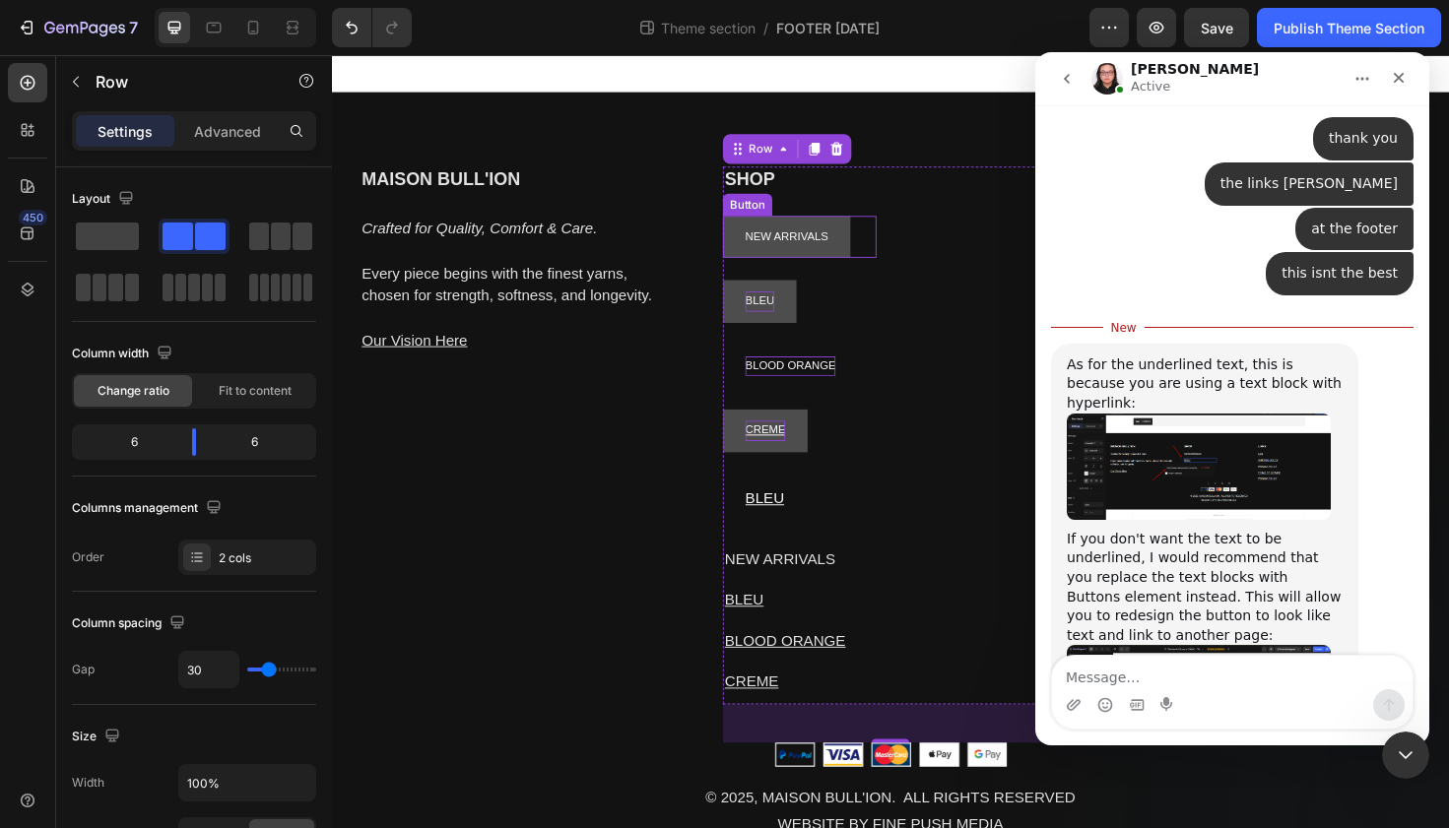
click at [775, 260] on button "NEW ARRIVALS" at bounding box center [813, 248] width 135 height 45
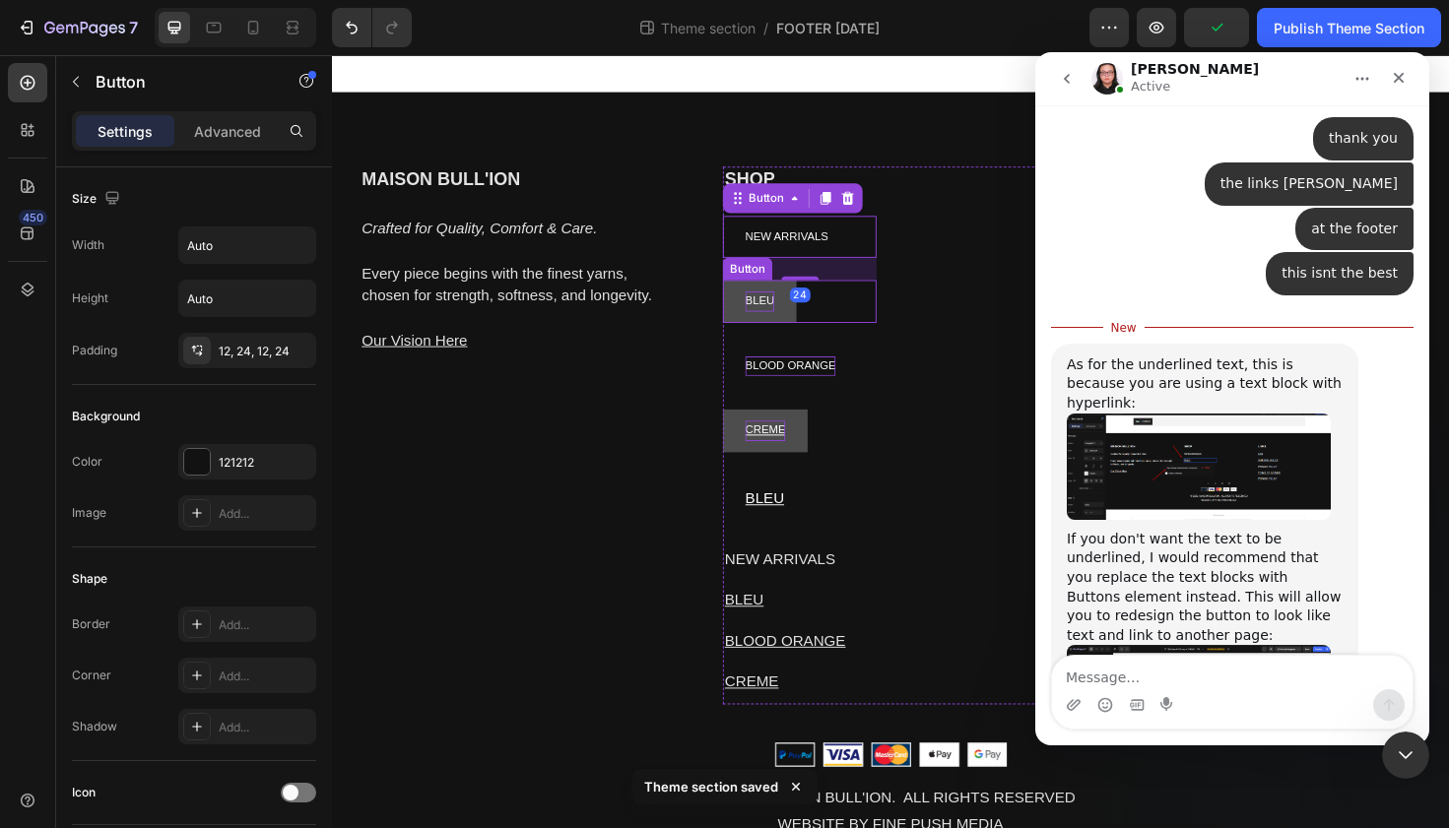
click at [829, 295] on div "BLEU Button" at bounding box center [827, 315] width 163 height 45
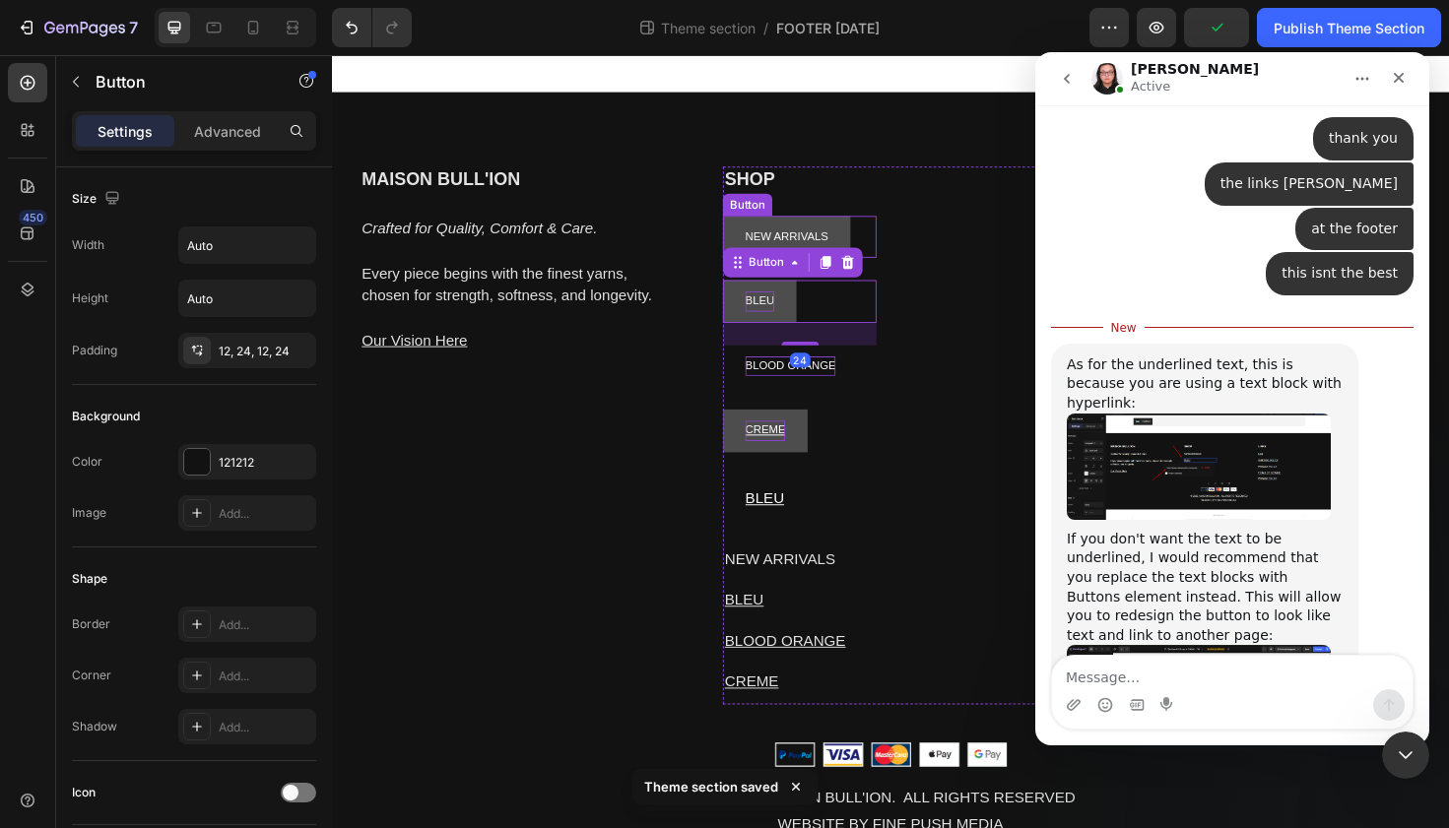
click at [872, 230] on button "NEW ARRIVALS" at bounding box center [813, 248] width 135 height 45
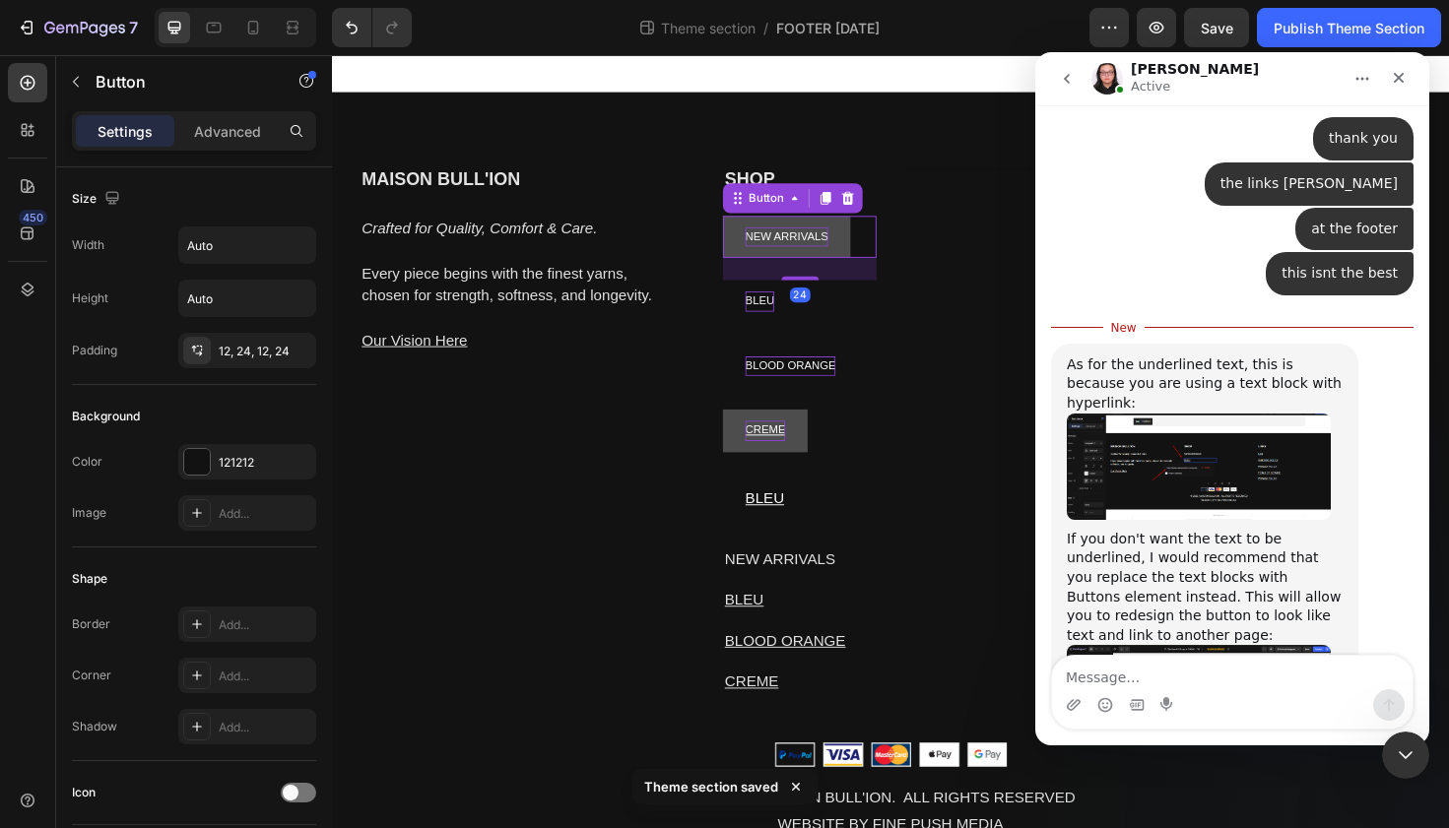
click at [844, 247] on p "NEW ARRIVALS" at bounding box center [813, 248] width 88 height 22
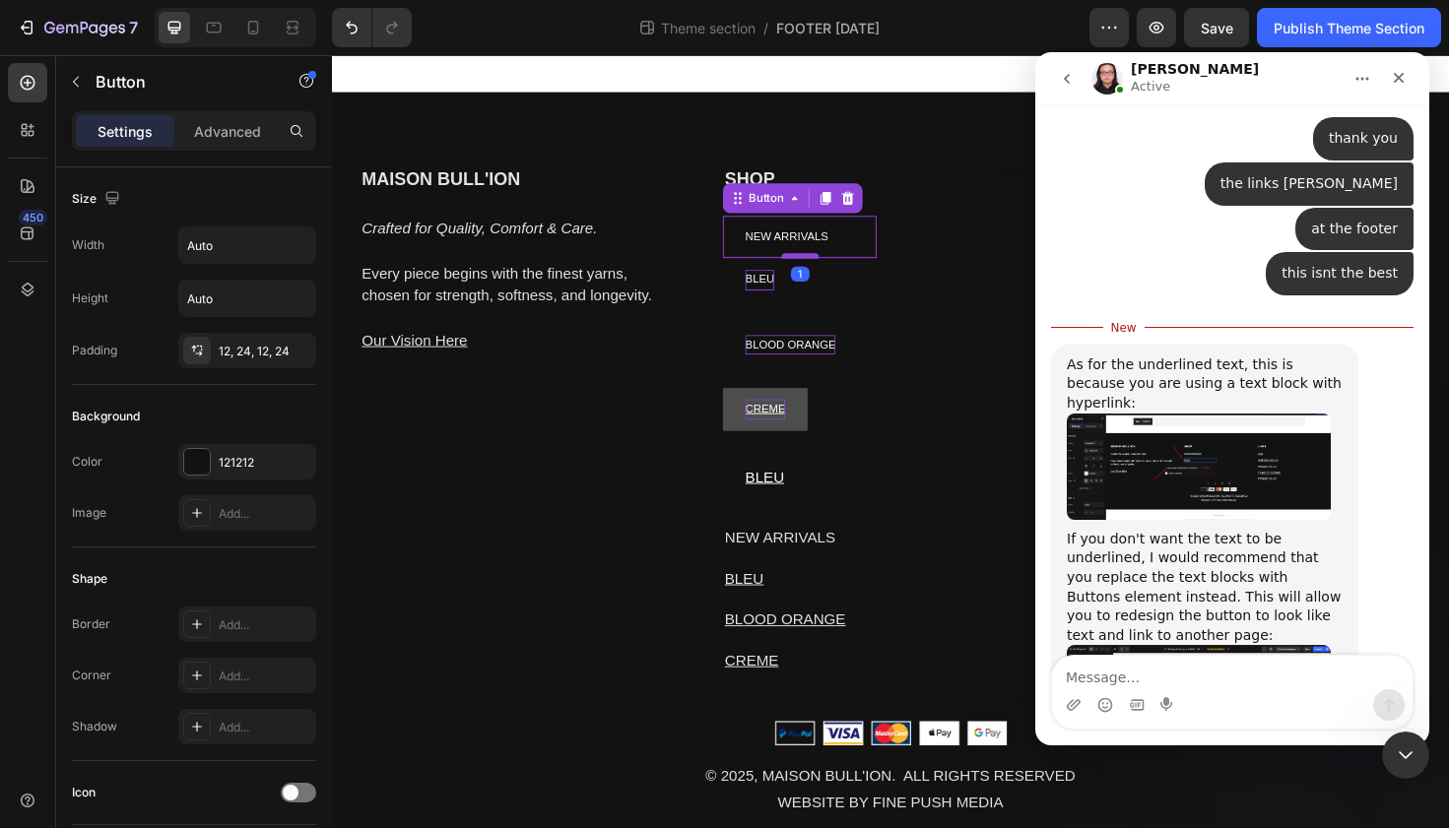
drag, startPoint x: 821, startPoint y: 290, endPoint x: 821, endPoint y: 266, distance: 23.6
click at [821, 266] on div at bounding box center [827, 268] width 39 height 6
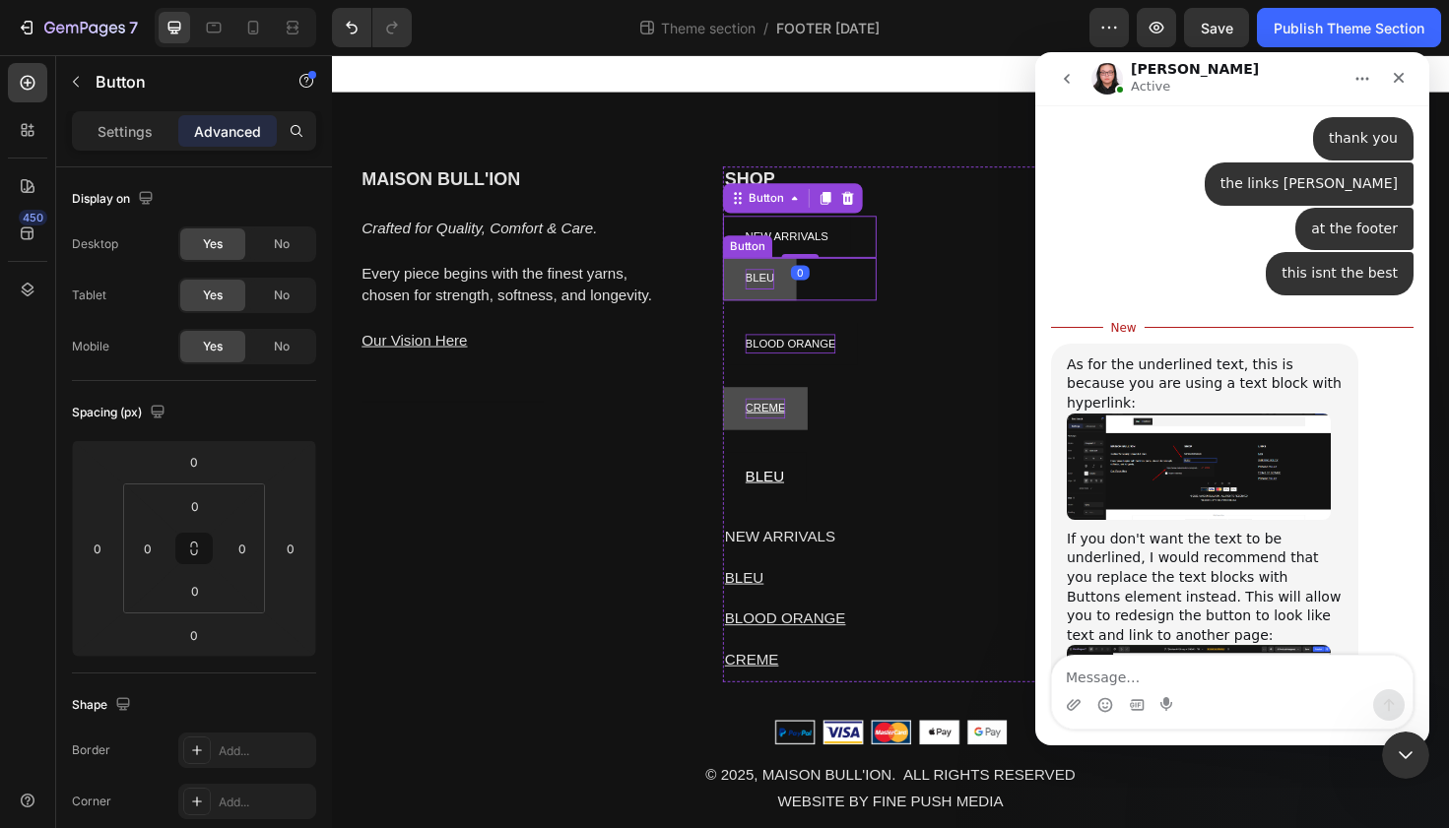
click at [817, 303] on button "BLEU" at bounding box center [785, 292] width 78 height 45
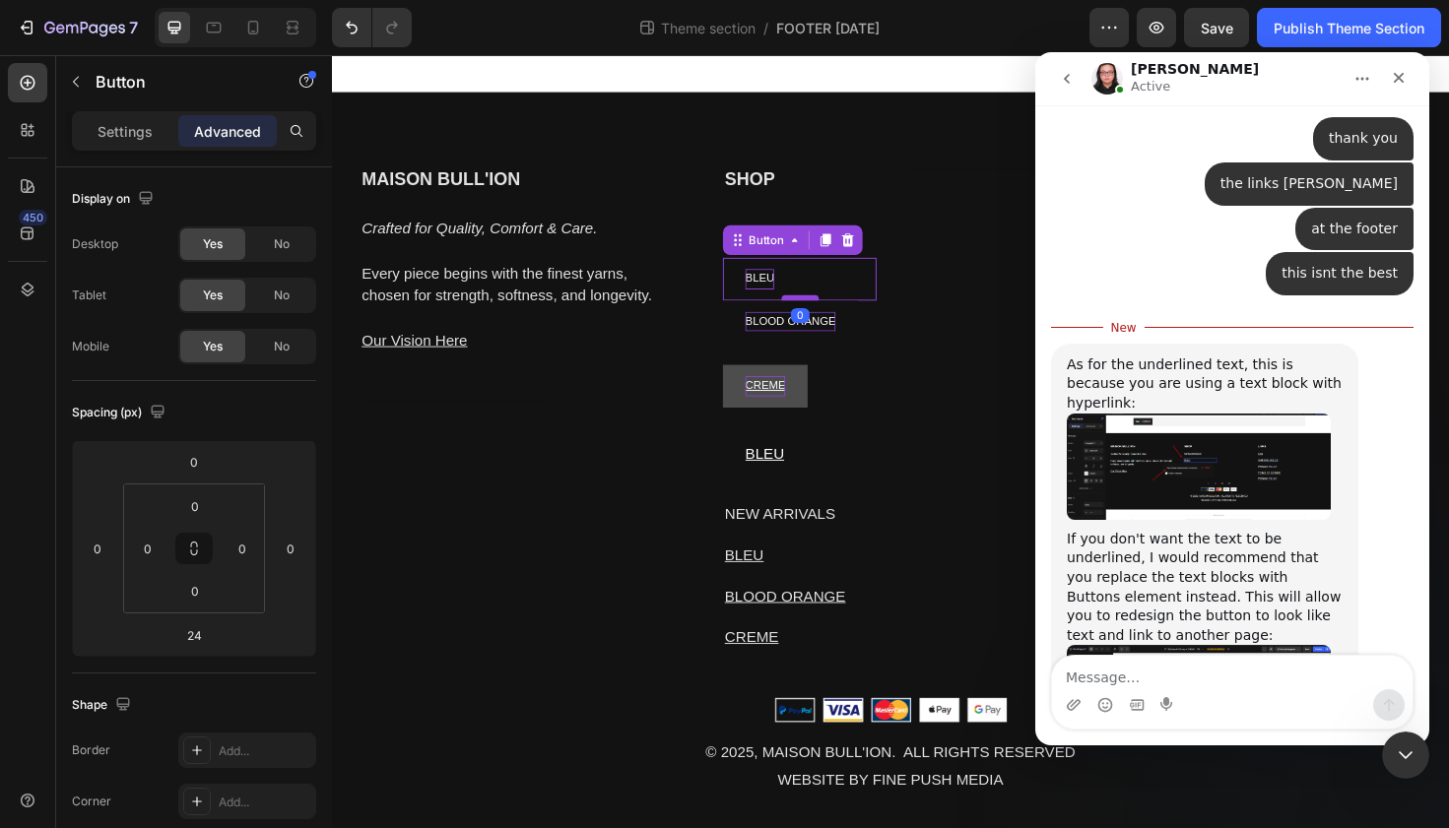
drag, startPoint x: 827, startPoint y: 337, endPoint x: 825, endPoint y: 309, distance: 27.6
click at [825, 309] on div at bounding box center [827, 312] width 39 height 6
type input "0"
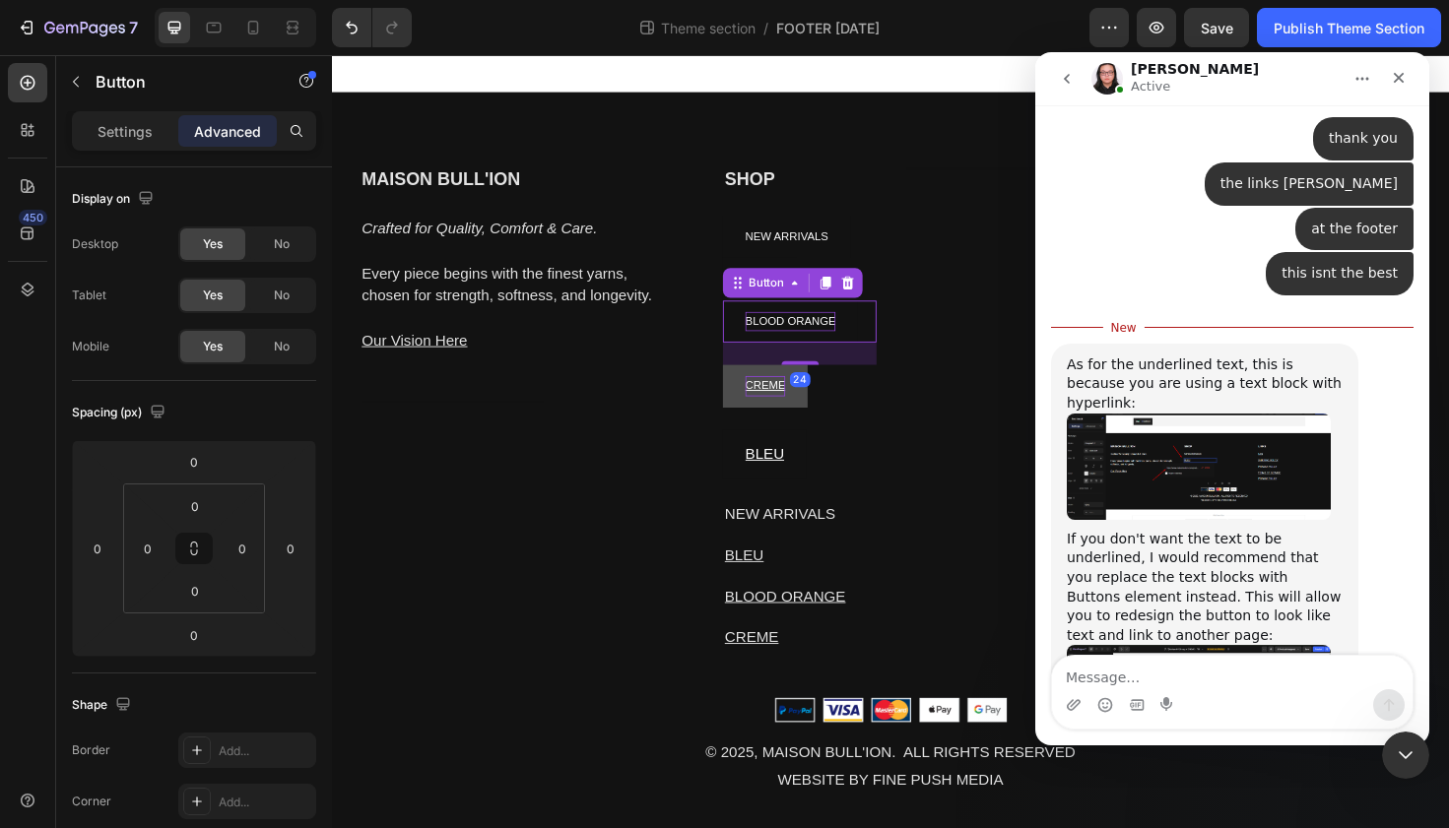
click at [858, 338] on p "BLOOD ORANGE" at bounding box center [817, 338] width 96 height 22
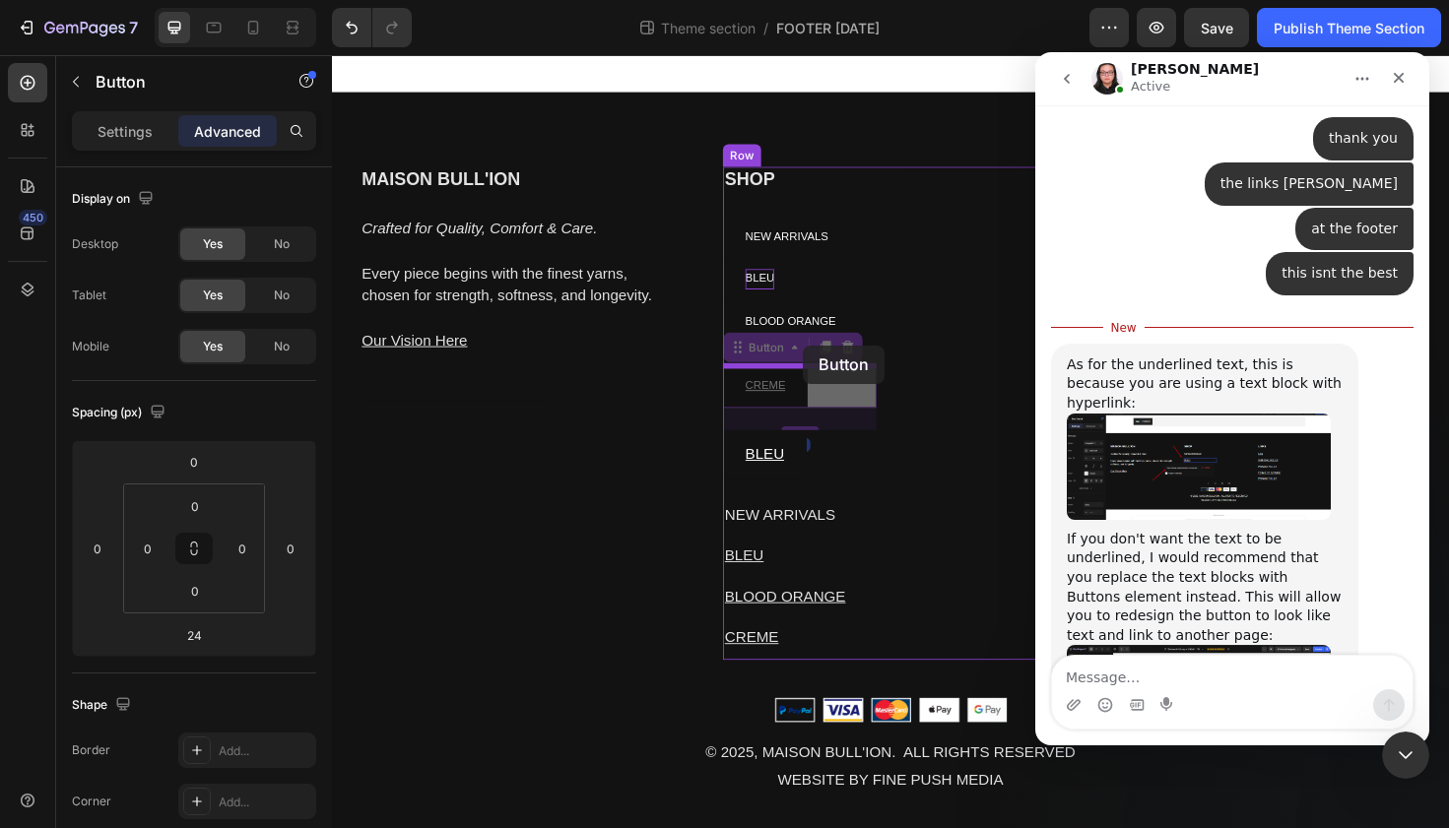
drag, startPoint x: 833, startPoint y: 384, endPoint x: 830, endPoint y: 362, distance: 21.9
click at [830, 362] on div "MAISON BULL'ION Heading Crafted for Quality, Comfort & Care. Every piece begins…" at bounding box center [923, 470] width 1182 height 831
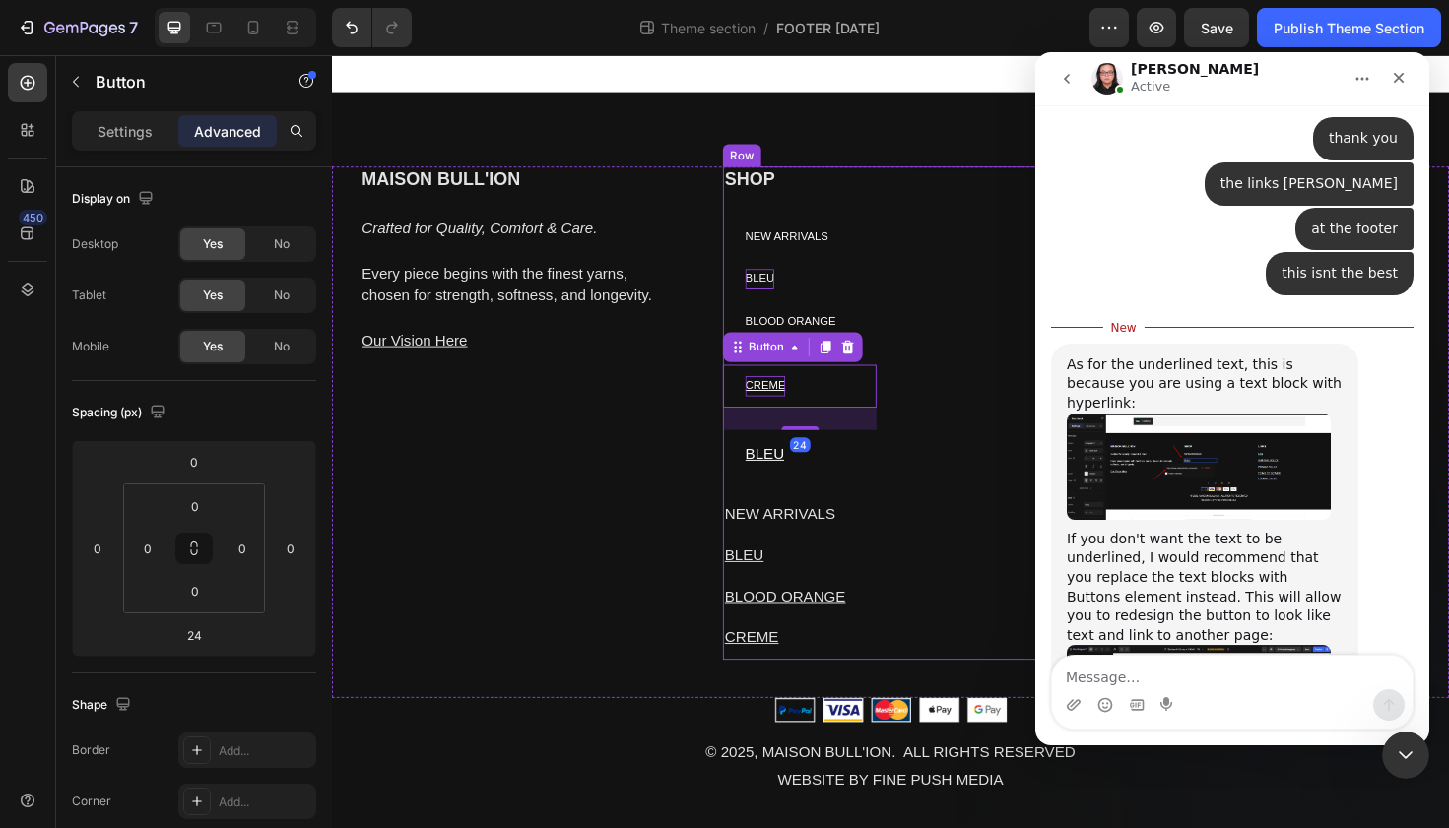
click at [958, 392] on div "Heading" at bounding box center [1019, 434] width 163 height 522
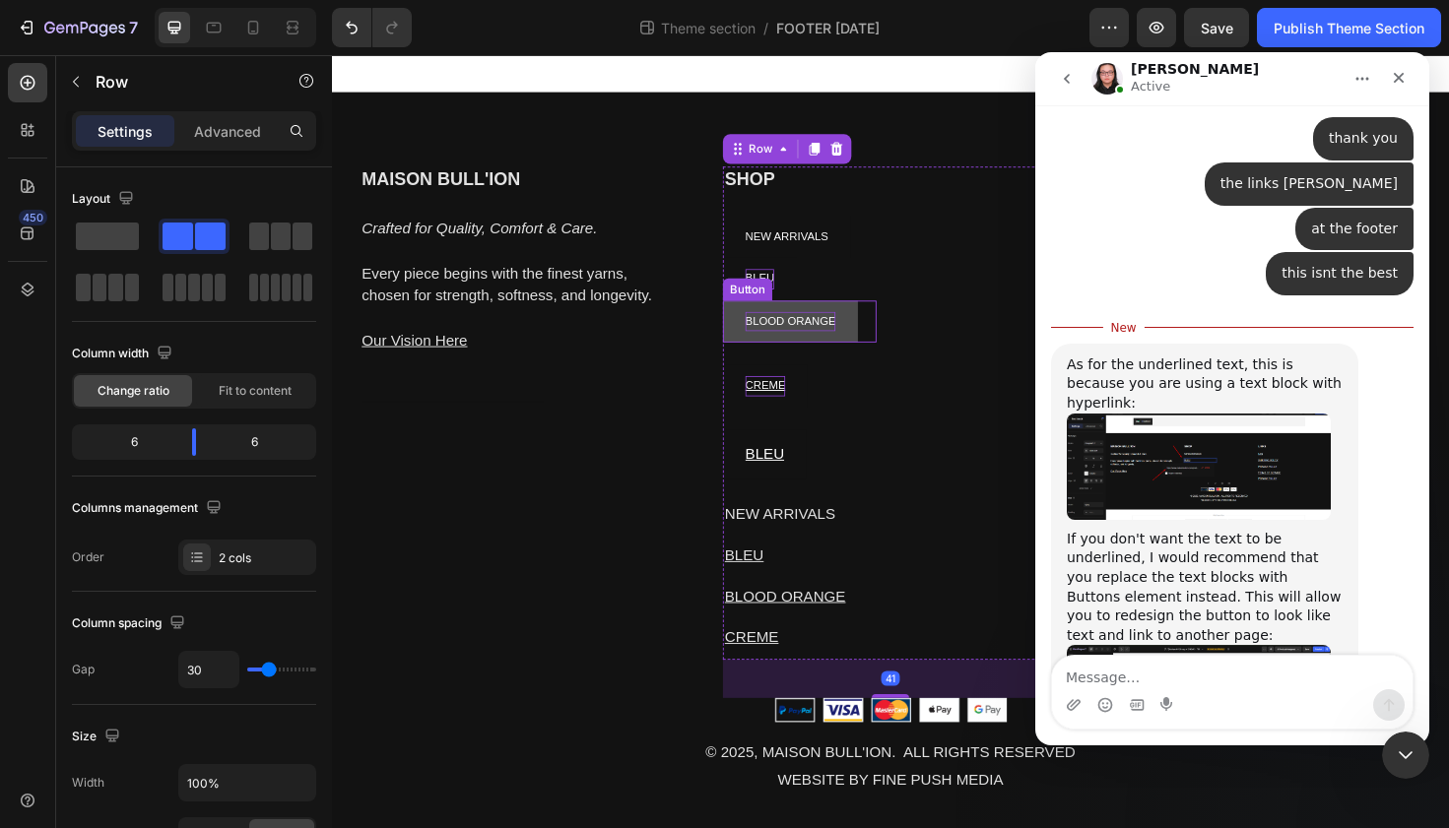
click at [817, 346] on p "BLOOD ORANGE" at bounding box center [817, 338] width 96 height 22
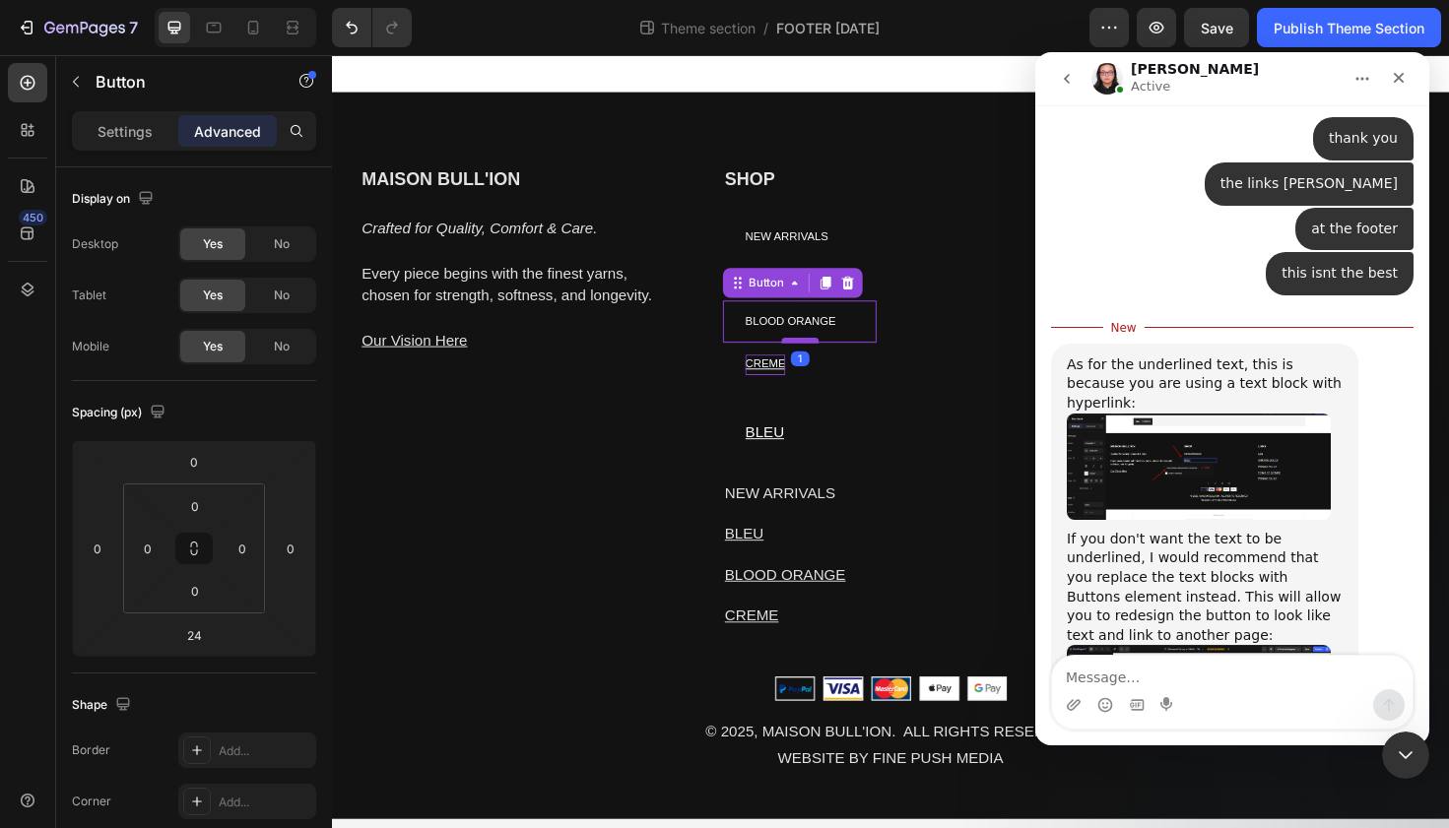
drag, startPoint x: 818, startPoint y: 382, endPoint x: 818, endPoint y: 359, distance: 22.7
click at [818, 359] on div at bounding box center [827, 358] width 39 height 6
type input "1"
click at [841, 398] on div "CREME Button" at bounding box center [827, 382] width 163 height 45
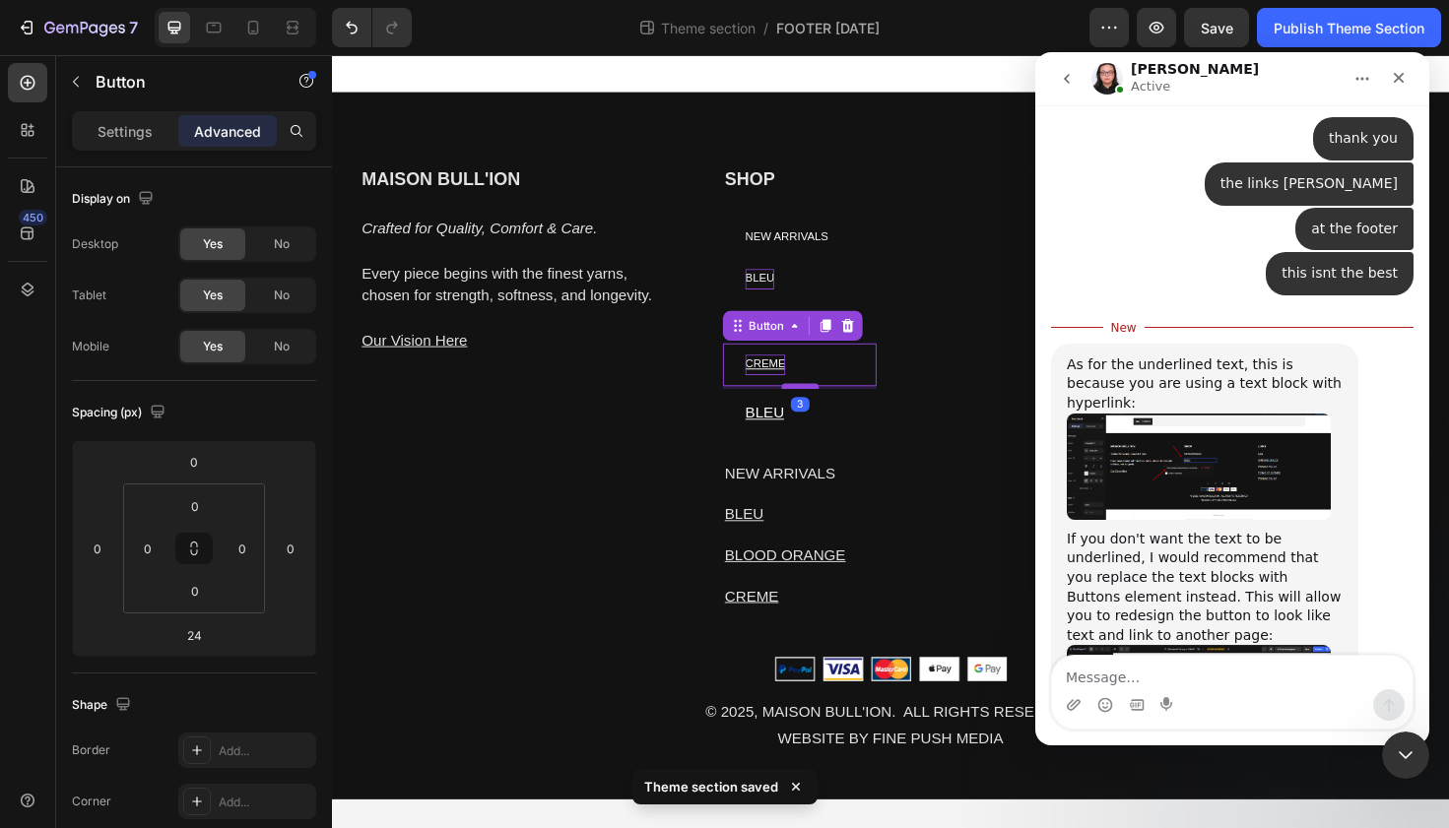
drag, startPoint x: 828, startPoint y: 426, endPoint x: 828, endPoint y: 405, distance: 21.7
click at [828, 405] on div at bounding box center [827, 406] width 39 height 6
type input "2"
click at [862, 442] on div "BLEU Button" at bounding box center [827, 434] width 163 height 52
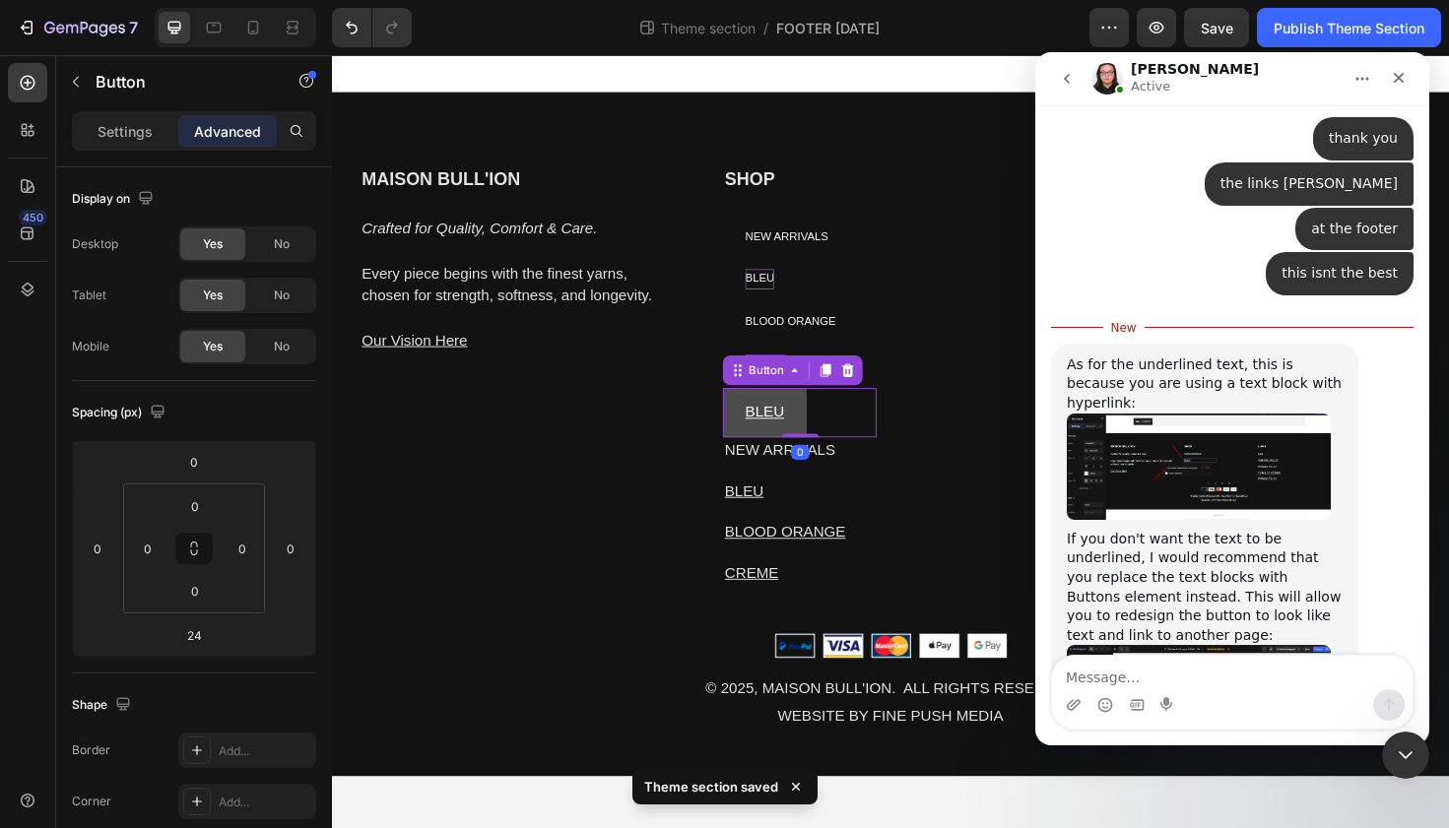
drag, startPoint x: 828, startPoint y: 481, endPoint x: 828, endPoint y: 448, distance: 32.5
click at [828, 448] on div "BLEU Button 0" at bounding box center [827, 434] width 163 height 52
type input "0"
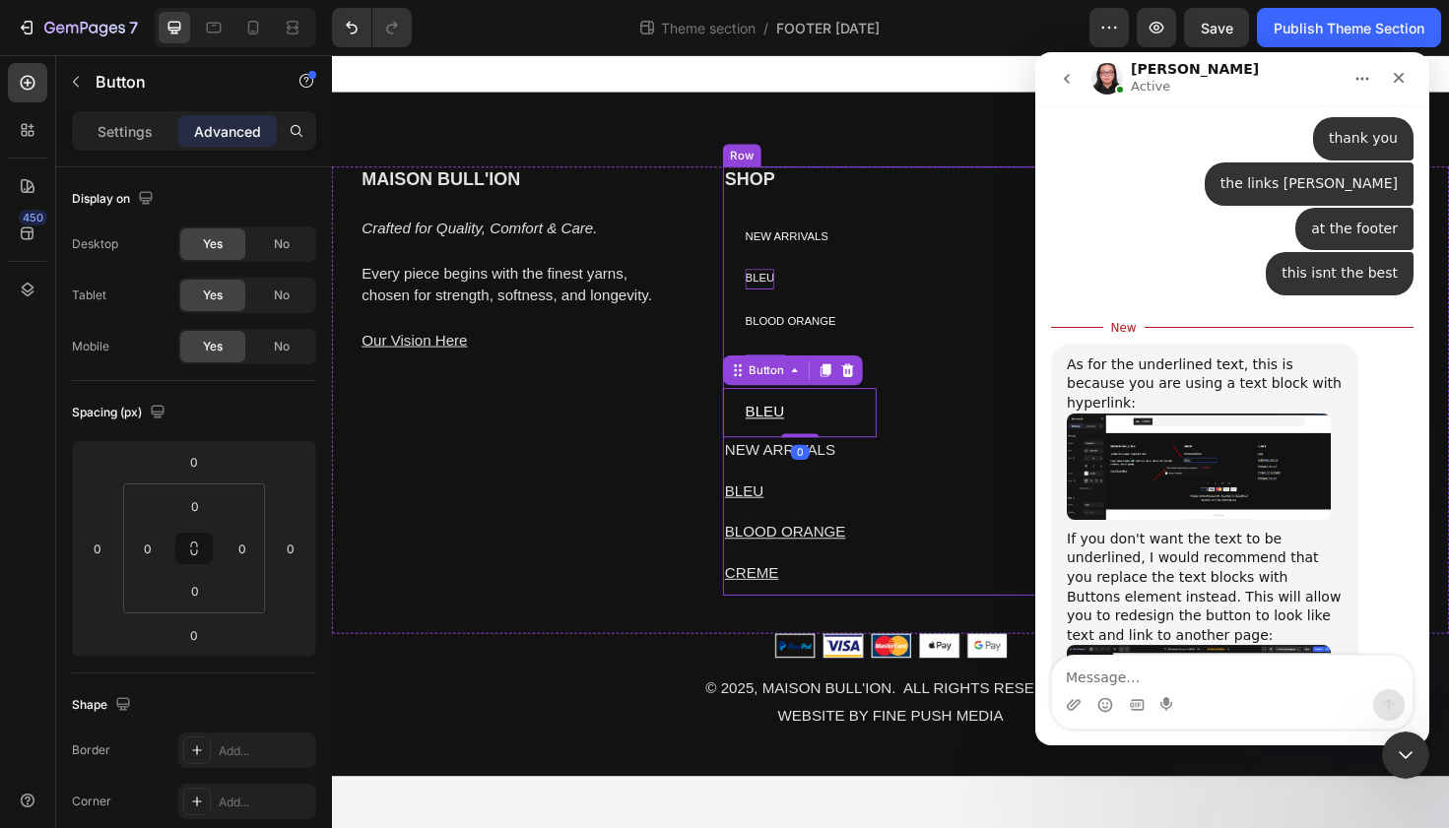
click at [1009, 400] on div "Heading" at bounding box center [1019, 400] width 163 height 454
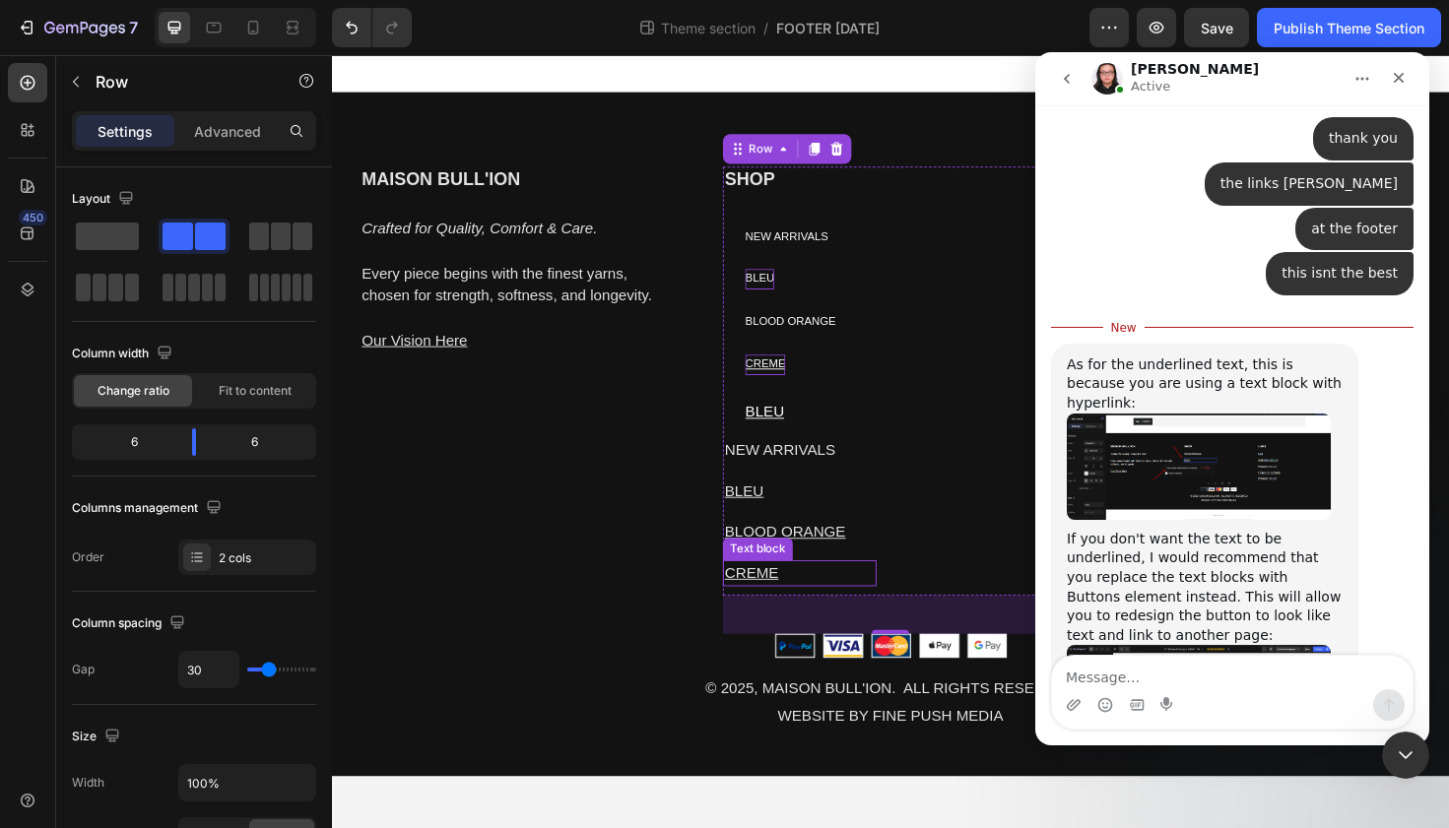
click at [820, 596] on p "CREME" at bounding box center [827, 604] width 159 height 24
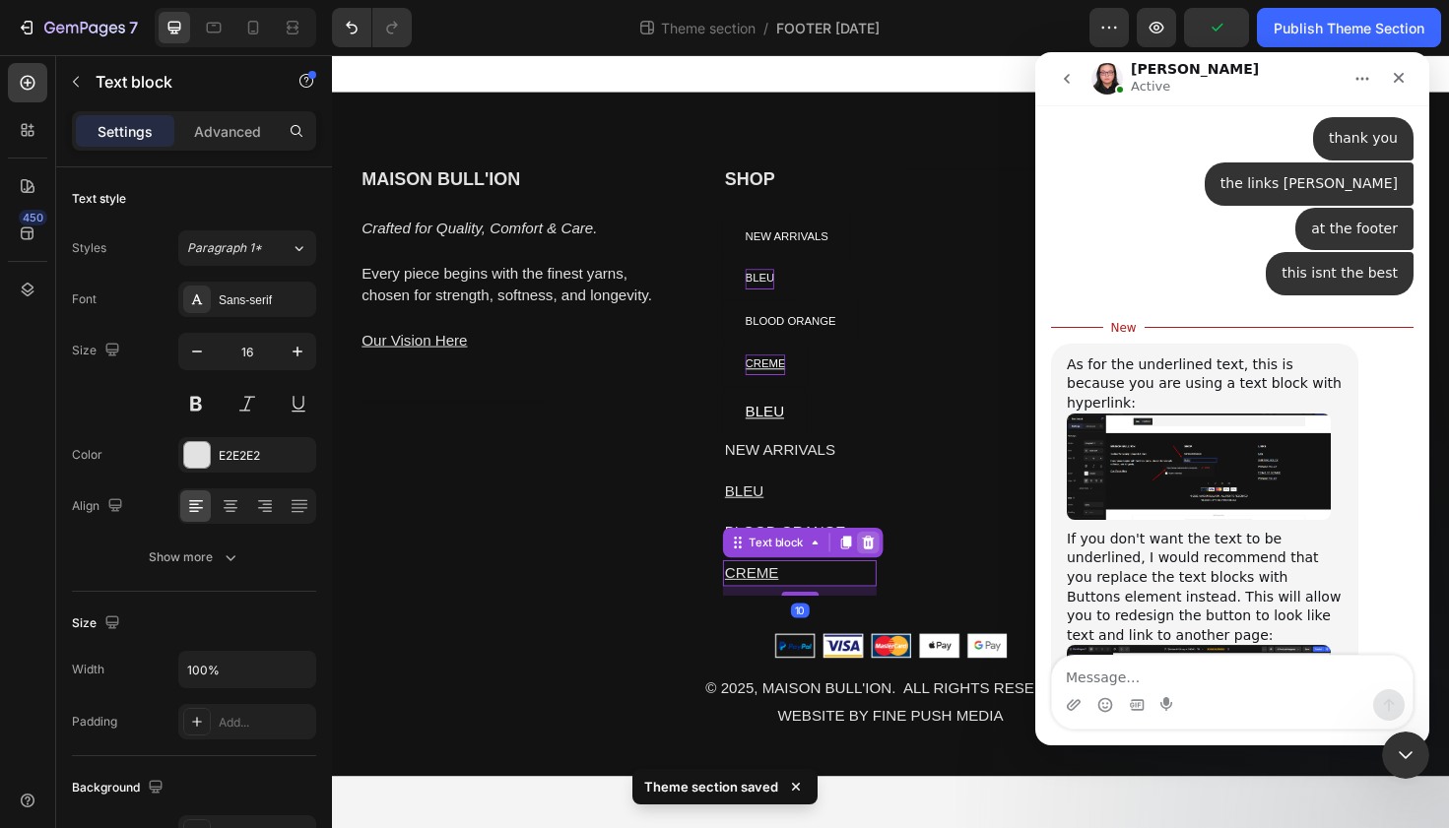
click at [899, 568] on icon at bounding box center [899, 571] width 13 height 14
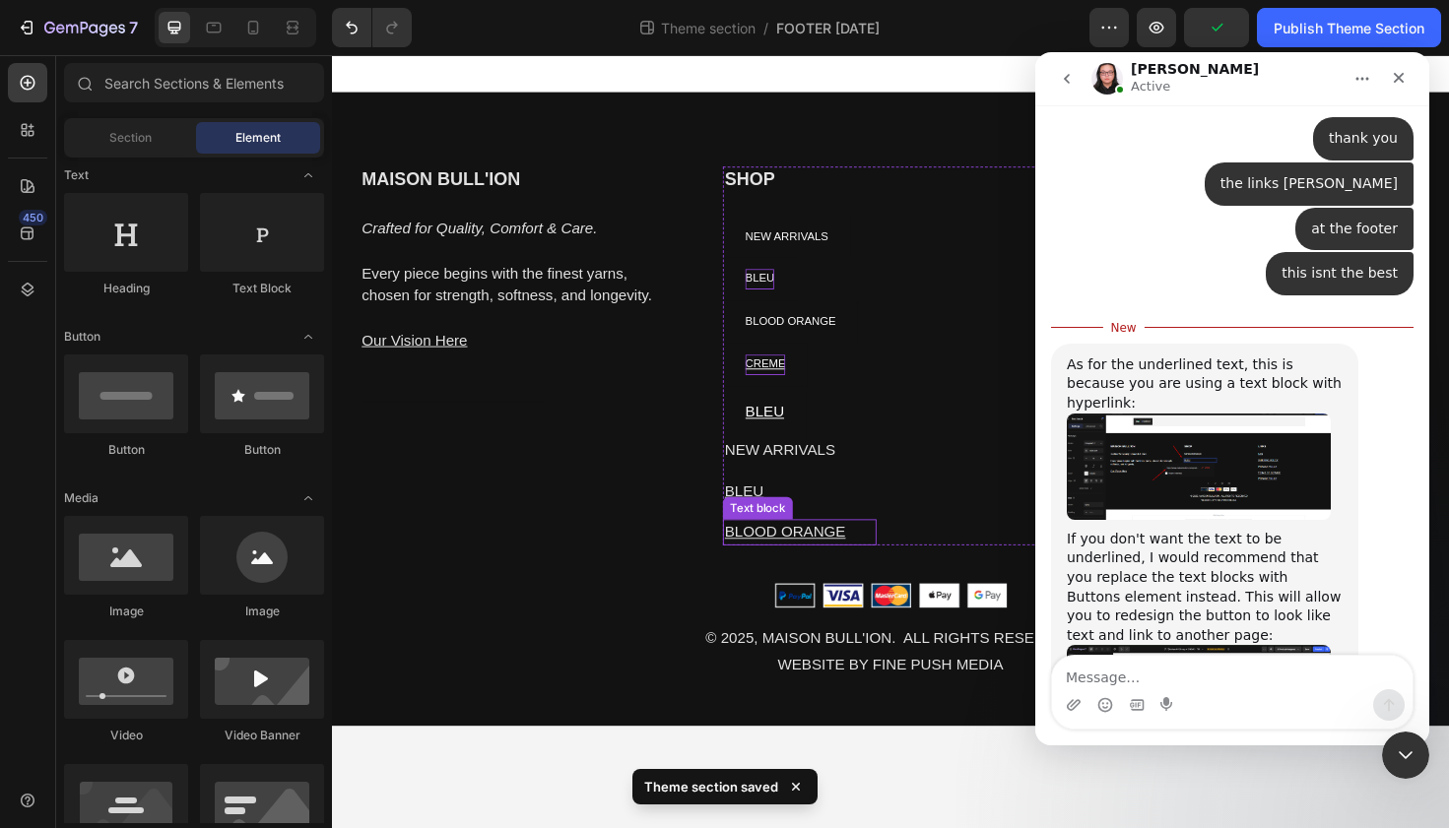
click at [893, 564] on p "BLOOD ORANGE" at bounding box center [827, 561] width 159 height 24
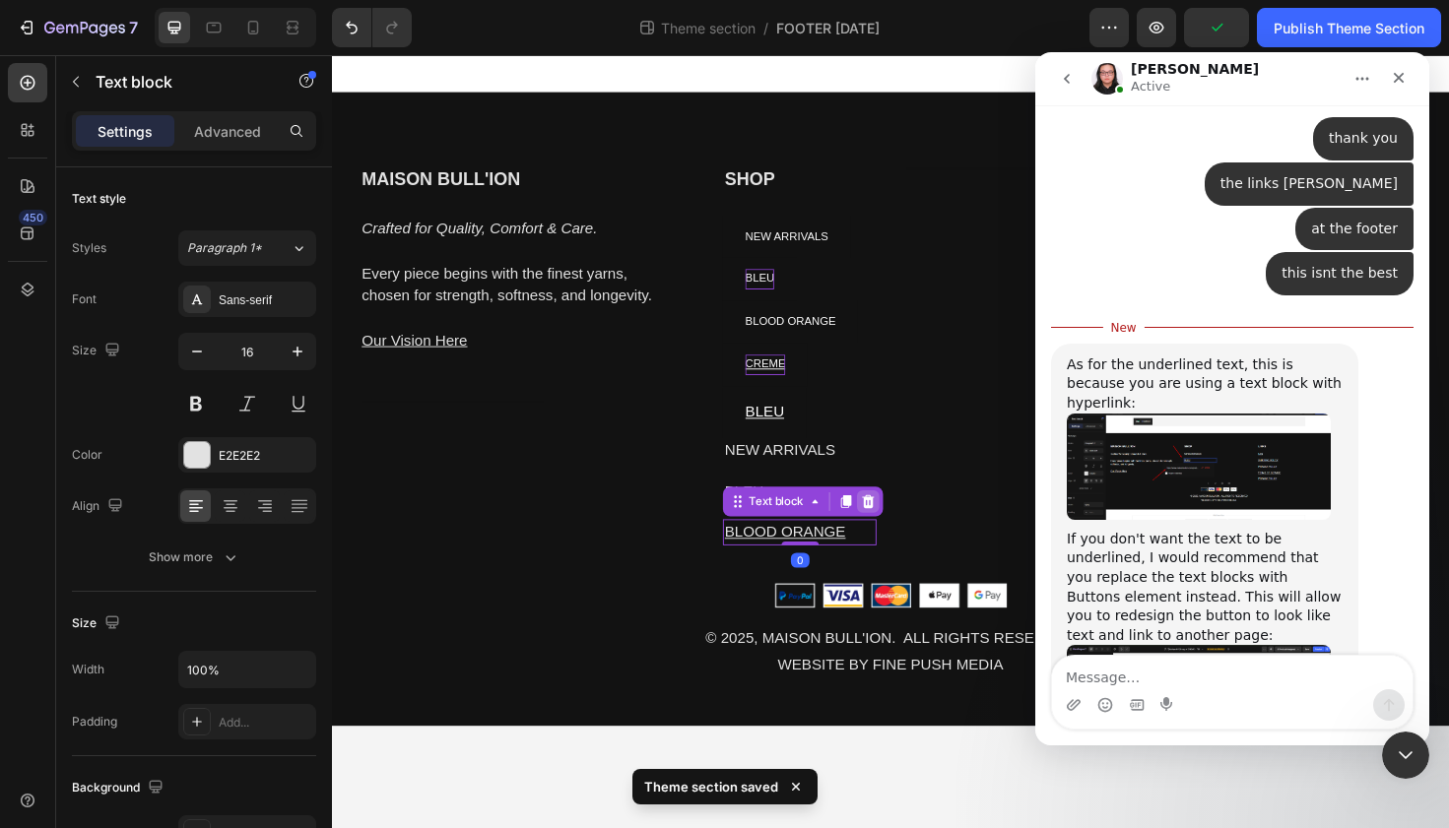
click at [902, 525] on icon at bounding box center [899, 528] width 13 height 14
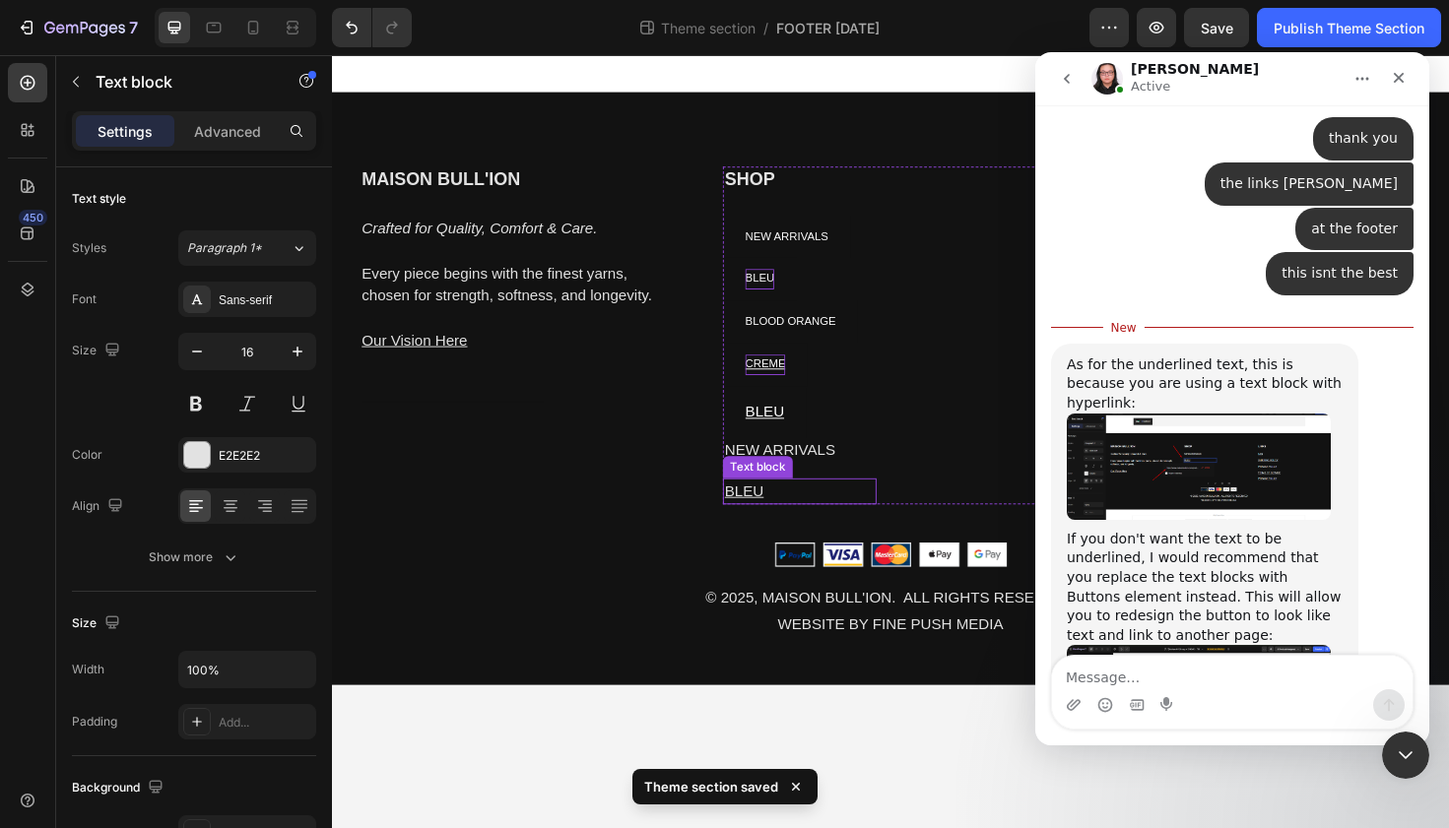
click at [878, 514] on p "BLEU" at bounding box center [827, 517] width 159 height 24
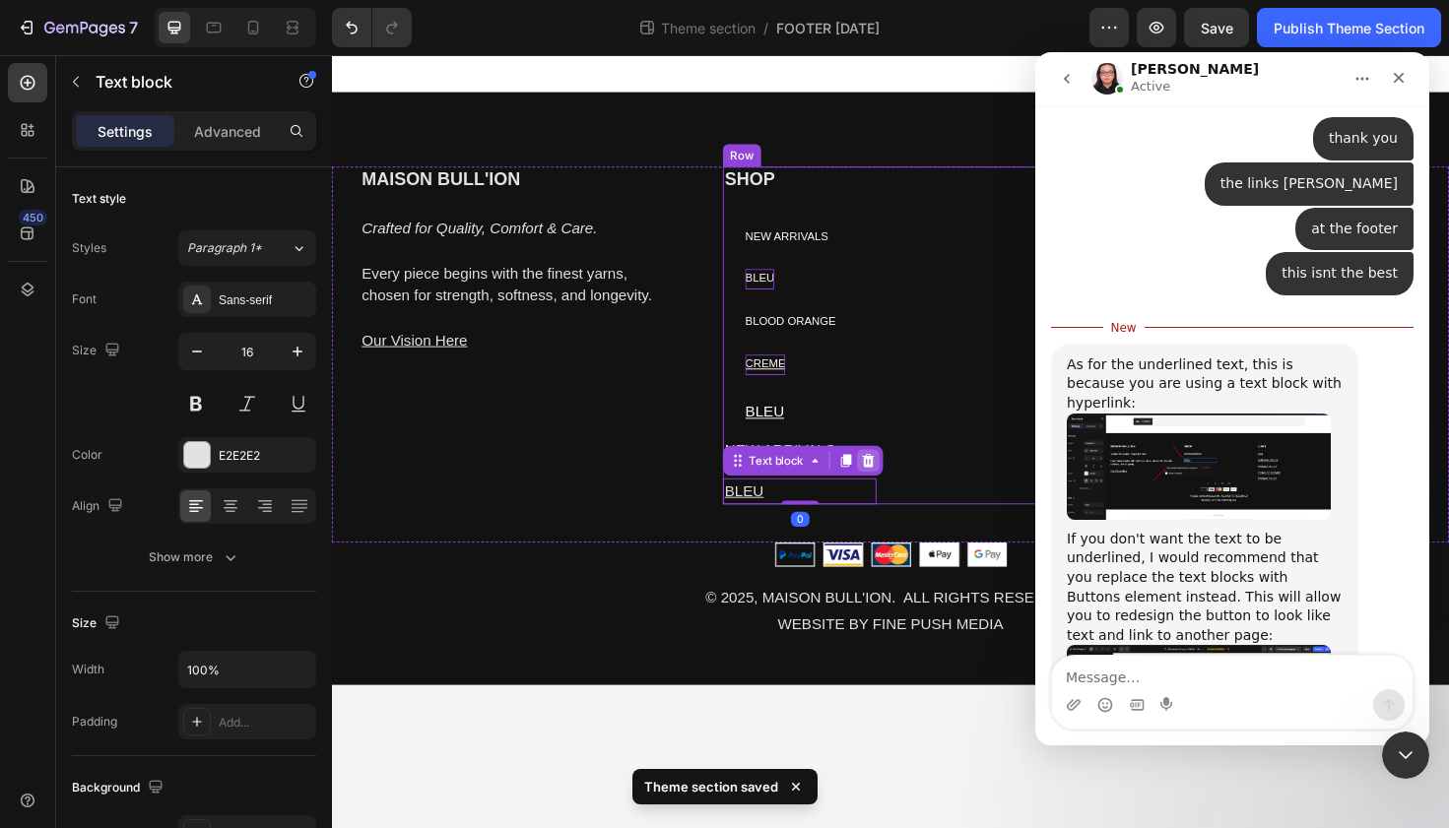
click at [900, 493] on div at bounding box center [899, 485] width 24 height 24
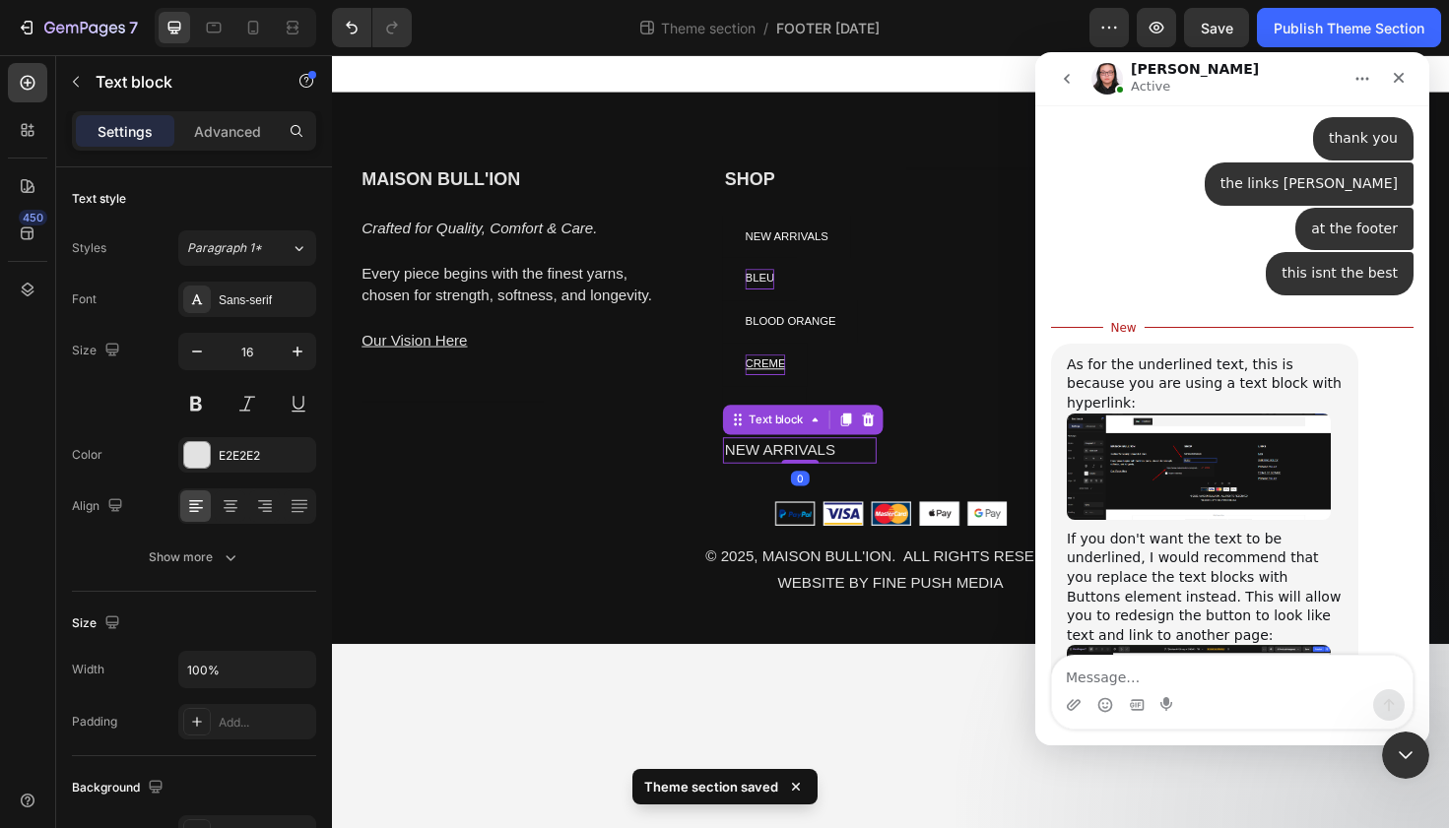
click at [875, 479] on p "NEW ARRIVALS" at bounding box center [827, 474] width 159 height 24
click at [895, 449] on div at bounding box center [899, 441] width 24 height 24
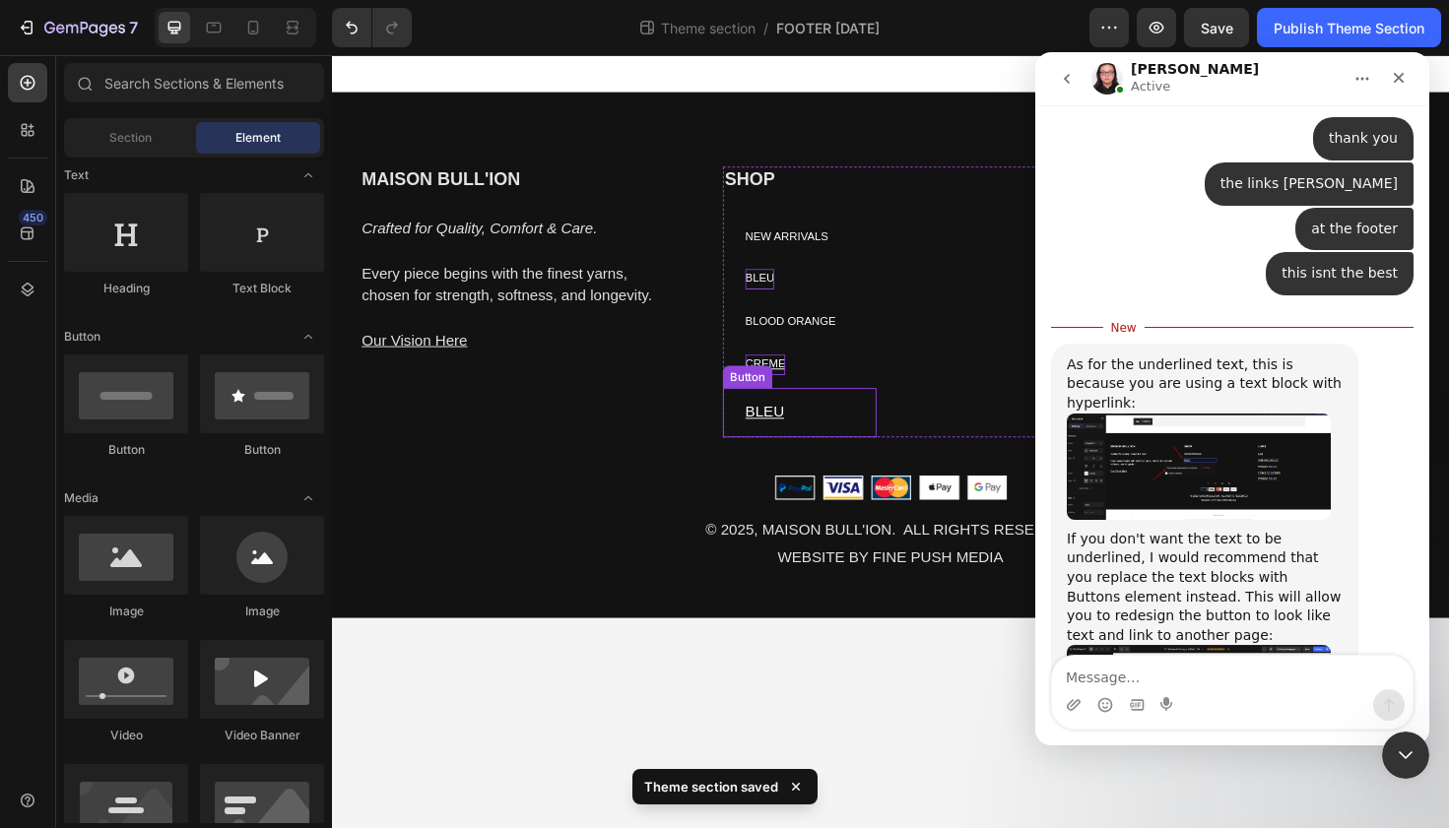
click at [879, 436] on div "BLEU Button" at bounding box center [827, 434] width 163 height 52
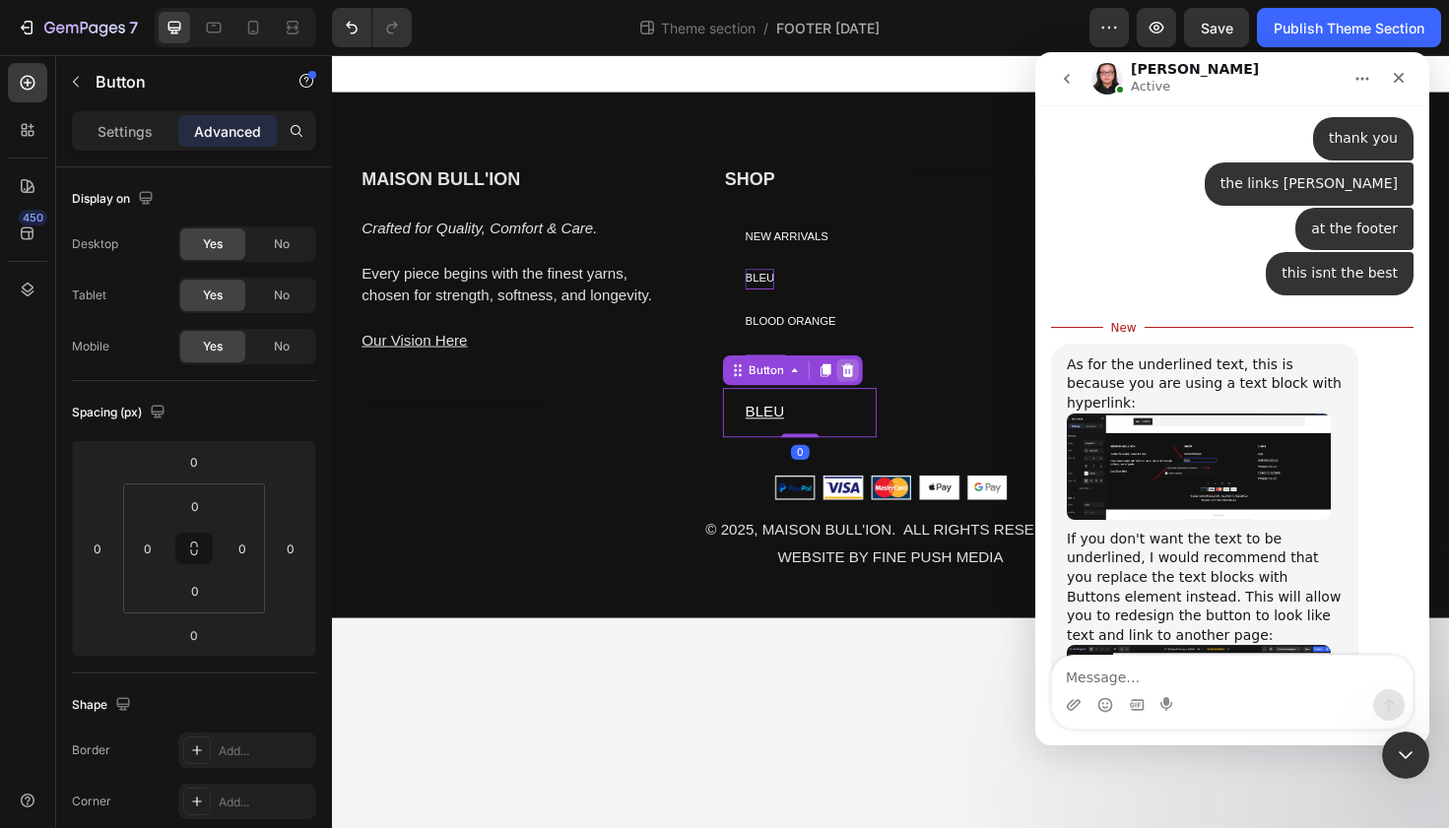
click at [883, 397] on div at bounding box center [878, 389] width 24 height 24
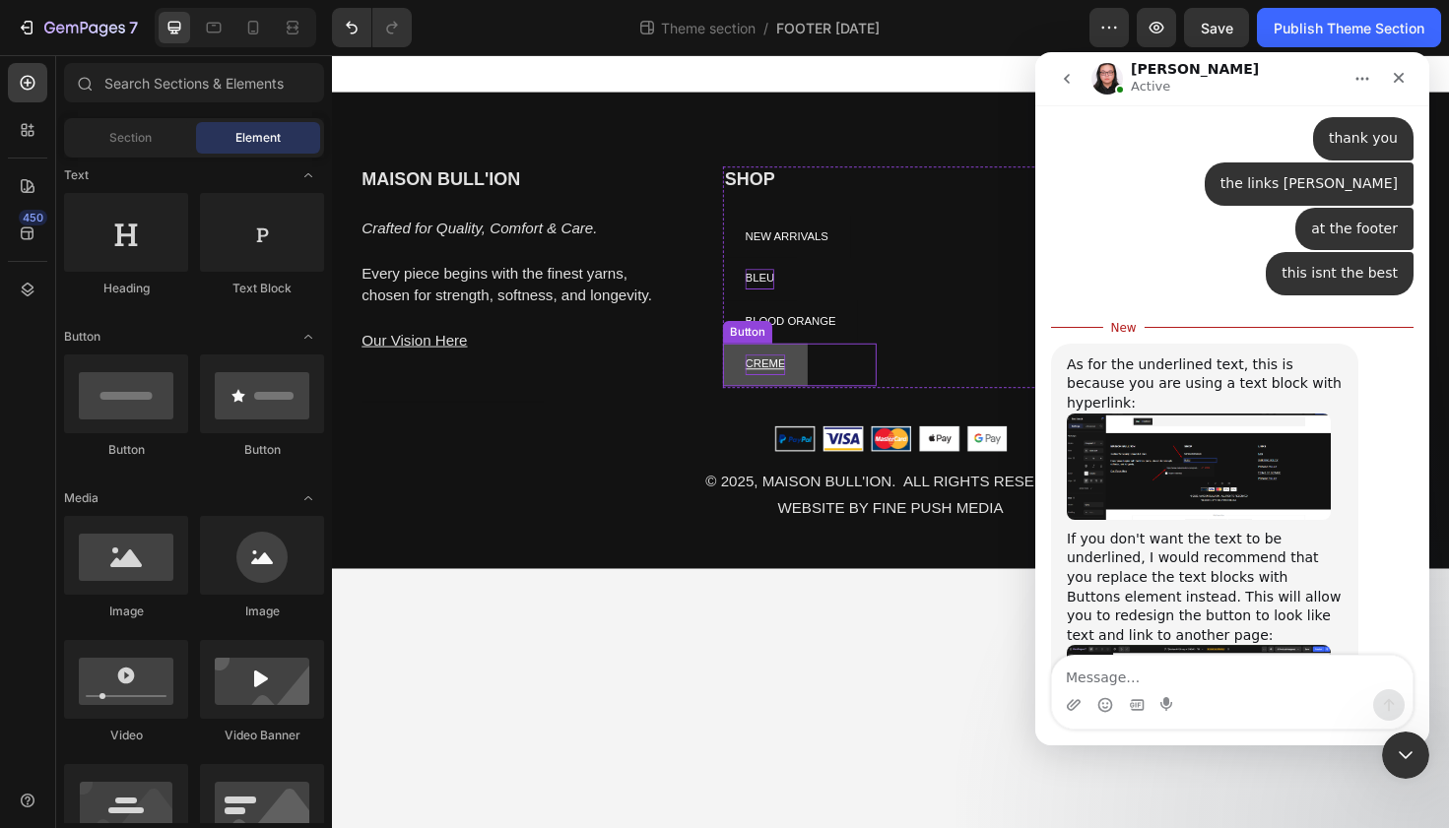
click at [822, 384] on button "CREME" at bounding box center [791, 382] width 90 height 45
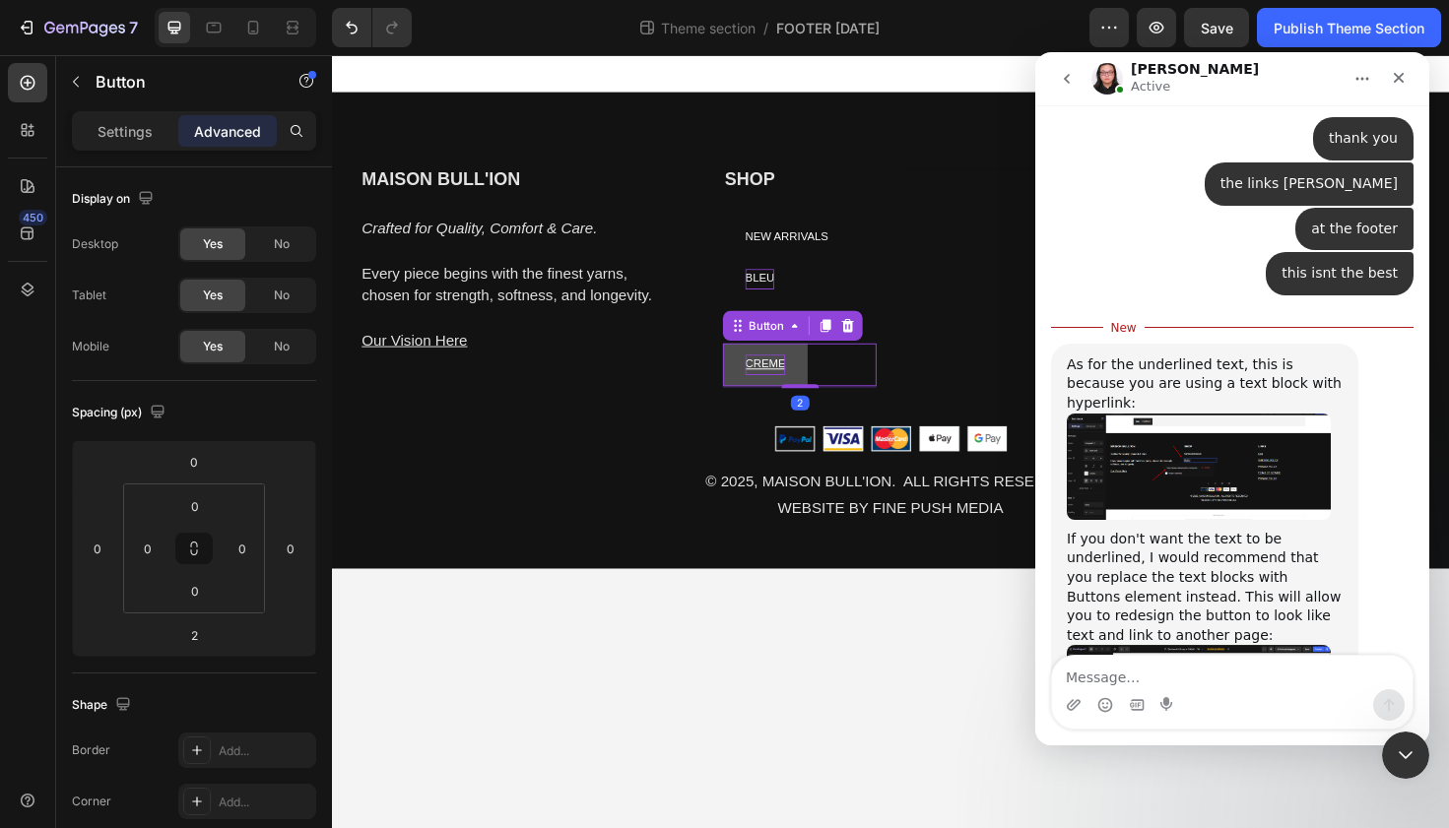
click at [824, 386] on button "CREME" at bounding box center [791, 382] width 90 height 45
click at [798, 384] on u "CREME" at bounding box center [790, 382] width 42 height 14
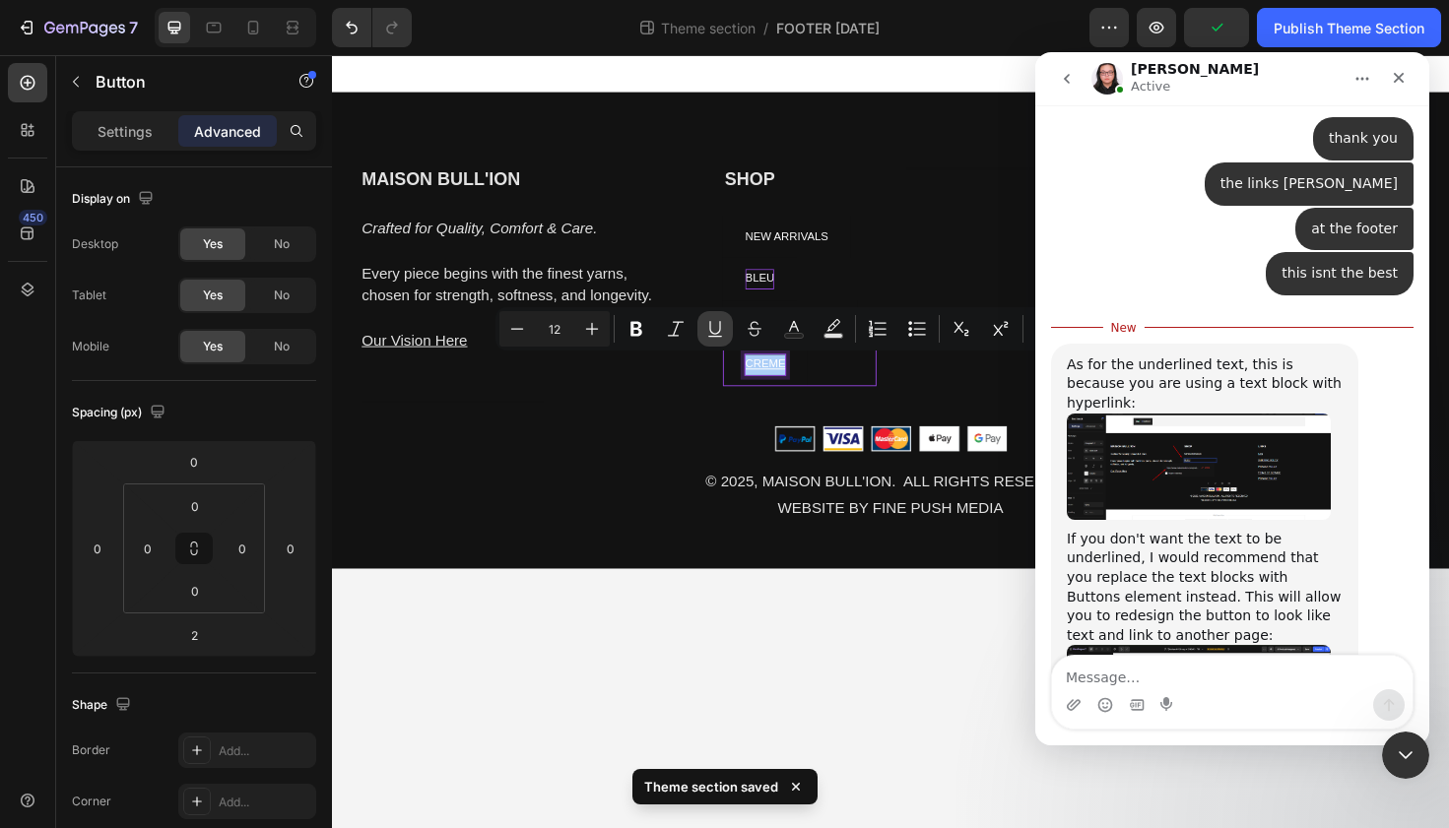
click at [720, 321] on icon "Editor contextual toolbar" at bounding box center [715, 329] width 20 height 20
click at [978, 256] on div "Heading" at bounding box center [1019, 290] width 163 height 234
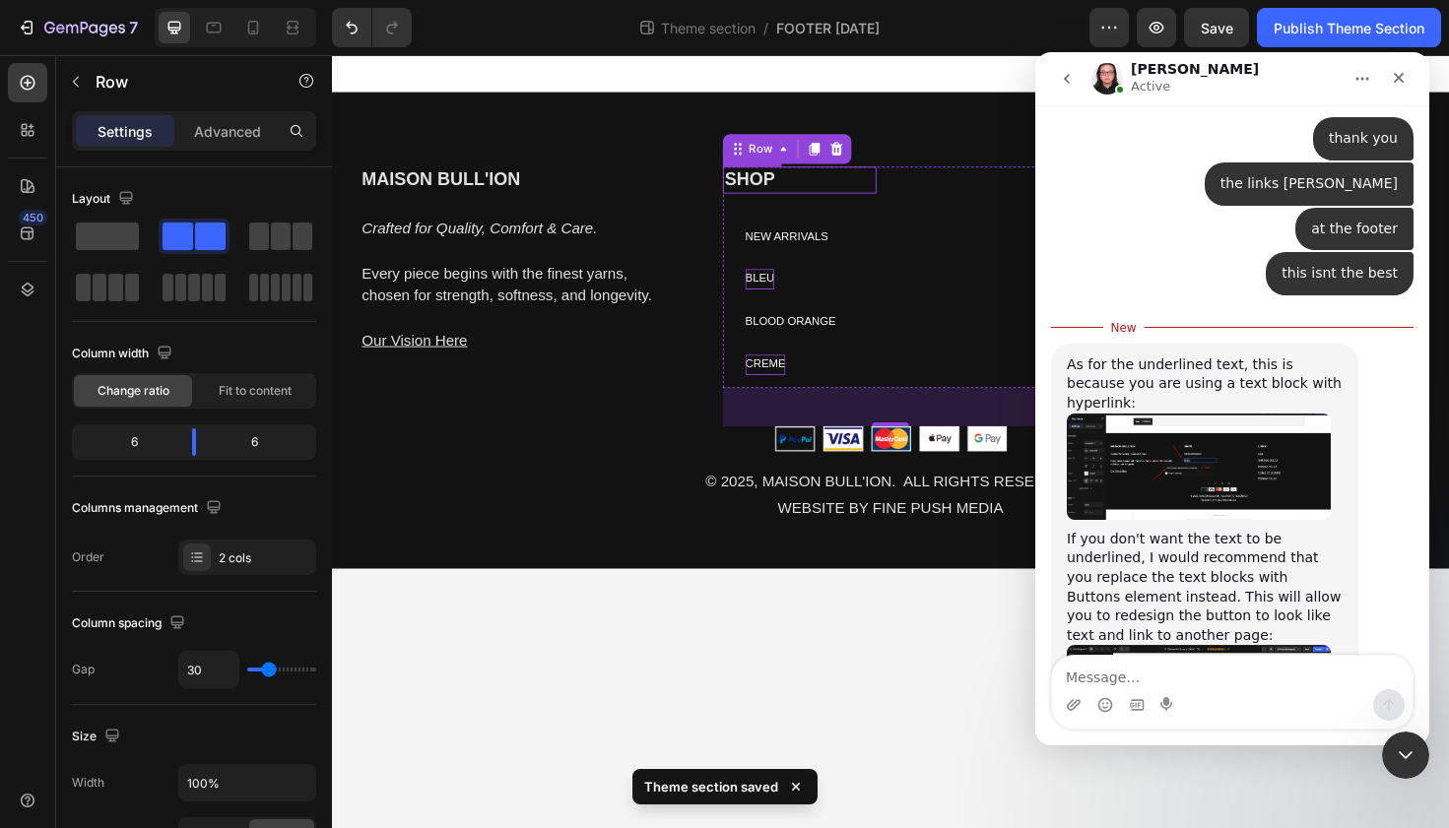
click at [779, 183] on h2 "SHOP" at bounding box center [827, 187] width 163 height 29
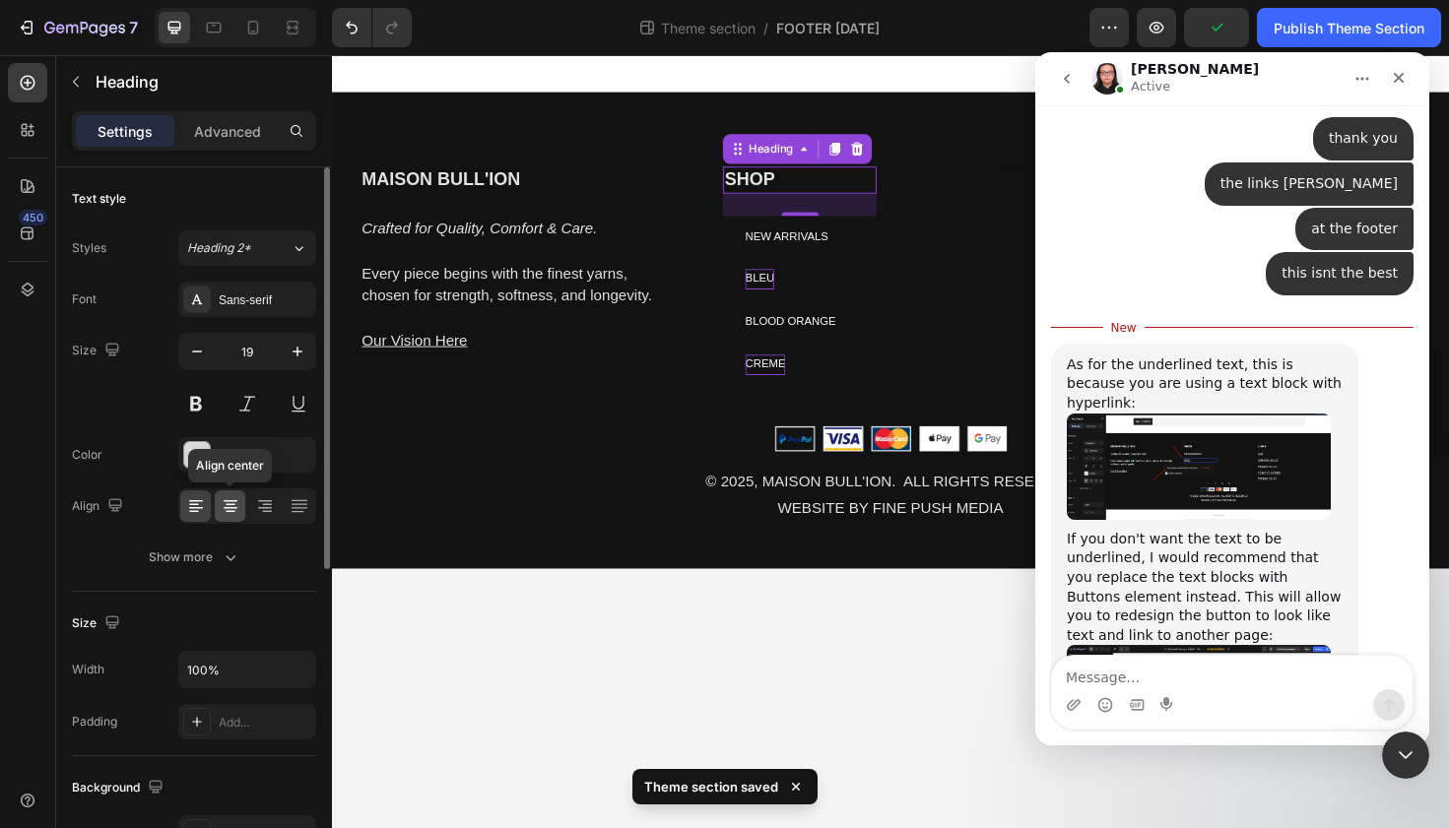
click at [228, 516] on div at bounding box center [230, 506] width 31 height 32
click at [198, 504] on icon at bounding box center [196, 506] width 20 height 20
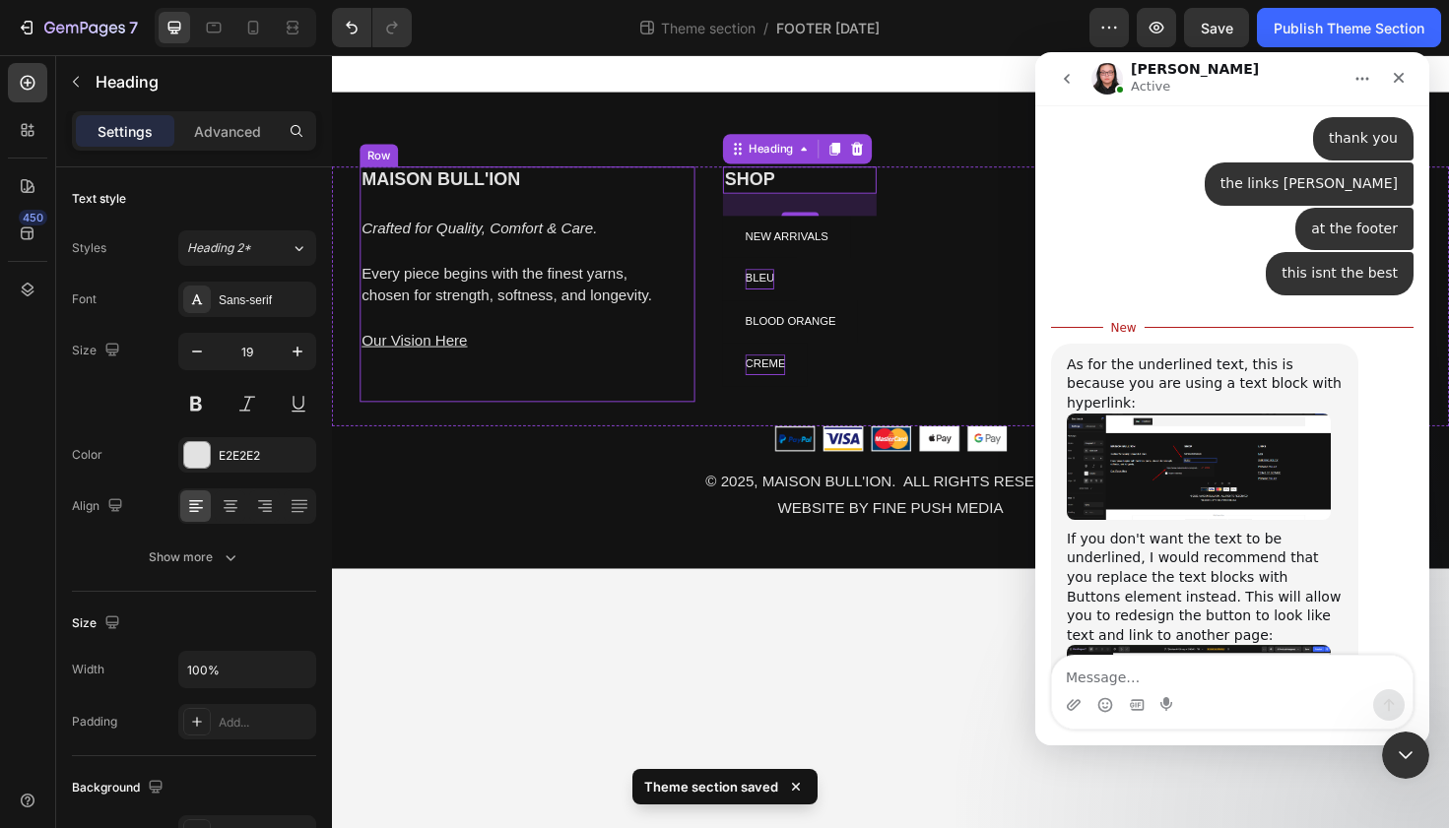
click at [722, 333] on div "MAISON BULL'ION Heading Crafted for Quality, Comfort & Care. Every piece begins…" at bounding box center [923, 310] width 1182 height 275
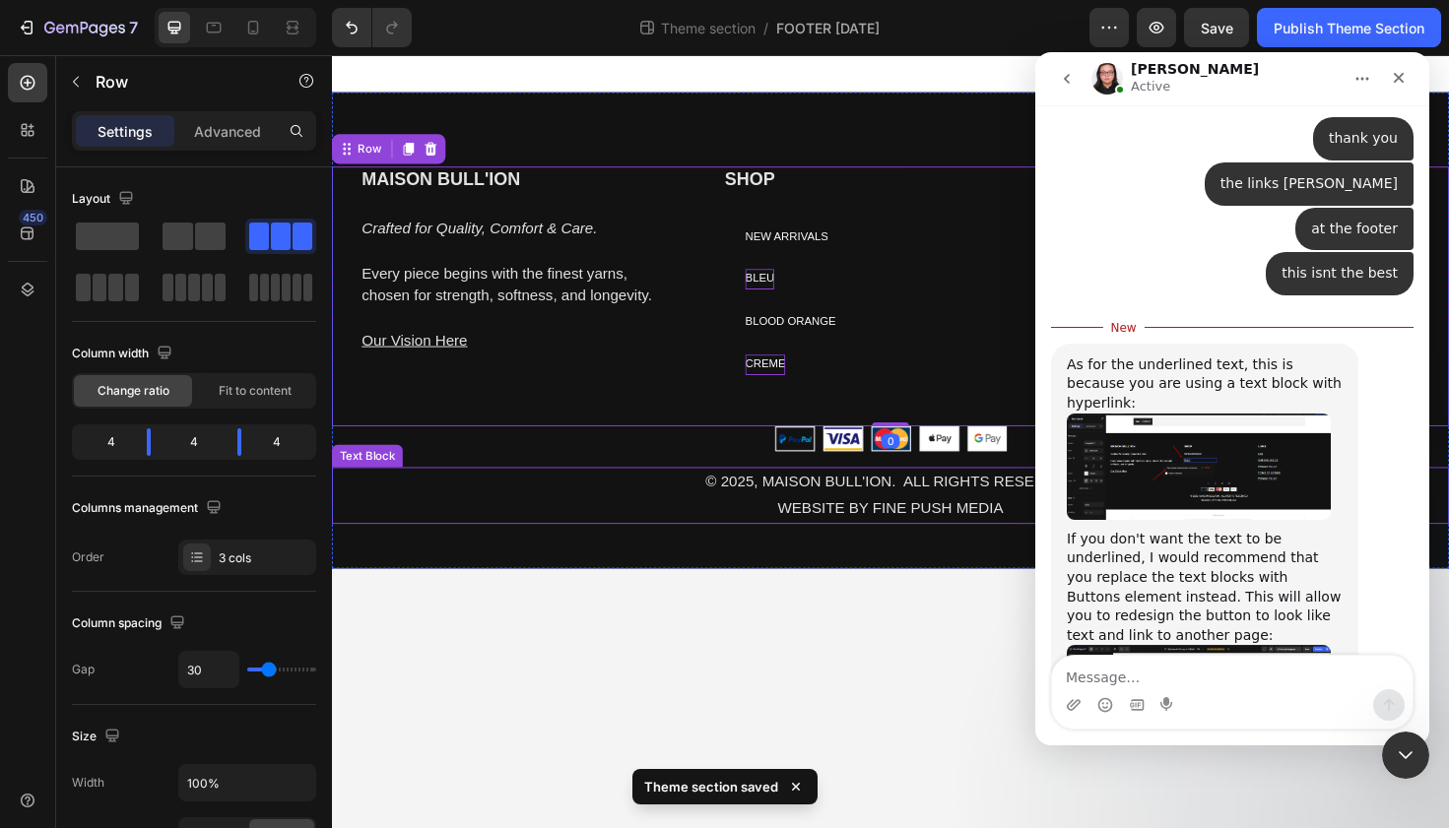
click at [475, 529] on p "WEBSITE BY FINE PUSH MEDIA" at bounding box center [923, 535] width 1178 height 29
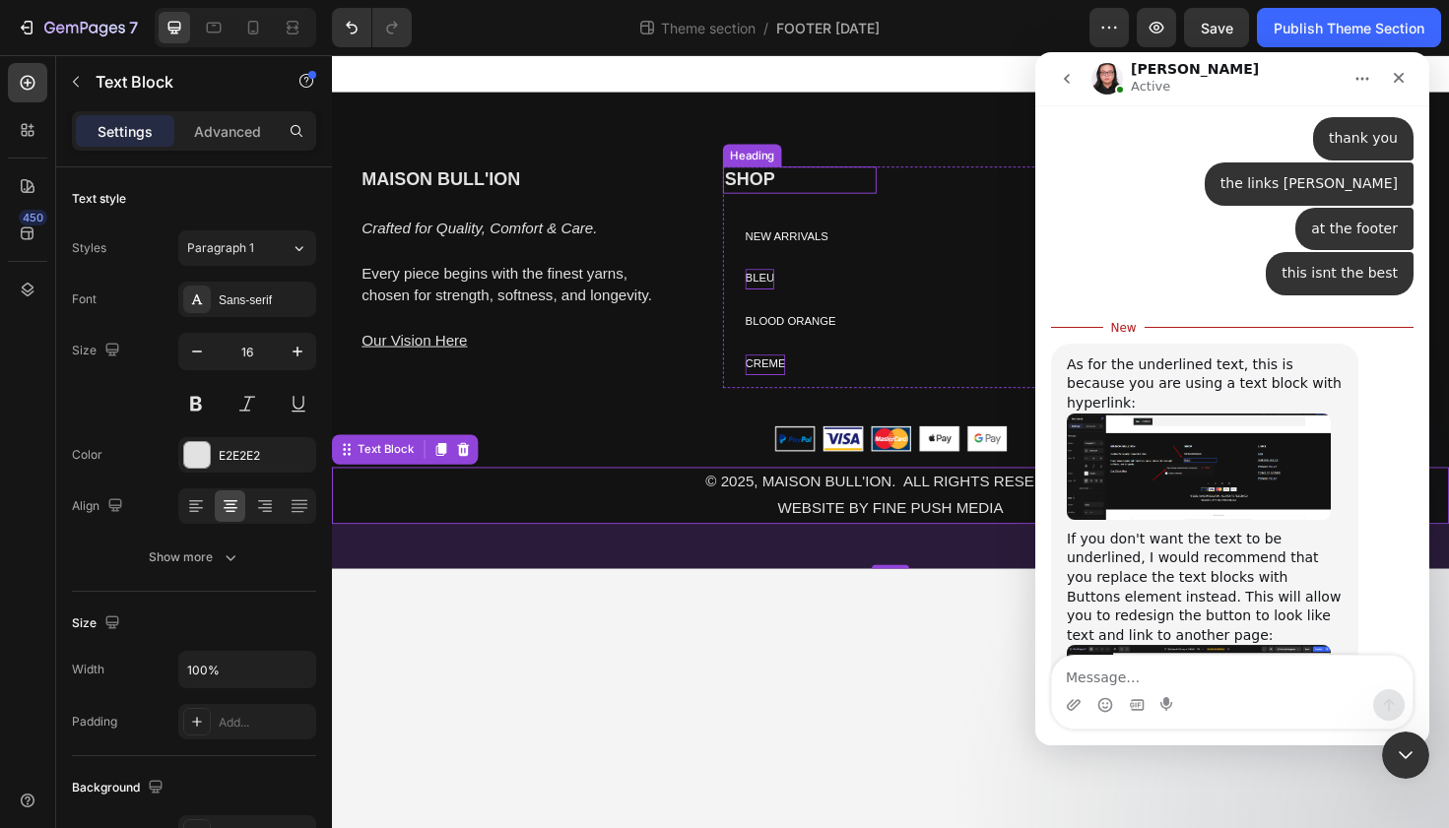
click at [773, 186] on h2 "SHOP" at bounding box center [827, 187] width 163 height 29
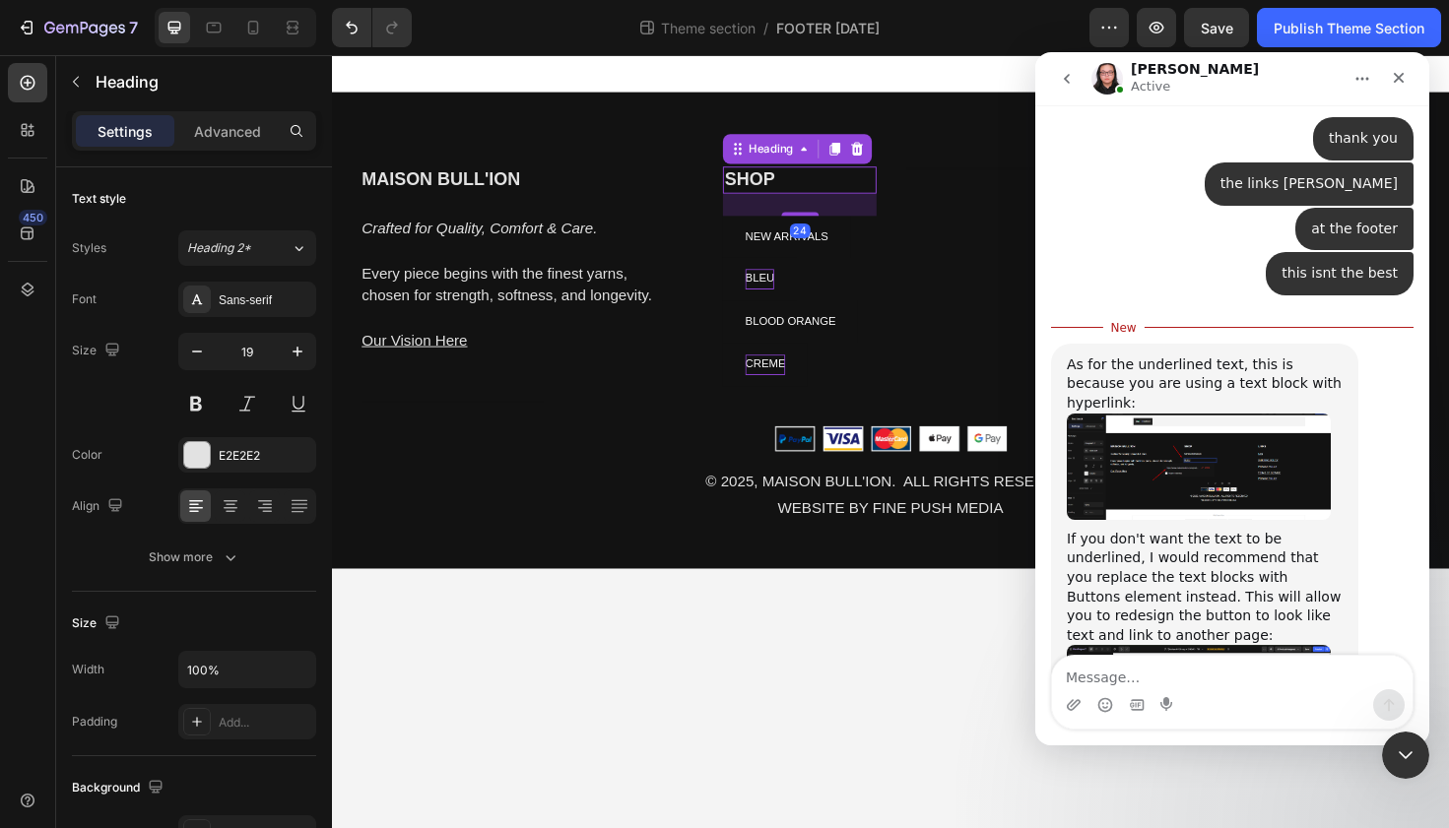
click at [759, 186] on h2 "SHOP" at bounding box center [827, 187] width 163 height 29
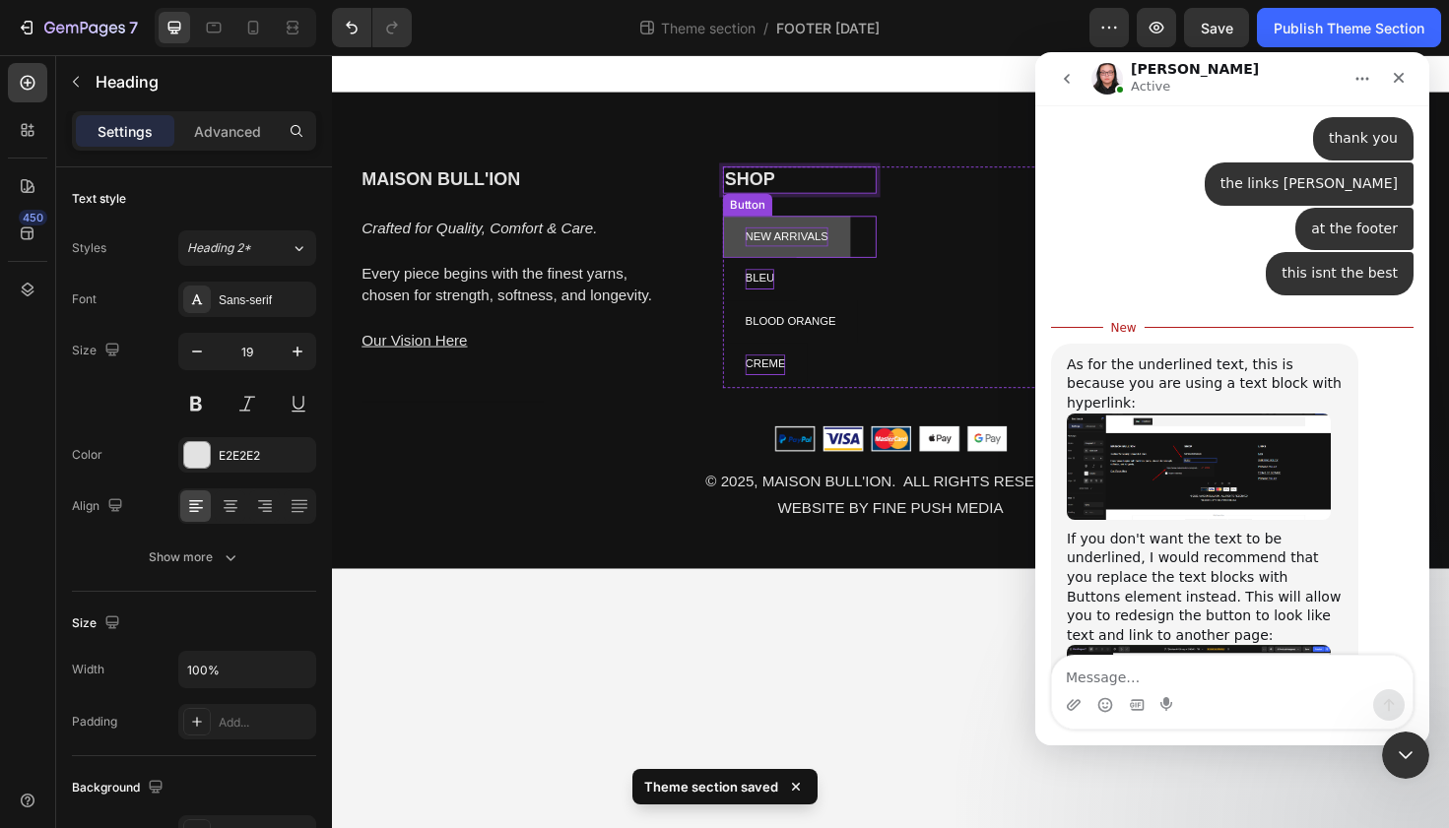
click at [824, 249] on p "NEW ARRIVALS" at bounding box center [813, 248] width 88 height 22
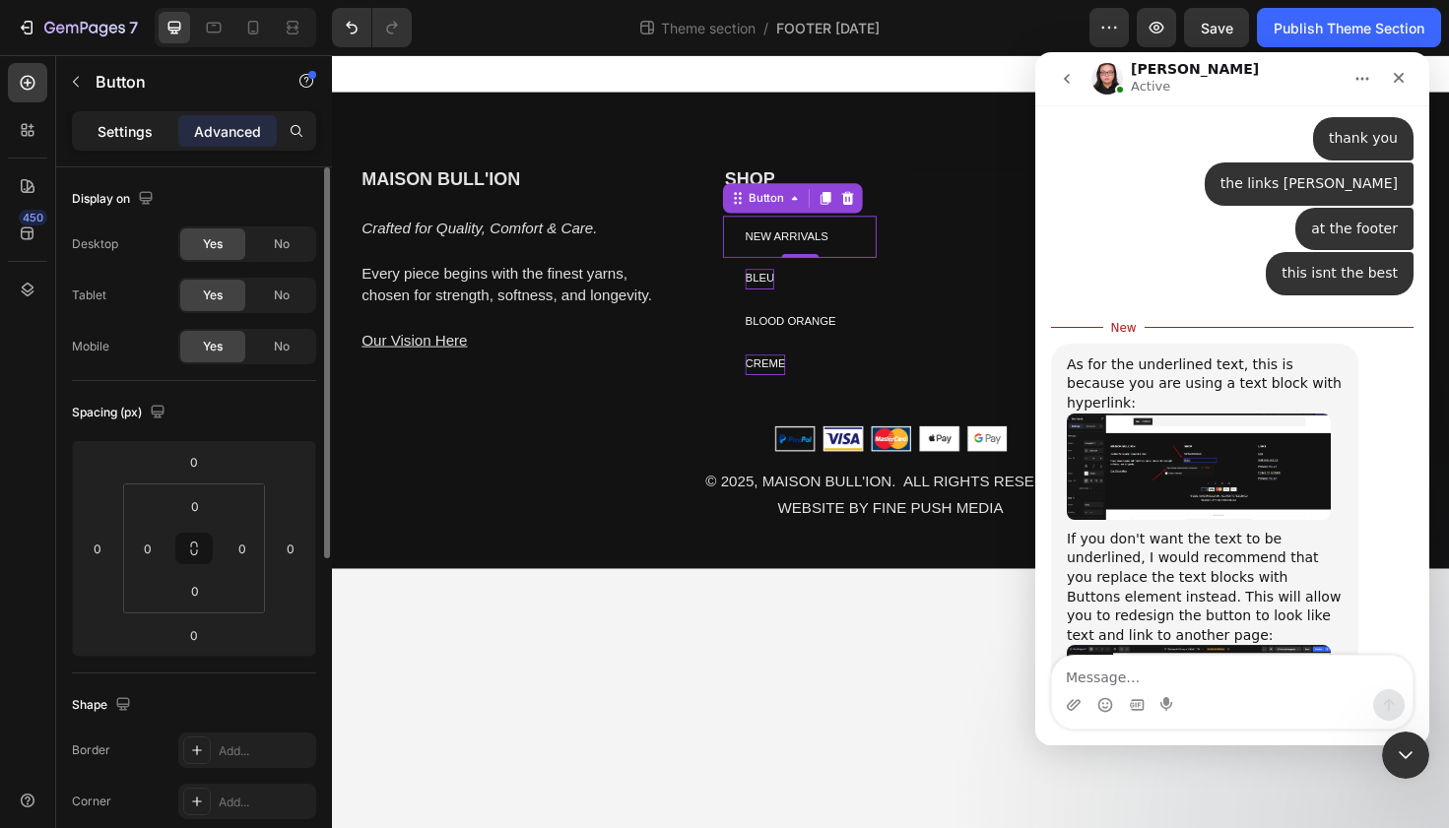
click at [105, 133] on p "Settings" at bounding box center [125, 131] width 55 height 21
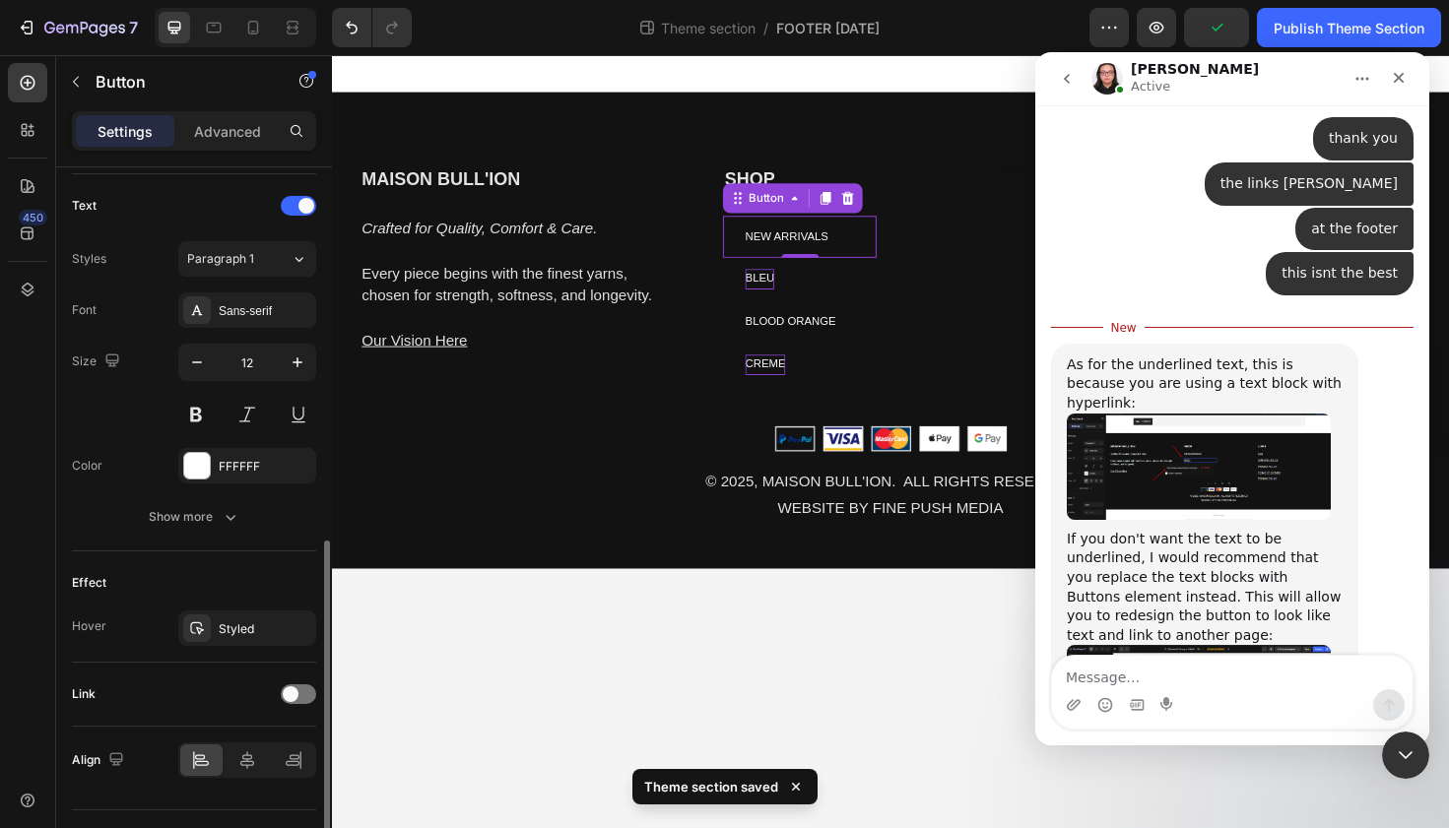
scroll to position [695, 0]
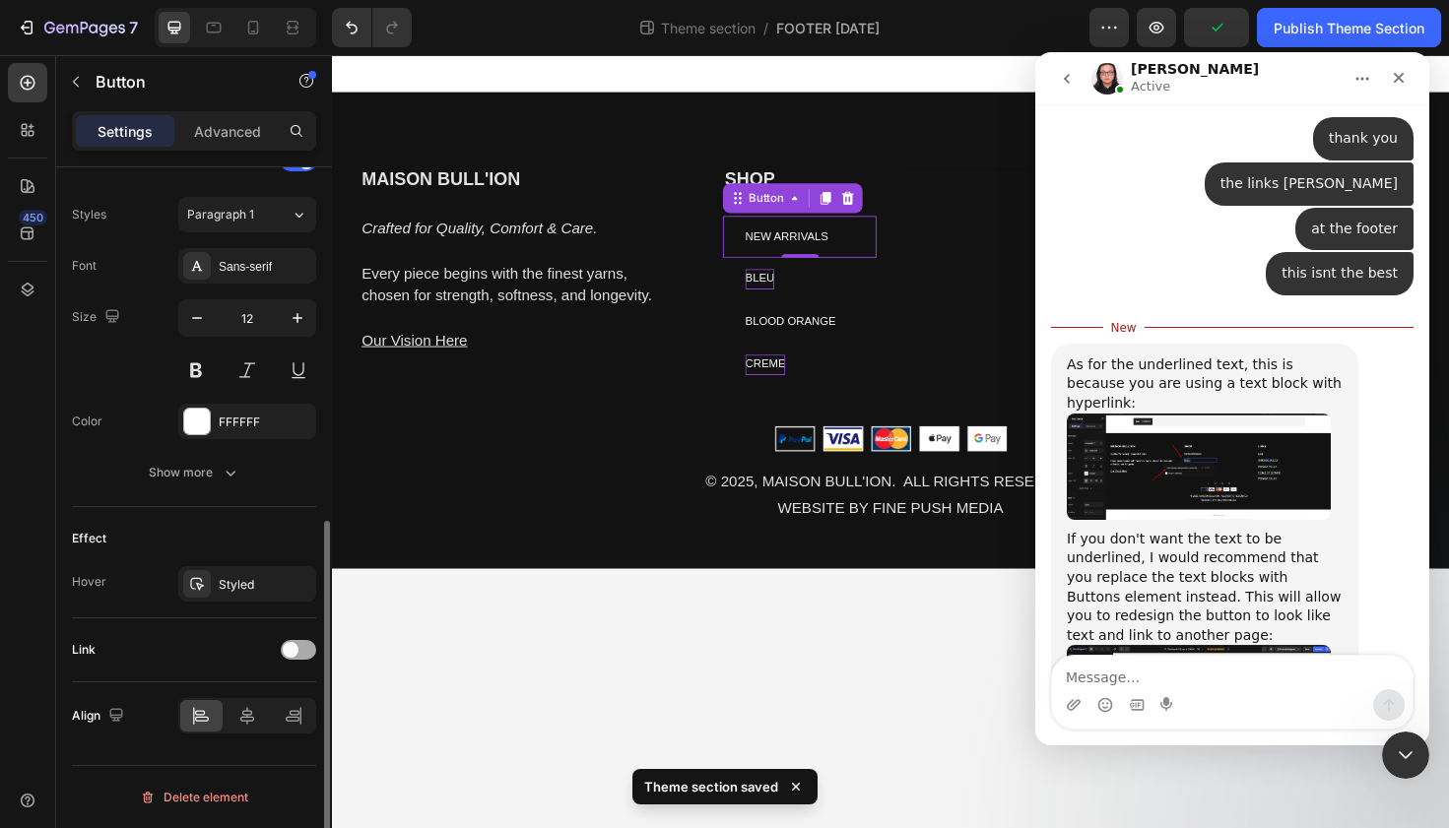
click at [307, 648] on div at bounding box center [298, 650] width 35 height 20
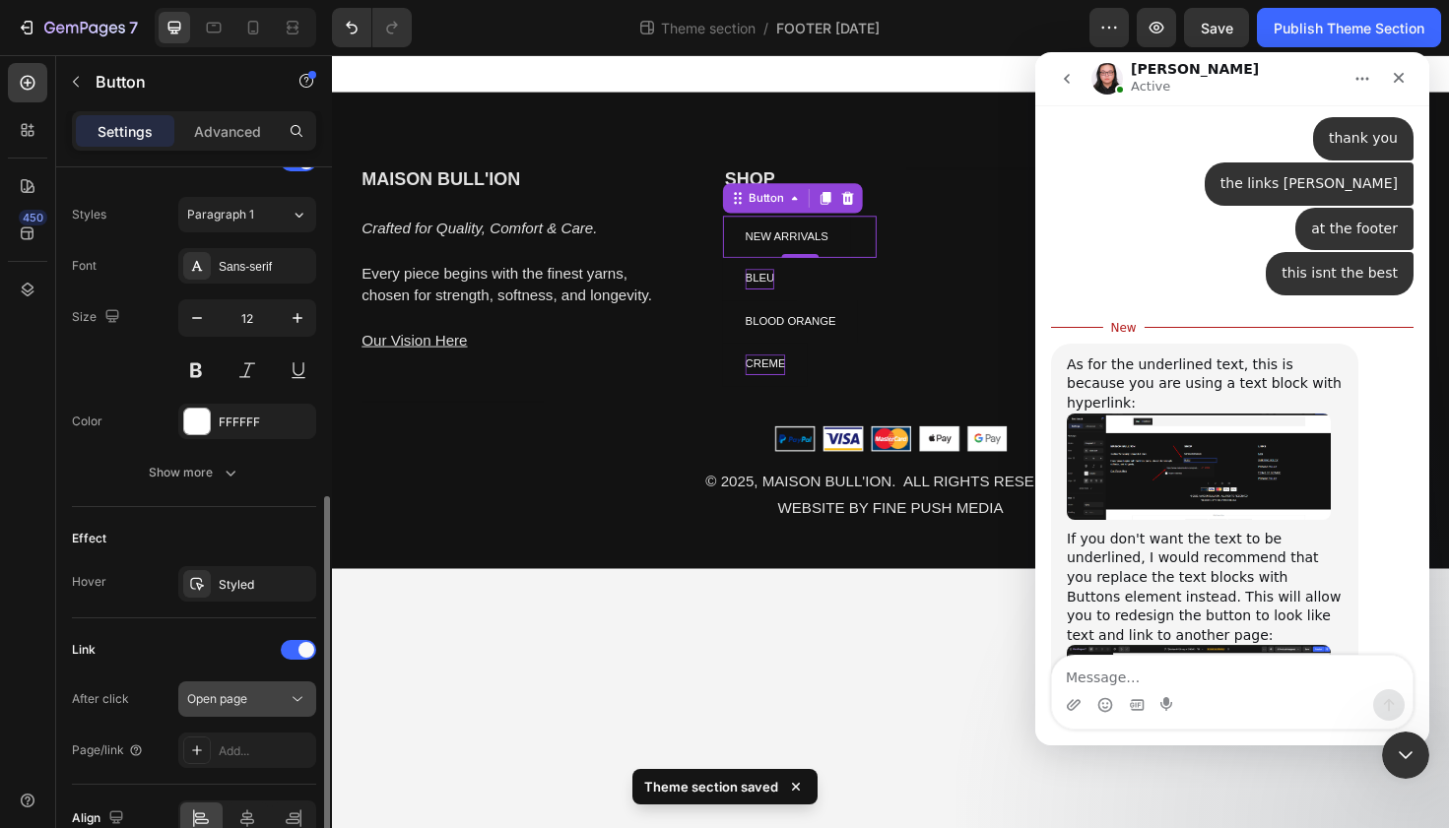
scroll to position [798, 0]
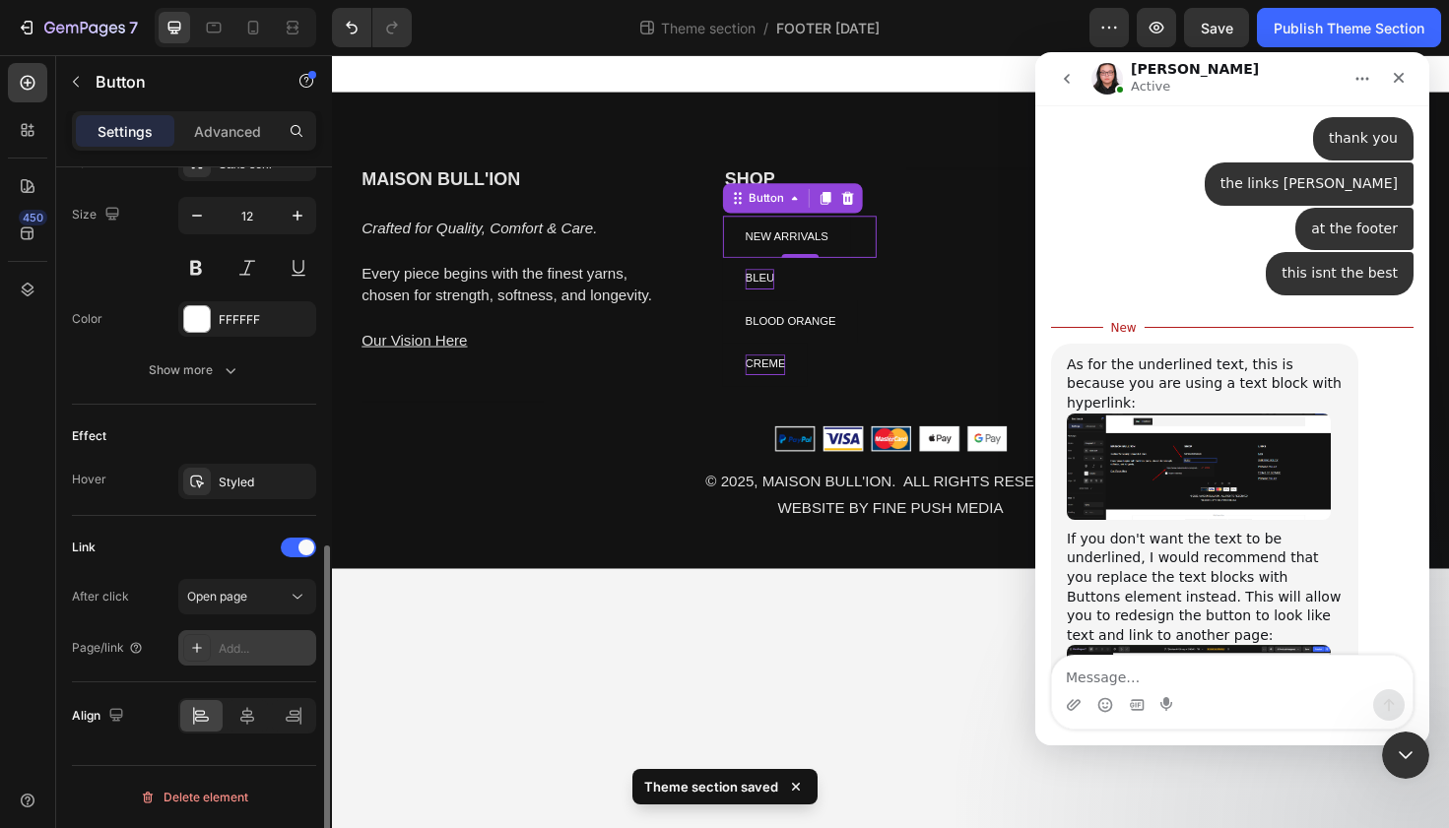
click at [201, 642] on icon at bounding box center [197, 648] width 16 height 16
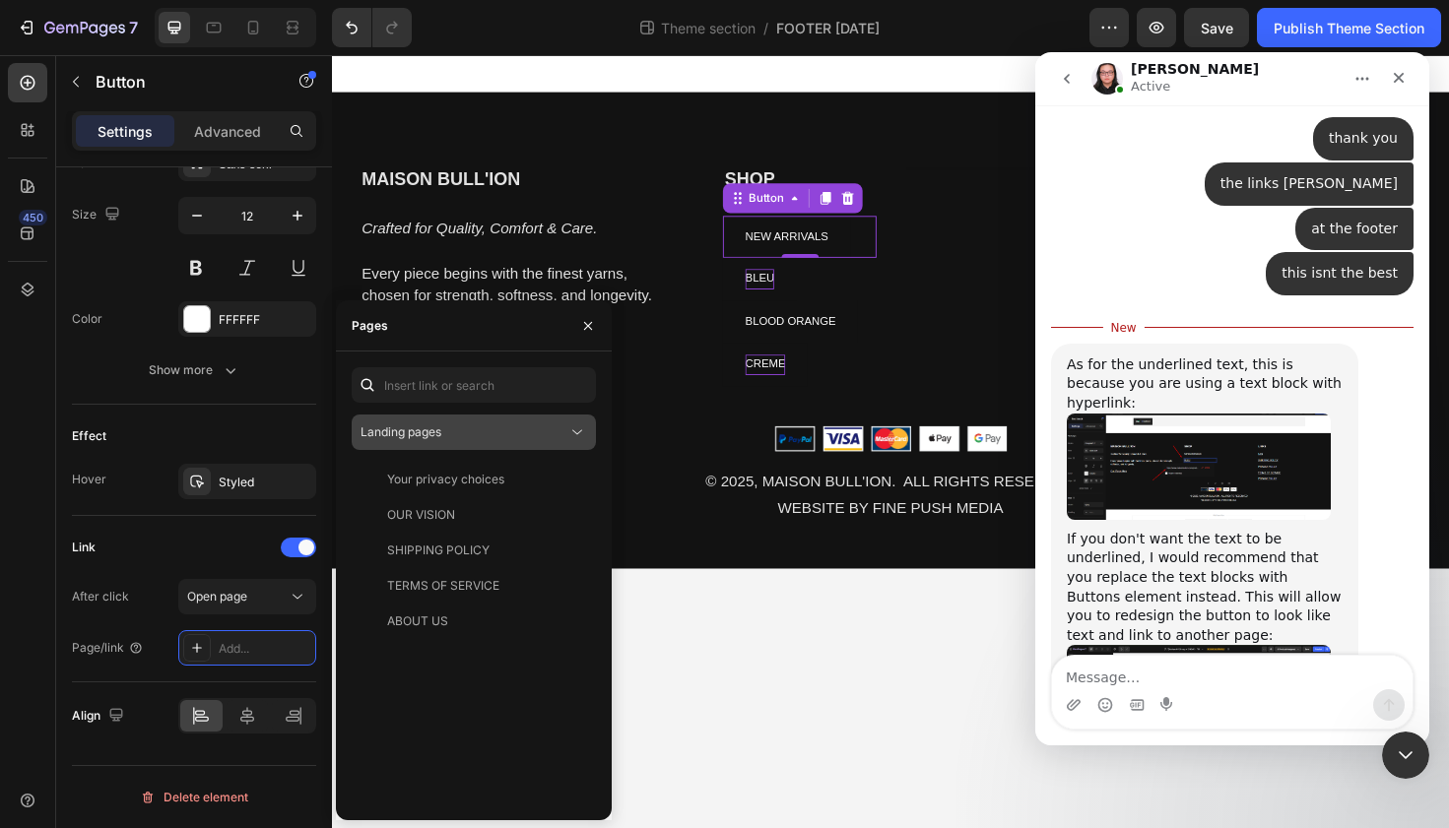
click at [420, 437] on span "Landing pages" at bounding box center [400, 431] width 81 height 15
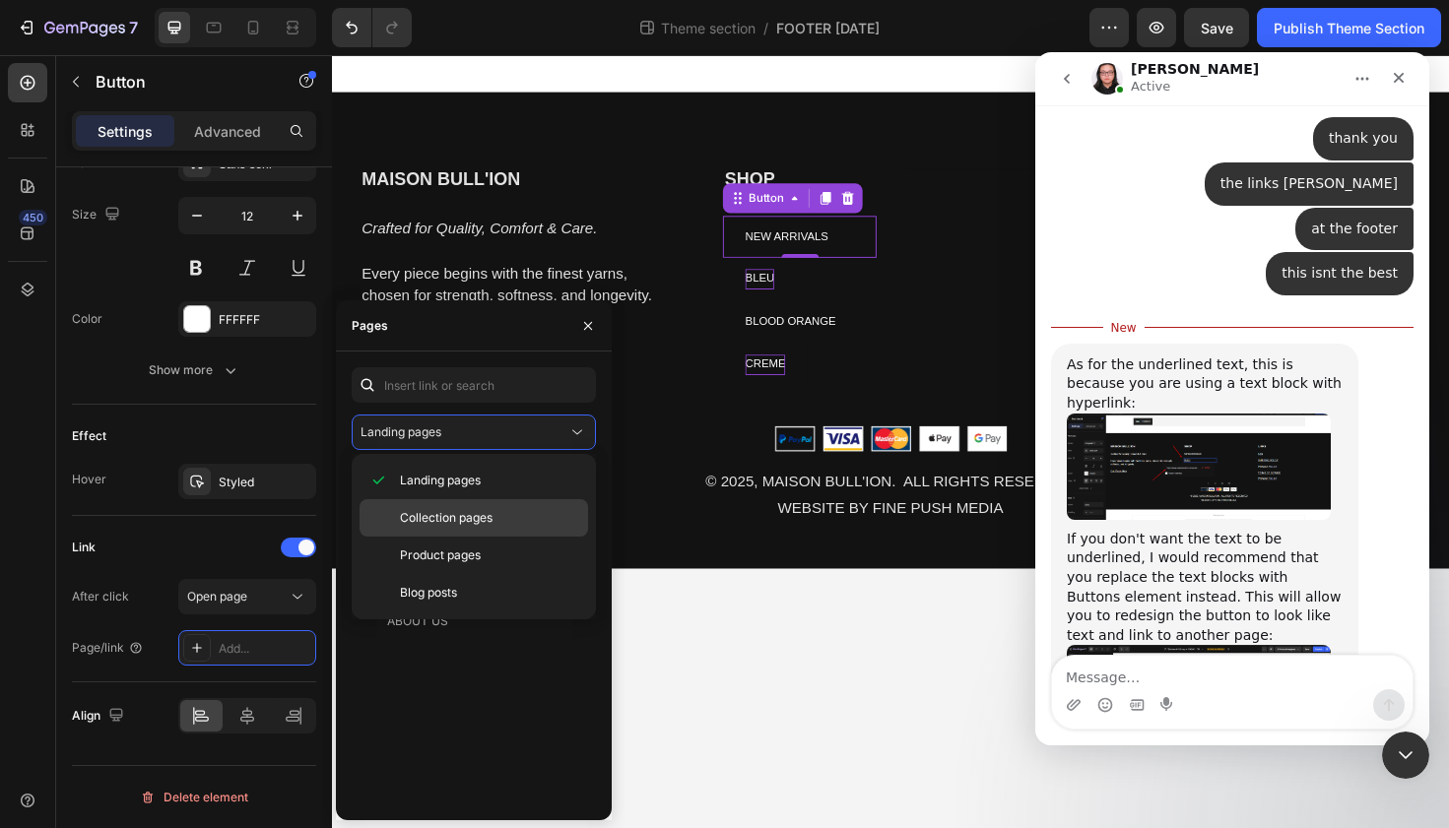
click at [420, 507] on div "Collection pages" at bounding box center [473, 517] width 228 height 37
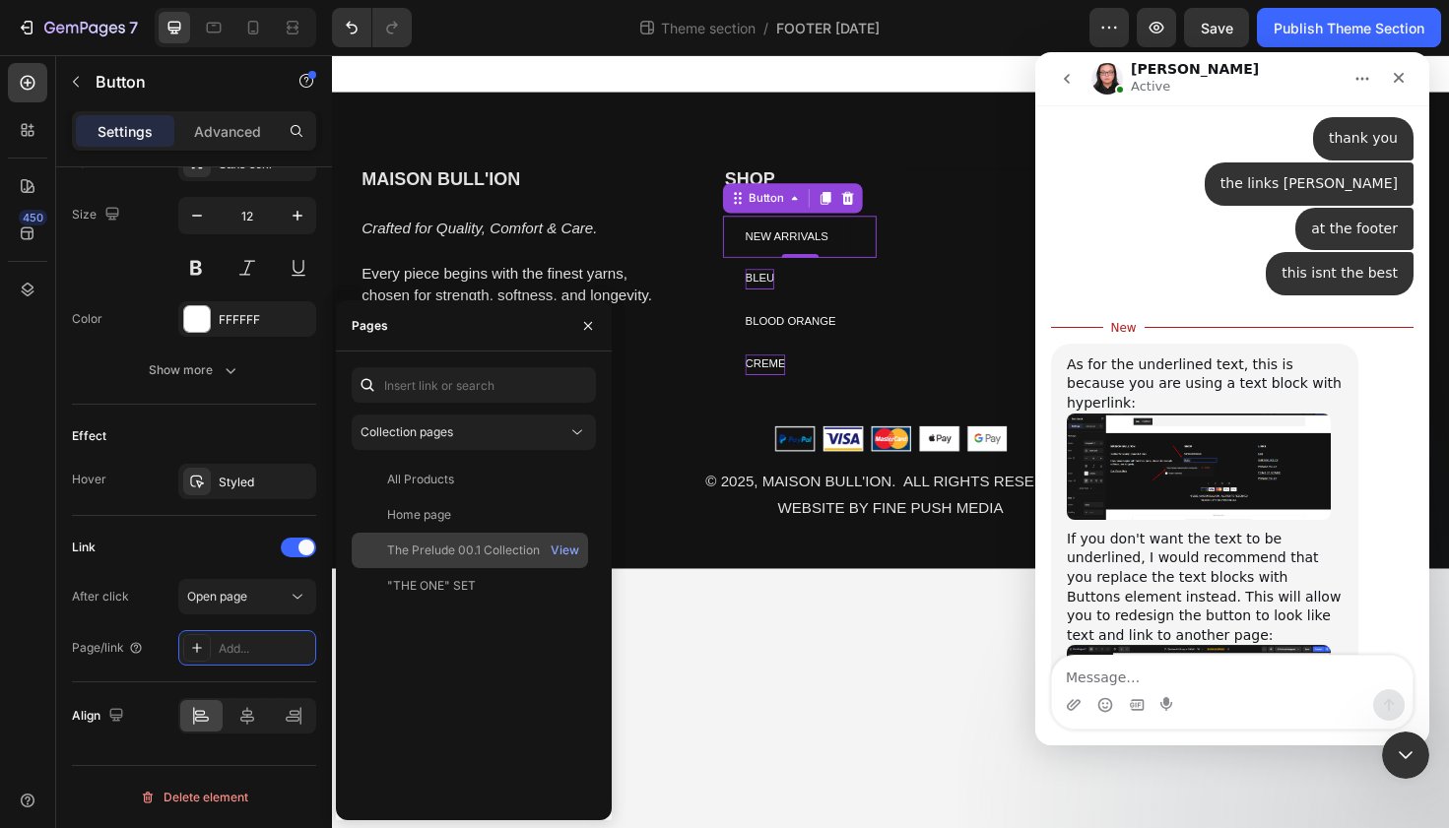
click at [415, 552] on div "The Prelude 00.1 Collection" at bounding box center [463, 551] width 153 height 18
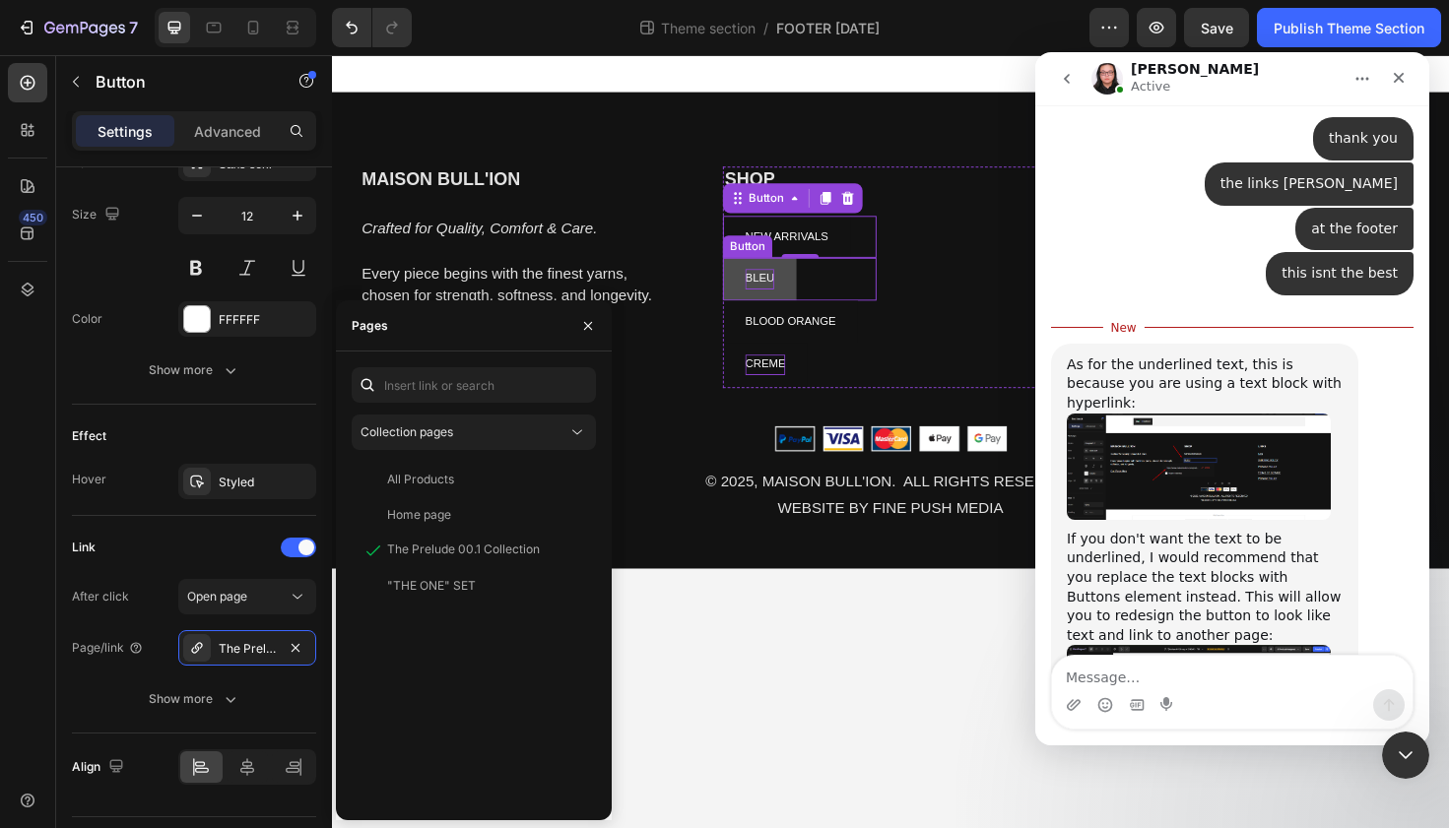
click at [803, 297] on button "BLEU" at bounding box center [785, 292] width 78 height 45
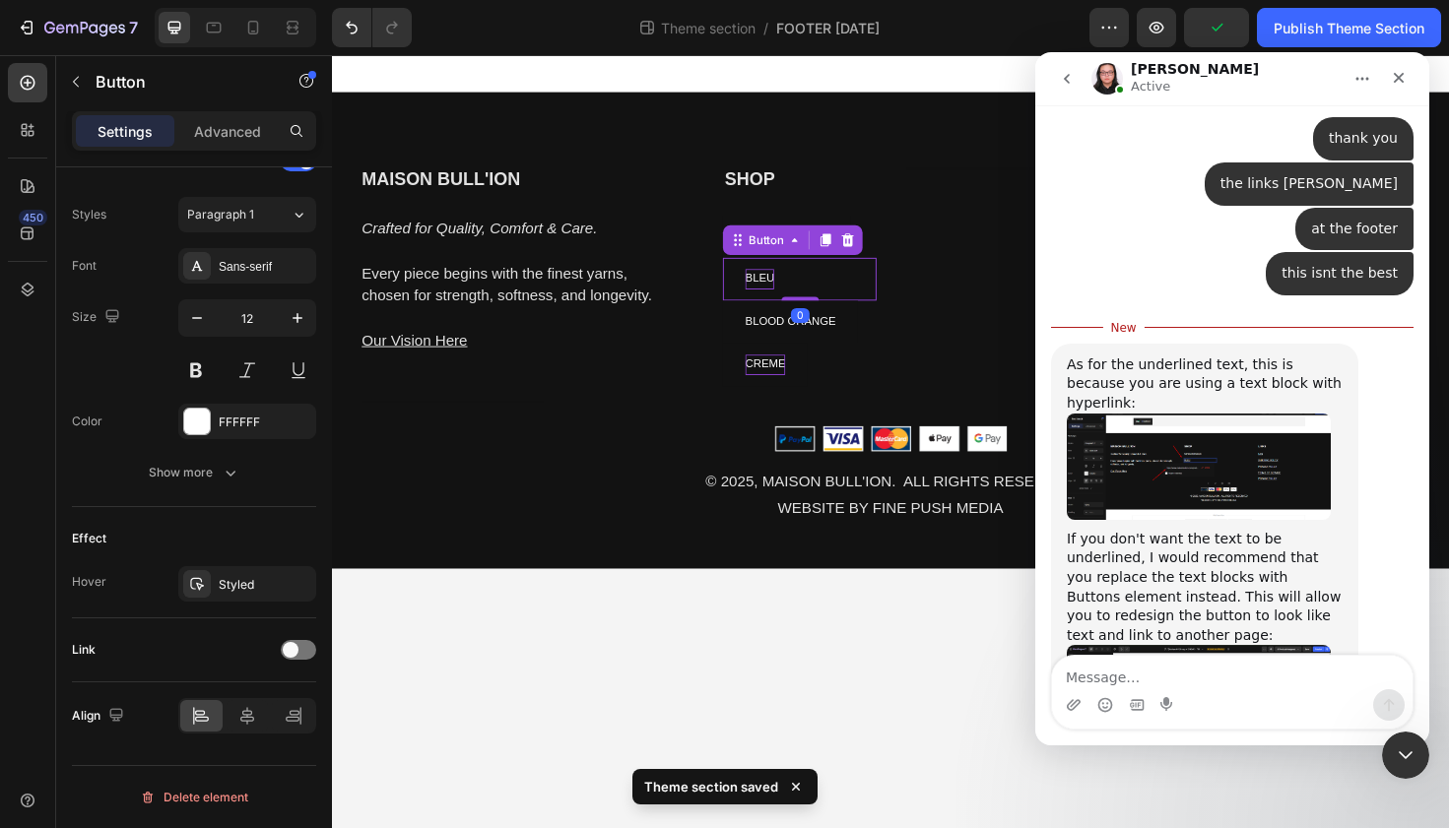
click at [844, 291] on div "BLEU Button 0" at bounding box center [827, 292] width 163 height 45
click at [310, 650] on div at bounding box center [298, 650] width 35 height 20
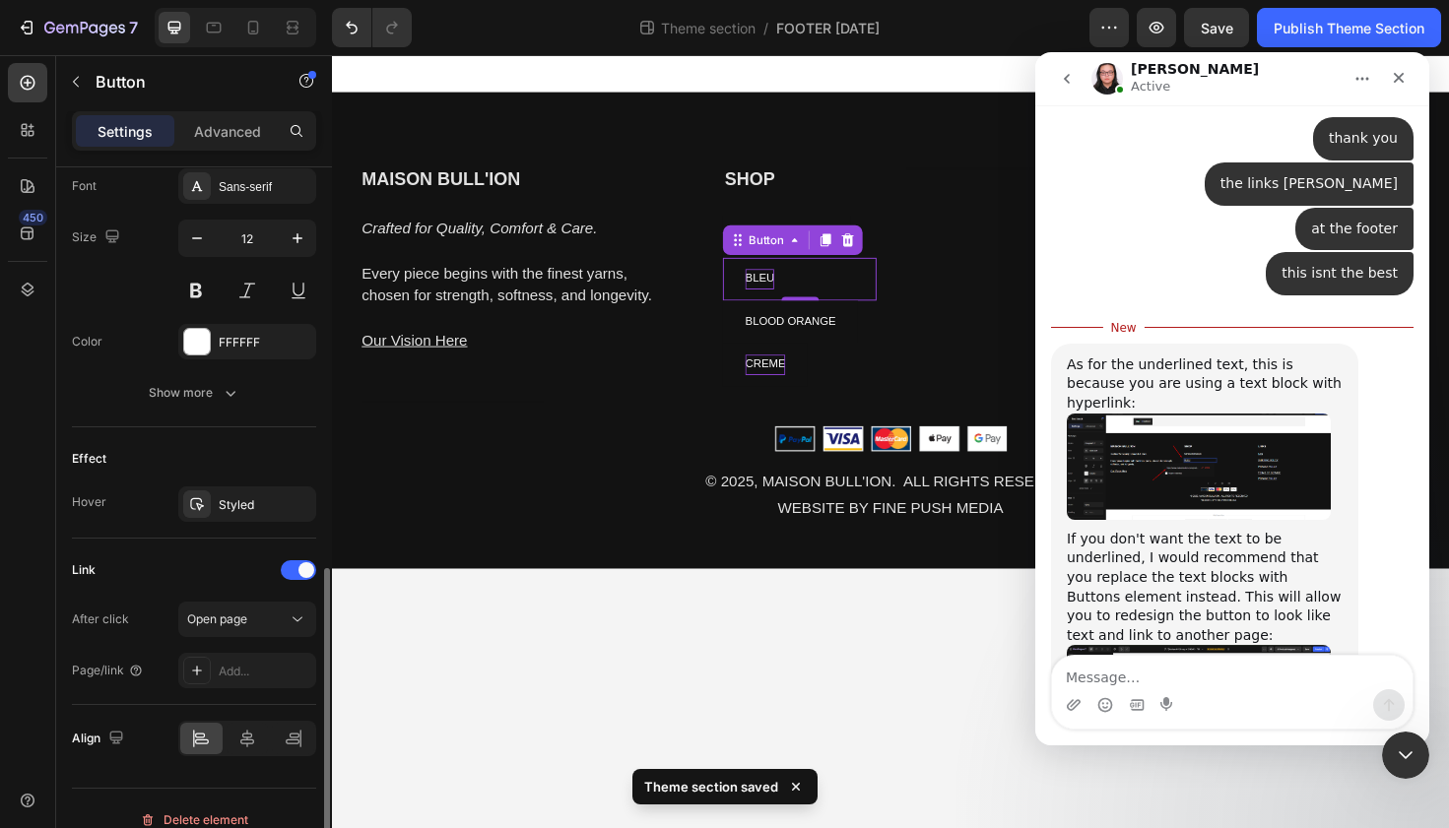
scroll to position [798, 0]
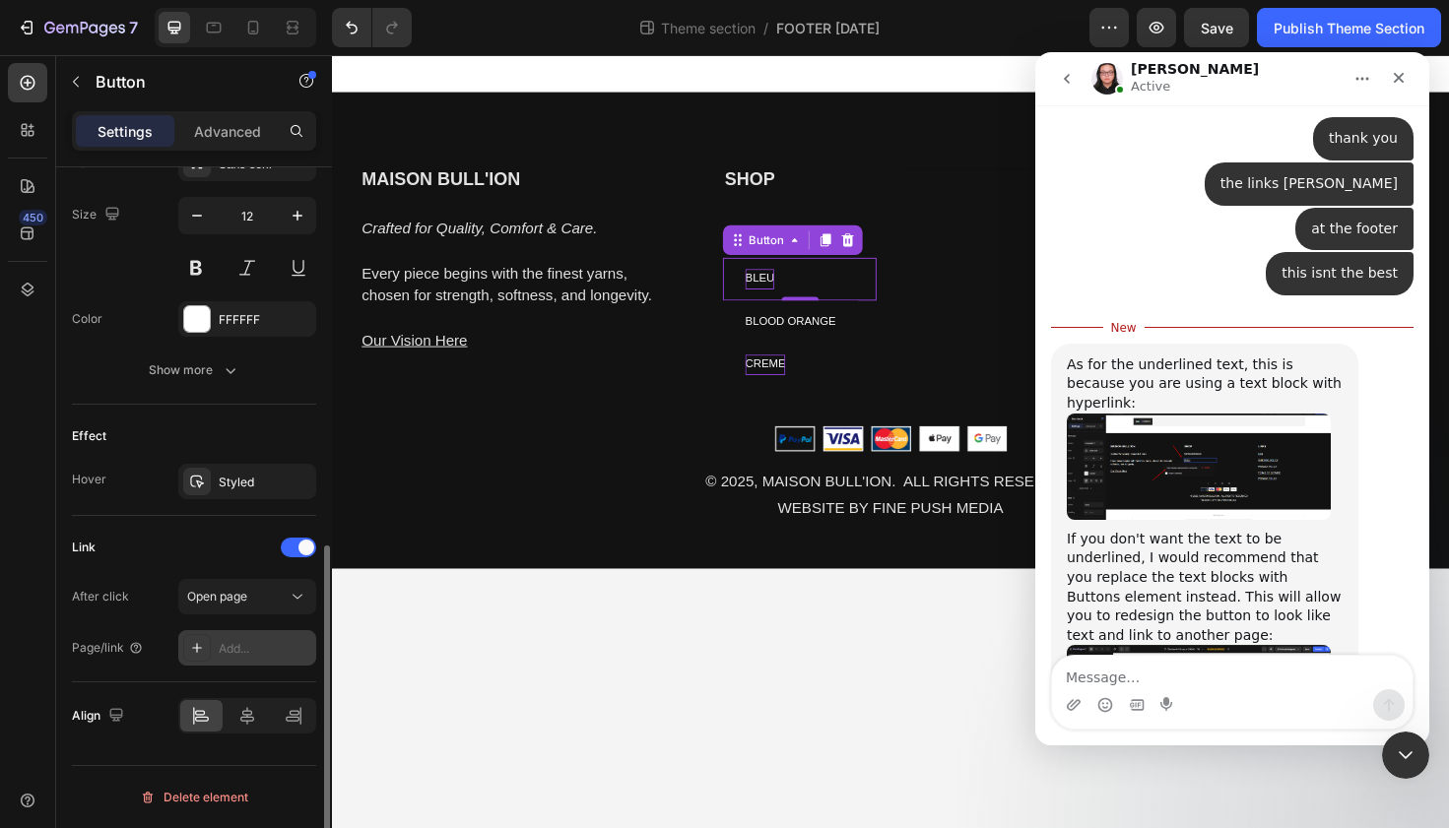
click at [227, 637] on div "Add..." at bounding box center [247, 647] width 138 height 35
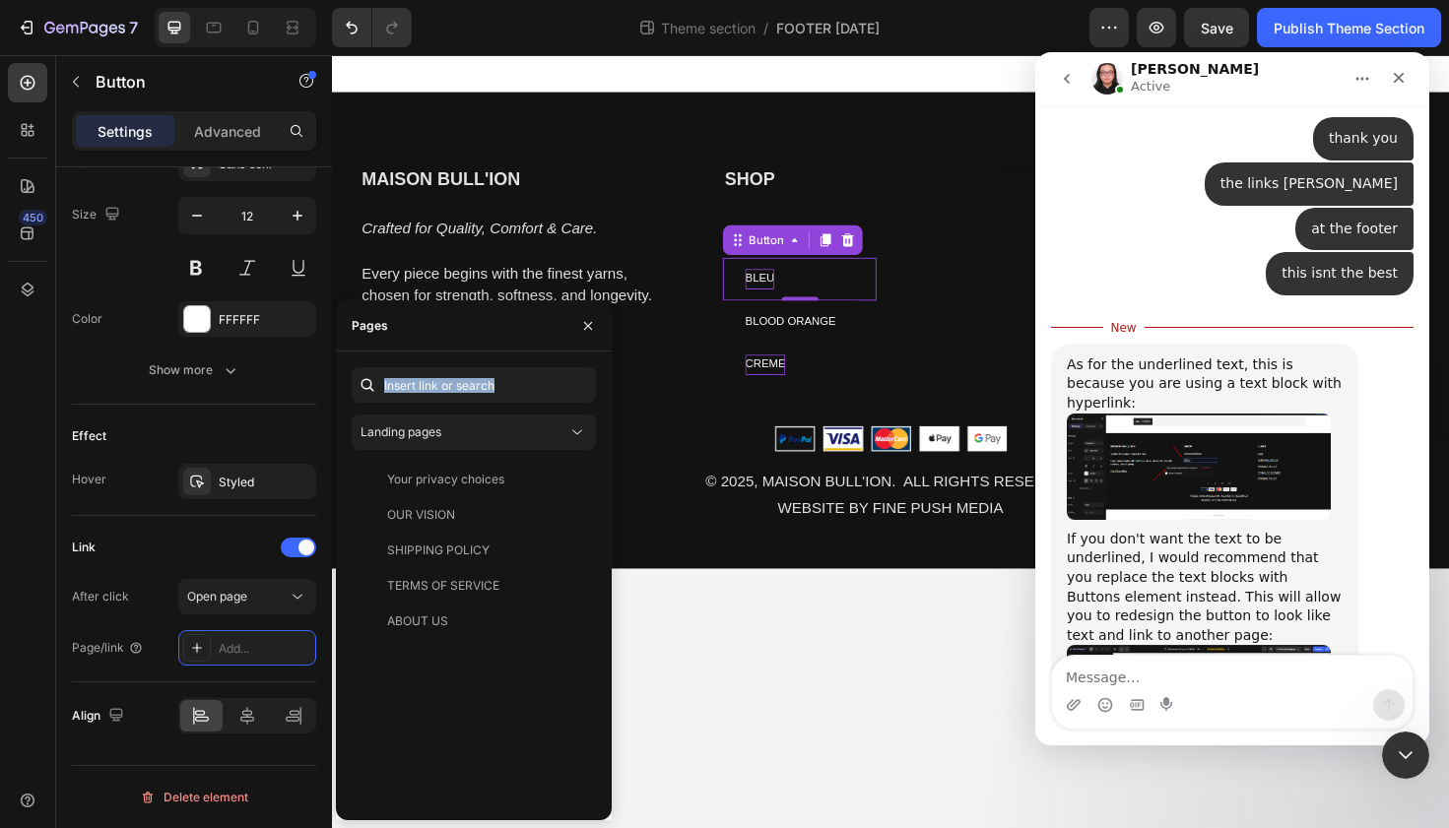
click at [474, 408] on div "Landing pages Your privacy choices View OUR VISION View SHIPPING POLICY View TE…" at bounding box center [474, 585] width 244 height 437
click at [474, 427] on div "Landing pages" at bounding box center [463, 432] width 207 height 18
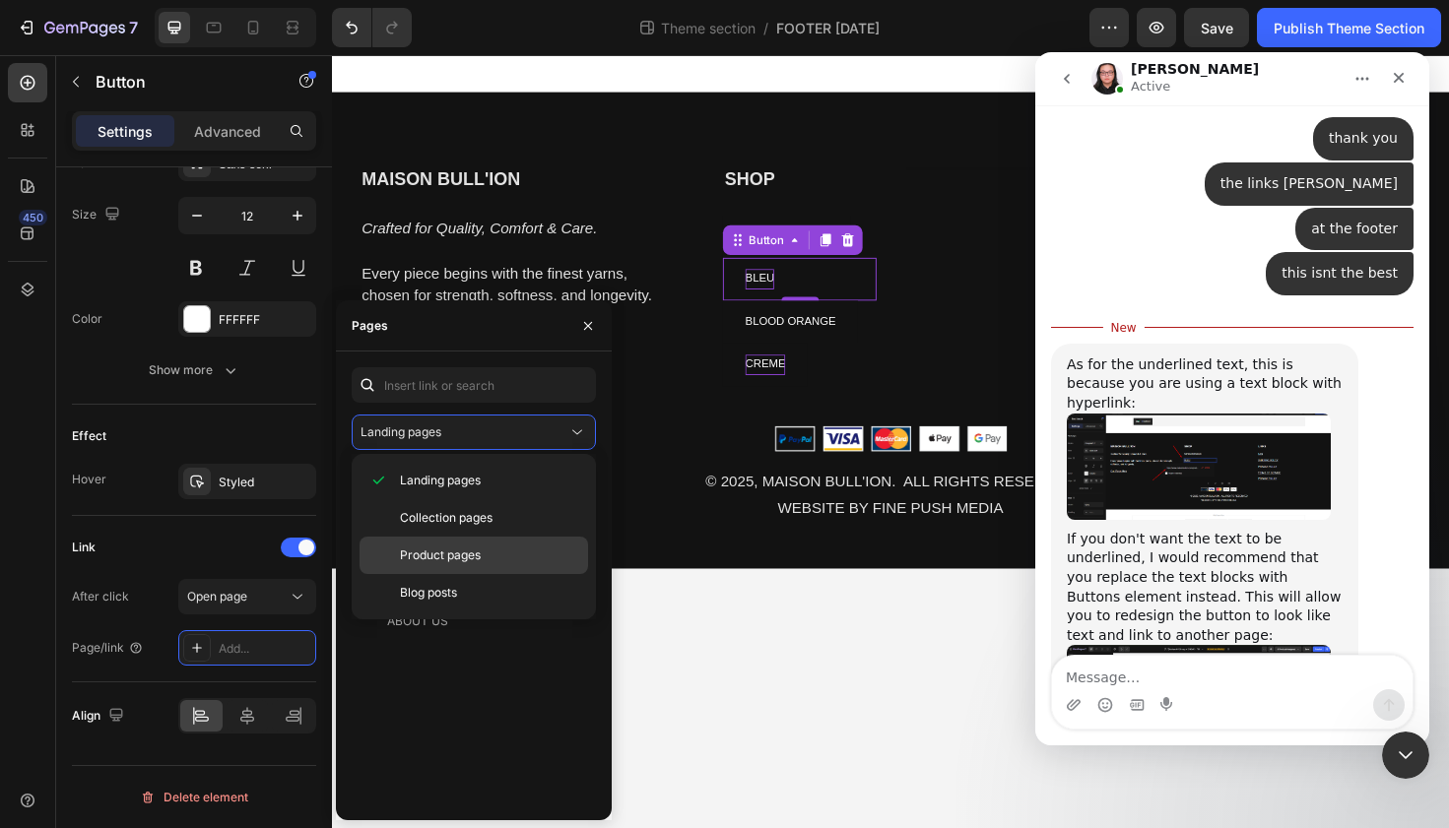
click at [457, 551] on span "Product pages" at bounding box center [440, 556] width 81 height 18
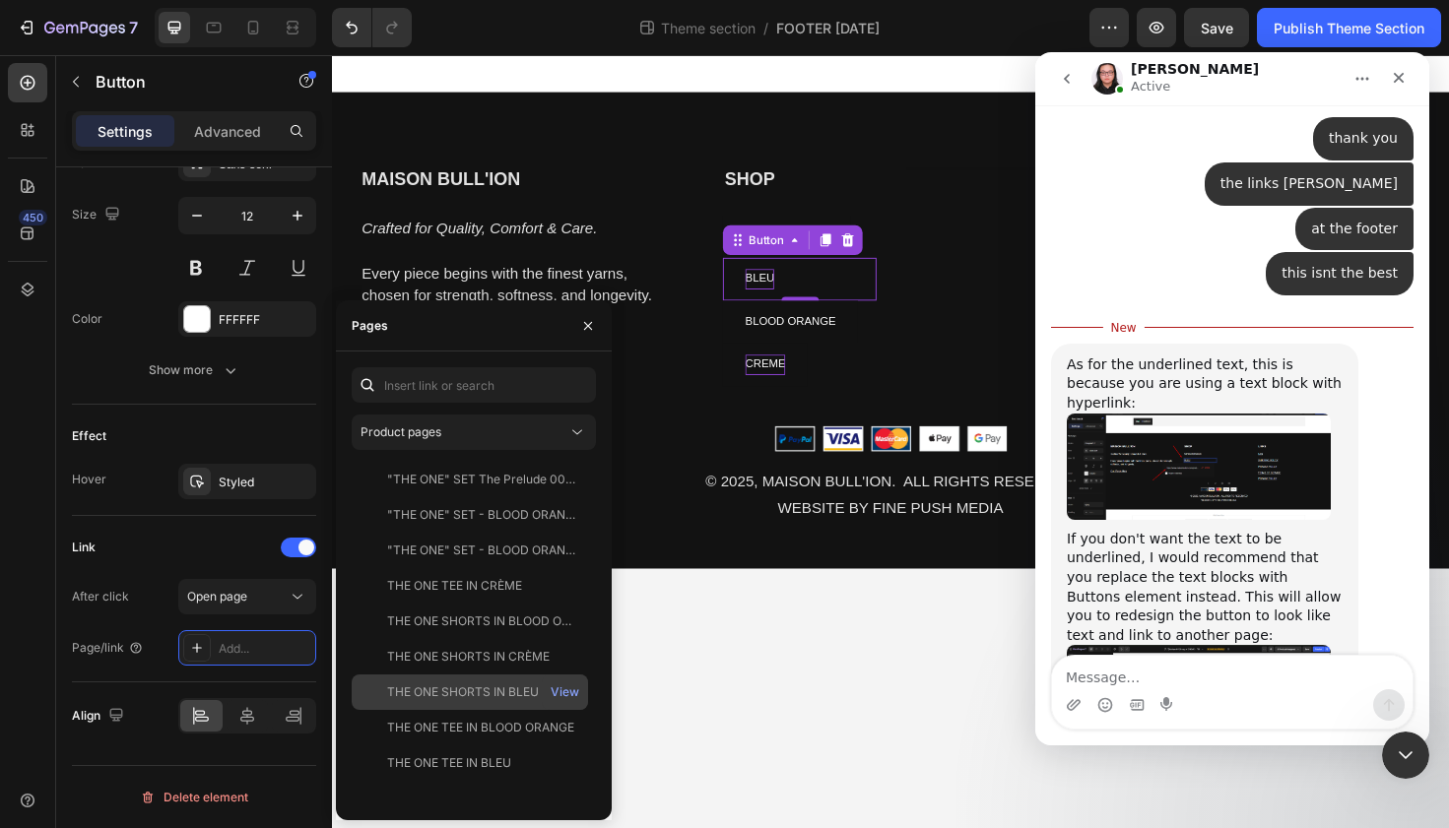
click at [432, 689] on div "THE ONE SHORTS IN BLEU" at bounding box center [463, 693] width 152 height 18
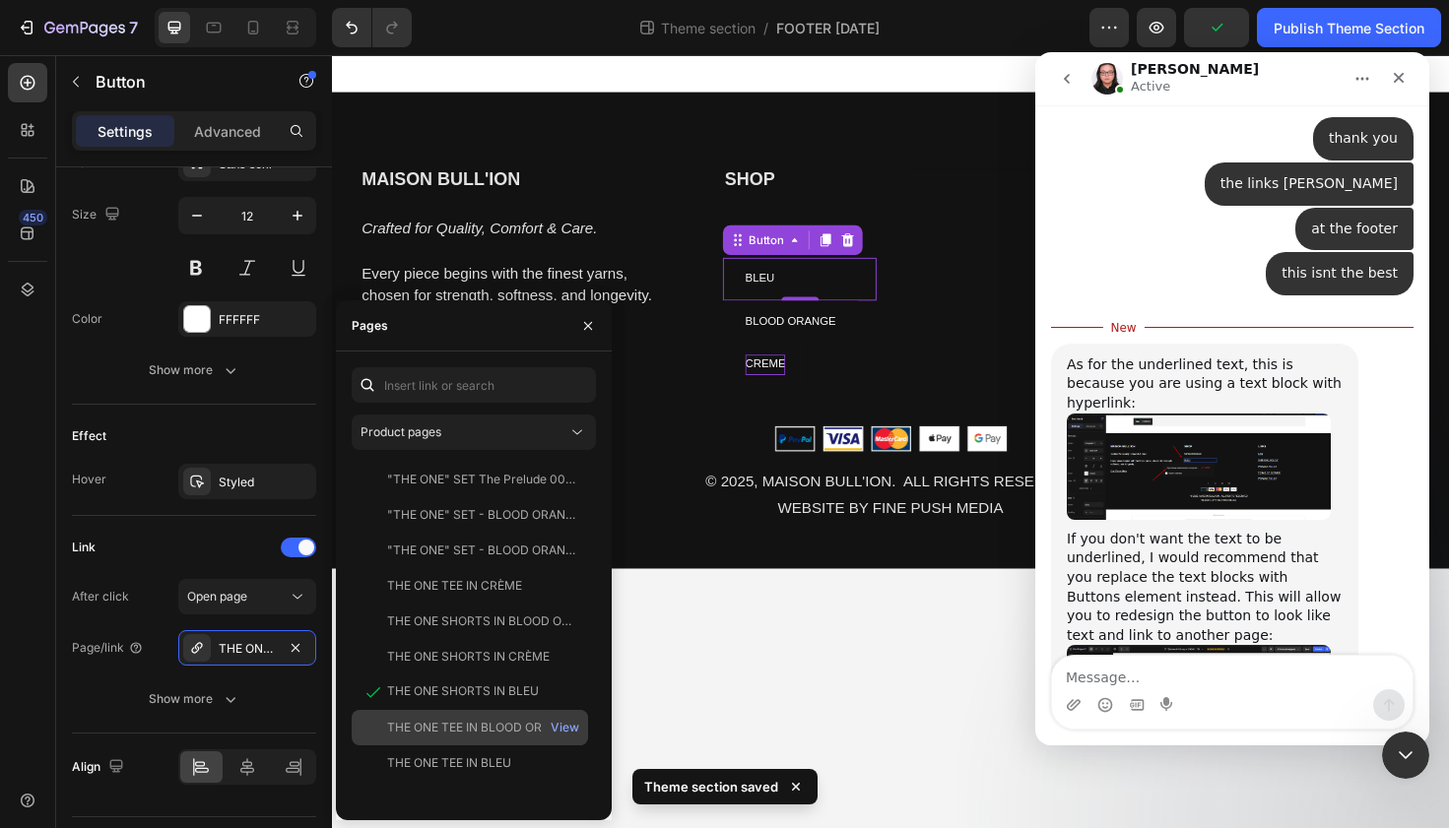
click at [429, 719] on div "THE ONE TEE IN BLOOD ORANGE" at bounding box center [480, 728] width 187 height 18
click at [482, 767] on div "THE ONE TEE IN BLEU" at bounding box center [449, 763] width 124 height 18
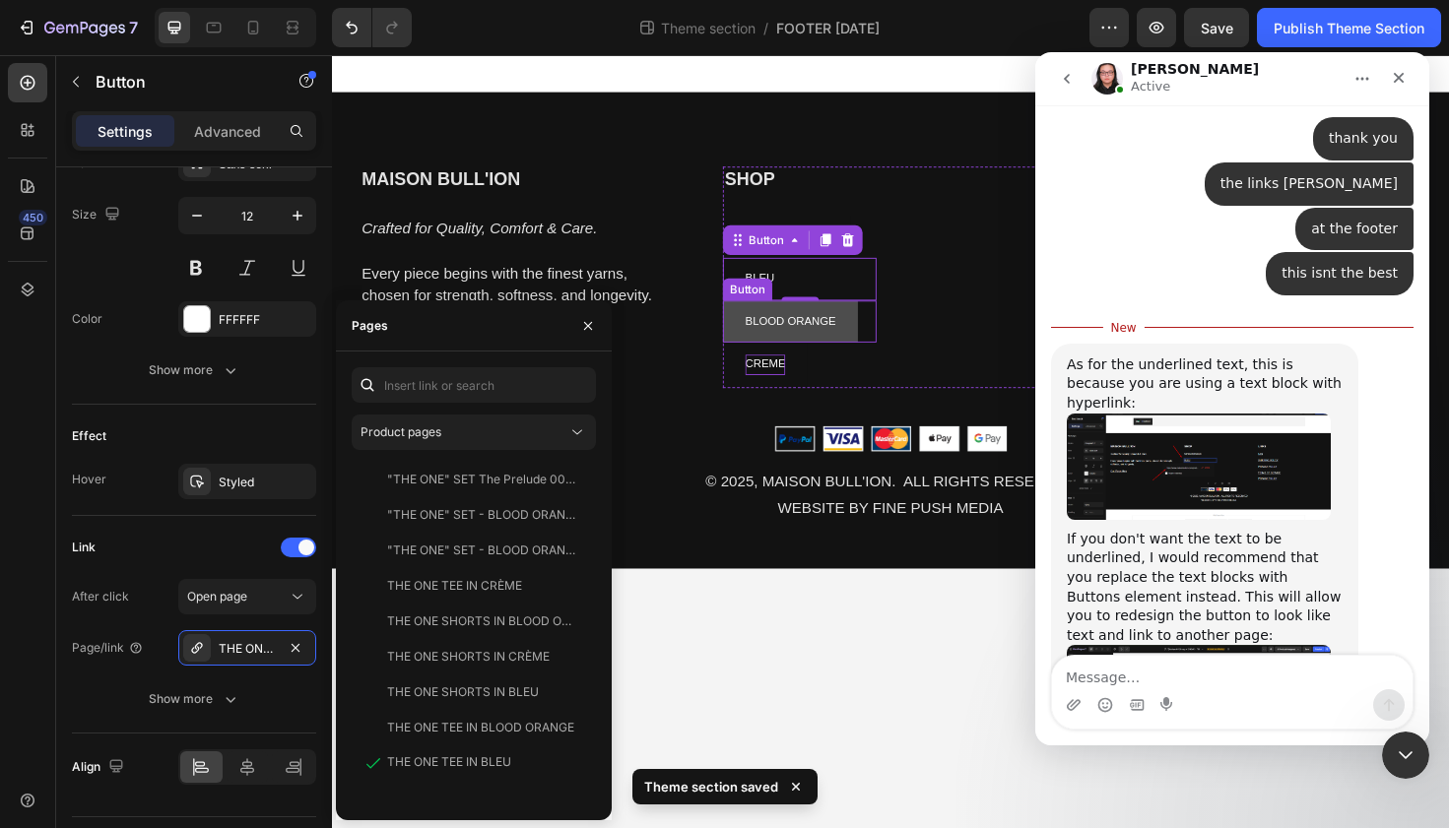
click at [871, 332] on button "BLOOD ORANGE" at bounding box center [817, 337] width 143 height 45
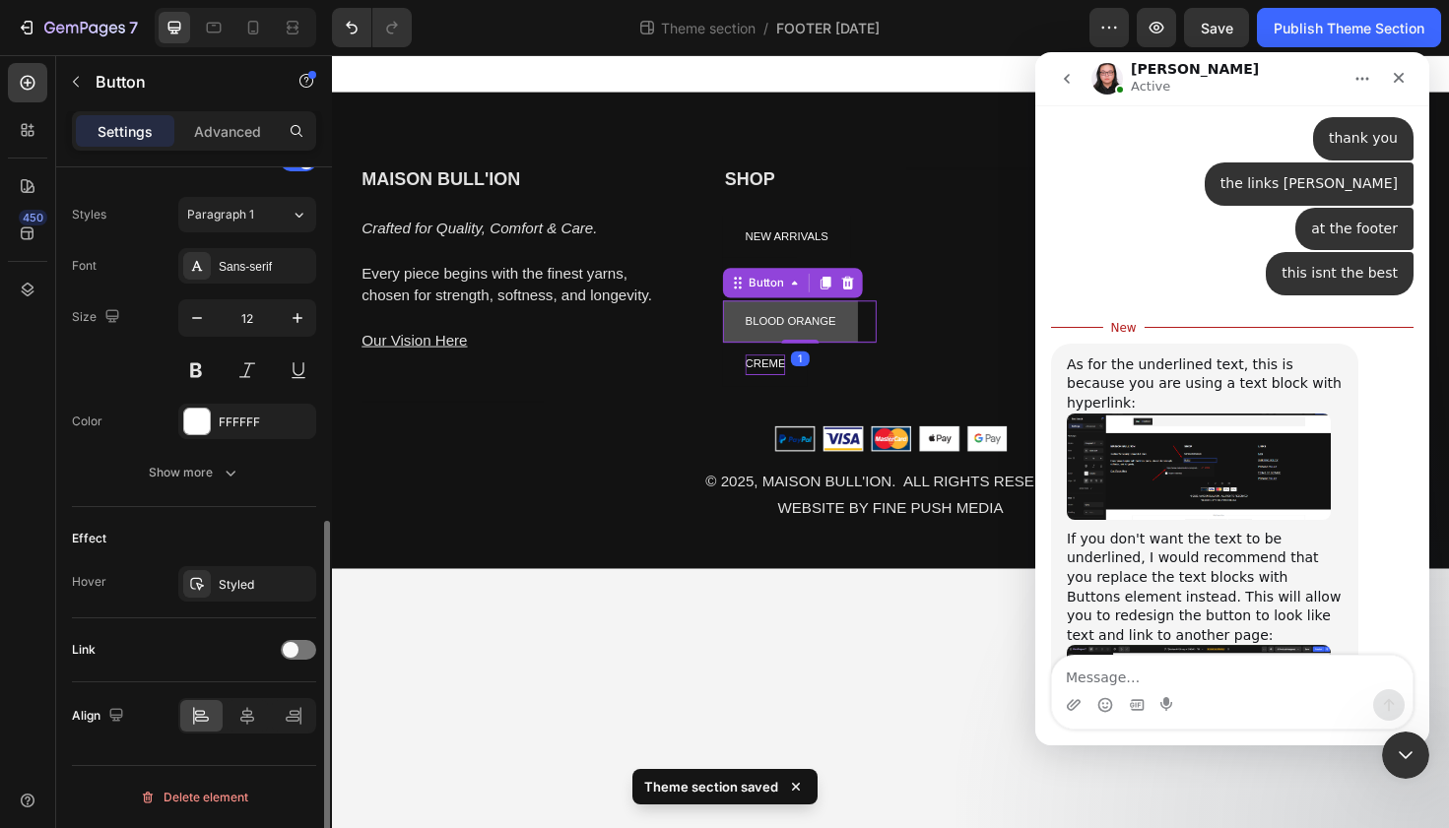
scroll to position [695, 0]
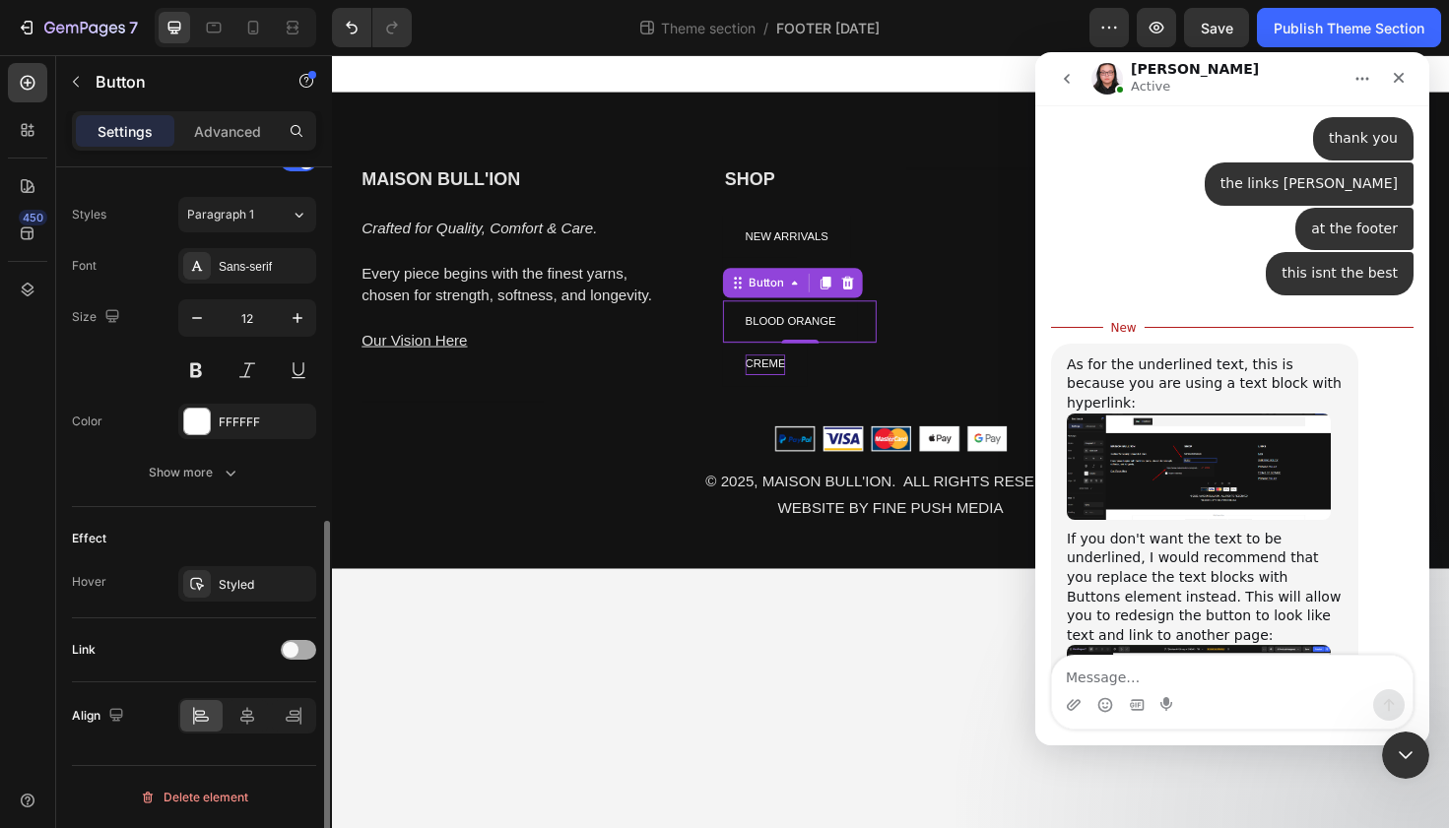
click at [292, 646] on span at bounding box center [291, 650] width 16 height 16
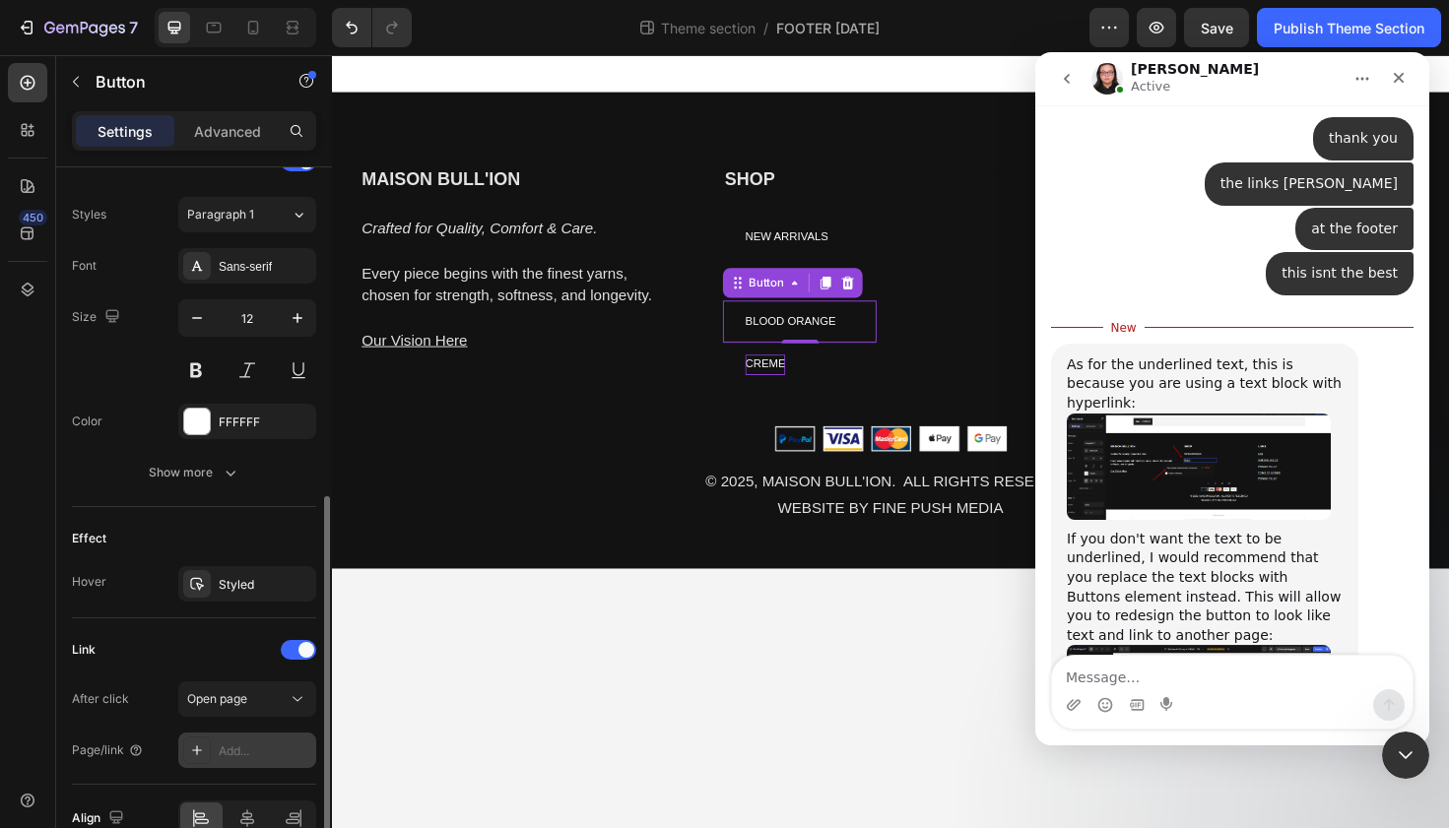
click at [236, 750] on div "Add..." at bounding box center [265, 752] width 93 height 18
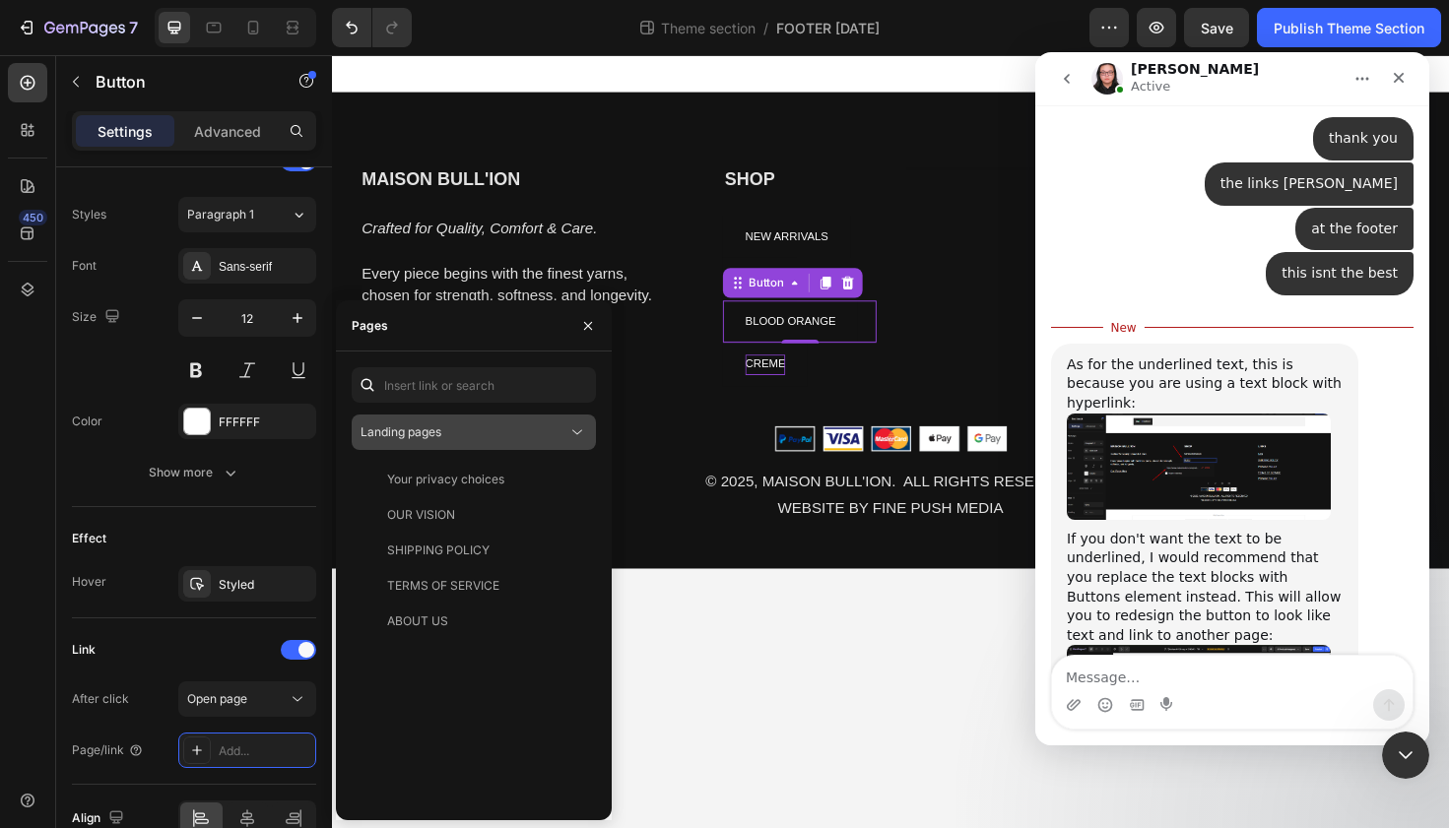
click at [471, 419] on button "Landing pages" at bounding box center [474, 432] width 244 height 35
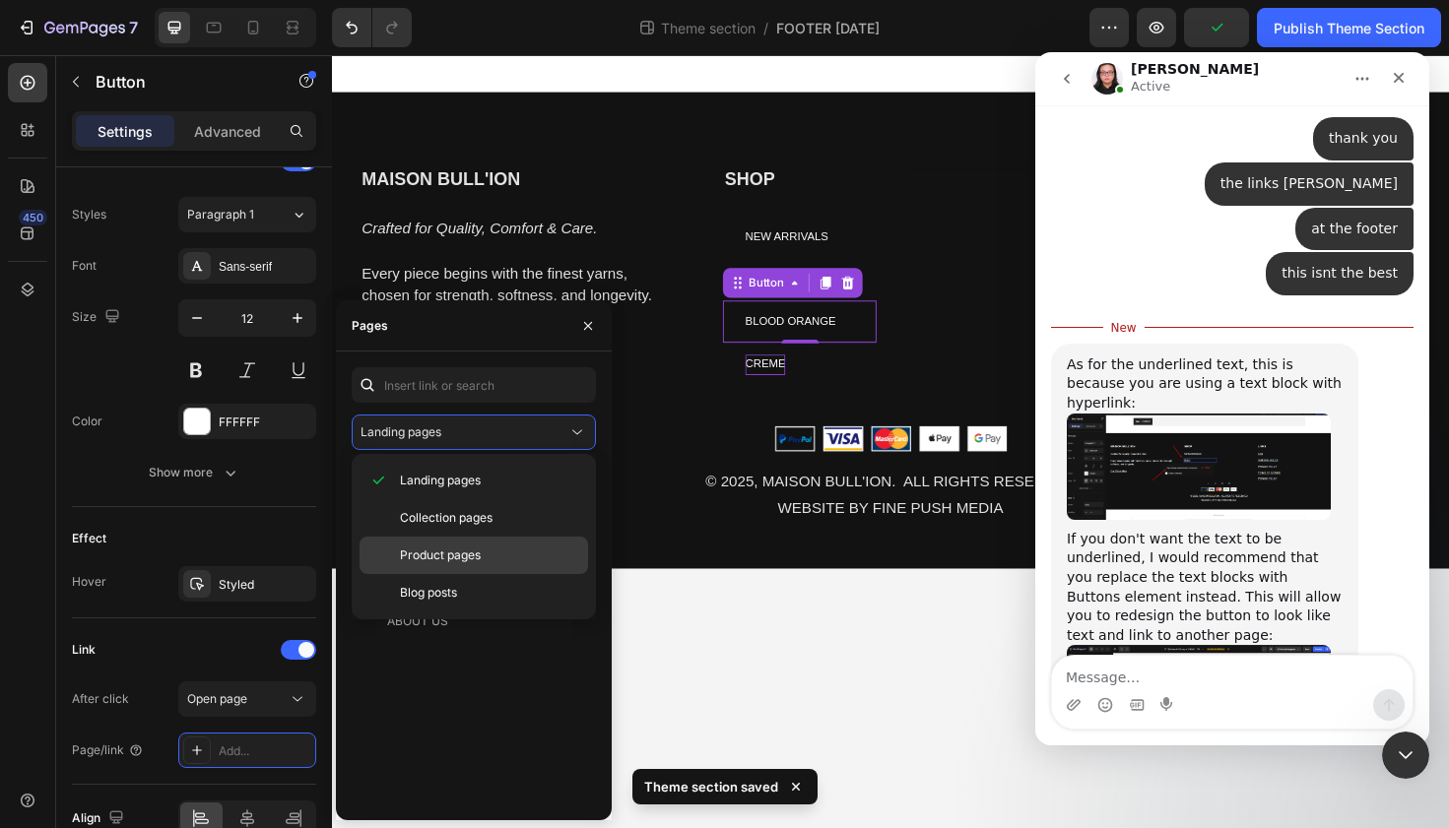
click at [434, 560] on span "Product pages" at bounding box center [440, 556] width 81 height 18
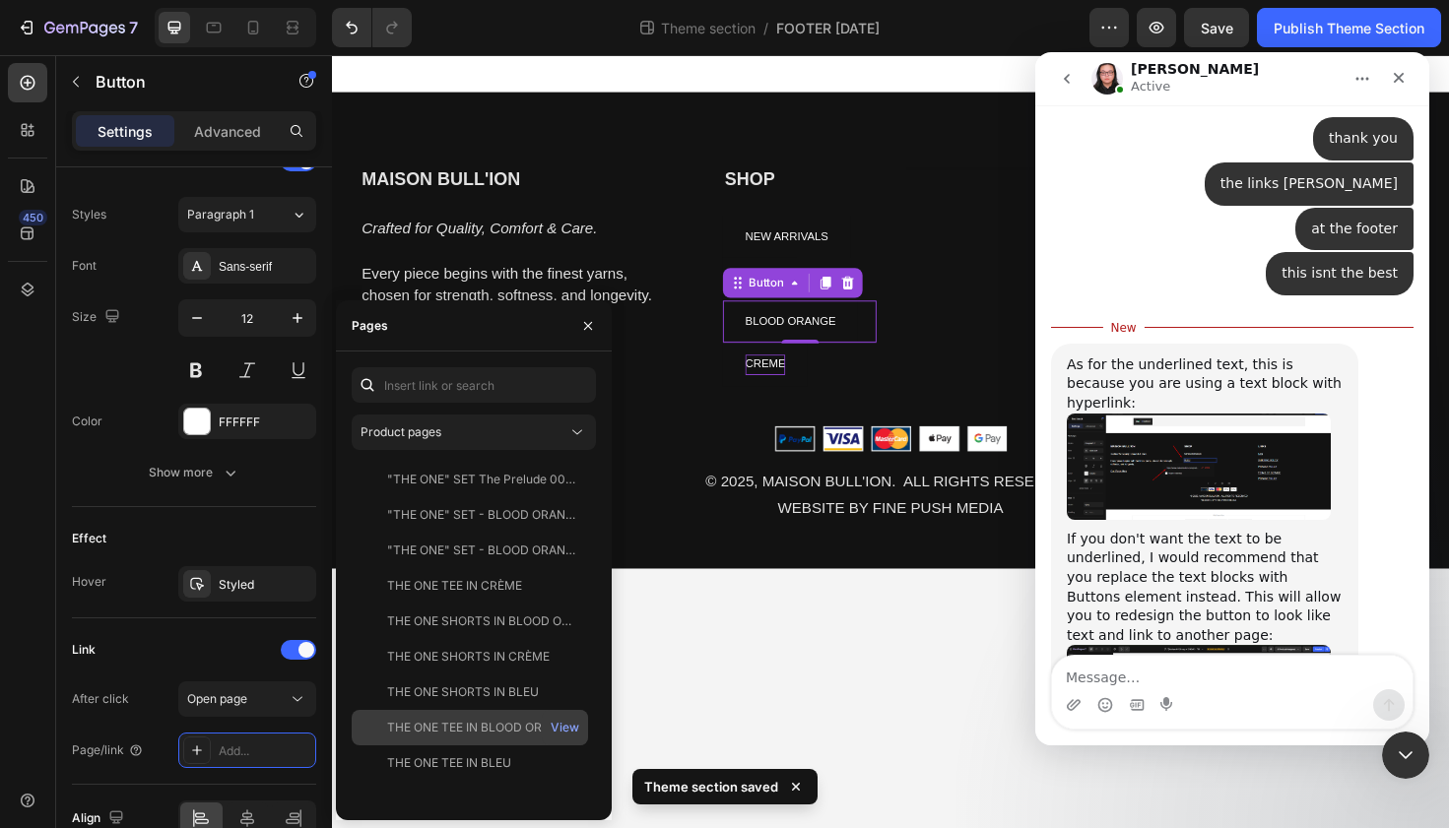
click at [429, 716] on div "THE ONE TEE IN BLOOD ORANGE View" at bounding box center [470, 727] width 236 height 35
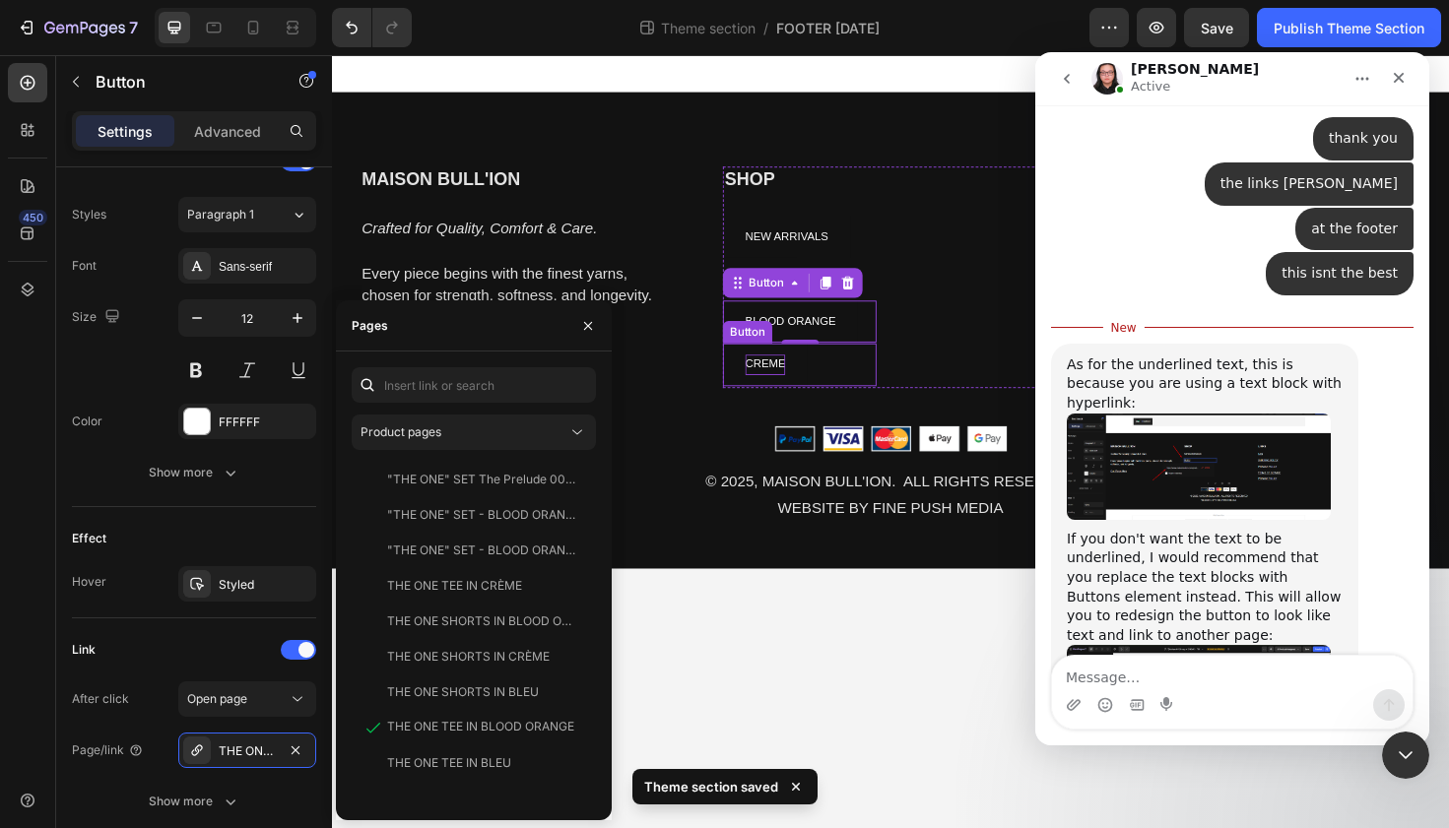
click at [835, 391] on div "CREME Button" at bounding box center [827, 382] width 163 height 45
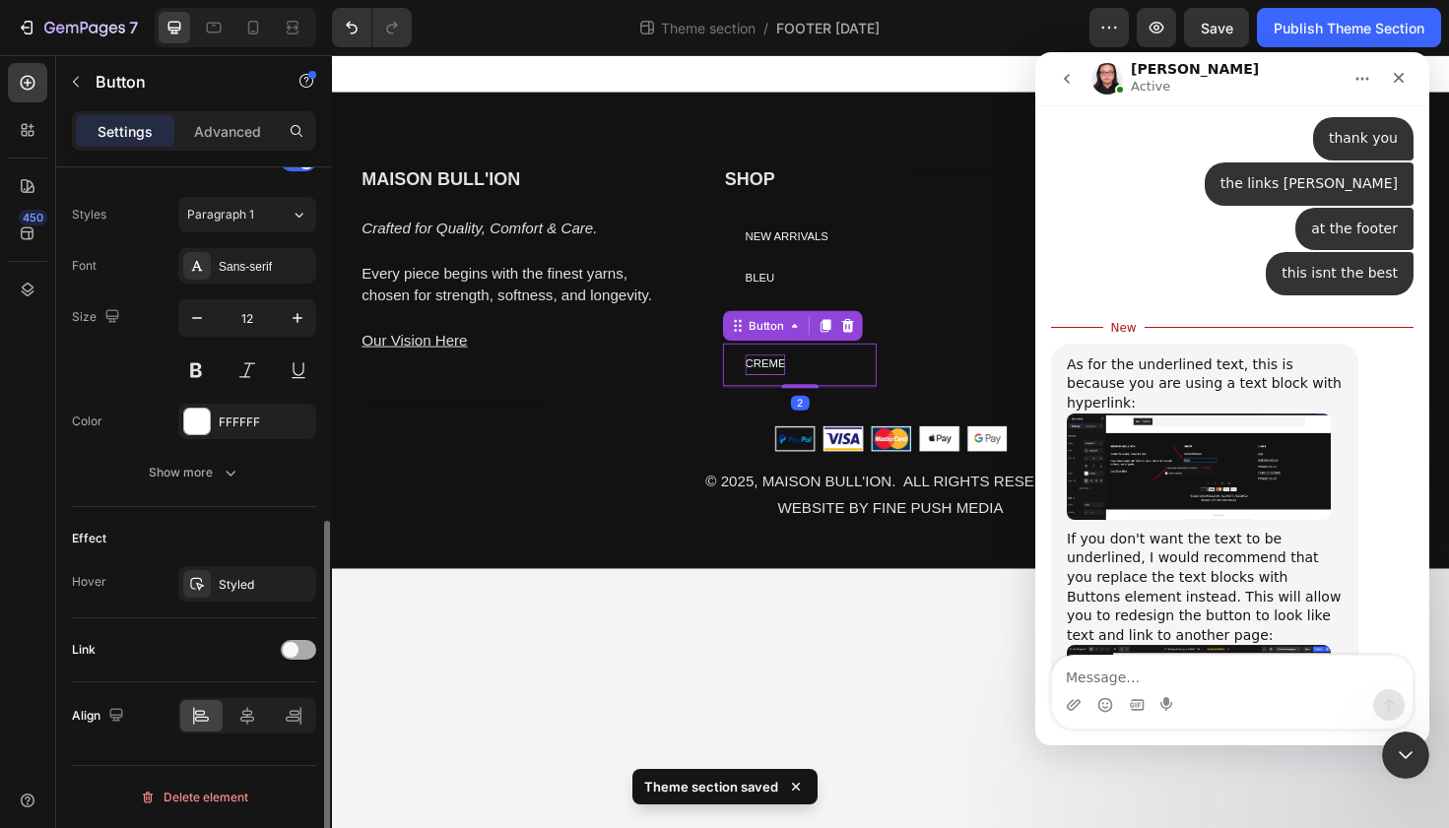
click at [291, 645] on span at bounding box center [291, 650] width 16 height 16
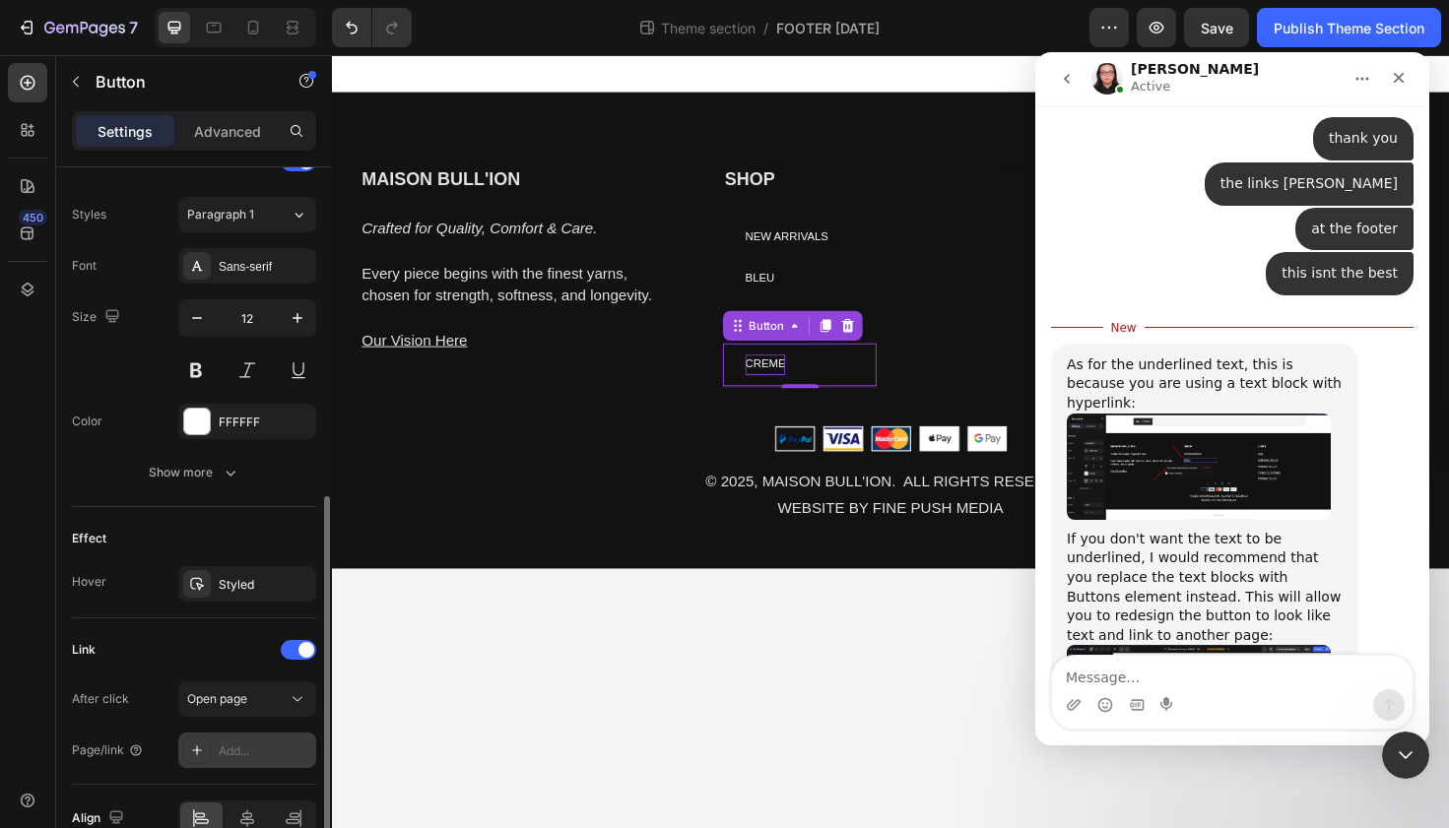
click at [266, 746] on div "Add..." at bounding box center [265, 752] width 93 height 18
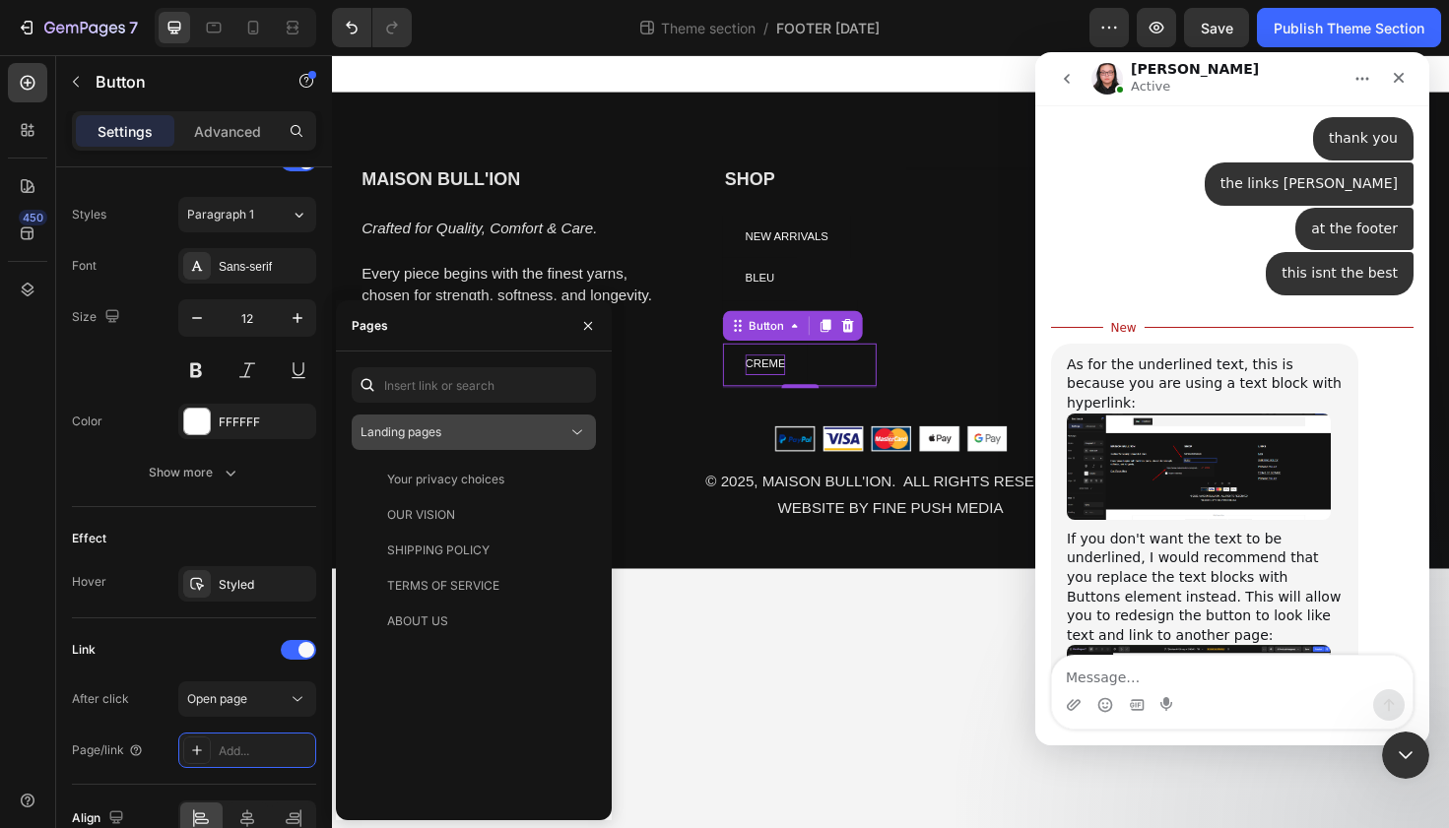
click at [494, 426] on div "Landing pages" at bounding box center [463, 432] width 207 height 18
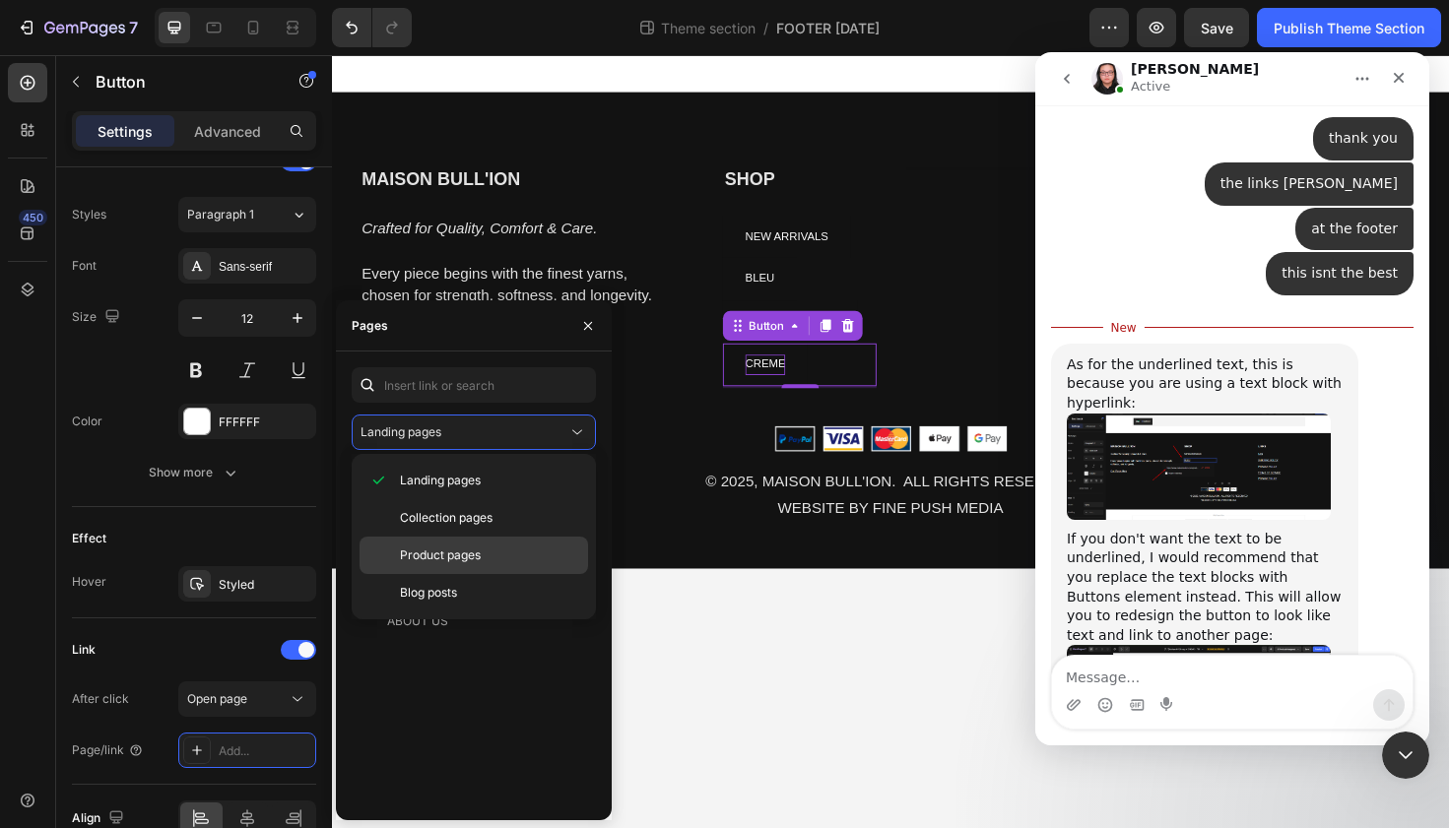
click at [475, 553] on span "Product pages" at bounding box center [440, 556] width 81 height 18
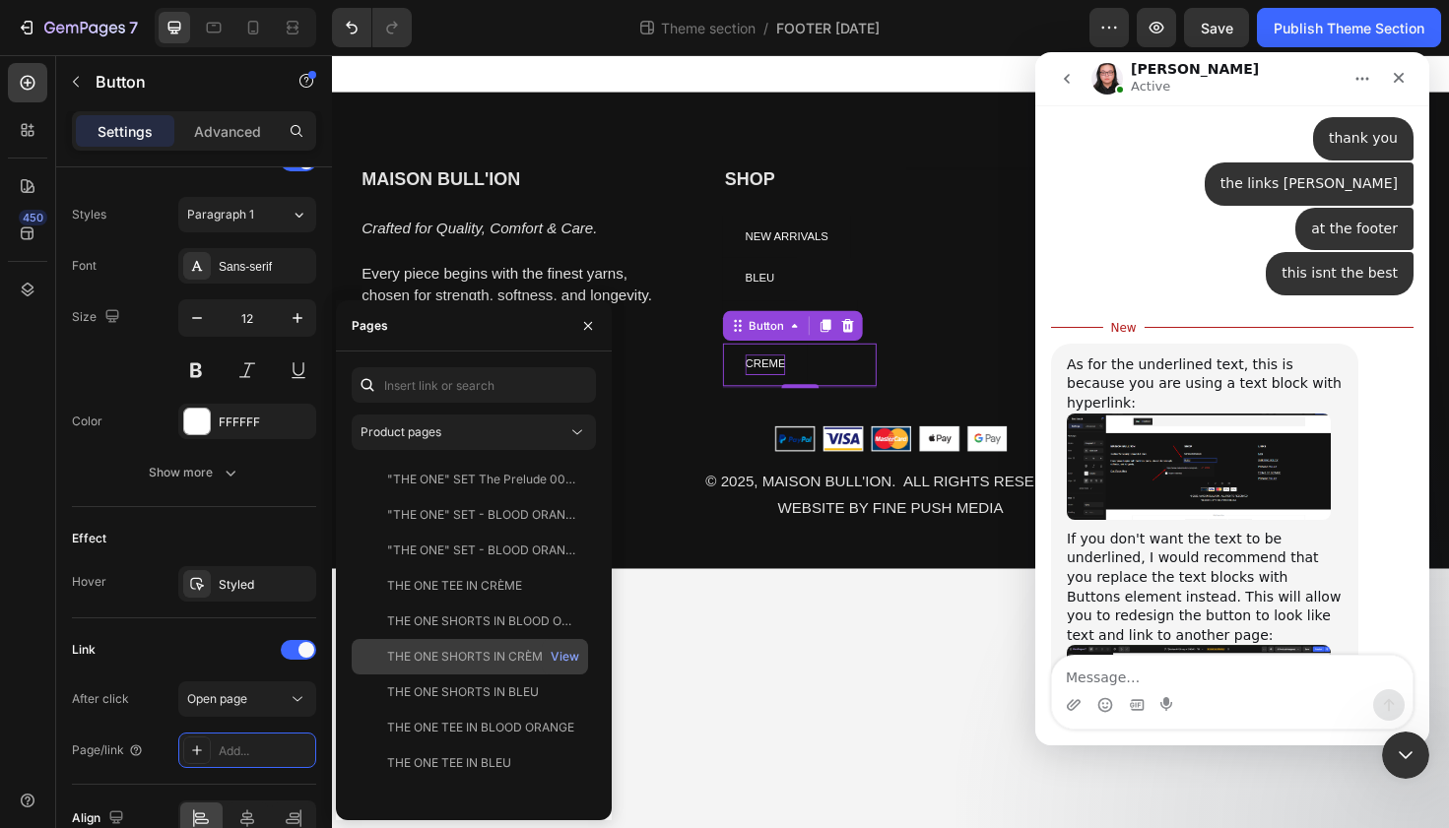
click at [461, 644] on div "THE ONE SHORTS IN CRÈME View" at bounding box center [470, 656] width 236 height 35
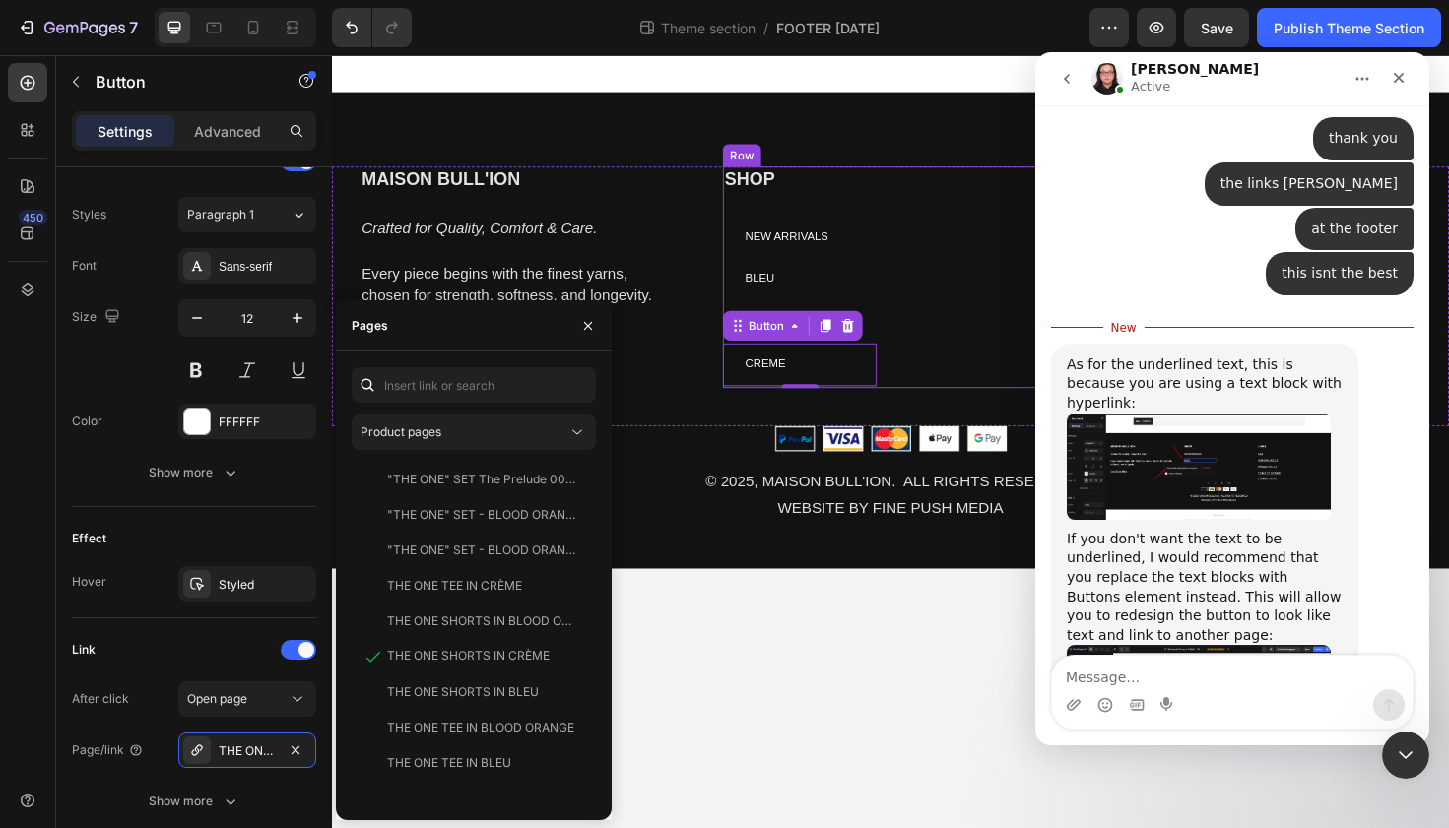
click at [989, 344] on div "Heading" at bounding box center [1019, 290] width 163 height 234
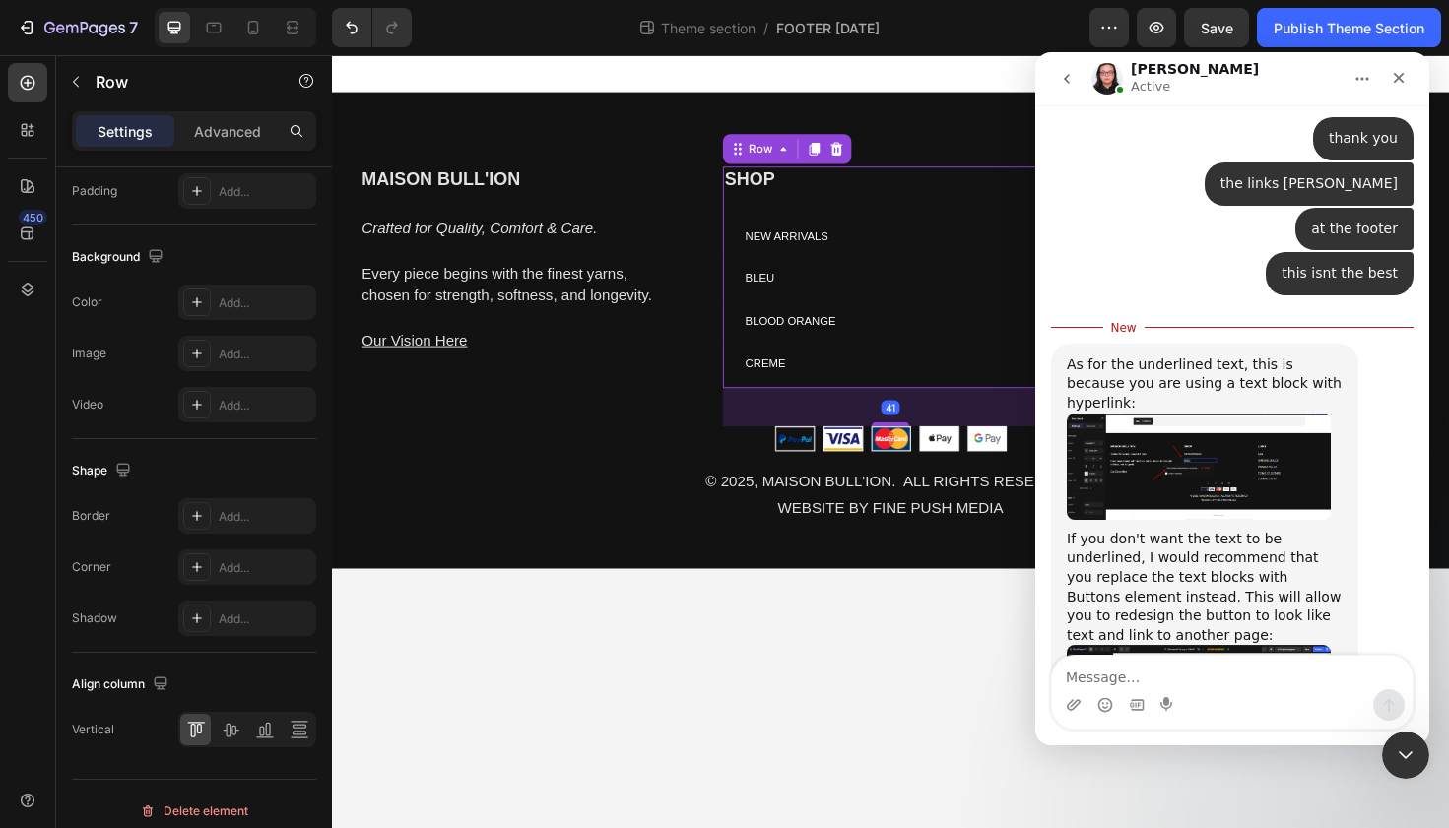
scroll to position [0, 0]
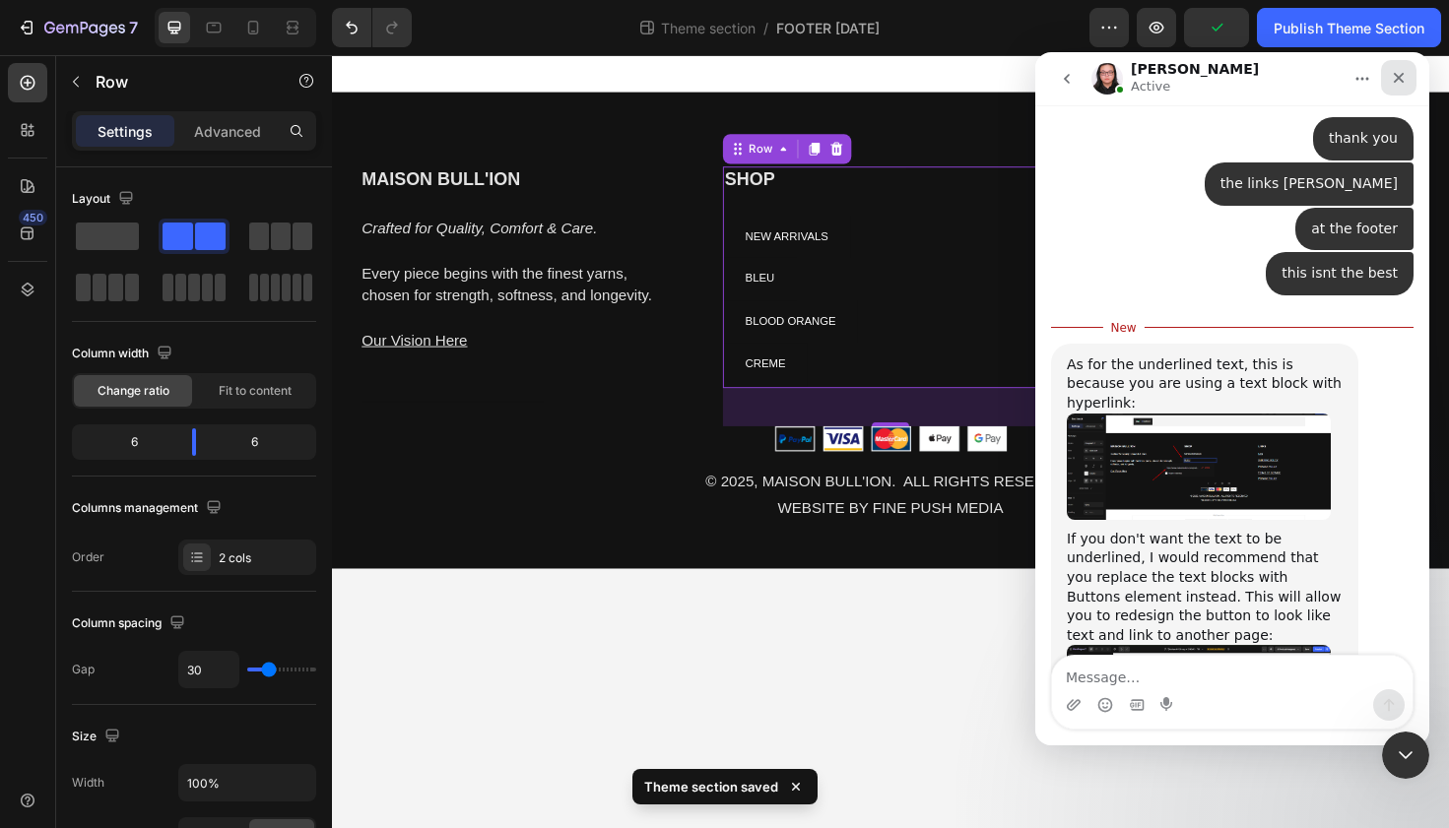
click at [1397, 74] on icon "Close" at bounding box center [1399, 78] width 16 height 16
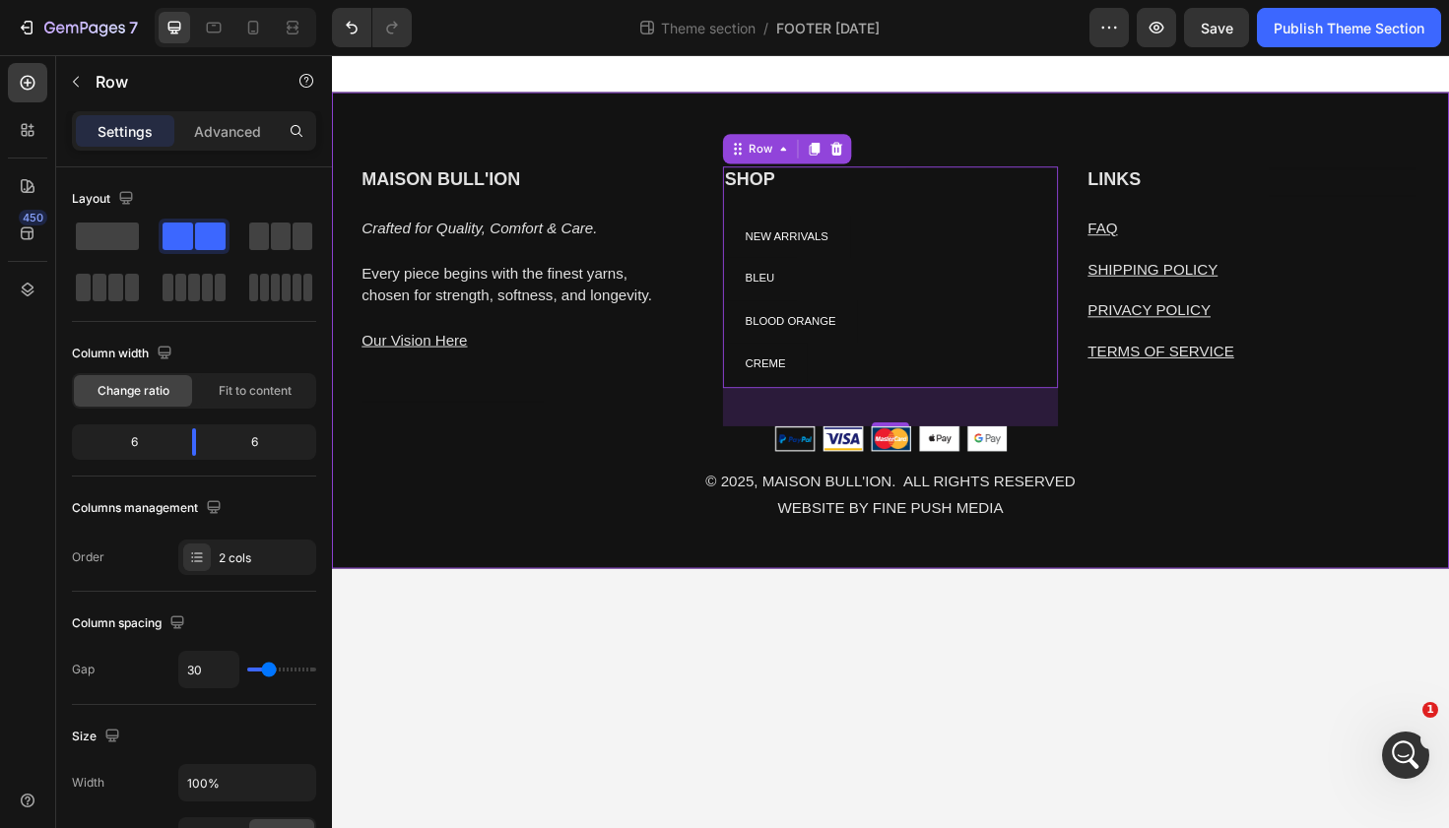
click at [1304, 167] on div "MAISON BULL'ION Heading Crafted for Quality, Comfort & Care. Every piece begins…" at bounding box center [923, 347] width 1182 height 504
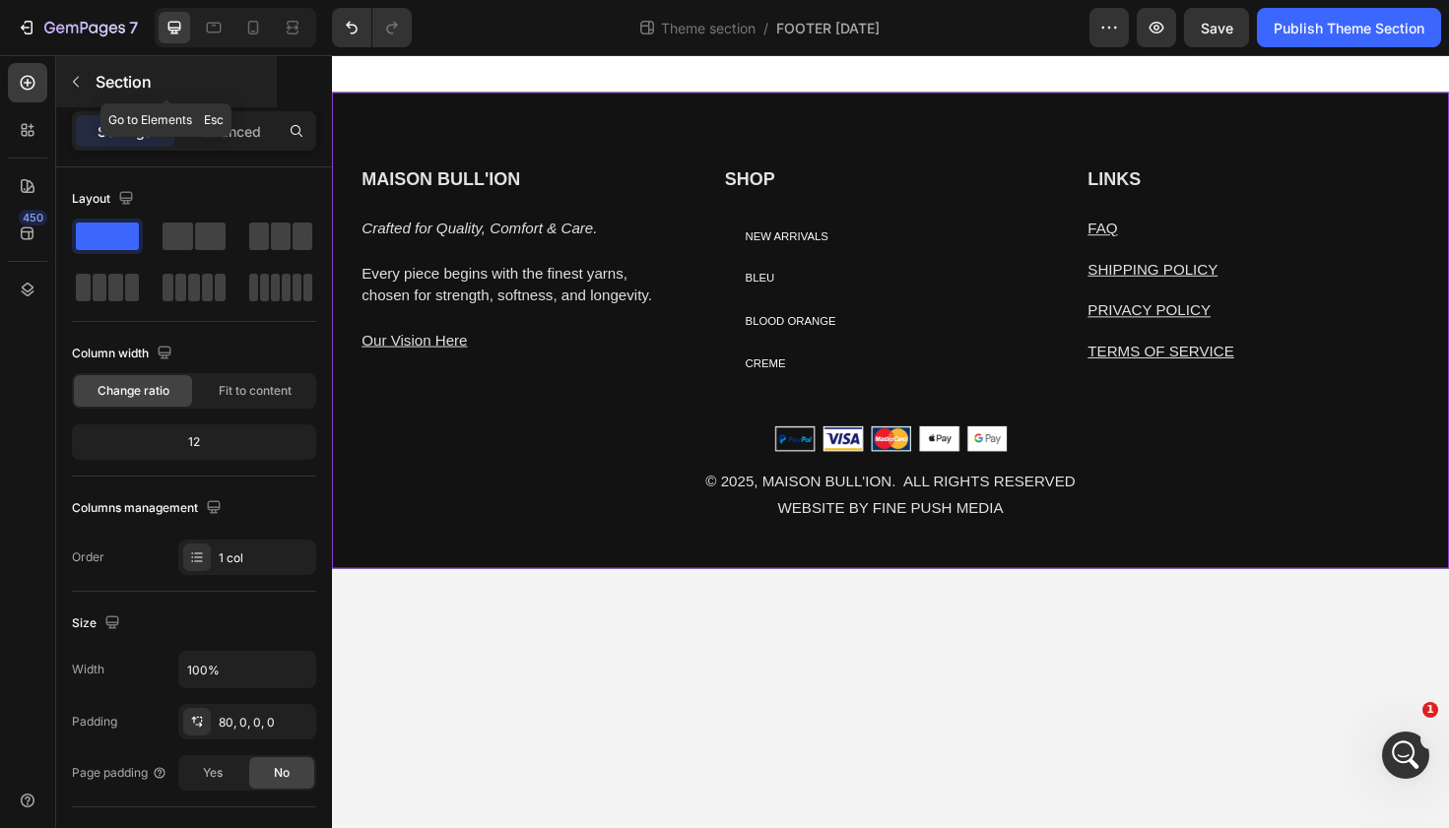
click at [81, 84] on icon "button" at bounding box center [76, 82] width 16 height 16
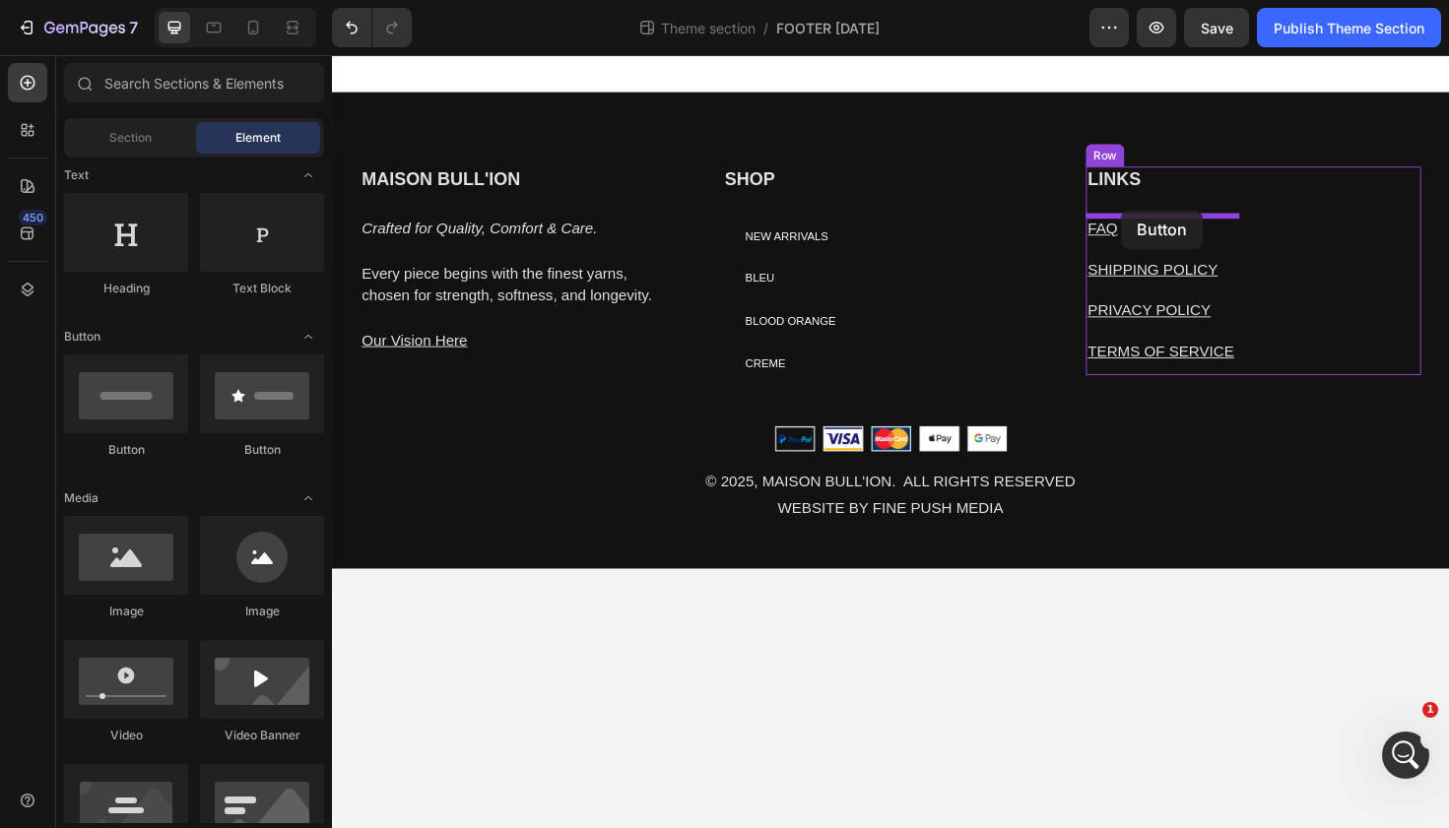
drag, startPoint x: 456, startPoint y: 477, endPoint x: 1168, endPoint y: 221, distance: 756.7
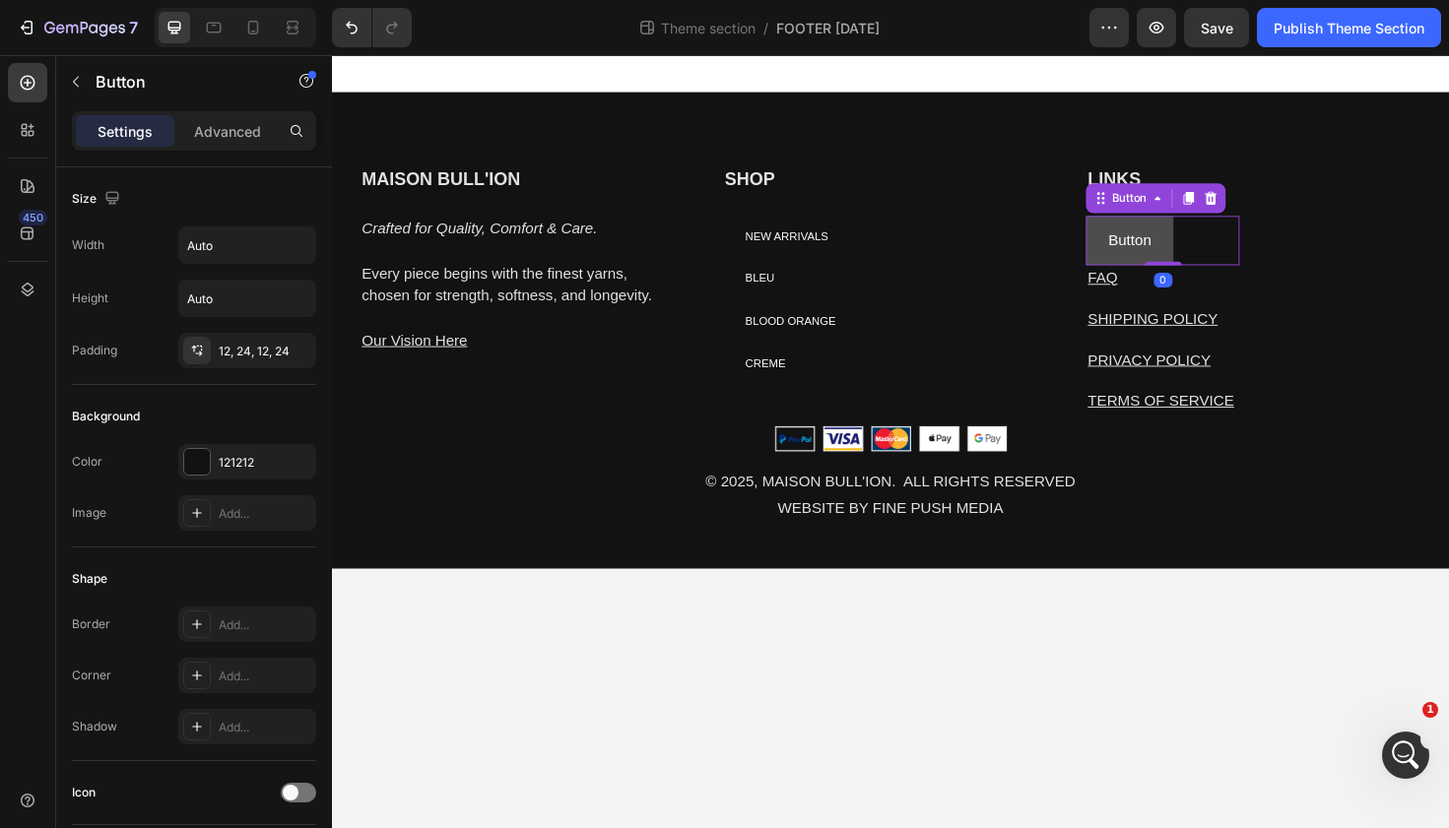
drag, startPoint x: 1211, startPoint y: 297, endPoint x: 1209, endPoint y: 269, distance: 28.6
click at [1209, 269] on div "Button Button 0" at bounding box center [1211, 252] width 163 height 52
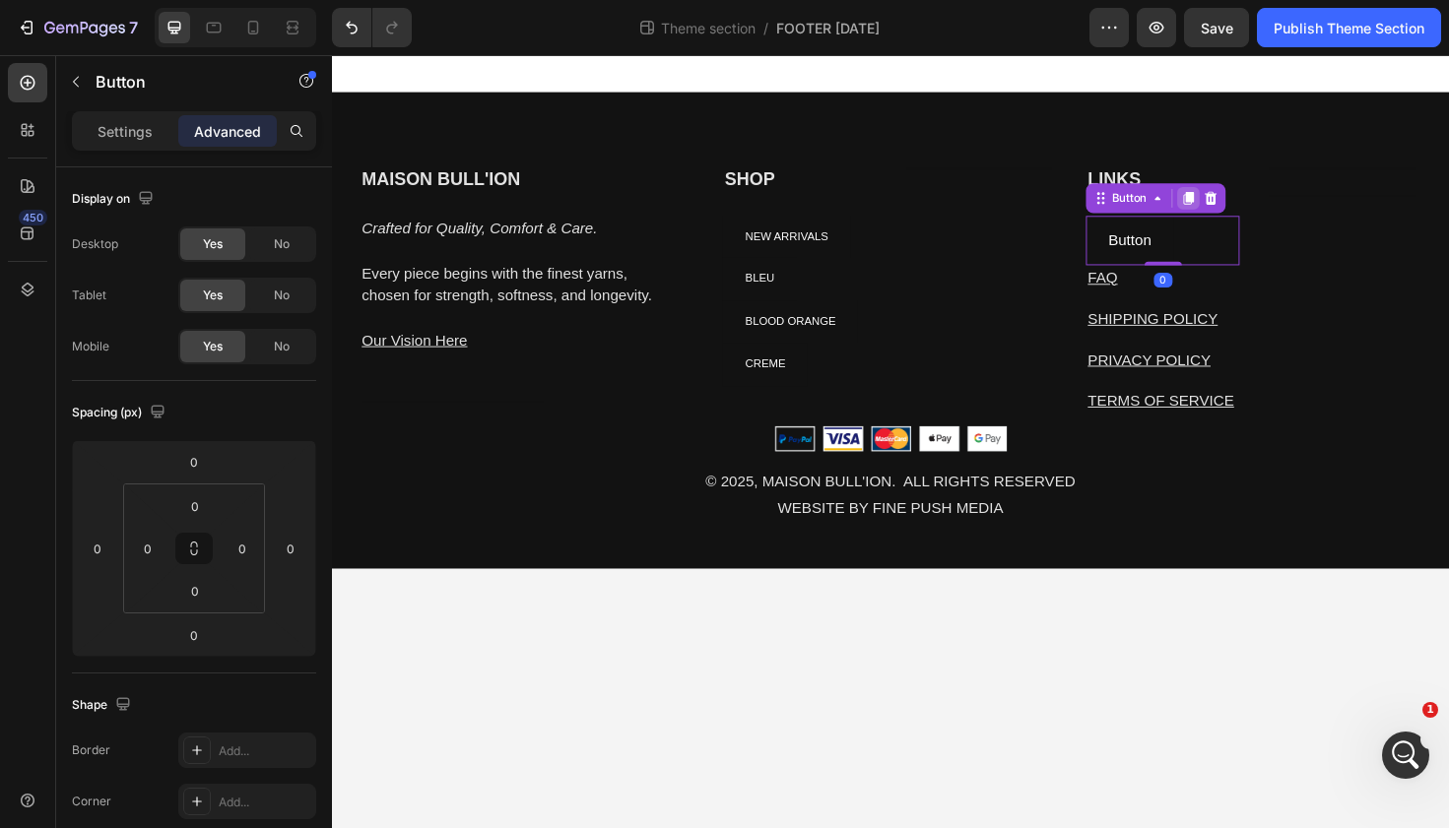
click at [1235, 205] on icon at bounding box center [1238, 207] width 16 height 16
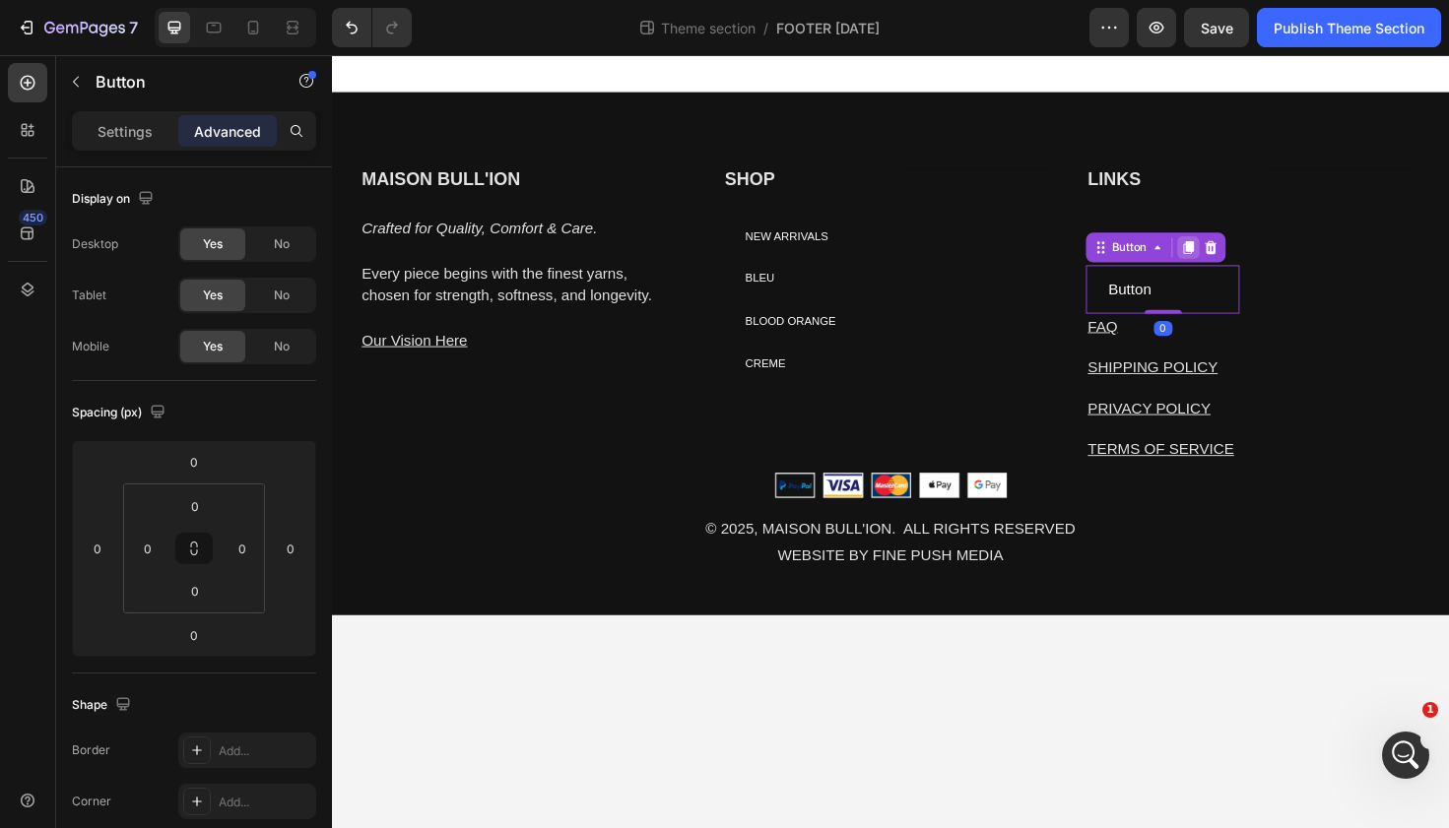
click at [1232, 259] on icon at bounding box center [1238, 259] width 16 height 16
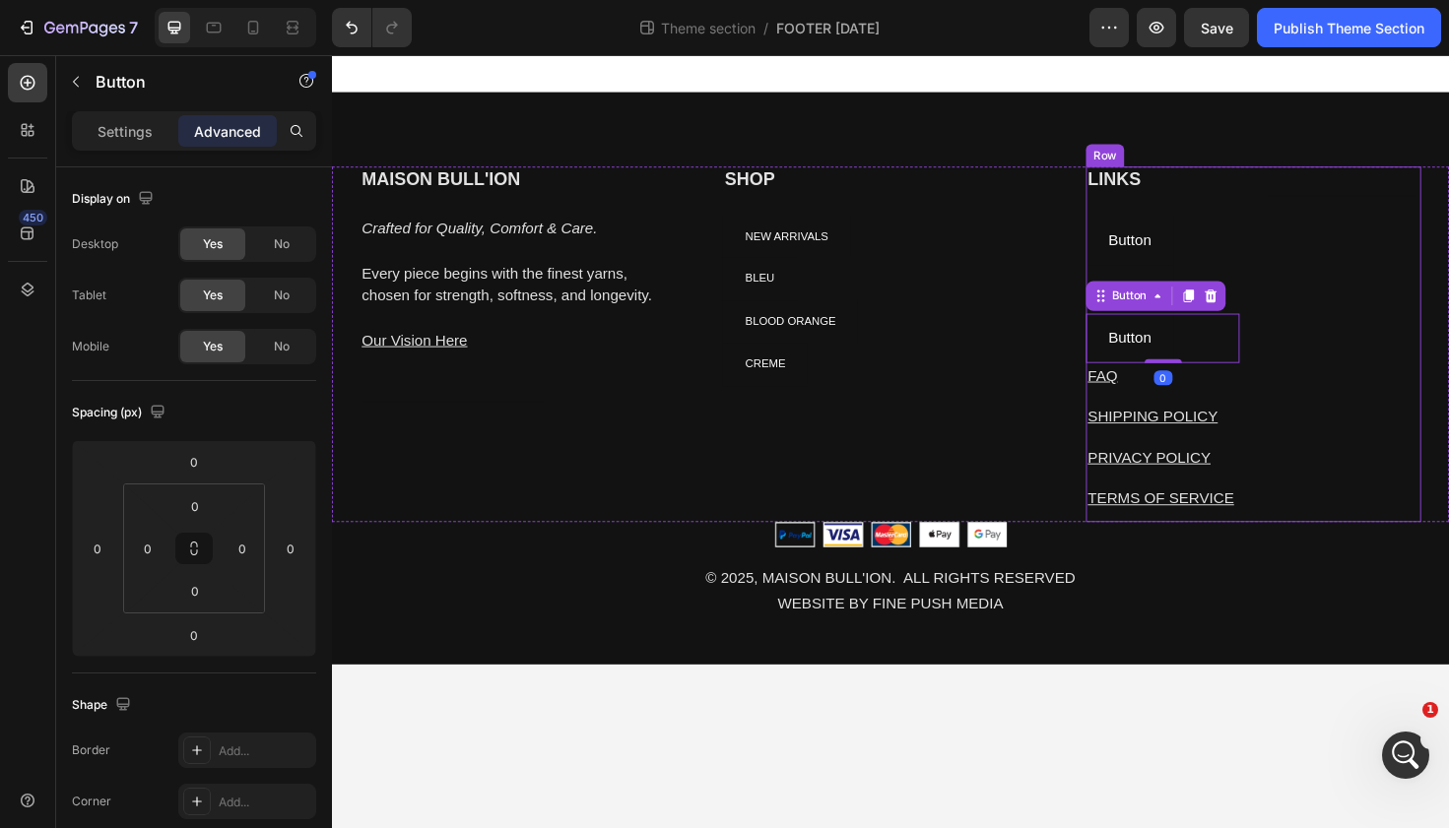
click at [1324, 354] on div "Heading Text block" at bounding box center [1403, 361] width 163 height 376
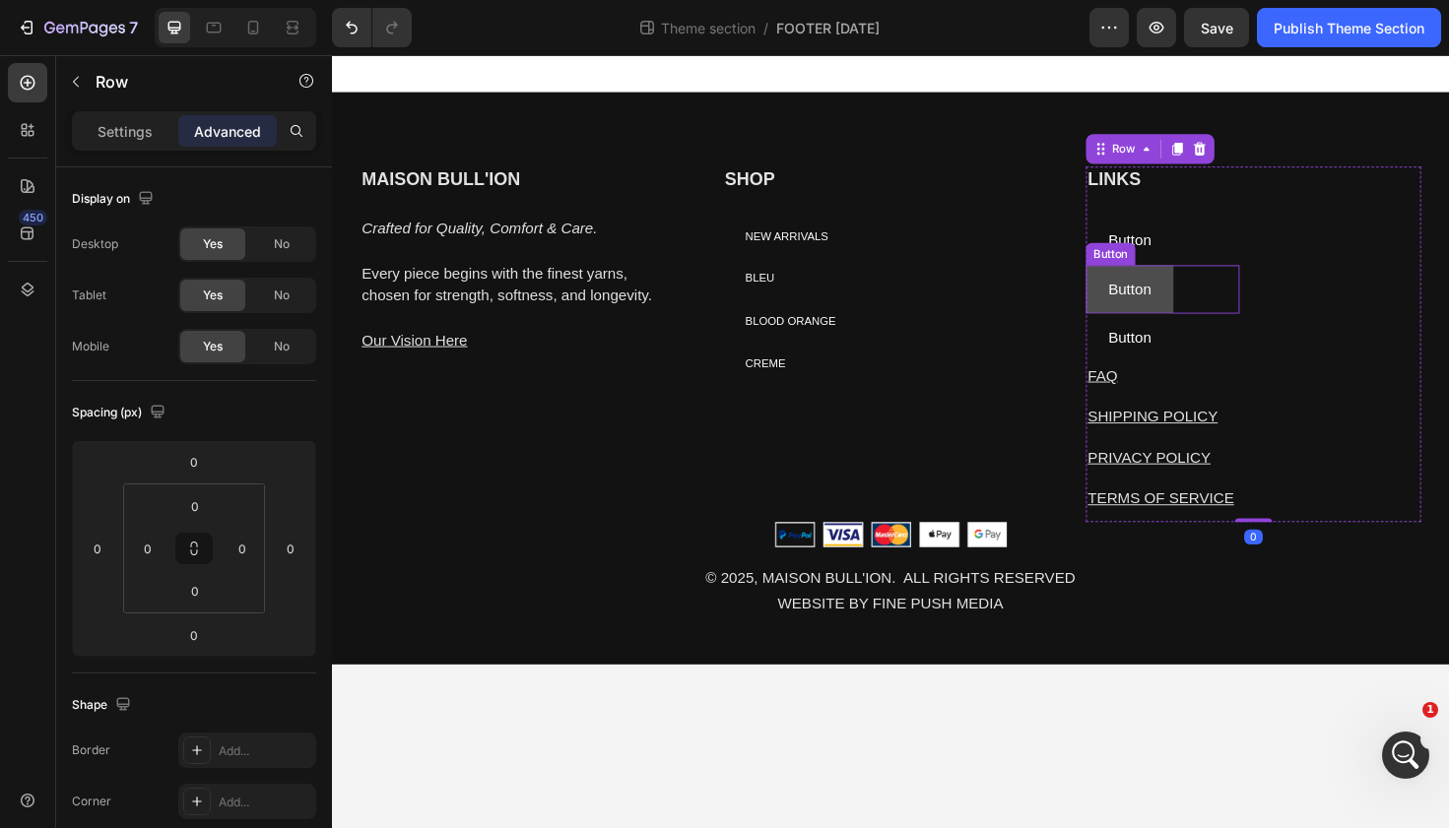
click at [1211, 296] on button "Button" at bounding box center [1176, 304] width 93 height 52
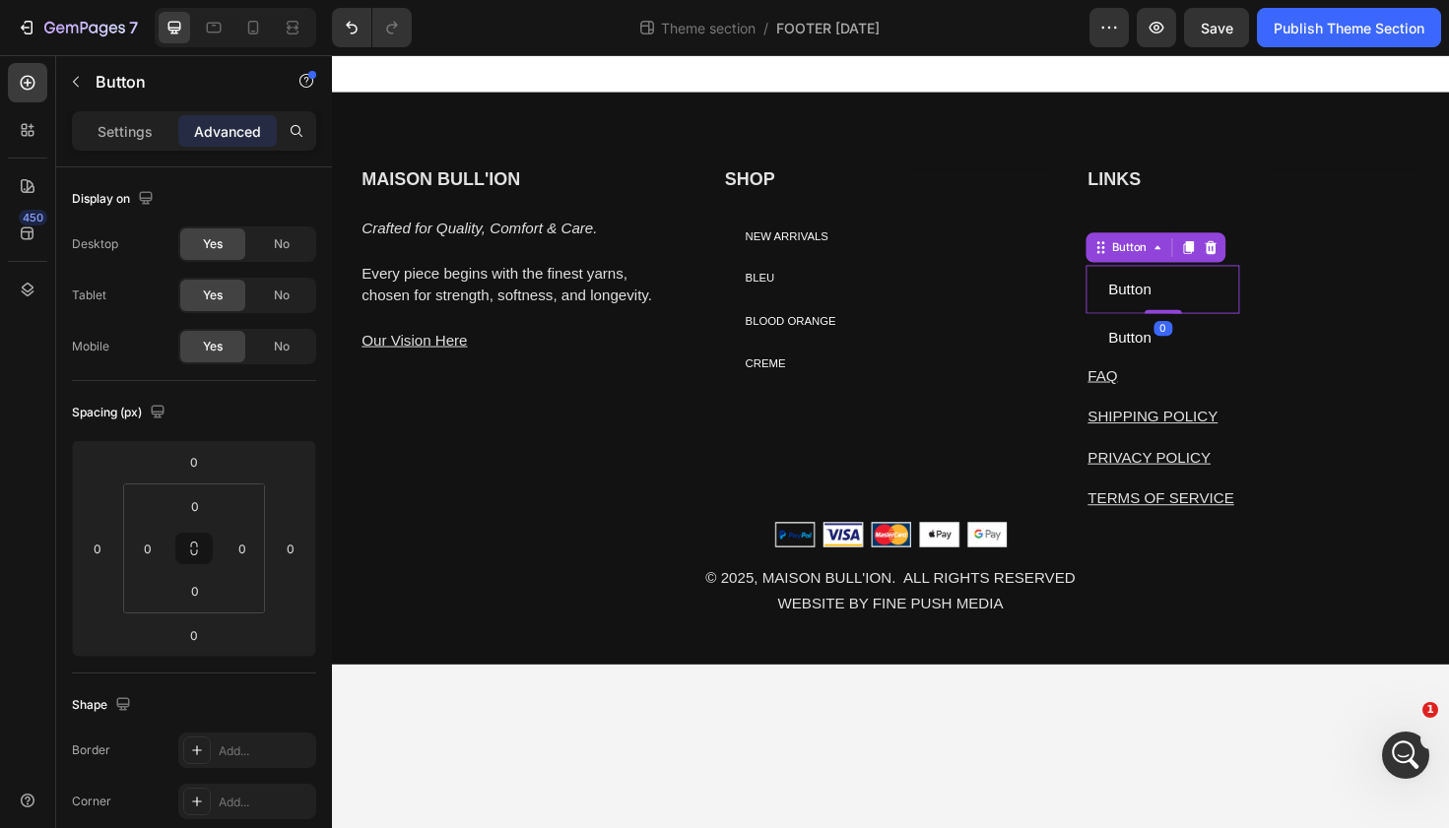
click at [1227, 299] on div "Button Button 0" at bounding box center [1211, 304] width 163 height 52
click at [1205, 211] on div "LINKS Heading Button Button Button Button 0 Button Button FAQ Text block SHIPPI…" at bounding box center [1211, 361] width 163 height 376
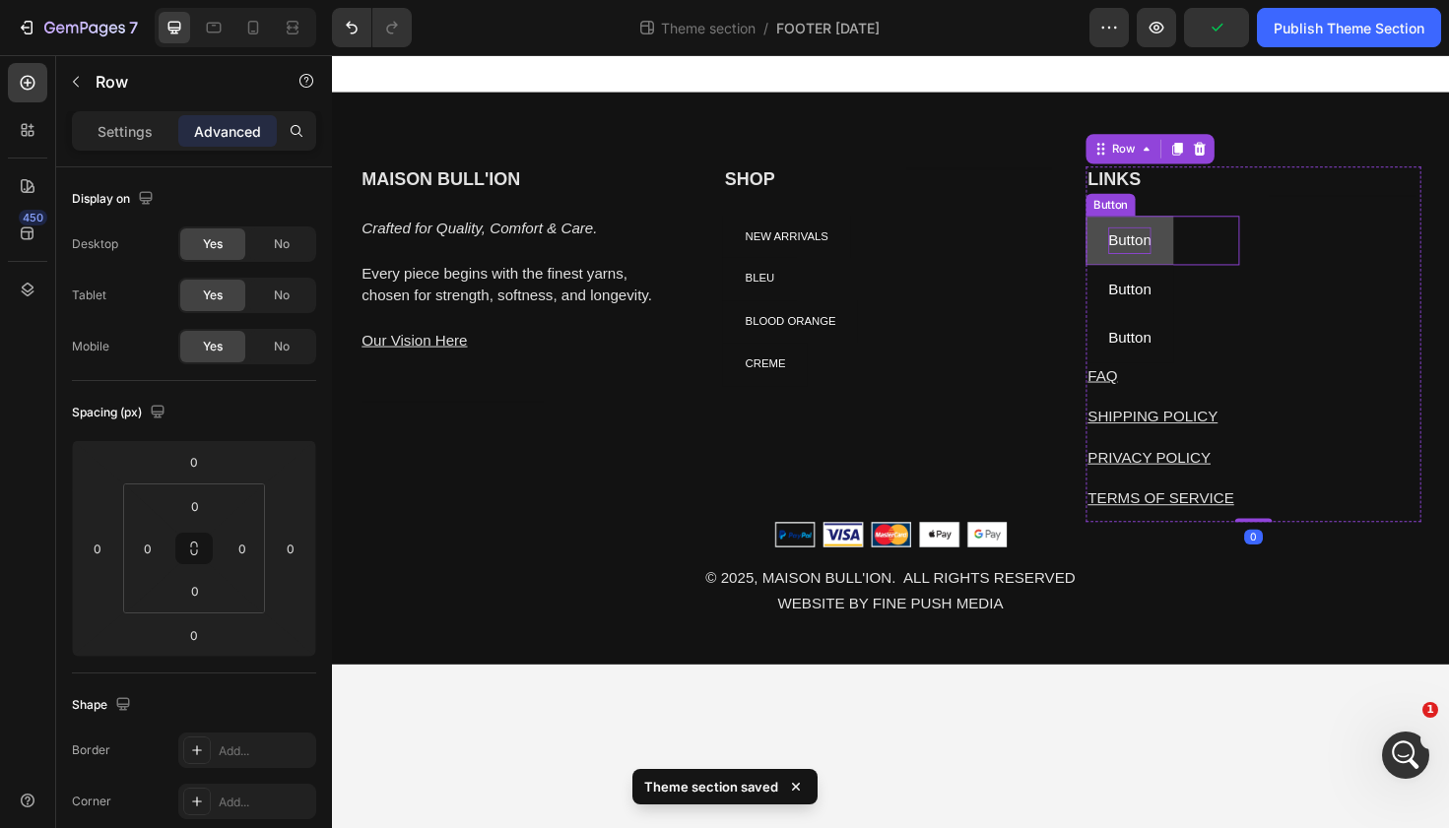
click at [1188, 256] on p "Button" at bounding box center [1175, 251] width 45 height 29
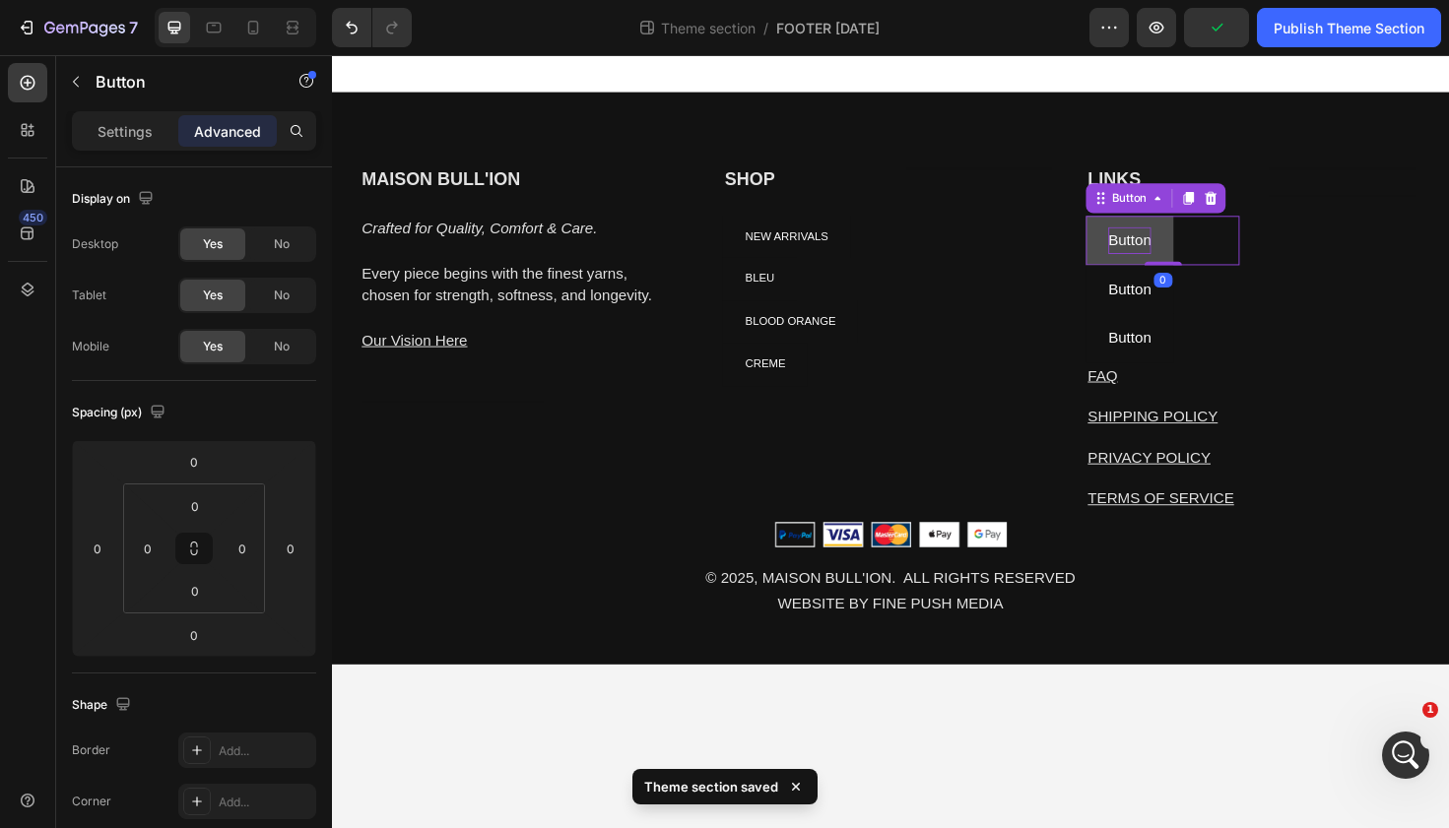
click at [1188, 256] on p "Button" at bounding box center [1175, 251] width 45 height 29
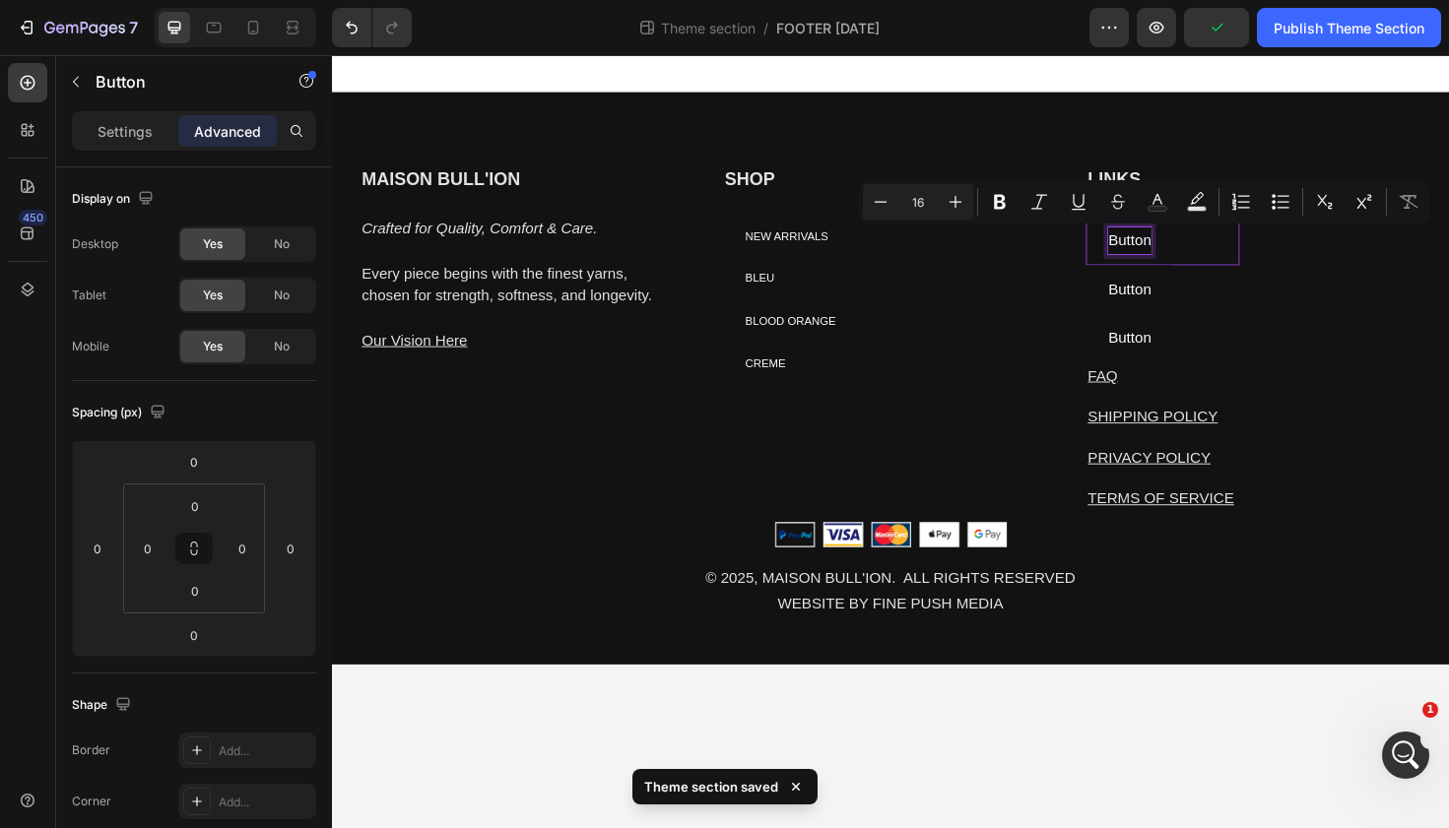
scroll to position [3, 0]
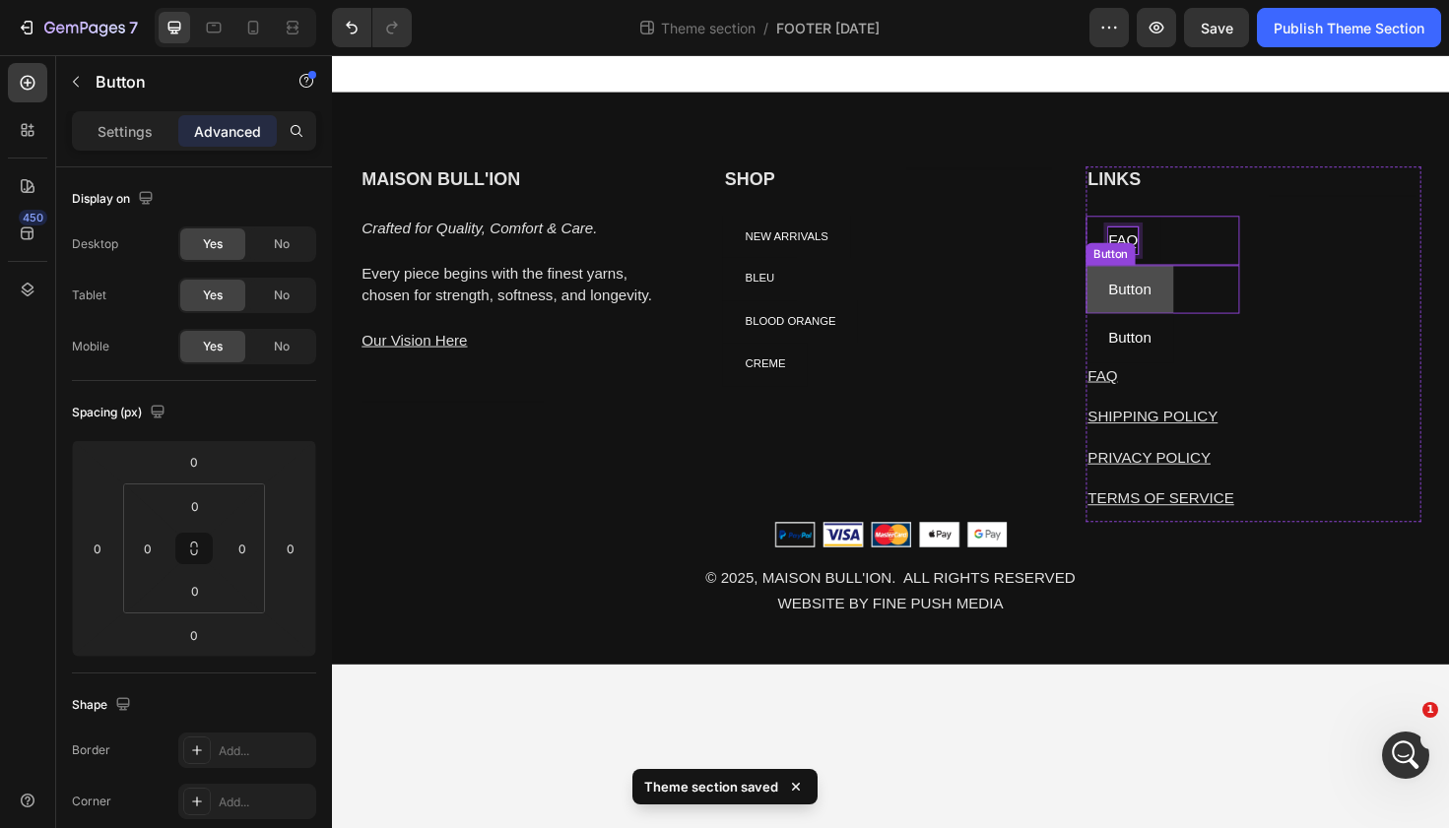
click at [1207, 304] on button "Button" at bounding box center [1176, 304] width 93 height 52
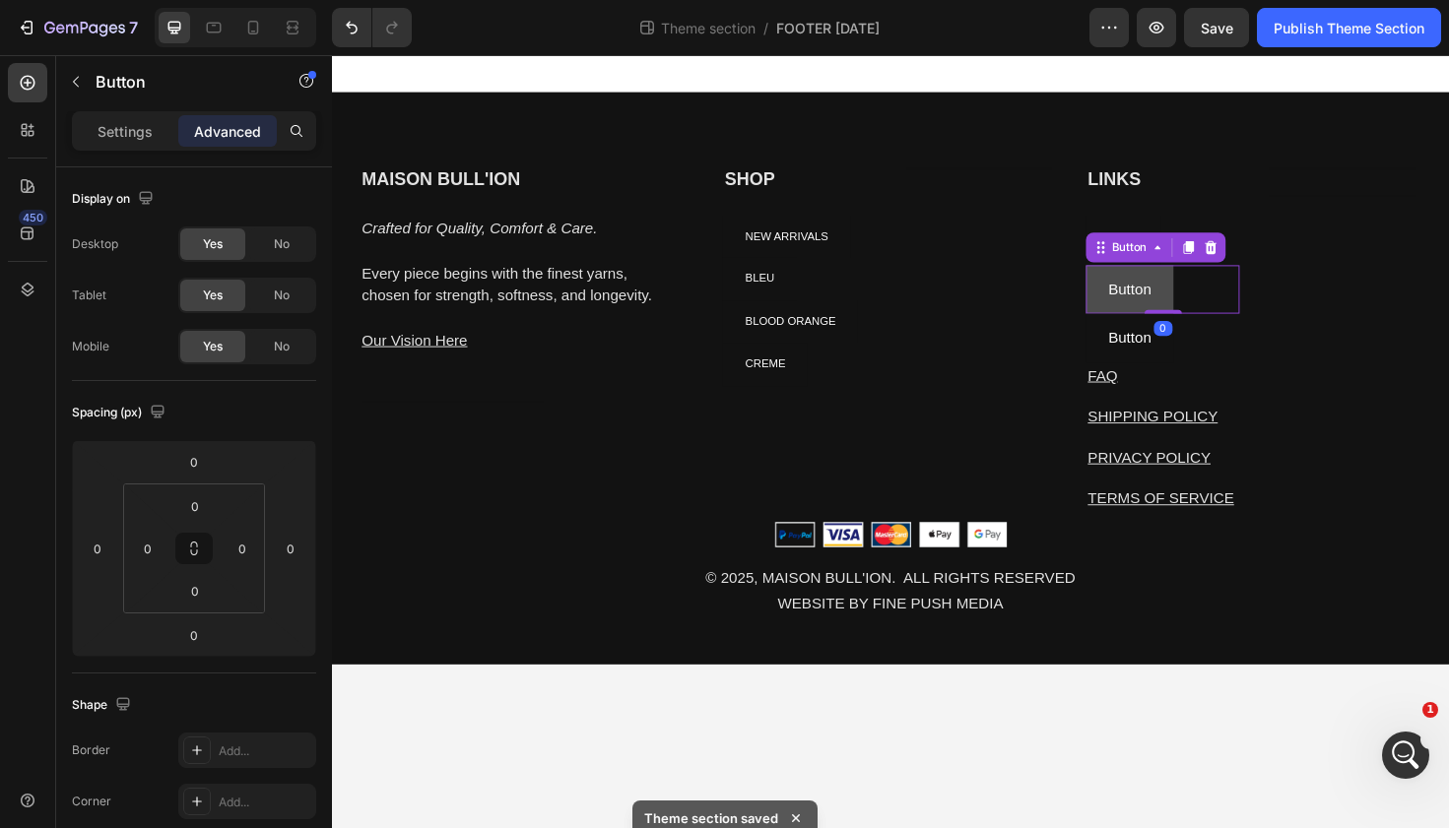
click at [1202, 305] on button "Button" at bounding box center [1176, 304] width 93 height 52
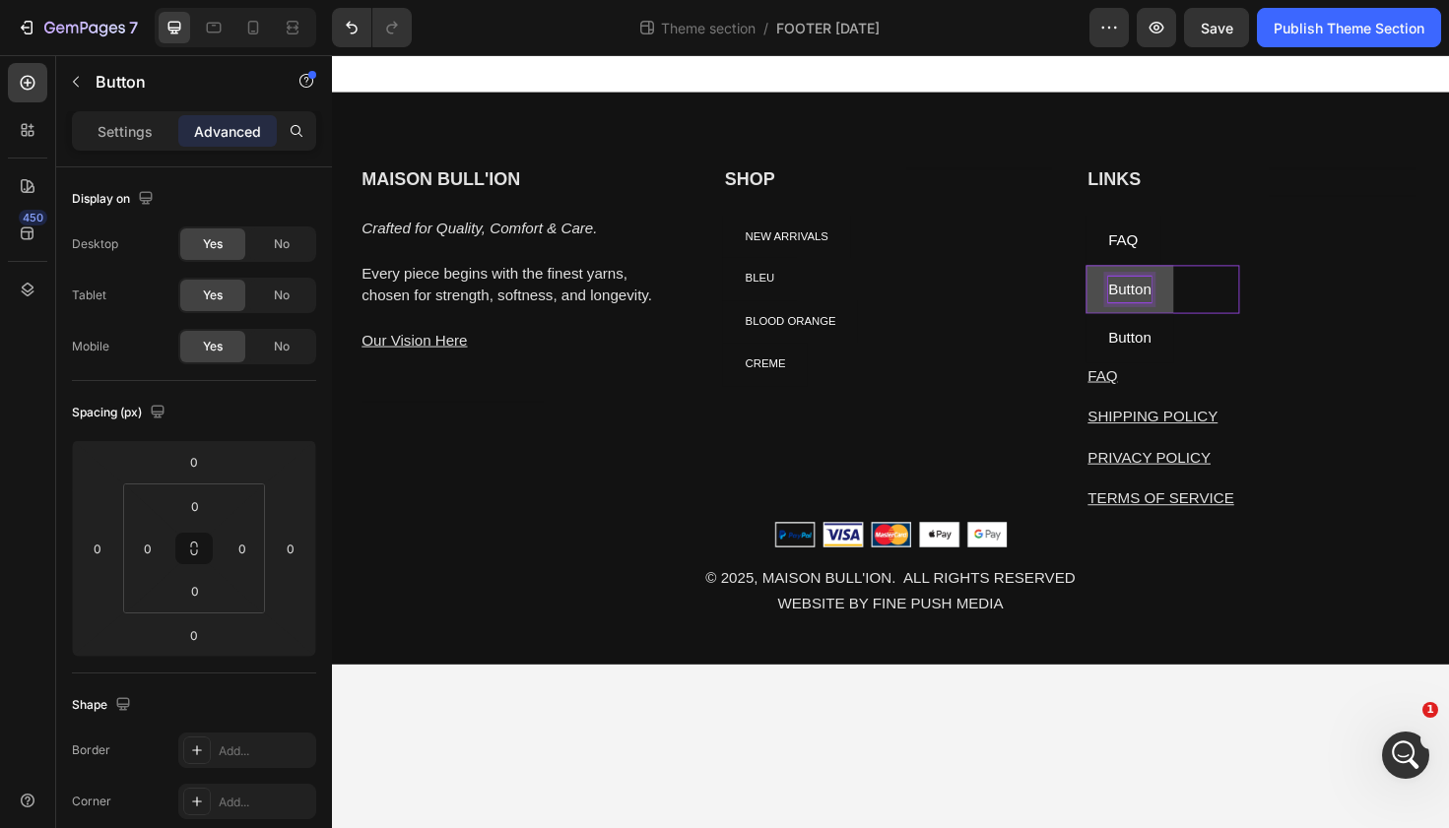
click at [1185, 302] on p "Button" at bounding box center [1175, 304] width 45 height 29
click at [1130, 278] on button "SHIPPING" at bounding box center [1191, 304] width 122 height 52
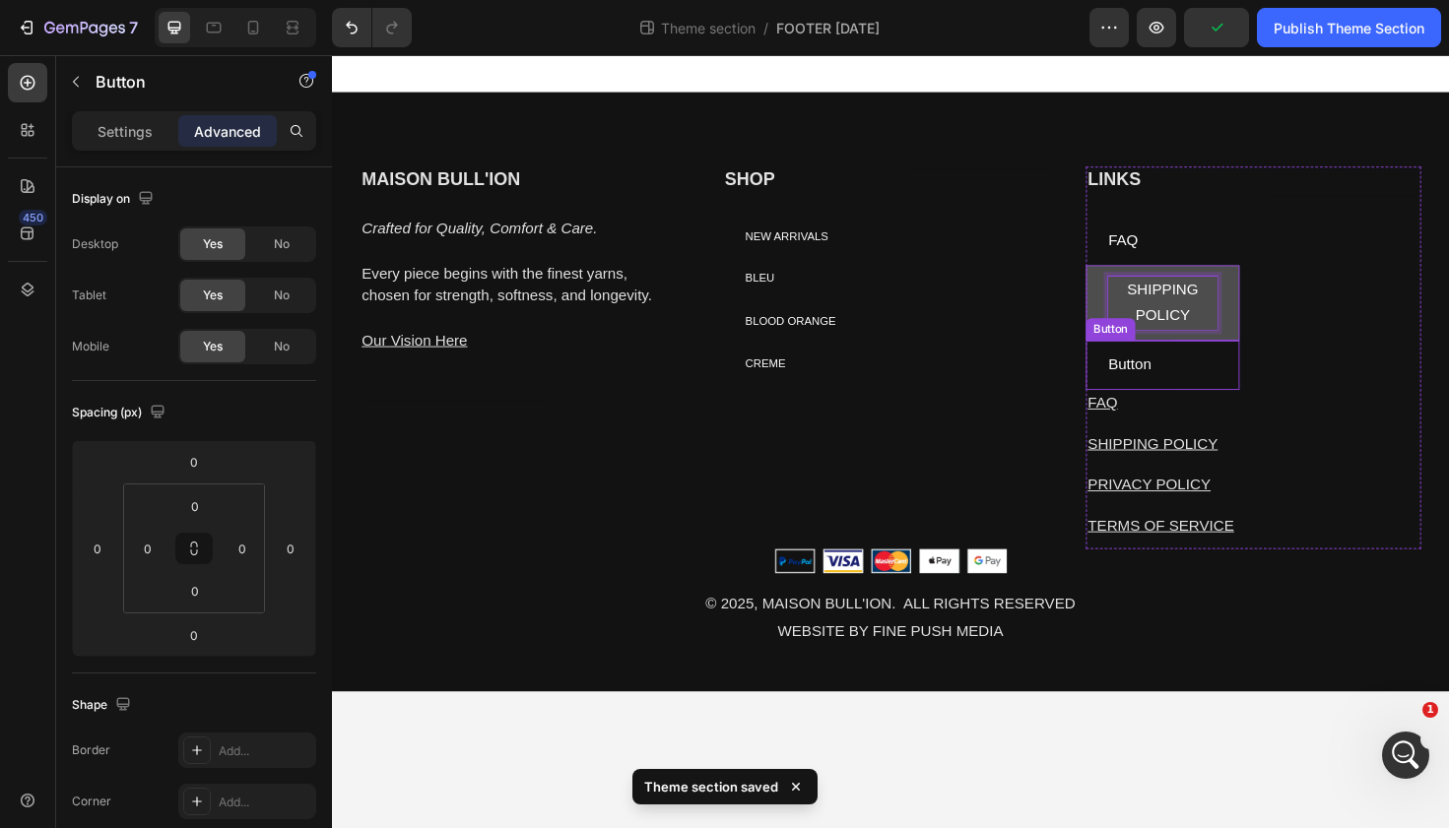
click at [1309, 408] on div "LINKS Heading FAQ Button SHIPPING POLICY Button 0 Button Button FAQ Text block …" at bounding box center [1307, 375] width 355 height 405
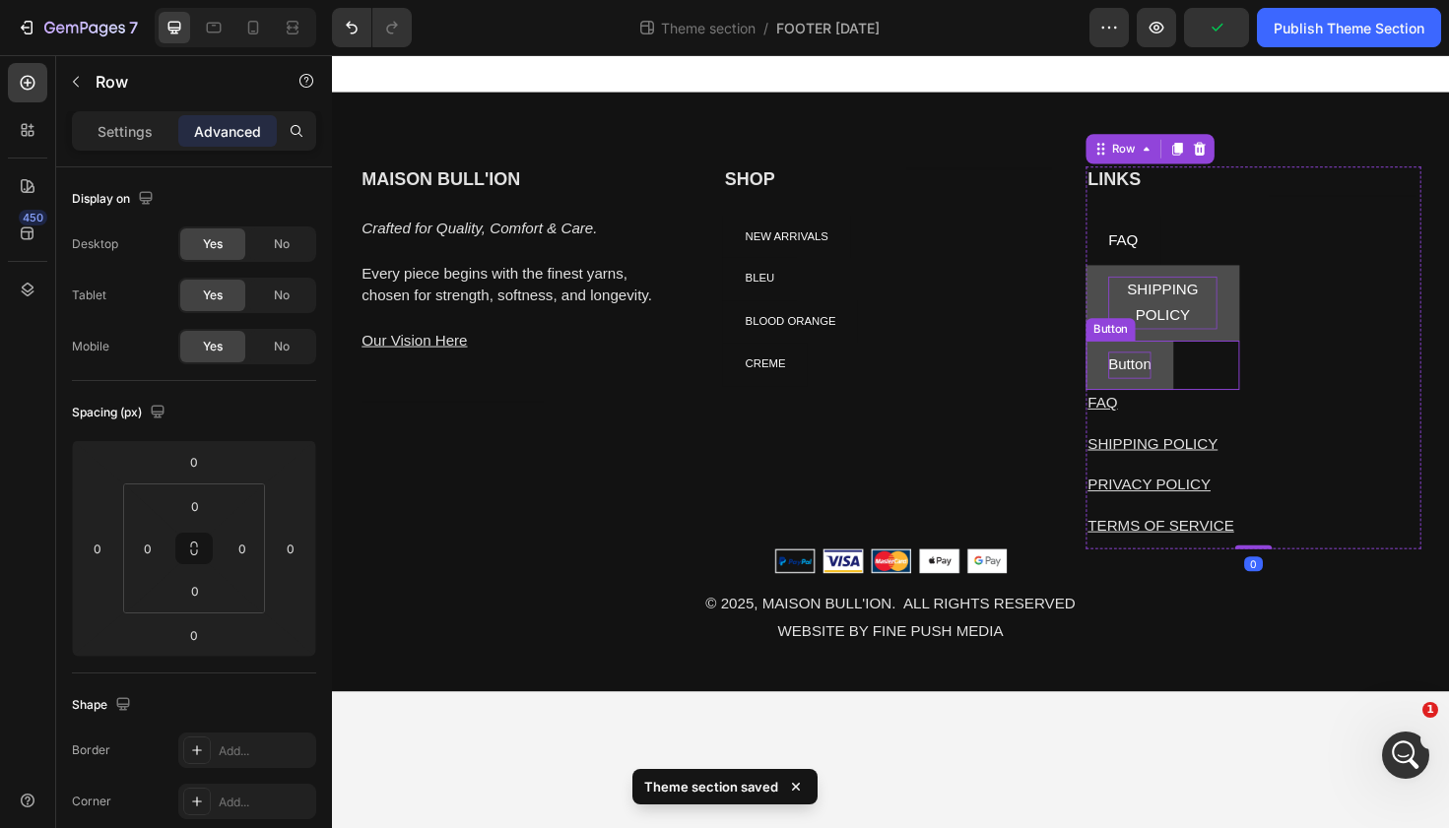
click at [1176, 381] on p "Button" at bounding box center [1175, 383] width 45 height 29
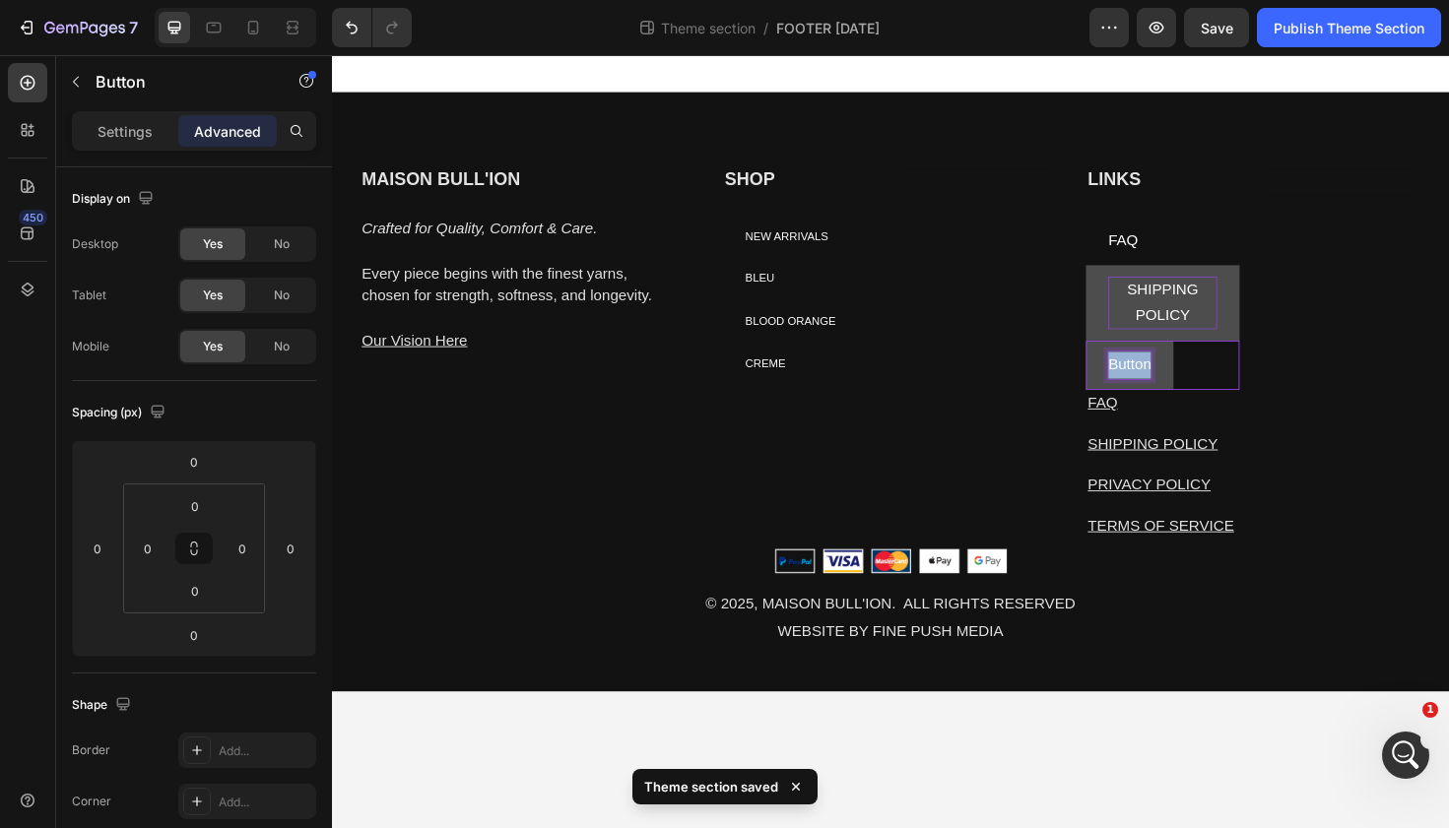
click at [1176, 381] on p "Button" at bounding box center [1175, 383] width 45 height 29
click at [1130, 358] on button "PRIVACY" at bounding box center [1187, 384] width 115 height 52
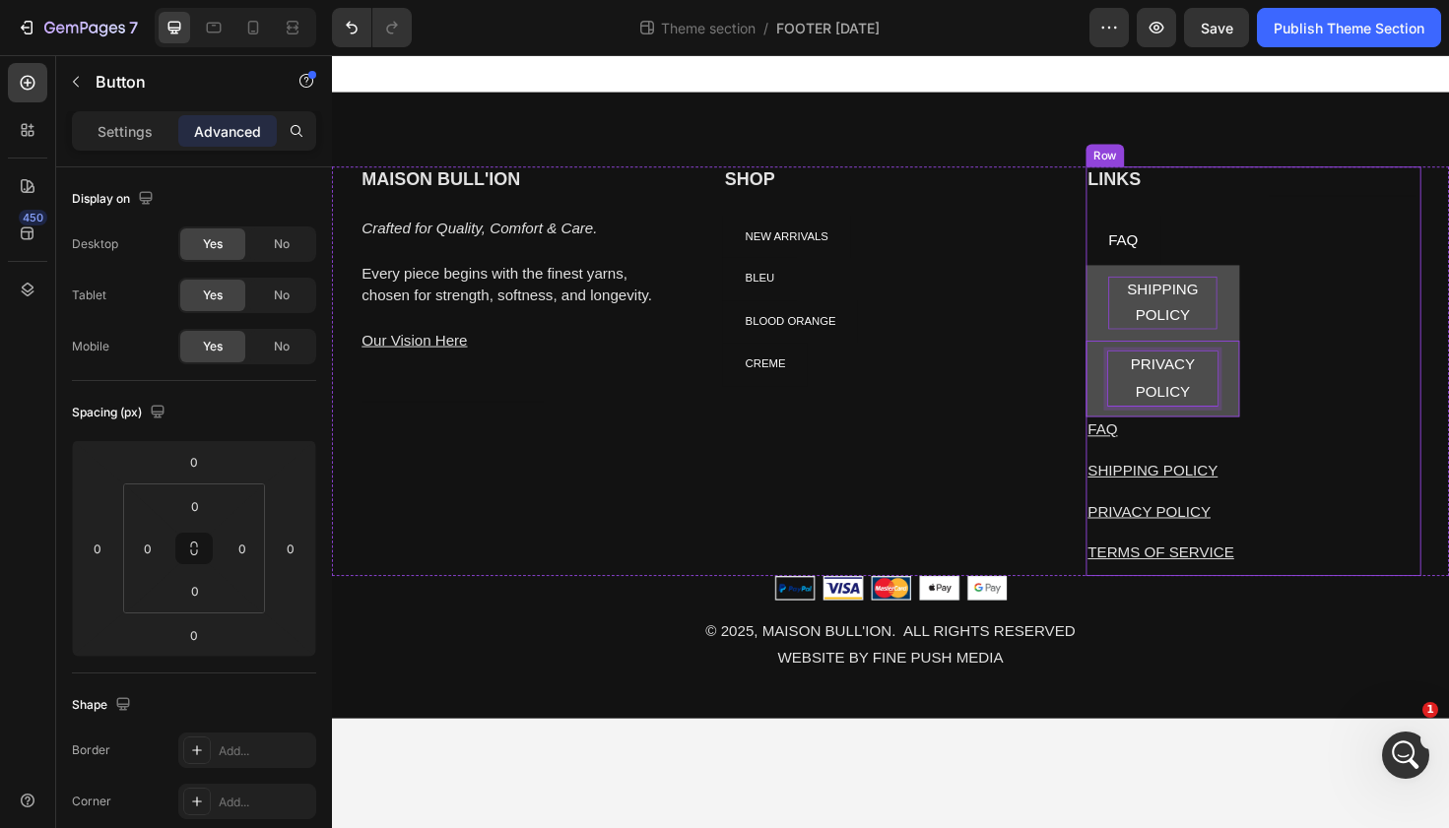
click at [1332, 439] on div "Heading Text block" at bounding box center [1403, 389] width 163 height 433
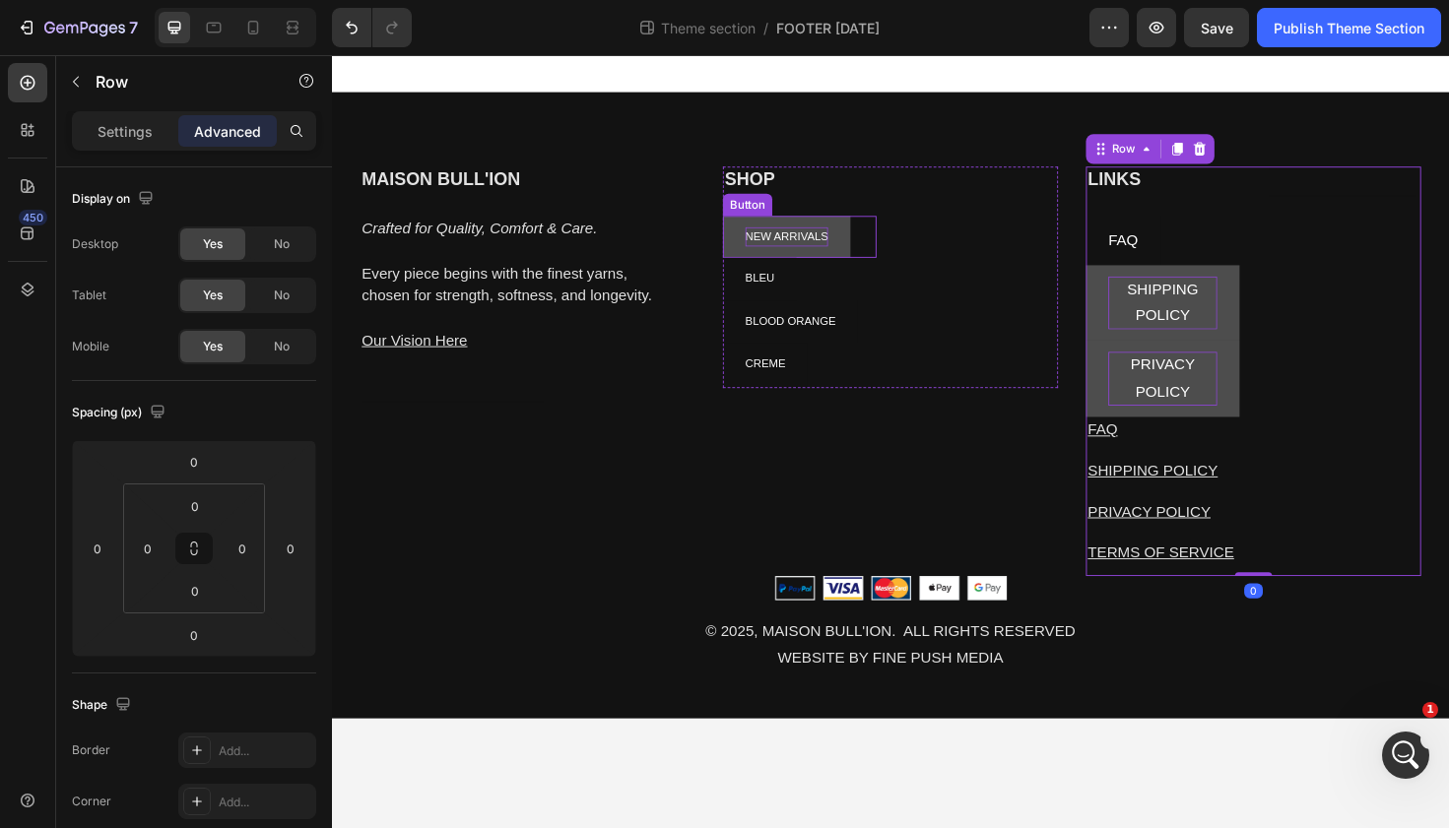
click at [778, 248] on p "NEW ARRIVALS" at bounding box center [813, 248] width 88 height 22
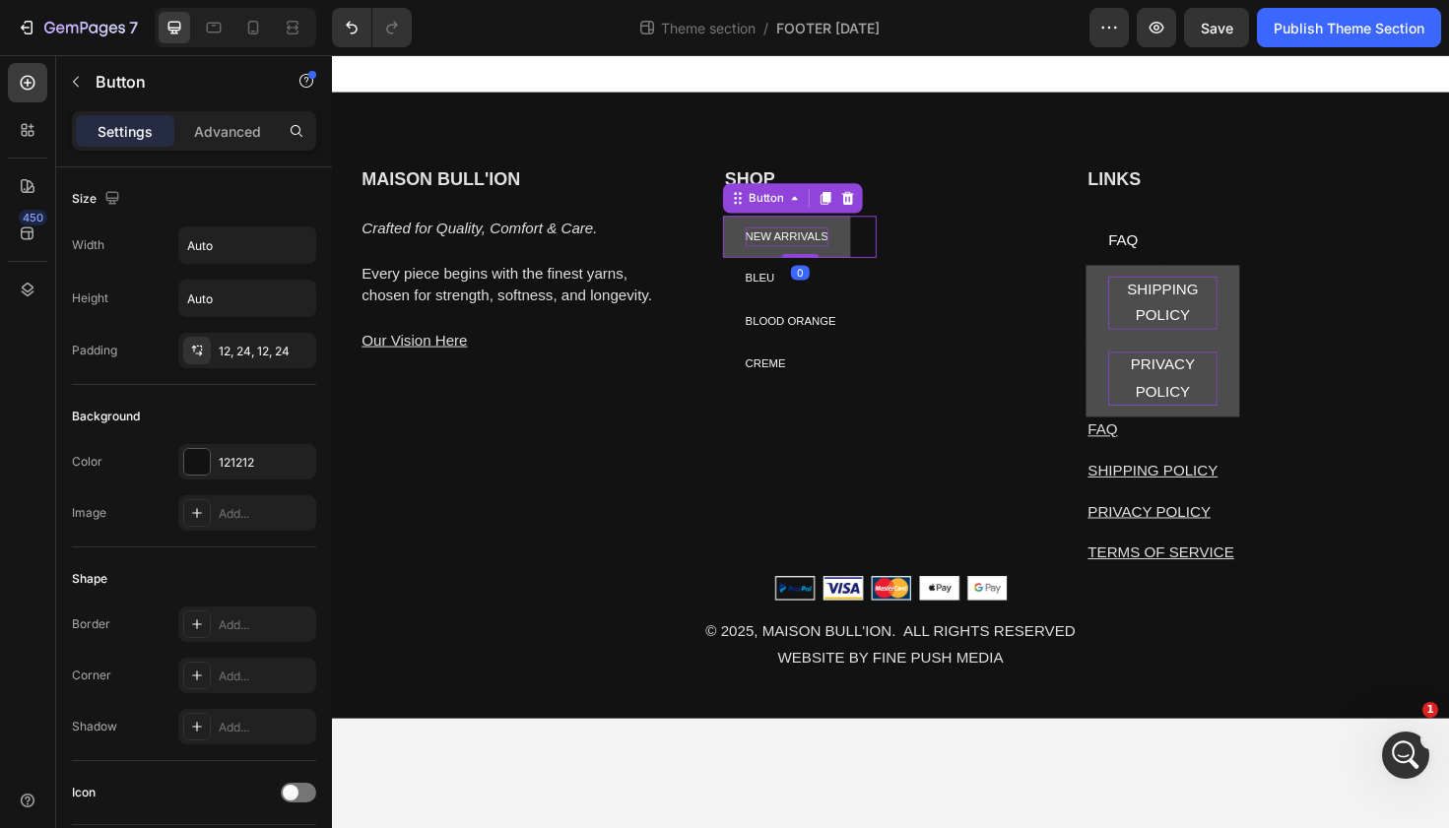
click at [778, 248] on p "NEW ARRIVALS" at bounding box center [813, 248] width 88 height 22
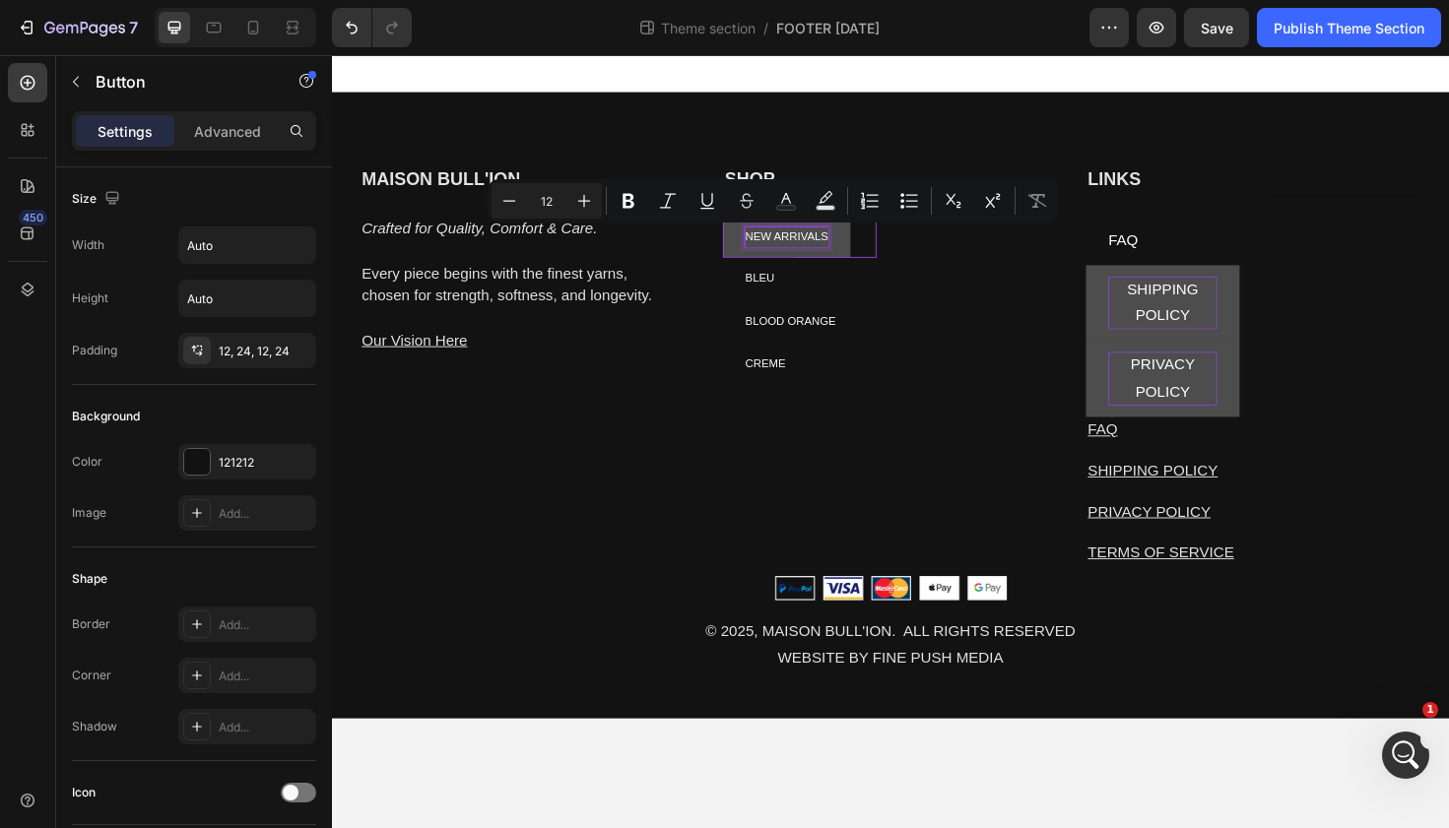
click at [817, 247] on p "NEW ARRIVALS" at bounding box center [813, 248] width 88 height 22
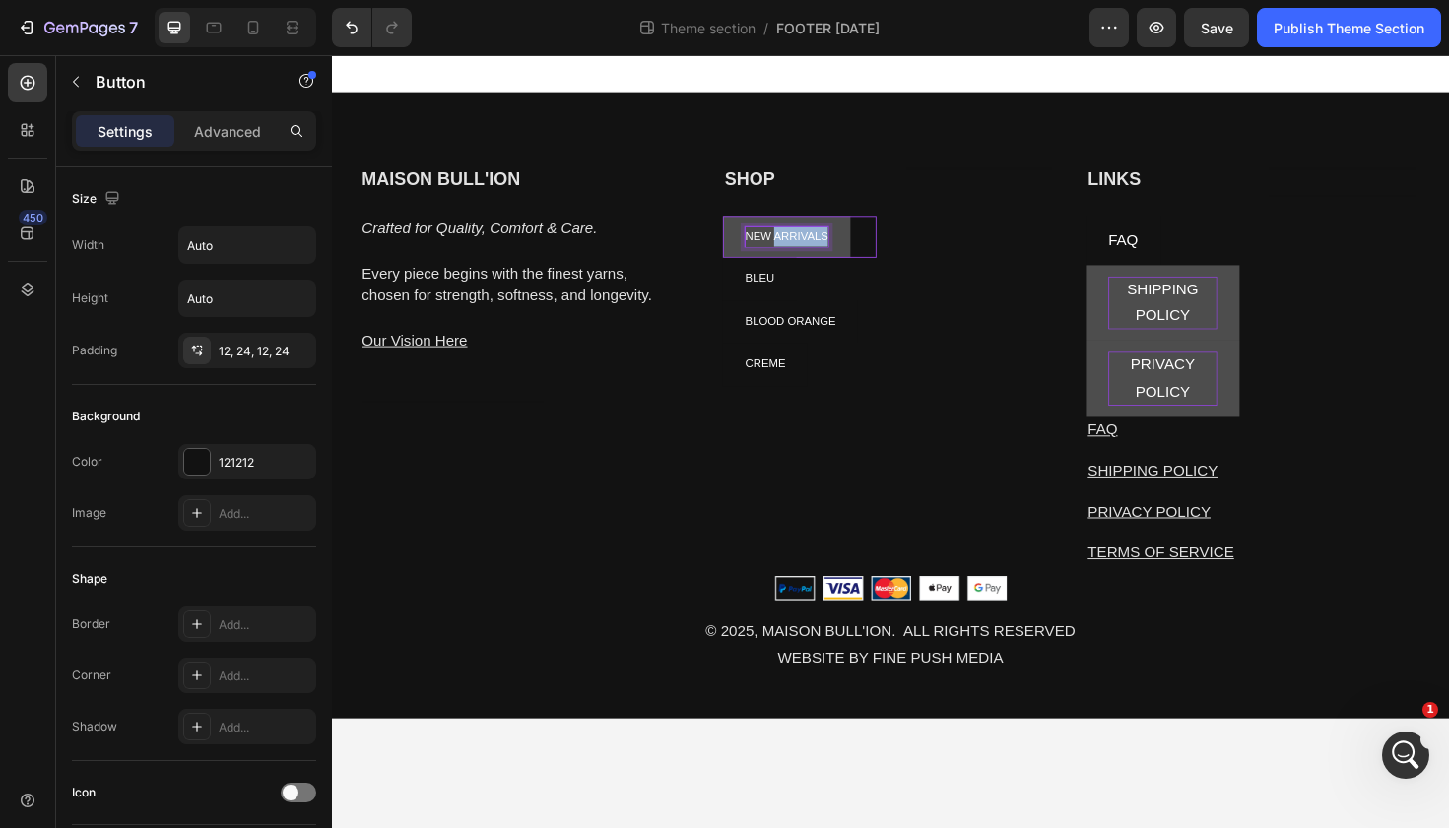
click at [817, 247] on p "NEW ARRIVALS" at bounding box center [813, 248] width 88 height 22
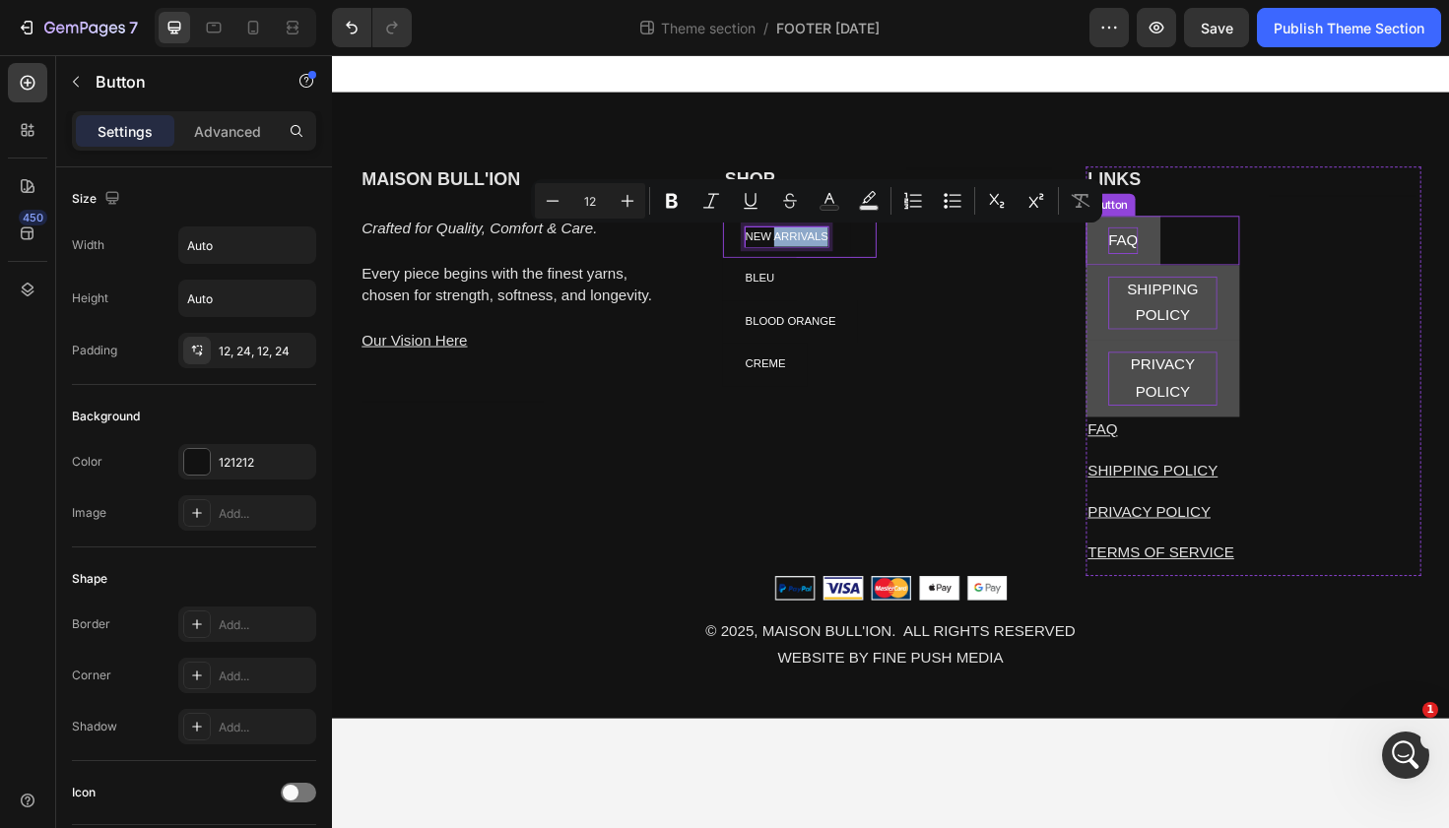
click at [1165, 260] on p "FAQ" at bounding box center [1169, 251] width 32 height 29
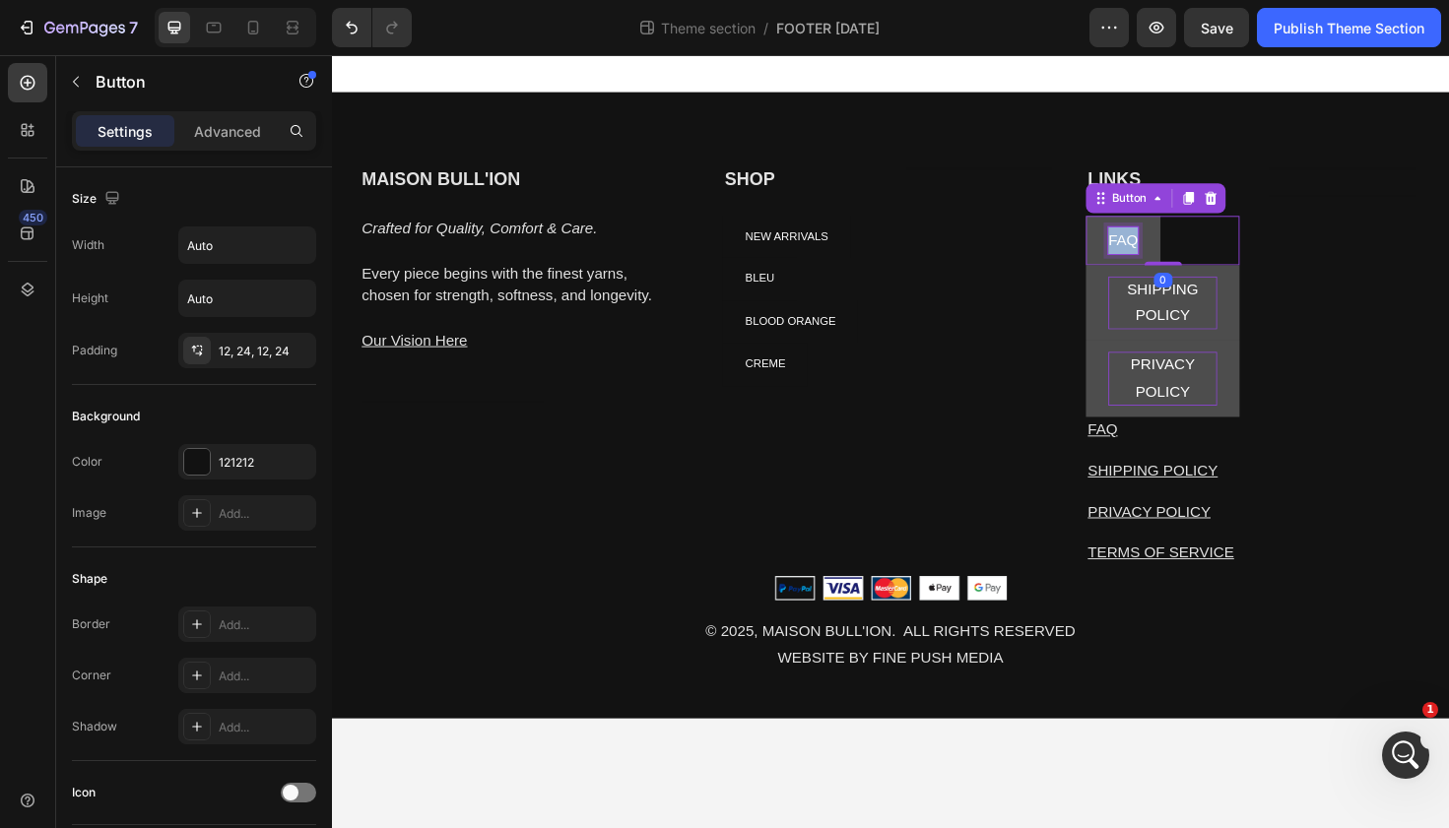
click at [1165, 251] on p "FAQ" at bounding box center [1169, 251] width 32 height 29
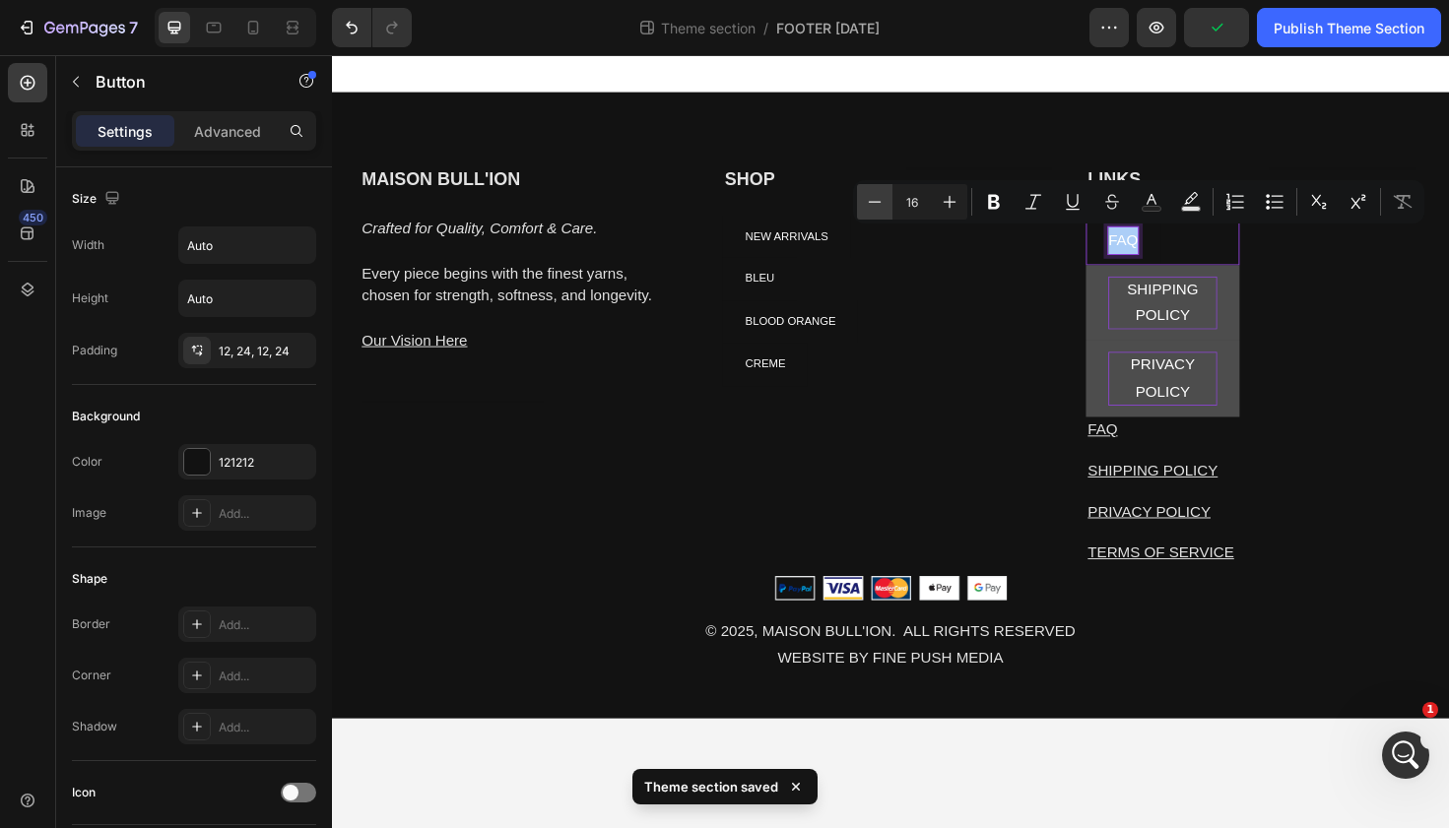
click at [883, 203] on icon "Editor contextual toolbar" at bounding box center [875, 202] width 20 height 20
click at [881, 202] on icon "Editor contextual toolbar" at bounding box center [875, 202] width 20 height 20
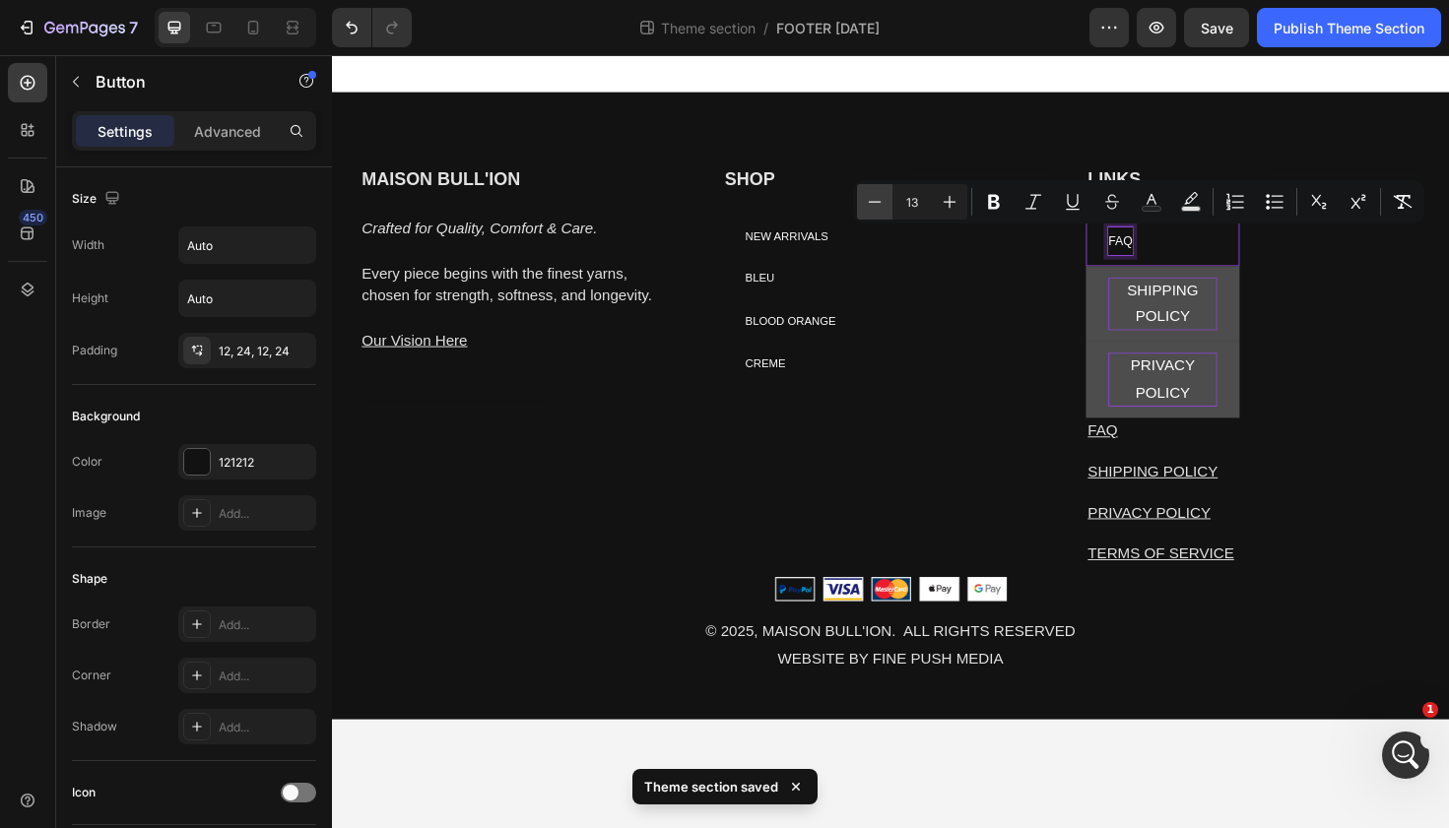
click at [877, 201] on icon "Editor contextual toolbar" at bounding box center [875, 201] width 13 height 1
type input "12"
click at [1228, 307] on p "SHIPPING POLICY" at bounding box center [1210, 319] width 115 height 57
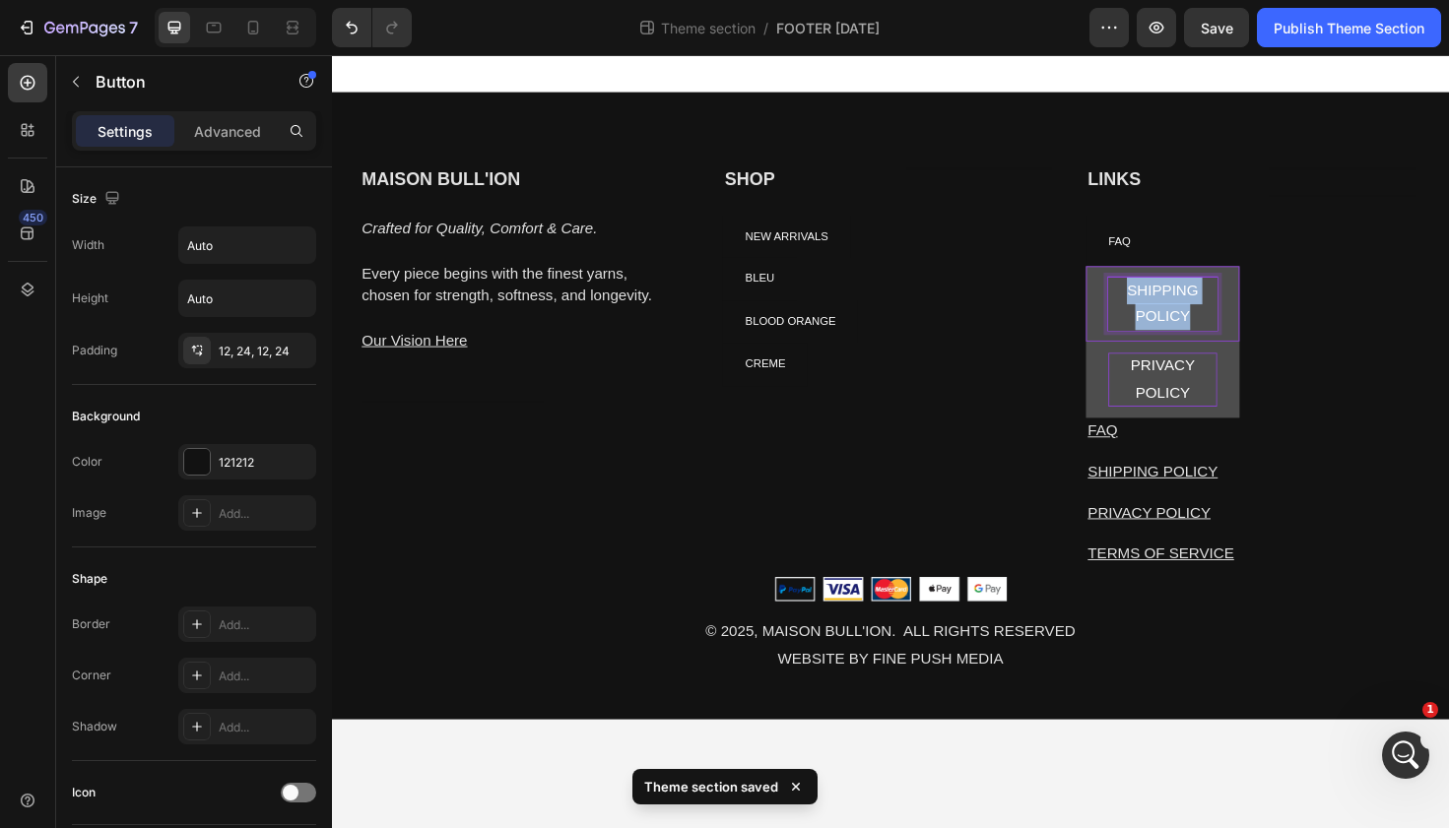
click at [1228, 307] on p "SHIPPING POLICY" at bounding box center [1210, 319] width 115 height 57
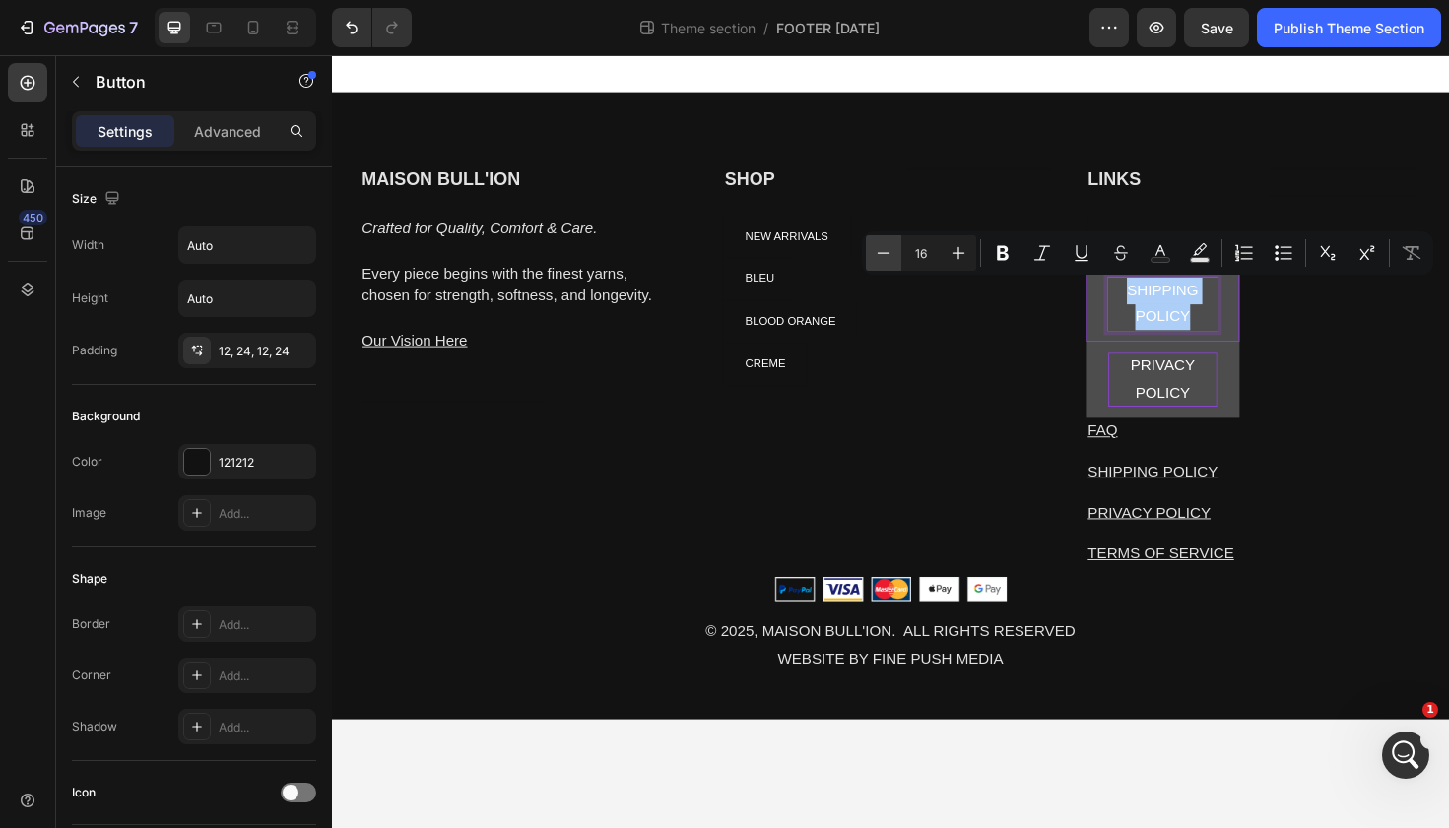
click at [879, 249] on icon "Editor contextual toolbar" at bounding box center [884, 253] width 20 height 20
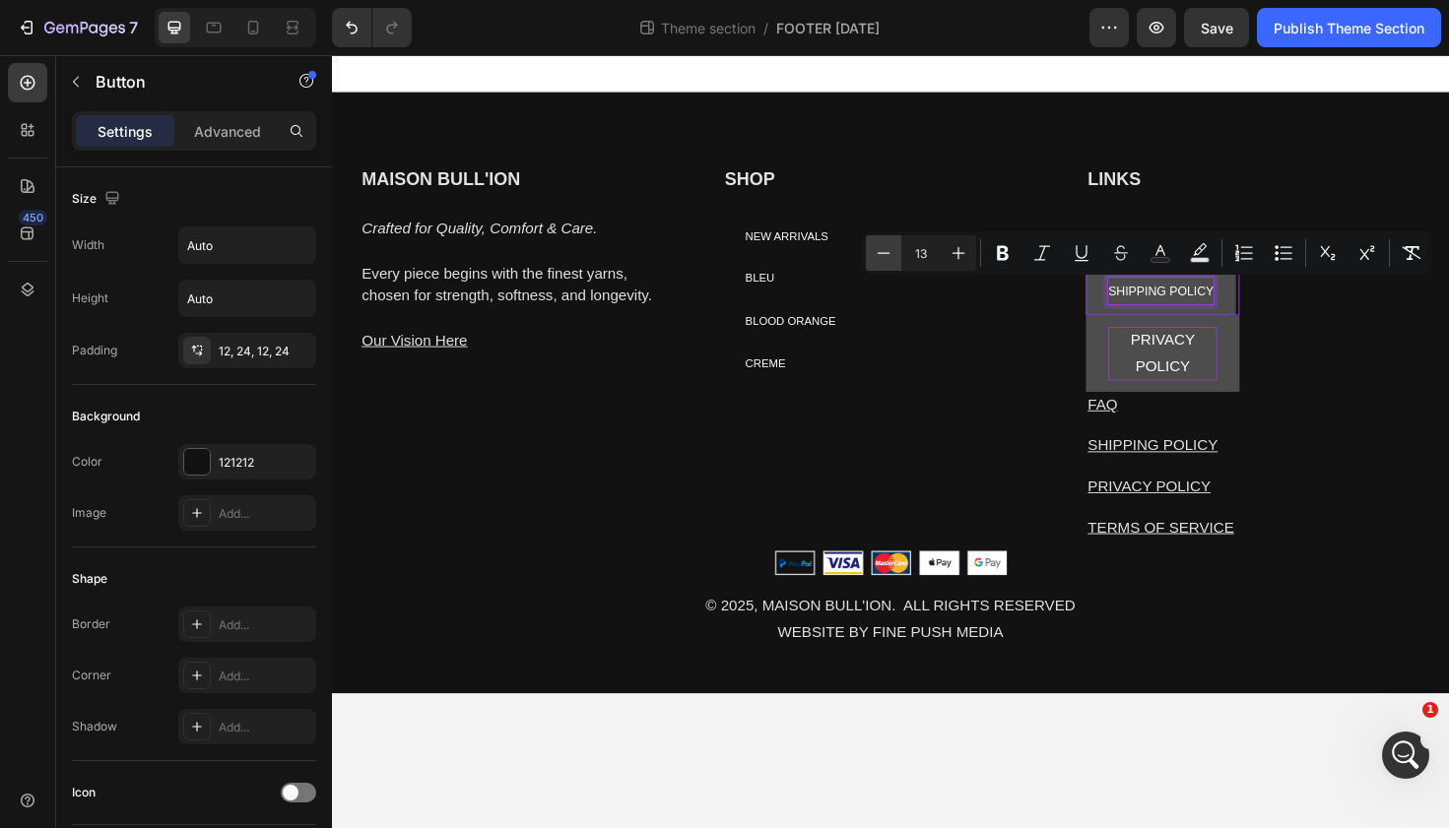
click at [879, 249] on icon "Editor contextual toolbar" at bounding box center [884, 253] width 20 height 20
type input "12"
click at [1226, 381] on p "PRIVACY POLICY" at bounding box center [1210, 371] width 115 height 57
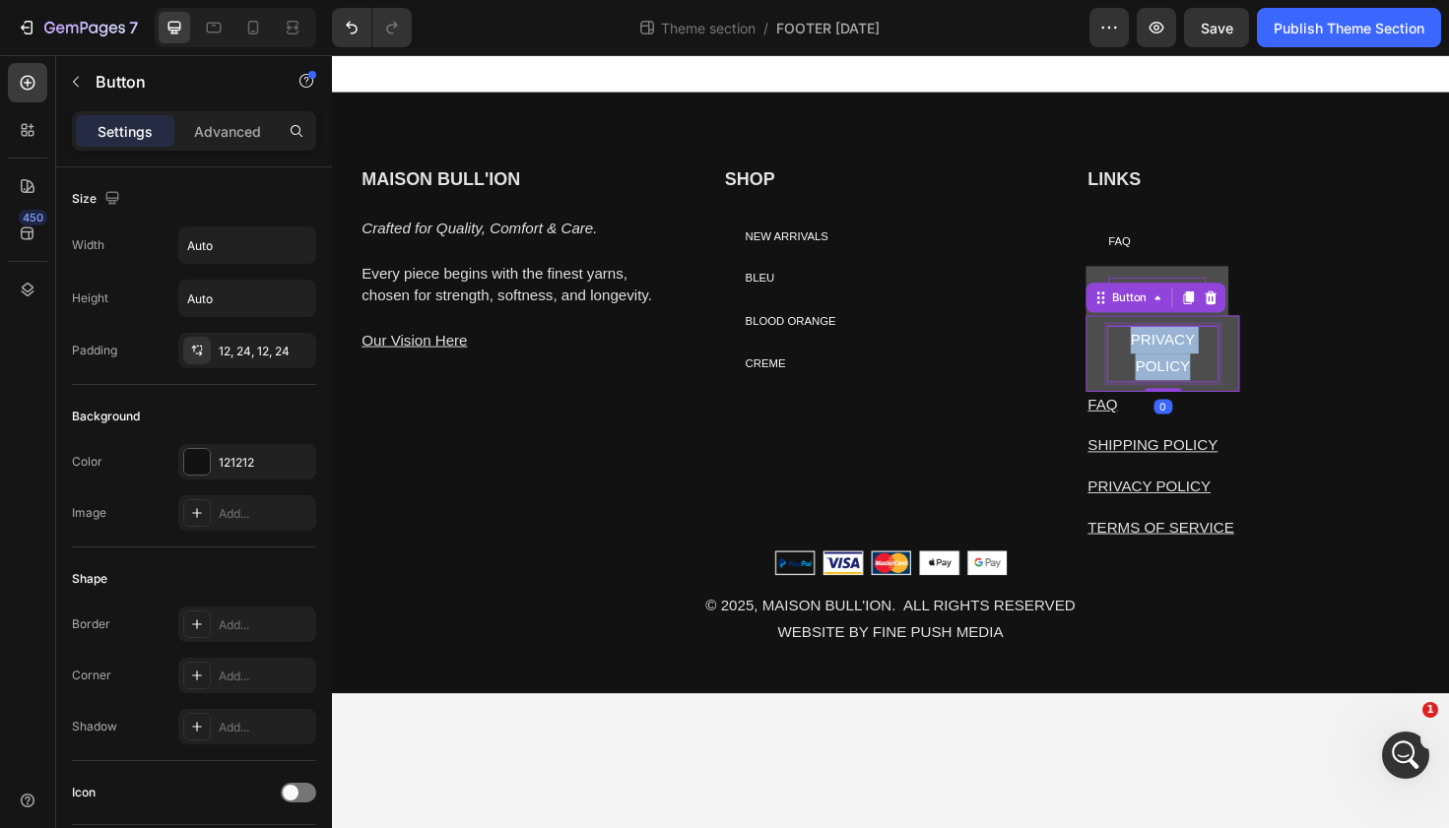
click at [1226, 381] on p "PRIVACY POLICY" at bounding box center [1210, 371] width 115 height 57
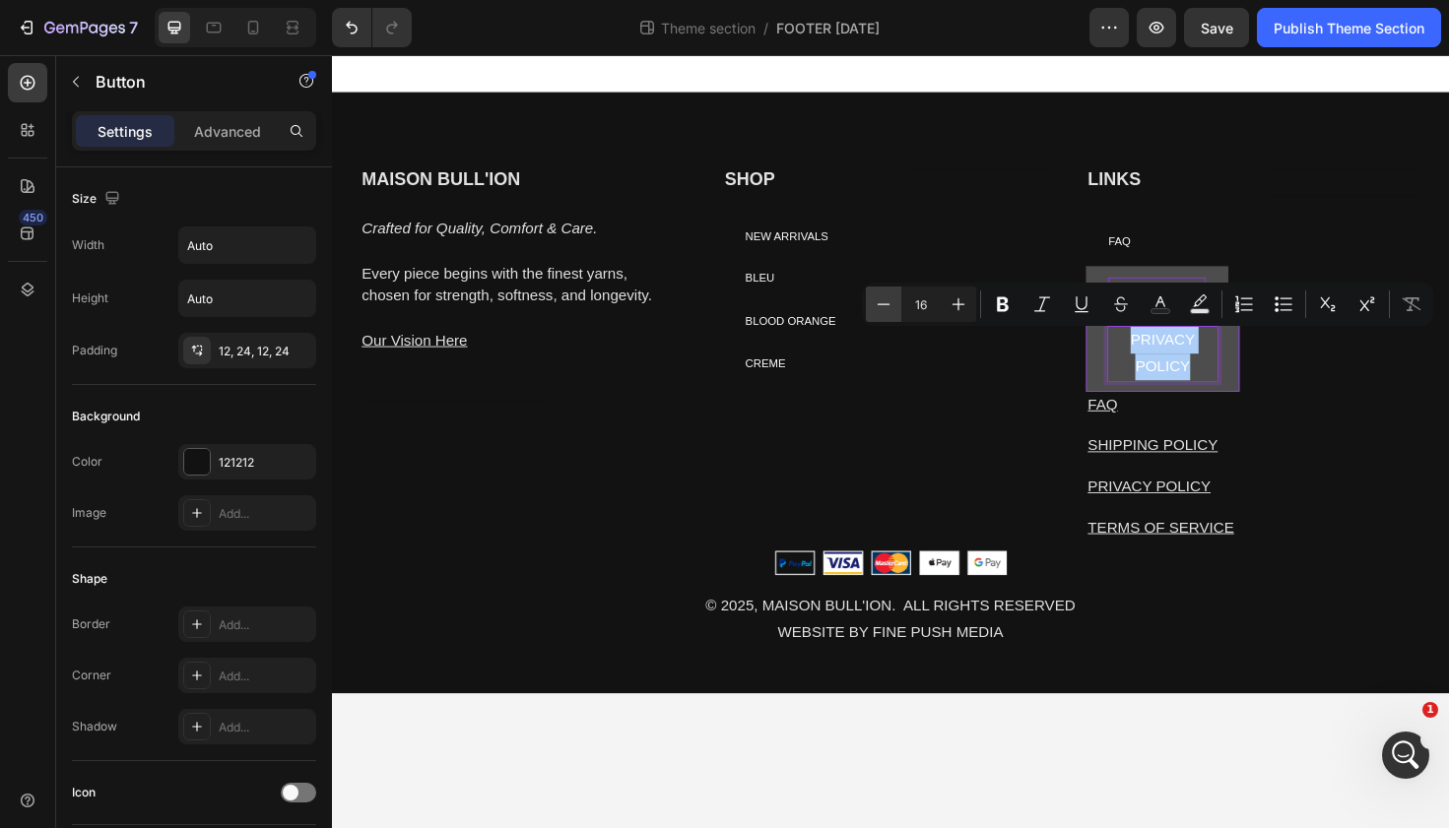
click at [878, 302] on icon "Editor contextual toolbar" at bounding box center [884, 304] width 20 height 20
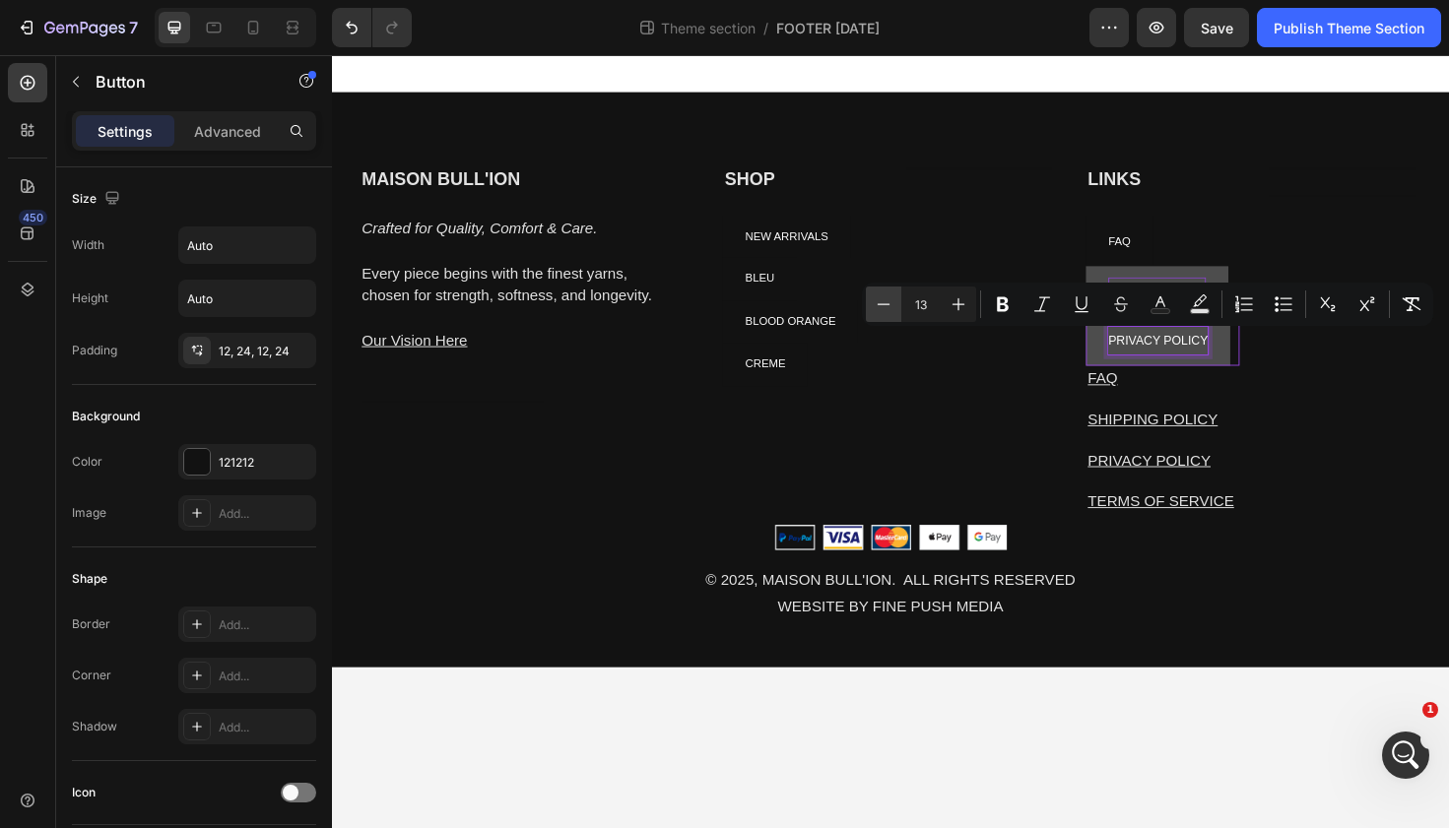
click at [878, 302] on icon "Editor contextual toolbar" at bounding box center [884, 304] width 20 height 20
type input "12"
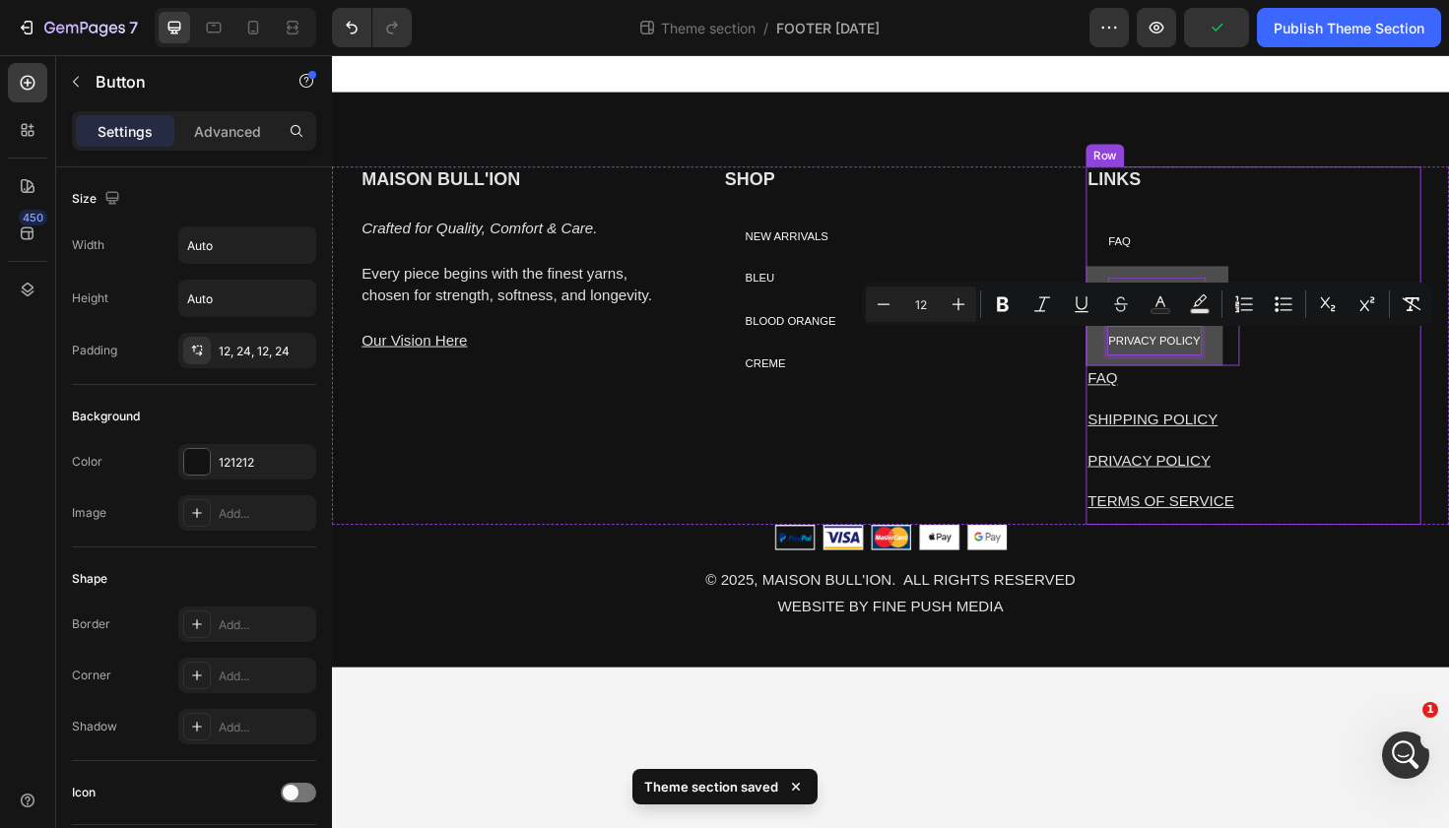
click at [1367, 417] on div "Heading Text block" at bounding box center [1403, 362] width 163 height 379
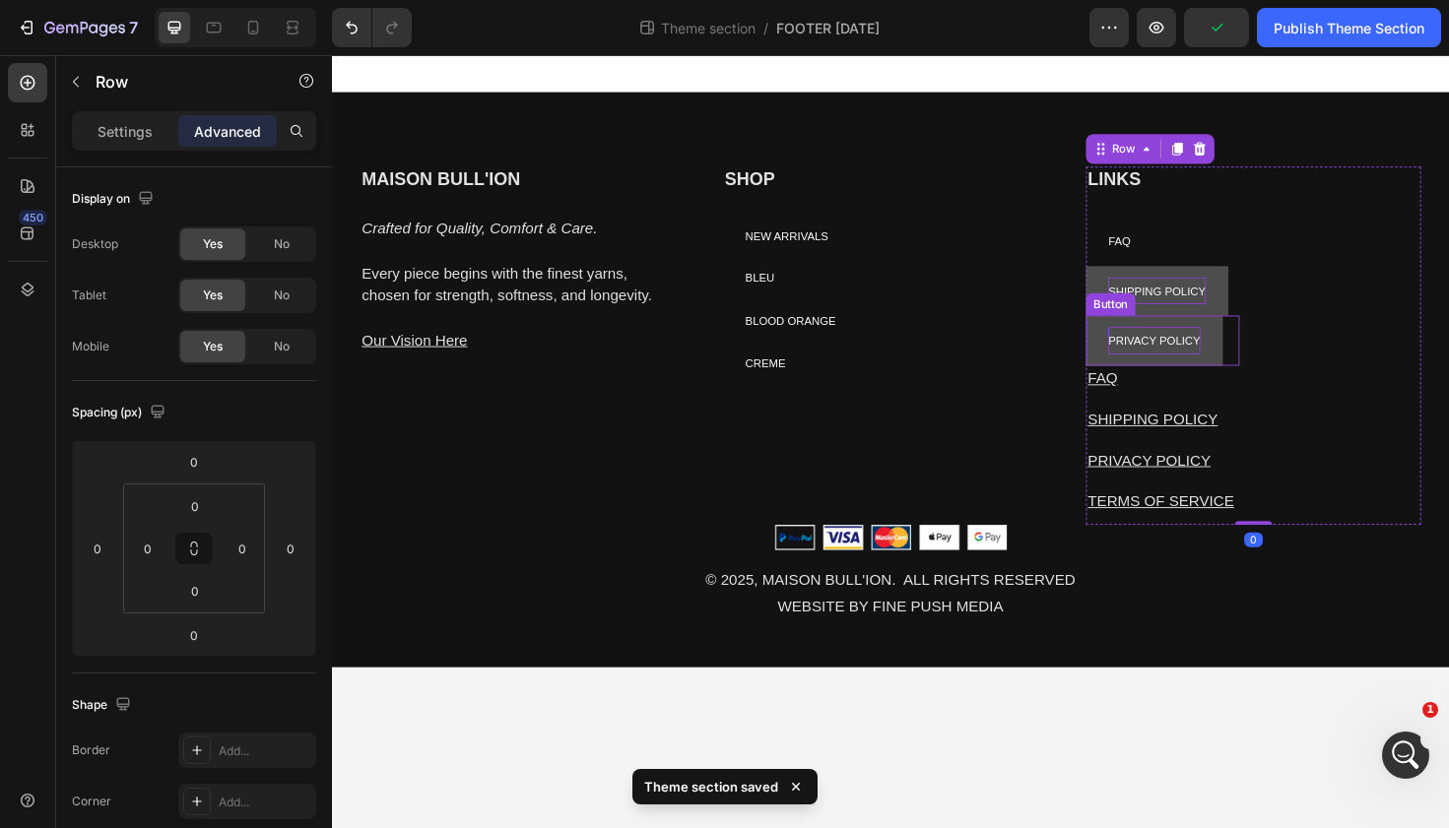
click at [1230, 359] on span "PRIVACY POLICY" at bounding box center [1202, 358] width 98 height 14
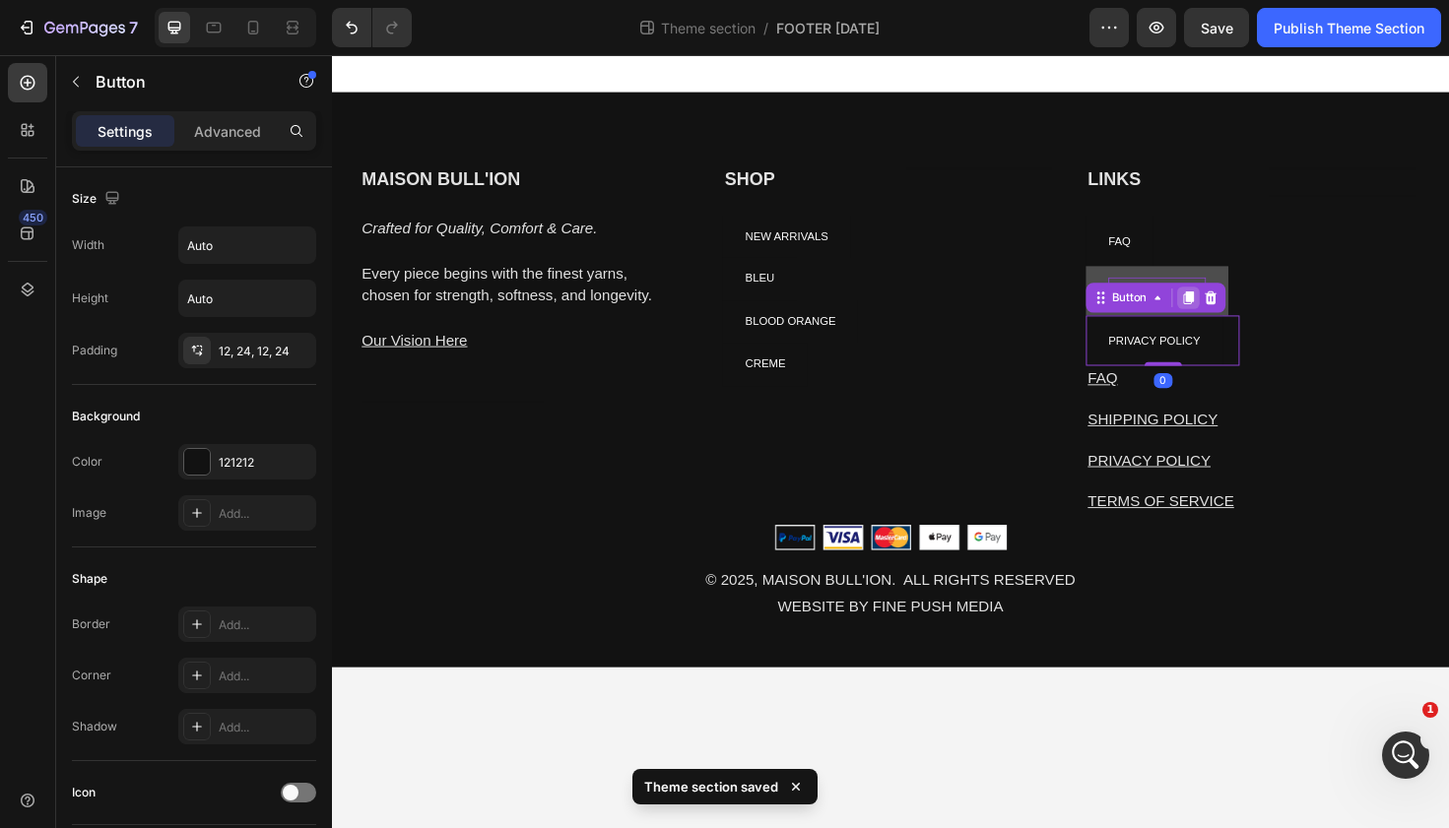
click at [1236, 307] on icon at bounding box center [1238, 312] width 16 height 16
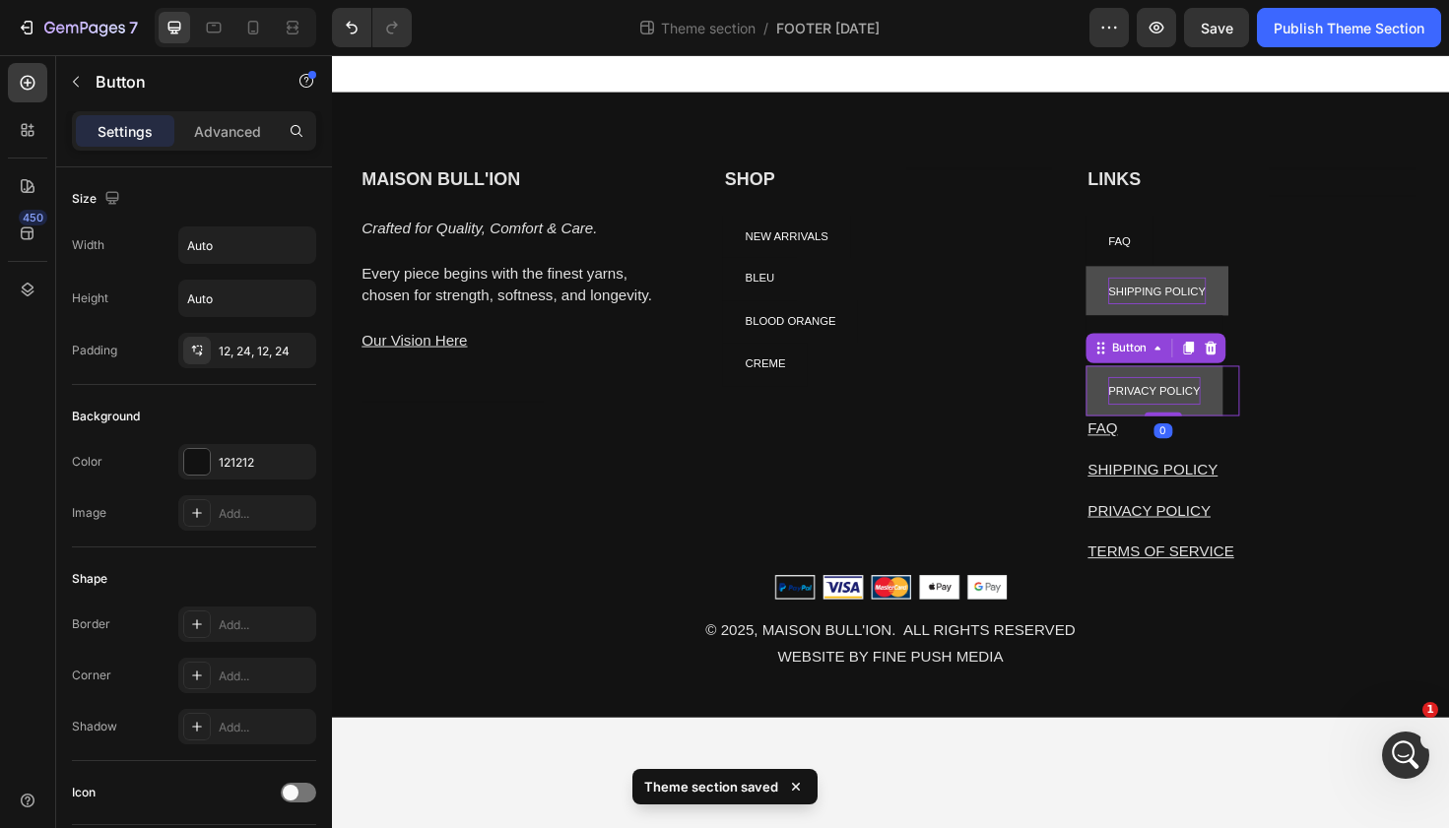
click at [1212, 414] on span "PRIVACY POLICY" at bounding box center [1202, 411] width 98 height 14
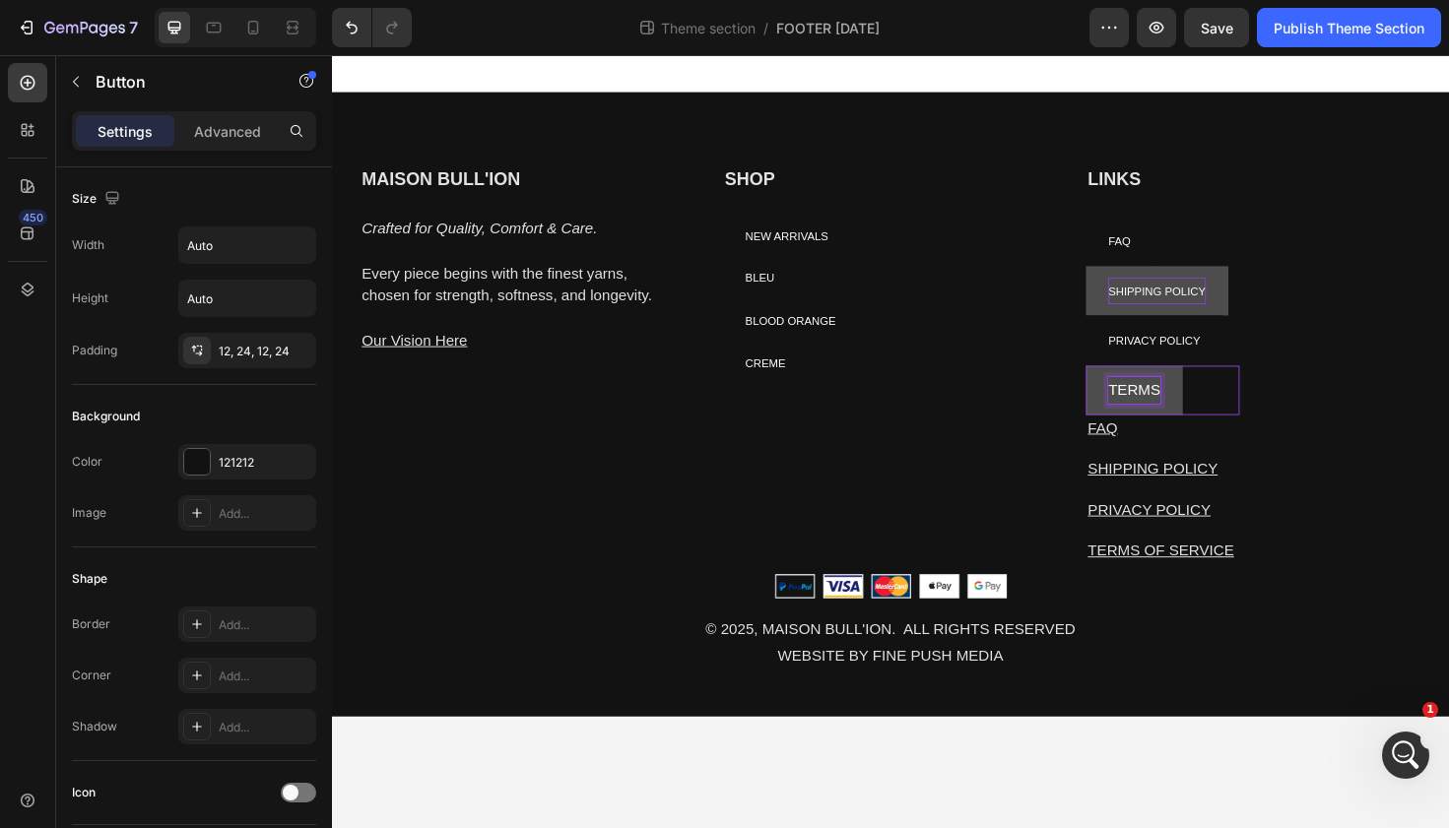
click at [1130, 384] on button "TERMS" at bounding box center [1181, 410] width 102 height 52
click at [1130, 384] on button "TERMS OF" at bounding box center [1194, 410] width 129 height 52
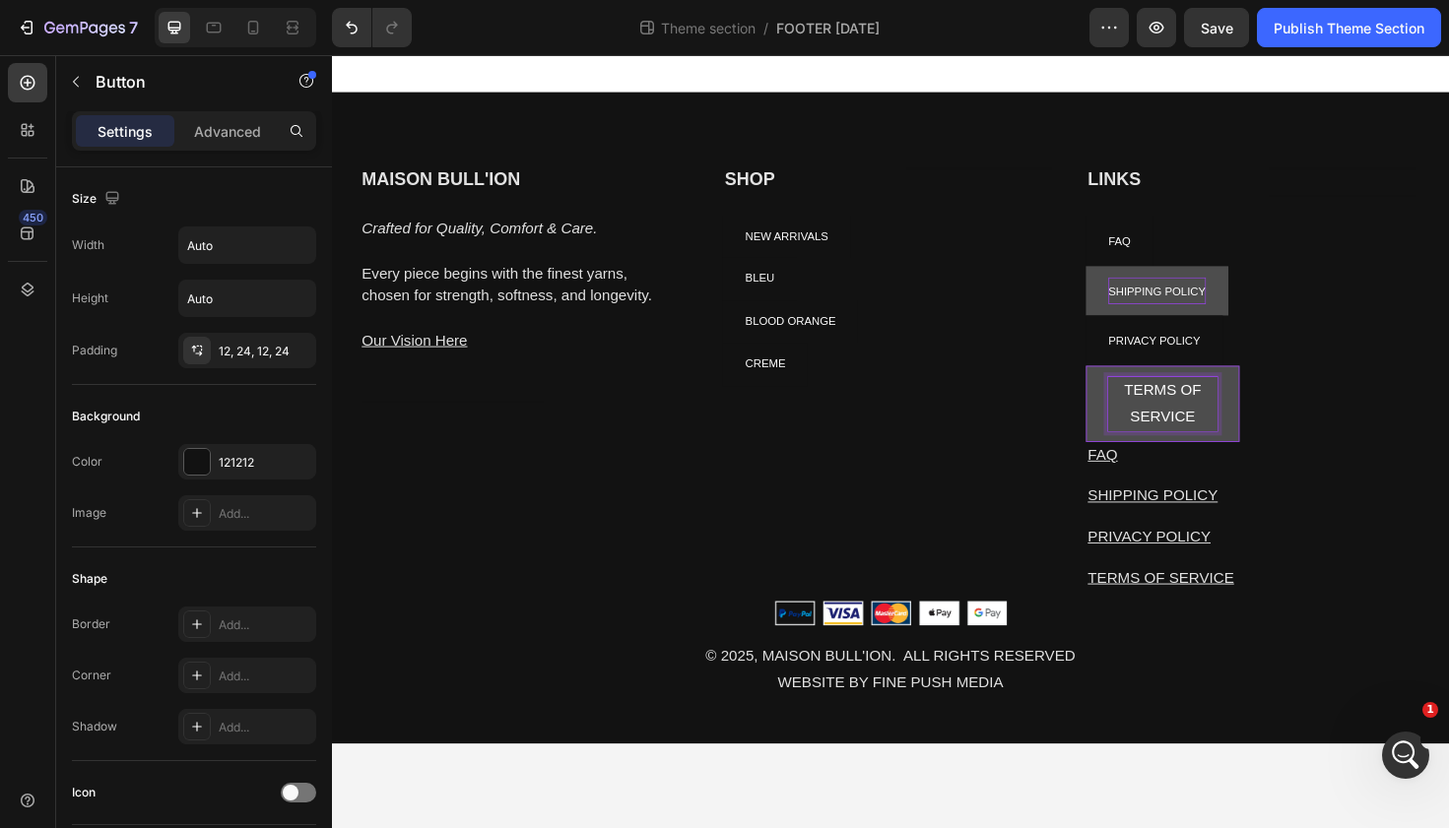
click at [1237, 417] on p "TERMS OF SERVICE" at bounding box center [1210, 424] width 115 height 57
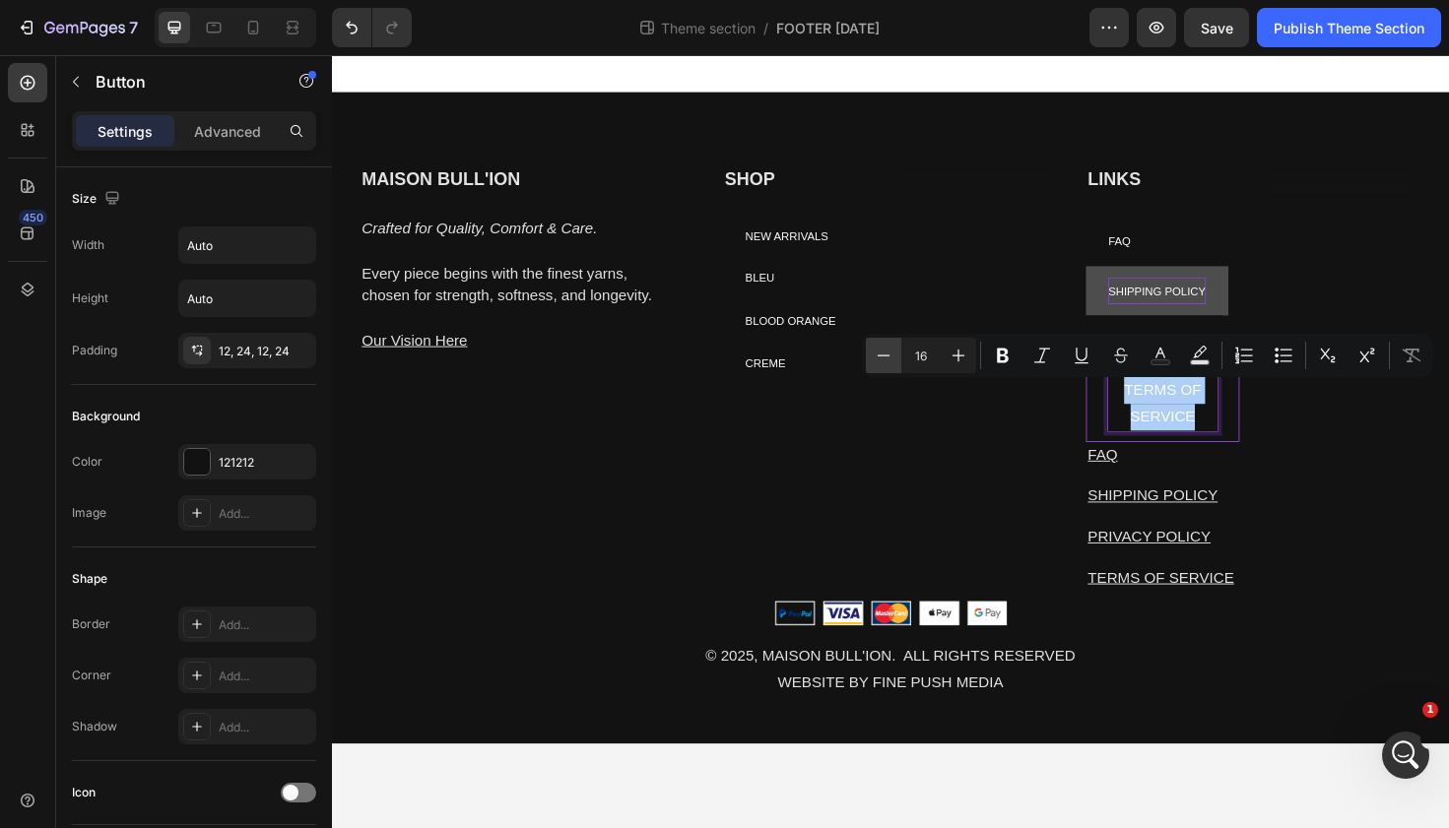
click at [884, 362] on icon "Editor contextual toolbar" at bounding box center [884, 356] width 20 height 20
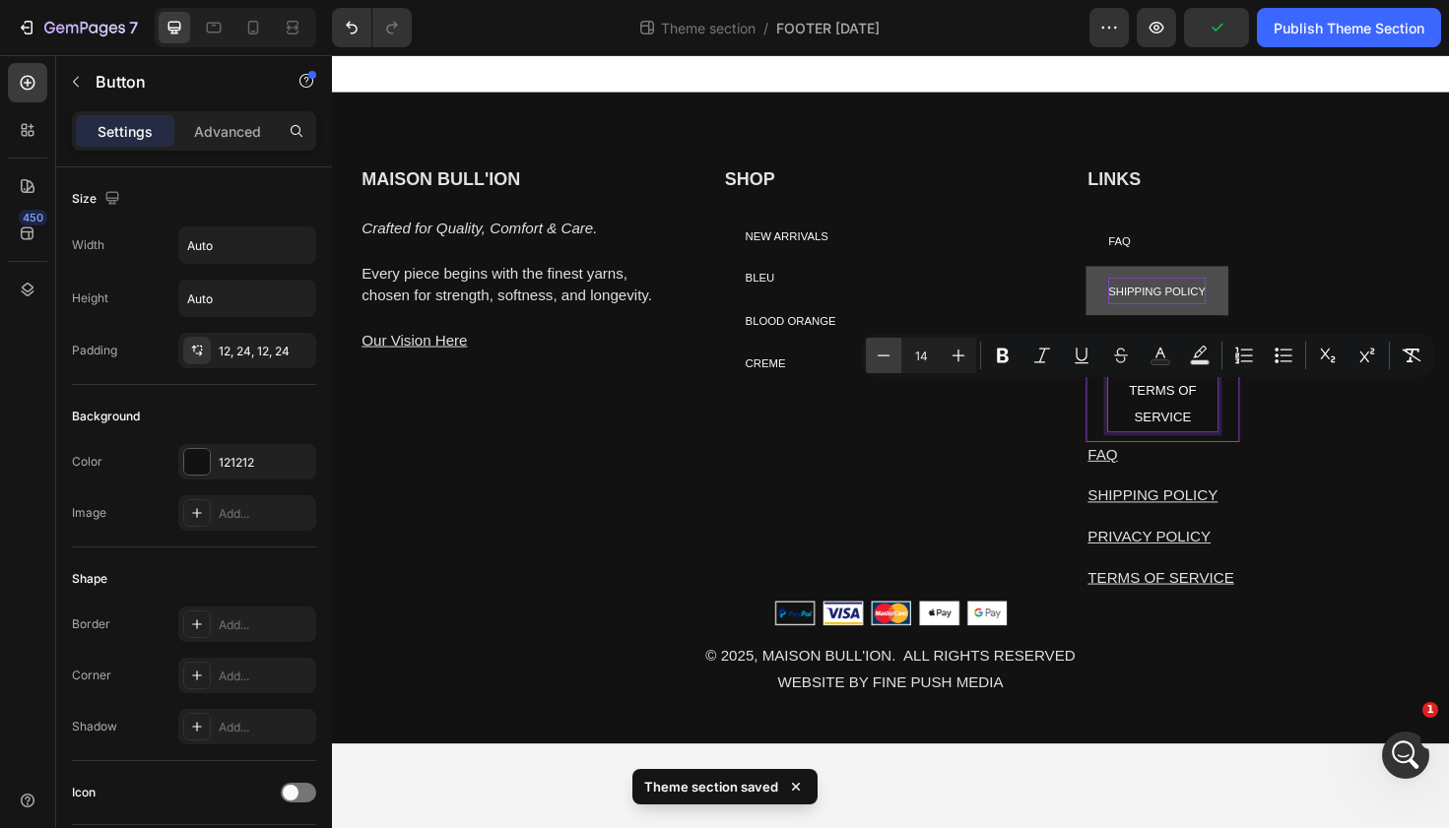
click at [884, 362] on icon "Editor contextual toolbar" at bounding box center [884, 356] width 20 height 20
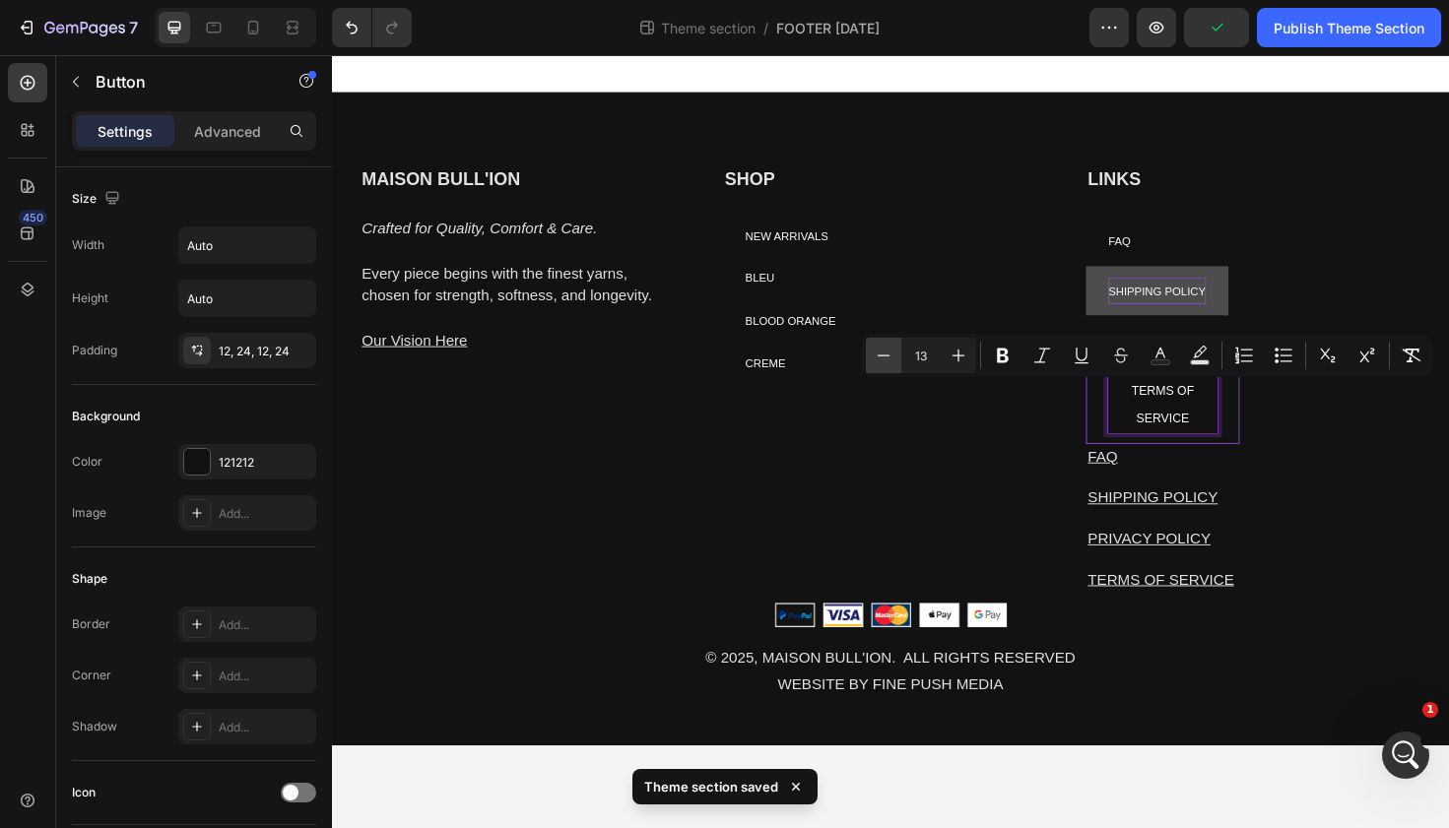
click at [884, 362] on icon "Editor contextual toolbar" at bounding box center [884, 356] width 20 height 20
type input "12"
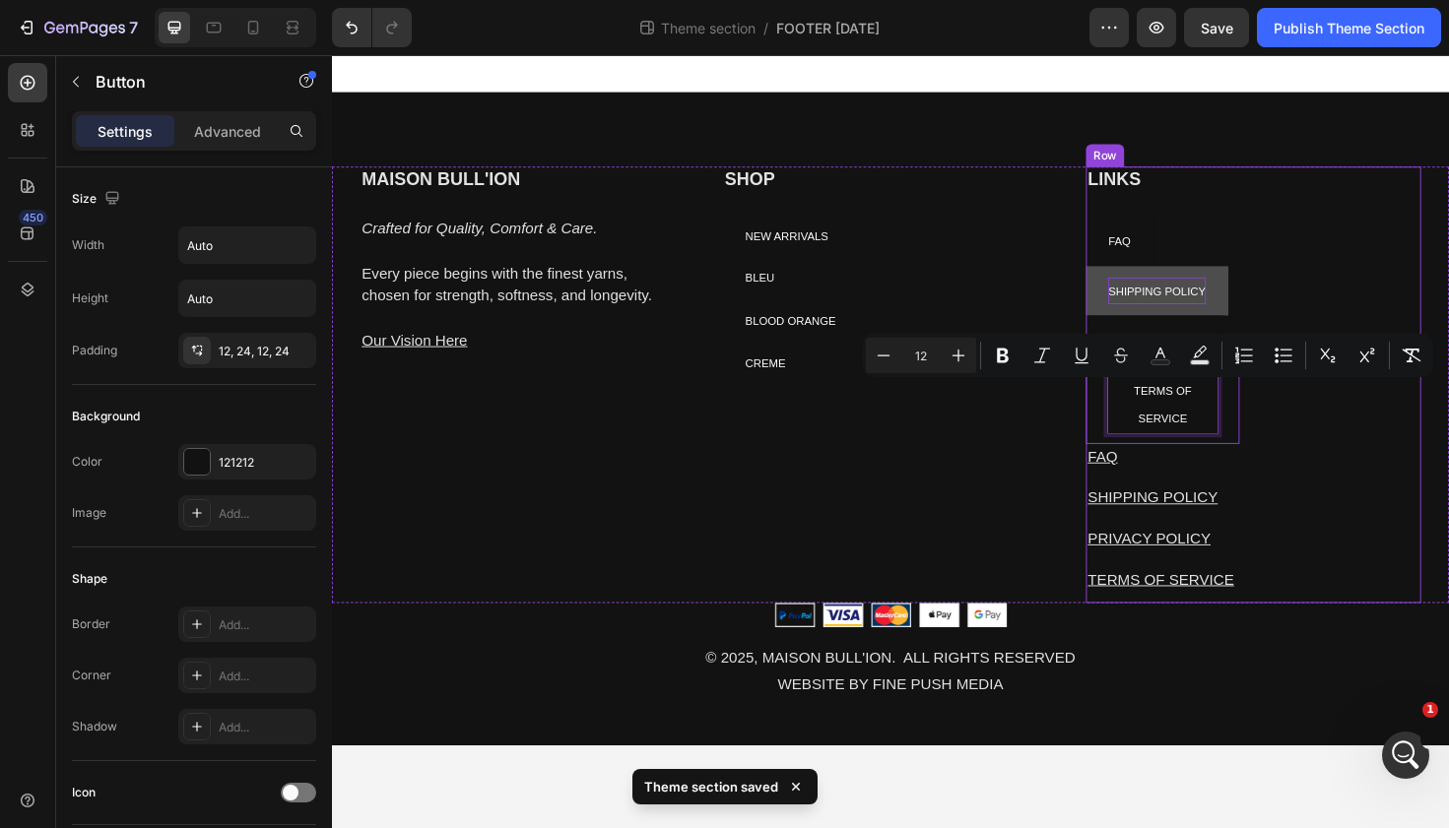
click at [1322, 485] on div "Heading Text block" at bounding box center [1403, 404] width 163 height 462
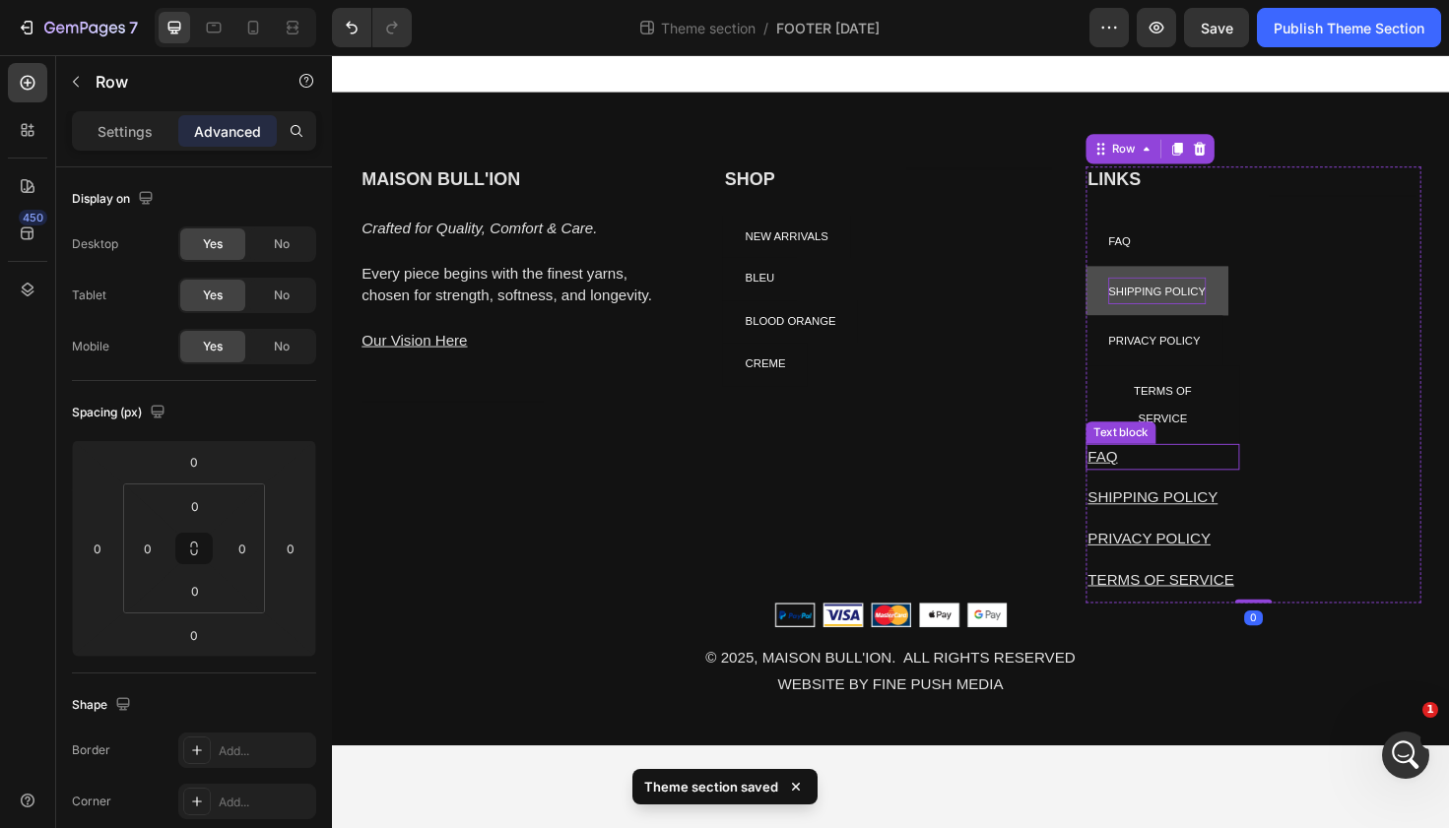
click at [1231, 483] on p "FAQ" at bounding box center [1211, 481] width 159 height 24
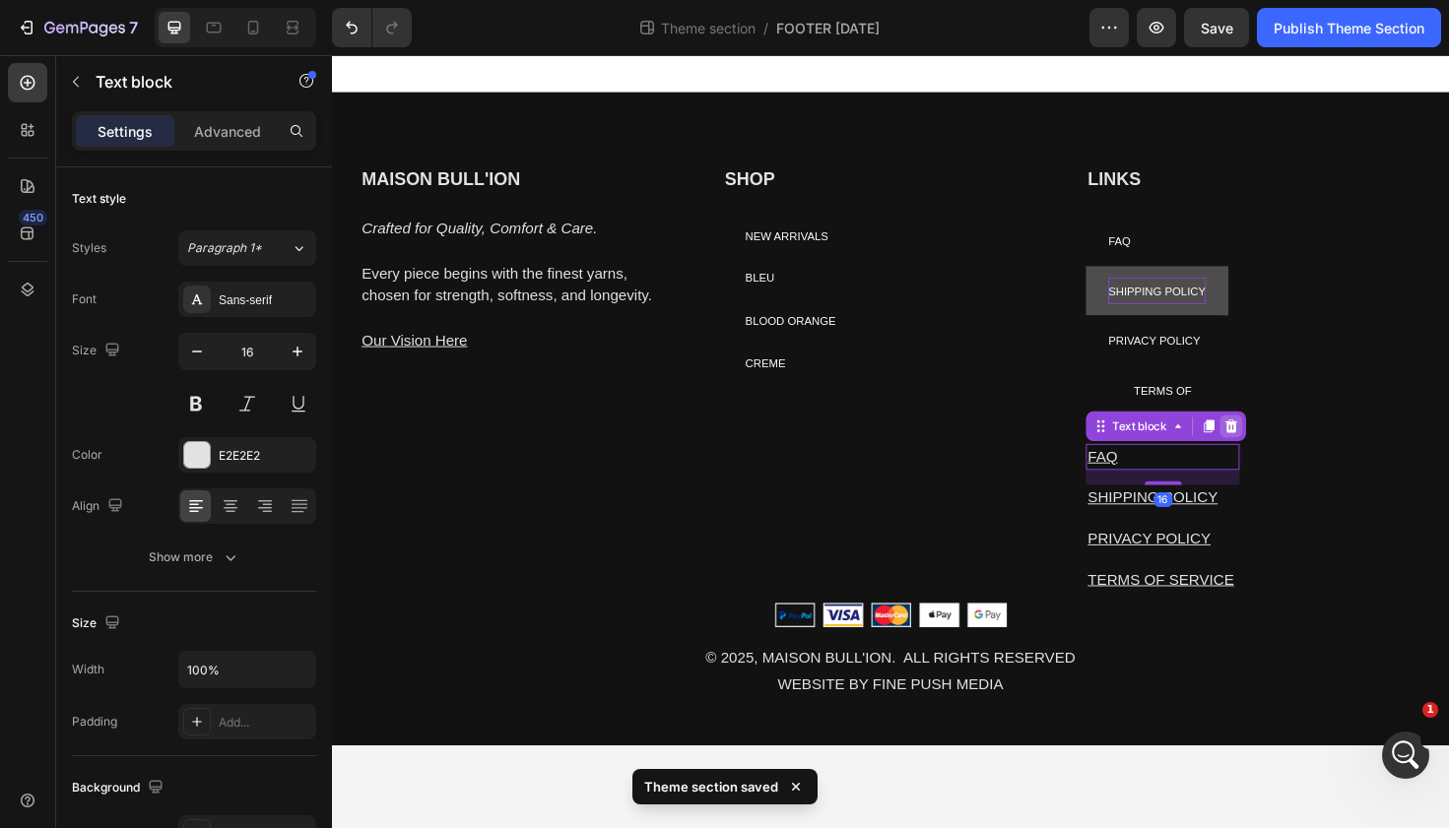
click at [1283, 455] on icon at bounding box center [1283, 448] width 13 height 14
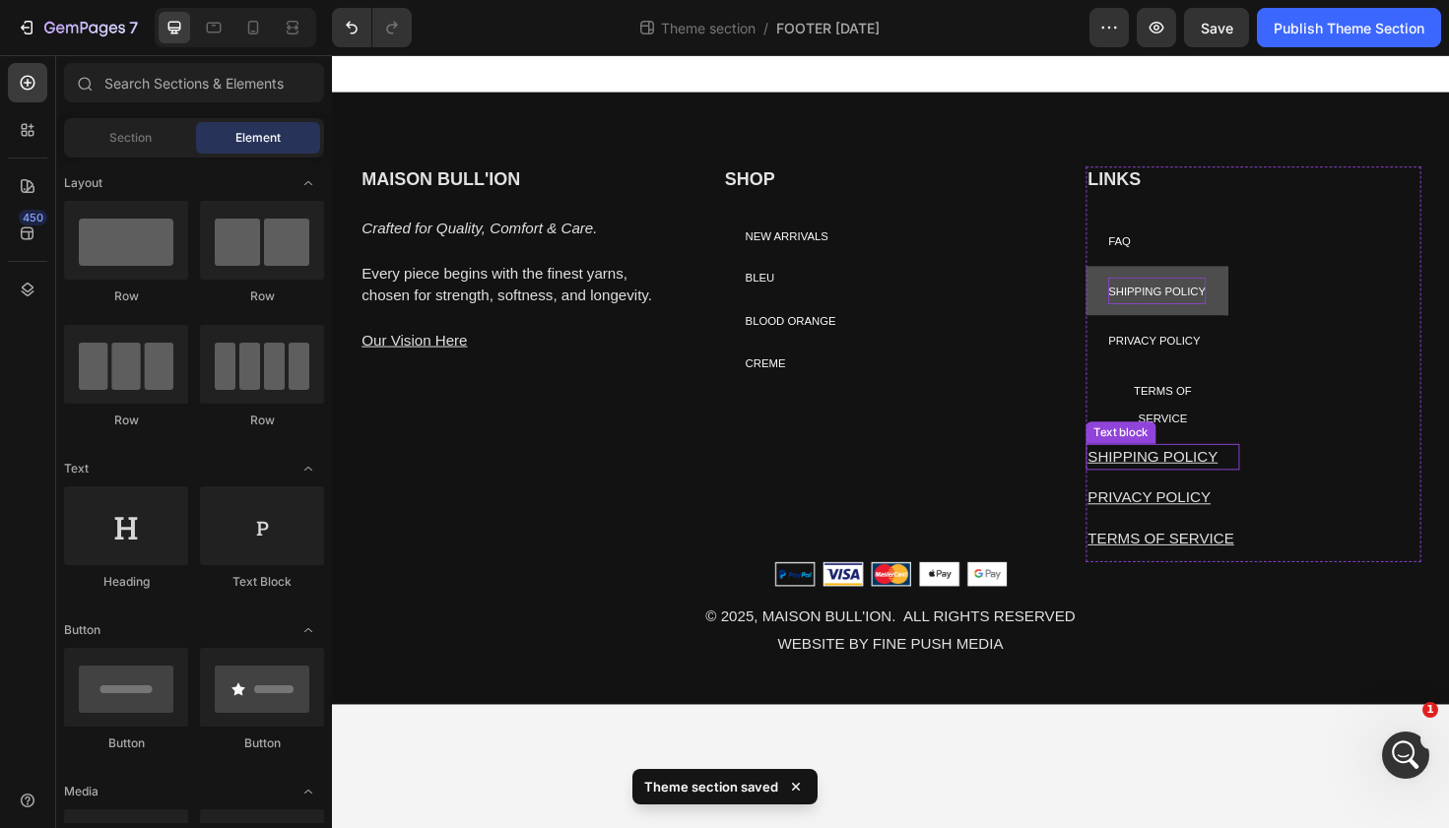
click at [1276, 485] on p "SHIPPING POLICY" at bounding box center [1211, 481] width 159 height 24
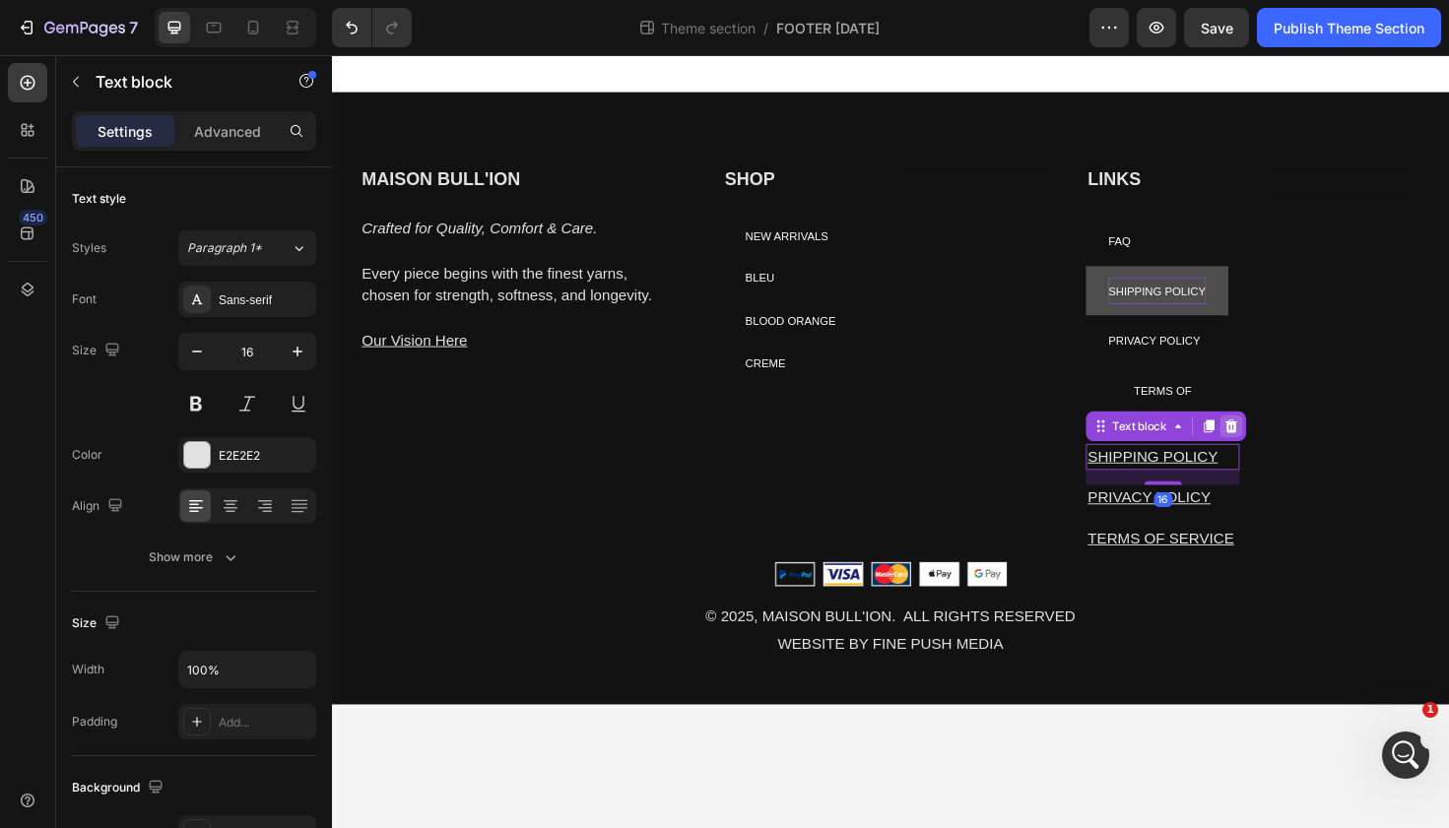
click at [1279, 455] on icon at bounding box center [1283, 448] width 13 height 14
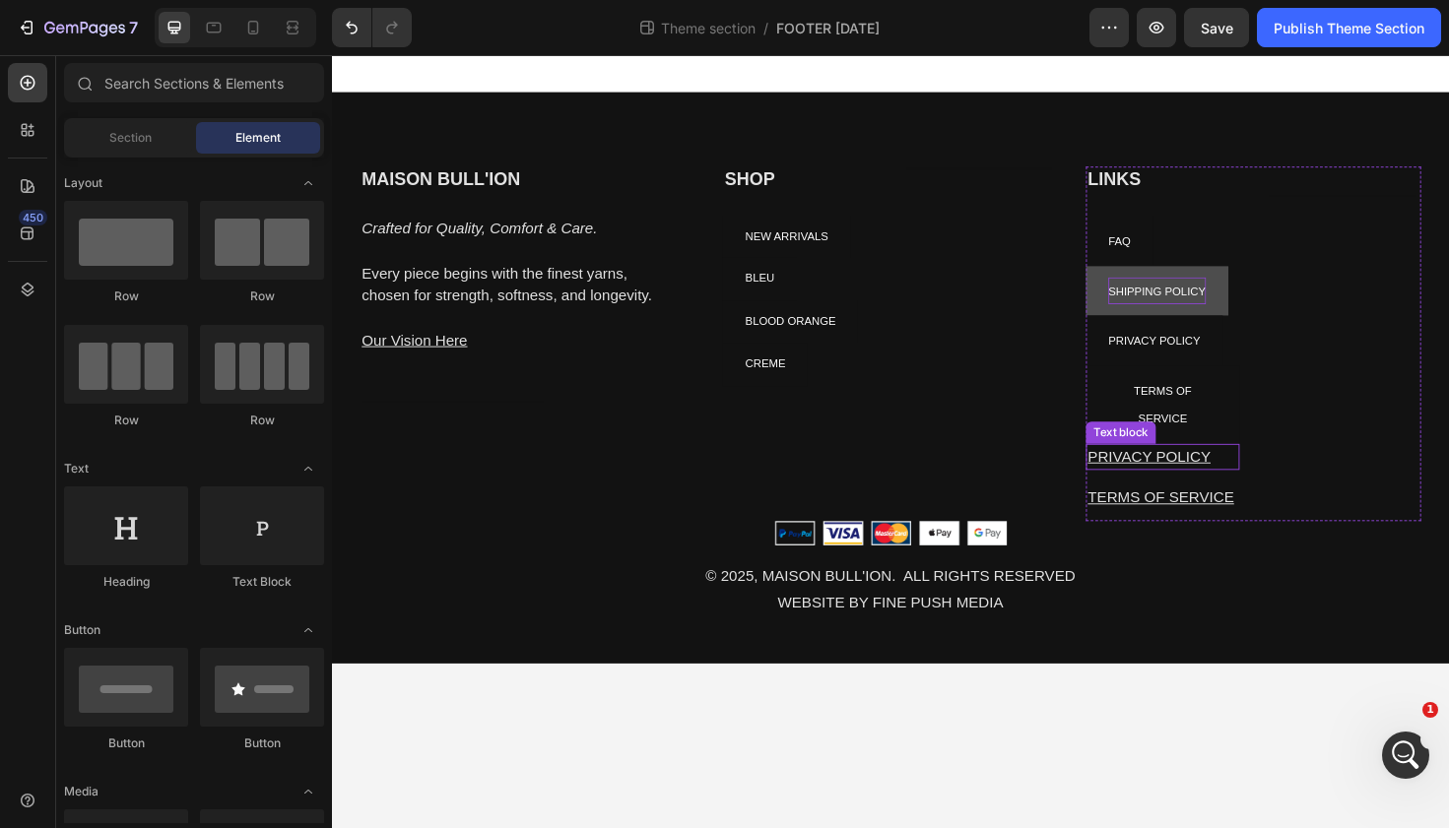
click at [1270, 486] on p "PRIVACY POLICY" at bounding box center [1211, 481] width 159 height 24
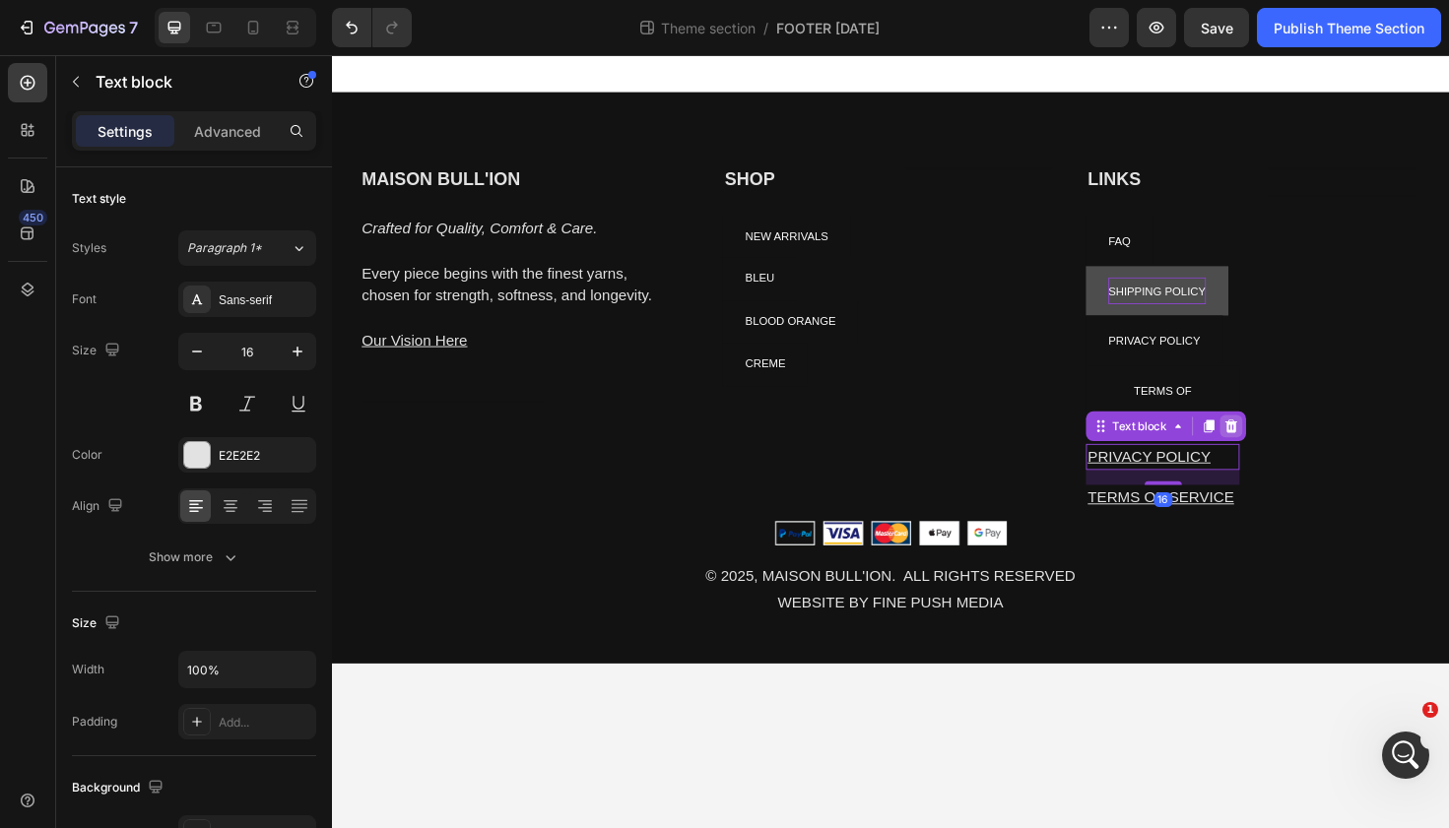
click at [1283, 450] on icon at bounding box center [1283, 448] width 13 height 14
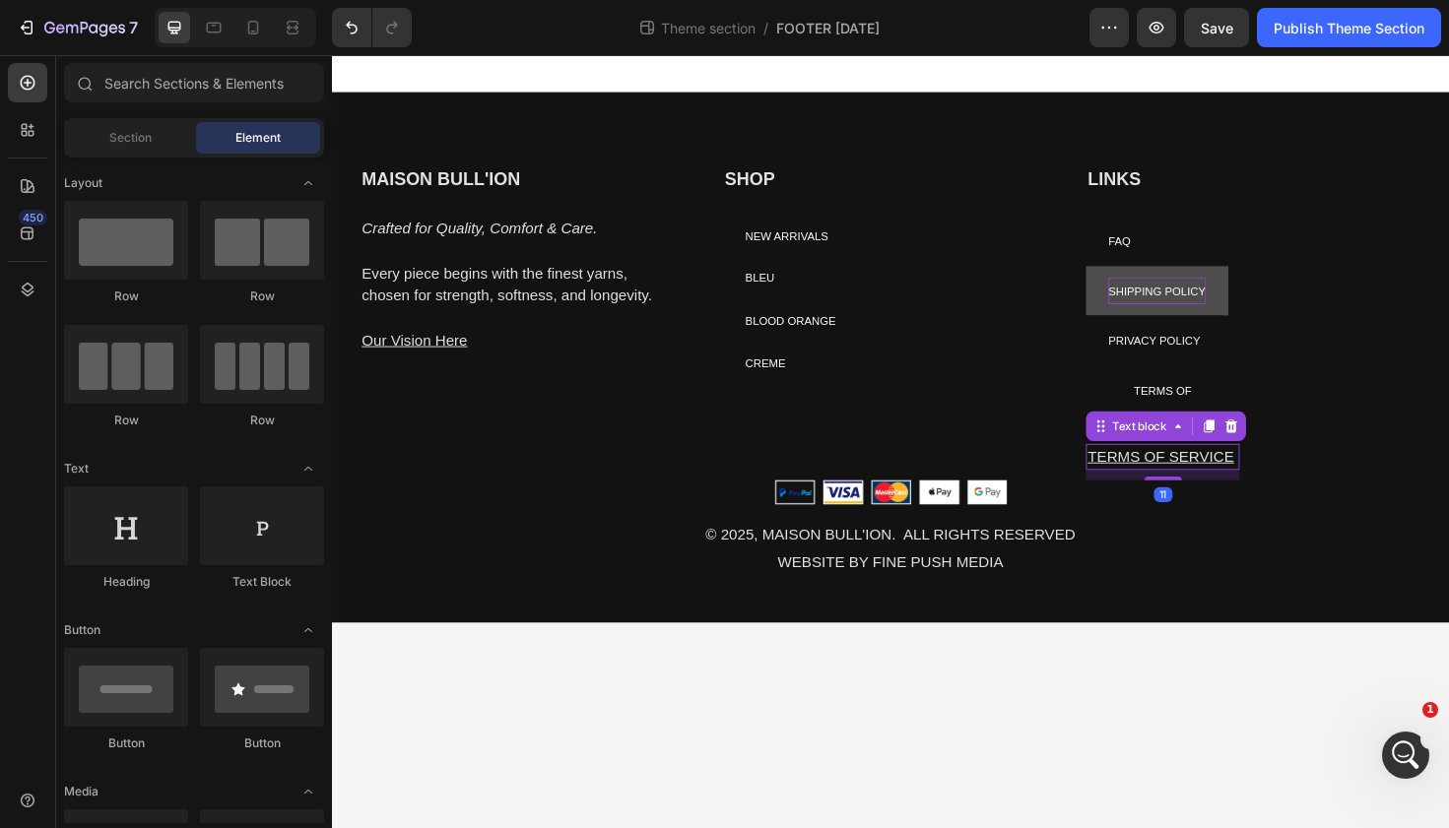
click at [1284, 482] on u "TERMS OF SERVICE" at bounding box center [1209, 480] width 155 height 17
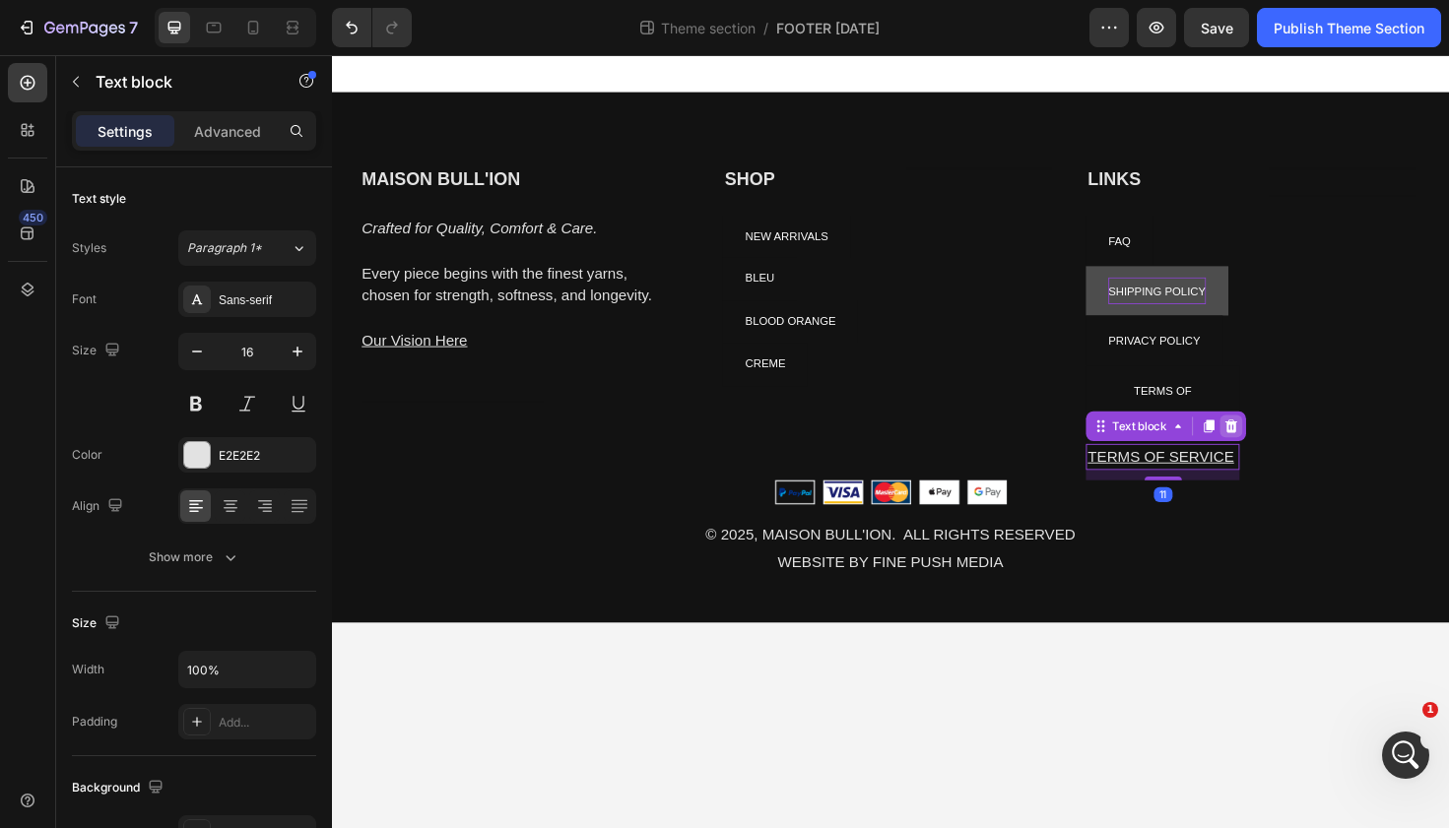
click at [1282, 455] on icon at bounding box center [1283, 448] width 16 height 16
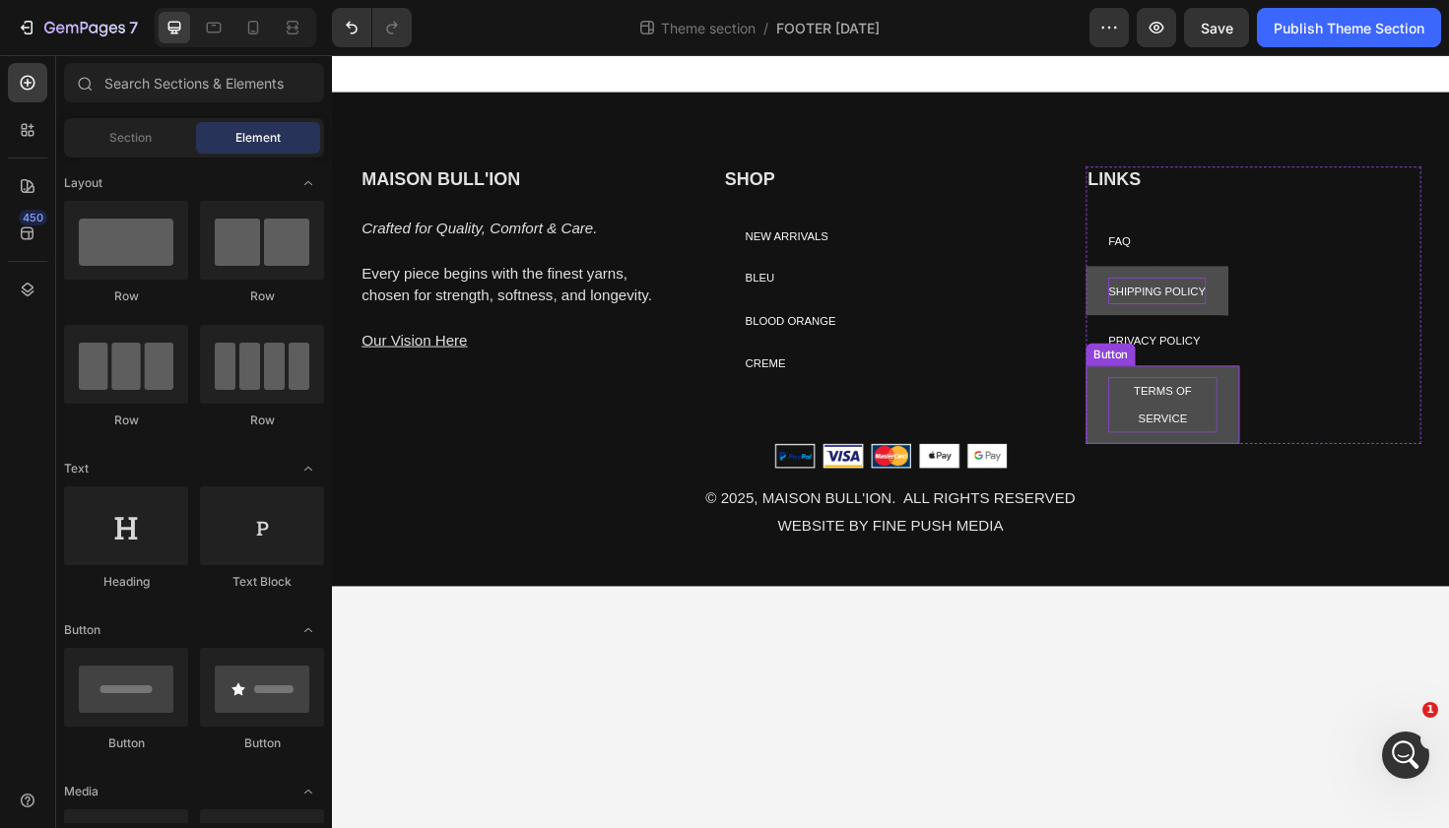
click at [1176, 414] on p "TERMS OF SERVICE" at bounding box center [1210, 425] width 115 height 59
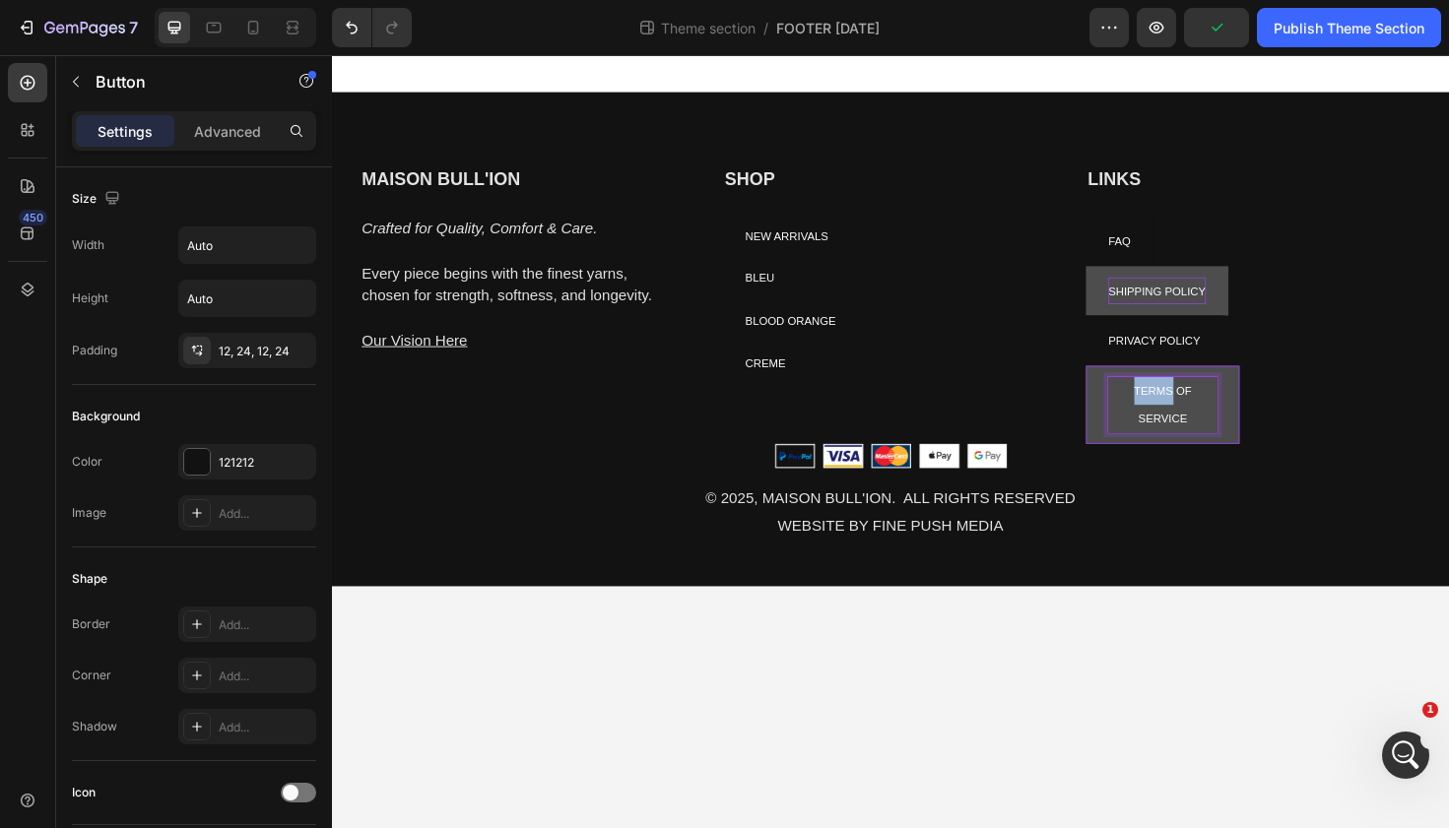
click at [1175, 414] on p "TERMS OF SERVICE" at bounding box center [1210, 425] width 115 height 59
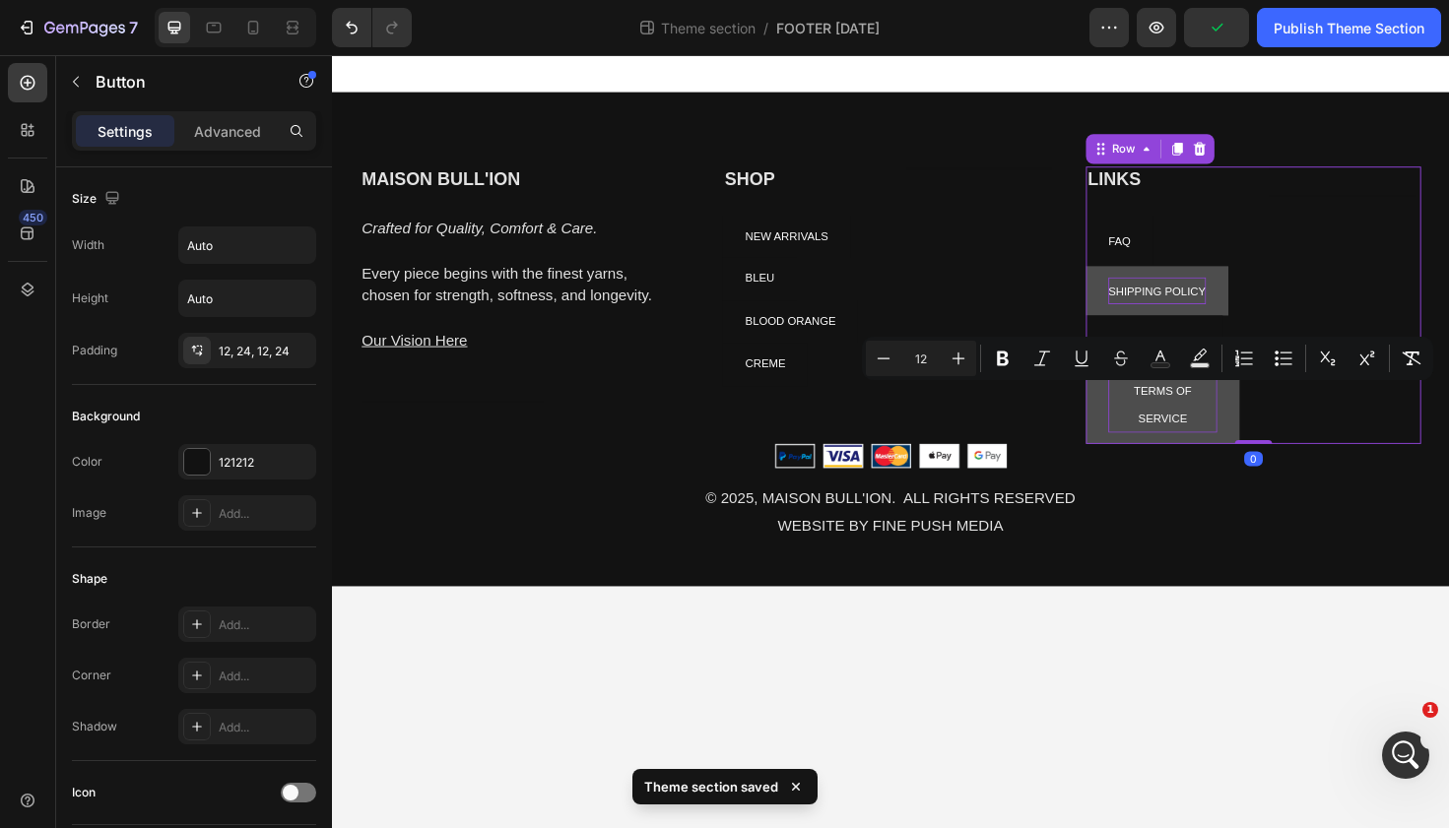
click at [1314, 450] on div "LINKS Heading FAQ Button SHIPPING POLICY Button PRIVACY POLICY Button TERMS OF …" at bounding box center [1307, 319] width 355 height 293
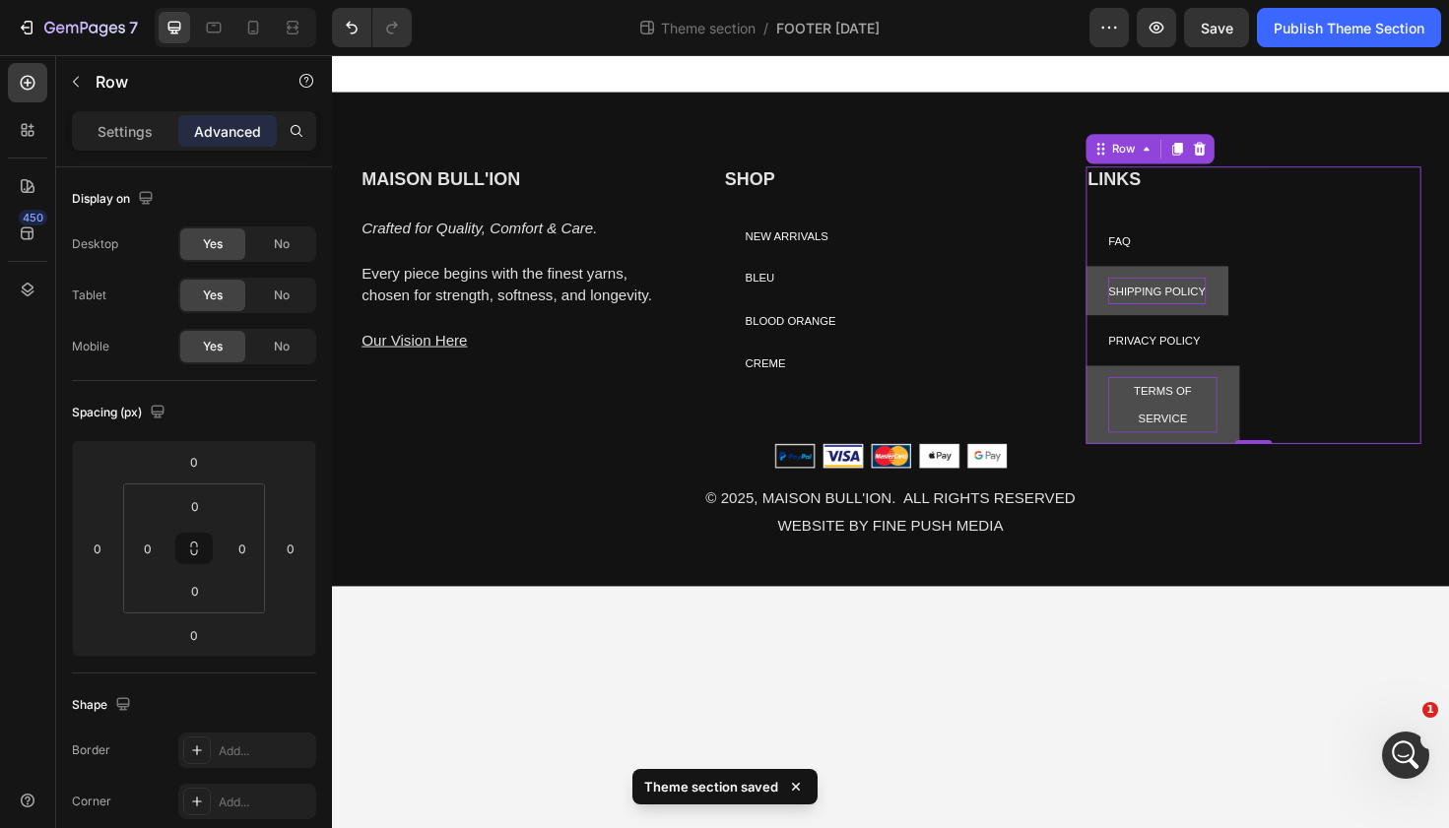
click at [1262, 203] on div "LINKS Heading FAQ Button SHIPPING POLICY Button PRIVACY POLICY Button TERMS OF …" at bounding box center [1211, 319] width 163 height 293
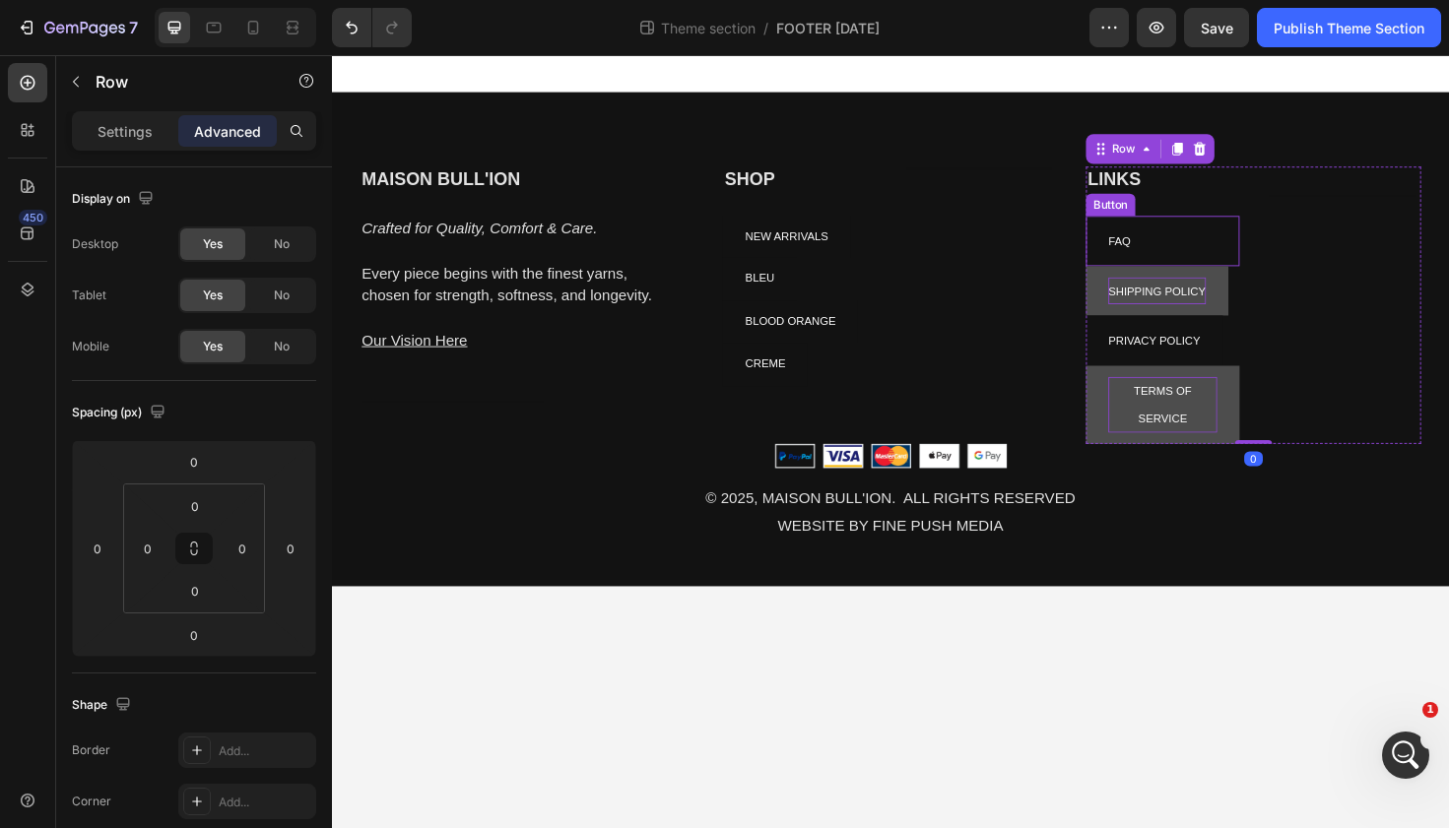
click at [1218, 252] on div "FAQ Button" at bounding box center [1211, 252] width 163 height 53
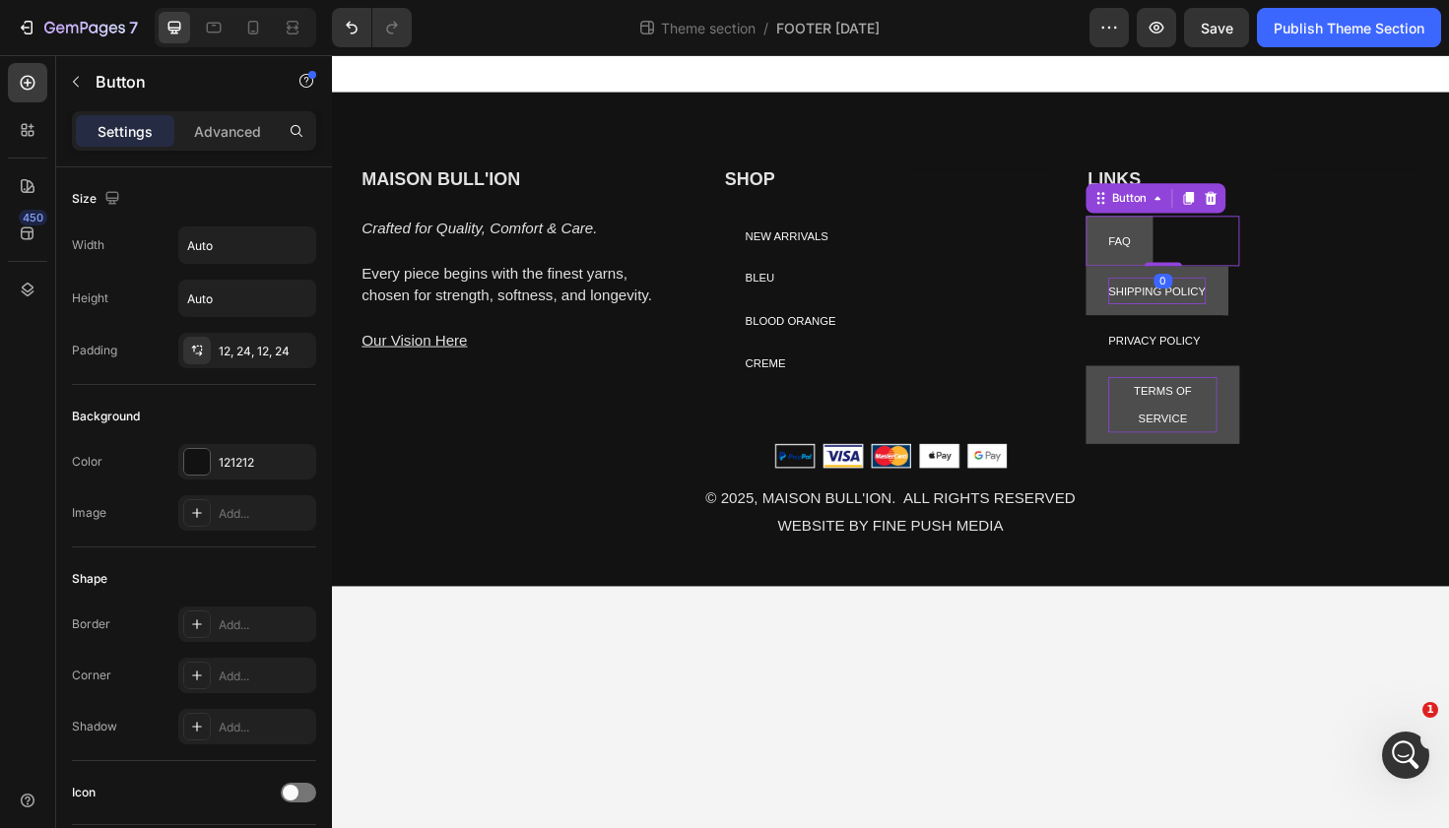
click at [1191, 252] on button "FAQ" at bounding box center [1165, 252] width 71 height 53
click at [1371, 254] on div "Heading Text block" at bounding box center [1403, 319] width 163 height 293
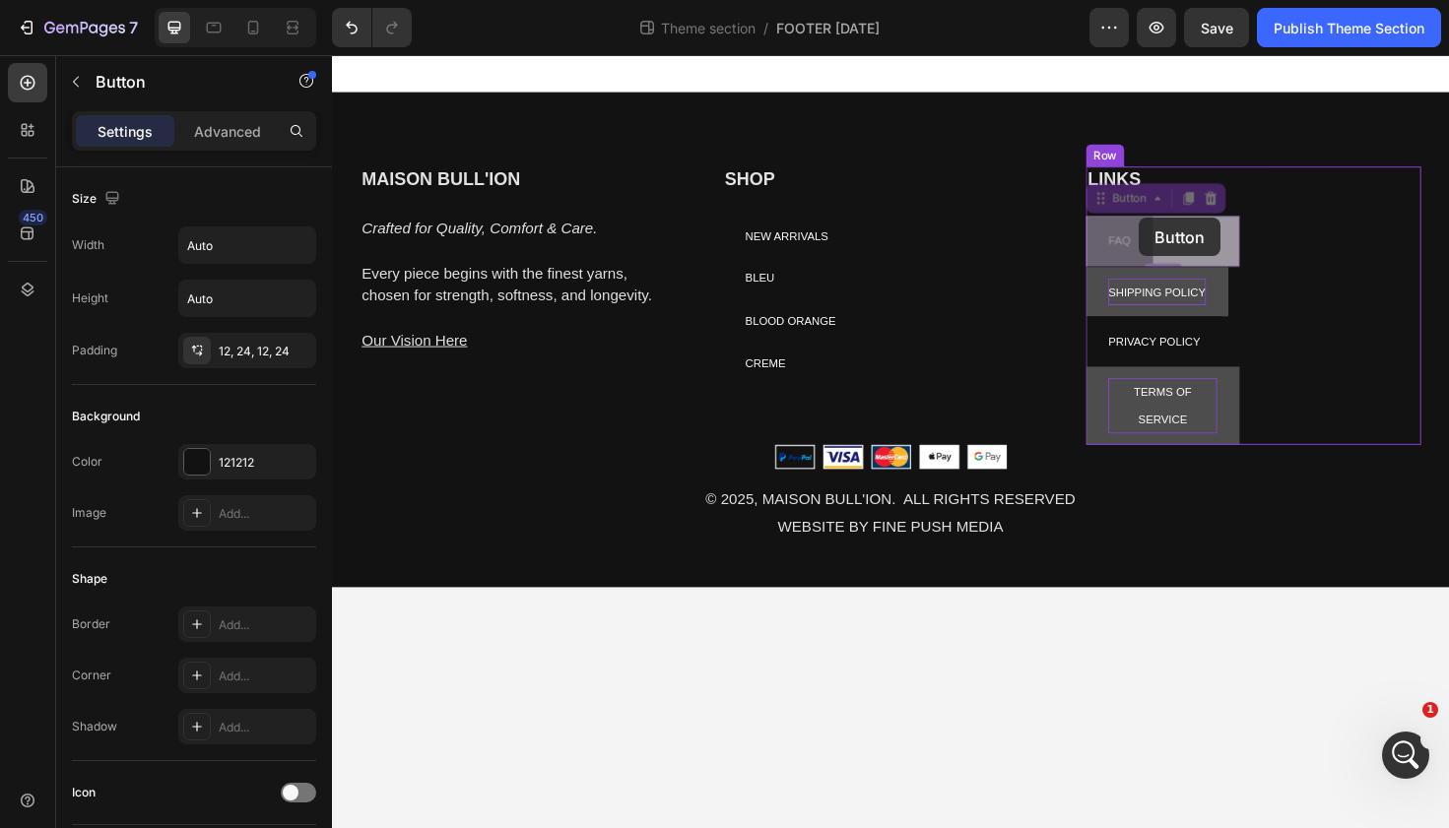
drag, startPoint x: 1186, startPoint y: 252, endPoint x: 1186, endPoint y: 229, distance: 22.7
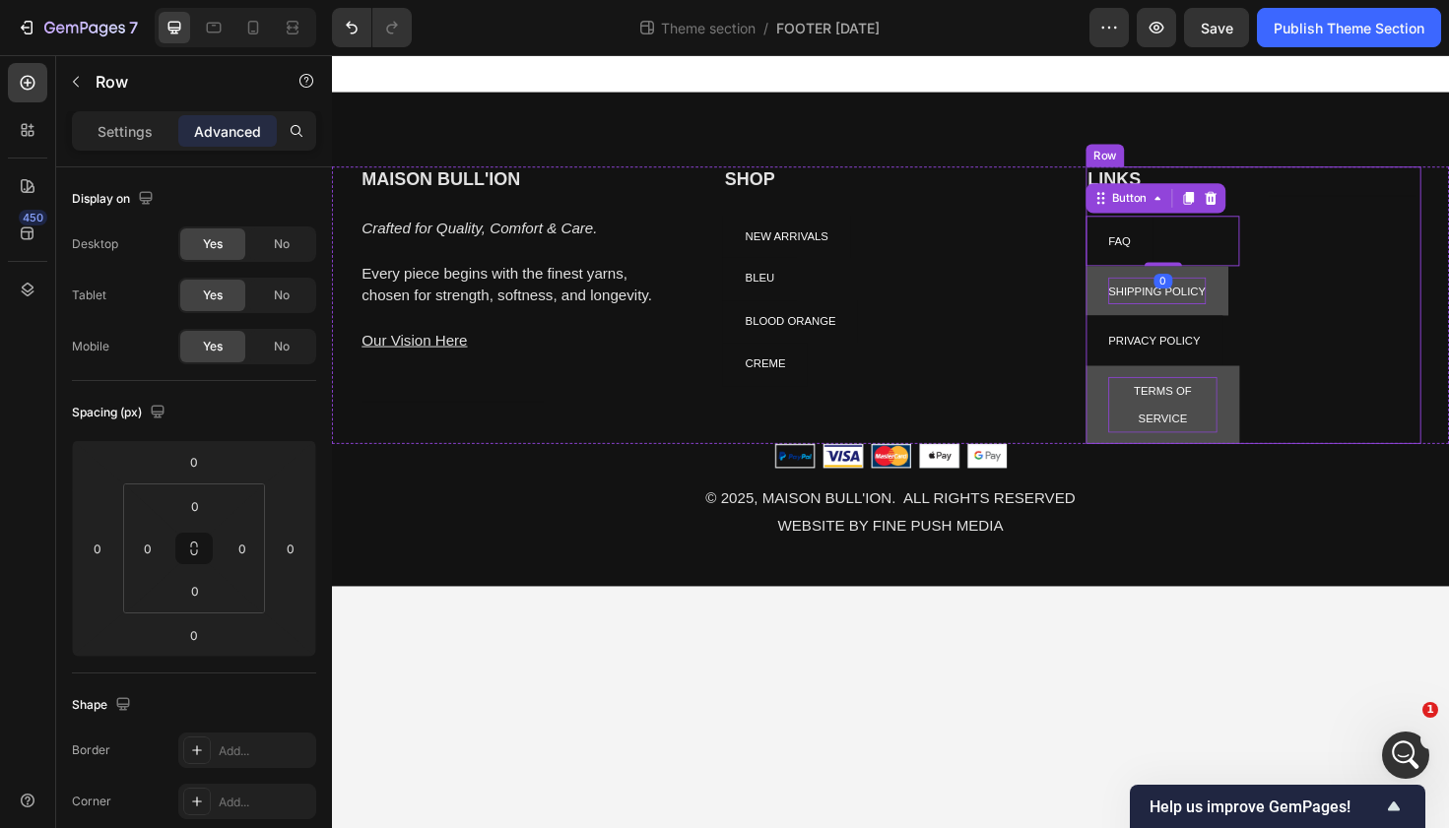
click at [1395, 228] on div "Heading Text block" at bounding box center [1403, 319] width 163 height 293
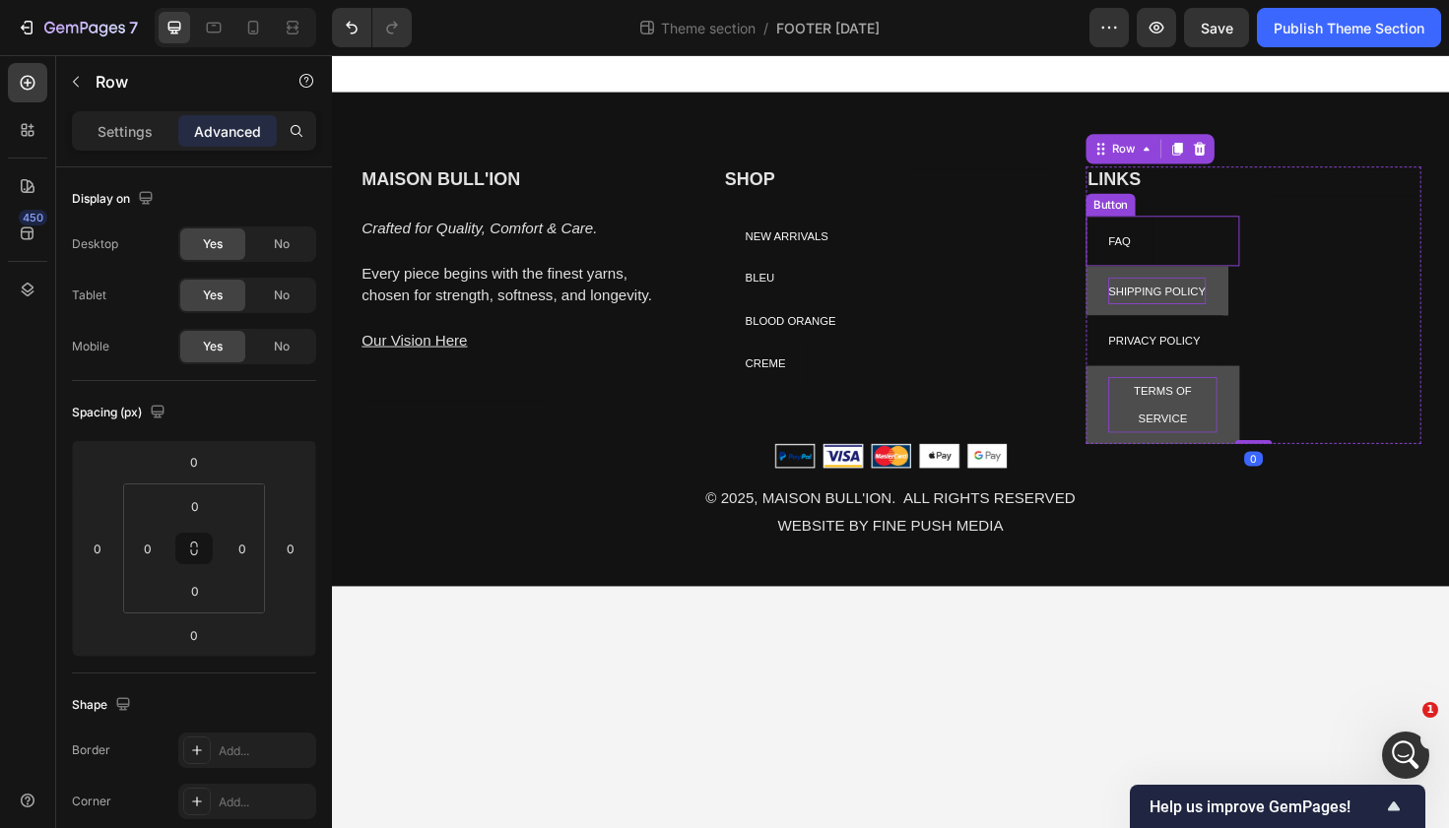
click at [1108, 319] on div "MAISON BULL'ION Heading Crafted for Quality, Comfort & Care. Every piece begins…" at bounding box center [923, 319] width 1182 height 293
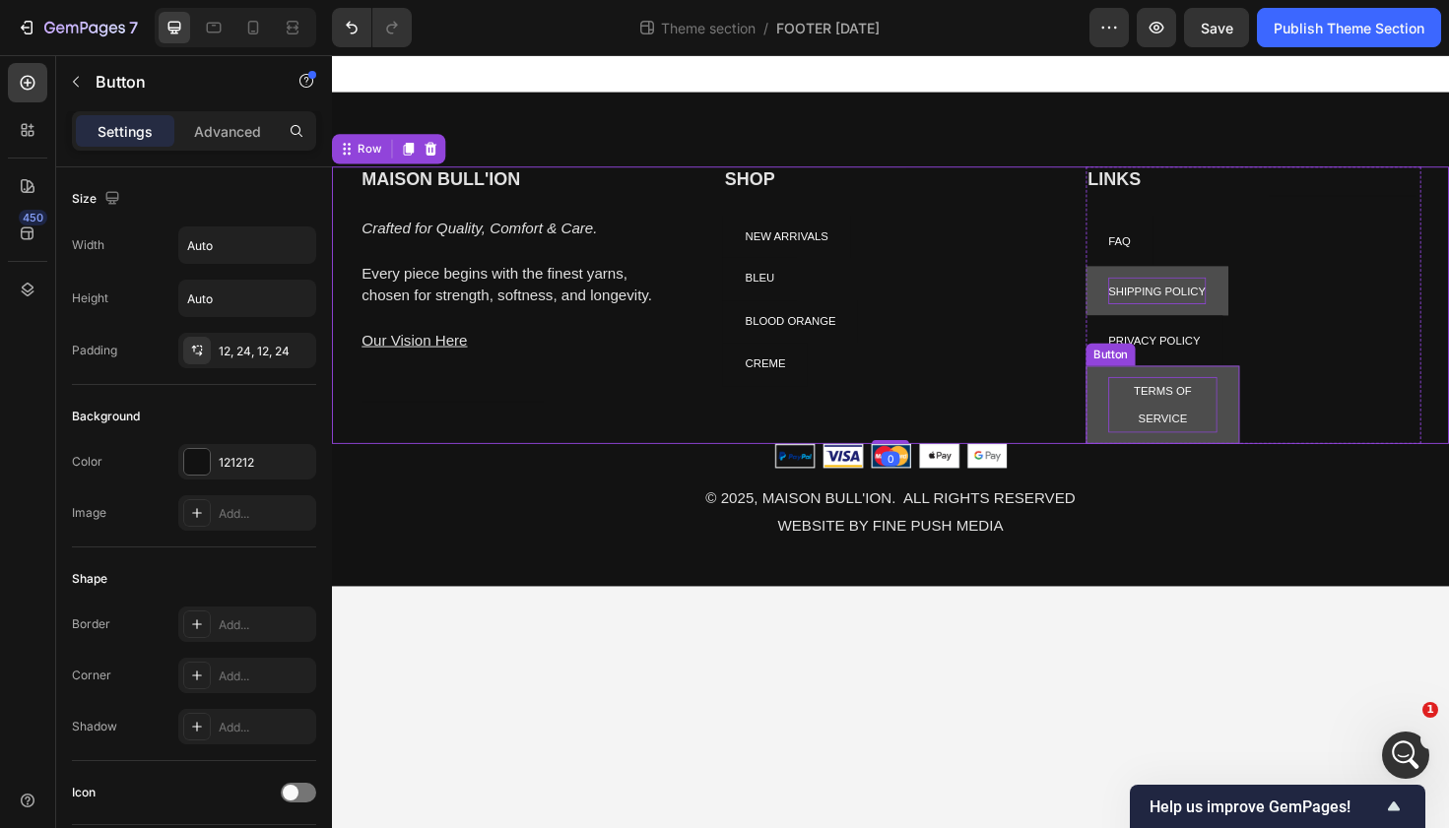
click at [1214, 401] on p "TERMS OF SERVICE" at bounding box center [1210, 425] width 115 height 59
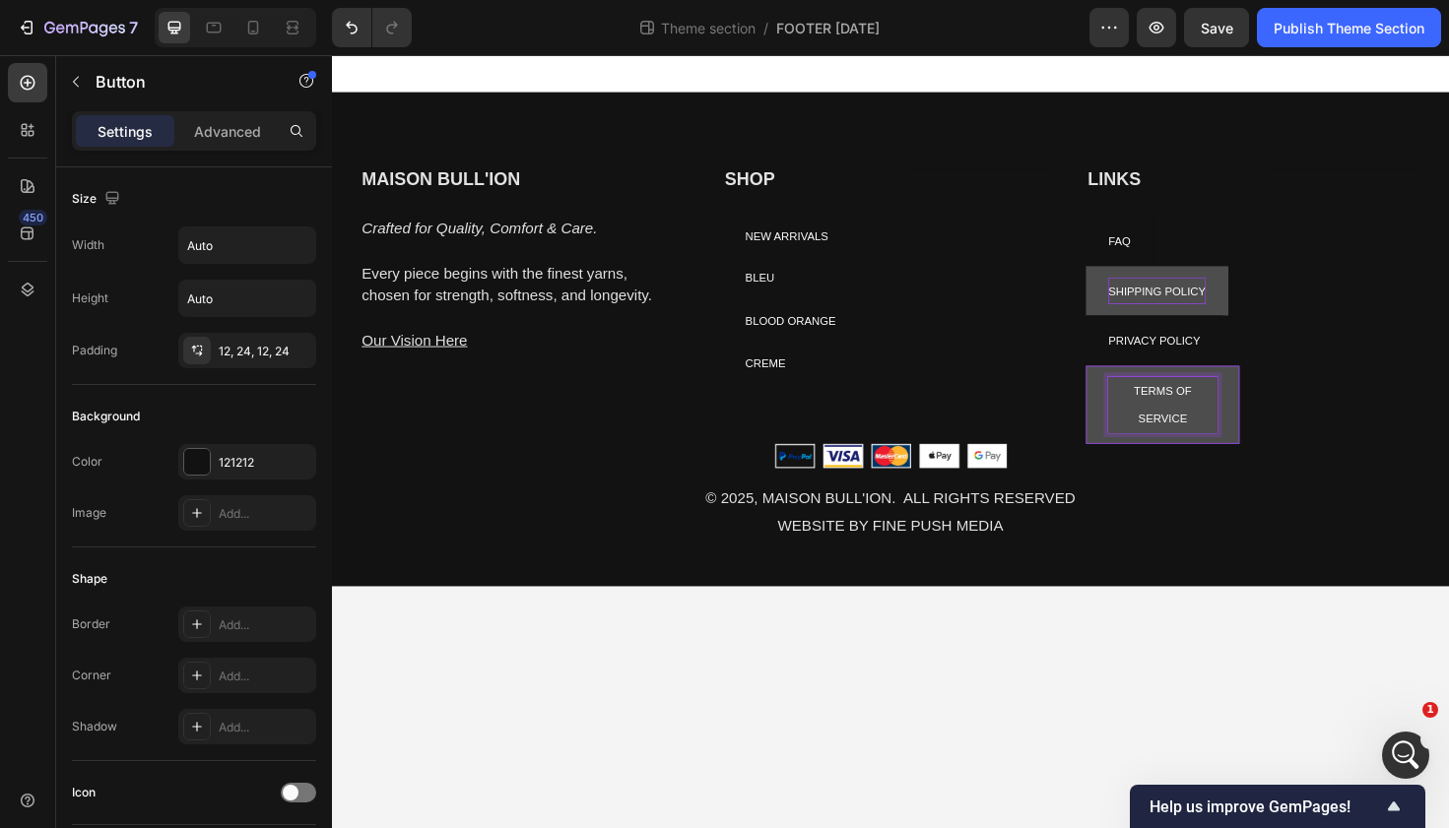
click at [1234, 432] on p "TERMS OF SERVICE" at bounding box center [1210, 425] width 115 height 59
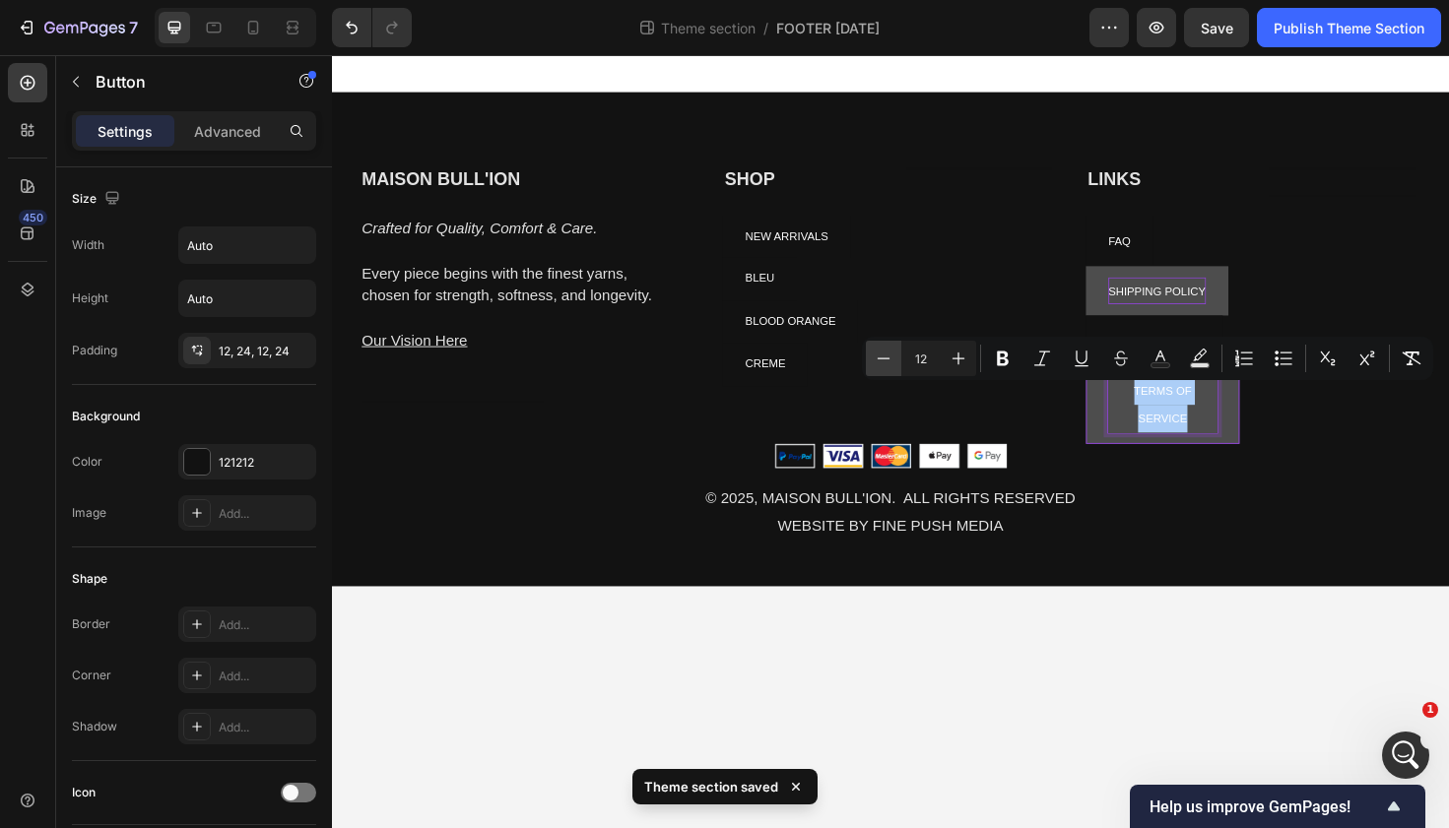
click at [886, 363] on icon "Editor contextual toolbar" at bounding box center [884, 359] width 20 height 20
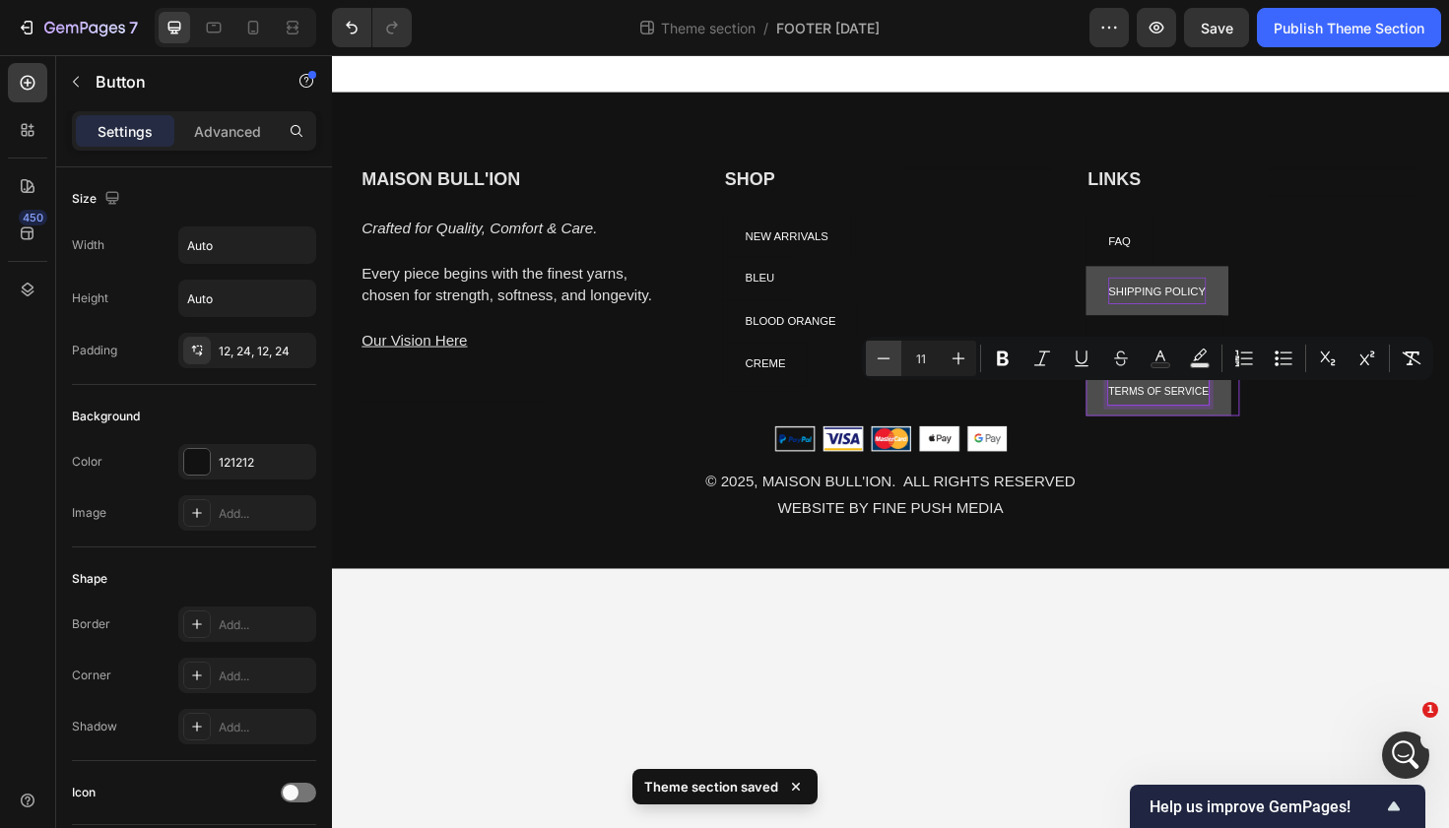
click at [886, 363] on icon "Editor contextual toolbar" at bounding box center [884, 359] width 20 height 20
click at [952, 347] on button "Plus" at bounding box center [958, 358] width 35 height 35
type input "11"
click at [978, 274] on div "Heading" at bounding box center [1019, 290] width 163 height 234
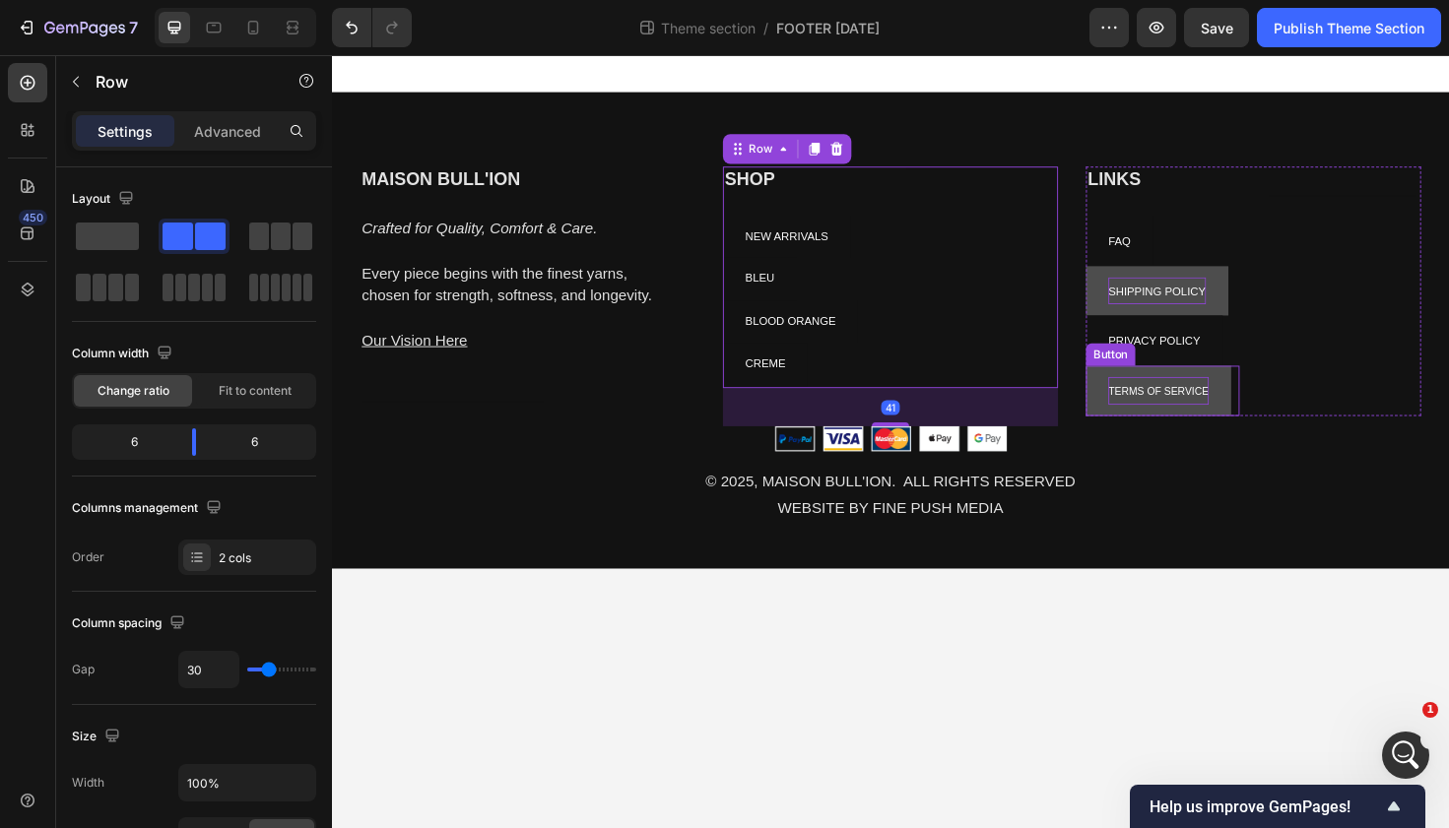
click at [1282, 391] on button "TERMS OF SERVICE" at bounding box center [1207, 410] width 154 height 53
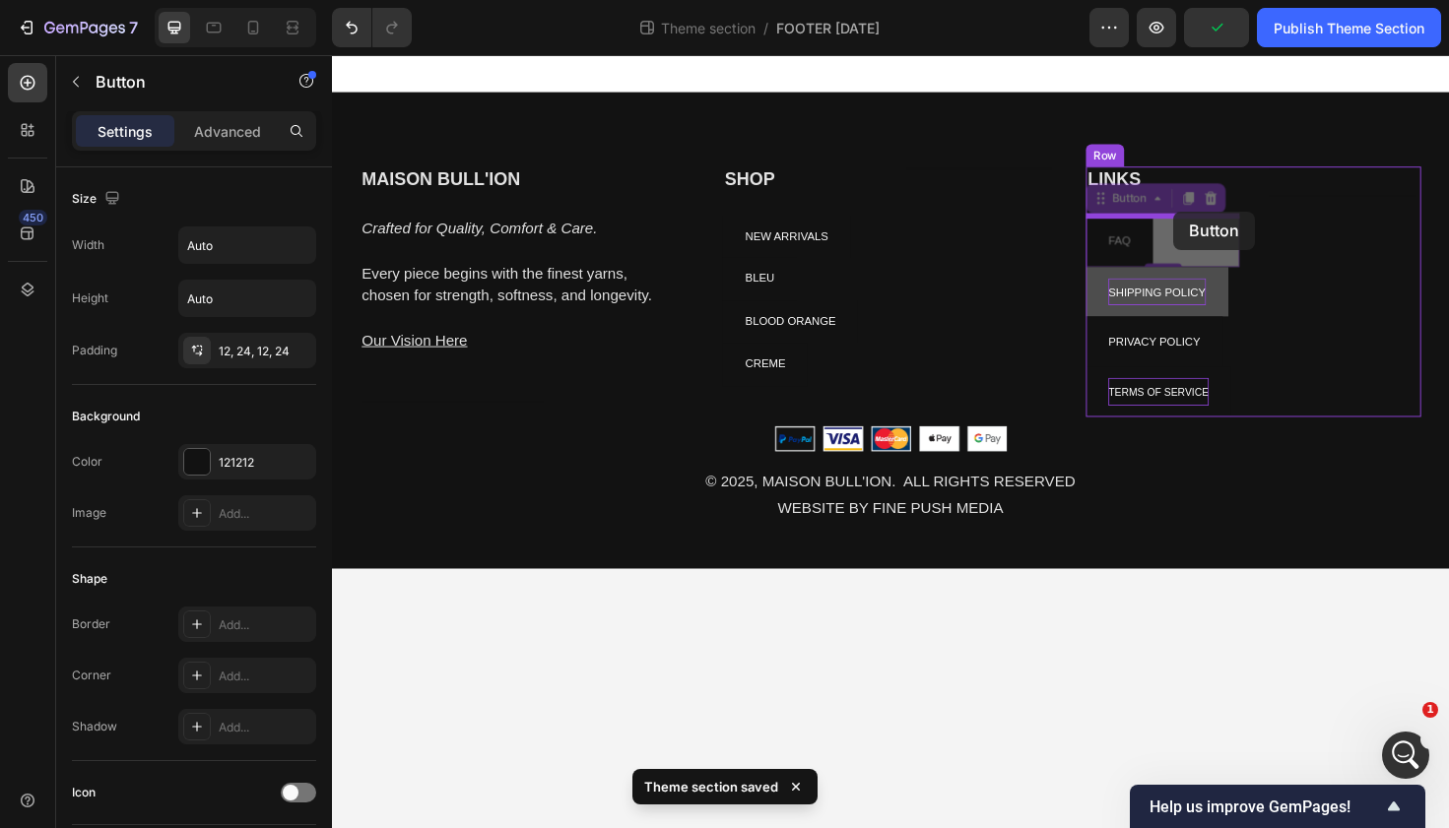
drag, startPoint x: 1227, startPoint y: 258, endPoint x: 1222, endPoint y: 222, distance: 36.8
click at [1222, 222] on div "MAISON BULL'ION Heading Crafted for Quality, Comfort & Care. Every piece begins…" at bounding box center [923, 327] width 1182 height 544
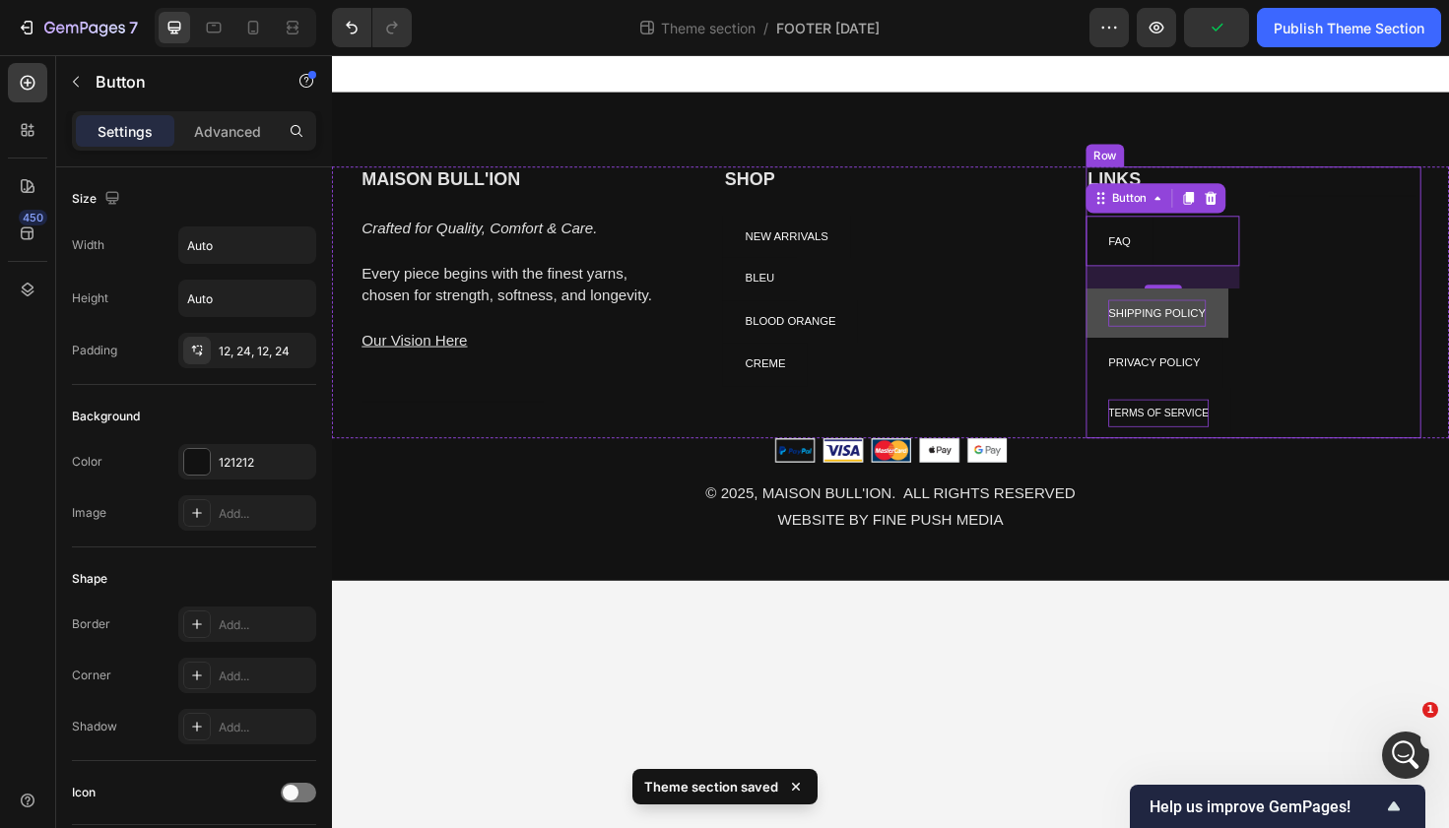
click at [1426, 273] on div "Heading Text block" at bounding box center [1403, 317] width 163 height 288
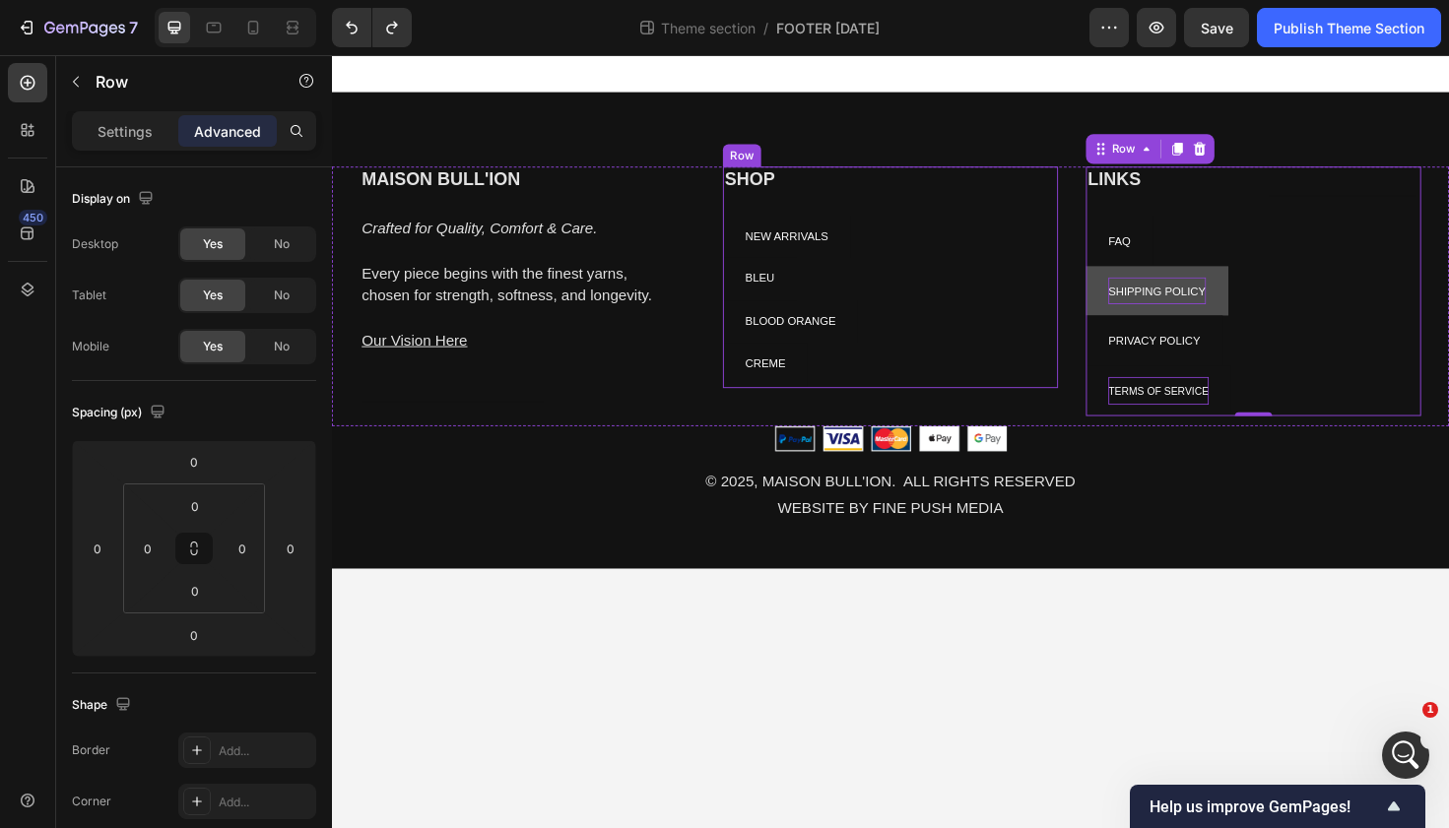
click at [1076, 221] on div "Heading" at bounding box center [1019, 290] width 163 height 234
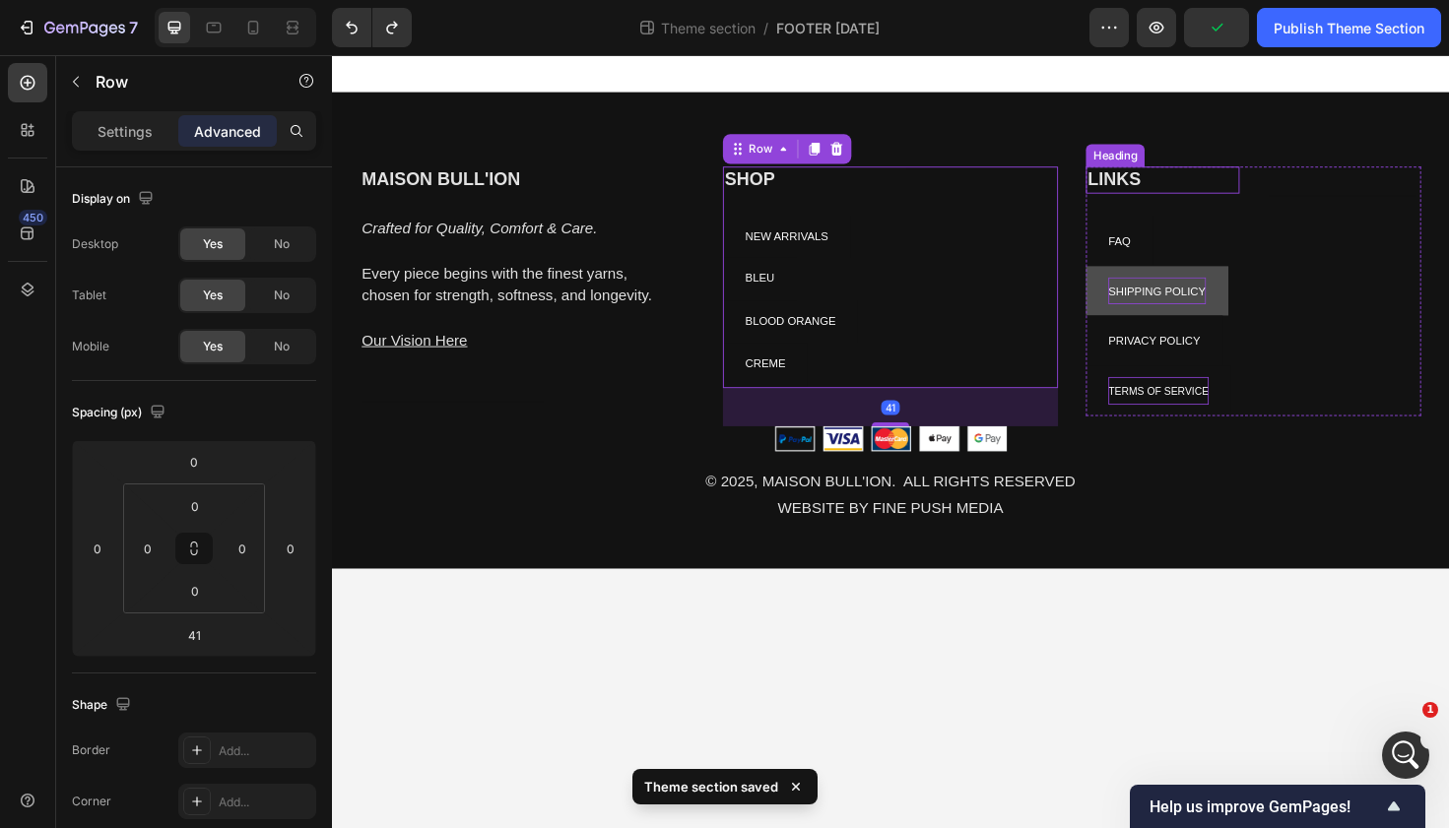
click at [1161, 190] on h2 "LINKS" at bounding box center [1211, 187] width 163 height 29
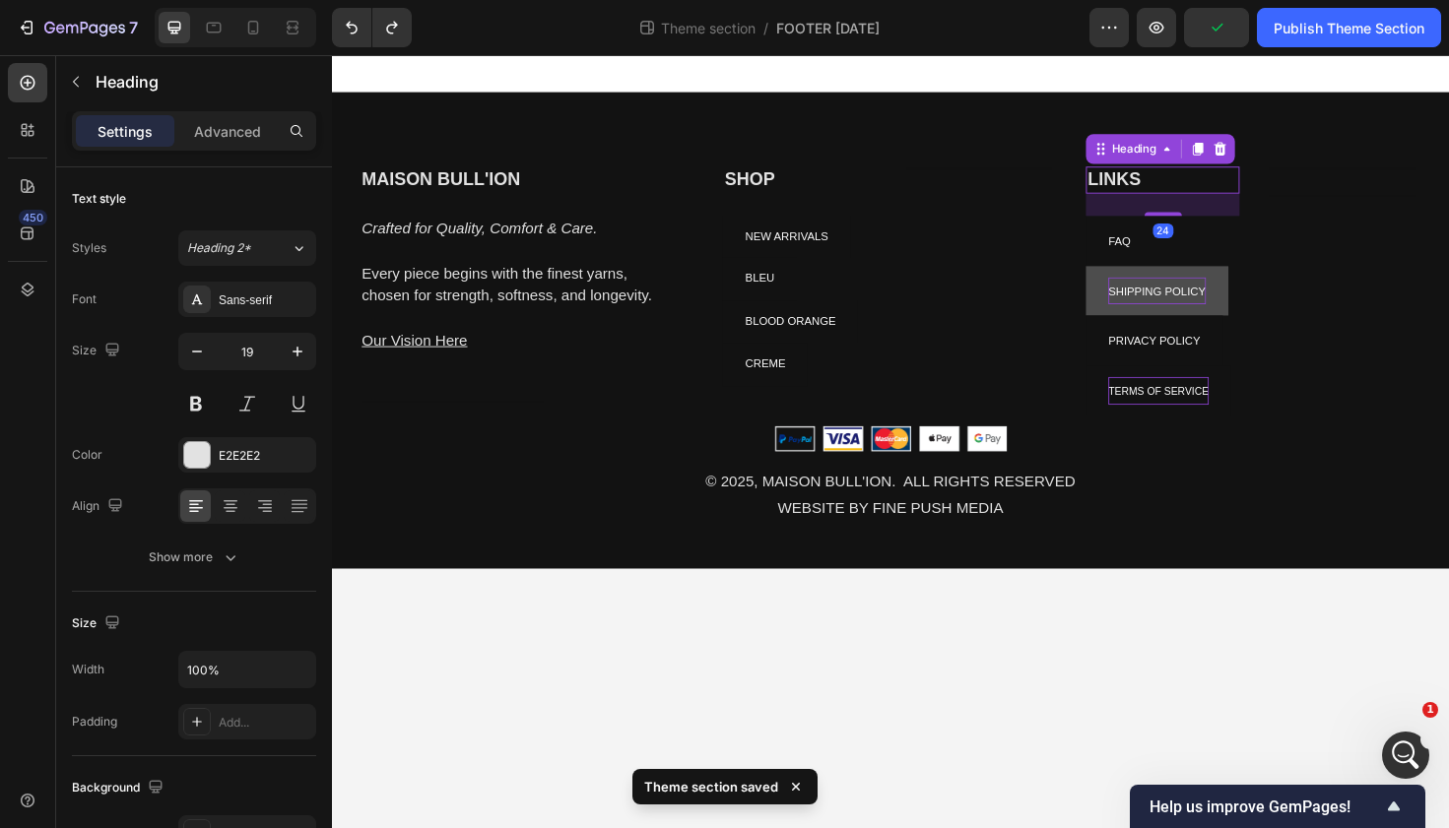
click at [1139, 182] on h2 "LINKS" at bounding box center [1211, 187] width 163 height 29
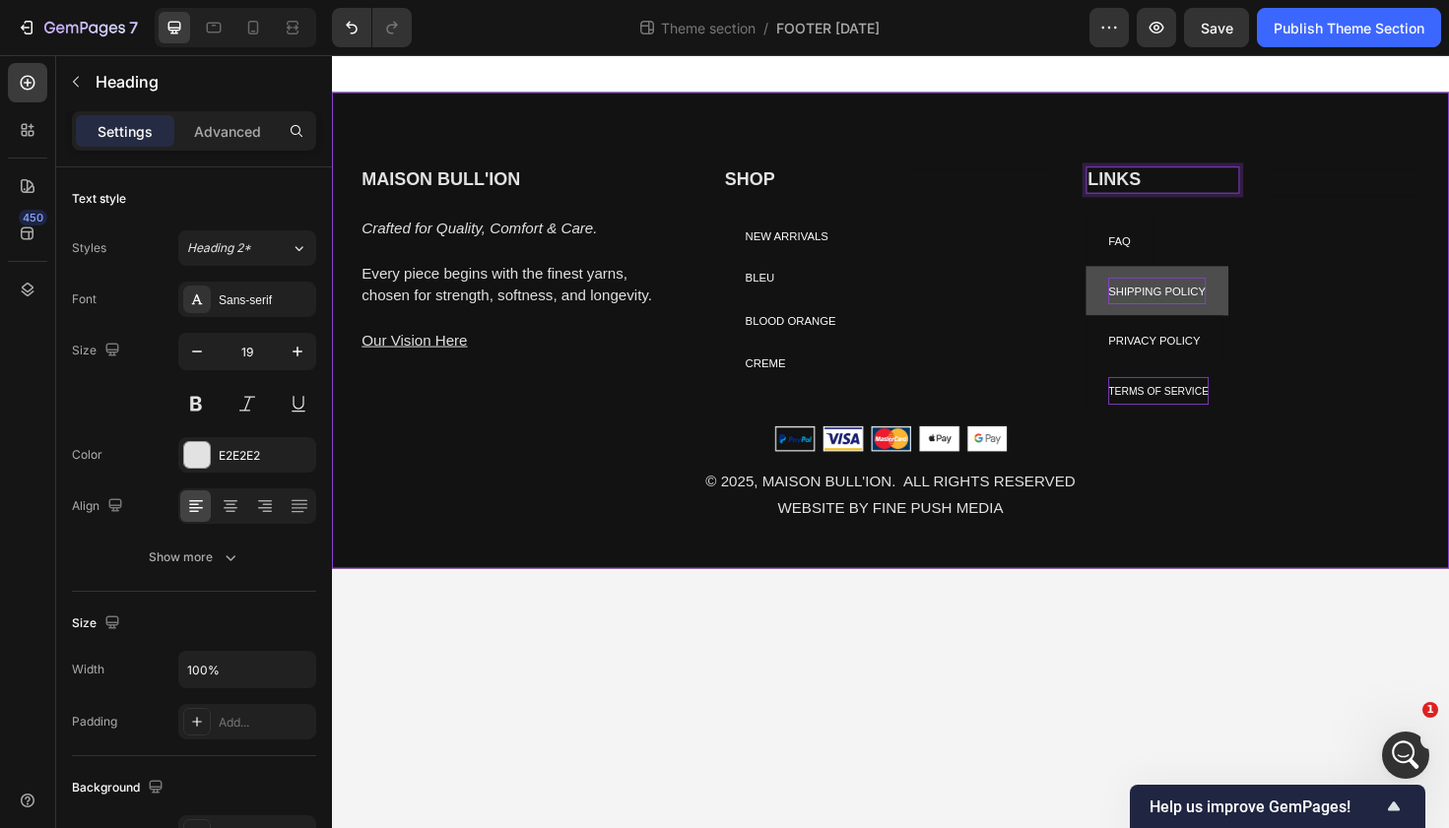
click at [1407, 169] on div "MAISON BULL'ION Heading Crafted for Quality, Comfort & Care. Every piece begins…" at bounding box center [923, 347] width 1182 height 504
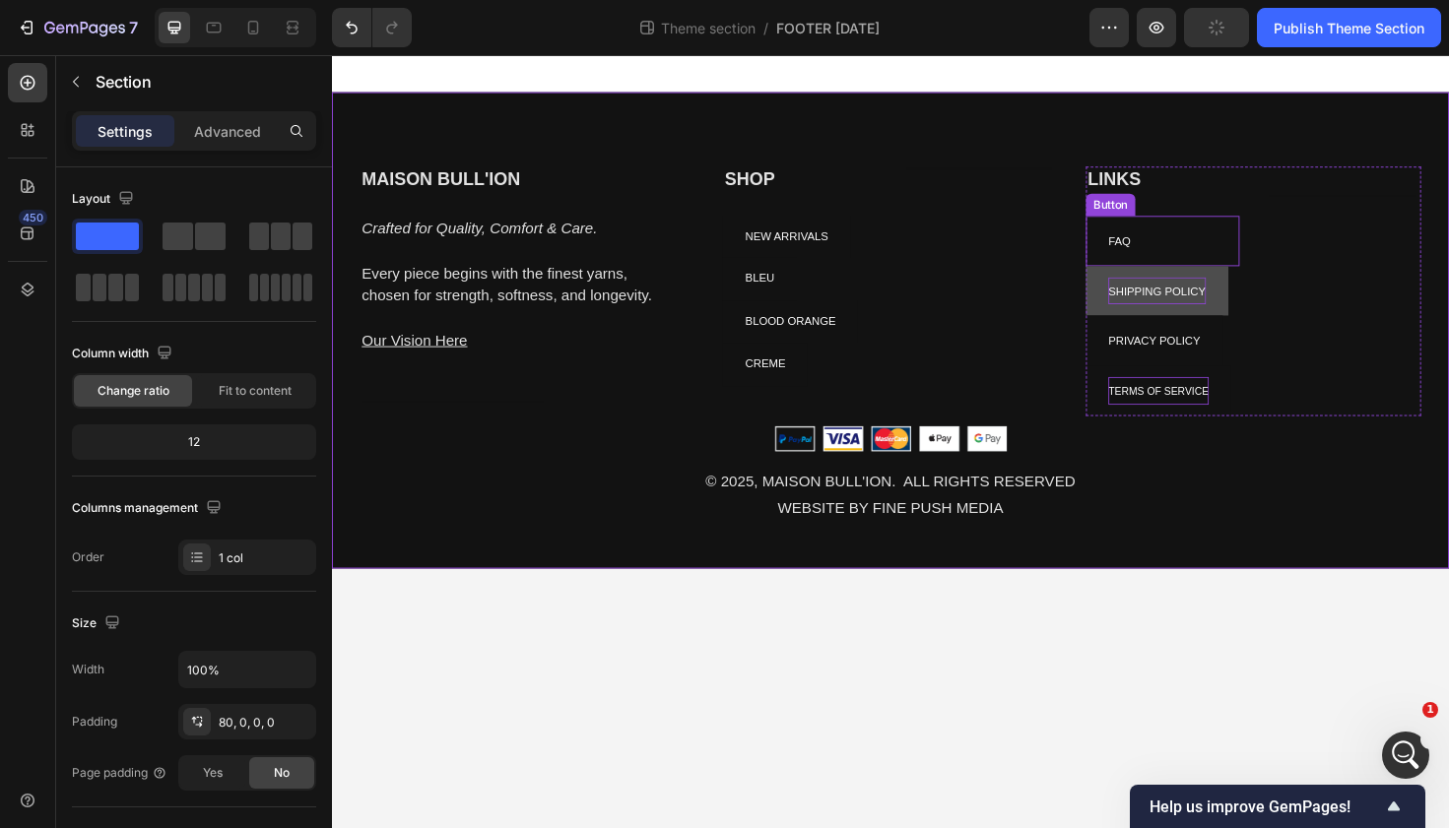
click at [1211, 245] on div "FAQ Button" at bounding box center [1211, 252] width 163 height 53
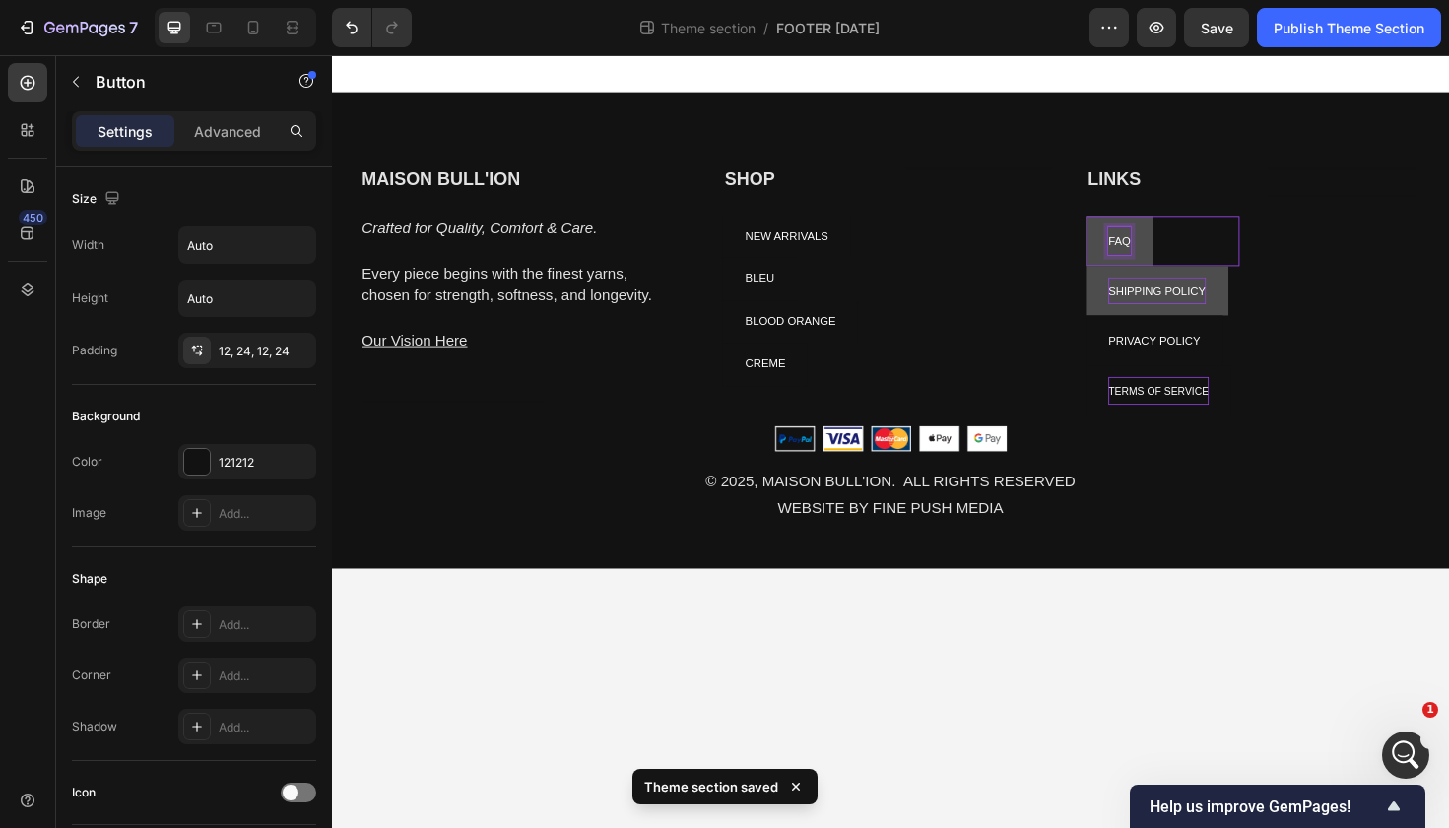
click at [1253, 254] on div "FAQ Button 0" at bounding box center [1211, 252] width 163 height 53
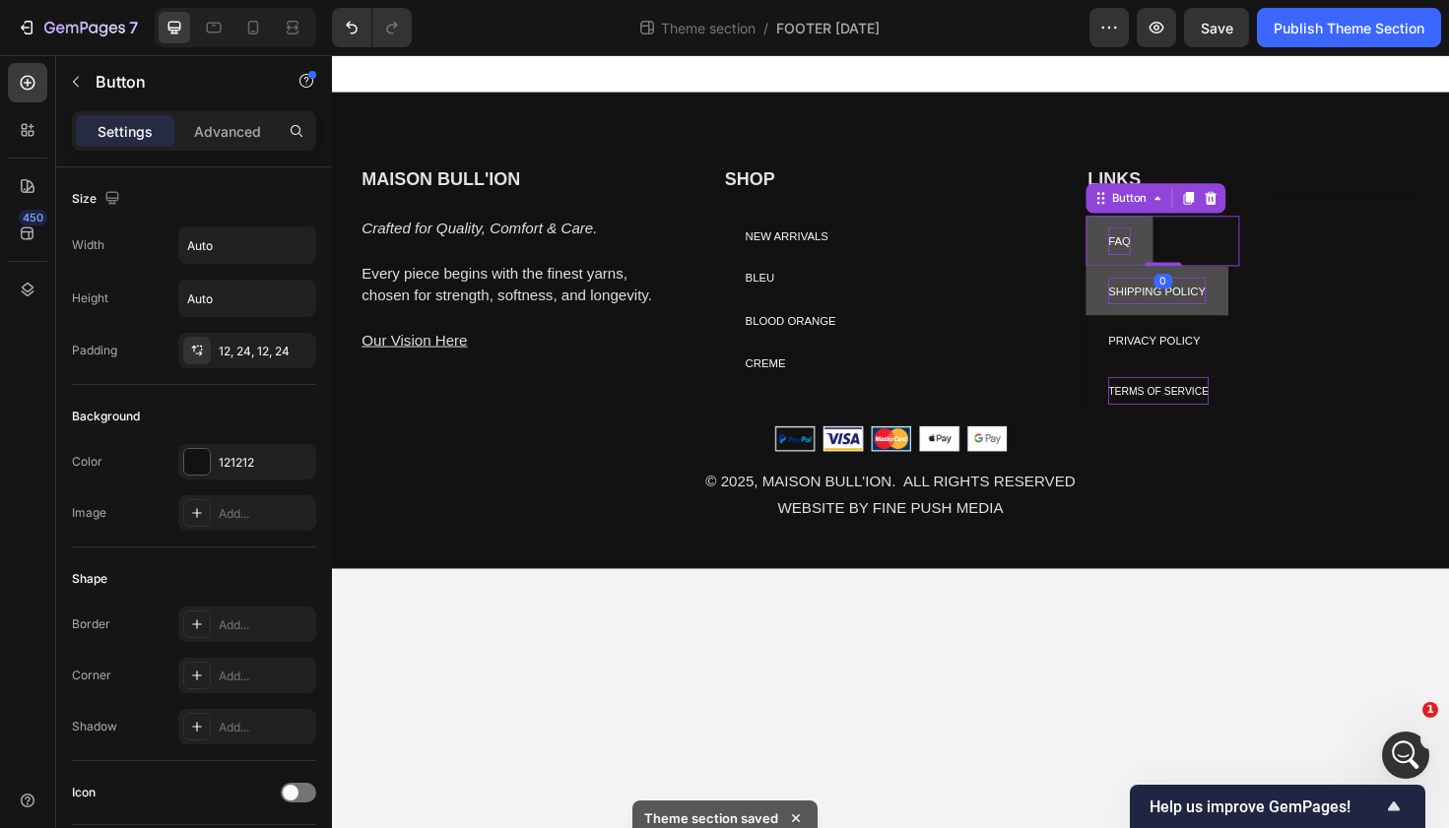
drag, startPoint x: 1216, startPoint y: 275, endPoint x: 1217, endPoint y: 256, distance: 18.7
click at [1217, 256] on div "FAQ Button 0" at bounding box center [1211, 252] width 163 height 53
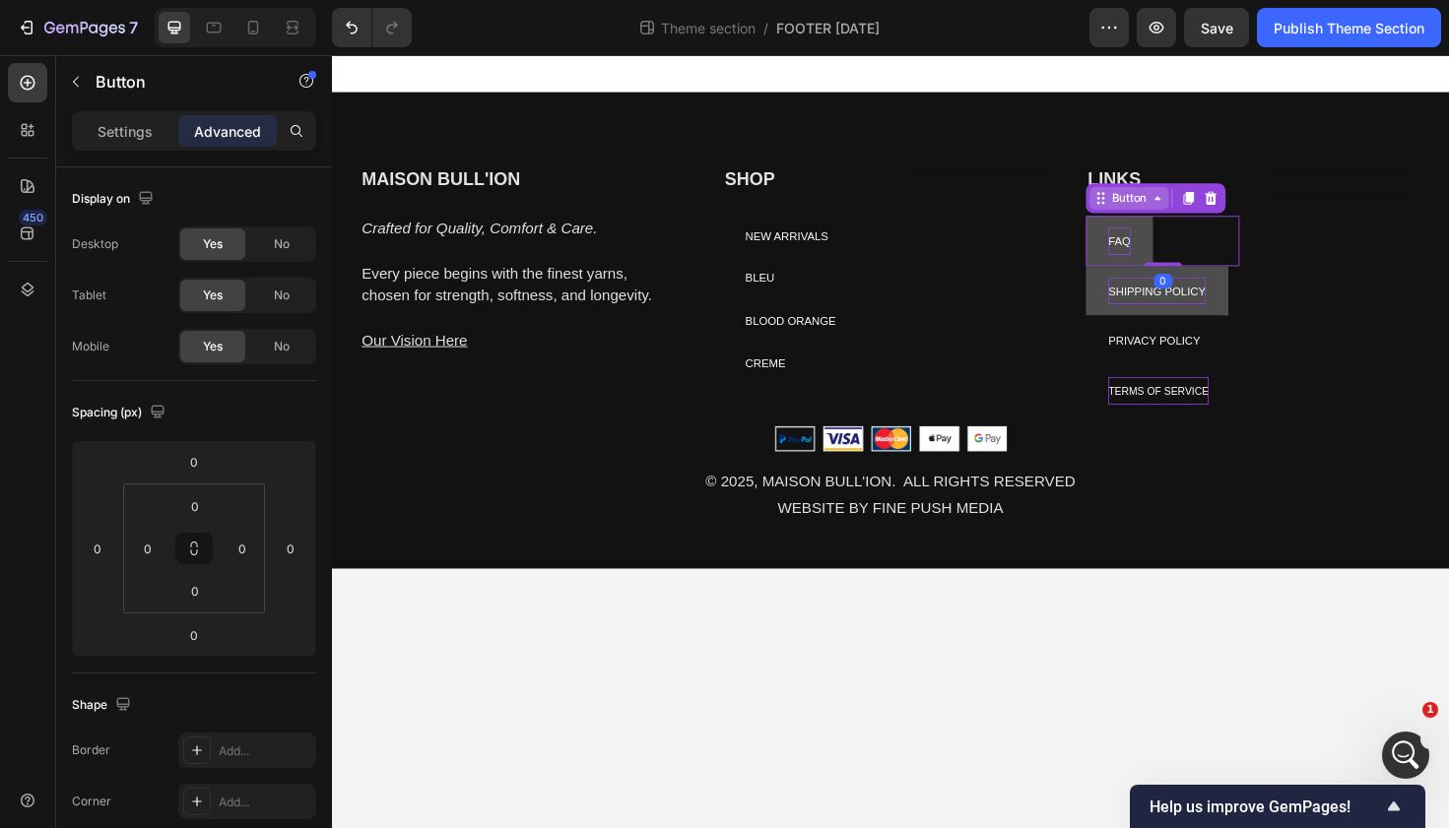
click at [1205, 212] on icon at bounding box center [1206, 207] width 16 height 16
click at [1349, 196] on div "Heading Text block" at bounding box center [1403, 305] width 163 height 264
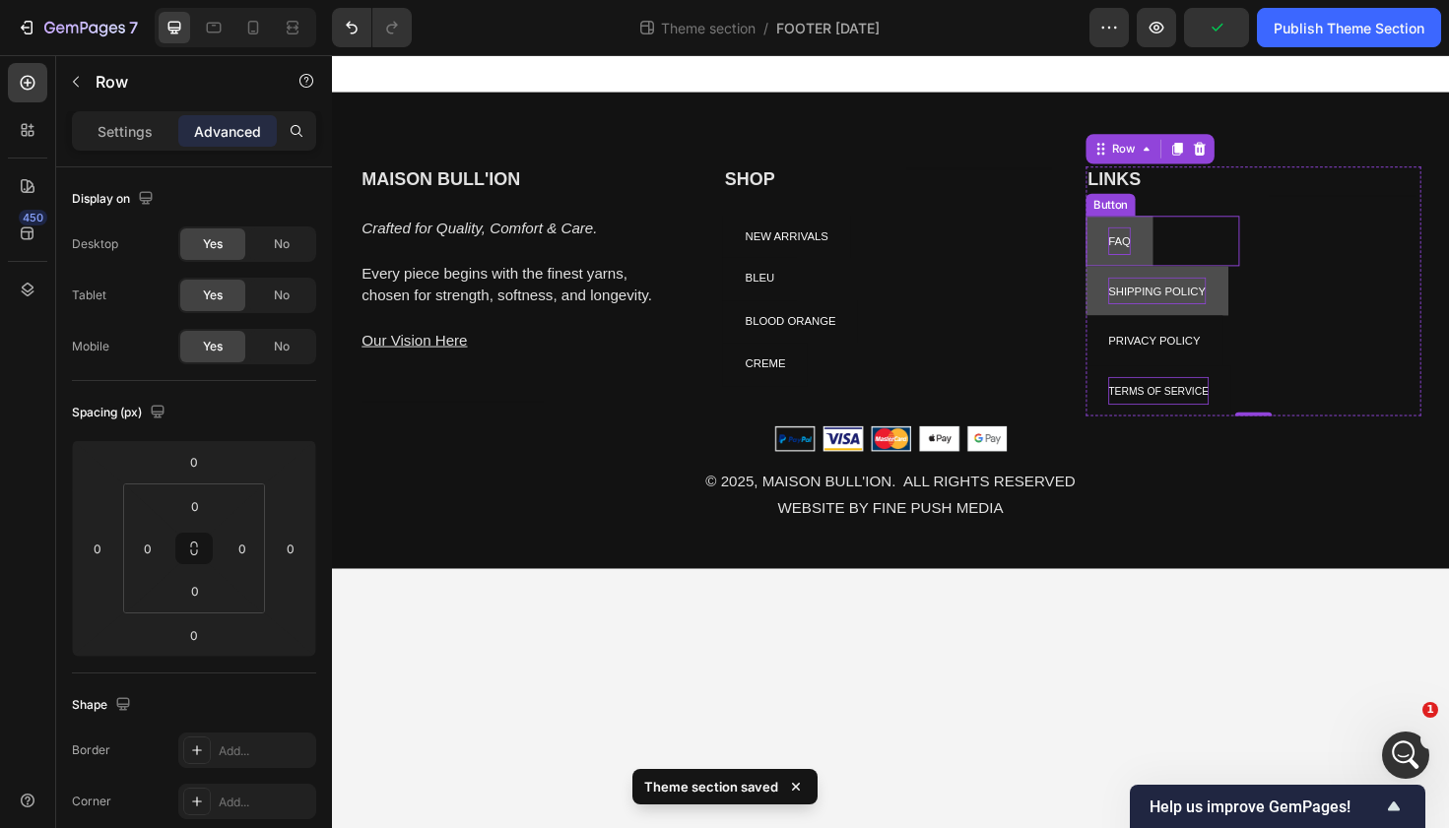
click at [1178, 257] on button "FAQ" at bounding box center [1165, 252] width 71 height 53
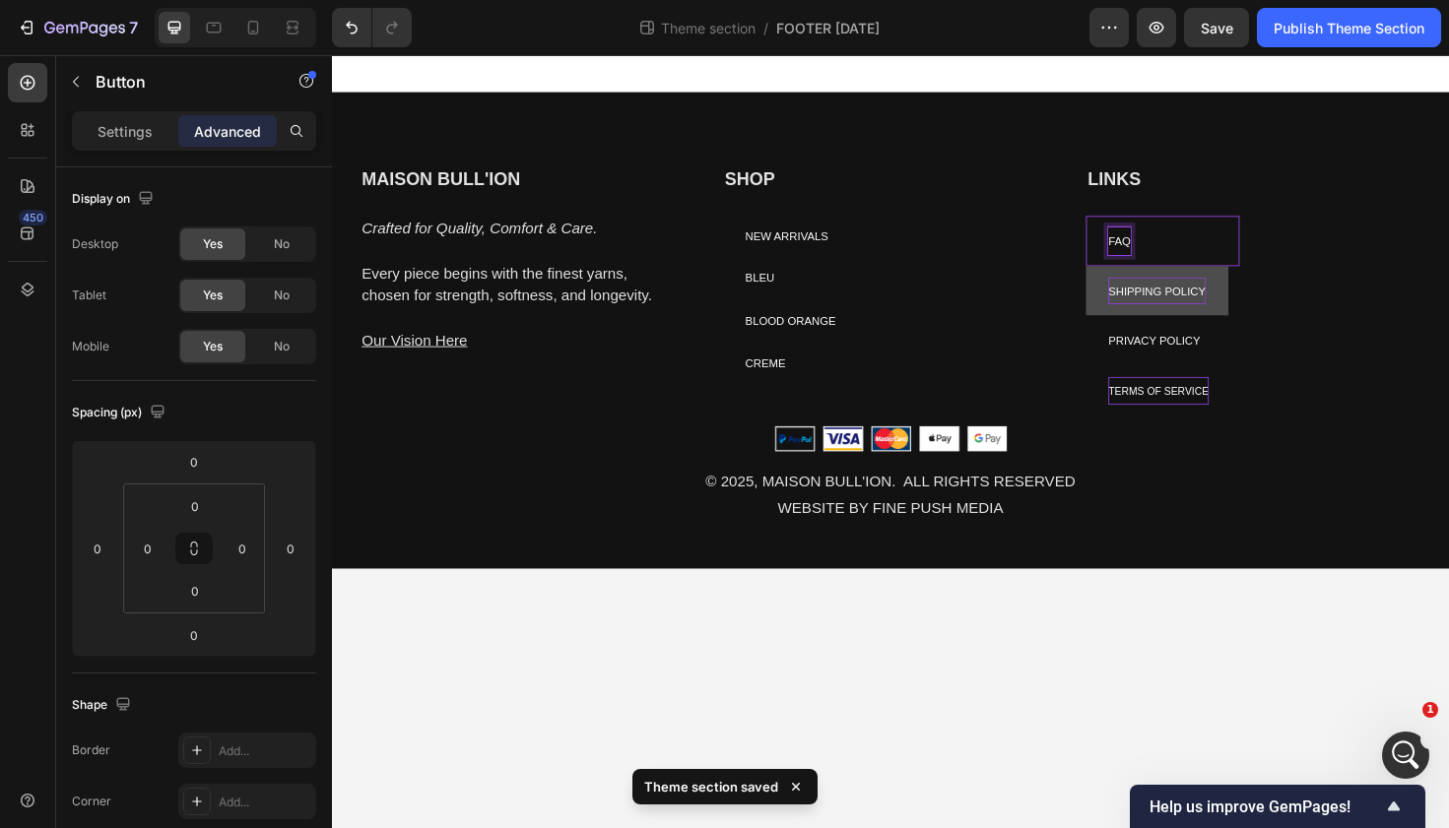
click at [1214, 250] on div "FAQ Button 0" at bounding box center [1211, 252] width 163 height 53
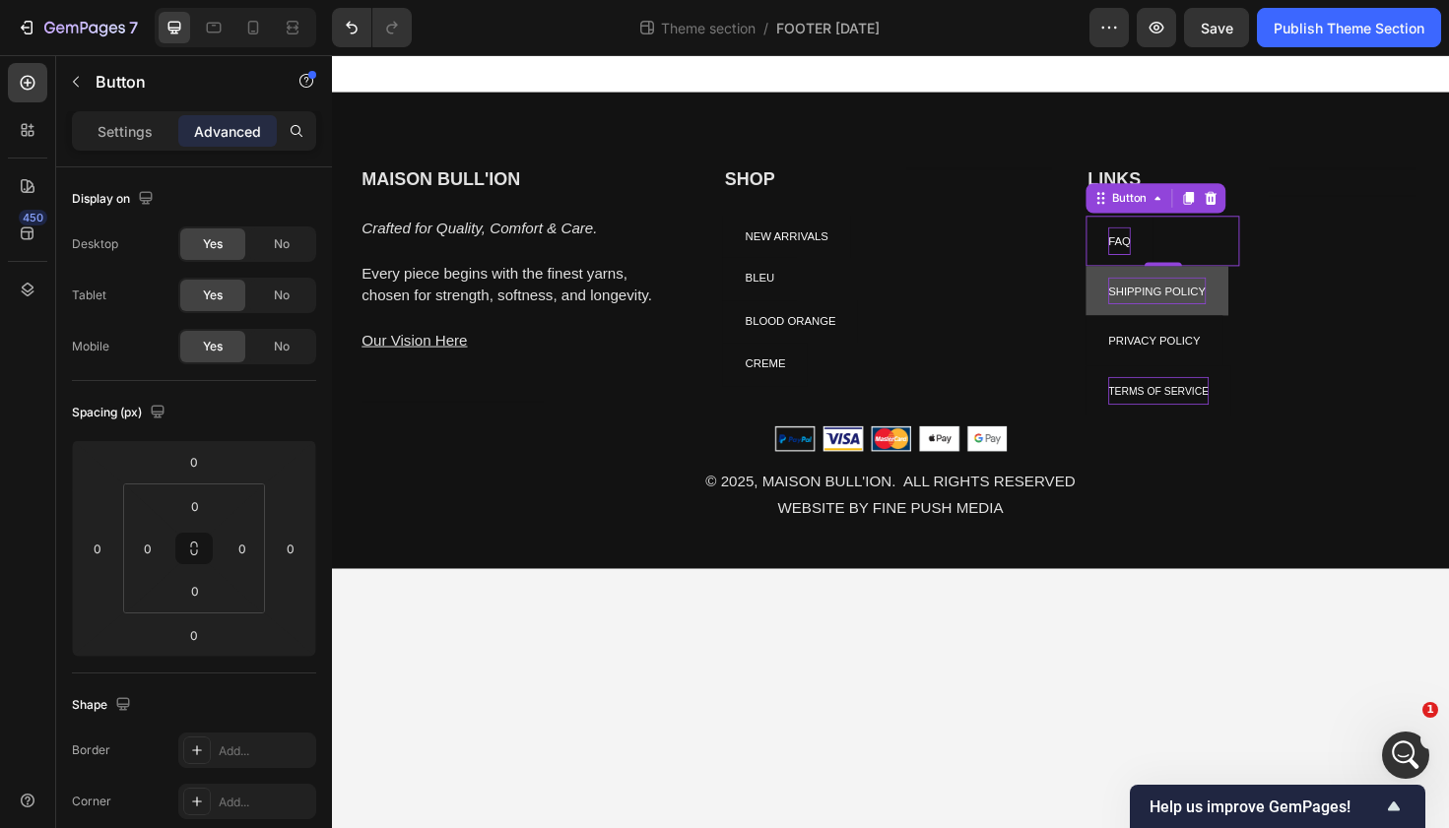
click at [1334, 245] on div "Heading Text block" at bounding box center [1403, 305] width 163 height 264
click at [1166, 250] on span "FAQ" at bounding box center [1165, 252] width 24 height 14
click at [1220, 252] on div "FAQ Button 0" at bounding box center [1211, 252] width 163 height 53
click at [1297, 164] on div "MAISON BULL'ION Heading Crafted for Quality, Comfort & Care. Every piece begins…" at bounding box center [923, 347] width 1182 height 504
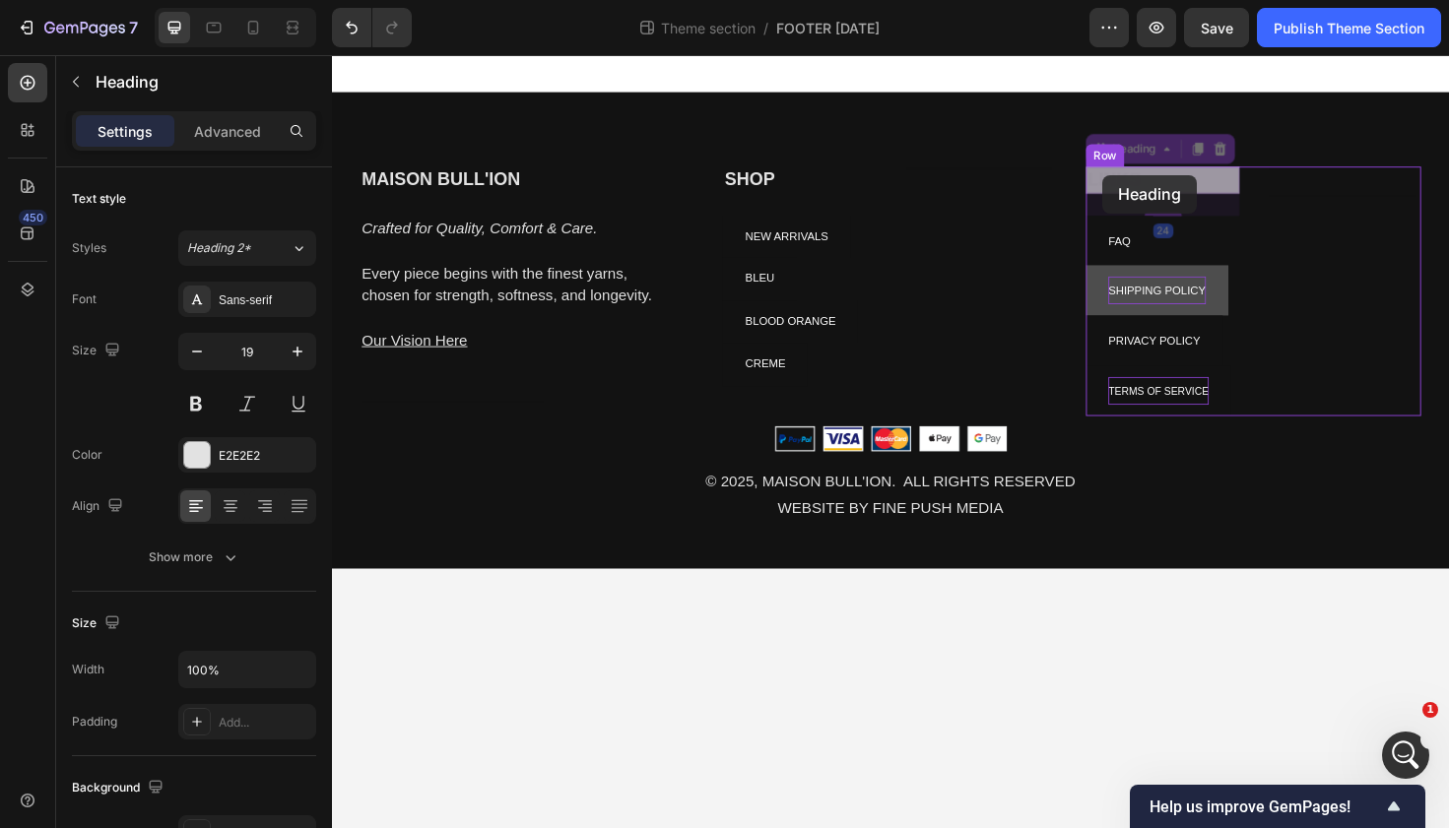
drag, startPoint x: 1176, startPoint y: 185, endPoint x: 1147, endPoint y: 182, distance: 28.7
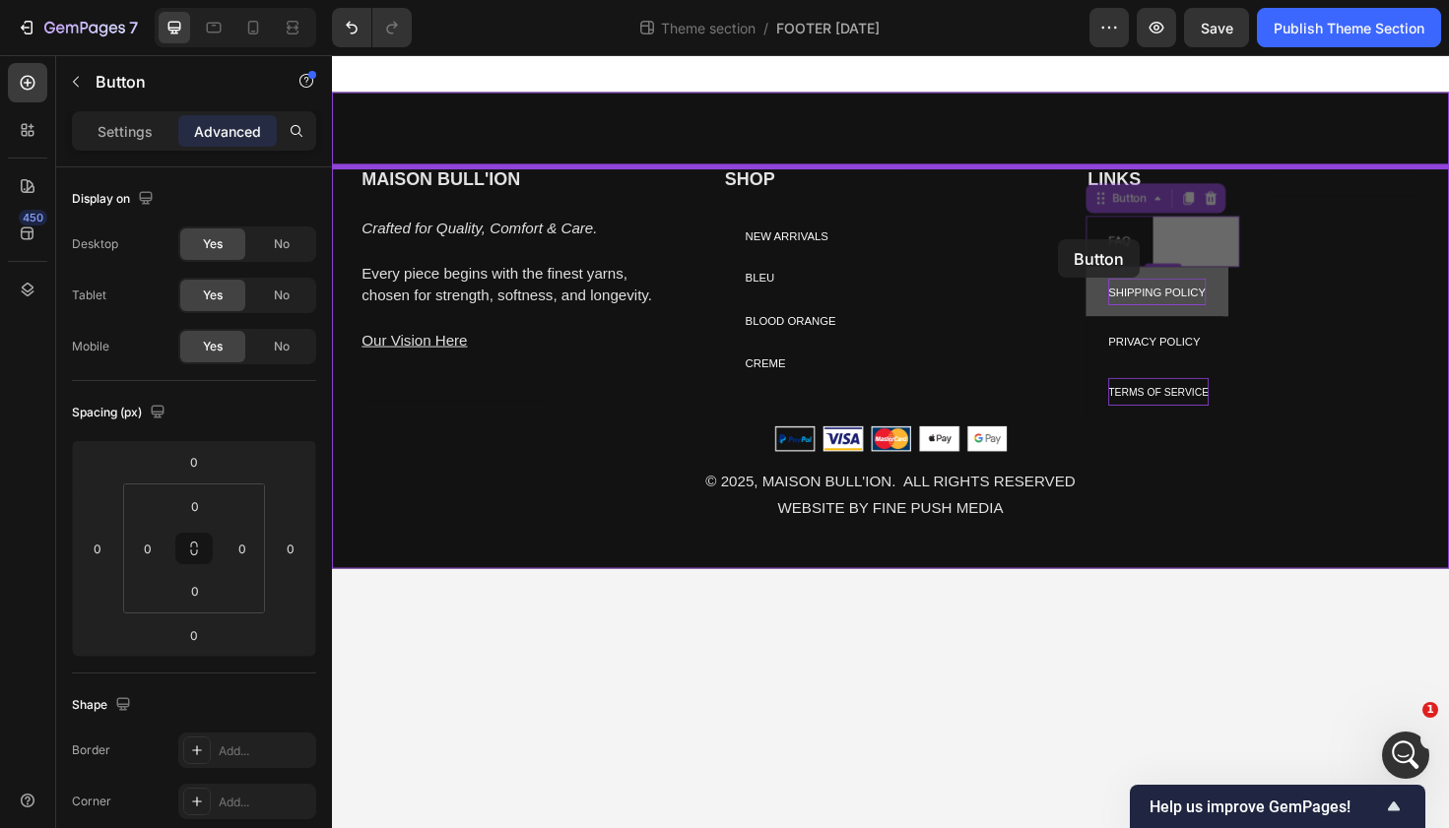
drag, startPoint x: 1198, startPoint y: 244, endPoint x: 1100, endPoint y: 250, distance: 97.7
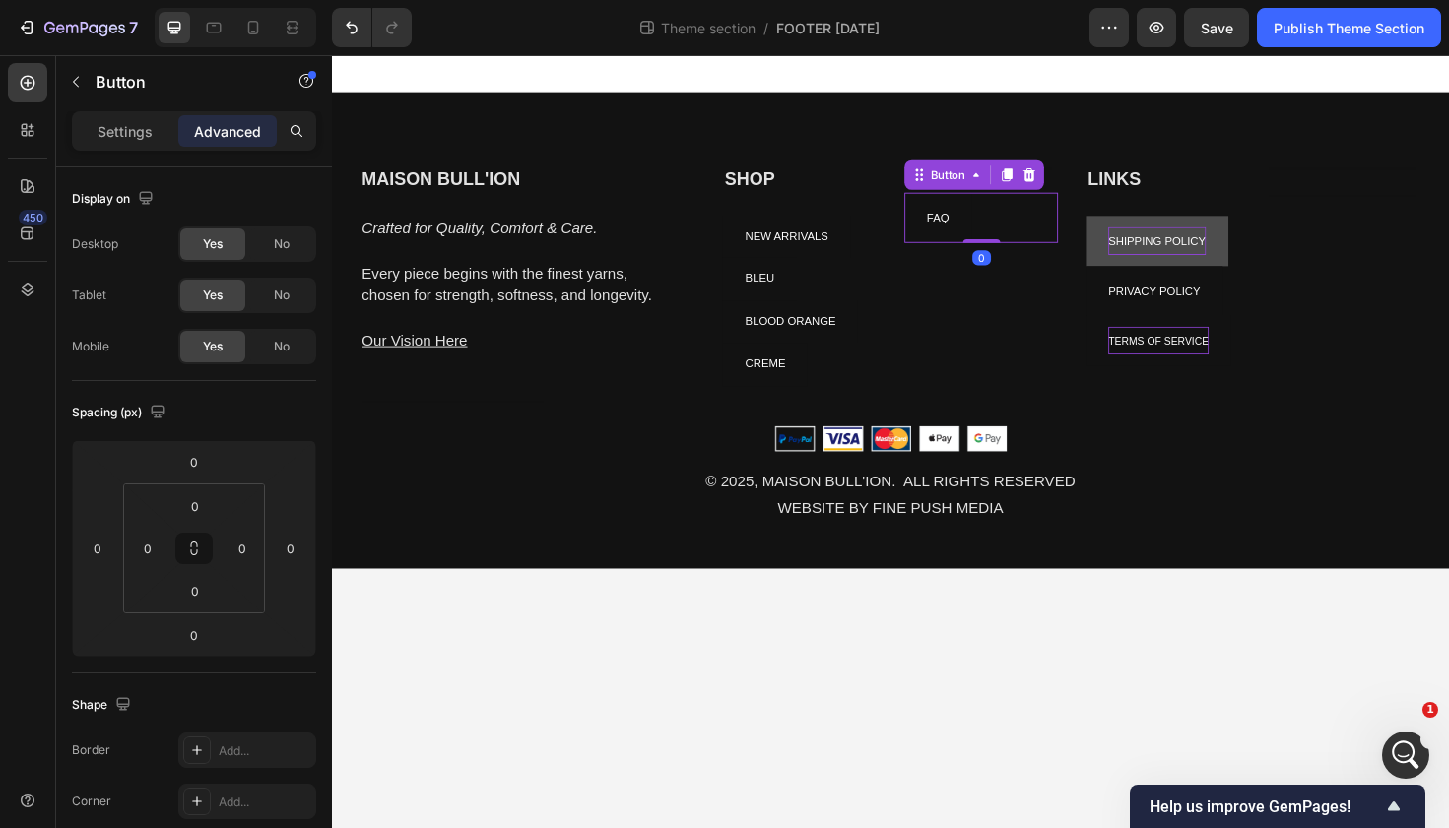
click at [1100, 250] on div "MAISON BULL'ION Heading Crafted for Quality, Comfort & Care. Every piece begins…" at bounding box center [923, 310] width 1182 height 275
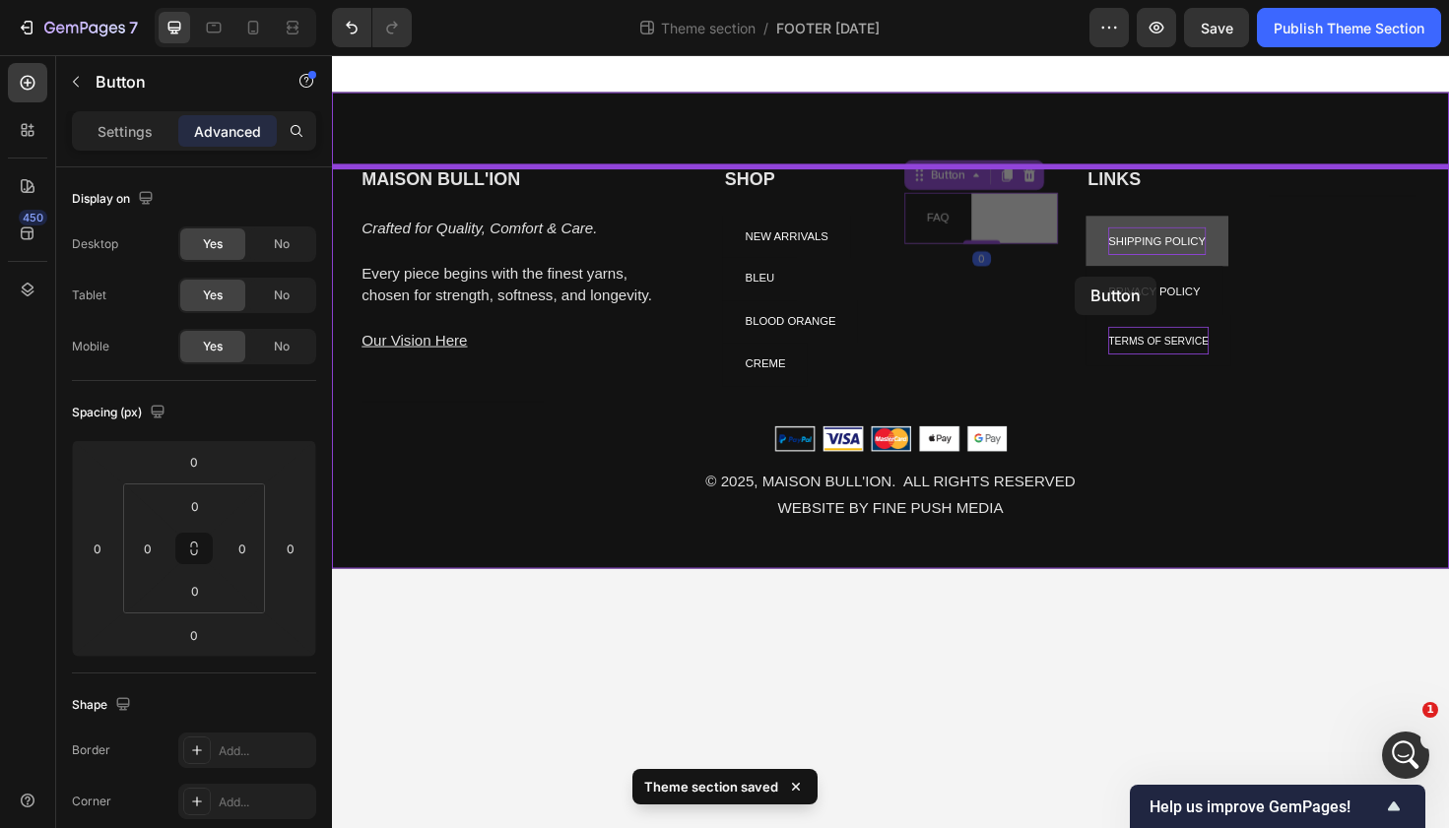
drag, startPoint x: 993, startPoint y: 232, endPoint x: 1119, endPoint y: 292, distance: 139.2
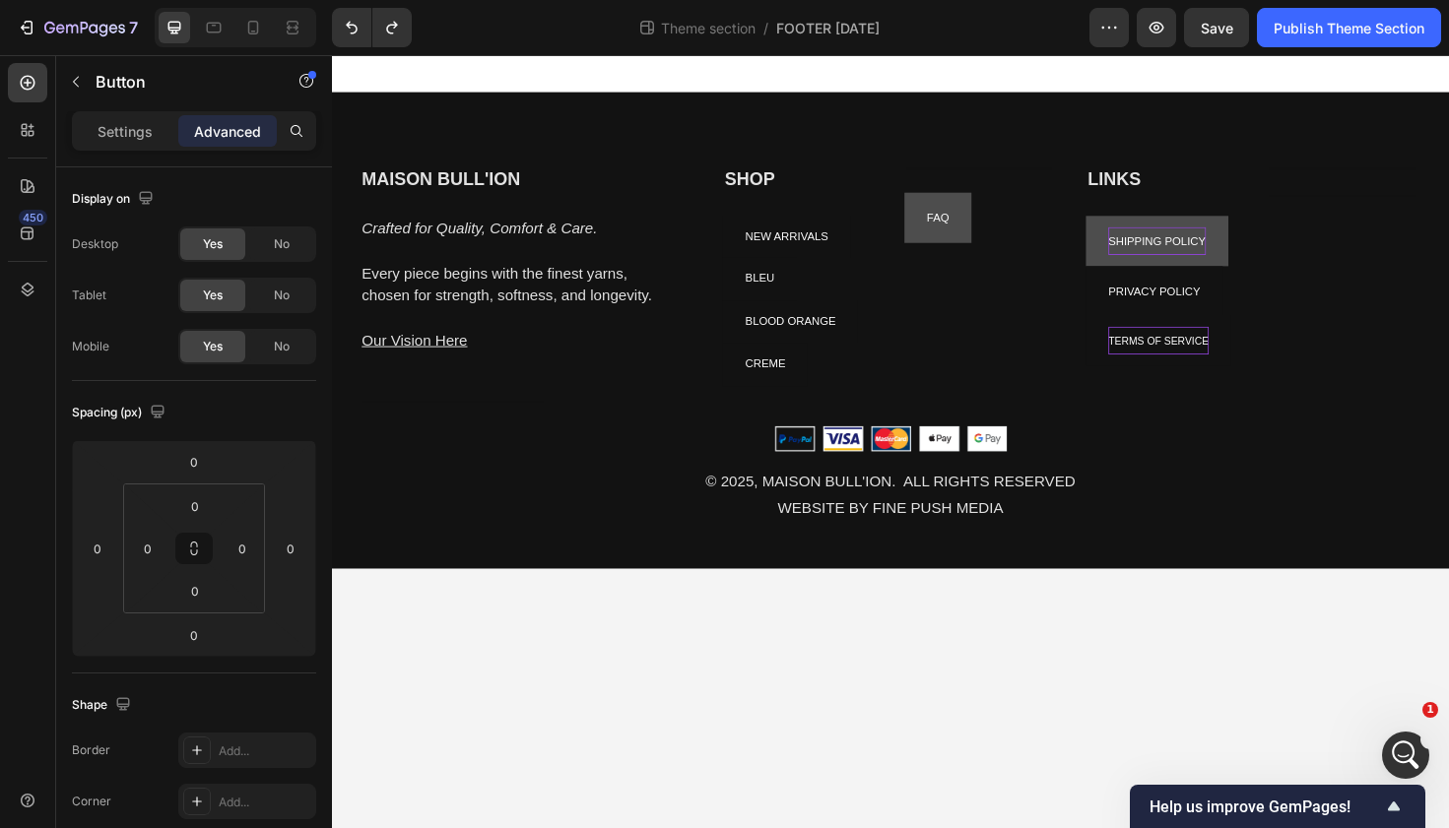
click at [993, 228] on button "FAQ" at bounding box center [973, 227] width 71 height 53
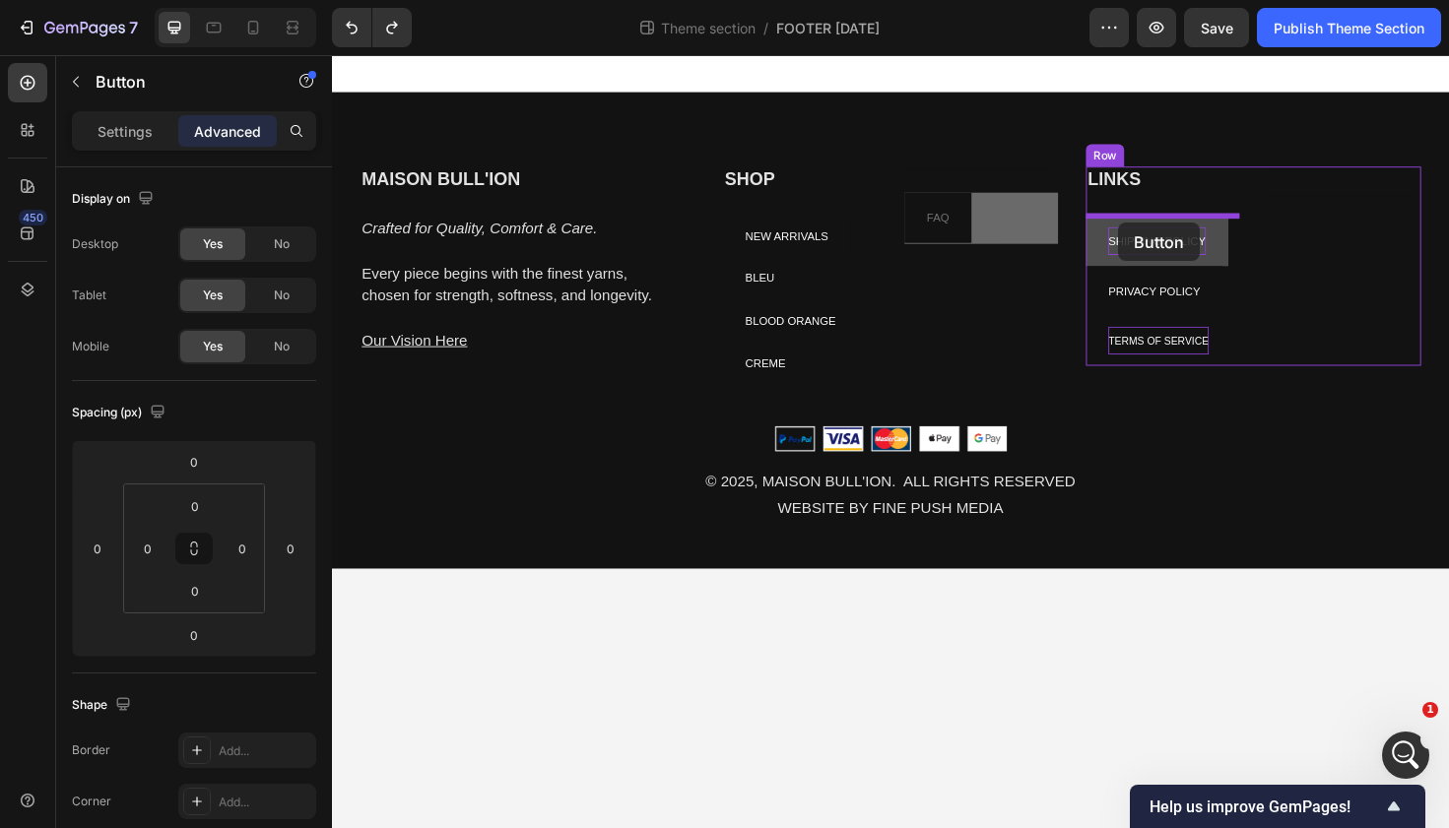
drag, startPoint x: 980, startPoint y: 209, endPoint x: 1164, endPoint y: 231, distance: 185.6
type input "24"
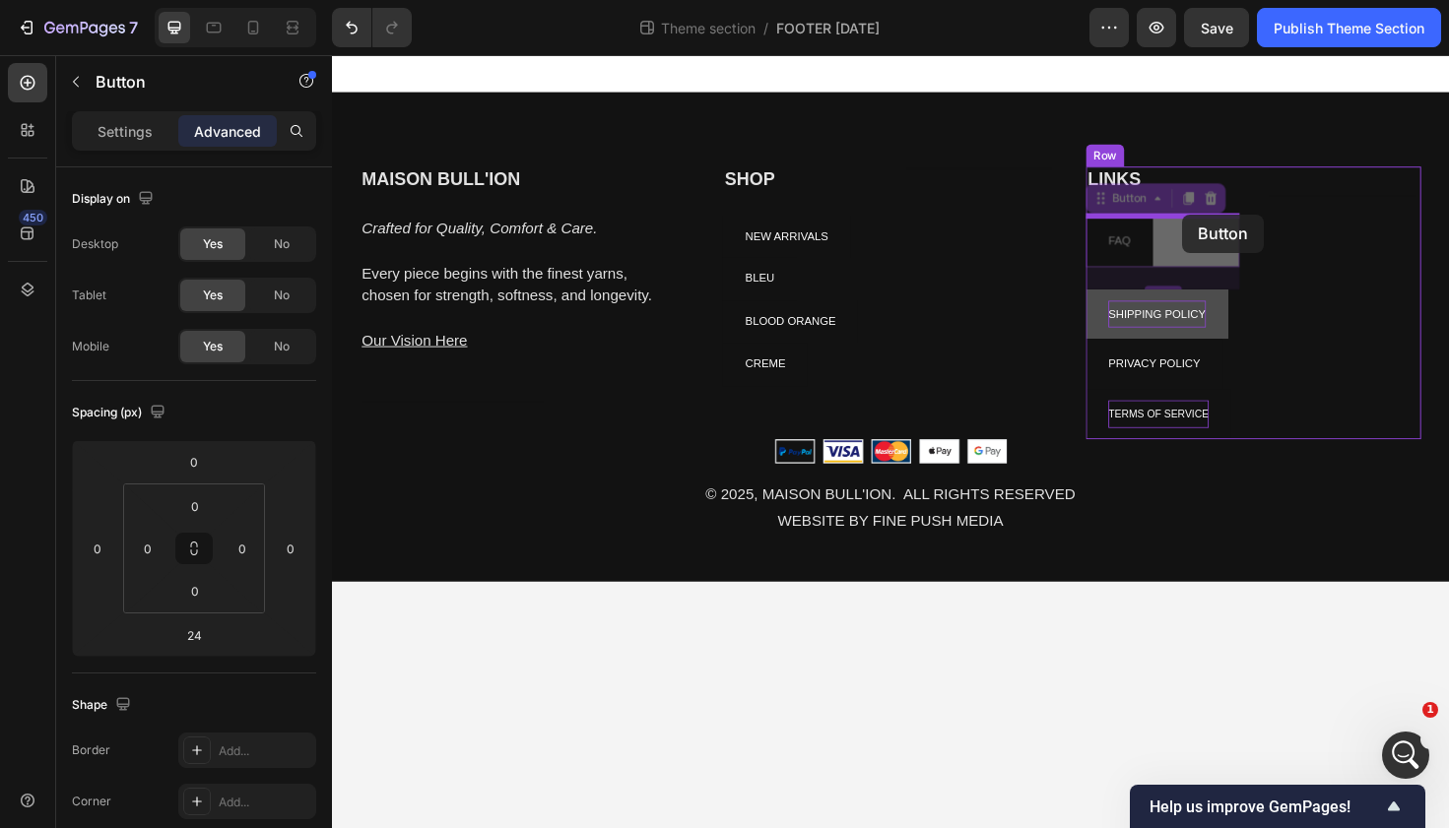
drag, startPoint x: 1232, startPoint y: 245, endPoint x: 1231, endPoint y: 224, distance: 21.7
drag, startPoint x: 1224, startPoint y: 258, endPoint x: 1239, endPoint y: 212, distance: 48.6
click at [1239, 212] on div "MAISON BULL'ION Heading Crafted for Quality, Comfort & Care. Every piece begins…" at bounding box center [923, 333] width 1182 height 557
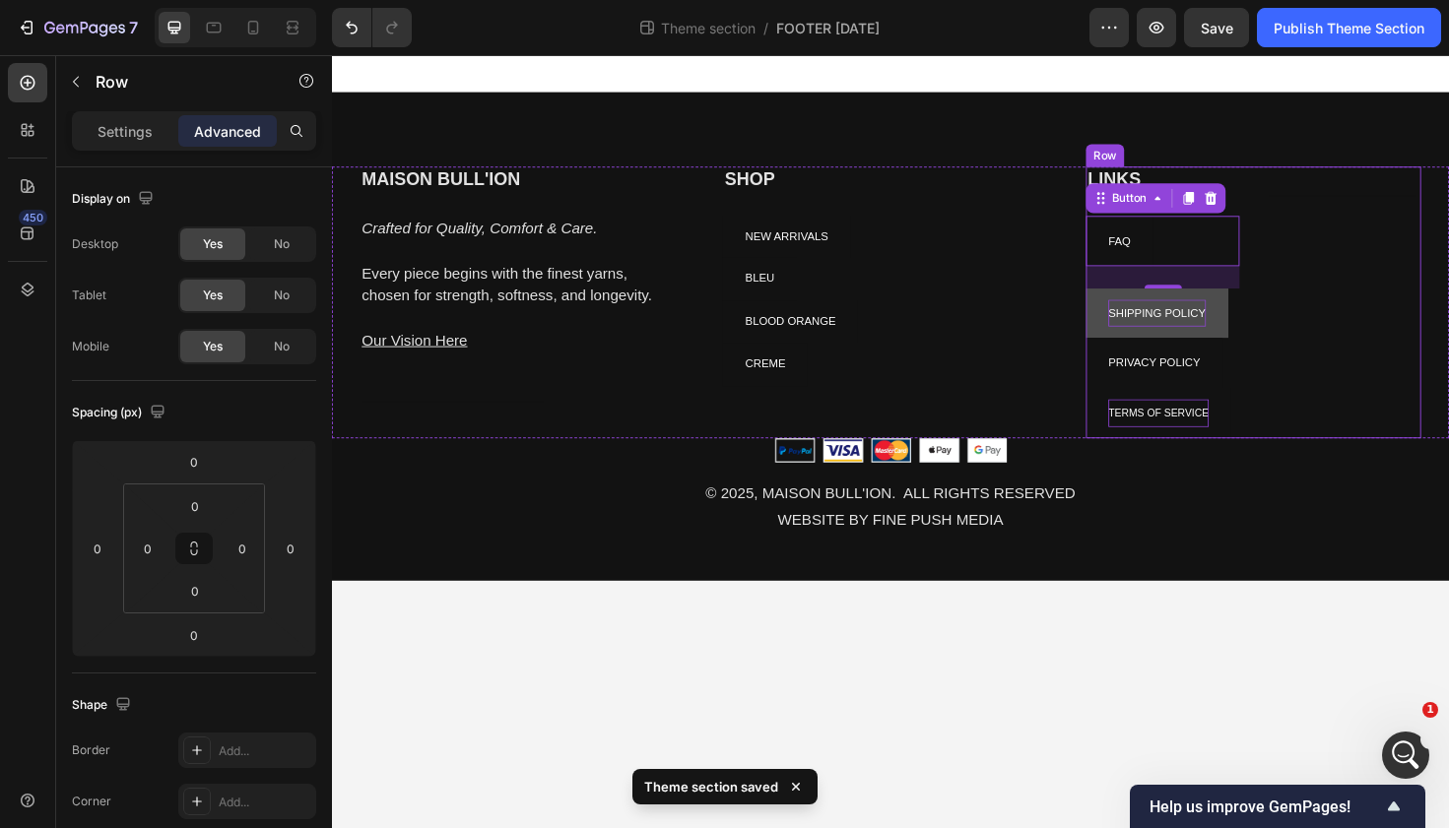
click at [1347, 207] on div "Heading Text block" at bounding box center [1403, 317] width 163 height 288
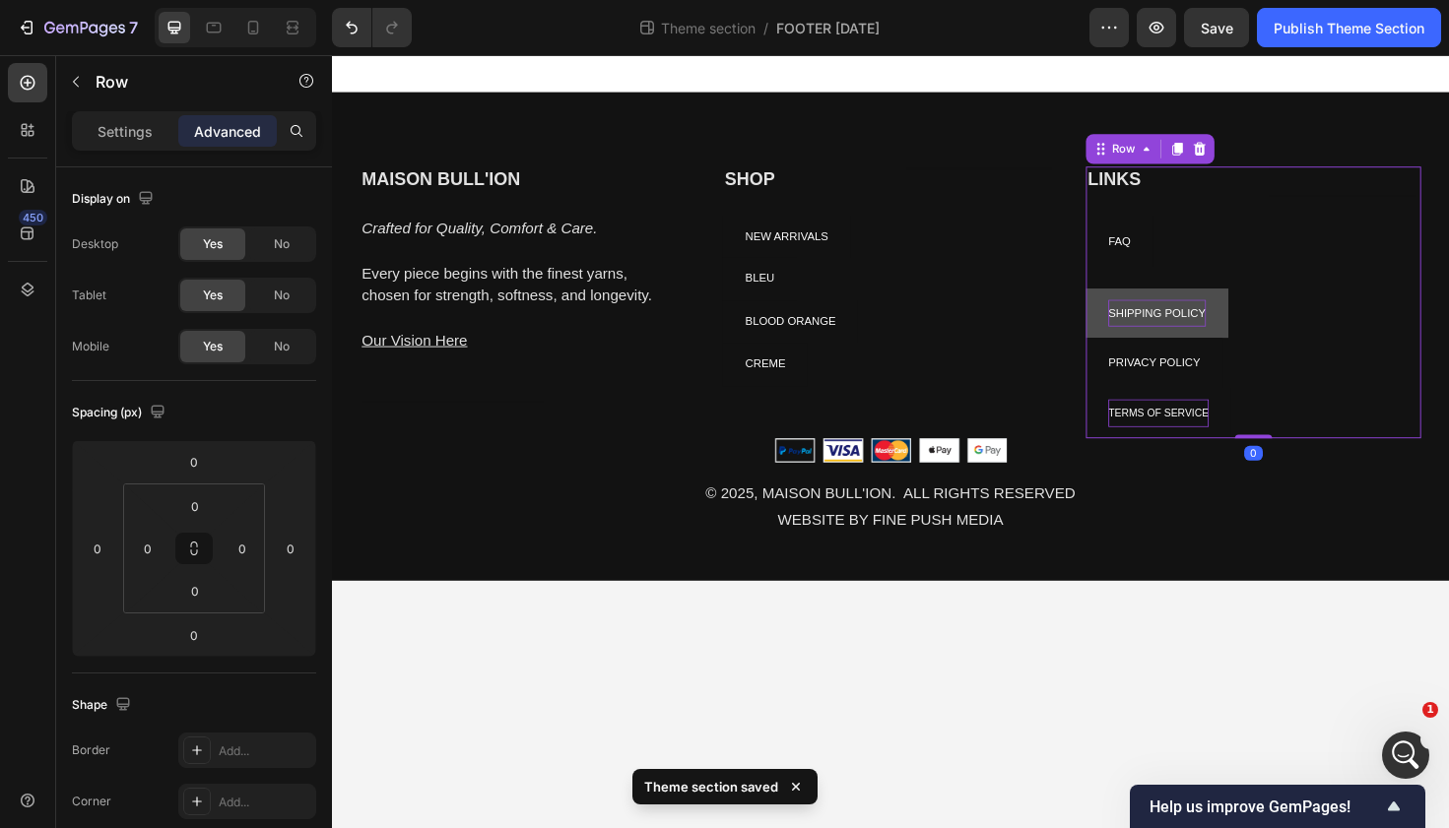
click at [1168, 207] on div "LINKS Heading FAQ Button SHIPPING POLICY Button PRIVACY POLICY Button TERMS OF …" at bounding box center [1211, 317] width 163 height 288
click at [1168, 219] on div "LINKS Heading FAQ Button SHIPPING POLICY Button PRIVACY POLICY Button TERMS OF …" at bounding box center [1211, 317] width 163 height 288
click at [1168, 223] on div "LINKS Heading FAQ Button SHIPPING POLICY Button PRIVACY POLICY Button TERMS OF …" at bounding box center [1211, 317] width 163 height 288
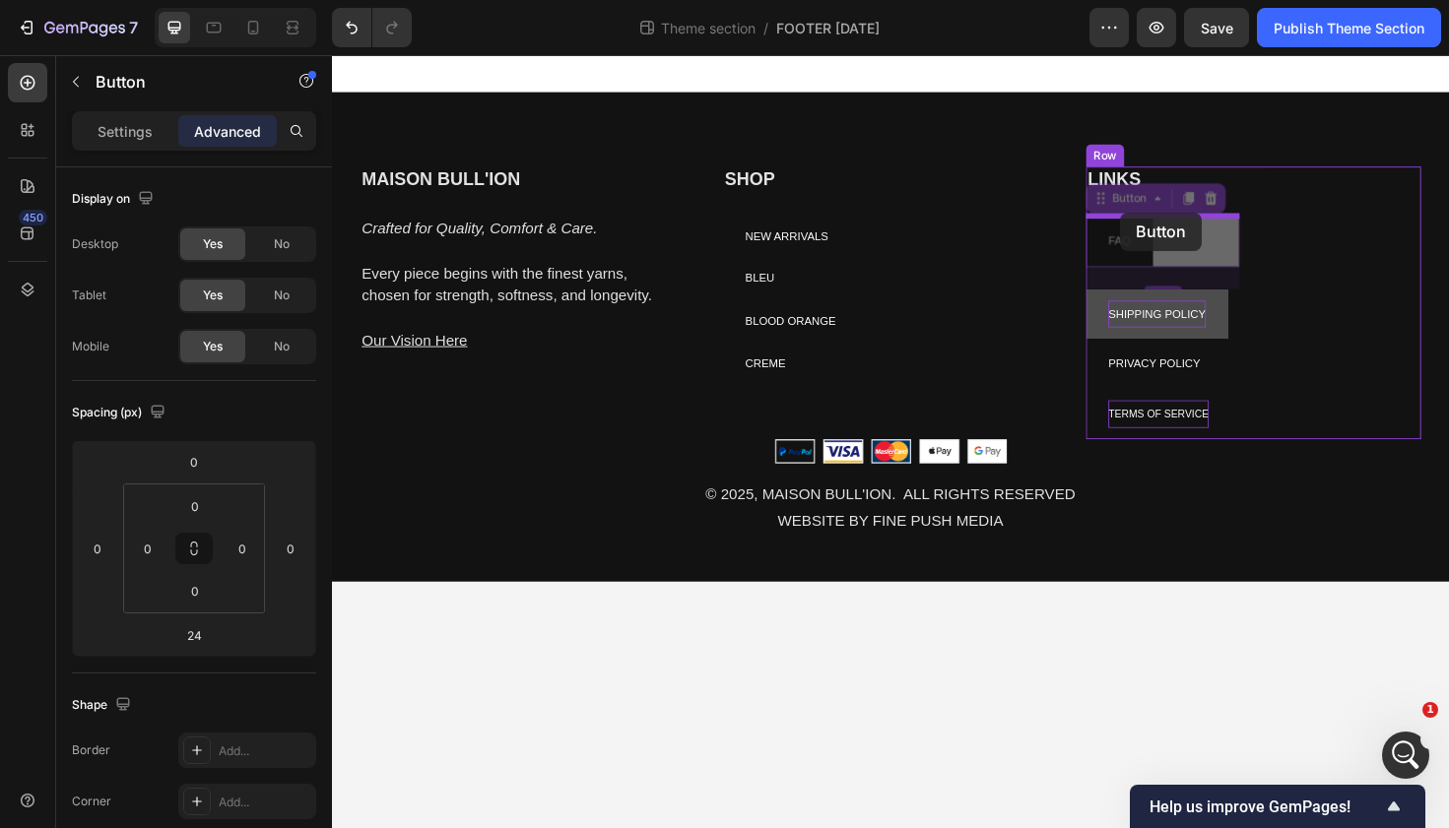
drag, startPoint x: 1168, startPoint y: 251, endPoint x: 1165, endPoint y: 219, distance: 32.6
click at [1165, 219] on div "MAISON BULL'ION Heading Crafted for Quality, Comfort & Care. Every piece begins…" at bounding box center [923, 333] width 1182 height 557
drag, startPoint x: 1249, startPoint y: 251, endPoint x: 1238, endPoint y: 198, distance: 54.3
click at [1238, 198] on div "MAISON BULL'ION Heading Crafted for Quality, Comfort & Care. Every piece begins…" at bounding box center [923, 333] width 1182 height 557
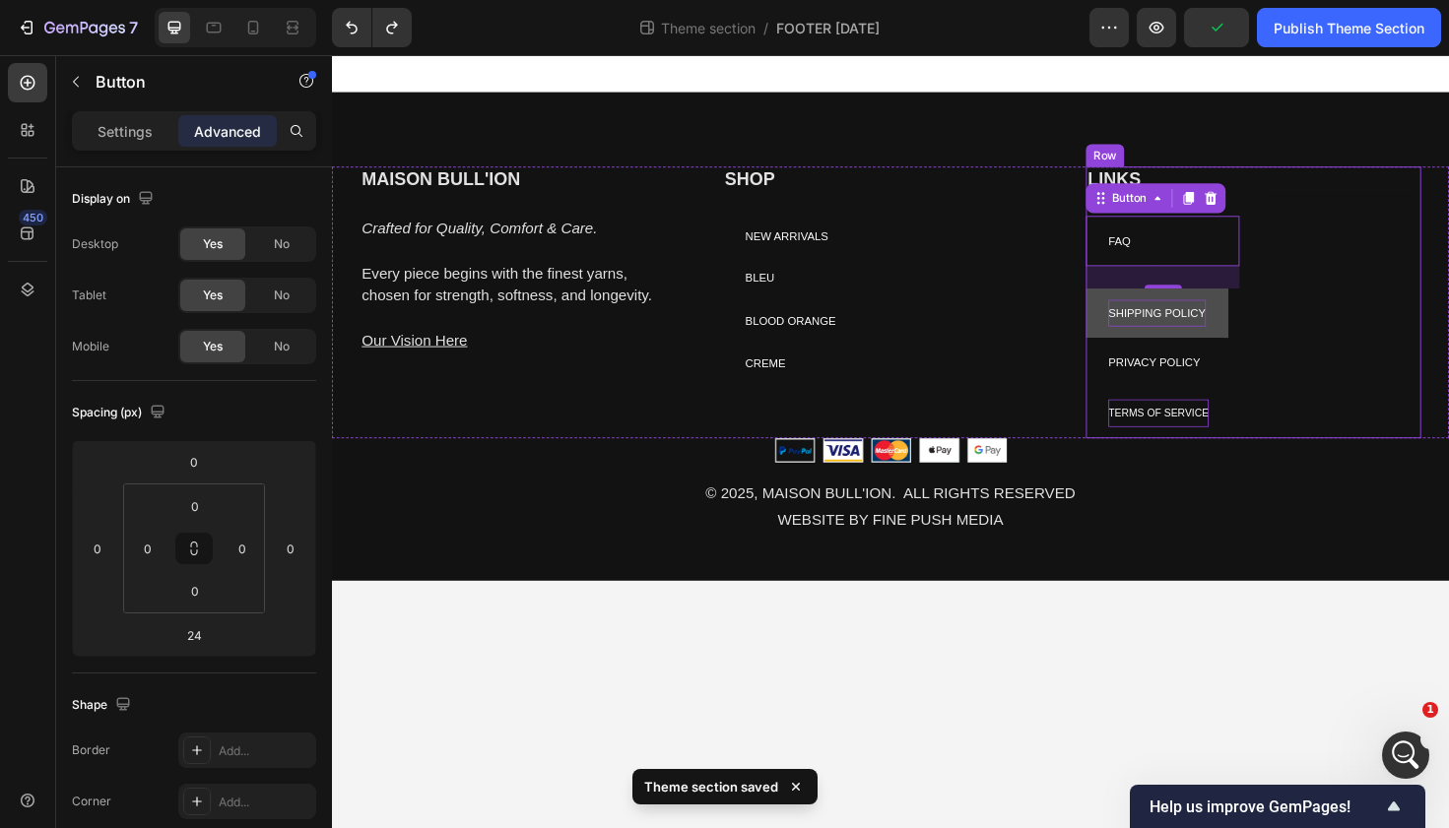
click at [1330, 187] on div "Heading Text block" at bounding box center [1403, 317] width 163 height 288
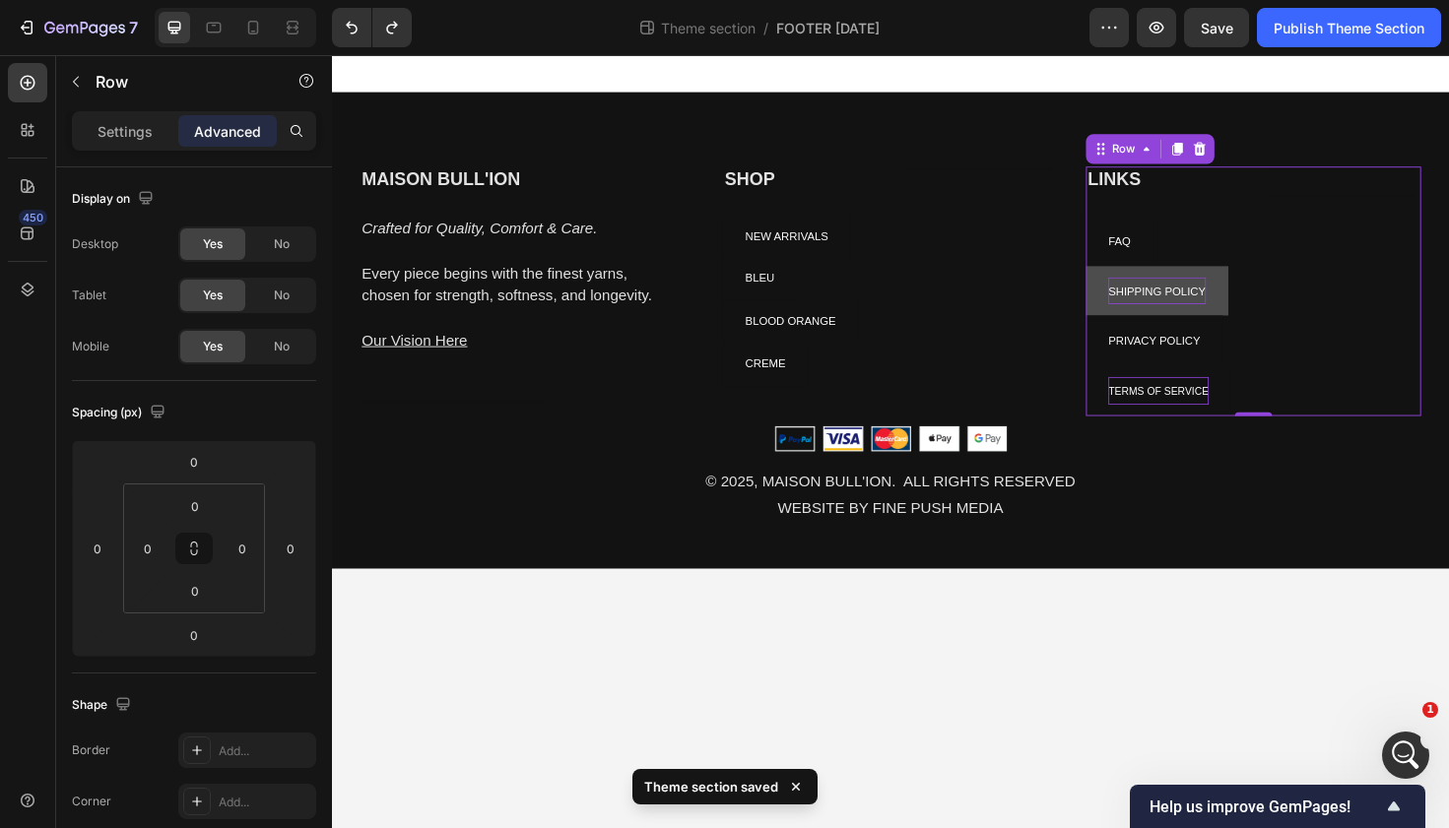
click at [1193, 223] on div "LINKS Heading FAQ Button SHIPPING POLICY Button PRIVACY POLICY Button TERMS OF …" at bounding box center [1211, 305] width 163 height 264
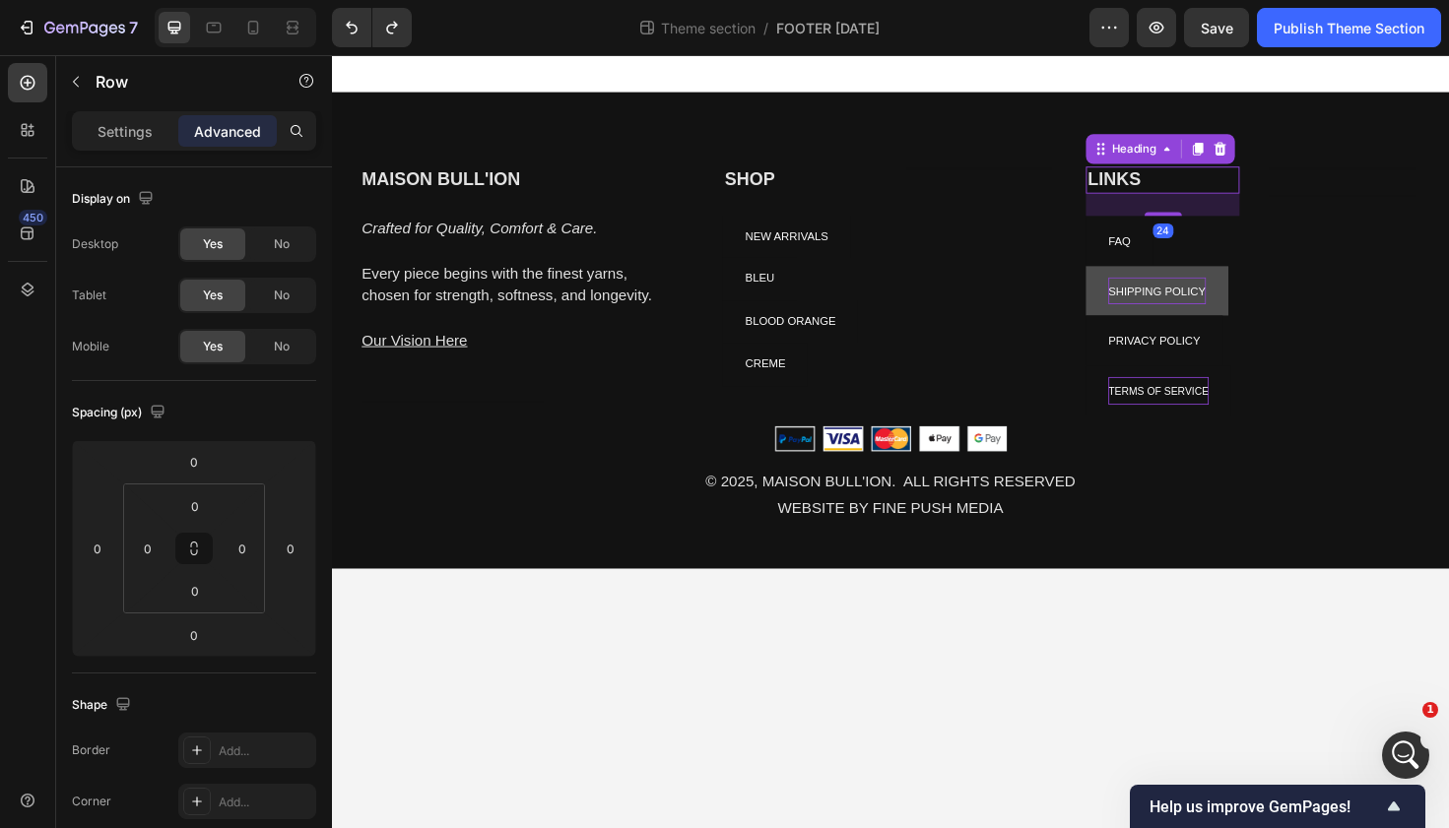
click at [1182, 200] on h2 "LINKS" at bounding box center [1211, 187] width 163 height 29
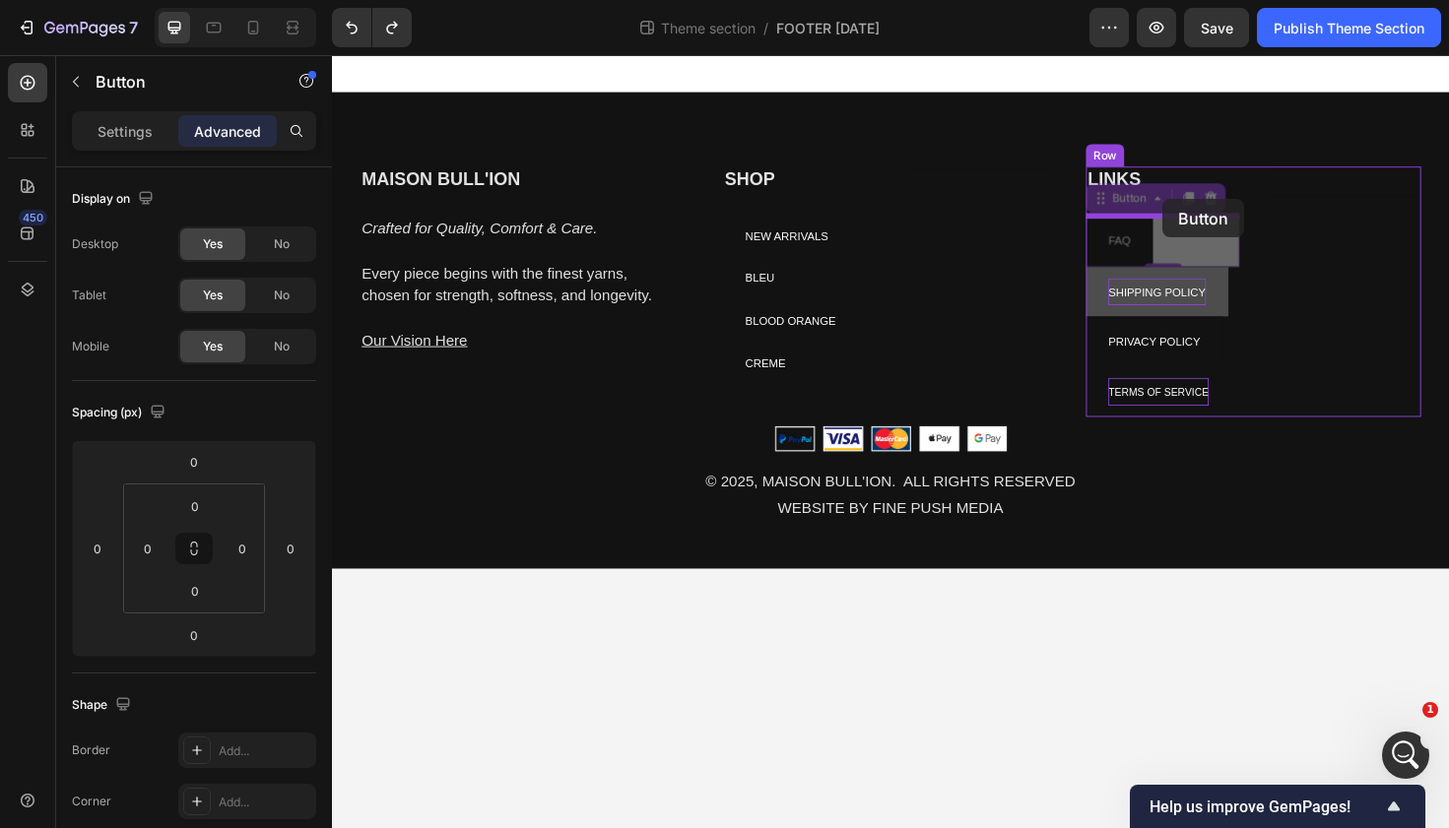
drag, startPoint x: 1210, startPoint y: 226, endPoint x: 1209, endPoint y: 205, distance: 20.7
click at [1209, 205] on div "MAISON BULL'ION Heading Crafted for Quality, Comfort & Care. Every piece begins…" at bounding box center [923, 327] width 1182 height 544
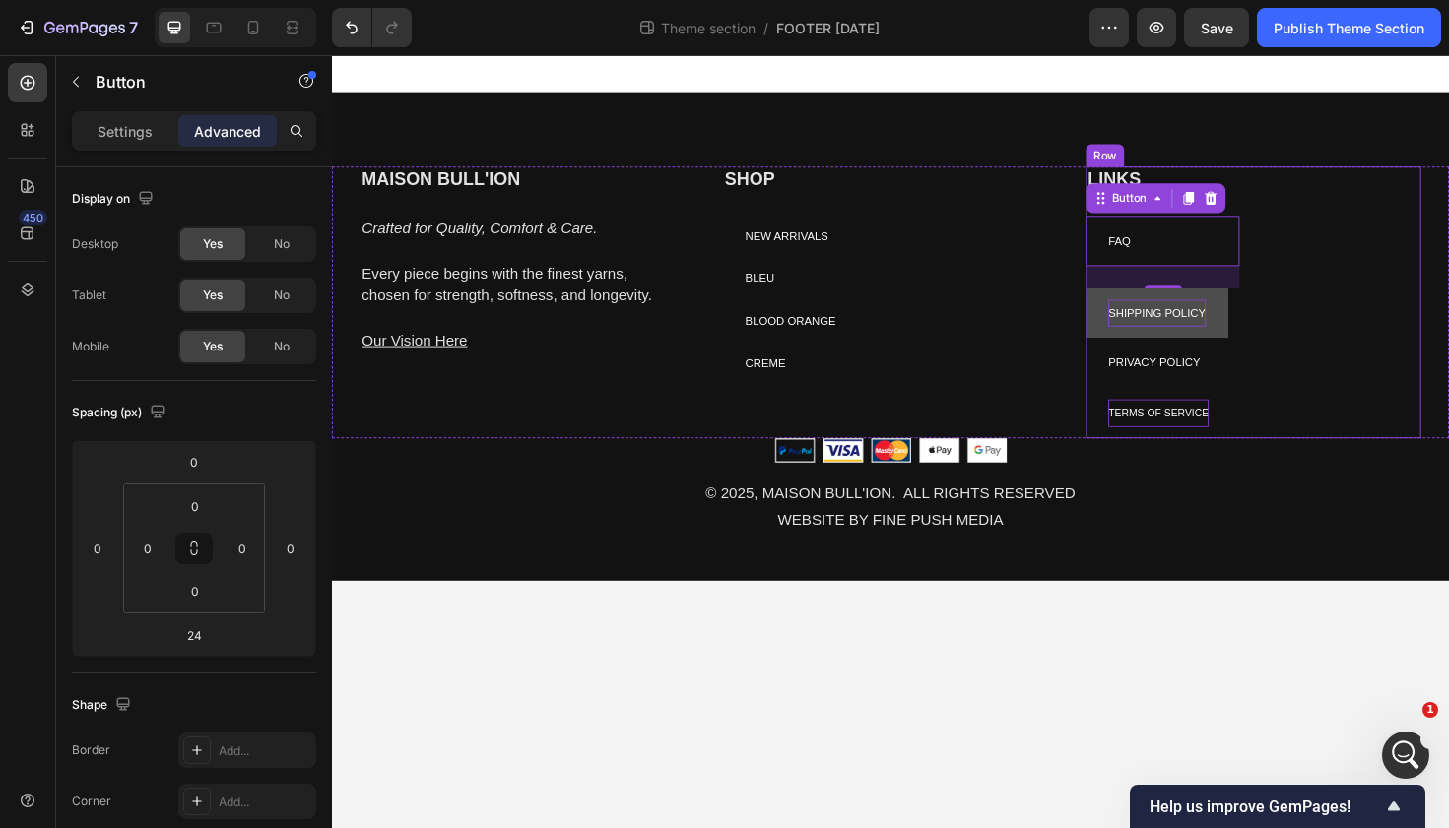
type input "0"
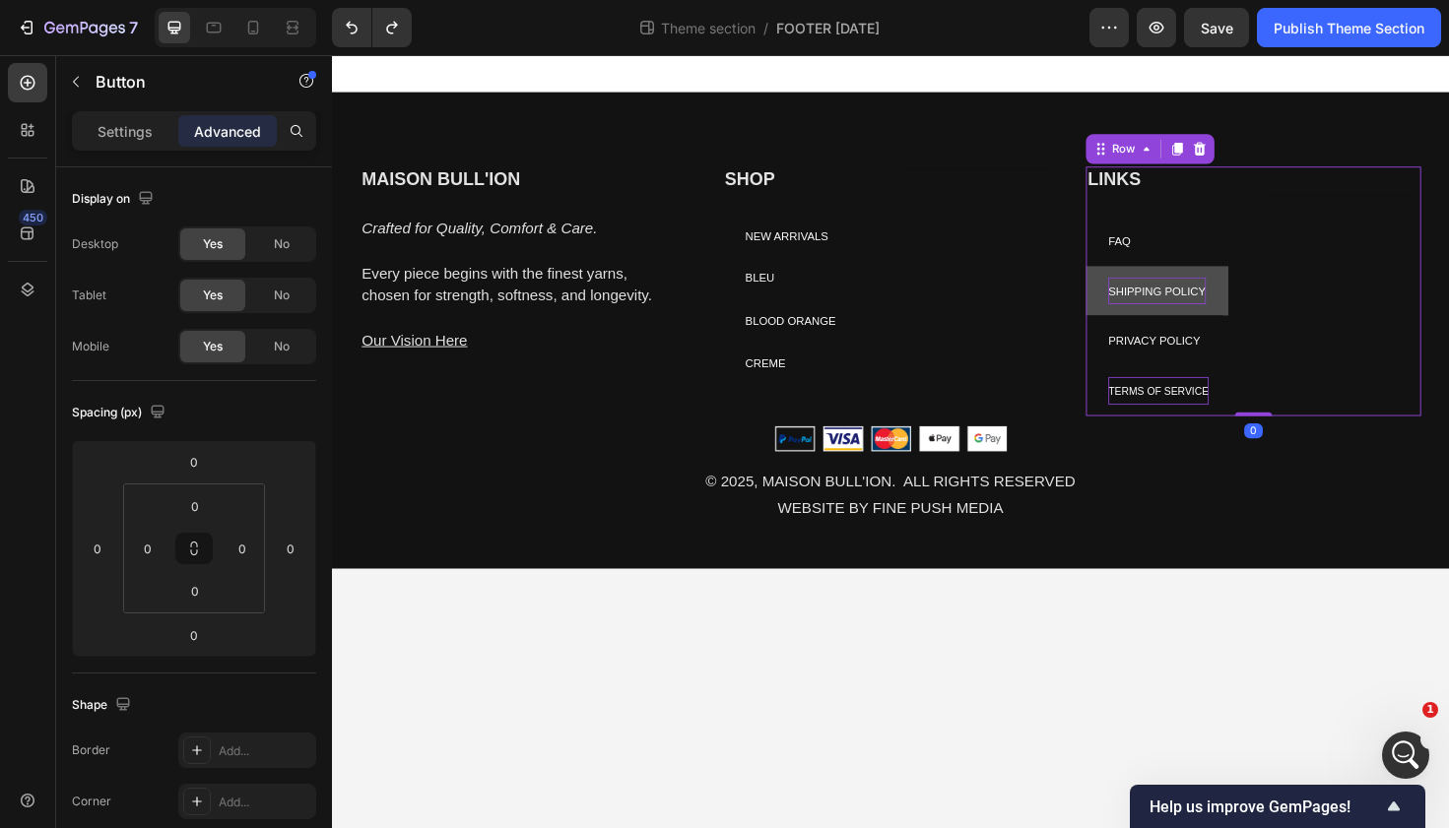
click at [1385, 223] on div "Heading Text block" at bounding box center [1403, 305] width 163 height 264
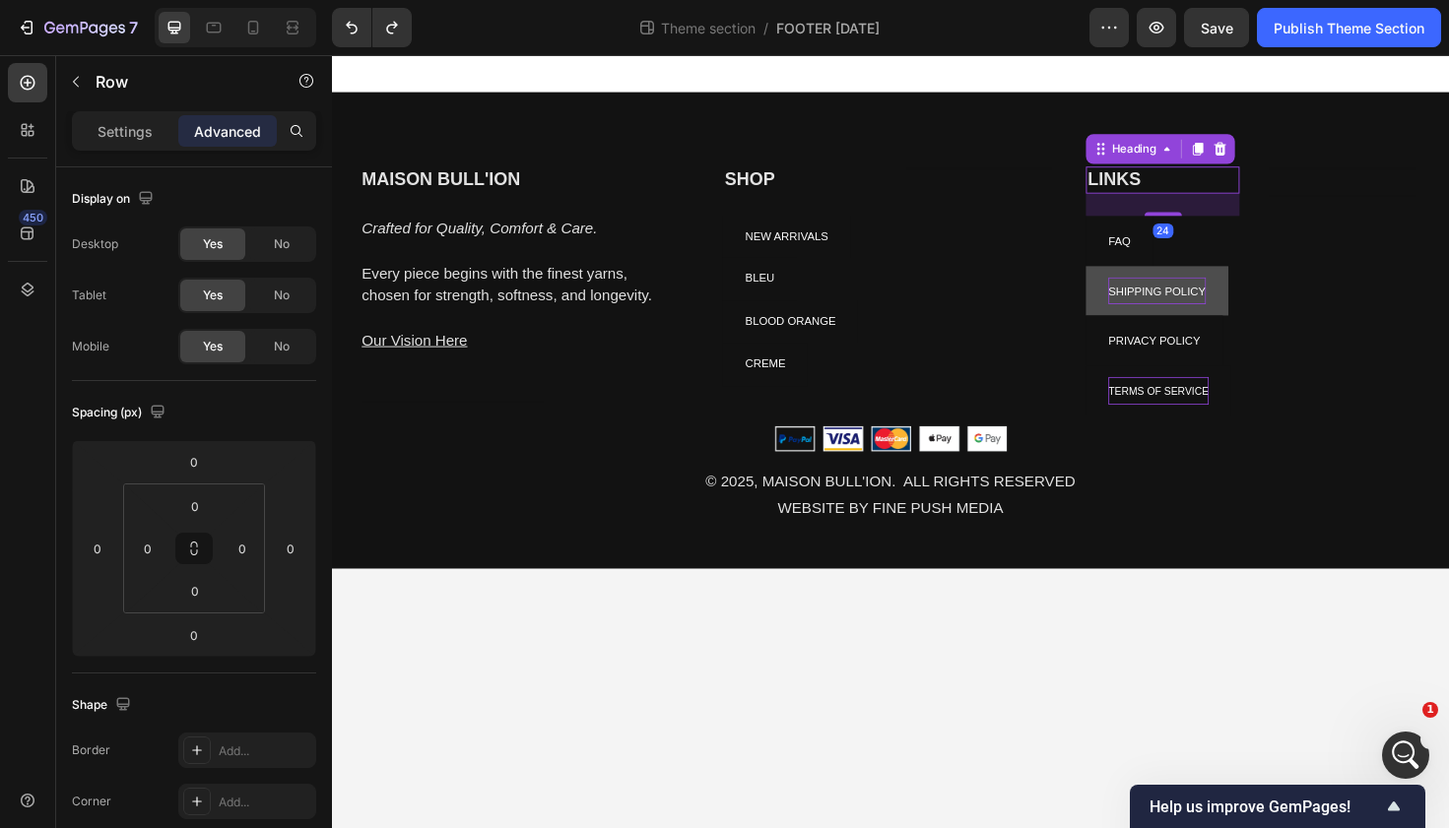
click at [1221, 185] on p "LINKS" at bounding box center [1211, 187] width 159 height 25
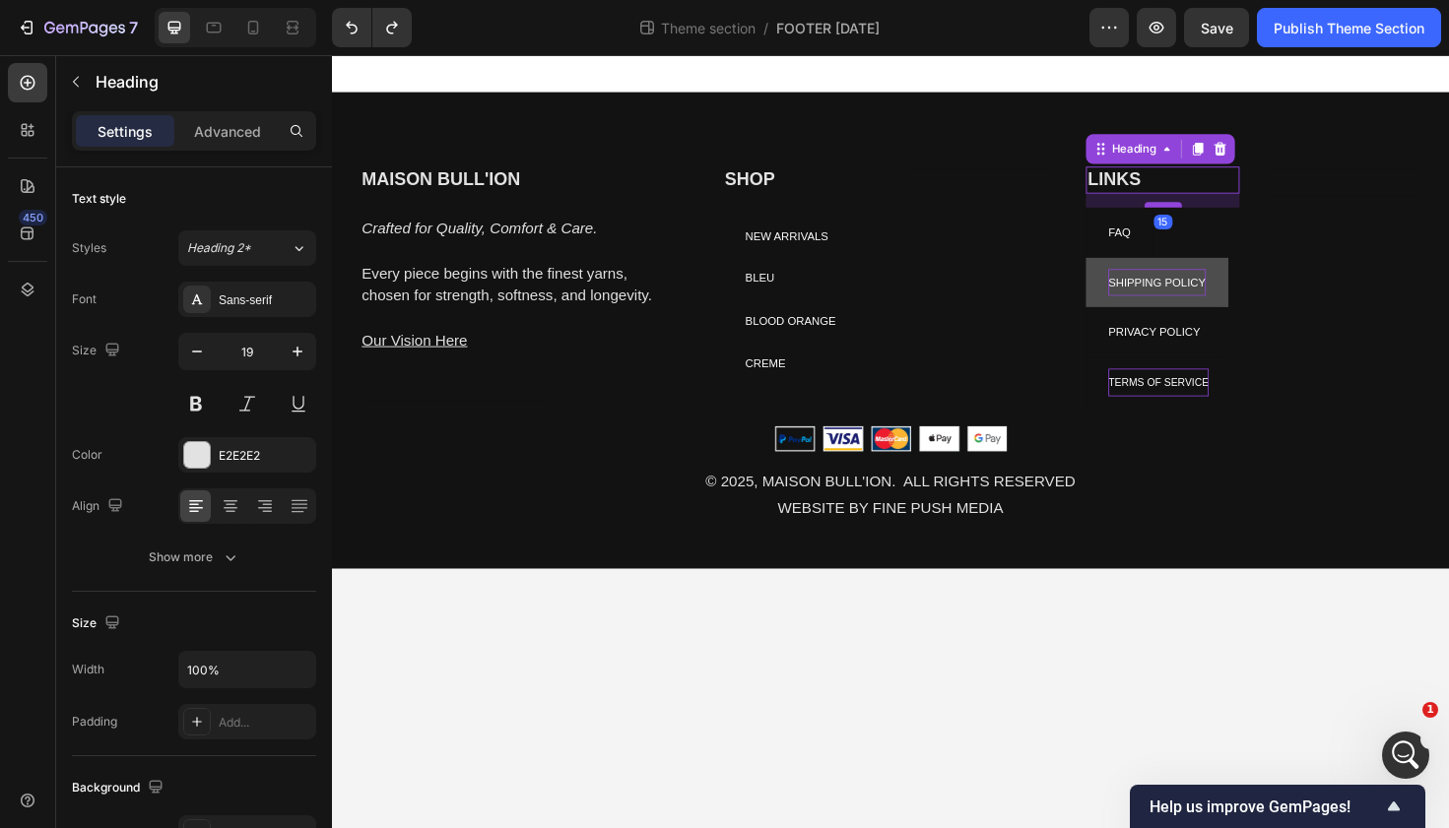
click at [1218, 214] on div at bounding box center [1211, 214] width 39 height 6
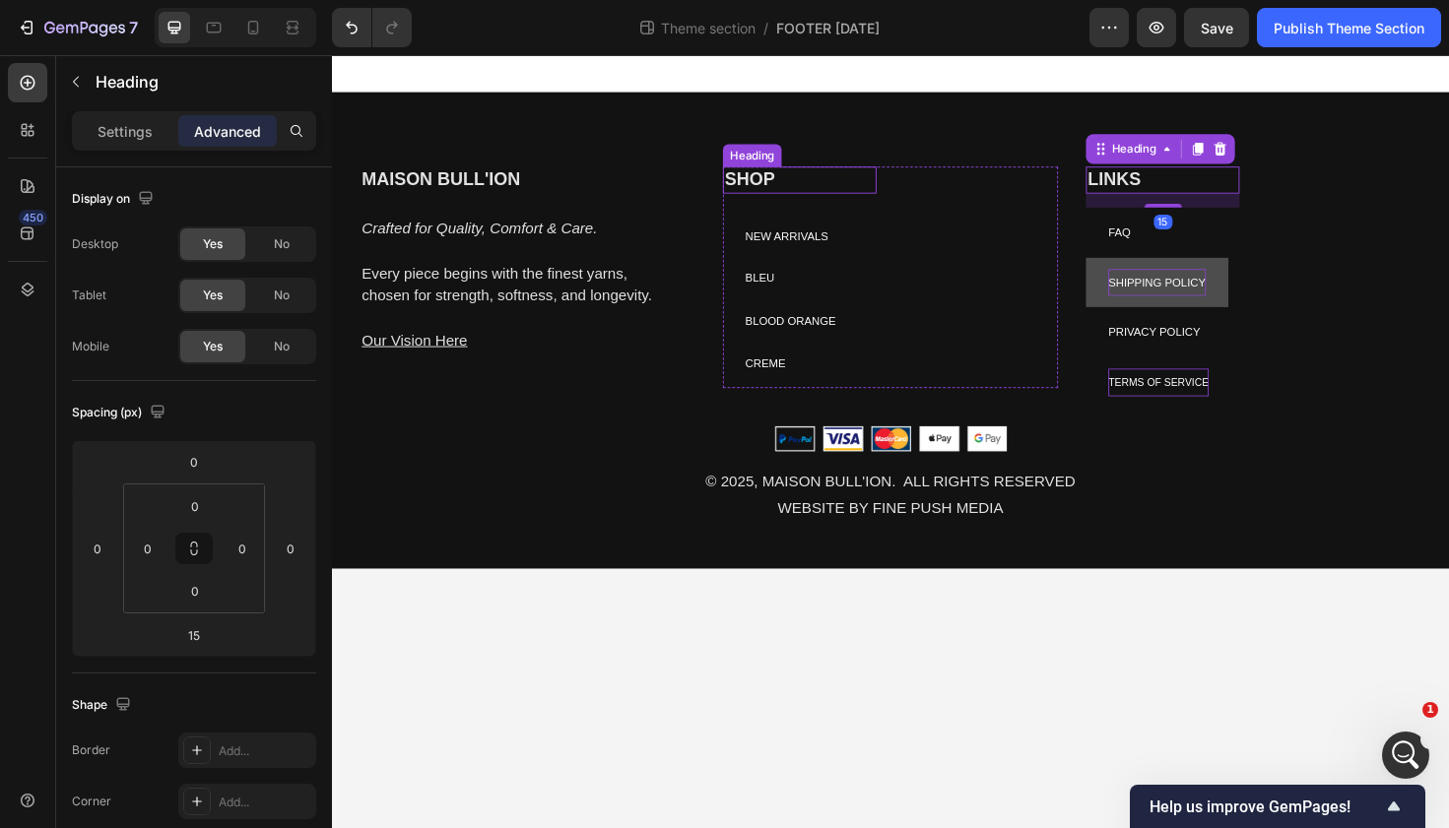
click at [842, 180] on p "SHOP" at bounding box center [827, 187] width 159 height 25
click at [1174, 189] on p "LINKS" at bounding box center [1211, 187] width 159 height 25
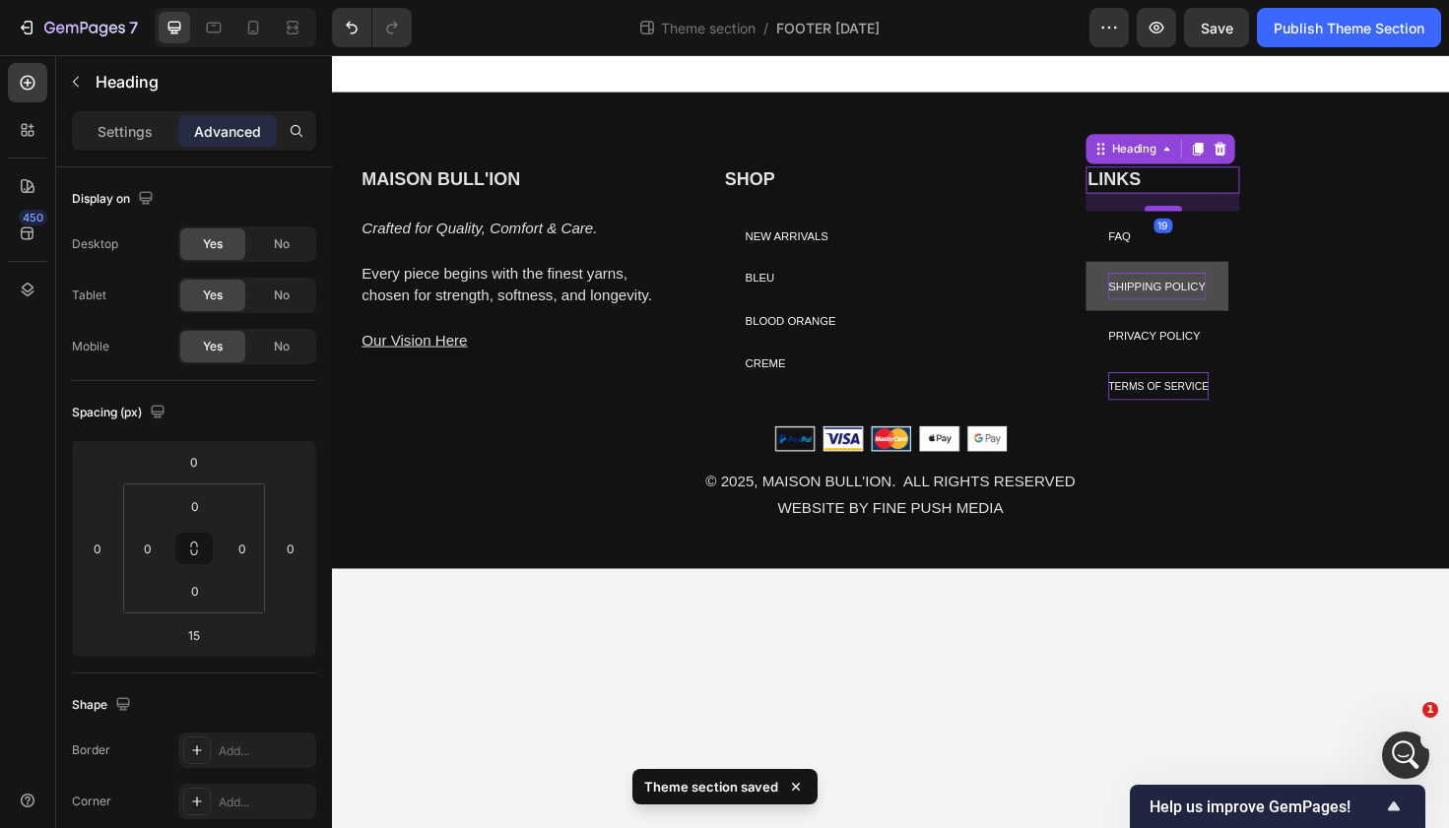
click at [1206, 217] on div at bounding box center [1211, 218] width 39 height 6
type input "19"
click at [1373, 237] on div "Heading Text block" at bounding box center [1403, 302] width 163 height 259
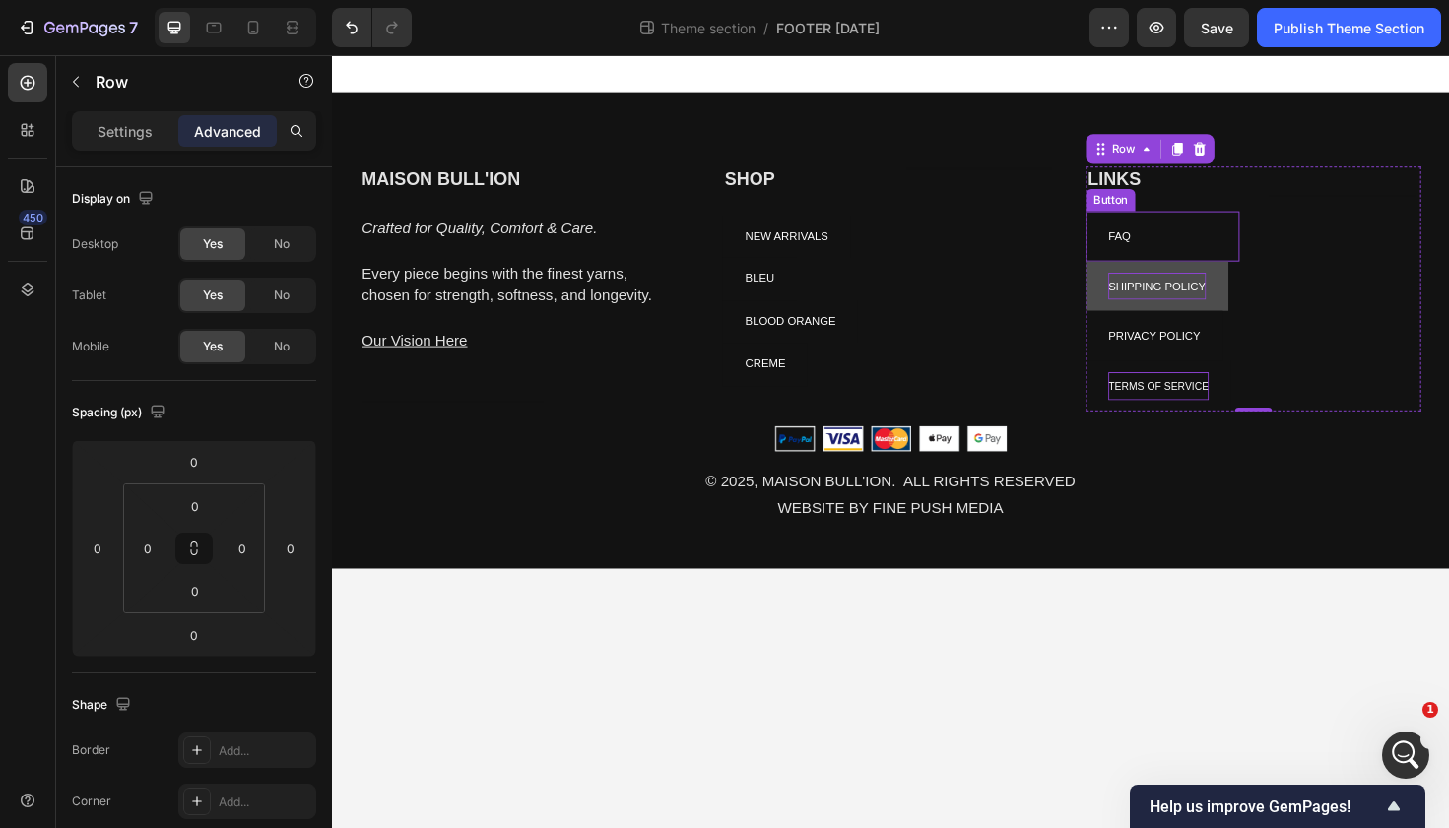
click at [1277, 228] on div "FAQ Button" at bounding box center [1211, 247] width 163 height 53
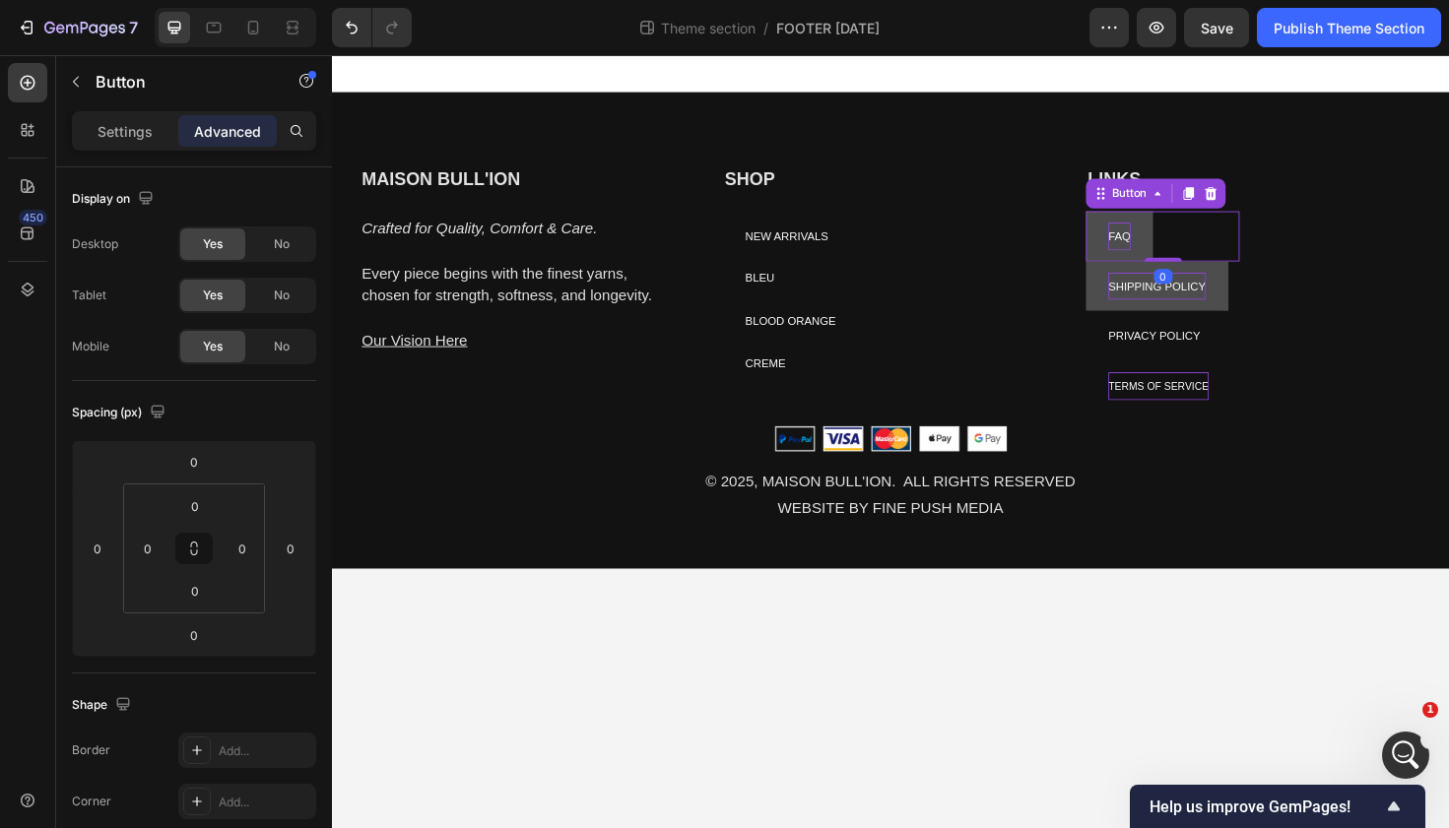
click at [1164, 244] on span "FAQ" at bounding box center [1165, 247] width 24 height 14
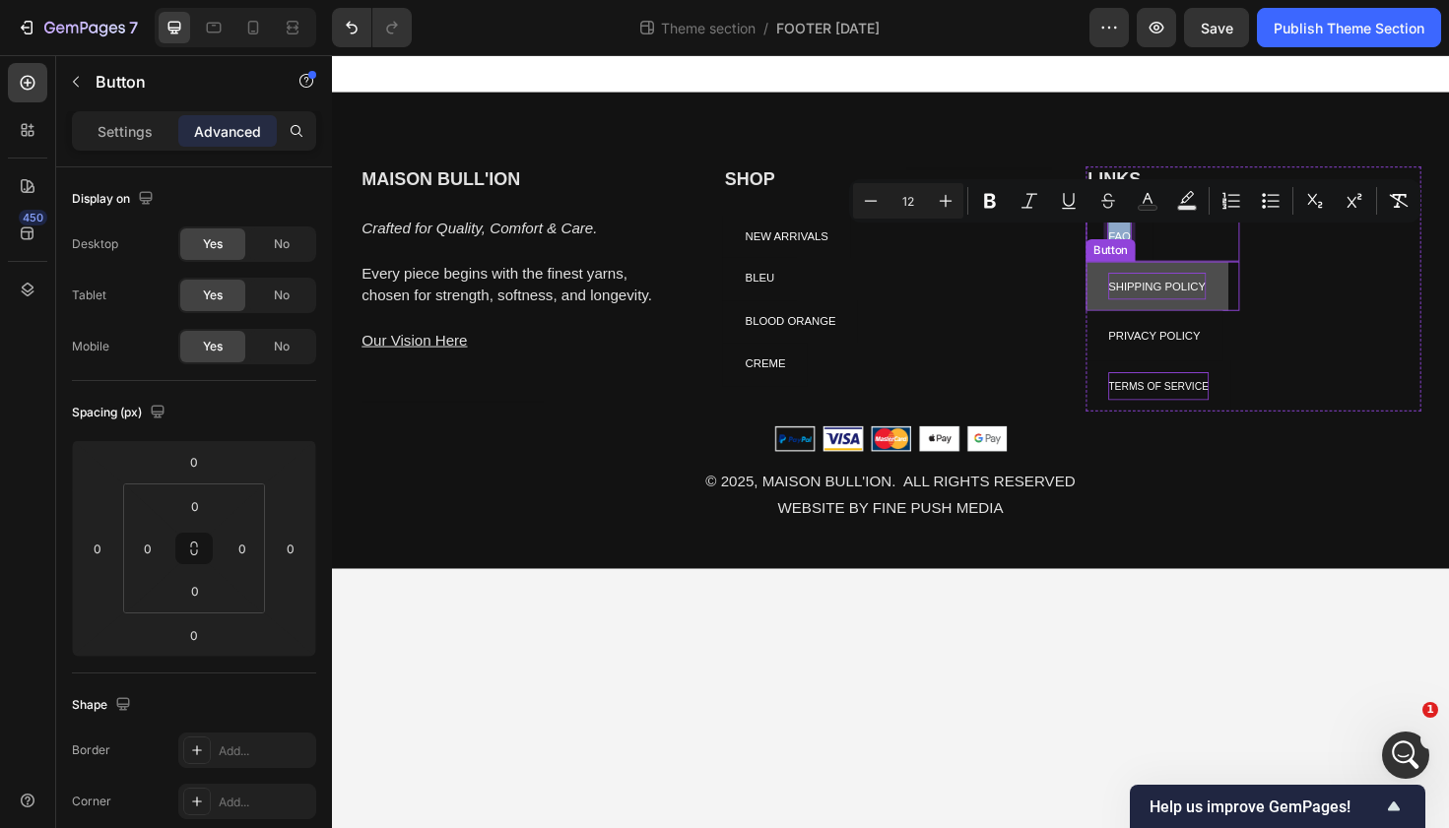
click at [1189, 301] on span "SHIPPING POLICY" at bounding box center [1204, 300] width 103 height 14
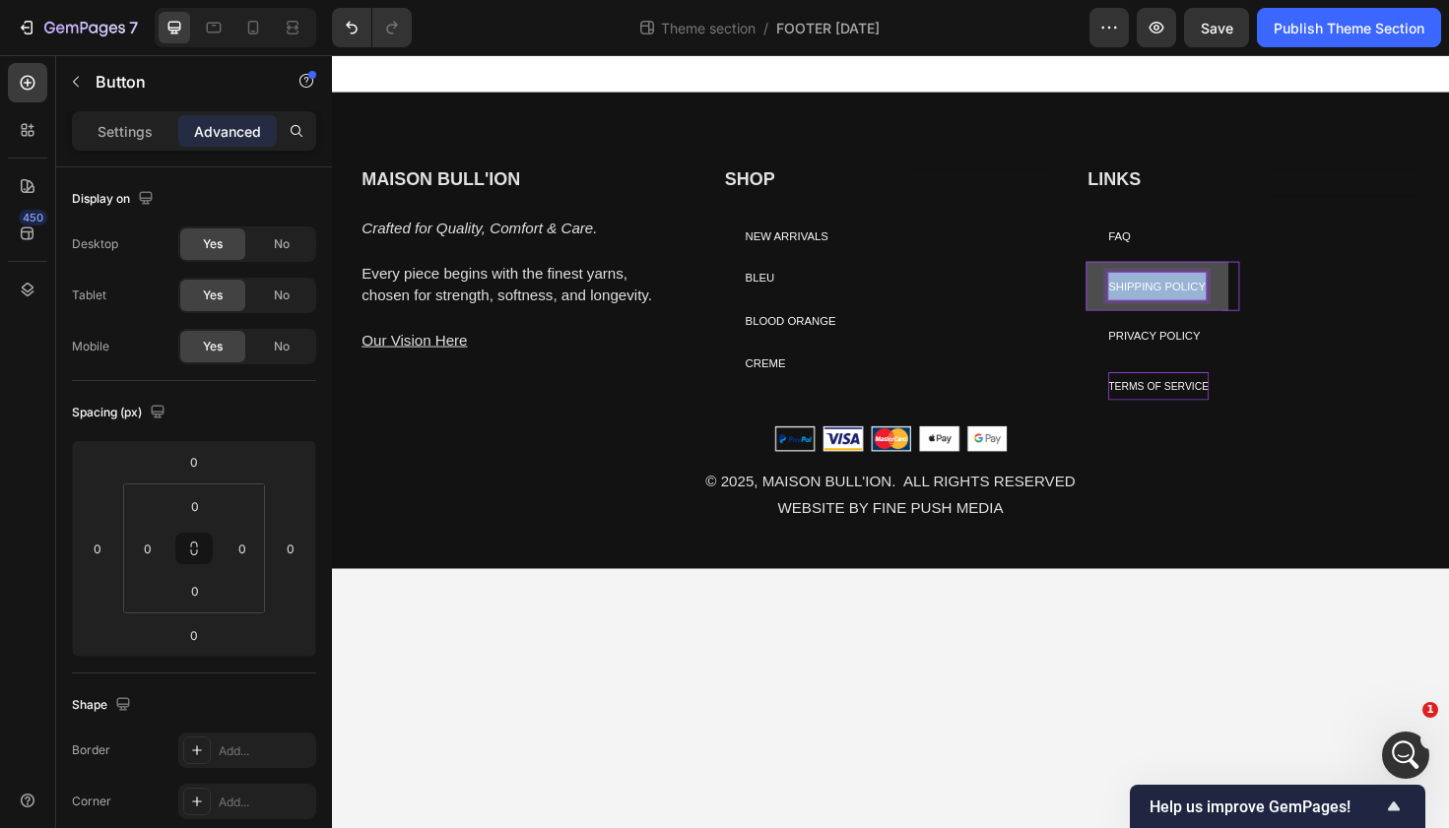
click at [1189, 301] on span "SHIPPING POLICY" at bounding box center [1204, 300] width 103 height 14
click at [1195, 354] on span "PRIVACY POLICY" at bounding box center [1202, 353] width 98 height 14
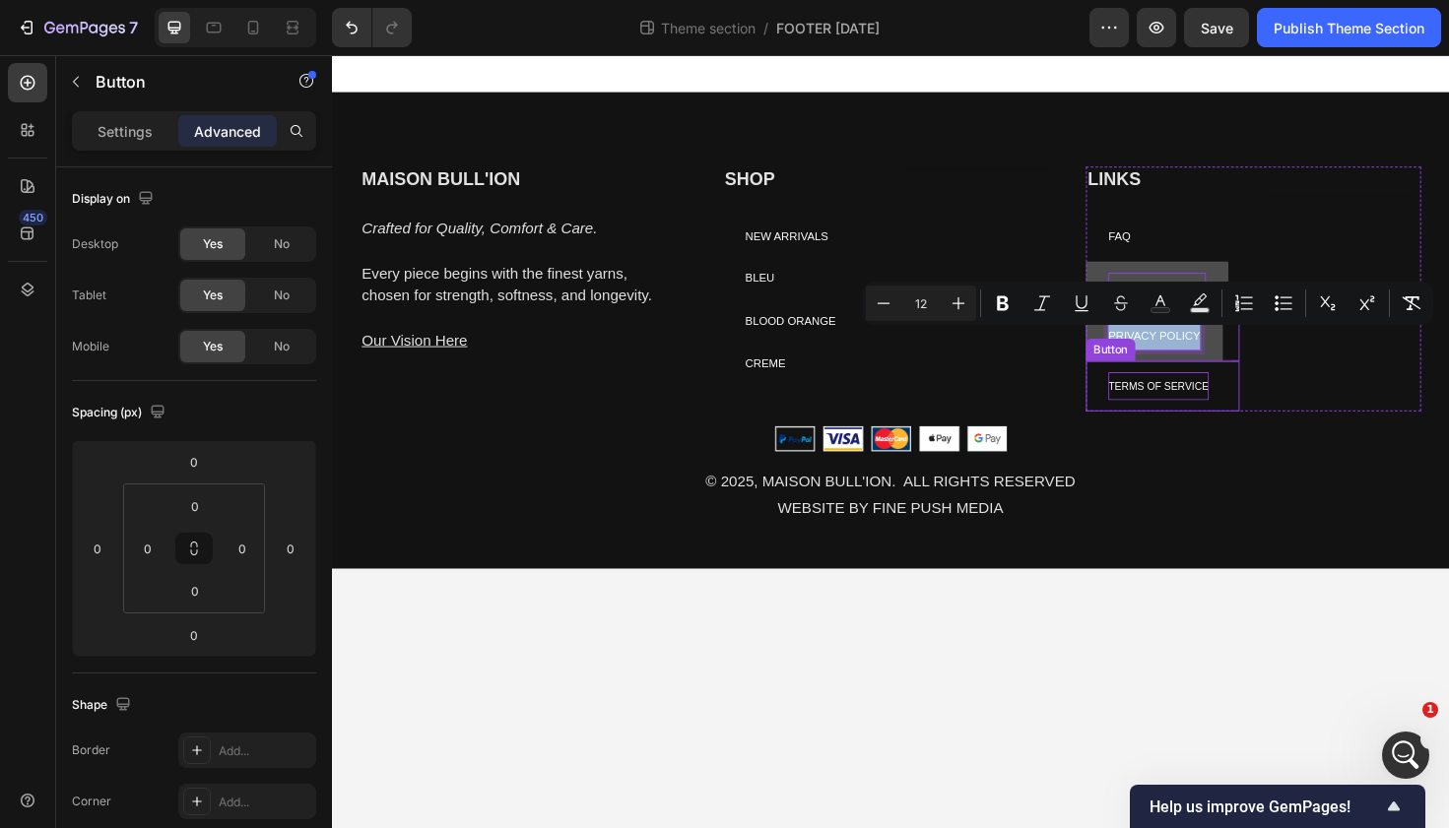
click at [1186, 401] on p "TERMS OF SERVICE" at bounding box center [1206, 406] width 106 height 30
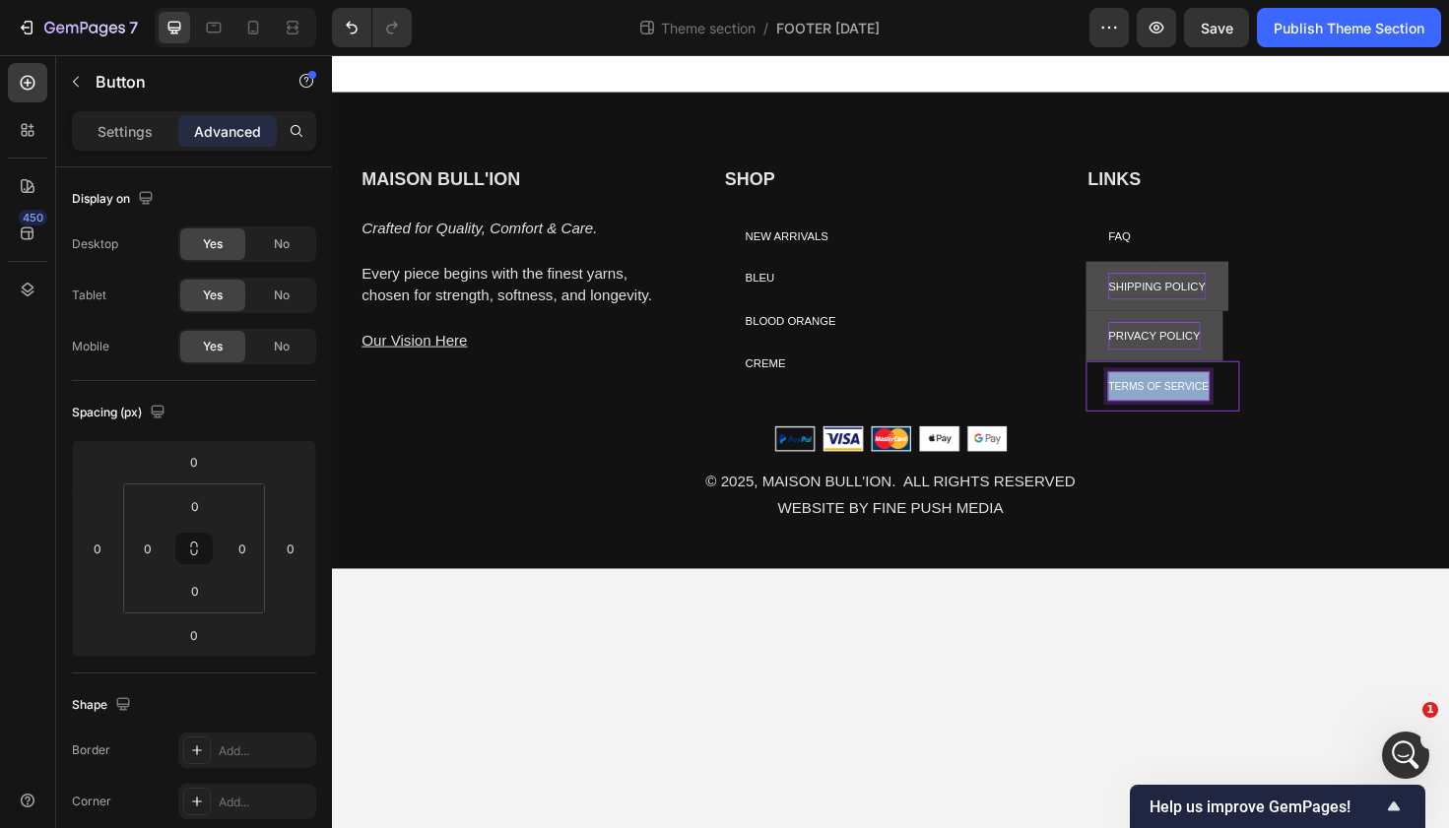
click at [1186, 401] on p "TERMS OF SERVICE" at bounding box center [1206, 406] width 106 height 30
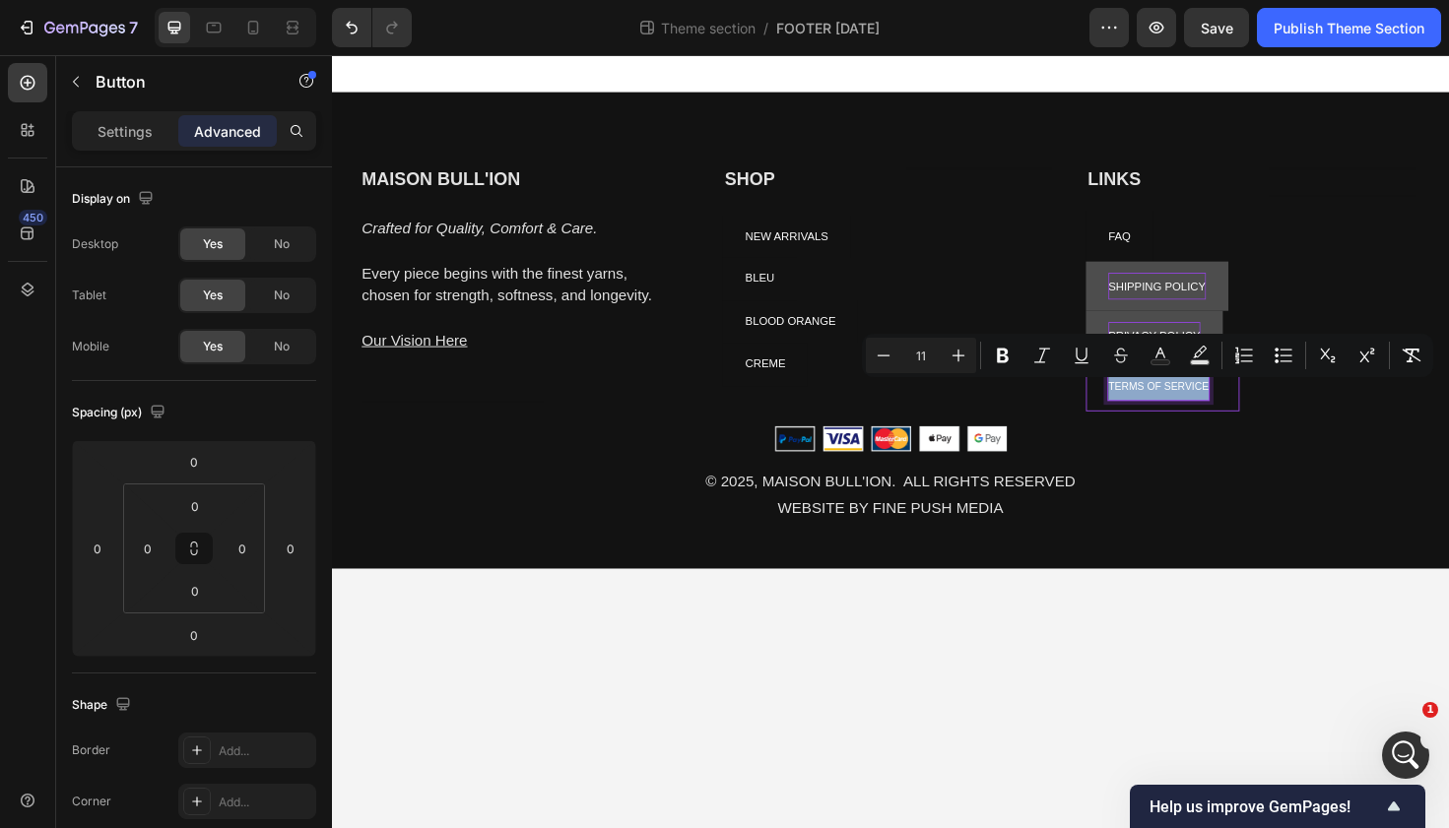
click at [1187, 402] on p "TERMS OF SERVICE" at bounding box center [1206, 406] width 106 height 30
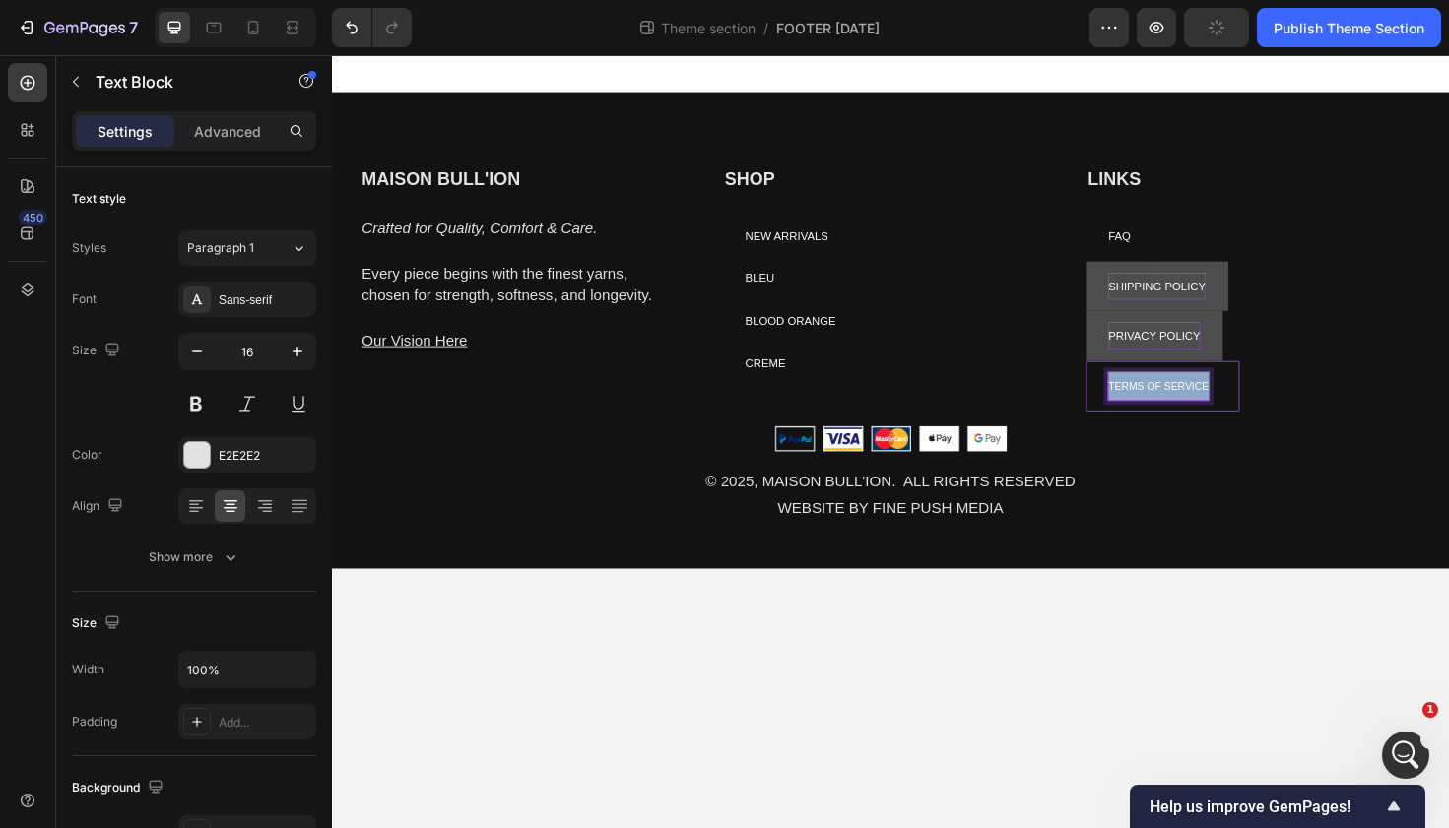
click at [1194, 492] on div "© 2025, MAISON BULL'ION. ALL RIGHTS RESERVED WEBSITE BY FINE PUSH MEDIA" at bounding box center [923, 521] width 1182 height 61
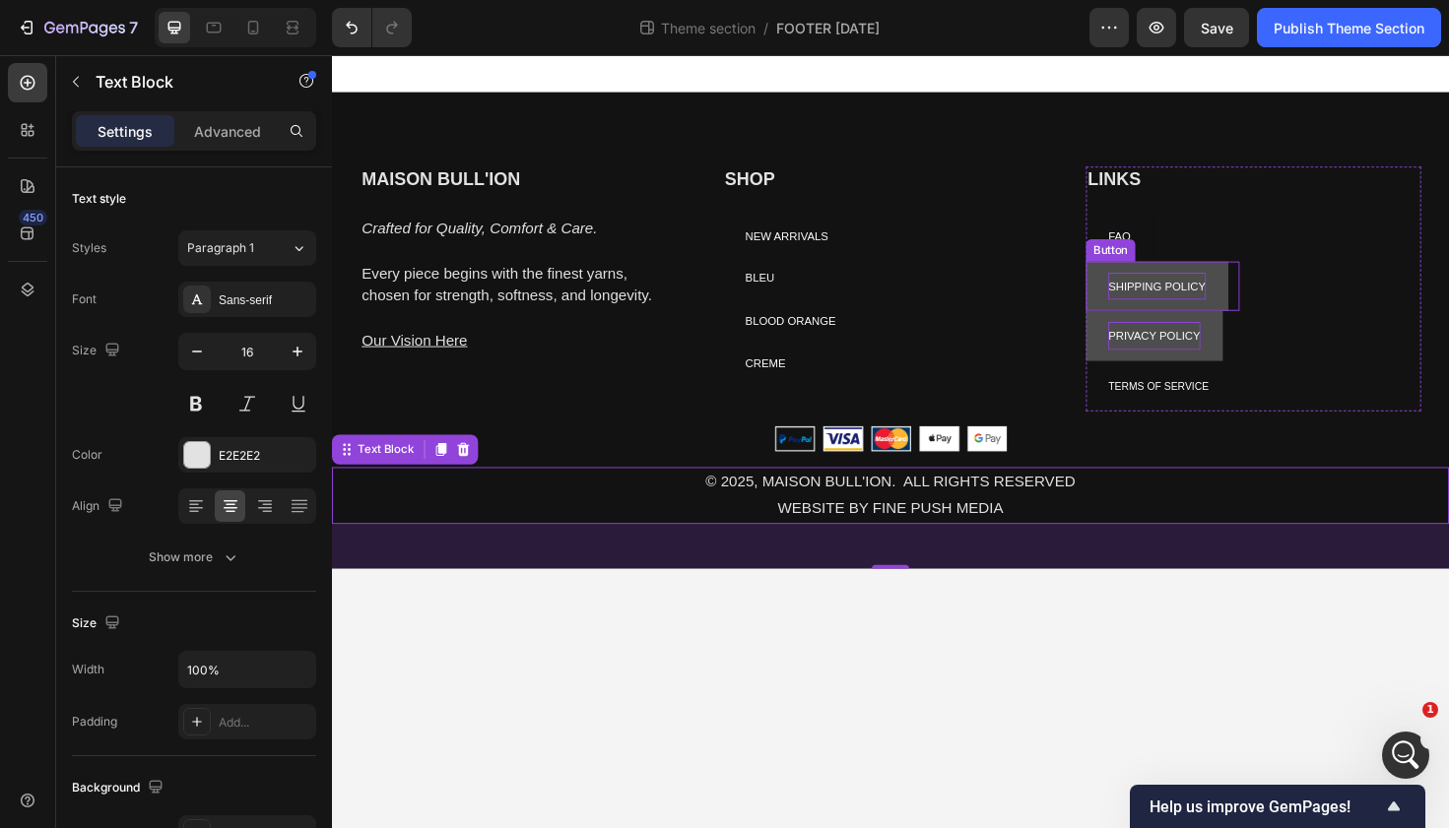
click at [1214, 294] on span "SHIPPING POLICY" at bounding box center [1204, 300] width 103 height 14
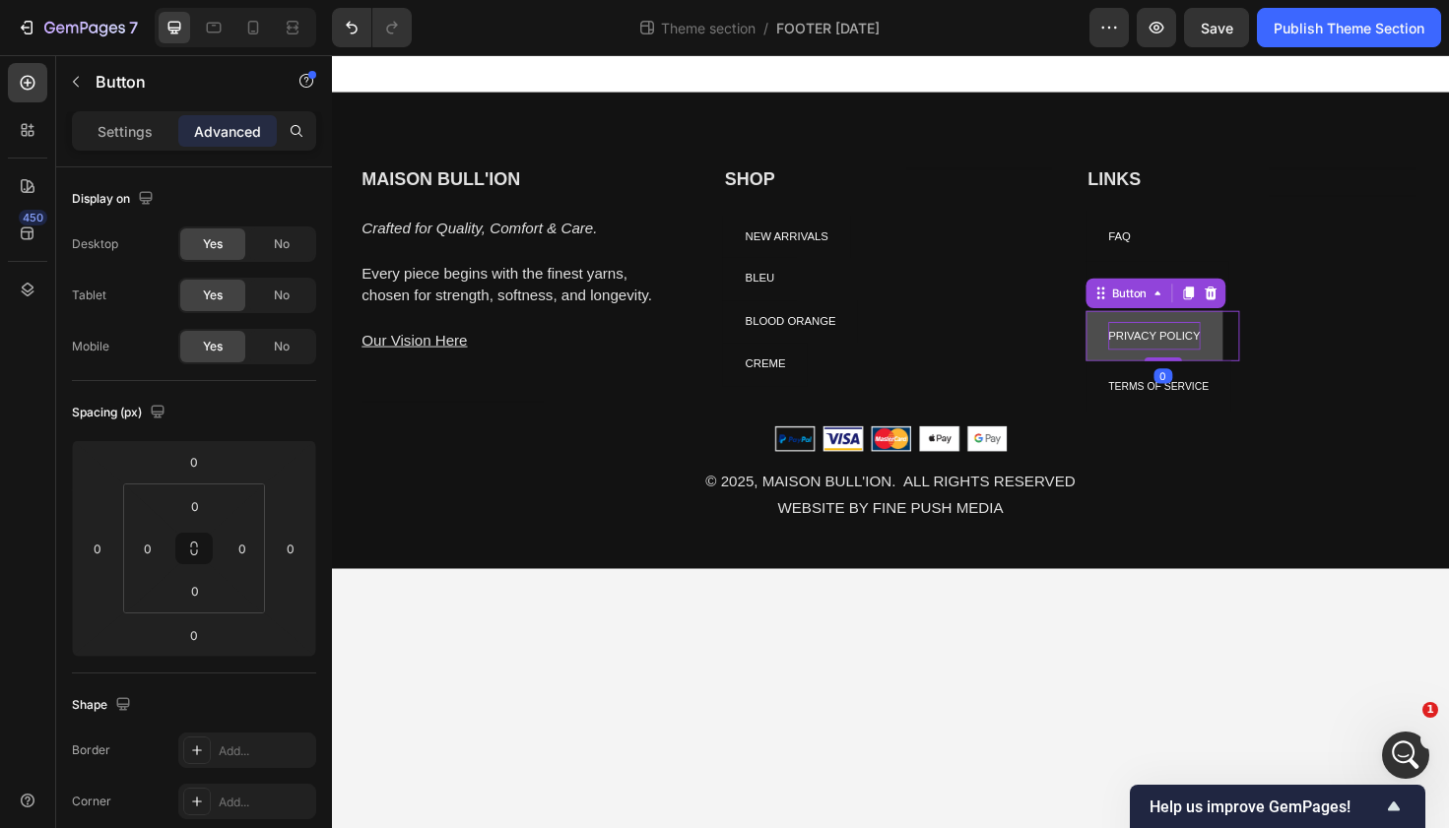
click at [1186, 357] on span "PRIVACY POLICY" at bounding box center [1202, 353] width 98 height 14
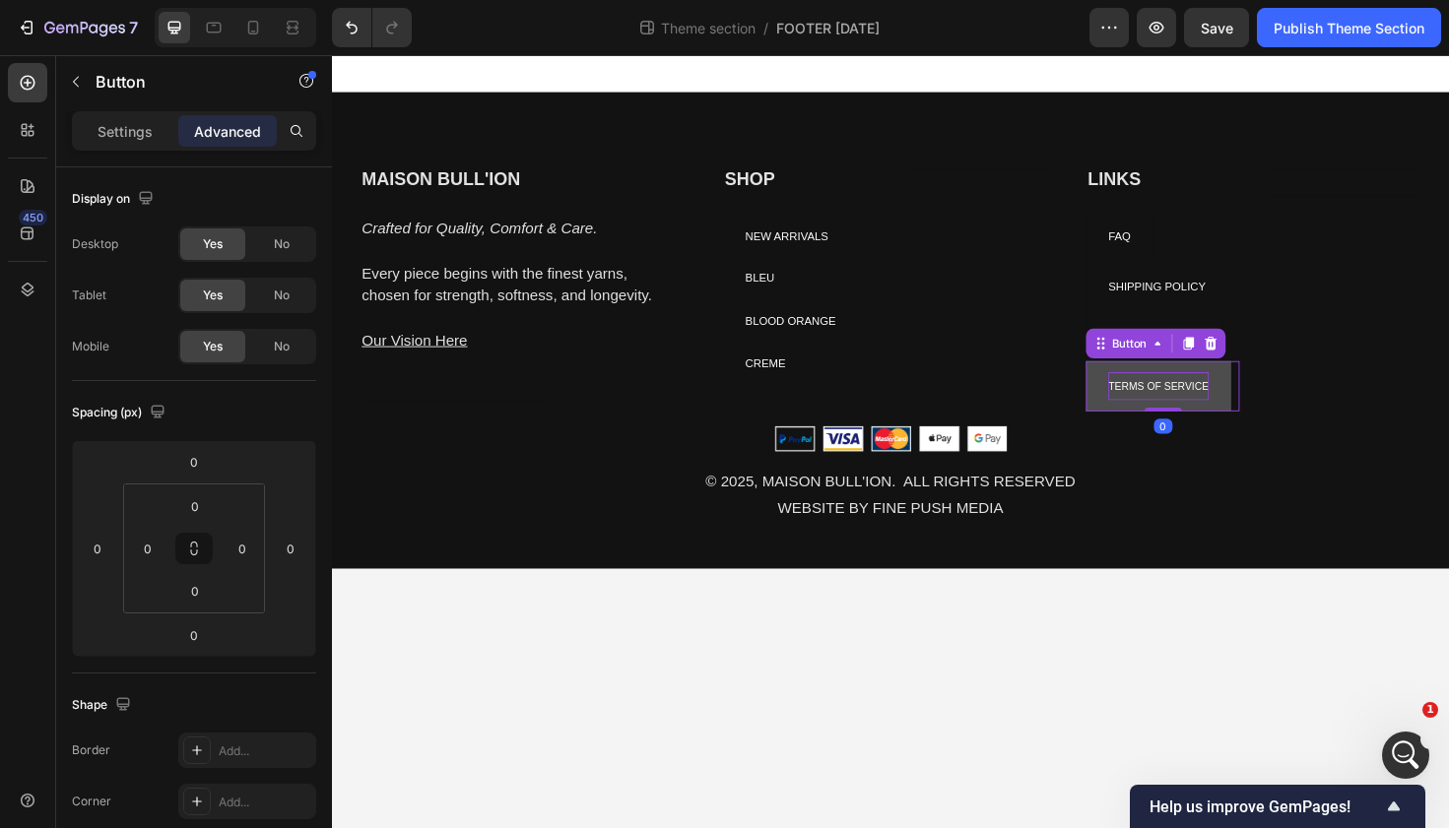
click at [1219, 412] on span "TERMS OF SERVICE" at bounding box center [1206, 406] width 106 height 12
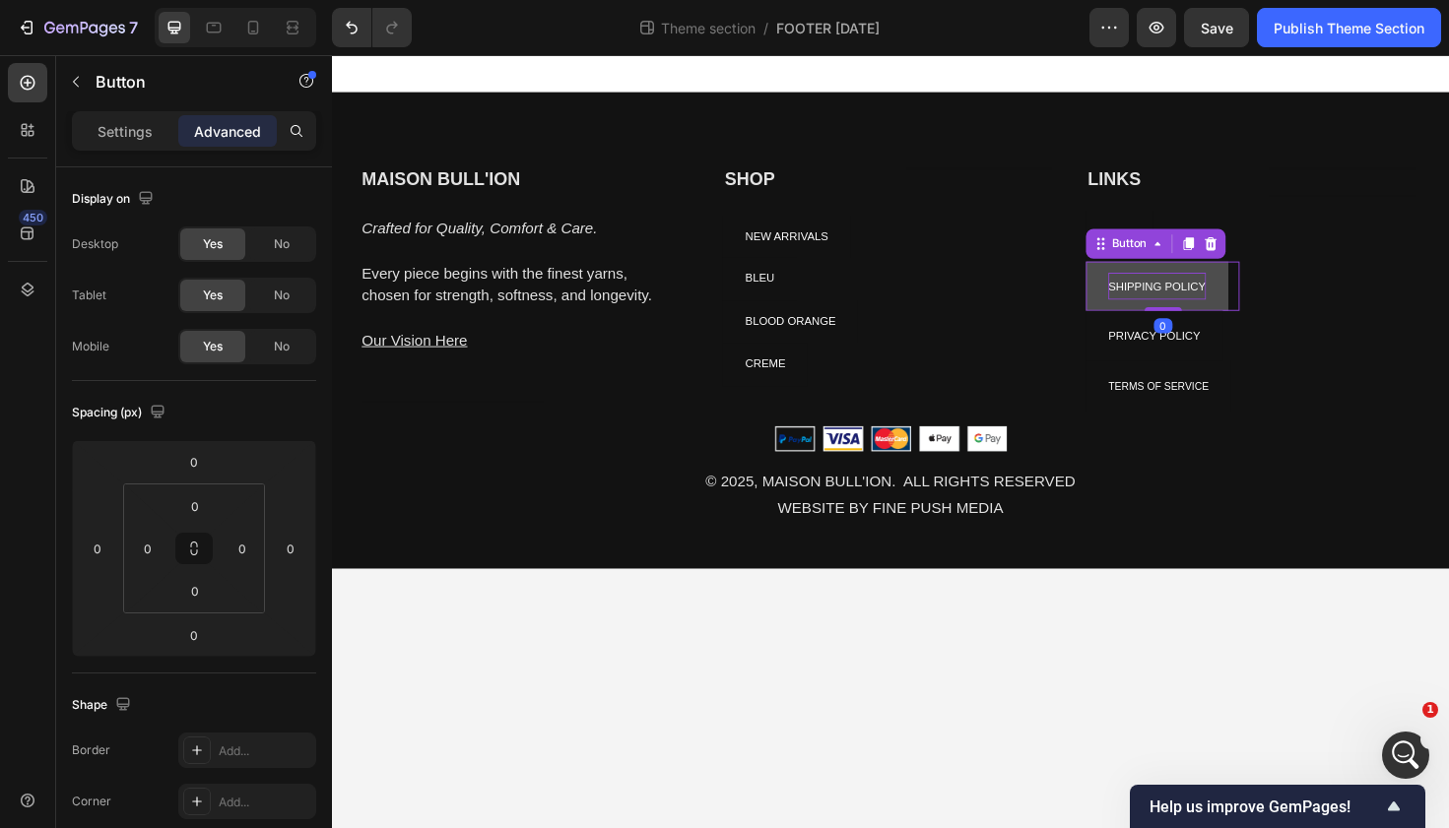
click at [1194, 298] on span "SHIPPING POLICY" at bounding box center [1204, 300] width 103 height 14
click at [1220, 221] on div "FAQ Button" at bounding box center [1211, 247] width 163 height 53
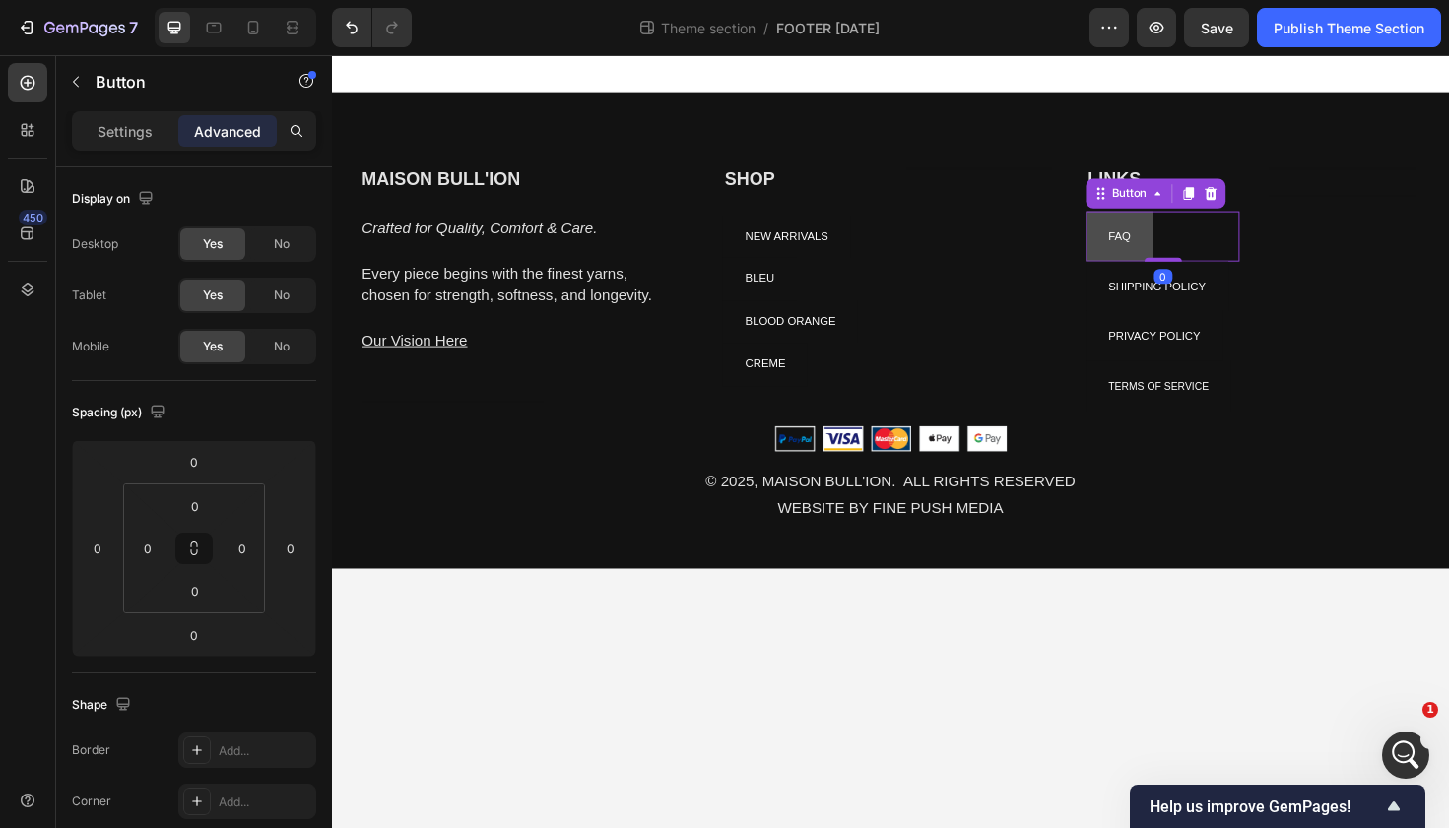
click at [1180, 252] on button "FAQ" at bounding box center [1165, 247] width 71 height 53
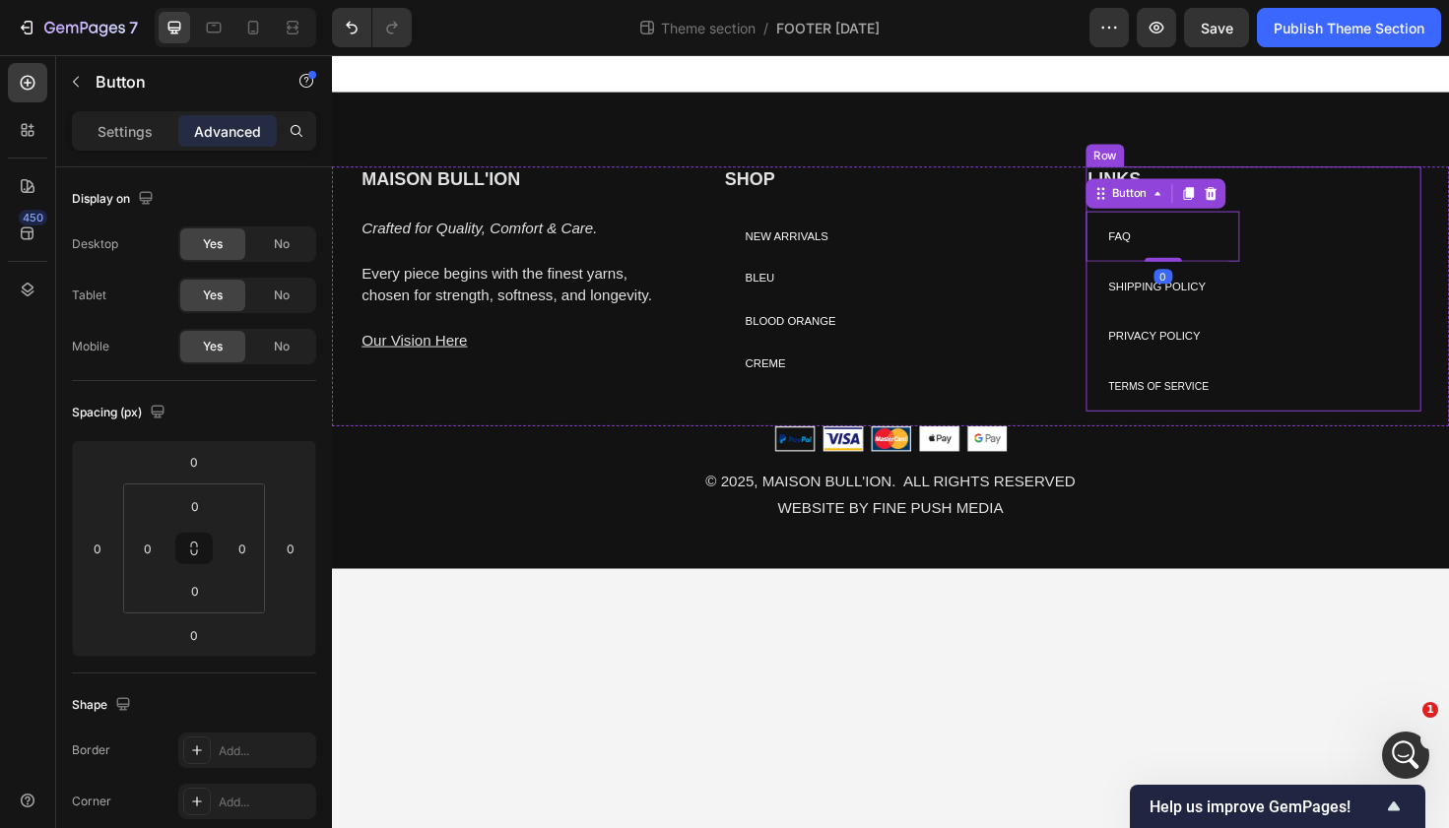
click at [1353, 202] on div at bounding box center [1403, 203] width 163 height 4
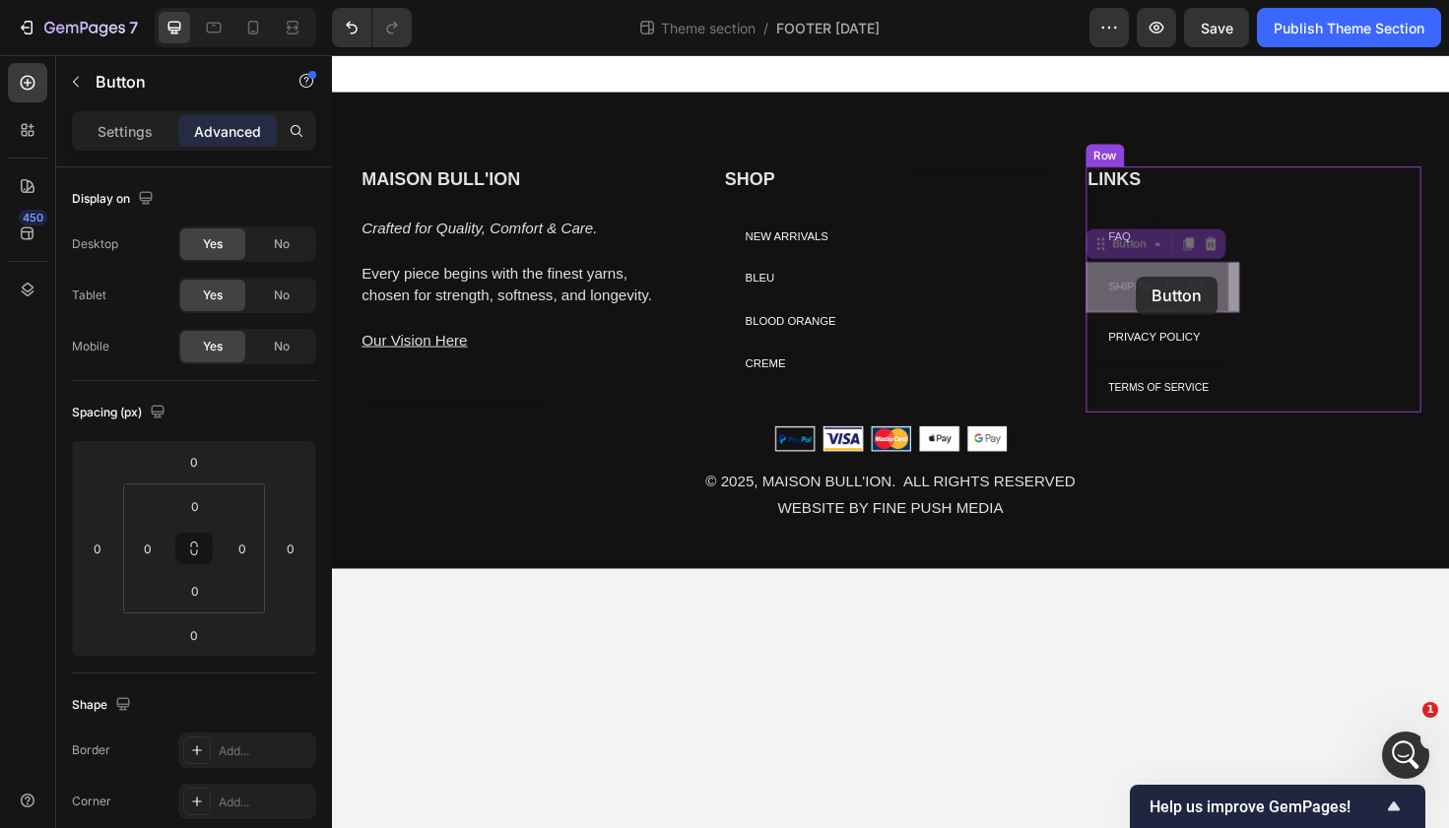
drag, startPoint x: 1183, startPoint y: 300, endPoint x: 1182, endPoint y: 291, distance: 9.9
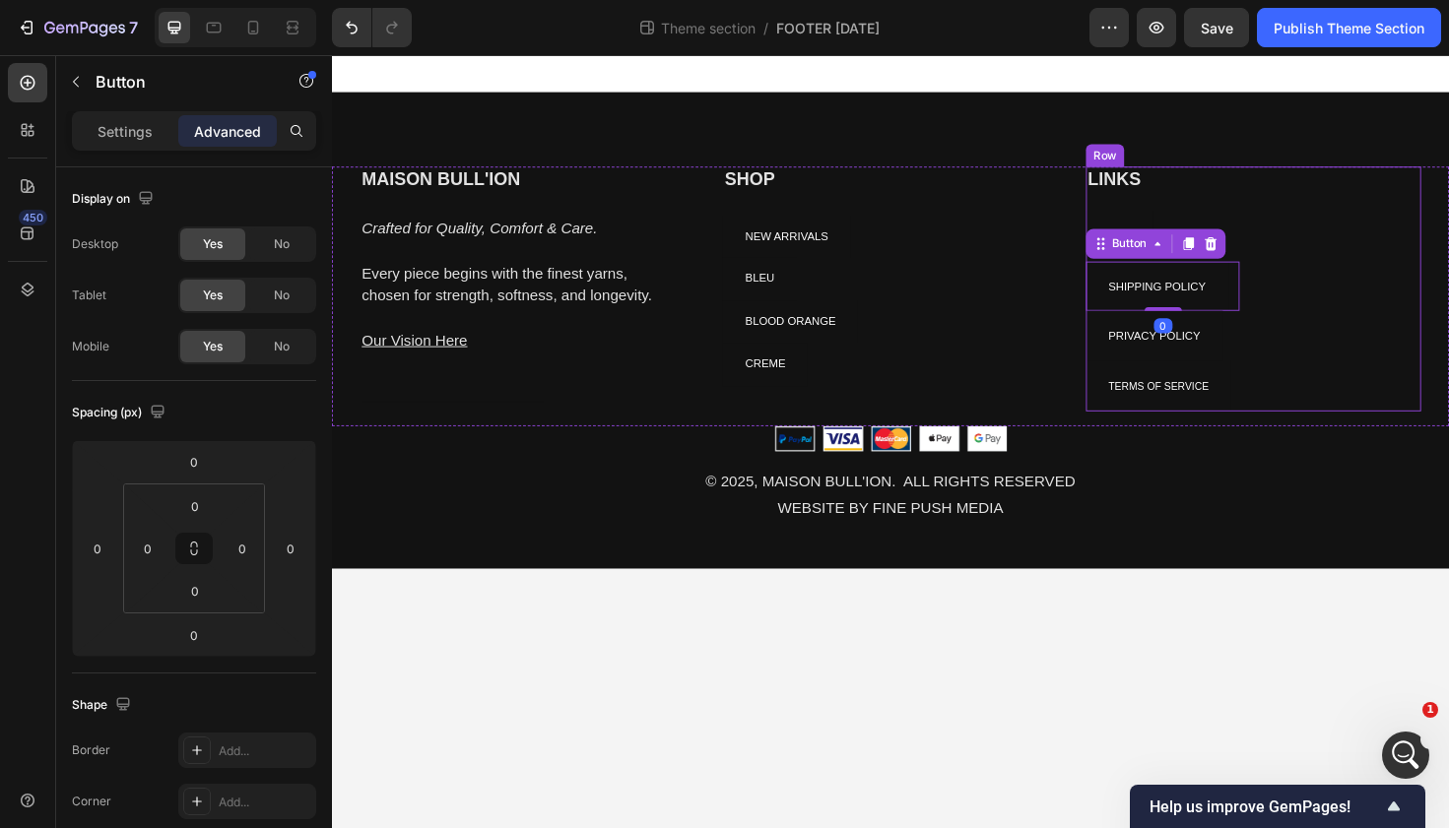
click at [1361, 304] on div "Heading Text block" at bounding box center [1403, 302] width 163 height 259
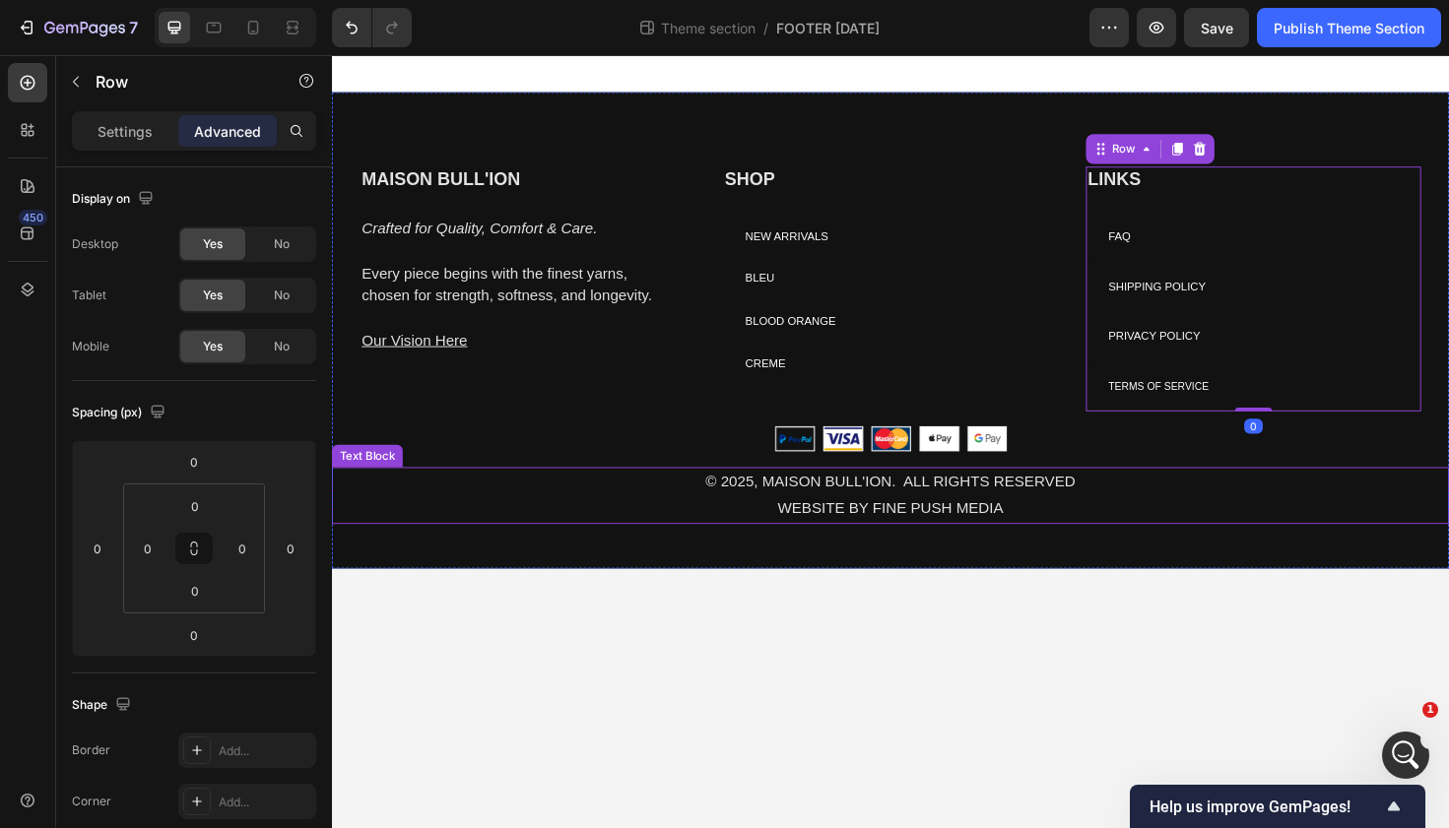
click at [1249, 510] on p "© 2025, MAISON BULL'ION. ALL RIGHTS RESERVED" at bounding box center [923, 507] width 1178 height 29
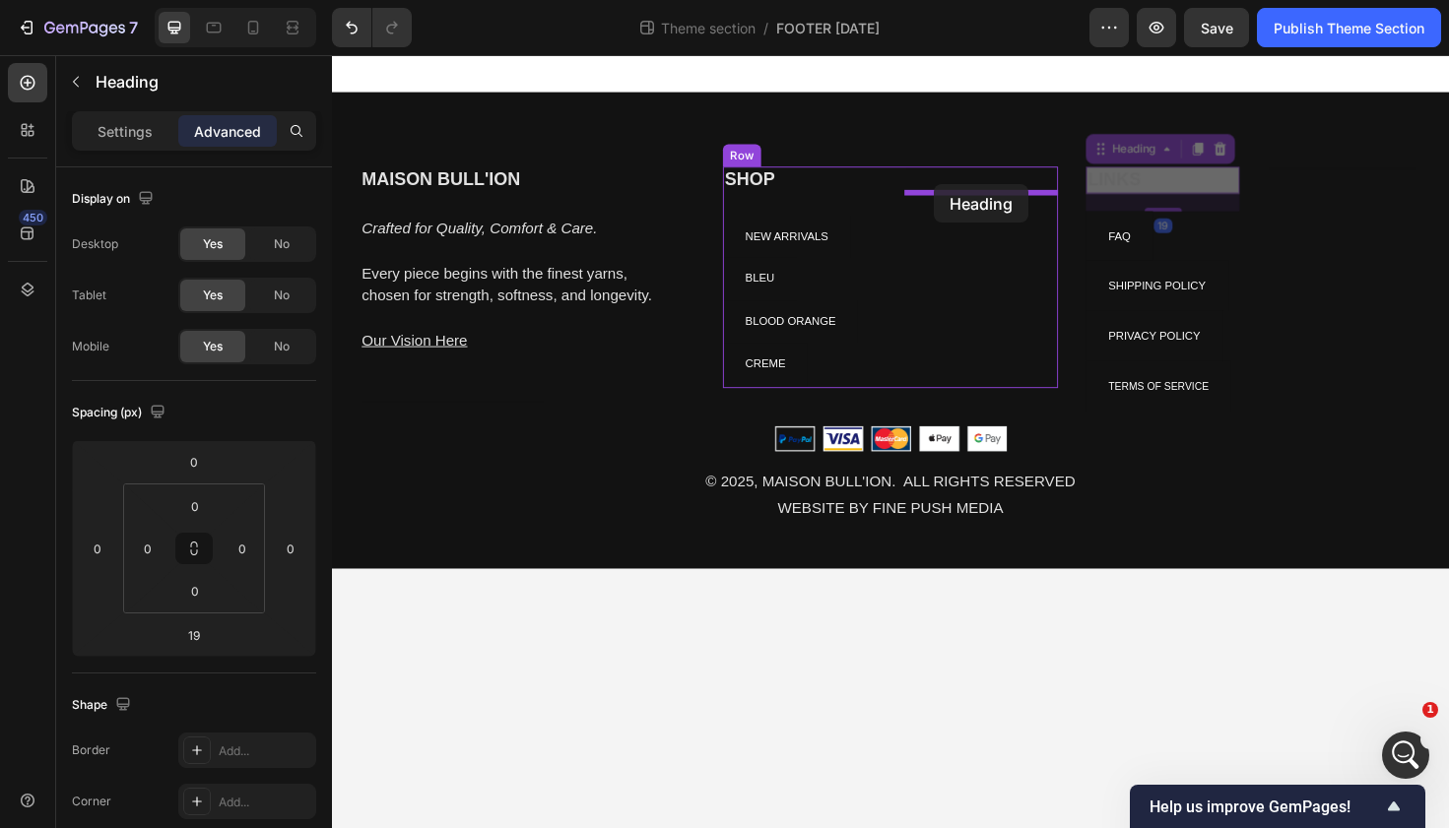
drag, startPoint x: 1176, startPoint y: 190, endPoint x: 969, endPoint y: 192, distance: 206.8
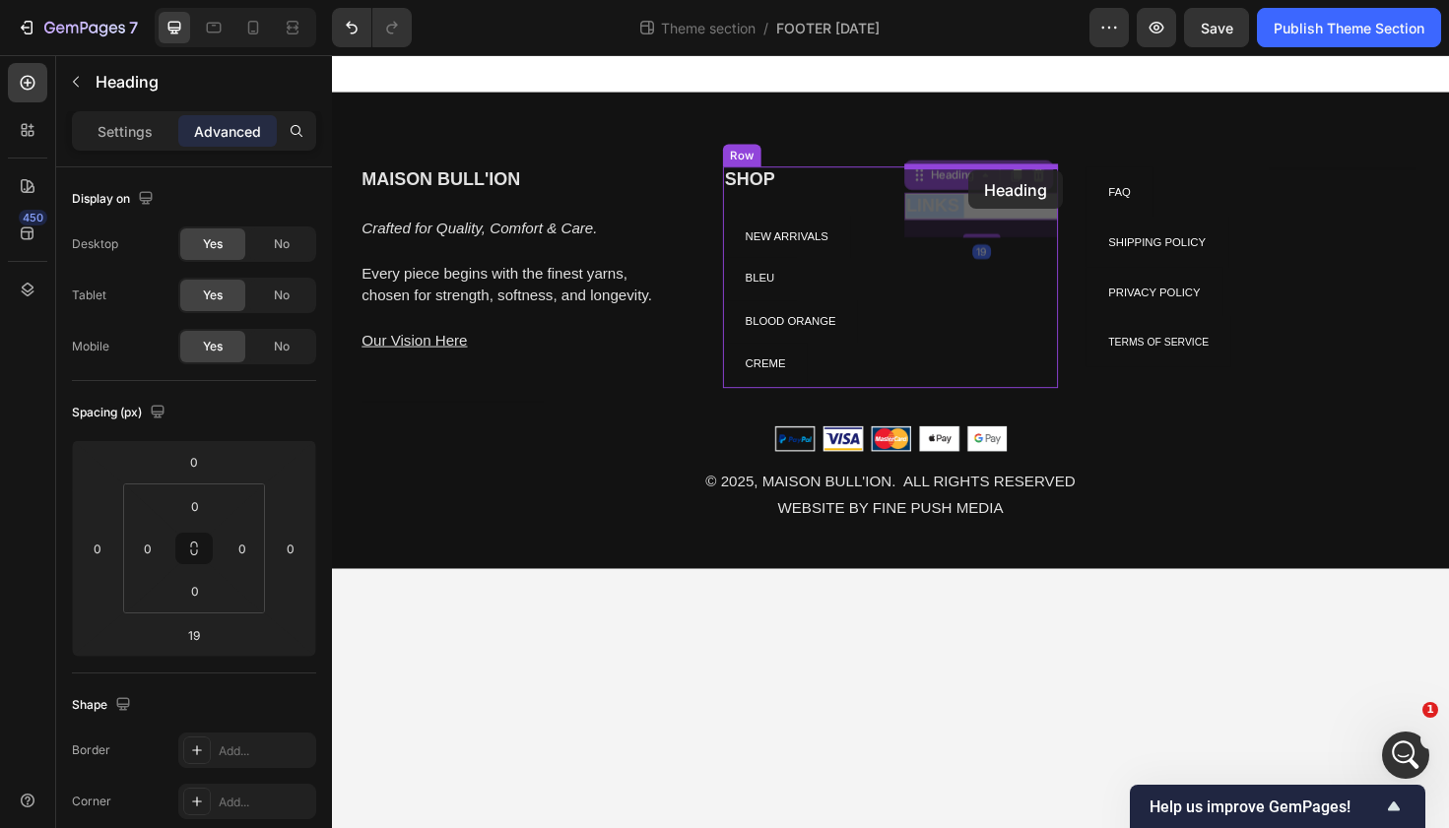
drag, startPoint x: 1010, startPoint y: 218, endPoint x: 1007, endPoint y: 180, distance: 37.6
click at [1007, 180] on div "MAISON BULL'ION Heading Crafted for Quality, Comfort & Care. Every piece begins…" at bounding box center [923, 327] width 1182 height 544
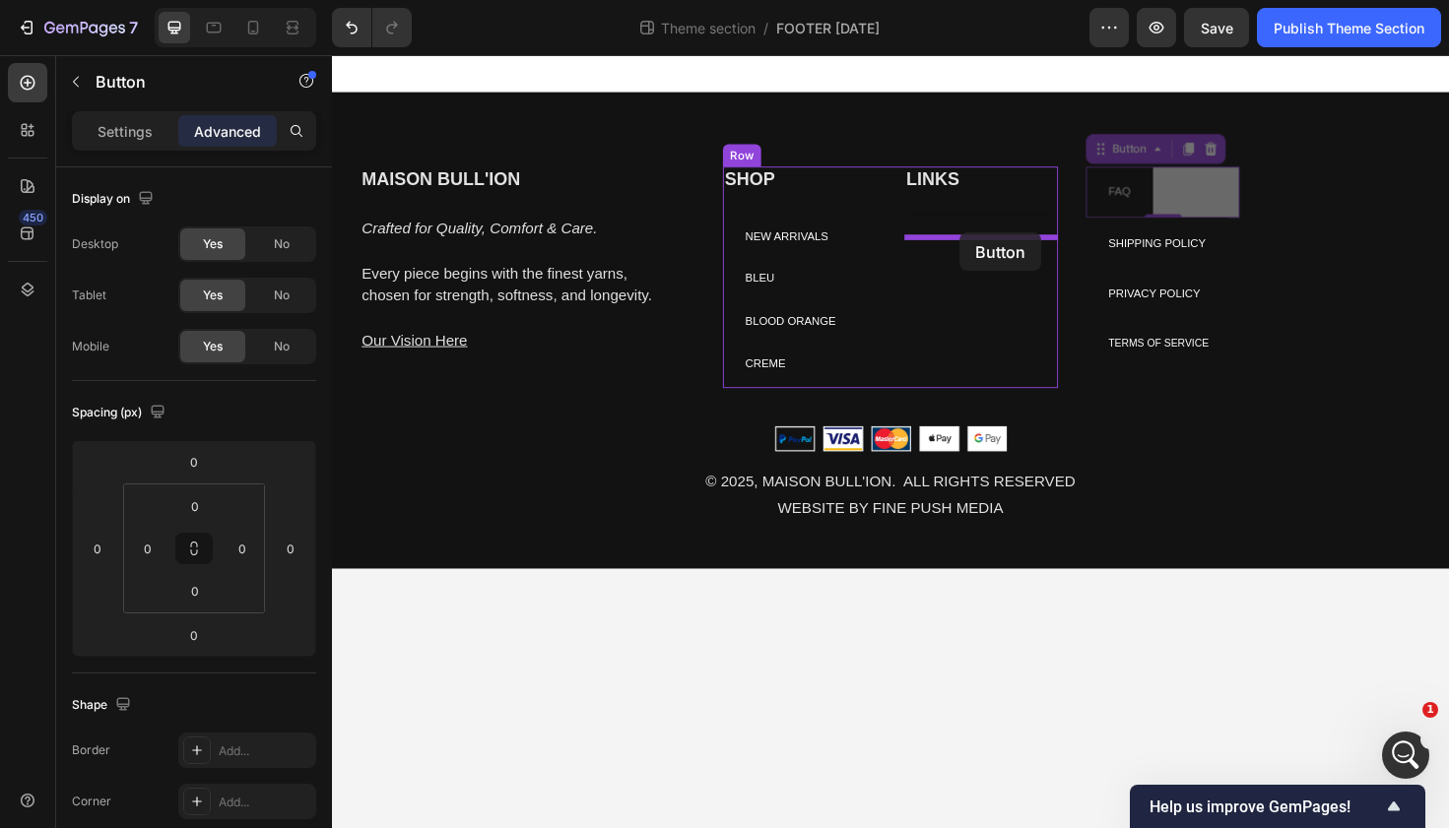
drag, startPoint x: 1164, startPoint y: 201, endPoint x: 996, endPoint y: 242, distance: 173.4
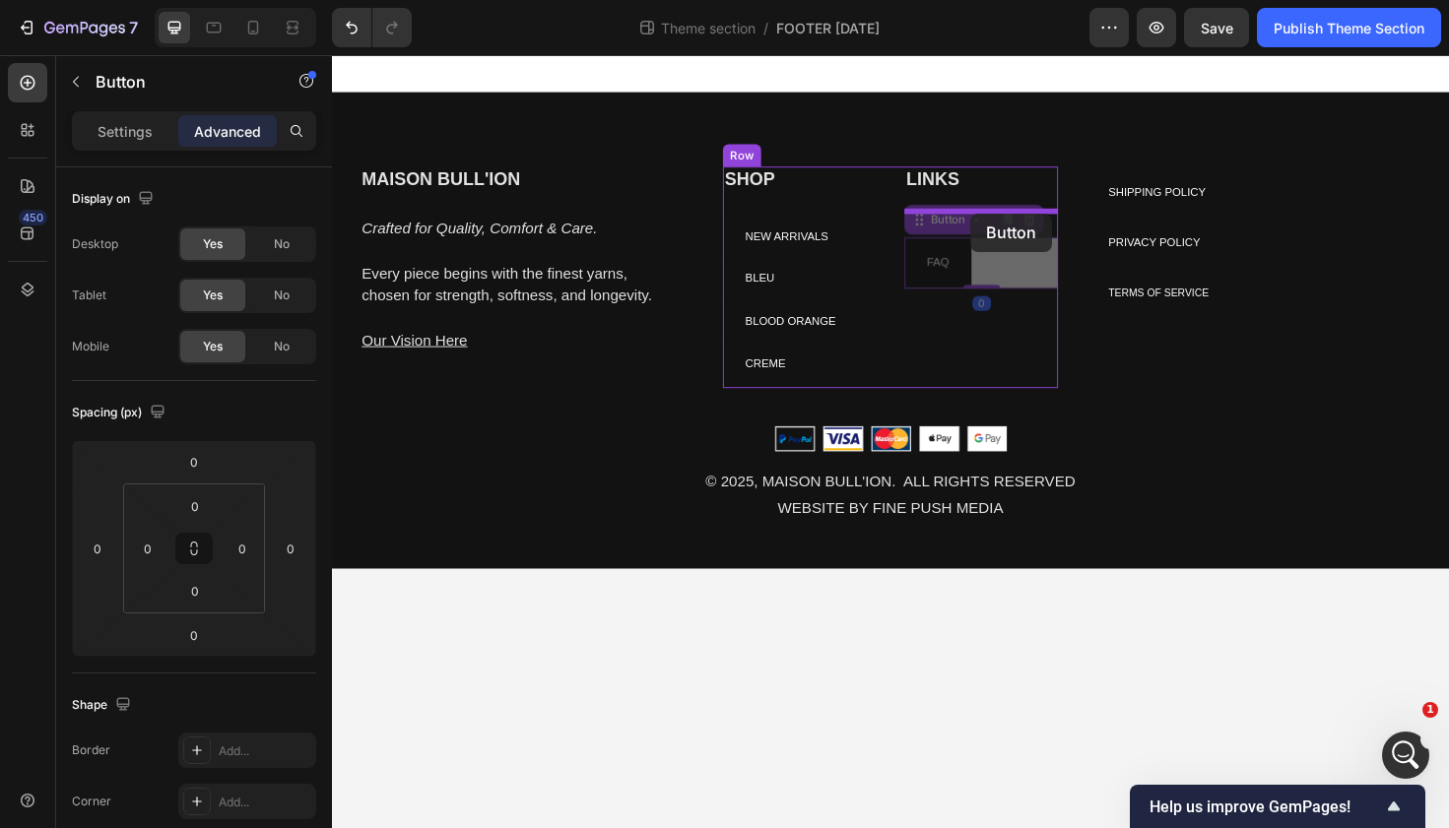
drag, startPoint x: 1008, startPoint y: 275, endPoint x: 1008, endPoint y: 224, distance: 51.2
click at [1008, 224] on div "MAISON BULL'ION Heading Crafted for Quality, Comfort & Care. Every piece begins…" at bounding box center [923, 327] width 1182 height 544
type input "19"
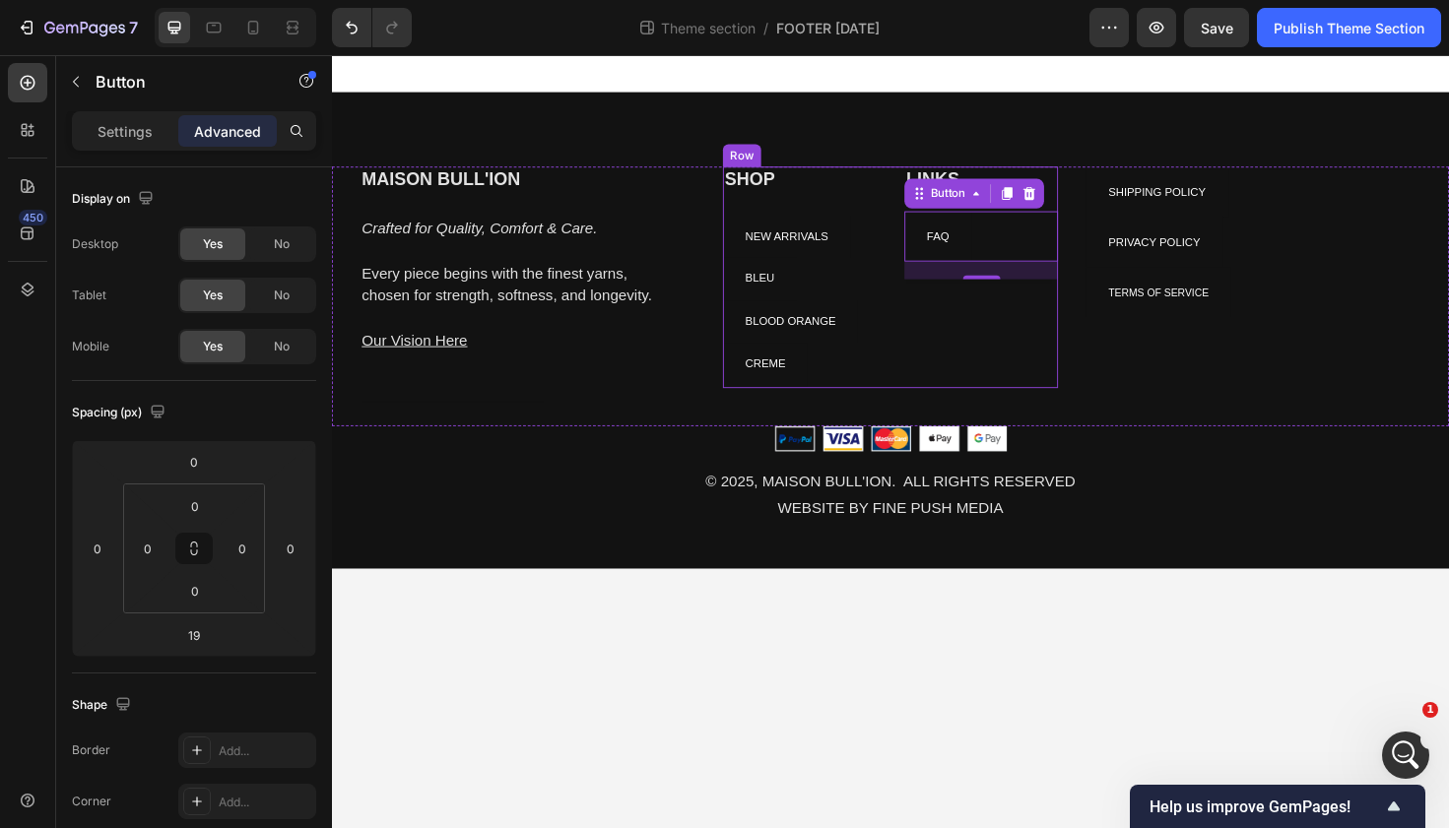
click at [1086, 329] on div "LINKS Heading FAQ Button 0 Heading" at bounding box center [1019, 290] width 163 height 234
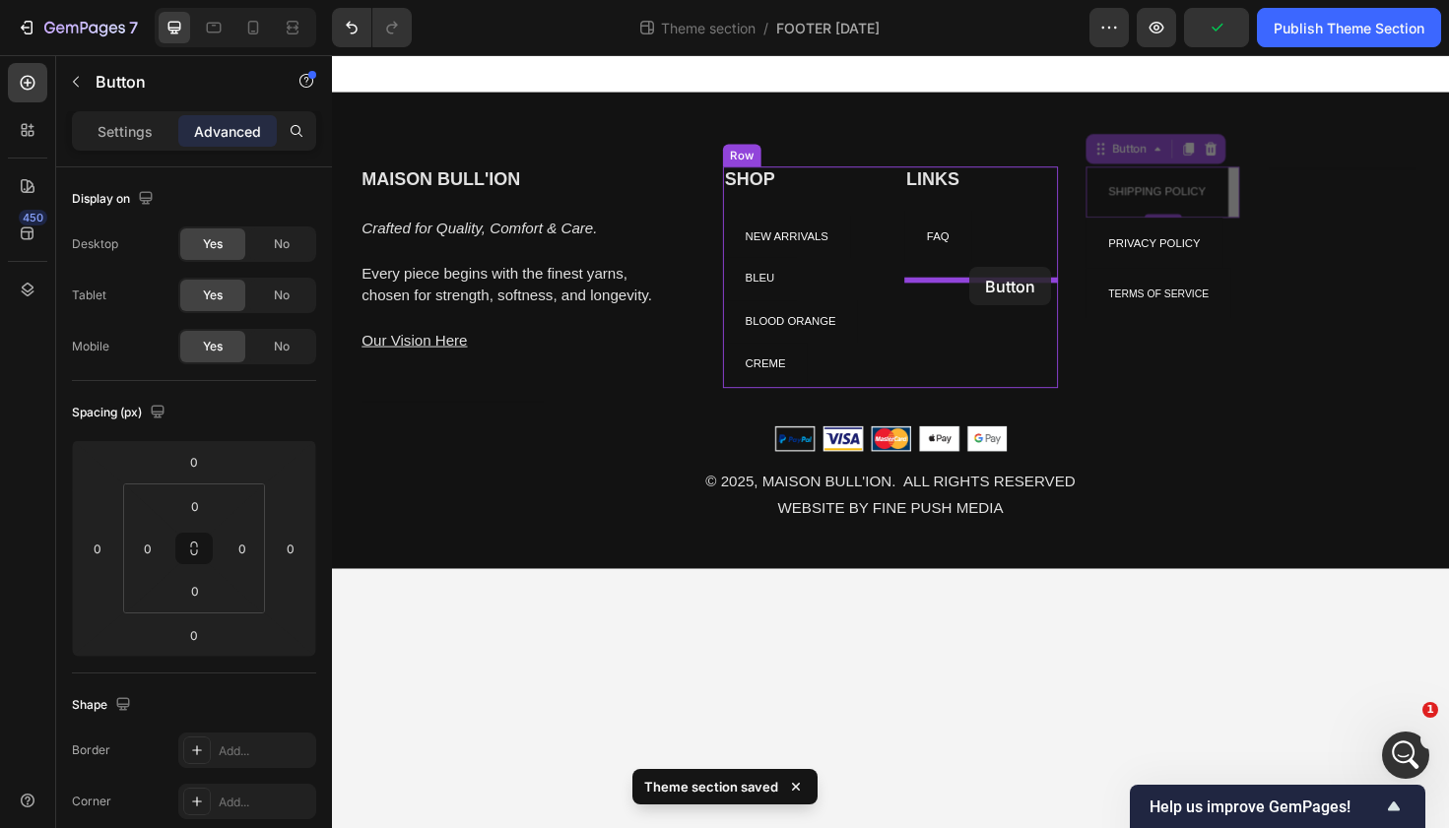
drag, startPoint x: 1221, startPoint y: 193, endPoint x: 1006, endPoint y: 280, distance: 232.4
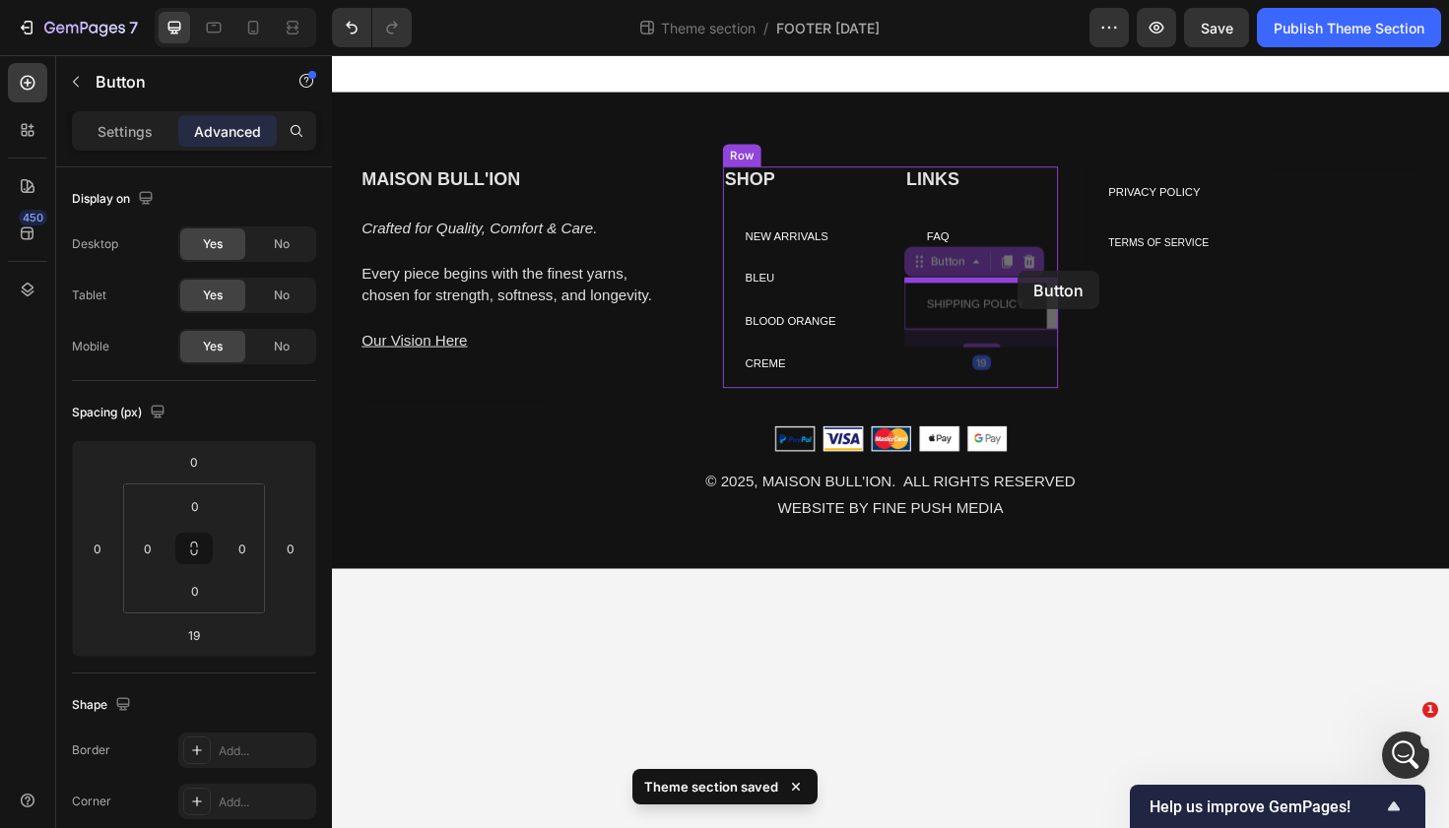
drag, startPoint x: 1066, startPoint y: 327, endPoint x: 1057, endPoint y: 285, distance: 43.3
click at [1057, 285] on div "MAISON BULL'ION Heading Crafted for Quality, Comfort & Care. Every piece begins…" at bounding box center [923, 327] width 1182 height 544
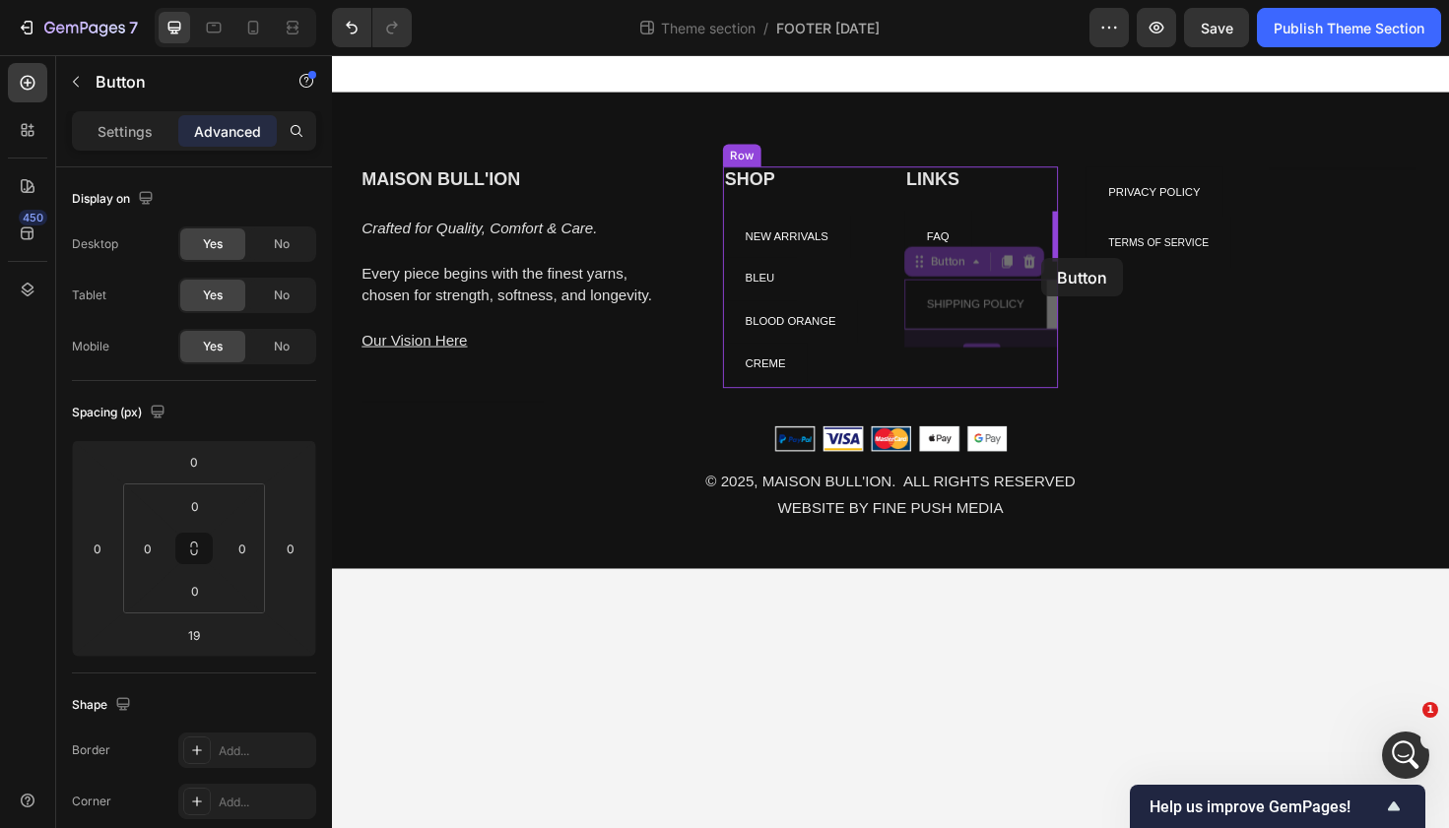
drag, startPoint x: 1082, startPoint y: 315, endPoint x: 1081, endPoint y: 271, distance: 44.3
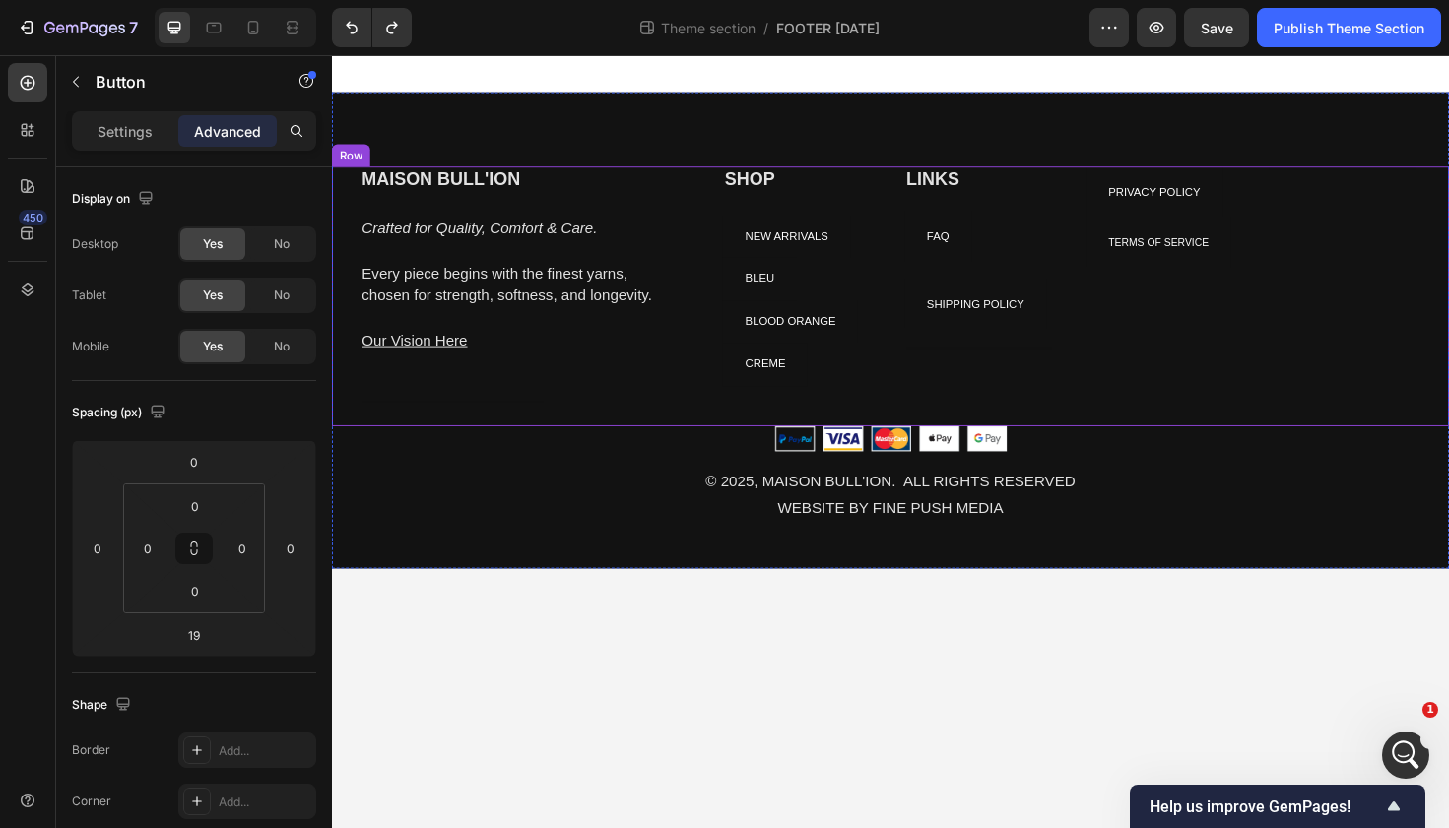
type input "0"
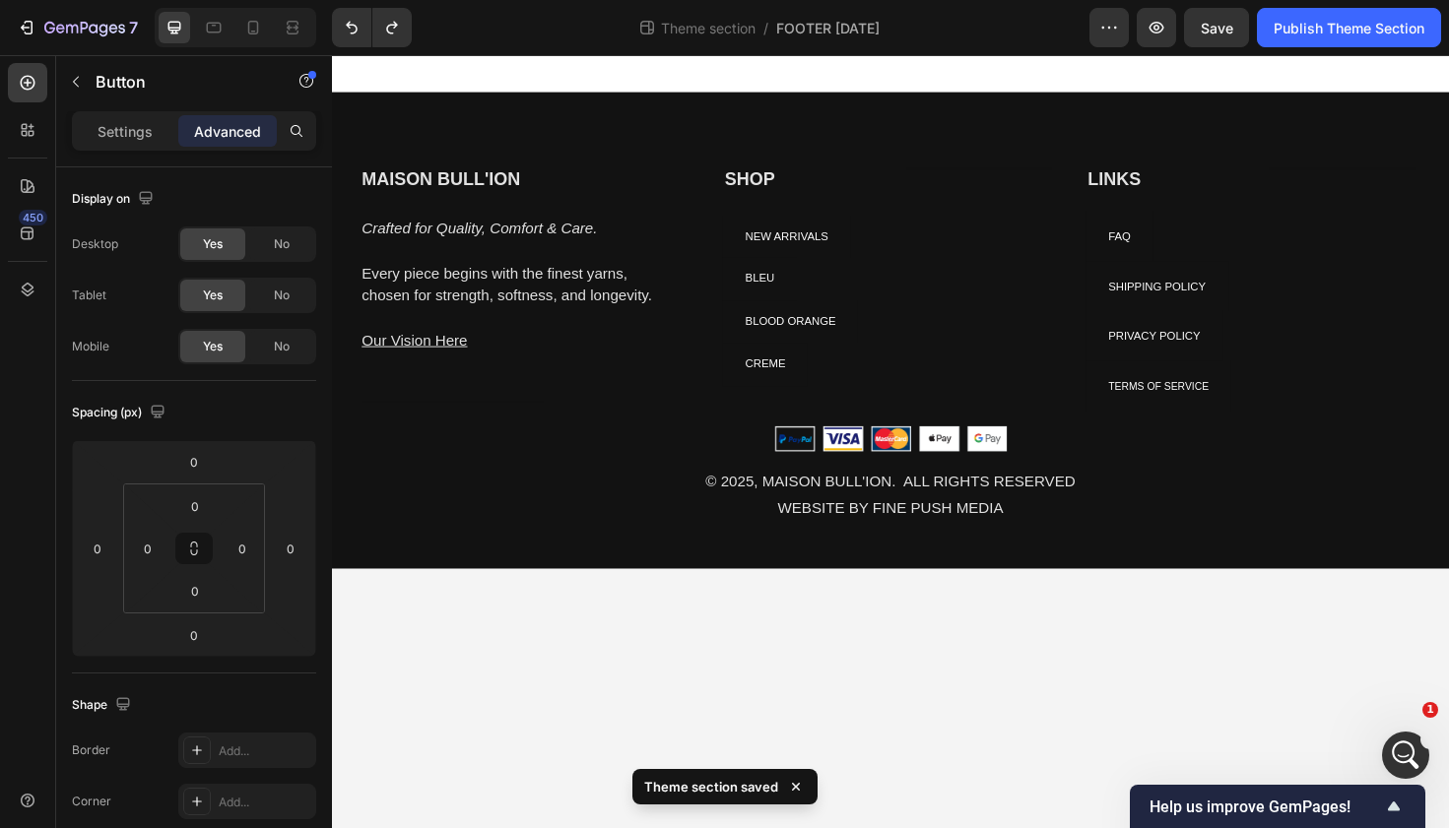
click at [1292, 299] on div "LINKS Heading FAQ Button SHIPPING POLICY Button PRIVACY POLICY Button TERMS OF …" at bounding box center [1307, 302] width 355 height 259
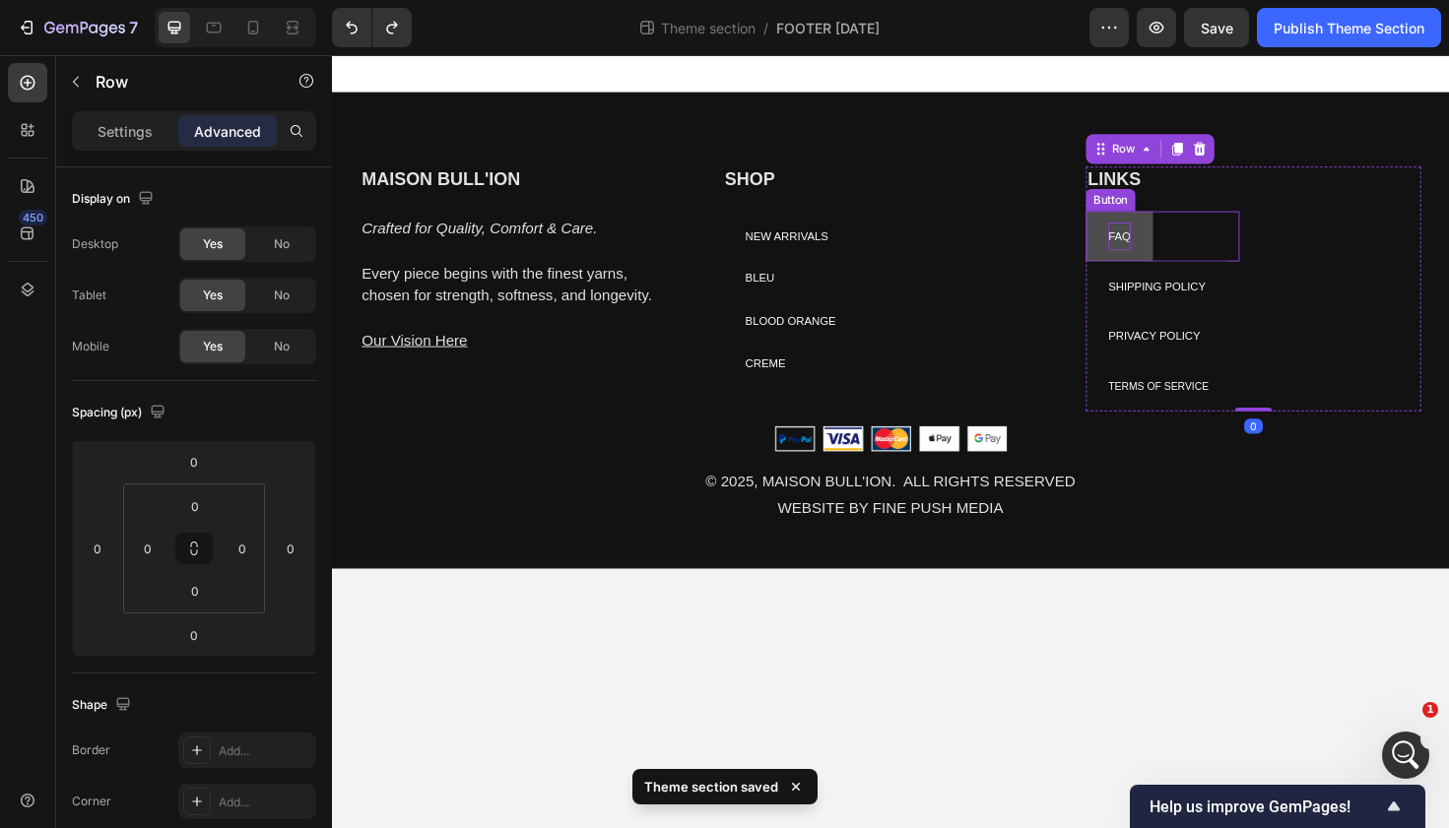
click at [1175, 240] on span "FAQ" at bounding box center [1165, 247] width 24 height 14
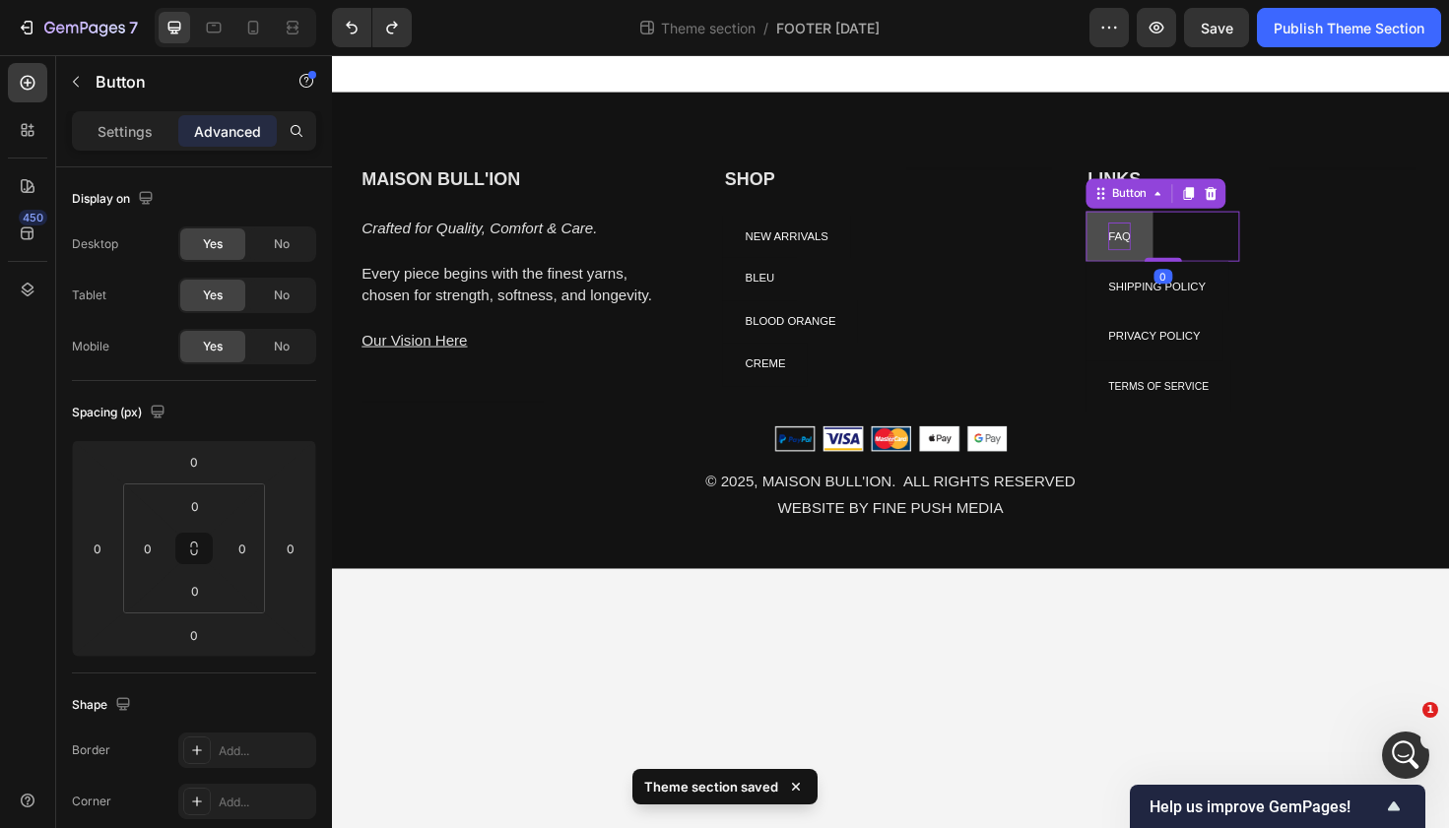
click at [1169, 248] on span "FAQ" at bounding box center [1165, 247] width 24 height 14
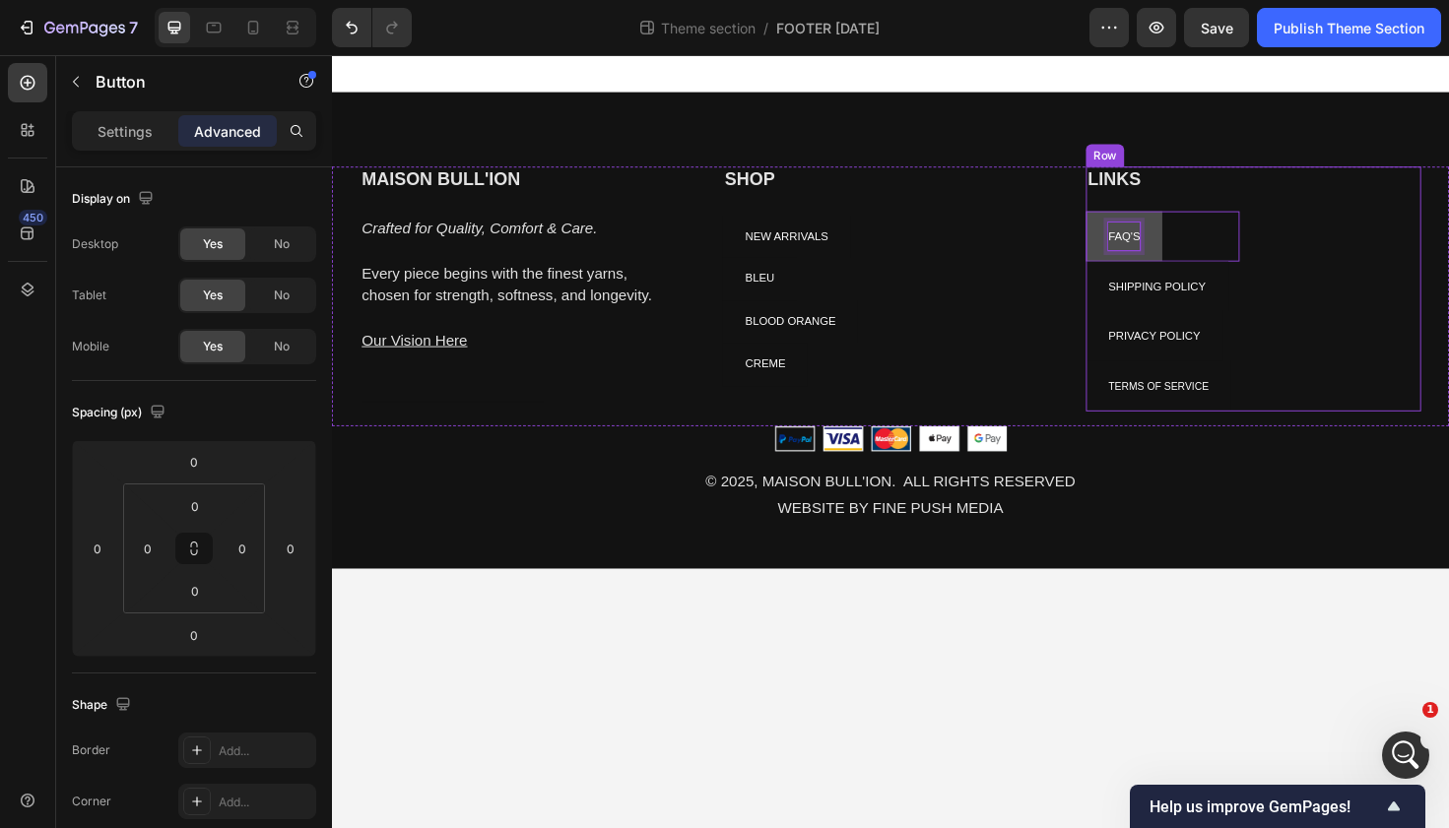
click at [1323, 341] on div "Heading Text block" at bounding box center [1403, 302] width 163 height 259
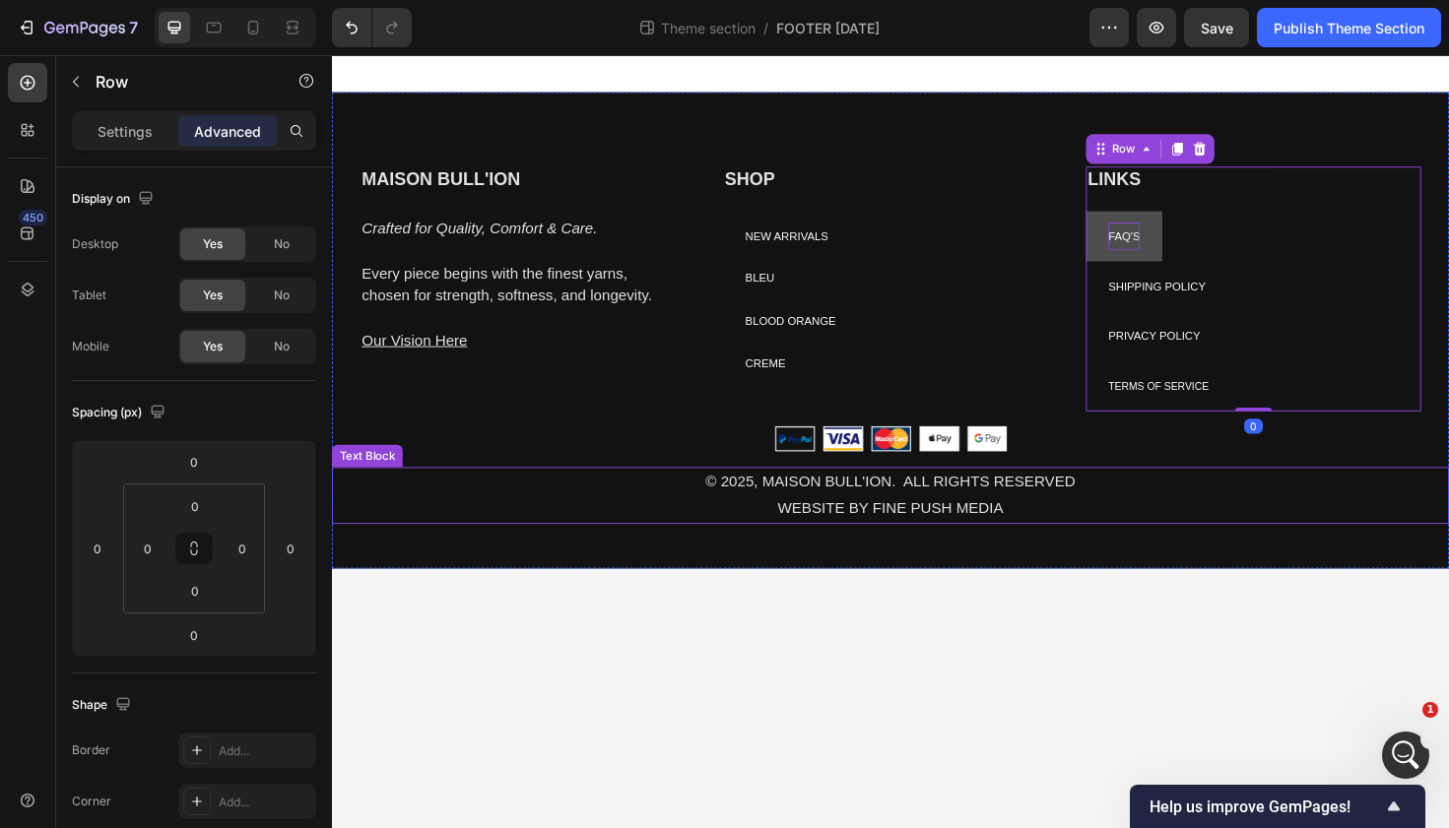
click at [1198, 538] on p "WEBSITE BY FINE PUSH MEDIA" at bounding box center [923, 535] width 1178 height 29
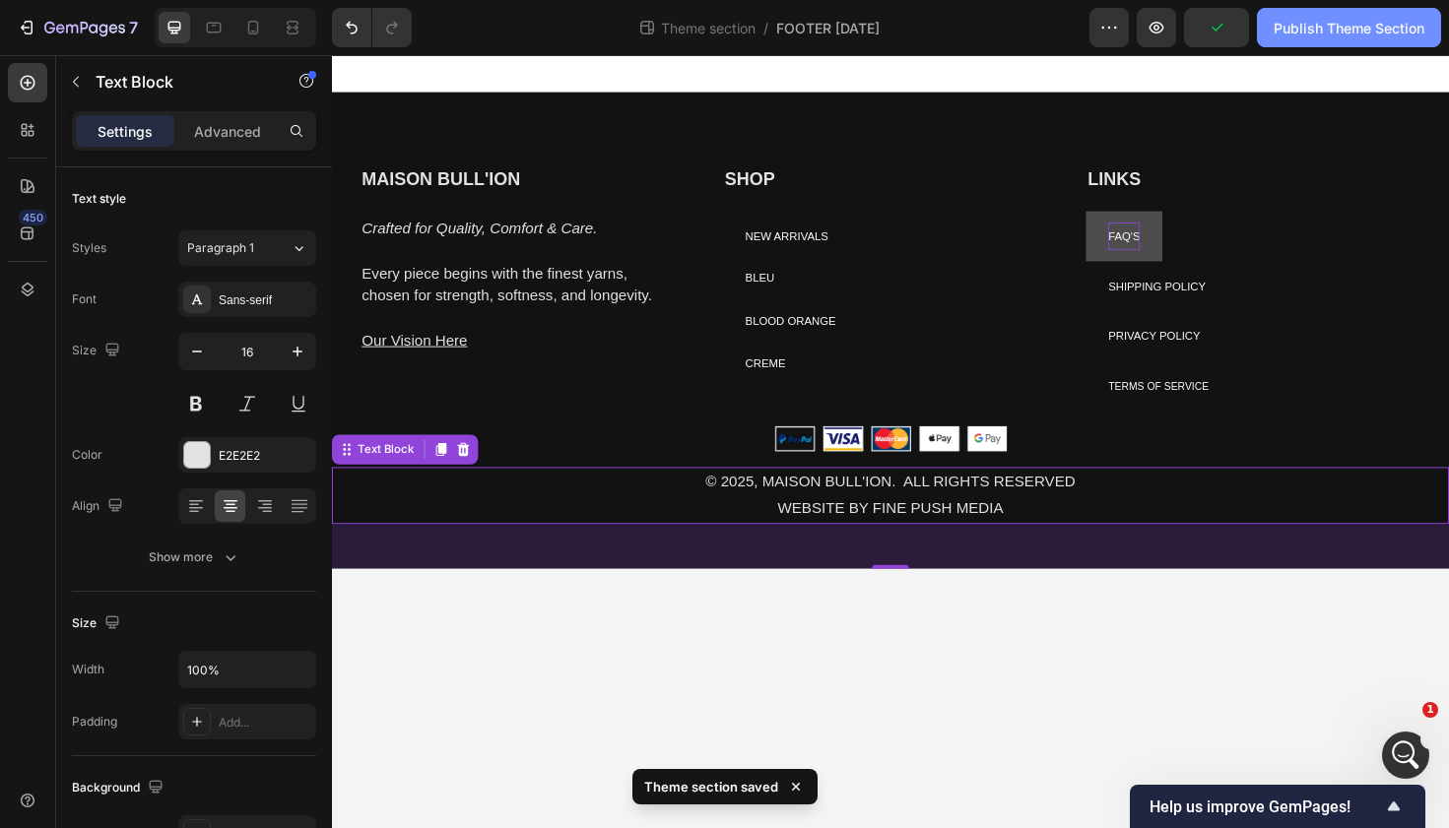
click at [1288, 21] on div "Publish Theme Section" at bounding box center [1348, 28] width 151 height 21
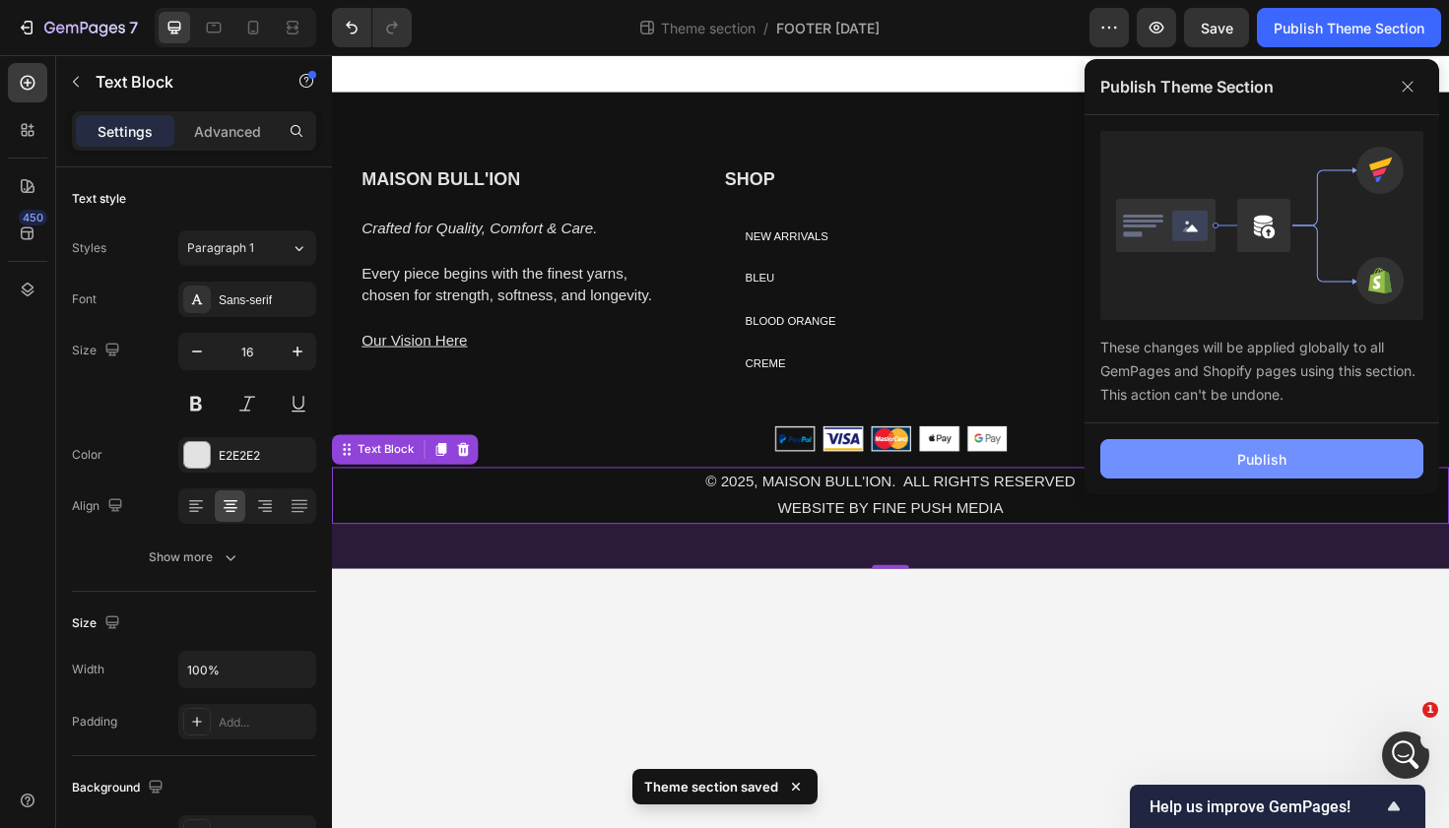
click at [1232, 440] on button "Publish" at bounding box center [1261, 458] width 323 height 39
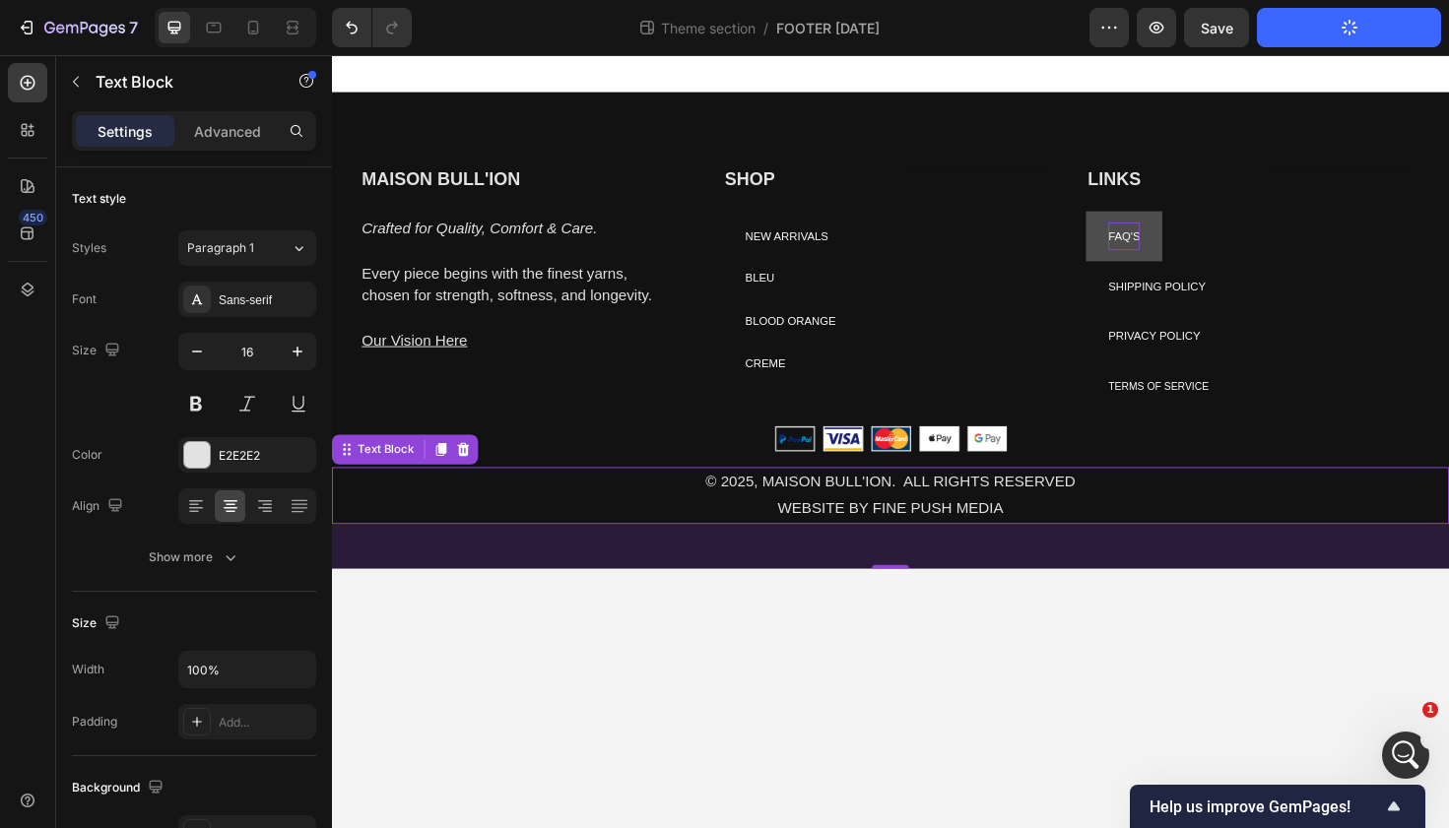
click at [1000, 536] on p "WEBSITE BY FINE PUSH MEDIA" at bounding box center [923, 535] width 1178 height 29
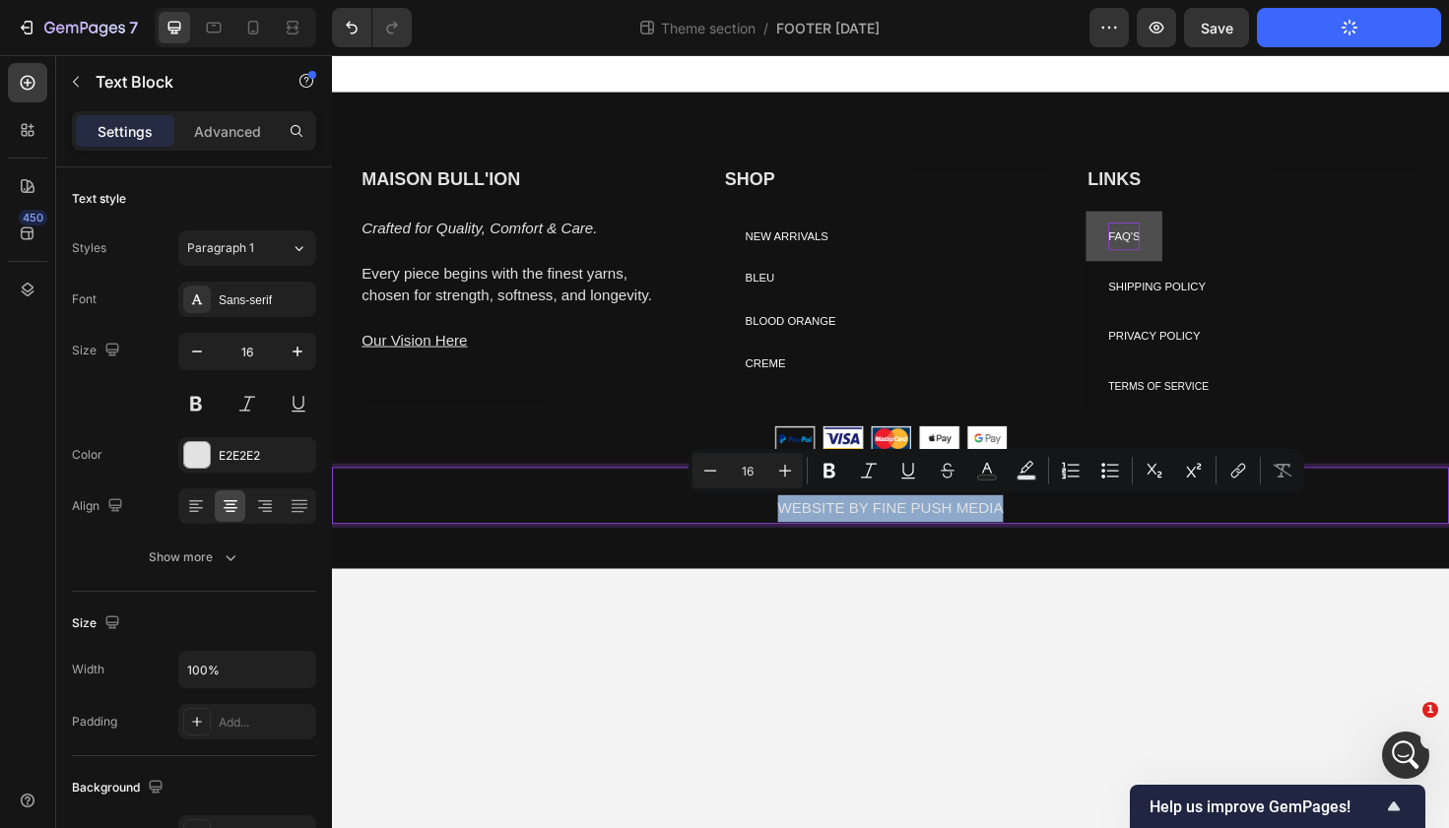
click at [1001, 537] on p "WEBSITE BY FINE PUSH MEDIA" at bounding box center [923, 535] width 1178 height 29
click at [943, 540] on p "WEBSITE BY FINE PUSH MEDIA" at bounding box center [923, 535] width 1178 height 29
drag, startPoint x: 905, startPoint y: 536, endPoint x: 1038, endPoint y: 536, distance: 133.0
click at [1038, 536] on p "WEBSITE BY FINE PUSH MEDIA" at bounding box center [923, 535] width 1178 height 29
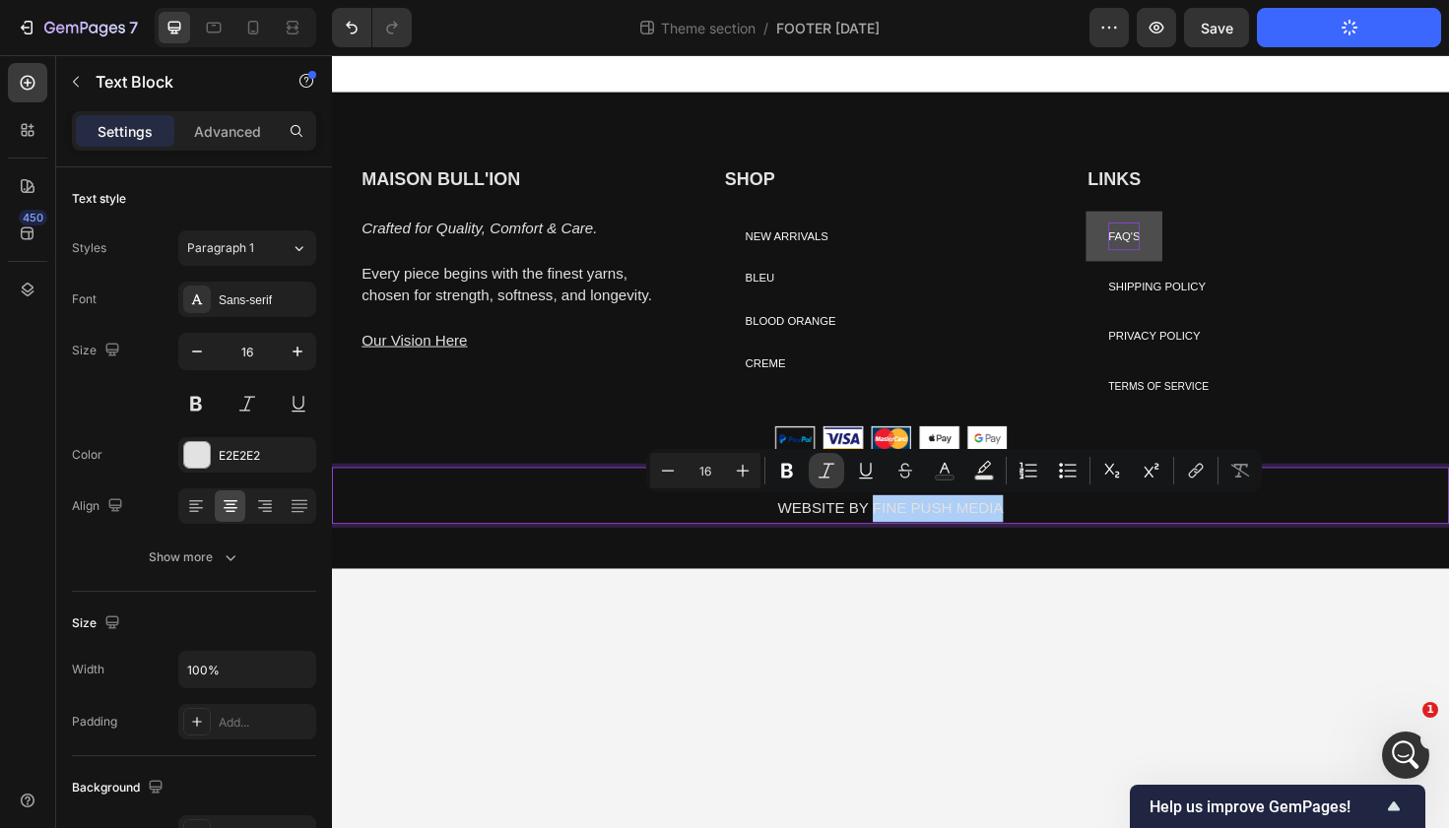
click at [821, 468] on icon "Editor contextual toolbar" at bounding box center [826, 471] width 20 height 20
click at [865, 575] on div "MAISON BULL'ION Heading Crafted for Quality, Comfort & Care. Every piece begins…" at bounding box center [923, 385] width 1182 height 425
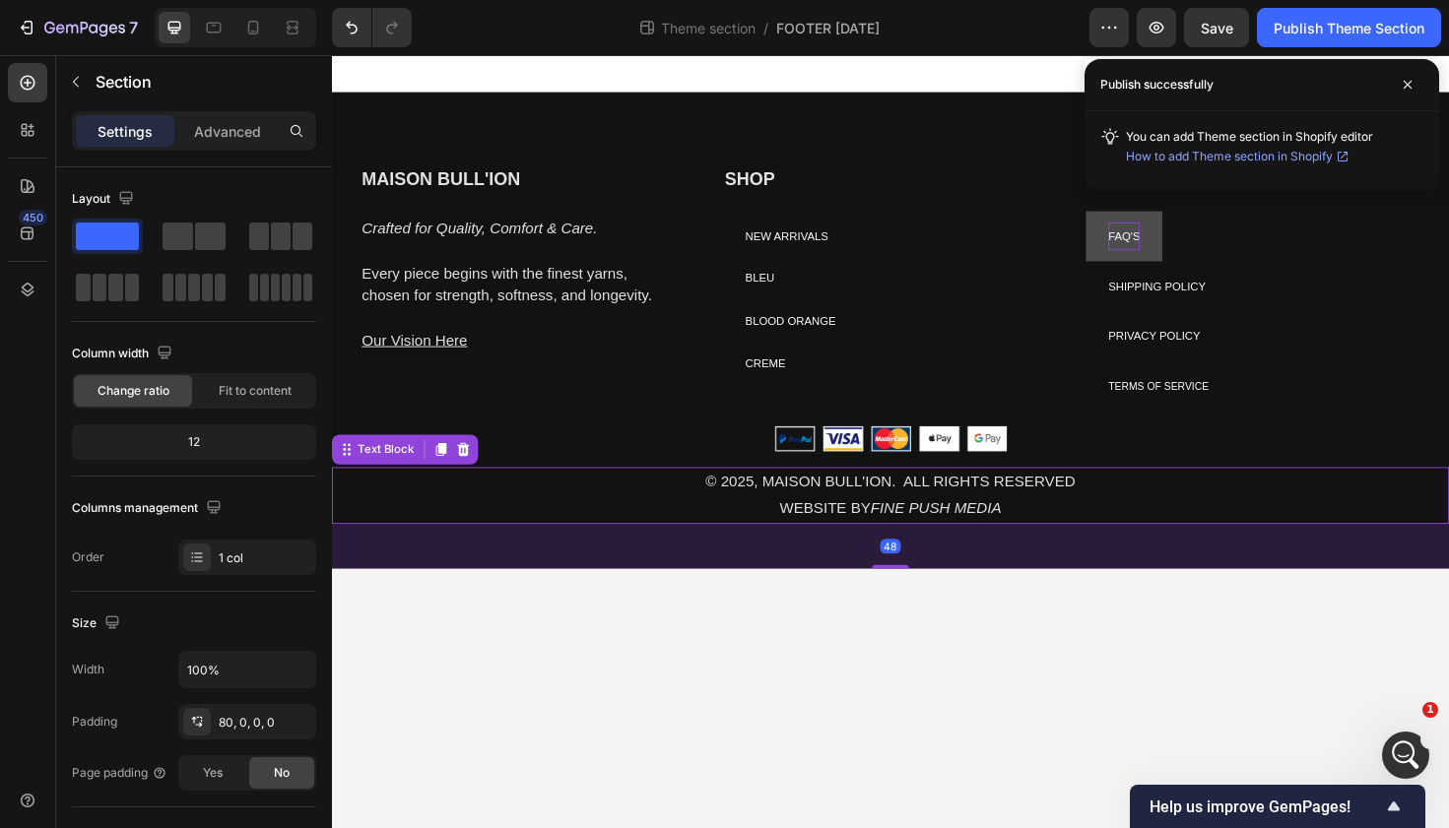
click at [917, 540] on icon "FINE PUSH MEDIA" at bounding box center [971, 534] width 138 height 17
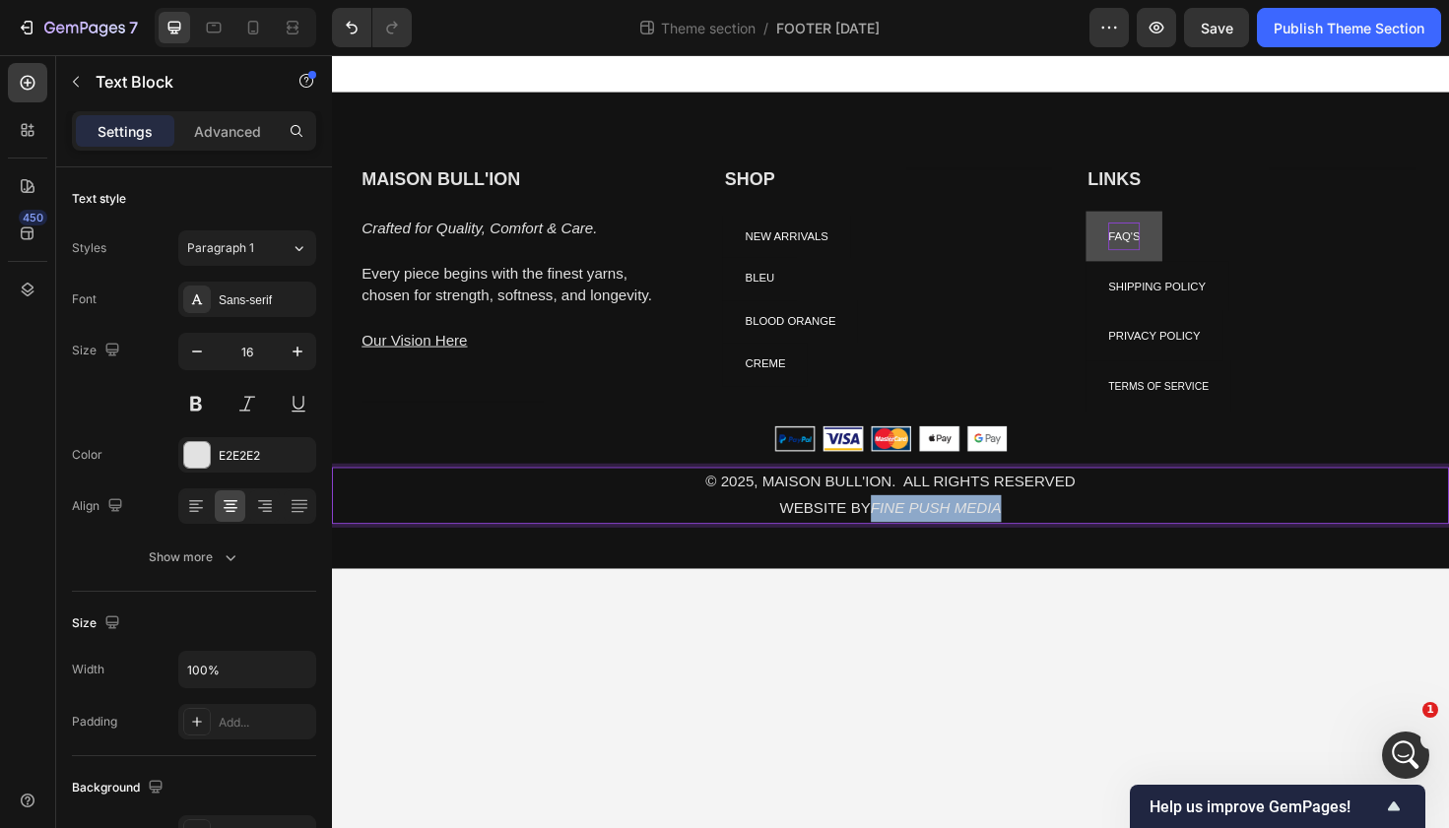
drag, startPoint x: 905, startPoint y: 531, endPoint x: 1047, endPoint y: 540, distance: 142.1
click at [1047, 540] on p "WEBSITE BY FINE PUSH MEDIA" at bounding box center [923, 535] width 1178 height 29
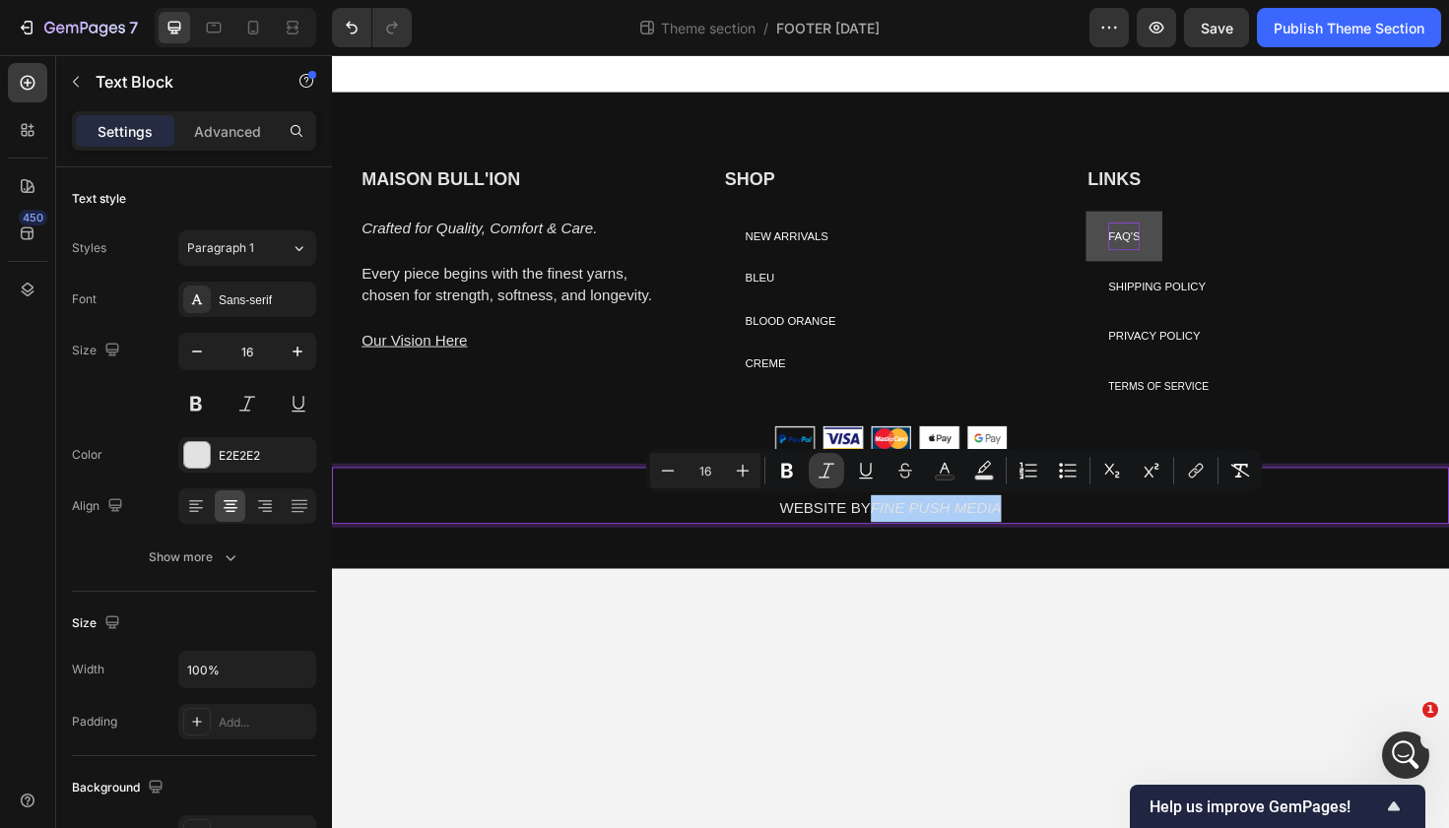
click at [817, 478] on icon "Editor contextual toolbar" at bounding box center [826, 471] width 20 height 20
click at [832, 479] on icon "Editor contextual toolbar" at bounding box center [826, 471] width 20 height 20
click at [825, 472] on icon "Editor contextual toolbar" at bounding box center [826, 470] width 16 height 15
click at [818, 474] on icon "Editor contextual toolbar" at bounding box center [826, 471] width 20 height 20
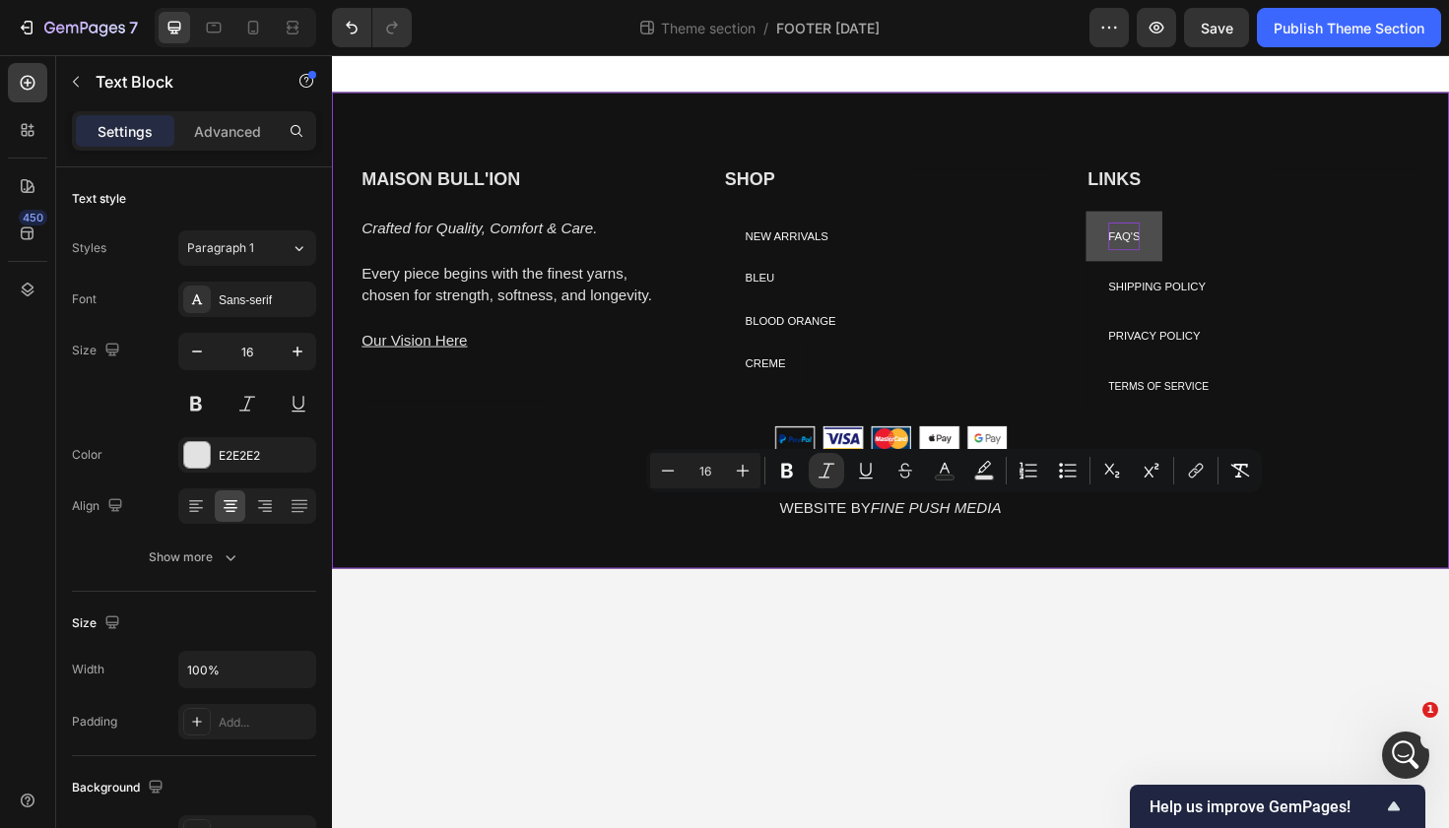
click at [874, 576] on div "MAISON BULL'ION Heading Crafted for Quality, Comfort & Care. Every piece begins…" at bounding box center [923, 385] width 1182 height 425
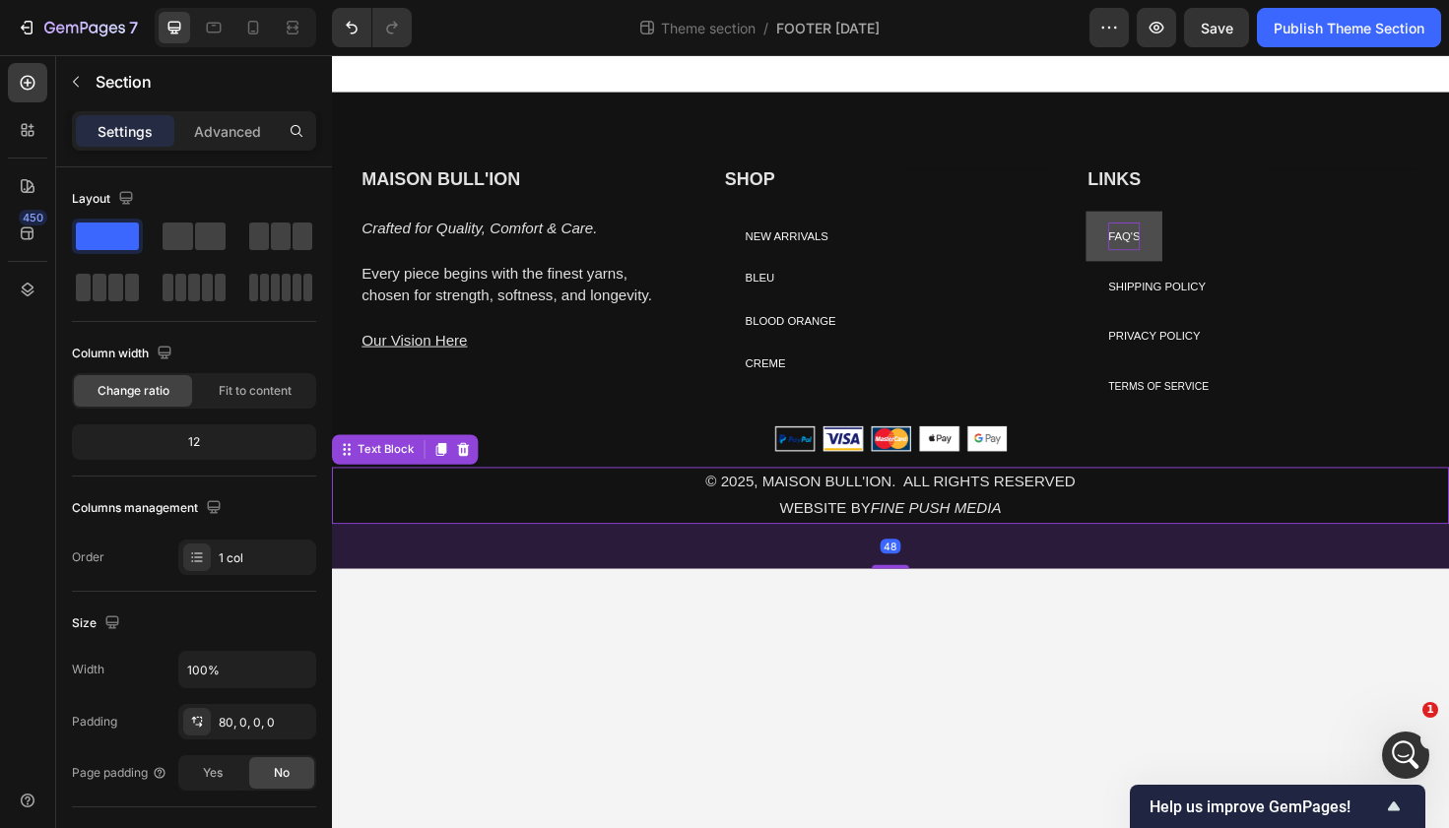
click at [908, 542] on icon "FINE PUSH MEDIA" at bounding box center [971, 534] width 138 height 17
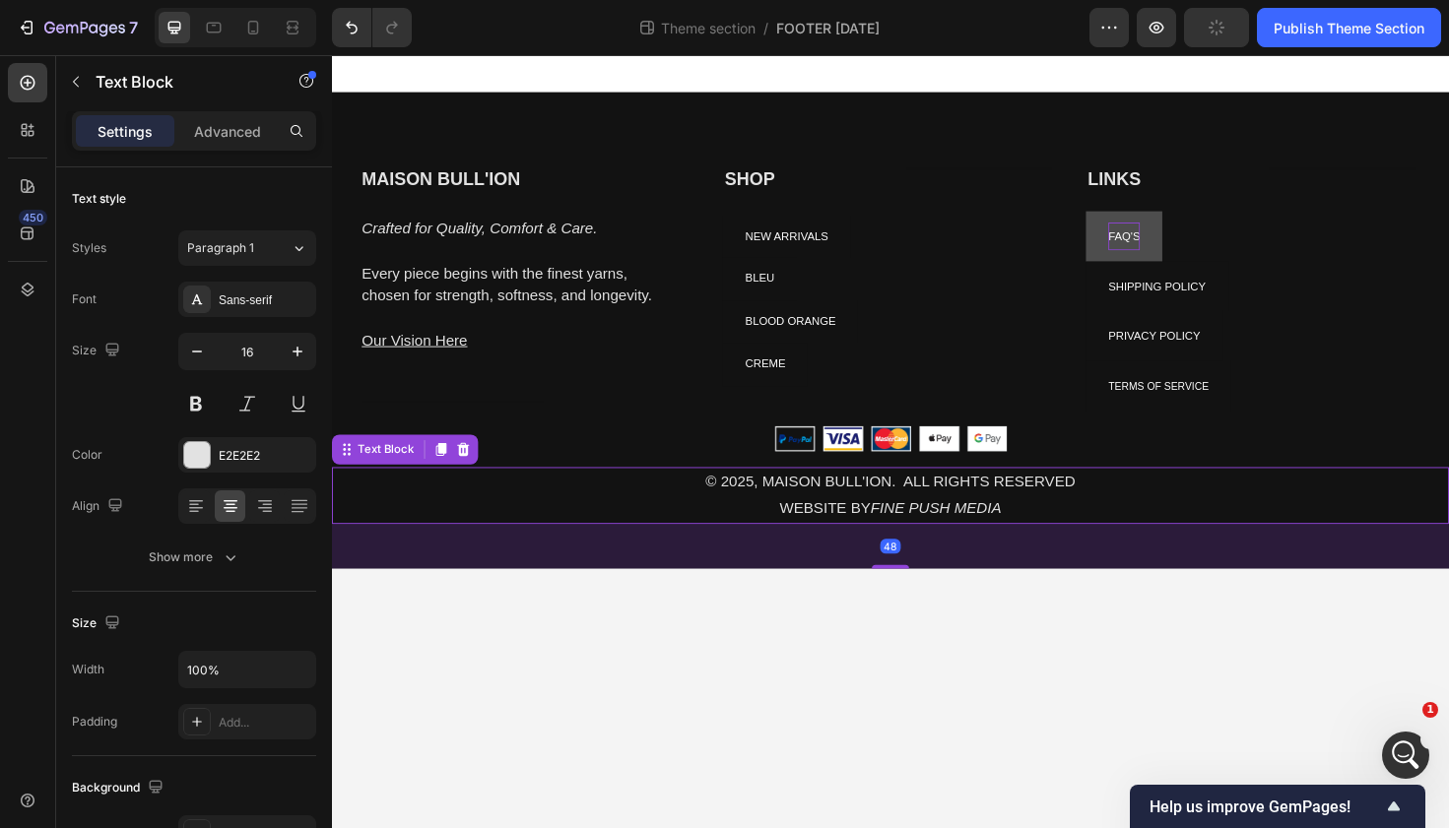
click at [911, 584] on div "48" at bounding box center [923, 575] width 1182 height 47
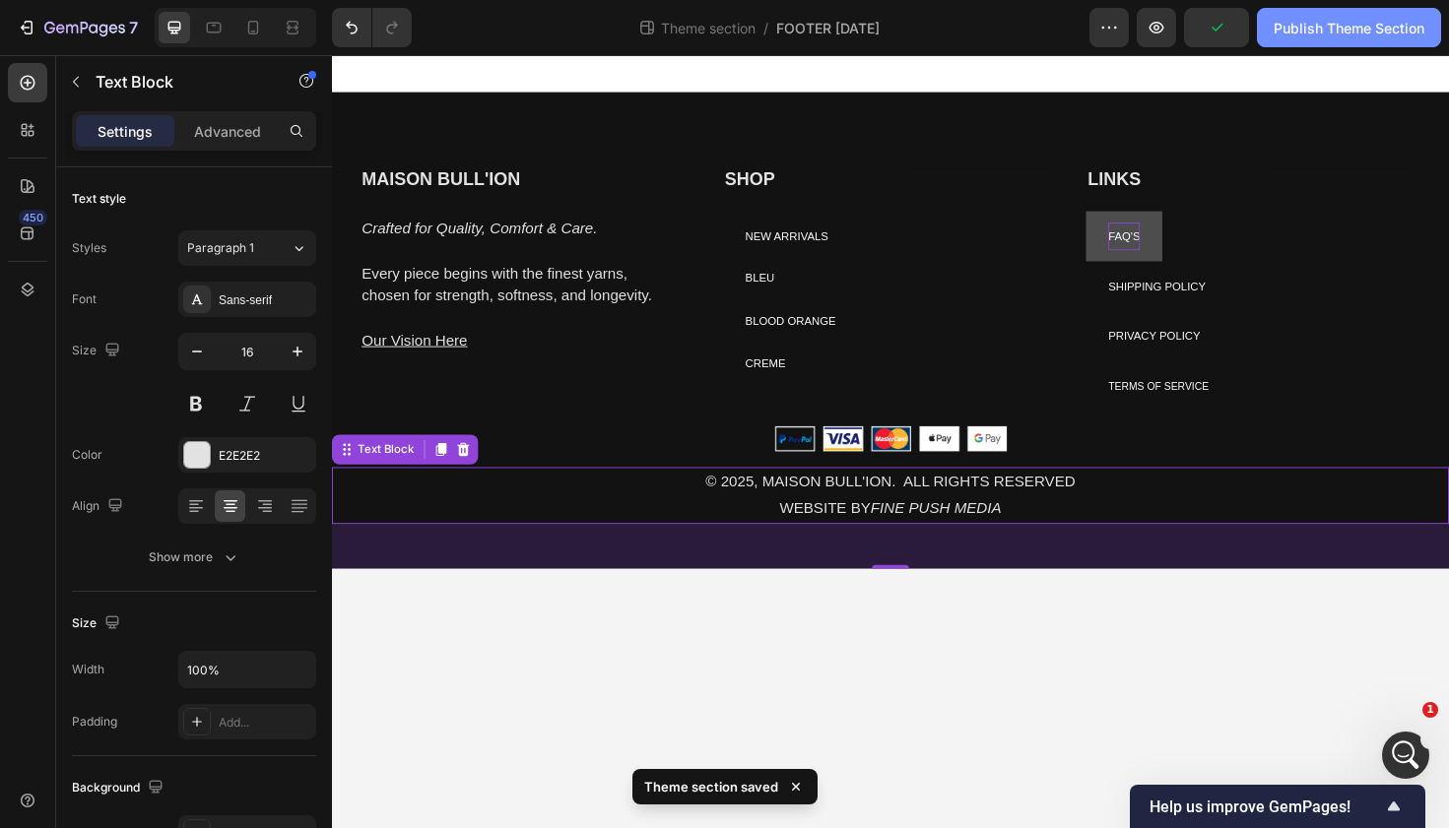
click at [1280, 10] on button "Publish Theme Section" at bounding box center [1349, 27] width 184 height 39
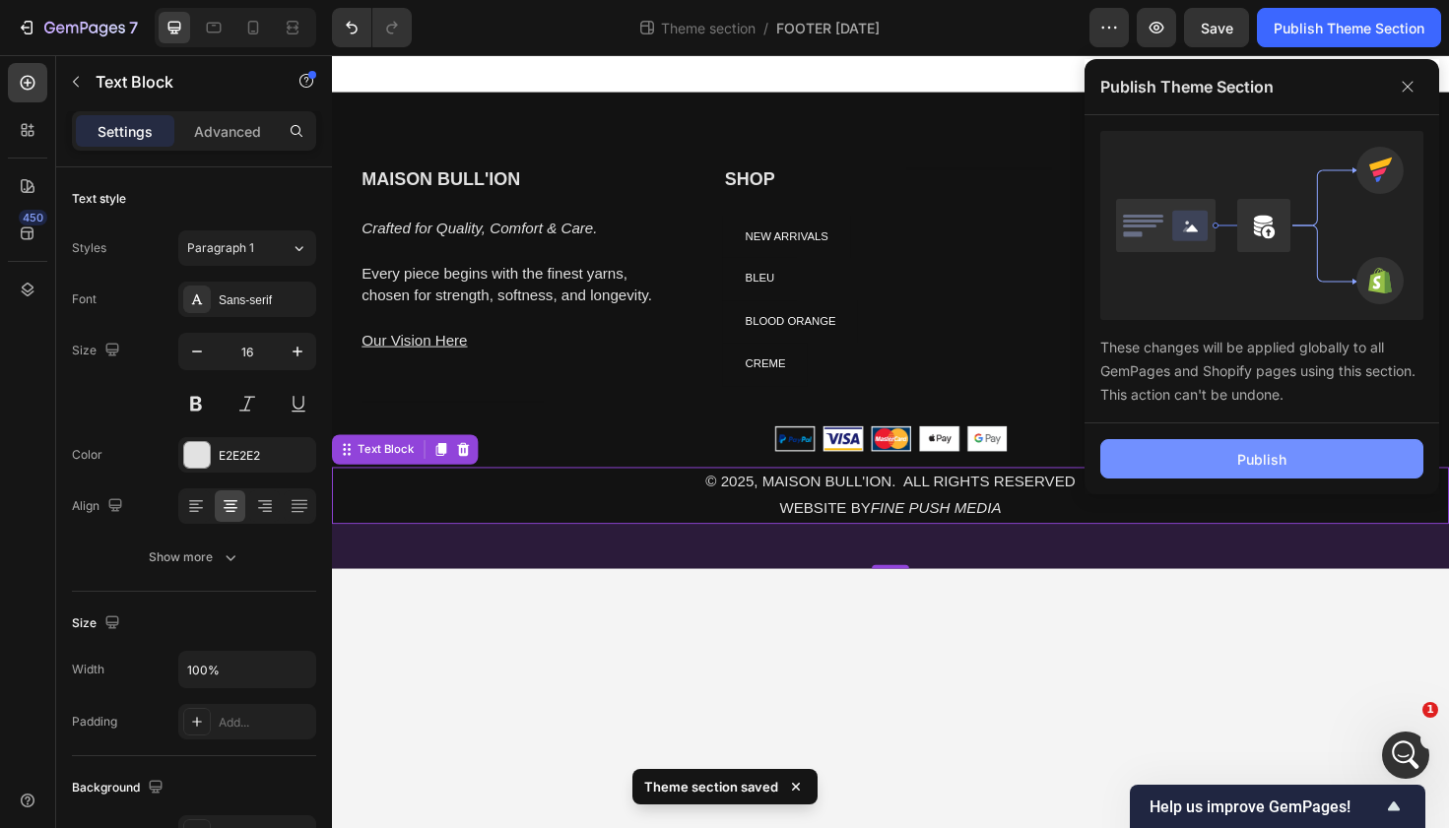
click at [1196, 449] on button "Publish" at bounding box center [1261, 458] width 323 height 39
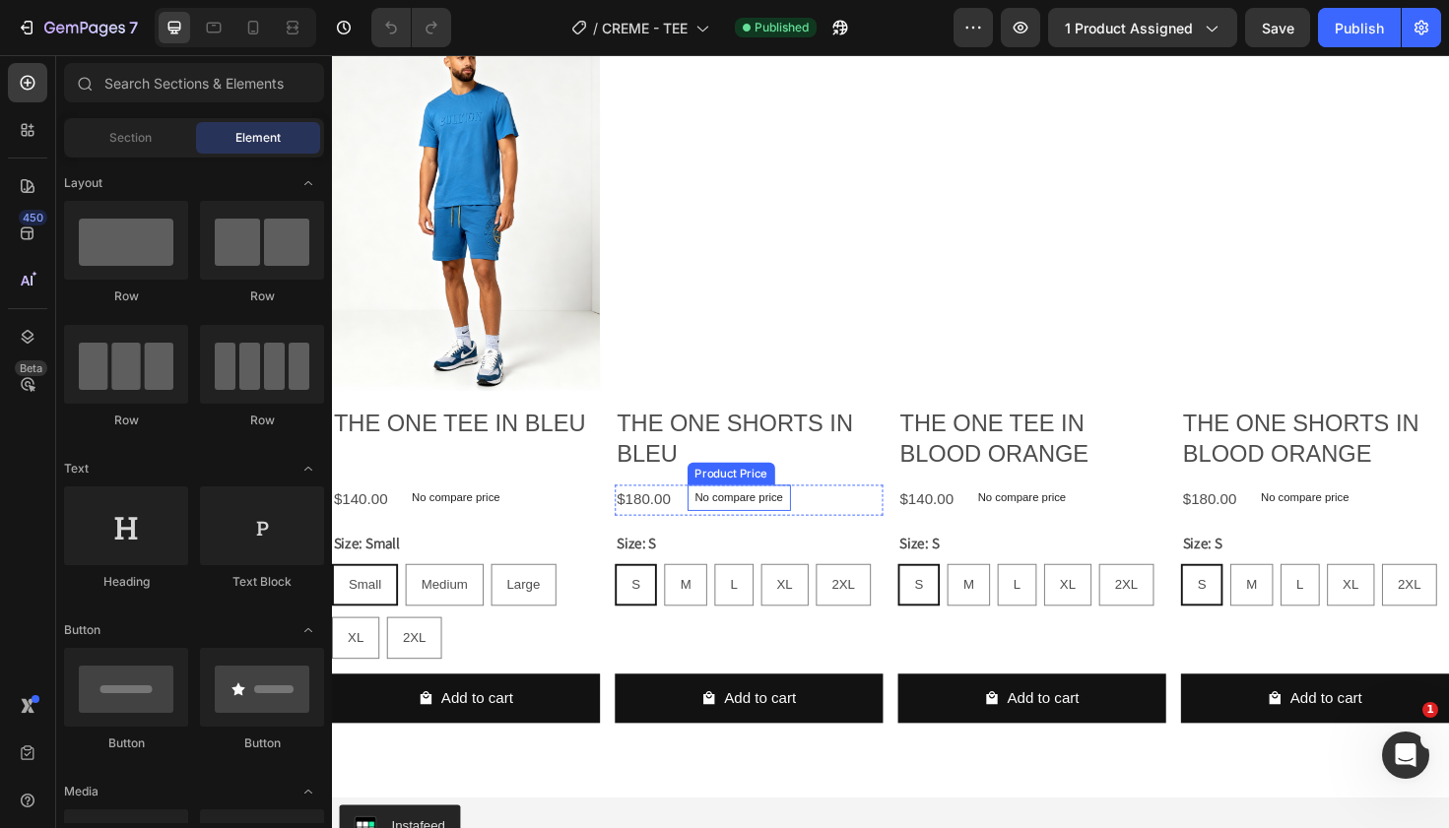
scroll to position [6039, 0]
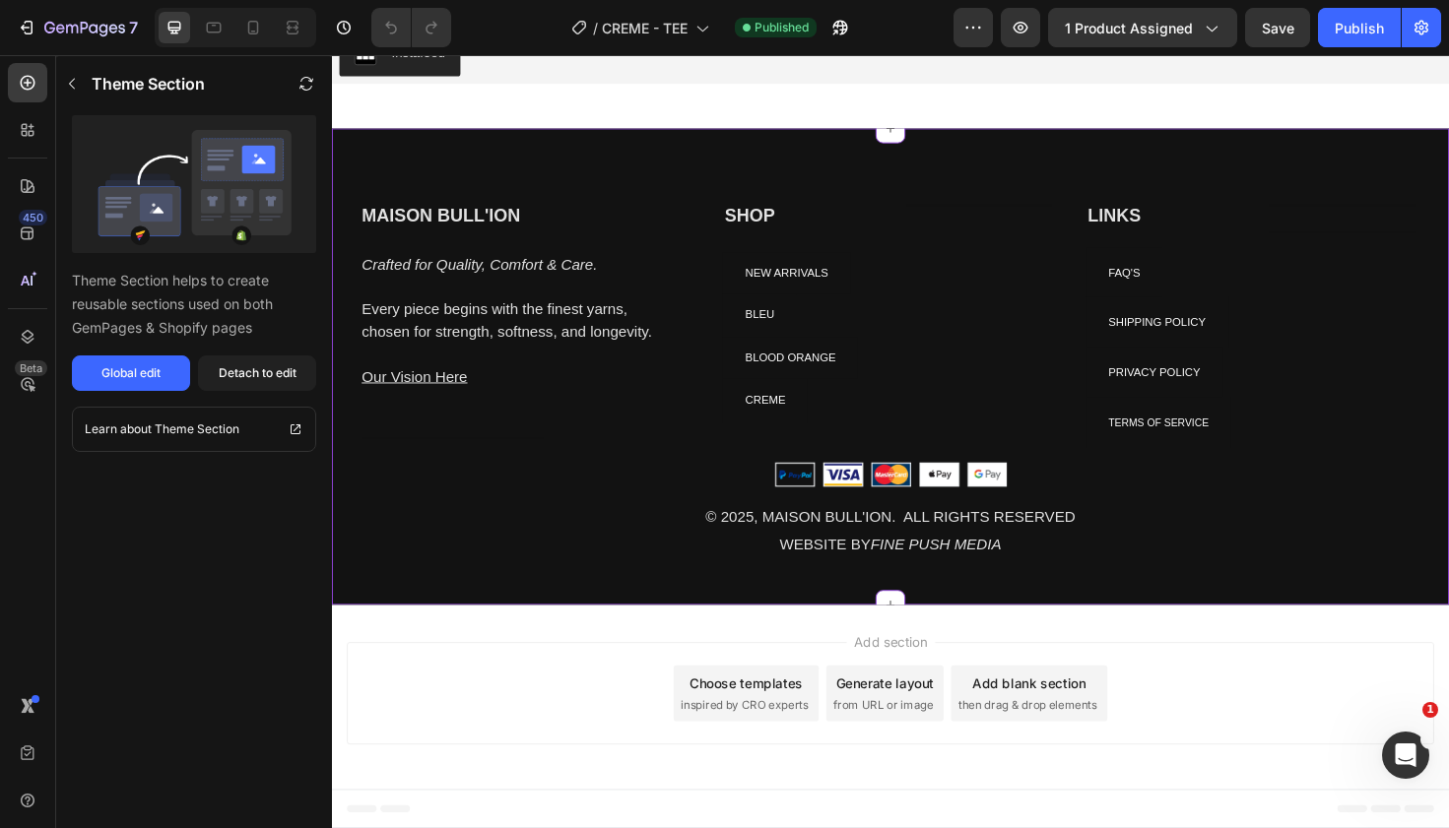
click at [794, 231] on h2 "SHOP" at bounding box center [827, 226] width 163 height 29
click at [792, 229] on h2 "SHOP" at bounding box center [827, 226] width 163 height 29
click at [786, 226] on h2 "SHOP" at bounding box center [827, 226] width 163 height 29
click at [1047, 215] on h2 at bounding box center [1019, 214] width 163 height 4
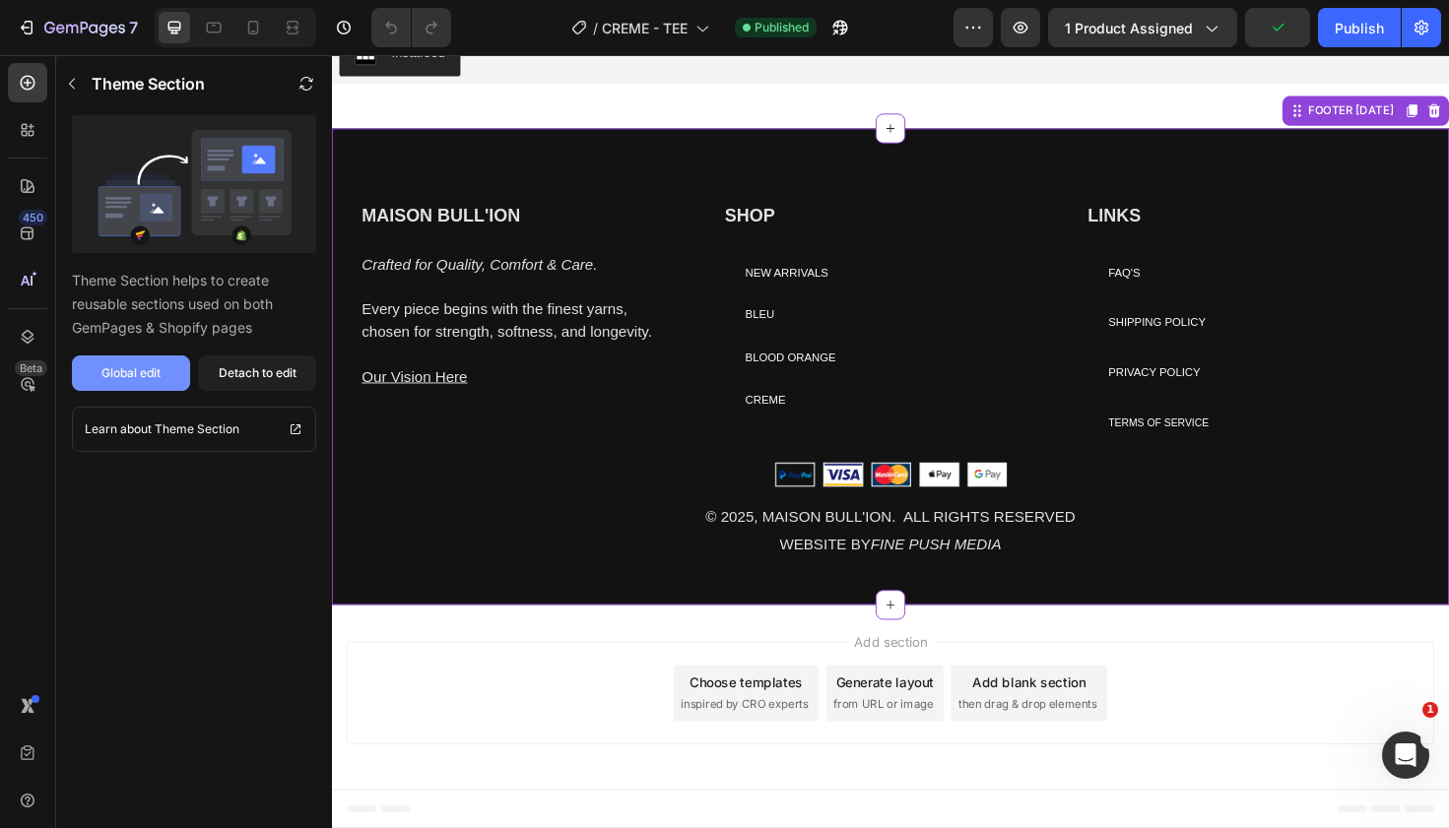
click at [119, 368] on div "Global edit" at bounding box center [130, 373] width 59 height 18
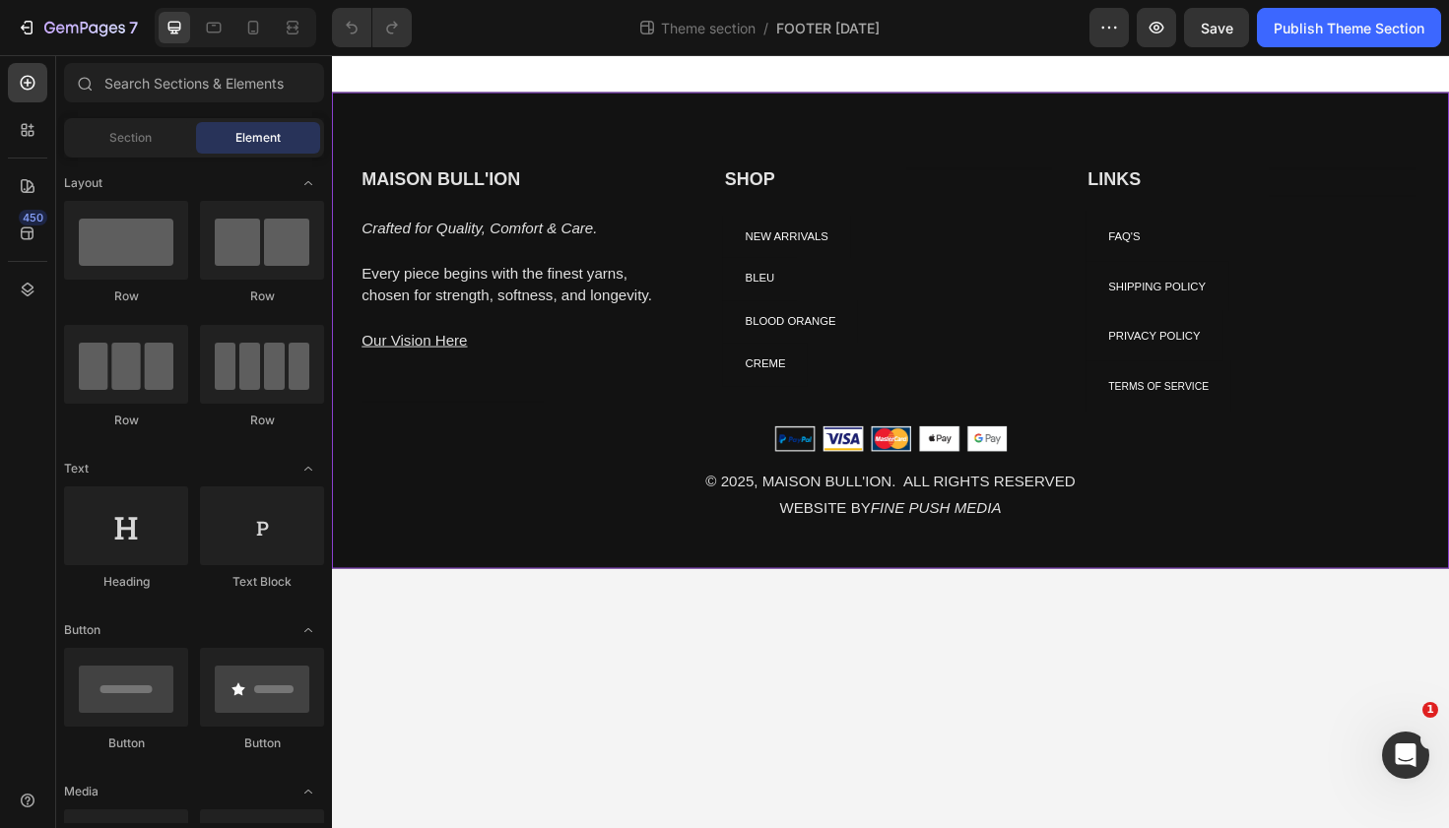
click at [786, 180] on h2 "SHOP" at bounding box center [827, 187] width 163 height 29
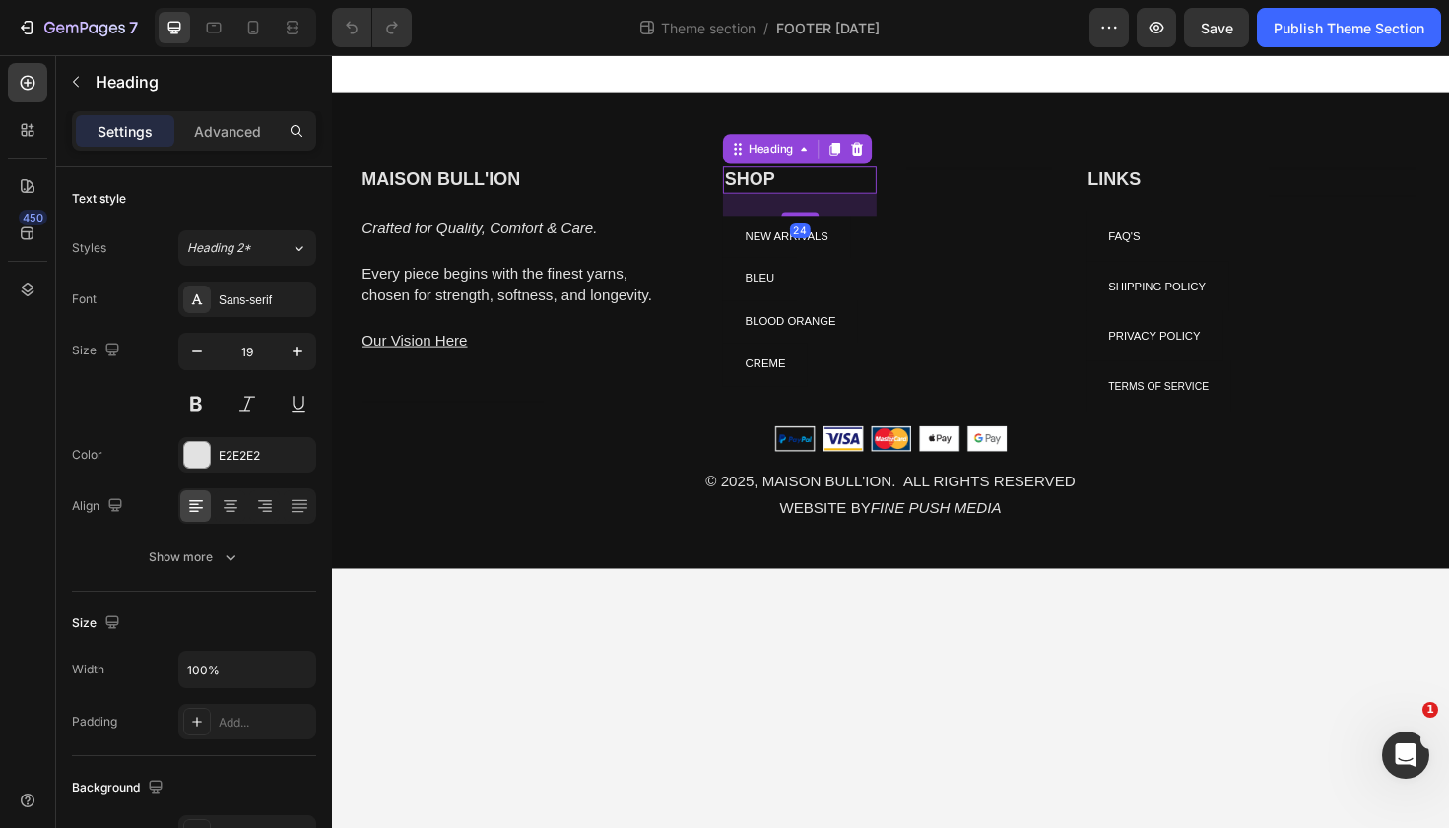
click at [786, 180] on h2 "SHOP" at bounding box center [827, 187] width 163 height 29
click at [771, 184] on p "SHOP" at bounding box center [827, 187] width 159 height 25
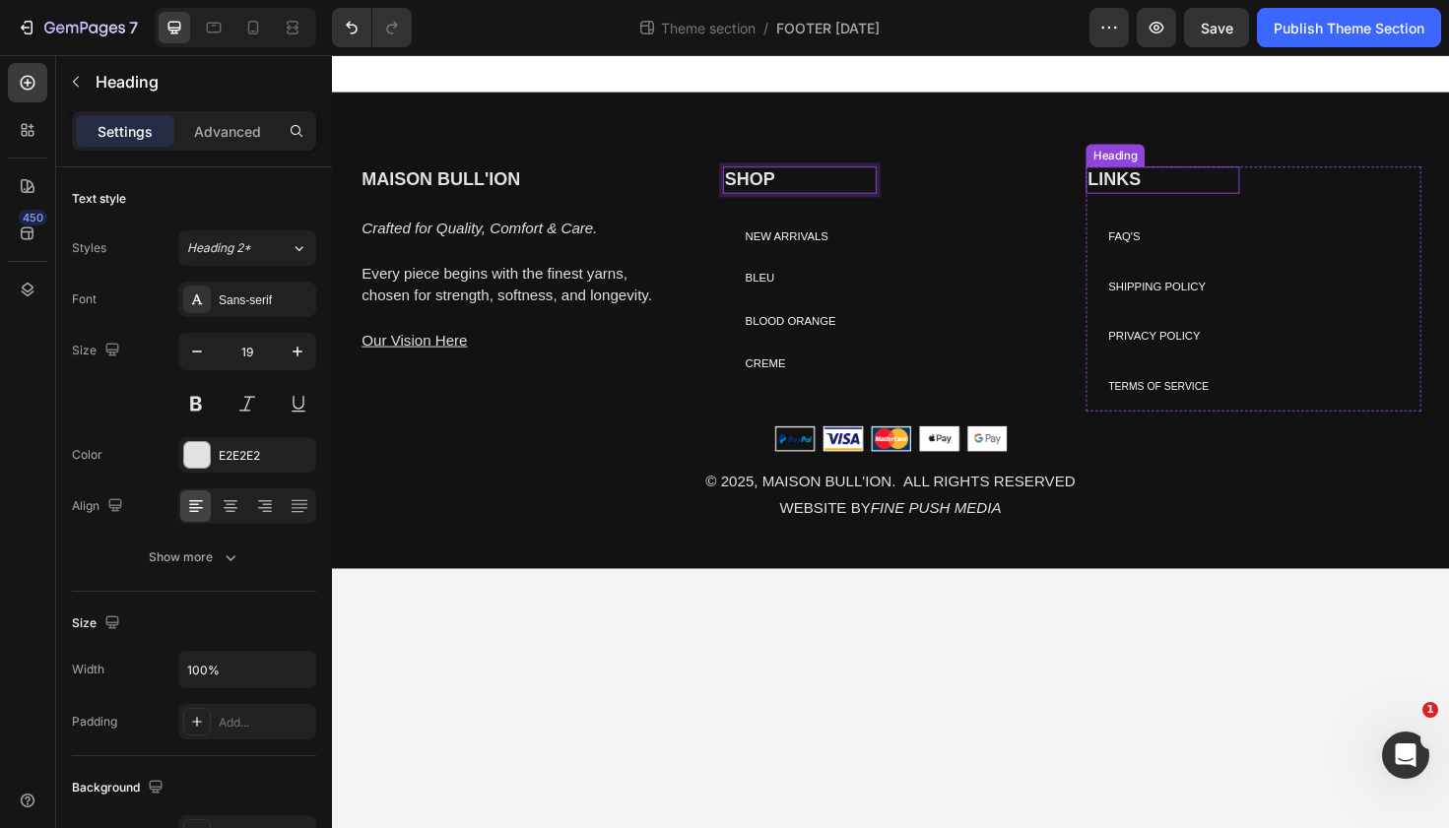
click at [1159, 184] on h2 "LINKS" at bounding box center [1211, 187] width 163 height 29
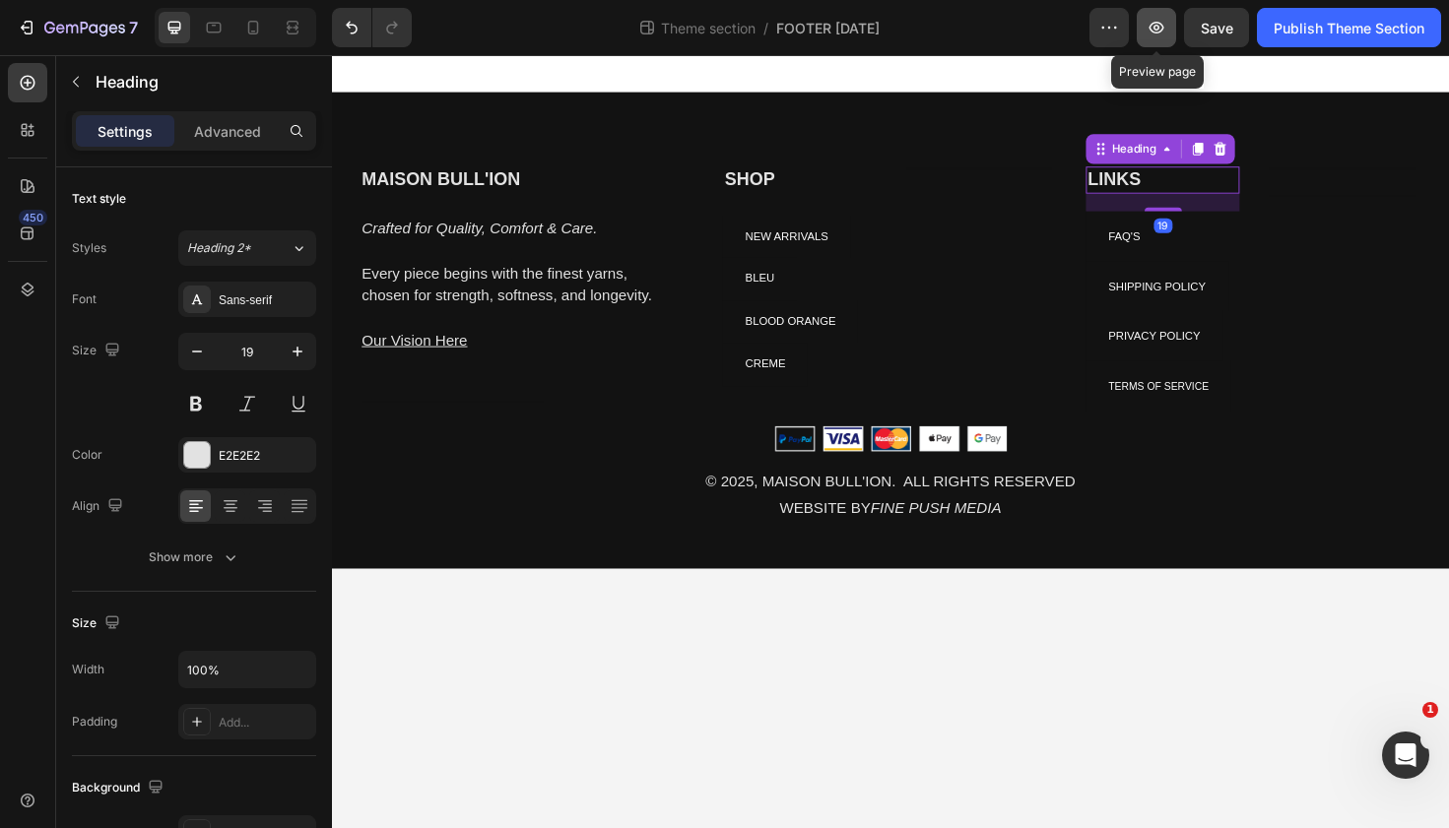
click at [1162, 43] on button "button" at bounding box center [1156, 27] width 39 height 39
click at [775, 185] on p "SHOP" at bounding box center [827, 187] width 159 height 25
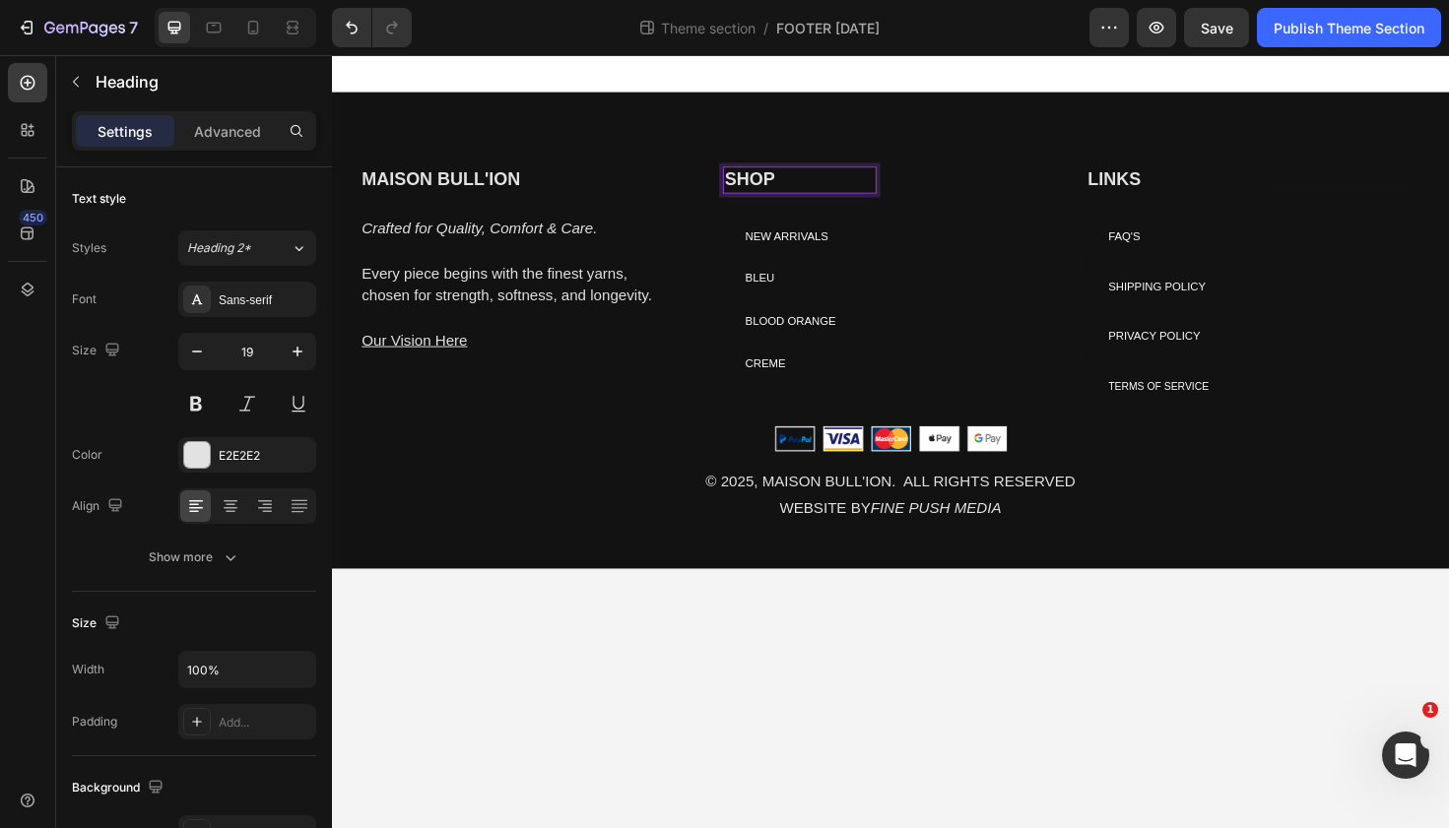
click at [778, 183] on p "SHOP" at bounding box center [827, 187] width 159 height 25
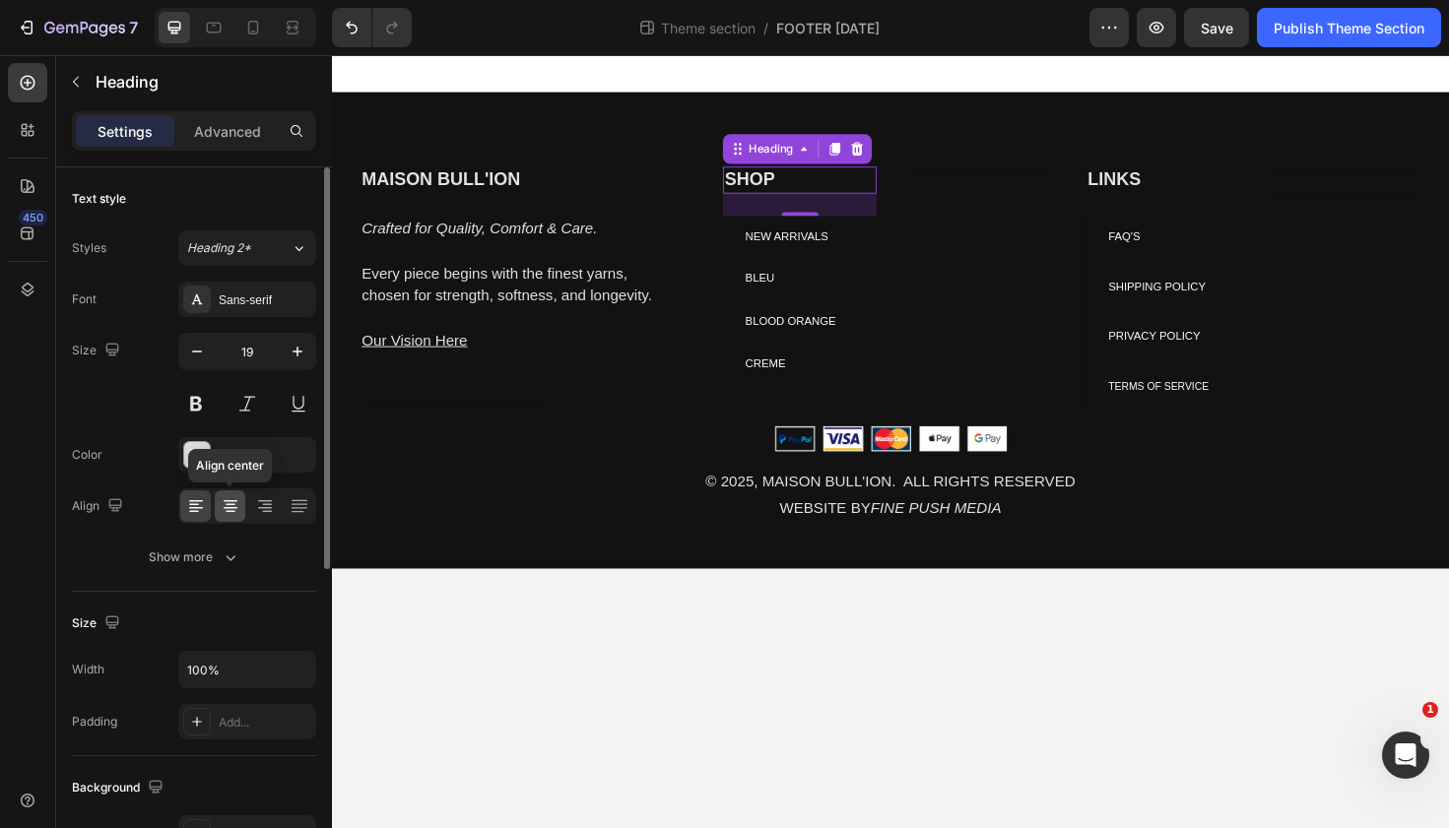
click at [229, 508] on icon at bounding box center [231, 508] width 14 height 2
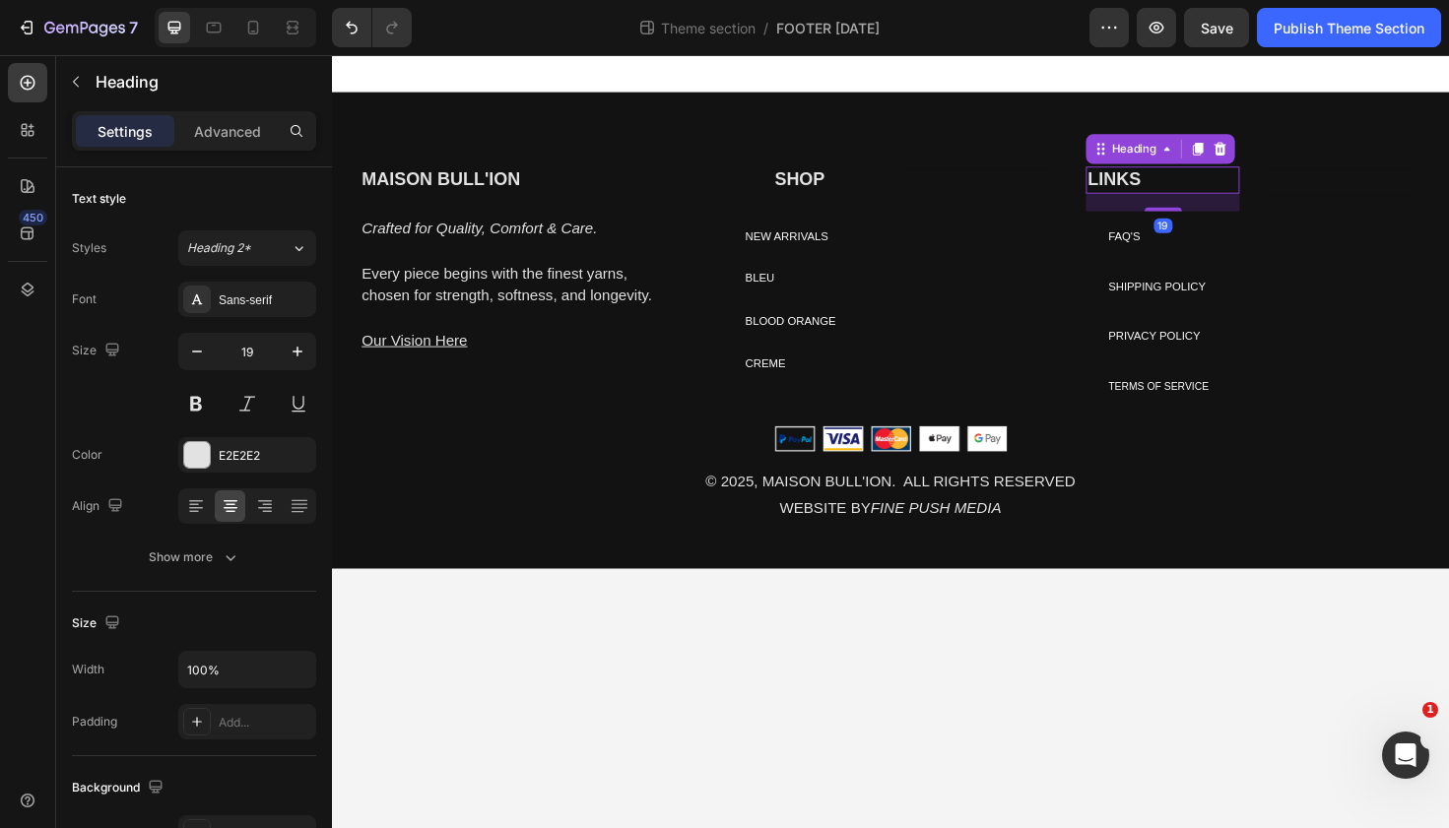
click at [1179, 194] on h2 "LINKS" at bounding box center [1211, 187] width 163 height 29
click at [222, 504] on icon at bounding box center [231, 506] width 20 height 20
click at [658, 300] on p "Every piece begins with the finest yarns, chosen for strength, softness, and lo…" at bounding box center [518, 298] width 311 height 47
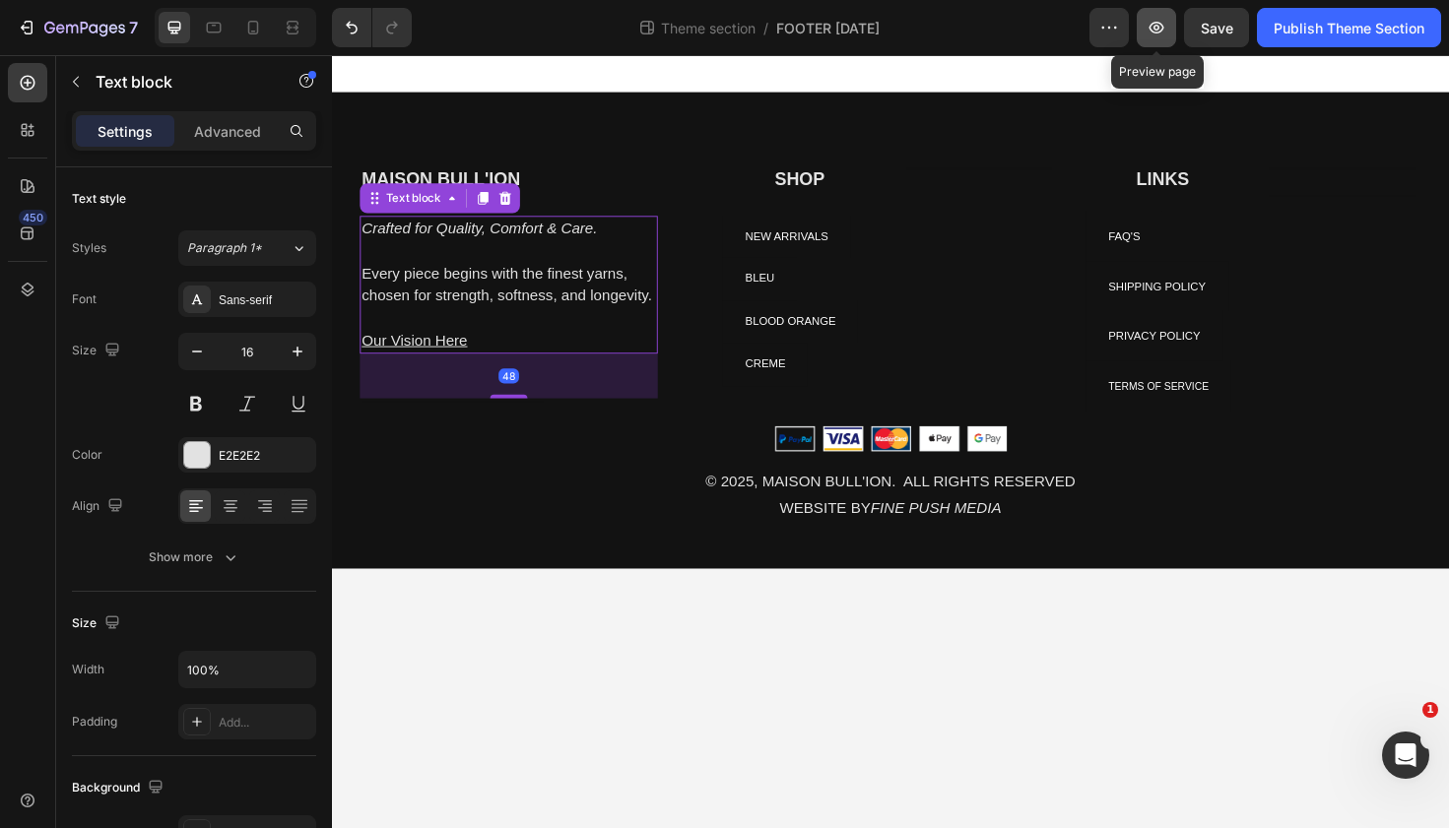
click at [1163, 24] on icon "button" at bounding box center [1156, 28] width 20 height 20
click at [807, 180] on p "SHOP" at bounding box center [827, 187] width 159 height 25
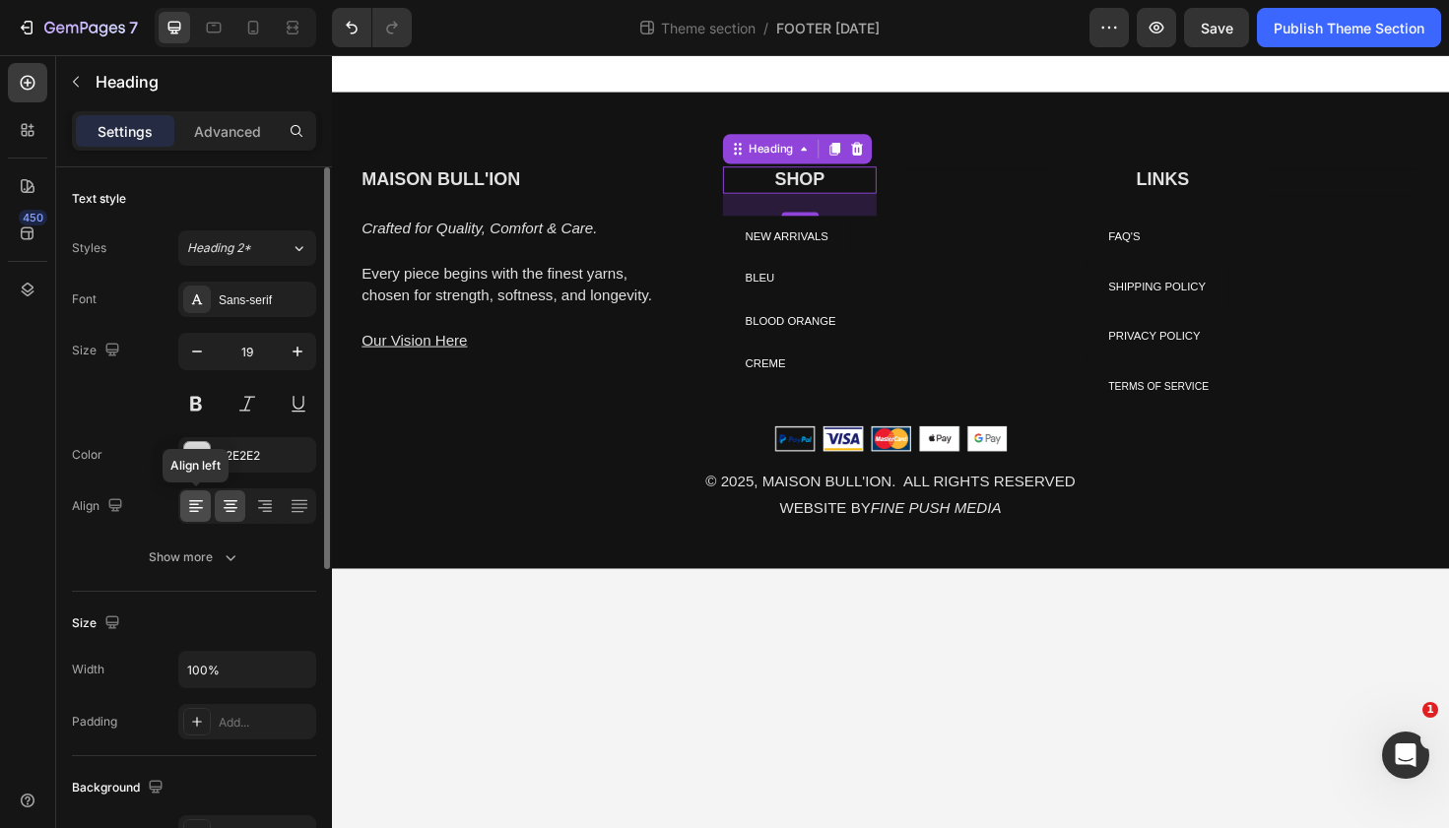
click at [197, 506] on icon at bounding box center [196, 506] width 20 height 20
click at [288, 249] on div "Heading 2*" at bounding box center [238, 248] width 103 height 18
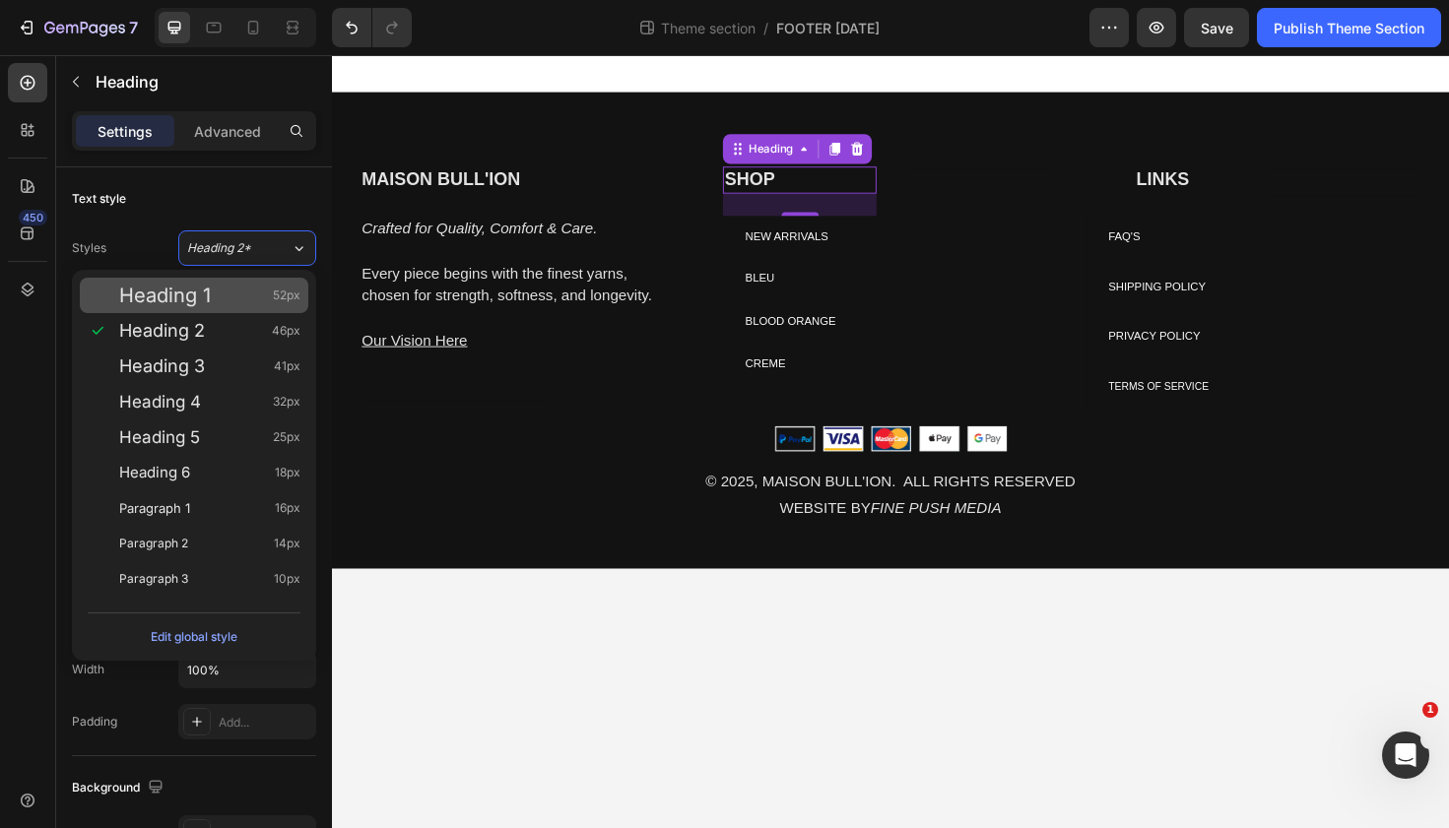
click at [243, 293] on div "Heading 1 52px" at bounding box center [209, 296] width 181 height 20
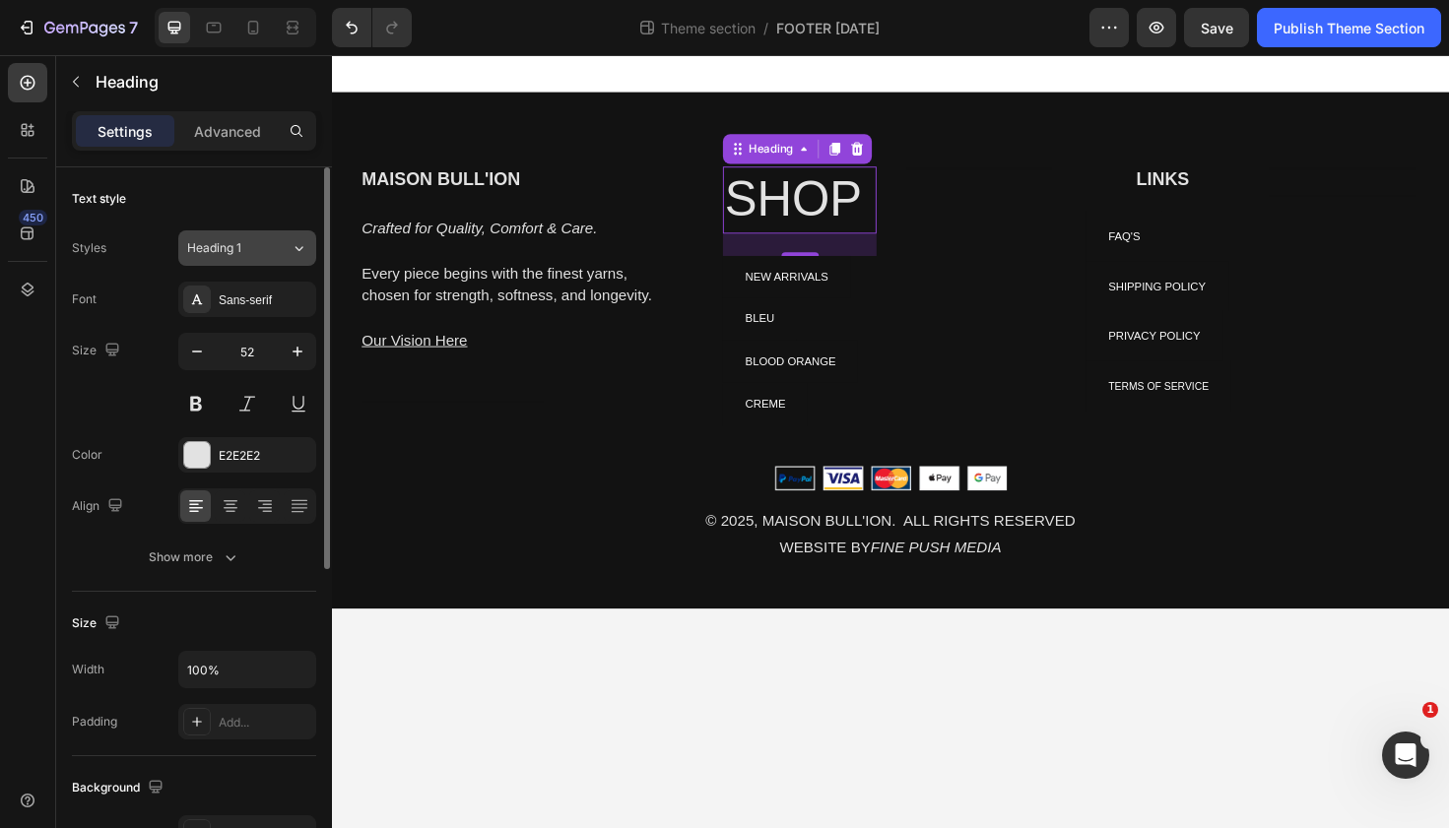
click at [257, 241] on div "Heading 1" at bounding box center [227, 248] width 80 height 18
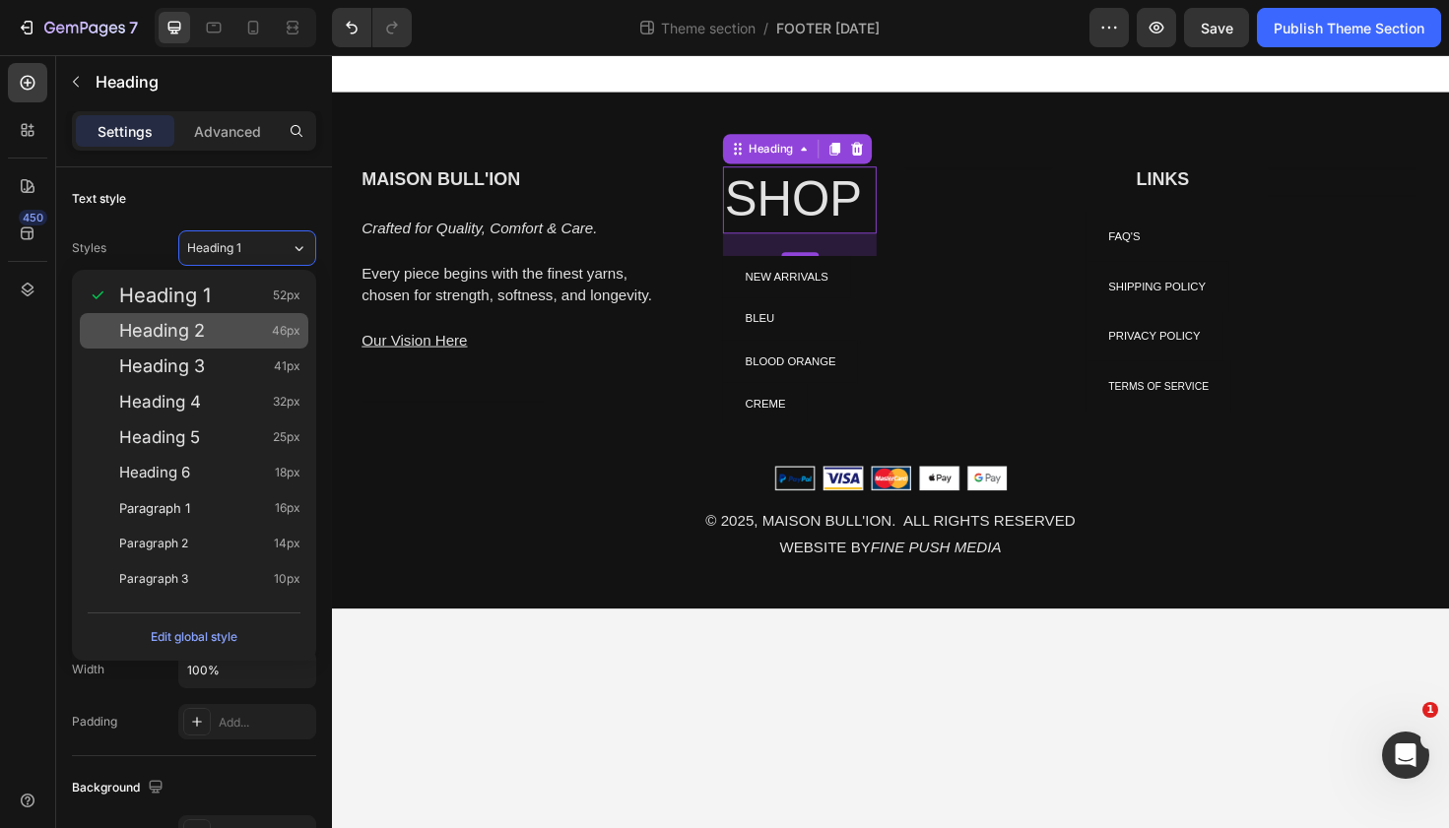
click at [242, 326] on div "Heading 2 46px" at bounding box center [209, 331] width 181 height 20
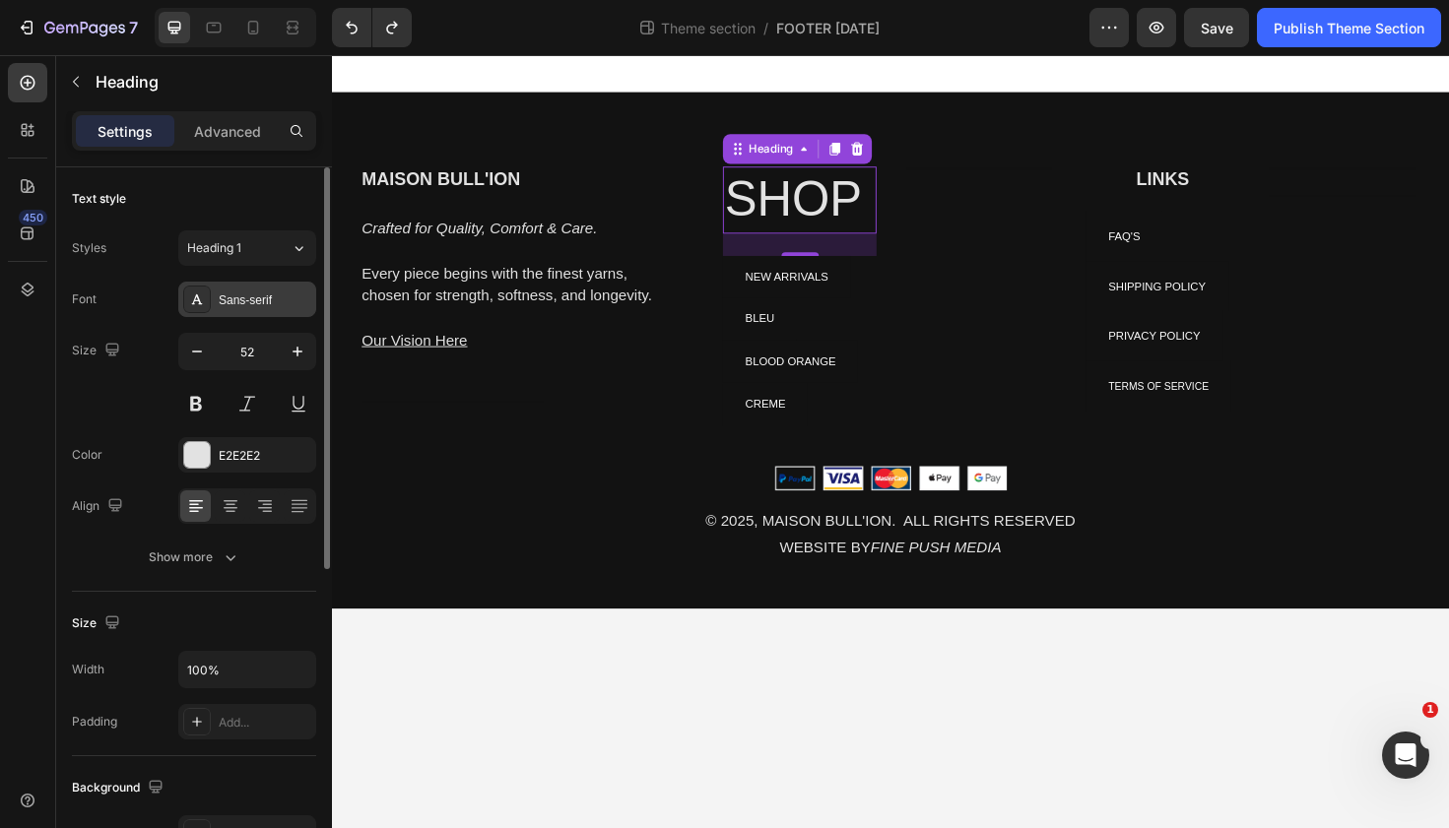
type input "19"
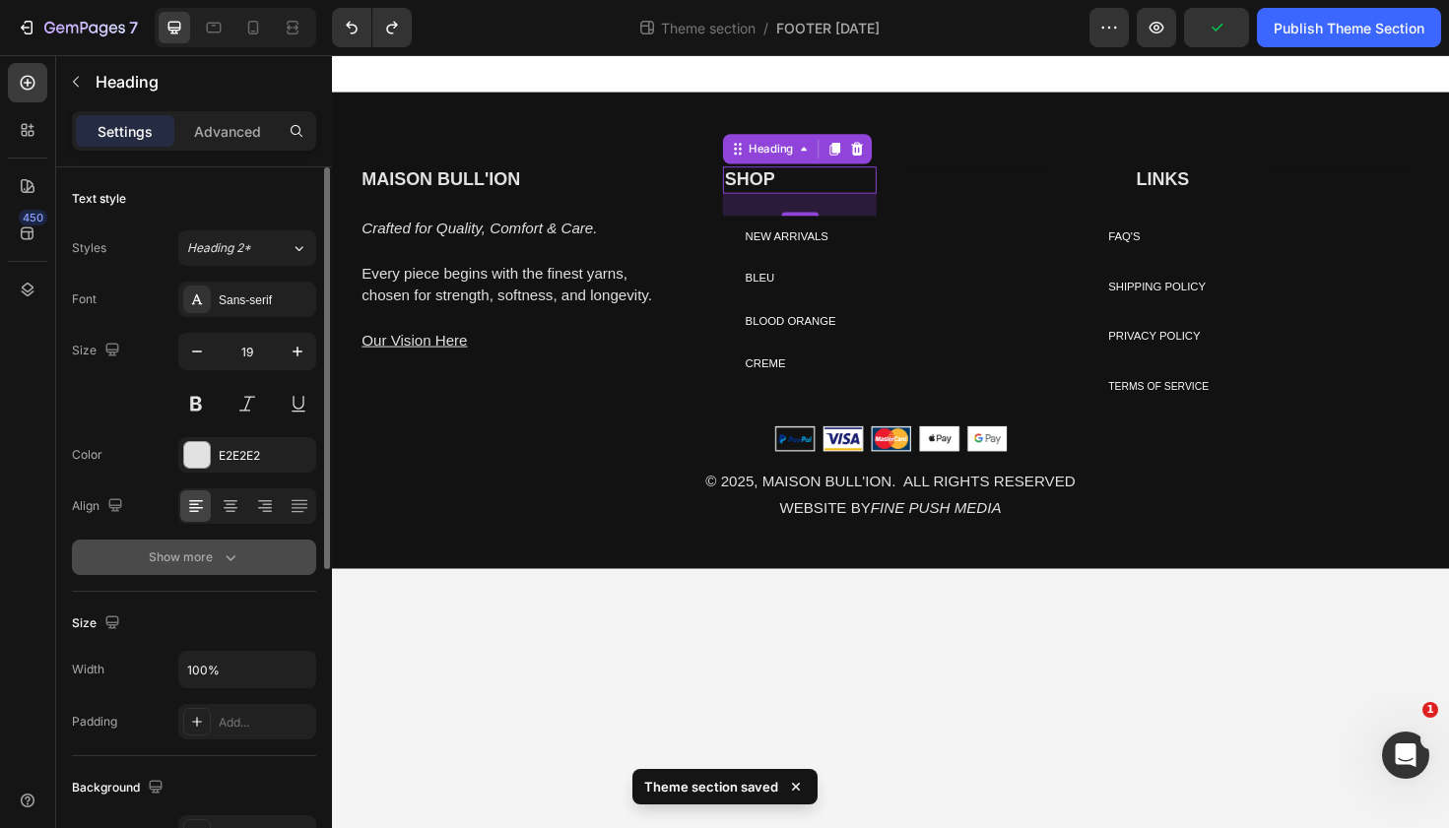
click at [210, 565] on div "Show more" at bounding box center [195, 558] width 92 height 20
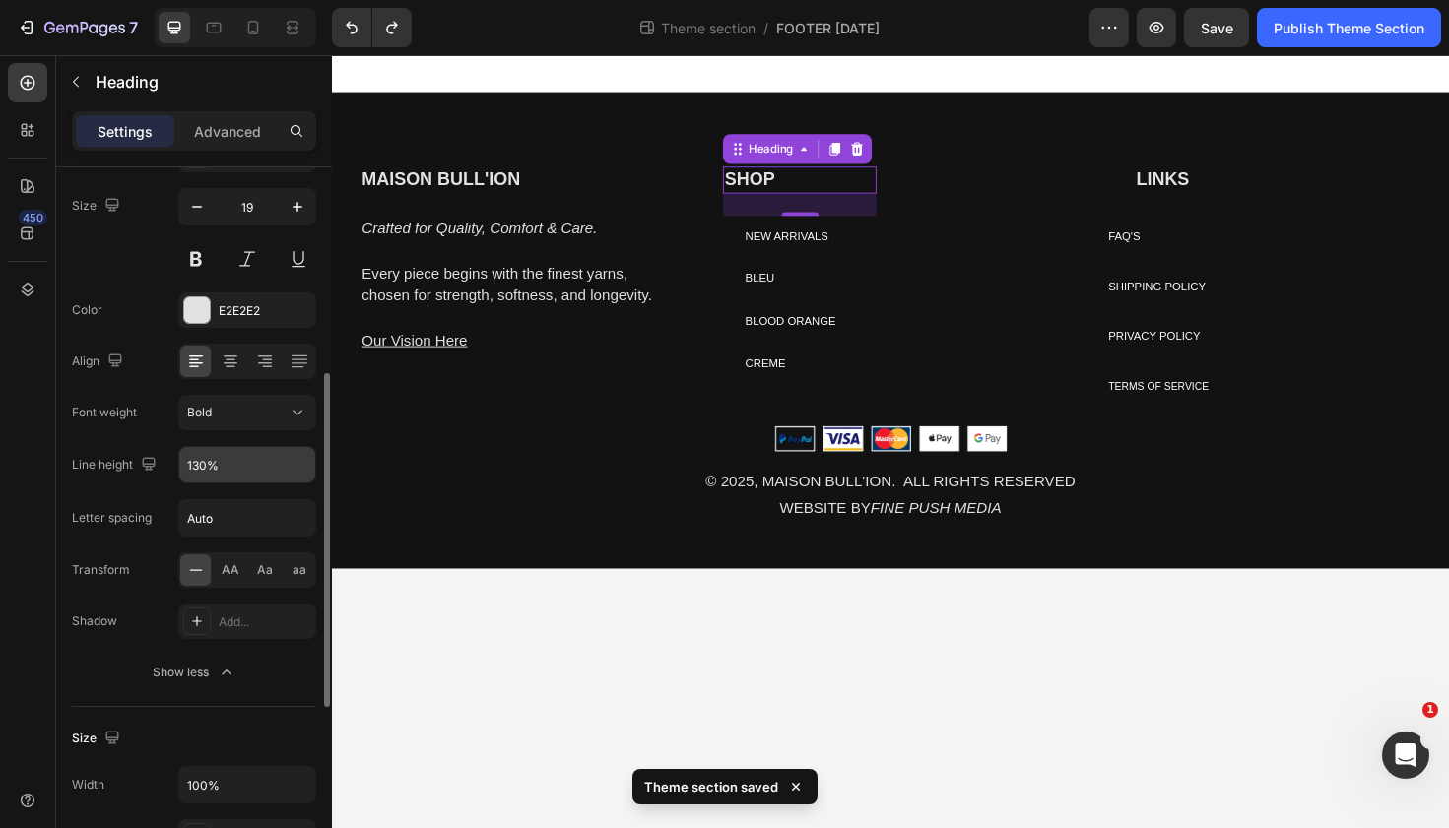
scroll to position [273, 0]
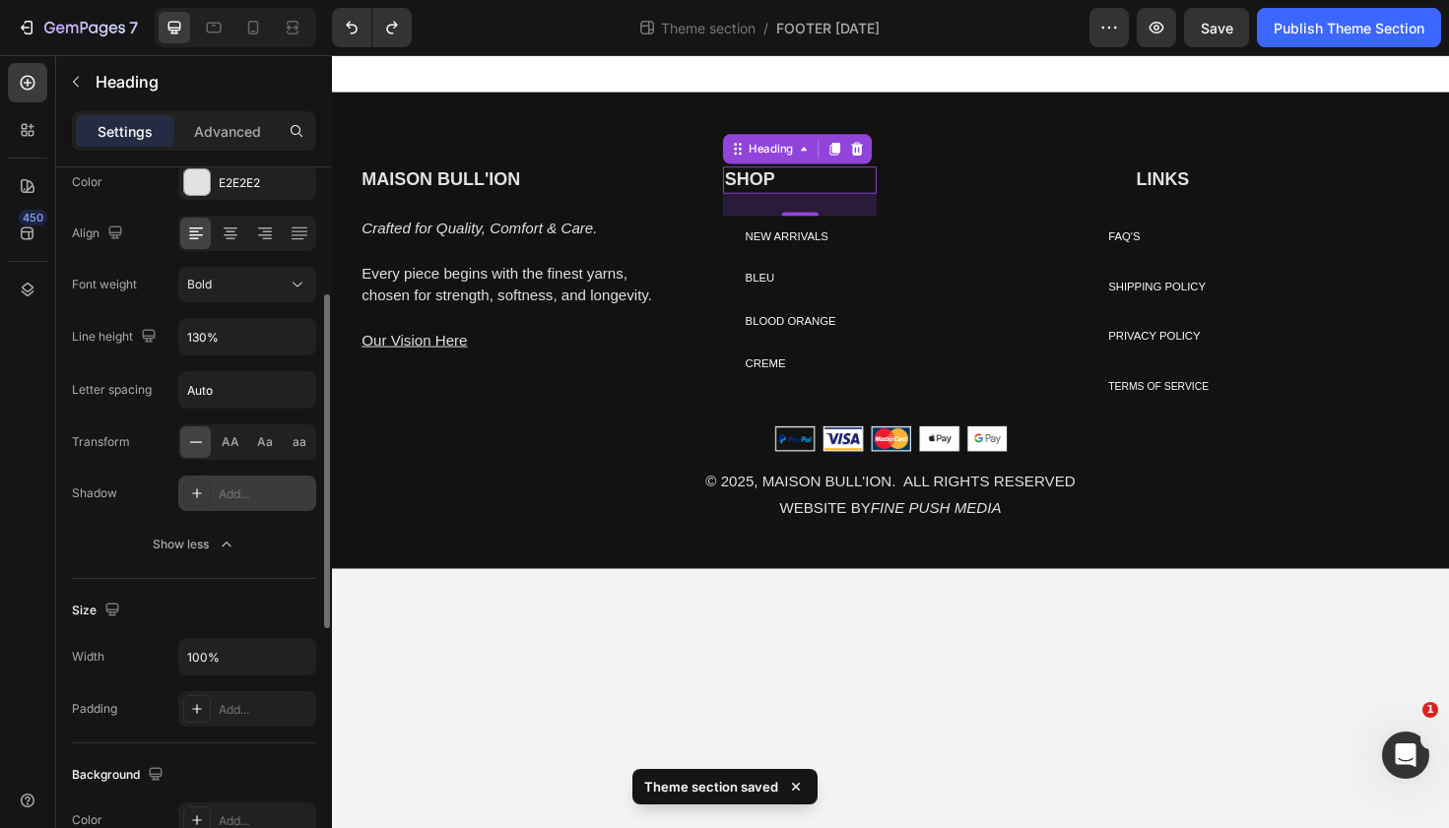
click at [189, 498] on icon at bounding box center [197, 494] width 16 height 16
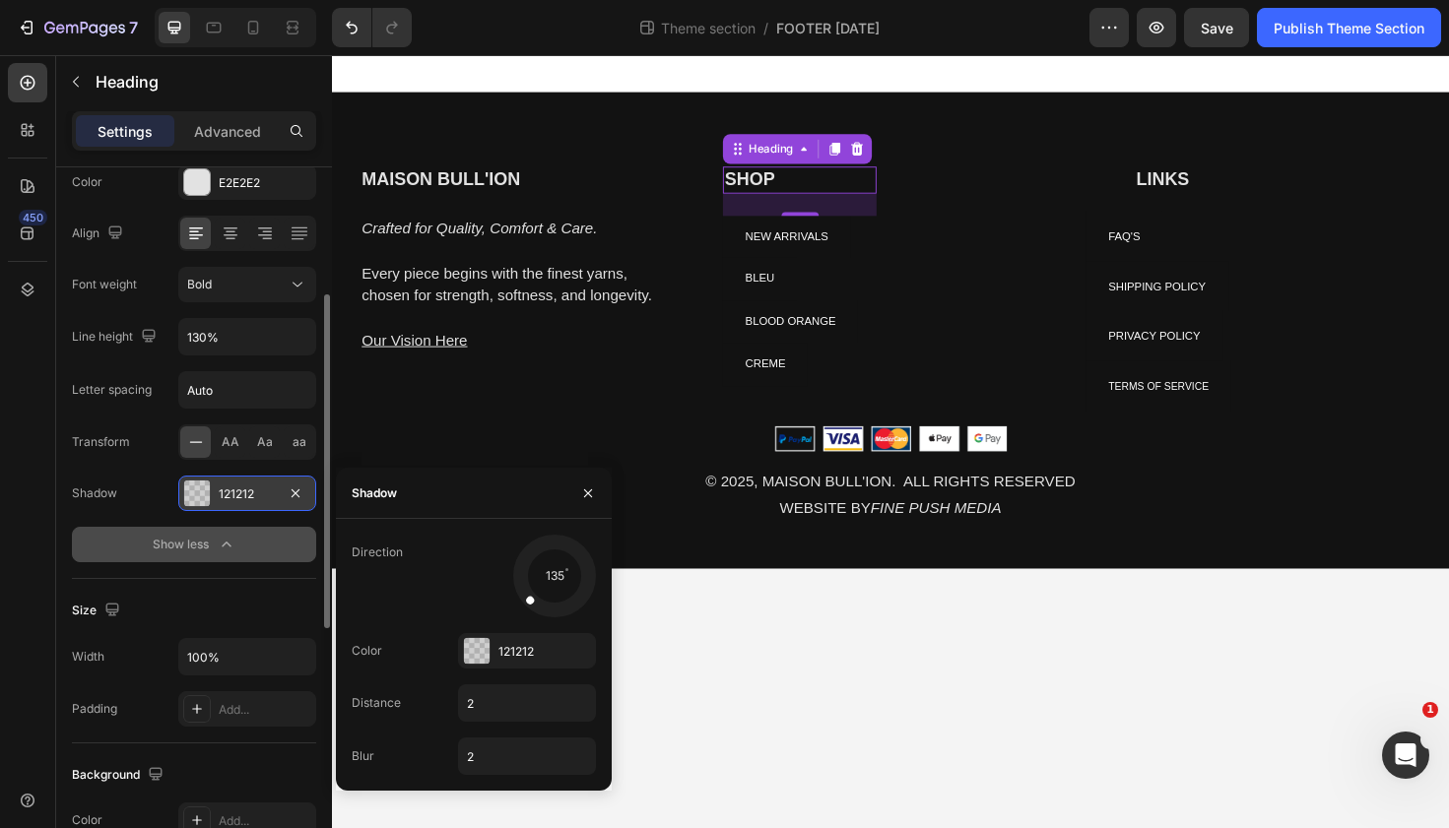
click at [119, 531] on button "Show less" at bounding box center [194, 544] width 244 height 35
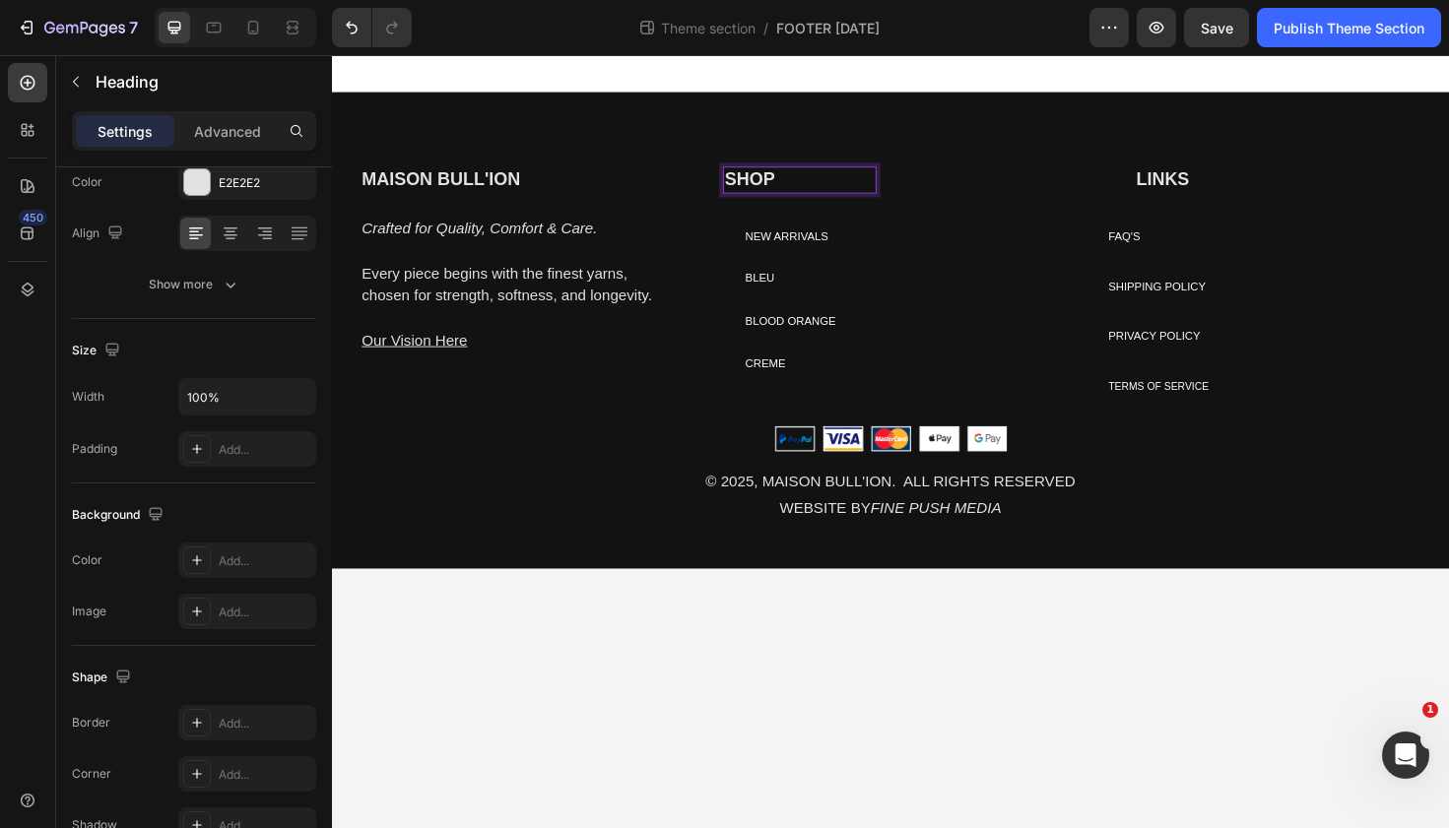
click at [772, 190] on p "SHOP" at bounding box center [827, 187] width 159 height 25
click at [749, 185] on p "SHOP" at bounding box center [827, 187] width 159 height 25
click at [759, 190] on p "SHOP" at bounding box center [827, 187] width 159 height 25
click at [765, 190] on p "SHOP" at bounding box center [827, 187] width 159 height 25
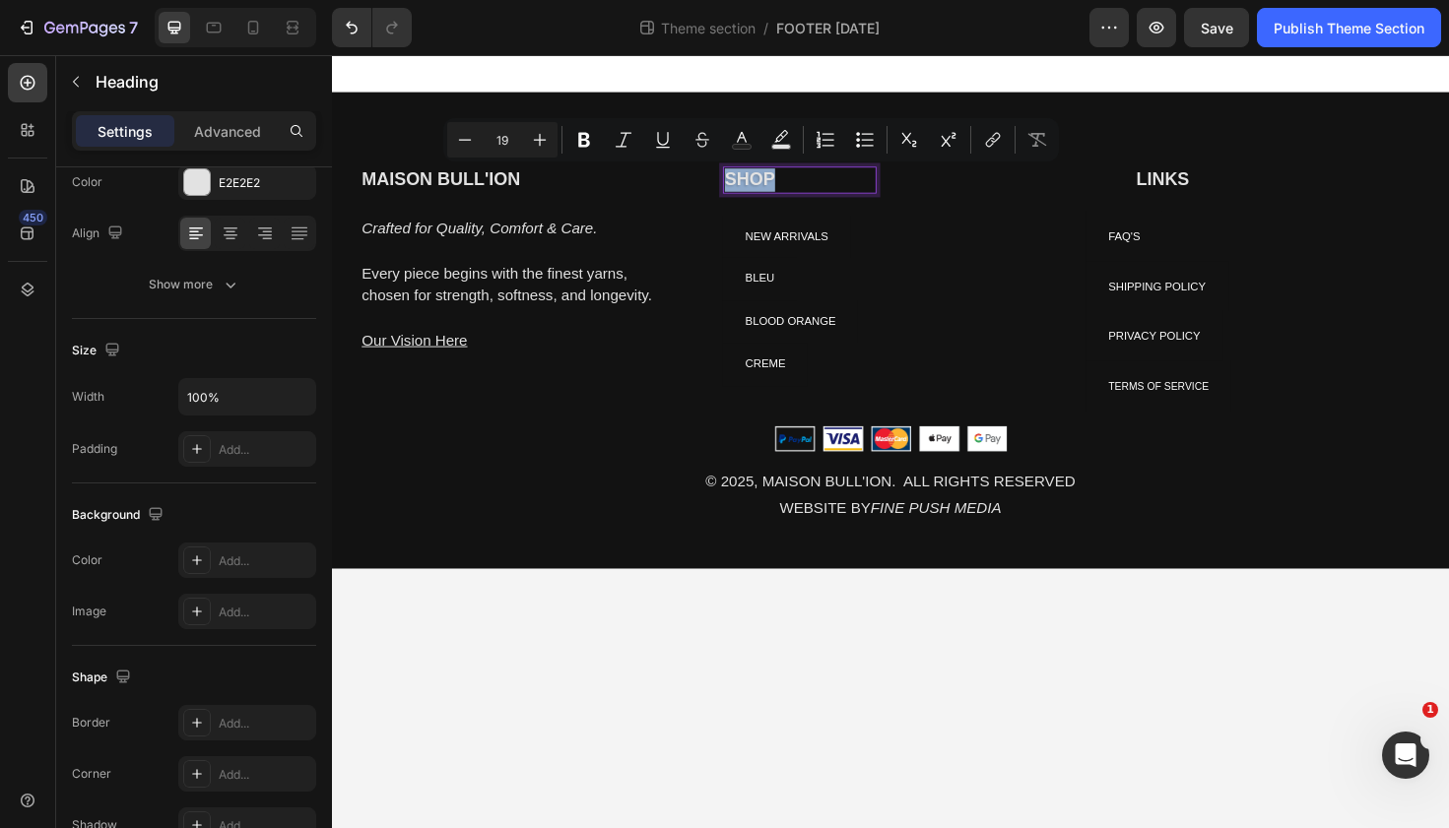
drag, startPoint x: 770, startPoint y: 190, endPoint x: 747, endPoint y: 187, distance: 23.8
click at [747, 187] on h2 "SHOP" at bounding box center [827, 187] width 163 height 29
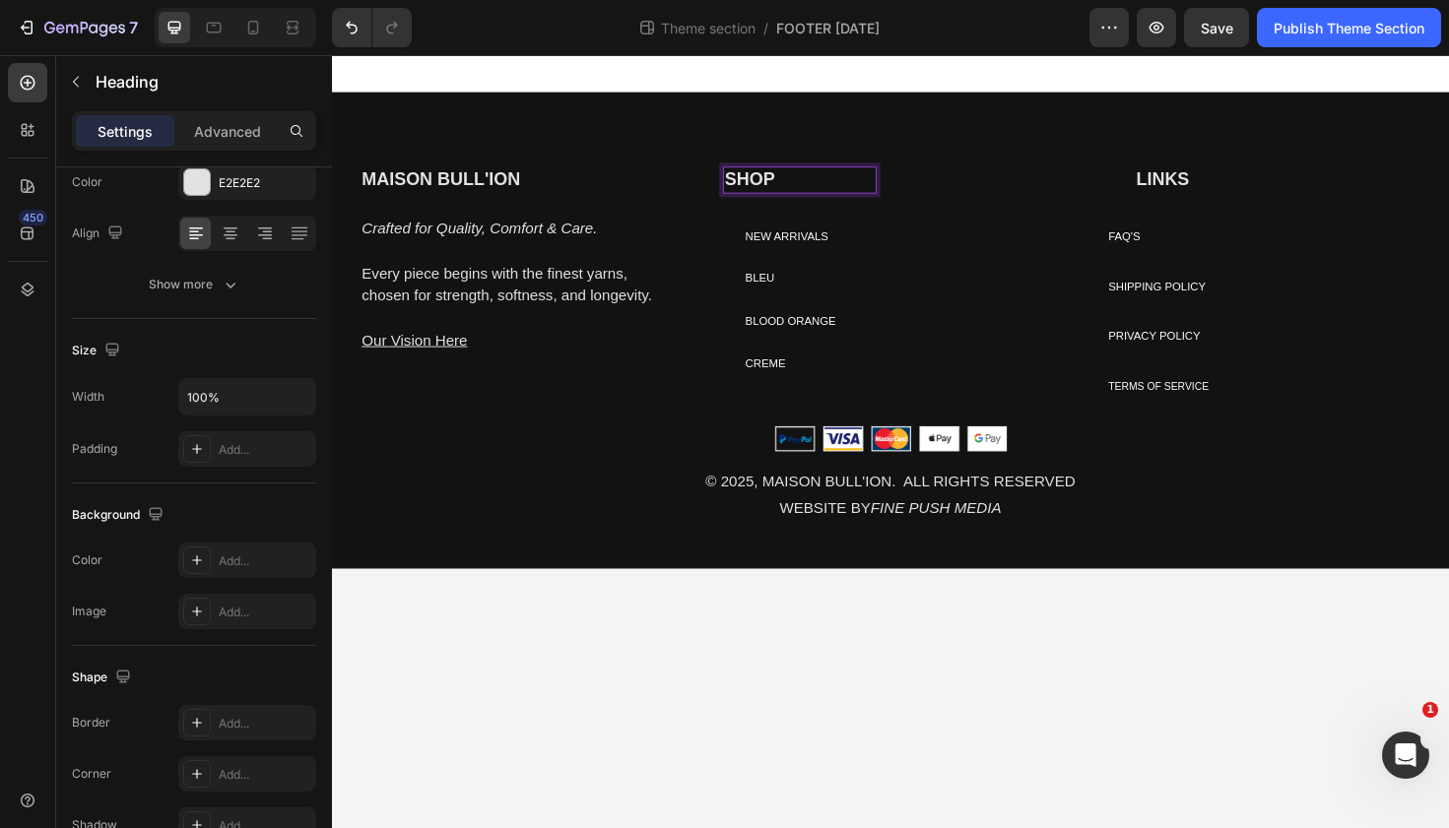
click at [781, 190] on p "SHOP" at bounding box center [827, 187] width 159 height 25
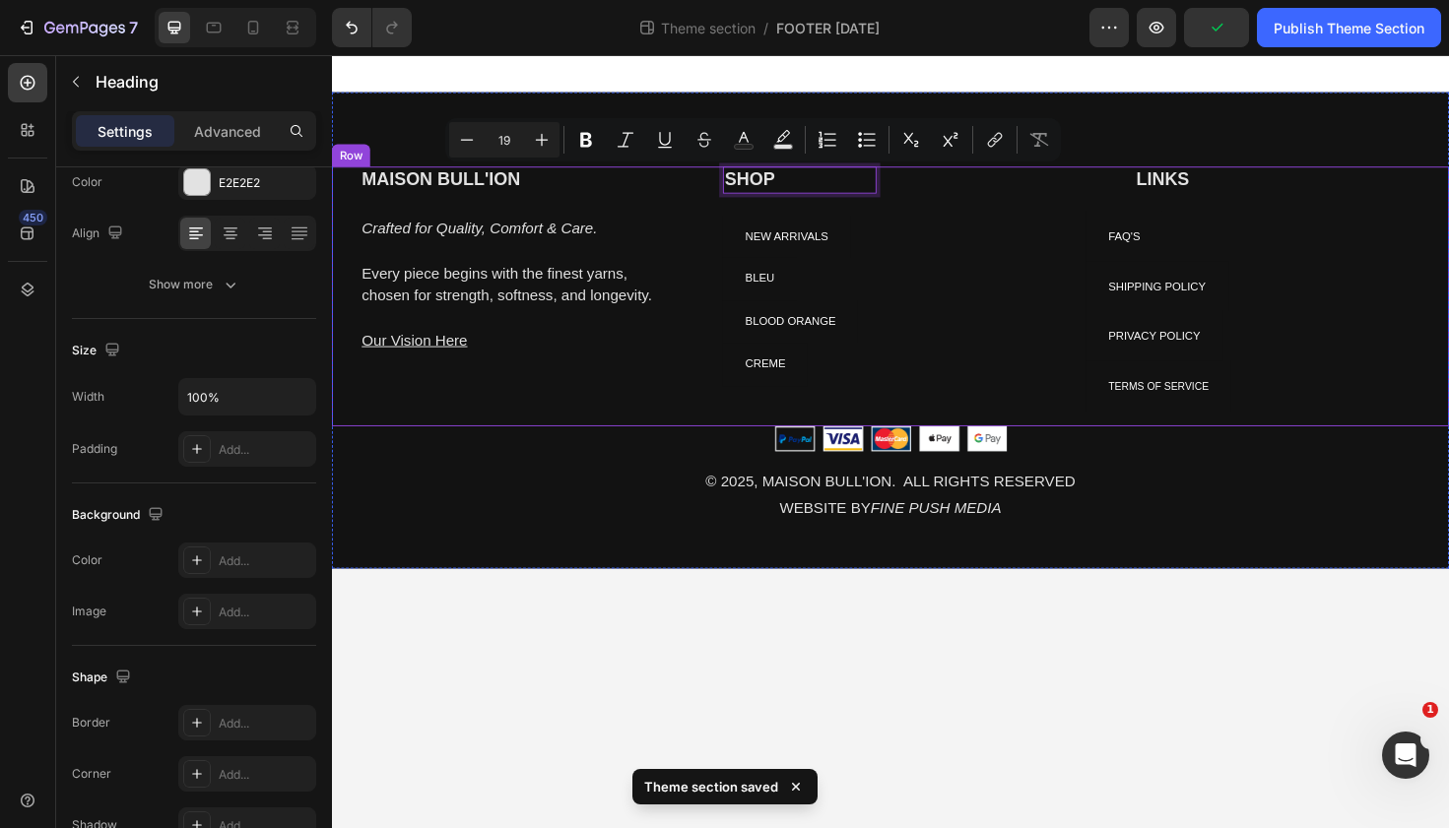
drag, startPoint x: 778, startPoint y: 190, endPoint x: 734, endPoint y: 186, distance: 44.5
click at [734, 186] on div "MAISON BULL'ION Heading Crafted for Quality, Comfort & Care. Every piece begins…" at bounding box center [923, 310] width 1182 height 275
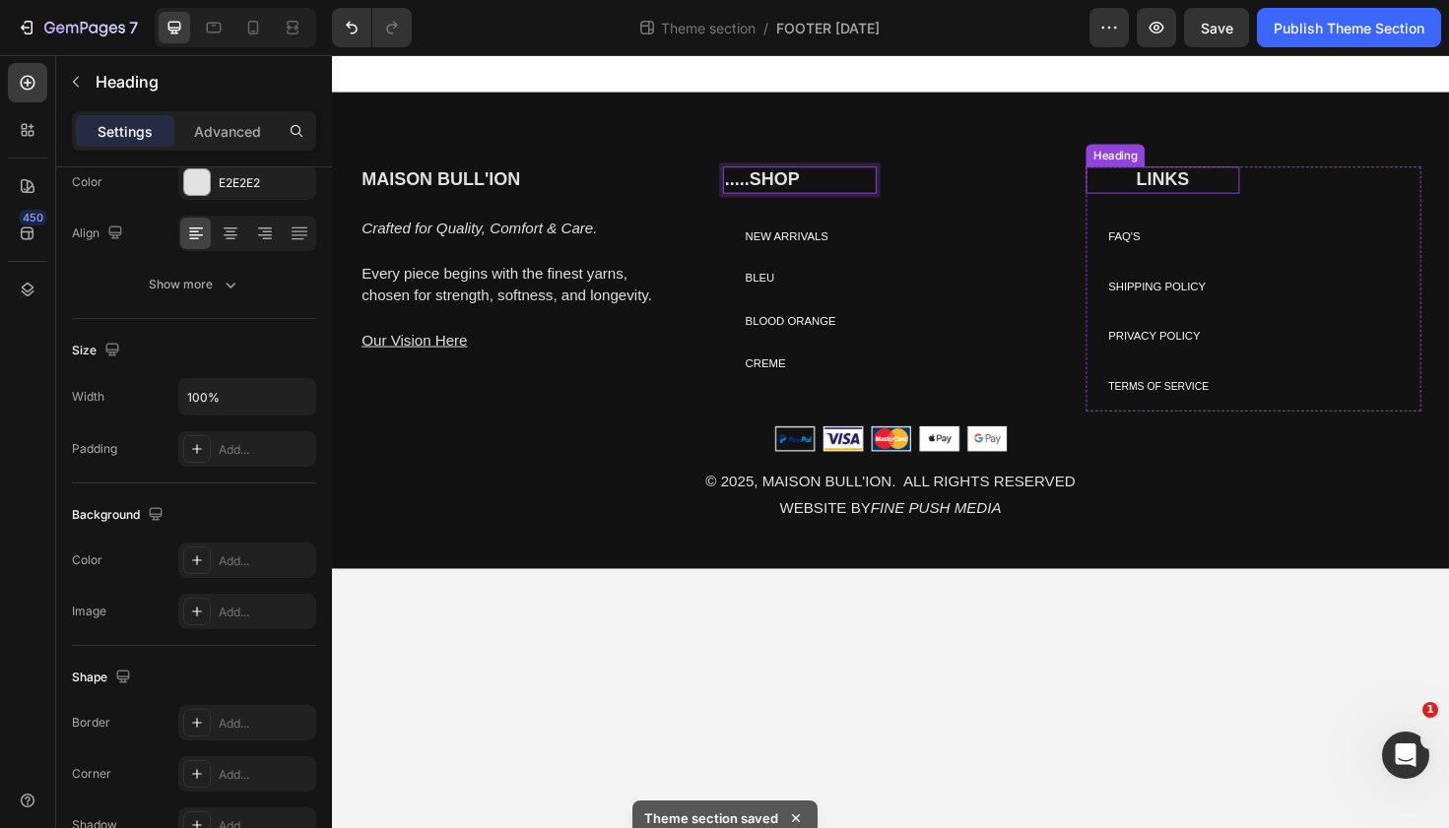
click at [1197, 186] on h2 "LINKS" at bounding box center [1211, 187] width 163 height 29
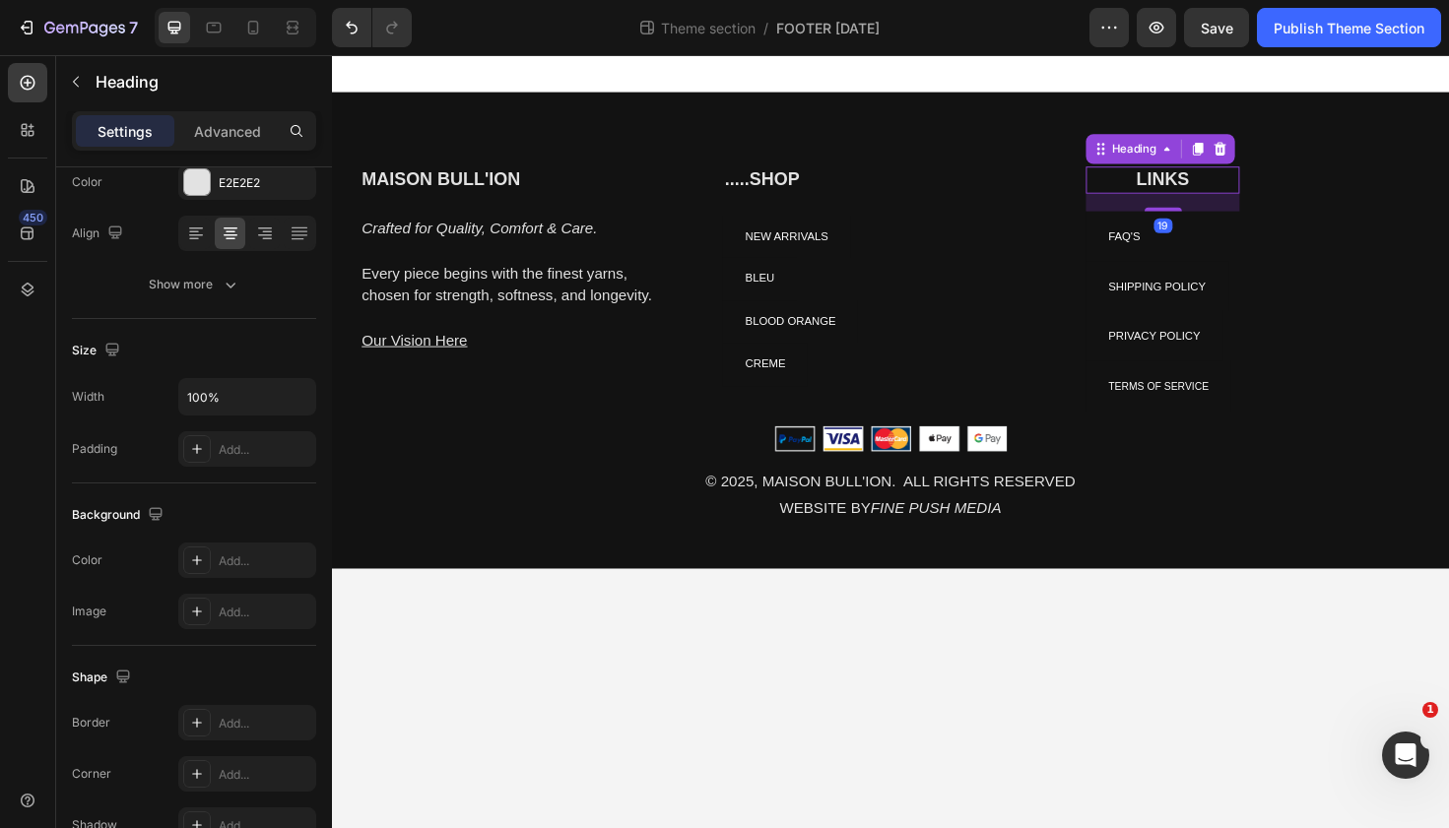
click at [1190, 188] on h2 "LINKS" at bounding box center [1211, 187] width 163 height 29
click at [1200, 184] on p "LINKS" at bounding box center [1211, 187] width 159 height 25
click at [1193, 188] on p "LINKS" at bounding box center [1211, 187] width 159 height 25
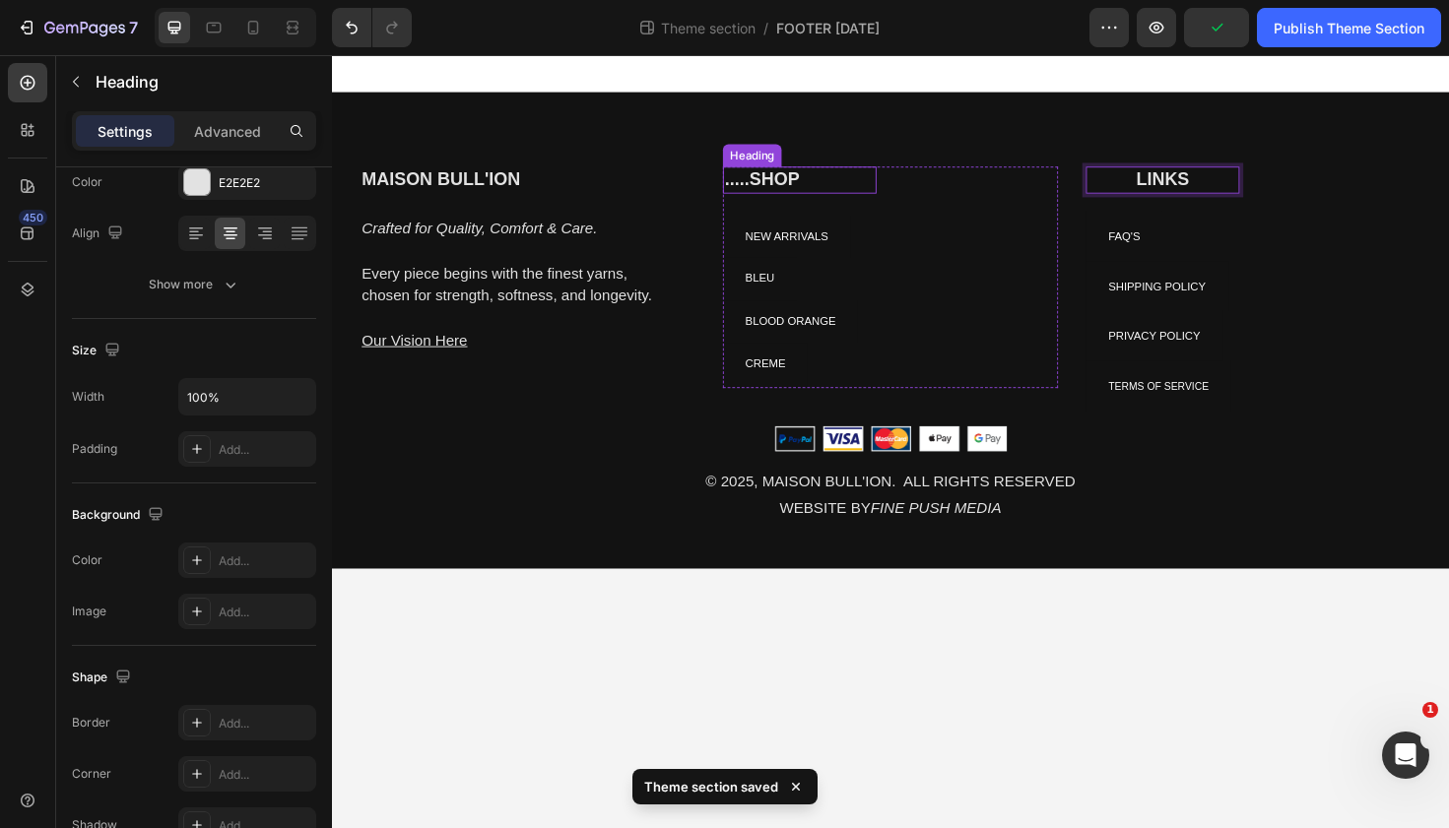
click at [790, 194] on p ".....SHOP" at bounding box center [827, 187] width 159 height 25
click at [773, 191] on p ".....SHOP" at bounding box center [827, 187] width 159 height 25
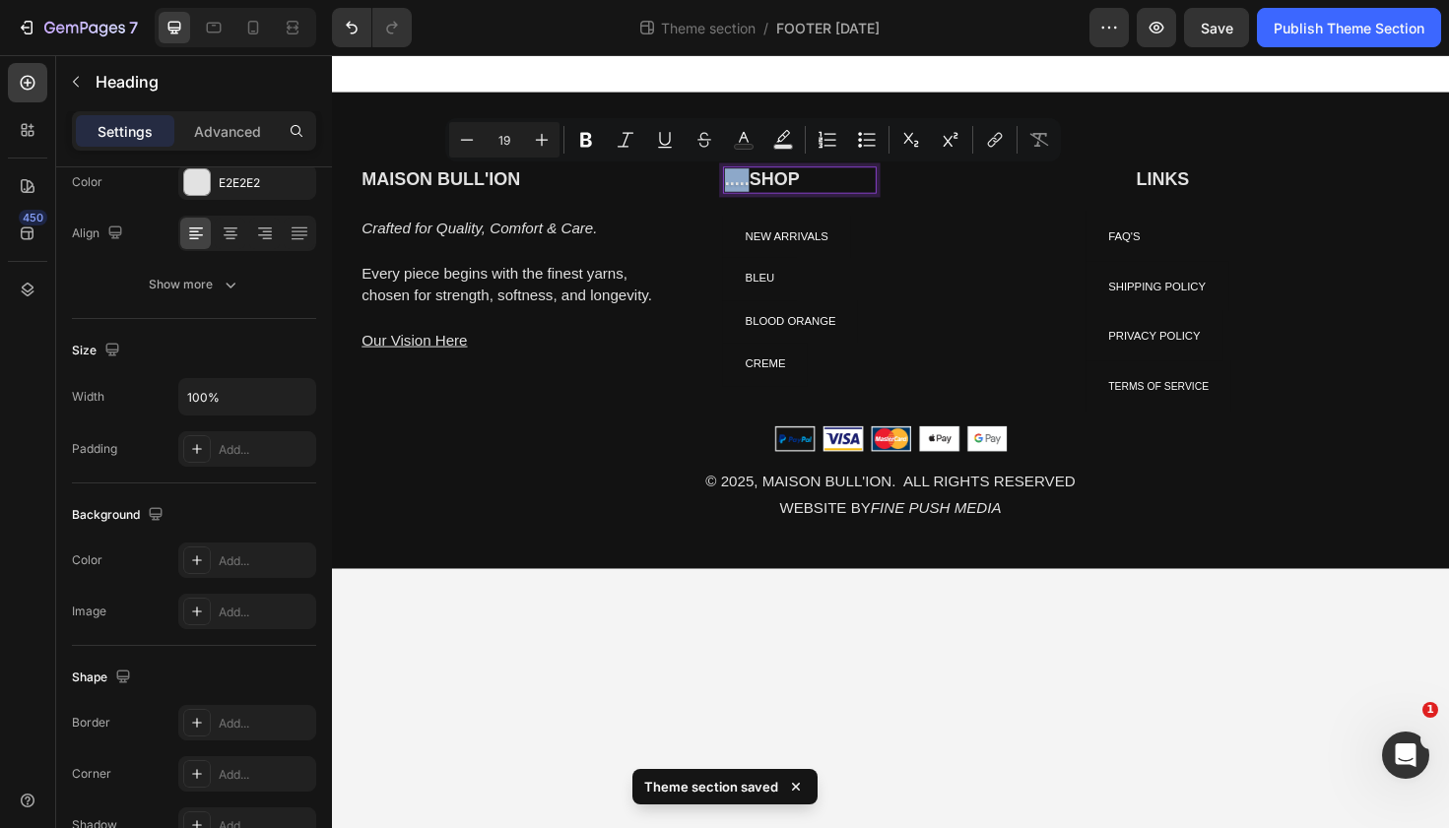
drag, startPoint x: 773, startPoint y: 191, endPoint x: 742, endPoint y: 190, distance: 31.5
click at [742, 190] on div "MAISON BULL'ION Heading Crafted for Quality, Comfort & Care. Every piece begins…" at bounding box center [923, 310] width 1182 height 275
click at [737, 147] on rect "Editor contextual toolbar" at bounding box center [744, 147] width 19 height 5
type input "E2E2E2"
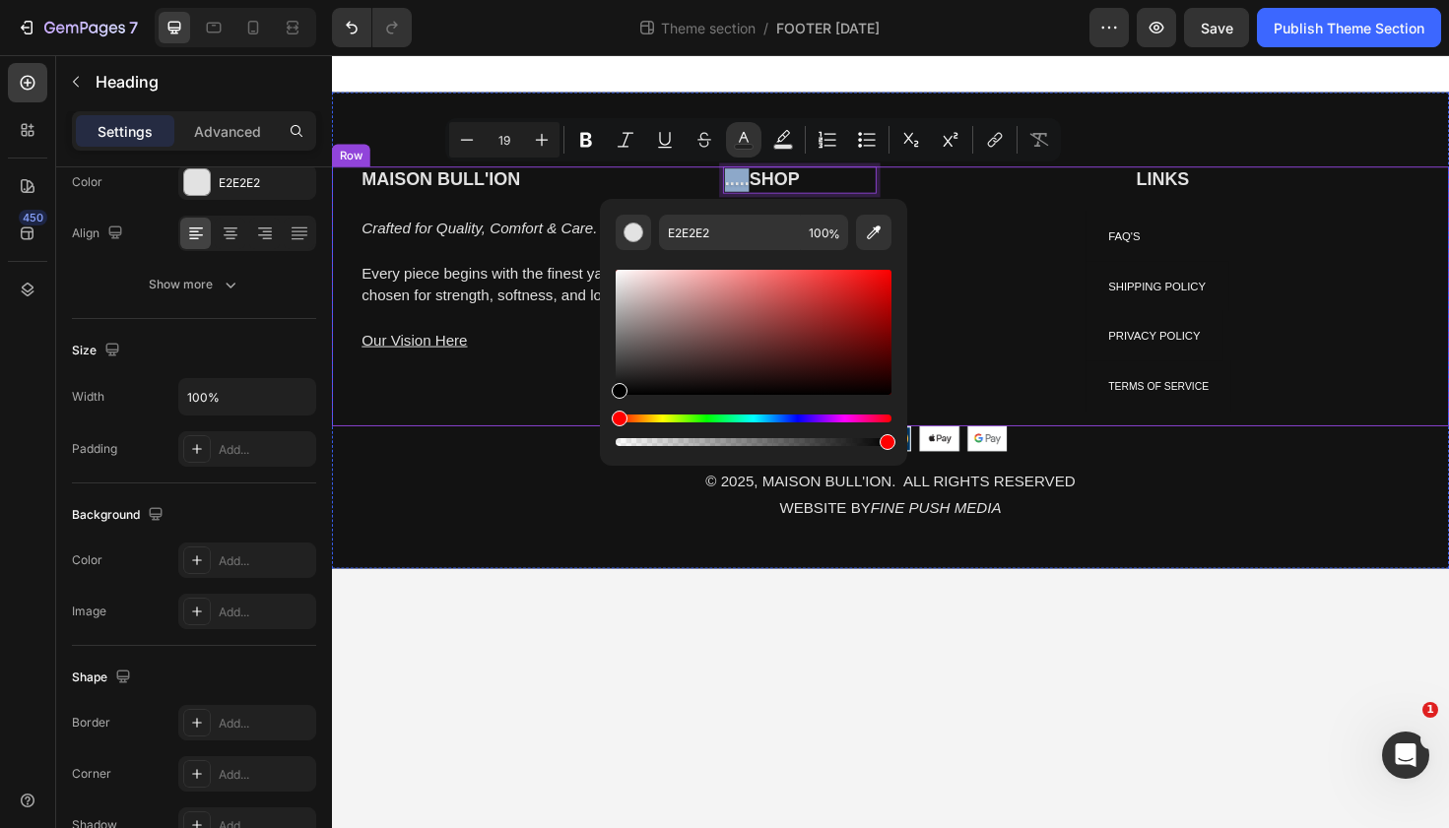
type input "000000"
drag, startPoint x: 966, startPoint y: 421, endPoint x: 601, endPoint y: 438, distance: 365.8
click at [524, 434] on div "MAISON BULL'ION Heading Crafted for Quality, Comfort & Care. Every piece begins…" at bounding box center [538, 310] width 355 height 275
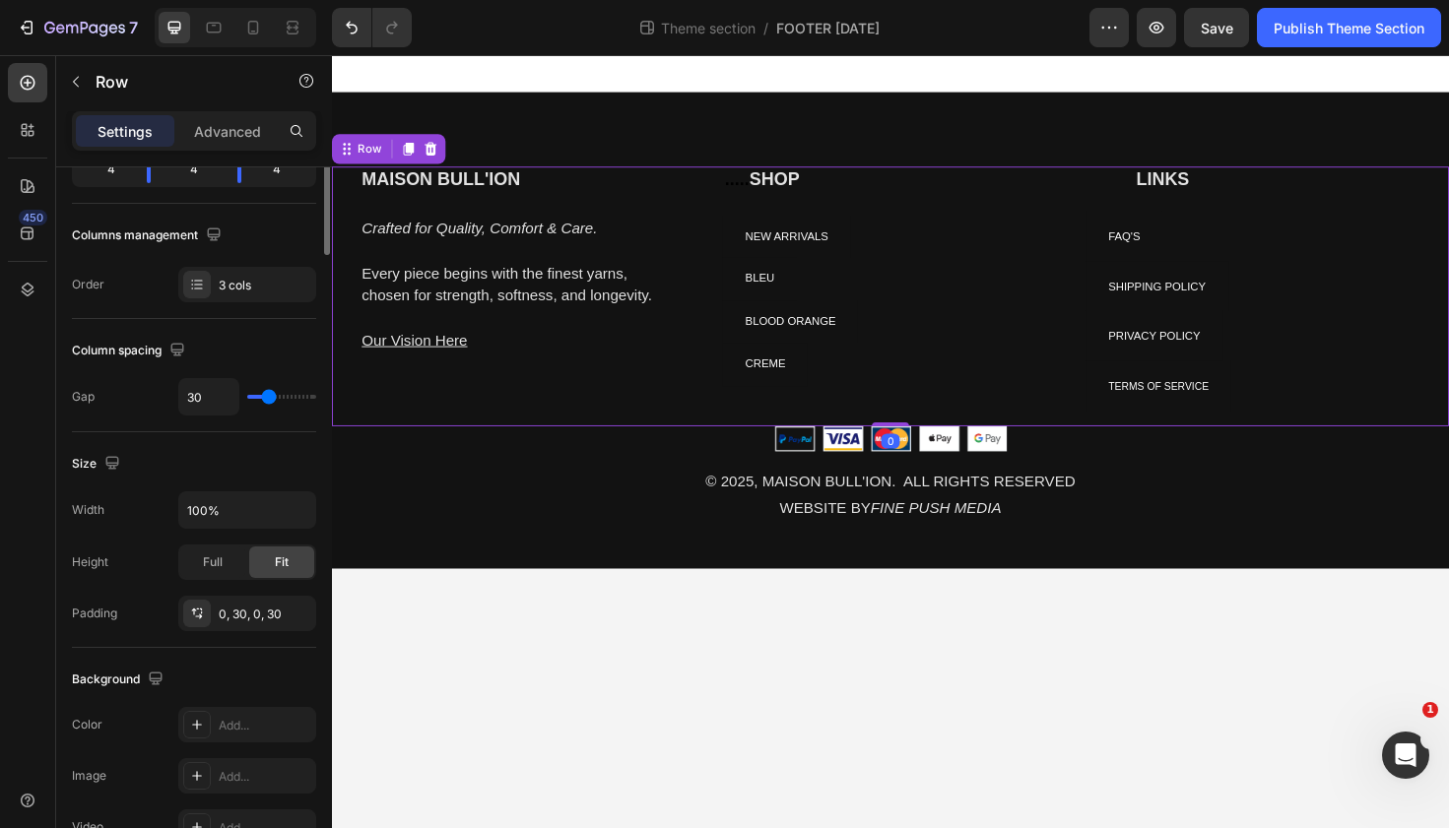
scroll to position [0, 0]
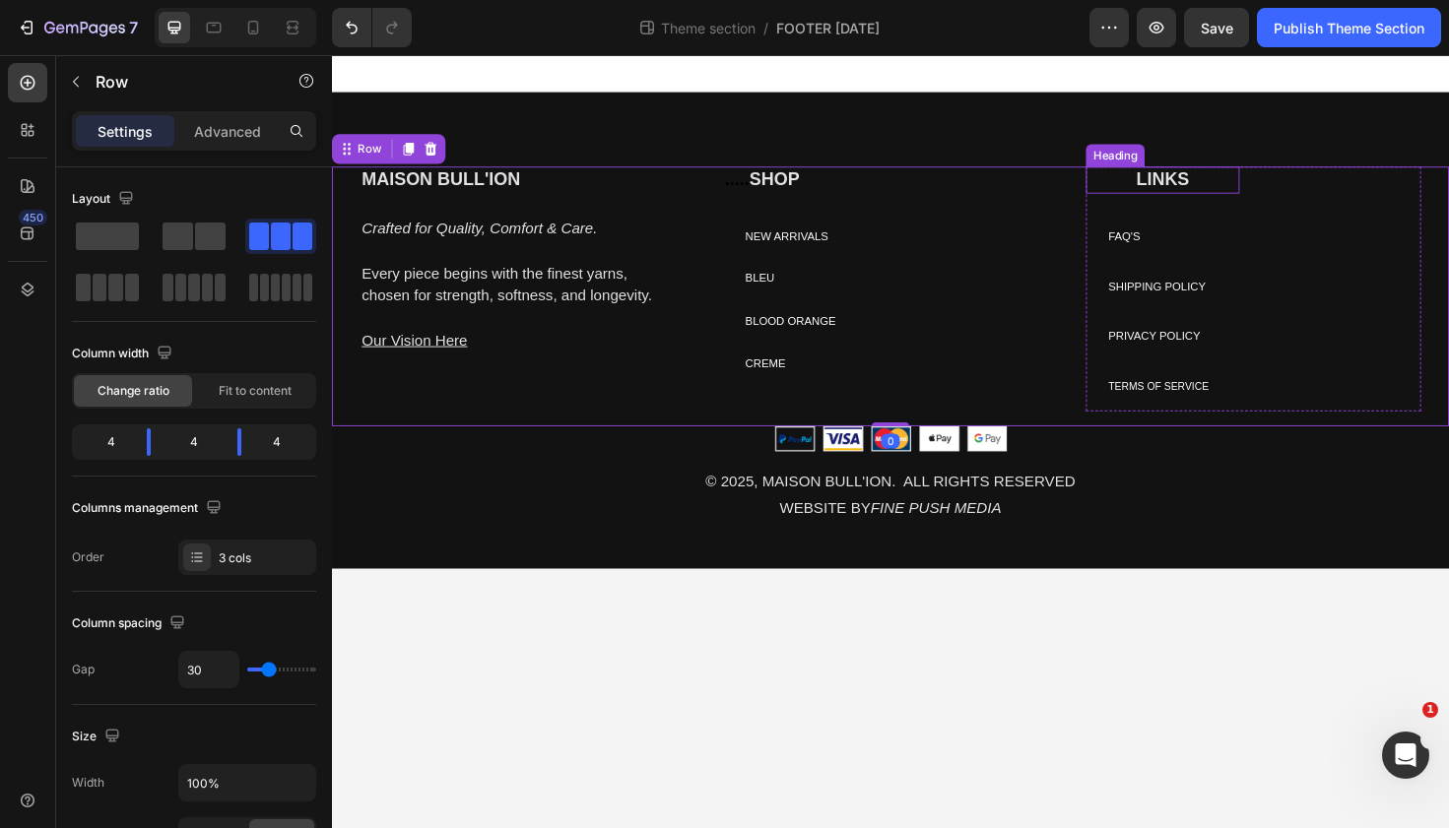
click at [1203, 182] on p "LINKS" at bounding box center [1211, 187] width 159 height 25
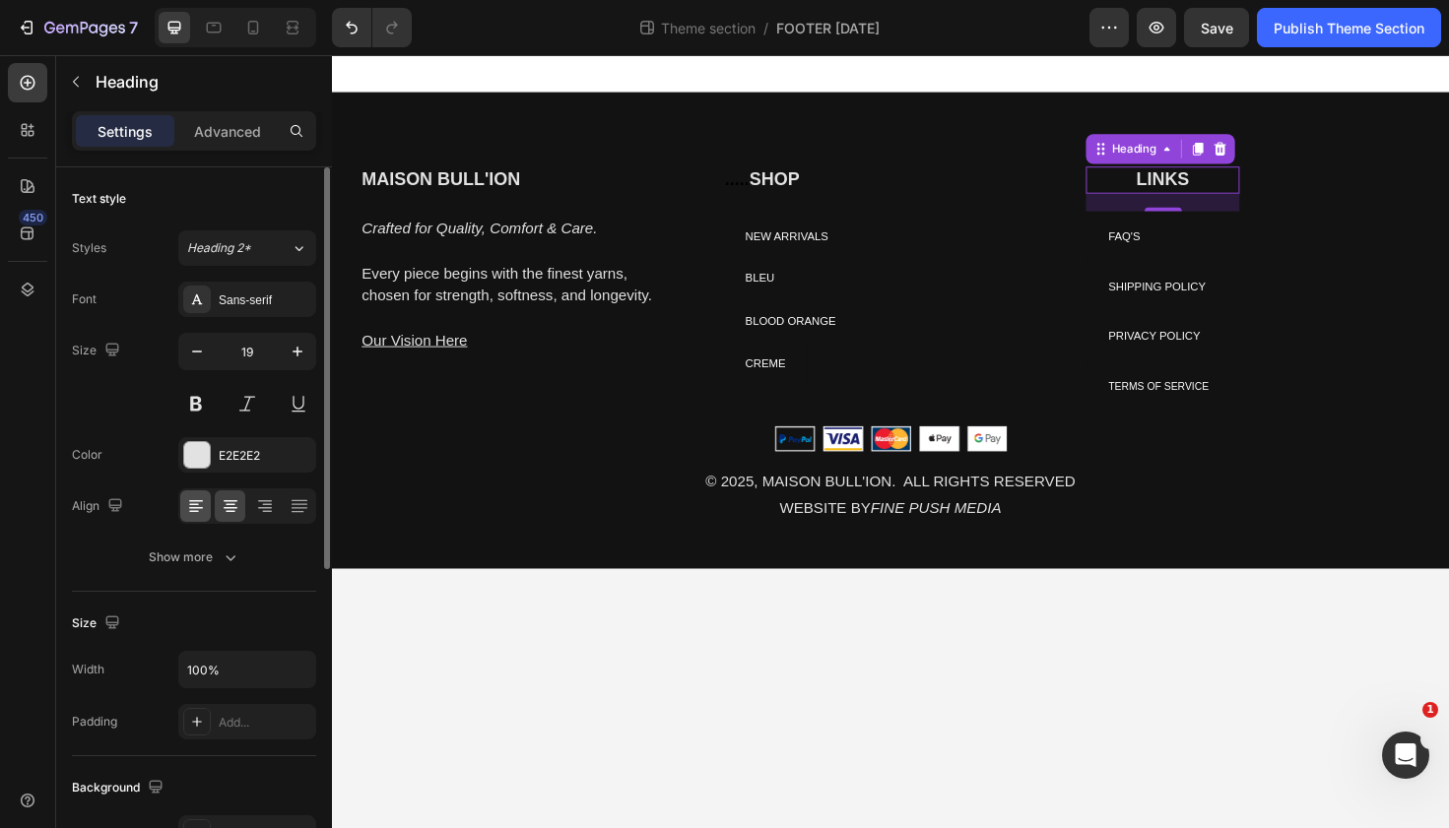
click at [196, 515] on icon at bounding box center [196, 506] width 20 height 20
click at [1139, 187] on p "LINKS" at bounding box center [1211, 187] width 159 height 25
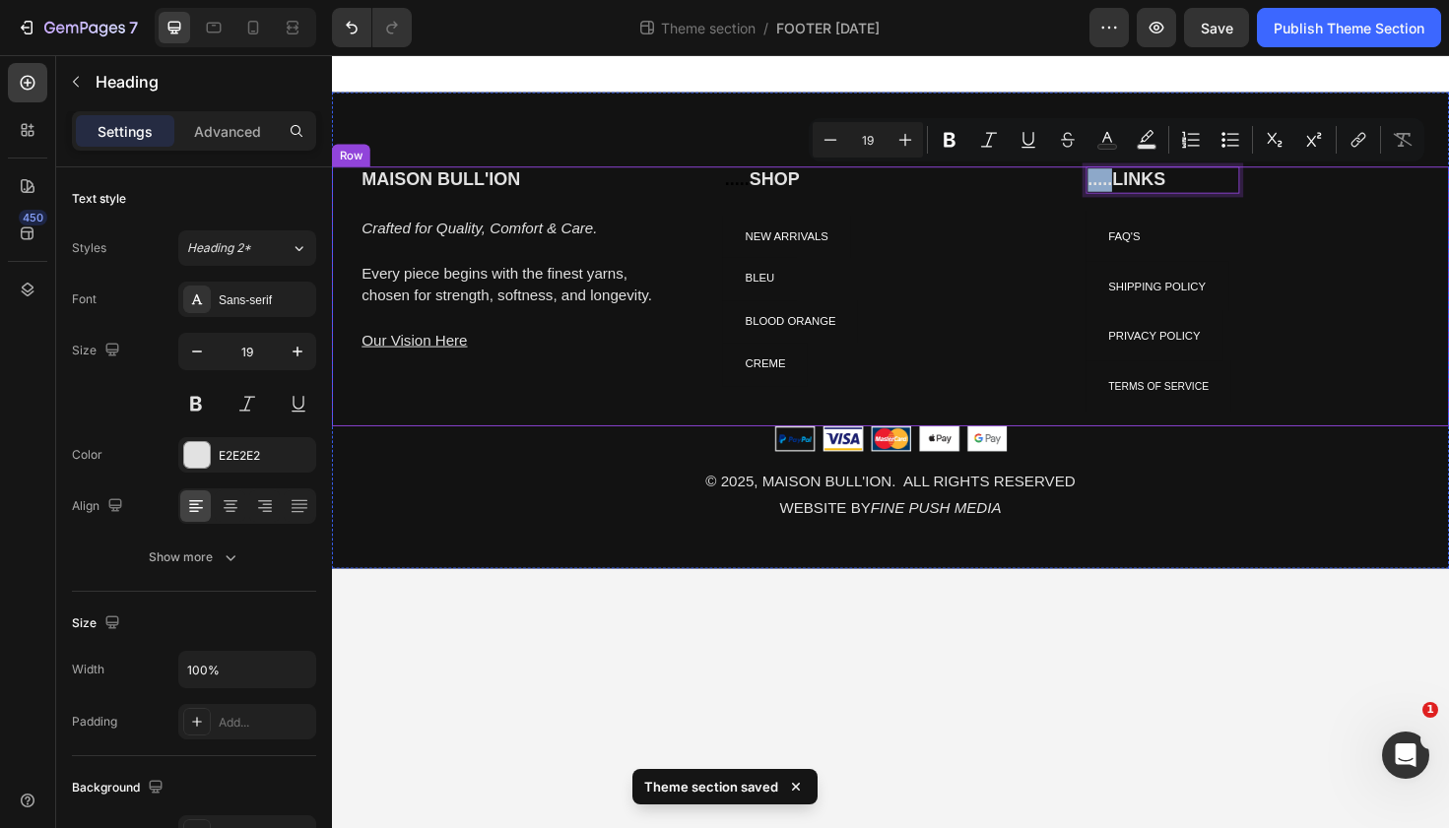
drag, startPoint x: 1156, startPoint y: 187, endPoint x: 1116, endPoint y: 189, distance: 40.4
click at [1116, 189] on div "MAISON BULL'ION Heading Crafted for Quality, Comfort & Care. Every piece begins…" at bounding box center [923, 310] width 1182 height 275
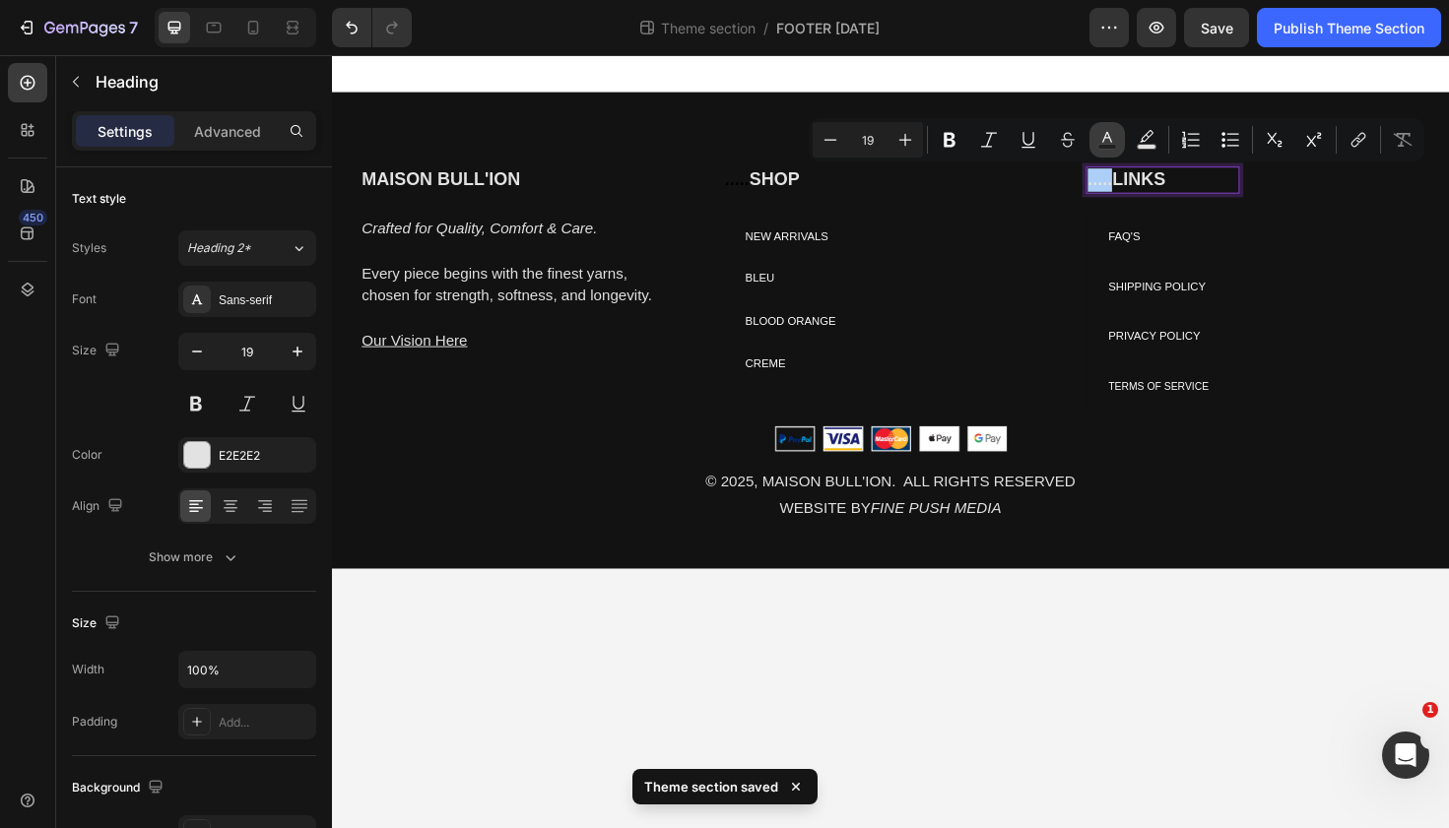
click at [1110, 137] on icon "Editor contextual toolbar" at bounding box center [1107, 140] width 20 height 20
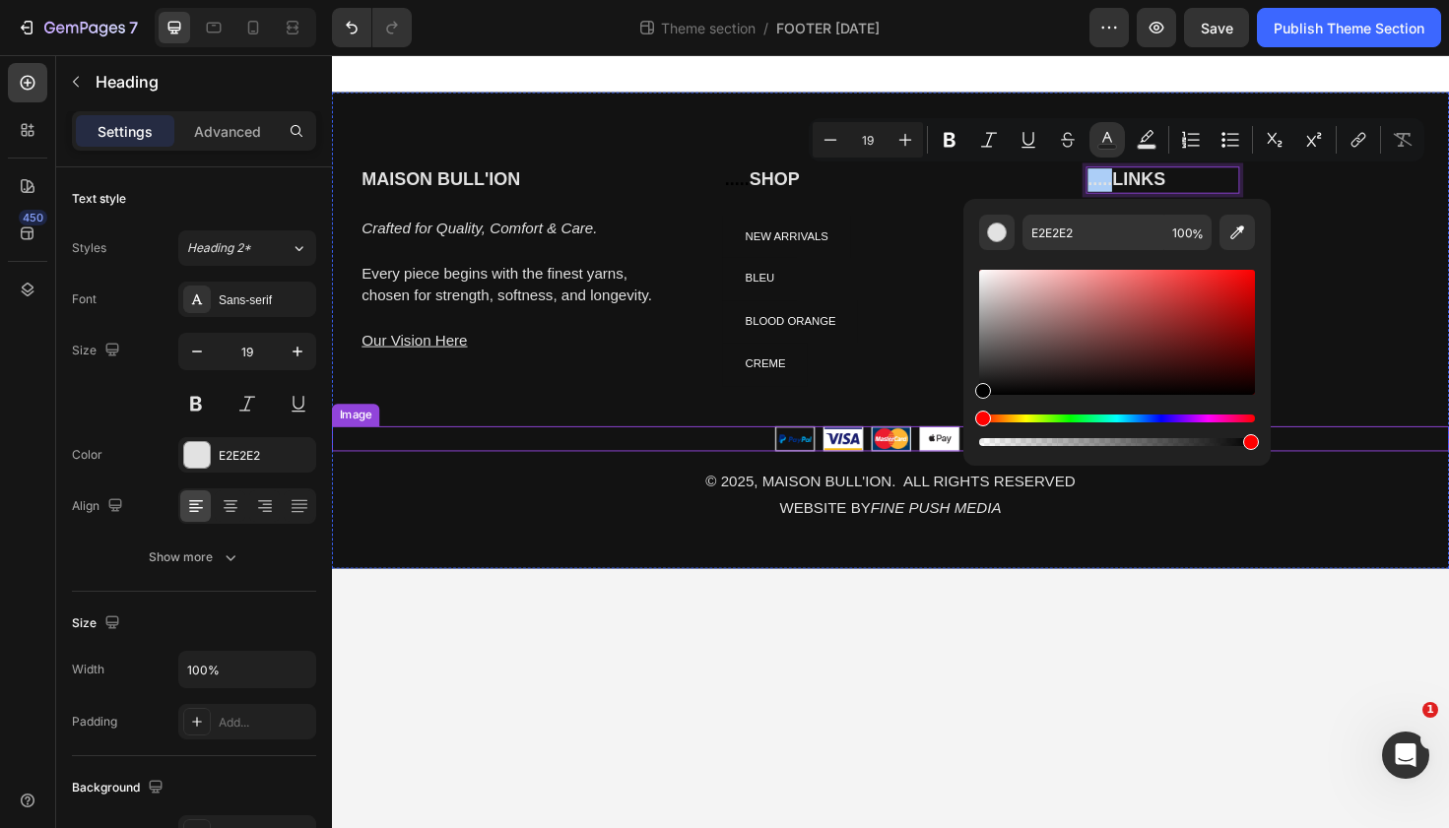
drag, startPoint x: 1330, startPoint y: 397, endPoint x: 983, endPoint y: 449, distance: 350.6
type input "000000"
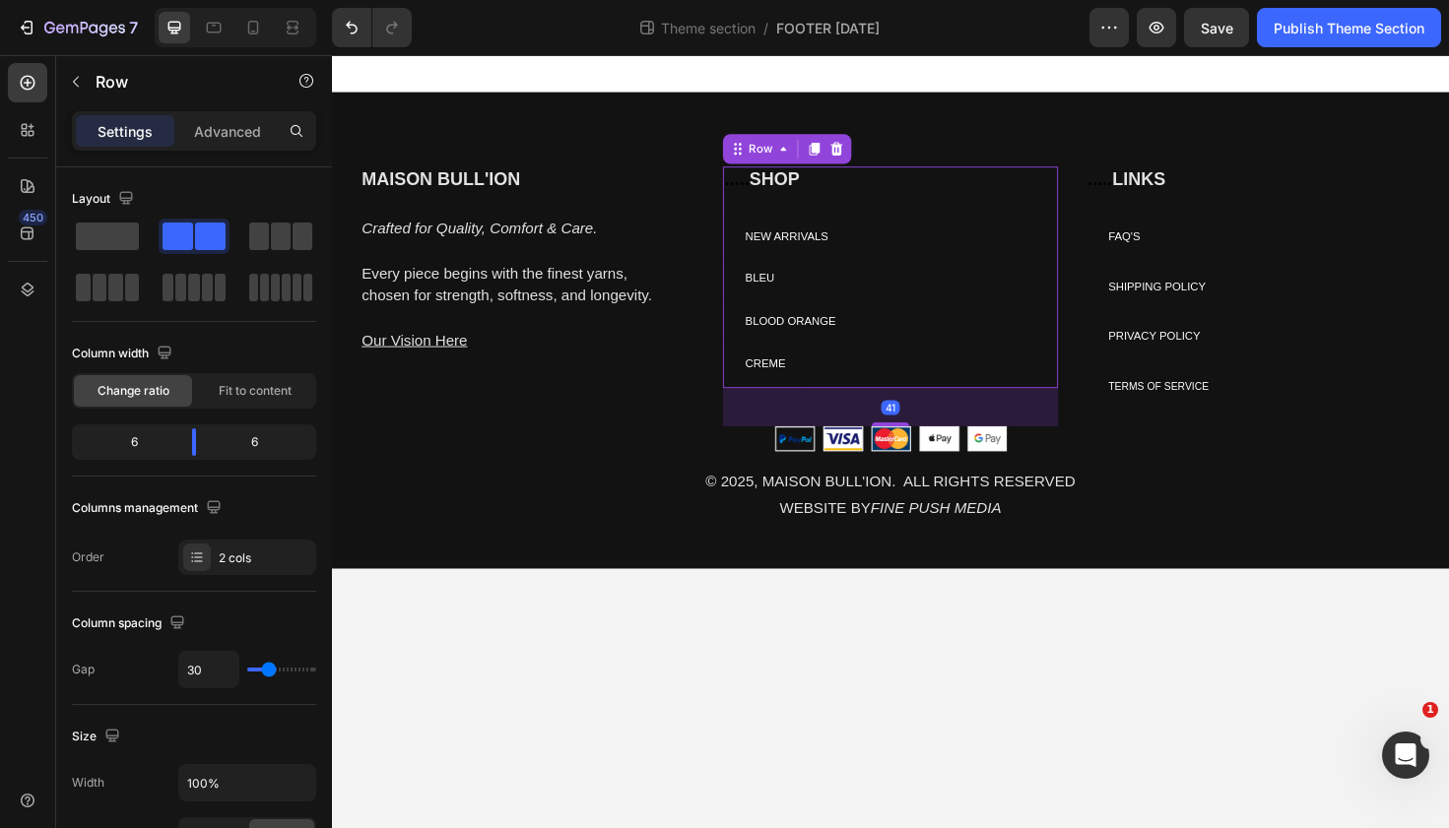
click at [939, 312] on div "Heading" at bounding box center [1019, 290] width 163 height 234
click at [1221, 26] on span "Save" at bounding box center [1217, 28] width 33 height 17
click at [476, 344] on p at bounding box center [518, 334] width 311 height 24
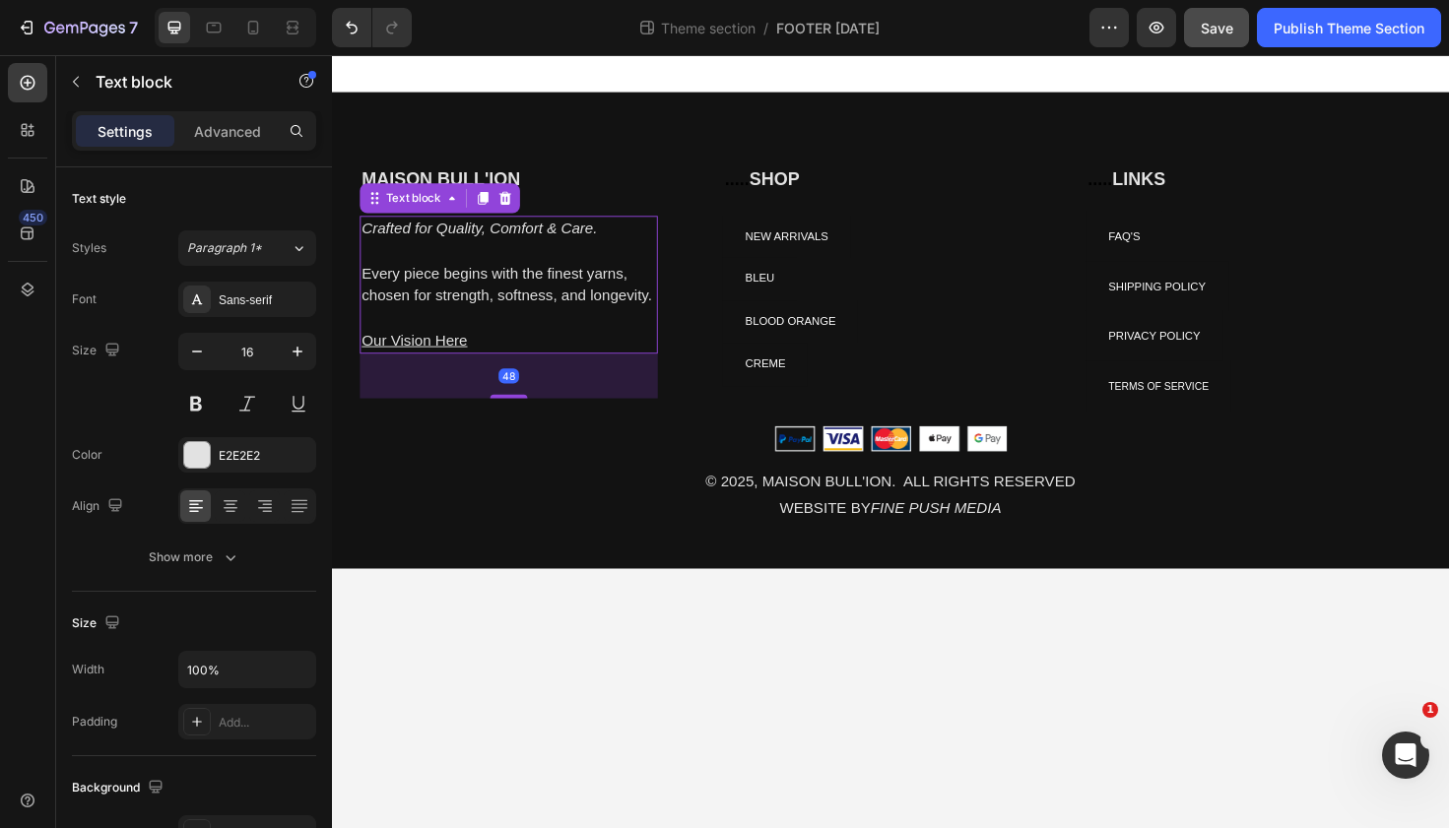
click at [490, 357] on p "Our Vision Here" at bounding box center [518, 358] width 311 height 24
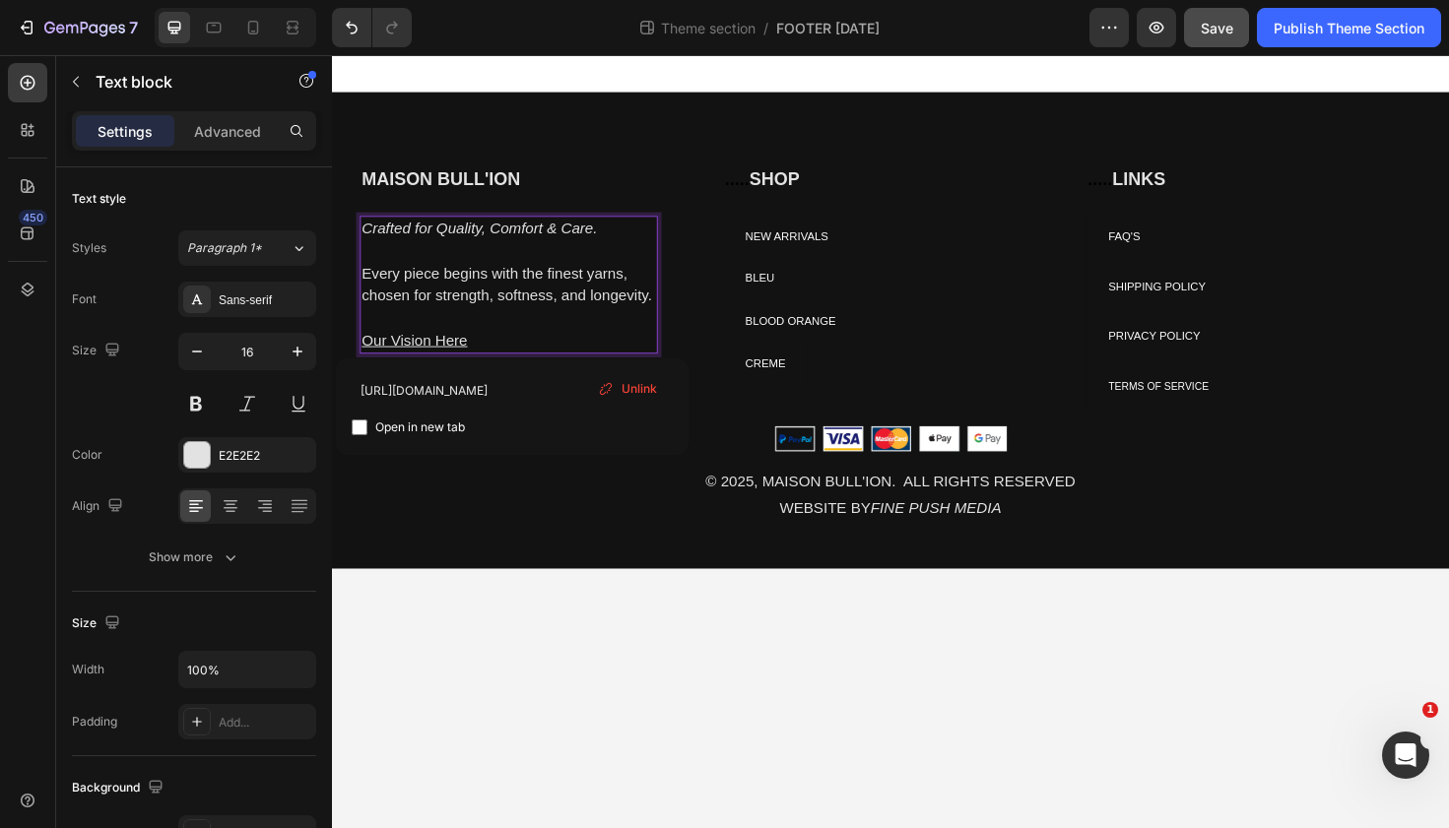
click at [451, 358] on u "Our Vision Here" at bounding box center [419, 357] width 112 height 17
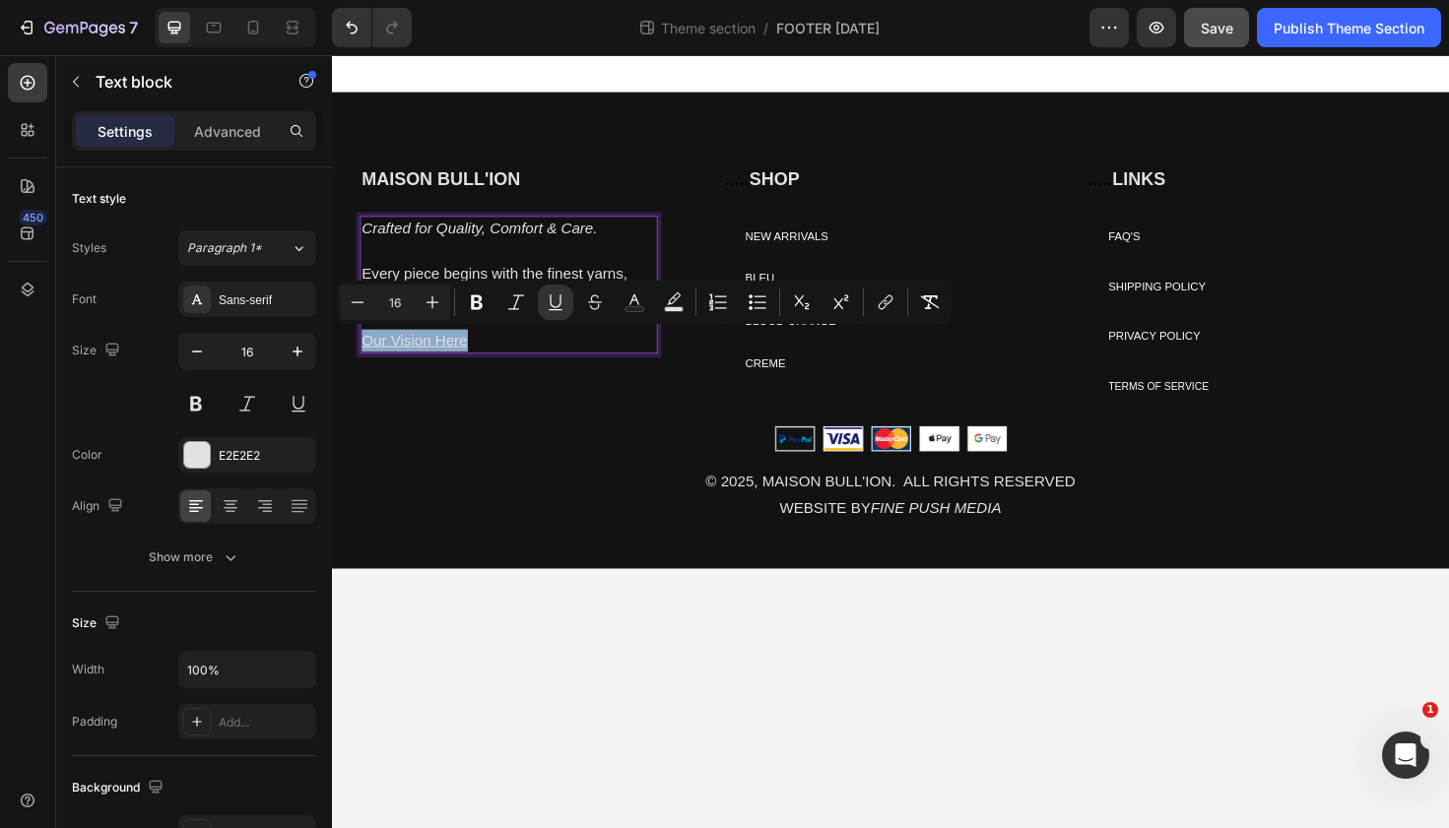
click at [451, 358] on u "Our Vision Here" at bounding box center [419, 357] width 112 height 17
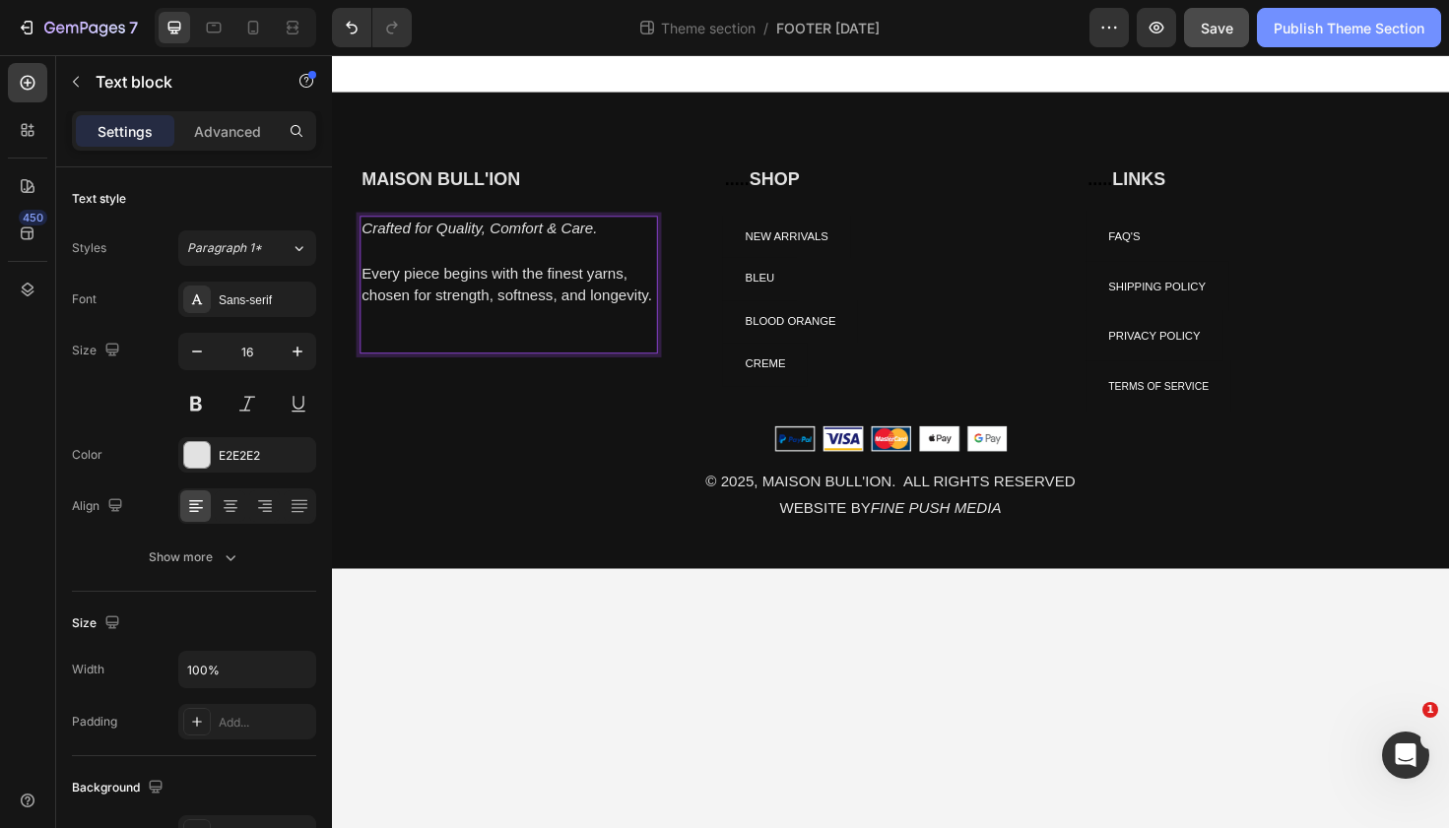
click at [1327, 18] on div "Publish Theme Section" at bounding box center [1348, 28] width 151 height 21
click at [416, 341] on p "Rich Text Editor. Editing area: main" at bounding box center [518, 334] width 311 height 24
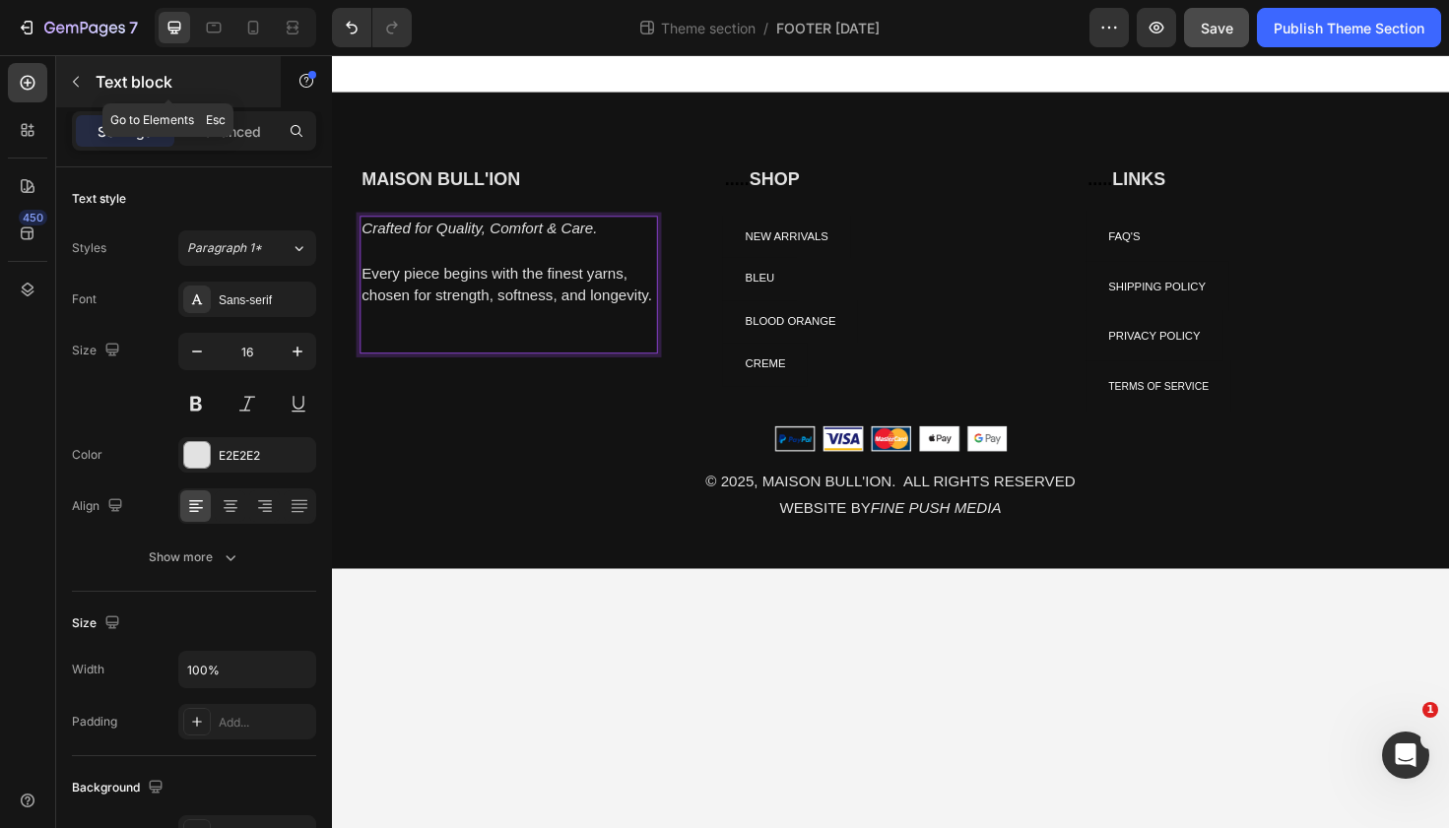
click at [78, 80] on icon "button" at bounding box center [76, 82] width 16 height 16
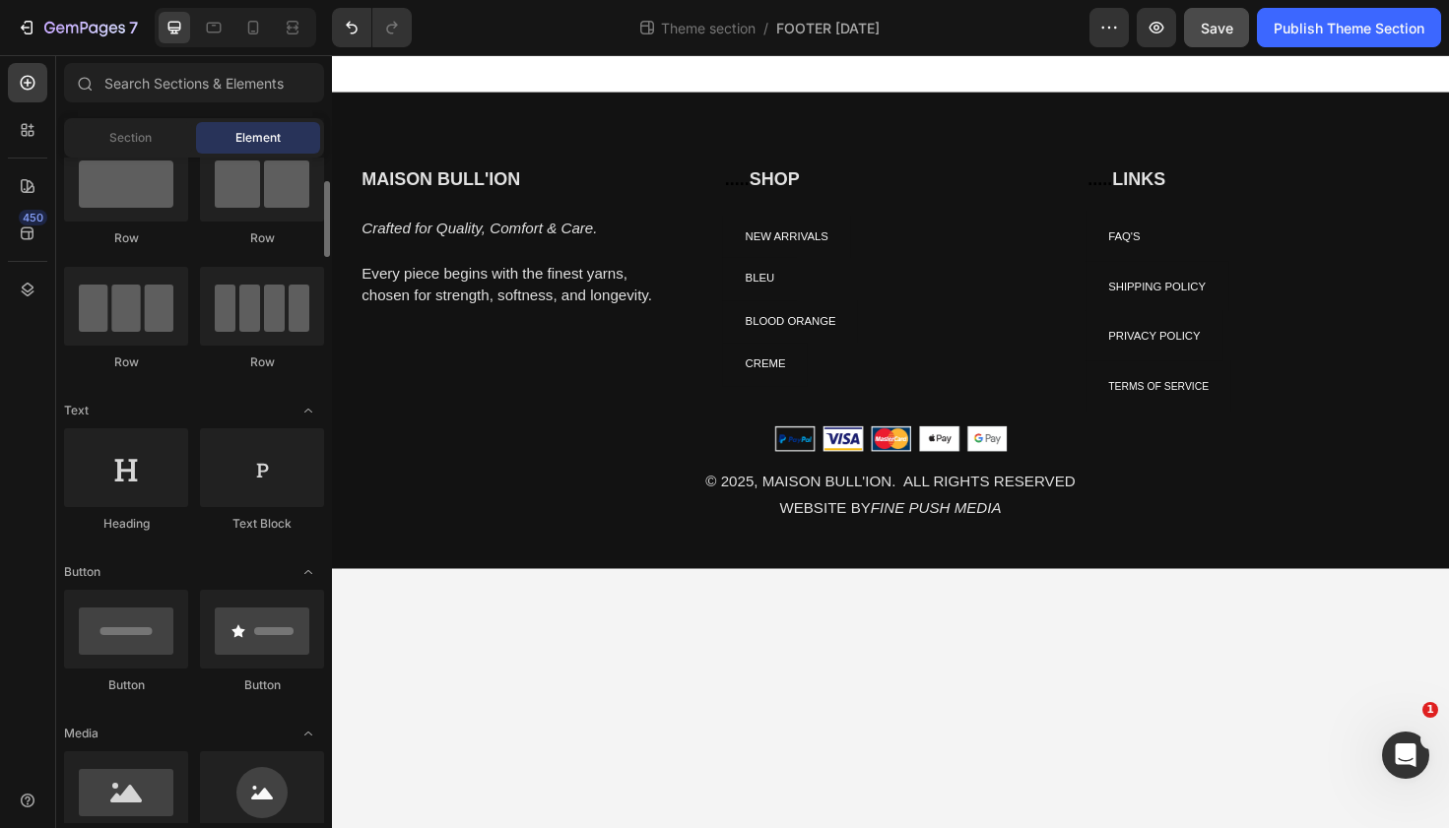
scroll to position [92, 0]
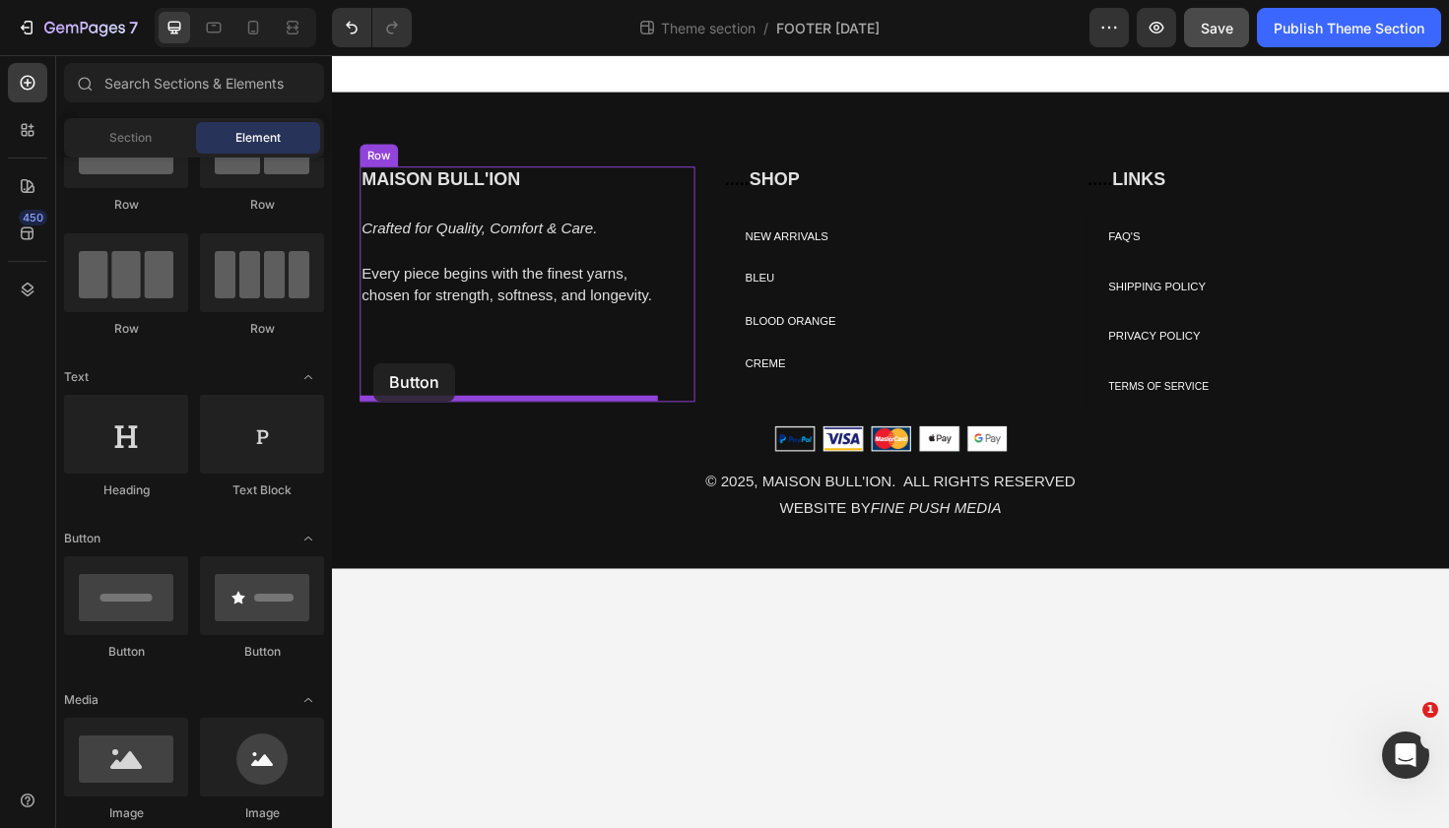
drag, startPoint x: 457, startPoint y: 662, endPoint x: 375, endPoint y: 381, distance: 292.4
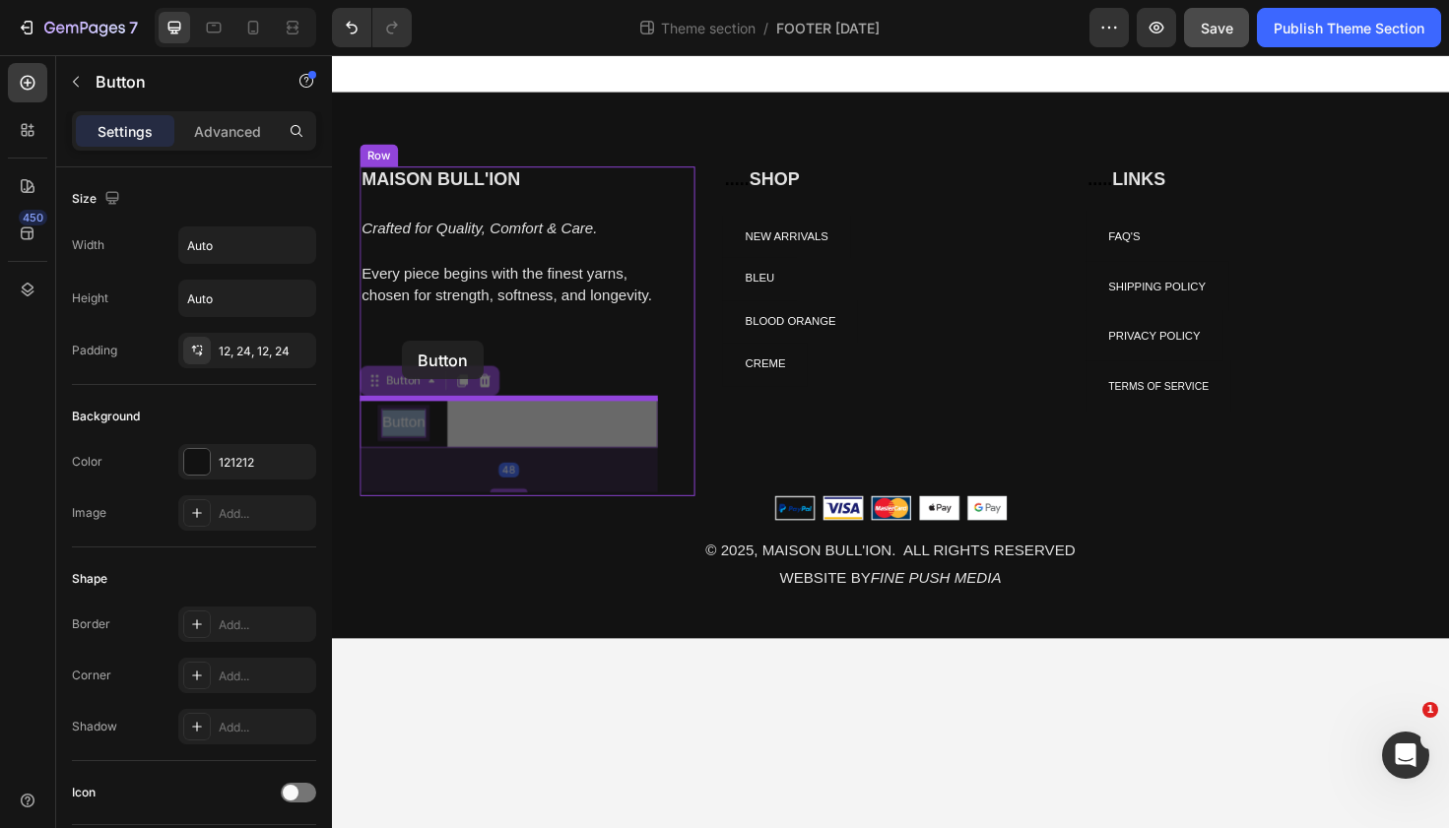
drag, startPoint x: 411, startPoint y: 440, endPoint x: 402, endPoint y: 344, distance: 96.9
click at [402, 344] on div "MAISON BULL'ION Heading Crafted for Quality, Comfort & Care. Every piece begins…" at bounding box center [923, 364] width 1182 height 618
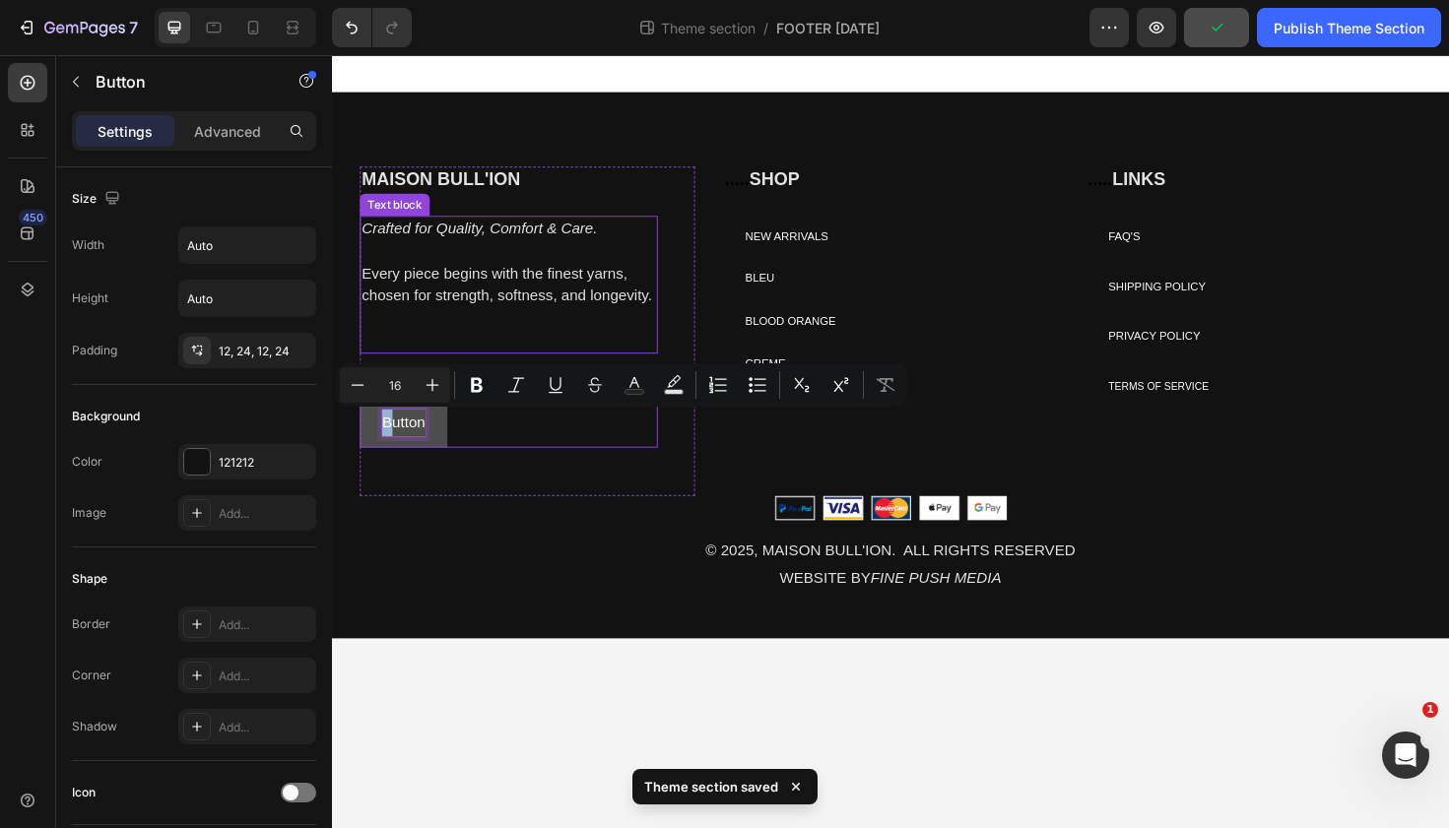
drag, startPoint x: 397, startPoint y: 441, endPoint x: 397, endPoint y: 334, distance: 107.4
drag, startPoint x: 426, startPoint y: 448, endPoint x: 420, endPoint y: 341, distance: 107.6
click at [420, 341] on div "MAISON BULL'ION Heading Crafted for Quality, Comfort & Care. Every piece begins…" at bounding box center [518, 347] width 315 height 349
click at [375, 443] on button "Button" at bounding box center [407, 445] width 93 height 52
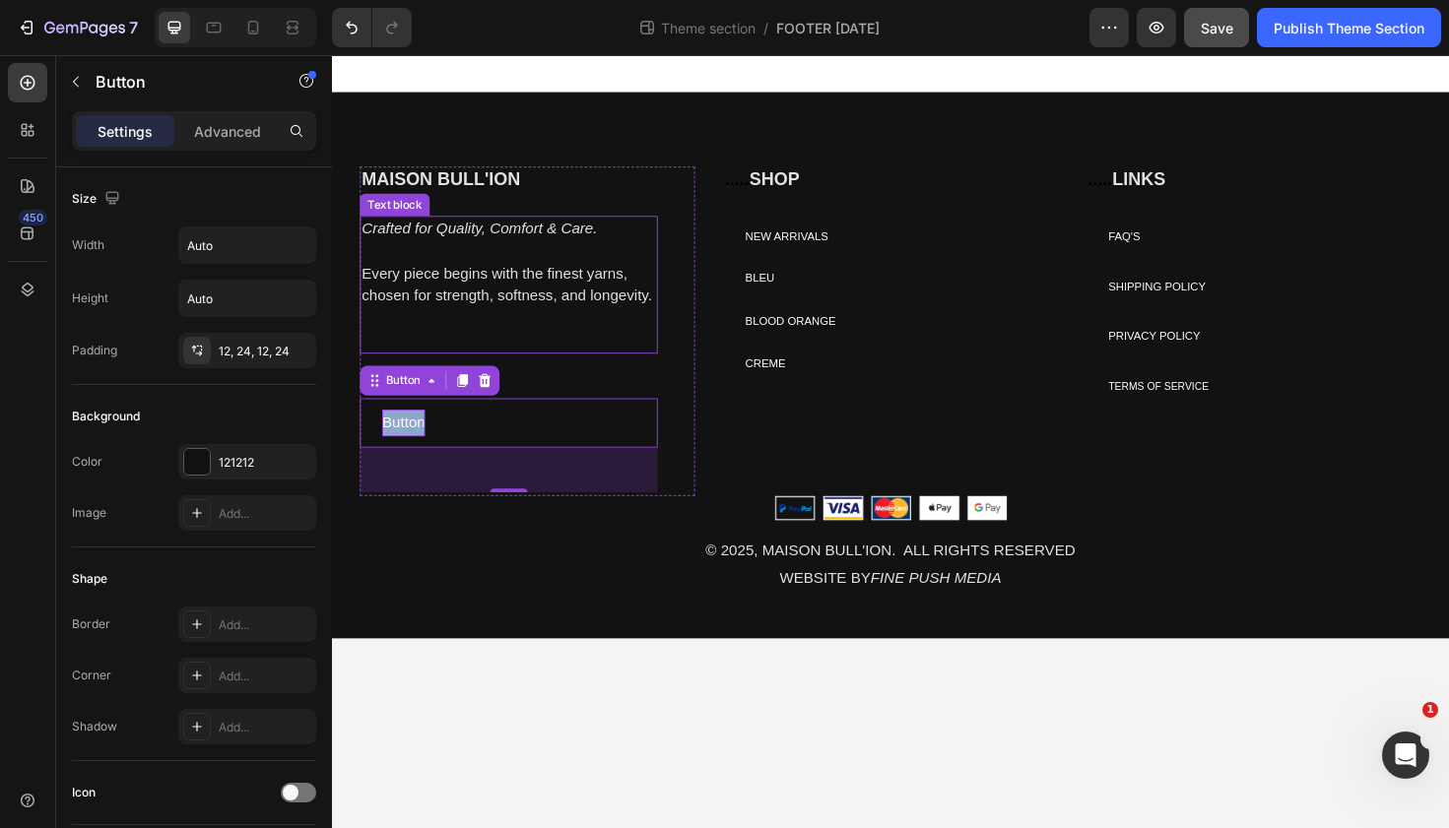
drag, startPoint x: 377, startPoint y: 404, endPoint x: 378, endPoint y: 333, distance: 70.9
click at [378, 333] on div "MAISON BULL'ION Heading Crafted for Quality, Comfort & Care. Every piece begins…" at bounding box center [518, 347] width 315 height 349
drag, startPoint x: 376, startPoint y: 401, endPoint x: 410, endPoint y: 333, distance: 75.8
click at [410, 333] on div "MAISON BULL'ION Heading Crafted for Quality, Comfort & Care. Every piece begins…" at bounding box center [518, 347] width 315 height 349
click at [496, 408] on div at bounding box center [494, 400] width 24 height 24
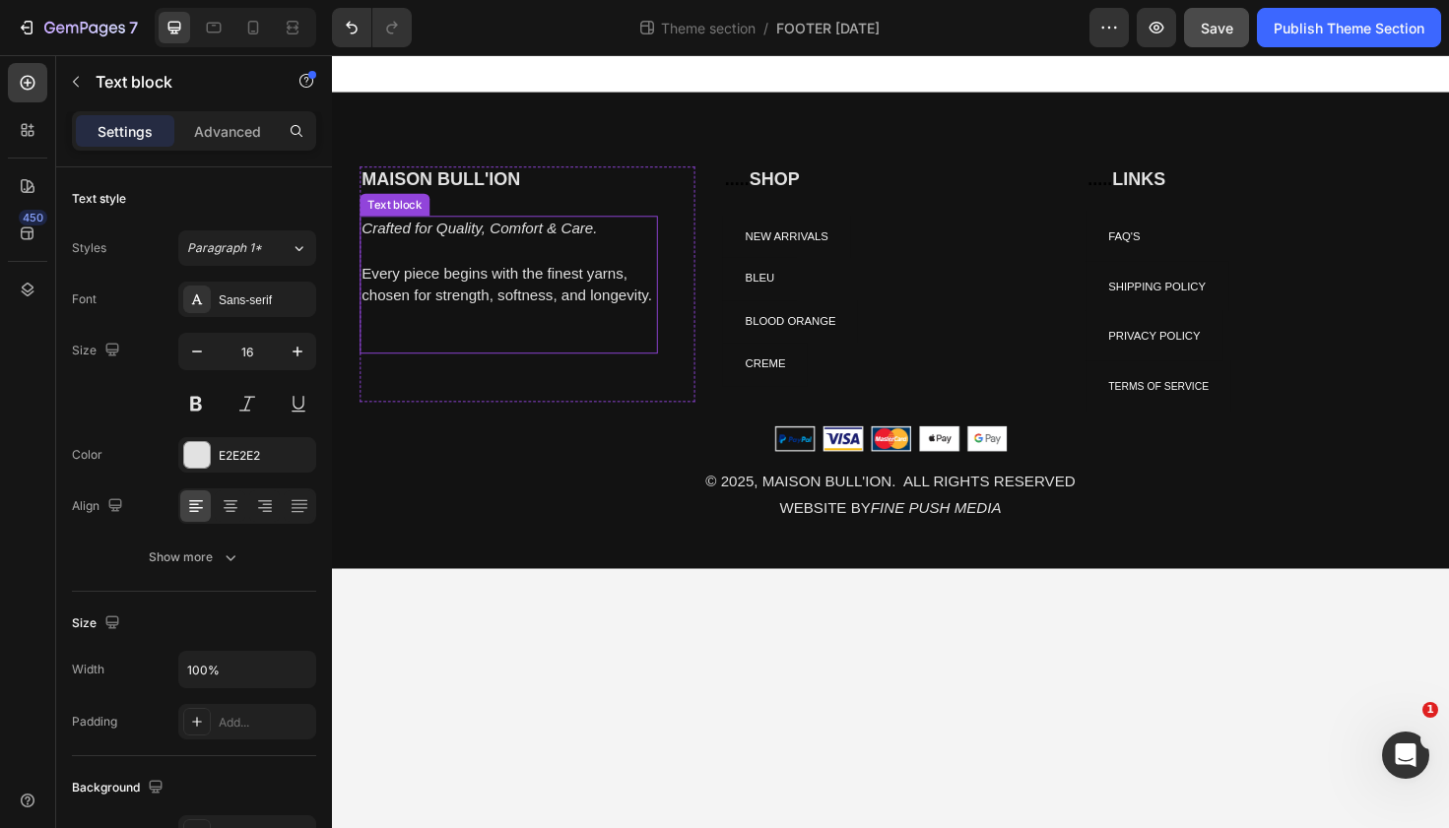
click at [437, 341] on p "Rich Text Editor. Editing area: main" at bounding box center [518, 334] width 311 height 24
click at [395, 348] on p "Rich Text Editor. Editing area: main" at bounding box center [518, 358] width 311 height 24
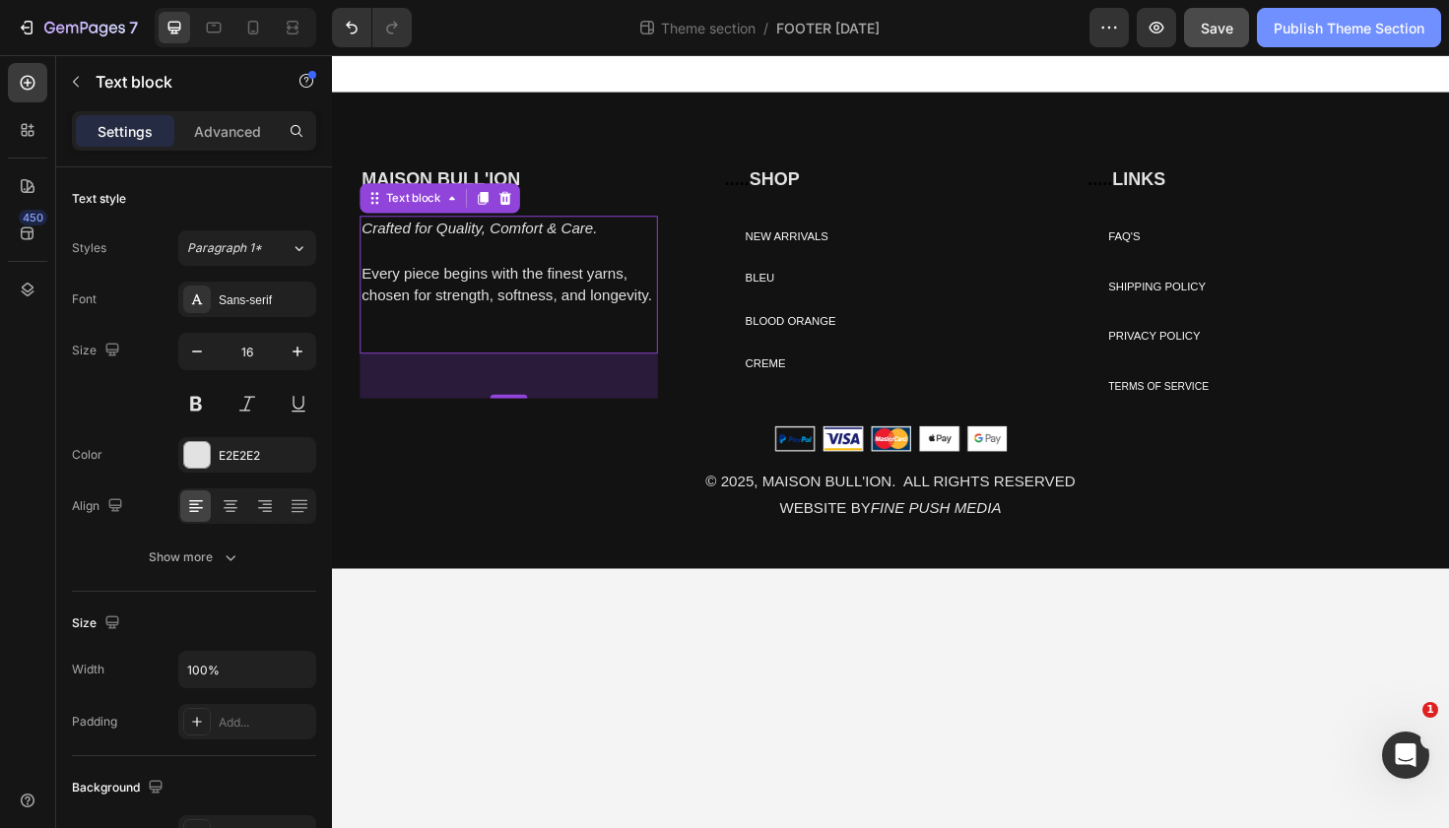
click at [1278, 30] on div "Publish Theme Section" at bounding box center [1348, 28] width 151 height 21
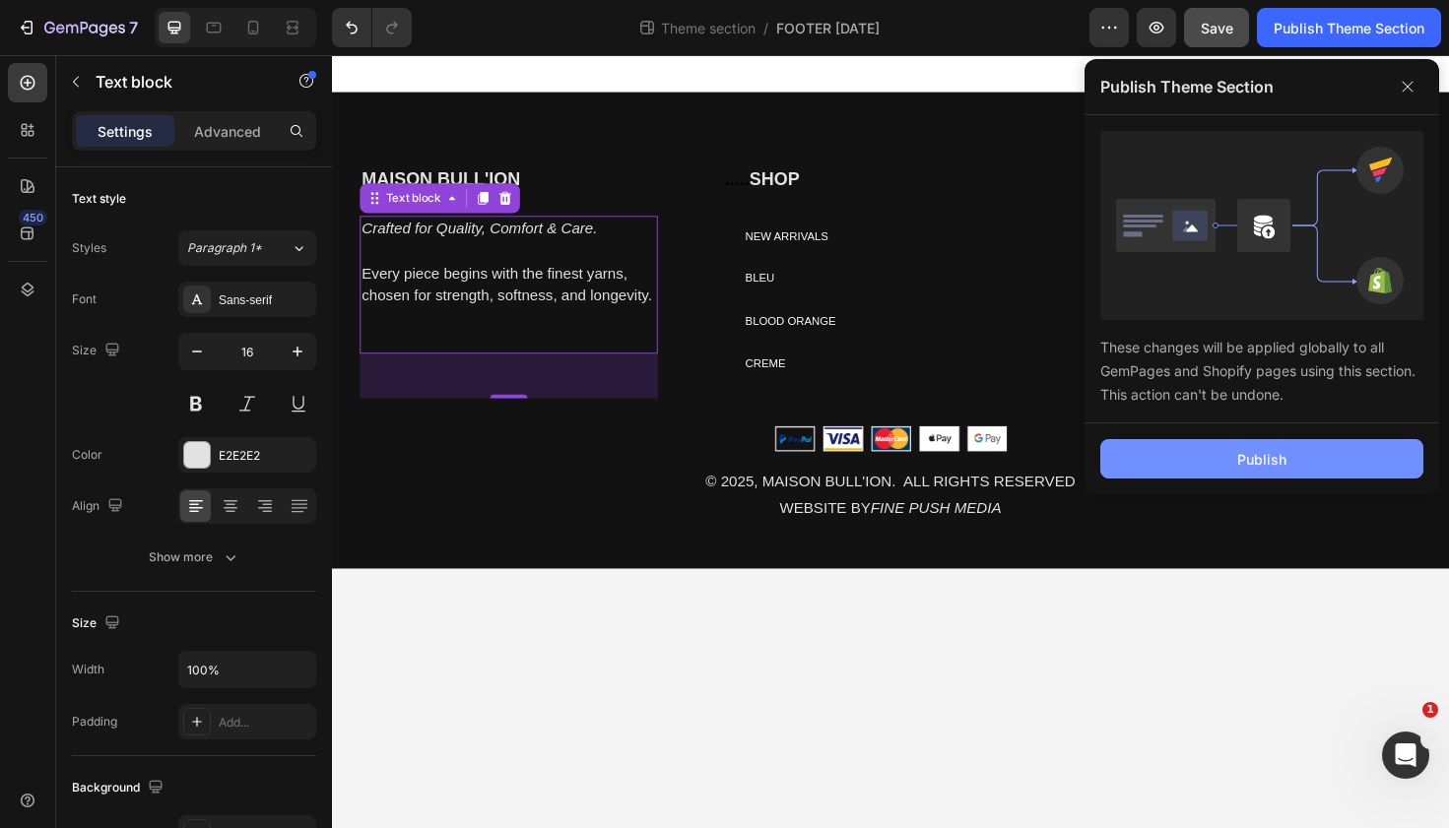
click at [1176, 439] on button "Publish" at bounding box center [1261, 458] width 323 height 39
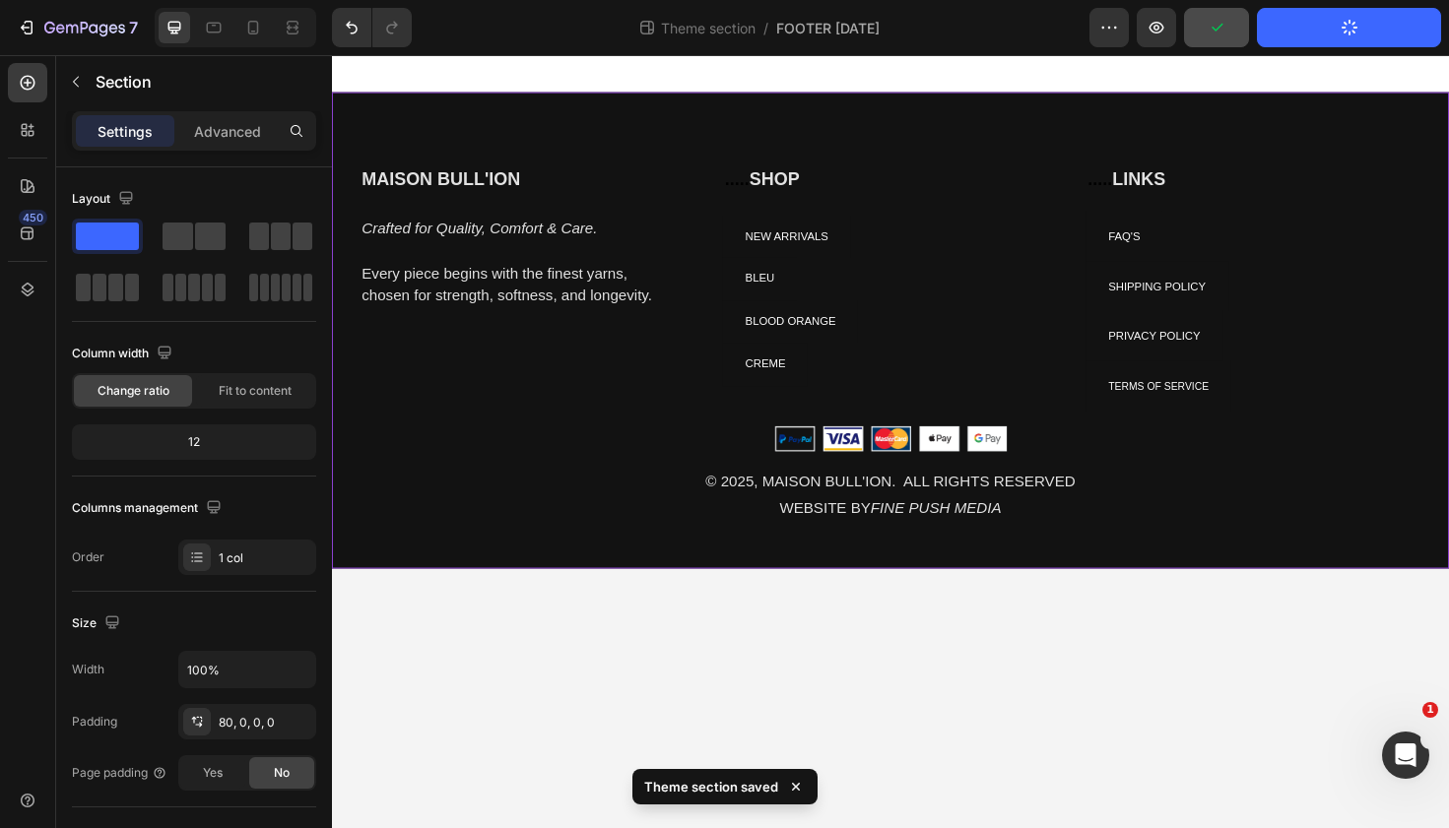
click at [1225, 474] on div "MAISON BULL'ION Heading Crafted for Quality, Comfort & Care. Every piece begins…" at bounding box center [923, 385] width 1182 height 425
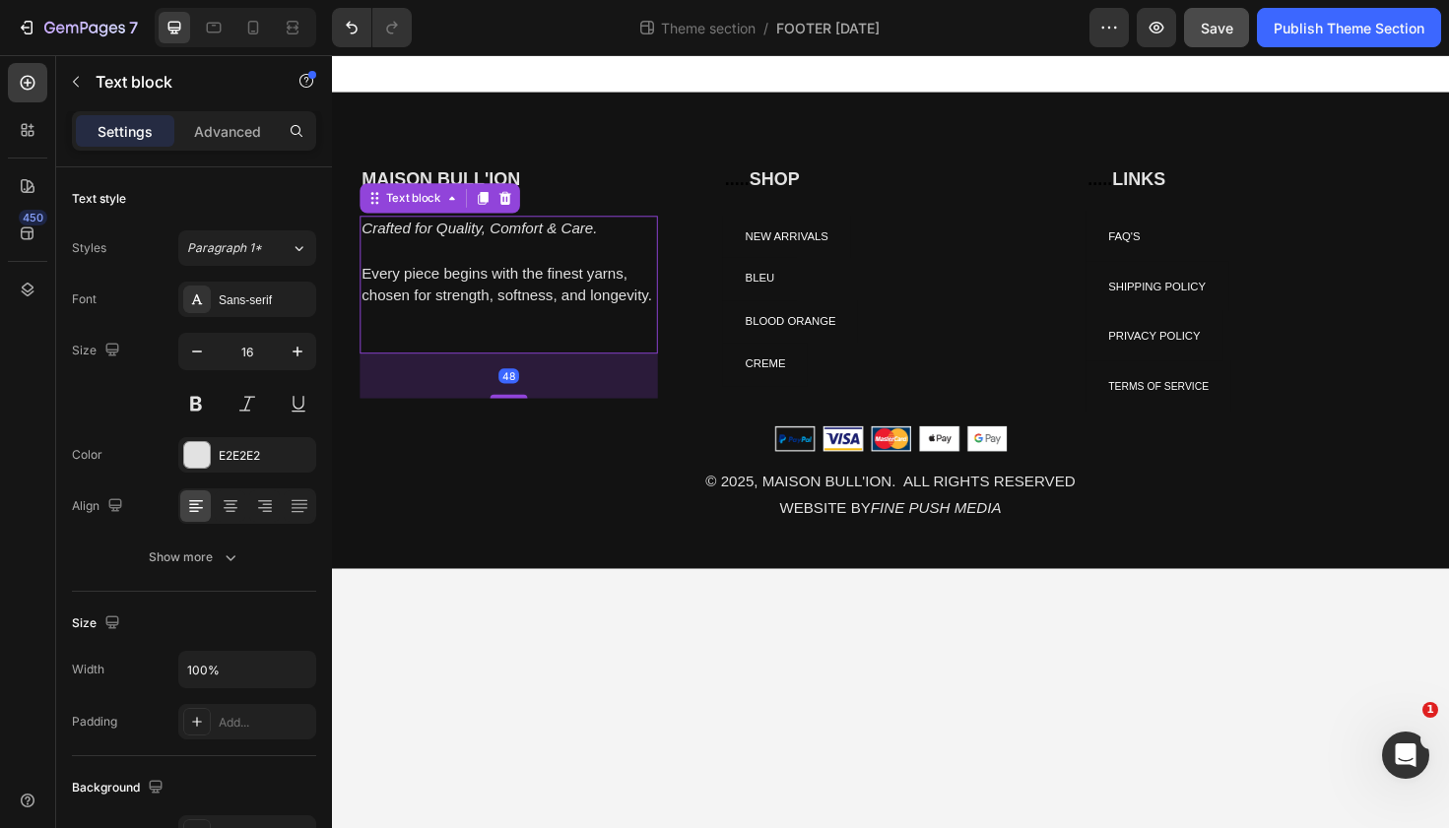
click at [575, 349] on p "Rich Text Editor. Editing area: main" at bounding box center [518, 358] width 311 height 24
click at [1220, 14] on button "Save" at bounding box center [1216, 27] width 65 height 39
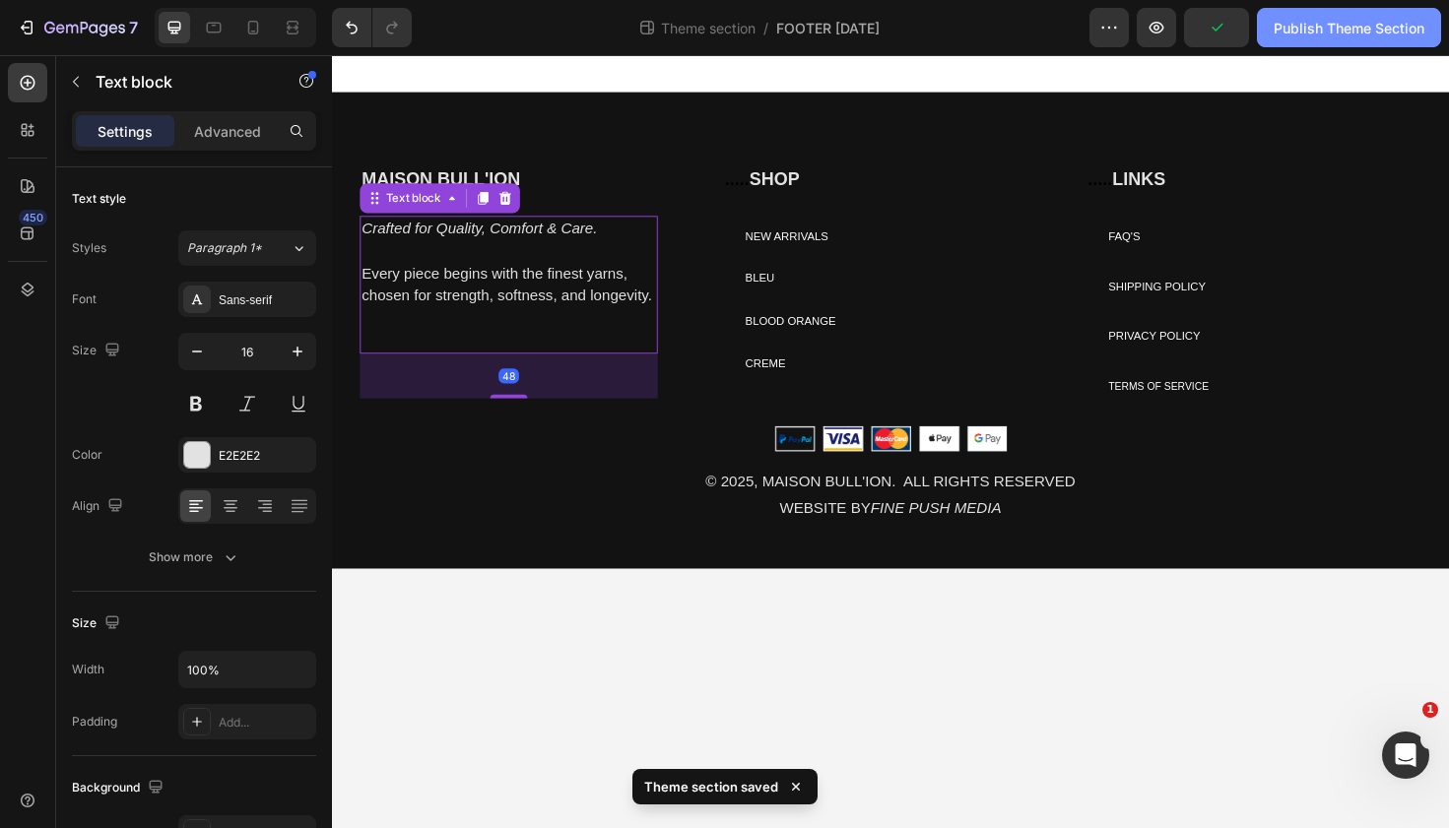
click at [1304, 33] on div "Publish Theme Section" at bounding box center [1348, 28] width 151 height 21
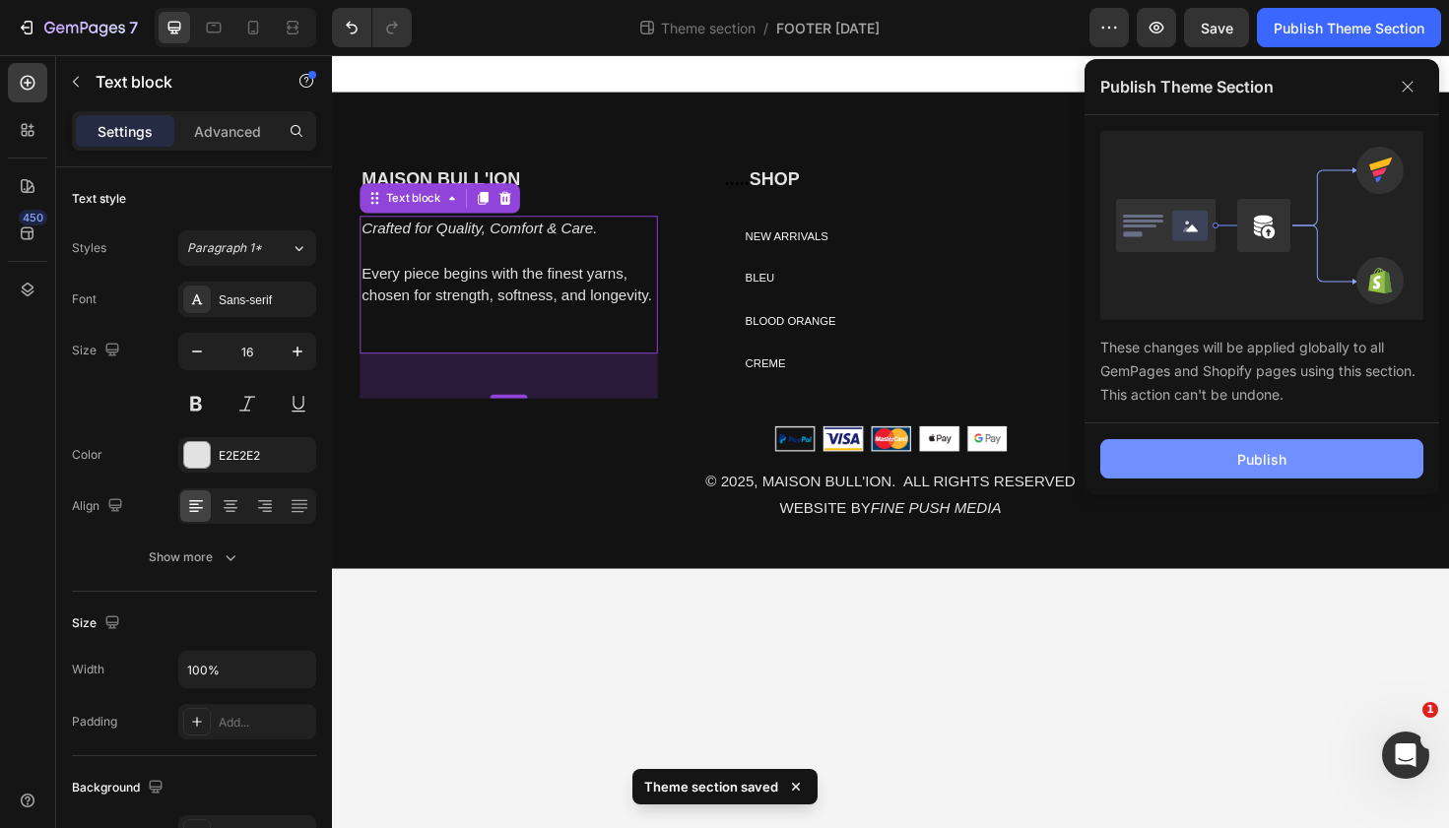
click at [1237, 451] on div "Publish" at bounding box center [1261, 459] width 49 height 21
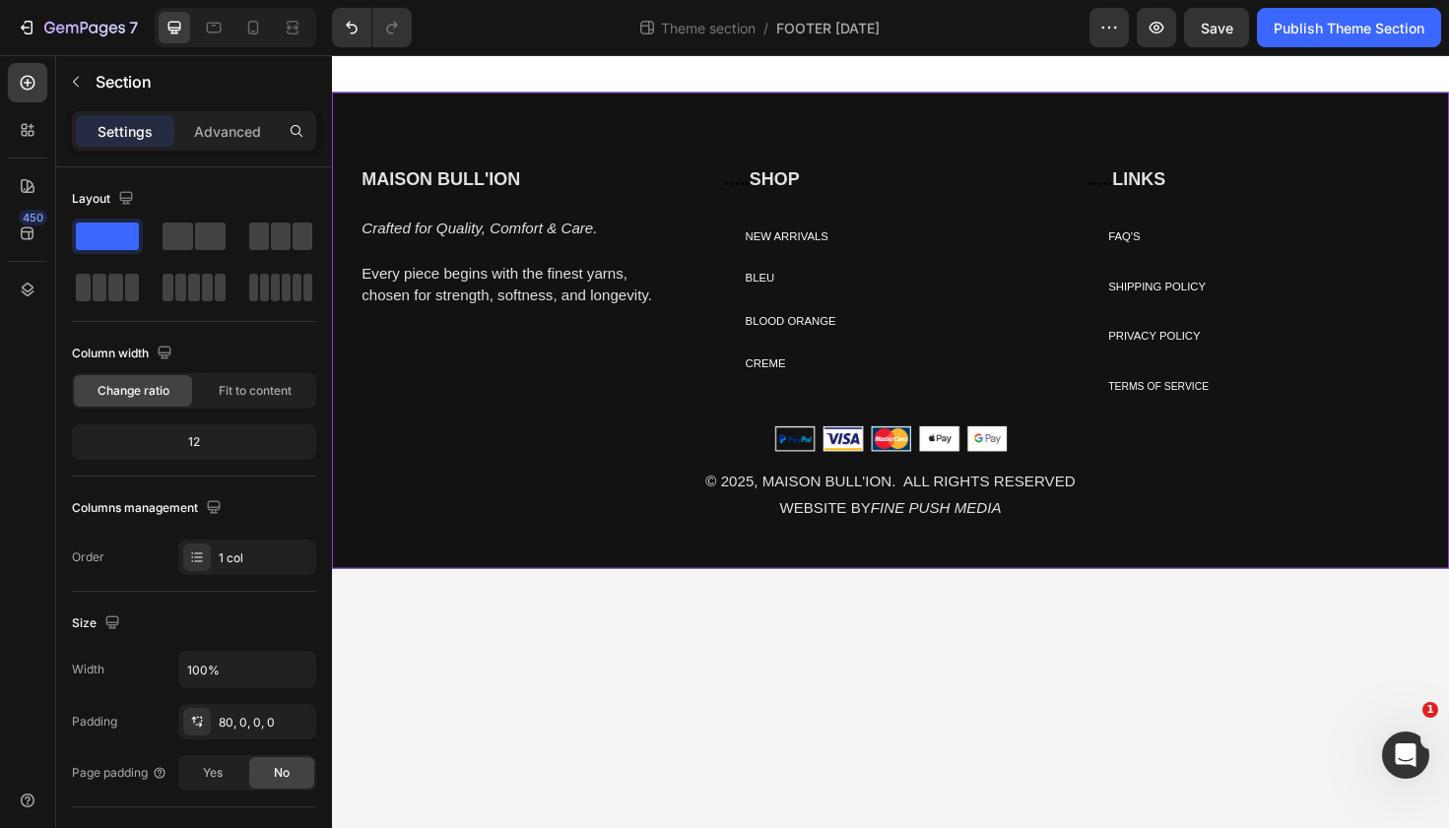
click at [413, 488] on div "MAISON BULL'ION Heading Crafted for Quality, Comfort & Care. Every piece begins…" at bounding box center [923, 385] width 1182 height 425
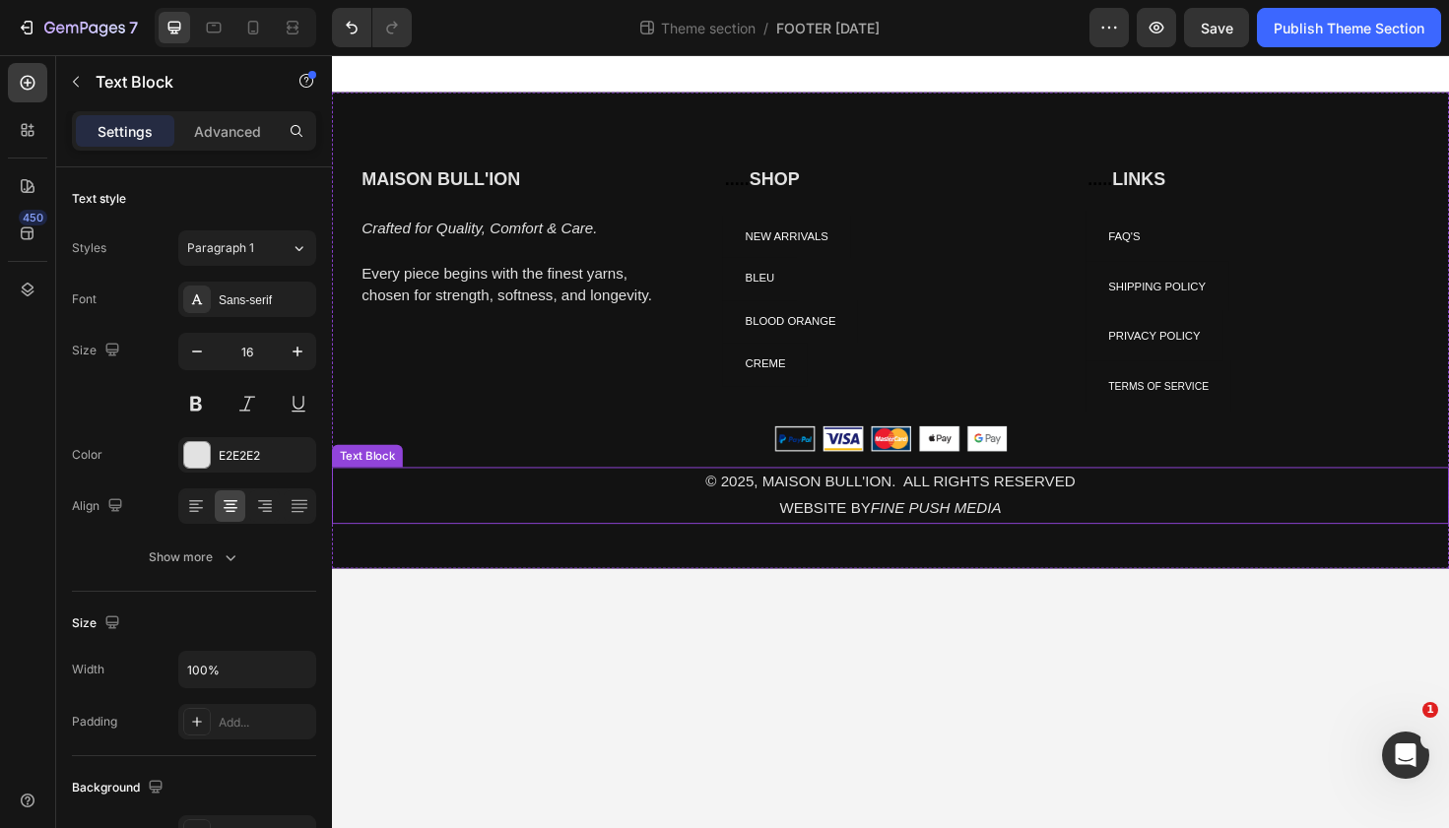
click at [420, 507] on p "© 2025, MAISON BULL'ION. ALL RIGHTS RESERVED" at bounding box center [923, 507] width 1178 height 29
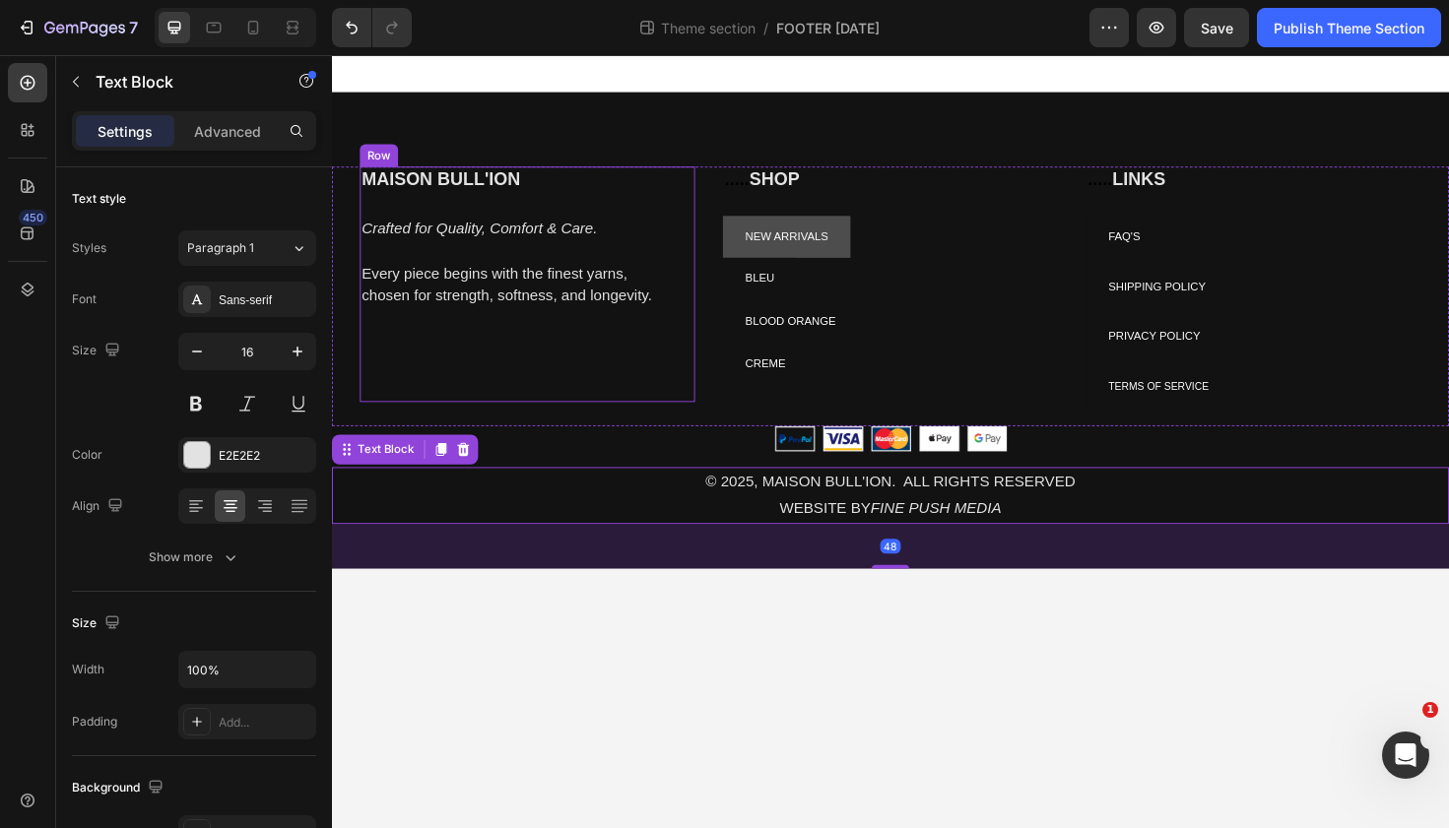
click at [820, 267] on link "NEW ARRIVALS" at bounding box center [813, 248] width 135 height 45
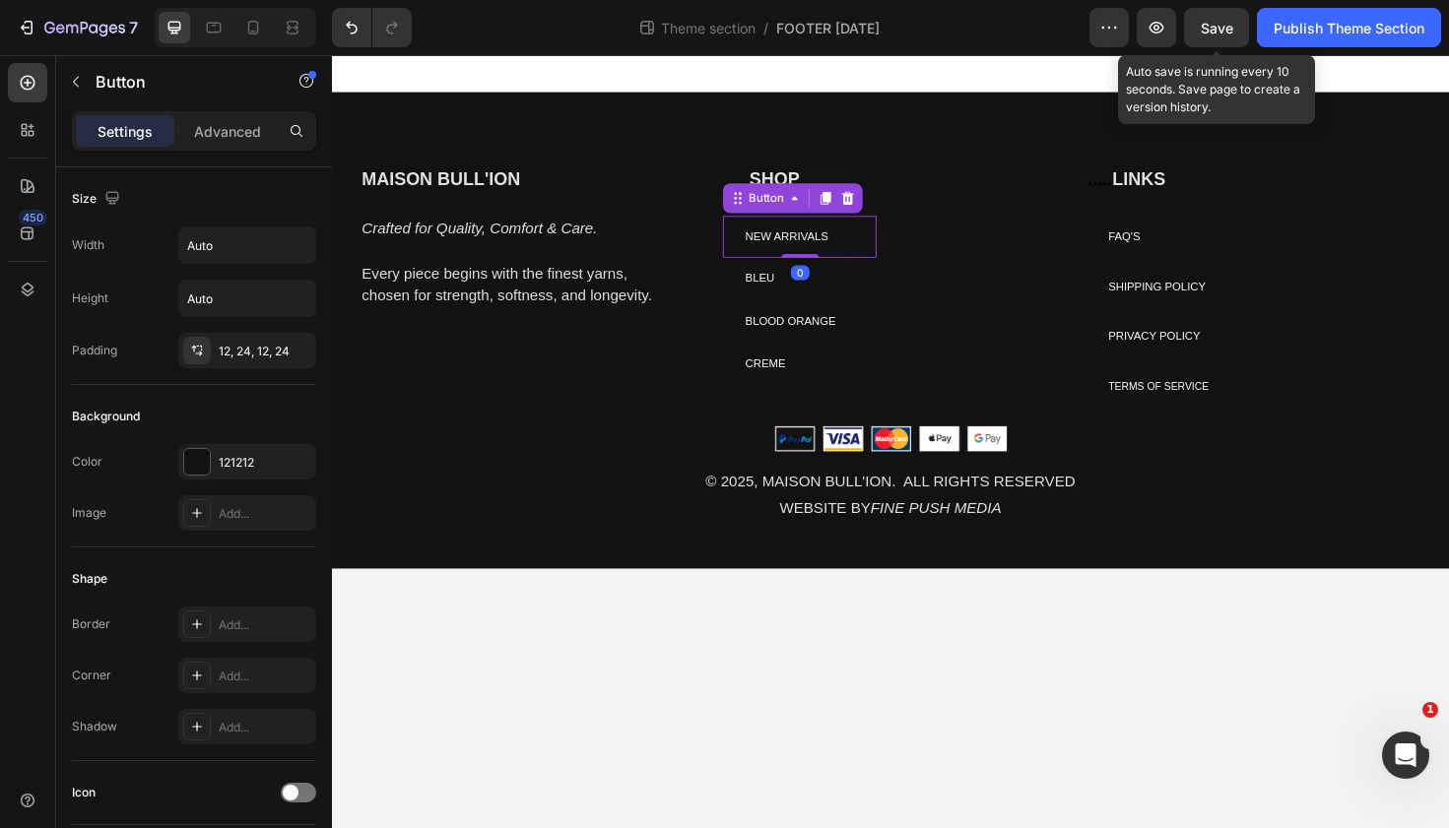
click at [1212, 27] on span "Save" at bounding box center [1217, 28] width 33 height 17
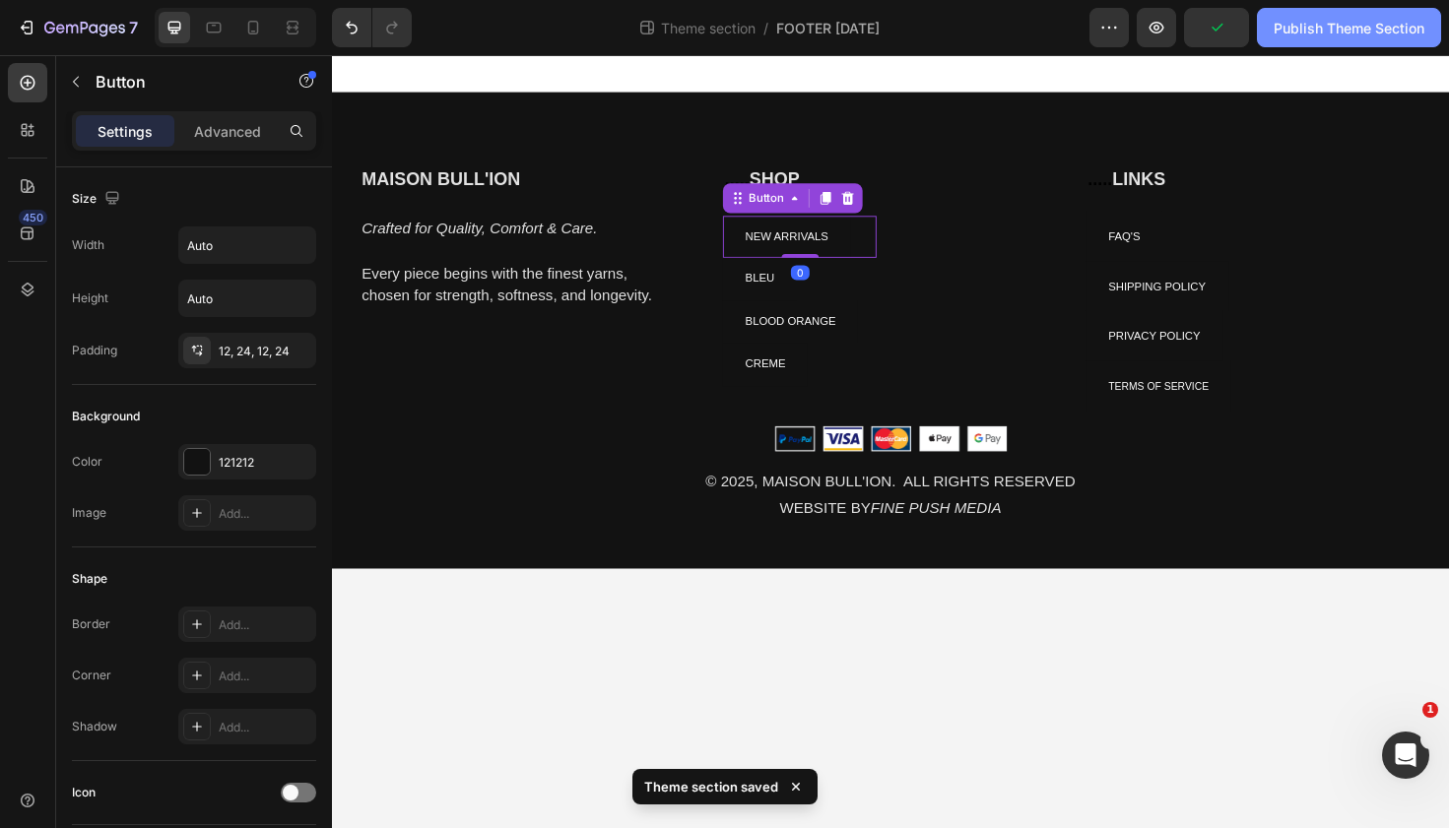
click at [1290, 38] on button "Publish Theme Section" at bounding box center [1349, 27] width 184 height 39
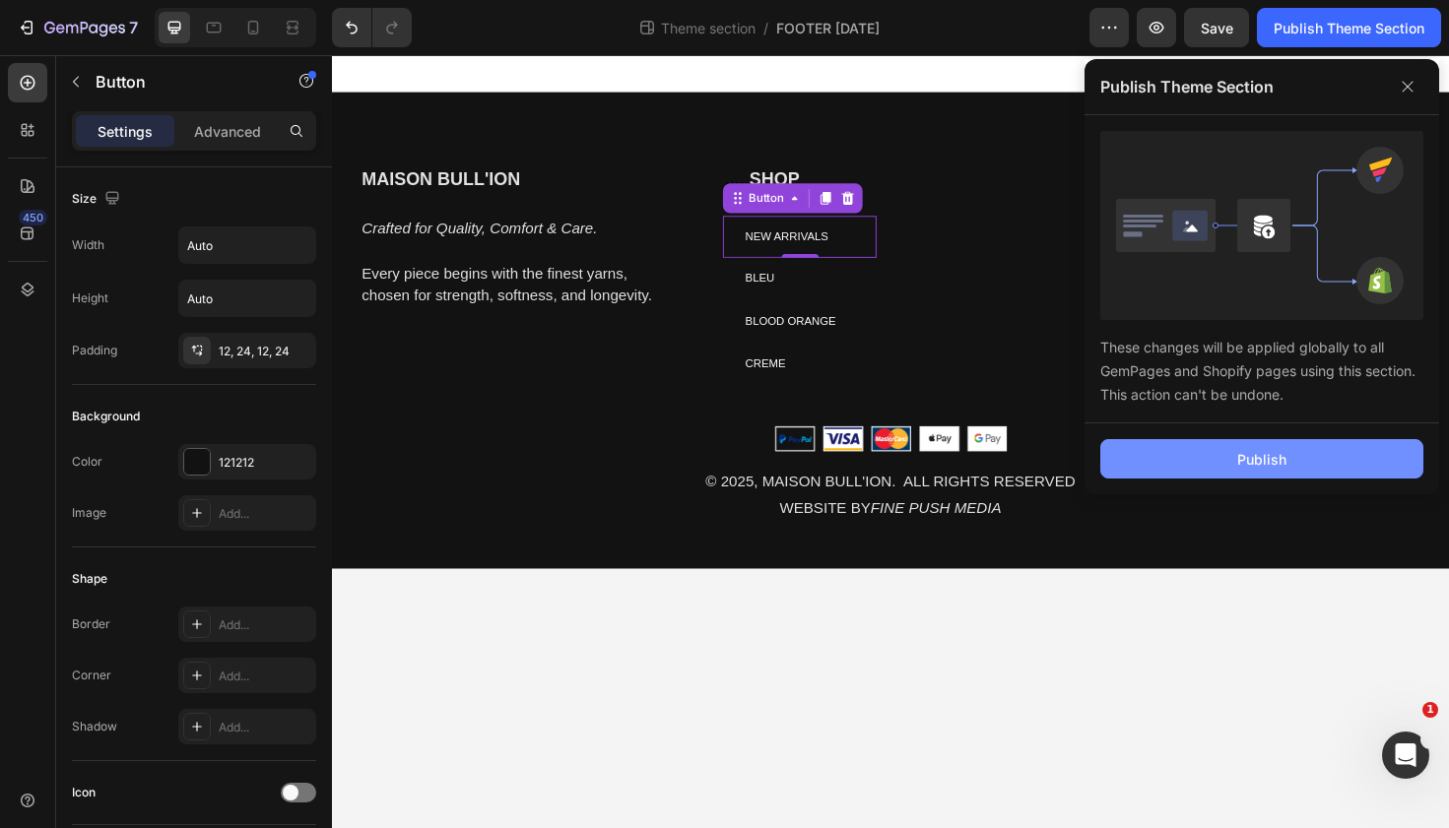
click at [1205, 460] on button "Publish" at bounding box center [1261, 458] width 323 height 39
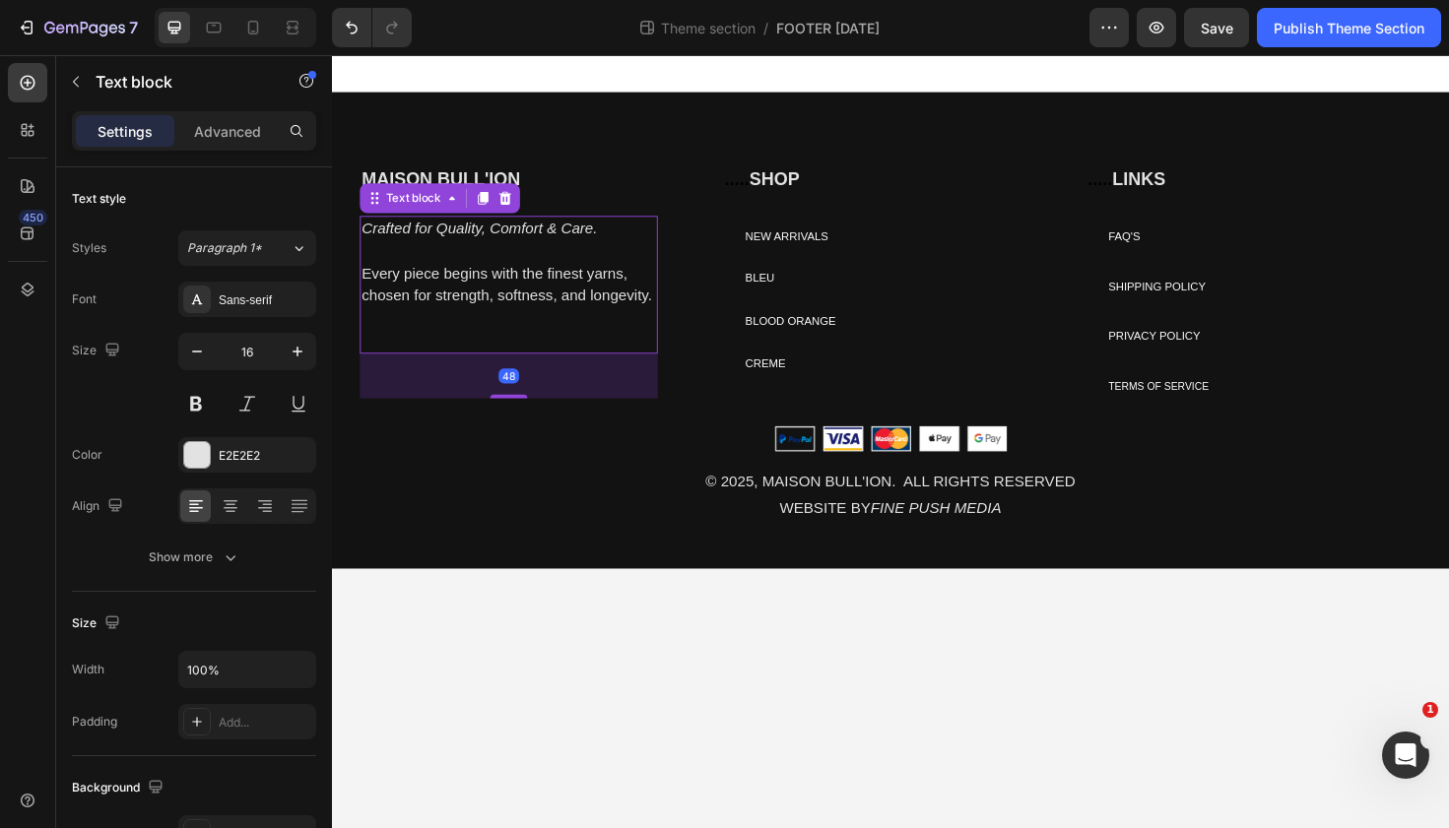
click at [651, 358] on p "Rich Text Editor. Editing area: main" at bounding box center [518, 358] width 311 height 24
click at [473, 339] on p "Rich Text Editor. Editing area: main" at bounding box center [518, 334] width 311 height 24
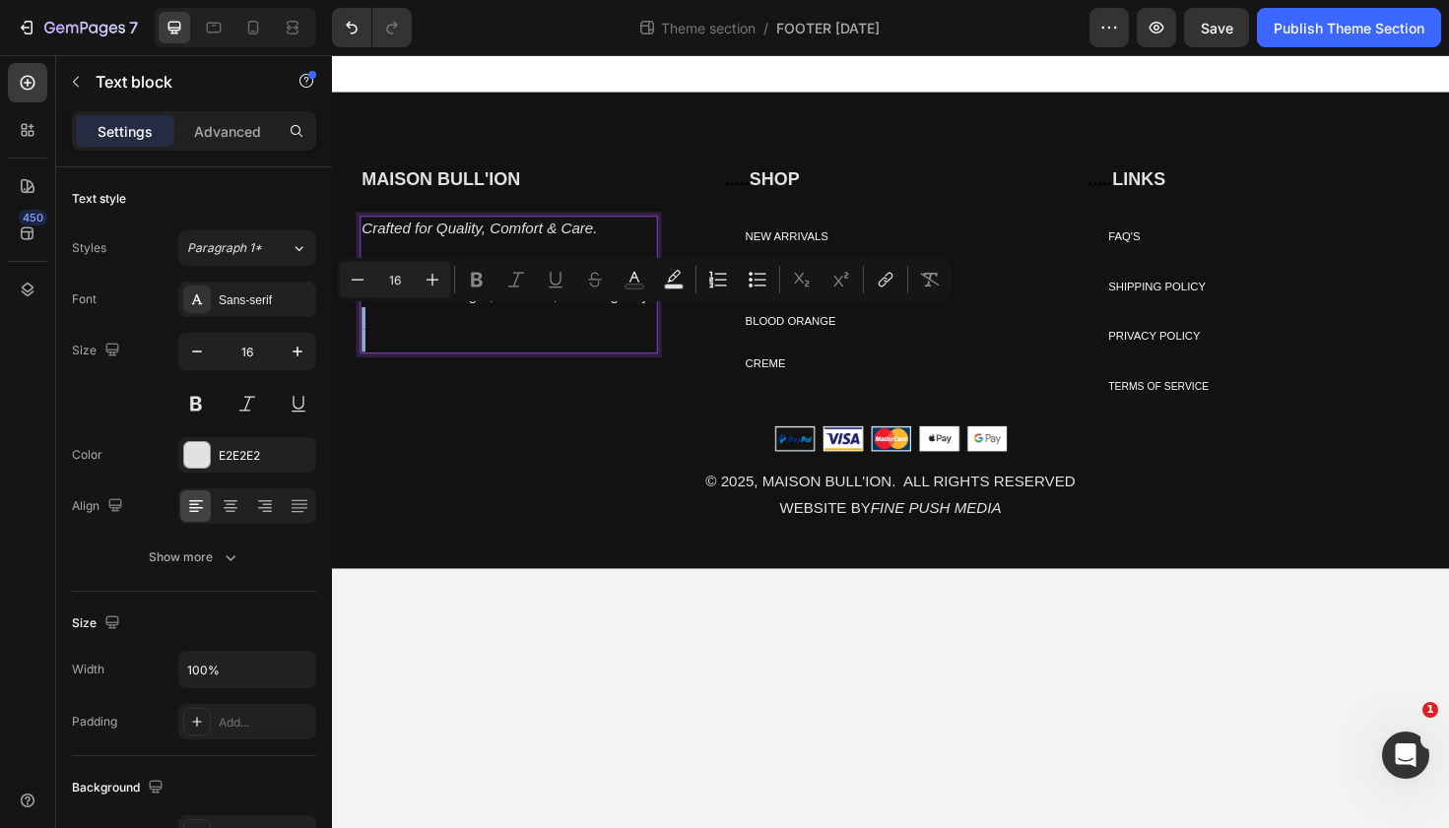
click at [473, 339] on p "Rich Text Editor. Editing area: main" at bounding box center [518, 334] width 311 height 24
click at [461, 358] on p "Rich Text Editor. Editing area: main" at bounding box center [518, 358] width 311 height 24
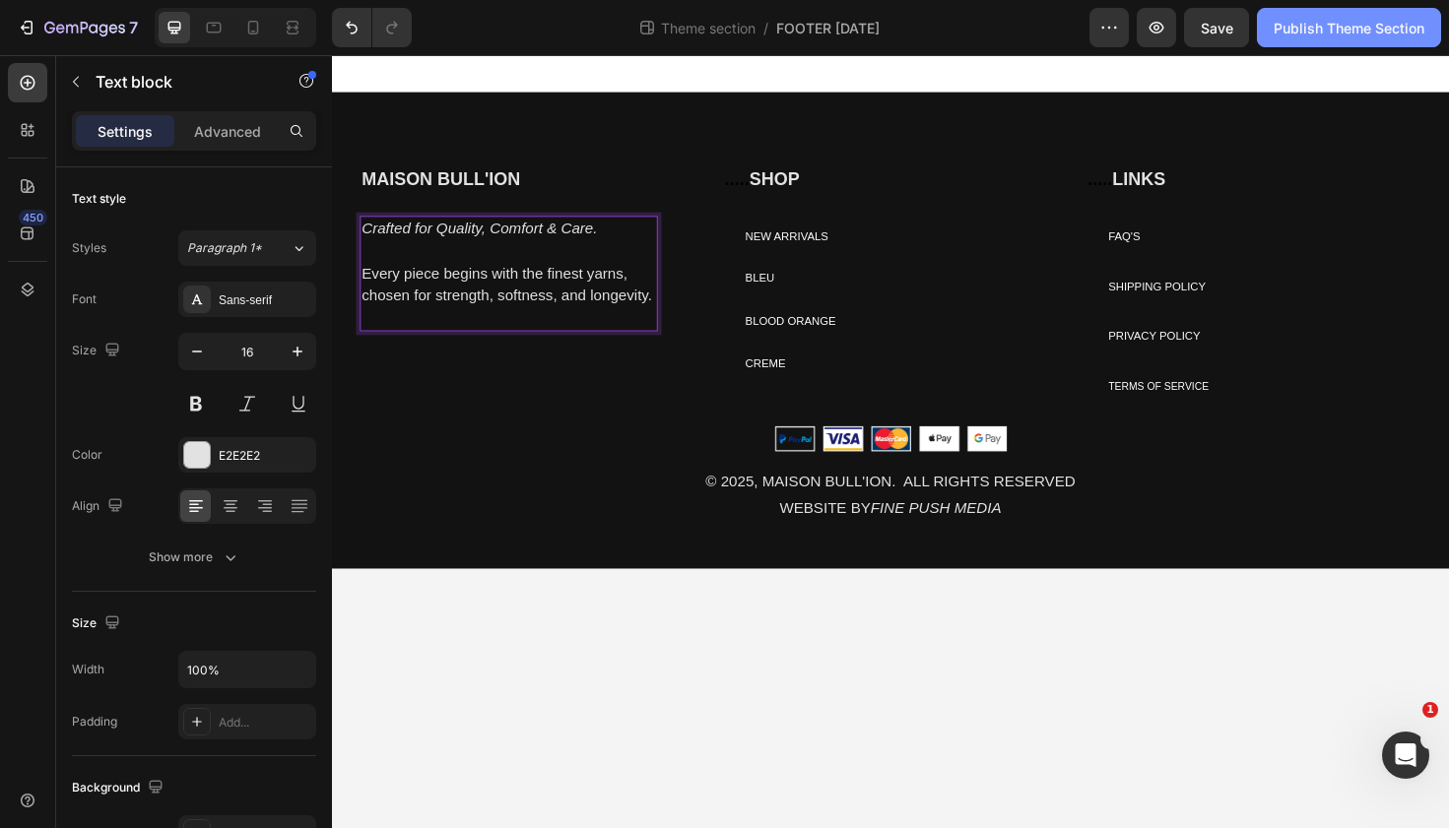
click at [1289, 24] on div "Publish Theme Section" at bounding box center [1348, 28] width 151 height 21
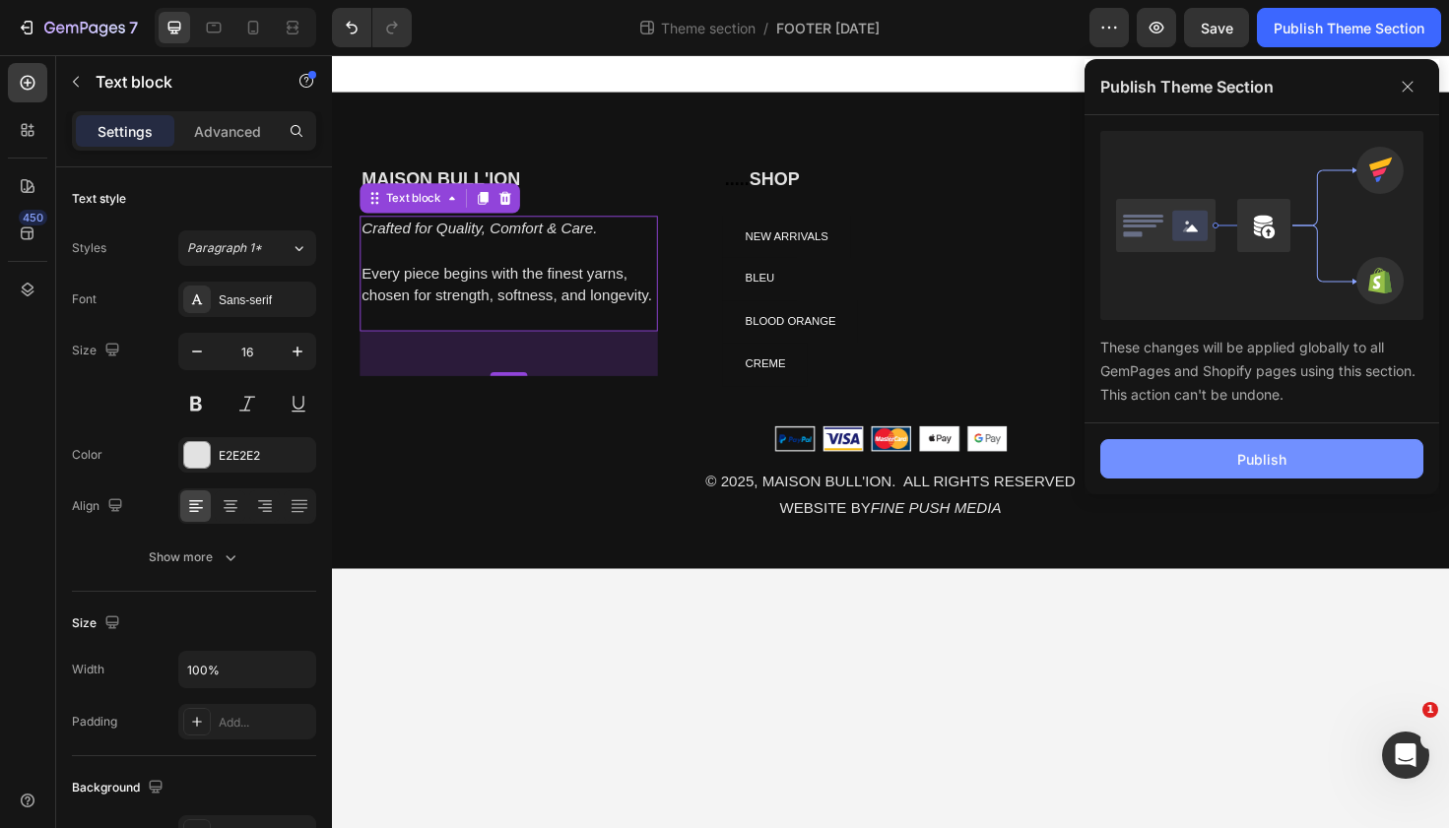
click at [1142, 444] on button "Publish" at bounding box center [1261, 458] width 323 height 39
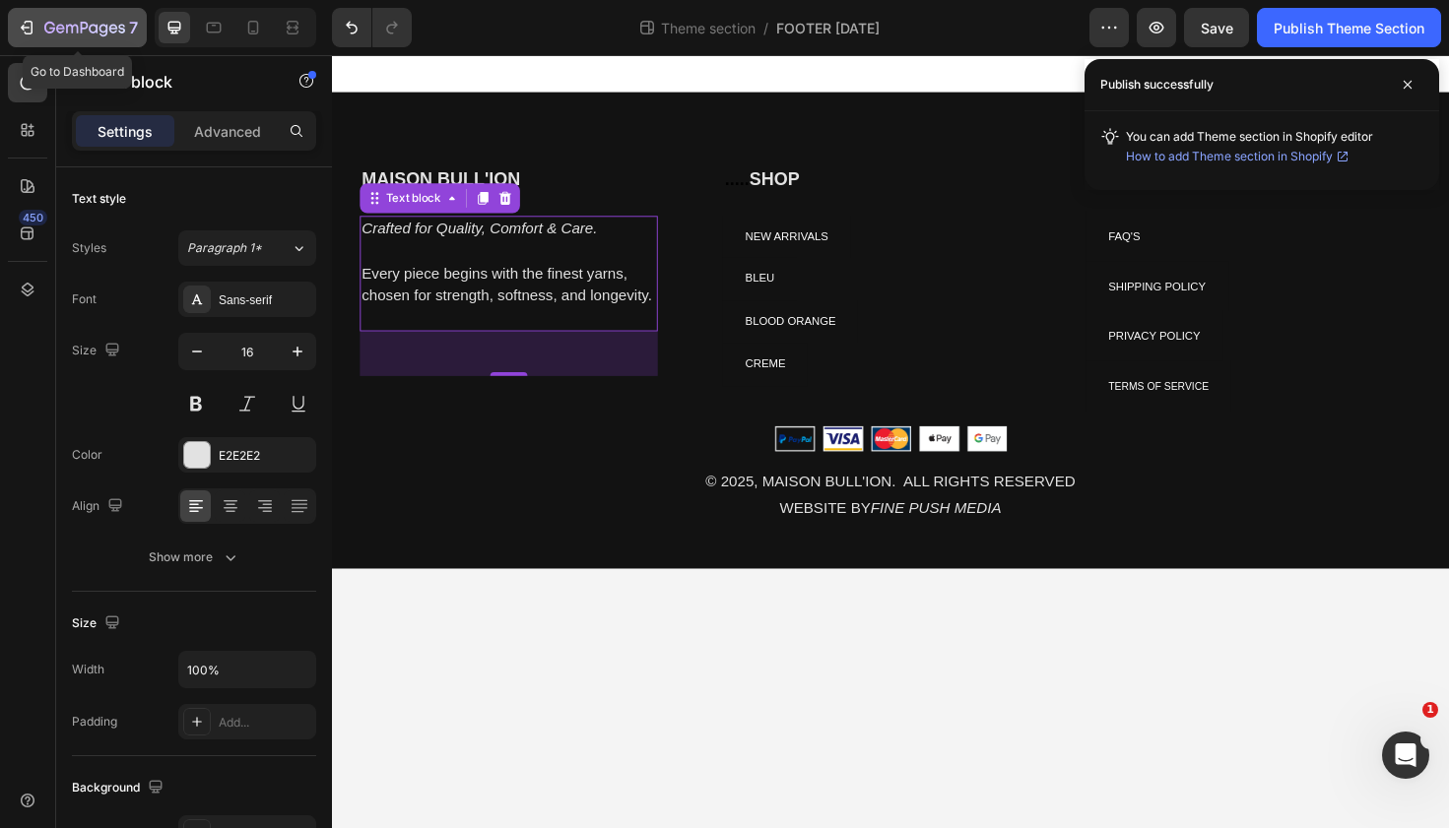
click at [82, 26] on icon "button" at bounding box center [84, 29] width 81 height 17
